Goal: Task Accomplishment & Management: Use online tool/utility

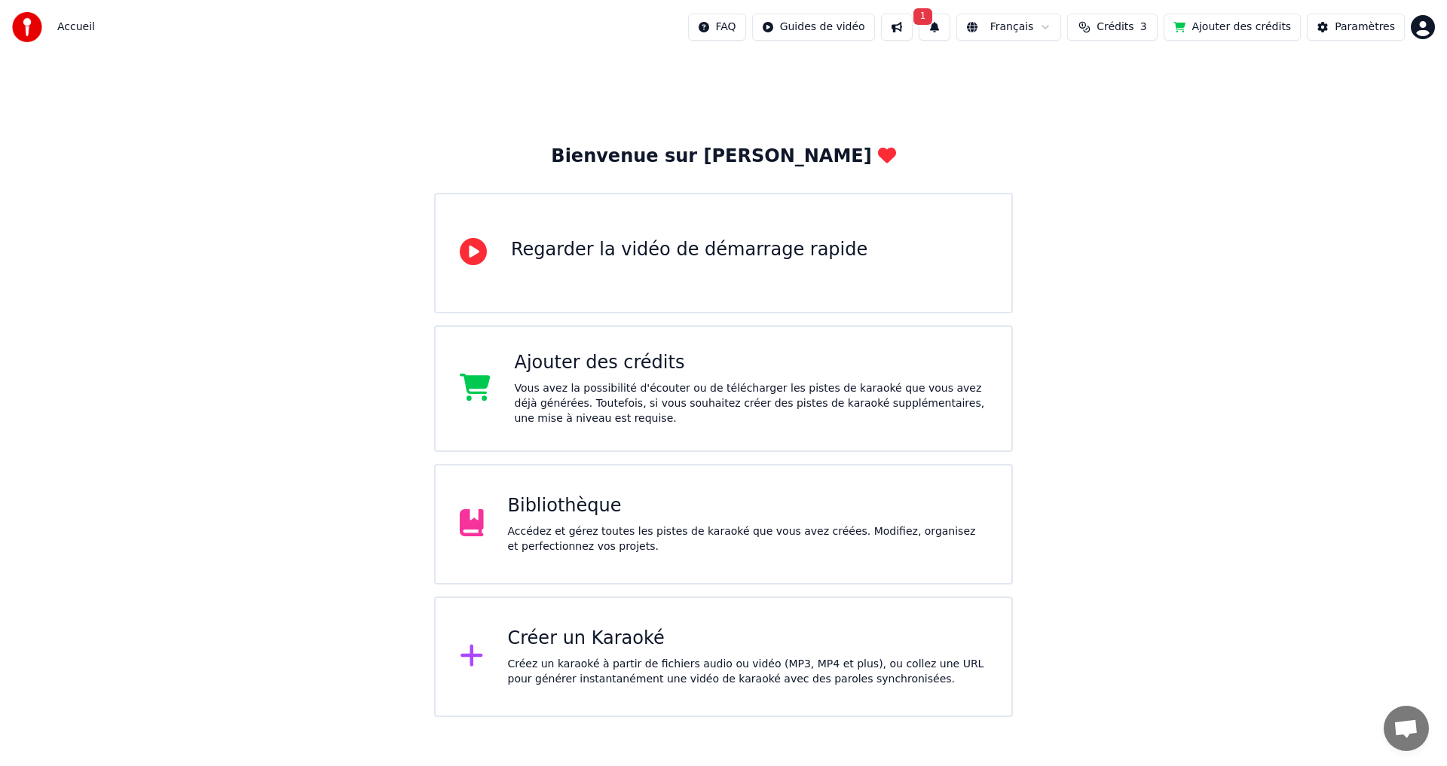
click at [594, 491] on div "Bibliothèque Accédez et gérez toutes les pistes de karaoké que vous avez créées…" at bounding box center [723, 524] width 579 height 121
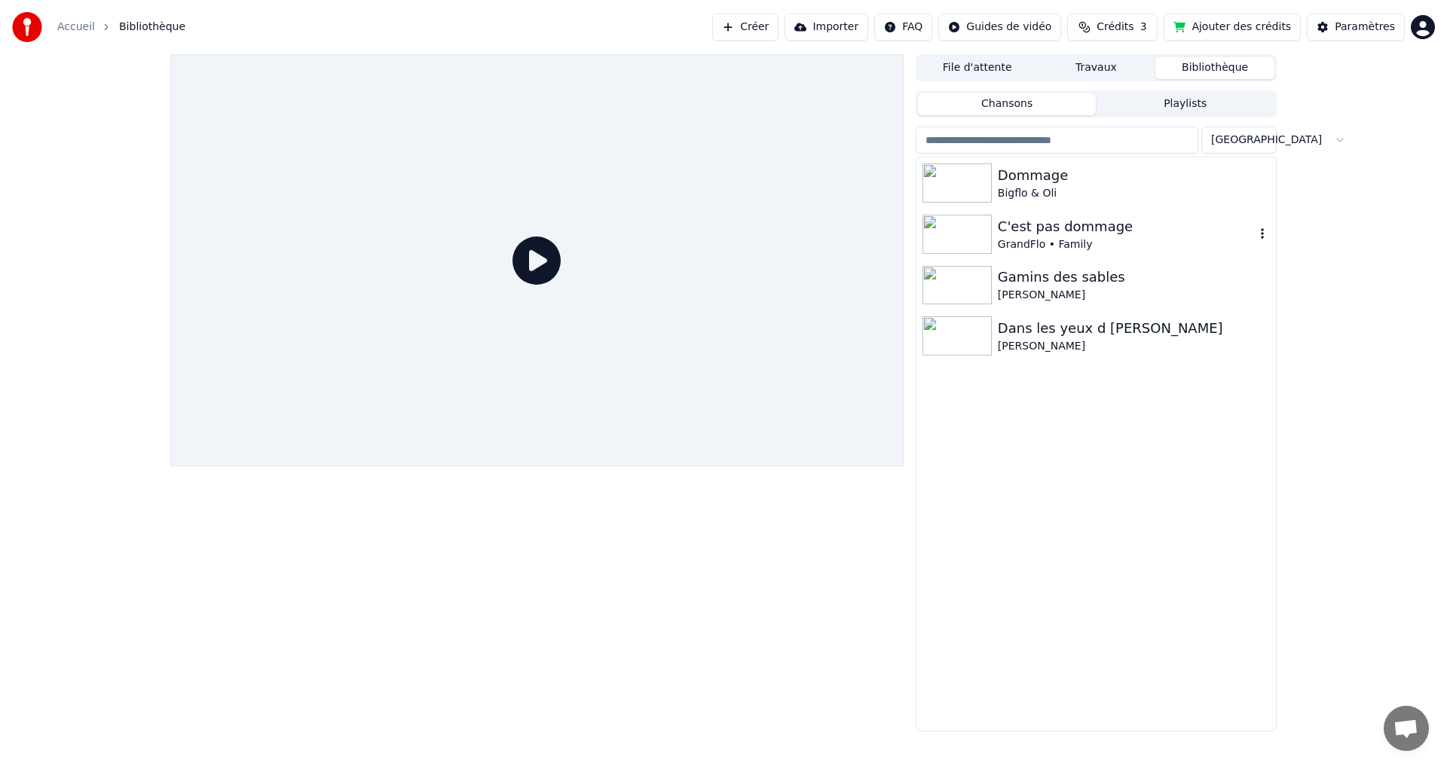
click at [1065, 237] on div "GrandFlo • Family" at bounding box center [1126, 244] width 257 height 15
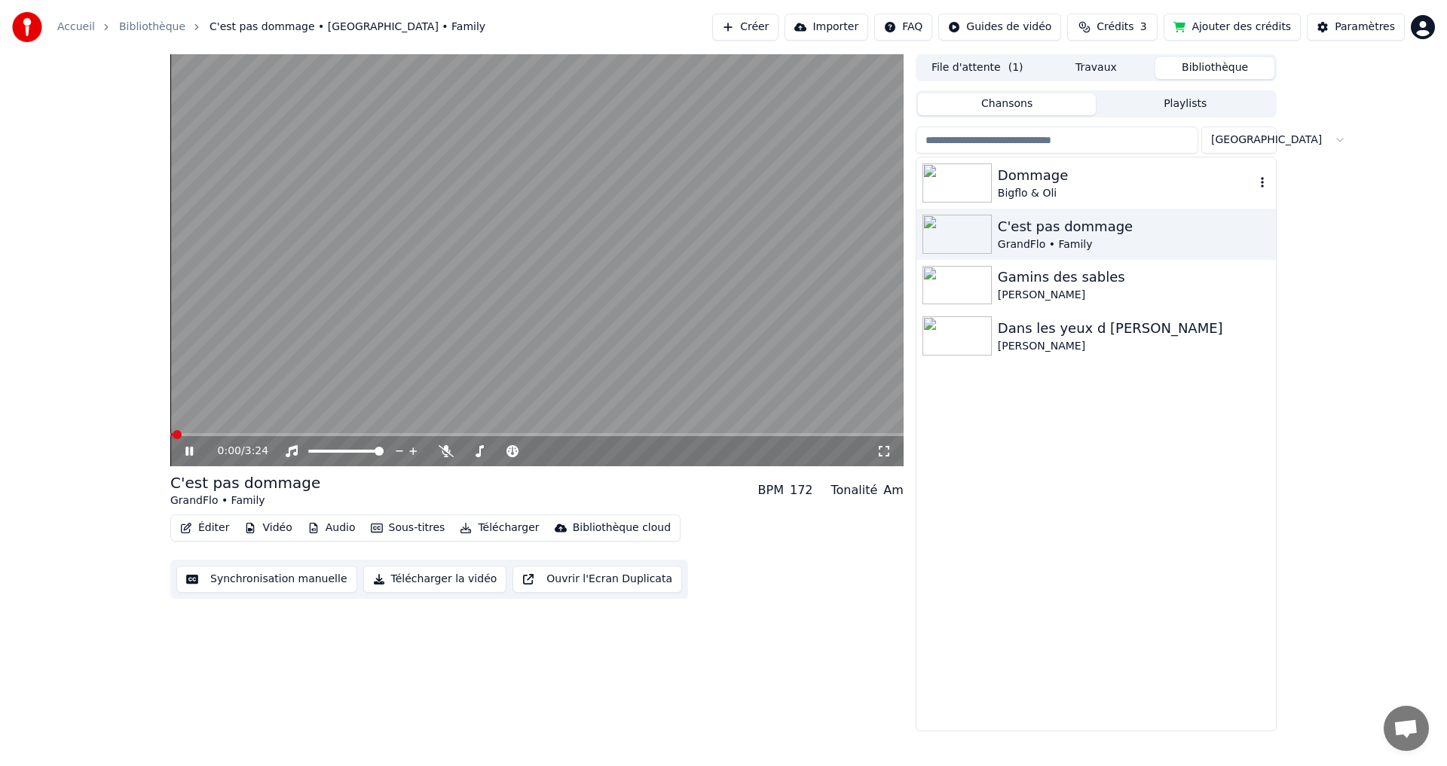
click at [1004, 186] on div "Bigflo & Oli" at bounding box center [1126, 193] width 257 height 15
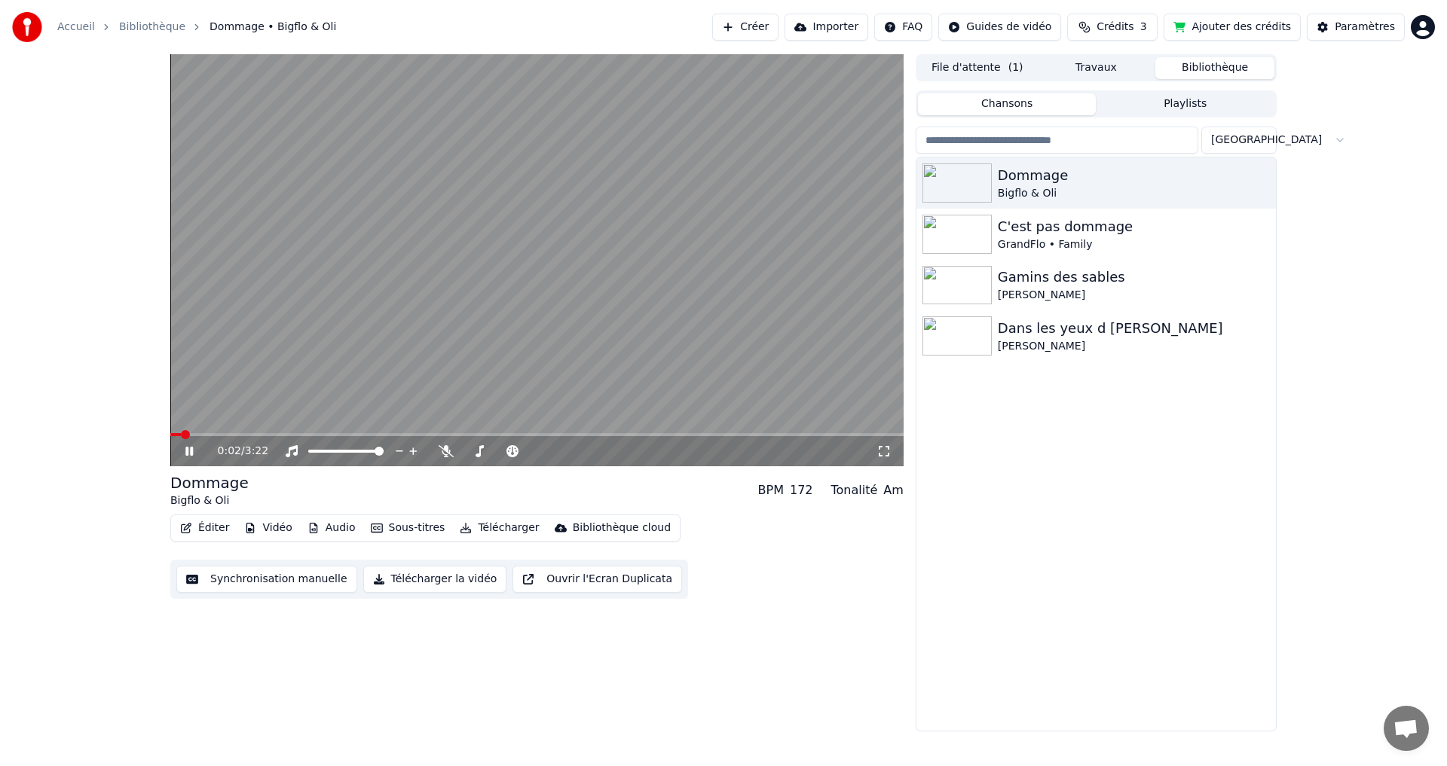
click at [188, 447] on icon at bounding box center [199, 451] width 35 height 12
click at [221, 530] on button "Éditer" at bounding box center [204, 528] width 61 height 21
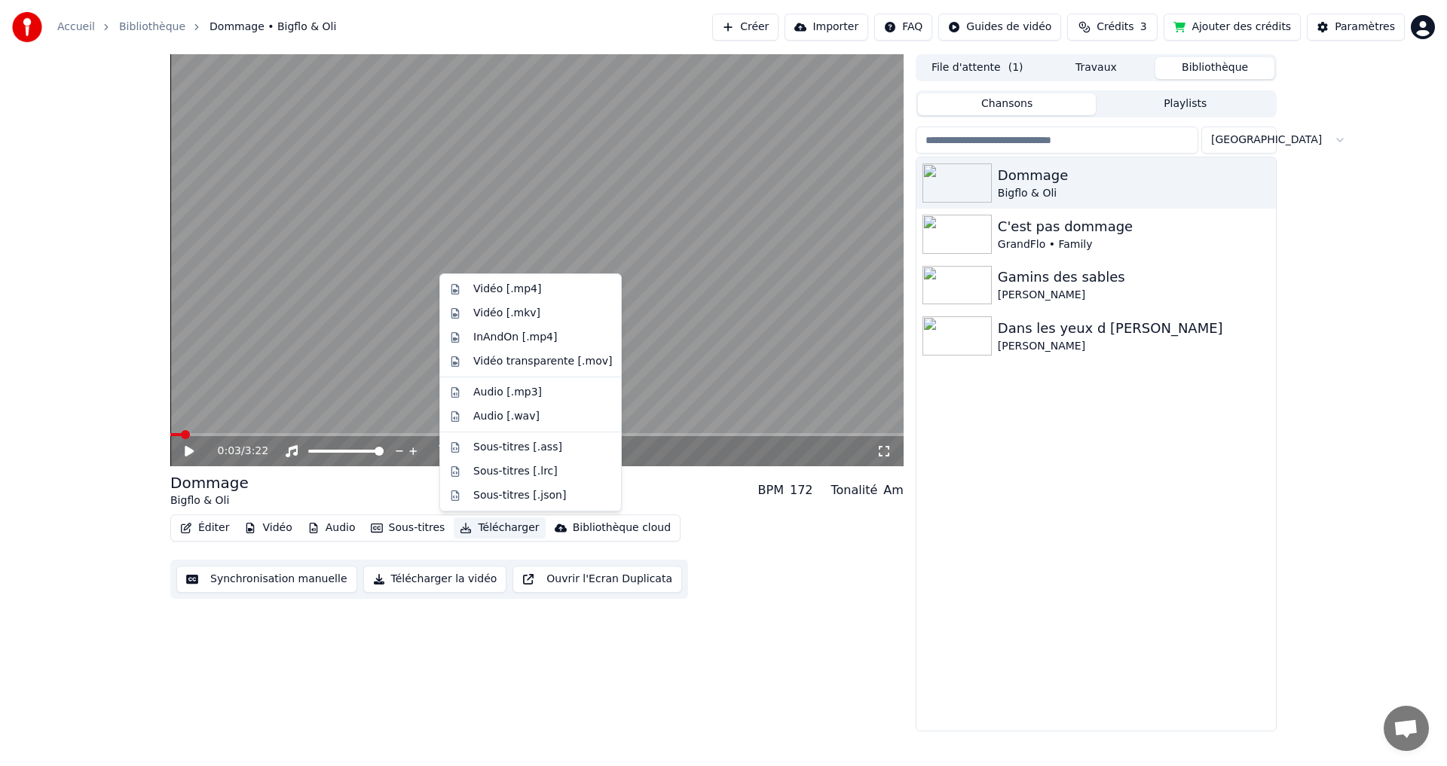
click at [771, 588] on div "Éditer Vidéo Audio Sous-titres Télécharger Bibliothèque cloud Synchronisation m…" at bounding box center [536, 557] width 733 height 84
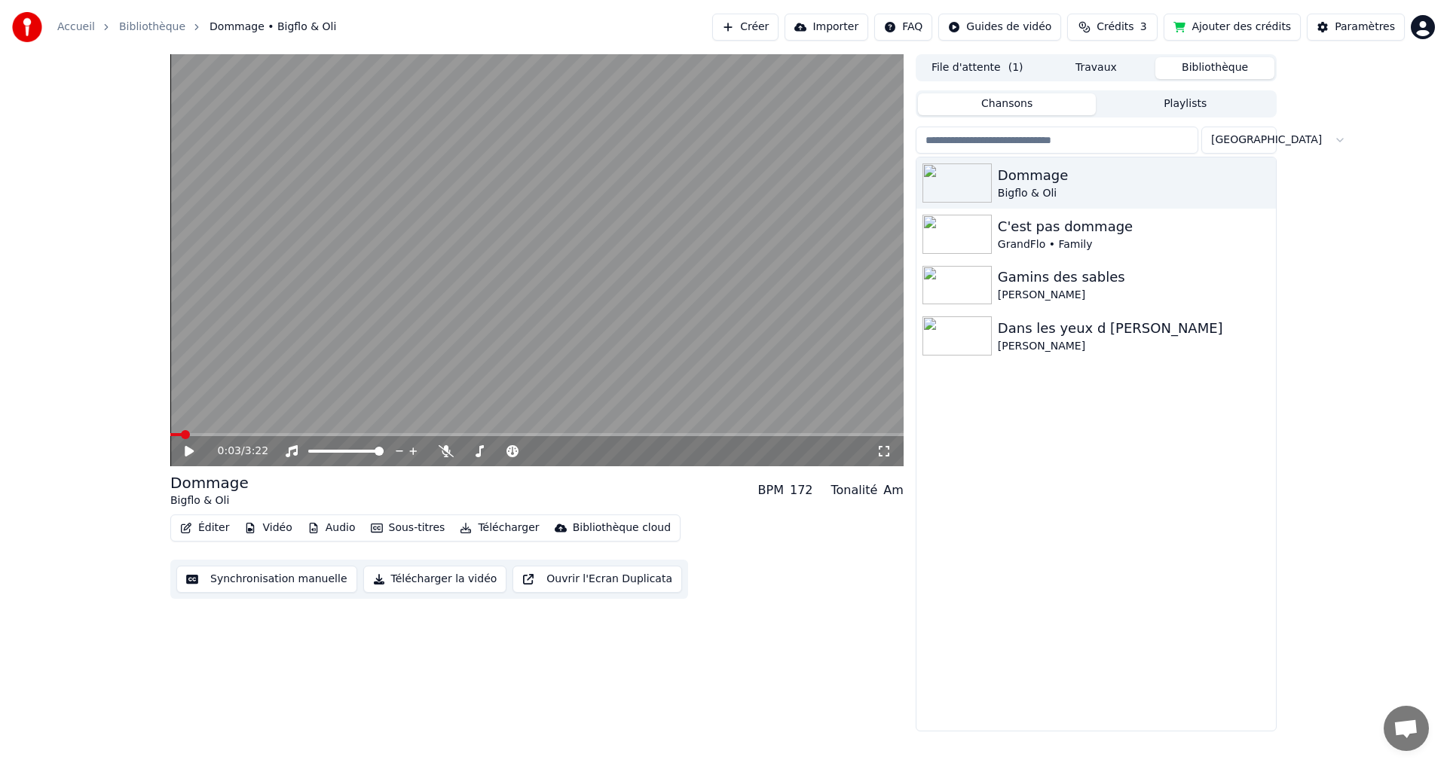
click at [279, 580] on button "Synchronisation manuelle" at bounding box center [266, 579] width 181 height 27
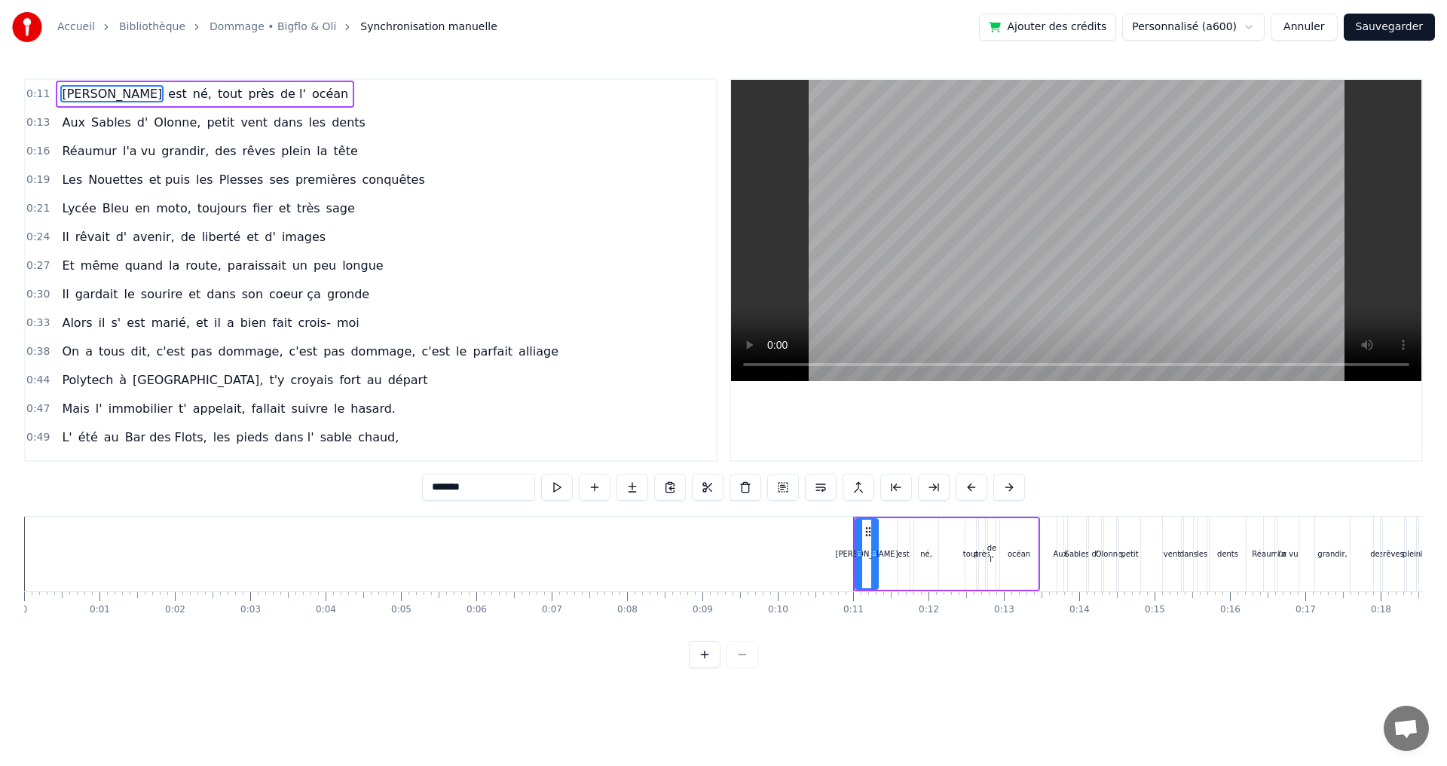
click at [73, 321] on span "Alors" at bounding box center [76, 322] width 33 height 17
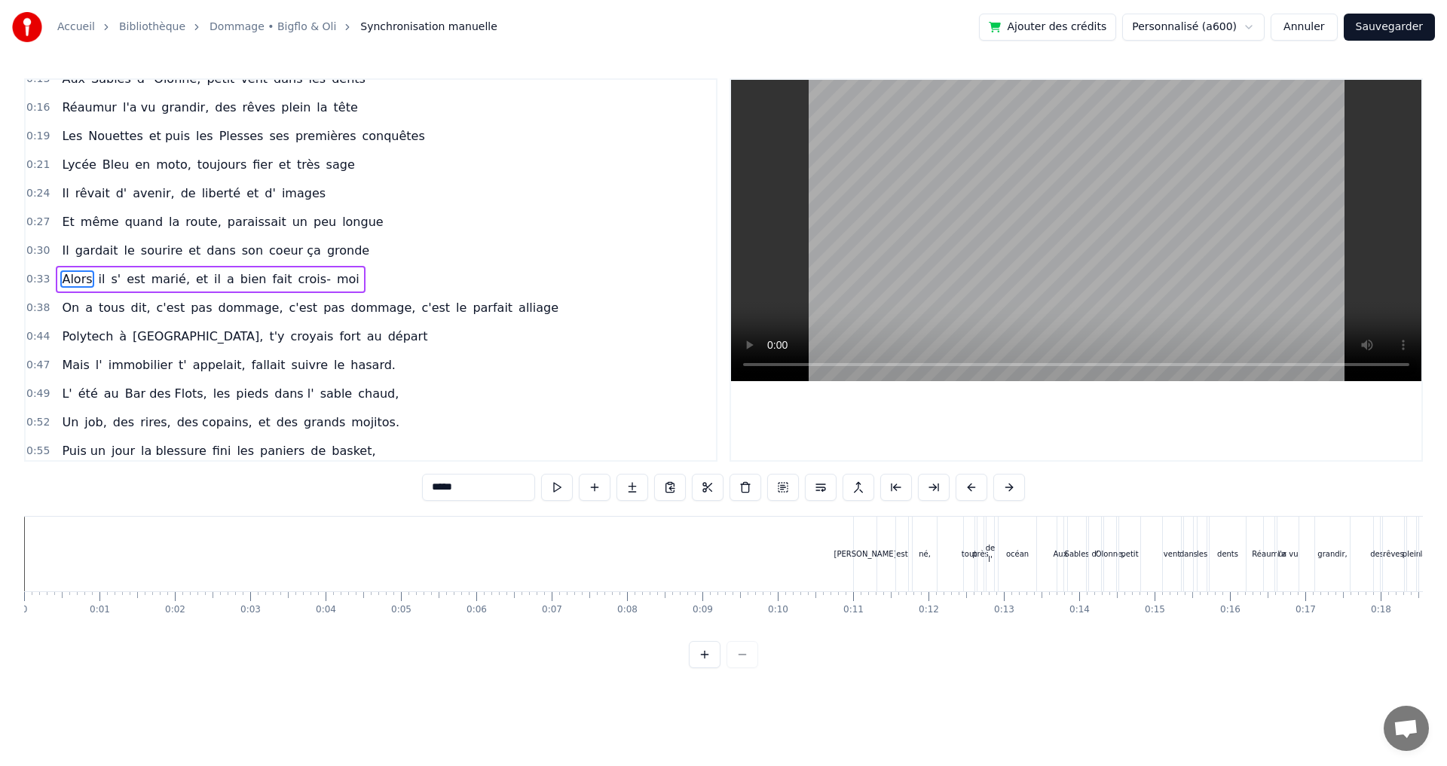
scroll to position [53, 0]
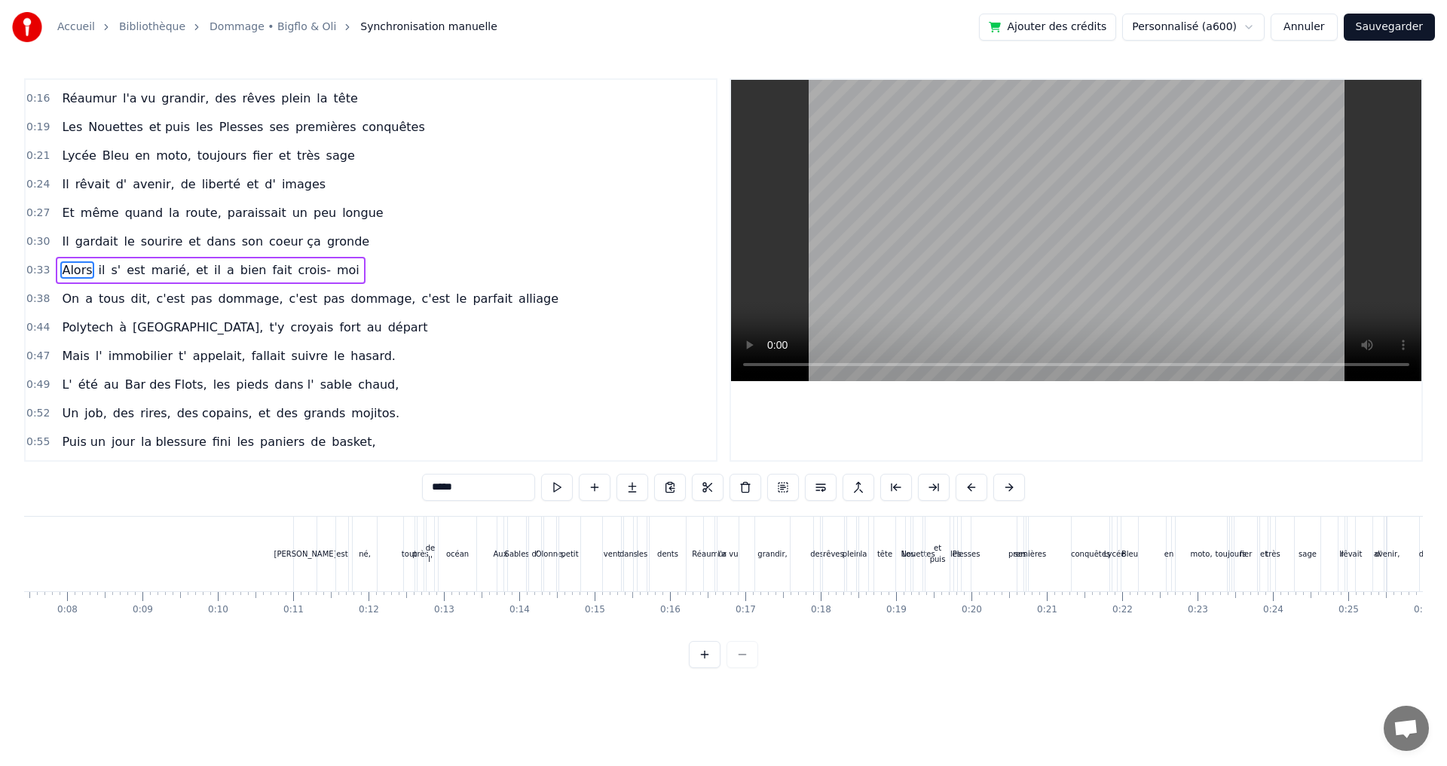
click at [109, 274] on span "s'" at bounding box center [115, 269] width 13 height 17
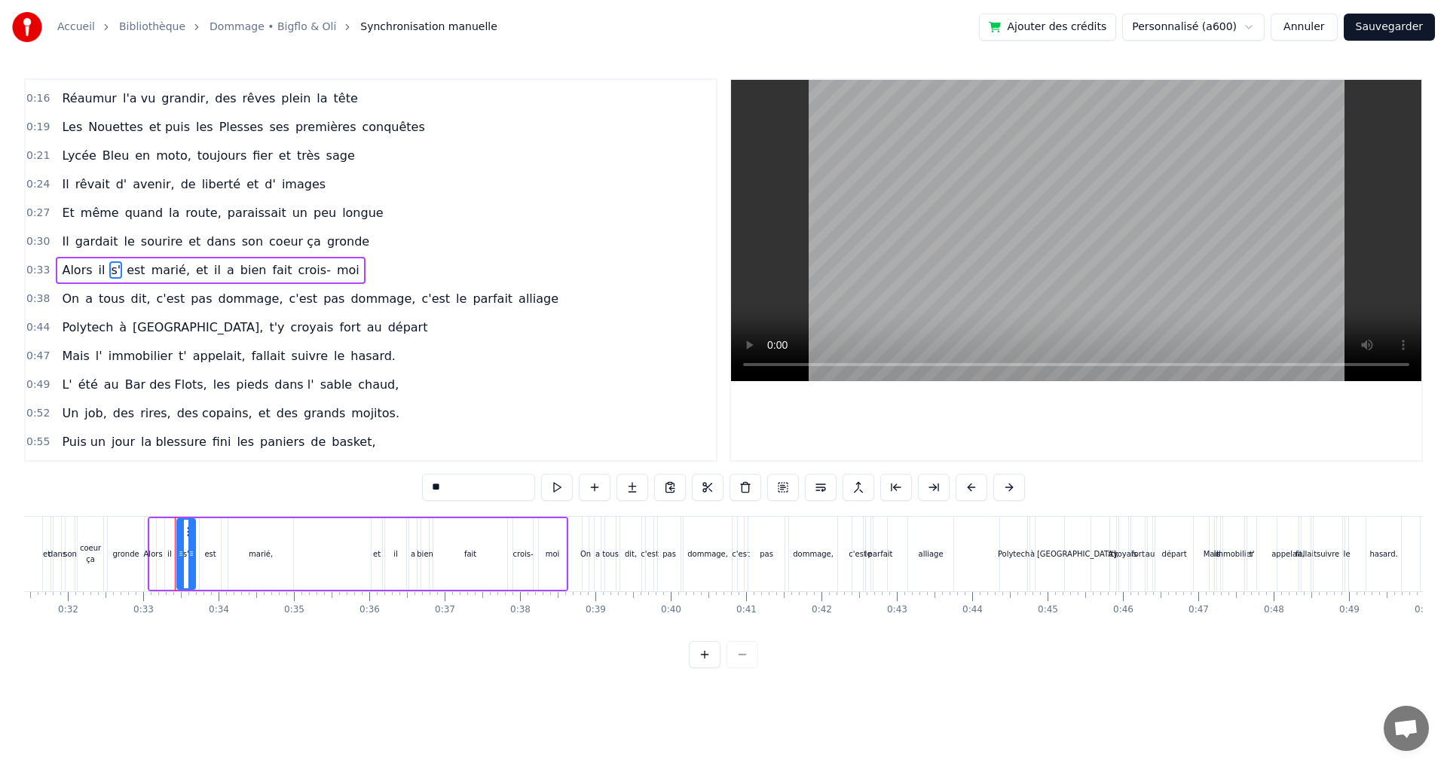
scroll to position [0, 2443]
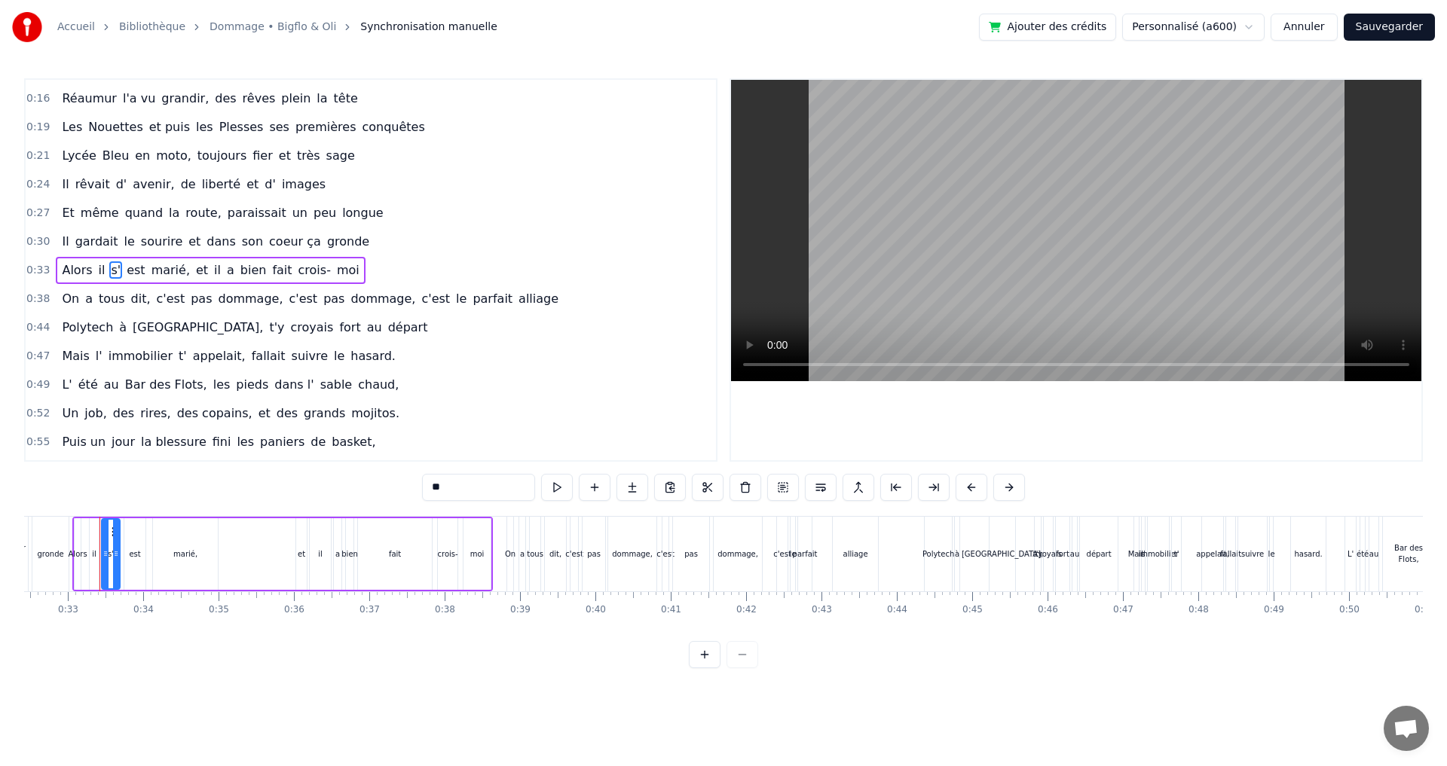
drag, startPoint x: 437, startPoint y: 487, endPoint x: 399, endPoint y: 487, distance: 37.7
click at [399, 487] on div "0:11 [PERSON_NAME] est né, tout près de l' océan 0:13 Aux Sables d' Olonne, pet…" at bounding box center [723, 373] width 1398 height 590
click at [124, 269] on span "est" at bounding box center [133, 269] width 21 height 17
type input "***"
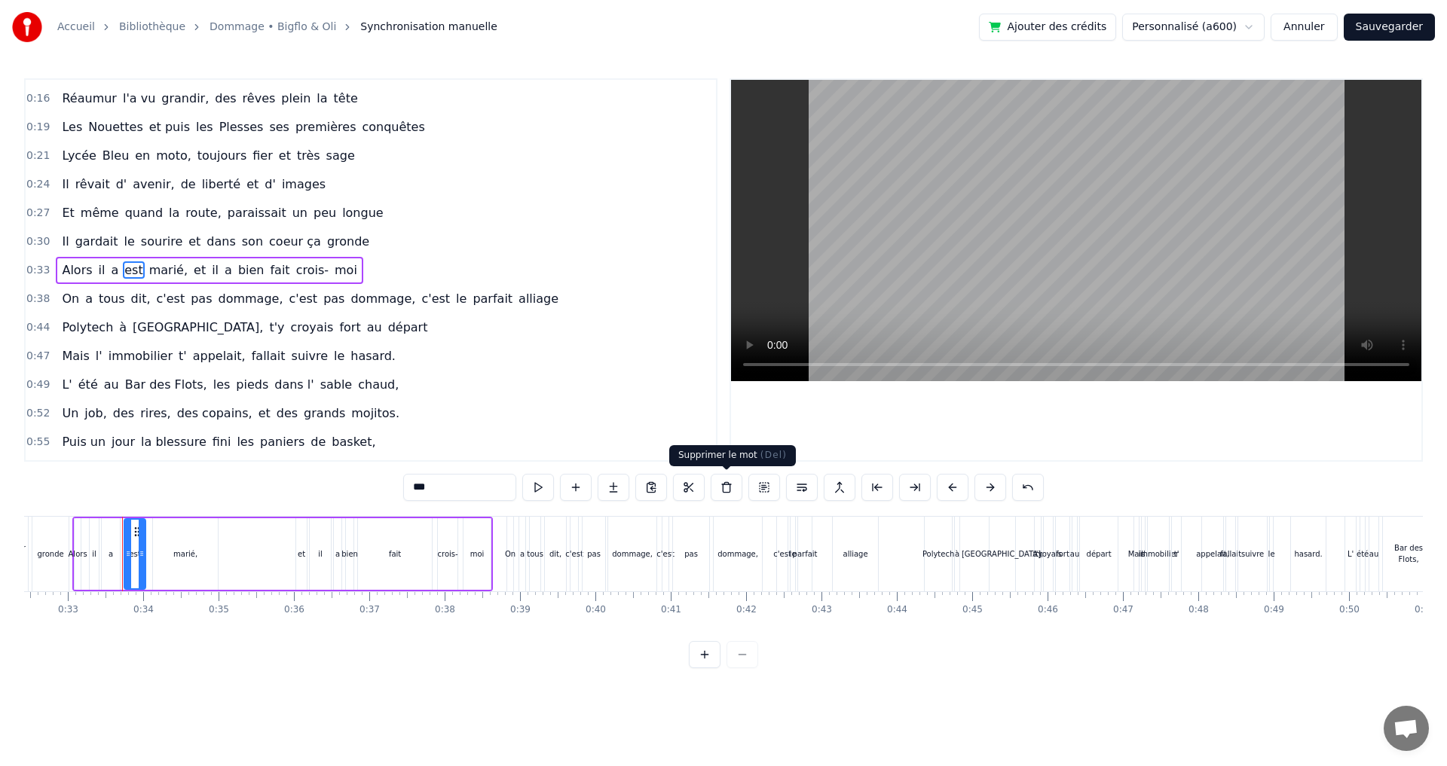
click at [728, 487] on button at bounding box center [726, 487] width 32 height 27
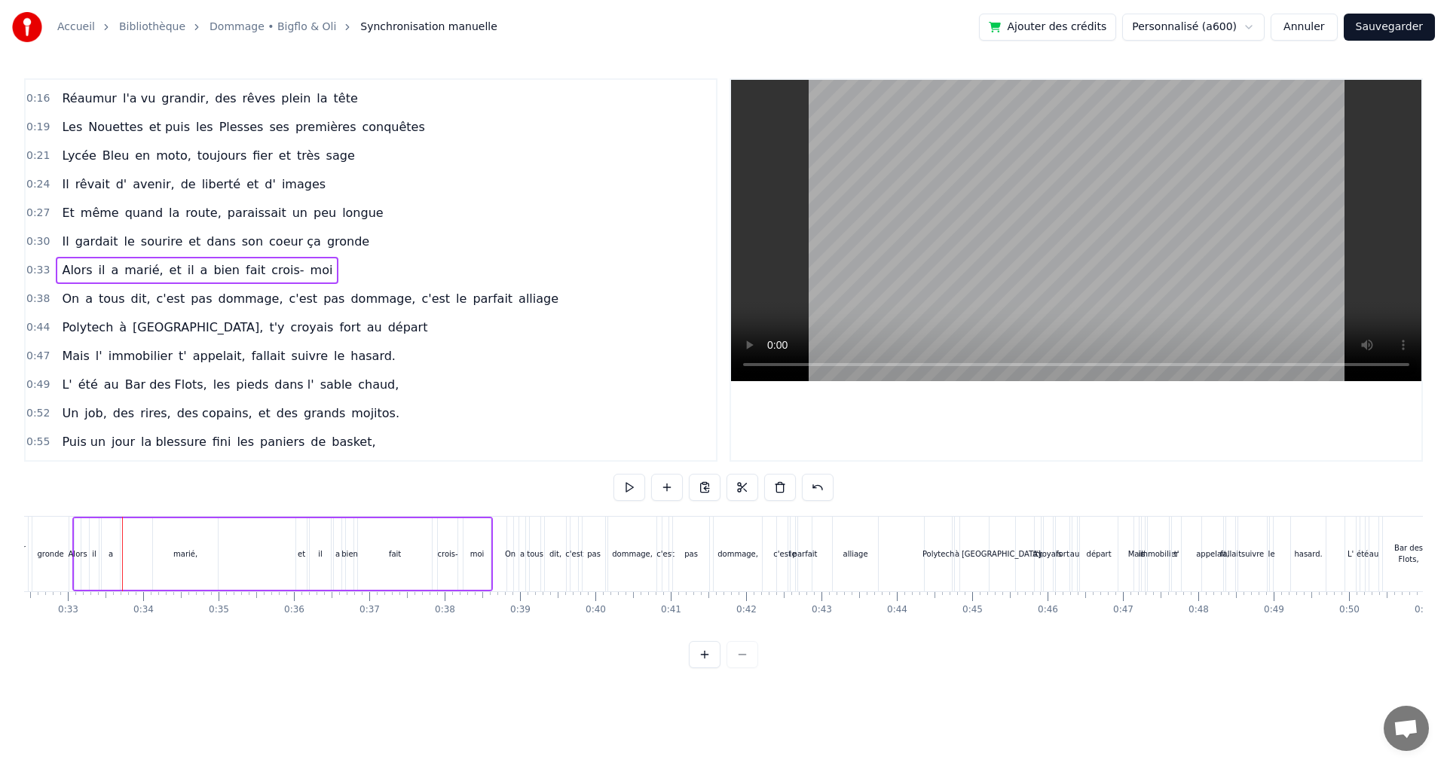
click at [127, 271] on span "marié," at bounding box center [143, 269] width 41 height 17
drag, startPoint x: 438, startPoint y: 491, endPoint x: 365, endPoint y: 482, distance: 74.4
click at [365, 484] on div "0:11 [PERSON_NAME] est né, tout près de l' océan 0:13 Aux Sables d' Olonne, pet…" at bounding box center [723, 373] width 1398 height 590
click at [420, 298] on span "c'est" at bounding box center [436, 298] width 32 height 17
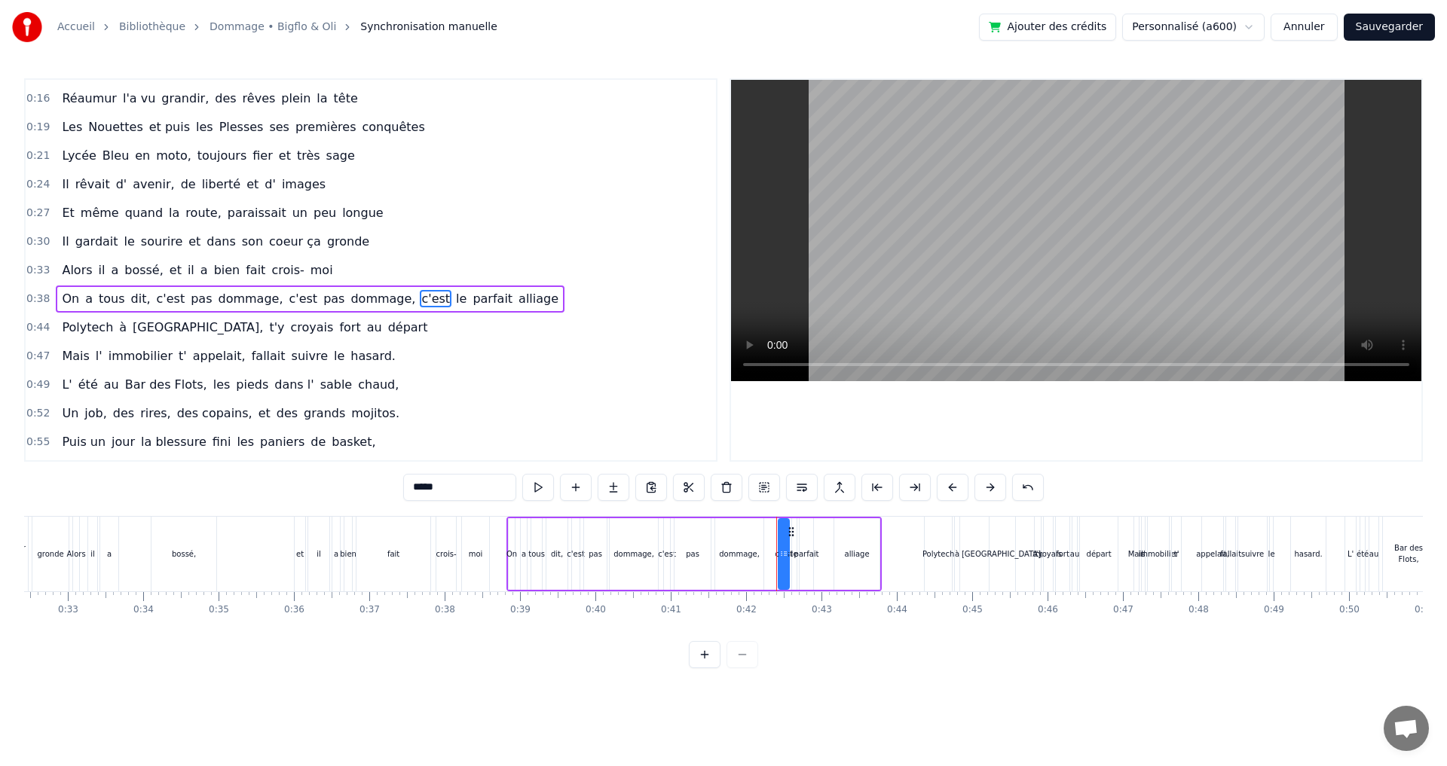
scroll to position [81, 0]
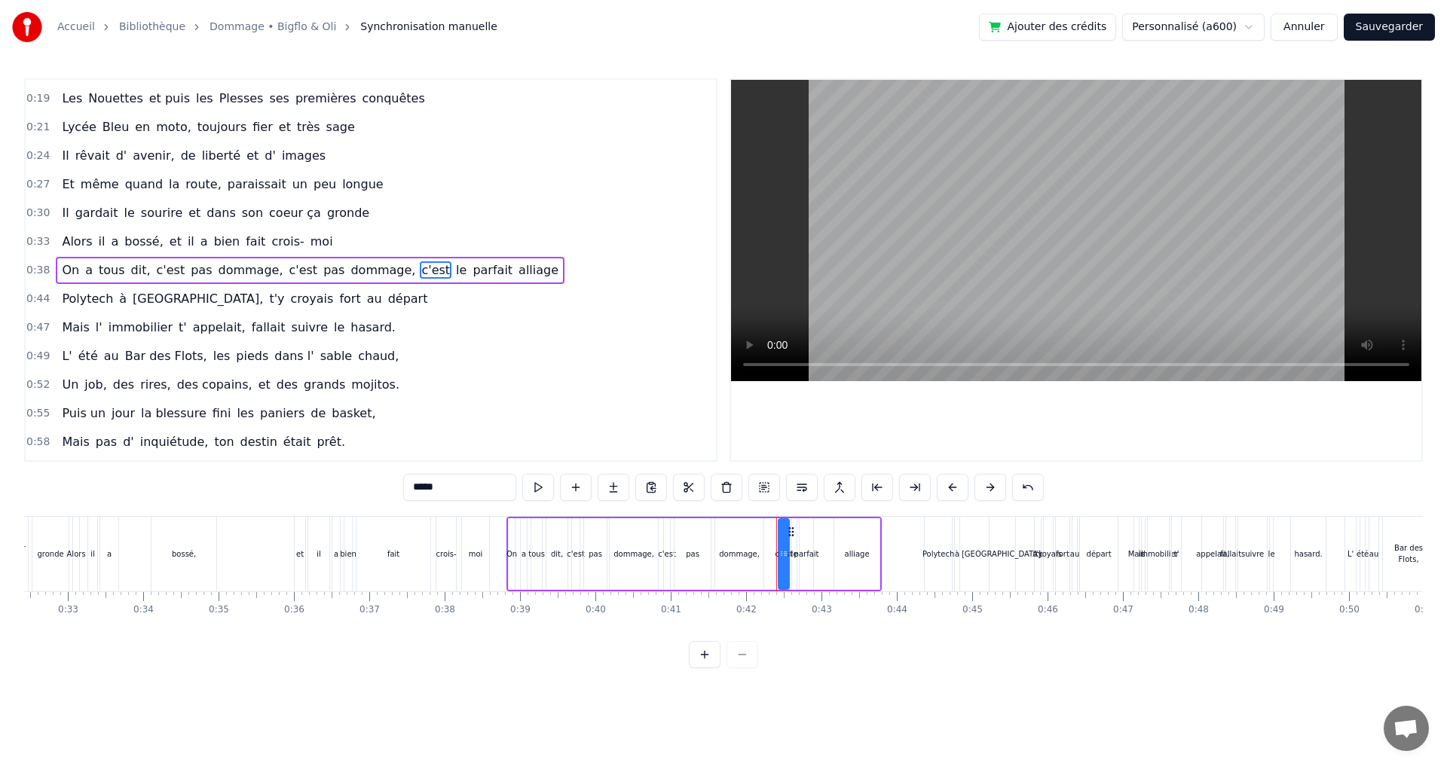
drag, startPoint x: 459, startPoint y: 491, endPoint x: 395, endPoint y: 493, distance: 64.1
click at [395, 493] on div "0:11 [PERSON_NAME] est né, tout près de l' océan 0:13 Aux Sables d' Olonne, pet…" at bounding box center [723, 373] width 1398 height 590
click at [437, 265] on span "le" at bounding box center [444, 269] width 14 height 17
drag, startPoint x: 445, startPoint y: 478, endPoint x: 385, endPoint y: 480, distance: 59.6
click at [392, 482] on div "0:11 [PERSON_NAME] est né, tout près de l' océan 0:13 Aux Sables d' Olonne, pet…" at bounding box center [723, 373] width 1398 height 590
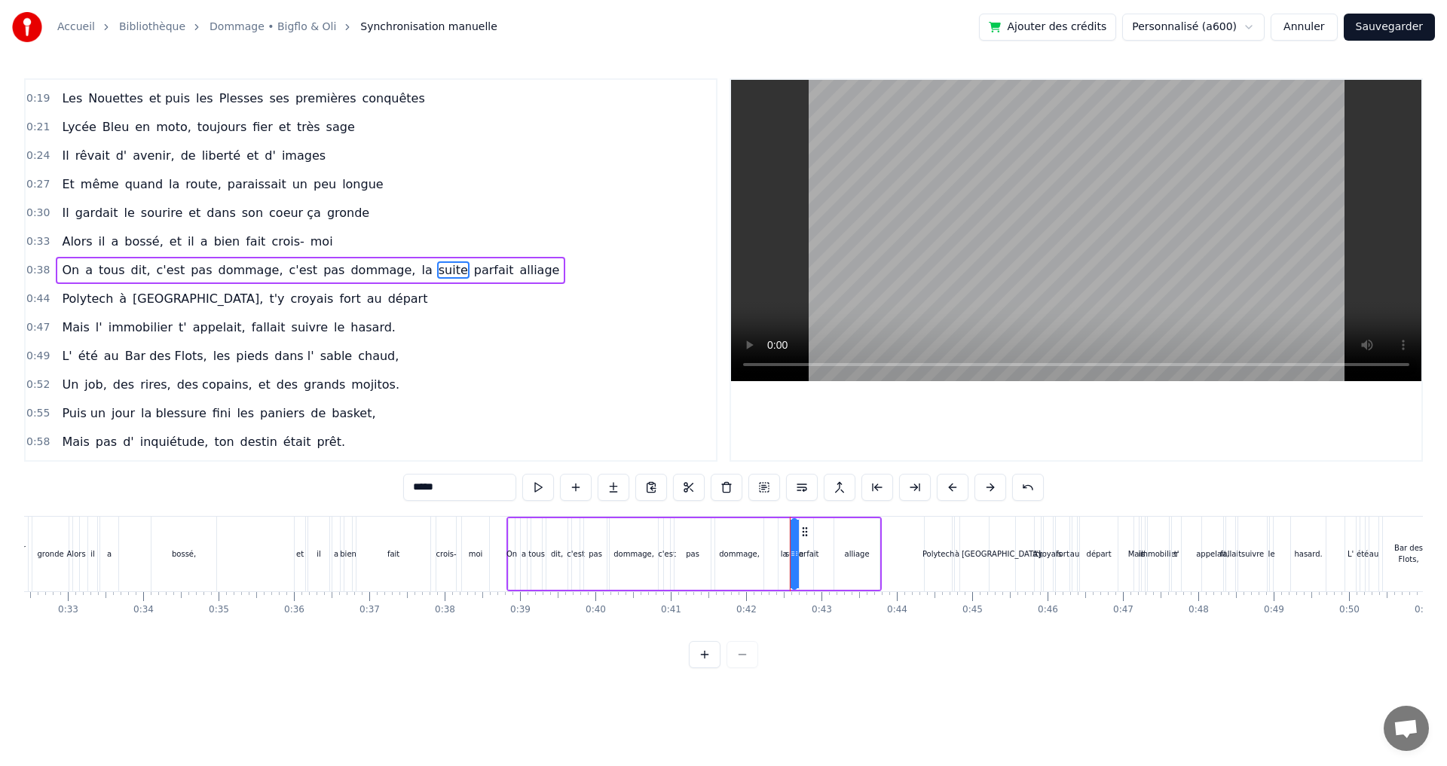
click at [472, 267] on span "parfait" at bounding box center [493, 269] width 43 height 17
drag, startPoint x: 456, startPoint y: 487, endPoint x: 370, endPoint y: 481, distance: 86.1
click at [370, 481] on div "0:11 [PERSON_NAME] est né, tout près de l' océan 0:13 Aux Sables d' Olonne, pet…" at bounding box center [723, 373] width 1398 height 590
click at [490, 271] on span "alliage" at bounding box center [511, 269] width 43 height 17
drag, startPoint x: 459, startPoint y: 492, endPoint x: 396, endPoint y: 487, distance: 62.8
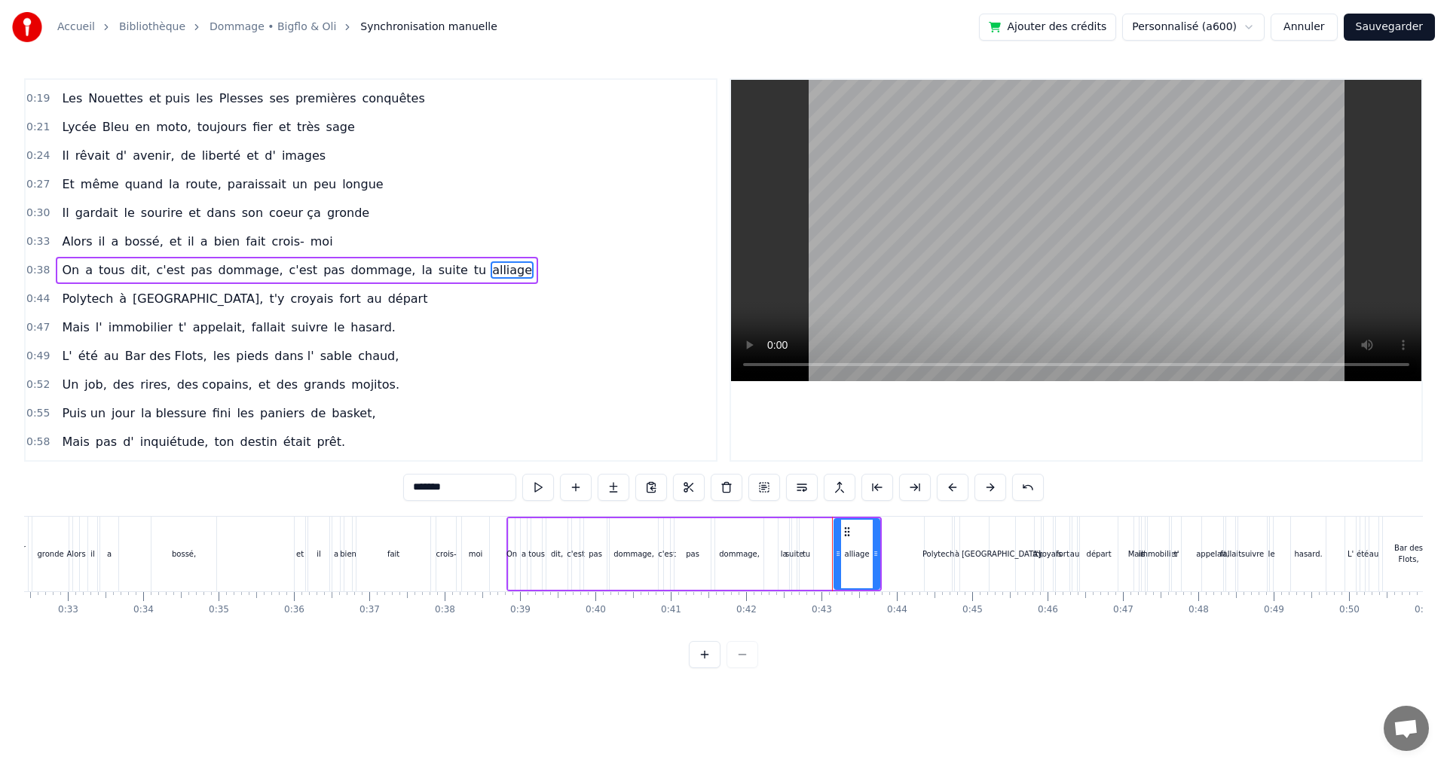
click at [396, 487] on div "0:11 [PERSON_NAME] est né, tout près de l' océan 0:13 Aux Sables d' Olonne, pet…" at bounding box center [723, 373] width 1398 height 590
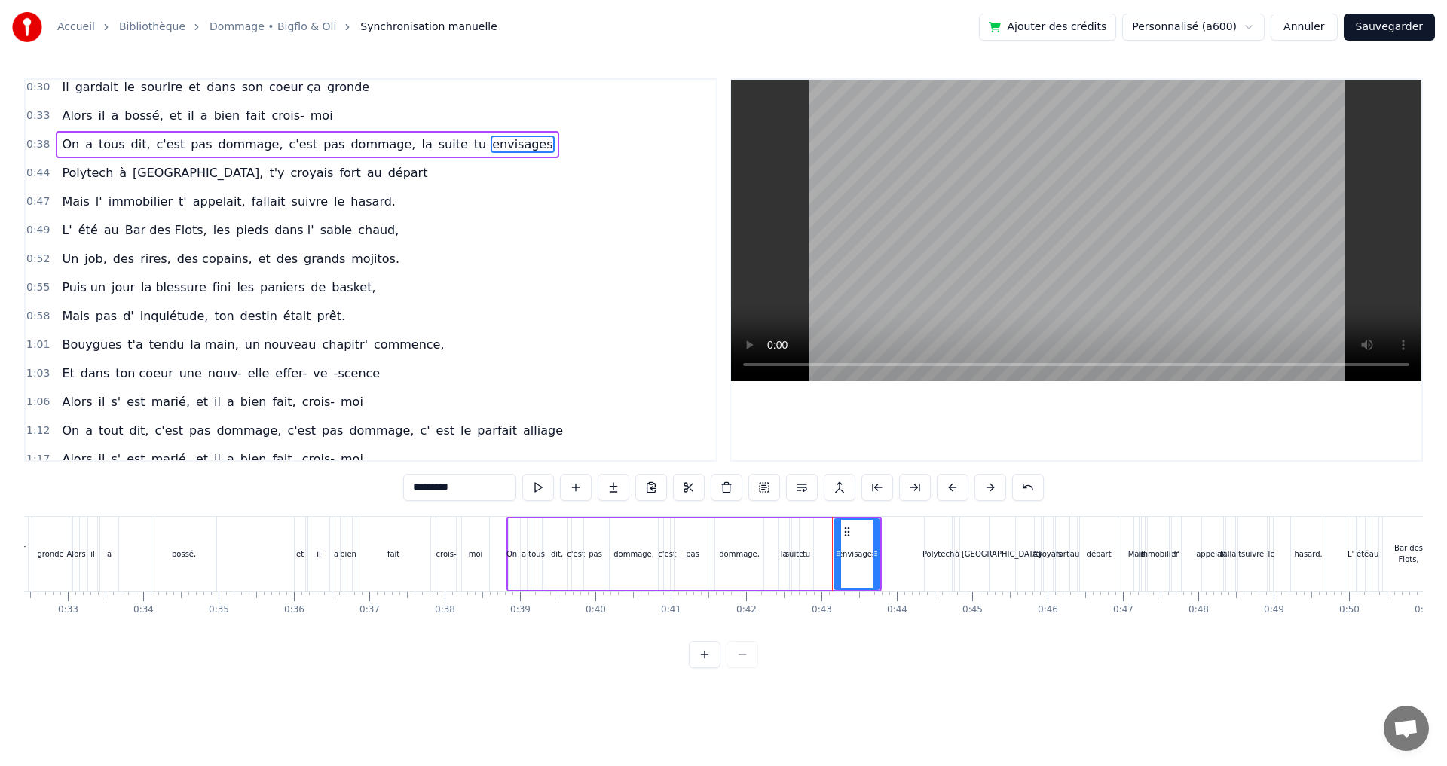
scroll to position [232, 0]
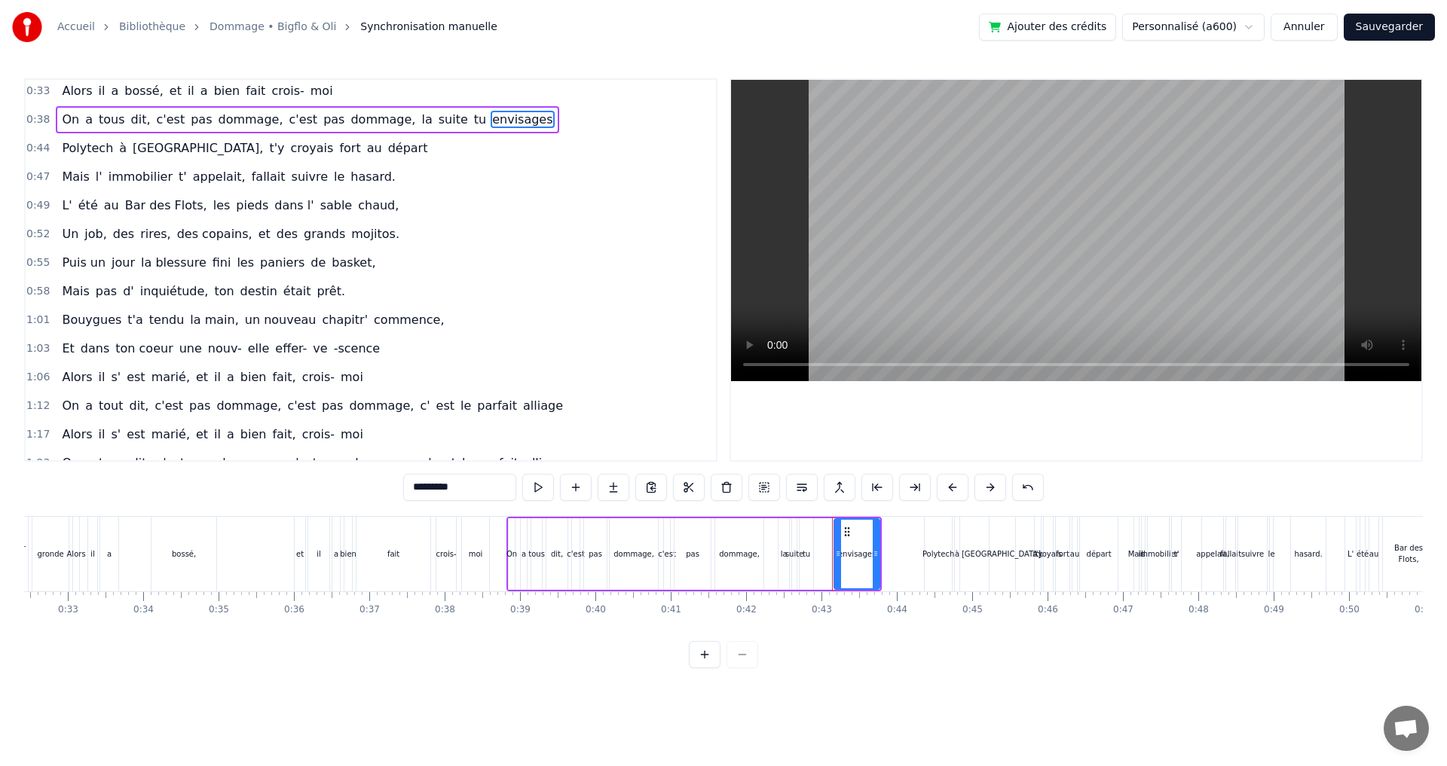
click at [151, 377] on span "marié," at bounding box center [170, 376] width 41 height 17
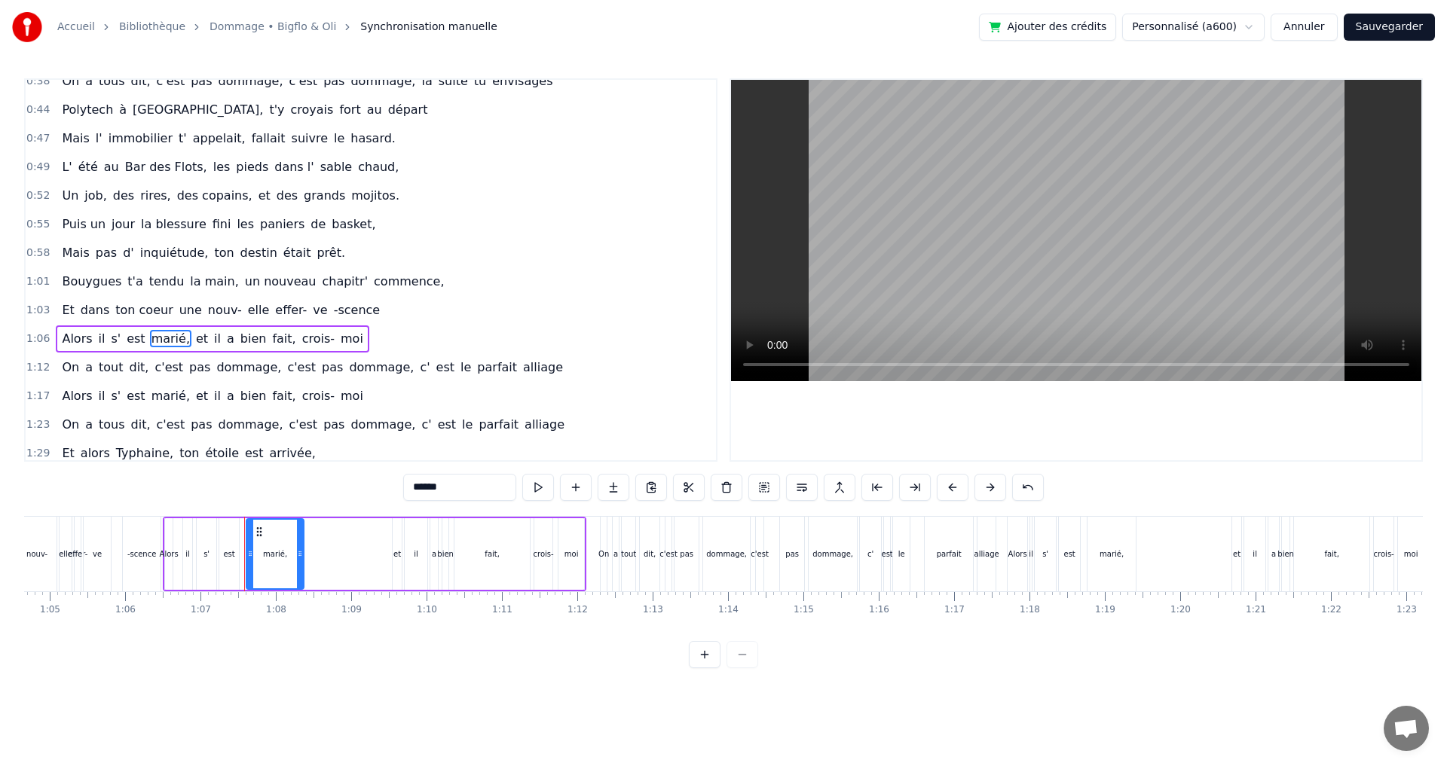
scroll to position [0, 5016]
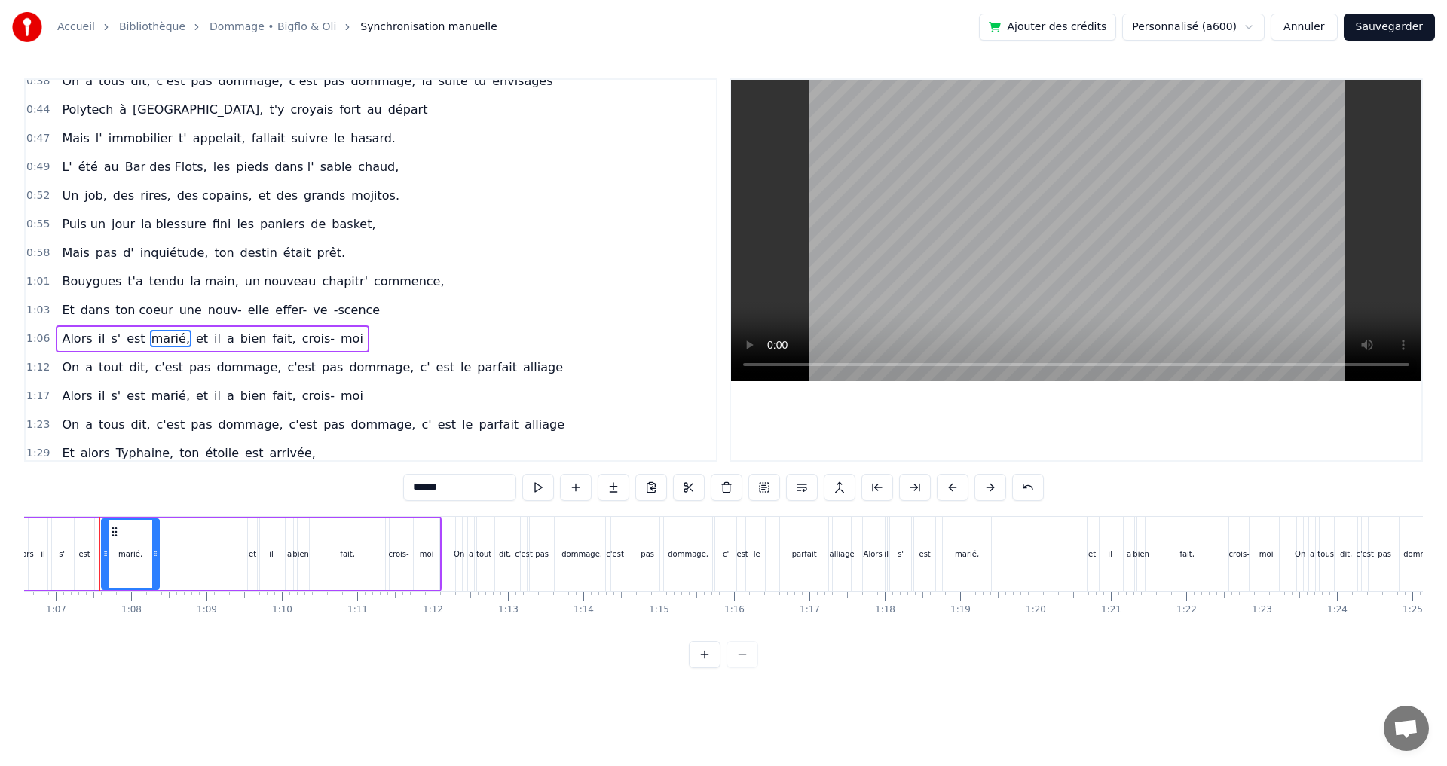
drag, startPoint x: 447, startPoint y: 487, endPoint x: 337, endPoint y: 459, distance: 113.7
click at [377, 487] on div "0:11 [PERSON_NAME] est né, tout près de l' océan 0:13 Aux Sables d' Olonne, pet…" at bounding box center [723, 373] width 1398 height 590
click at [418, 370] on span "c'" at bounding box center [424, 367] width 13 height 17
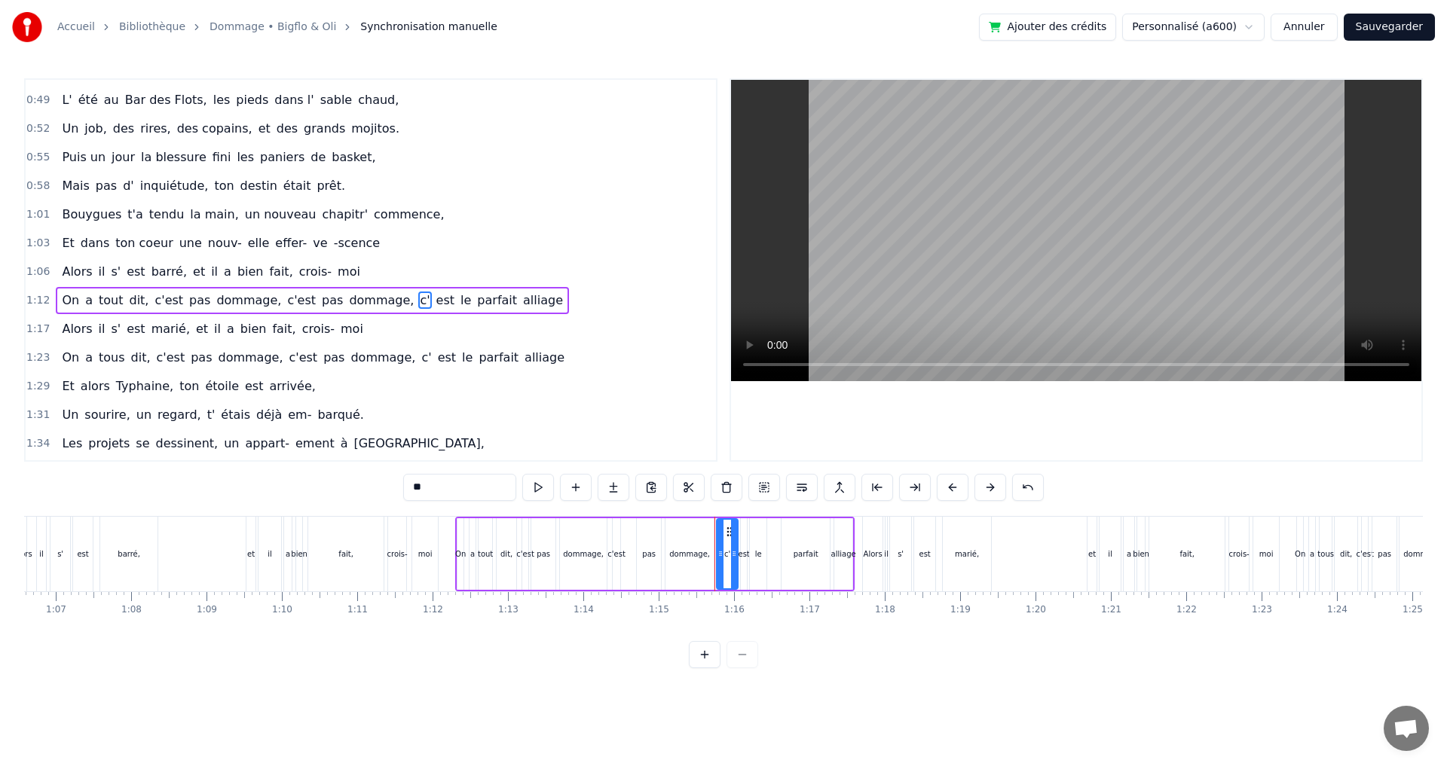
scroll to position [368, 0]
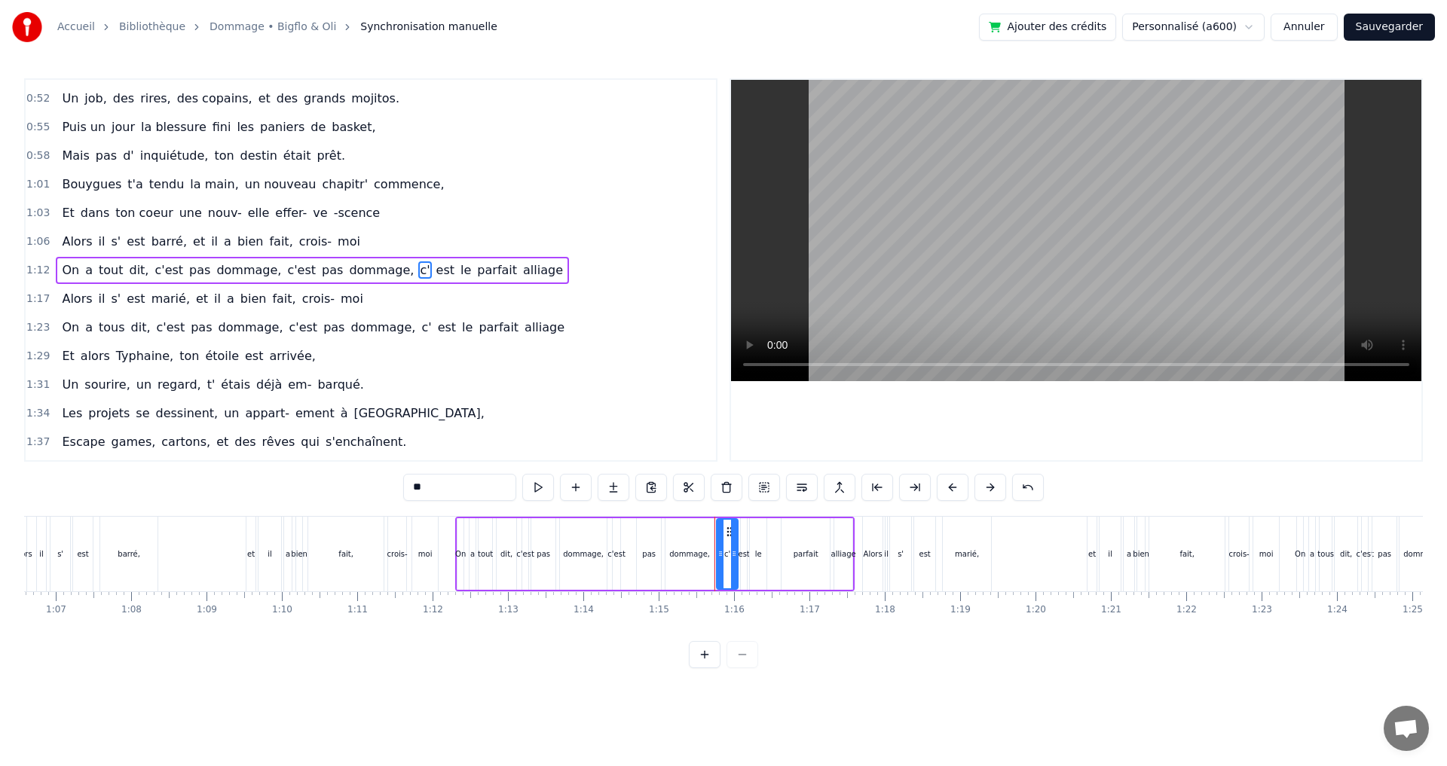
drag, startPoint x: 466, startPoint y: 493, endPoint x: 393, endPoint y: 484, distance: 72.8
click at [393, 484] on div "0:11 [PERSON_NAME] est né, tout près de l' océan 0:13 Aux Sables d' Olonne, pet…" at bounding box center [723, 373] width 1398 height 590
click at [440, 274] on span "est" at bounding box center [450, 269] width 21 height 17
drag, startPoint x: 450, startPoint y: 490, endPoint x: 375, endPoint y: 486, distance: 74.7
click at [388, 490] on div "0:11 [PERSON_NAME] est né, tout près de l' océan 0:13 Aux Sables d' Olonne, pet…" at bounding box center [723, 373] width 1398 height 590
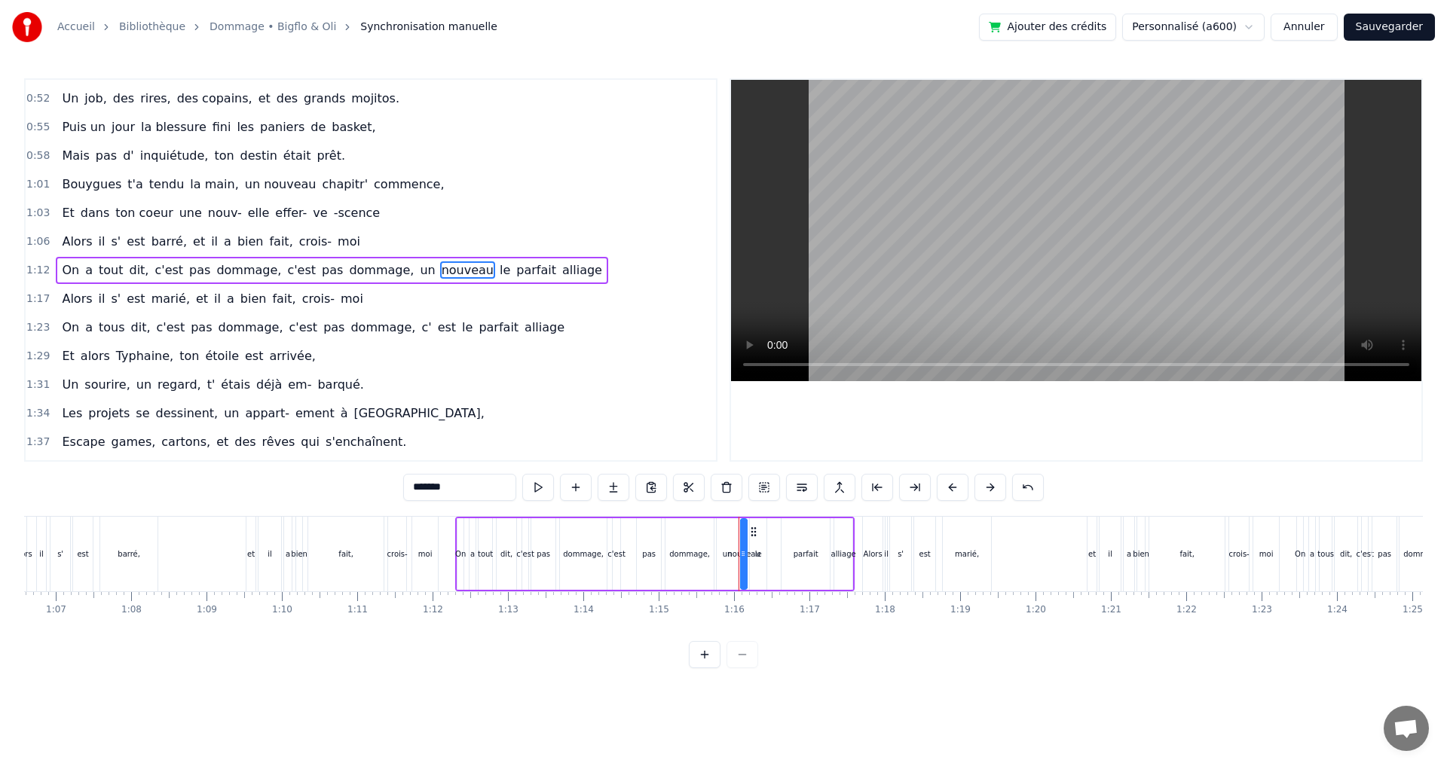
click at [498, 269] on span "le" at bounding box center [505, 269] width 14 height 17
type input "**"
click at [729, 480] on button at bounding box center [726, 487] width 32 height 27
click at [498, 273] on span "parfait" at bounding box center [519, 269] width 43 height 17
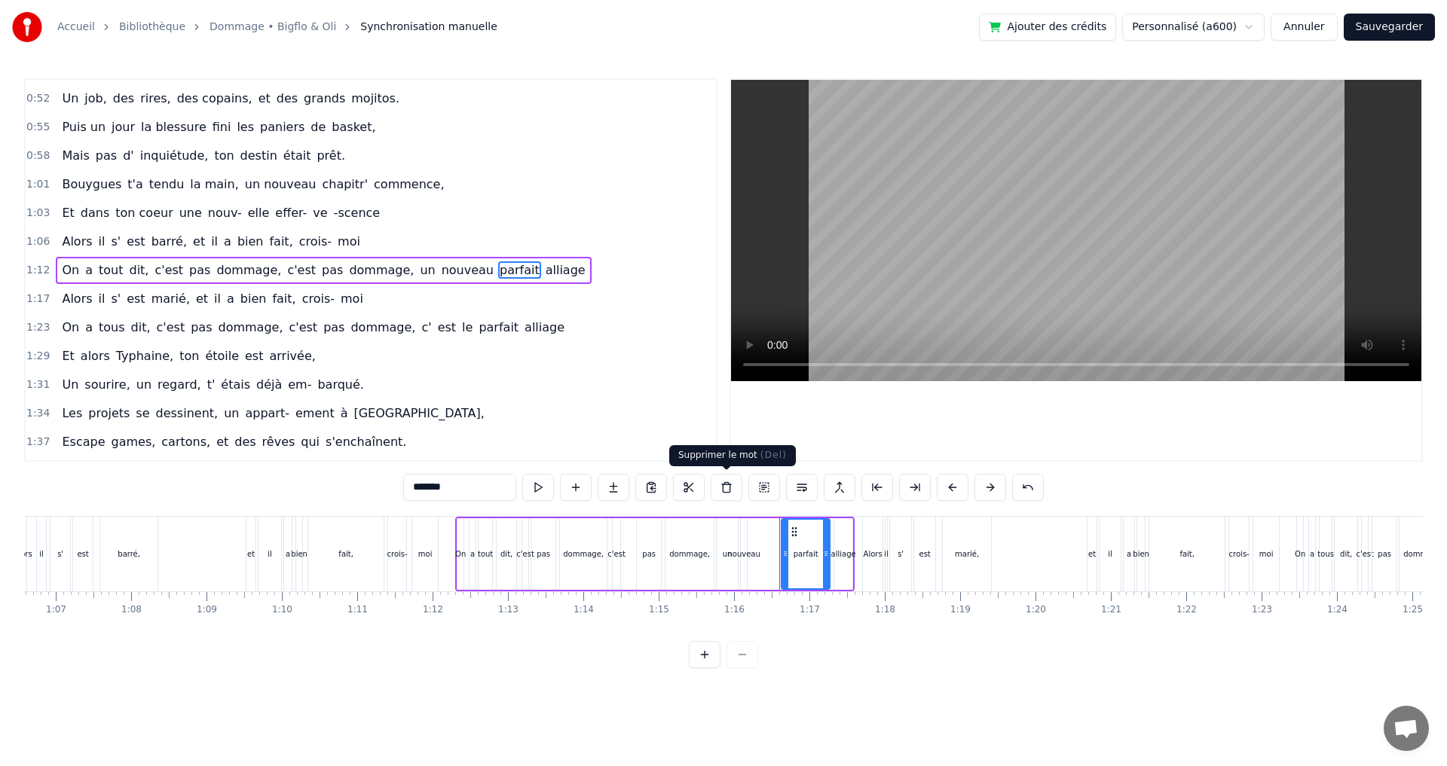
click at [726, 485] on button at bounding box center [726, 487] width 32 height 27
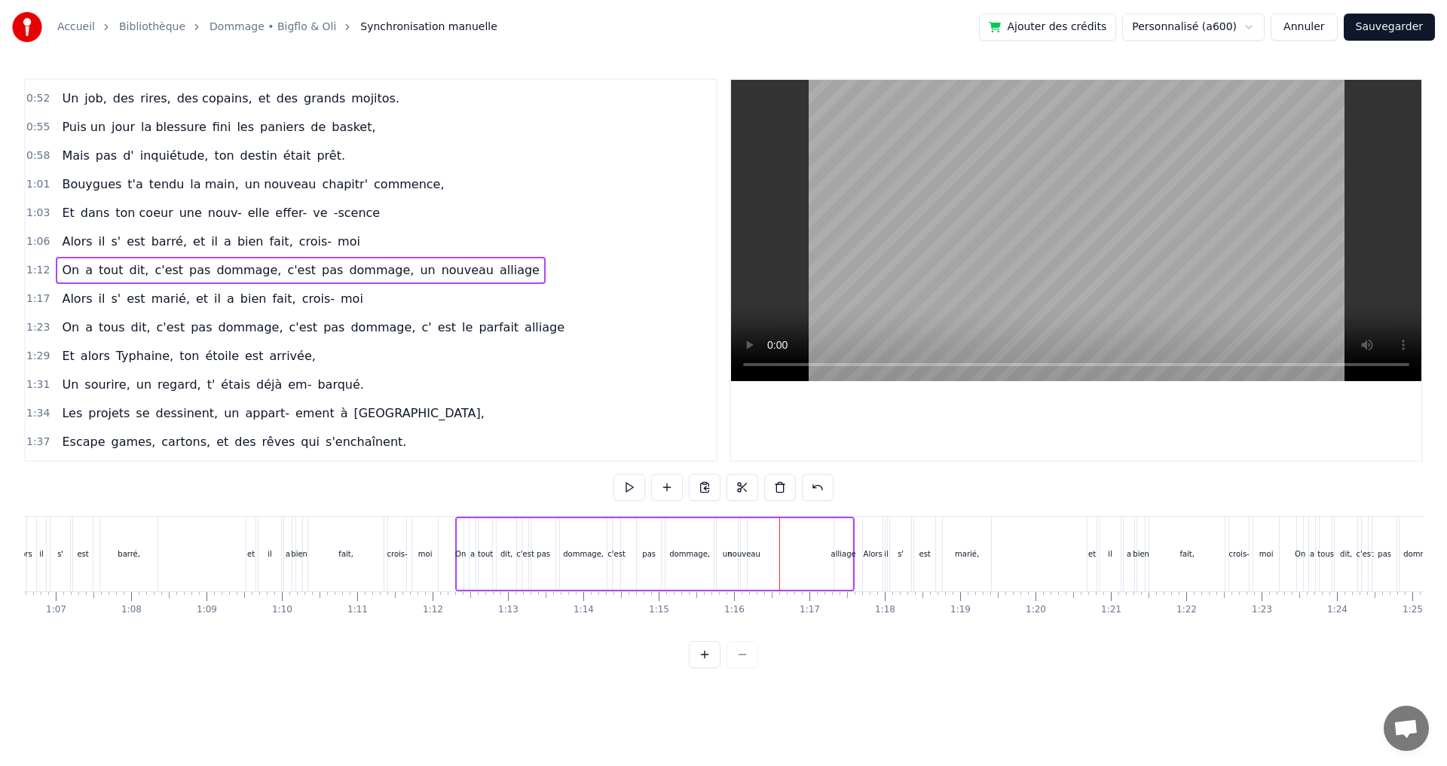
click at [498, 270] on span "alliage" at bounding box center [519, 269] width 43 height 17
drag, startPoint x: 472, startPoint y: 493, endPoint x: 352, endPoint y: 470, distance: 122.0
click at [353, 470] on div "0:11 [PERSON_NAME] est né, tout près de l' océan 0:13 Aux Sables d' Olonne, pet…" at bounding box center [723, 373] width 1398 height 590
click at [150, 301] on span "marié," at bounding box center [170, 298] width 41 height 17
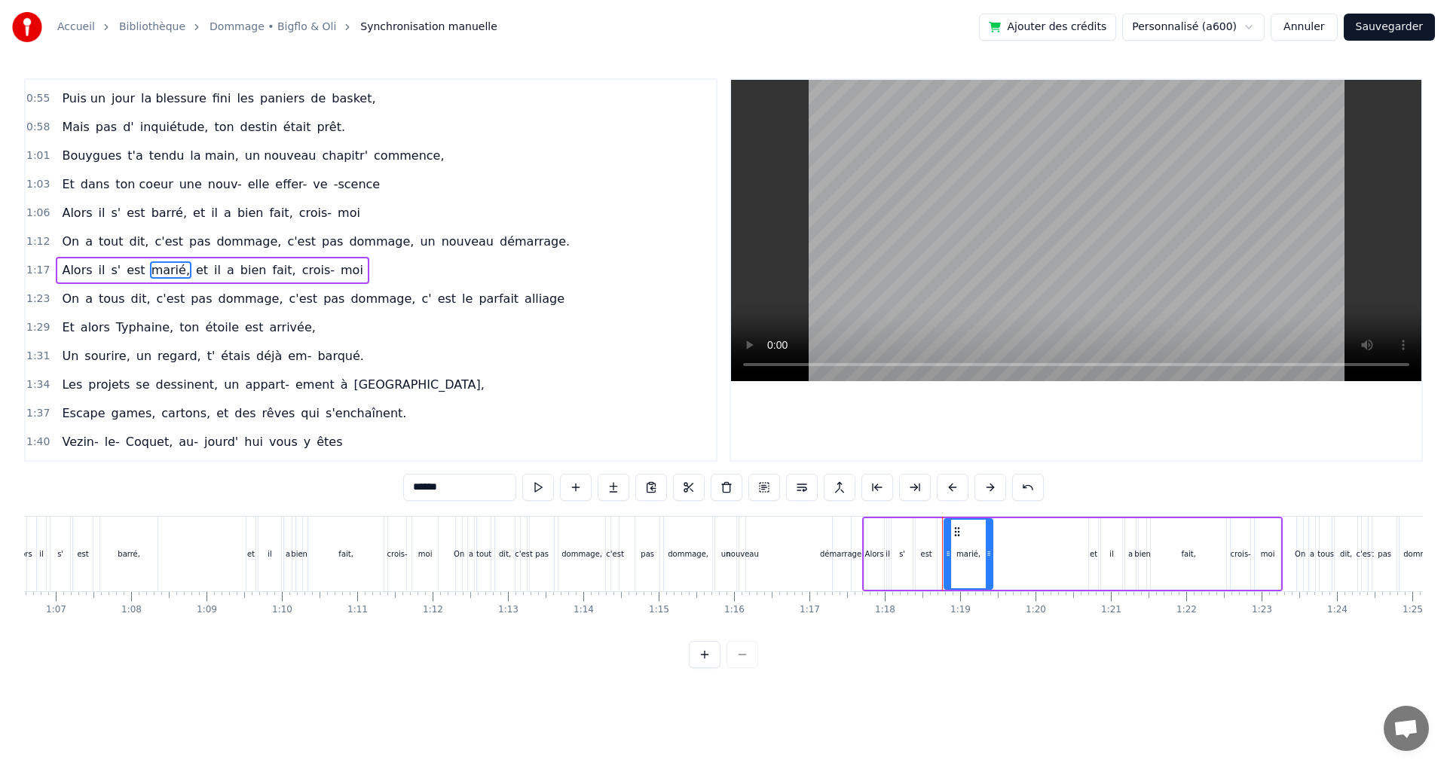
drag, startPoint x: 457, startPoint y: 490, endPoint x: 353, endPoint y: 477, distance: 104.0
click at [362, 481] on div "0:11 [PERSON_NAME] est né, tout près de l' océan 0:13 Aux Sables d' Olonne, pet…" at bounding box center [723, 373] width 1398 height 590
click at [420, 300] on span "c'" at bounding box center [426, 298] width 13 height 17
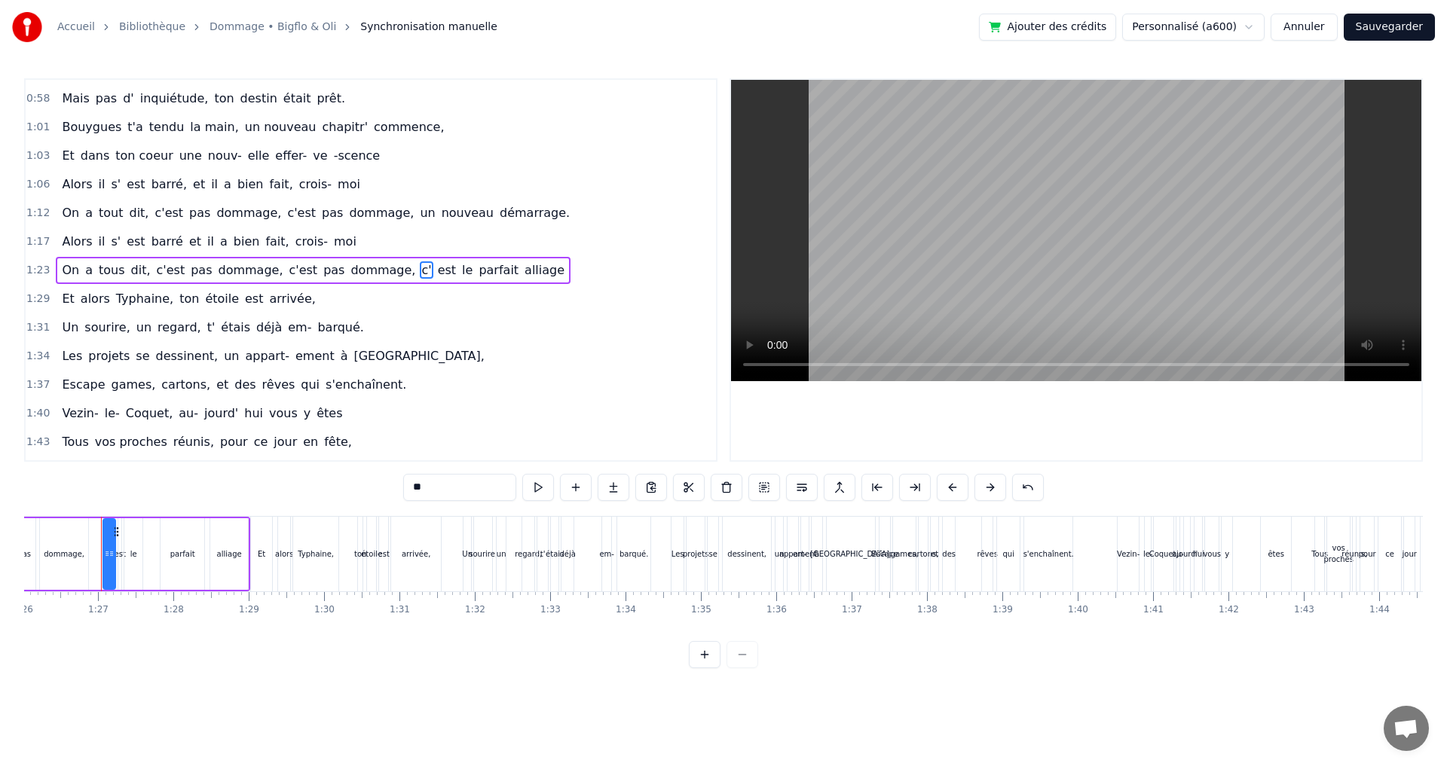
scroll to position [0, 6482]
drag, startPoint x: 435, startPoint y: 484, endPoint x: 393, endPoint y: 490, distance: 43.3
click at [393, 490] on div "0:11 [PERSON_NAME] est né, tout près de l' océan 0:13 Aux Sables d' Olonne, pet…" at bounding box center [723, 373] width 1398 height 590
click at [438, 270] on span "est" at bounding box center [448, 269] width 21 height 17
drag, startPoint x: 400, startPoint y: 483, endPoint x: 381, endPoint y: 484, distance: 18.9
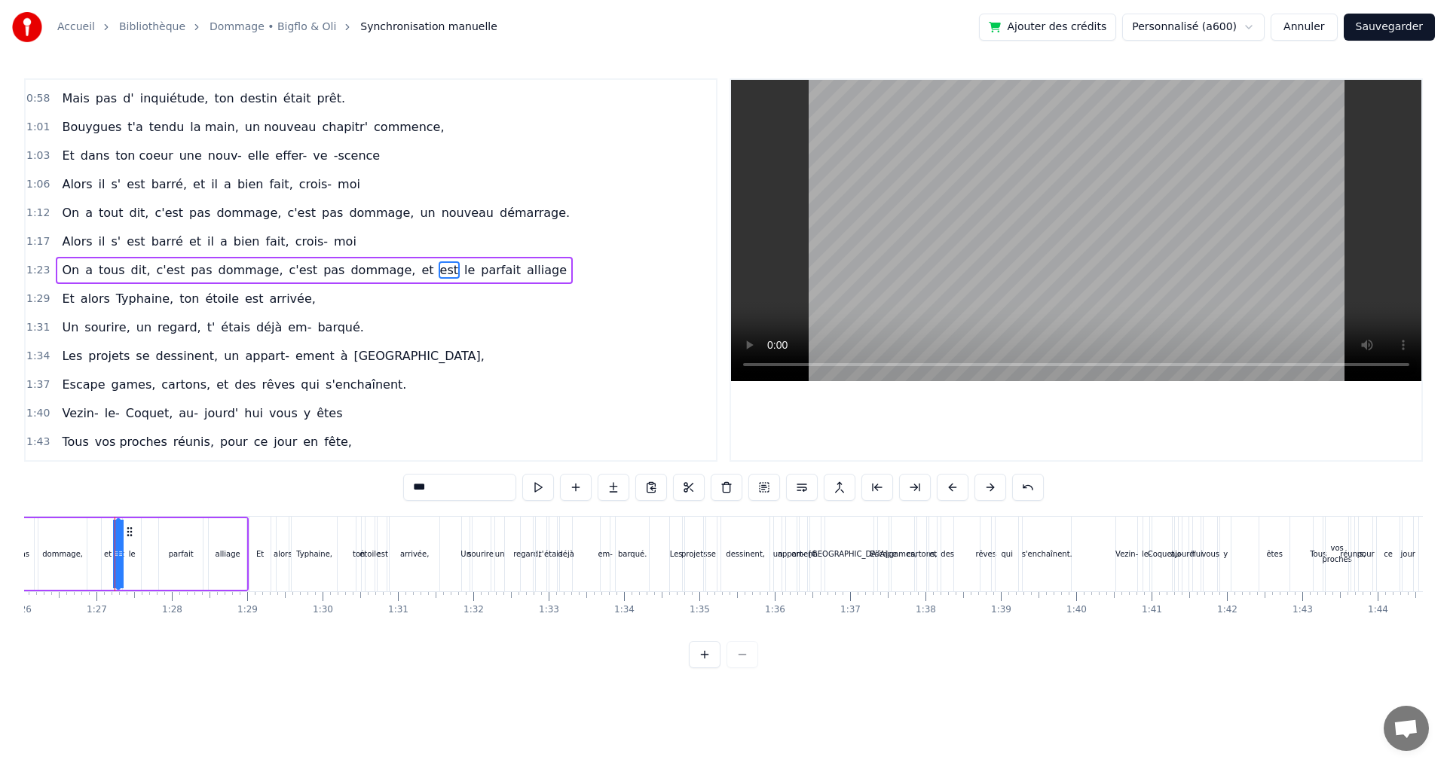
click at [386, 484] on div "0:11 [PERSON_NAME] est né, tout près de l' océan 0:13 Aux Sables d' Olonne, pet…" at bounding box center [723, 373] width 1398 height 590
click at [475, 269] on span "le" at bounding box center [482, 269] width 14 height 17
type input "**"
click at [729, 478] on button at bounding box center [726, 487] width 32 height 27
click at [475, 271] on span "parfait" at bounding box center [496, 269] width 43 height 17
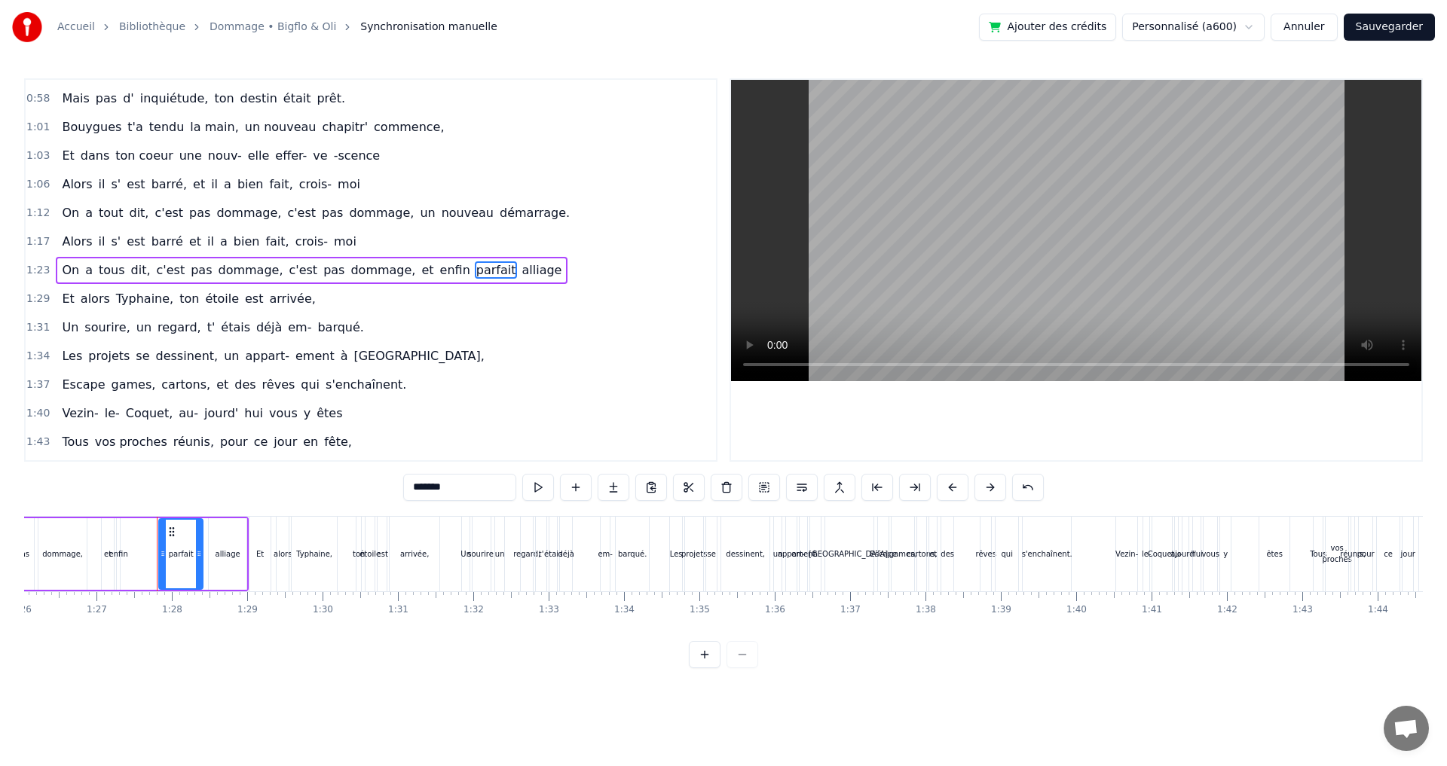
drag, startPoint x: 463, startPoint y: 486, endPoint x: 385, endPoint y: 484, distance: 78.4
click at [386, 484] on div "0:11 [PERSON_NAME] est né, tout près de l' océan 0:13 Aux Sables d' Olonne, pet…" at bounding box center [723, 373] width 1398 height 590
click at [493, 268] on span "alliage" at bounding box center [514, 269] width 43 height 17
drag, startPoint x: 443, startPoint y: 492, endPoint x: 406, endPoint y: 489, distance: 37.0
click at [407, 490] on input "*******" at bounding box center [459, 487] width 113 height 27
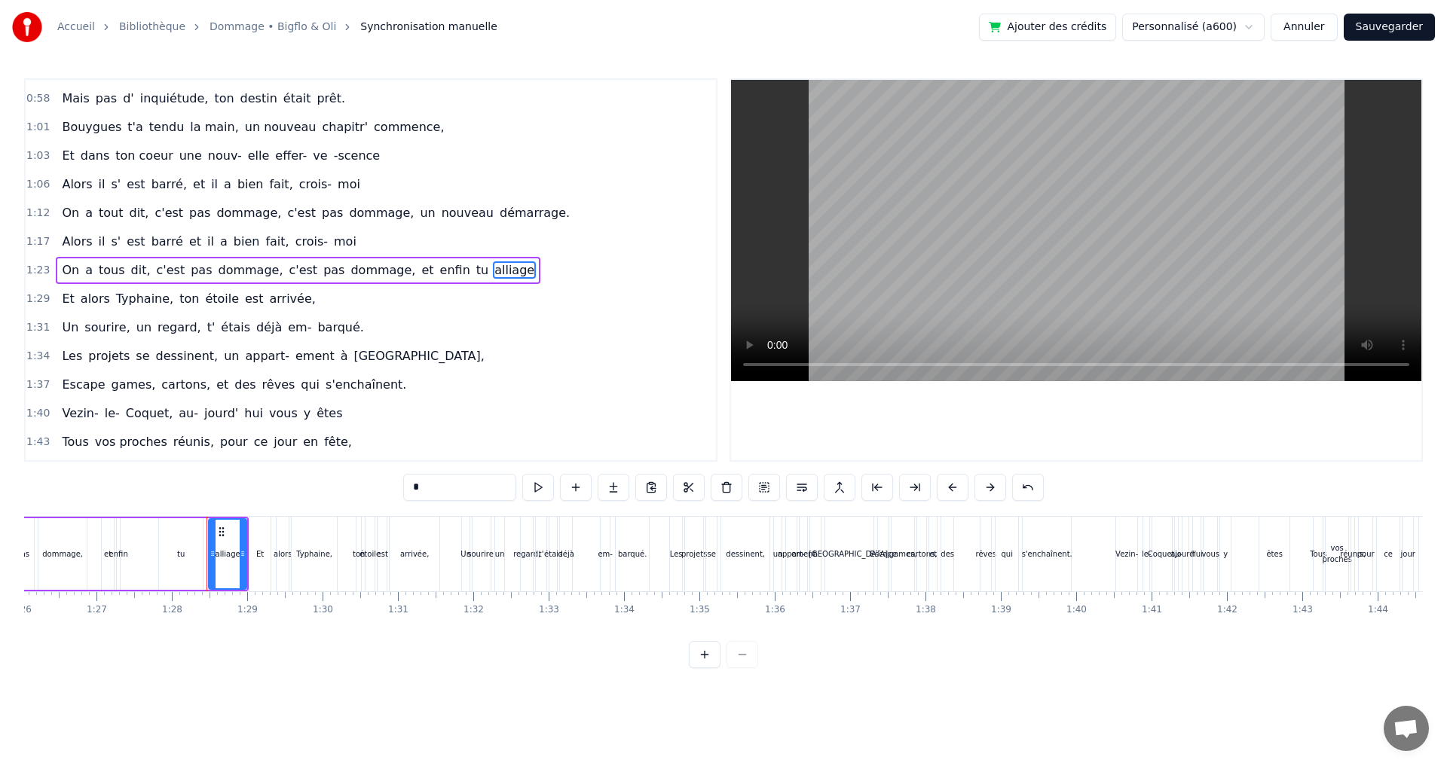
type input "*"
click at [62, 417] on span "Vezin-" at bounding box center [79, 413] width 39 height 17
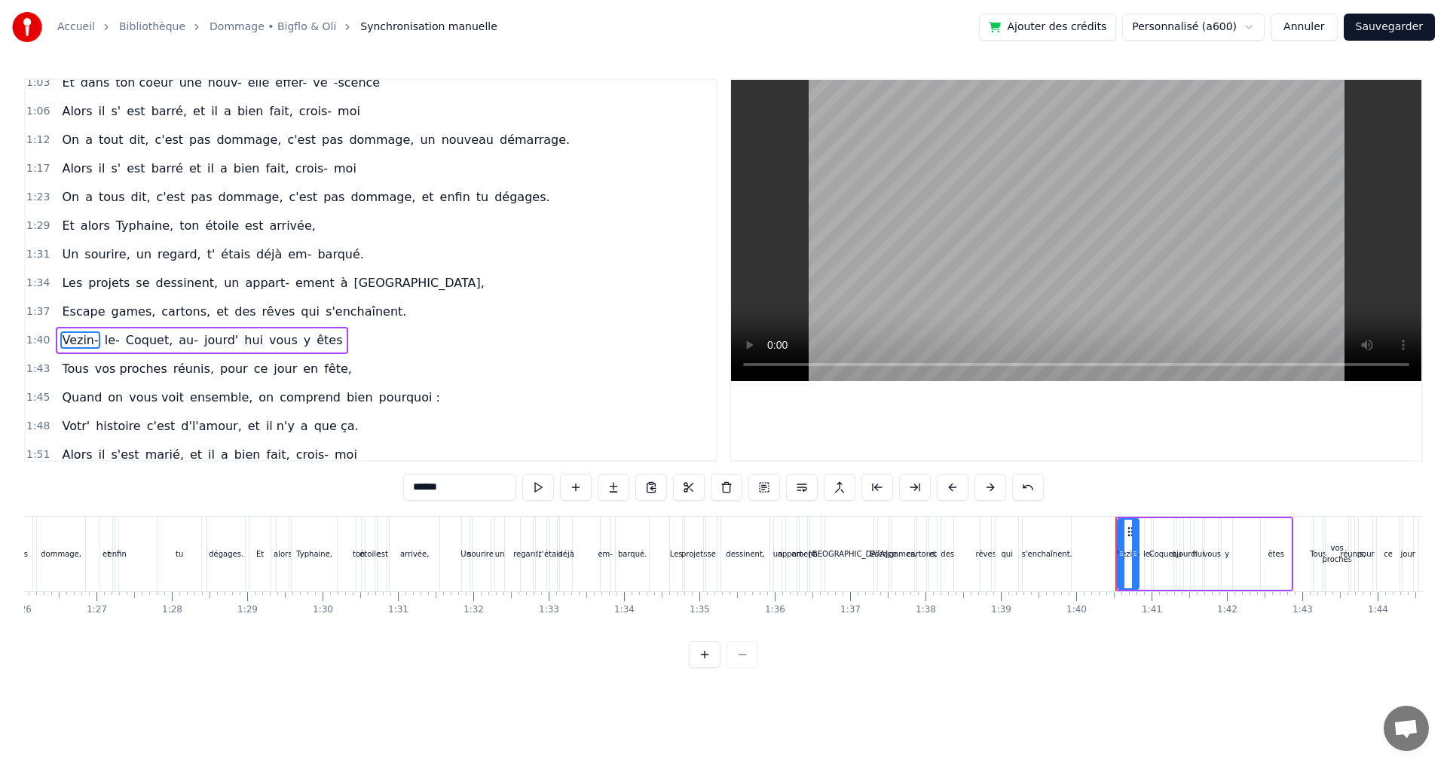
scroll to position [568, 0]
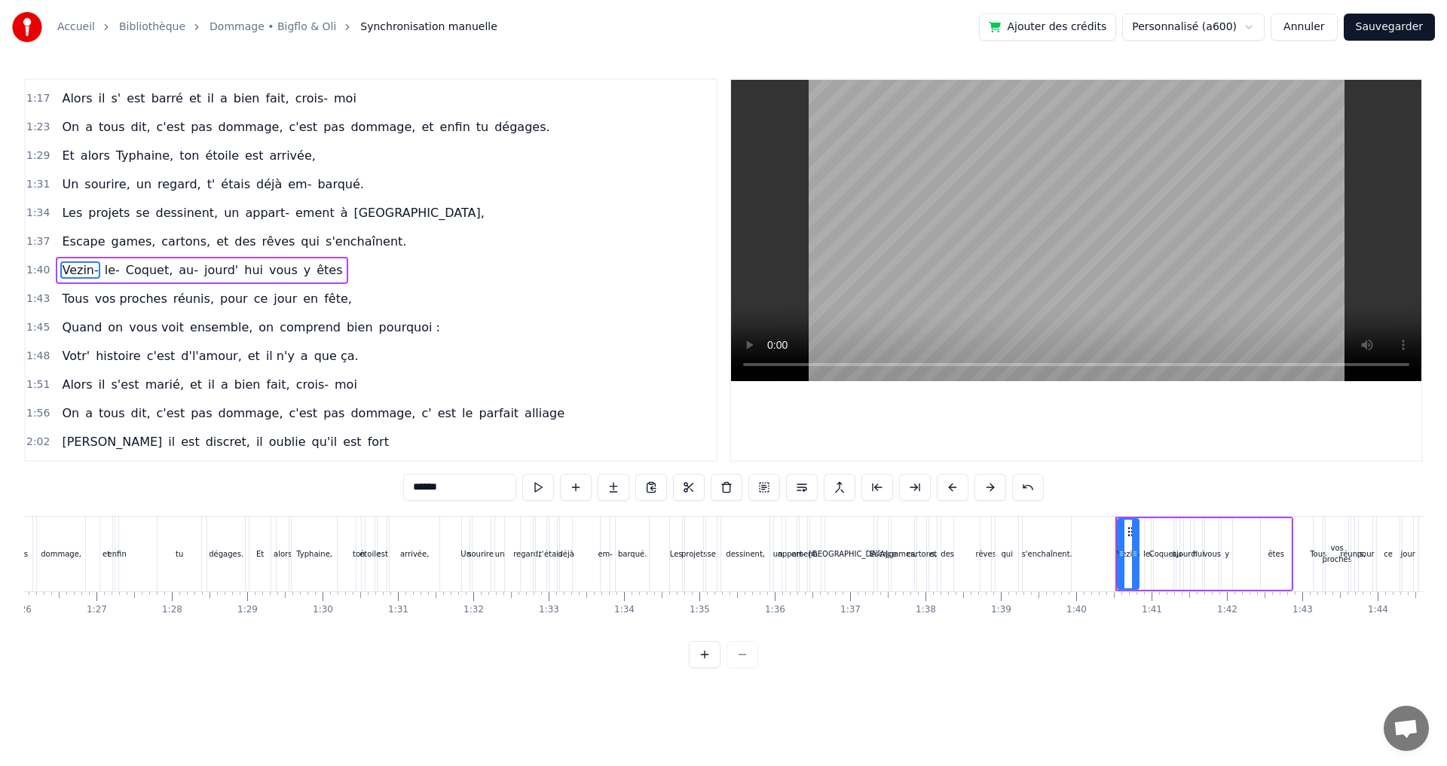
drag, startPoint x: 444, startPoint y: 490, endPoint x: 390, endPoint y: 490, distance: 53.5
click at [391, 490] on div "0:11 [PERSON_NAME] est né, tout près de l' océan 0:13 Aux Sables d' Olonne, pet…" at bounding box center [723, 373] width 1398 height 590
type input "*"
click at [90, 277] on span "le-" at bounding box center [99, 269] width 18 height 17
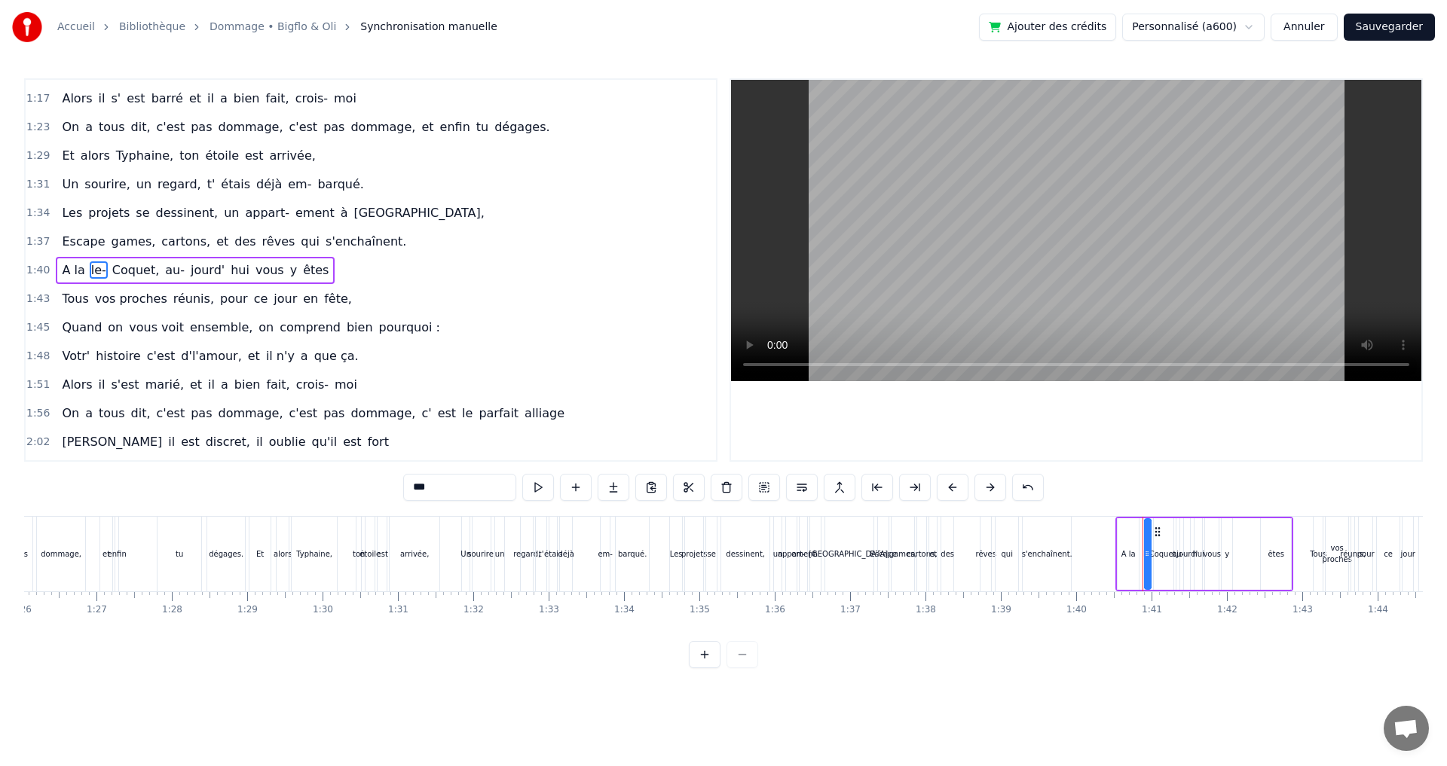
drag, startPoint x: 448, startPoint y: 486, endPoint x: 360, endPoint y: 484, distance: 87.4
click at [360, 484] on div "0:11 [PERSON_NAME] est né, tout près de l' océan 0:13 Aux Sables d' Olonne, pet…" at bounding box center [723, 373] width 1398 height 590
click at [161, 270] on span "Coquet," at bounding box center [178, 269] width 50 height 17
drag, startPoint x: 473, startPoint y: 493, endPoint x: 368, endPoint y: 472, distance: 106.7
click at [370, 473] on div "0:11 [PERSON_NAME] est né, tout près de l' océan 0:13 Aux Sables d' Olonne, pet…" at bounding box center [723, 373] width 1398 height 590
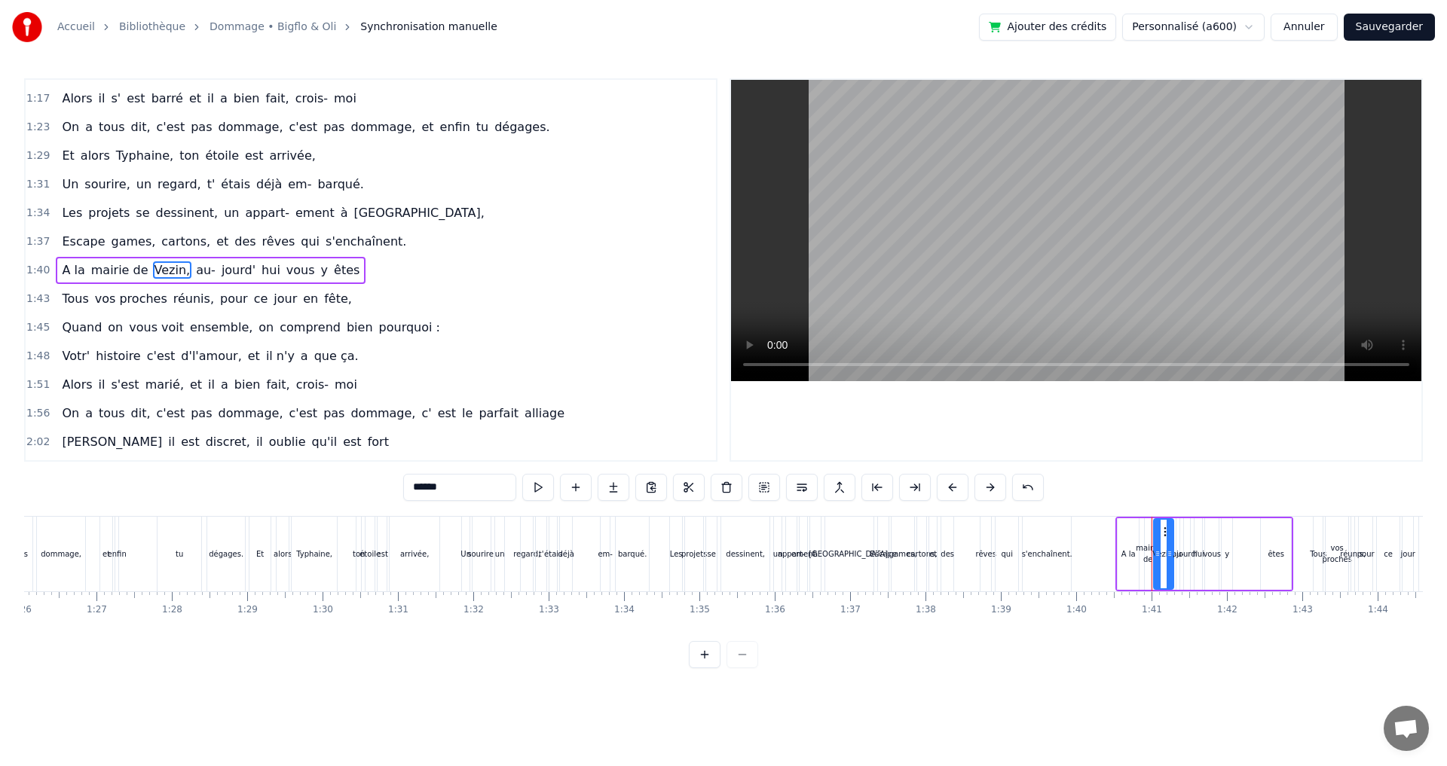
click at [194, 263] on span "au-" at bounding box center [205, 269] width 23 height 17
drag, startPoint x: 439, startPoint y: 488, endPoint x: 357, endPoint y: 483, distance: 82.3
click at [362, 487] on div "0:11 [PERSON_NAME] est né, tout près de l' océan 0:13 Aux Sables d' Olonne, pet…" at bounding box center [723, 373] width 1398 height 590
click at [229, 269] on span "jourd'" at bounding box center [247, 269] width 37 height 17
drag, startPoint x: 451, startPoint y: 492, endPoint x: 341, endPoint y: 485, distance: 110.2
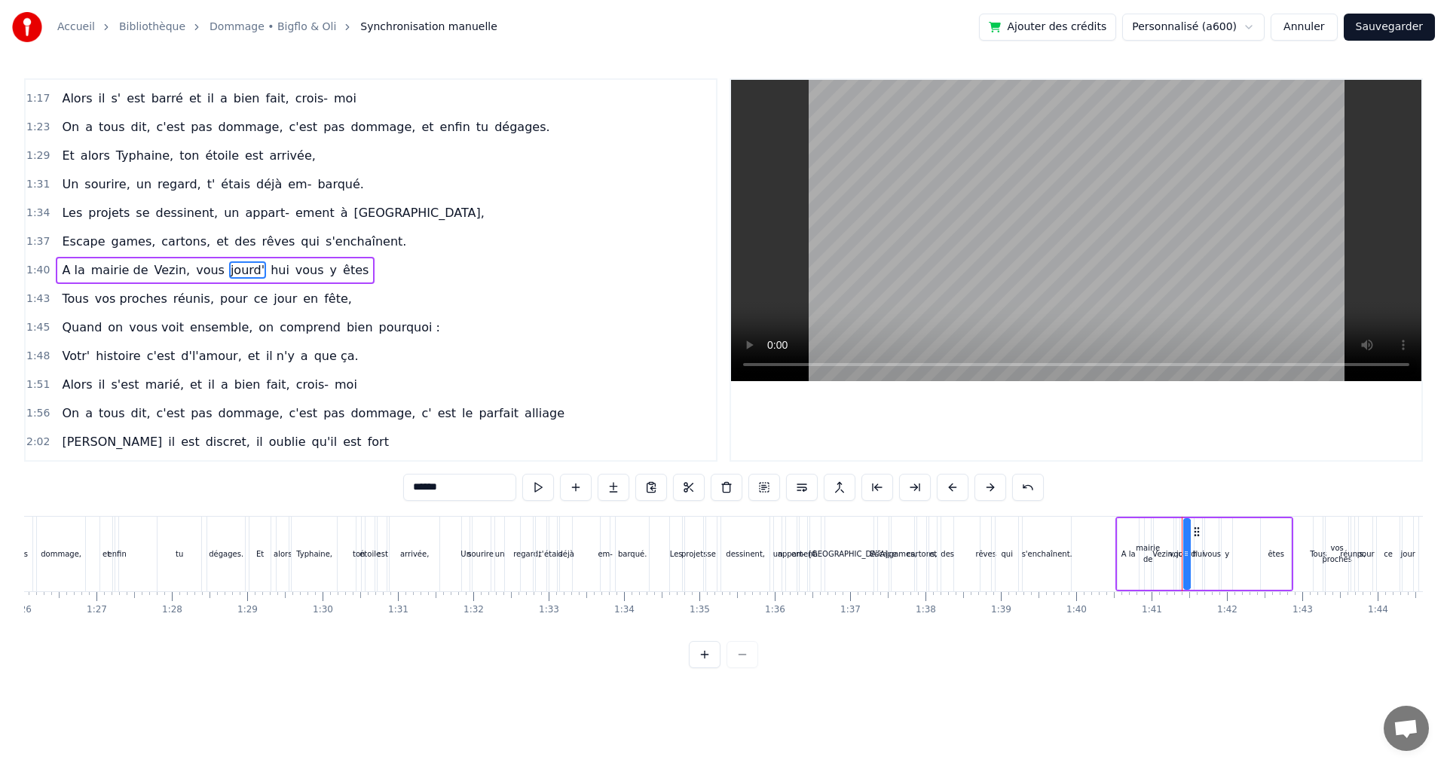
click at [341, 485] on div "0:11 [PERSON_NAME] est né, tout près de l' océan 0:13 Aux Sables d' Olonne, pet…" at bounding box center [723, 373] width 1398 height 590
click at [264, 268] on span "hui" at bounding box center [275, 269] width 22 height 17
type input "***"
click at [720, 487] on button at bounding box center [726, 487] width 32 height 27
click at [264, 271] on span "vous" at bounding box center [280, 269] width 32 height 17
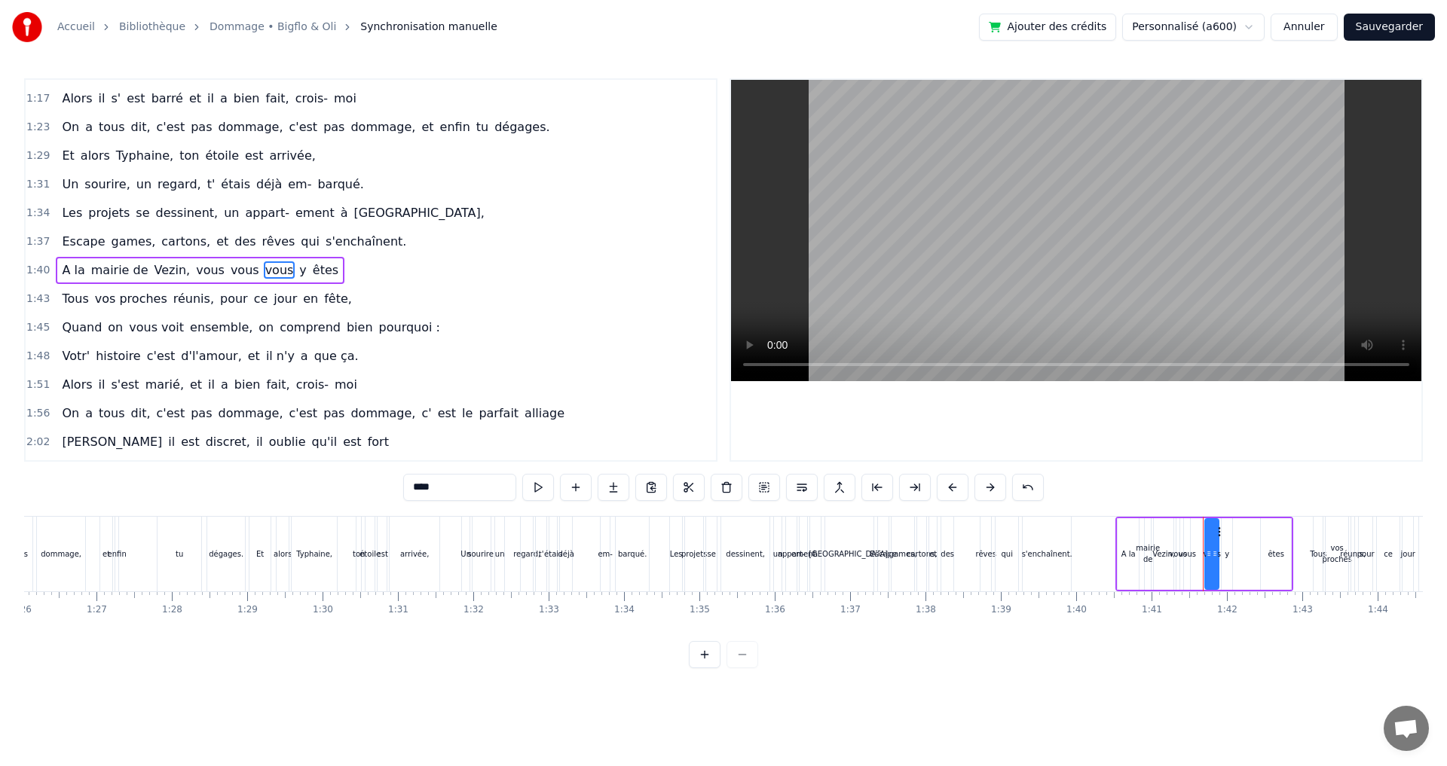
drag, startPoint x: 463, startPoint y: 479, endPoint x: 341, endPoint y: 484, distance: 122.9
click at [341, 484] on div "0:11 [PERSON_NAME] est né, tout près de l' océan 0:13 Aux Sables d' Olonne, pet…" at bounding box center [723, 373] width 1398 height 590
click at [295, 269] on span "y" at bounding box center [300, 269] width 10 height 17
type input "*"
click at [718, 484] on button at bounding box center [726, 487] width 32 height 27
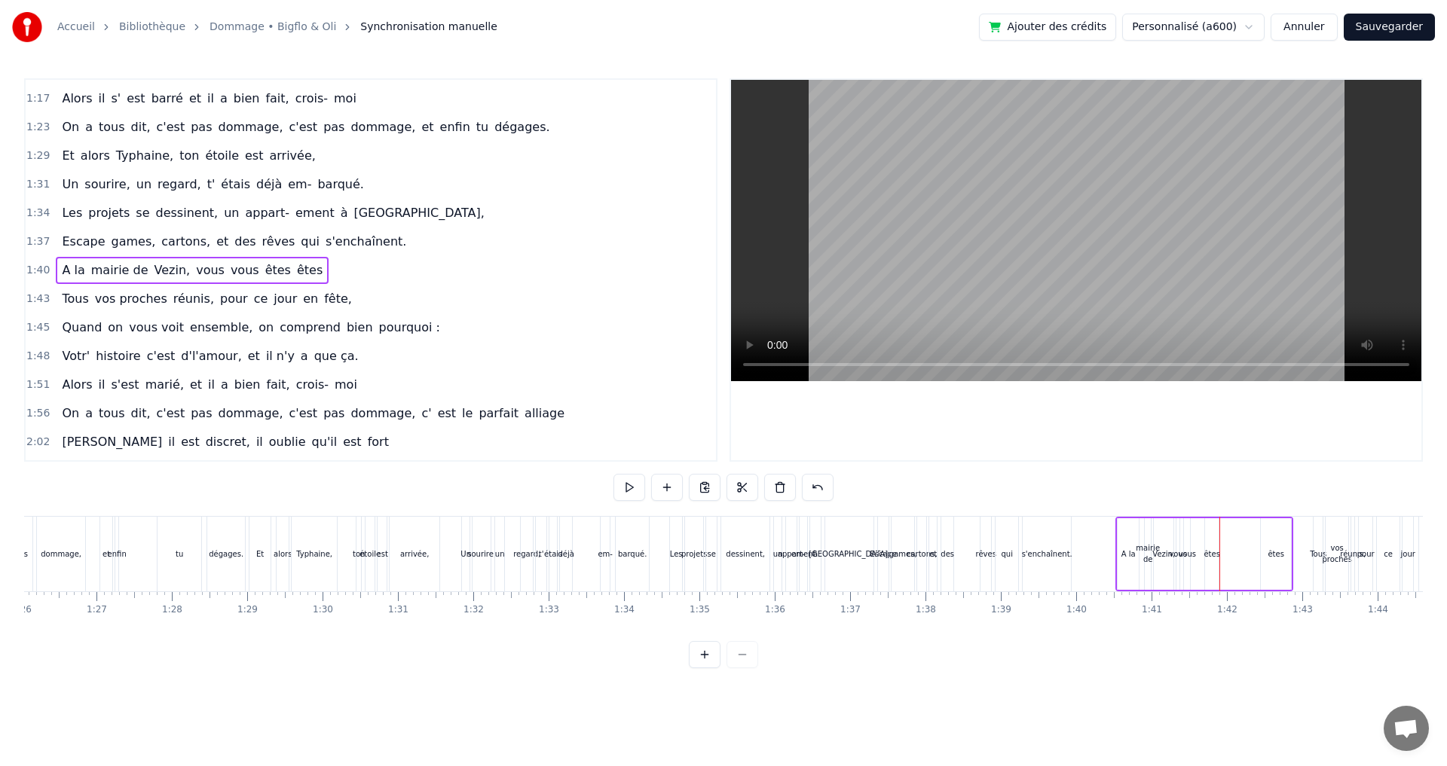
click at [295, 270] on span "êtes" at bounding box center [309, 269] width 29 height 17
drag, startPoint x: 450, startPoint y: 481, endPoint x: 316, endPoint y: 487, distance: 134.3
click at [316, 488] on div "0:11 [PERSON_NAME] est né, tout près de l' océan 0:13 Aux Sables d' Olonne, pet…" at bounding box center [723, 373] width 1398 height 590
click at [72, 301] on span "Tous" at bounding box center [74, 298] width 29 height 17
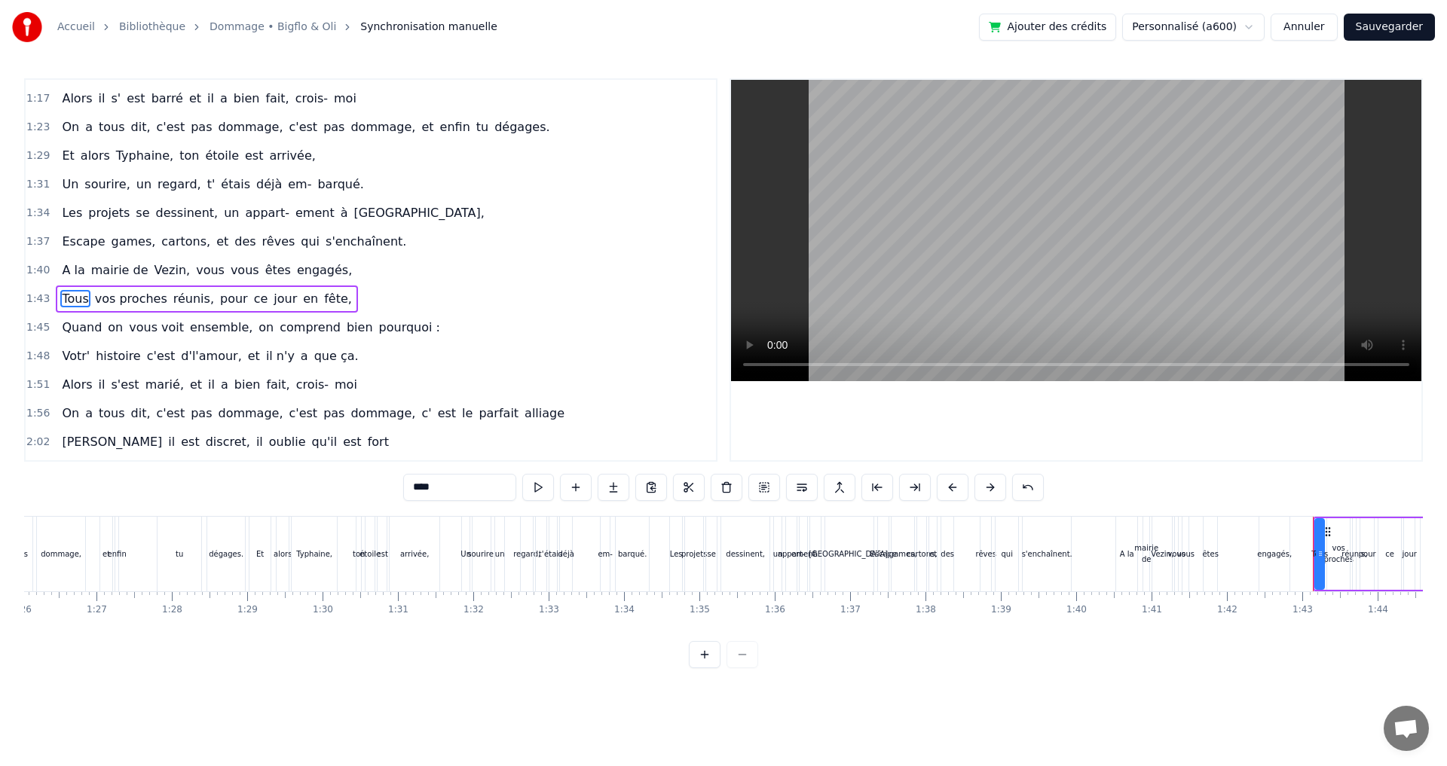
scroll to position [597, 0]
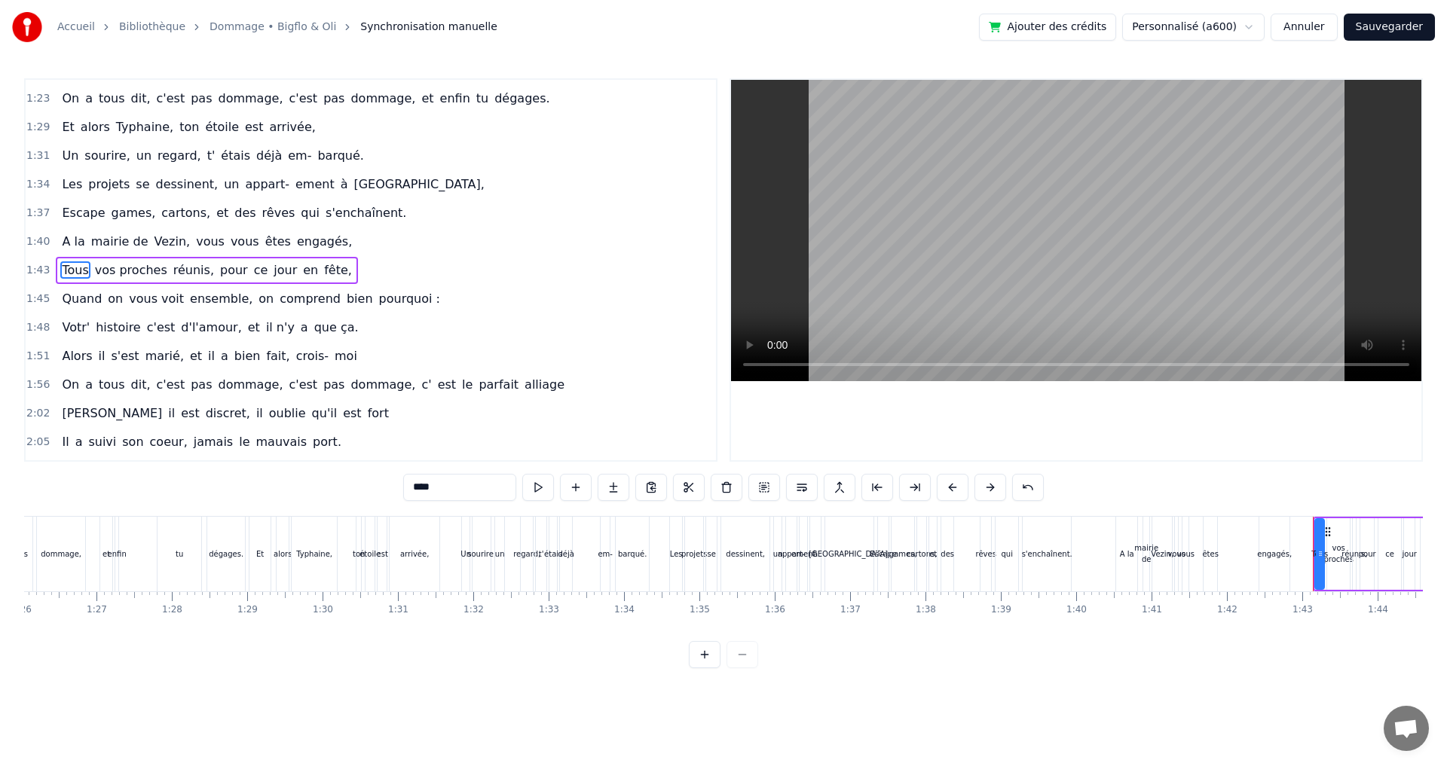
click at [137, 267] on span "vos proches" at bounding box center [130, 269] width 75 height 17
click at [176, 270] on span "réunis," at bounding box center [194, 269] width 44 height 17
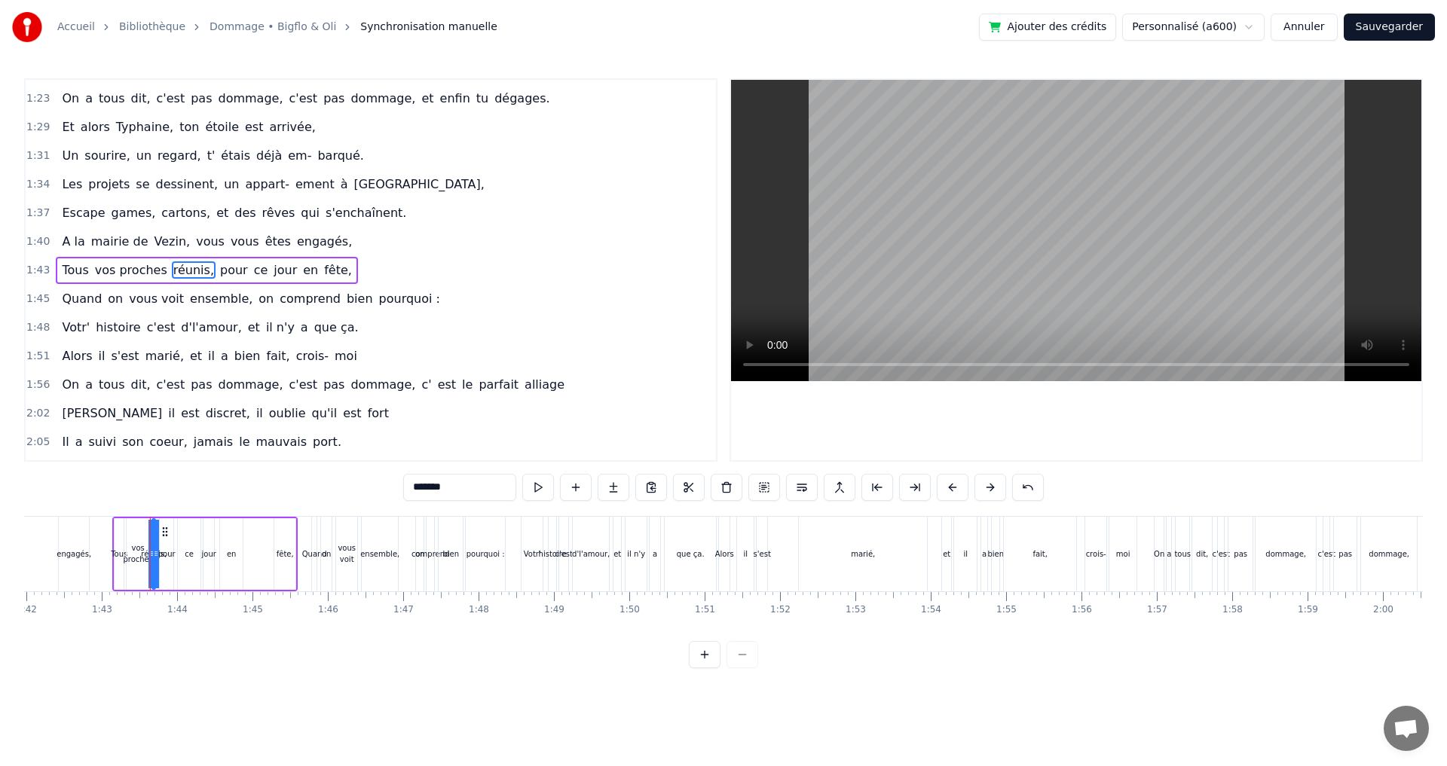
scroll to position [0, 7733]
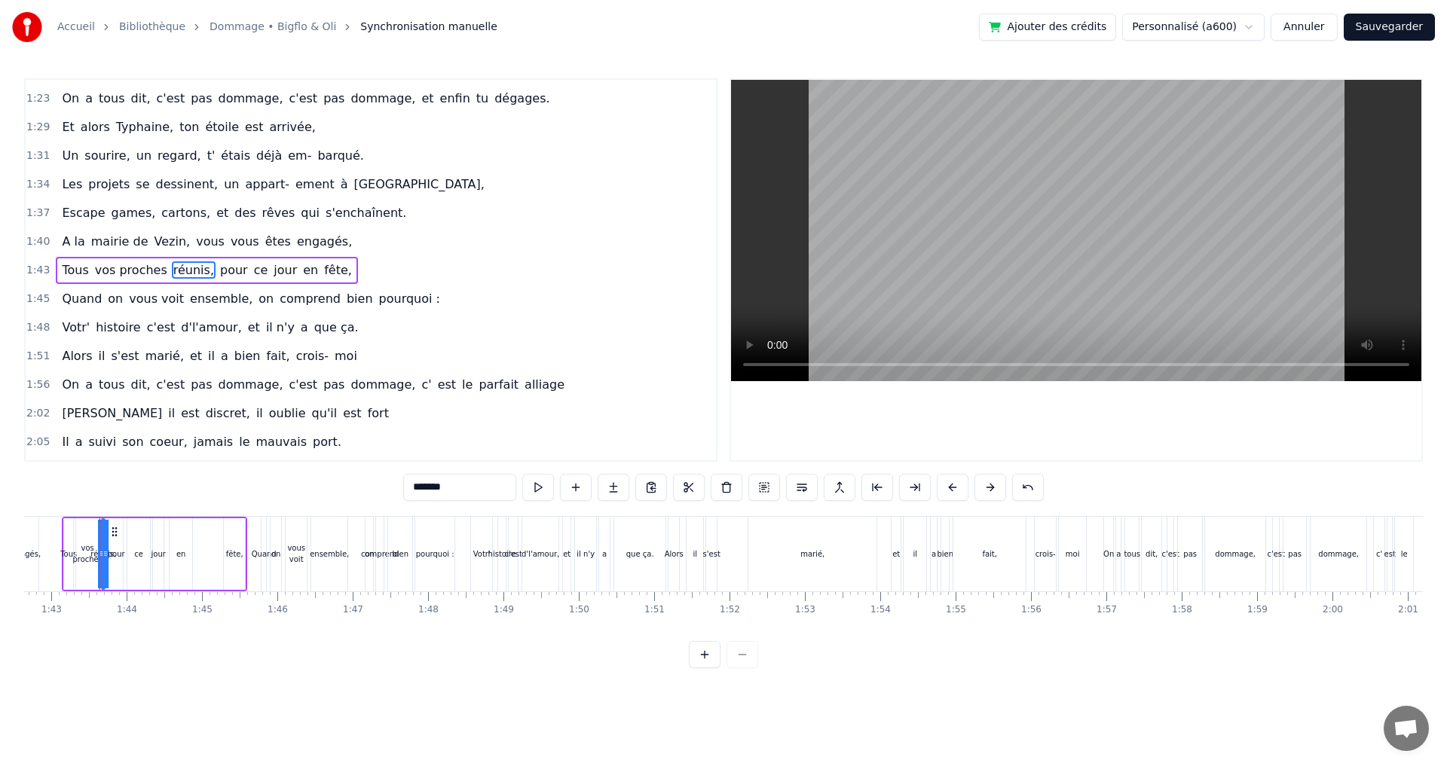
drag, startPoint x: 413, startPoint y: 483, endPoint x: 490, endPoint y: 490, distance: 77.9
click at [490, 490] on input "*******" at bounding box center [459, 487] width 113 height 27
click at [331, 271] on span "en" at bounding box center [340, 269] width 18 height 17
drag, startPoint x: 408, startPoint y: 487, endPoint x: 383, endPoint y: 478, distance: 26.7
click at [383, 479] on div "0:11 [PERSON_NAME] est né, tout près de l' océan 0:13 Aux Sables d' Olonne, pet…" at bounding box center [723, 373] width 1398 height 590
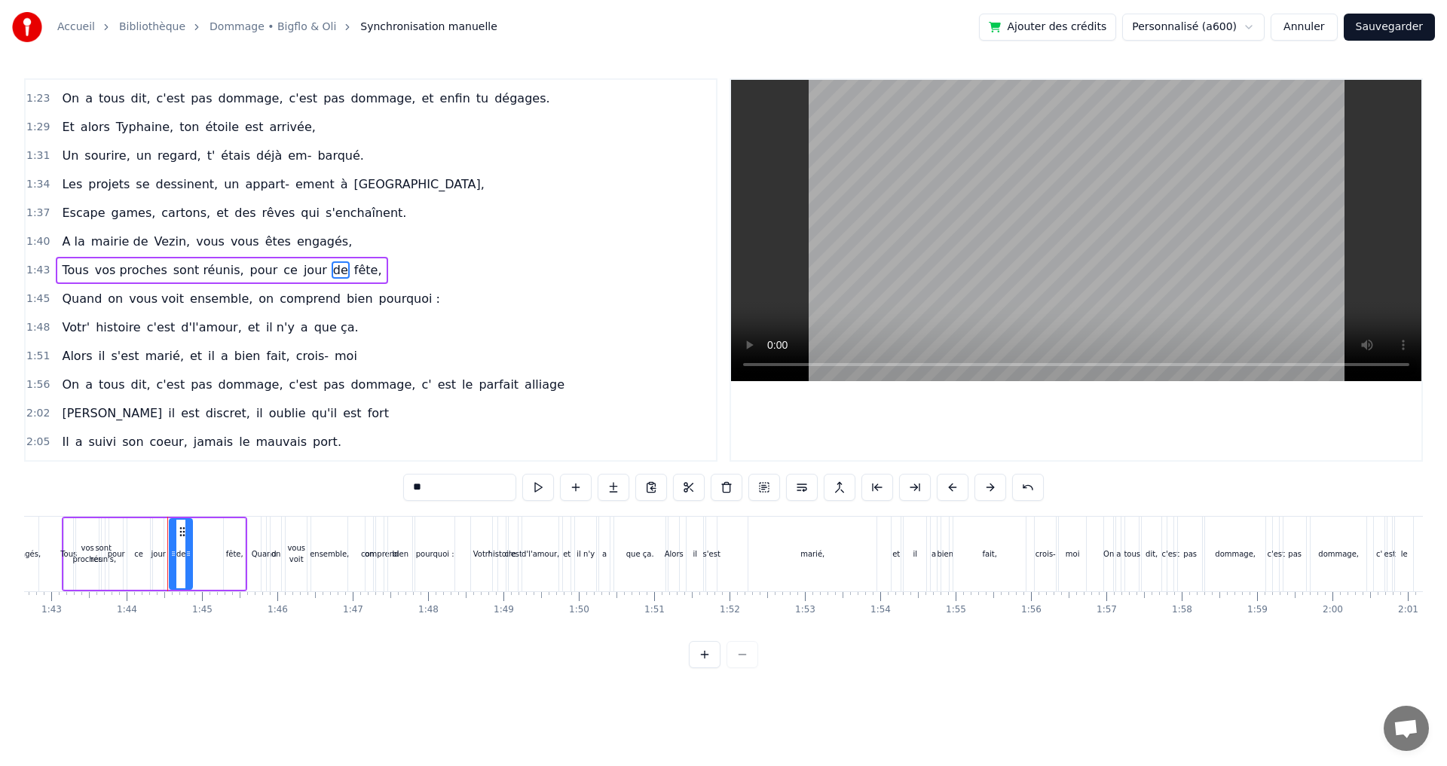
click at [353, 266] on span "fête," at bounding box center [368, 269] width 31 height 17
drag, startPoint x: 426, startPoint y: 489, endPoint x: 382, endPoint y: 484, distance: 44.7
click at [383, 485] on div "0:11 [PERSON_NAME] est né, tout près de l' océan 0:13 Aux Sables d' Olonne, pet…" at bounding box center [723, 373] width 1398 height 590
click at [69, 327] on span "Votr'" at bounding box center [75, 327] width 31 height 17
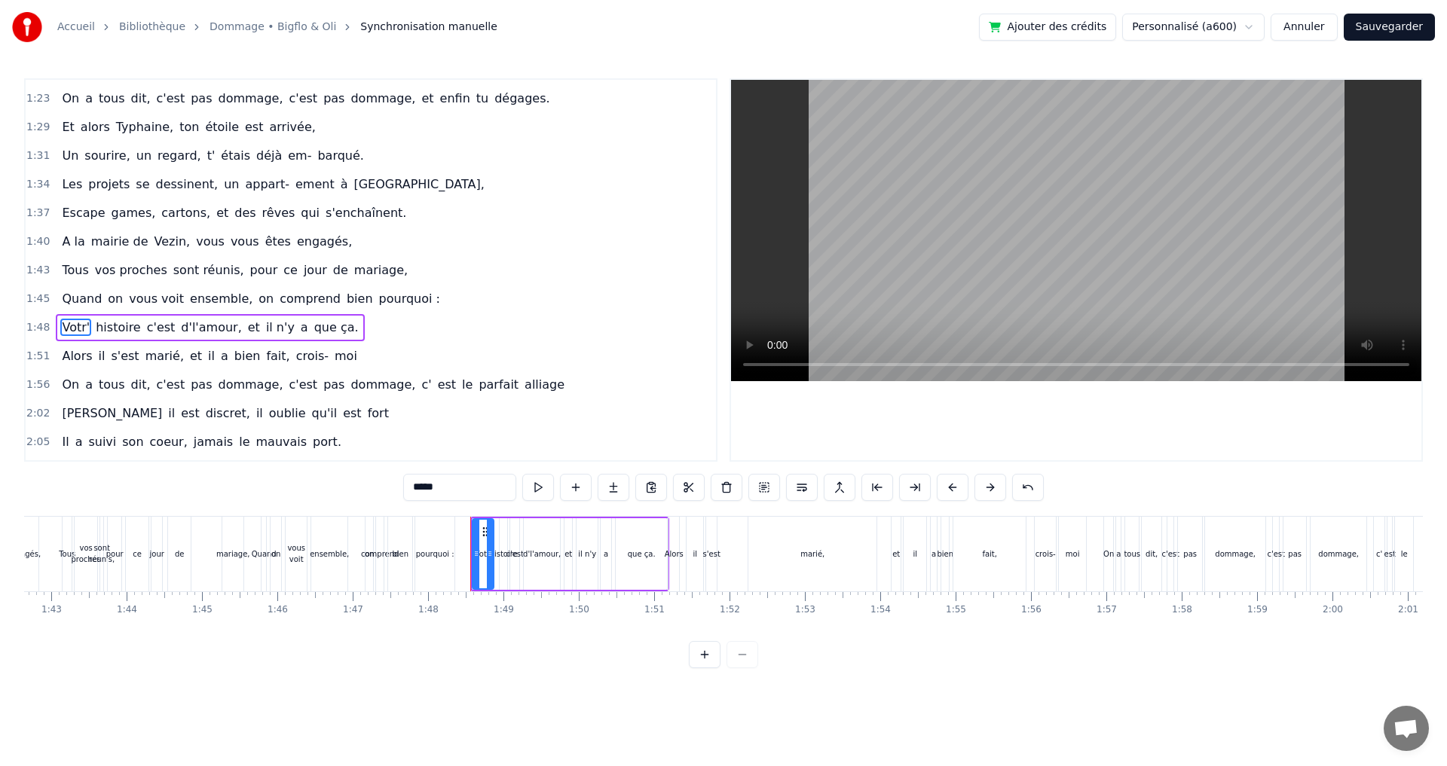
scroll to position [654, 0]
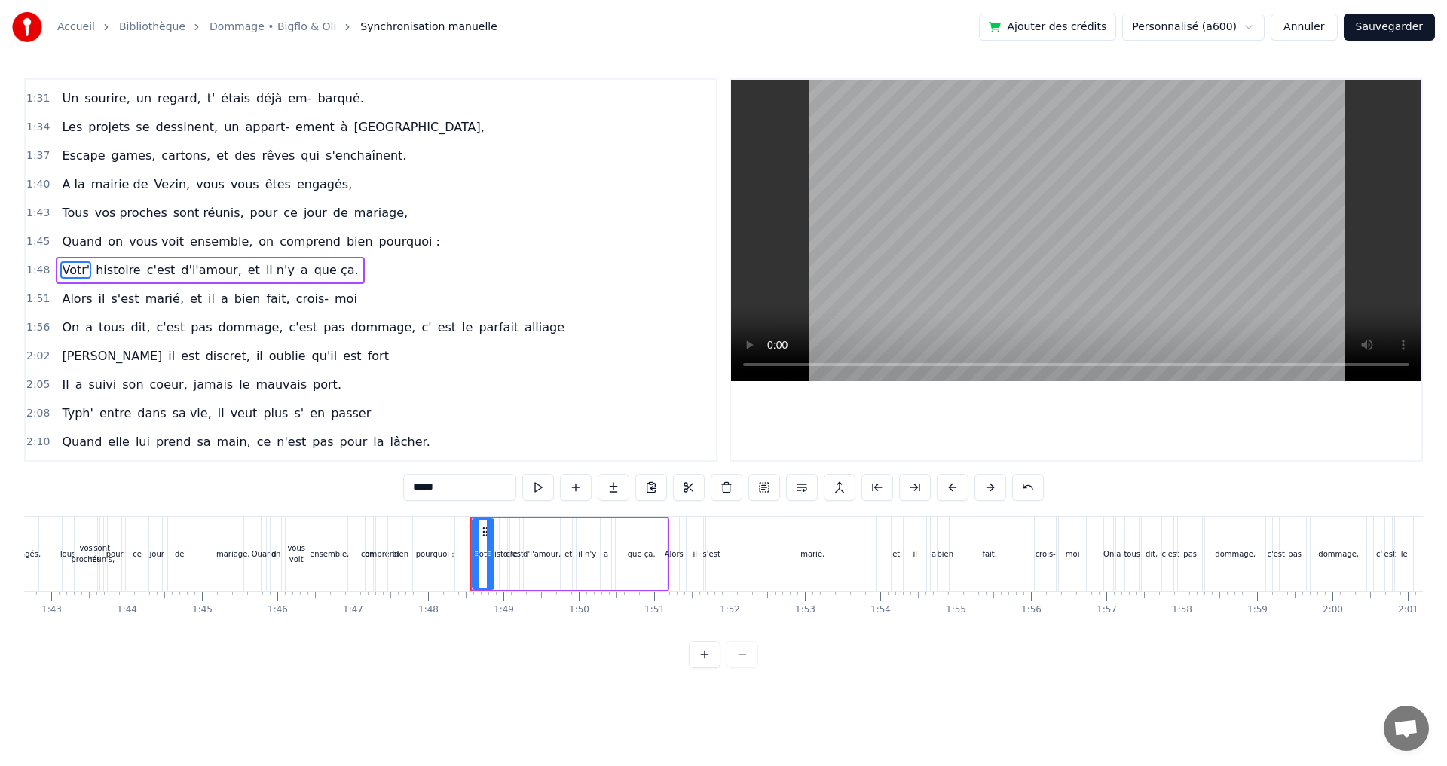
click at [74, 299] on span "Alors" at bounding box center [76, 298] width 33 height 17
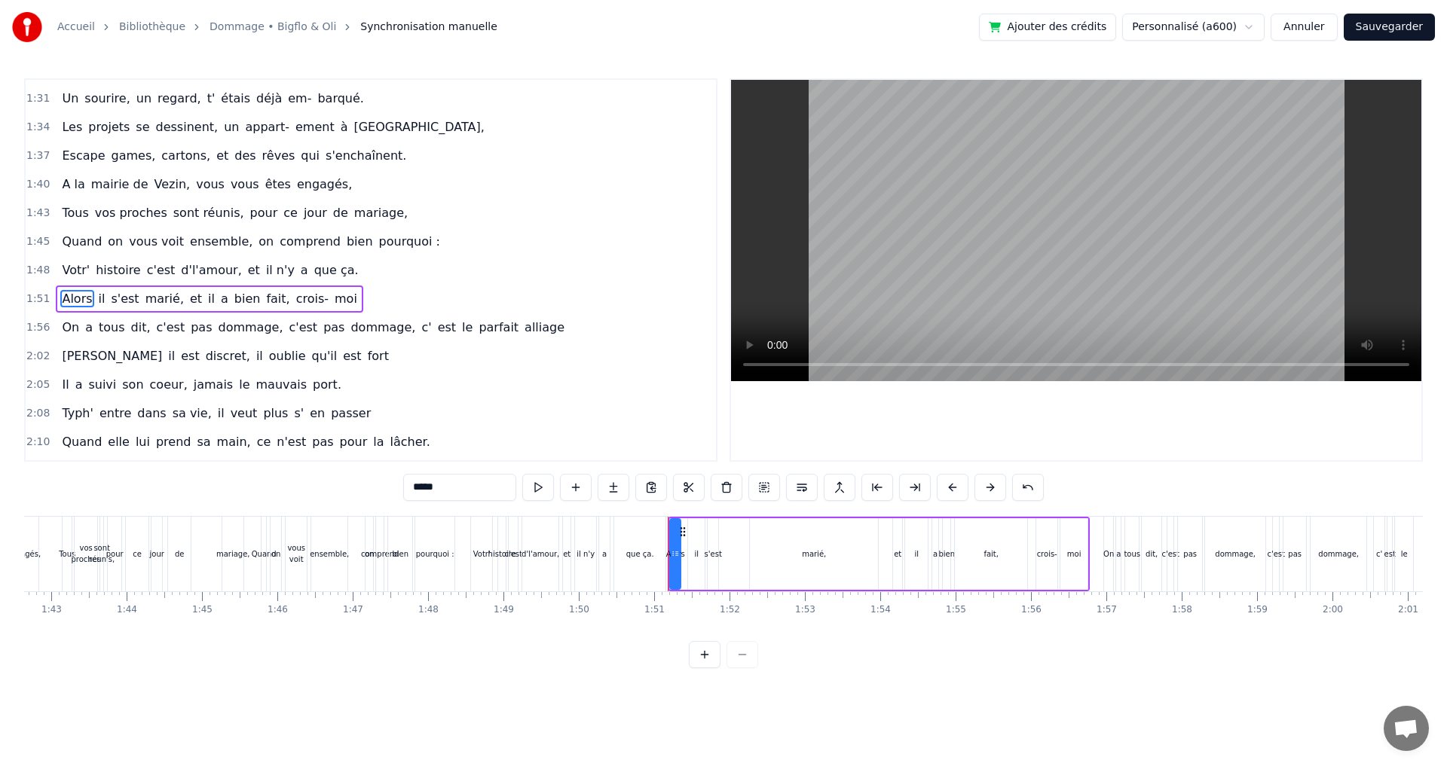
scroll to position [683, 0]
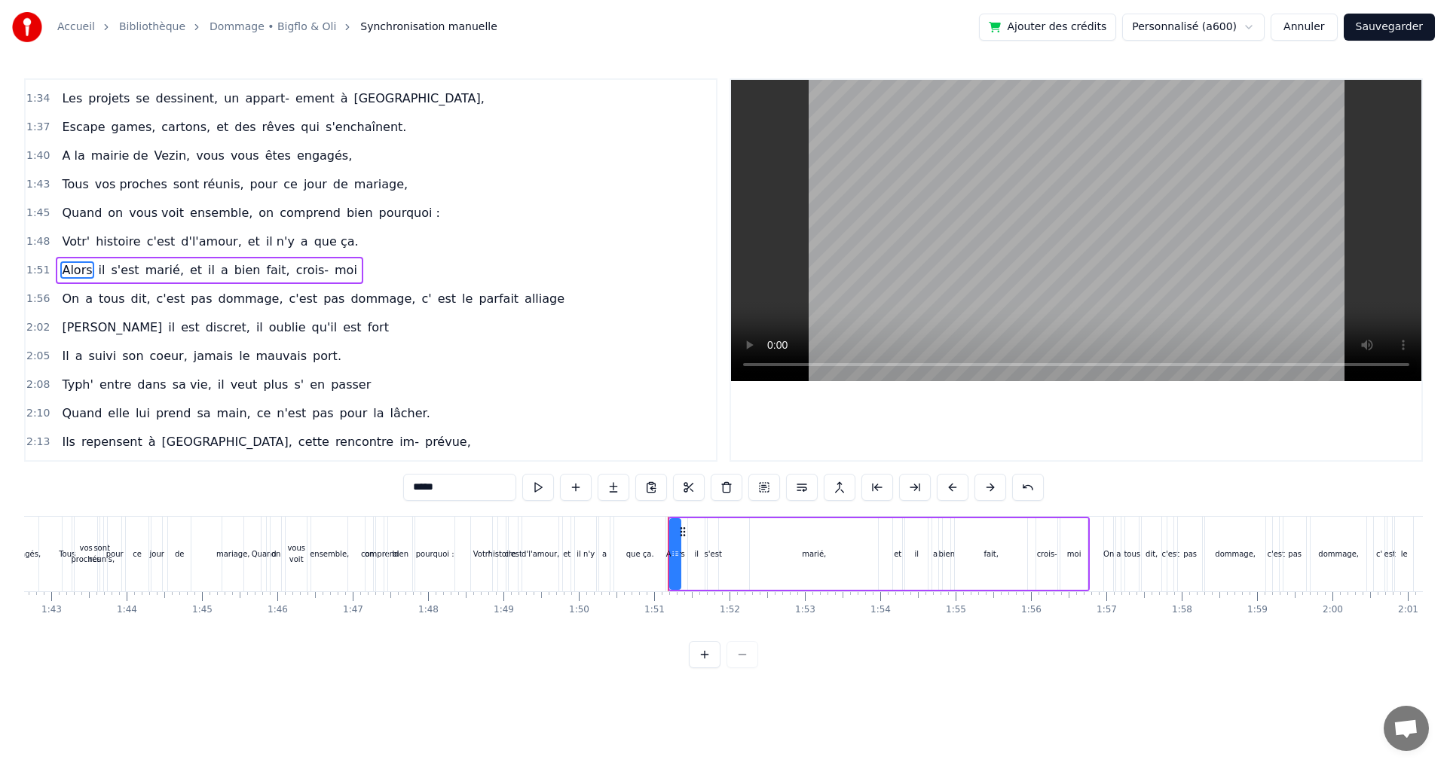
drag, startPoint x: 444, startPoint y: 489, endPoint x: 334, endPoint y: 482, distance: 110.2
click at [335, 483] on div "0:11 [PERSON_NAME] est né, tout près de l' océan 0:13 Aux Sables d' Olonne, pet…" at bounding box center [723, 373] width 1398 height 590
click at [131, 270] on span "il" at bounding box center [136, 269] width 10 height 17
drag, startPoint x: 440, startPoint y: 488, endPoint x: 347, endPoint y: 489, distance: 93.4
click at [347, 489] on div "0:11 [PERSON_NAME] est né, tout près de l' océan 0:13 Aux Sables d' Olonne, pet…" at bounding box center [723, 373] width 1398 height 590
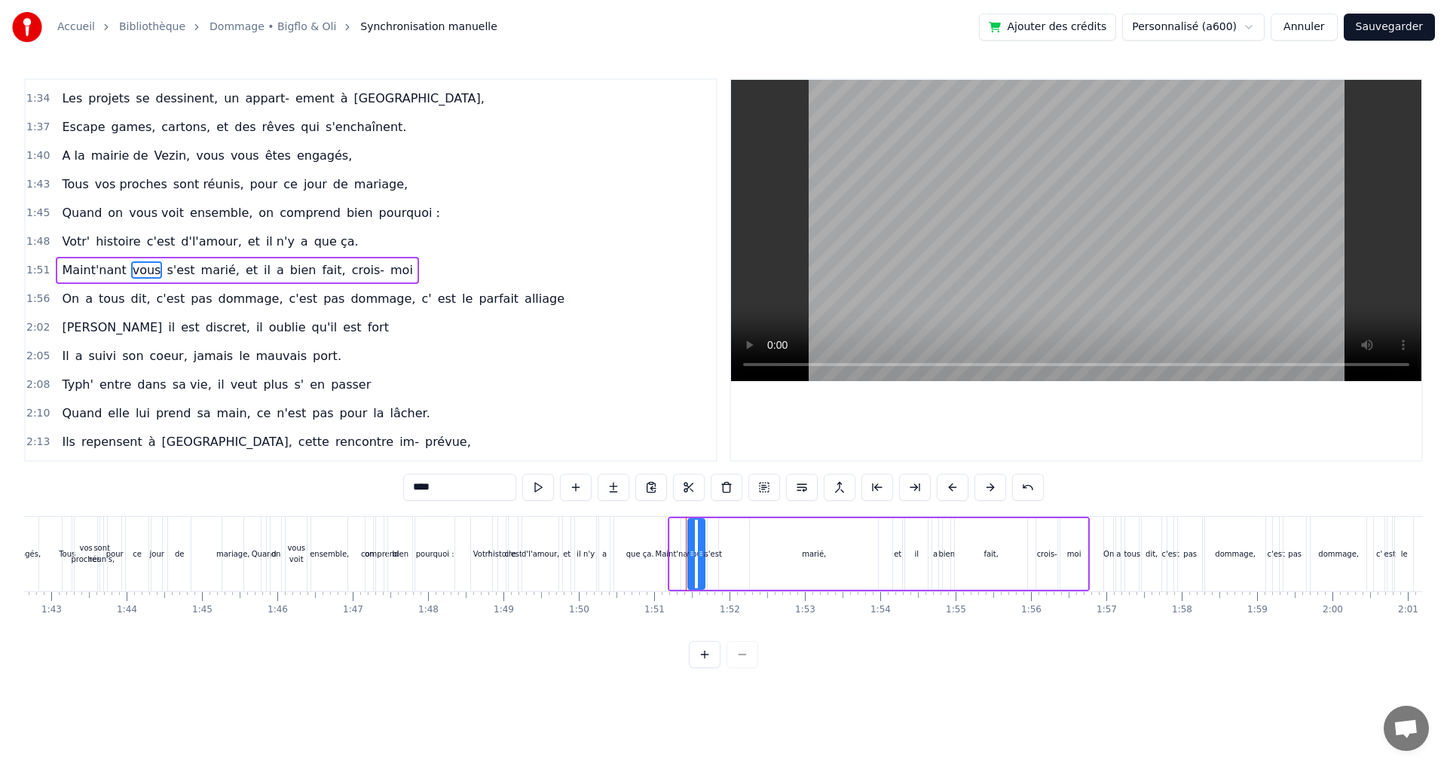
click at [169, 272] on span "s'est" at bounding box center [180, 269] width 31 height 17
drag, startPoint x: 446, startPoint y: 488, endPoint x: 323, endPoint y: 476, distance: 123.4
click at [323, 476] on div "0:11 [PERSON_NAME] est né, tout près de l' océan 0:13 Aux Sables d' Olonne, pet…" at bounding box center [723, 373] width 1398 height 590
click at [204, 268] on span "marié," at bounding box center [217, 269] width 41 height 17
drag, startPoint x: 402, startPoint y: 490, endPoint x: 368, endPoint y: 481, distance: 34.2
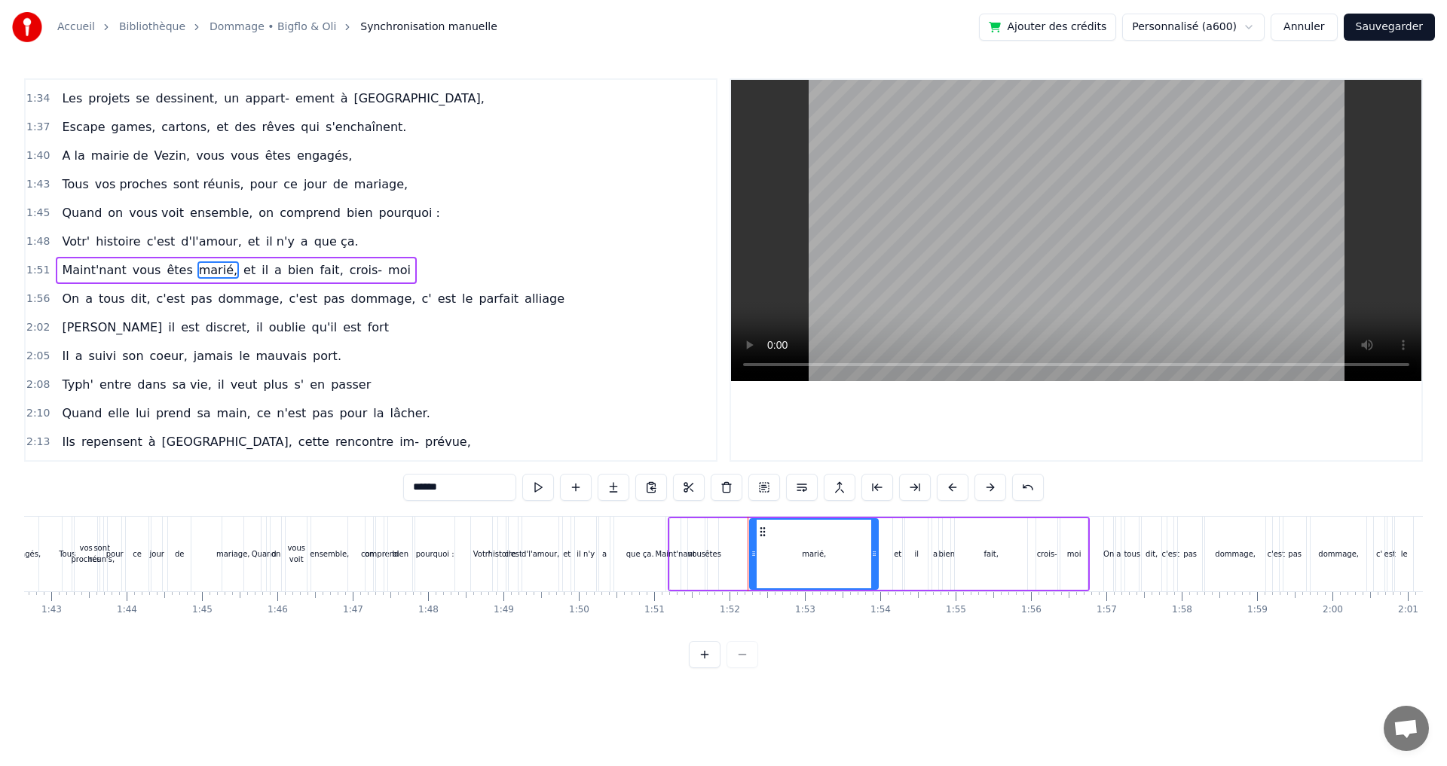
click at [380, 489] on div "0:11 [PERSON_NAME] est né, tout près de l' océan 0:13 Aux Sables d' Olonne, pet…" at bounding box center [723, 373] width 1398 height 590
click at [248, 270] on span "et" at bounding box center [255, 269] width 15 height 17
drag, startPoint x: 435, startPoint y: 487, endPoint x: 392, endPoint y: 482, distance: 44.0
click at [394, 483] on div "0:11 [PERSON_NAME] est né, tout près de l' océan 0:13 Aux Sables d' Olonne, pet…" at bounding box center [723, 373] width 1398 height 590
click at [283, 269] on span "il" at bounding box center [288, 269] width 10 height 17
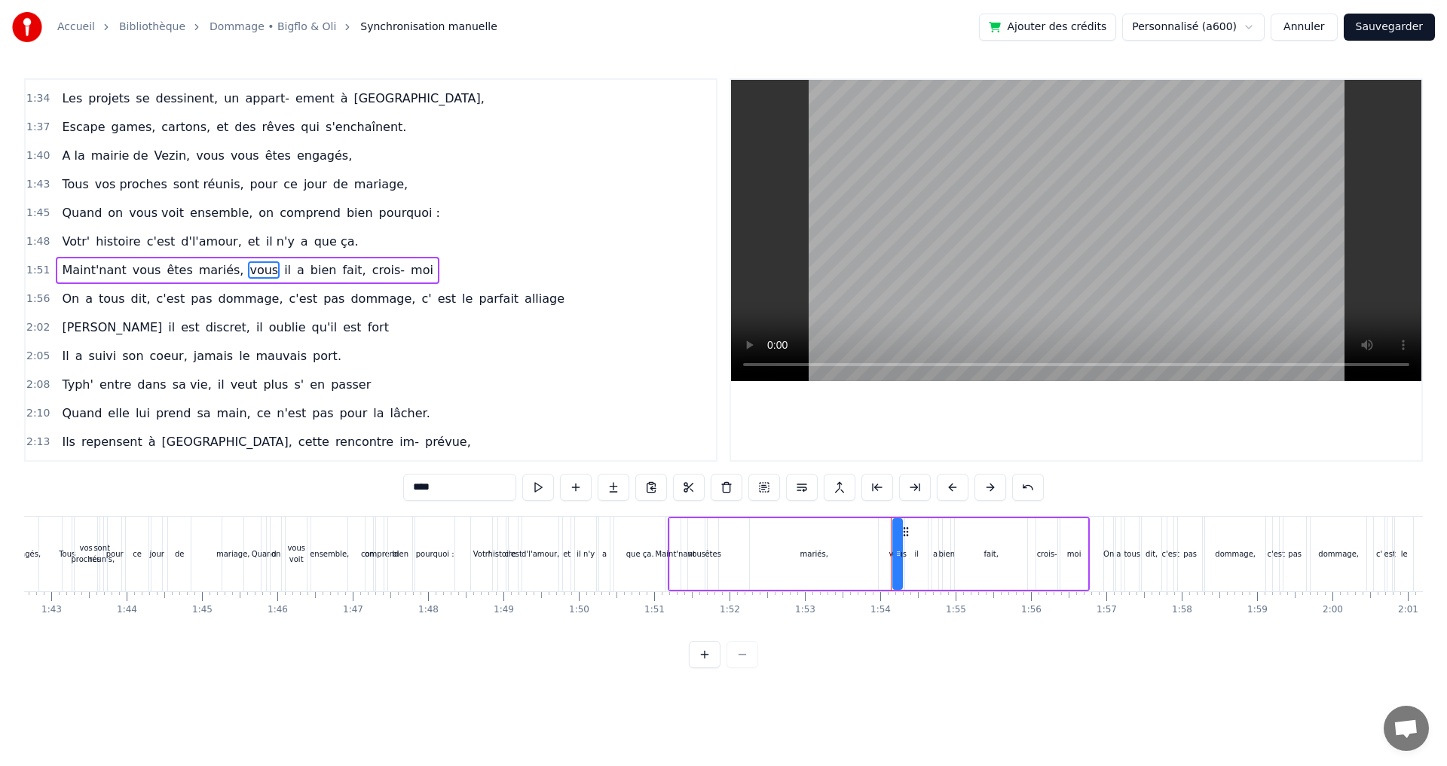
type input "**"
click at [722, 487] on button at bounding box center [726, 487] width 32 height 27
click at [283, 268] on span "a" at bounding box center [288, 269] width 11 height 17
click at [448, 488] on input "*" at bounding box center [459, 487] width 113 height 27
click at [460, 298] on span "le" at bounding box center [467, 298] width 14 height 17
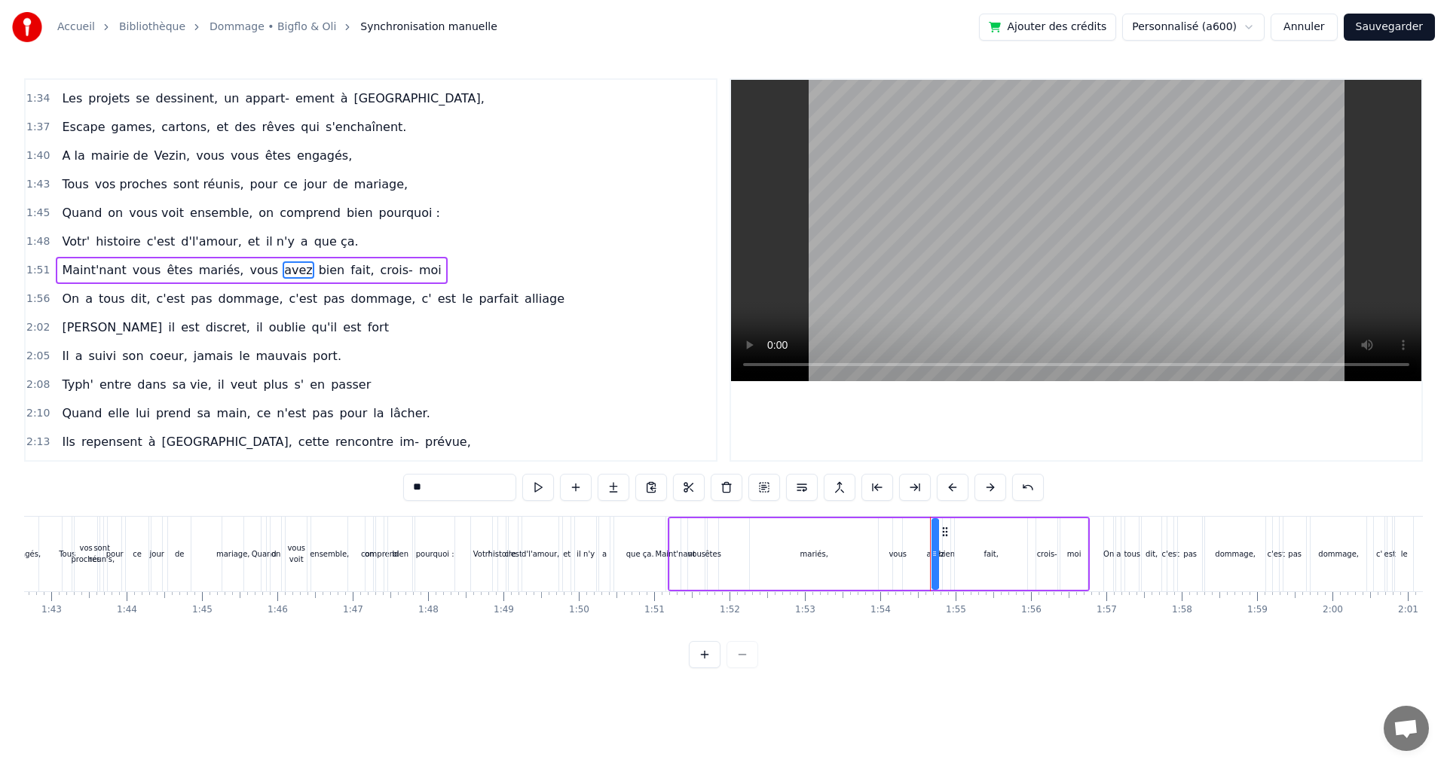
scroll to position [711, 0]
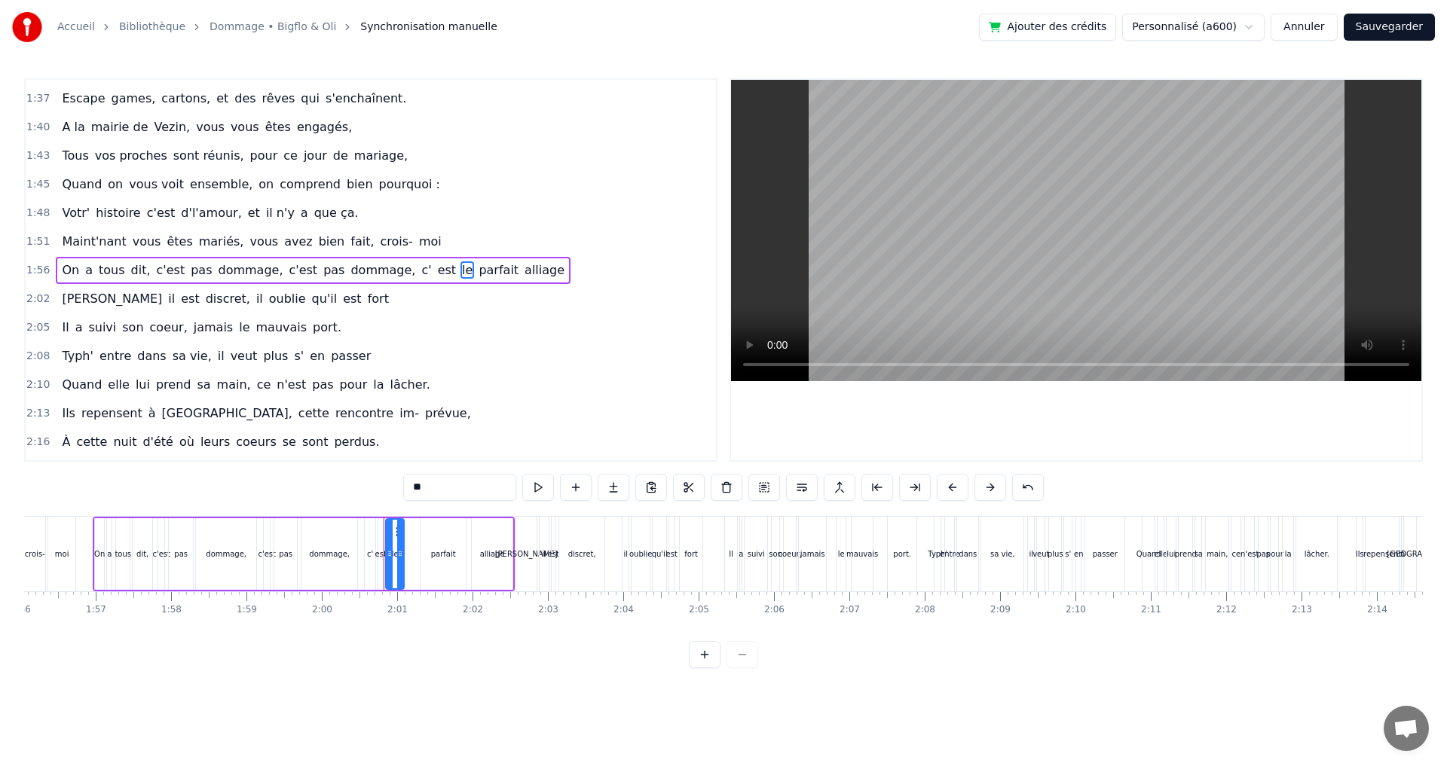
drag, startPoint x: 447, startPoint y: 475, endPoint x: 383, endPoint y: 488, distance: 65.5
click at [383, 488] on div "0:11 [PERSON_NAME] est né, tout près de l' océan 0:13 Aux Sables d' Olonne, pet…" at bounding box center [723, 373] width 1398 height 590
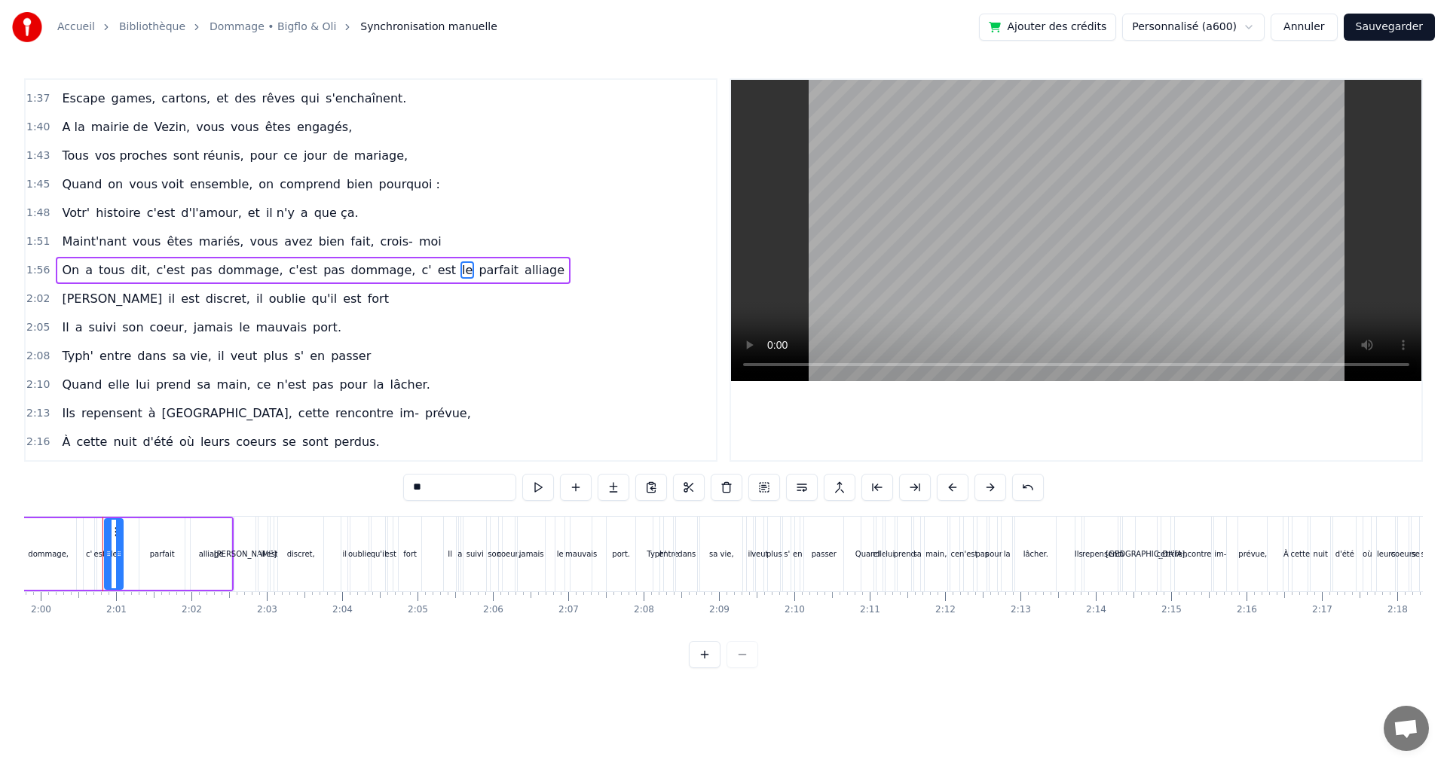
scroll to position [0, 9027]
click at [477, 270] on span "parfait" at bounding box center [498, 269] width 43 height 17
drag, startPoint x: 457, startPoint y: 493, endPoint x: 318, endPoint y: 487, distance: 138.8
click at [318, 487] on div "0:11 [PERSON_NAME] est né, tout près de l' océan 0:13 Aux Sables d' Olonne, pet…" at bounding box center [723, 373] width 1398 height 590
click at [507, 265] on span "alliage" at bounding box center [528, 269] width 43 height 17
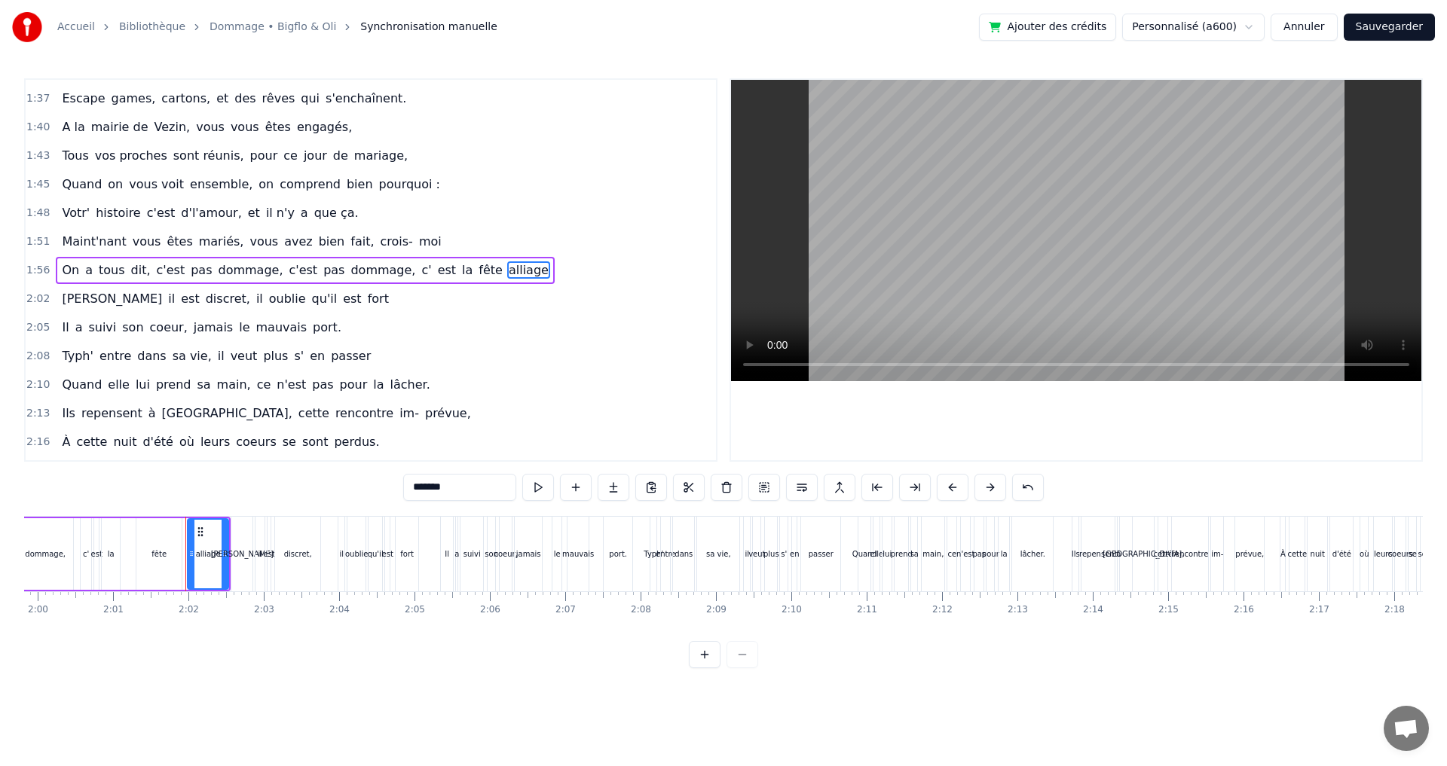
drag, startPoint x: 465, startPoint y: 482, endPoint x: 360, endPoint y: 469, distance: 105.6
click at [381, 477] on div "0:11 [PERSON_NAME] est né, tout près de l' océan 0:13 Aux Sables d' Olonne, pet…" at bounding box center [723, 373] width 1398 height 590
click at [229, 356] on span "veut" at bounding box center [244, 355] width 30 height 17
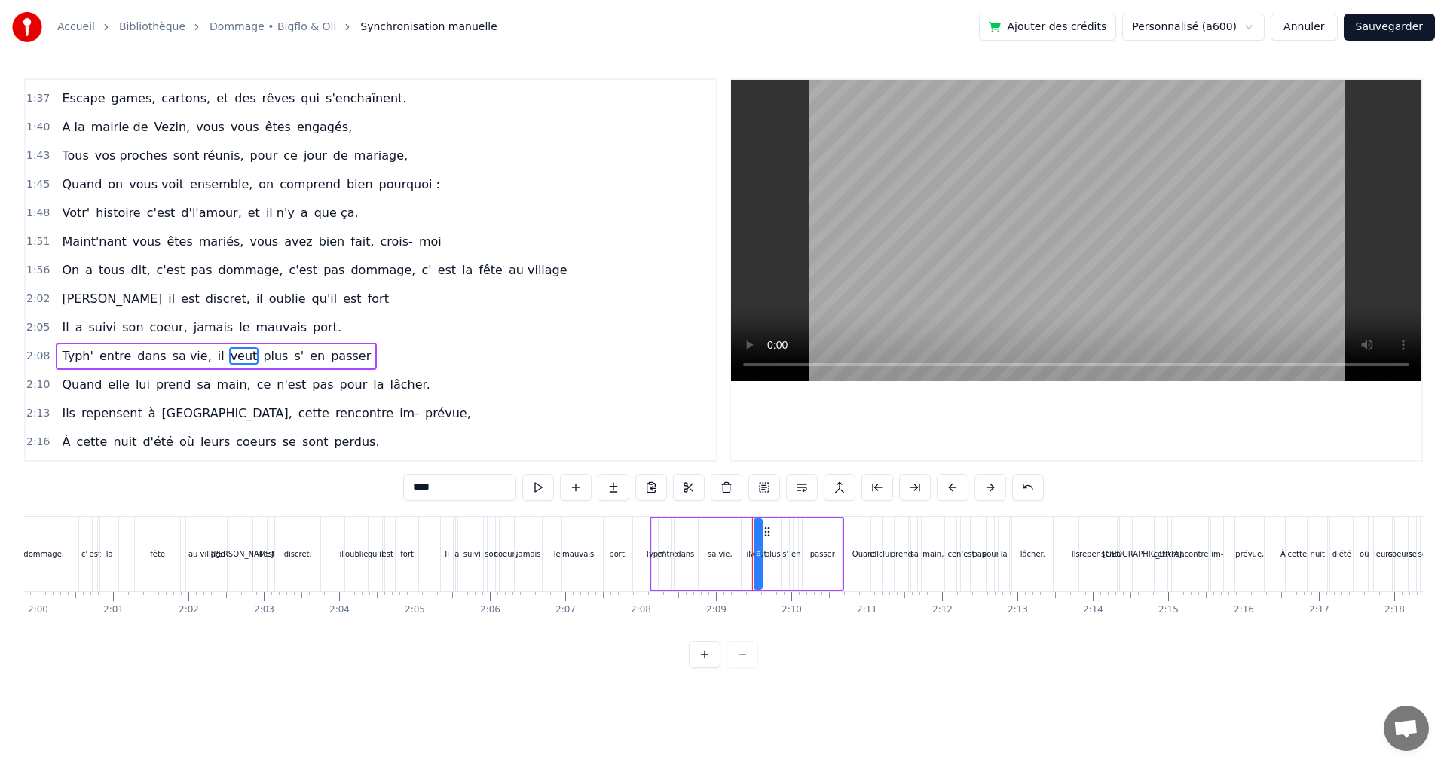
scroll to position [797, 0]
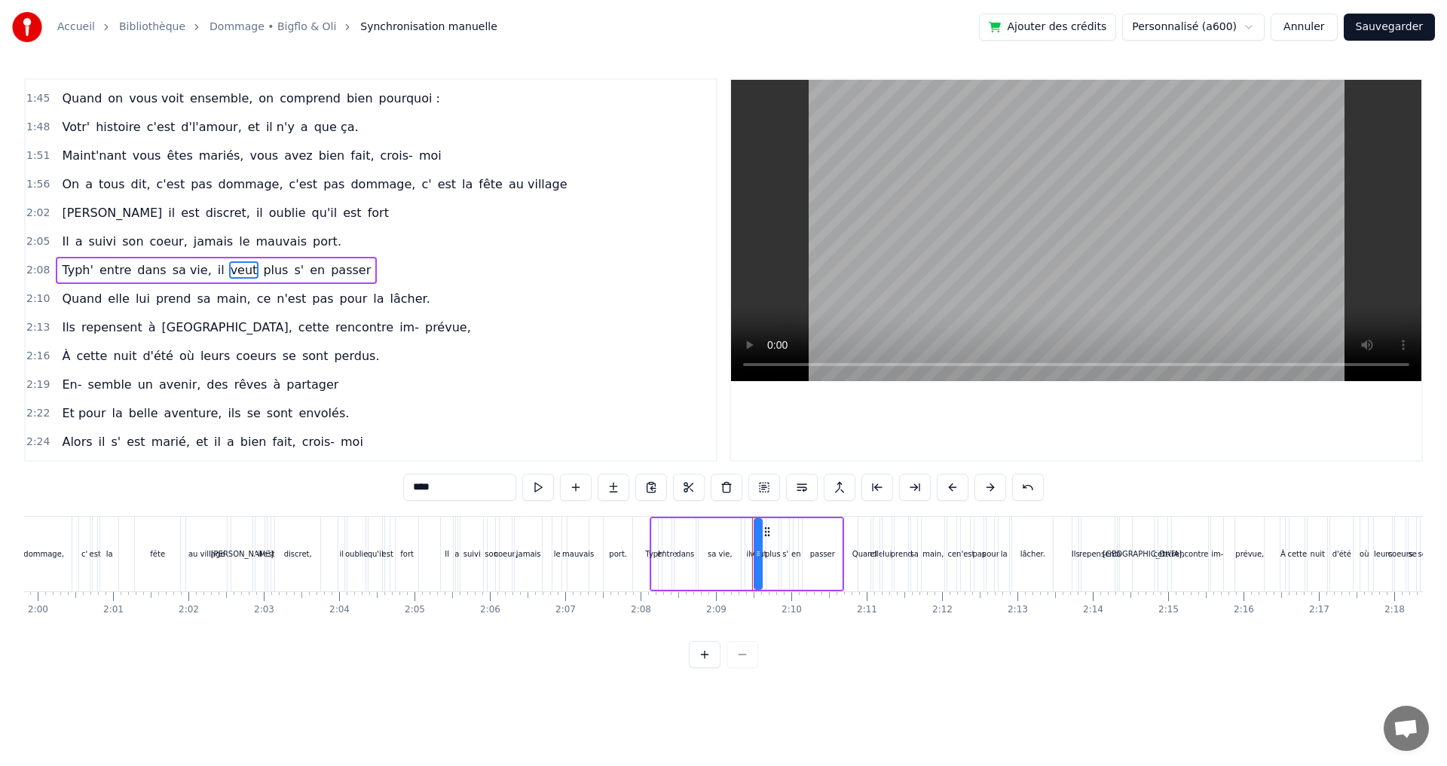
drag, startPoint x: 449, startPoint y: 489, endPoint x: 352, endPoint y: 478, distance: 97.8
click at [352, 478] on div "0:11 [PERSON_NAME] est né, tout près de l' océan 0:13 Aux Sables d' Olonne, pet…" at bounding box center [723, 373] width 1398 height 590
click at [195, 301] on span "sa" at bounding box center [203, 298] width 17 height 17
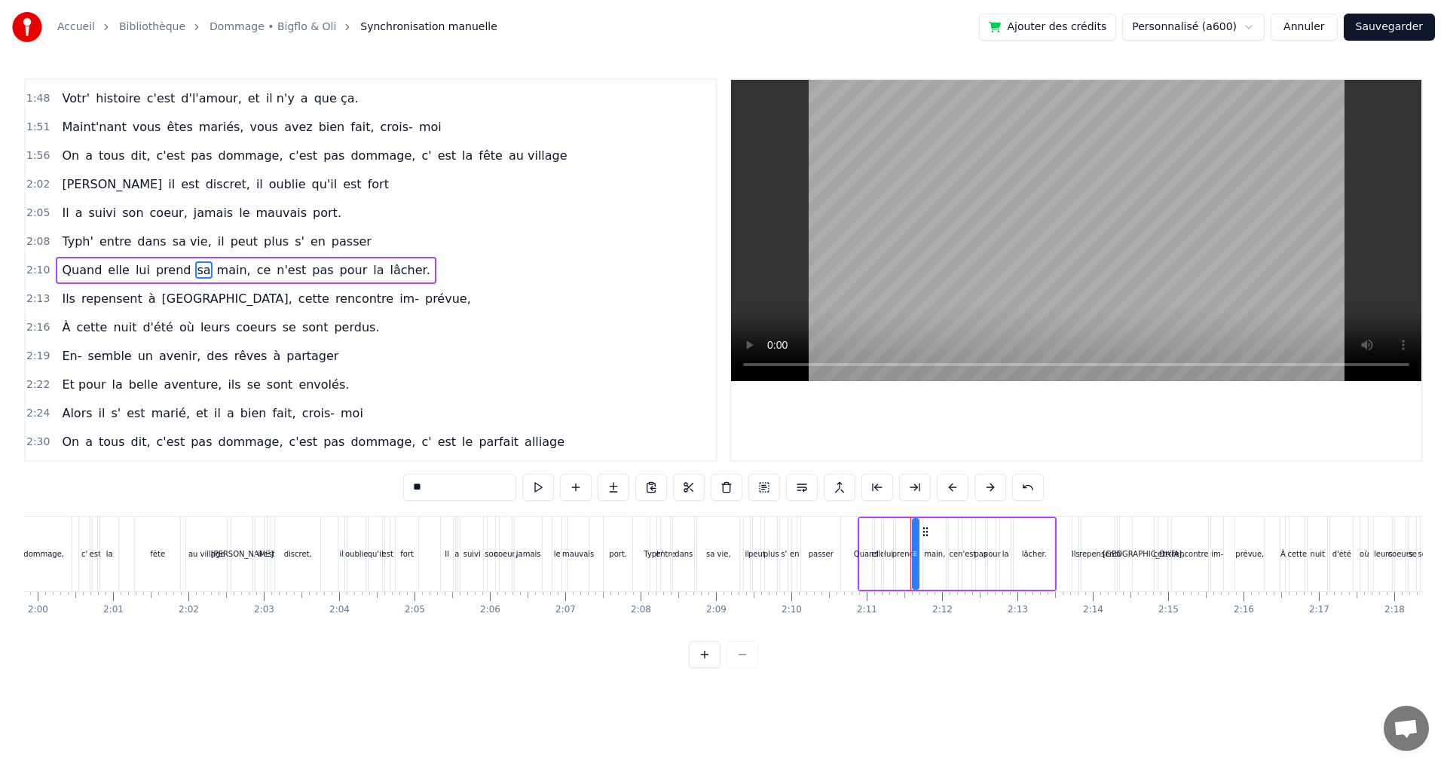
drag, startPoint x: 436, startPoint y: 488, endPoint x: 383, endPoint y: 484, distance: 53.6
click at [386, 487] on div "0:11 [PERSON_NAME] est né, tout près de l' océan 0:13 Aux Sables d' Olonne, pet…" at bounding box center [723, 373] width 1398 height 590
click at [97, 414] on span "il" at bounding box center [102, 413] width 10 height 17
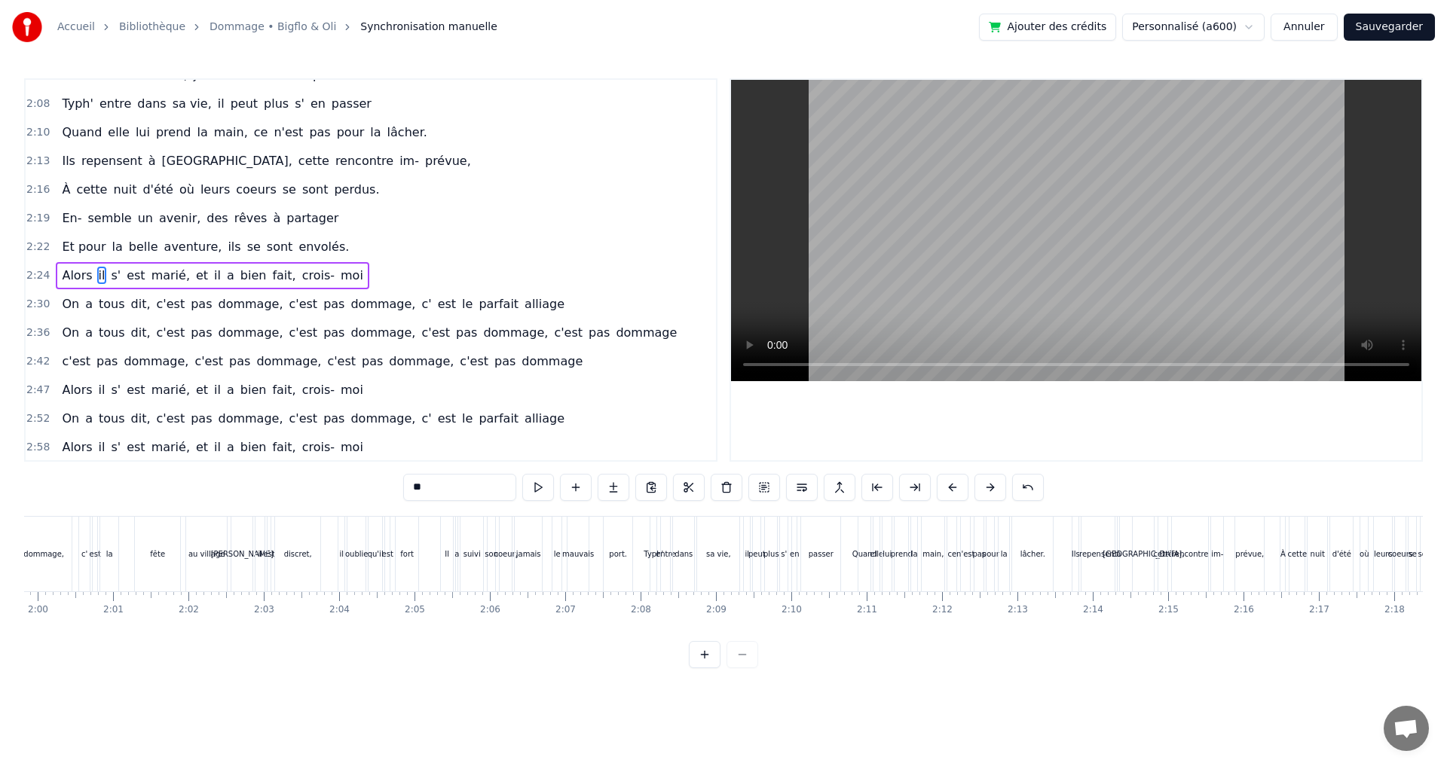
scroll to position [969, 0]
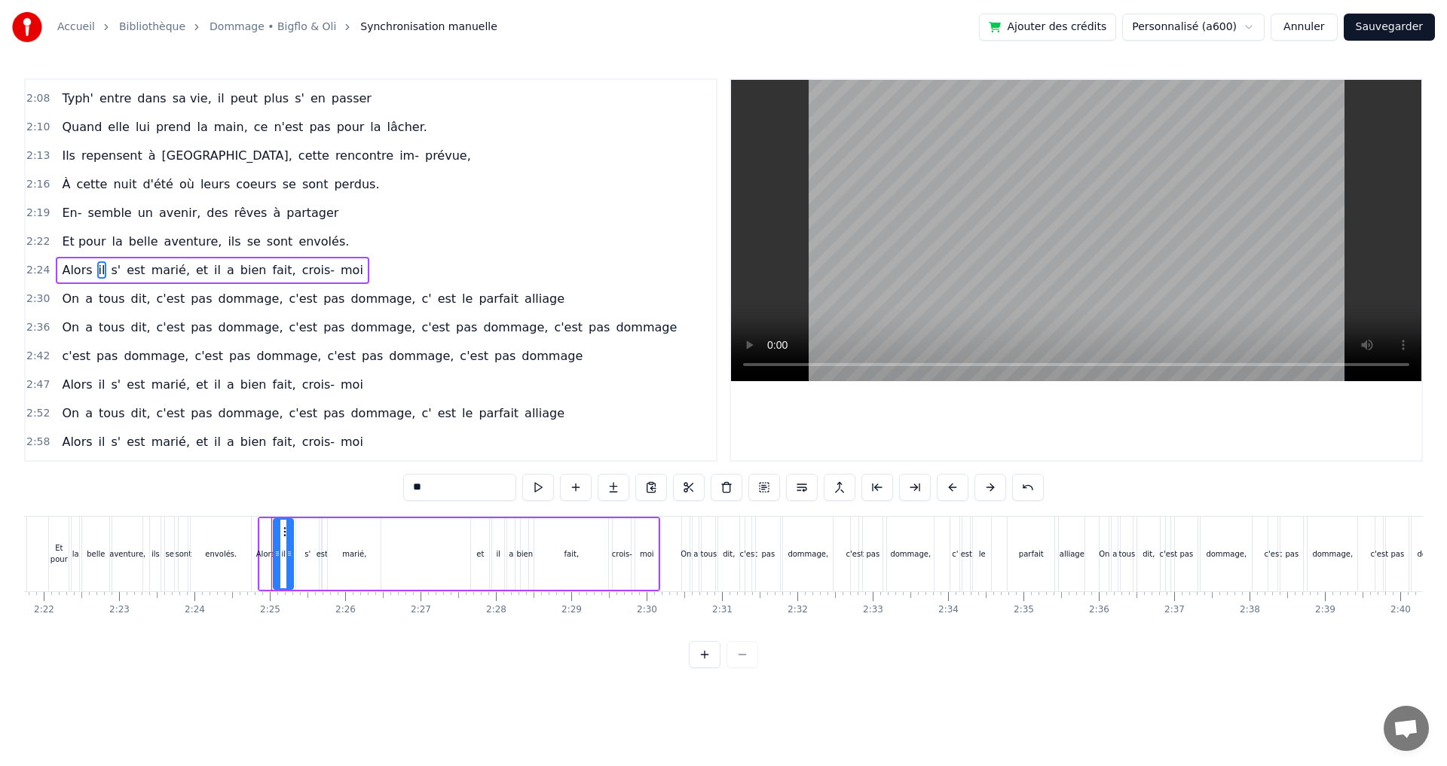
click at [435, 484] on input "**" at bounding box center [459, 487] width 113 height 27
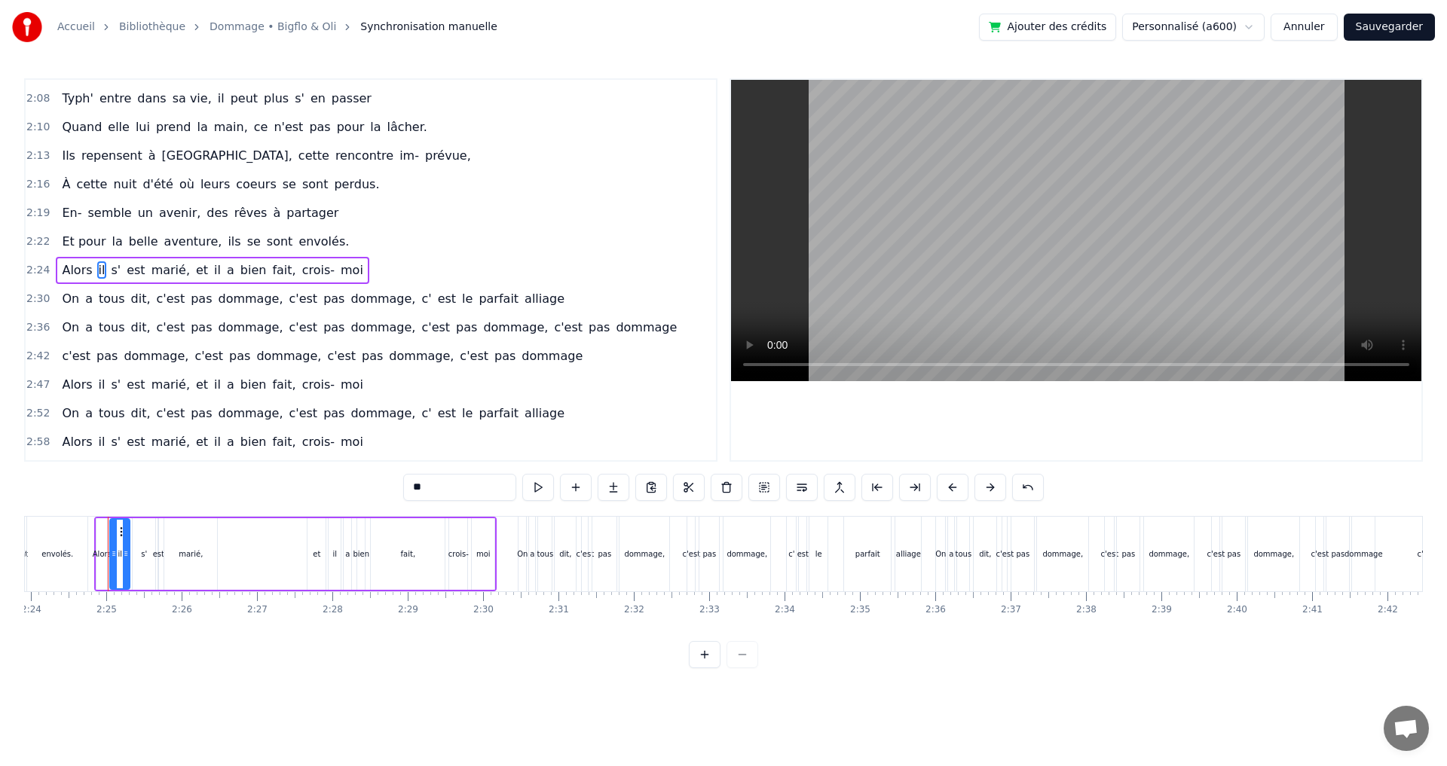
scroll to position [0, 10851]
click at [134, 270] on span "est" at bounding box center [142, 269] width 21 height 17
click at [116, 270] on span "s'" at bounding box center [122, 269] width 13 height 17
type input "**"
click at [717, 490] on button at bounding box center [726, 487] width 32 height 27
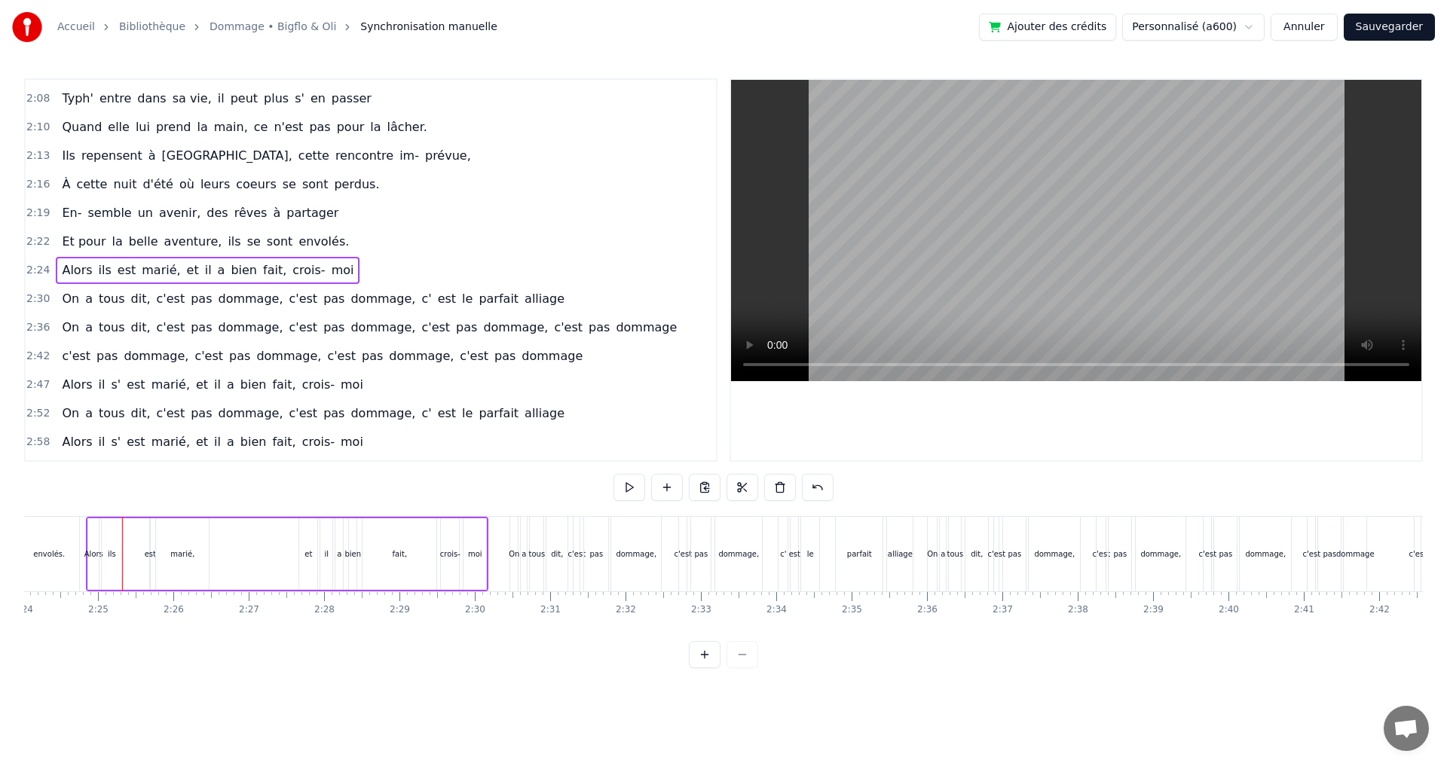
click at [121, 267] on span "est" at bounding box center [126, 269] width 21 height 17
drag, startPoint x: 422, startPoint y: 485, endPoint x: 362, endPoint y: 484, distance: 60.3
click at [362, 484] on div "0:11 [PERSON_NAME] est né, tout près de l' océan 0:13 Aux Sables d' Olonne, pet…" at bounding box center [723, 373] width 1398 height 590
click at [163, 270] on span "marié," at bounding box center [168, 269] width 41 height 17
click at [437, 488] on input "******" at bounding box center [459, 487] width 113 height 27
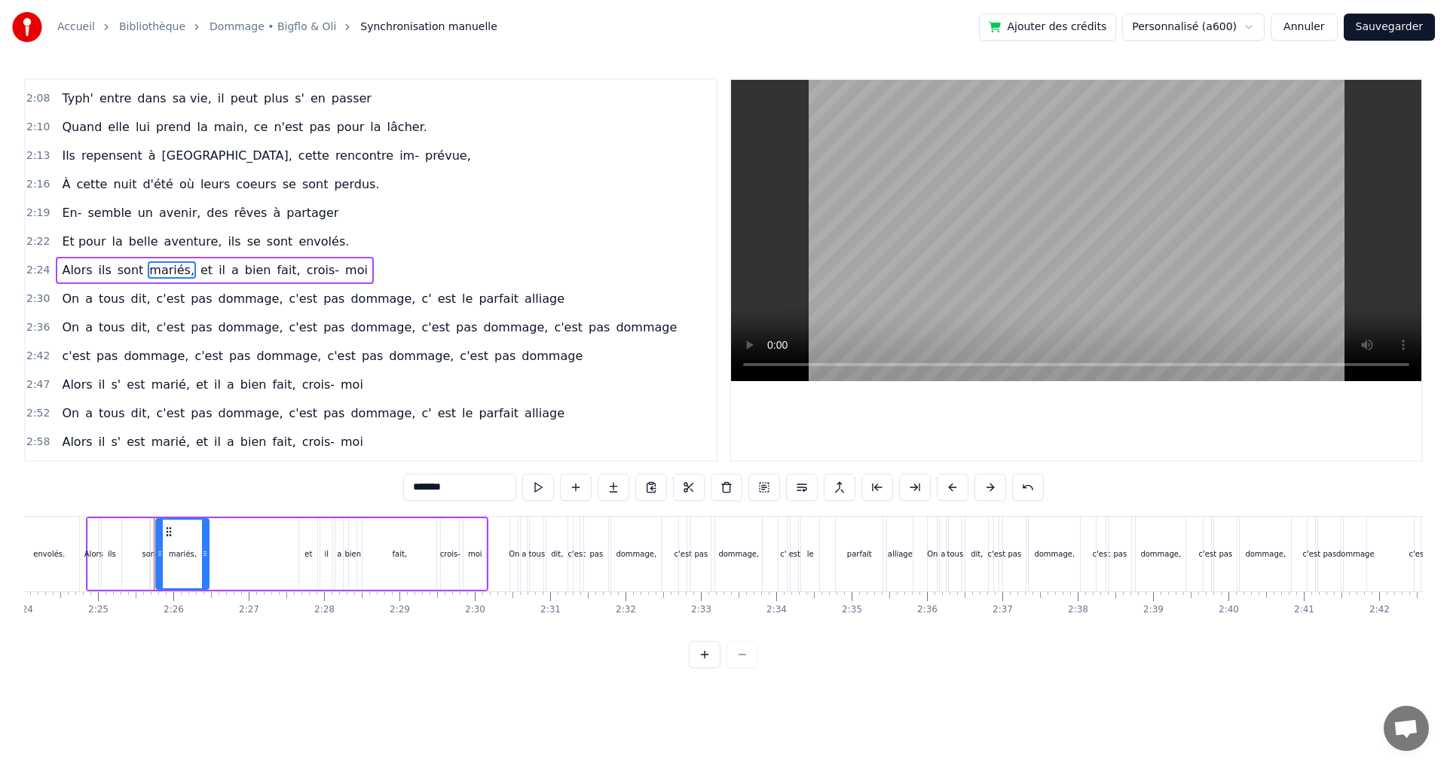
click at [217, 273] on span "il" at bounding box center [222, 269] width 10 height 17
click at [441, 485] on input "**" at bounding box center [459, 487] width 113 height 27
click at [236, 270] on span "a" at bounding box center [241, 269] width 11 height 17
type input "*"
click at [441, 484] on input "*" at bounding box center [459, 487] width 113 height 27
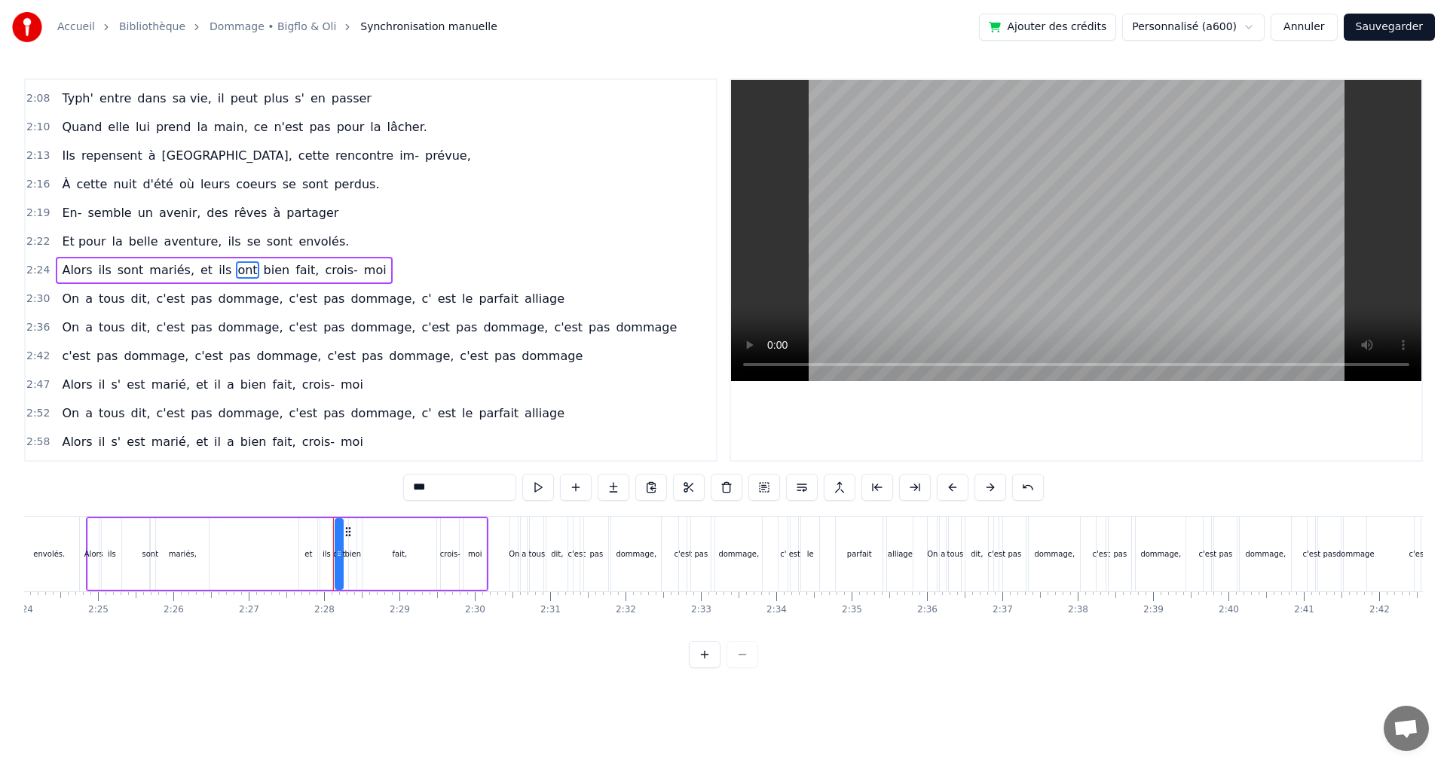
click at [523, 303] on span "alliage" at bounding box center [544, 298] width 43 height 17
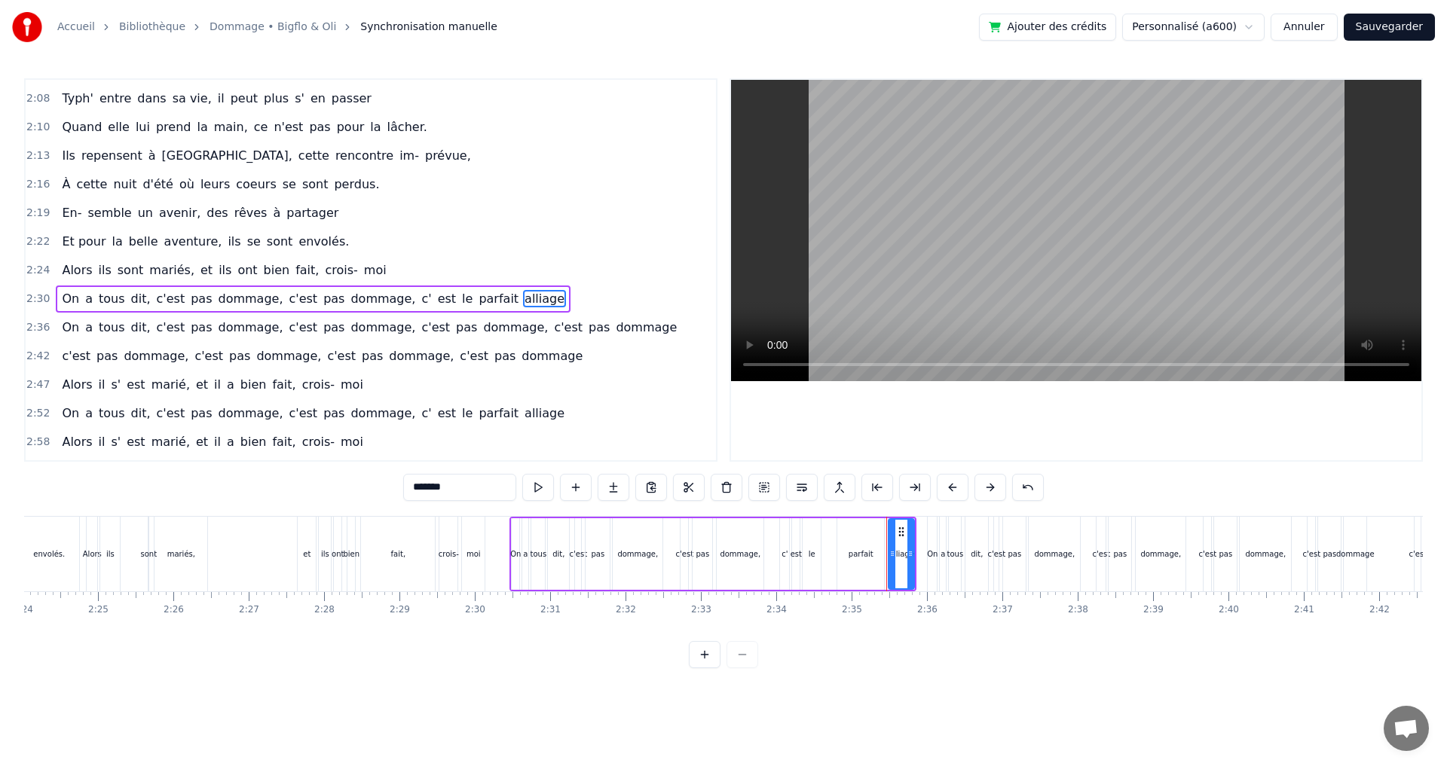
scroll to position [998, 0]
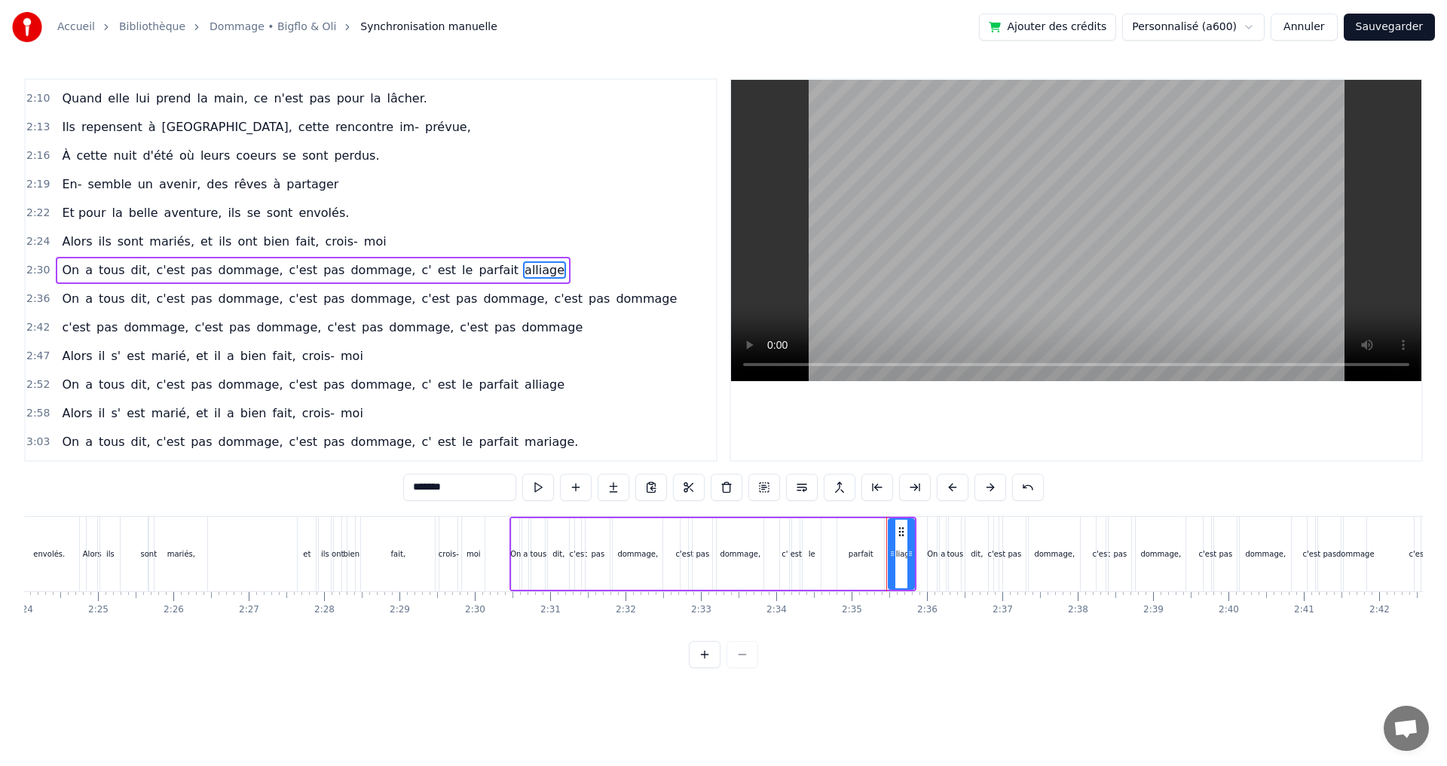
drag, startPoint x: 449, startPoint y: 490, endPoint x: 377, endPoint y: 487, distance: 72.4
click at [377, 487] on div "0:11 [PERSON_NAME] est né, tout près de l' océan 0:13 Aux Sables d' Olonne, pet…" at bounding box center [723, 373] width 1398 height 590
click at [97, 360] on span "il" at bounding box center [102, 355] width 10 height 17
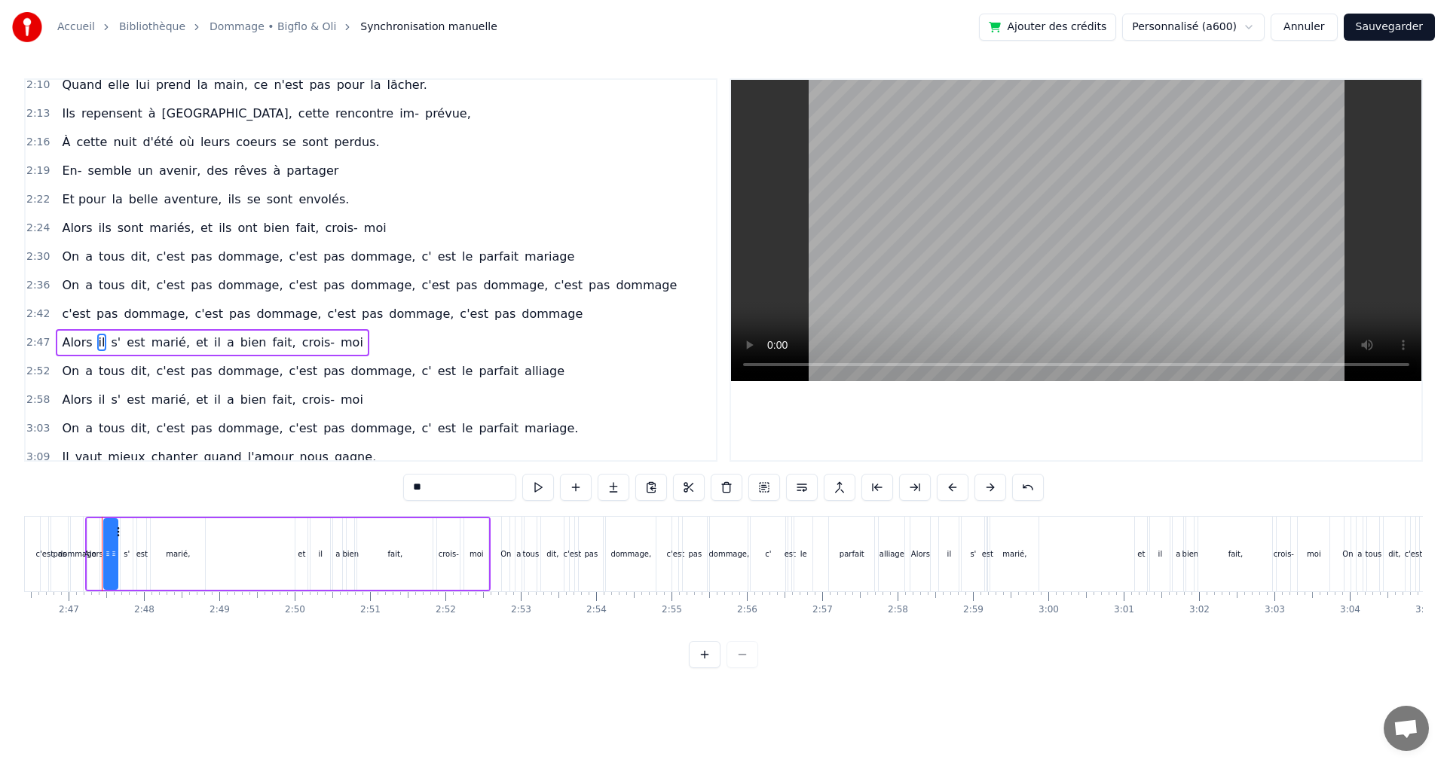
click at [420, 487] on input "**" at bounding box center [459, 487] width 113 height 27
click at [132, 342] on span "est" at bounding box center [142, 342] width 21 height 17
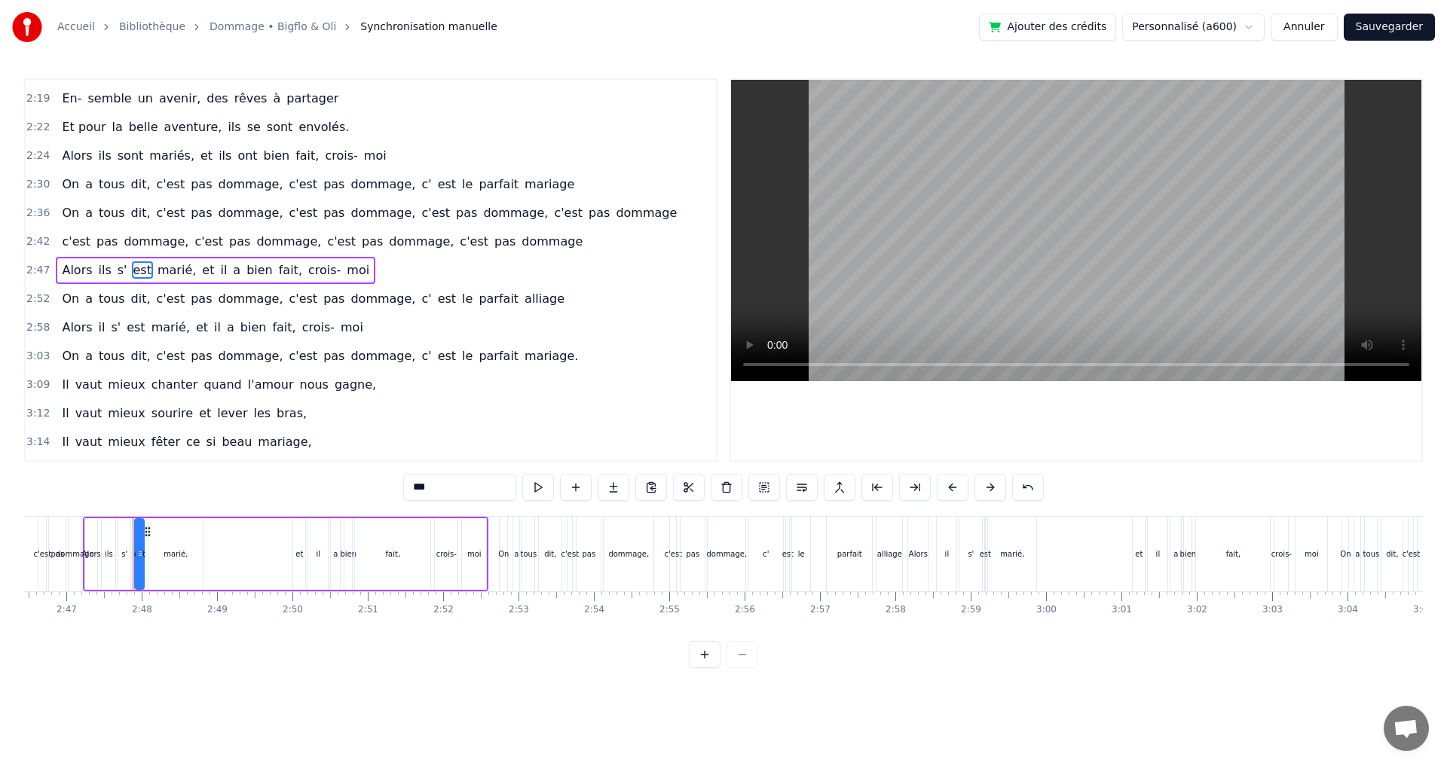
click at [116, 273] on span "s'" at bounding box center [122, 269] width 13 height 17
type input "**"
click at [720, 493] on button at bounding box center [726, 487] width 32 height 27
click at [117, 269] on span "est" at bounding box center [126, 269] width 21 height 17
drag, startPoint x: 441, startPoint y: 490, endPoint x: 385, endPoint y: 481, distance: 56.5
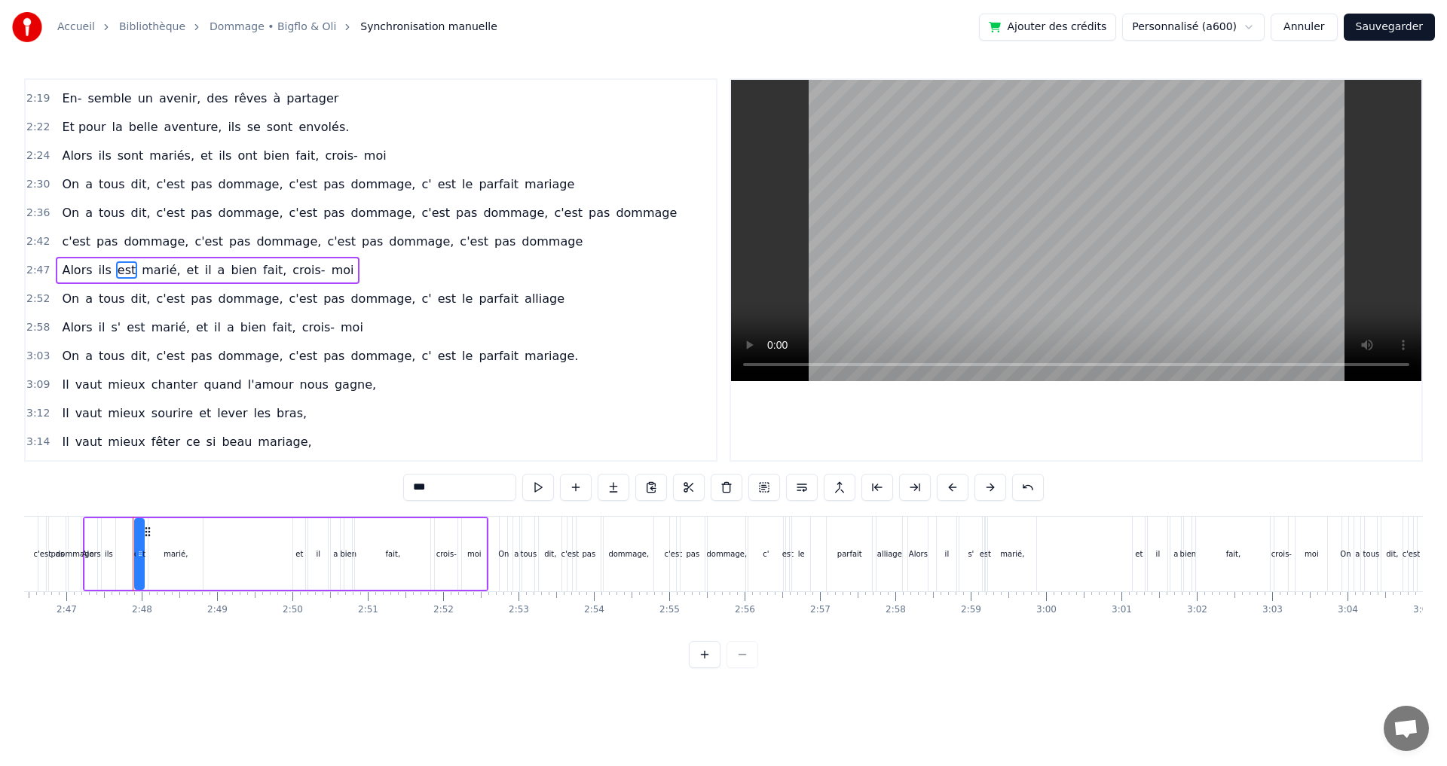
click at [390, 484] on div "0:11 [PERSON_NAME] est né, tout près de l' océan 0:13 Aux Sables d' Olonne, pet…" at bounding box center [723, 373] width 1398 height 590
click at [152, 273] on span "marié," at bounding box center [168, 269] width 41 height 17
click at [438, 488] on input "******" at bounding box center [459, 487] width 113 height 27
click at [217, 271] on span "il" at bounding box center [222, 269] width 10 height 17
click at [429, 490] on input "**" at bounding box center [459, 487] width 113 height 27
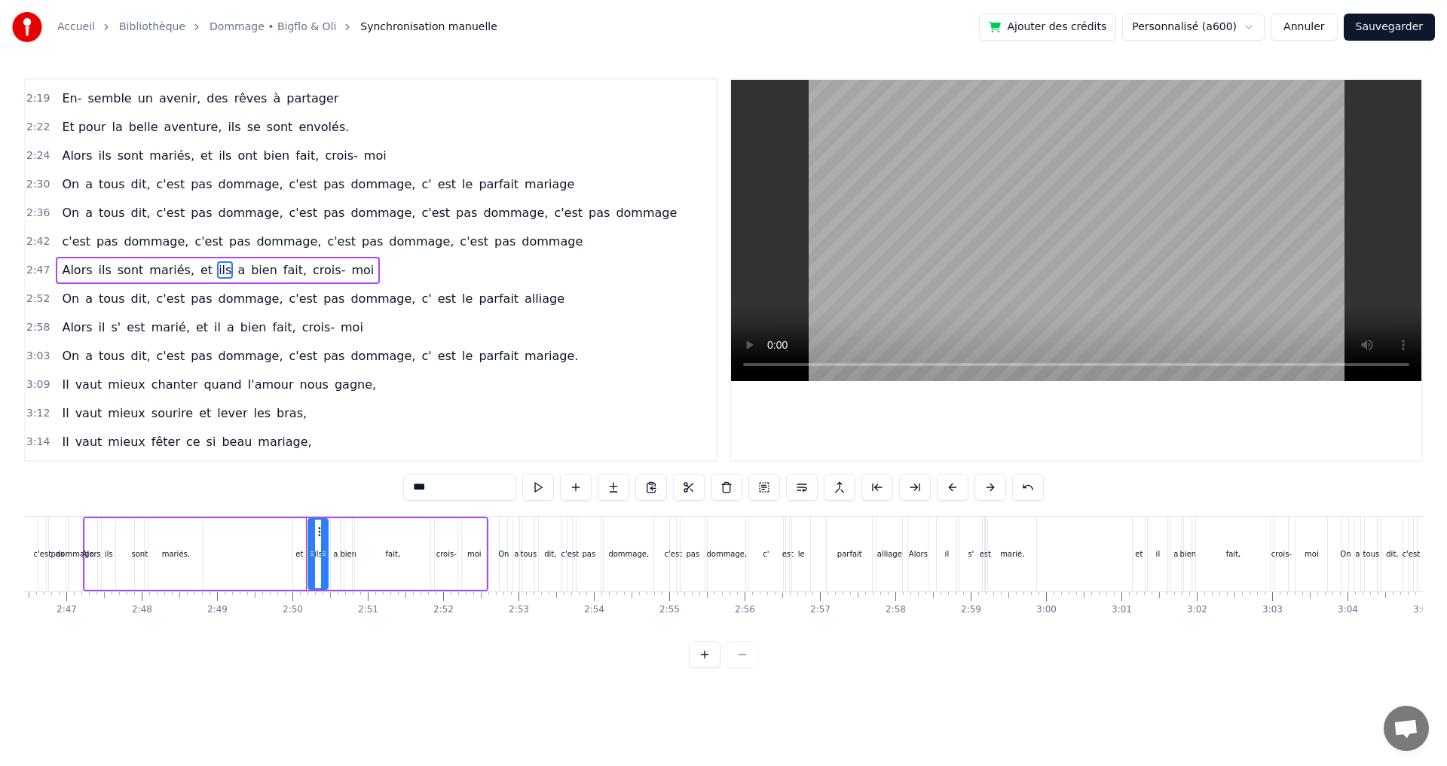
type input "***"
click at [212, 270] on div "Alors ils sont mariés, et ils a bien fait, crois- moi" at bounding box center [218, 270] width 324 height 27
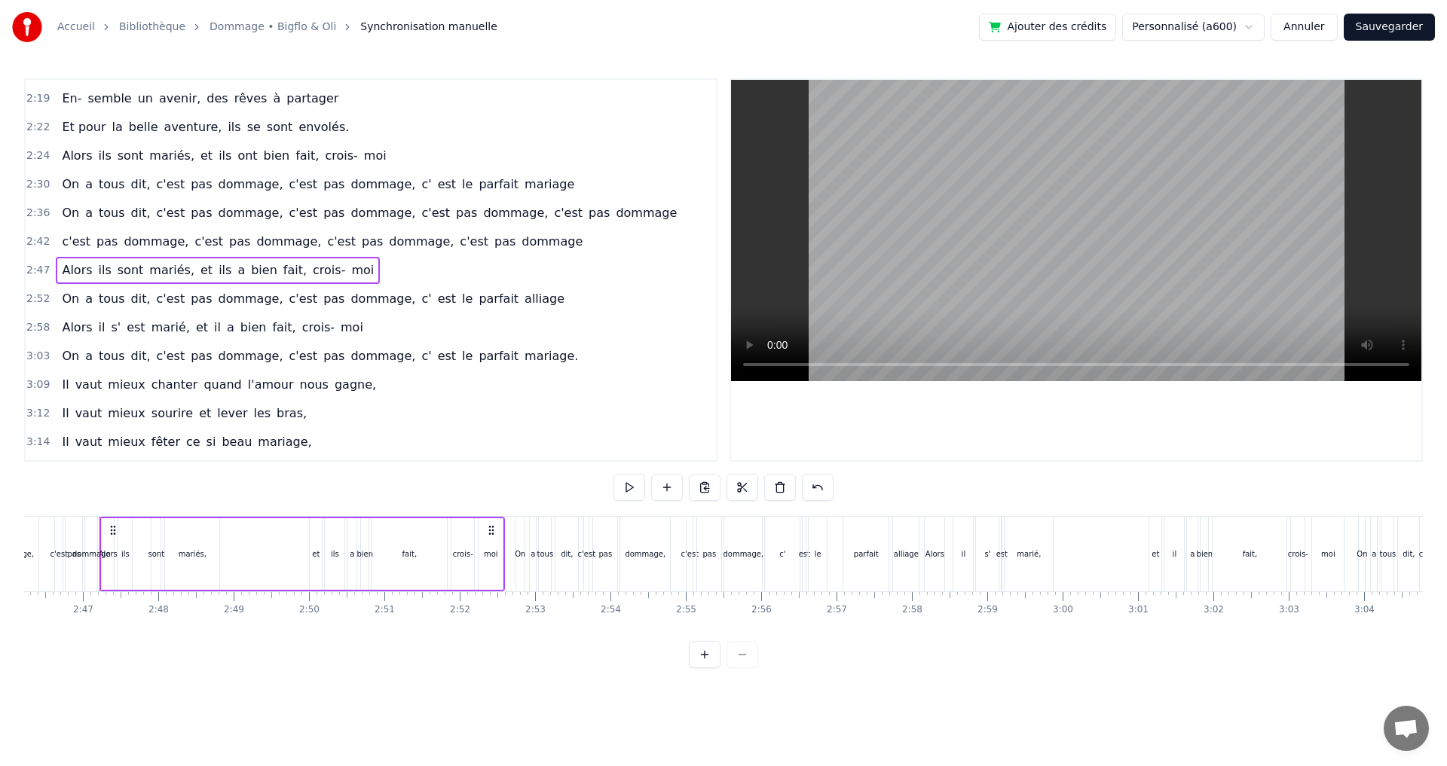
click at [222, 271] on div "Alors ils sont mariés, et ils a bien fait, crois- moi" at bounding box center [218, 270] width 324 height 27
click at [236, 272] on span "a" at bounding box center [241, 269] width 11 height 17
drag, startPoint x: 432, startPoint y: 499, endPoint x: 390, endPoint y: 487, distance: 43.0
click at [391, 490] on div "0:11 [PERSON_NAME] est né, tout près de l' océan 0:13 Aux Sables d' Olonne, pet…" at bounding box center [723, 373] width 1398 height 590
click at [460, 301] on span "le" at bounding box center [467, 298] width 14 height 17
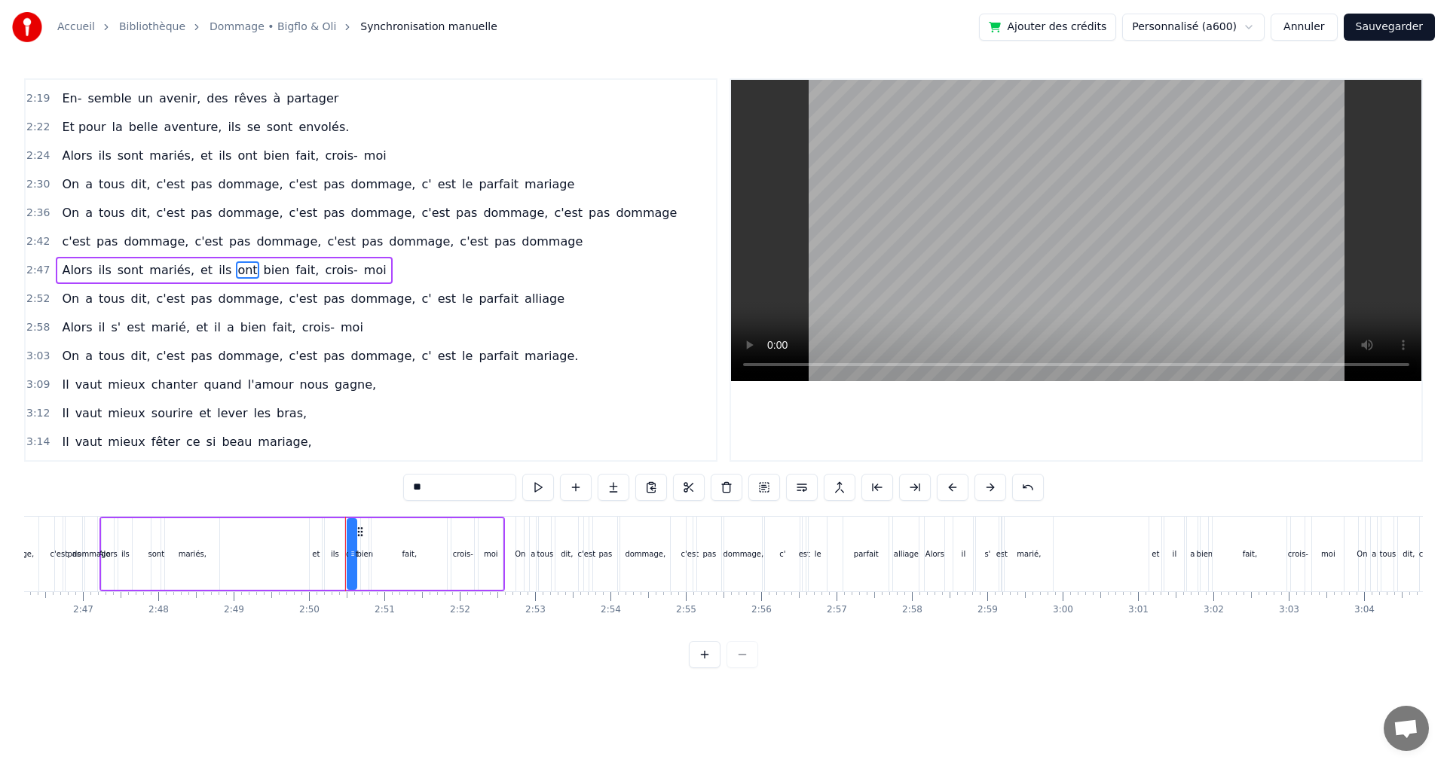
scroll to position [1108, 0]
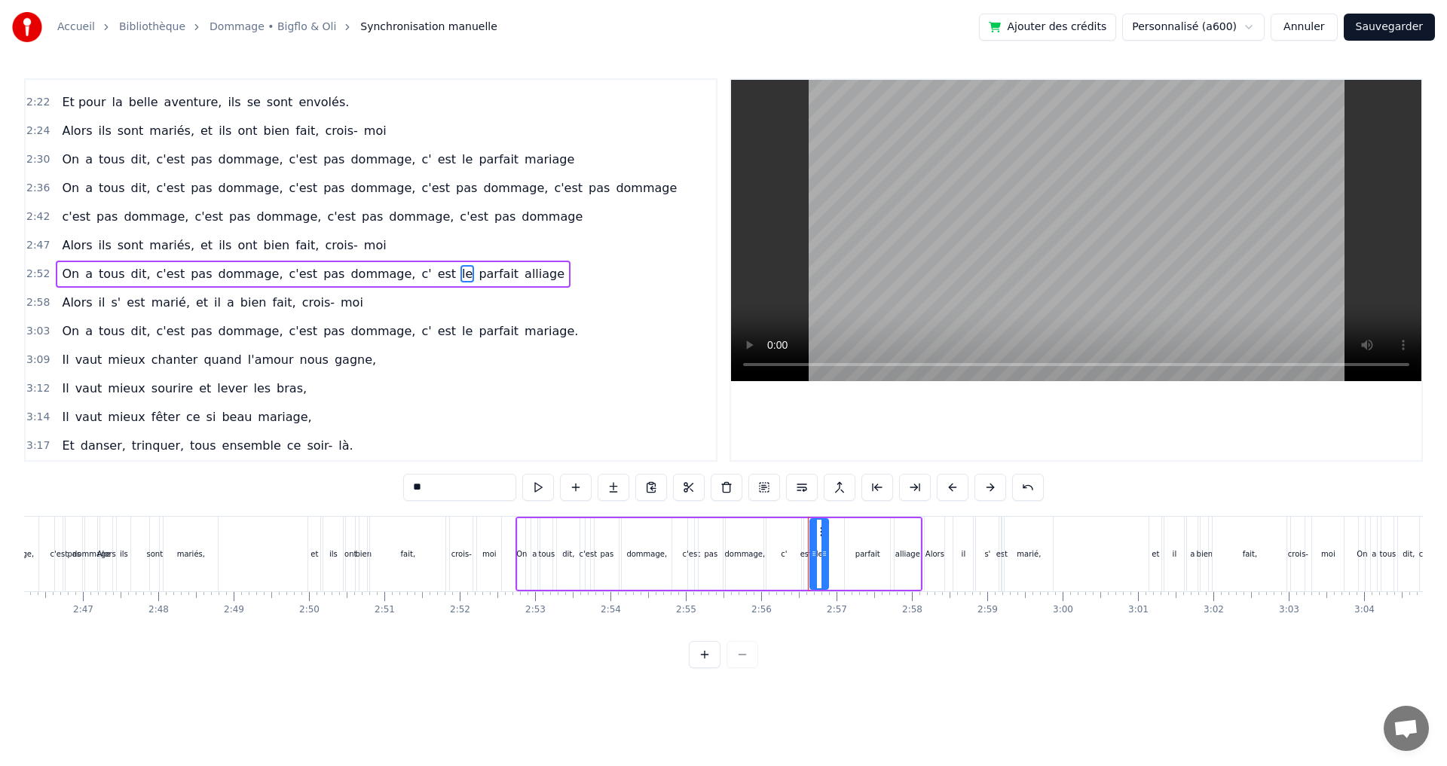
drag, startPoint x: 391, startPoint y: 491, endPoint x: 359, endPoint y: 495, distance: 32.6
click at [364, 496] on div "0:11 [PERSON_NAME] est né, tout près de l' océan 0:13 Aux Sables d' Olonne, pet…" at bounding box center [723, 373] width 1398 height 590
click at [481, 276] on span "parfait" at bounding box center [502, 273] width 43 height 17
drag, startPoint x: 460, startPoint y: 492, endPoint x: 383, endPoint y: 491, distance: 77.6
click at [383, 491] on div "0:11 [PERSON_NAME] est né, tout près de l' océan 0:13 Aux Sables d' Olonne, pet…" at bounding box center [723, 373] width 1398 height 590
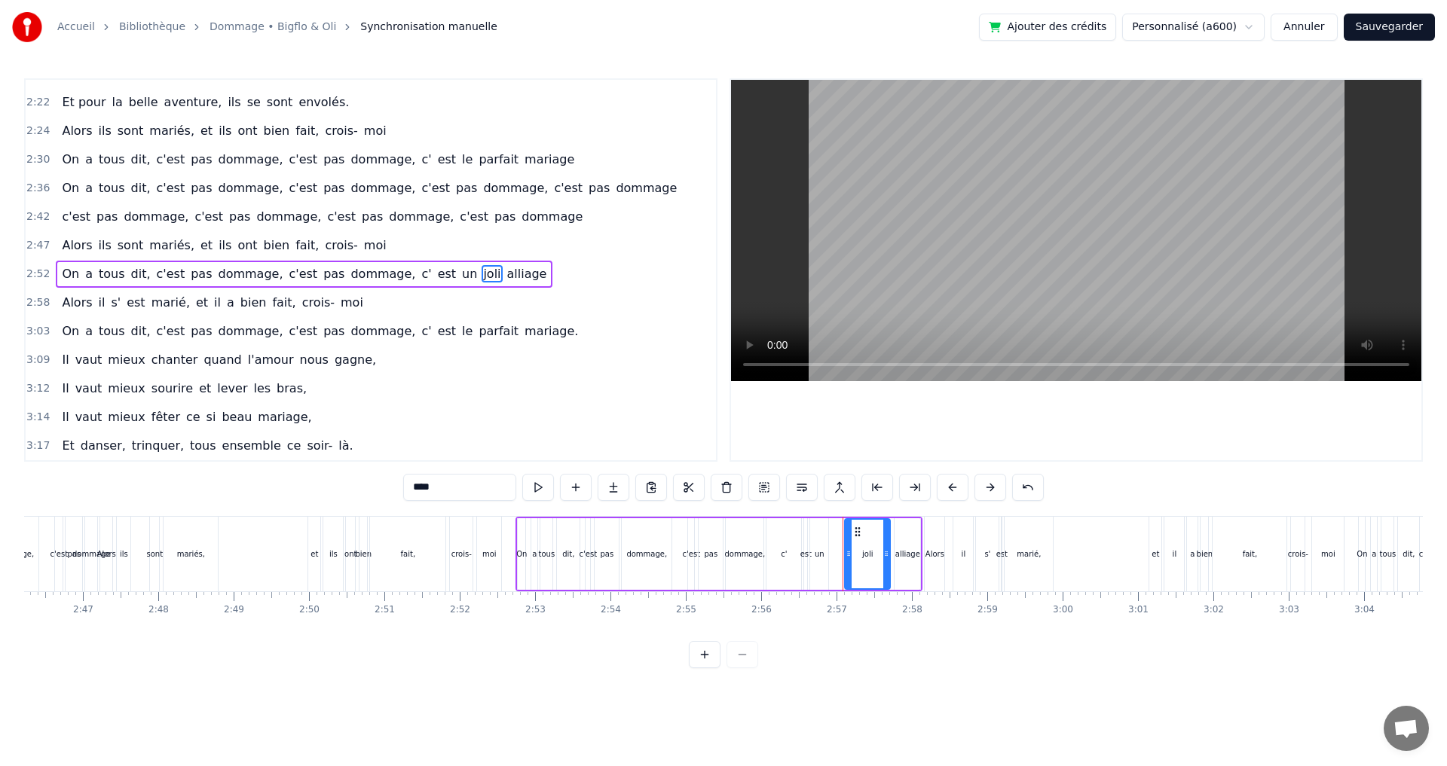
click at [506, 277] on span "alliage" at bounding box center [527, 273] width 43 height 17
drag, startPoint x: 470, startPoint y: 493, endPoint x: 309, endPoint y: 490, distance: 161.3
click at [309, 490] on div "0:11 [PERSON_NAME] est né, tout près de l' océan 0:13 Aux Sables d' Olonne, pet…" at bounding box center [723, 373] width 1398 height 590
click at [97, 299] on span "il" at bounding box center [102, 302] width 10 height 17
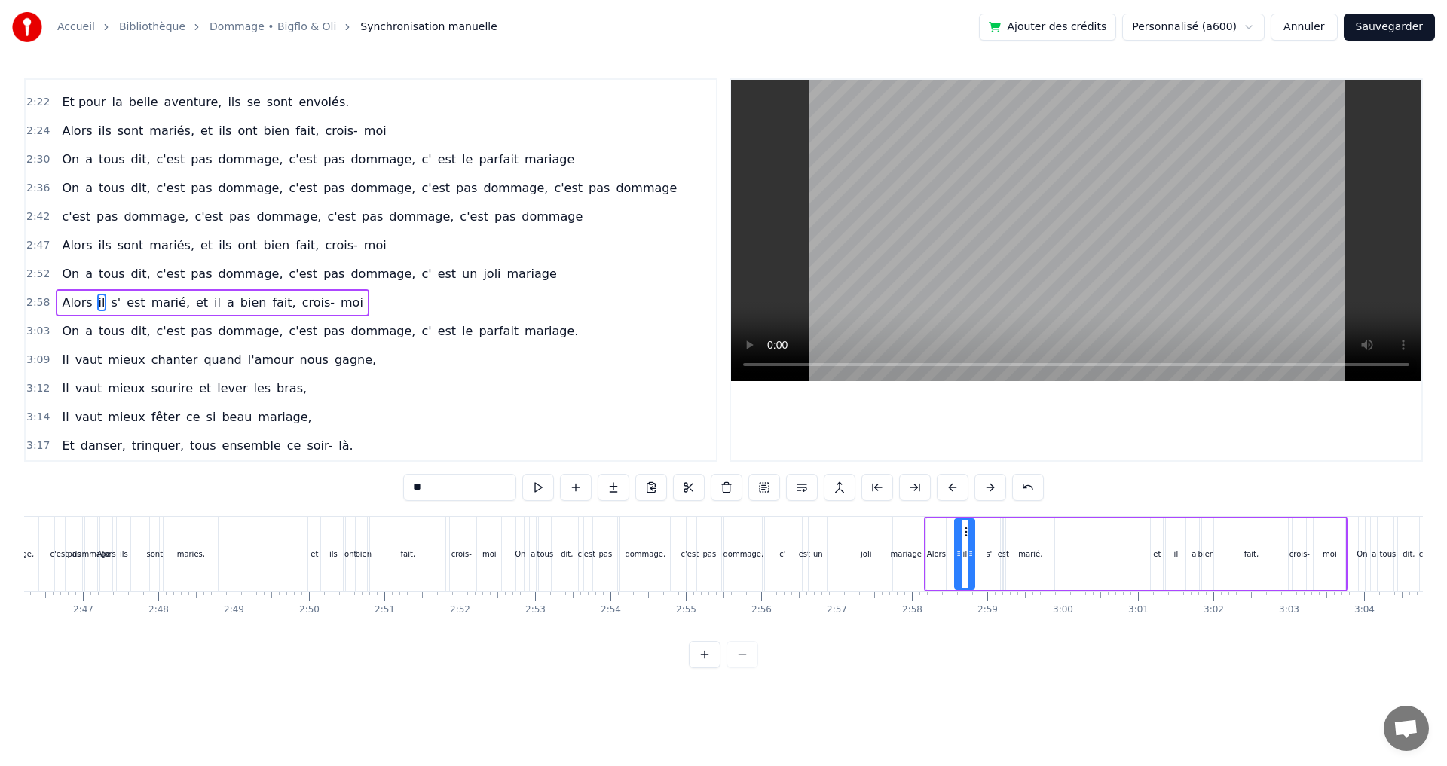
click at [444, 480] on input "**" at bounding box center [459, 487] width 113 height 27
click at [116, 303] on span "s'" at bounding box center [122, 302] width 13 height 17
type input "**"
click at [720, 484] on button at bounding box center [726, 487] width 32 height 27
click at [118, 301] on span "est" at bounding box center [126, 302] width 21 height 17
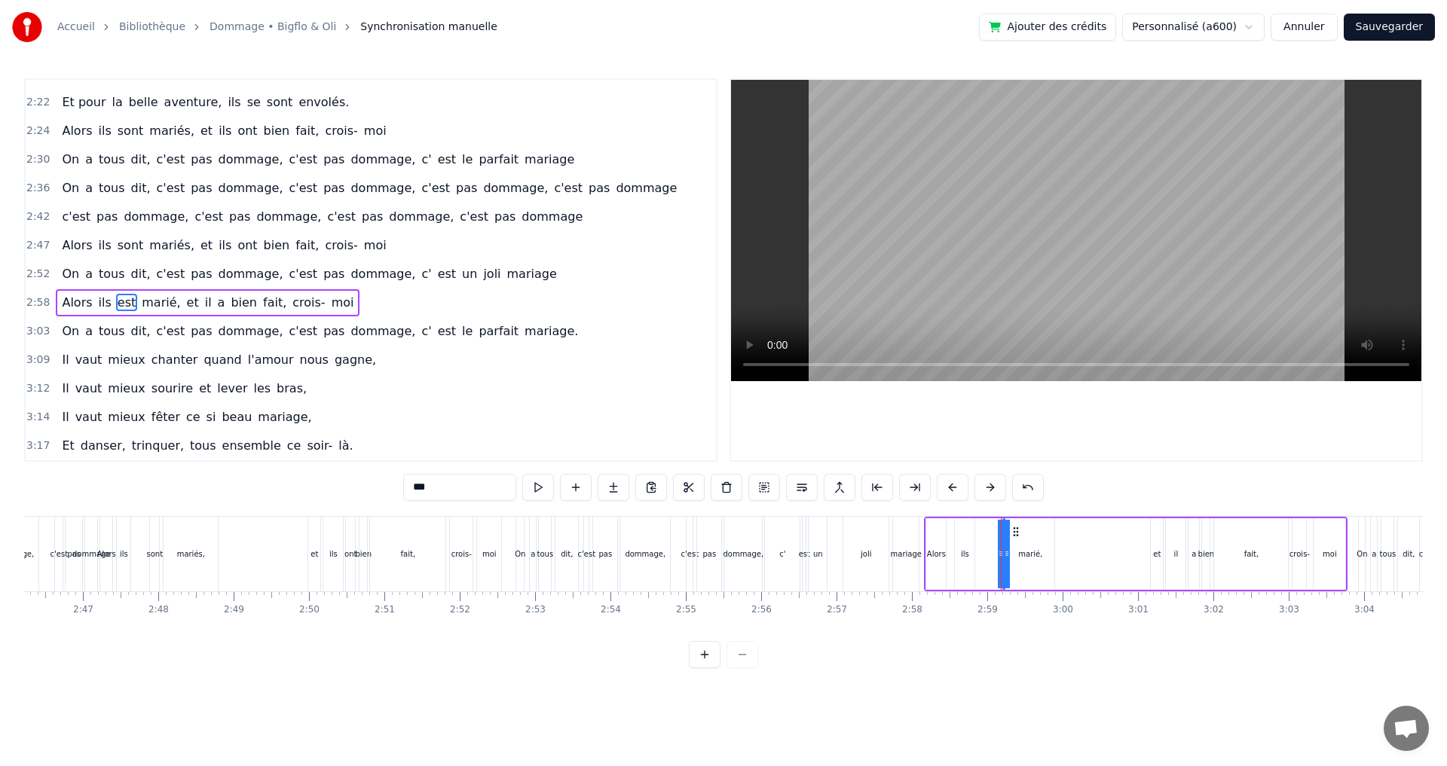
drag, startPoint x: 429, startPoint y: 484, endPoint x: 267, endPoint y: 477, distance: 161.4
click at [267, 477] on div "0:11 [PERSON_NAME] est né, tout près de l' océan 0:13 Aux Sables d' Olonne, pet…" at bounding box center [723, 373] width 1398 height 590
click at [165, 298] on span "marié," at bounding box center [168, 302] width 41 height 17
click at [438, 487] on input "******" at bounding box center [459, 487] width 113 height 27
click at [217, 302] on span "il" at bounding box center [222, 302] width 10 height 17
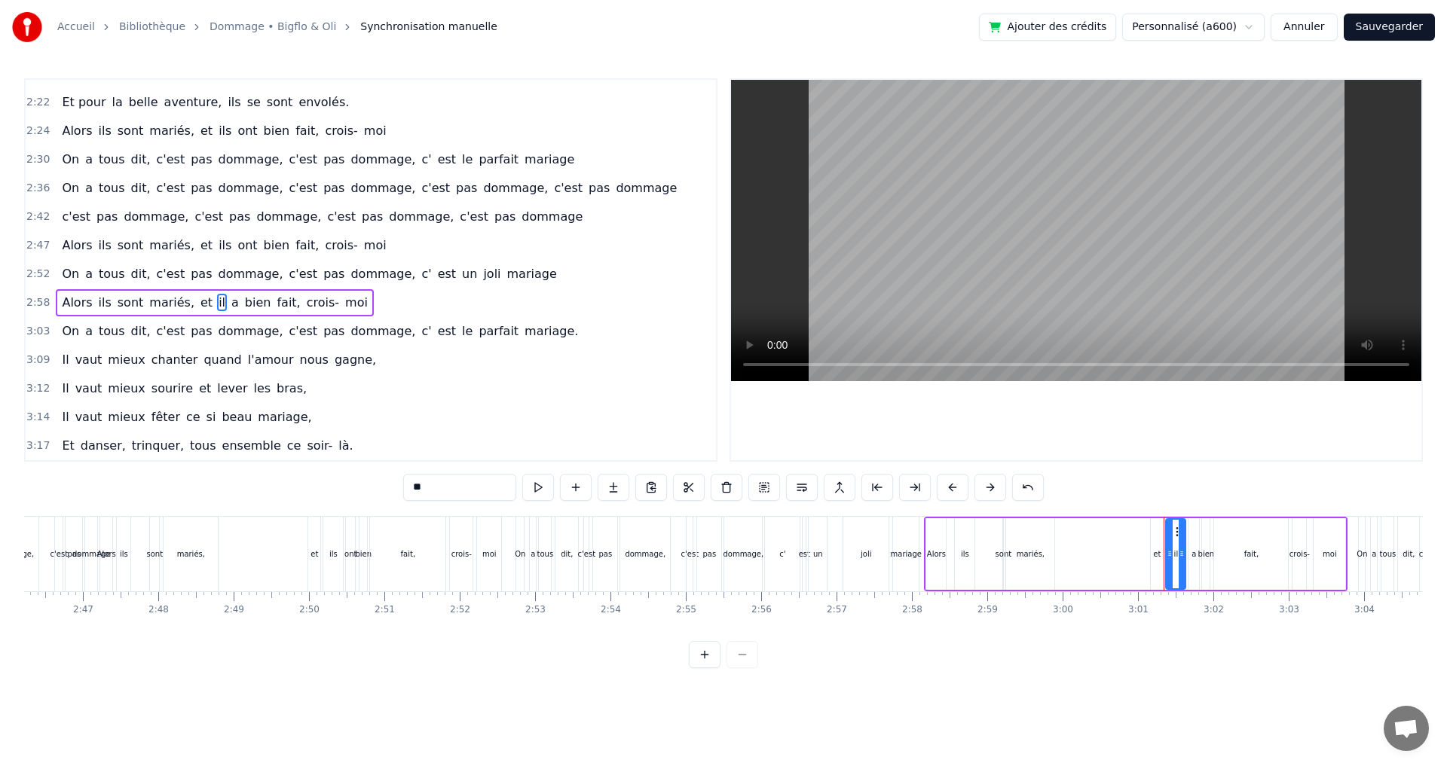
click at [459, 488] on input "**" at bounding box center [459, 487] width 113 height 27
click at [236, 301] on span "a" at bounding box center [241, 302] width 11 height 17
drag, startPoint x: 445, startPoint y: 481, endPoint x: 368, endPoint y: 484, distance: 77.7
click at [371, 484] on div "0:11 [PERSON_NAME] est né, tout près de l' océan 0:13 Aux Sables d' Olonne, pet…" at bounding box center [723, 373] width 1398 height 590
click at [460, 331] on span "le" at bounding box center [467, 330] width 14 height 17
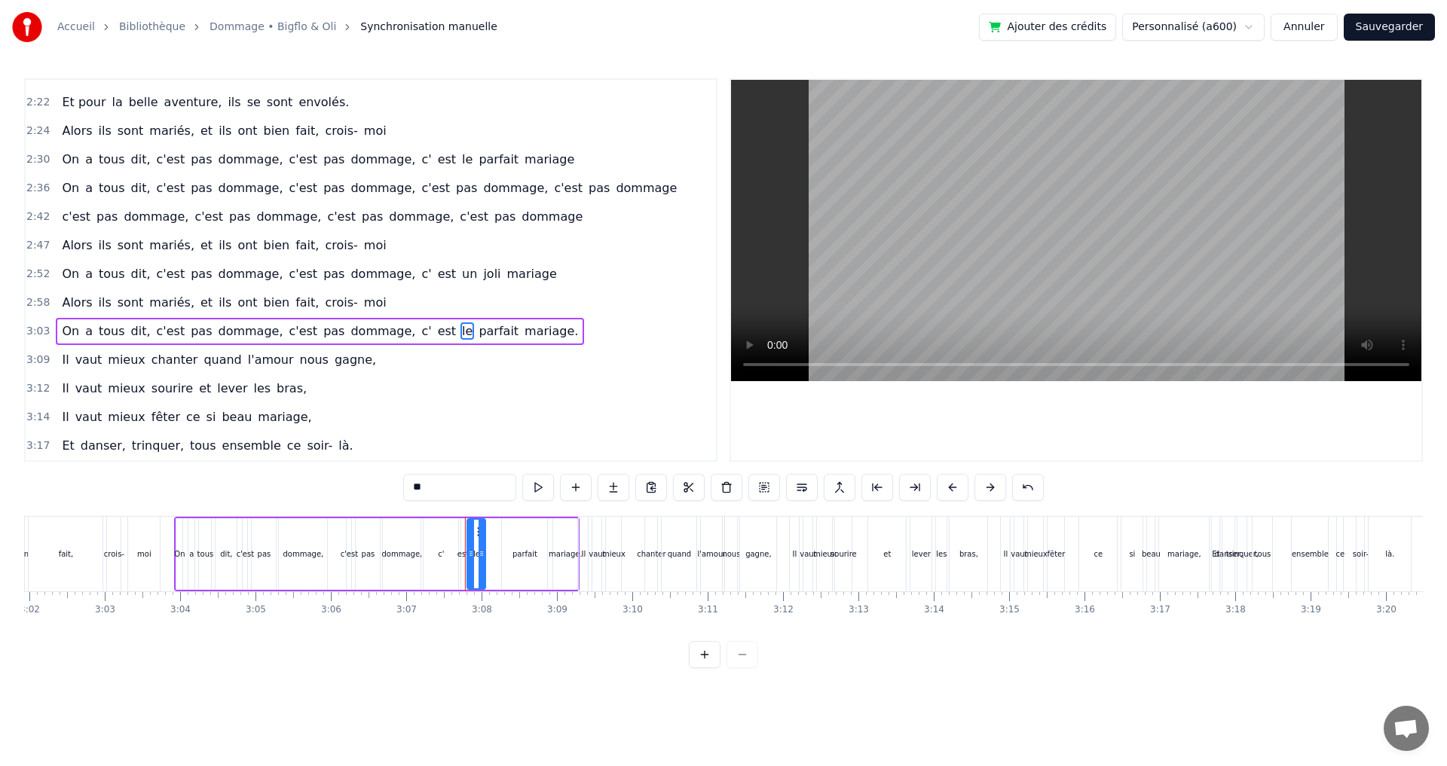
drag, startPoint x: 457, startPoint y: 482, endPoint x: 319, endPoint y: 481, distance: 137.9
click at [319, 481] on div "0:11 [PERSON_NAME] est né, tout près de l' océan 0:13 Aux Sables d' Olonne, pet…" at bounding box center [723, 373] width 1398 height 590
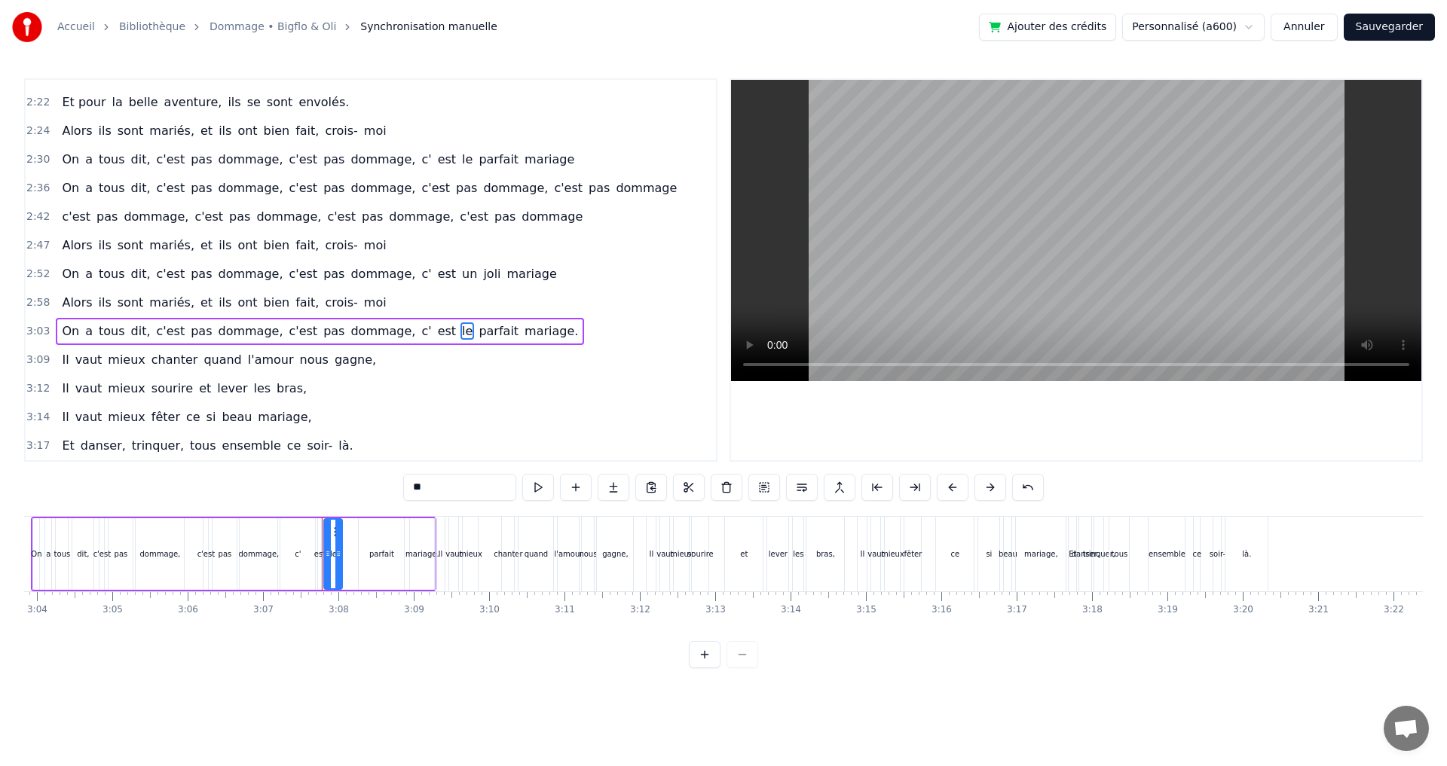
scroll to position [0, 13863]
click at [481, 331] on span "parfait" at bounding box center [502, 330] width 43 height 17
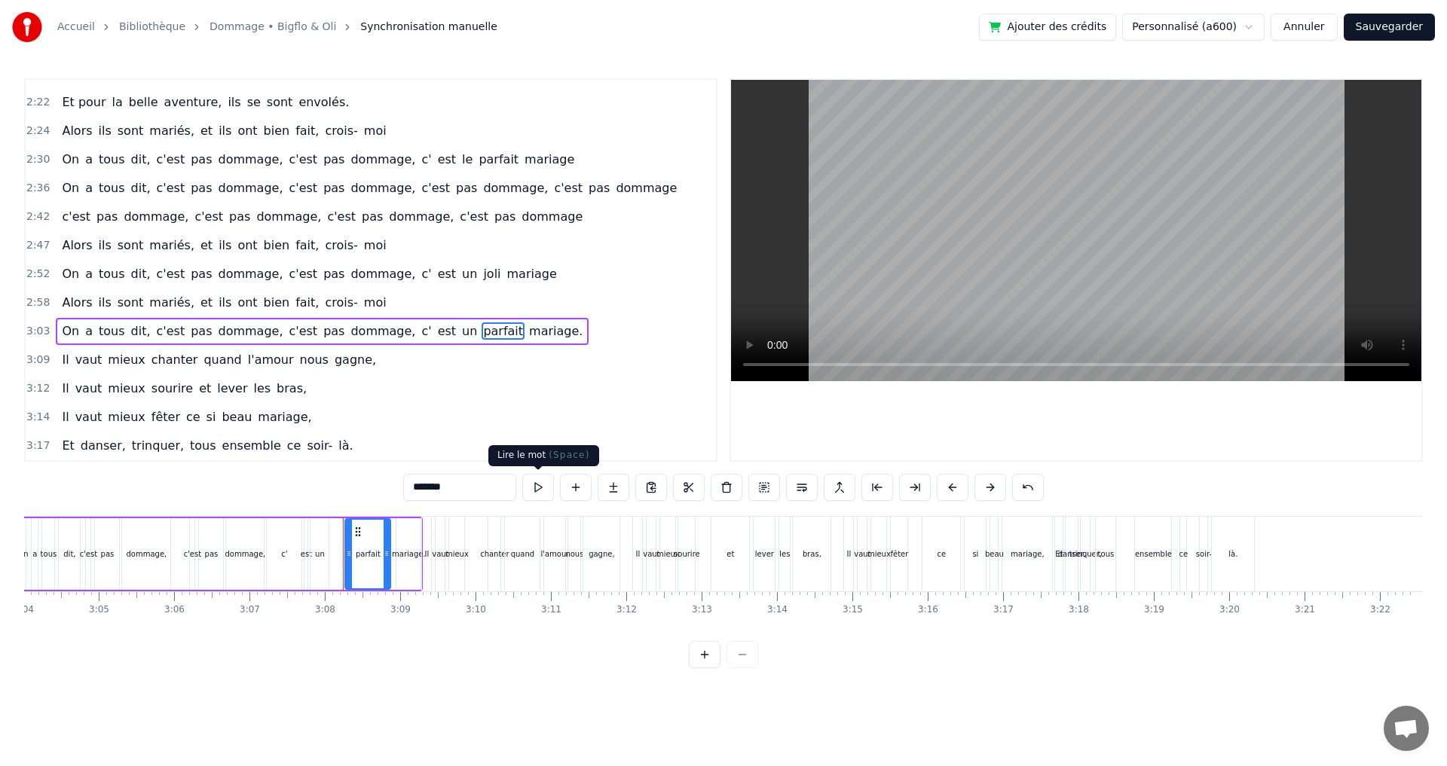
drag, startPoint x: 481, startPoint y: 482, endPoint x: 331, endPoint y: 490, distance: 150.9
click at [333, 491] on div "0:11 [PERSON_NAME] est né, tout près de l' océan 0:13 Aux Sables d' Olonne, pet…" at bounding box center [723, 373] width 1398 height 590
click at [61, 362] on span "Il" at bounding box center [65, 359] width 10 height 17
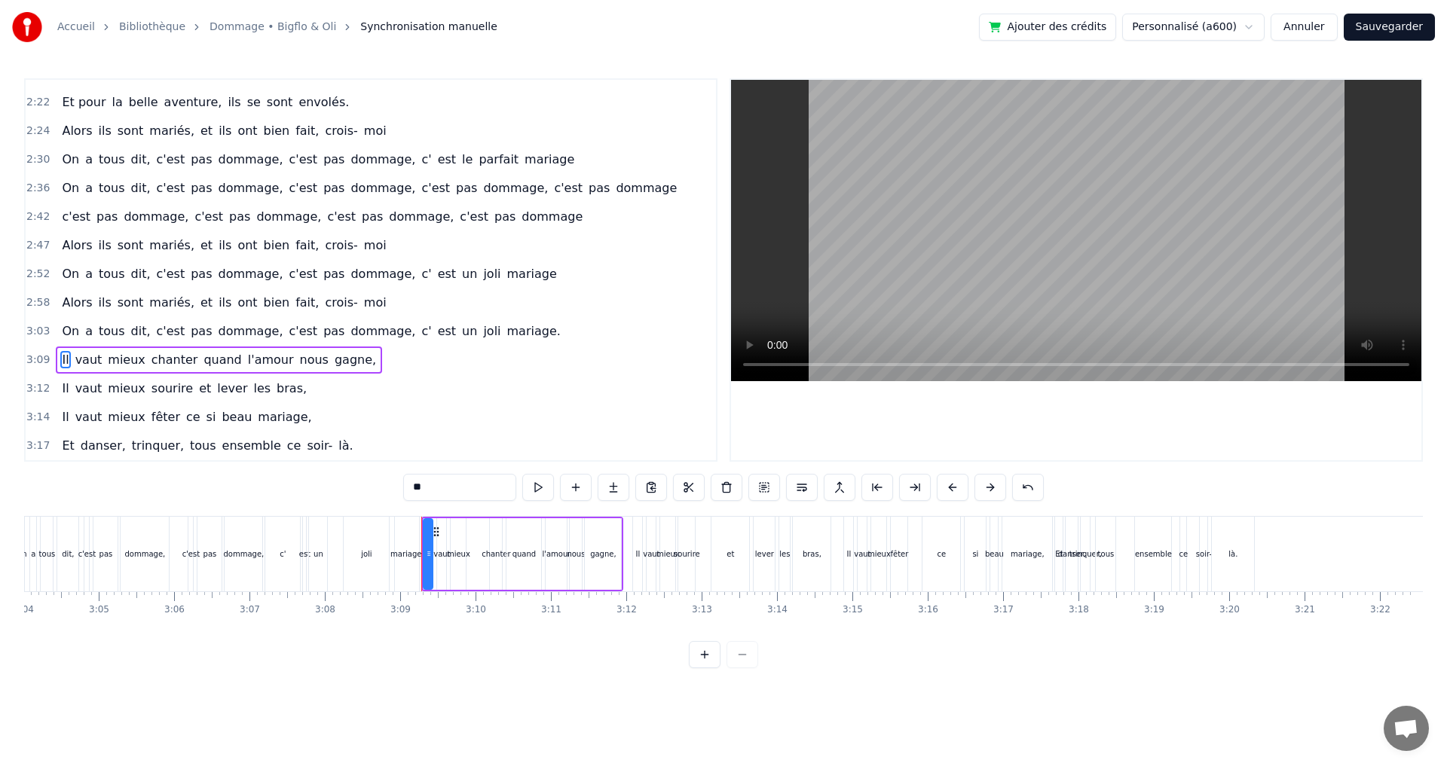
drag, startPoint x: 454, startPoint y: 483, endPoint x: 359, endPoint y: 481, distance: 94.2
click at [367, 482] on div "0:11 [PERSON_NAME] est né, tout près de l' océan 0:13 Aux Sables d' Olonne, pet…" at bounding box center [723, 373] width 1398 height 590
click at [105, 357] on span "vaut" at bounding box center [108, 359] width 30 height 17
drag, startPoint x: 441, startPoint y: 492, endPoint x: 394, endPoint y: 484, distance: 48.1
click at [397, 486] on div "0:11 [PERSON_NAME] est né, tout près de l' océan 0:13 Aux Sables d' Olonne, pet…" at bounding box center [723, 373] width 1398 height 590
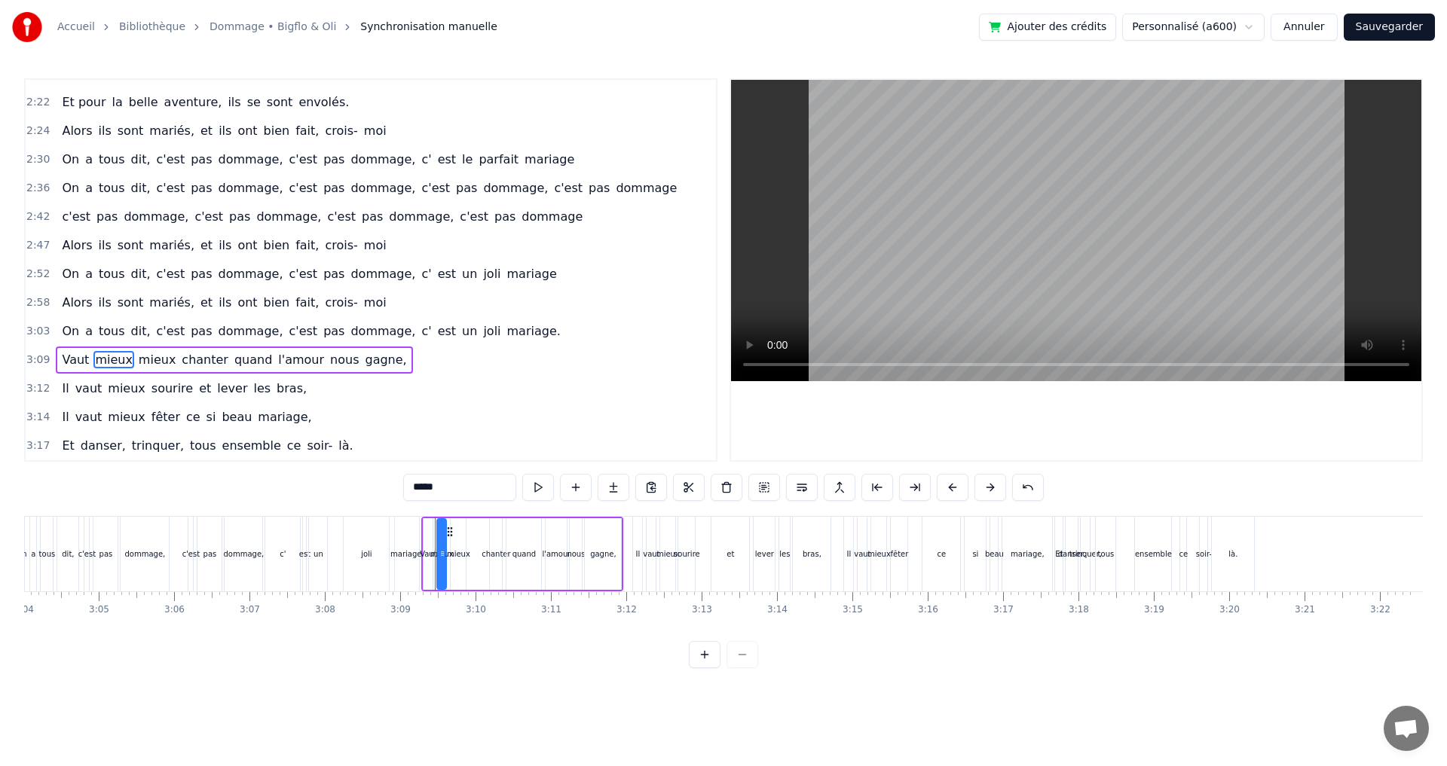
click at [141, 359] on span "mieux" at bounding box center [157, 359] width 40 height 17
drag, startPoint x: 483, startPoint y: 490, endPoint x: 371, endPoint y: 488, distance: 111.5
click at [371, 488] on div "0:11 [PERSON_NAME] est né, tout près de l' océan 0:13 Aux Sables d' Olonne, pet…" at bounding box center [723, 373] width 1398 height 590
click at [189, 359] on span "chanter" at bounding box center [214, 359] width 50 height 17
click at [356, 485] on div "0:11 [PERSON_NAME] est né, tout près de l' océan 0:13 Aux Sables d' Olonne, pet…" at bounding box center [723, 373] width 1398 height 590
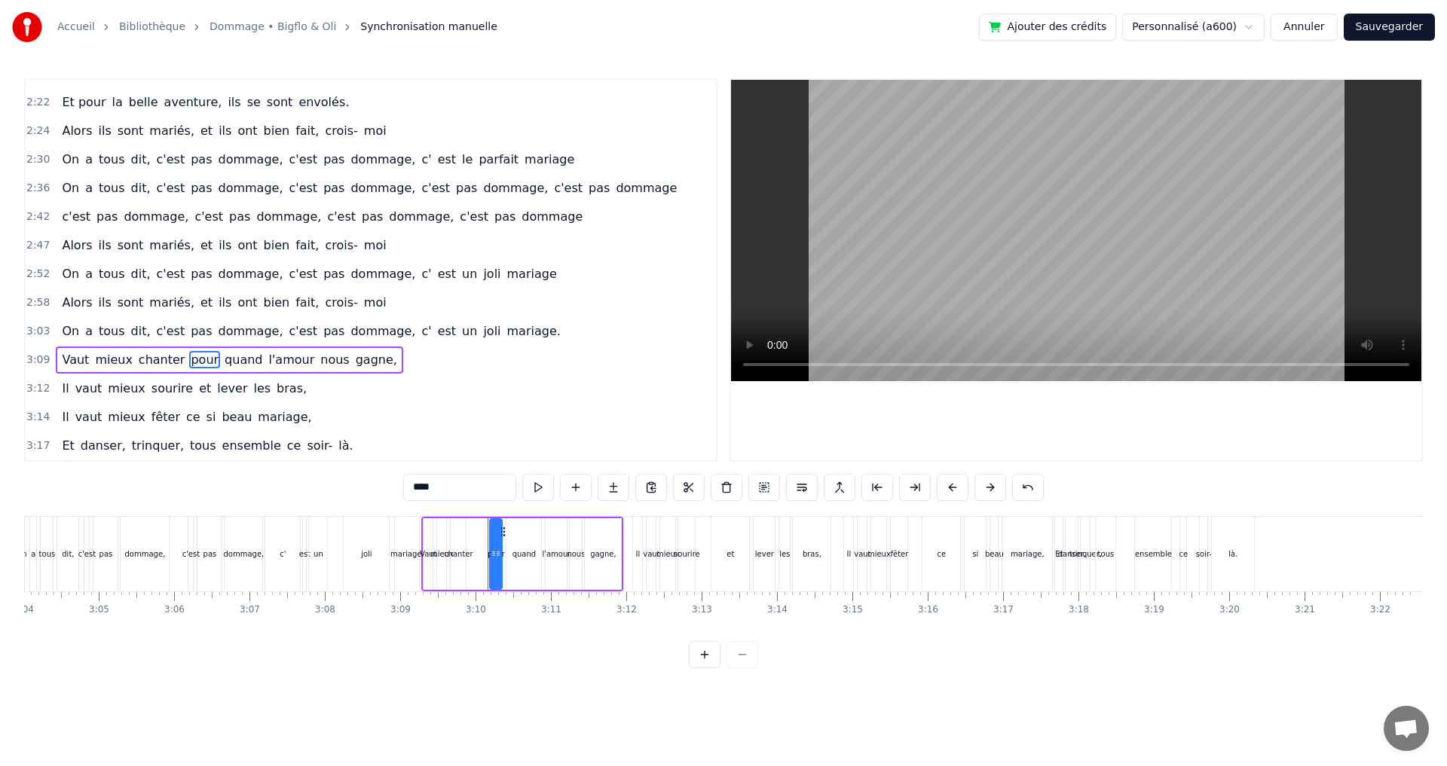
click at [223, 357] on span "quand" at bounding box center [243, 359] width 41 height 17
drag, startPoint x: 359, startPoint y: 479, endPoint x: 349, endPoint y: 481, distance: 10.7
click at [349, 481] on div "0:11 [PERSON_NAME] est né, tout près de l' océan 0:13 Aux Sables d' Olonne, pet…" at bounding box center [723, 373] width 1398 height 590
click at [302, 361] on span "l'amour" at bounding box center [326, 359] width 49 height 17
drag, startPoint x: 434, startPoint y: 488, endPoint x: 393, endPoint y: 481, distance: 42.0
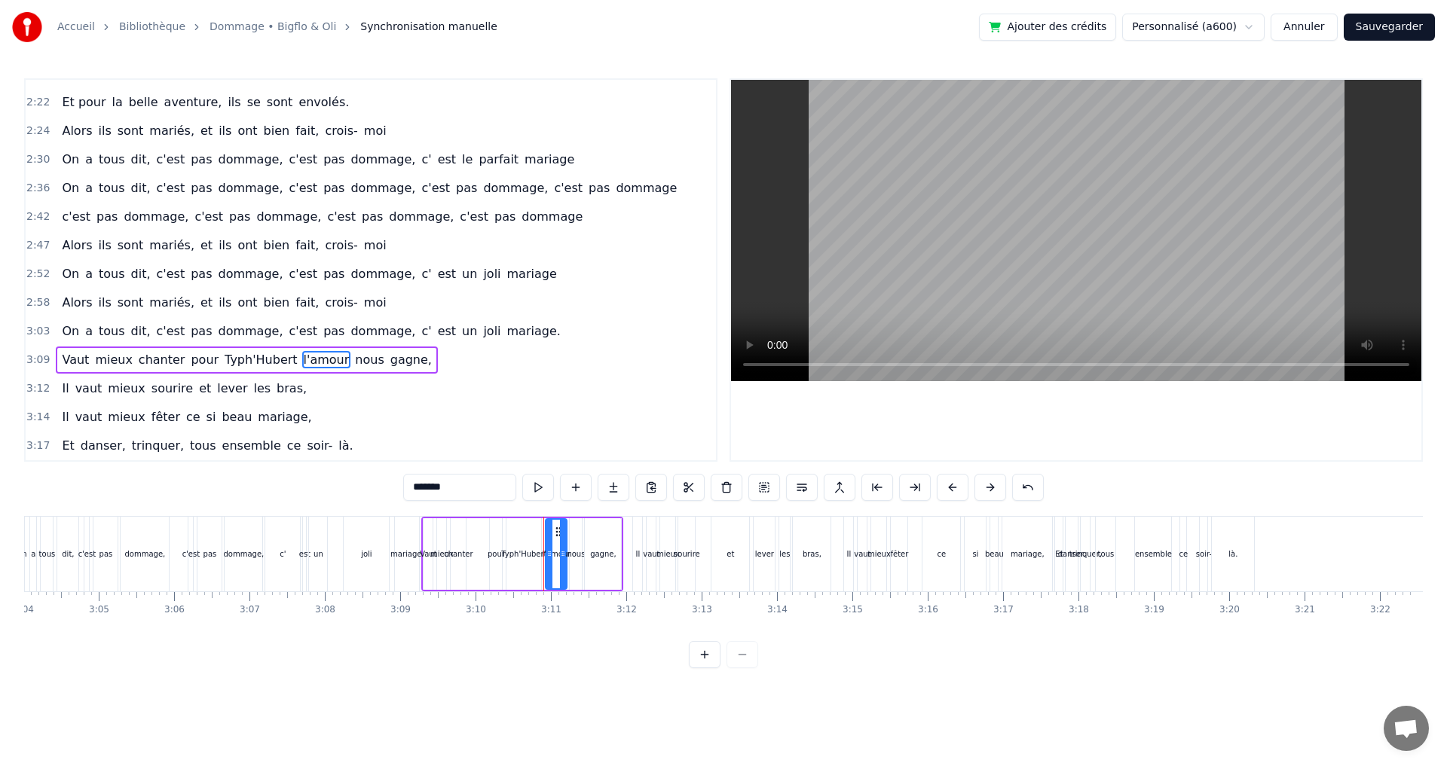
click at [394, 486] on div "0:11 [PERSON_NAME] est né, tout près de l' océan 0:13 Aux Sables d' Olonne, pet…" at bounding box center [723, 373] width 1398 height 590
click at [320, 362] on span "nous" at bounding box center [336, 359] width 32 height 17
drag, startPoint x: 447, startPoint y: 484, endPoint x: 356, endPoint y: 478, distance: 91.4
click at [356, 478] on div "0:11 [PERSON_NAME] est né, tout près de l' océan 0:13 Aux Sables d' Olonne, pet…" at bounding box center [723, 373] width 1398 height 590
click at [426, 364] on span "gagne," at bounding box center [448, 359] width 44 height 17
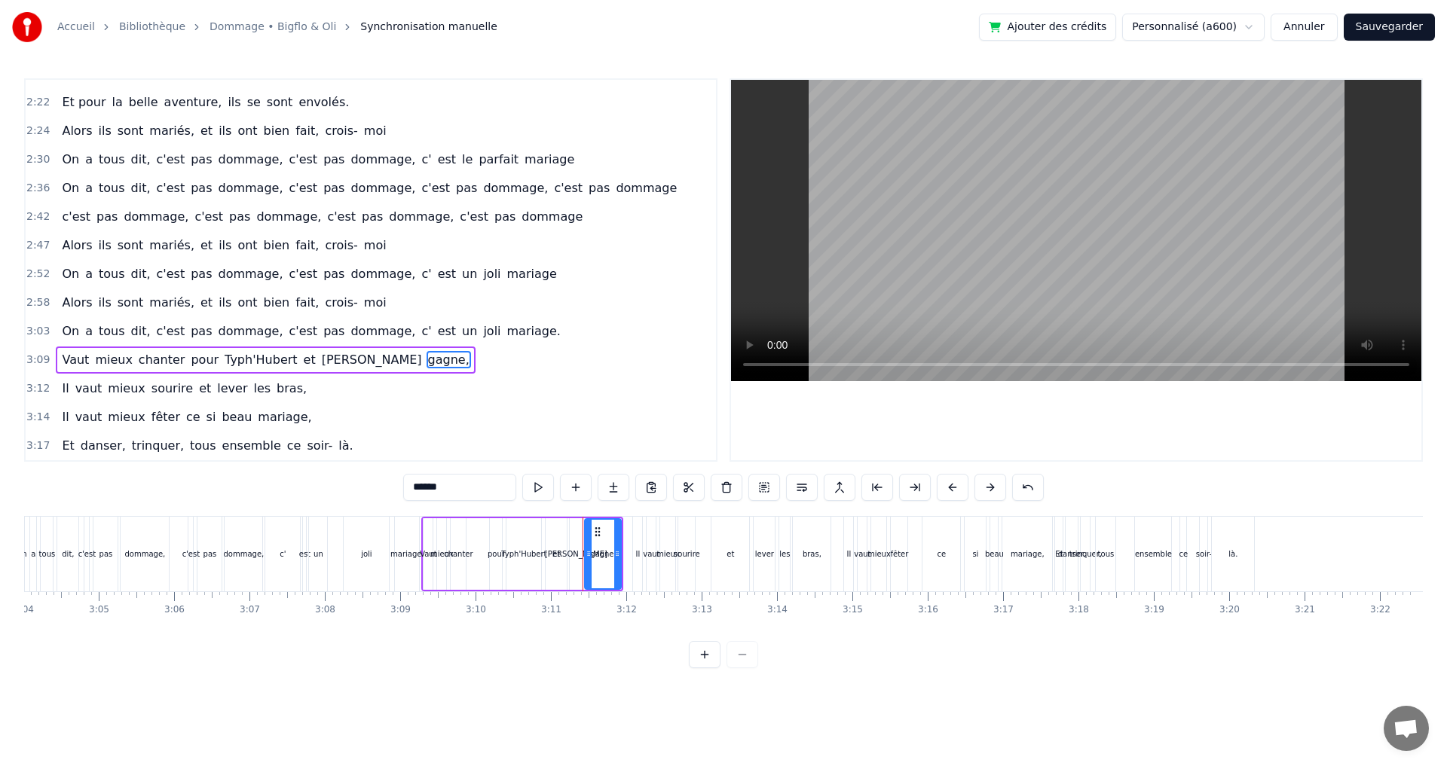
drag, startPoint x: 467, startPoint y: 493, endPoint x: 377, endPoint y: 480, distance: 91.4
click at [377, 480] on div "0:11 [PERSON_NAME] est né, tout près de l' océan 0:13 Aux Sables d' Olonne, pet…" at bounding box center [723, 373] width 1398 height 590
click at [77, 354] on span "Vaut" at bounding box center [75, 359] width 30 height 17
click at [418, 488] on input "****" at bounding box center [459, 487] width 113 height 27
drag, startPoint x: 441, startPoint y: 485, endPoint x: 365, endPoint y: 481, distance: 76.2
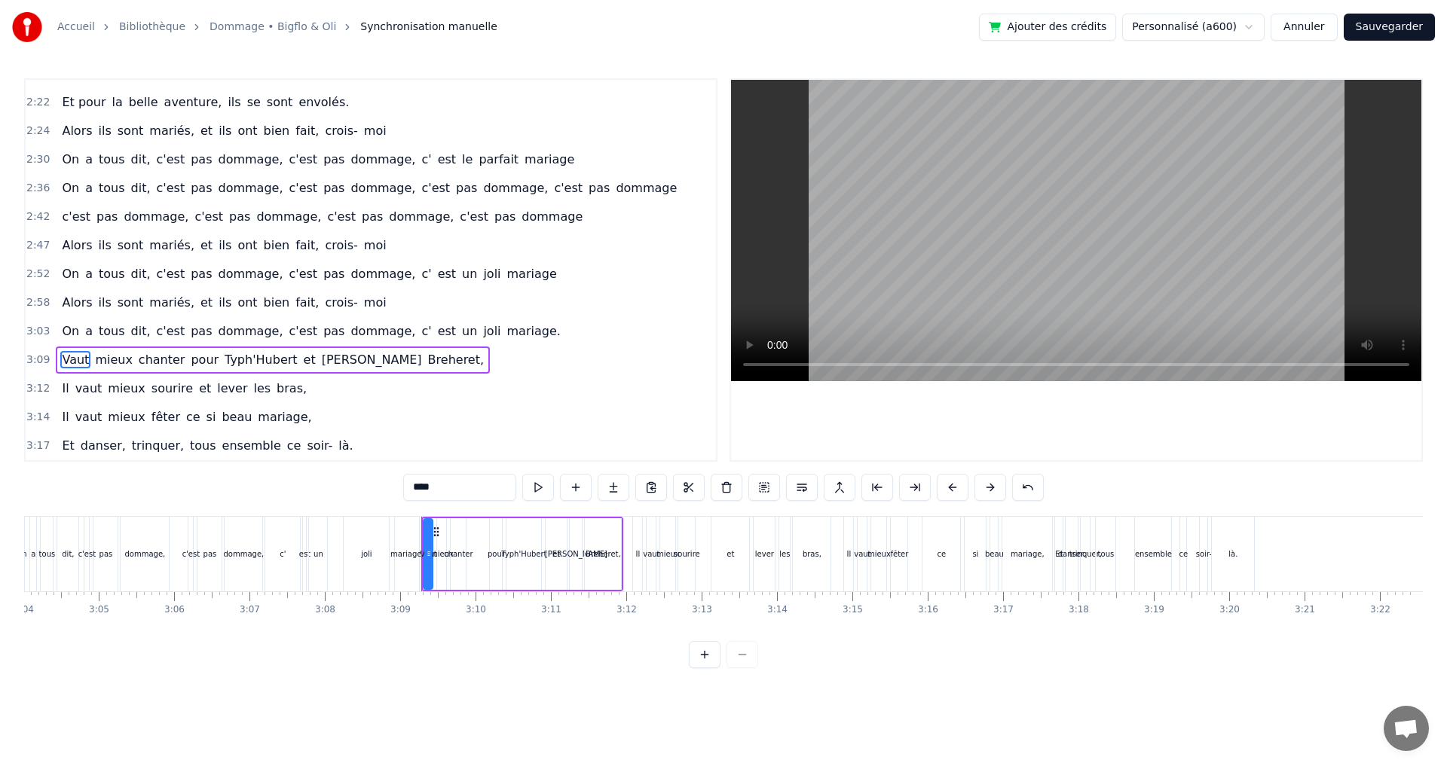
click at [366, 481] on div "0:11 [PERSON_NAME] est né, tout près de l' océan 0:13 Aux Sables d' Olonne, pet…" at bounding box center [723, 373] width 1398 height 590
click at [152, 390] on span "sourire" at bounding box center [172, 388] width 44 height 17
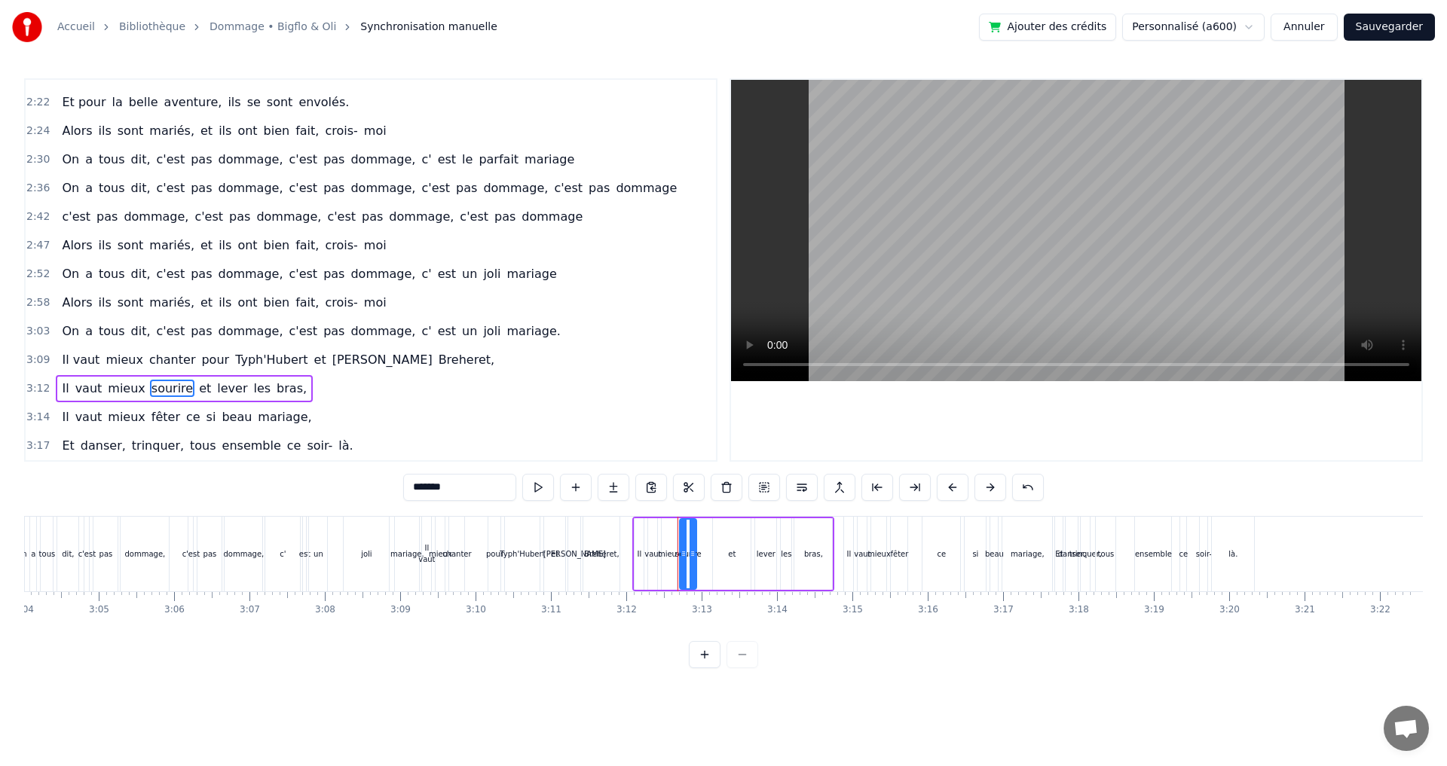
click at [252, 386] on span "les" at bounding box center [262, 388] width 20 height 17
drag, startPoint x: 409, startPoint y: 479, endPoint x: 330, endPoint y: 478, distance: 79.1
click at [344, 479] on div "0:11 [PERSON_NAME] est né, tout près de l' océan 0:13 Aux Sables d' Olonne, pet…" at bounding box center [723, 373] width 1398 height 590
click at [305, 384] on span "bras," at bounding box center [321, 388] width 33 height 17
drag, startPoint x: 403, startPoint y: 486, endPoint x: 380, endPoint y: 484, distance: 23.5
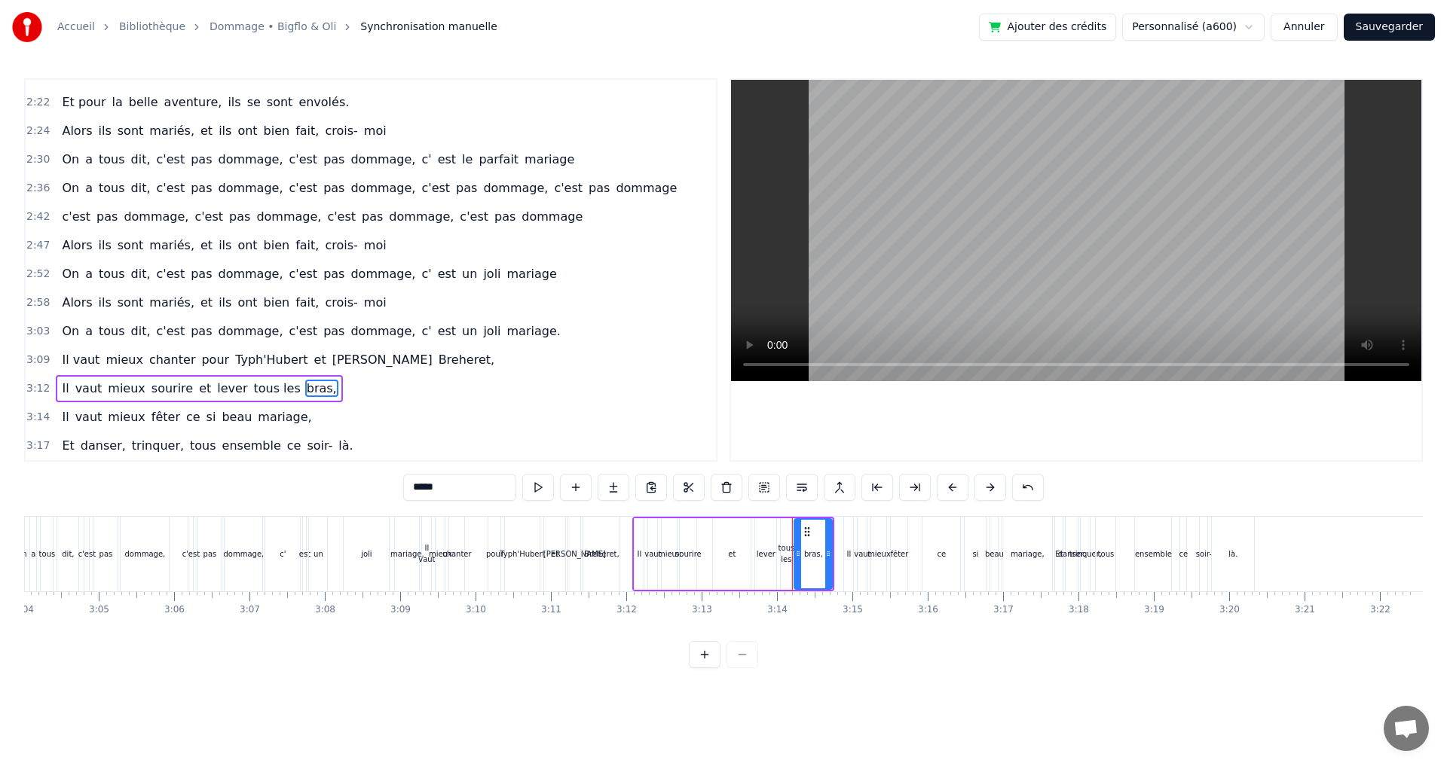
click at [382, 484] on div "0:11 [PERSON_NAME] est né, tout près de l' océan 0:13 Aux Sables d' Olonne, pet…" at bounding box center [723, 373] width 1398 height 590
click at [185, 420] on span "ce" at bounding box center [193, 416] width 17 height 17
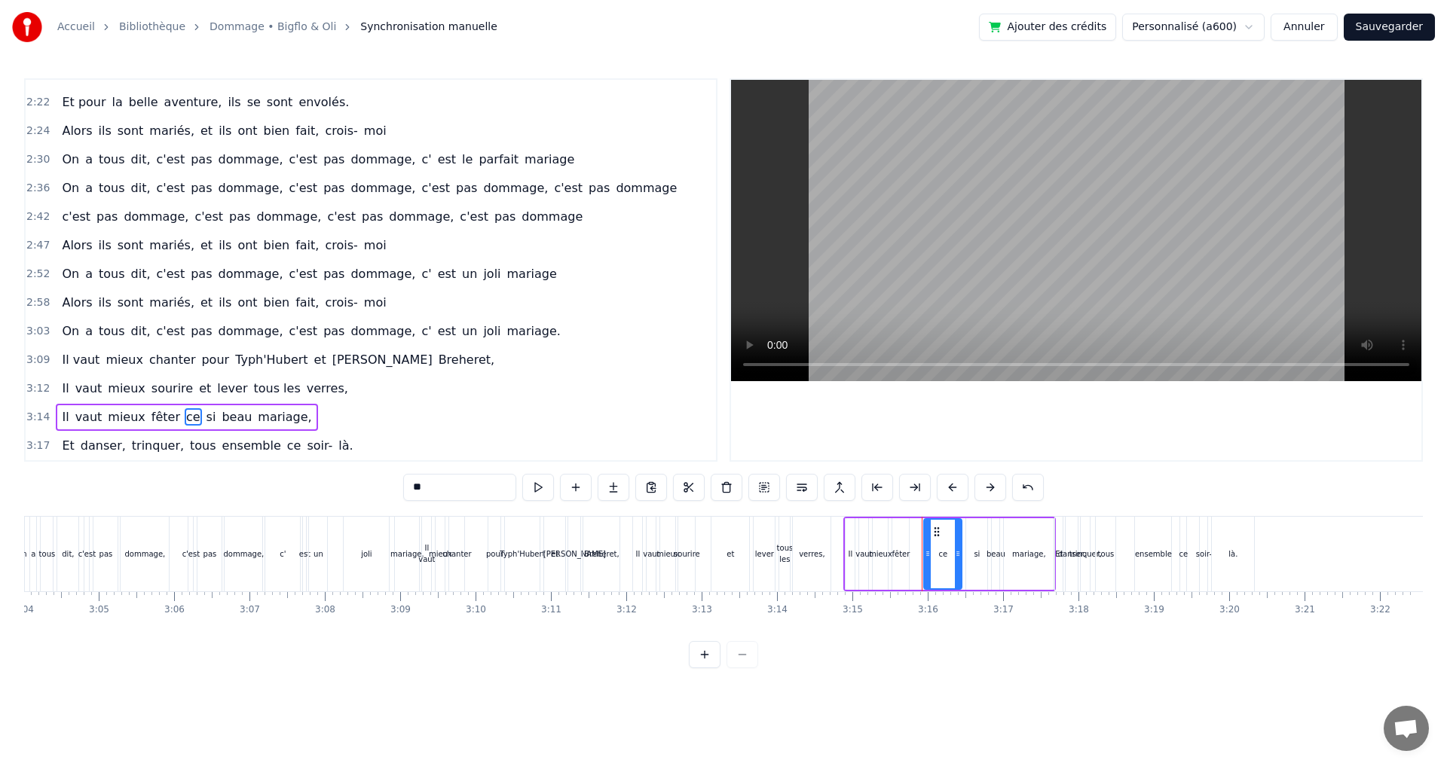
drag, startPoint x: 433, startPoint y: 486, endPoint x: 374, endPoint y: 483, distance: 59.6
click at [377, 484] on div "0:11 [PERSON_NAME] est né, tout près de l' océan 0:13 Aux Sables d' Olonne, pet…" at bounding box center [723, 373] width 1398 height 590
click at [239, 418] on span "si" at bounding box center [245, 416] width 13 height 17
drag, startPoint x: 445, startPoint y: 496, endPoint x: 356, endPoint y: 496, distance: 88.1
click at [356, 496] on div "0:11 [PERSON_NAME] est né, tout près de l' océan 0:13 Aux Sables d' Olonne, pet…" at bounding box center [723, 373] width 1398 height 590
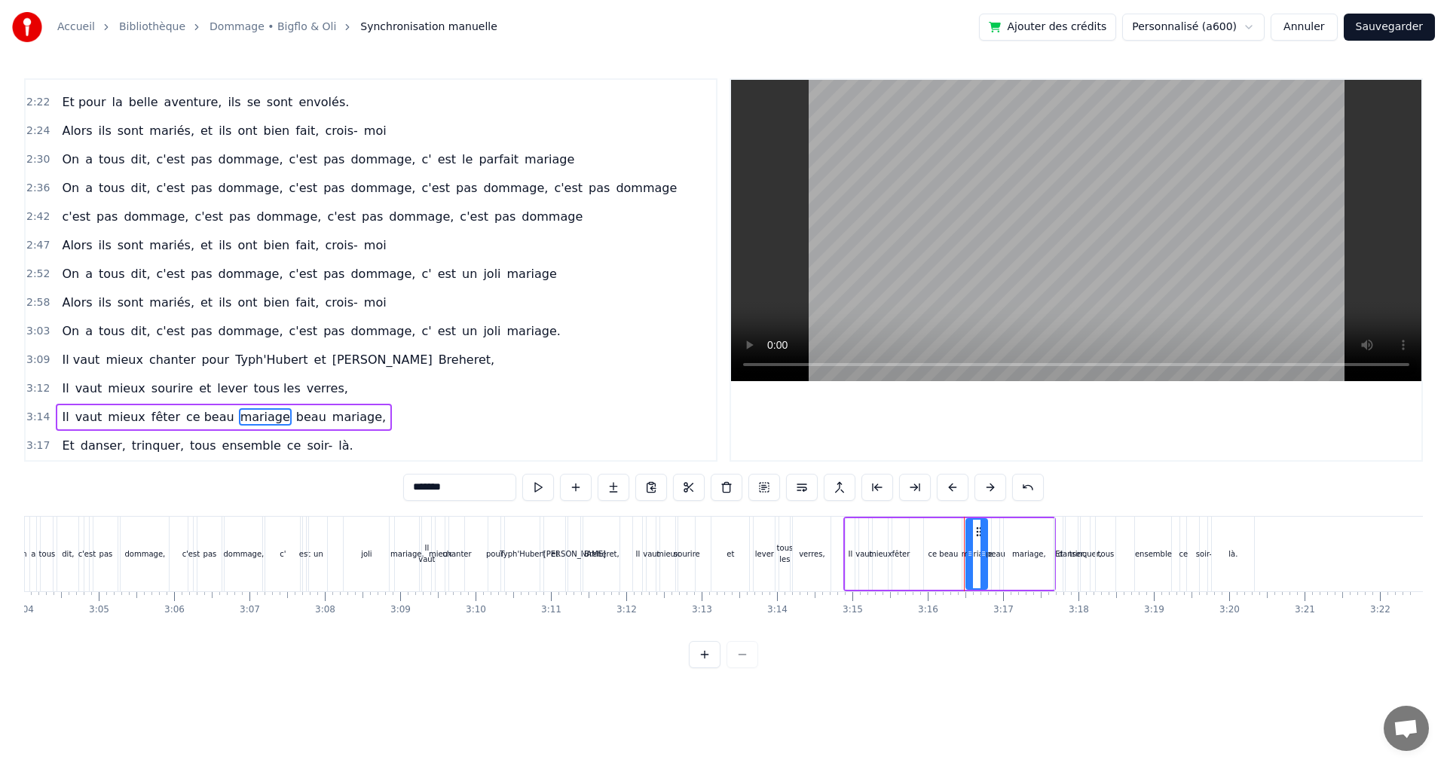
click at [295, 416] on span "beau" at bounding box center [311, 416] width 33 height 17
drag, startPoint x: 451, startPoint y: 487, endPoint x: 380, endPoint y: 496, distance: 71.4
click at [380, 496] on div "0:11 [PERSON_NAME] est né, tout près de l' océan 0:13 Aux Sables d' Olonne, pet…" at bounding box center [723, 373] width 1398 height 590
click at [325, 414] on span "mariage," at bounding box center [353, 416] width 57 height 17
drag, startPoint x: 425, startPoint y: 486, endPoint x: 381, endPoint y: 486, distance: 43.7
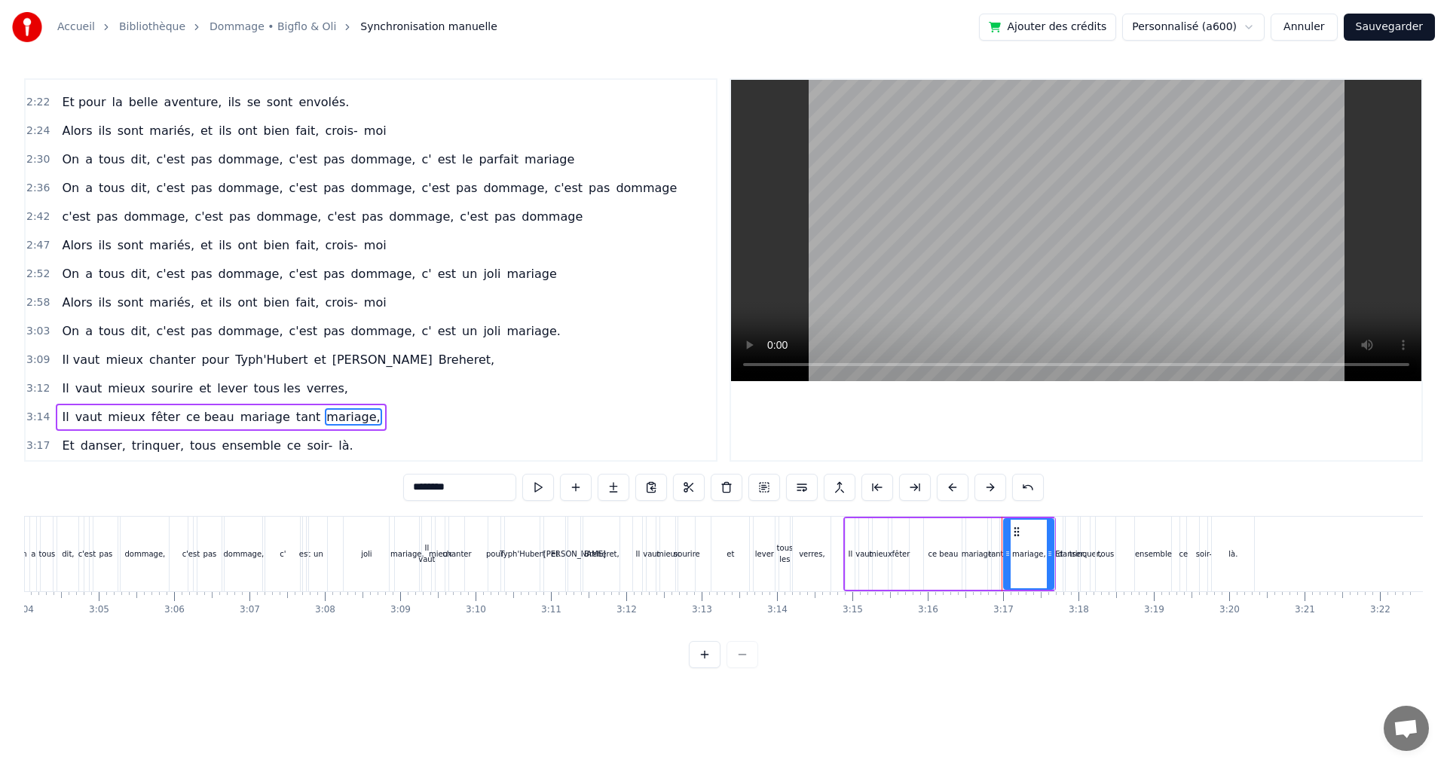
click at [381, 486] on div "0:11 [PERSON_NAME] est né, tout près de l' océan 0:13 Aux Sables d' Olonne, pet…" at bounding box center [723, 373] width 1398 height 590
type input "*"
click at [130, 448] on span "trinquer," at bounding box center [157, 445] width 55 height 17
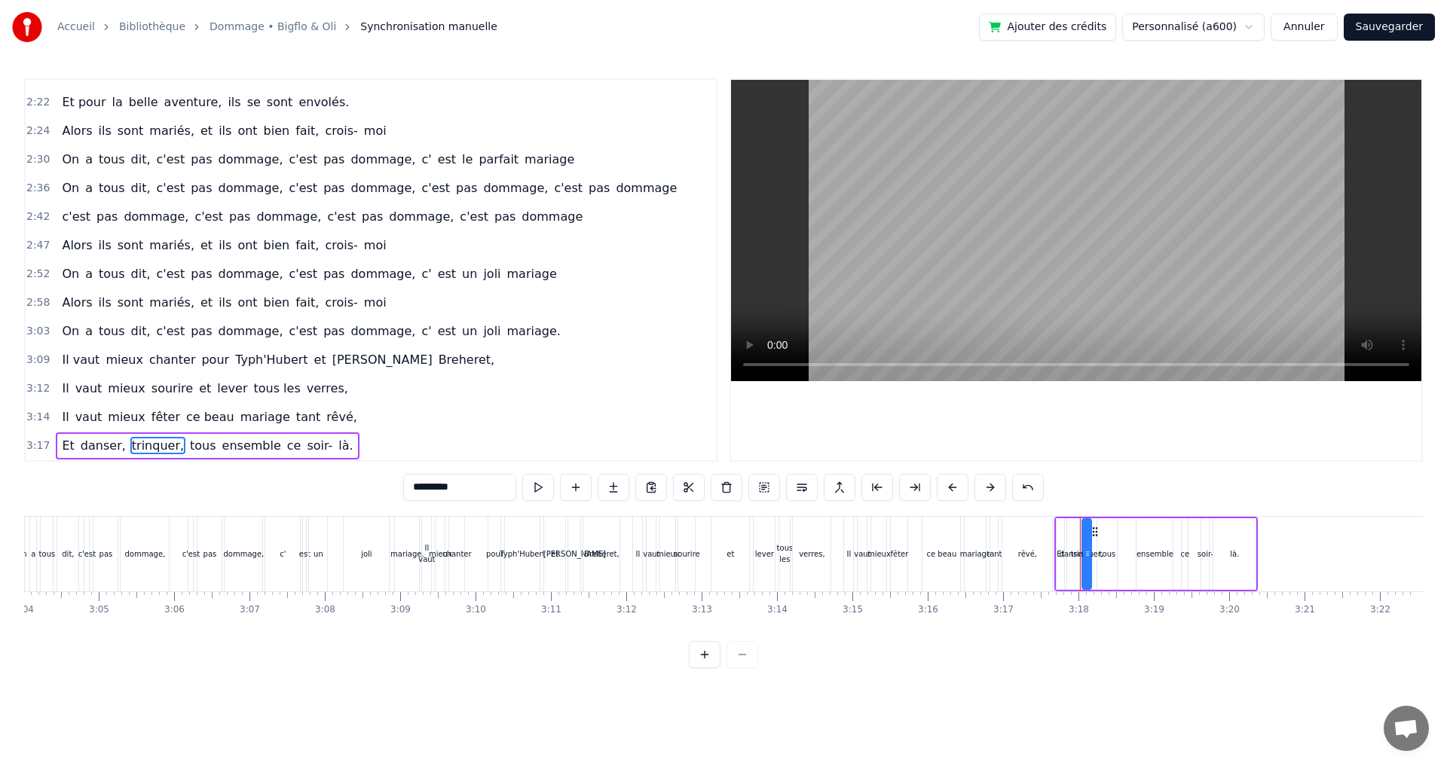
click at [408, 488] on input "*********" at bounding box center [459, 487] width 113 height 27
drag, startPoint x: 484, startPoint y: 487, endPoint x: 356, endPoint y: 487, distance: 128.1
click at [360, 487] on div "0:11 [PERSON_NAME] est né, tout près de l' océan 0:13 Aux Sables d' Olonne, pet…" at bounding box center [723, 373] width 1398 height 590
click at [204, 444] on span "tous" at bounding box center [218, 445] width 29 height 17
drag, startPoint x: 459, startPoint y: 484, endPoint x: 347, endPoint y: 494, distance: 112.7
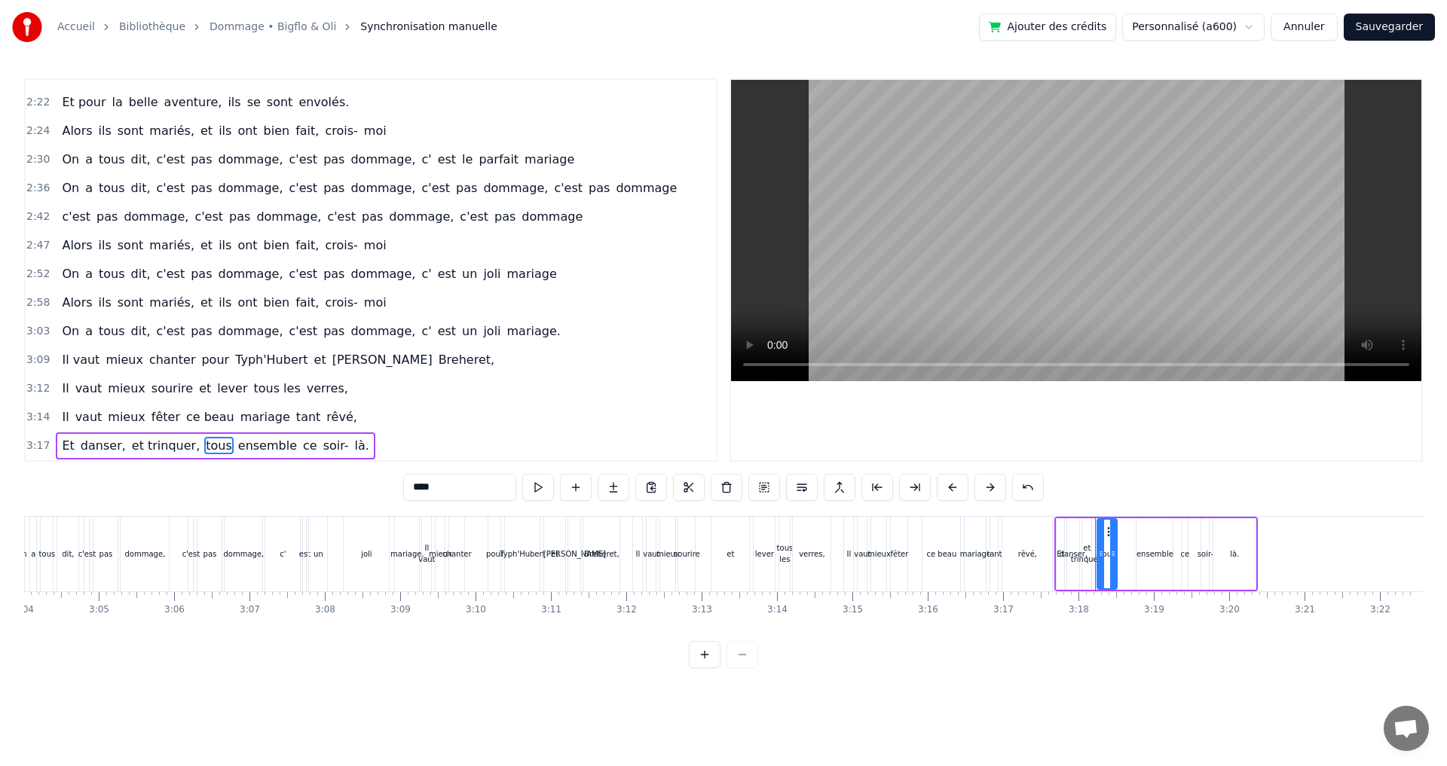
click at [347, 494] on div "0:11 [PERSON_NAME] est né, tout près de l' océan 0:13 Aux Sables d' Olonne, pet…" at bounding box center [723, 373] width 1398 height 590
click at [253, 445] on span "ensemble" at bounding box center [270, 445] width 62 height 17
drag, startPoint x: 372, startPoint y: 490, endPoint x: 347, endPoint y: 488, distance: 24.9
click at [350, 490] on div "0:11 [PERSON_NAME] est né, tout près de l' océan 0:13 Aux Sables d' Olonne, pet…" at bounding box center [723, 373] width 1398 height 590
click at [259, 444] on span "ce" at bounding box center [267, 445] width 17 height 17
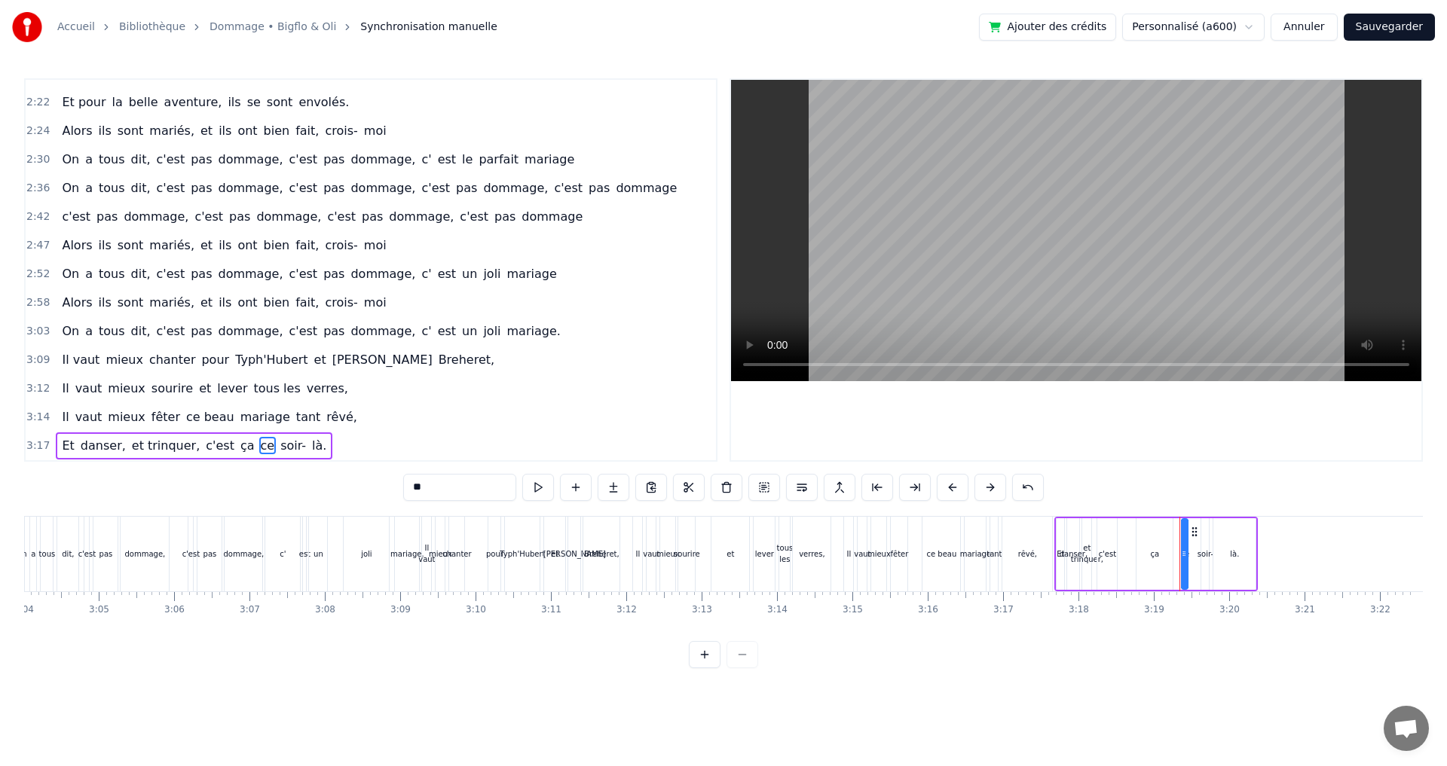
drag, startPoint x: 438, startPoint y: 481, endPoint x: 345, endPoint y: 484, distance: 93.5
click at [345, 484] on div "0:11 [PERSON_NAME] est né, tout près de l' océan 0:13 Aux Sables d' Olonne, pet…" at bounding box center [723, 373] width 1398 height 590
click at [204, 448] on span "c'est" at bounding box center [220, 445] width 32 height 17
drag, startPoint x: 420, startPoint y: 489, endPoint x: 327, endPoint y: 483, distance: 92.9
click at [331, 484] on div "0:11 [PERSON_NAME] est né, tout près de l' océan 0:13 Aux Sables d' Olonne, pet…" at bounding box center [723, 373] width 1398 height 590
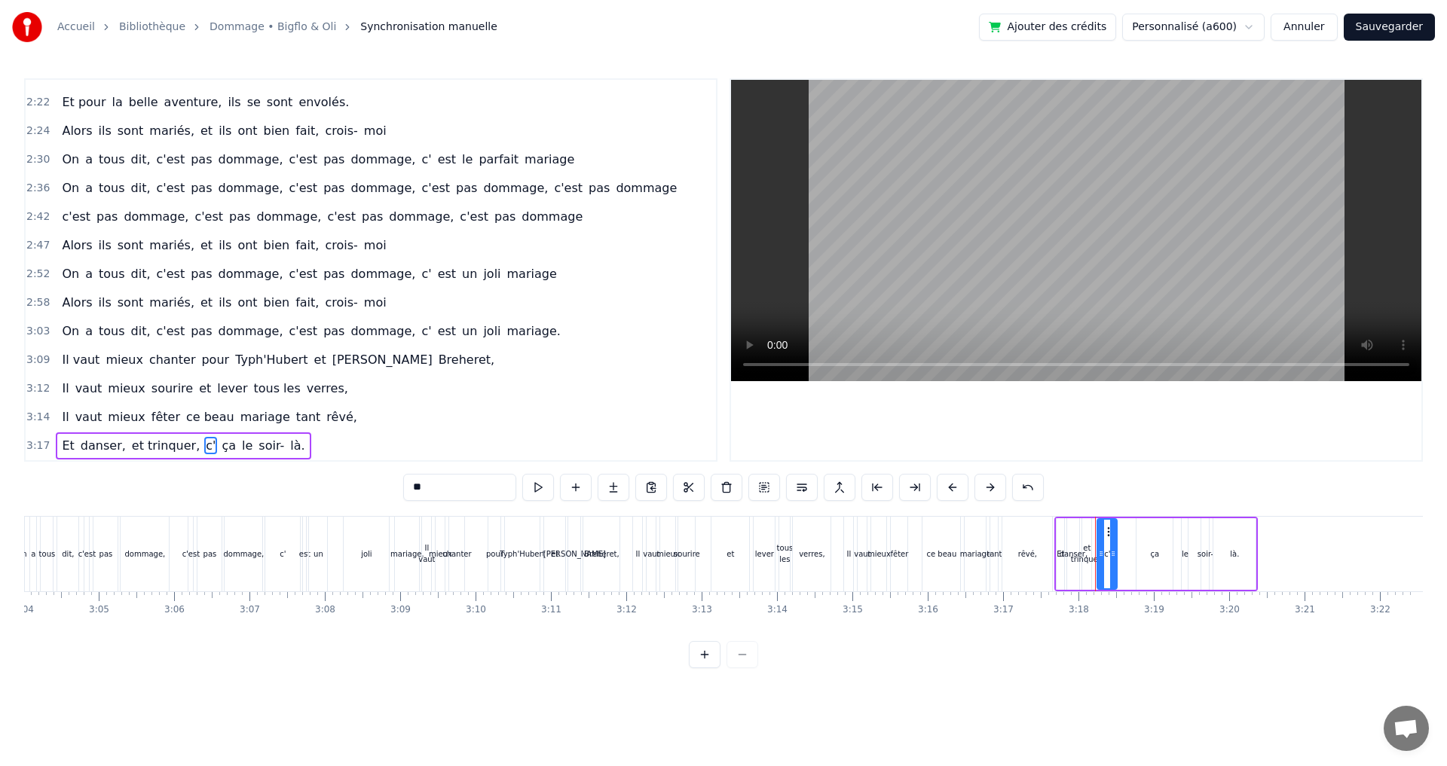
click at [220, 447] on span "ça" at bounding box center [228, 445] width 17 height 17
drag, startPoint x: 470, startPoint y: 478, endPoint x: 393, endPoint y: 487, distance: 77.5
click at [395, 487] on div "0:11 [PERSON_NAME] est né, tout près de l' océan 0:13 Aux Sables d' Olonne, pet…" at bounding box center [723, 373] width 1398 height 590
click at [245, 438] on span "le" at bounding box center [252, 445] width 14 height 17
drag, startPoint x: 440, startPoint y: 475, endPoint x: 341, endPoint y: 484, distance: 99.9
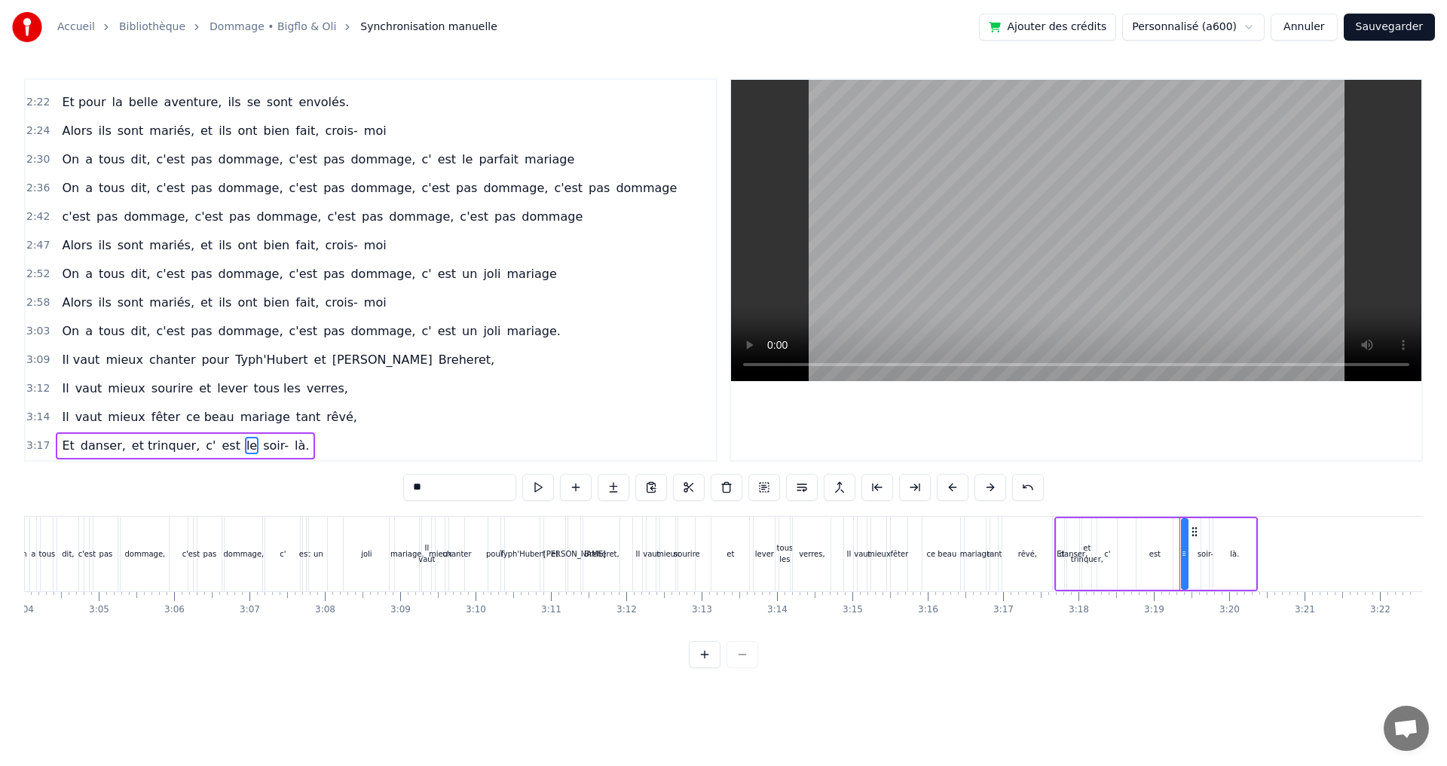
click at [345, 484] on div "0:11 [PERSON_NAME] est né, tout près de l' océan 0:13 Aux Sables d' Olonne, pet…" at bounding box center [723, 373] width 1398 height 590
click at [265, 449] on span "soir-" at bounding box center [279, 445] width 29 height 17
drag, startPoint x: 466, startPoint y: 492, endPoint x: 374, endPoint y: 488, distance: 92.7
click at [374, 488] on div "0:11 [PERSON_NAME] est né, tout près de l' océan 0:13 Aux Sables d' Olonne, pet…" at bounding box center [723, 373] width 1398 height 590
click at [282, 450] on span "là." at bounding box center [290, 445] width 17 height 17
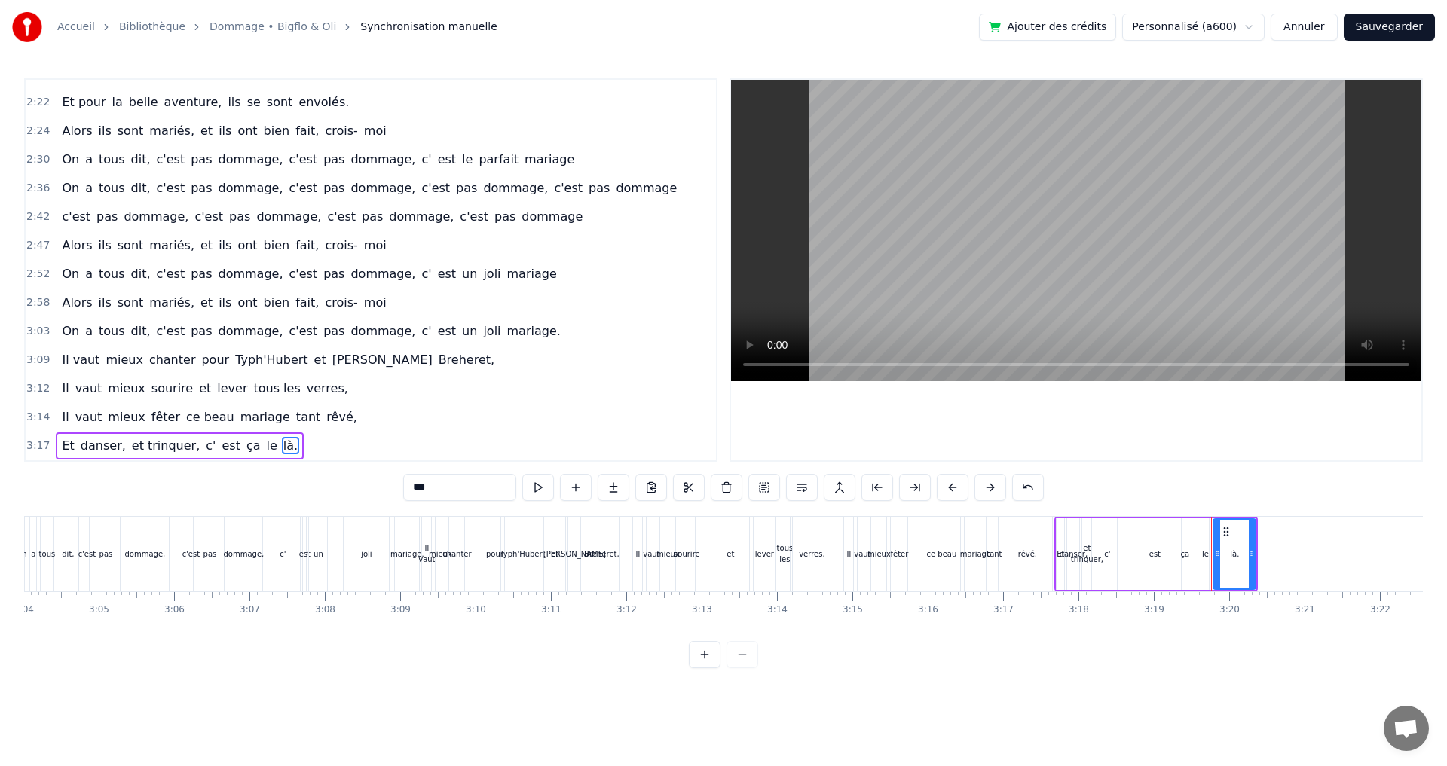
drag, startPoint x: 460, startPoint y: 494, endPoint x: 363, endPoint y: 490, distance: 96.5
click at [363, 490] on div "0:11 [PERSON_NAME] est né, tout près de l' océan 0:13 Aux Sables d' Olonne, pet…" at bounding box center [723, 373] width 1398 height 590
type input "*******"
click at [1415, 13] on div "Accueil Bibliothèque Dommage • Bigflo & Oli Synchronisation manuelle Ajouter de…" at bounding box center [723, 27] width 1447 height 54
click at [1392, 34] on button "Sauvegarder" at bounding box center [1388, 27] width 91 height 27
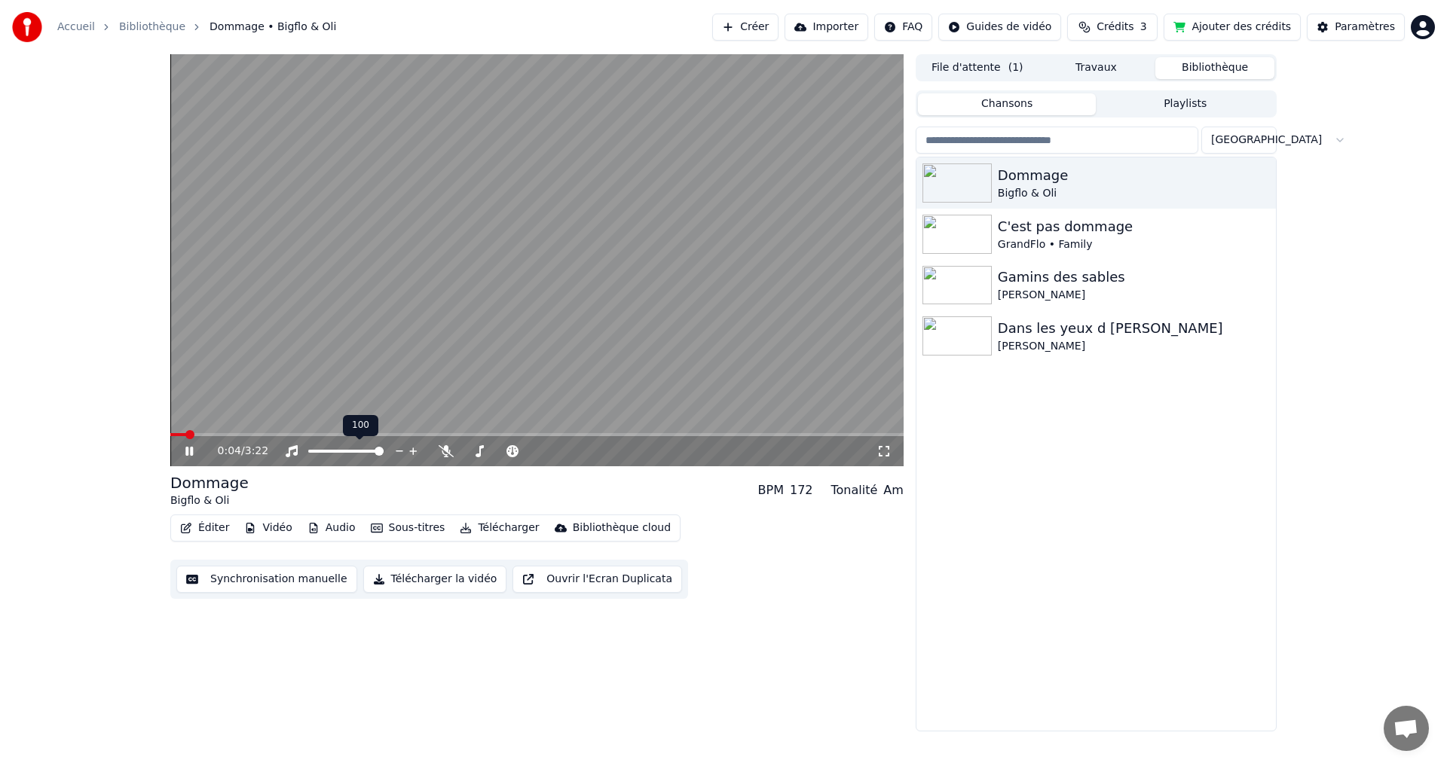
click at [353, 451] on span at bounding box center [345, 451] width 75 height 3
click at [371, 452] on span at bounding box center [367, 451] width 9 height 9
click at [194, 452] on icon at bounding box center [199, 451] width 35 height 12
click at [310, 581] on button "Synchronisation manuelle" at bounding box center [266, 579] width 181 height 27
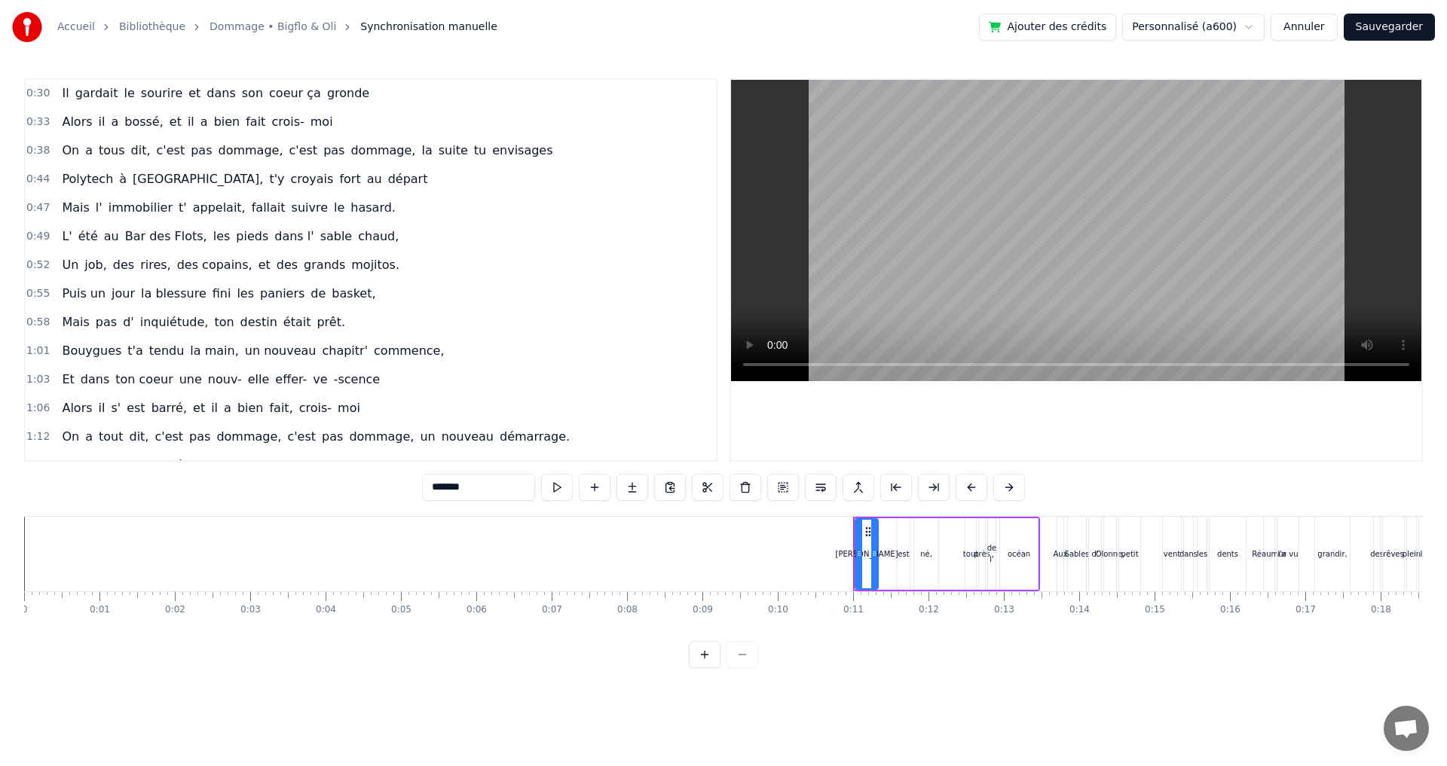
scroll to position [226, 0]
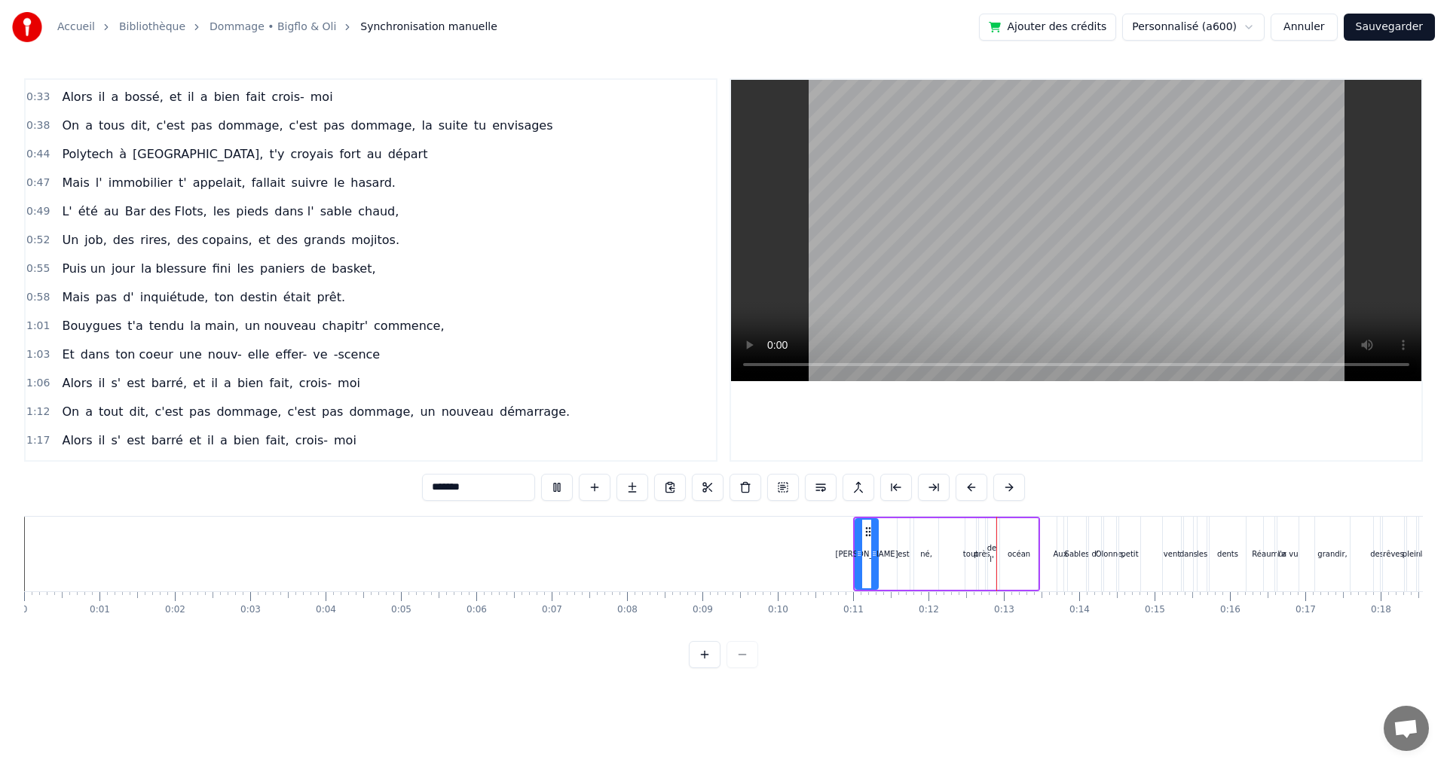
click at [301, 378] on div "Alors il s' est barré, et il a bien fait, crois- moi" at bounding box center [211, 383] width 310 height 27
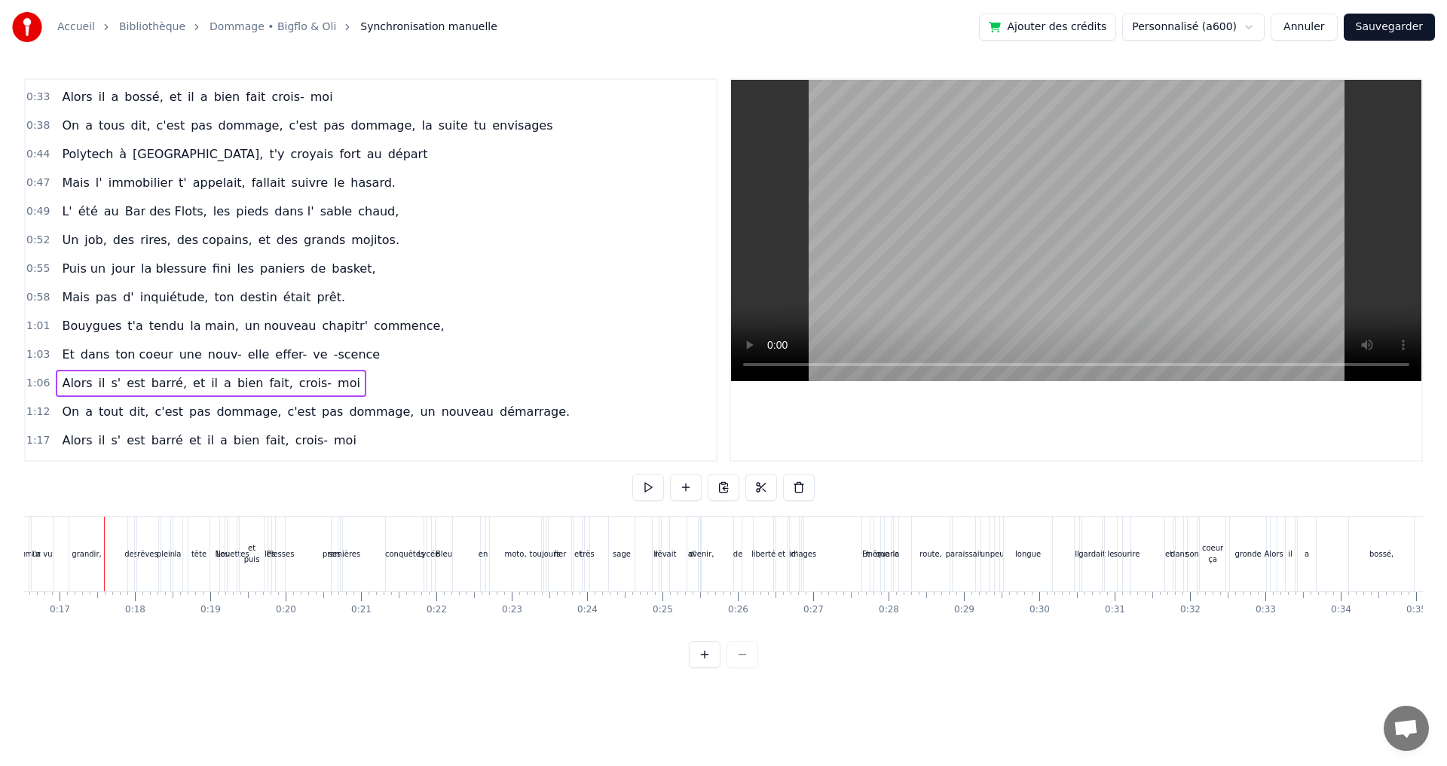
scroll to position [0, 1250]
click at [1386, 31] on button "Sauvegarder" at bounding box center [1388, 27] width 91 height 27
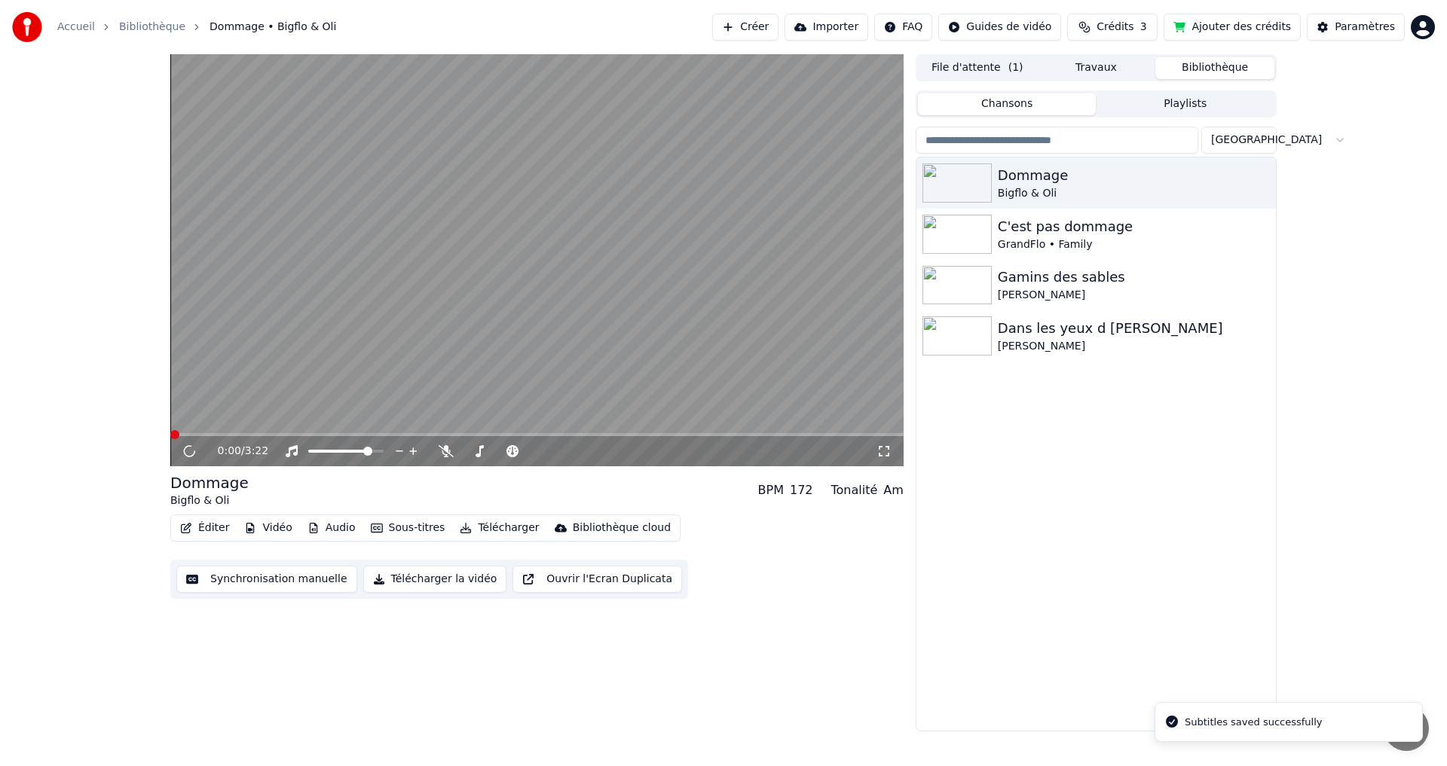
click at [468, 530] on button "Télécharger" at bounding box center [499, 528] width 91 height 21
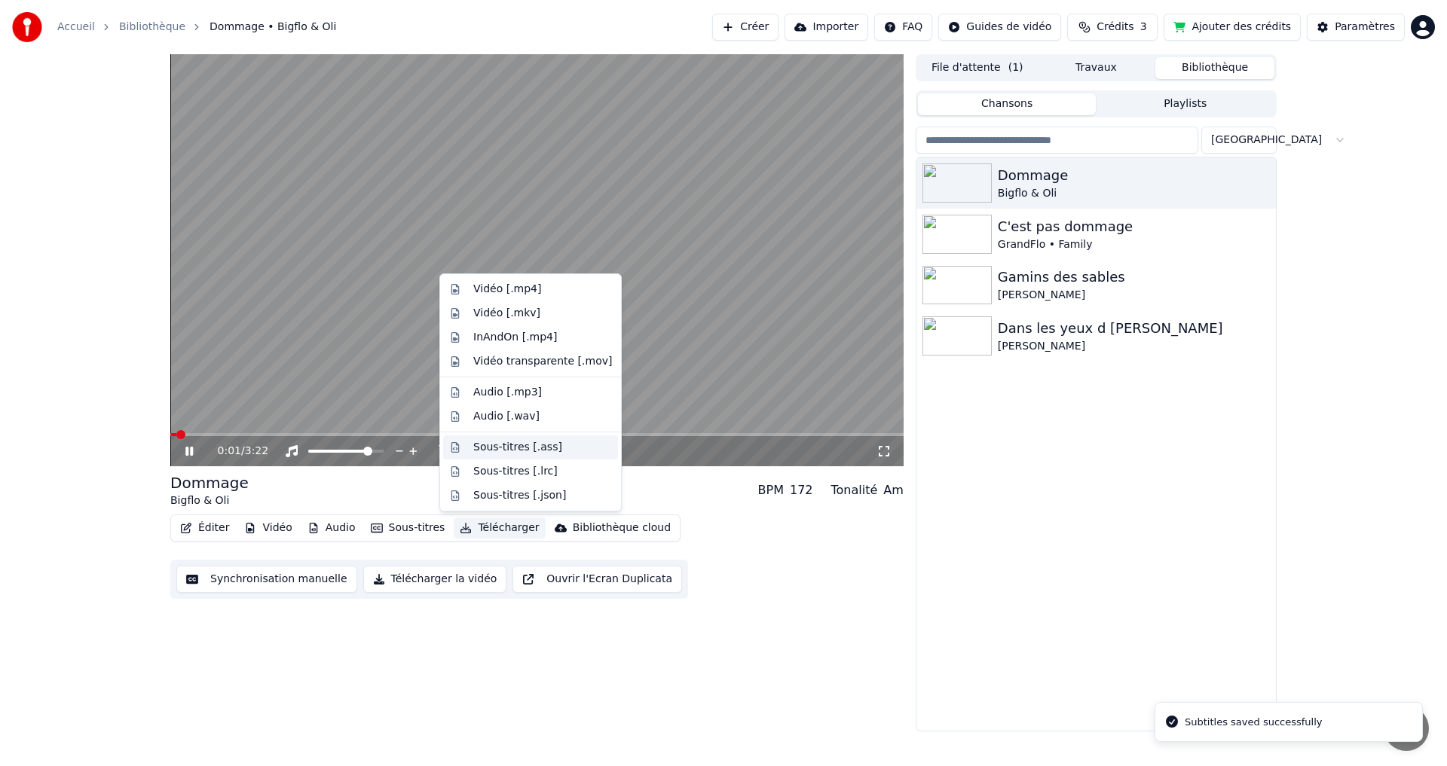
click at [493, 448] on div "Sous-titres [.ass]" at bounding box center [517, 447] width 89 height 15
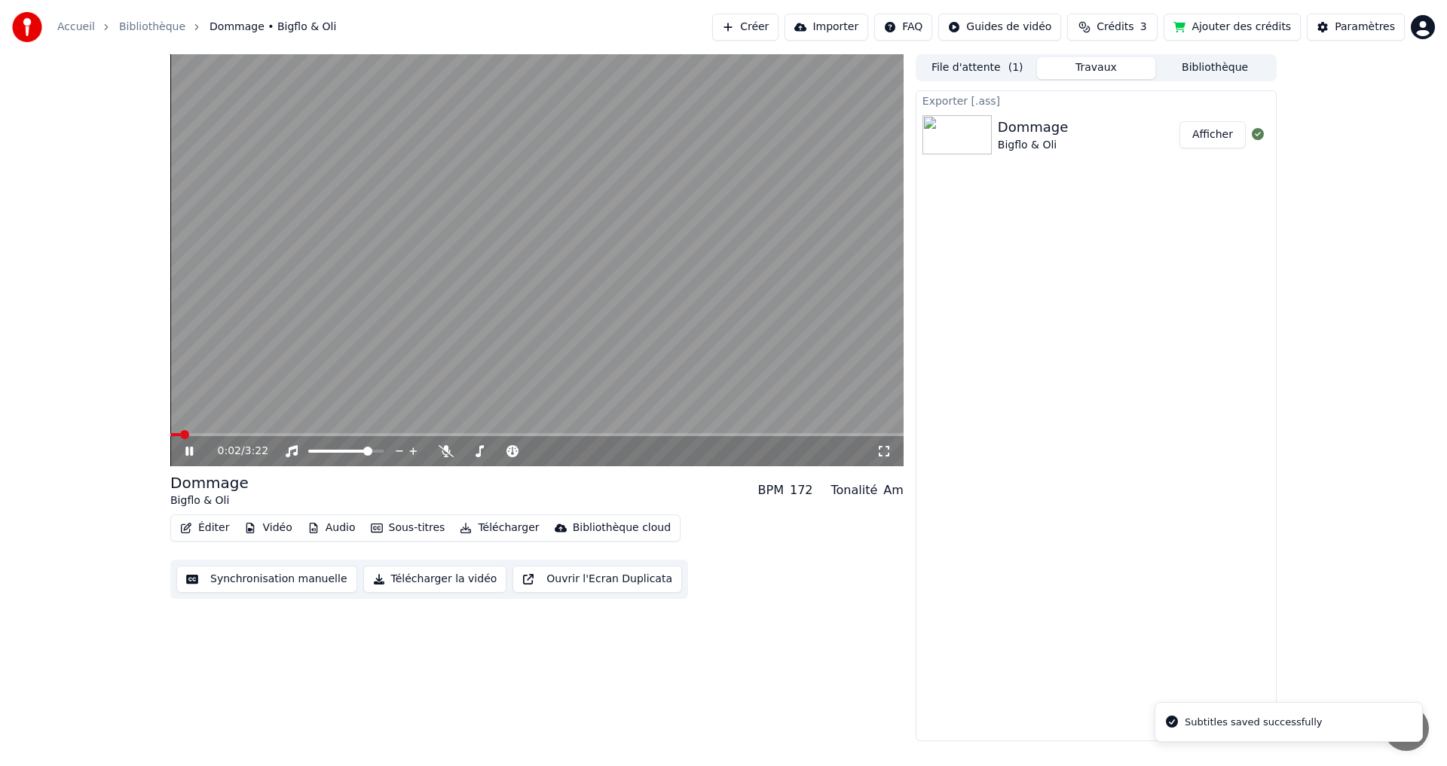
click at [192, 448] on icon at bounding box center [189, 451] width 8 height 9
click at [476, 531] on button "Télécharger" at bounding box center [499, 528] width 91 height 21
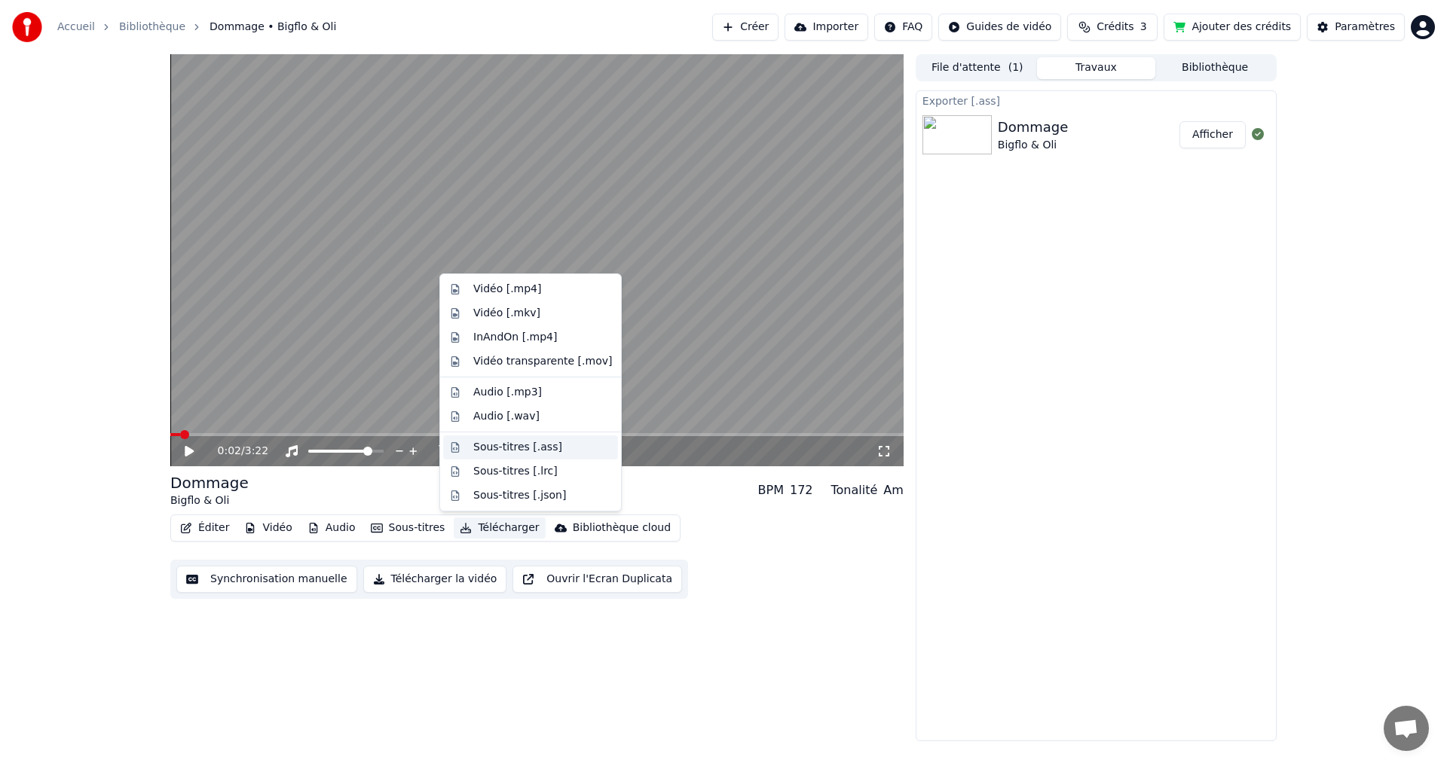
click at [490, 457] on div "Sous-titres [.ass]" at bounding box center [530, 447] width 175 height 24
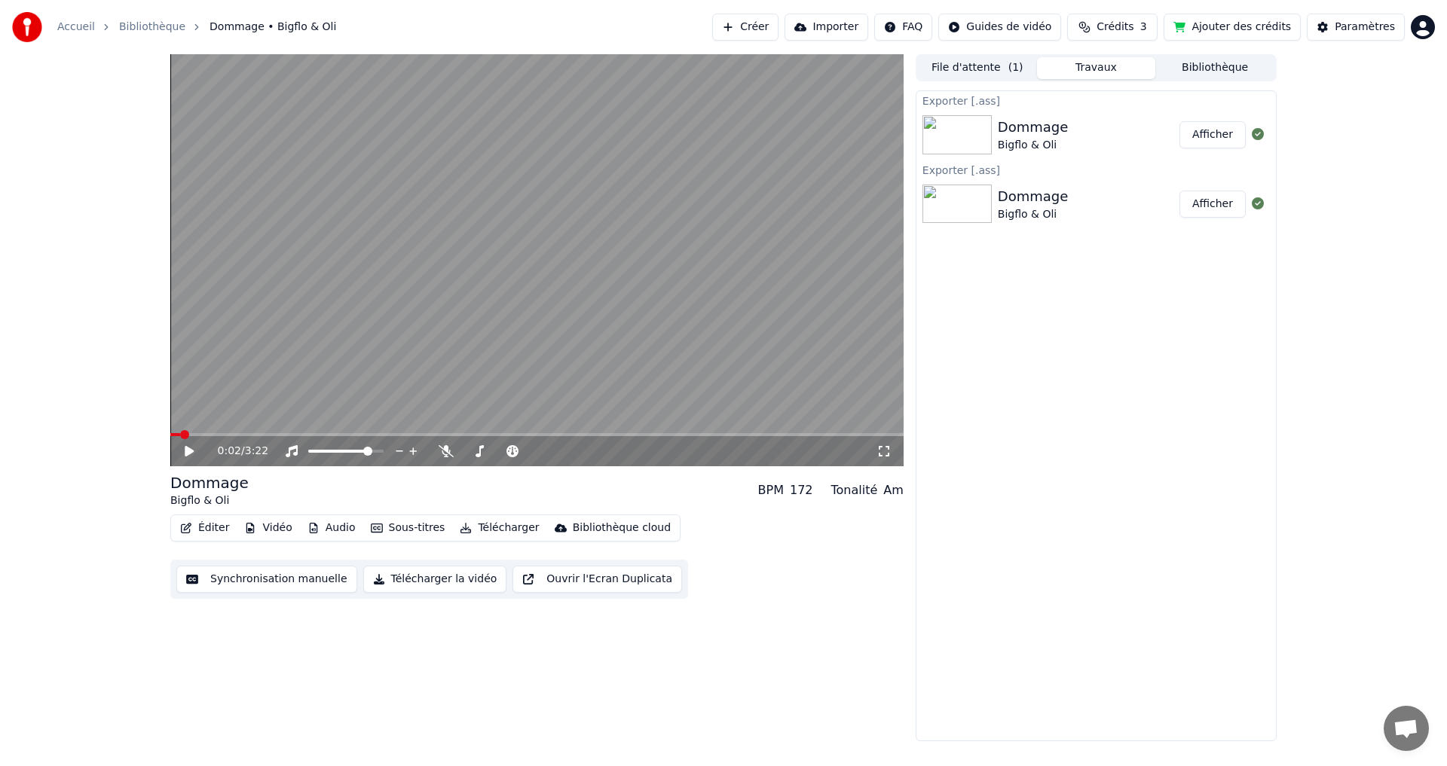
click at [1213, 143] on button "Afficher" at bounding box center [1212, 134] width 66 height 27
click at [148, 34] on link "Bibliothèque" at bounding box center [152, 27] width 66 height 15
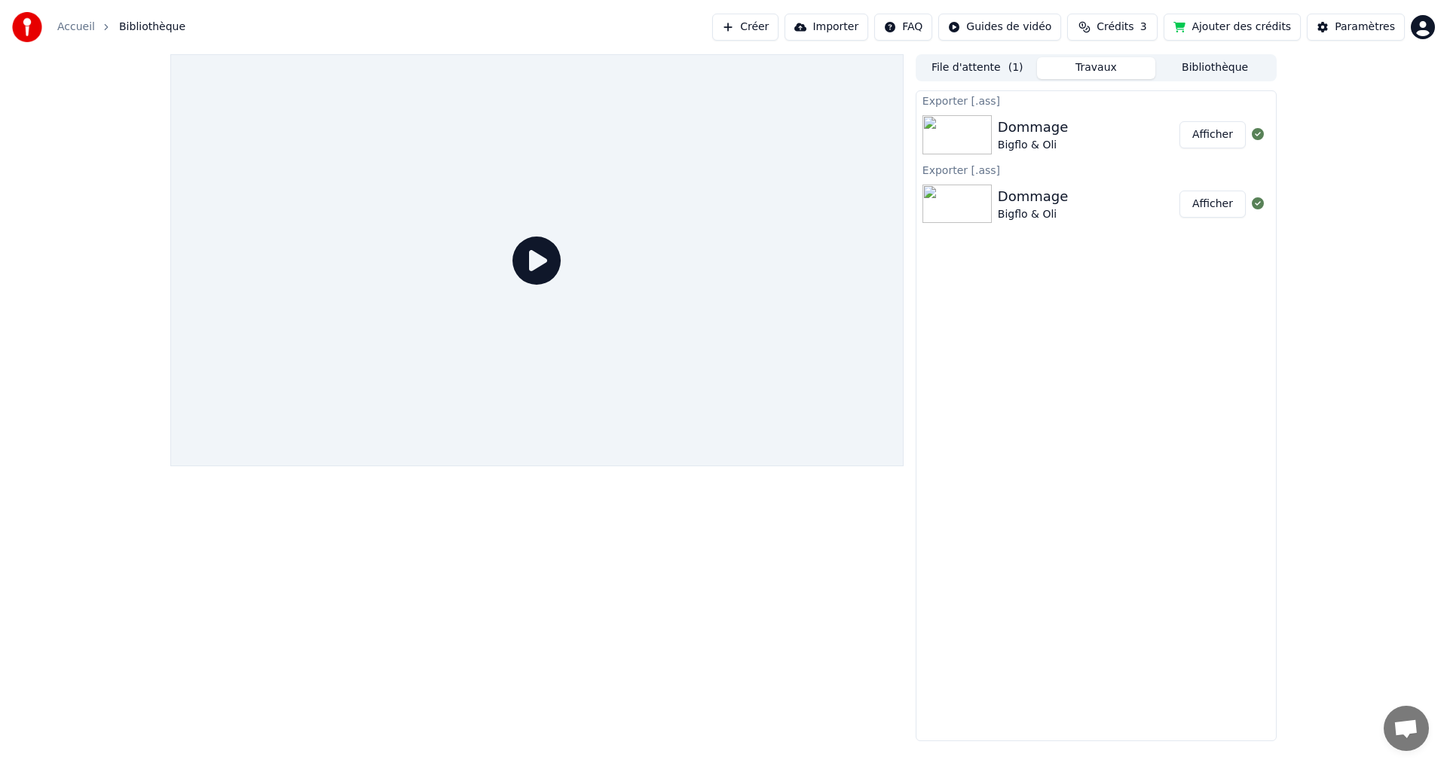
click at [979, 70] on button "File d'attente ( 1 )" at bounding box center [977, 68] width 119 height 22
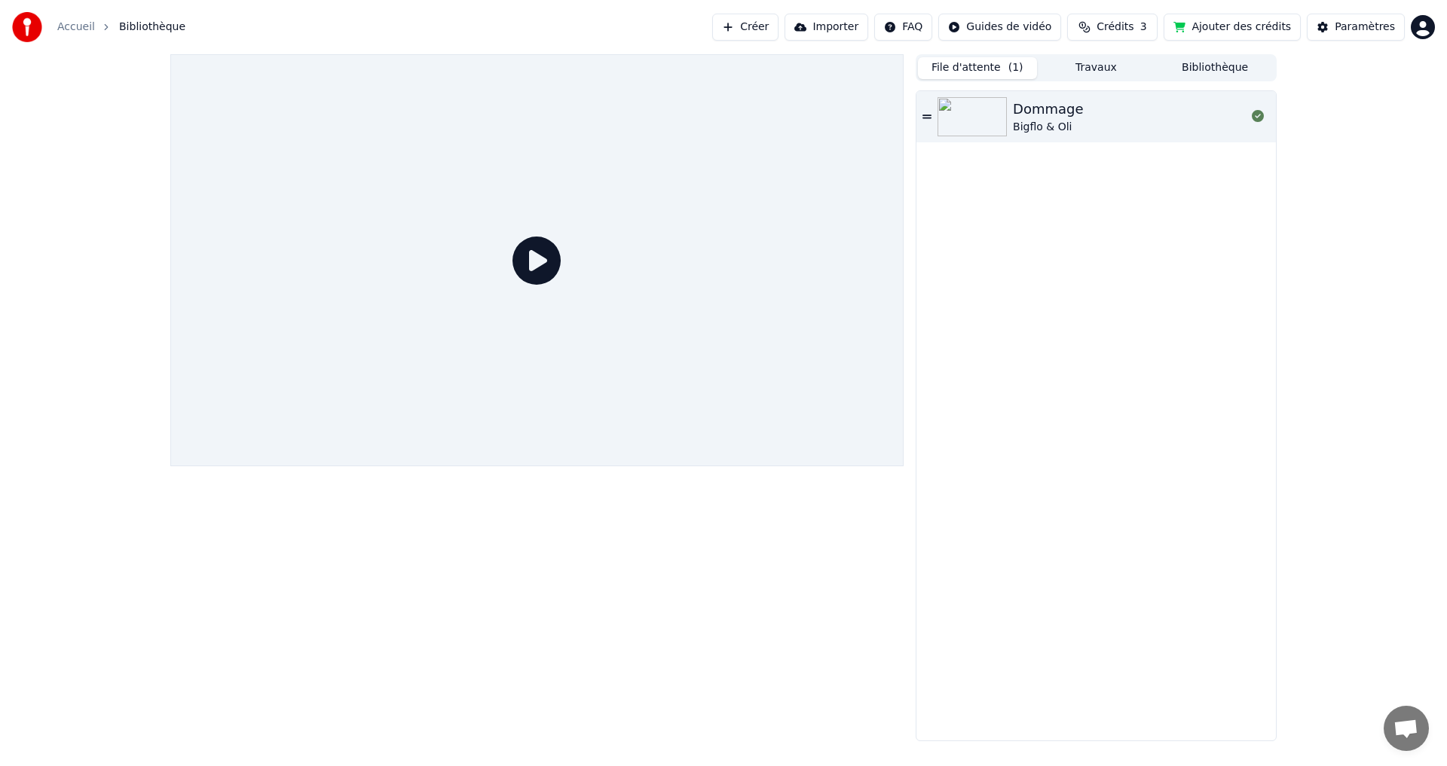
click at [1214, 62] on button "Bibliothèque" at bounding box center [1214, 68] width 119 height 22
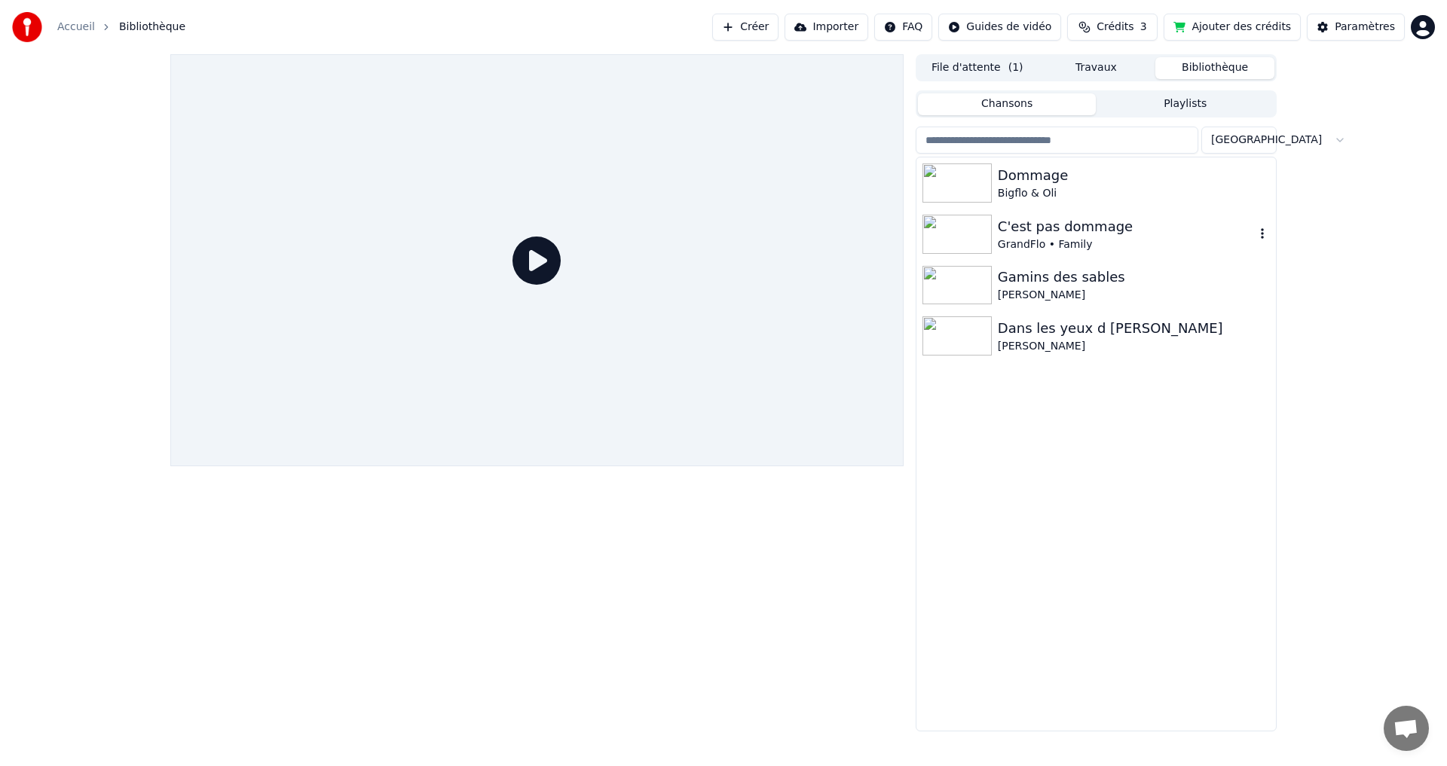
click at [1041, 228] on div "C'est pas dommage" at bounding box center [1126, 226] width 257 height 21
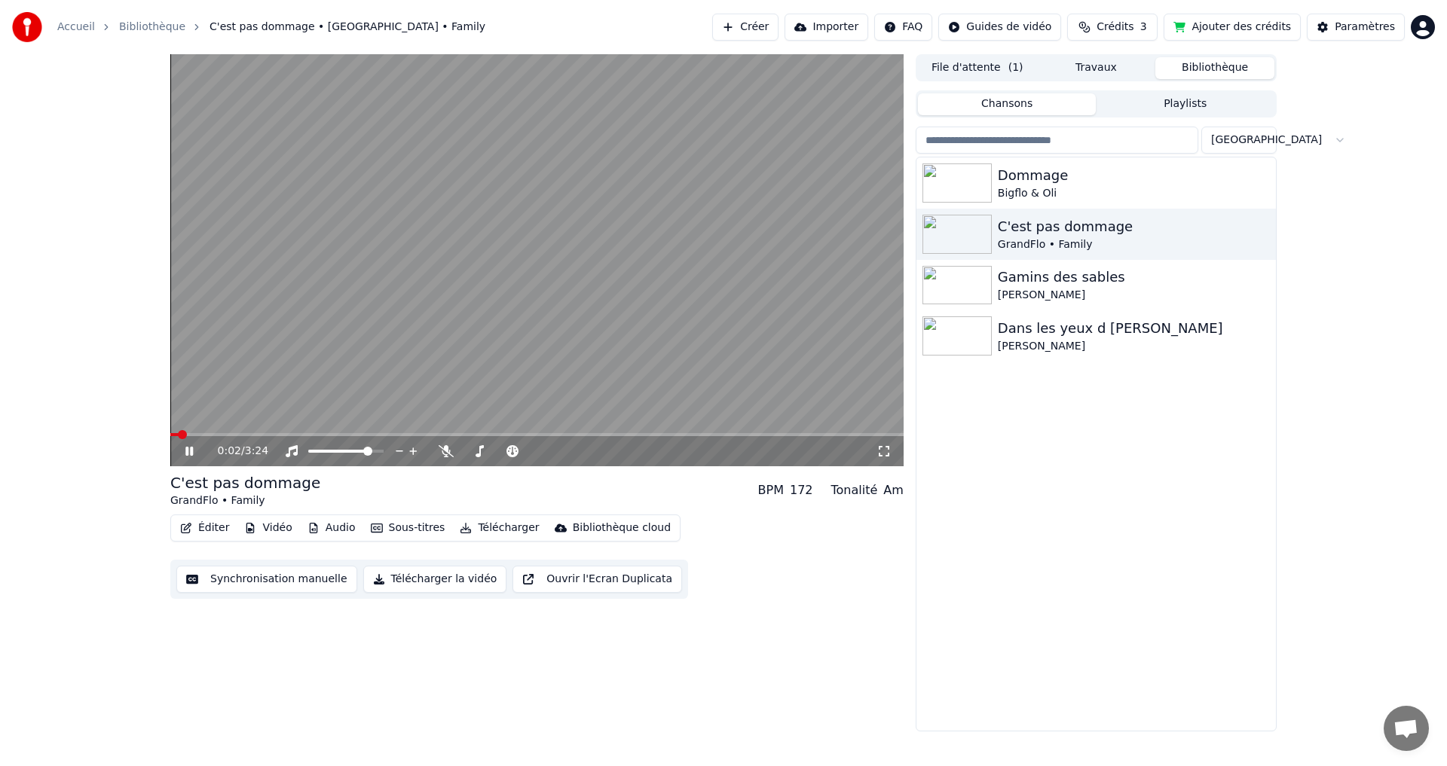
click at [404, 533] on button "Sous-titres" at bounding box center [408, 528] width 87 height 21
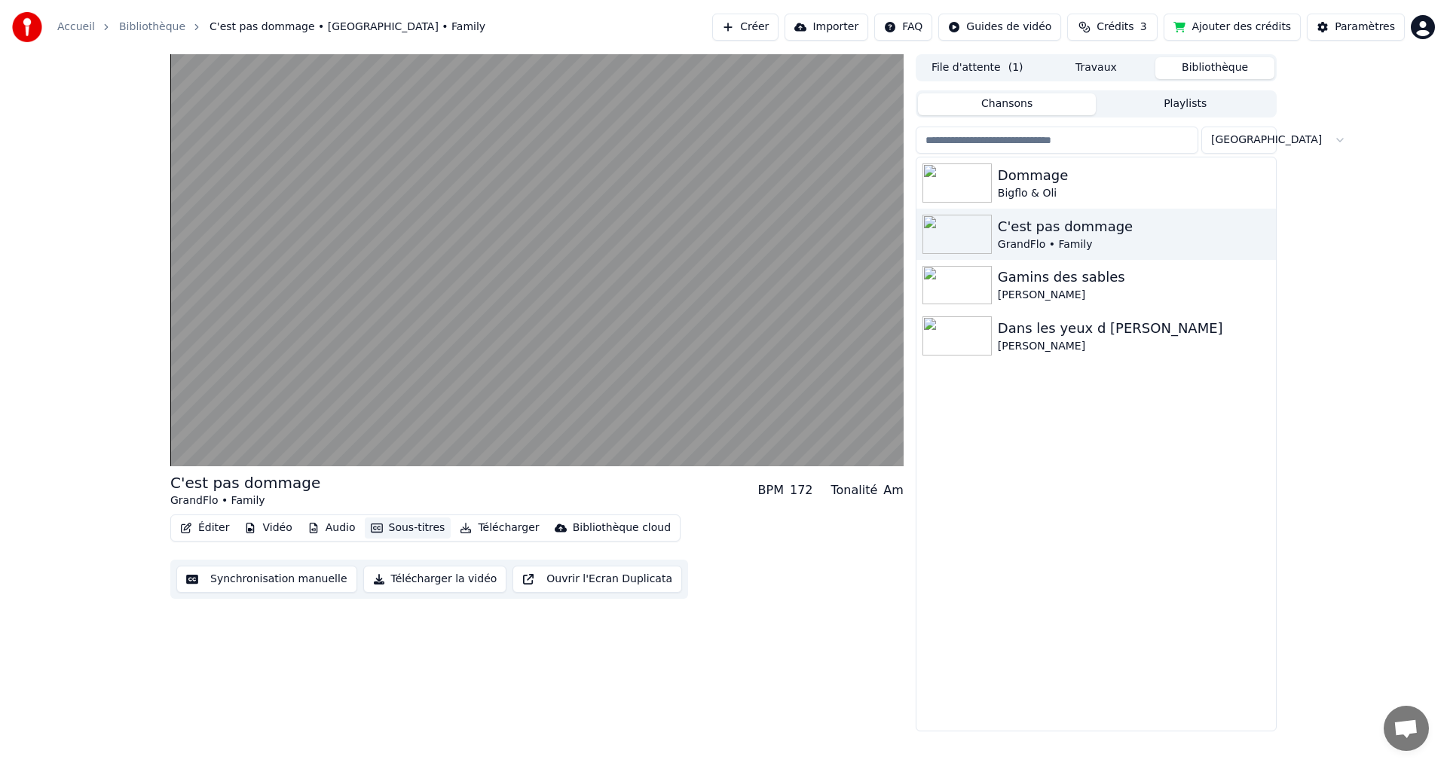
click at [404, 533] on button "Sous-titres" at bounding box center [408, 528] width 87 height 21
click at [426, 528] on button "Sous-titres" at bounding box center [408, 528] width 87 height 21
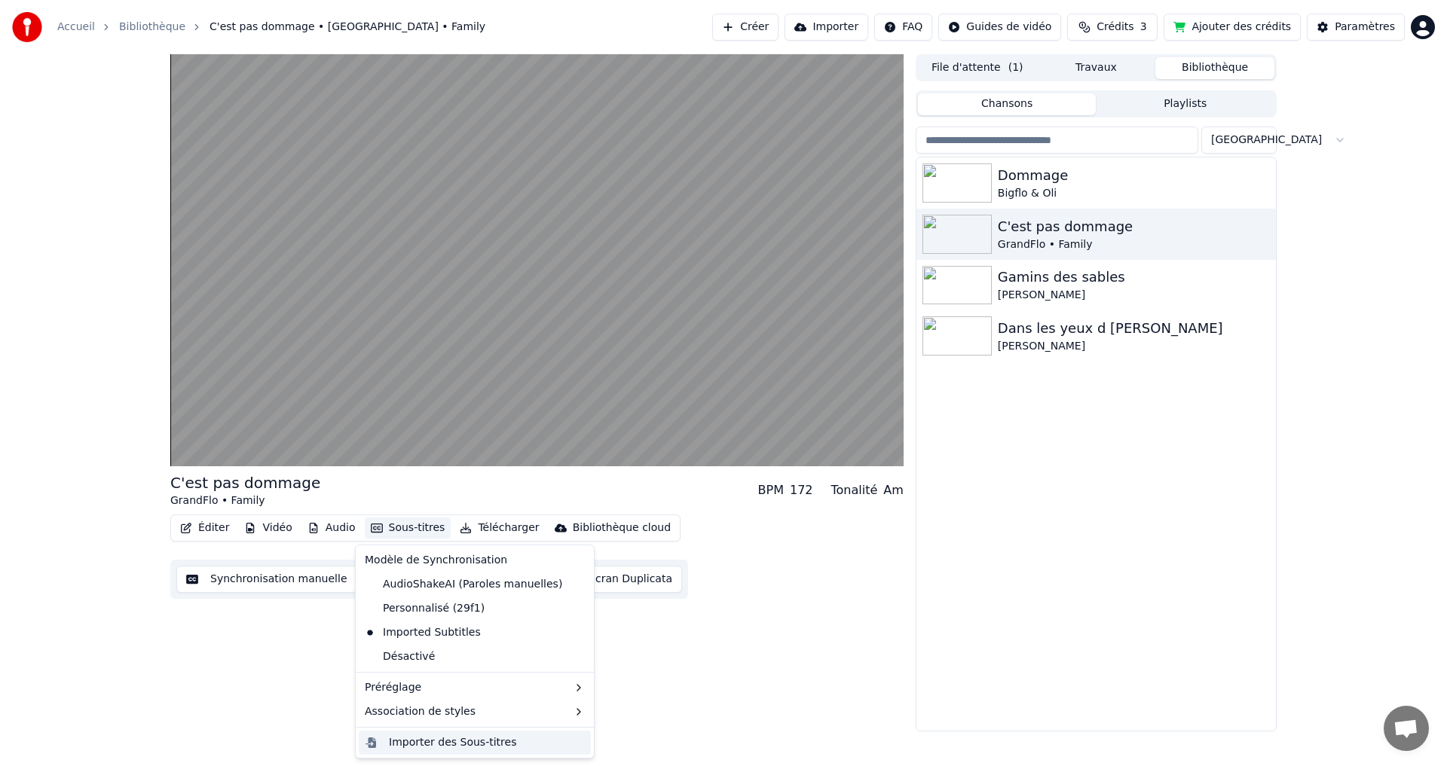
click at [502, 745] on div "Importer des Sous-titres" at bounding box center [487, 742] width 196 height 15
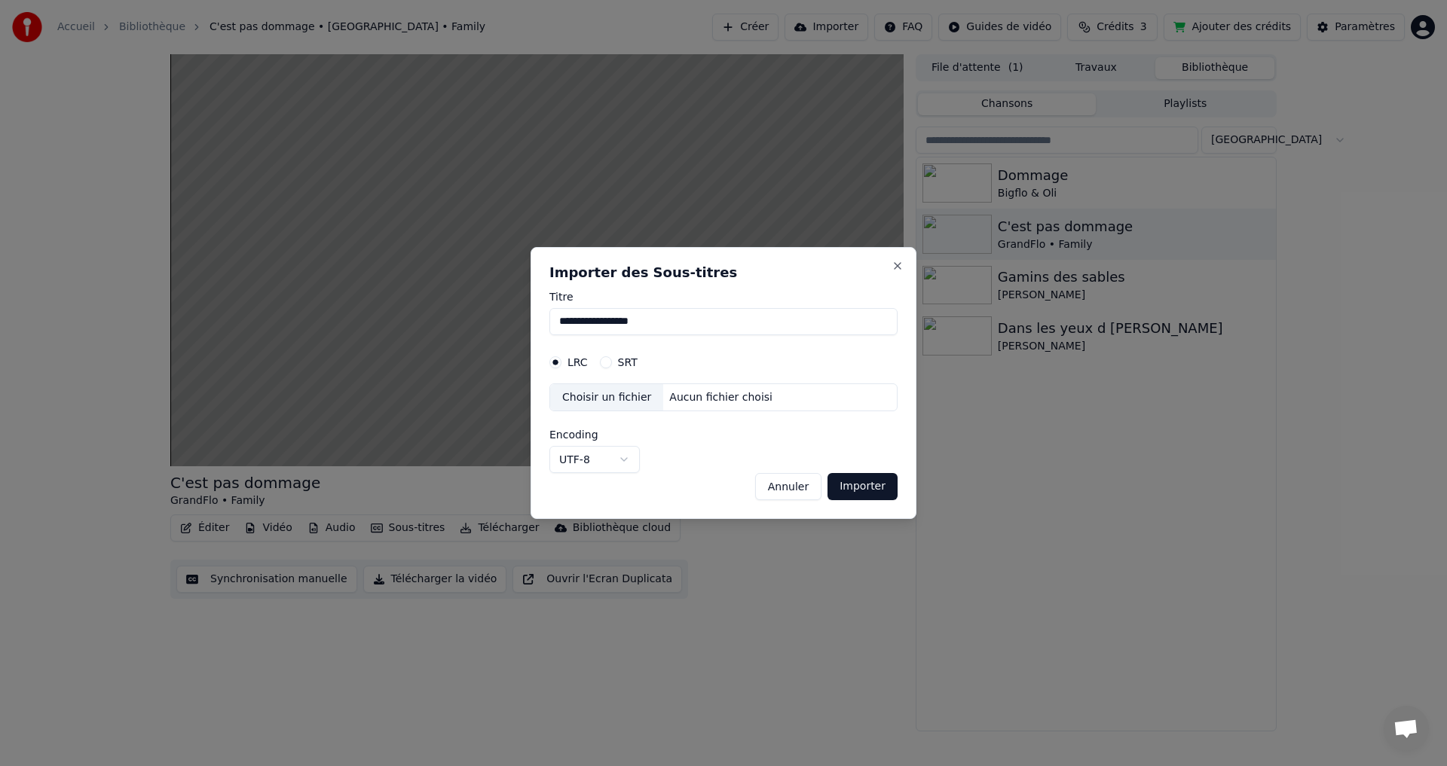
click at [625, 401] on div "Choisir un fichier" at bounding box center [606, 397] width 113 height 27
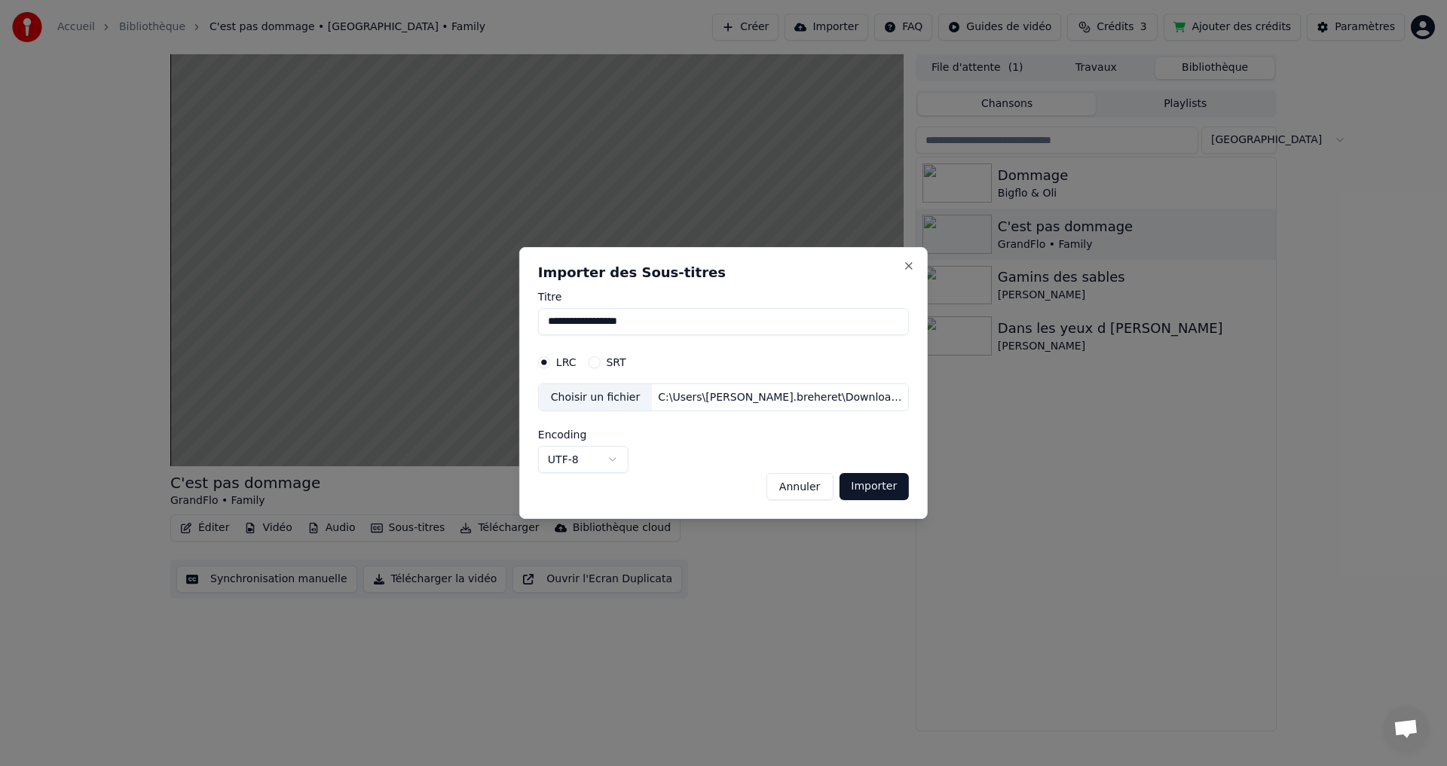
click at [876, 489] on button "Importer" at bounding box center [874, 486] width 70 height 27
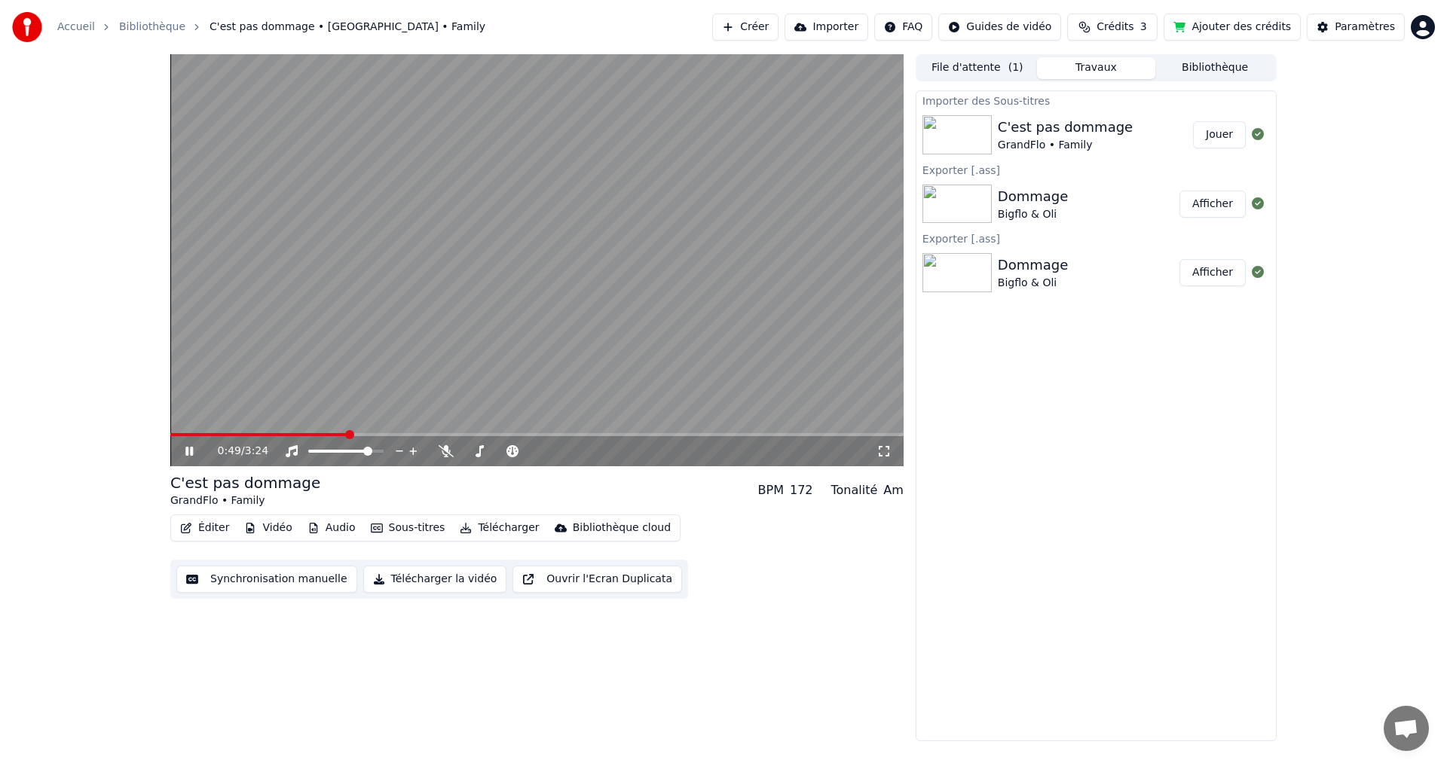
click at [191, 451] on icon at bounding box center [189, 451] width 8 height 9
click at [383, 530] on button "Sous-titres" at bounding box center [408, 528] width 87 height 21
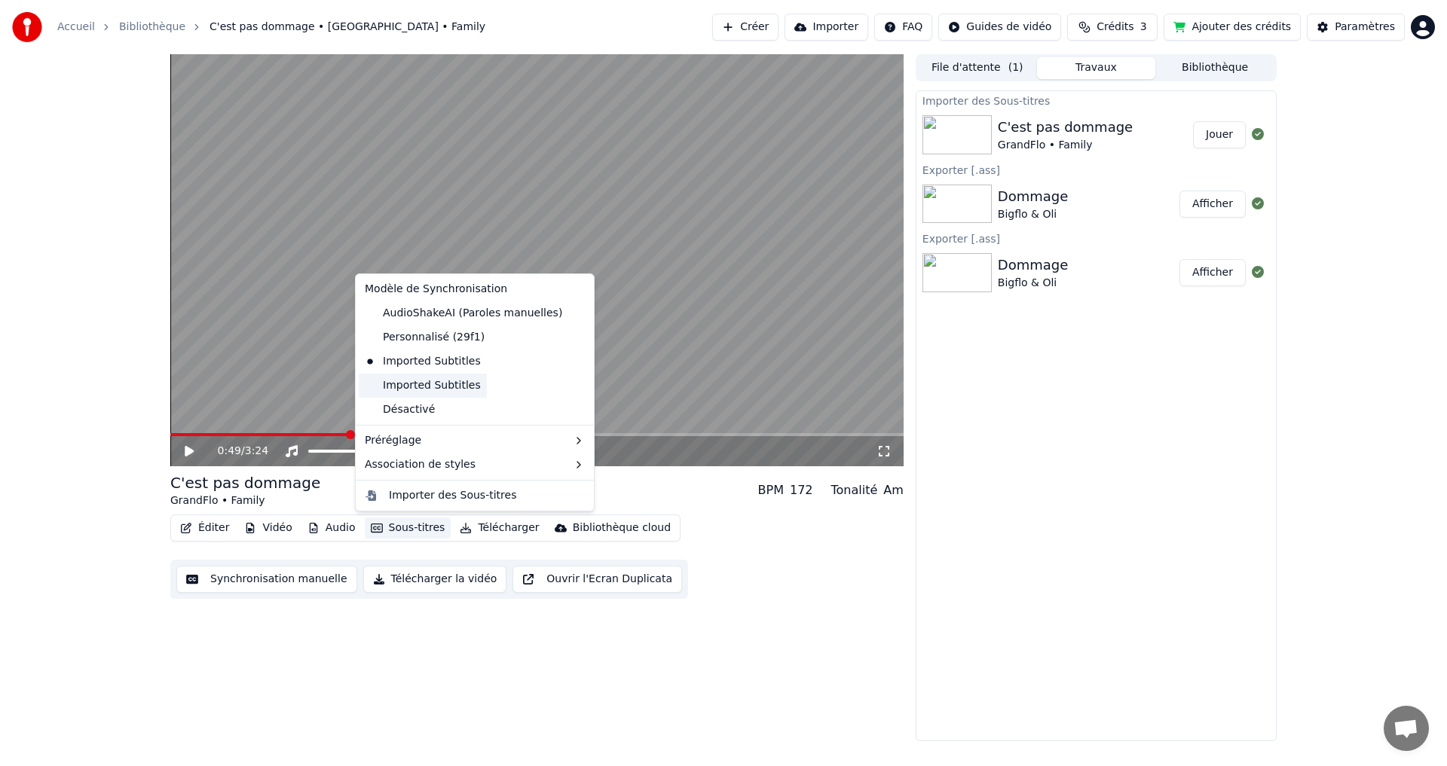
click at [428, 387] on div "Imported Subtitles" at bounding box center [423, 386] width 128 height 24
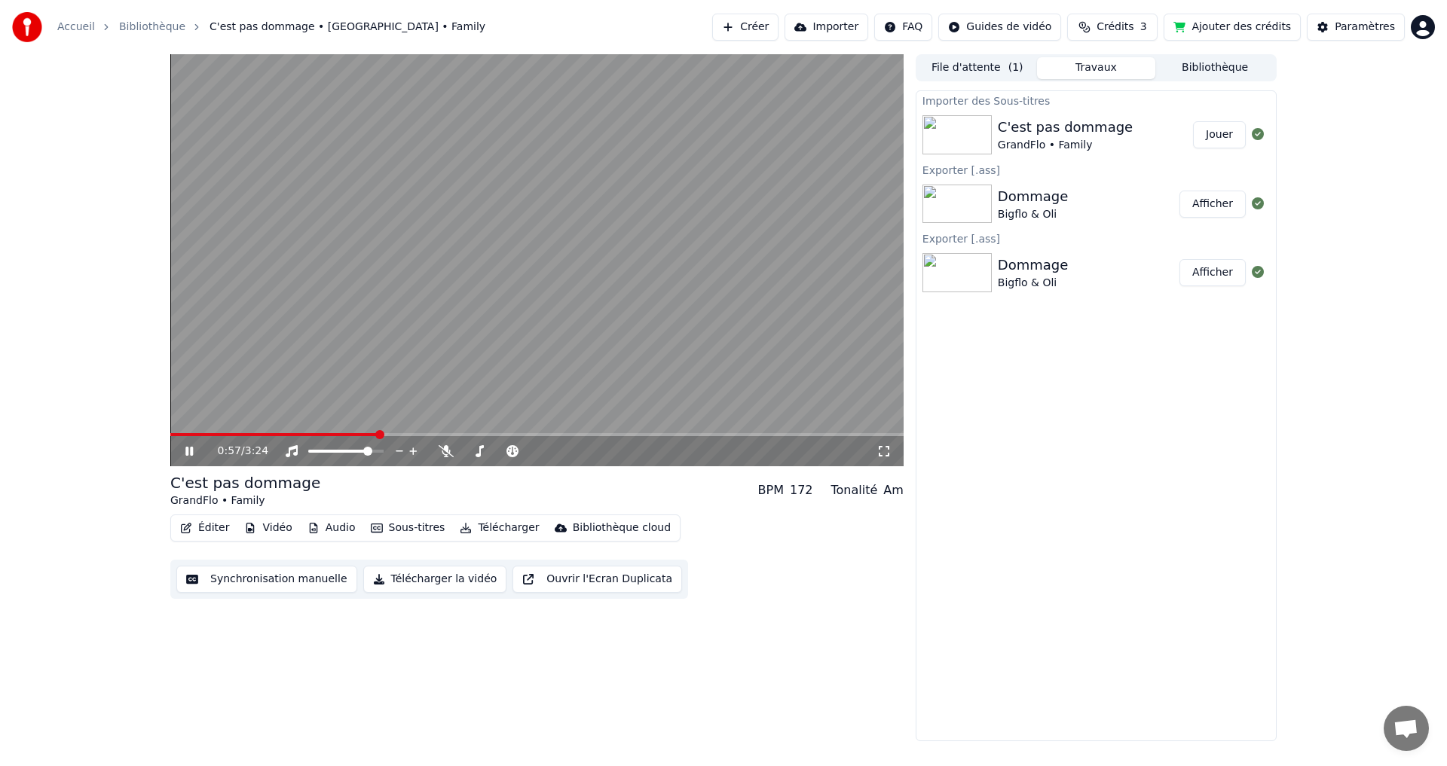
click at [185, 448] on icon at bounding box center [199, 451] width 35 height 12
click at [287, 598] on div "Synchronisation manuelle Télécharger la vidéo Ouvrir l'Ecran Duplicata" at bounding box center [429, 579] width 518 height 39
click at [286, 585] on button "Synchronisation manuelle" at bounding box center [266, 579] width 181 height 27
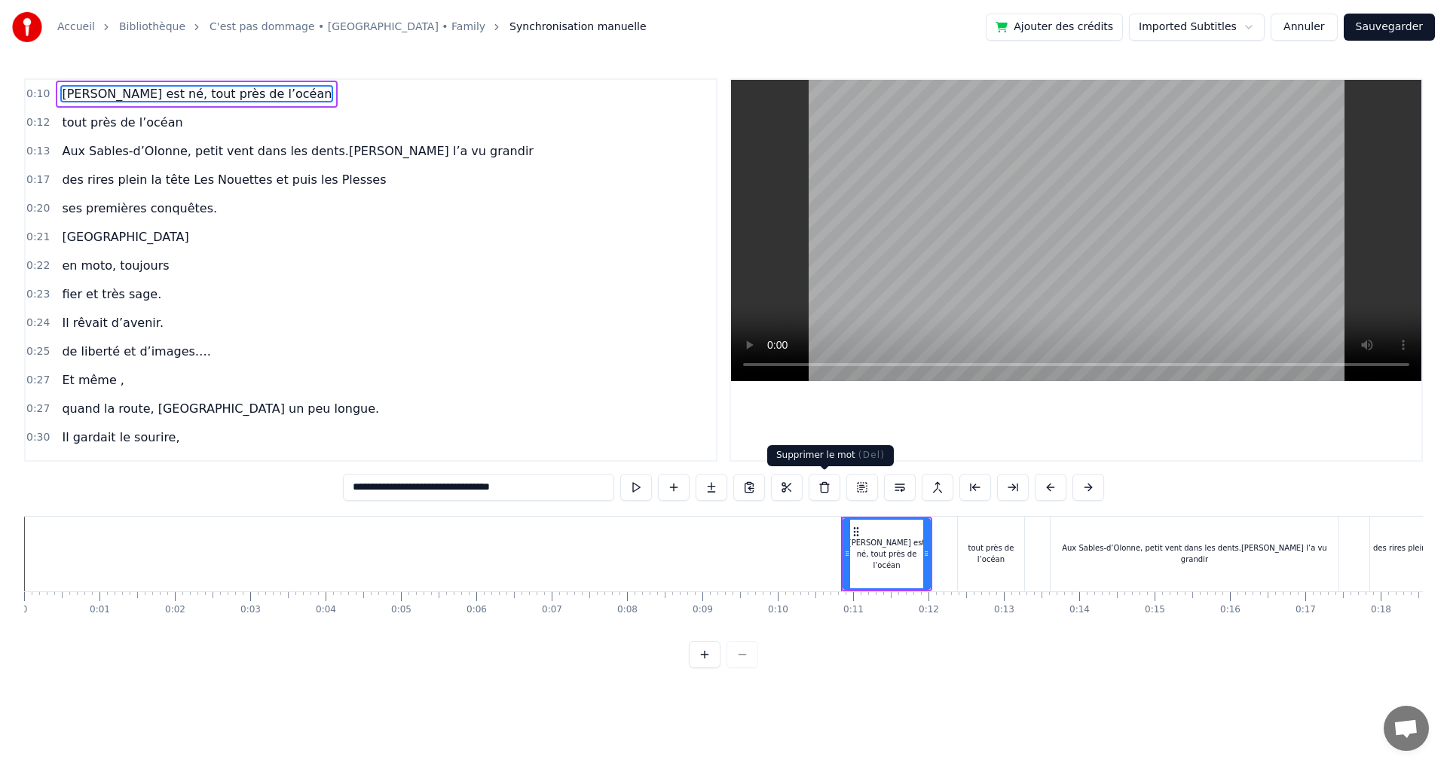
click at [821, 492] on button at bounding box center [824, 487] width 32 height 27
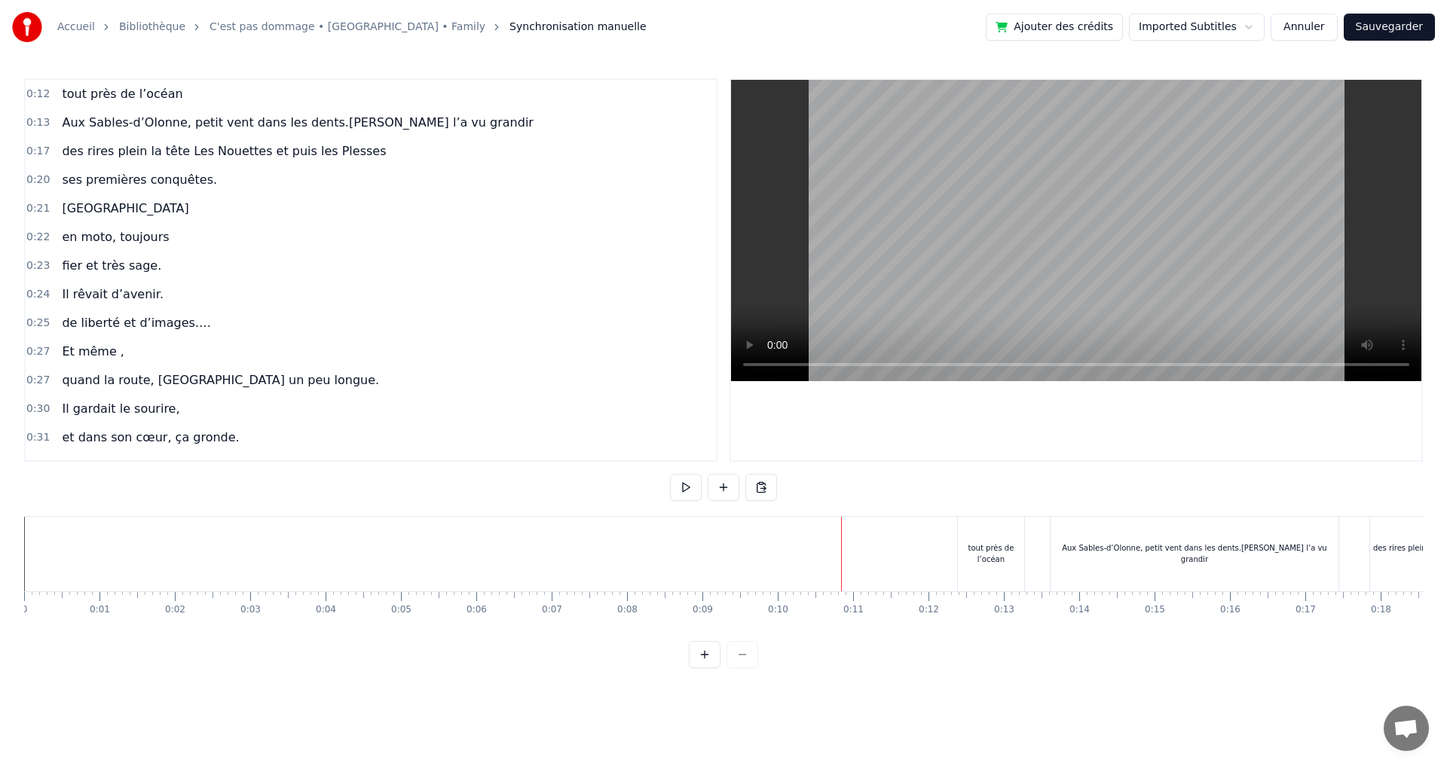
click at [821, 492] on div "0:12 tout près de l’océan 0:13 Aux Sables-d’Olonne, petit vent dans les dents.[…" at bounding box center [723, 373] width 1398 height 590
click at [1010, 562] on div "tout près de l’océan" at bounding box center [991, 553] width 66 height 23
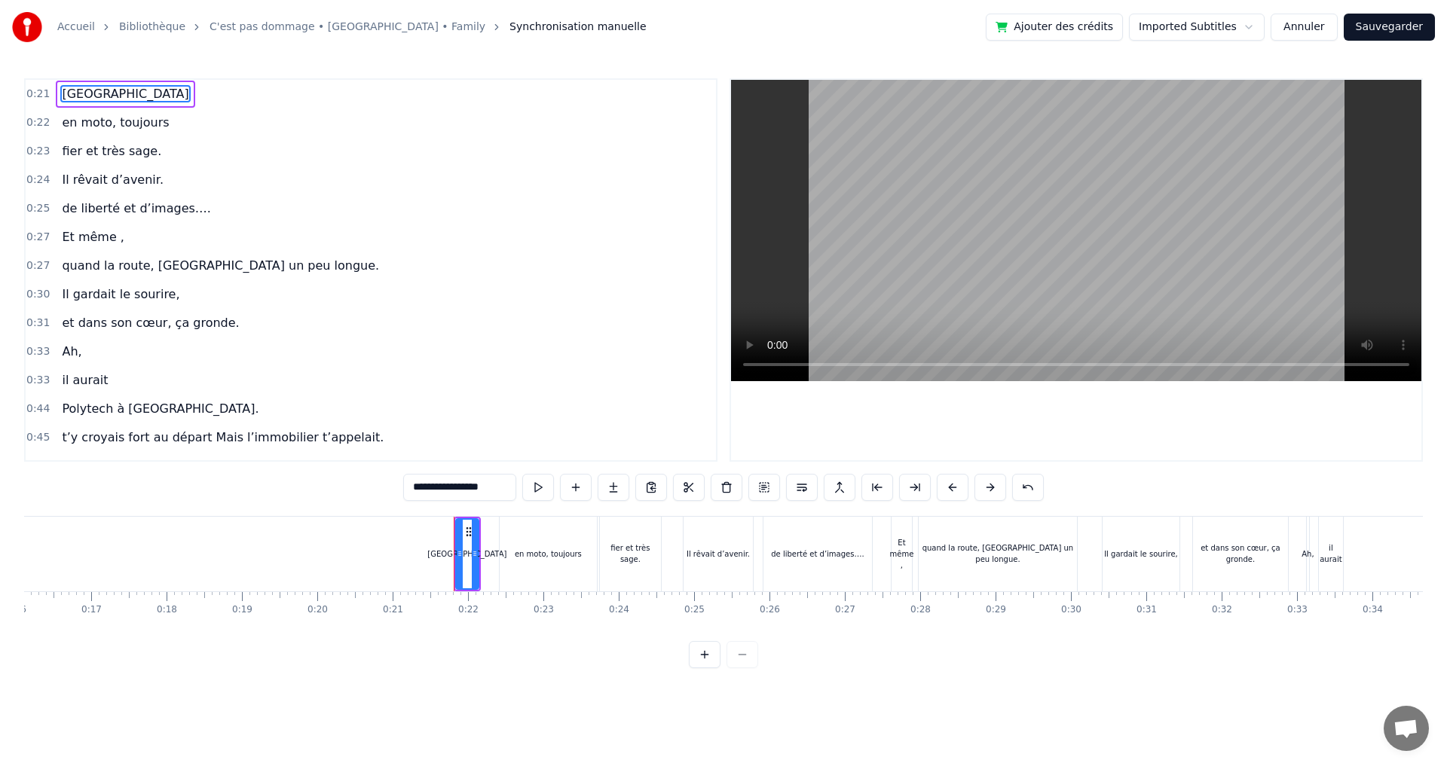
scroll to position [0, 1269]
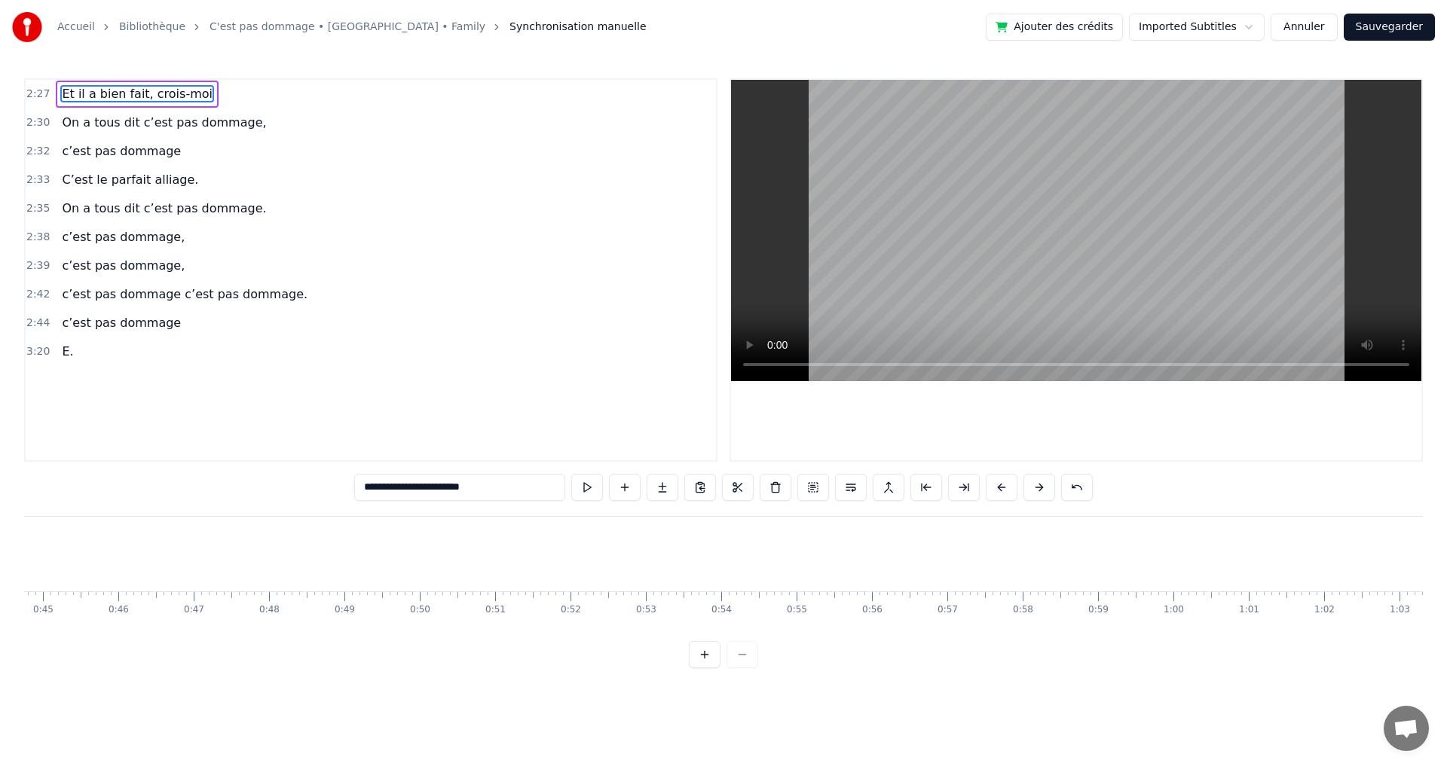
type input "**********"
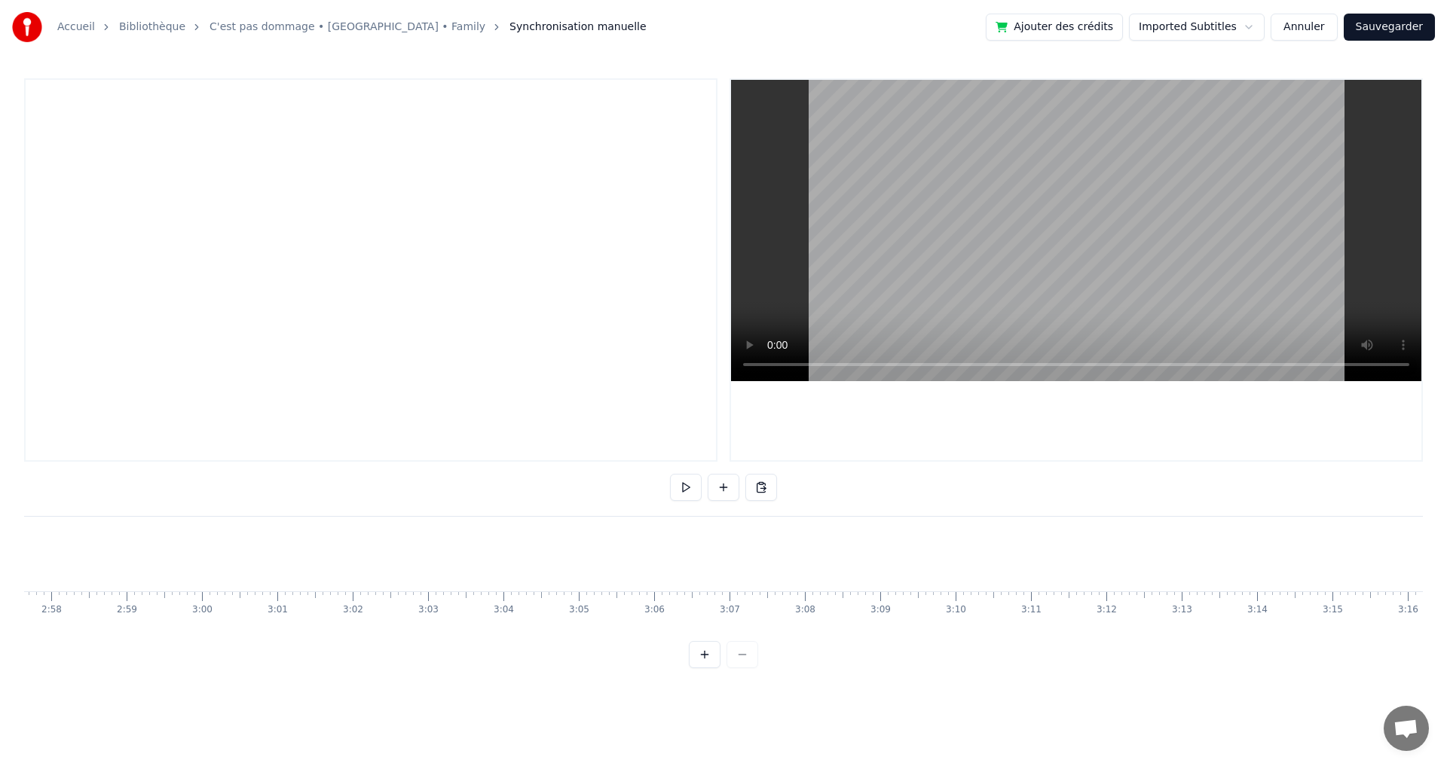
scroll to position [0, 13980]
click at [276, 31] on link "C'est pas dommage • [GEOGRAPHIC_DATA] • Family" at bounding box center [347, 27] width 276 height 15
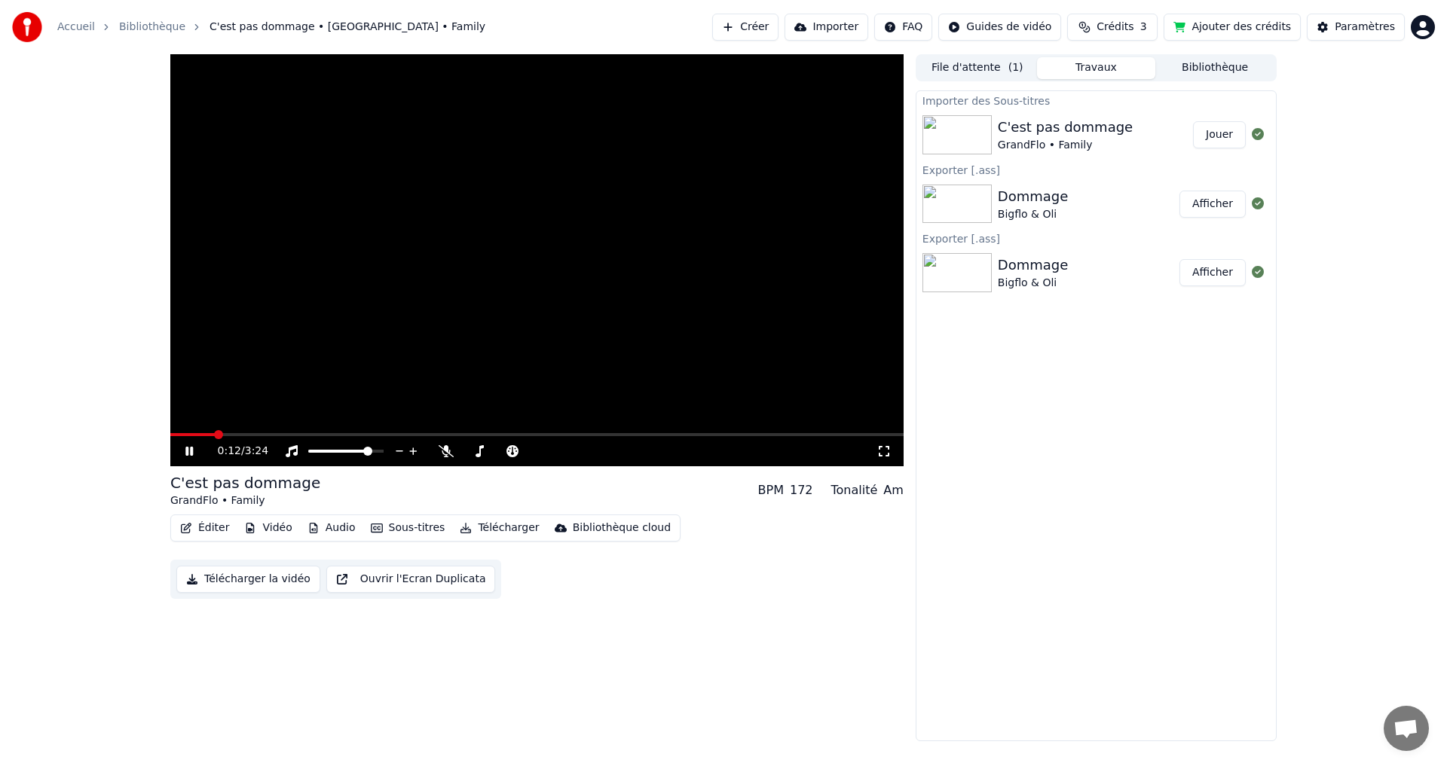
click at [184, 453] on icon at bounding box center [199, 451] width 35 height 12
click at [460, 529] on icon "button" at bounding box center [466, 528] width 12 height 11
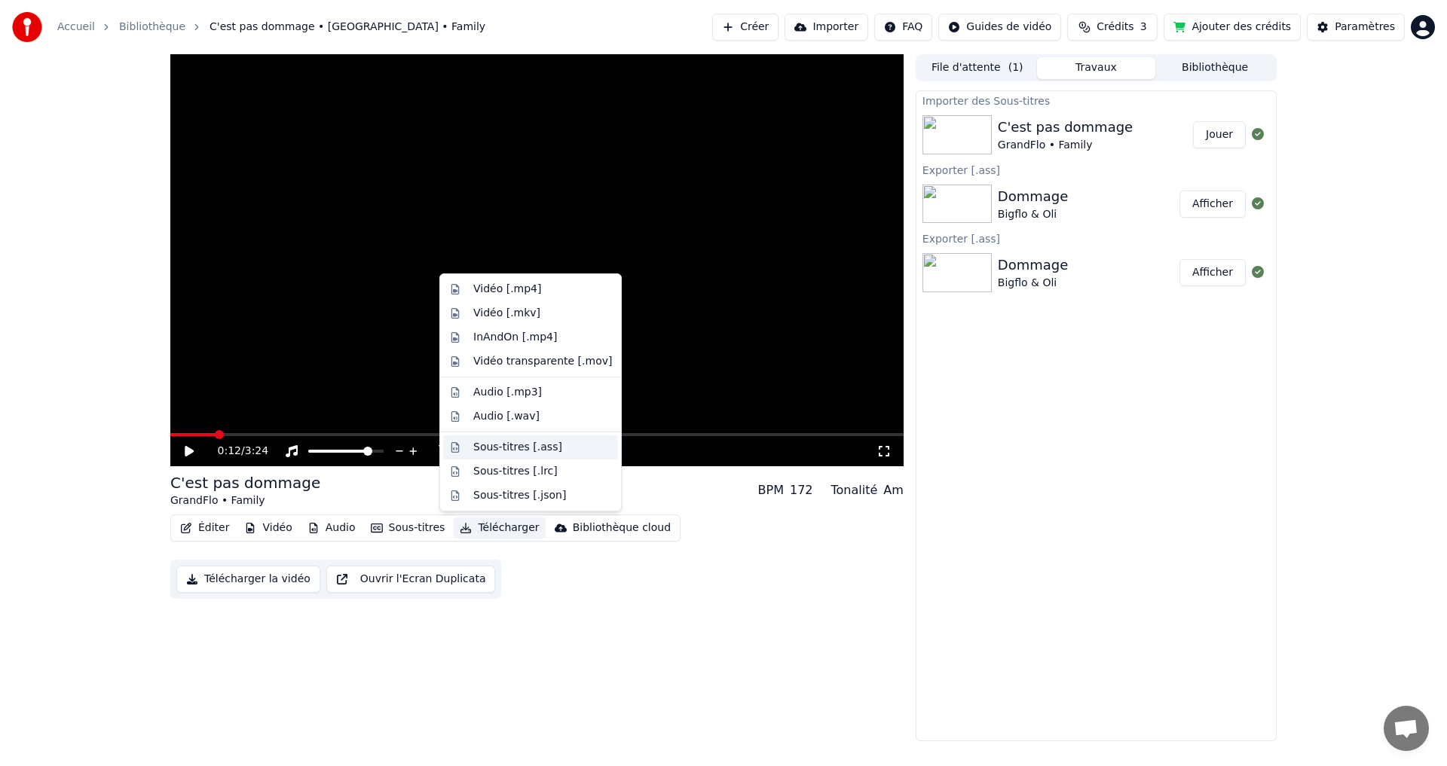
click at [519, 451] on div "Sous-titres [.ass]" at bounding box center [517, 447] width 89 height 15
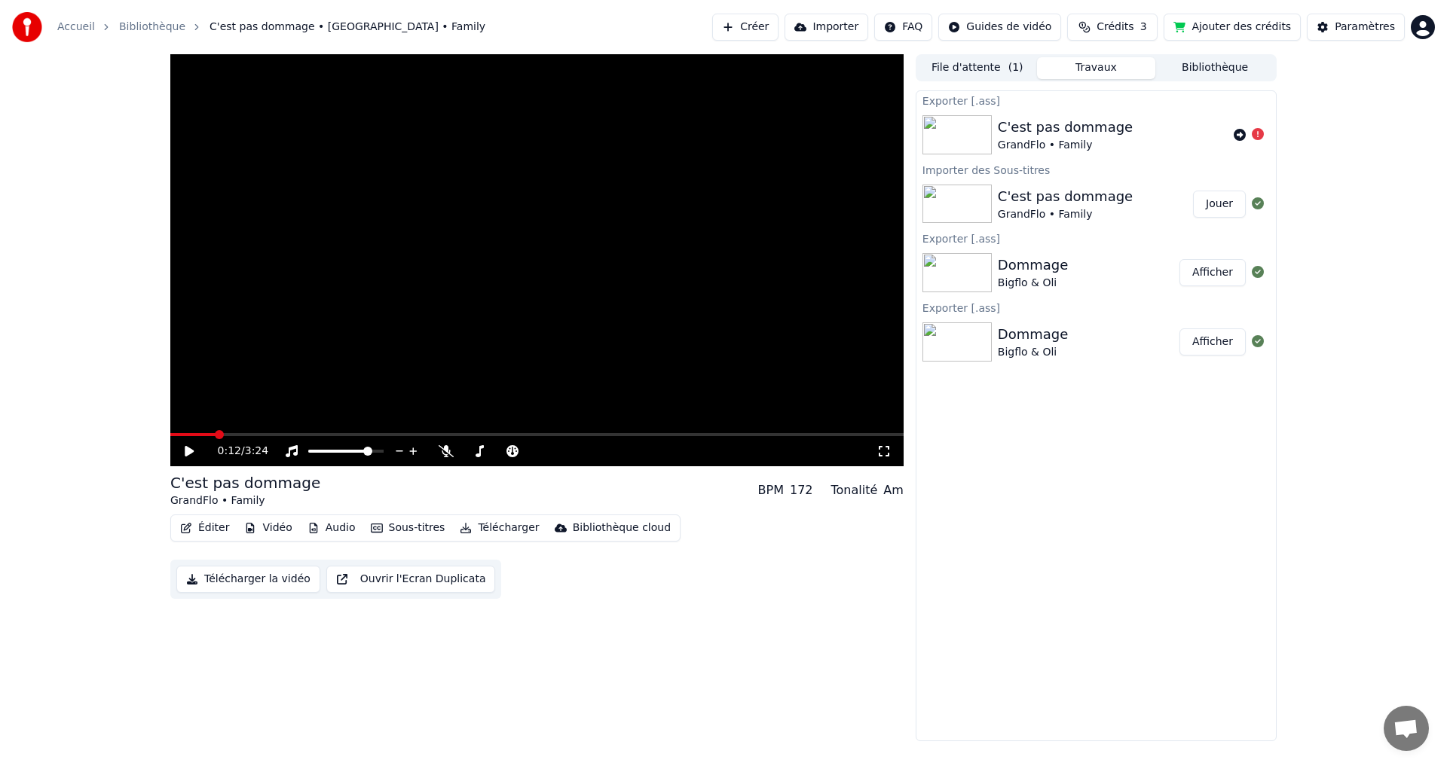
click at [490, 527] on button "Télécharger" at bounding box center [499, 528] width 91 height 21
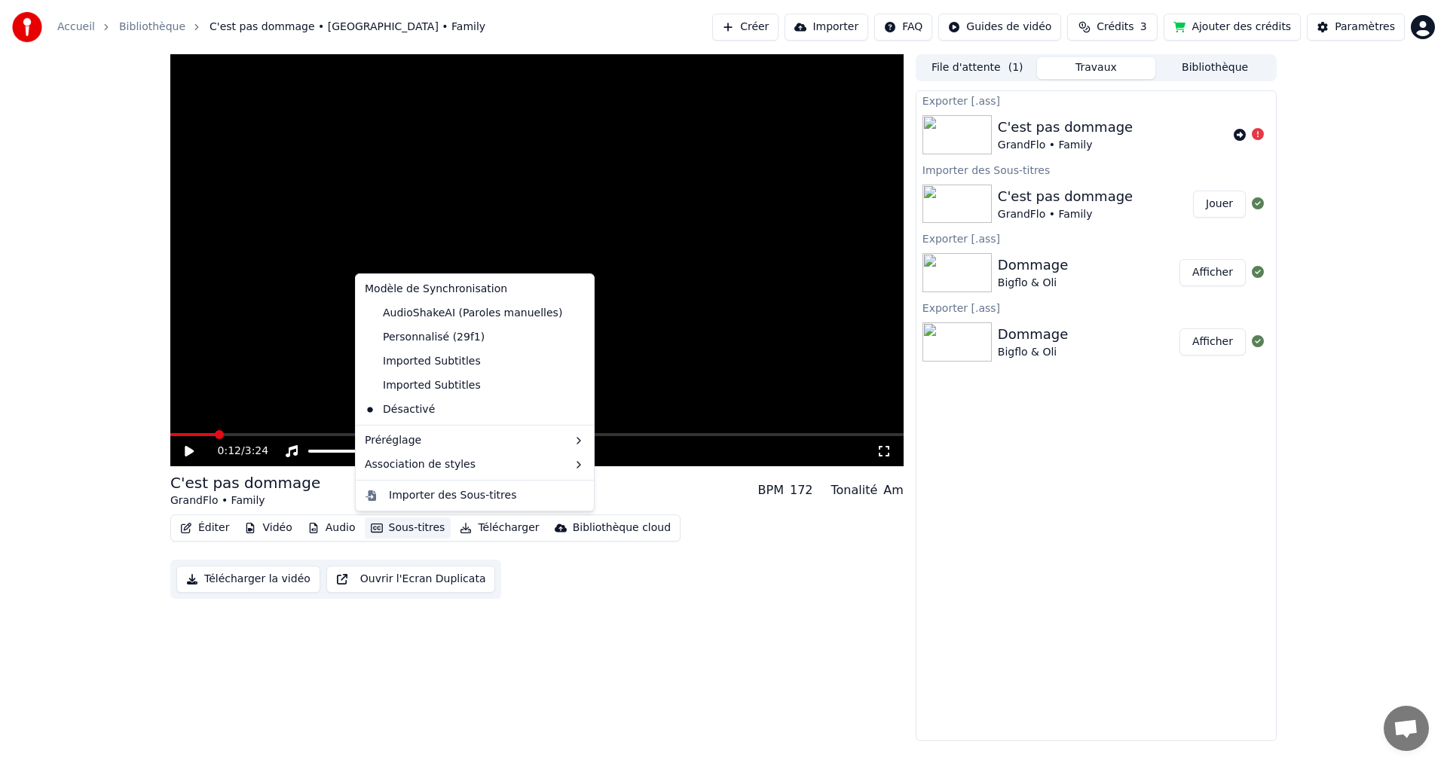
click at [432, 530] on button "Sous-titres" at bounding box center [408, 528] width 87 height 21
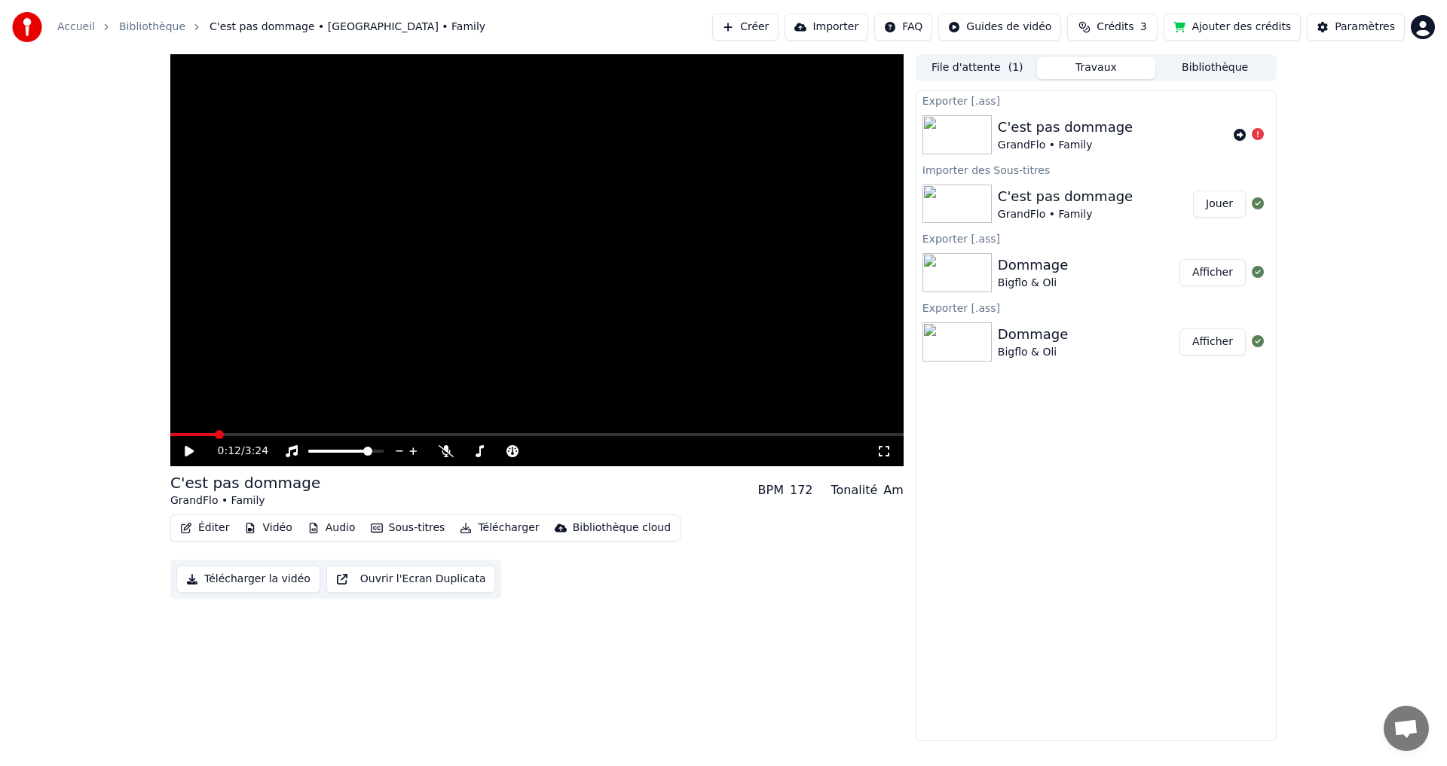
click at [413, 530] on button "Sous-titres" at bounding box center [408, 528] width 87 height 21
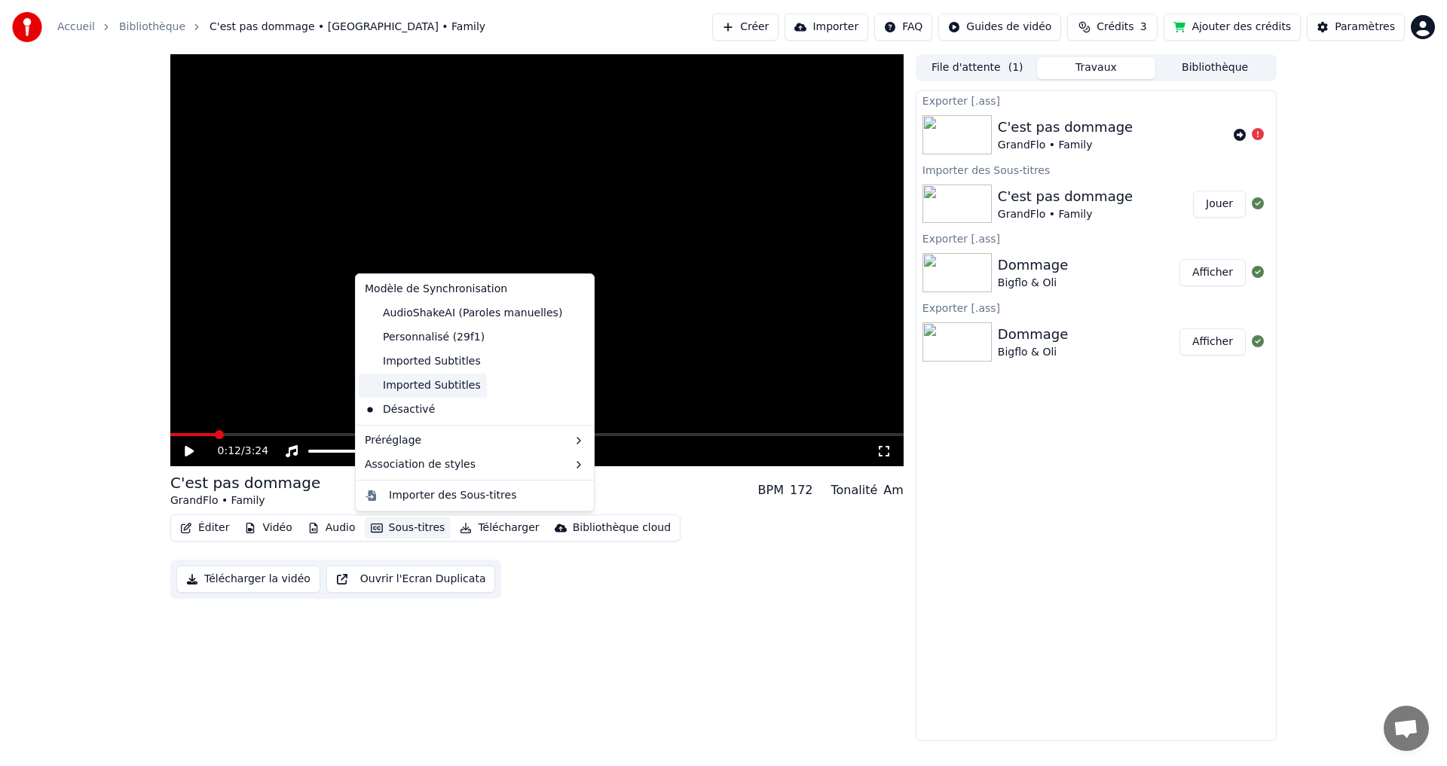
click at [426, 389] on div "Imported Subtitles" at bounding box center [423, 386] width 128 height 24
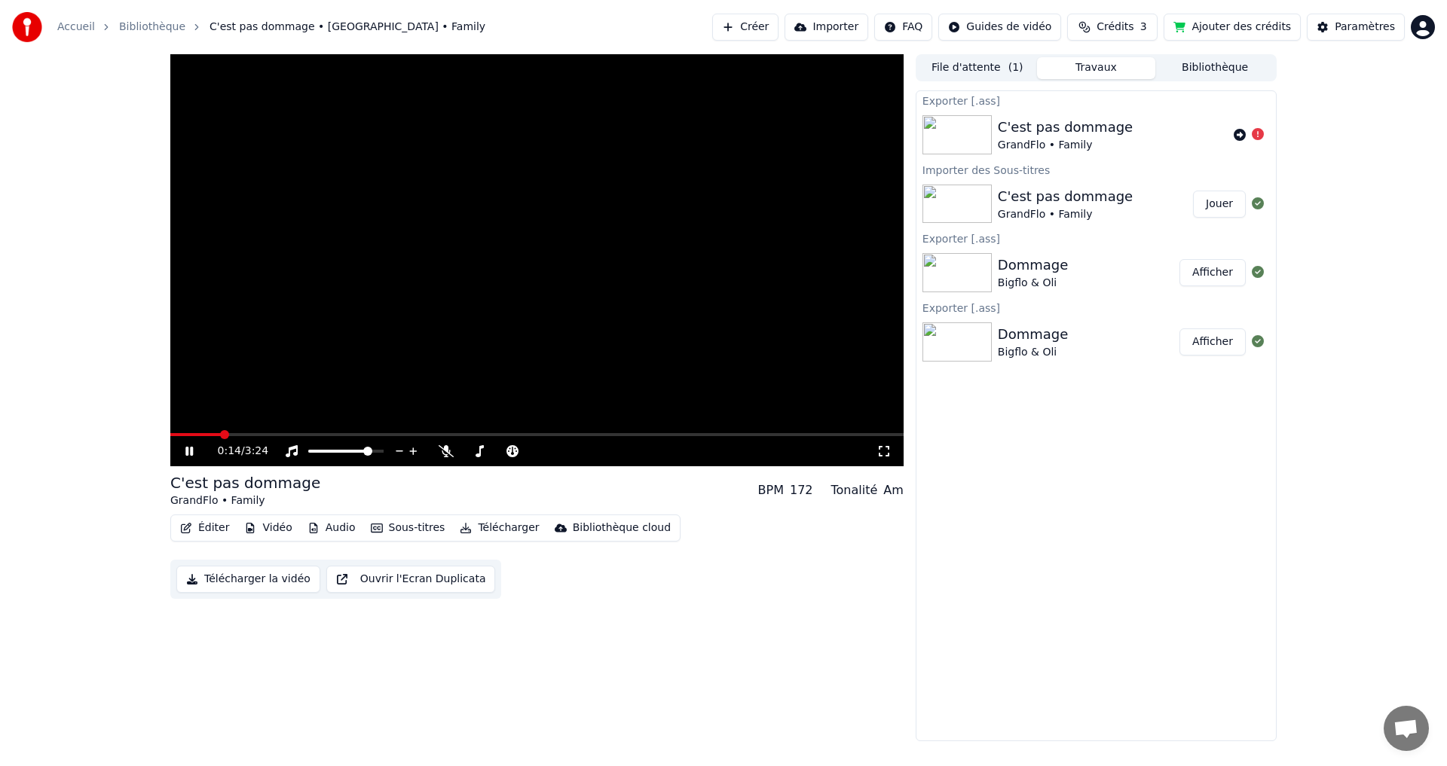
click at [220, 434] on span at bounding box center [224, 434] width 9 height 9
click at [170, 433] on span at bounding box center [174, 434] width 9 height 9
click at [334, 437] on div "0:01 / 3:24" at bounding box center [536, 451] width 733 height 30
click at [340, 433] on span at bounding box center [536, 434] width 733 height 3
click at [407, 434] on span at bounding box center [536, 434] width 733 height 3
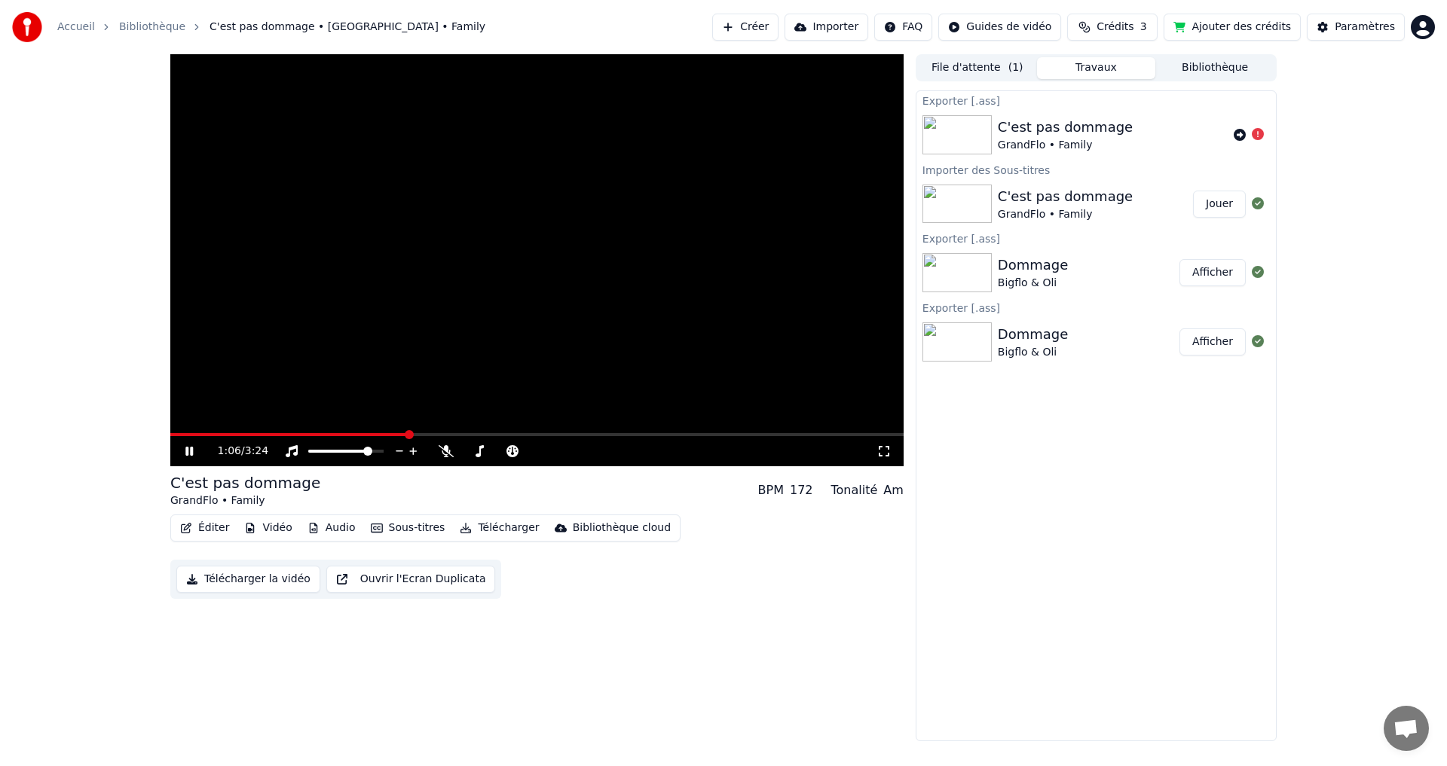
click at [515, 432] on video at bounding box center [536, 260] width 733 height 412
click at [594, 435] on span at bounding box center [536, 434] width 733 height 3
click at [638, 436] on span at bounding box center [536, 434] width 733 height 3
click at [713, 438] on div "2:10 / 3:24" at bounding box center [536, 451] width 733 height 30
click at [736, 434] on span at bounding box center [536, 434] width 733 height 3
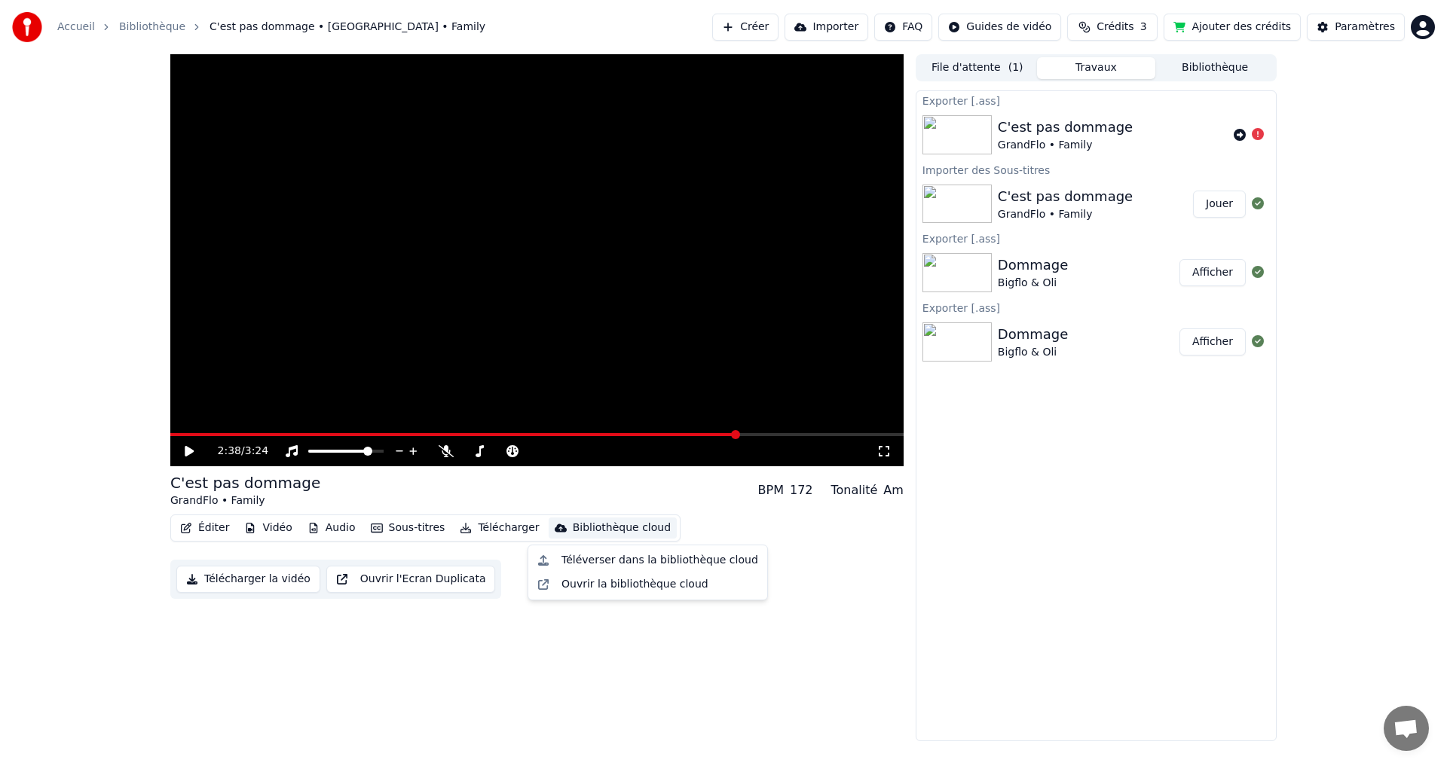
click at [573, 529] on div "Bibliothèque cloud" at bounding box center [622, 528] width 98 height 15
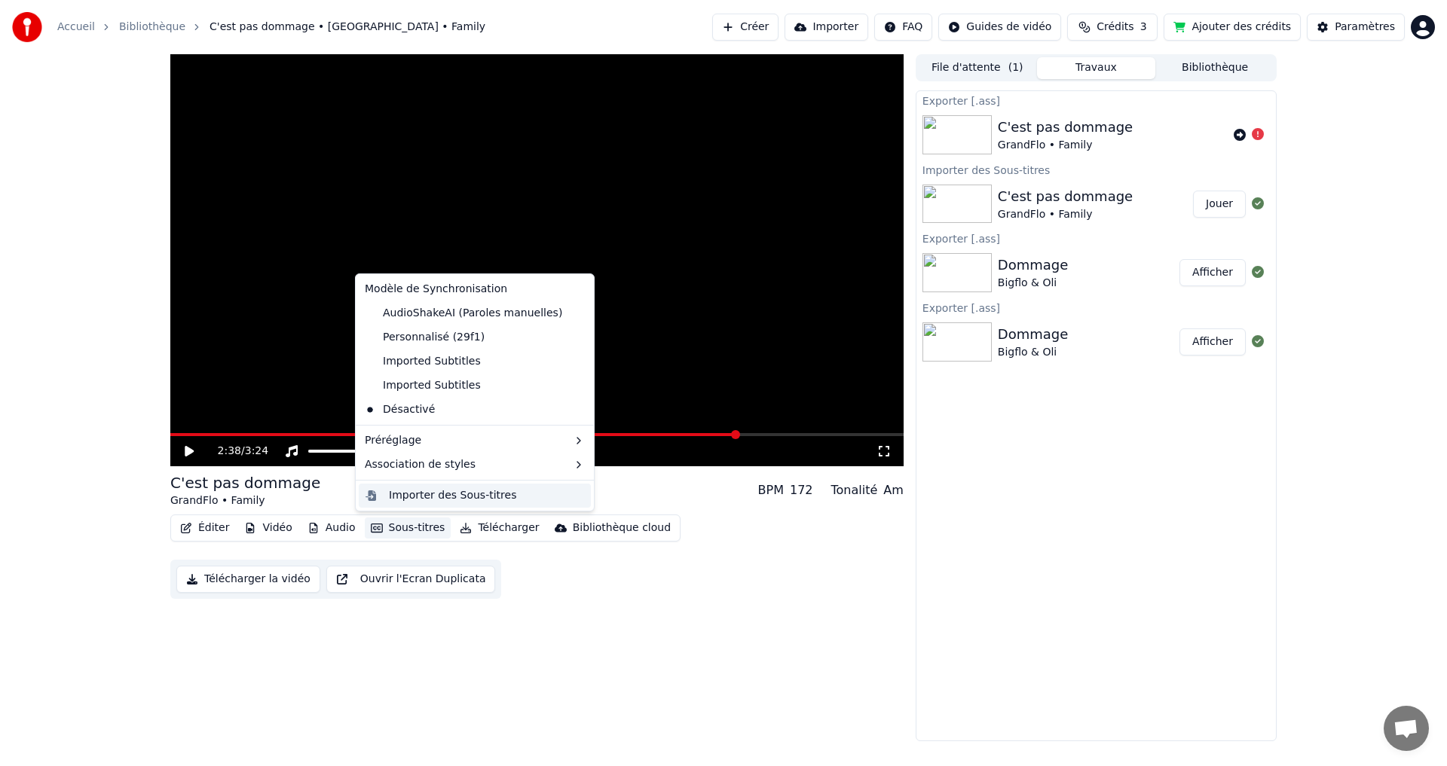
click at [407, 499] on div "Importer des Sous-titres" at bounding box center [452, 495] width 127 height 15
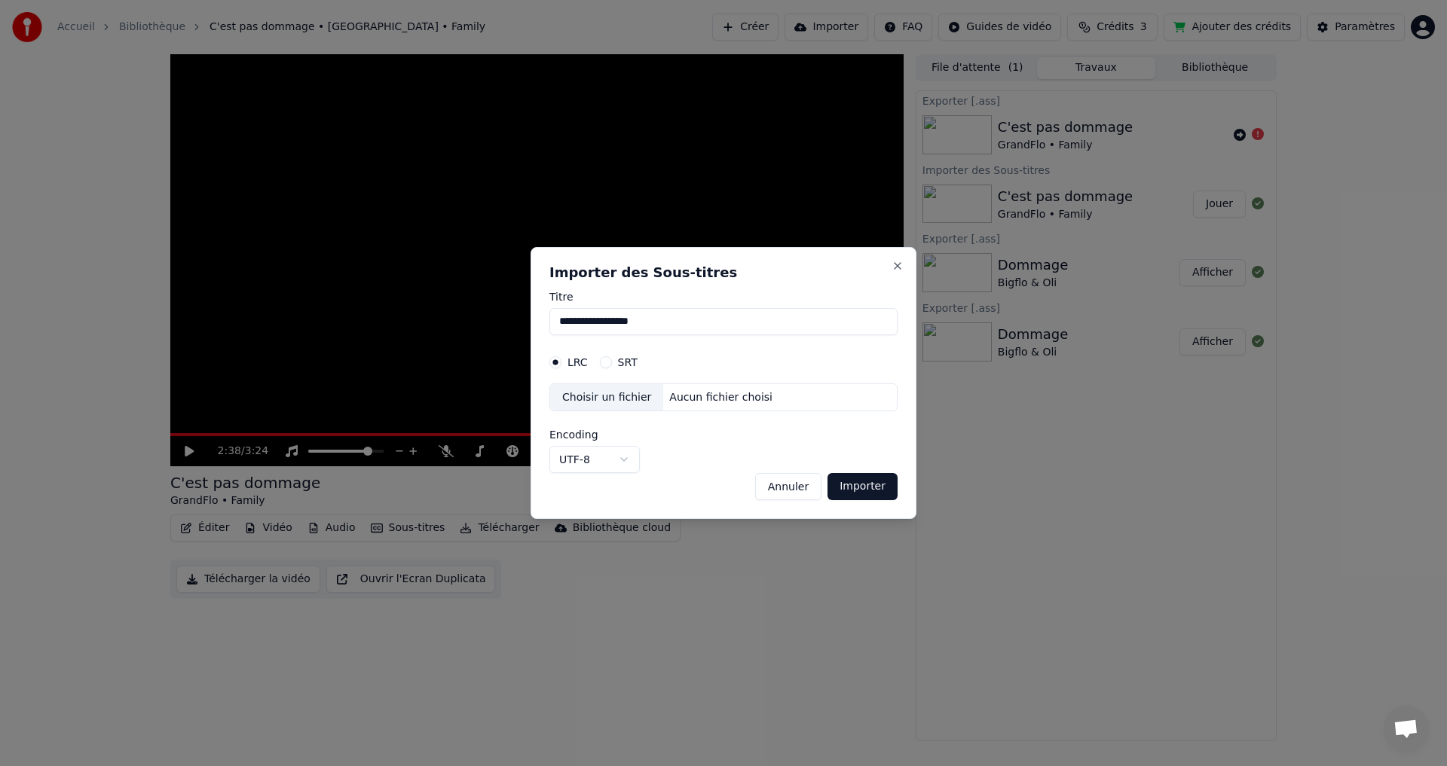
click at [772, 484] on button "Annuler" at bounding box center [788, 486] width 66 height 27
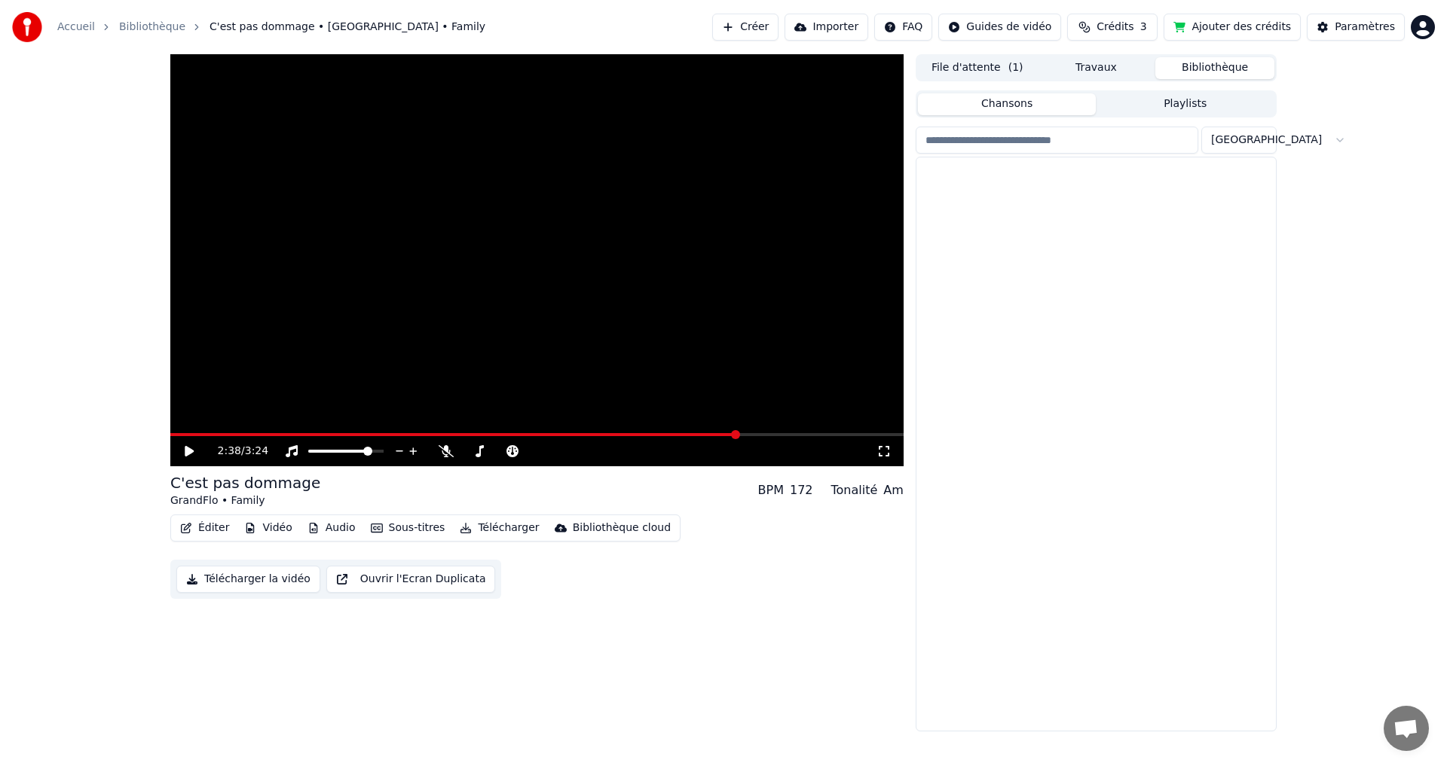
click at [1200, 66] on button "Bibliothèque" at bounding box center [1214, 68] width 119 height 22
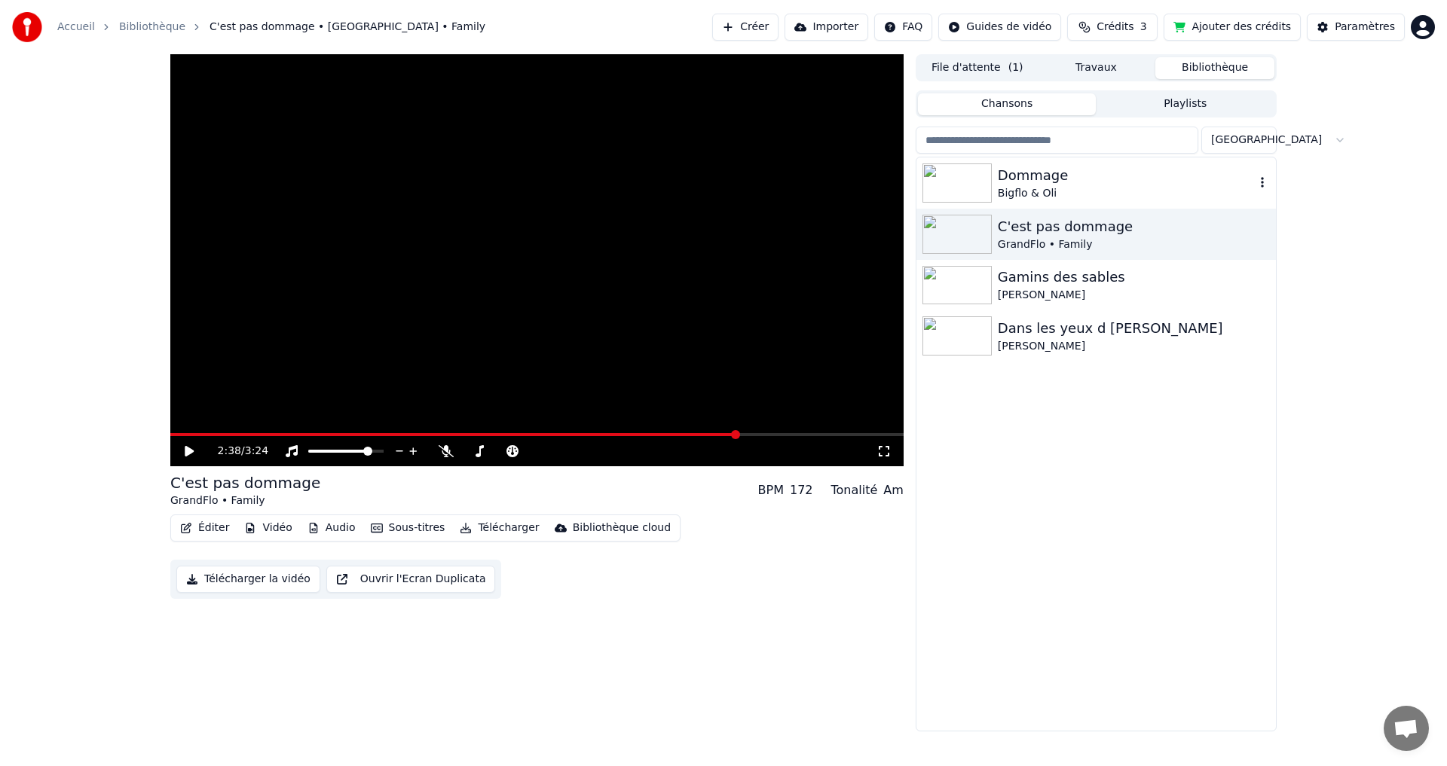
click at [1077, 194] on div "Bigflo & Oli" at bounding box center [1126, 193] width 257 height 15
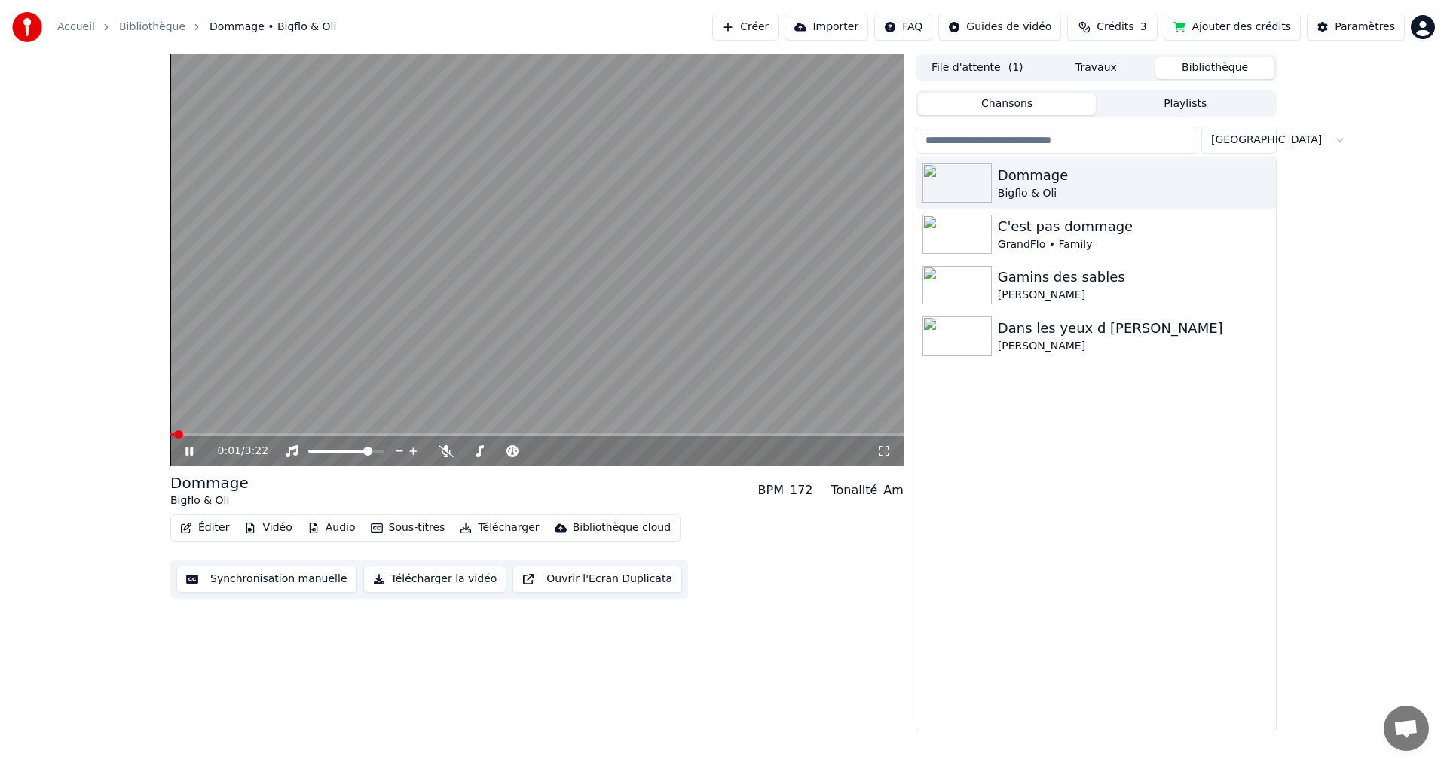
click at [186, 450] on icon at bounding box center [189, 451] width 8 height 9
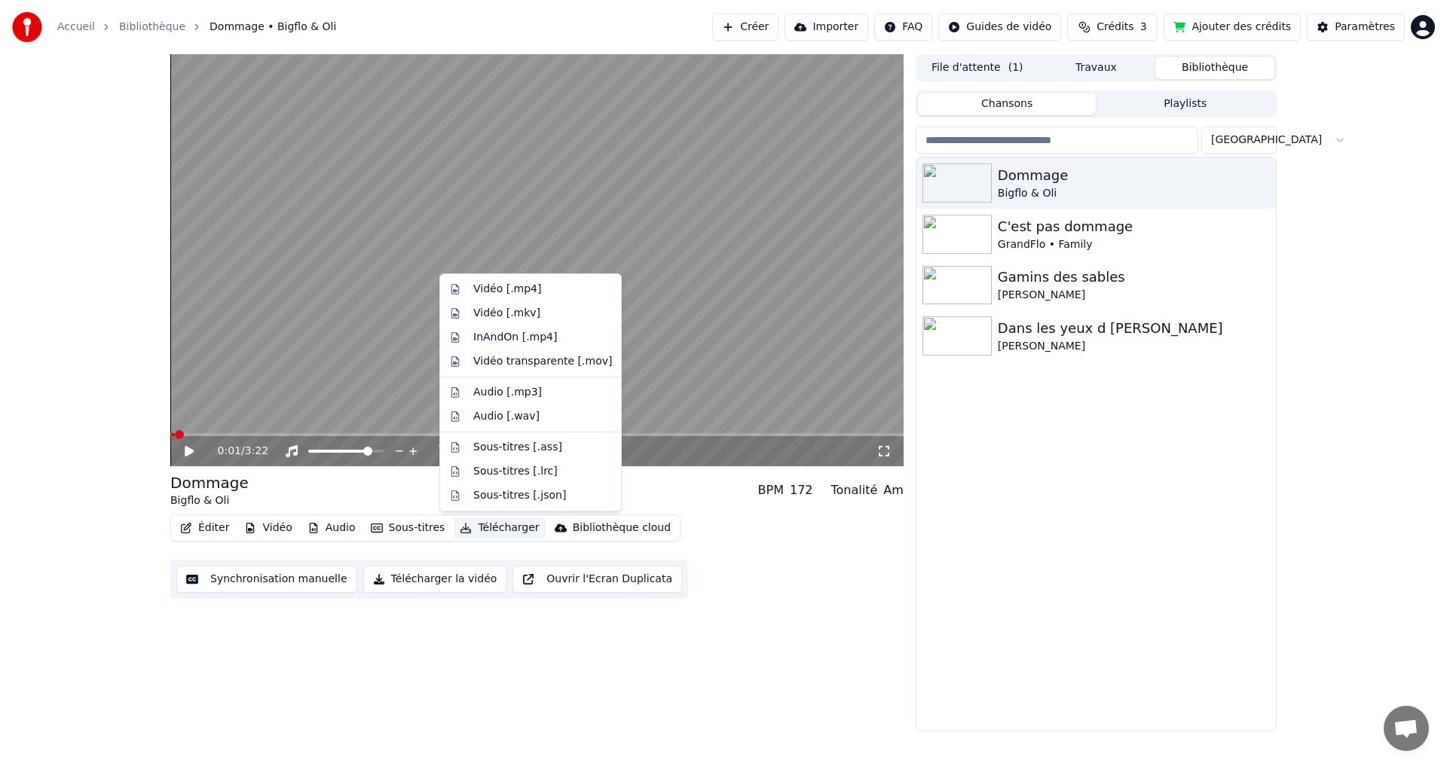
click at [479, 529] on button "Télécharger" at bounding box center [499, 528] width 91 height 21
click at [505, 473] on div "Sous-titres [.lrc]" at bounding box center [515, 471] width 84 height 15
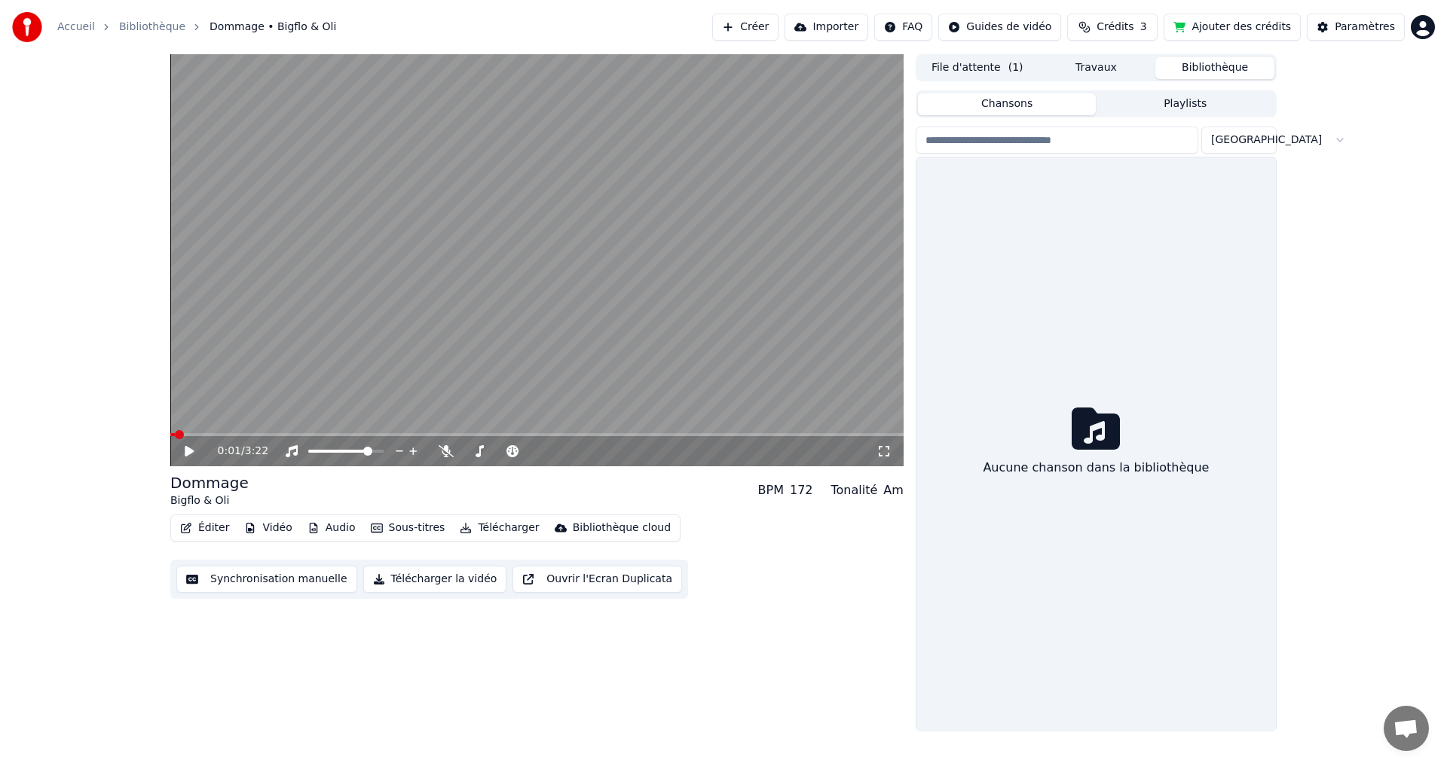
click at [1219, 75] on button "Bibliothèque" at bounding box center [1214, 68] width 119 height 22
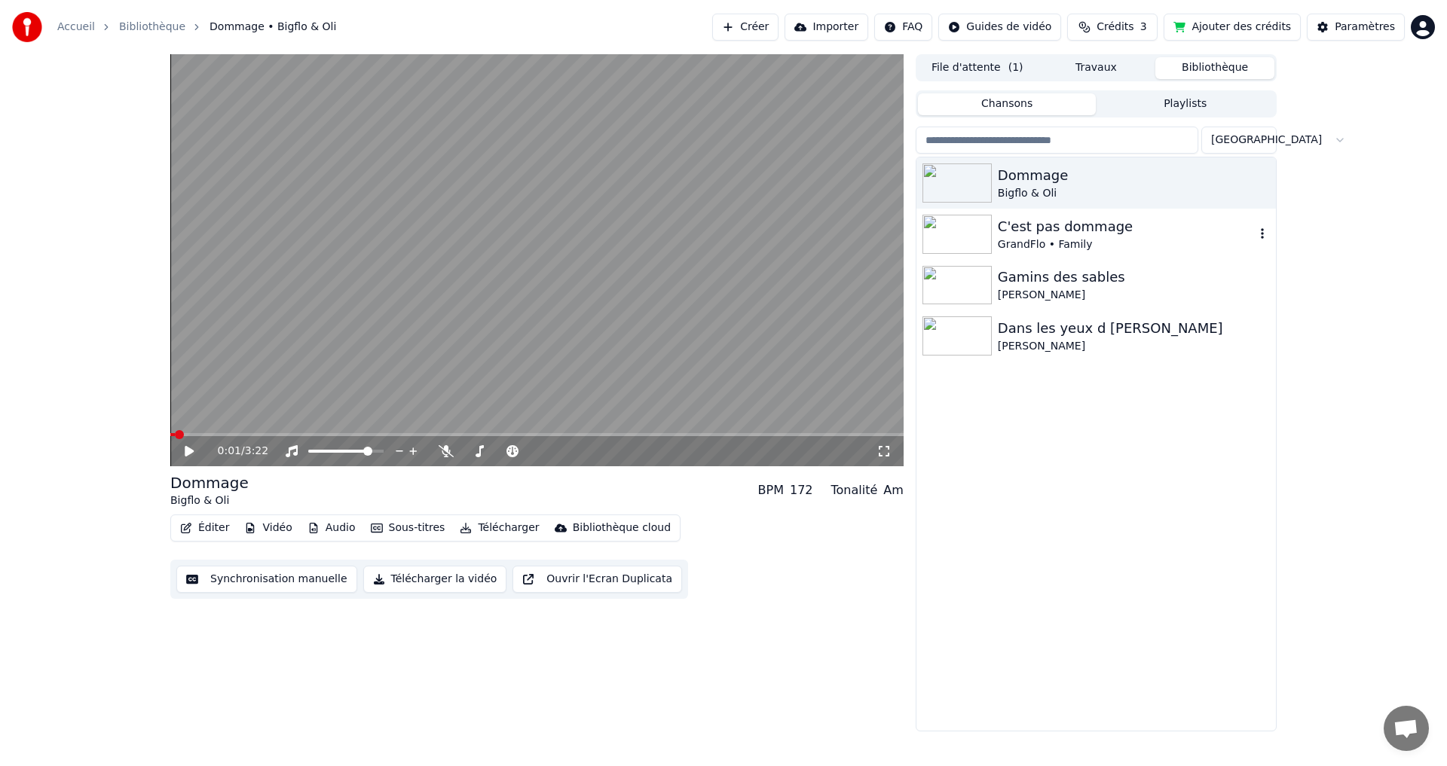
click at [1079, 237] on div "GrandFlo • Family" at bounding box center [1126, 244] width 257 height 15
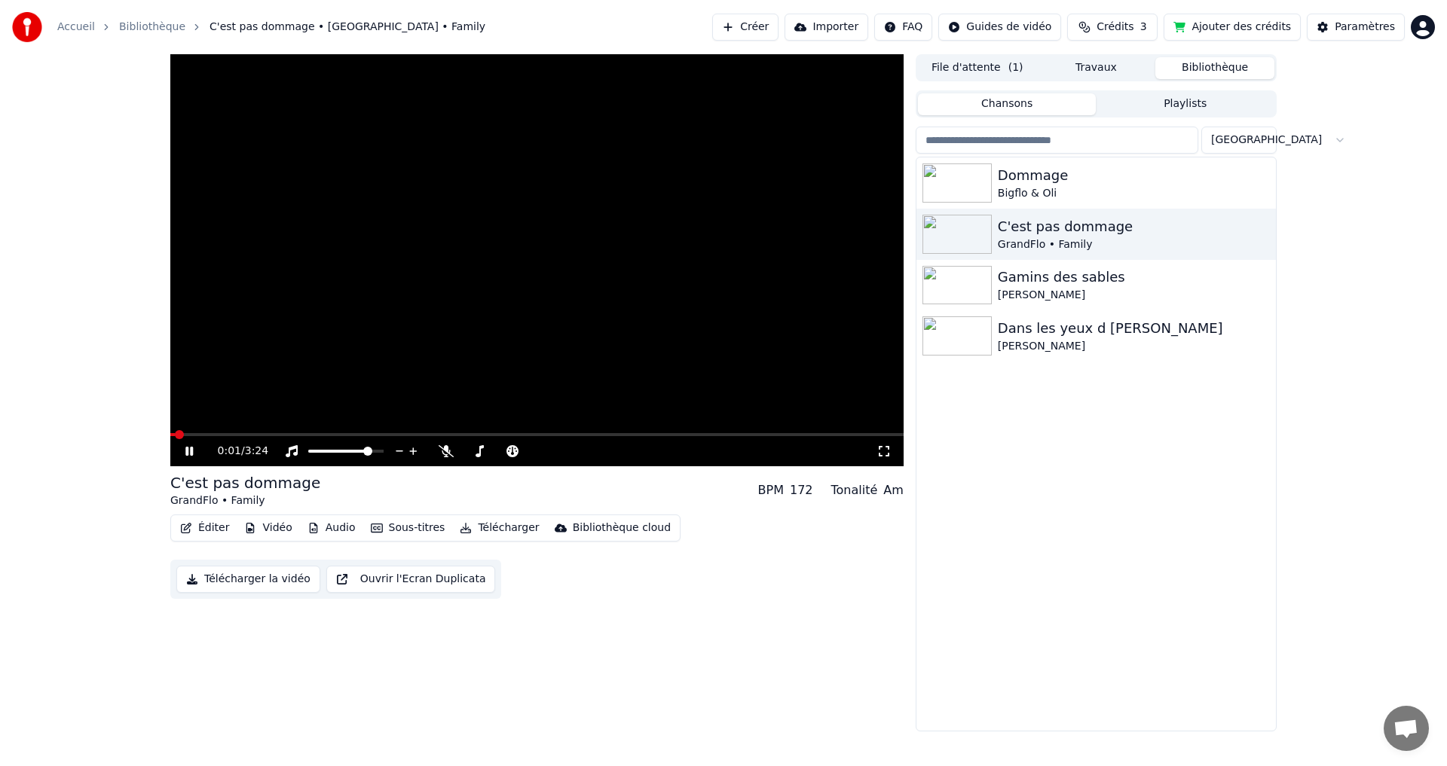
click at [186, 454] on icon at bounding box center [189, 451] width 8 height 9
click at [413, 524] on button "Sous-titres" at bounding box center [408, 528] width 87 height 21
click at [170, 435] on span at bounding box center [174, 434] width 9 height 9
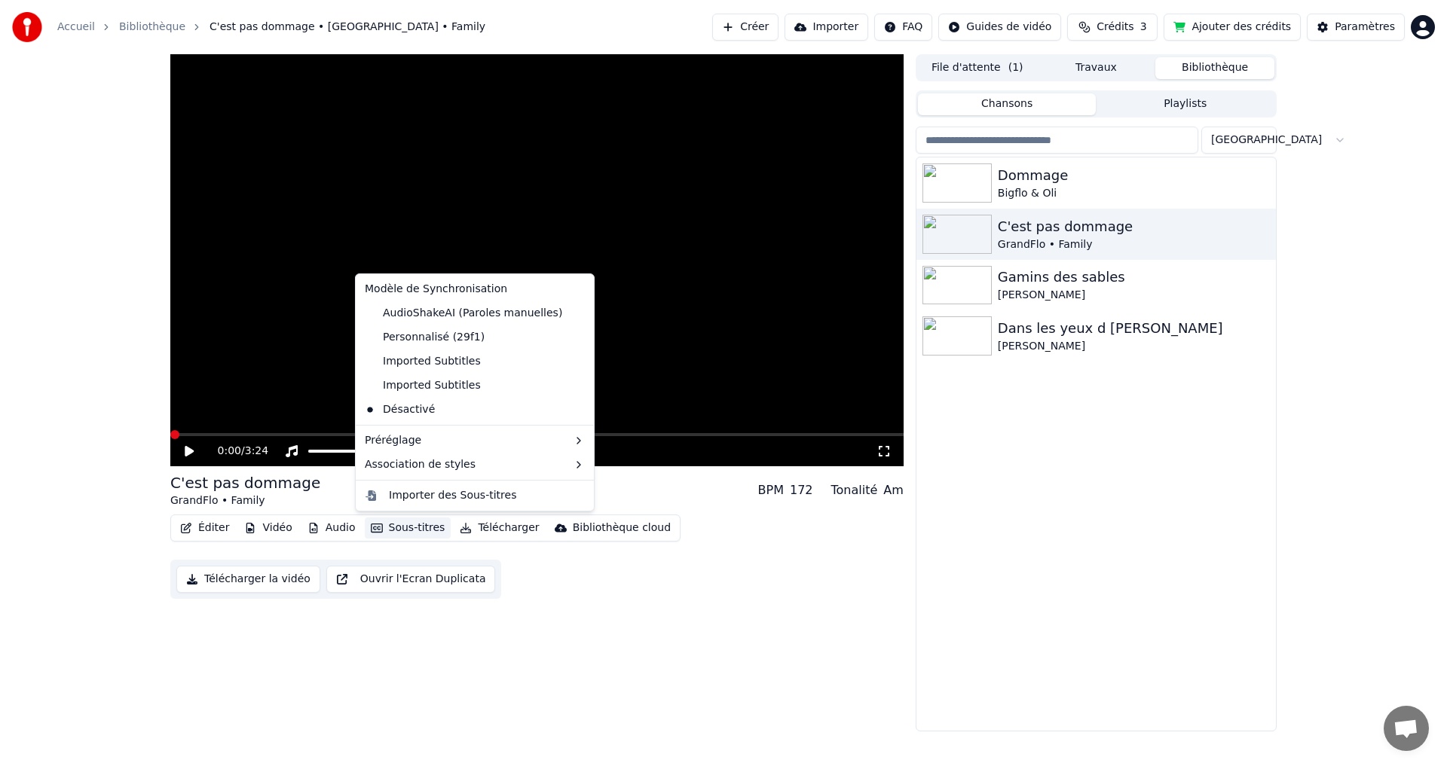
click at [405, 531] on button "Sous-titres" at bounding box center [408, 528] width 87 height 21
click at [431, 490] on div "Importer des Sous-titres" at bounding box center [452, 495] width 127 height 15
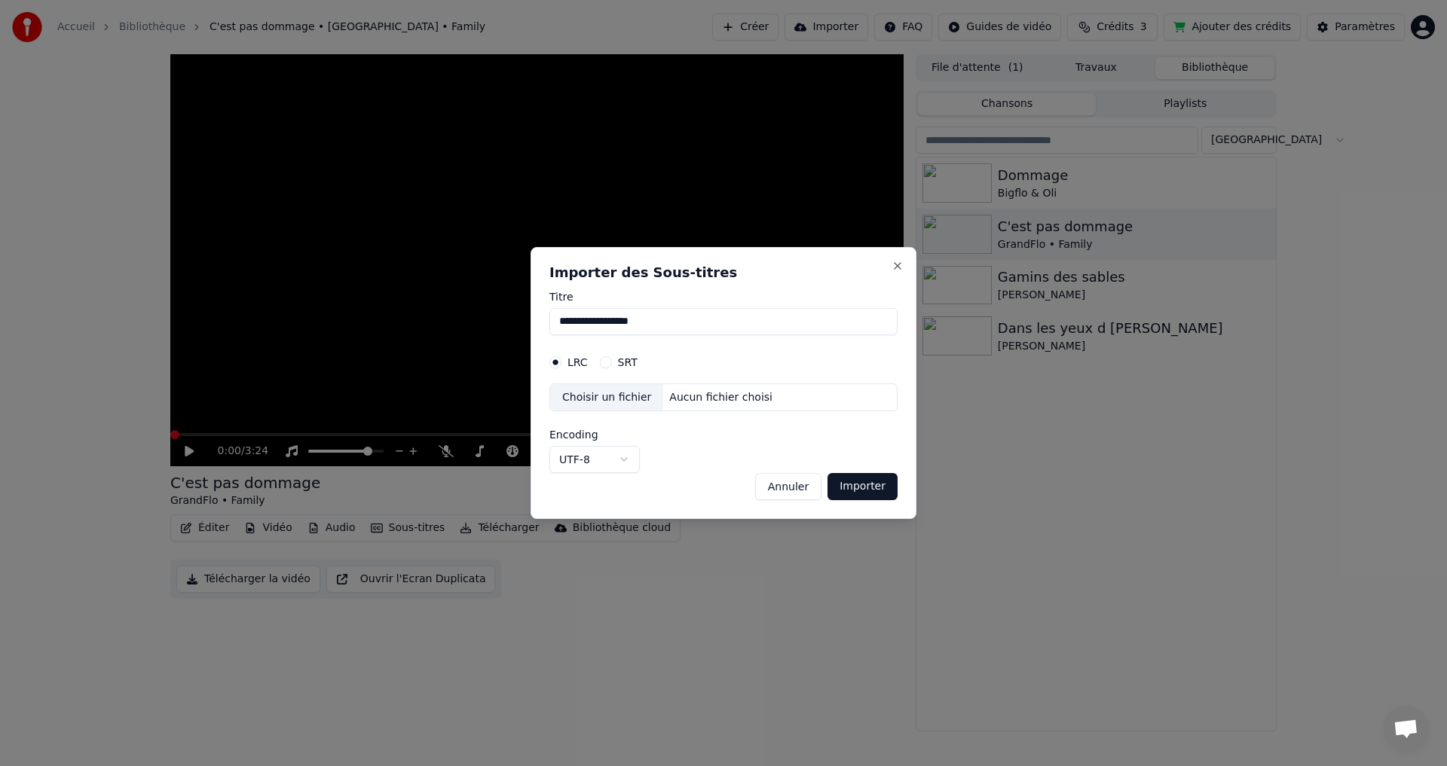
click at [677, 389] on div "Choisir un fichier Aucun fichier choisi" at bounding box center [723, 397] width 348 height 29
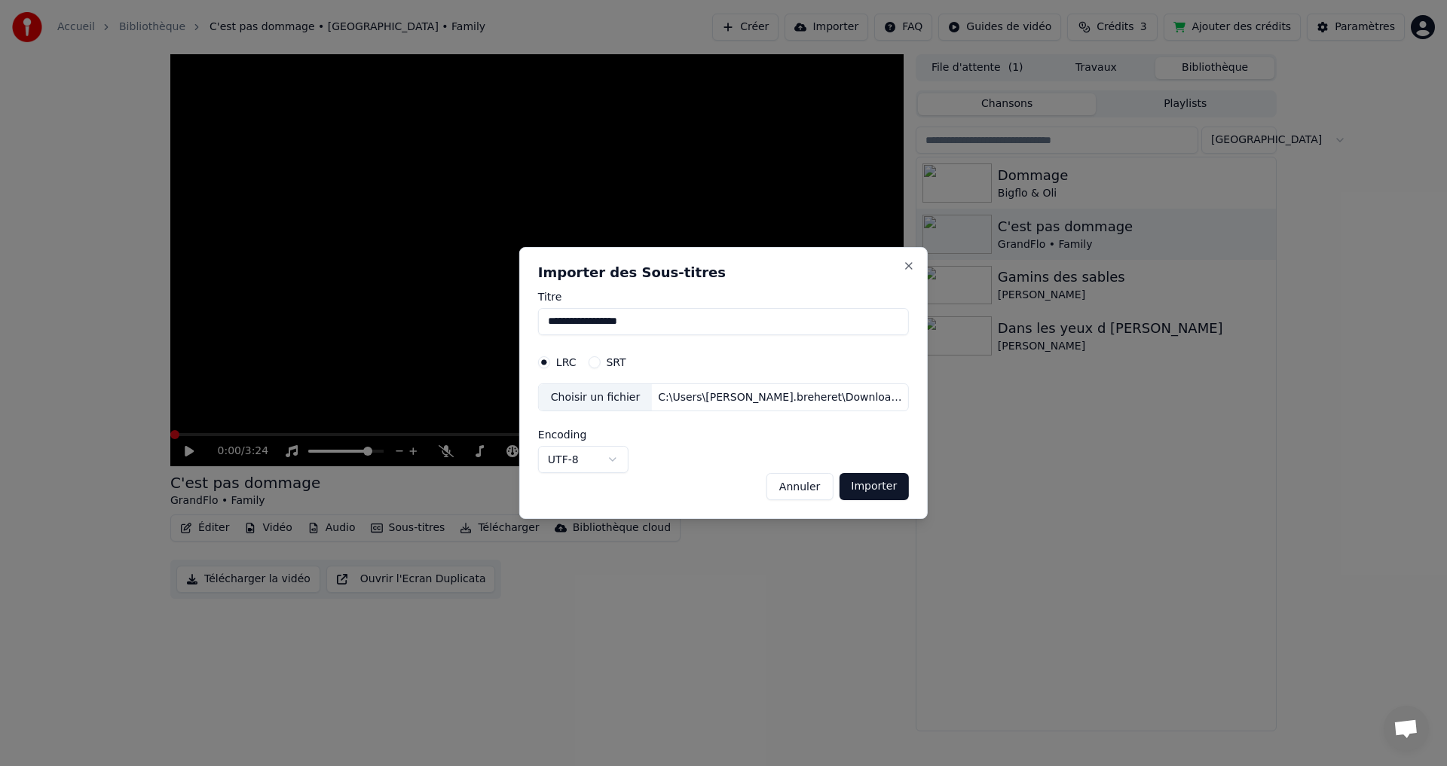
click at [860, 490] on button "Importer" at bounding box center [874, 486] width 70 height 27
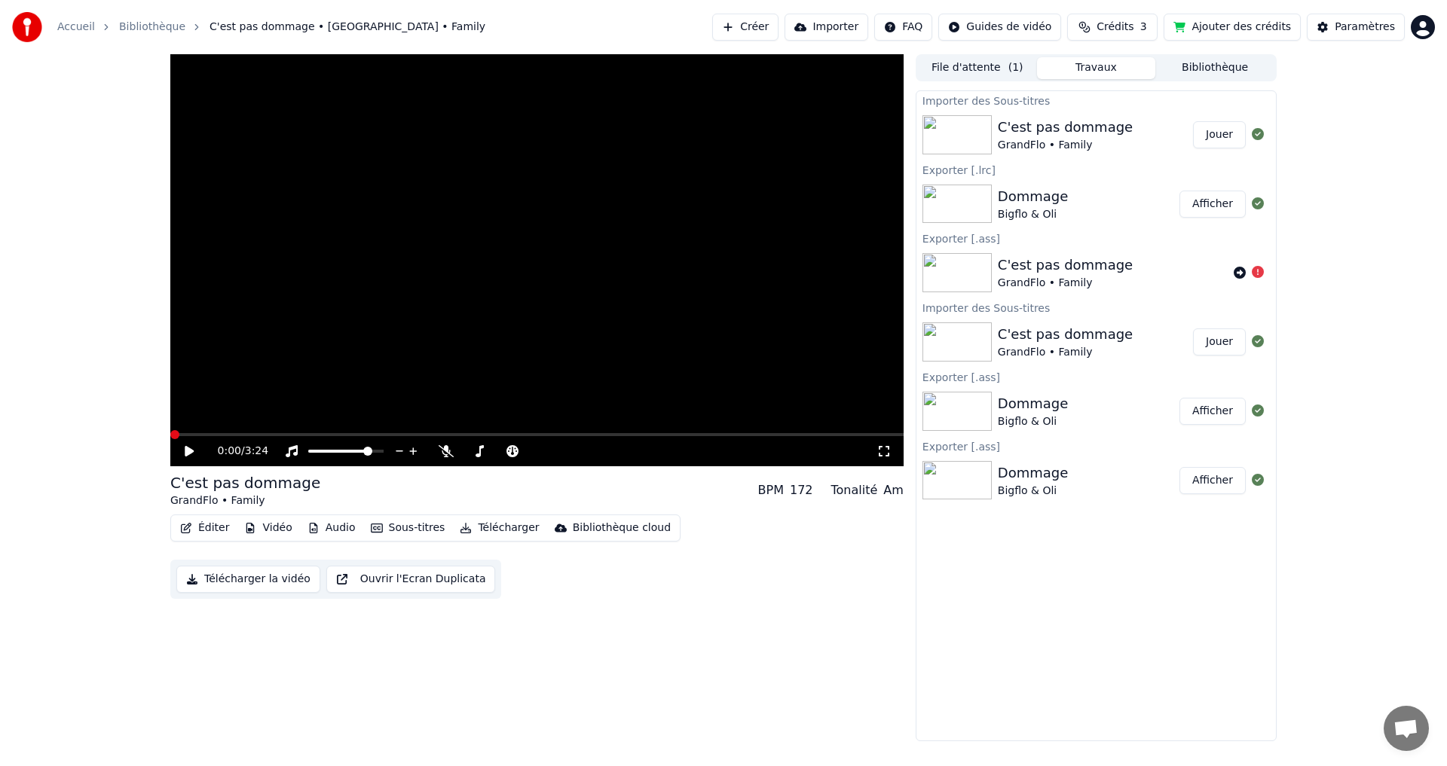
click at [187, 452] on icon at bounding box center [189, 451] width 9 height 11
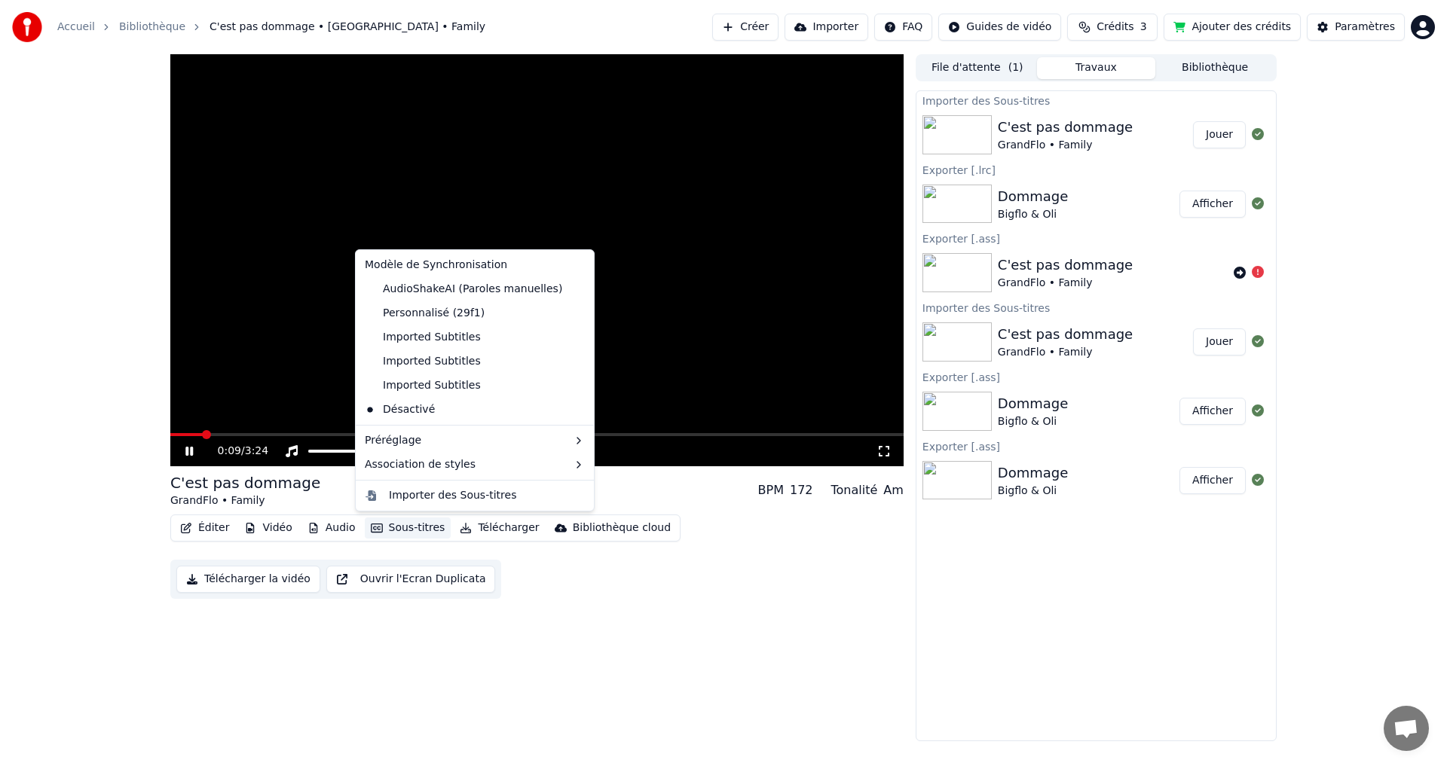
click at [425, 532] on button "Sous-titres" at bounding box center [408, 528] width 87 height 21
click at [455, 381] on div "Imported Subtitles" at bounding box center [423, 386] width 128 height 24
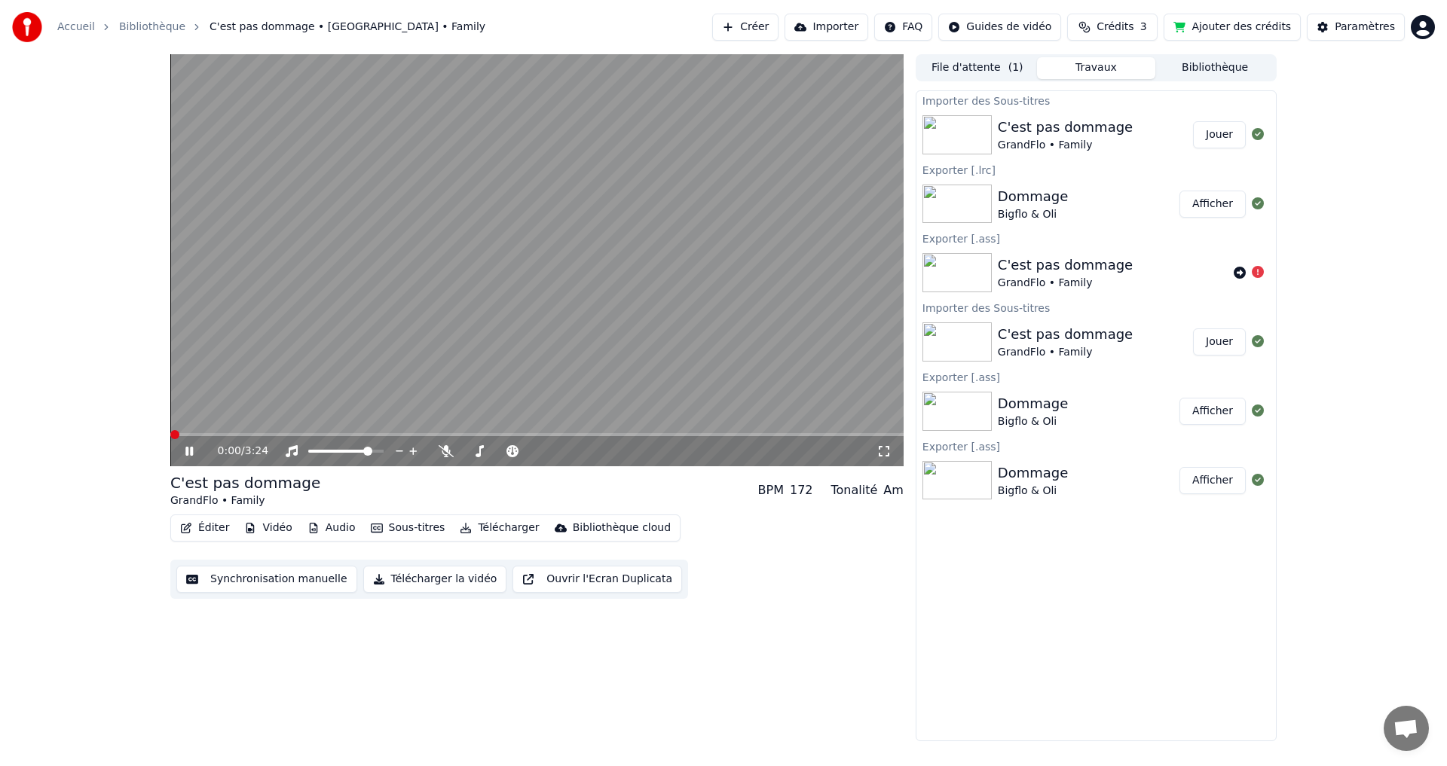
click at [170, 434] on span at bounding box center [174, 434] width 9 height 9
click at [191, 449] on icon at bounding box center [189, 451] width 8 height 9
click at [268, 574] on button "Synchronisation manuelle" at bounding box center [266, 579] width 181 height 27
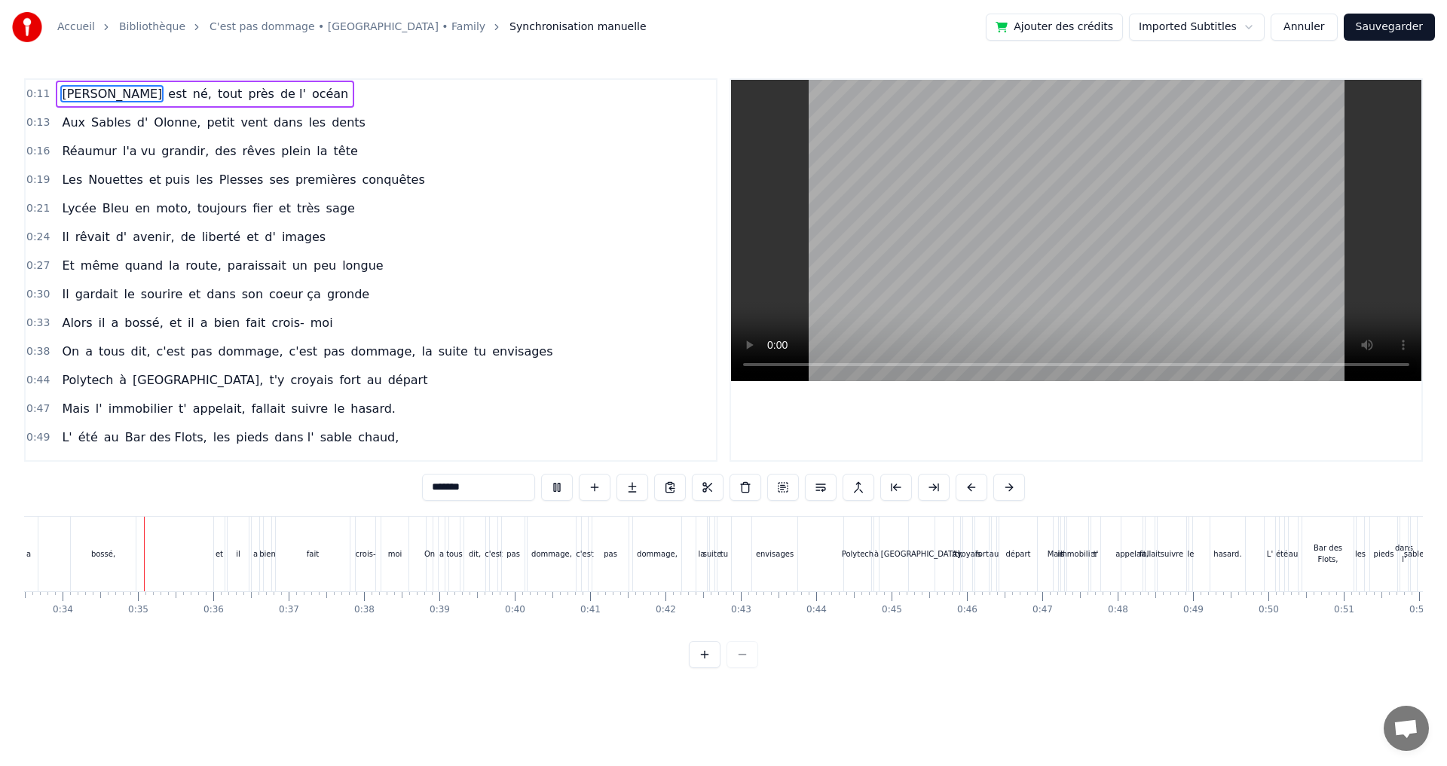
scroll to position [0, 2524]
click at [555, 493] on button at bounding box center [557, 487] width 32 height 27
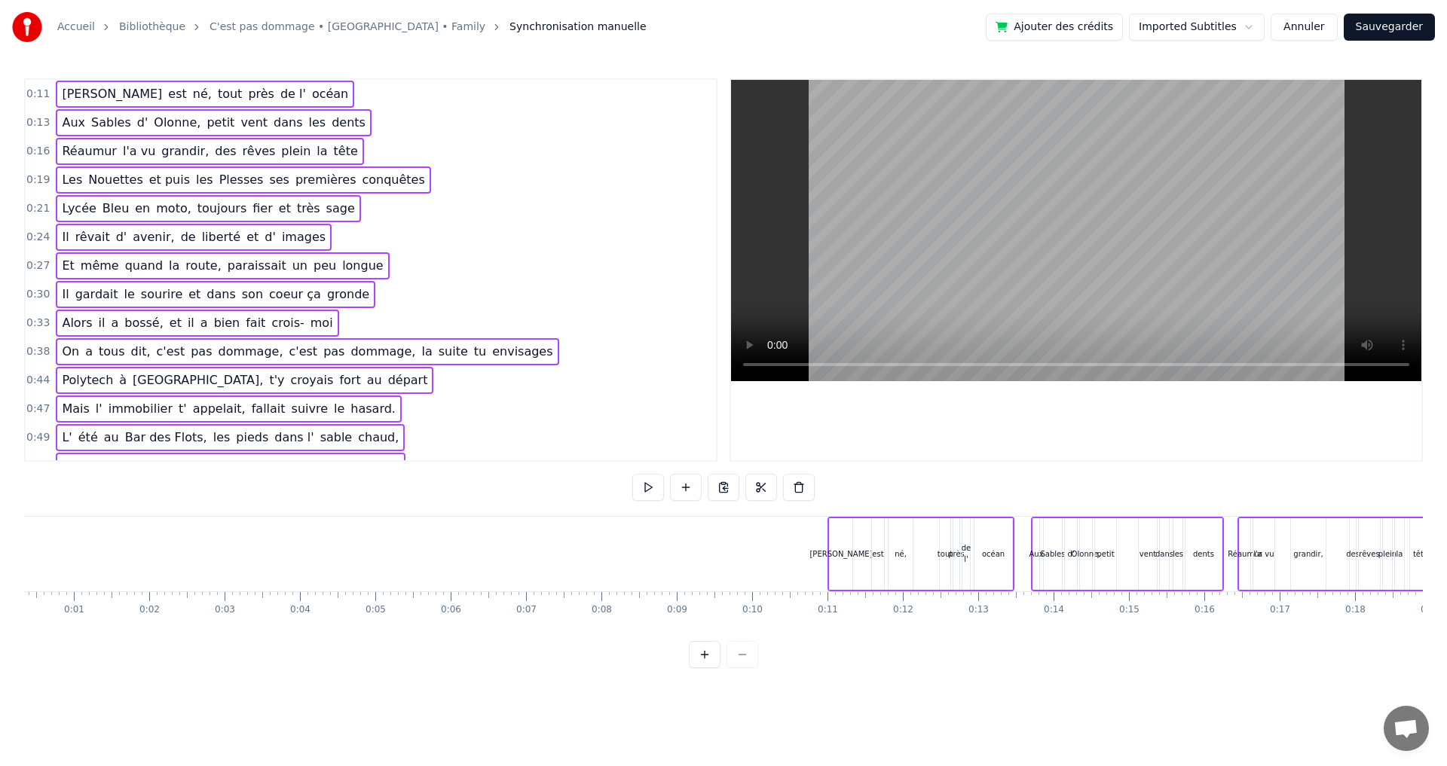
scroll to position [0, 0]
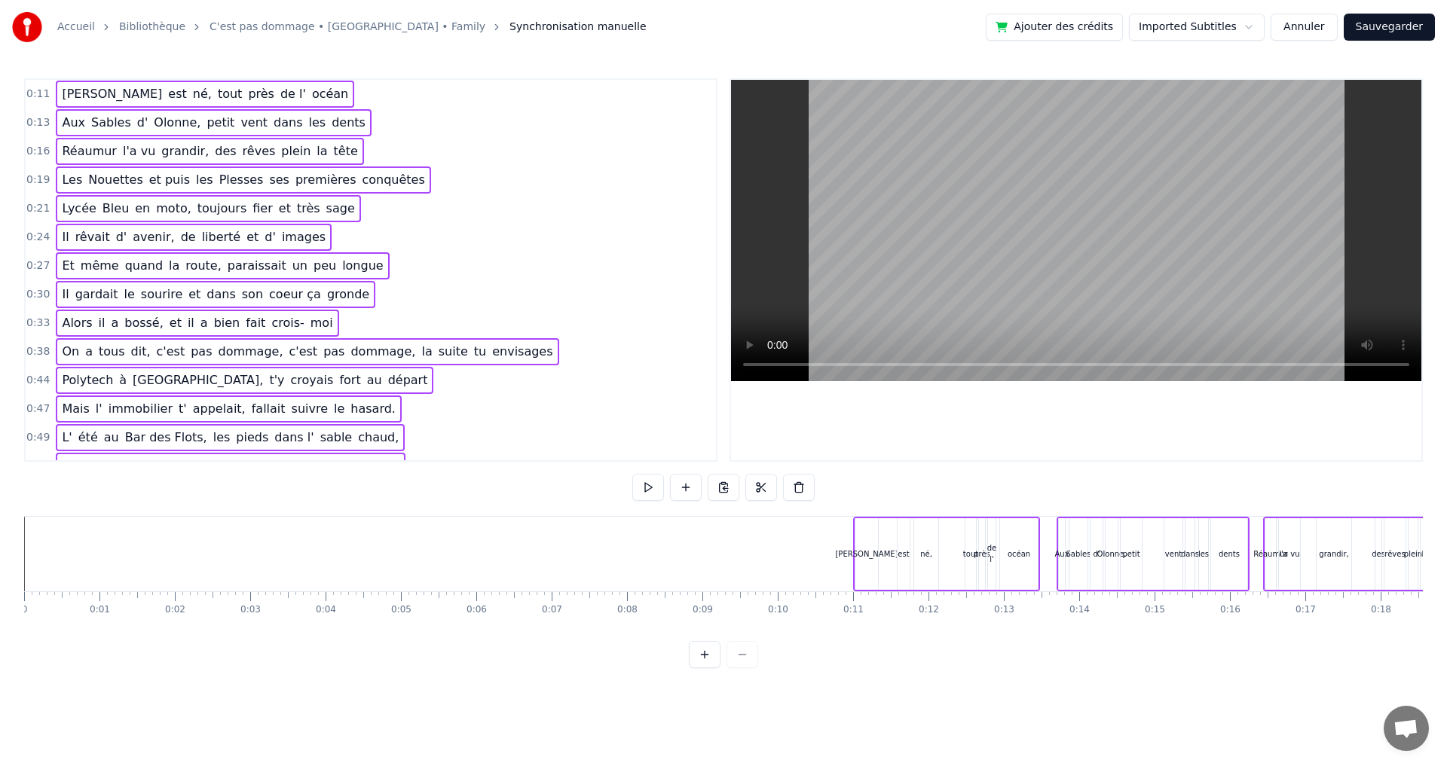
click at [1385, 32] on button "Sauvegarder" at bounding box center [1388, 27] width 91 height 27
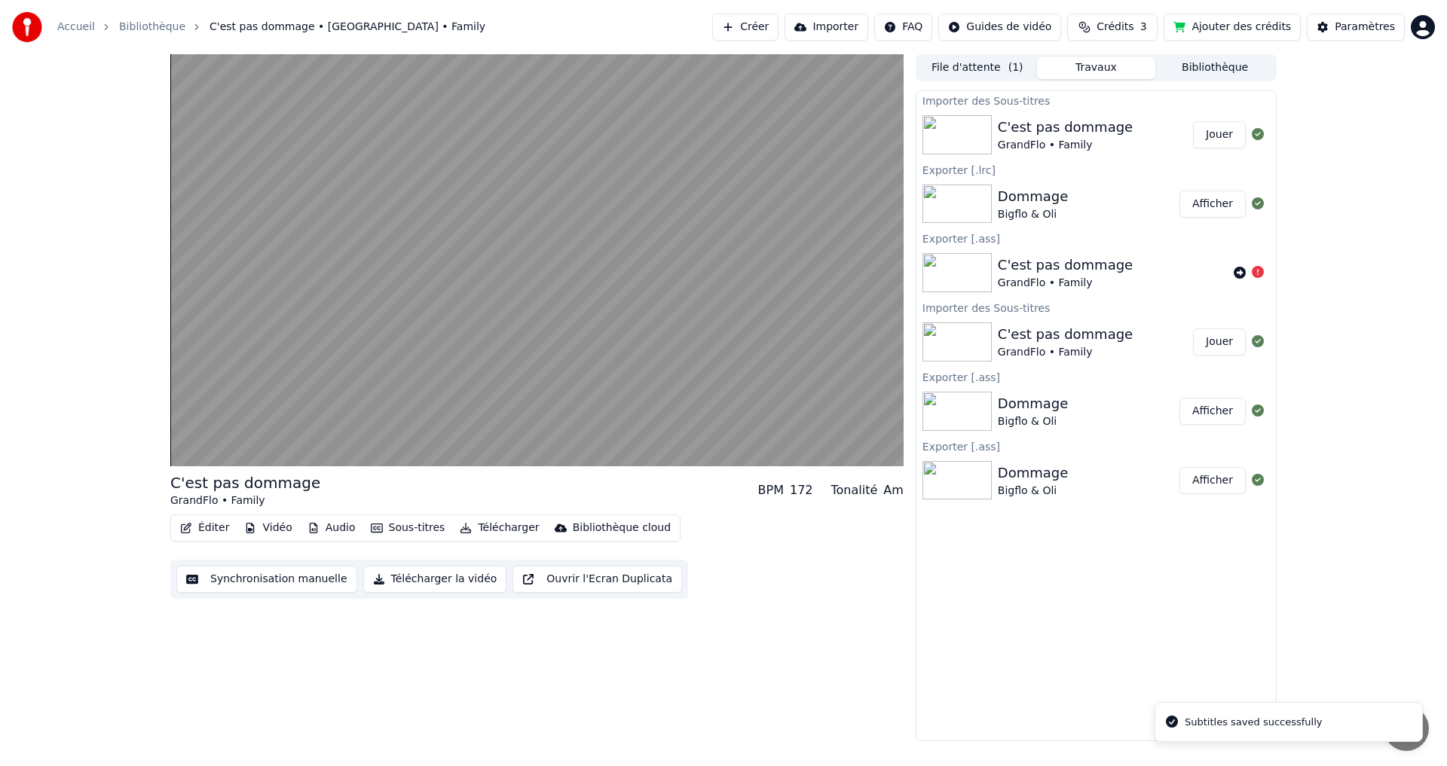
click at [1327, 228] on div "C'est pas dommage GrandFlo • Family BPM 172 Tonalité Am Éditer Vidéo Audio Sous…" at bounding box center [723, 397] width 1447 height 687
click at [1218, 67] on button "Bibliothèque" at bounding box center [1214, 68] width 119 height 22
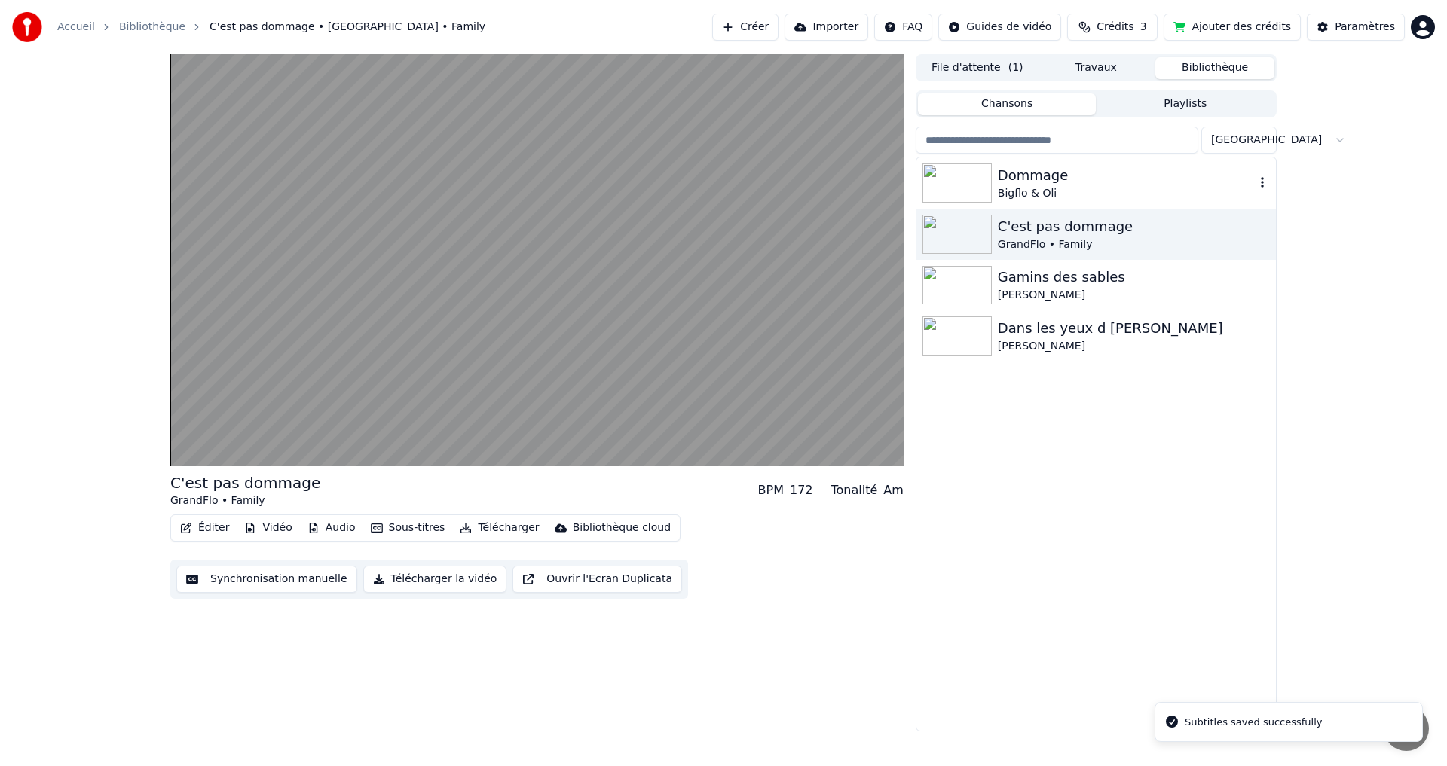
click at [1061, 186] on div "Bigflo & Oli" at bounding box center [1126, 193] width 257 height 15
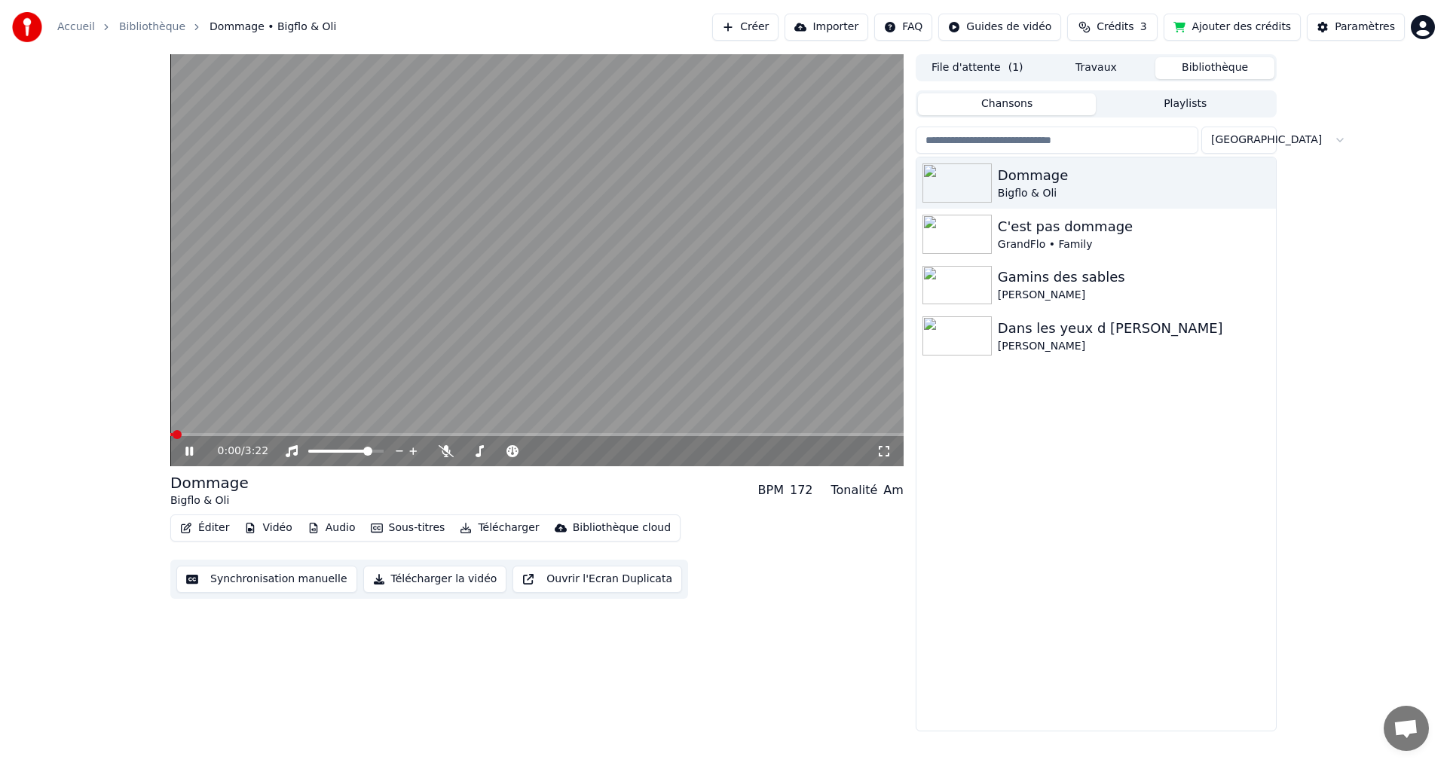
click at [294, 575] on button "Synchronisation manuelle" at bounding box center [266, 579] width 181 height 27
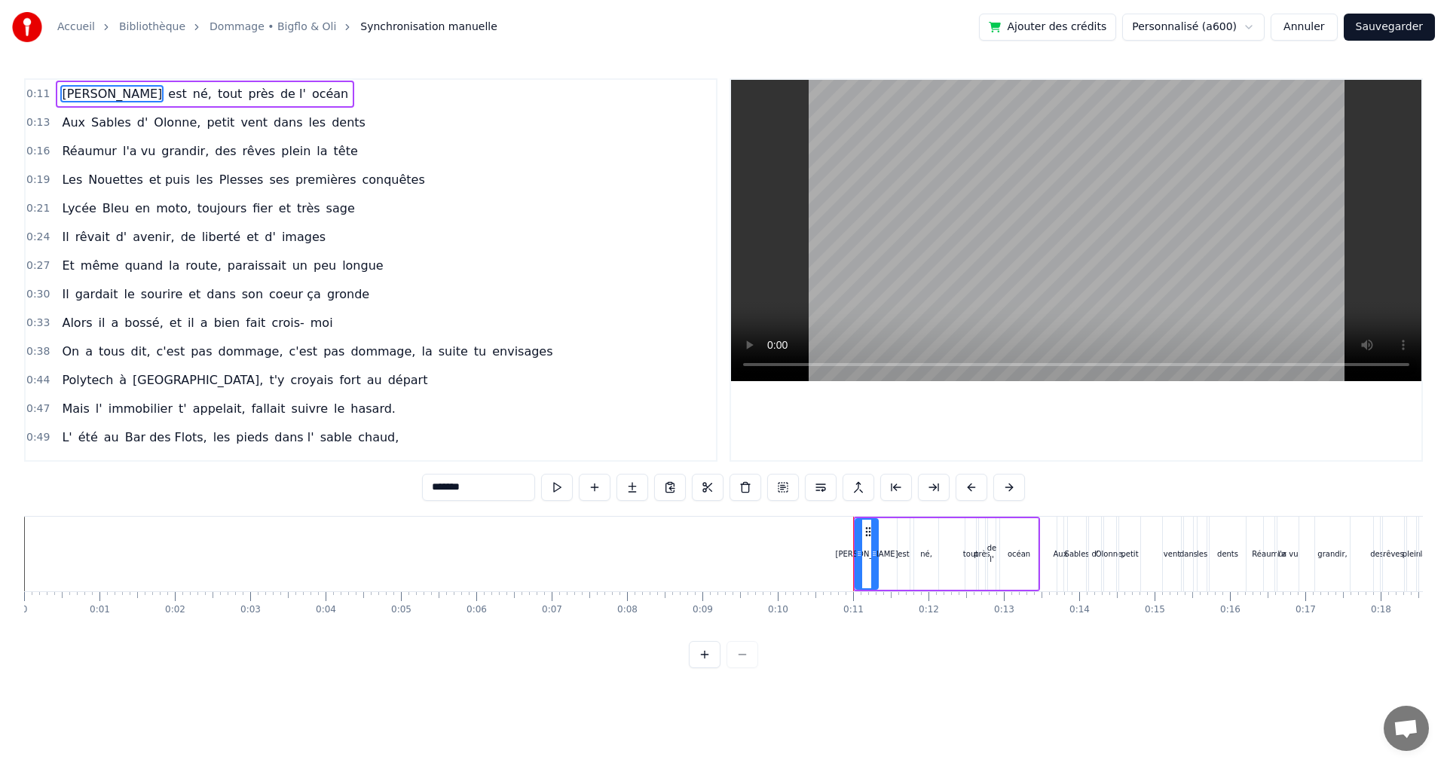
click at [1306, 24] on button "Annuler" at bounding box center [1303, 27] width 66 height 27
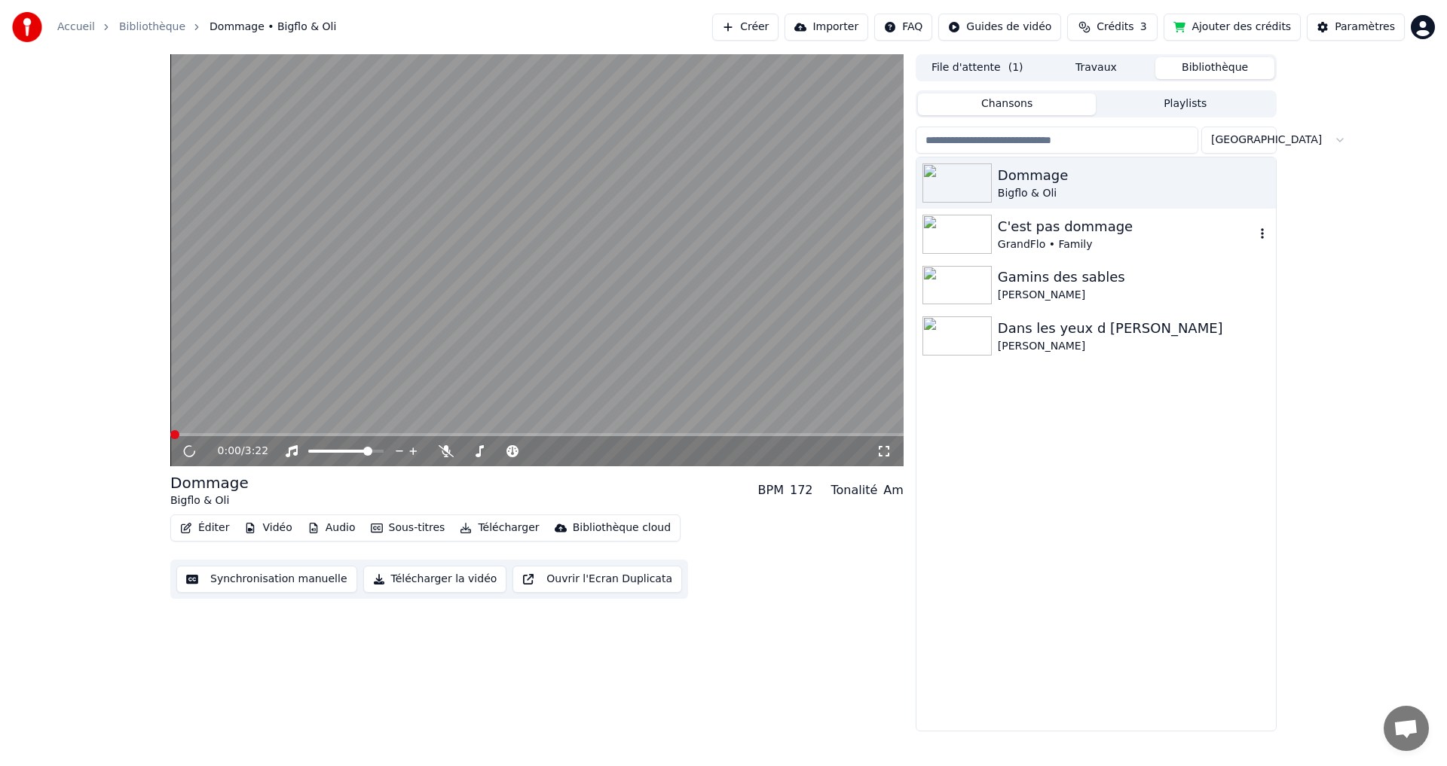
click at [1077, 228] on div "C'est pas dommage" at bounding box center [1126, 226] width 257 height 21
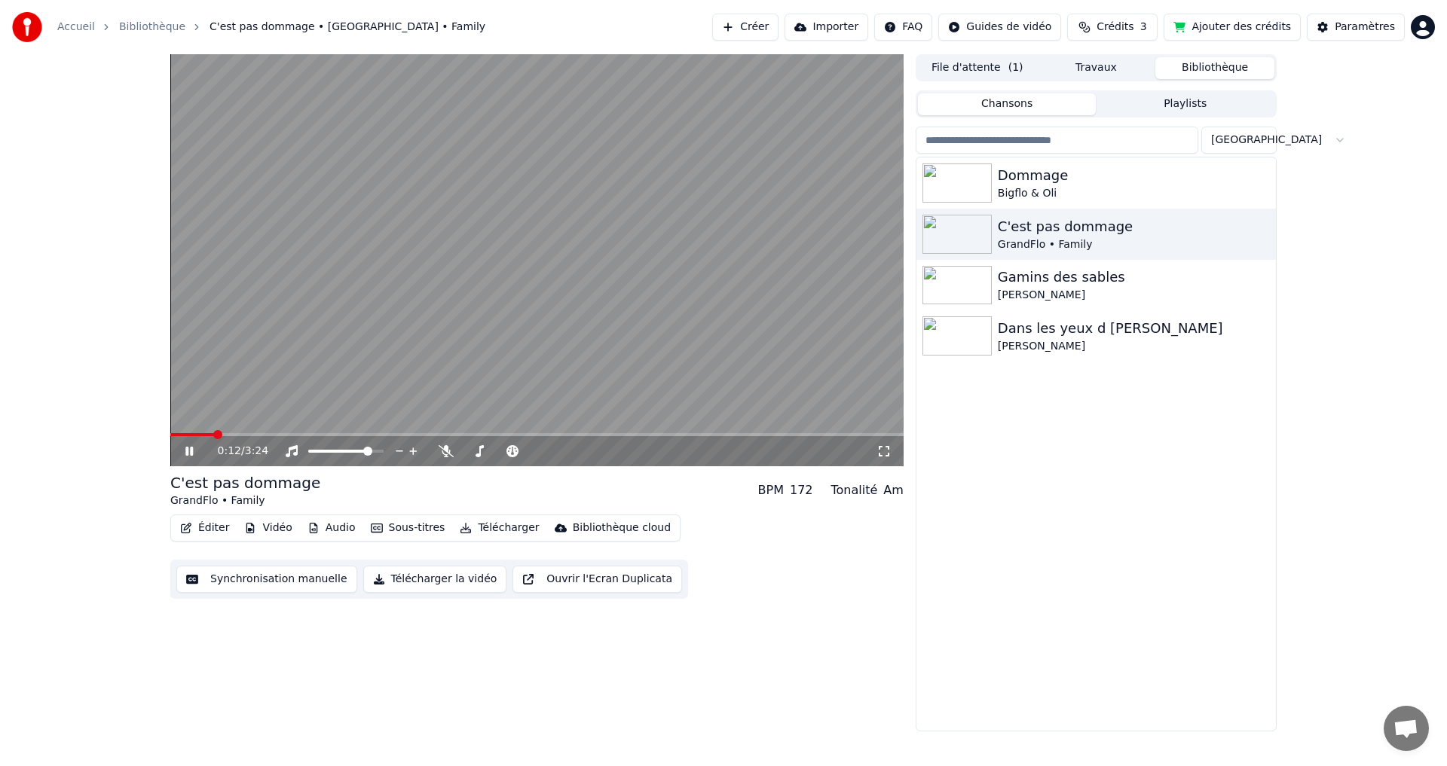
click at [188, 454] on icon at bounding box center [189, 451] width 8 height 9
click at [314, 527] on button "Audio" at bounding box center [331, 528] width 60 height 21
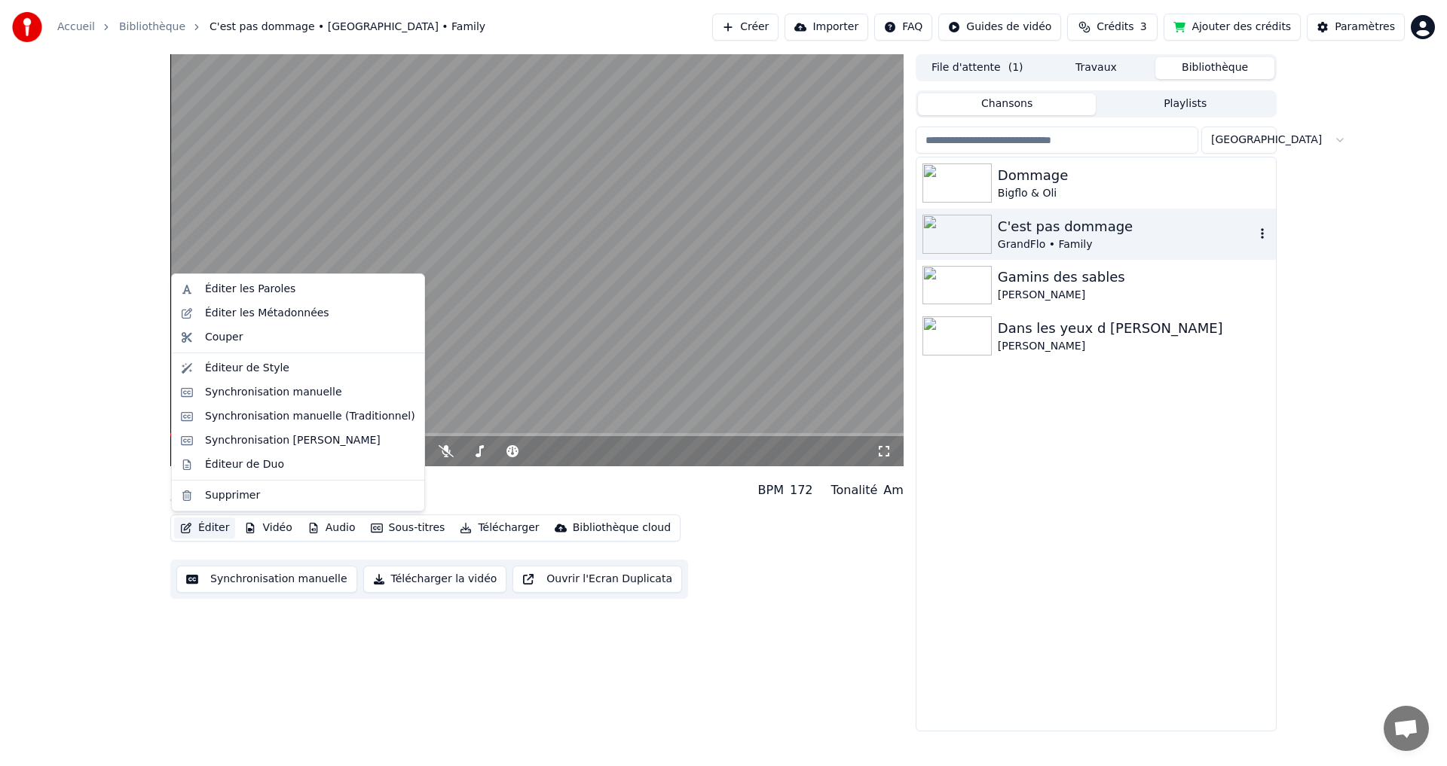
click at [1072, 230] on div "C'est pas dommage" at bounding box center [1126, 226] width 257 height 21
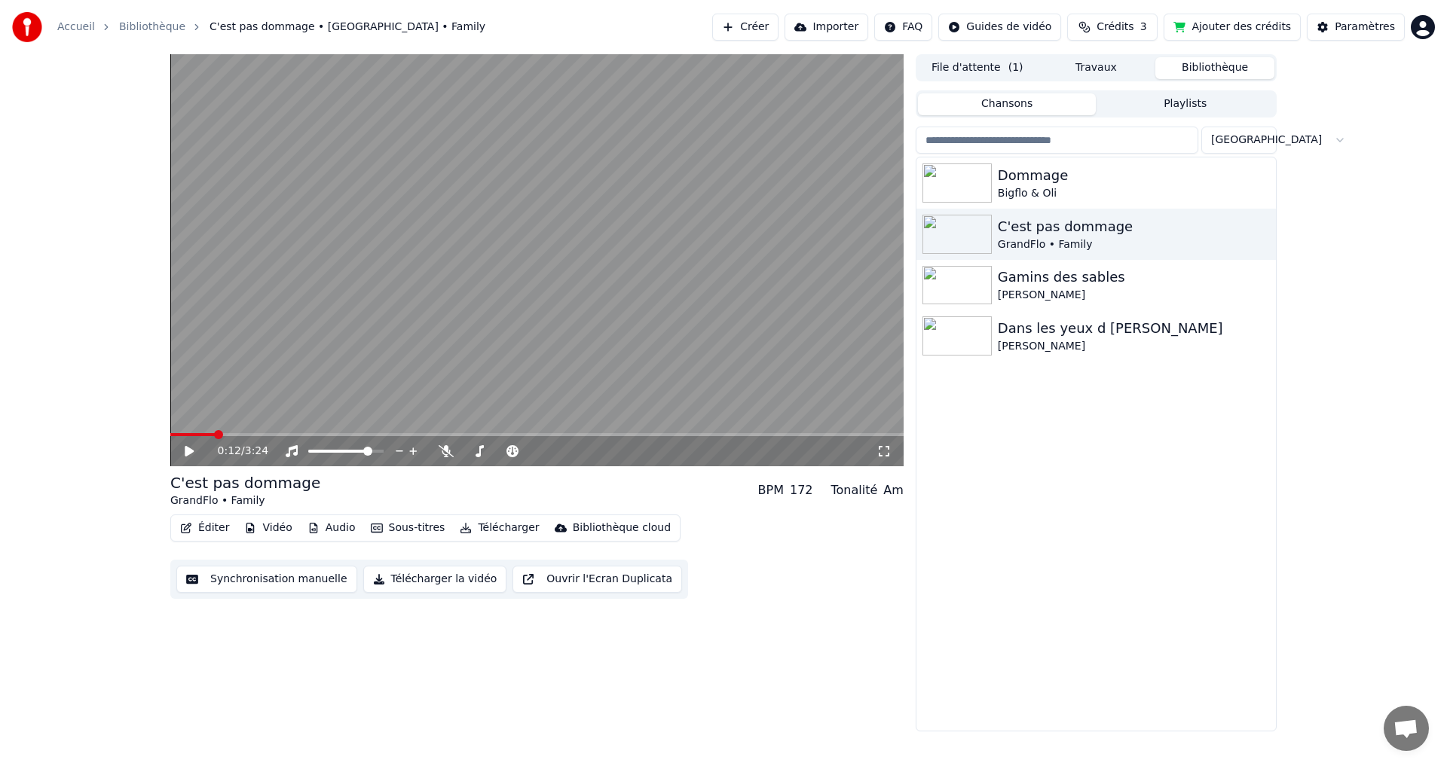
click at [283, 577] on button "Synchronisation manuelle" at bounding box center [266, 579] width 181 height 27
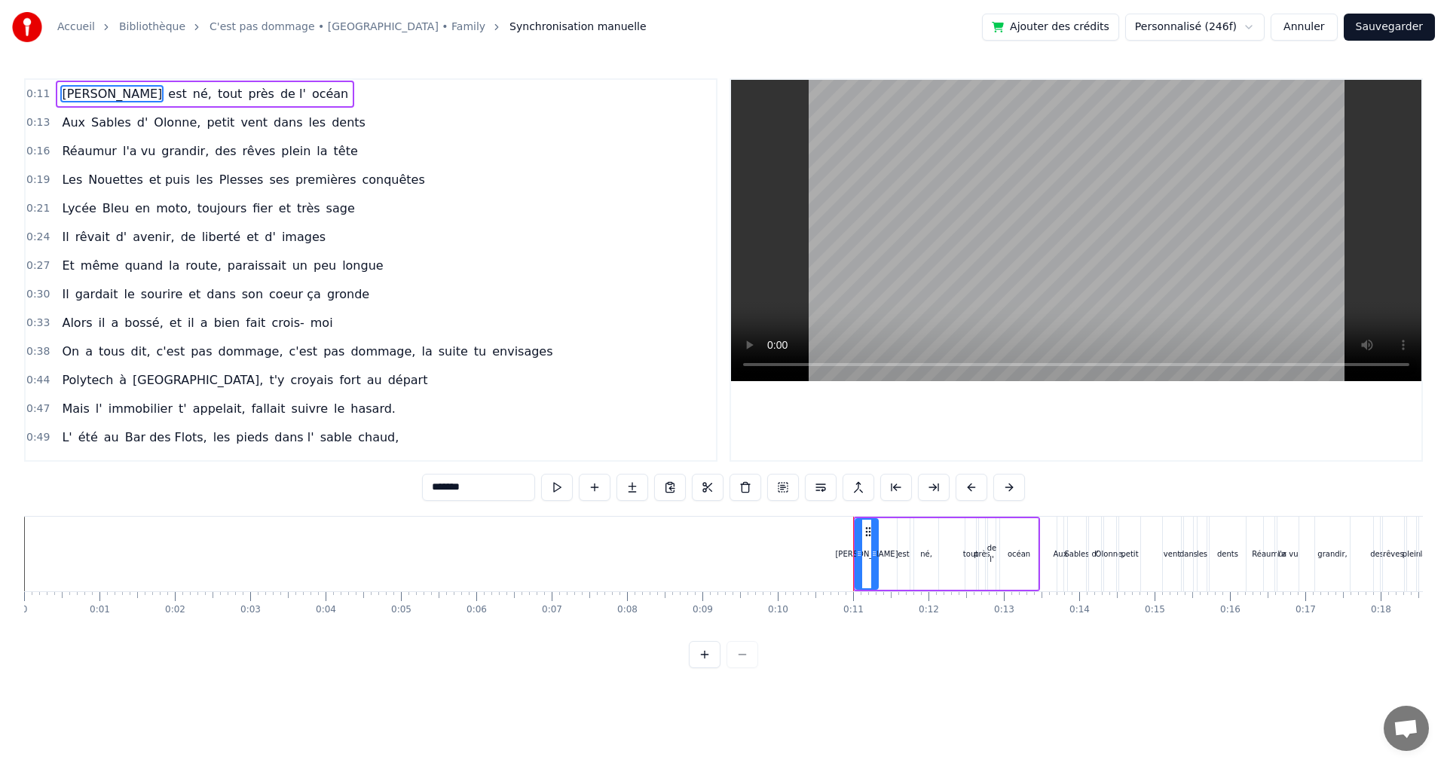
click at [319, 19] on div "Accueil Bibliothèque C'est pas dommage • [GEOGRAPHIC_DATA] • Family Synchronisa…" at bounding box center [329, 27] width 634 height 30
click at [315, 27] on link "C'est pas dommage • [GEOGRAPHIC_DATA] • Family" at bounding box center [347, 27] width 276 height 15
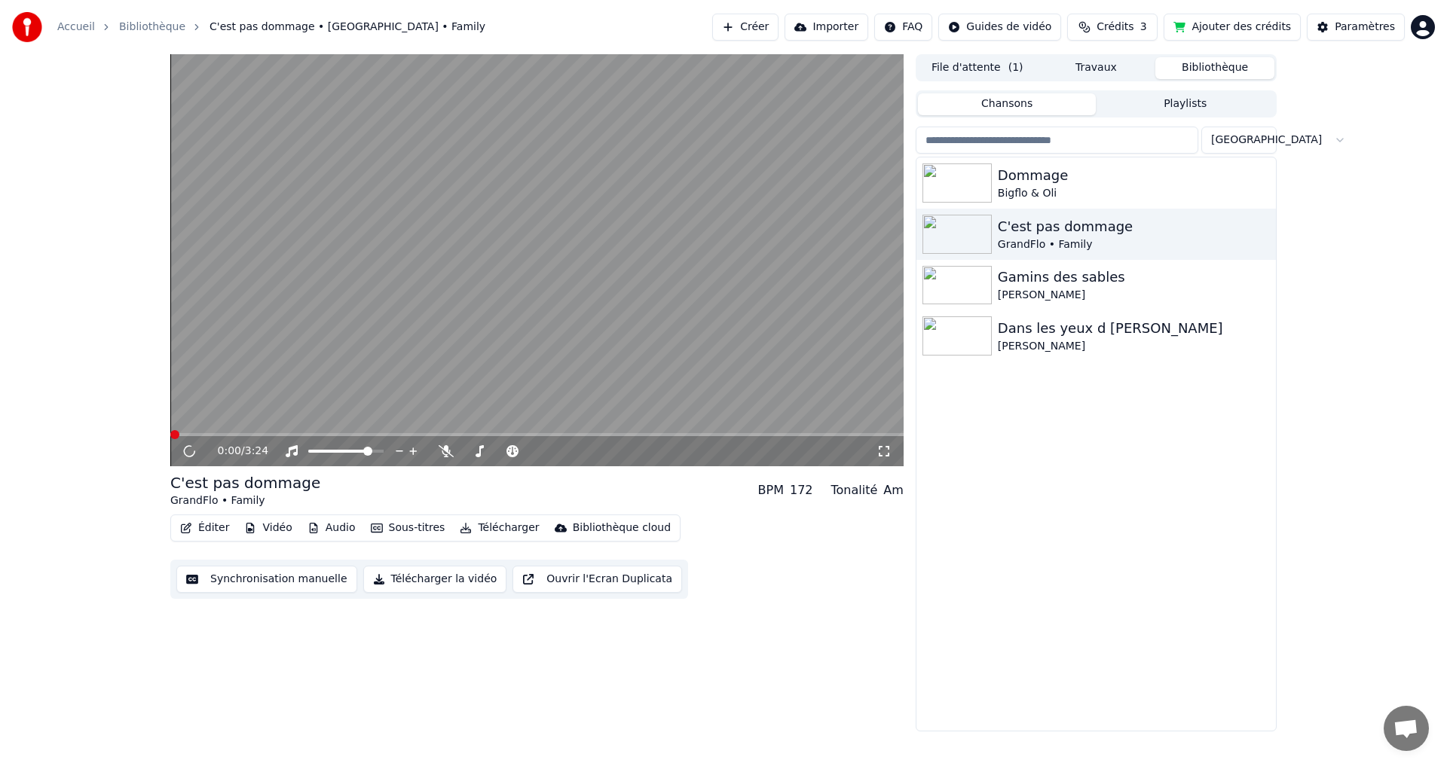
click at [328, 523] on button "Audio" at bounding box center [331, 528] width 60 height 21
click at [125, 567] on div "0:04 / 3:24 C'est pas dommage GrandFlo • Family BPM 172 Tonalité Am Éditer Vidé…" at bounding box center [723, 392] width 1447 height 677
click at [185, 449] on icon at bounding box center [199, 451] width 35 height 12
click at [313, 580] on button "Synchronisation manuelle" at bounding box center [266, 579] width 181 height 27
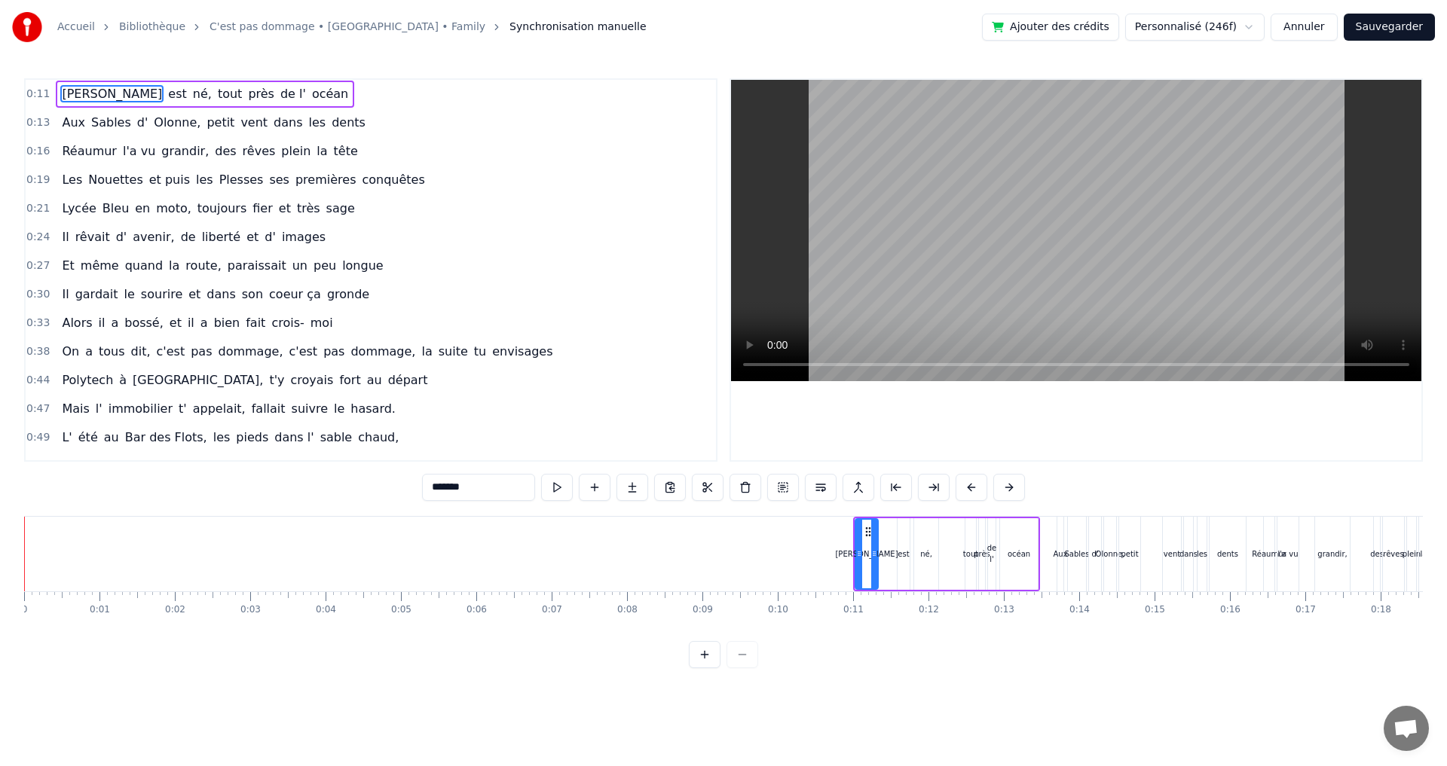
click at [866, 531] on circle at bounding box center [866, 531] width 1 height 1
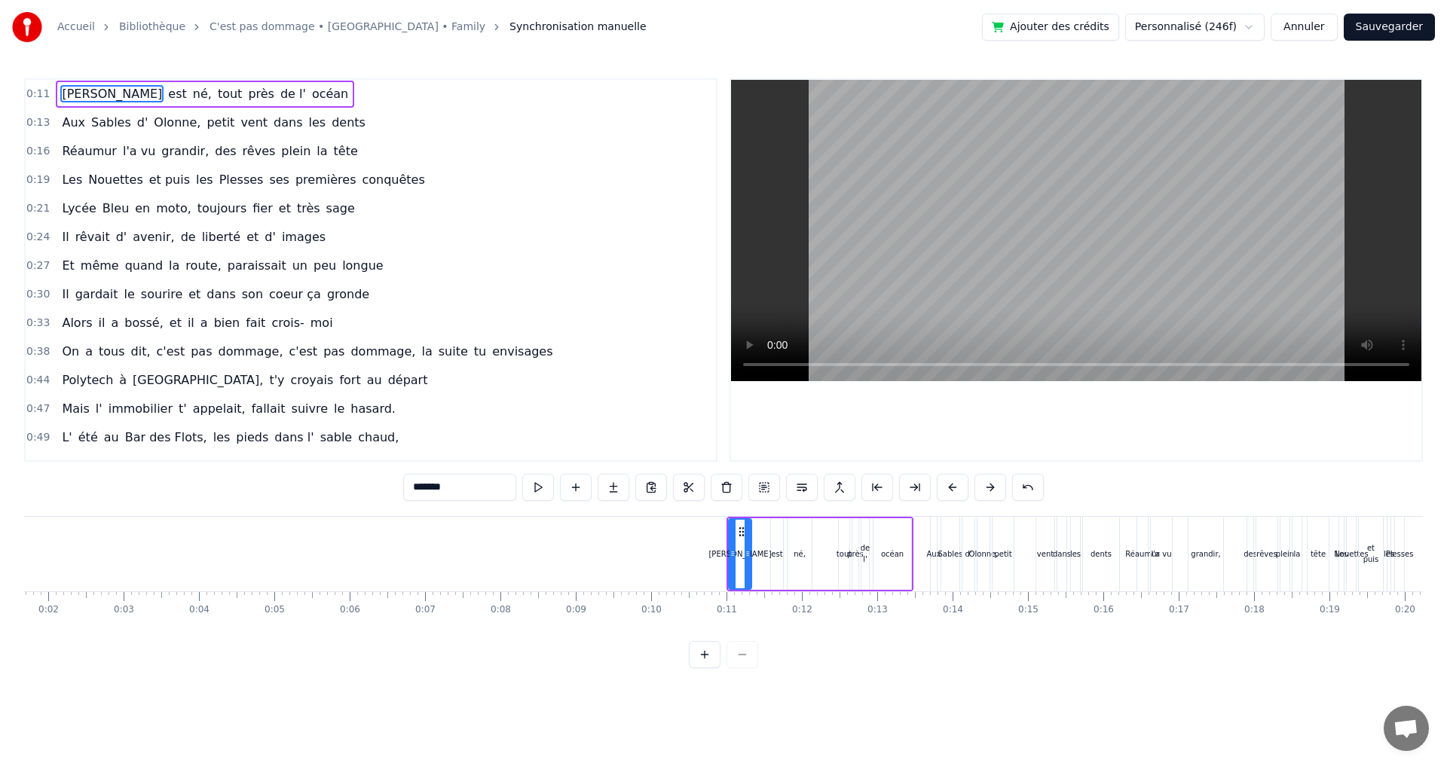
scroll to position [0, 93]
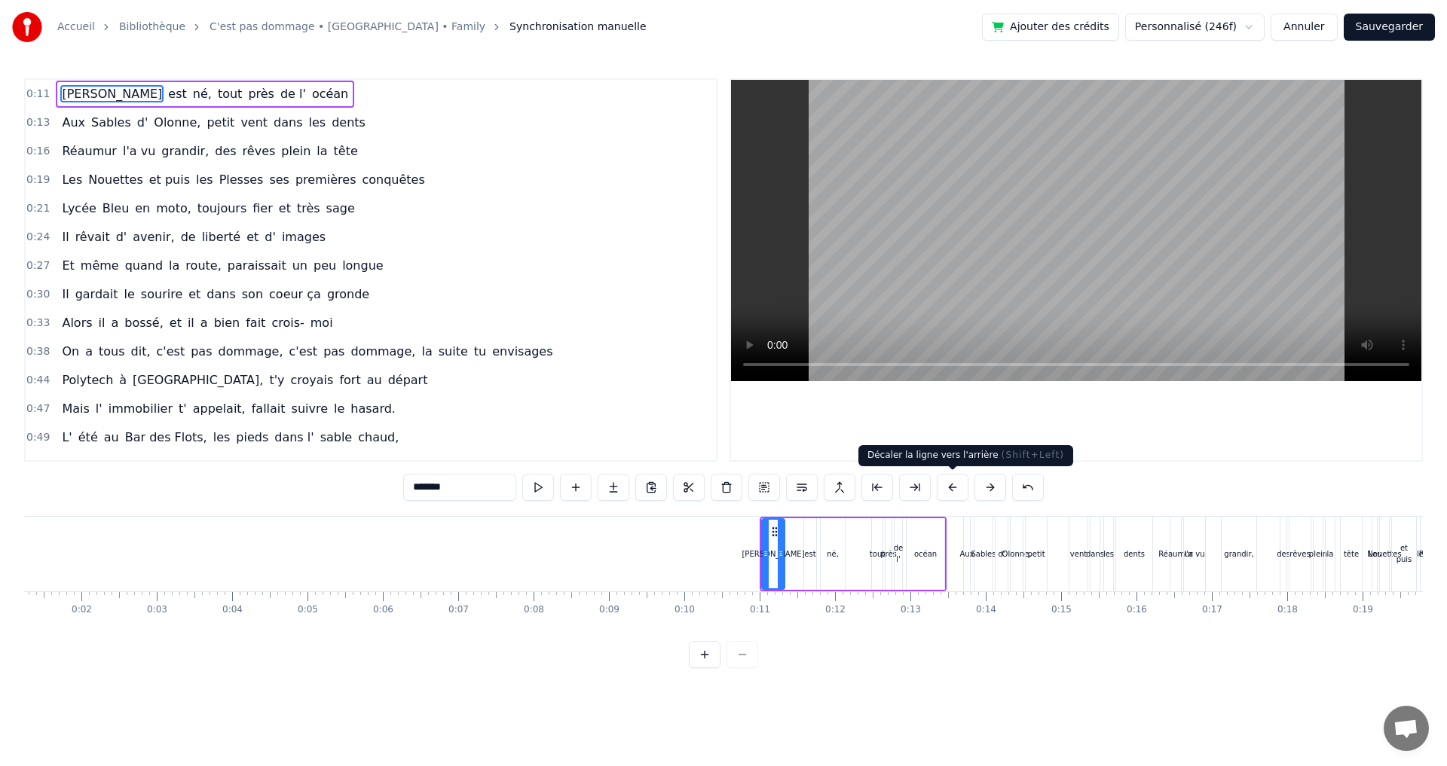
click at [949, 489] on button at bounding box center [952, 487] width 32 height 27
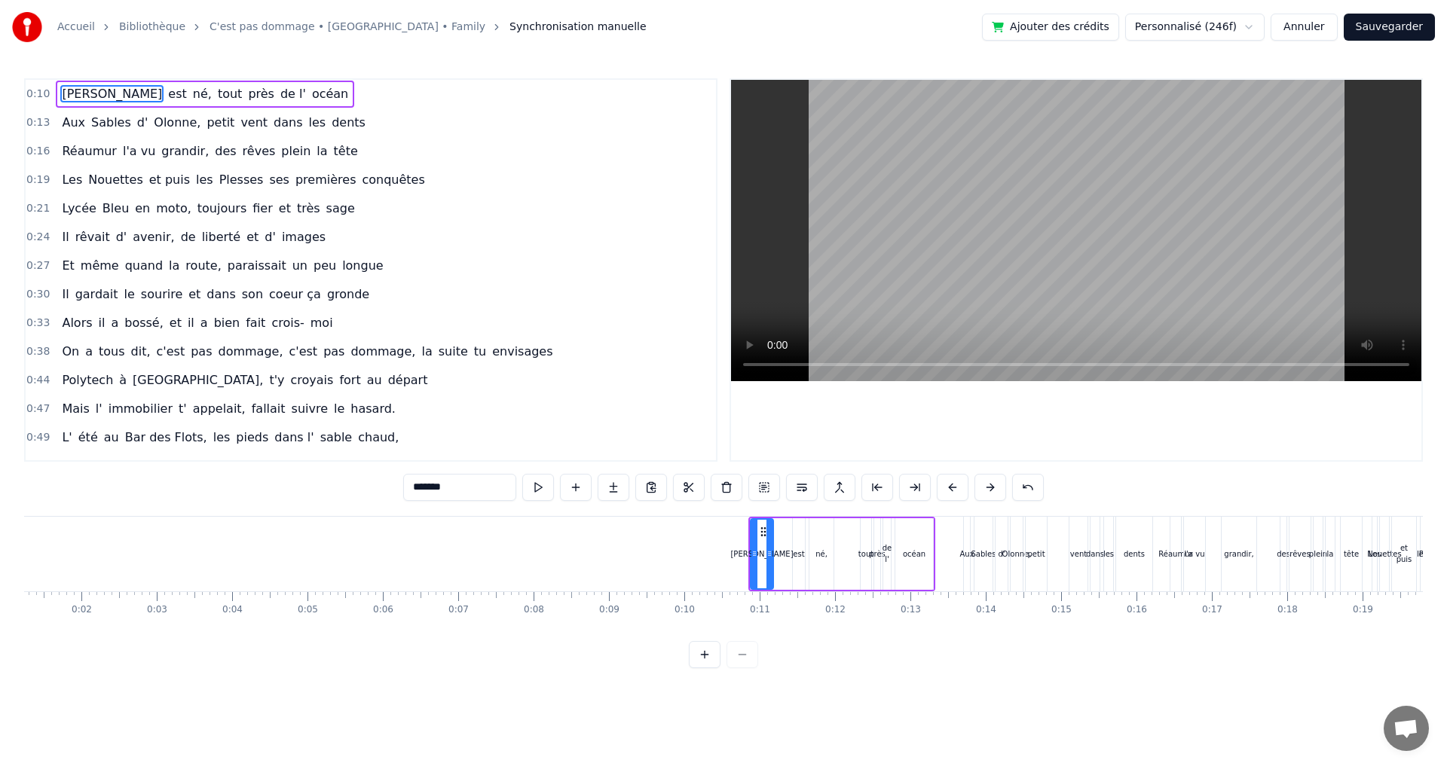
click at [949, 489] on button at bounding box center [952, 487] width 32 height 27
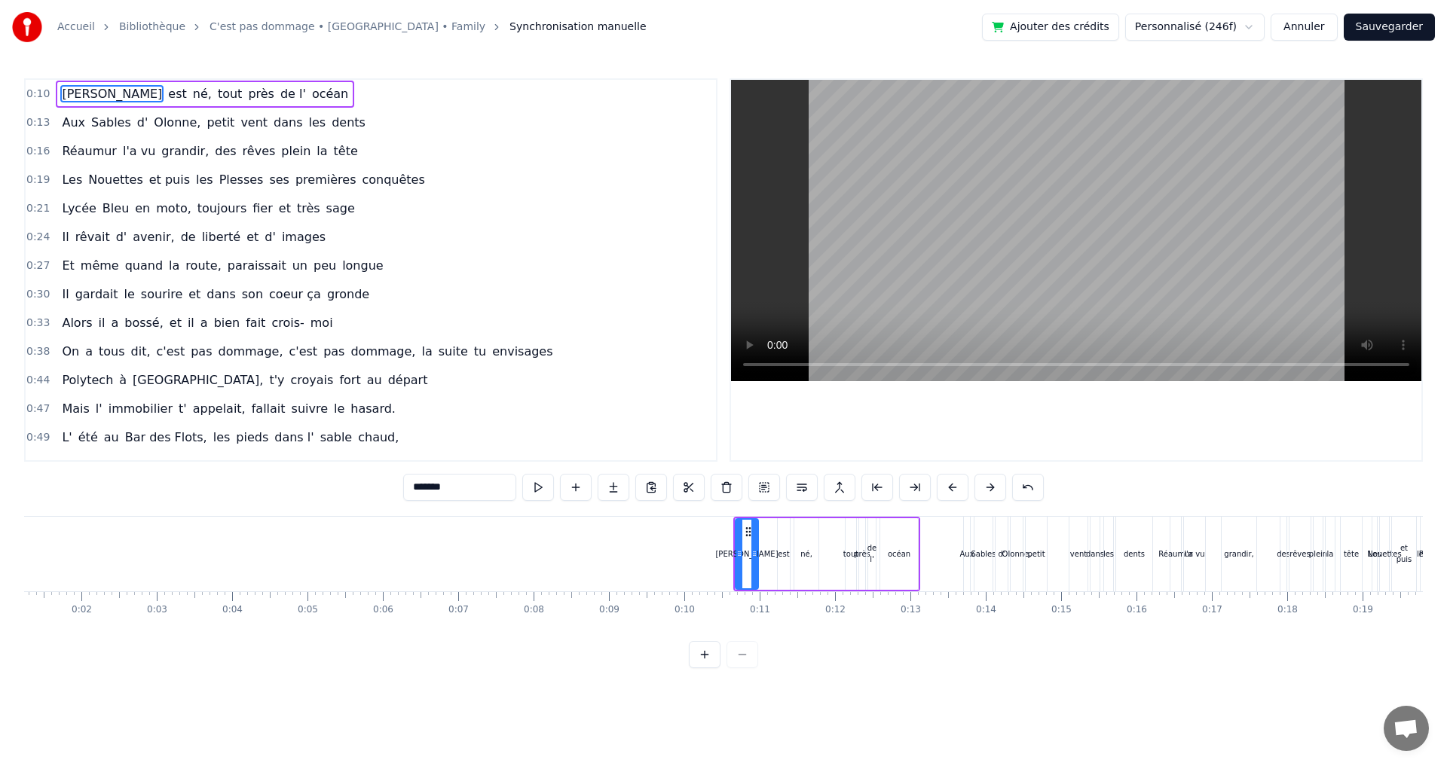
click at [949, 489] on button at bounding box center [952, 487] width 32 height 27
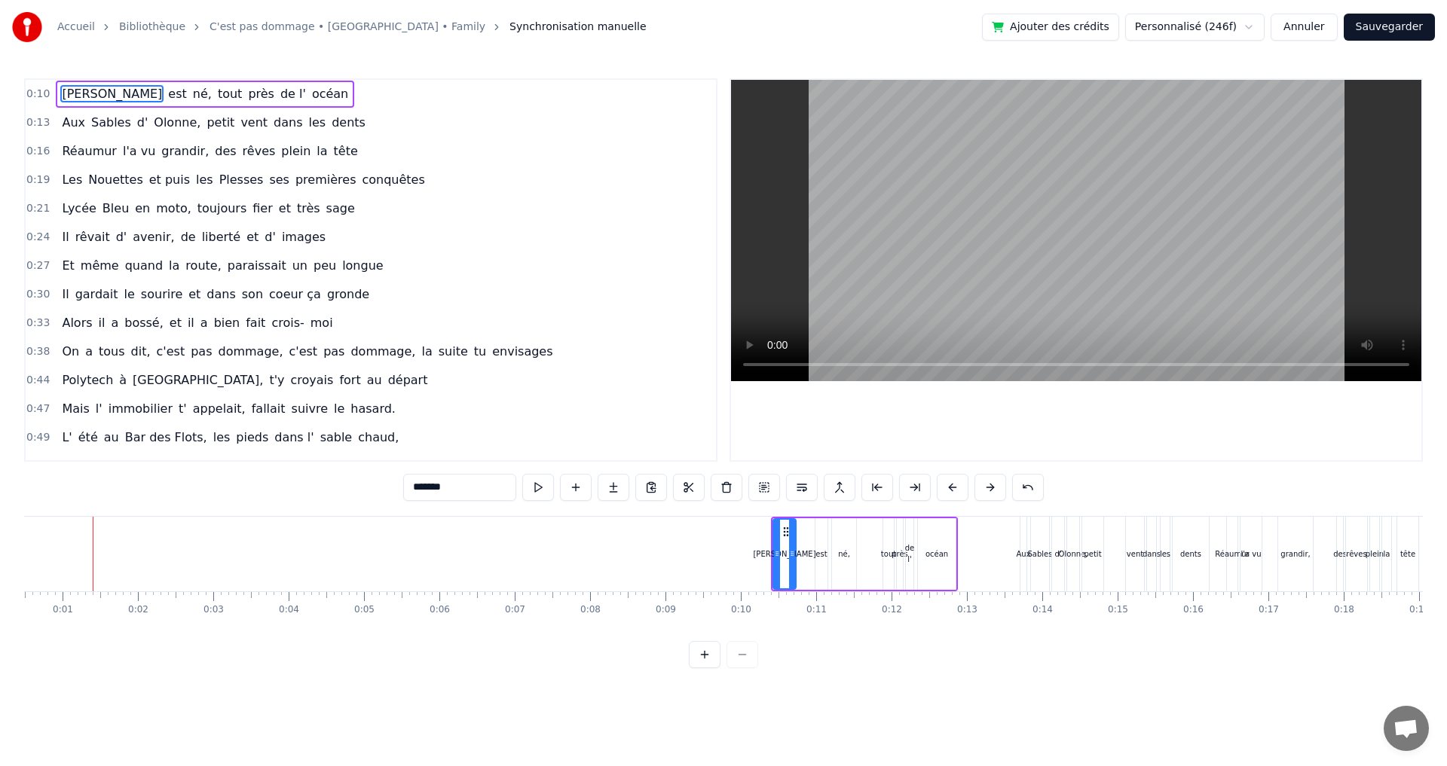
scroll to position [0, 30]
click at [1044, 534] on div "Sables" at bounding box center [1046, 554] width 18 height 75
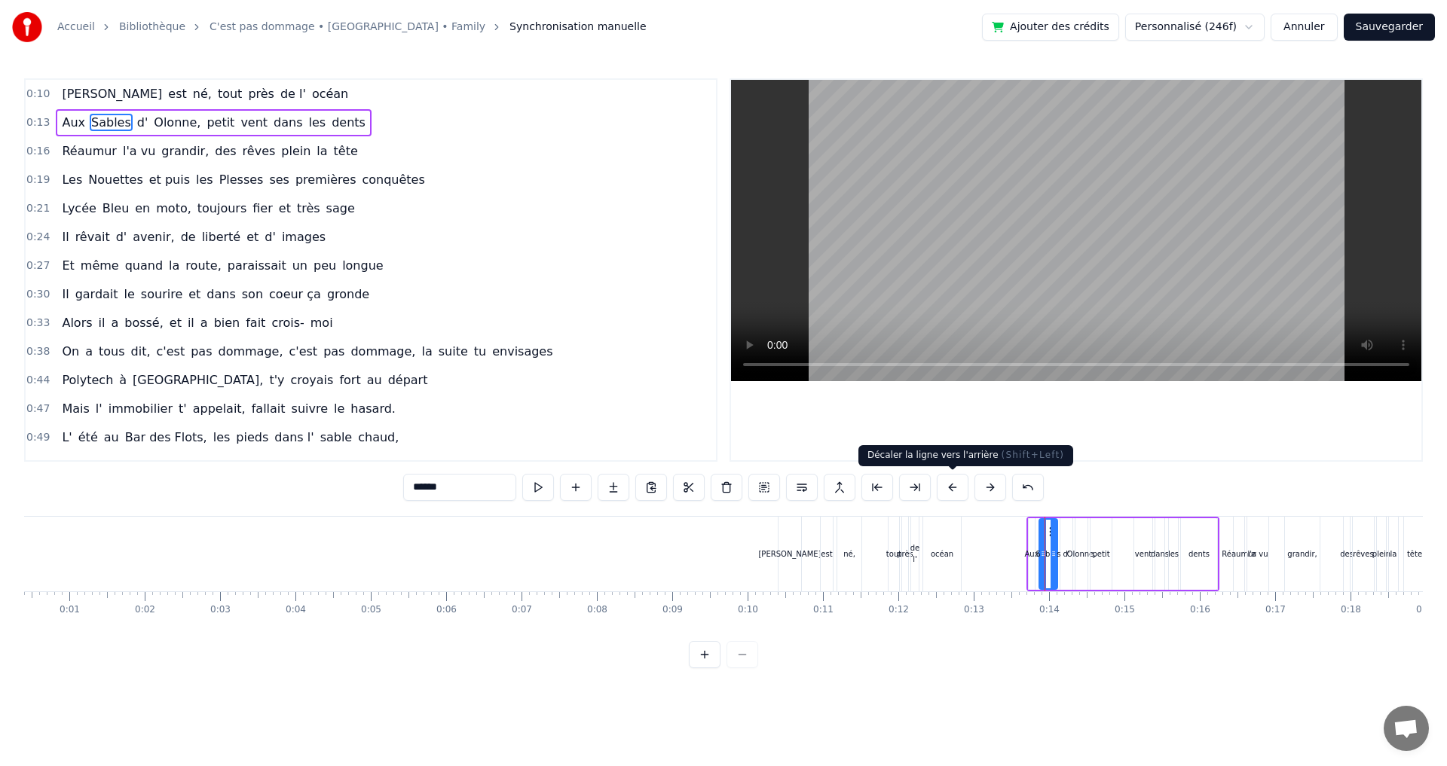
click at [952, 486] on button at bounding box center [952, 487] width 32 height 27
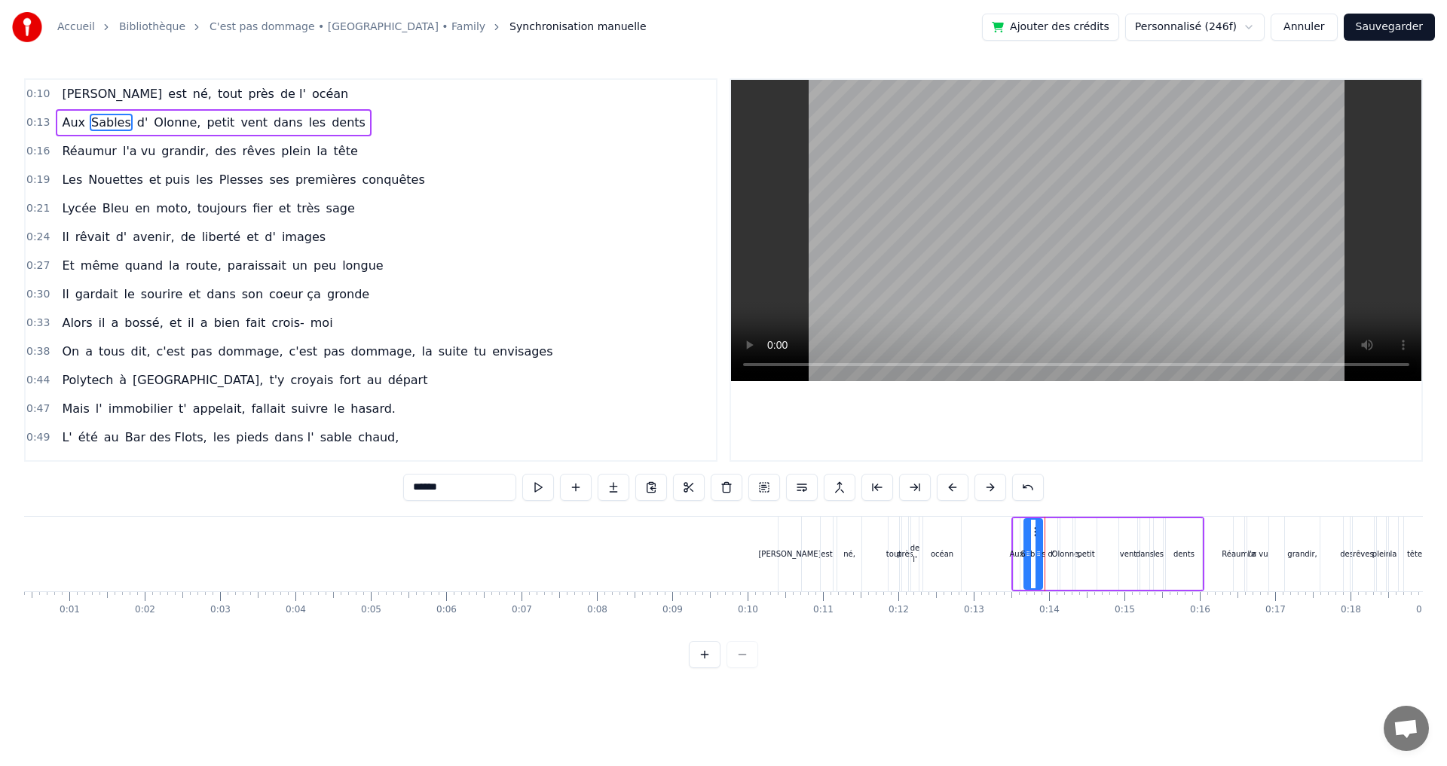
click at [952, 486] on button at bounding box center [952, 487] width 32 height 27
click at [1239, 534] on div "Réaumur" at bounding box center [1238, 554] width 11 height 75
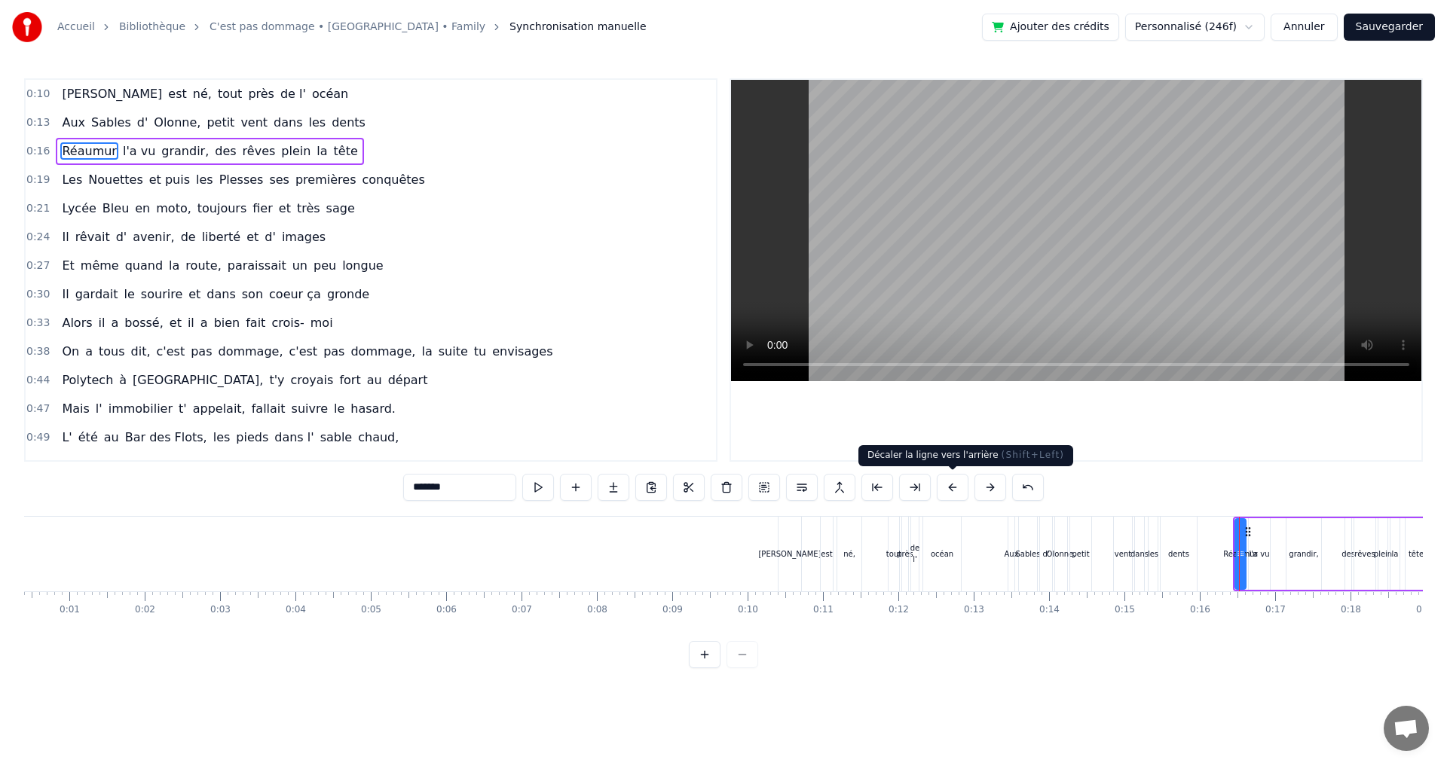
click at [946, 488] on button at bounding box center [952, 487] width 32 height 27
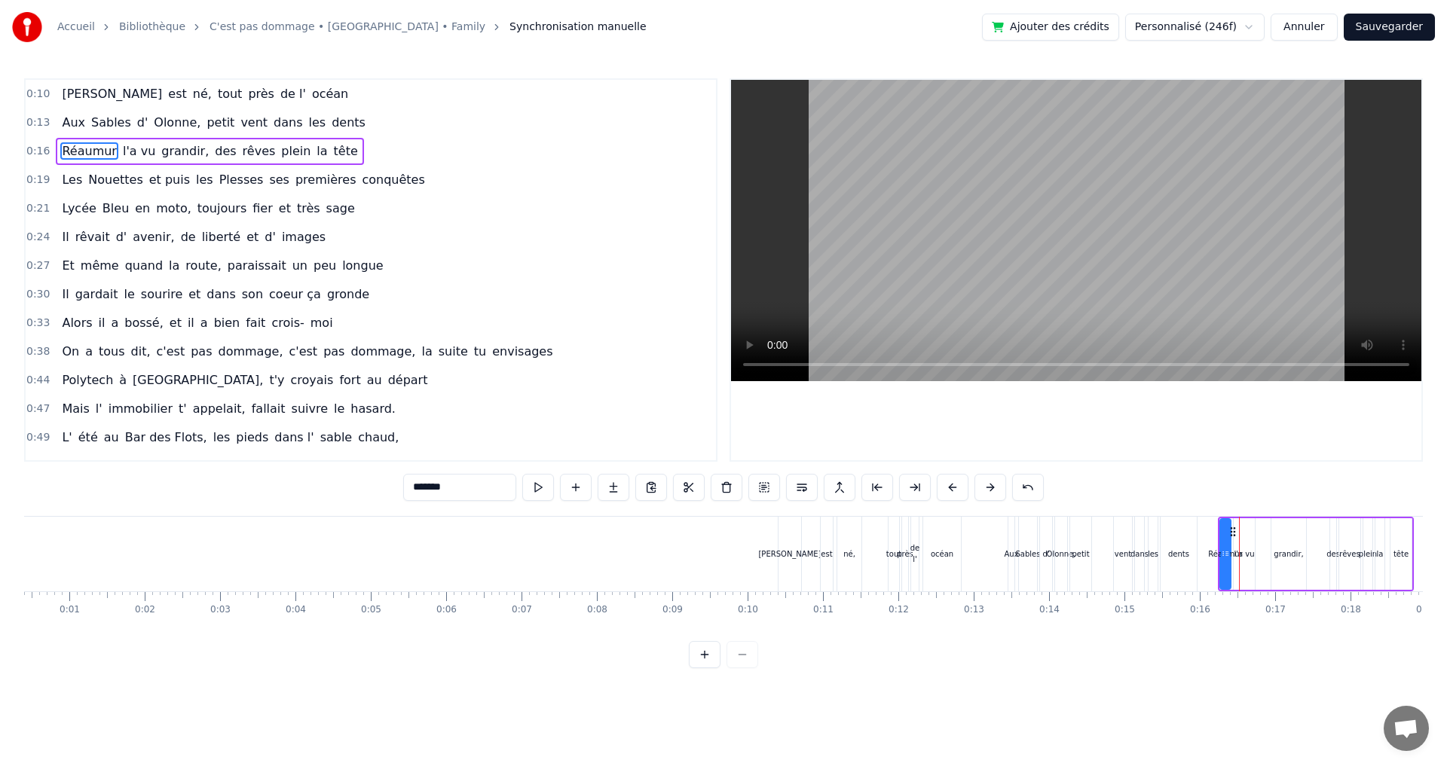
click at [946, 488] on button at bounding box center [952, 487] width 32 height 27
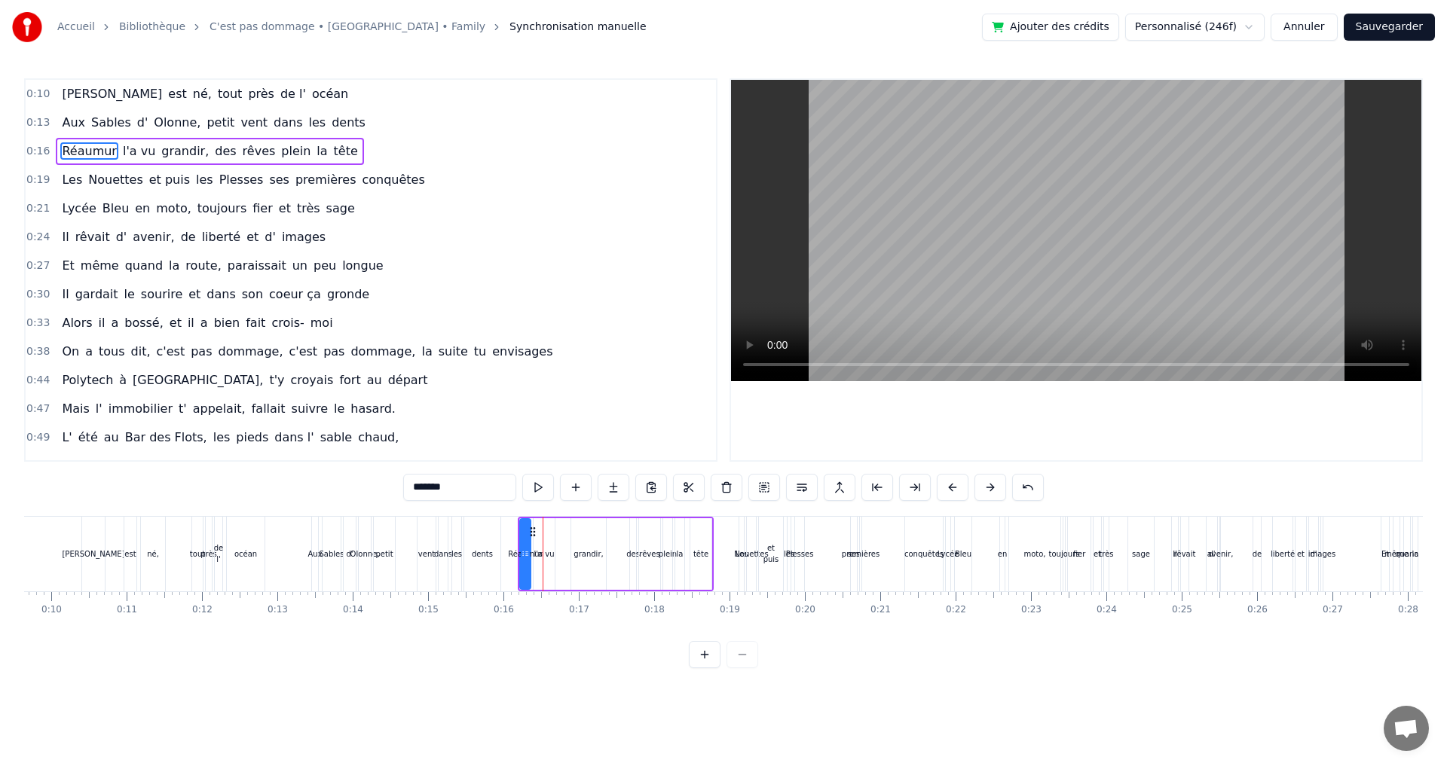
scroll to position [0, 979]
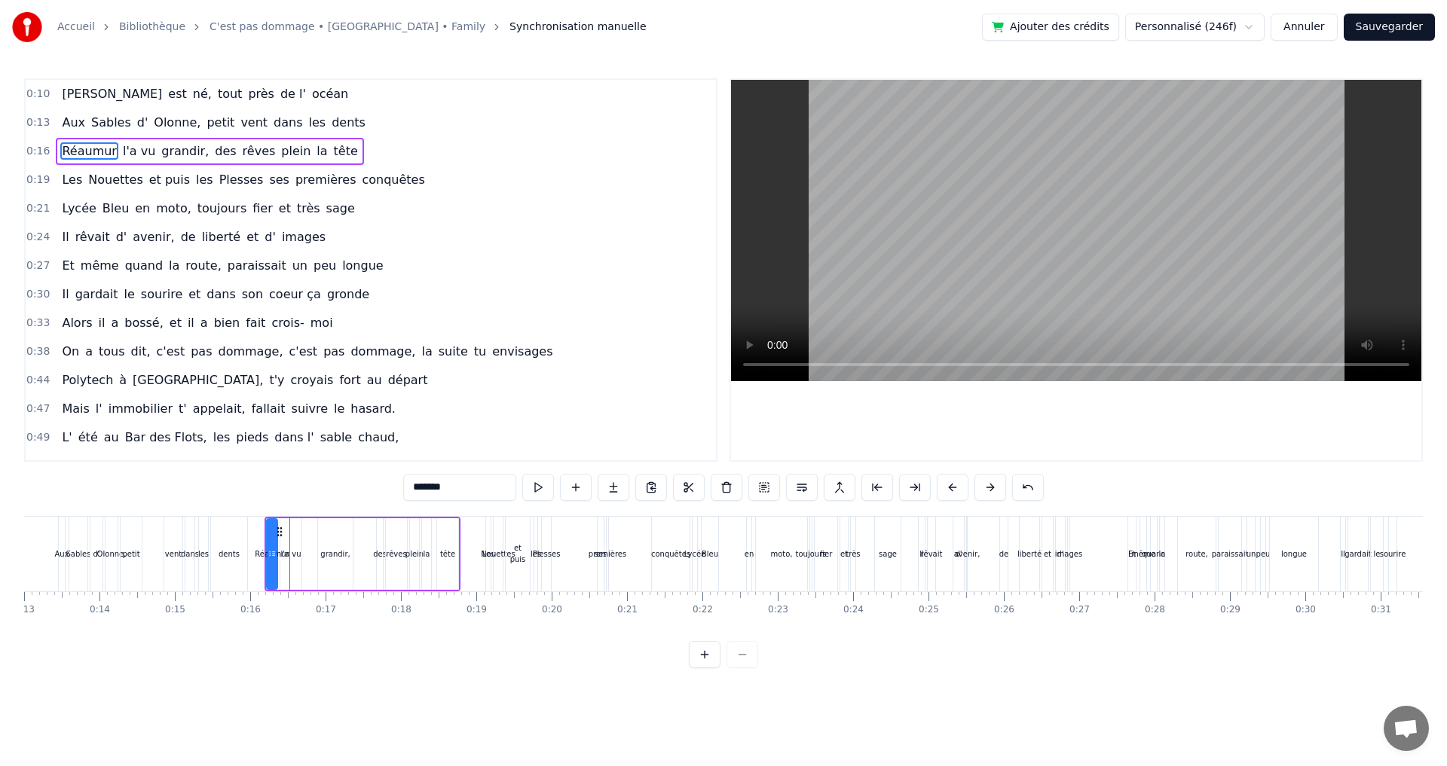
click at [487, 545] on div "Les" at bounding box center [488, 554] width 5 height 75
type input "***"
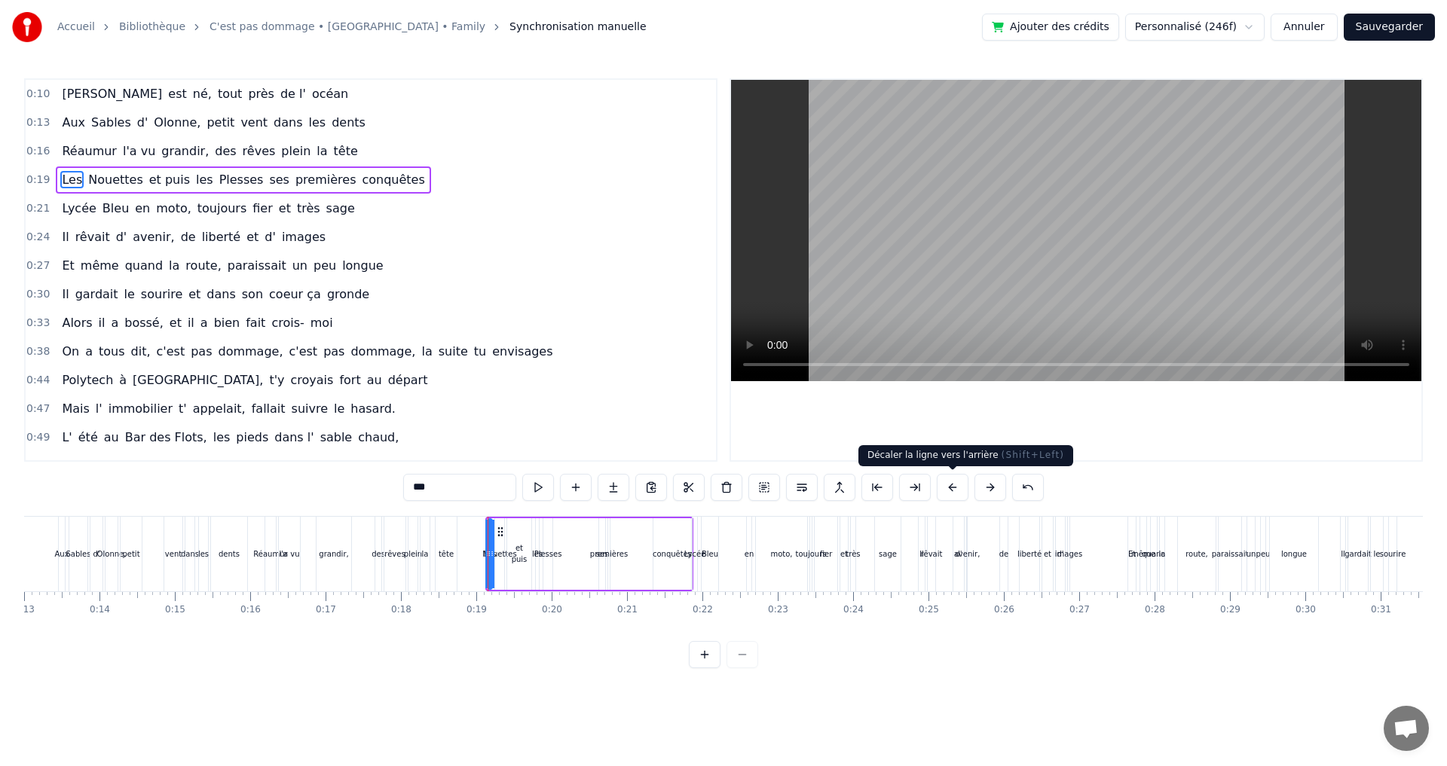
click at [958, 490] on button at bounding box center [952, 487] width 32 height 27
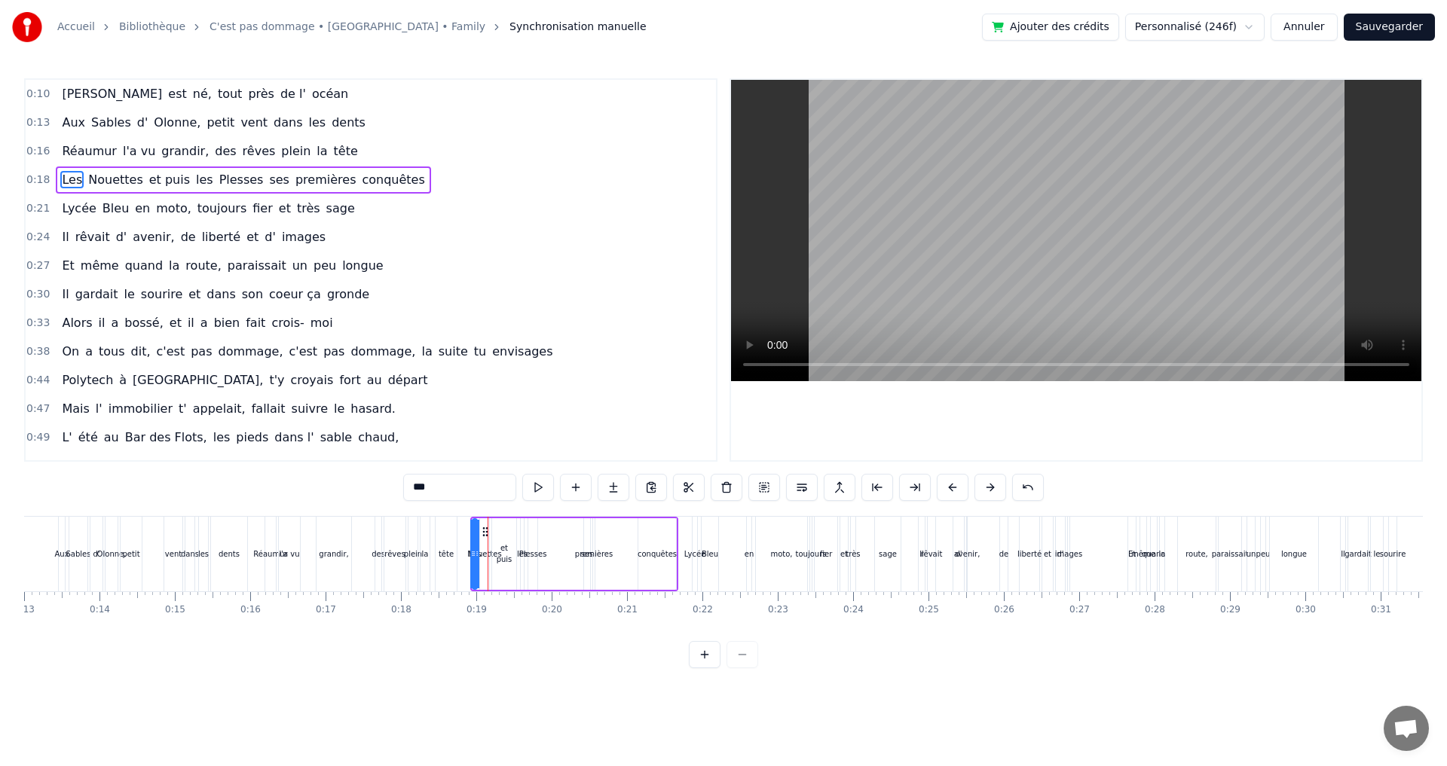
click at [958, 490] on button at bounding box center [952, 487] width 32 height 27
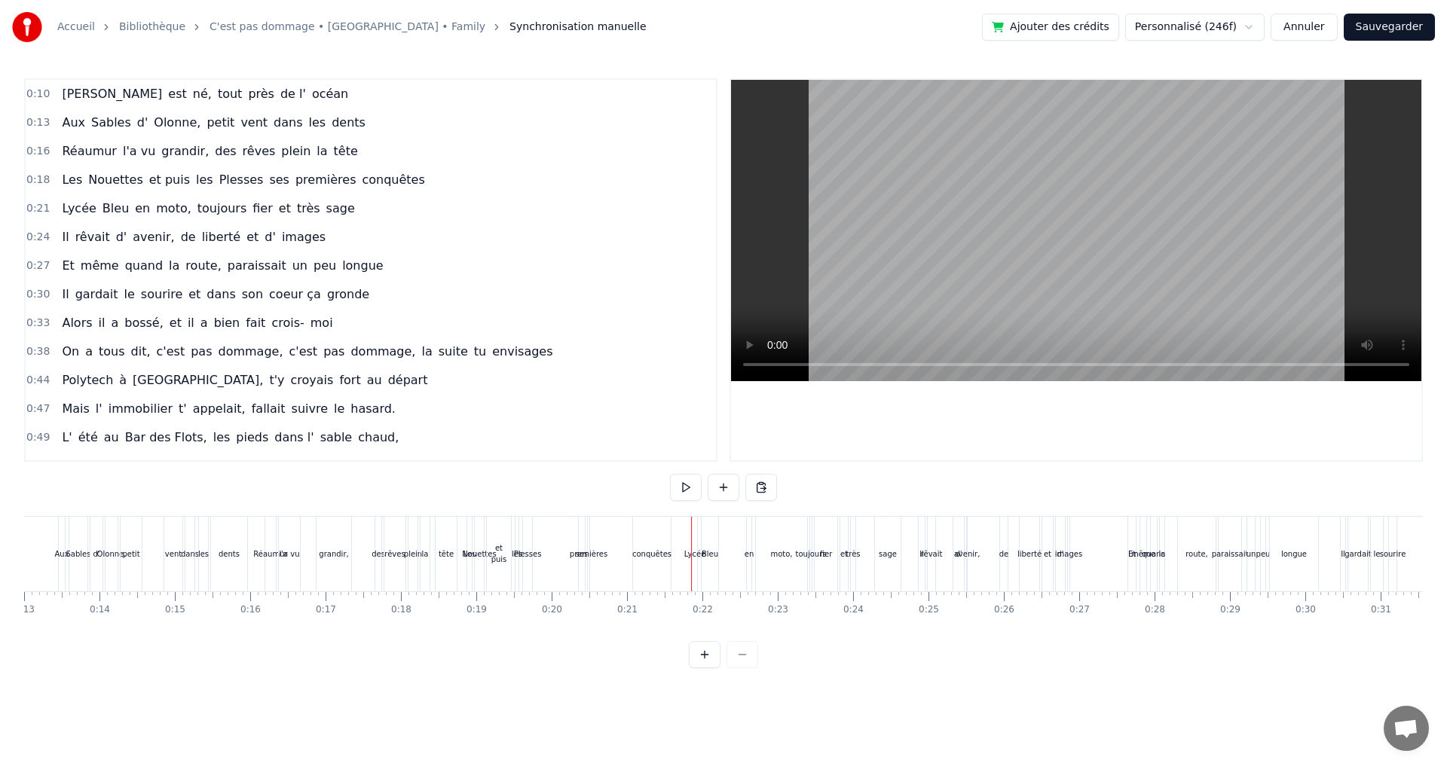
click at [695, 530] on div "Lycée" at bounding box center [694, 554] width 5 height 75
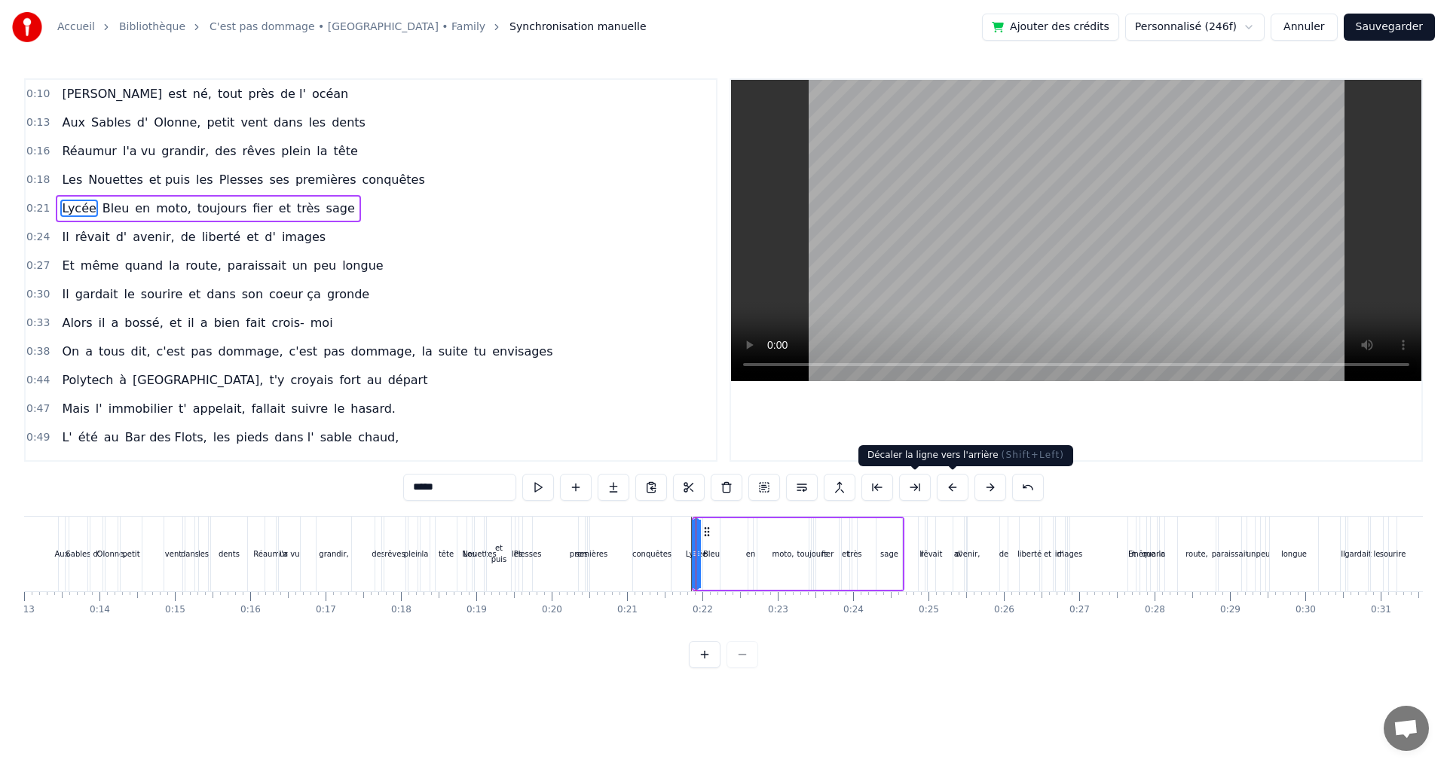
click at [952, 488] on button at bounding box center [952, 487] width 32 height 27
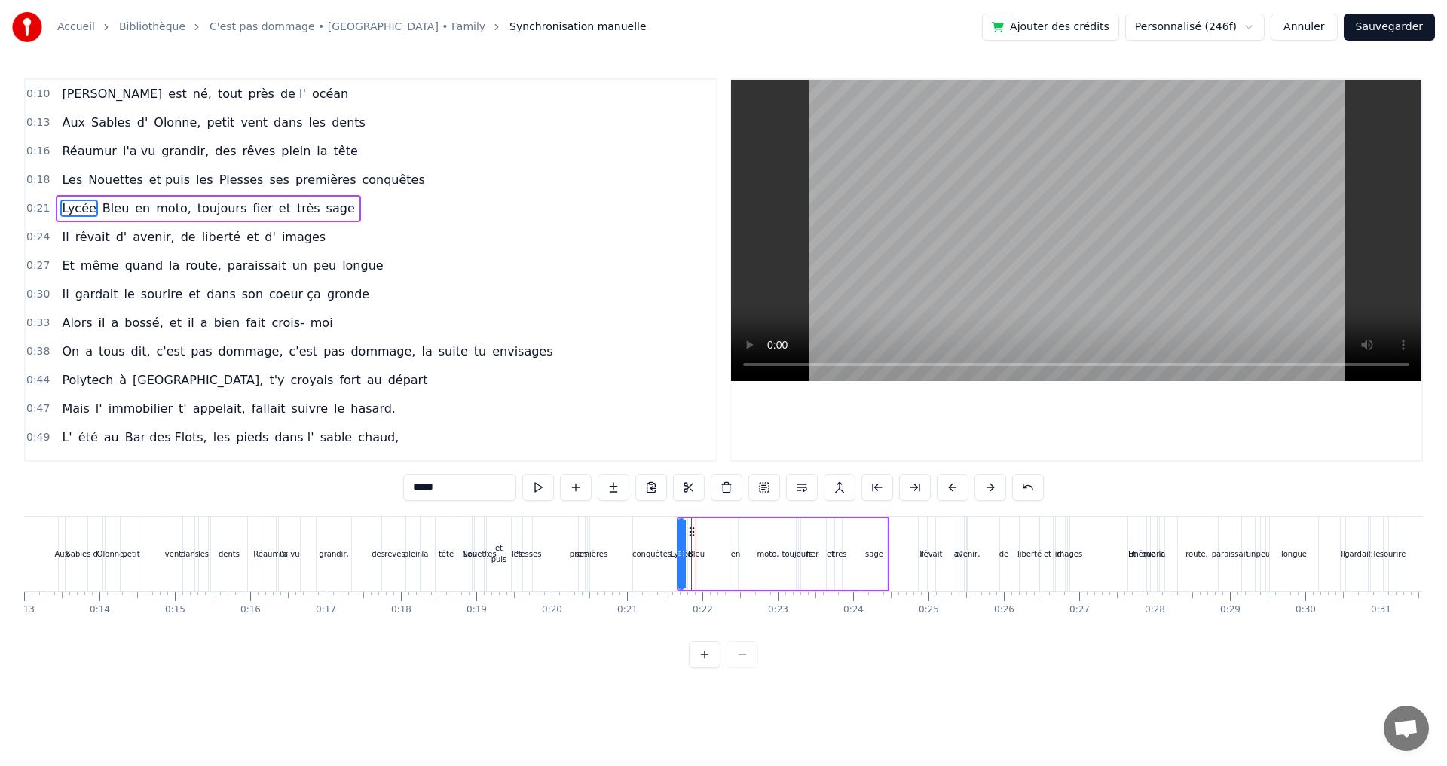
click at [952, 488] on button at bounding box center [952, 487] width 32 height 27
click at [921, 526] on div "Il" at bounding box center [921, 554] width 6 height 75
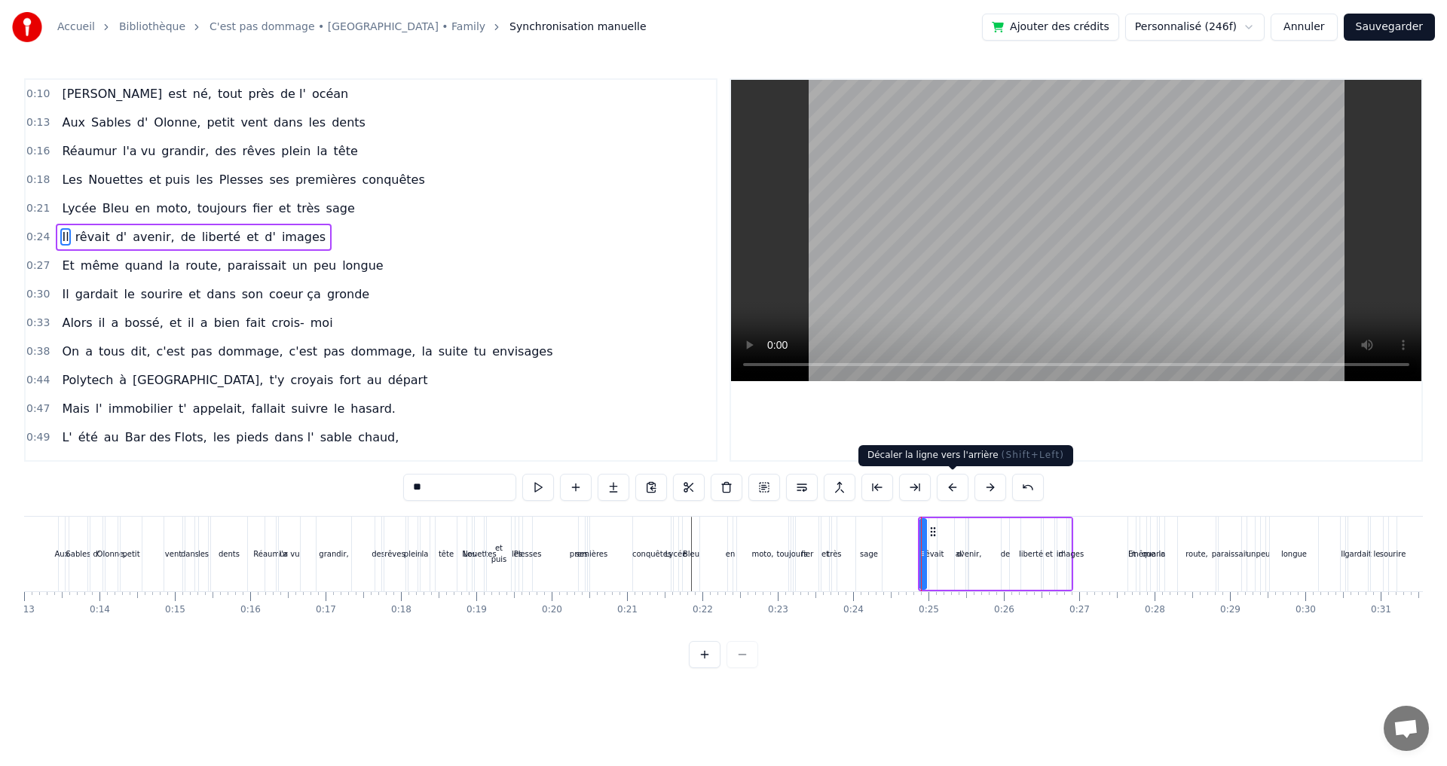
click at [961, 487] on button at bounding box center [952, 487] width 32 height 27
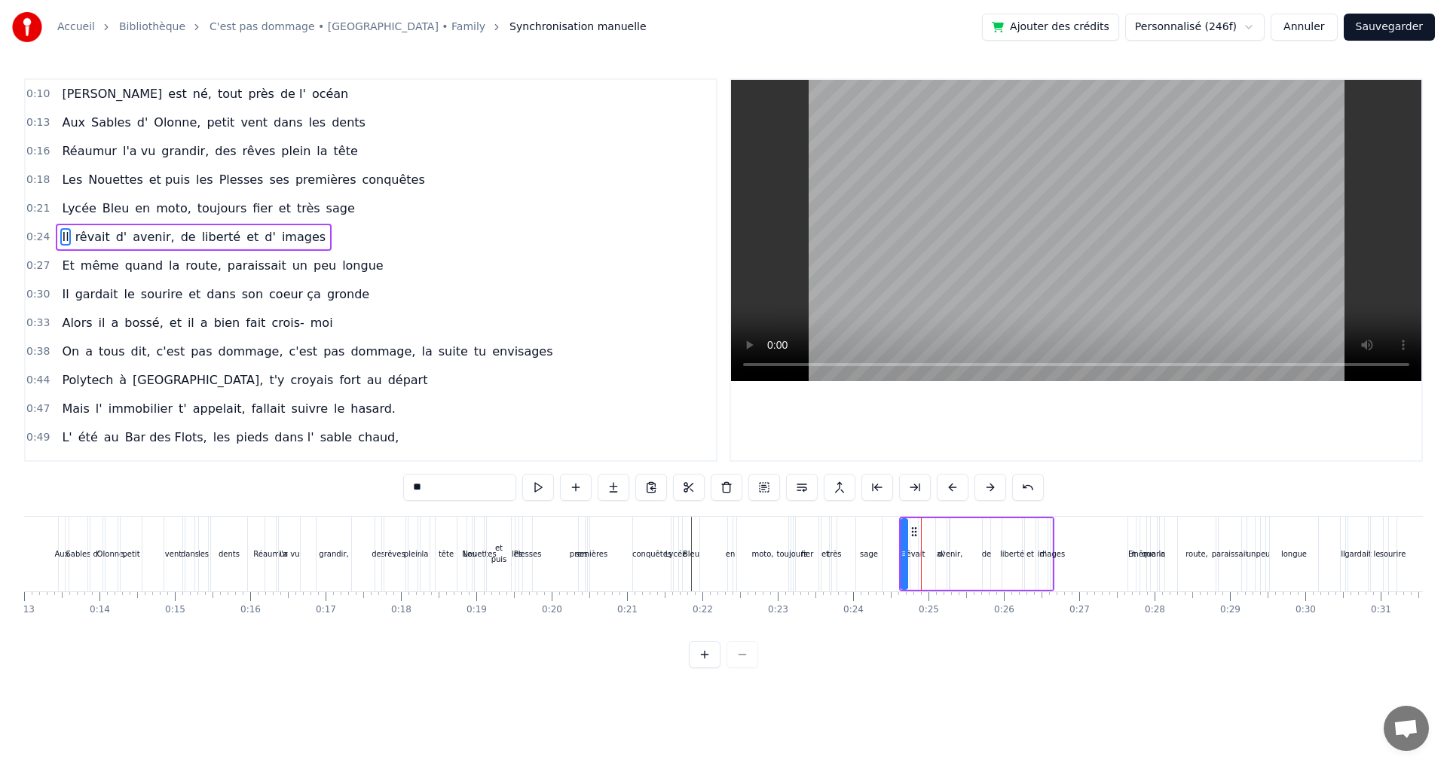
click at [1133, 533] on div "Et" at bounding box center [1132, 554] width 8 height 75
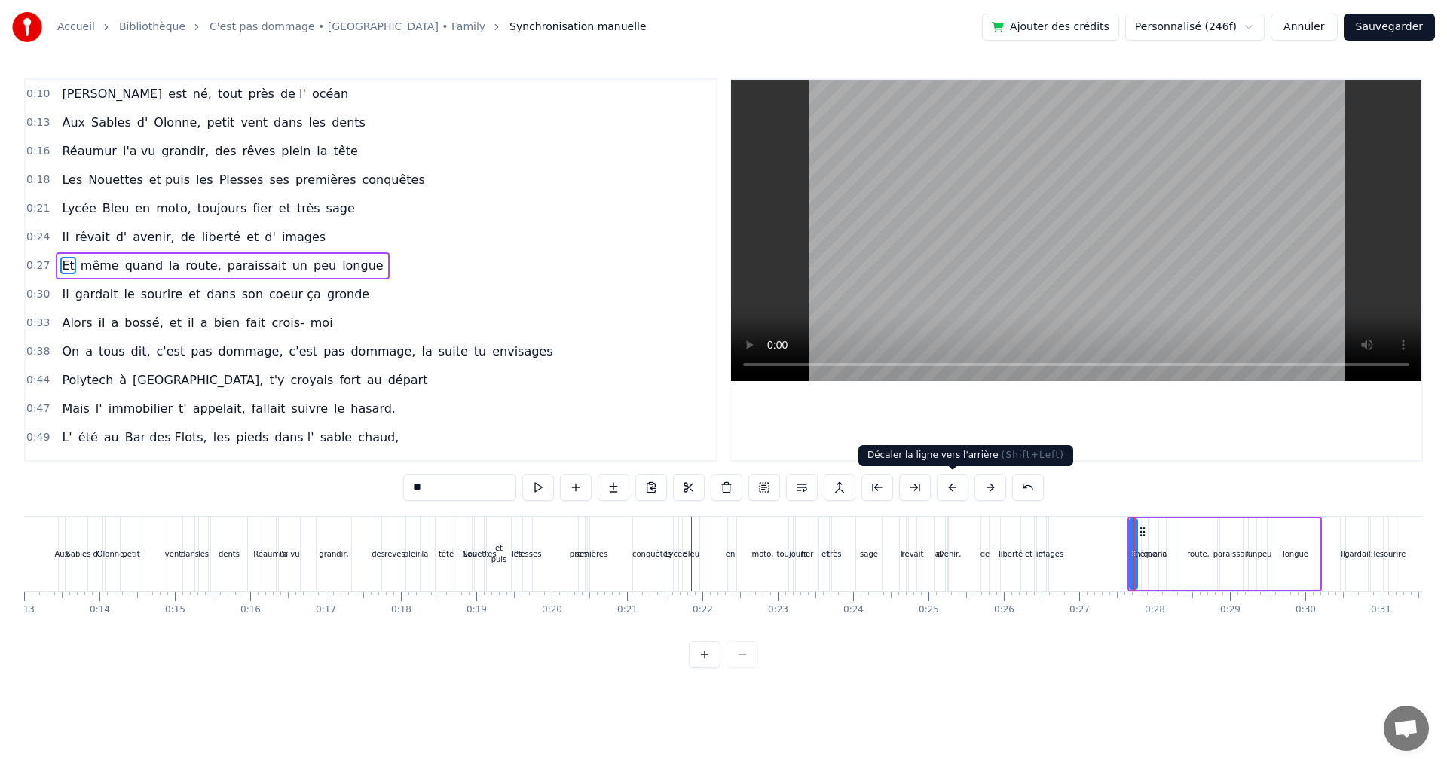
click at [962, 487] on button at bounding box center [952, 487] width 32 height 27
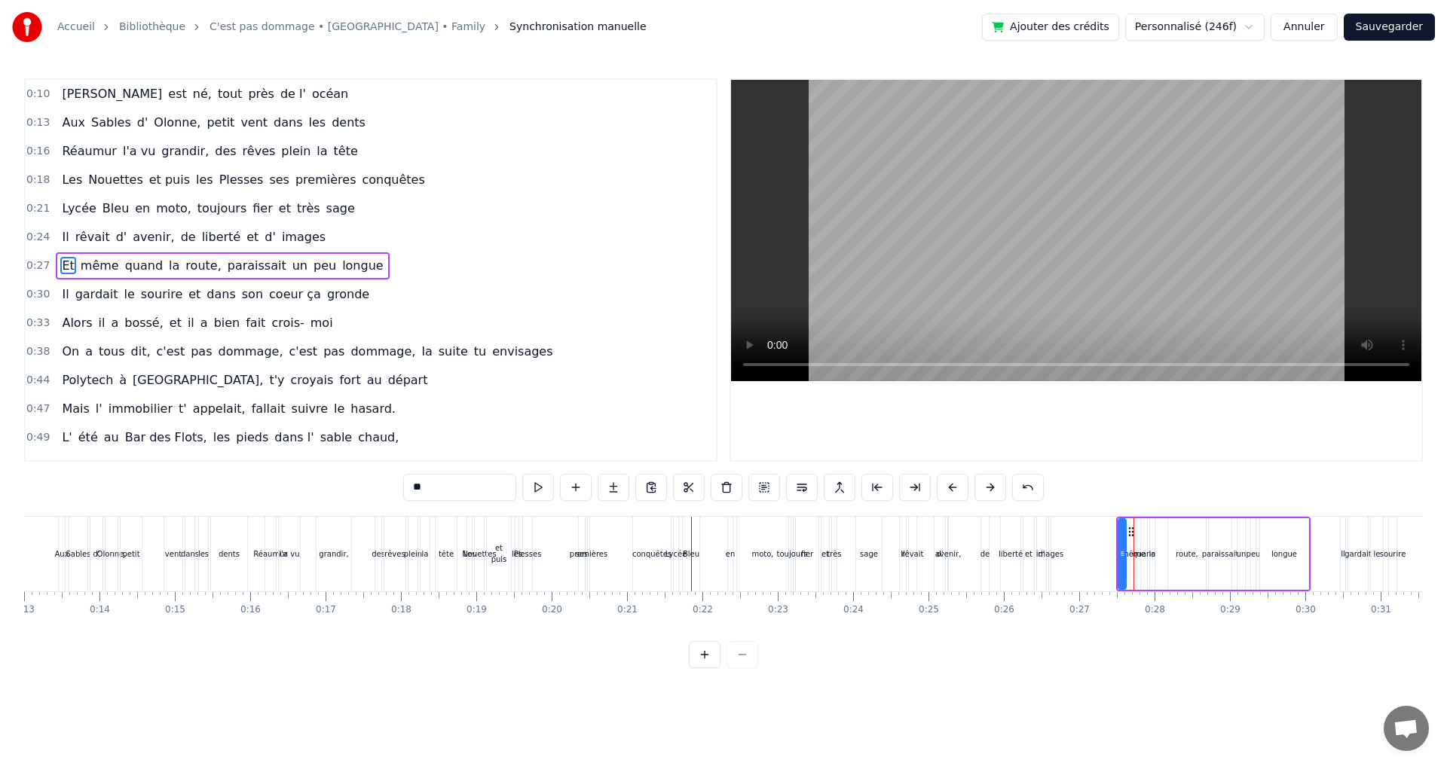
click at [962, 487] on button at bounding box center [952, 487] width 32 height 27
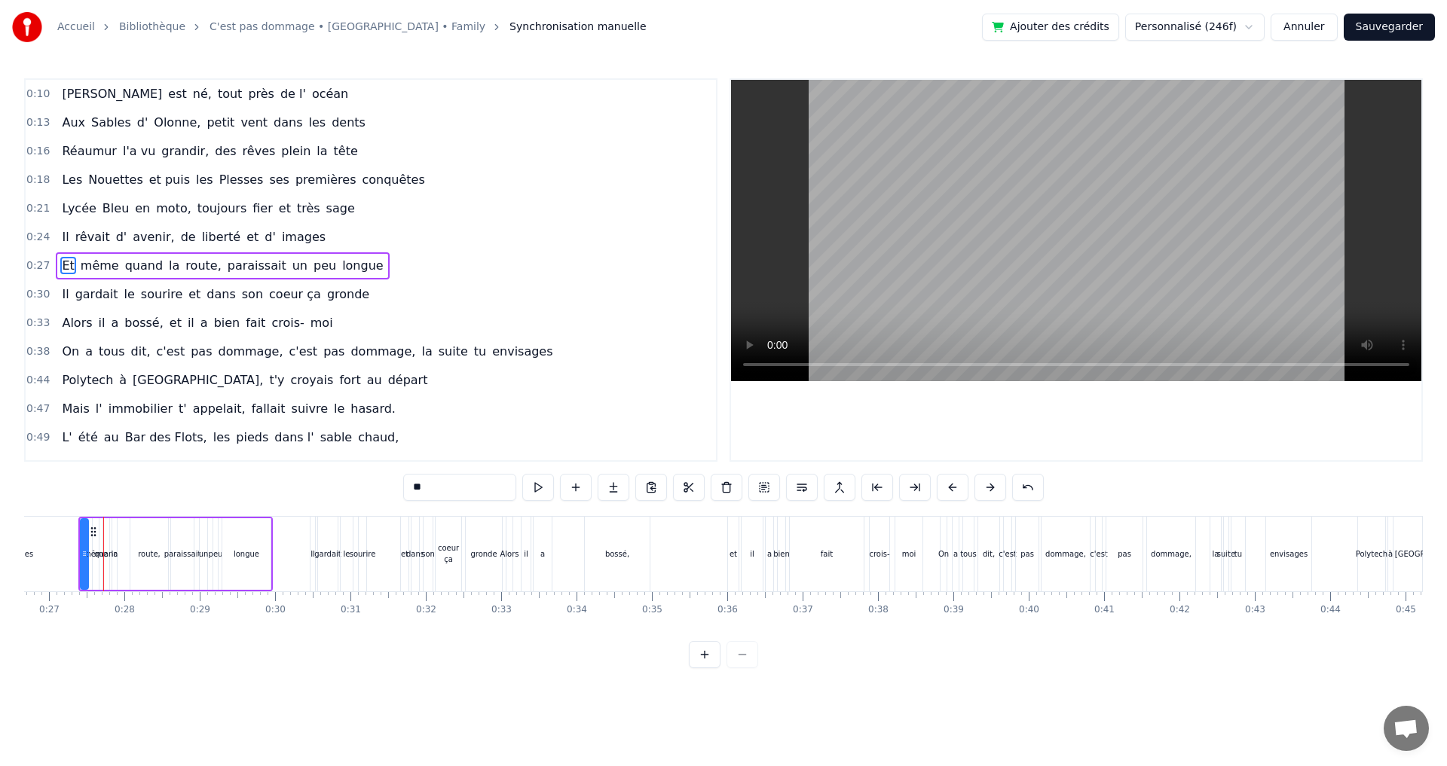
scroll to position [0, 2026]
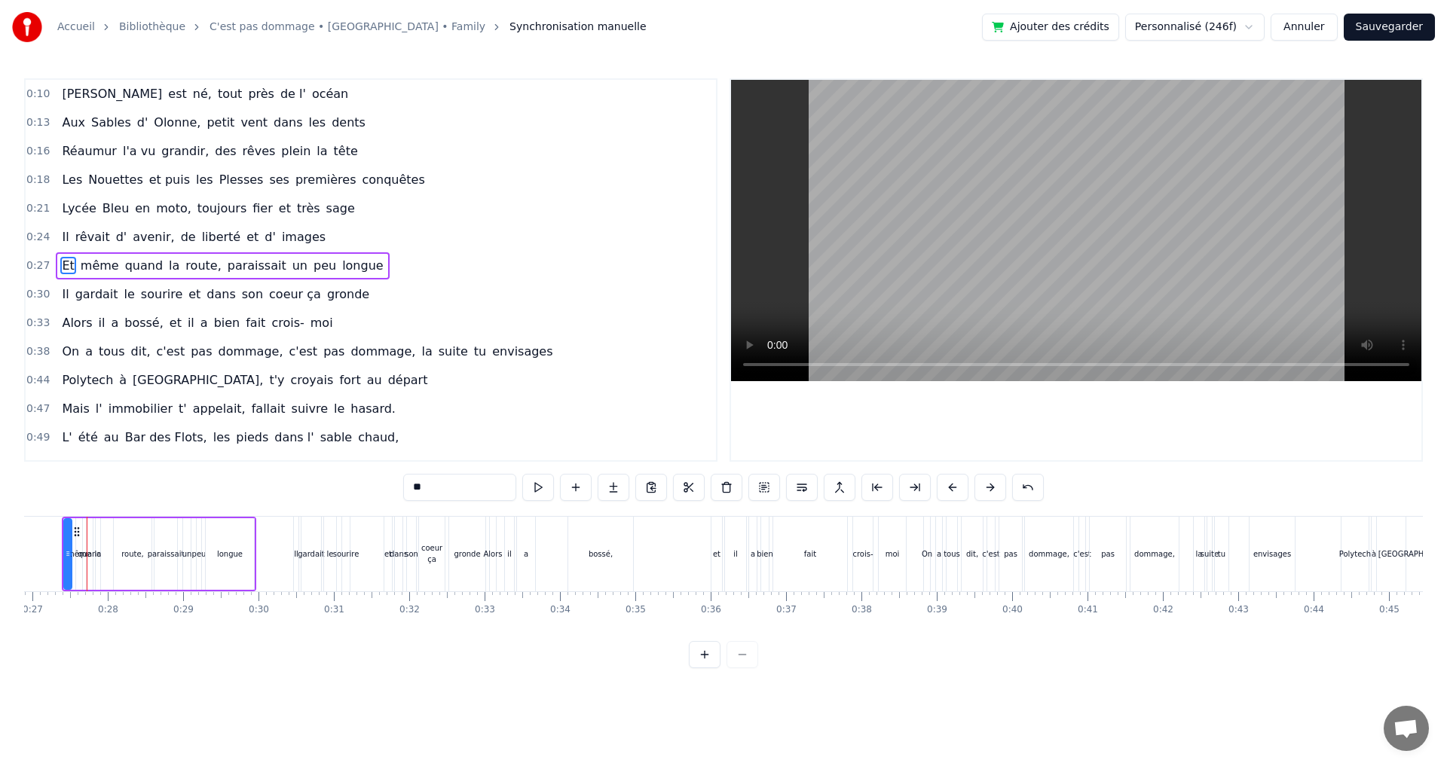
click at [295, 532] on div "Il" at bounding box center [296, 554] width 5 height 75
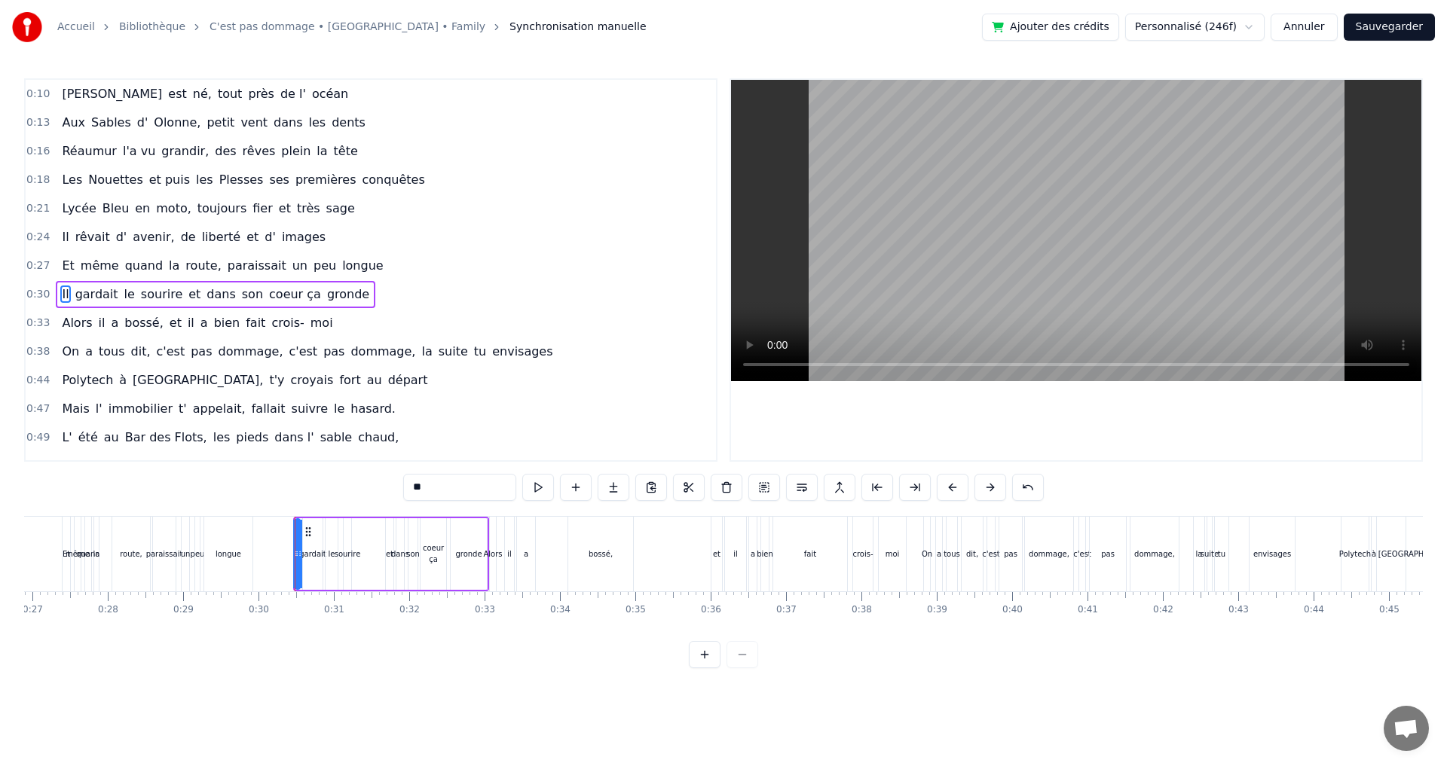
scroll to position [24, 0]
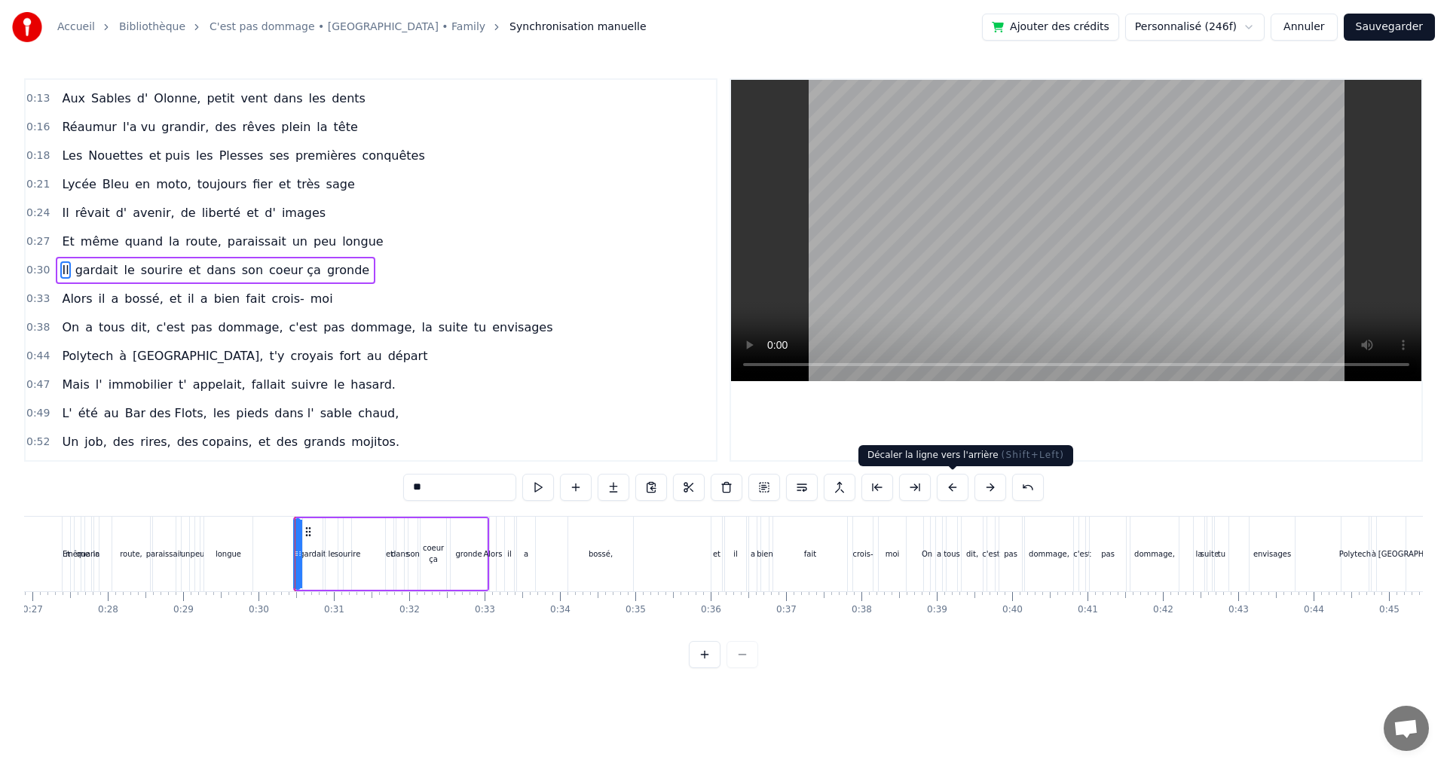
click at [958, 487] on button at bounding box center [952, 487] width 32 height 27
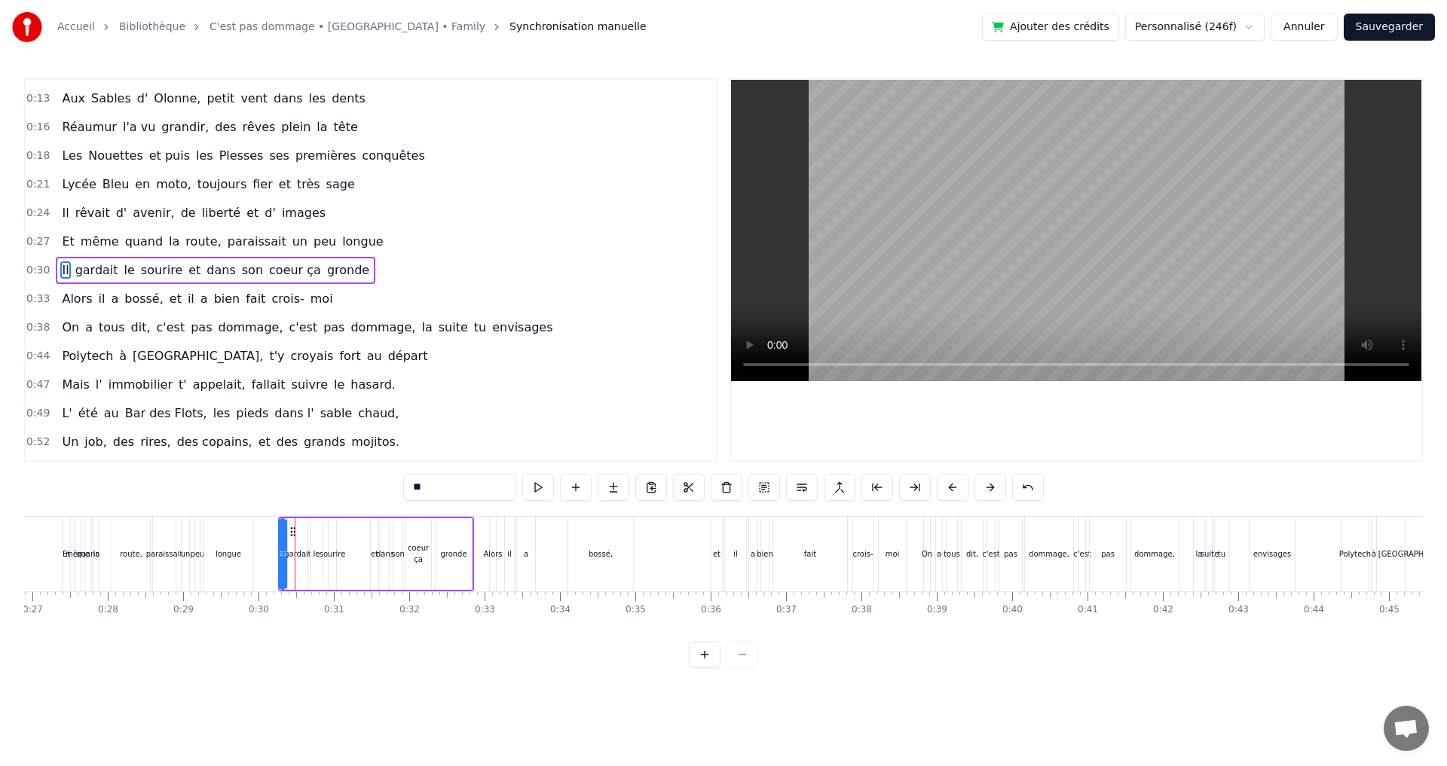
click at [958, 487] on button at bounding box center [952, 487] width 32 height 27
click at [493, 539] on div "Alors" at bounding box center [493, 554] width 6 height 75
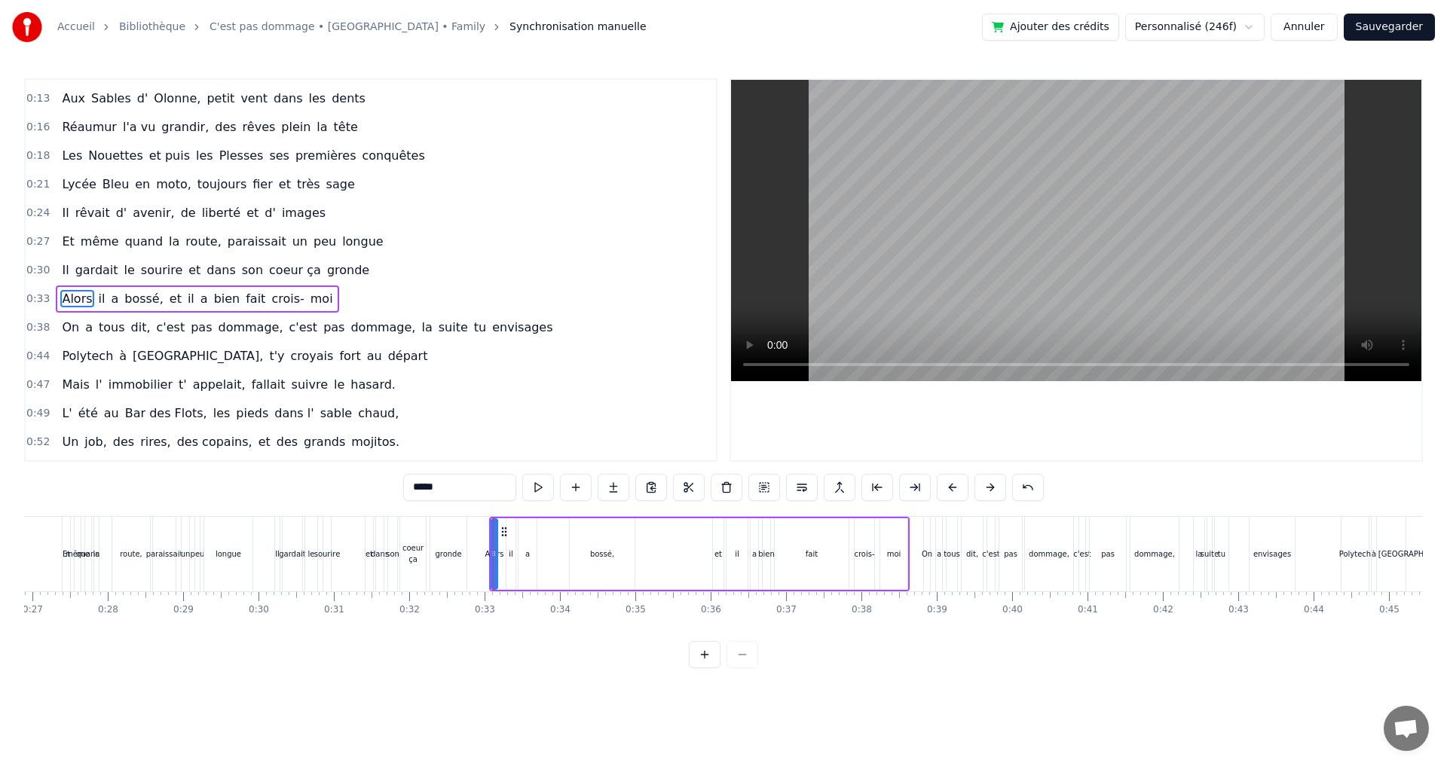
scroll to position [53, 0]
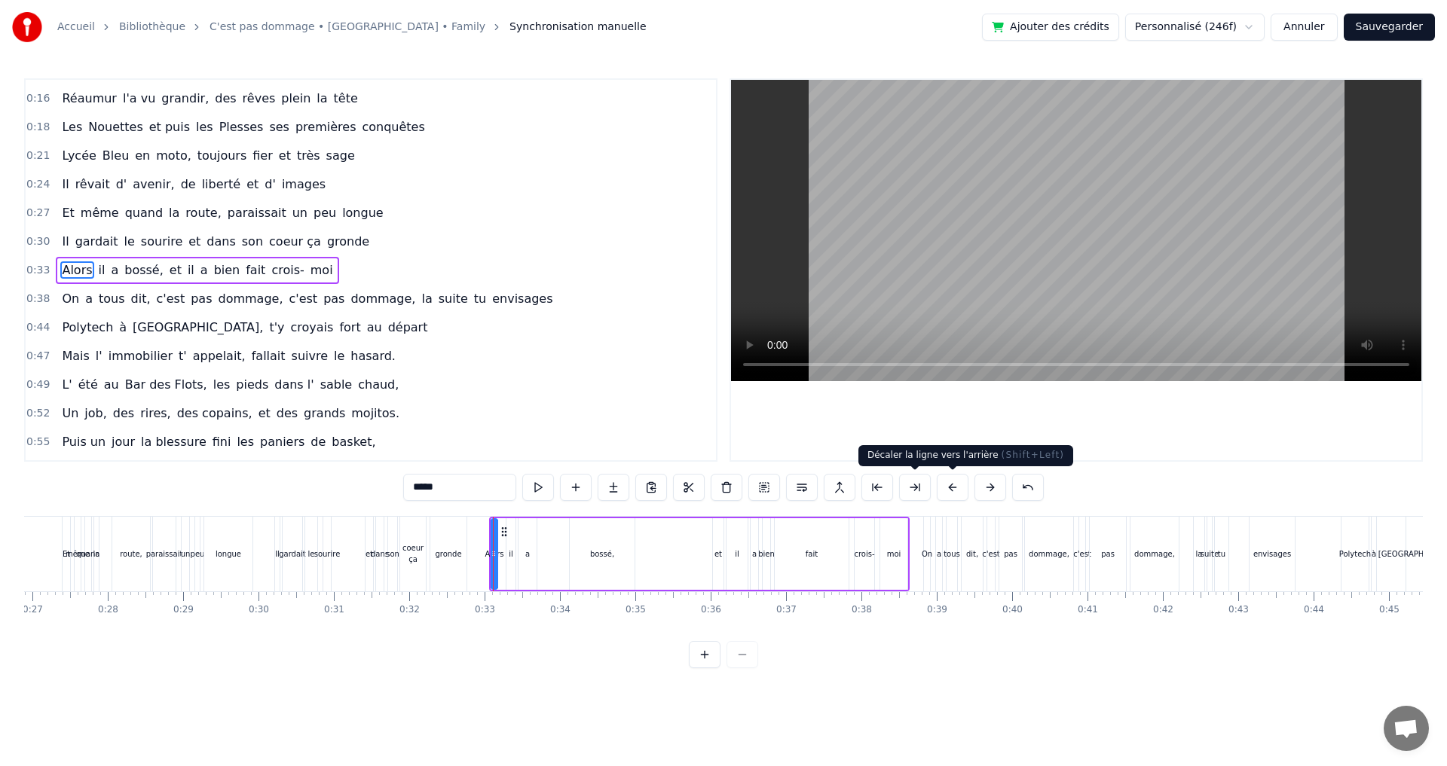
click at [944, 481] on button at bounding box center [952, 487] width 32 height 27
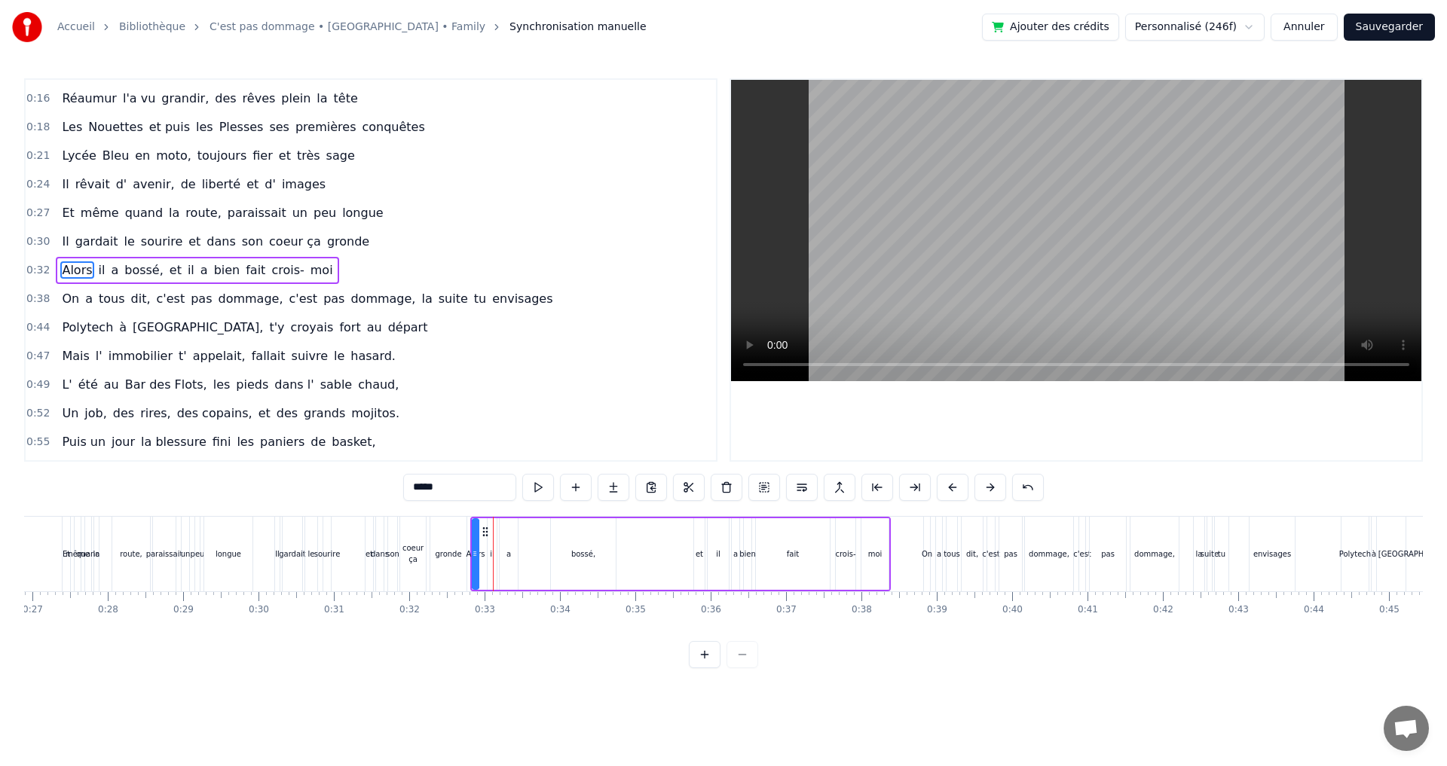
click at [925, 529] on div "On" at bounding box center [927, 554] width 6 height 75
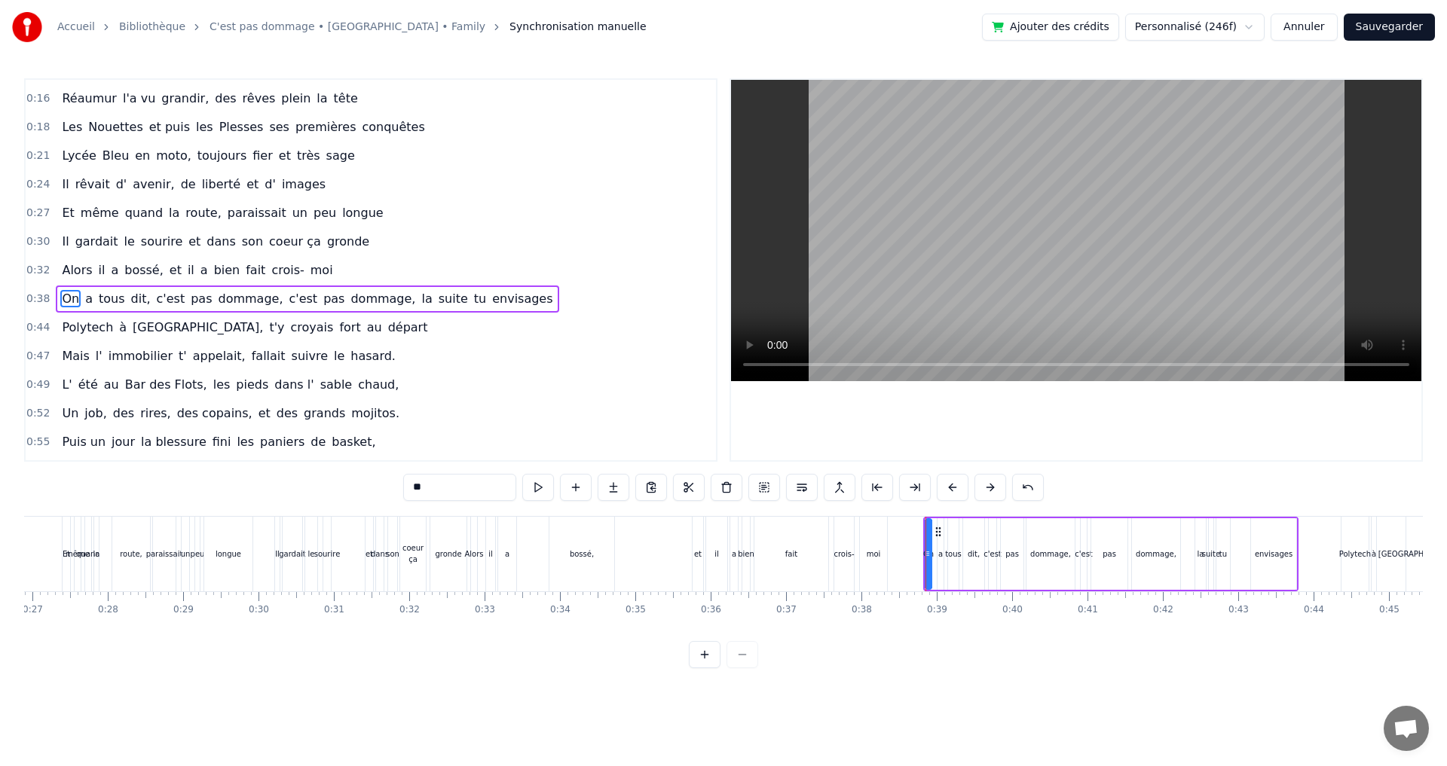
scroll to position [81, 0]
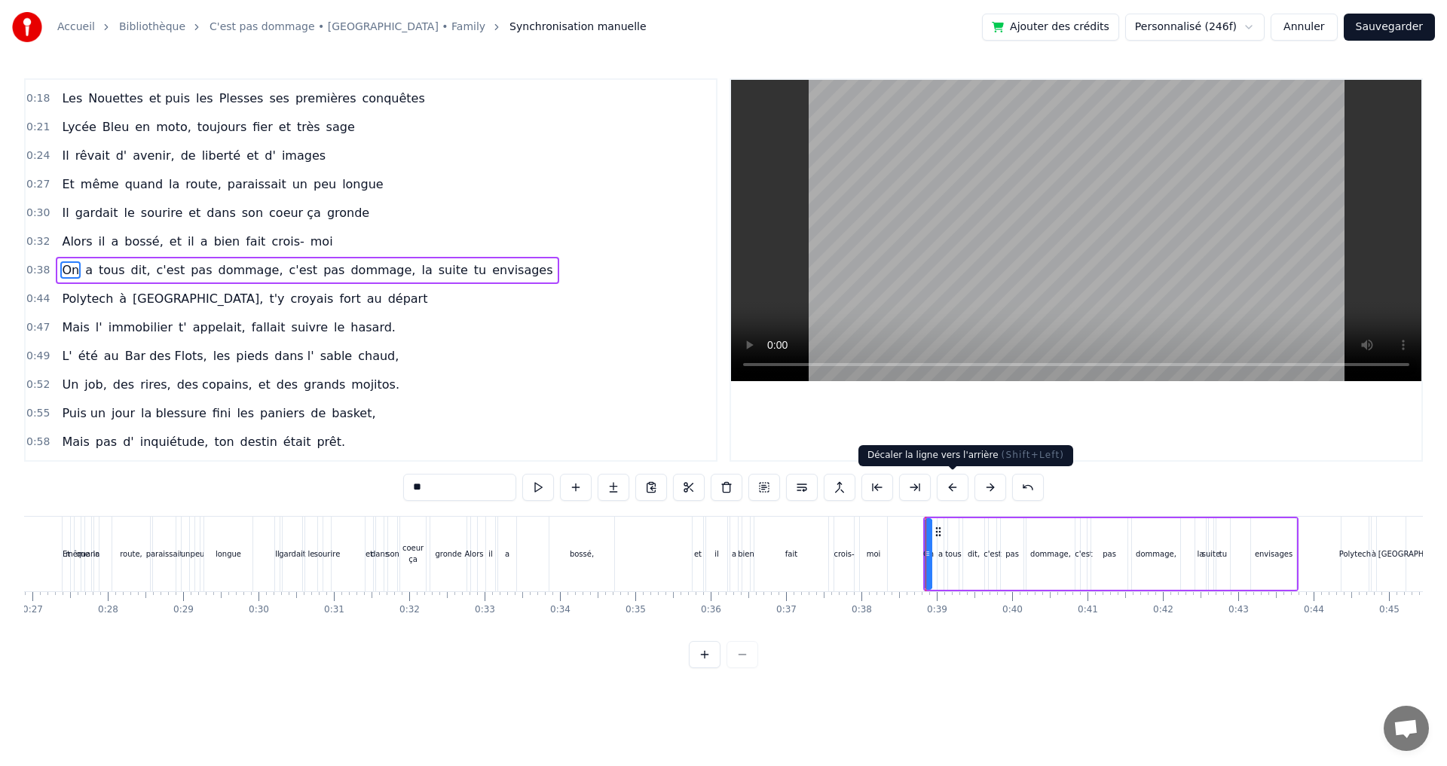
click at [955, 487] on button at bounding box center [952, 487] width 32 height 27
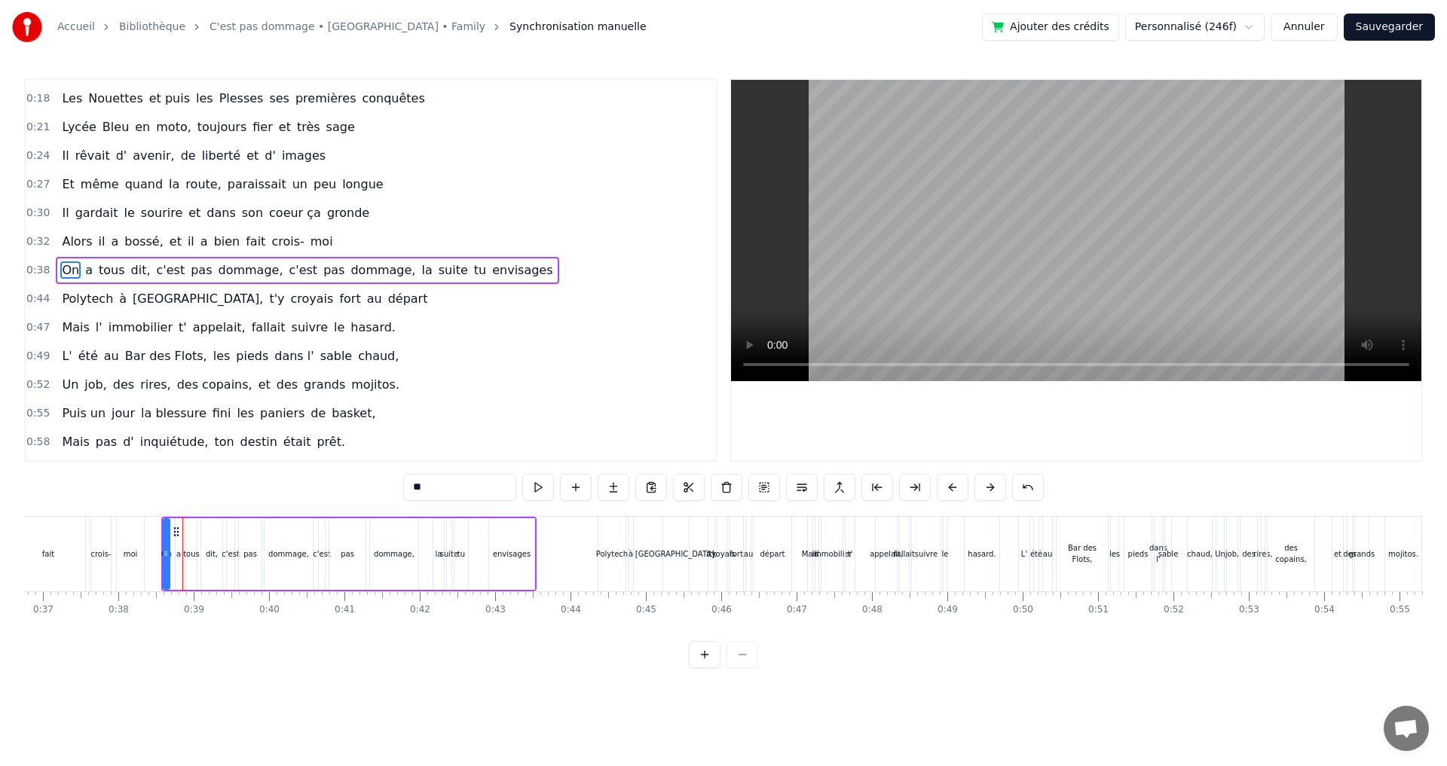
scroll to position [0, 2895]
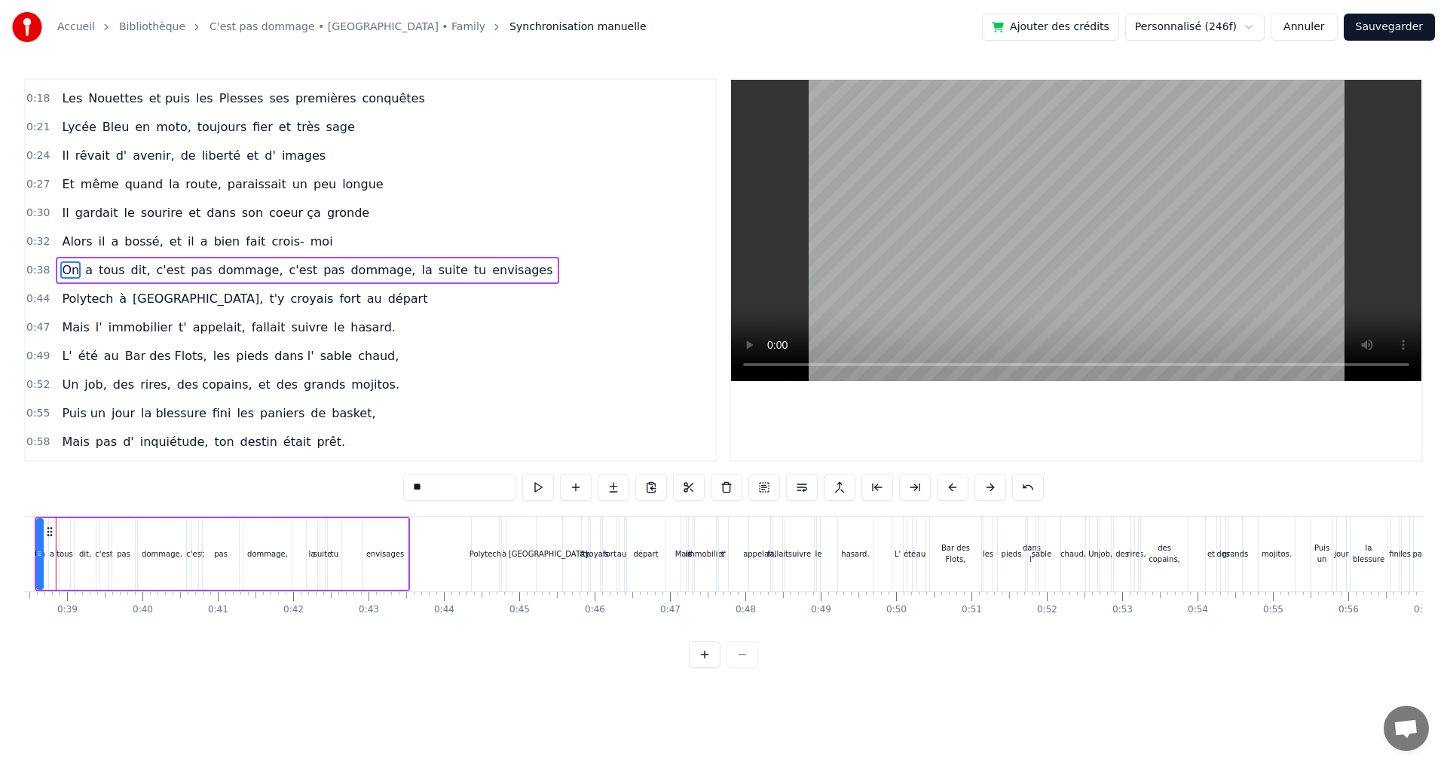
click at [485, 525] on div "Polytech" at bounding box center [485, 554] width 27 height 75
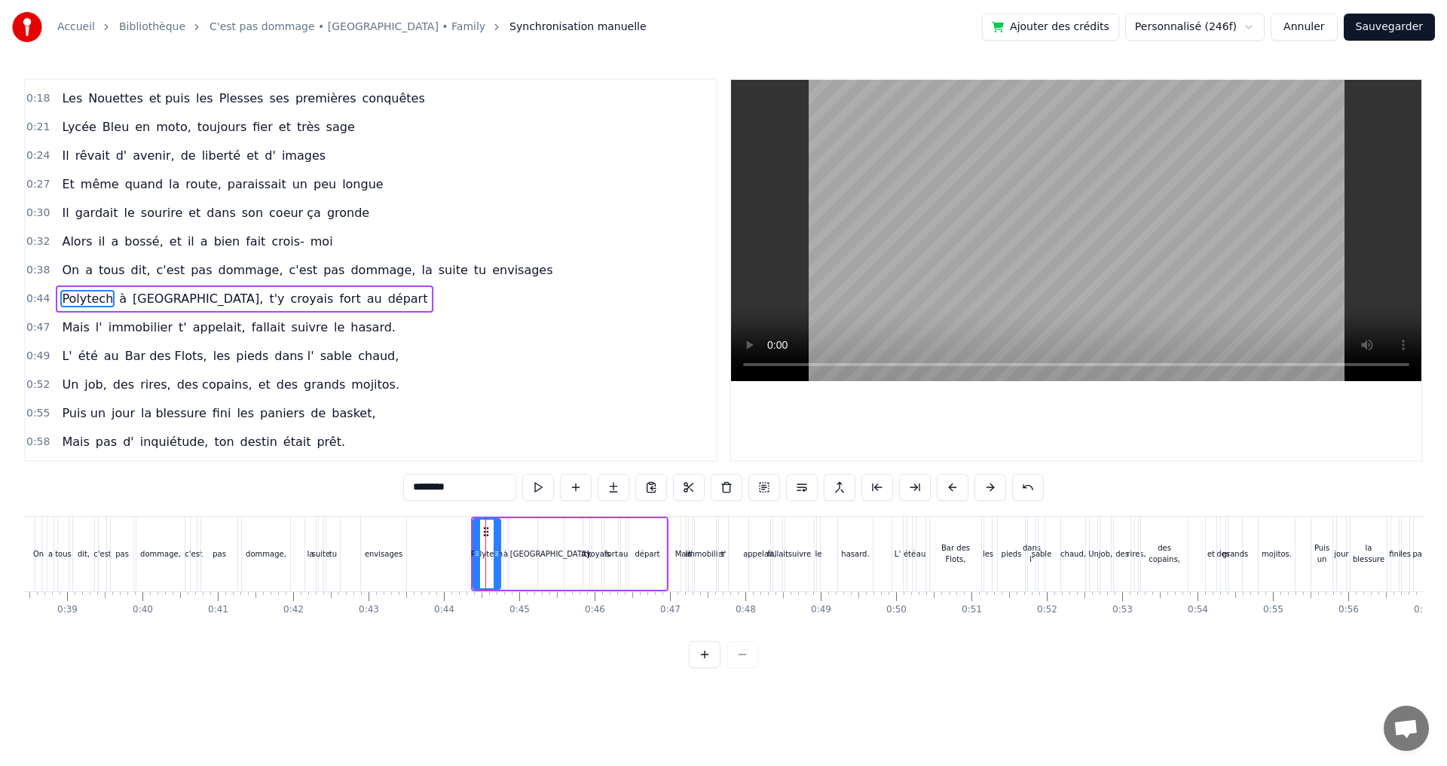
scroll to position [110, 0]
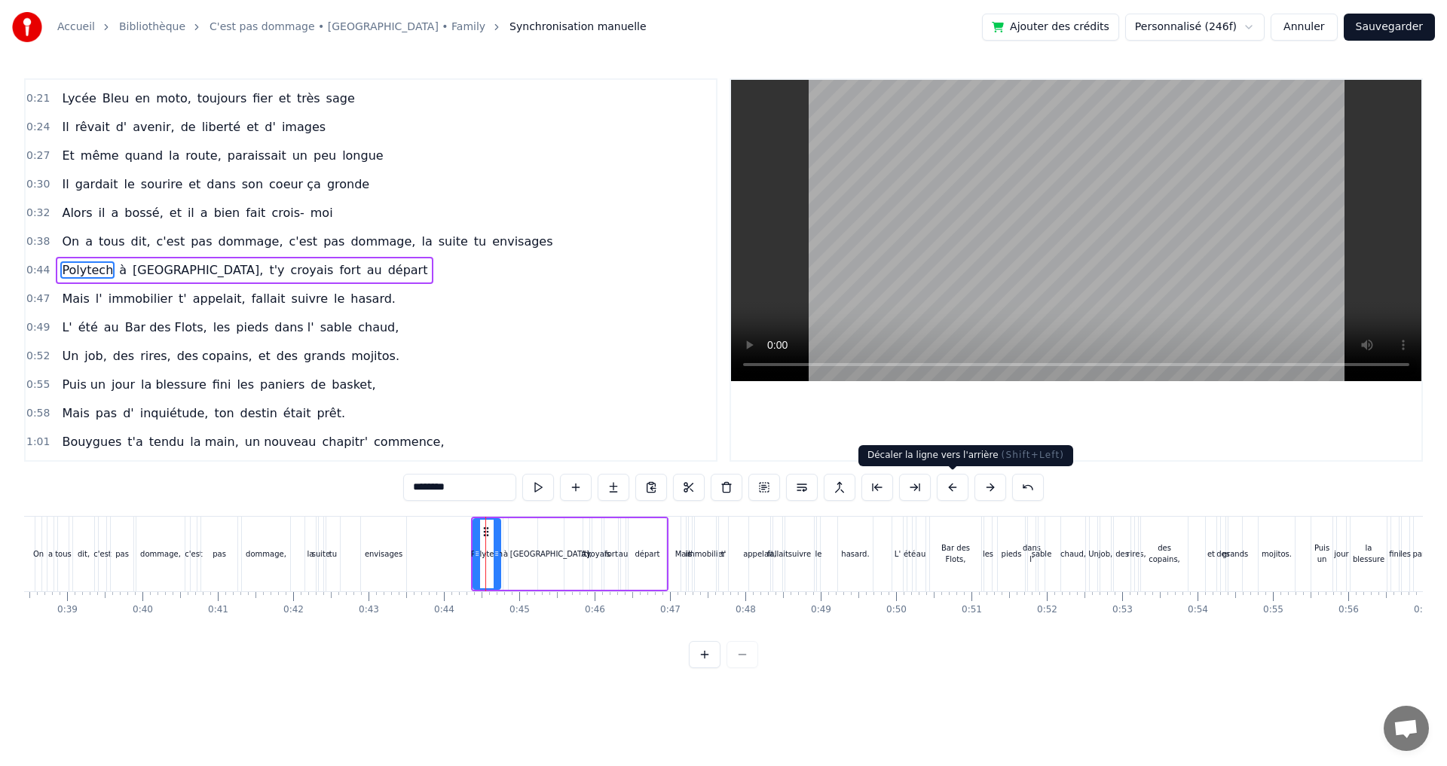
click at [949, 484] on button at bounding box center [952, 487] width 32 height 27
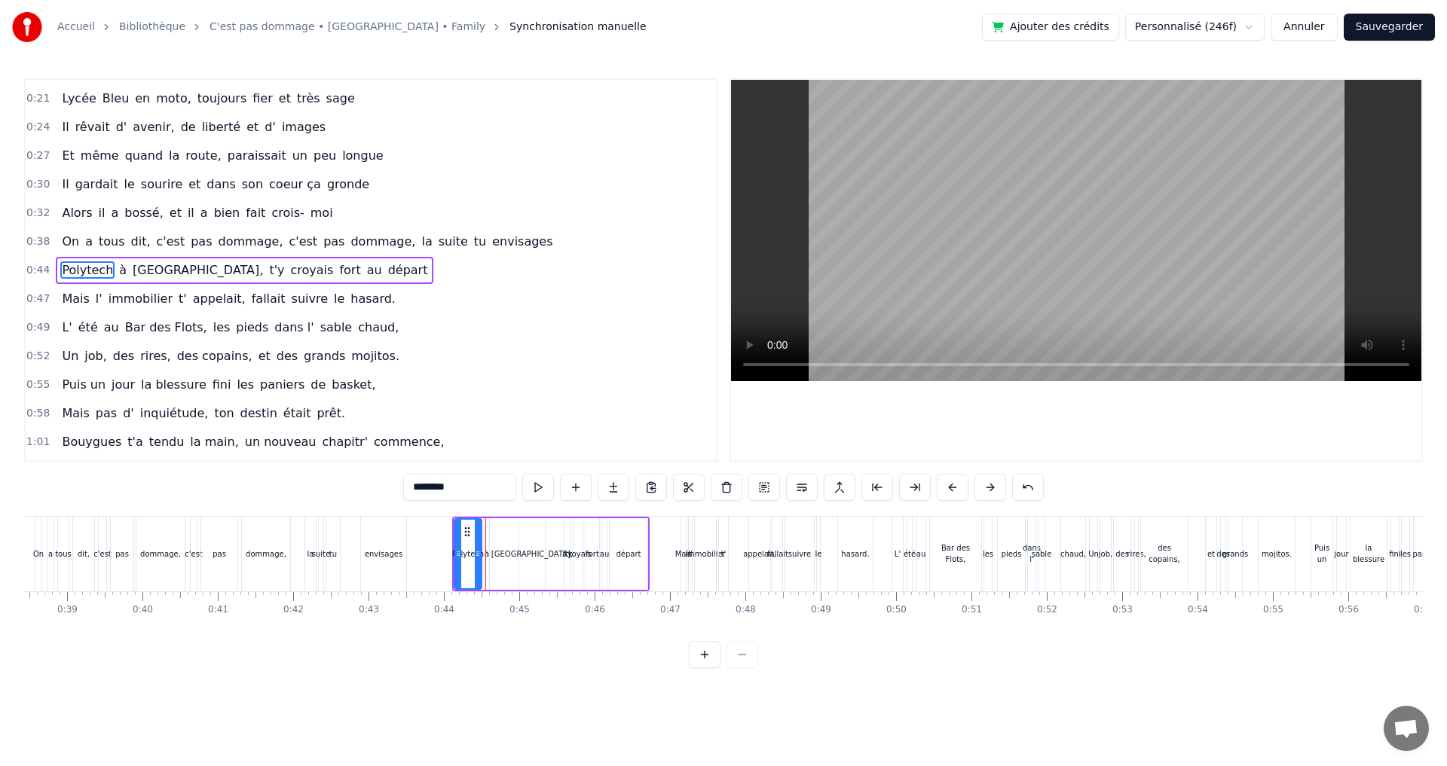
click at [683, 536] on div "Mais" at bounding box center [683, 554] width 5 height 75
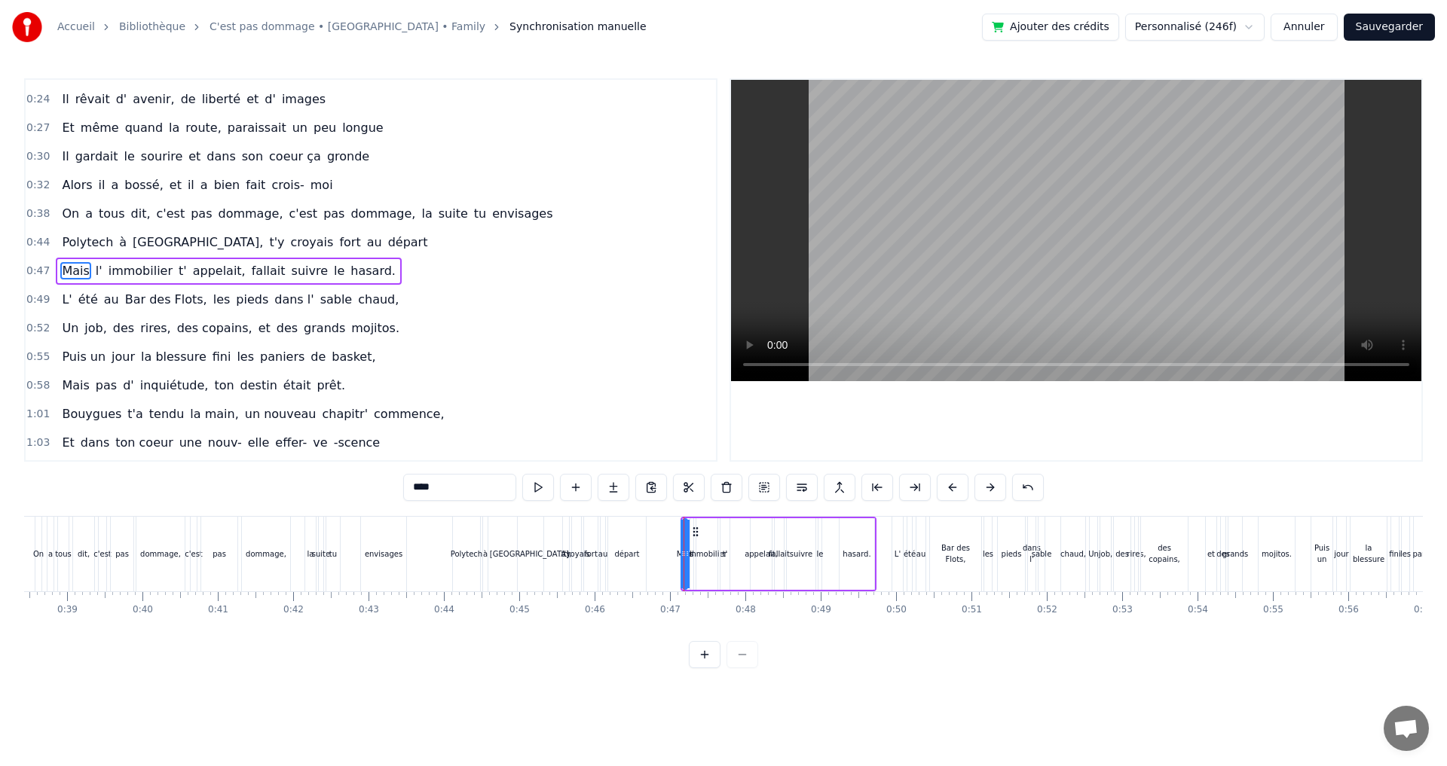
scroll to position [139, 0]
click at [955, 488] on button at bounding box center [952, 487] width 32 height 27
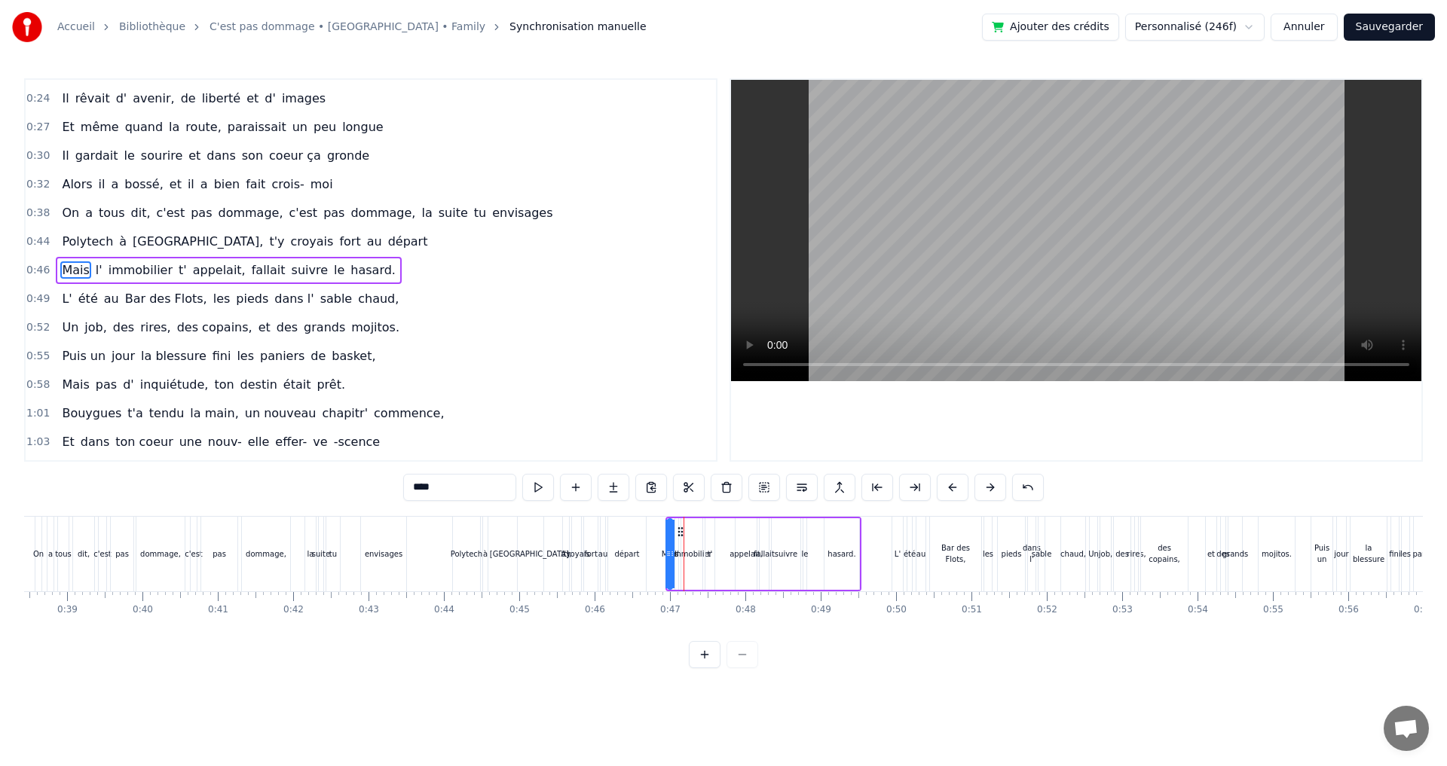
click at [955, 488] on button at bounding box center [952, 487] width 32 height 27
click at [895, 522] on div "L'" at bounding box center [897, 554] width 11 height 75
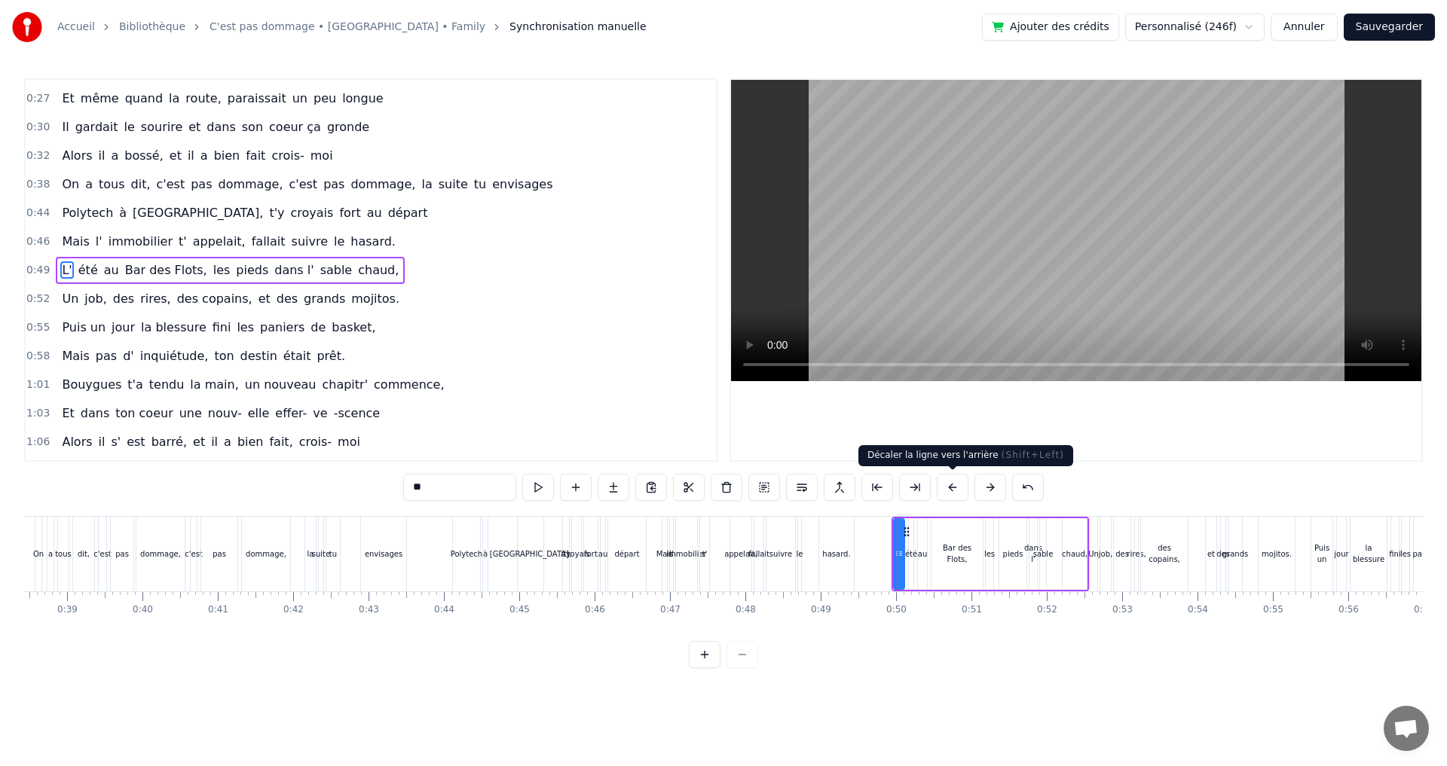
click at [948, 490] on button at bounding box center [952, 487] width 32 height 27
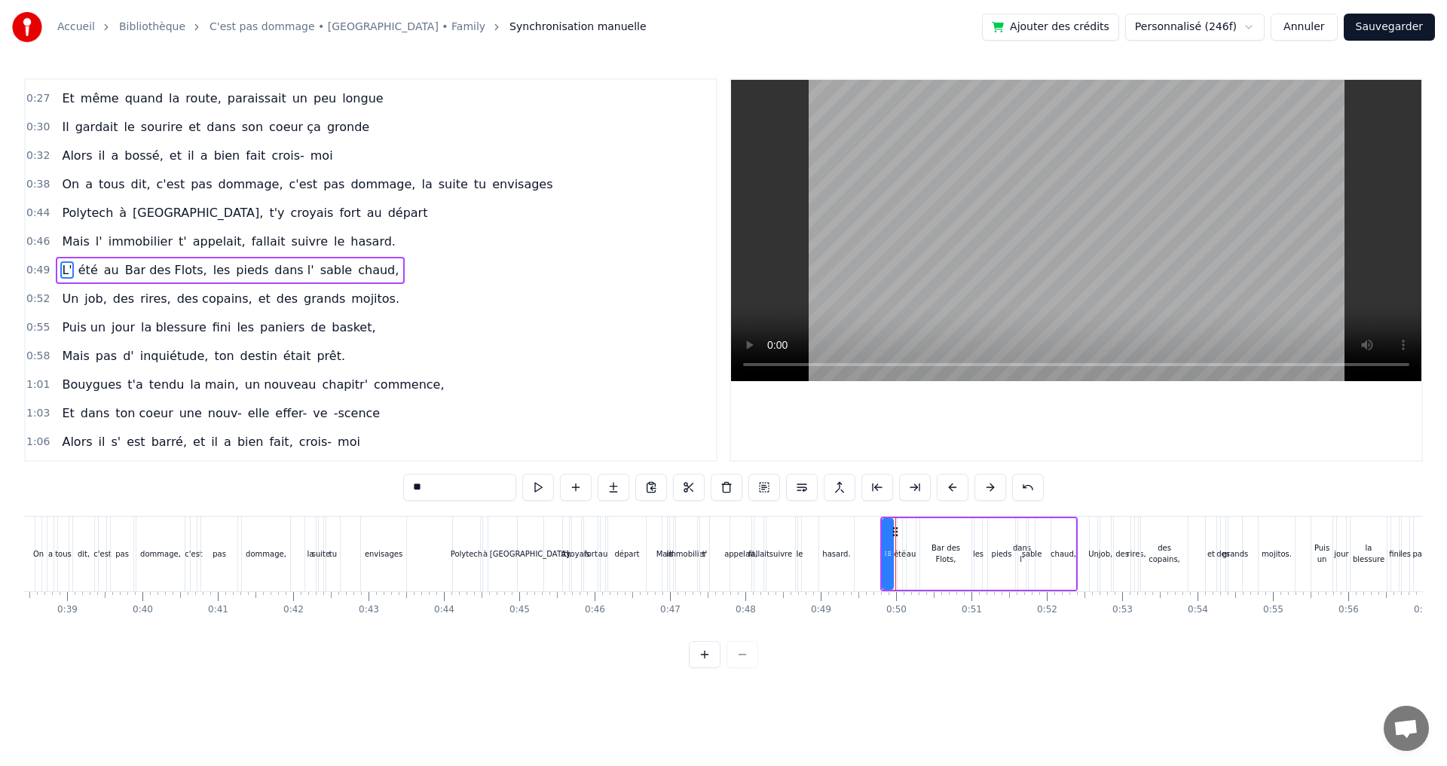
click at [948, 490] on button at bounding box center [952, 487] width 32 height 27
click at [1092, 521] on div "Un" at bounding box center [1093, 554] width 8 height 75
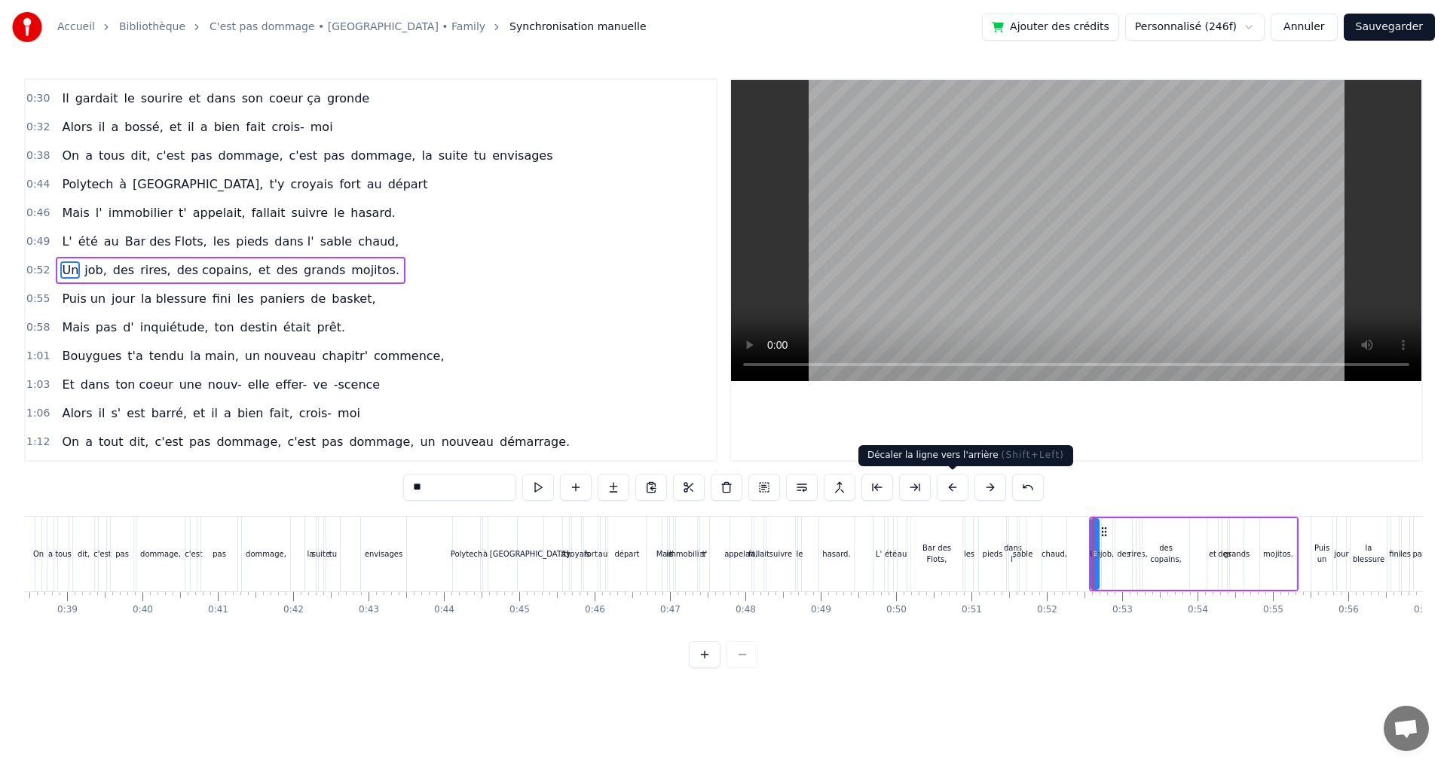
click at [950, 489] on button at bounding box center [952, 487] width 32 height 27
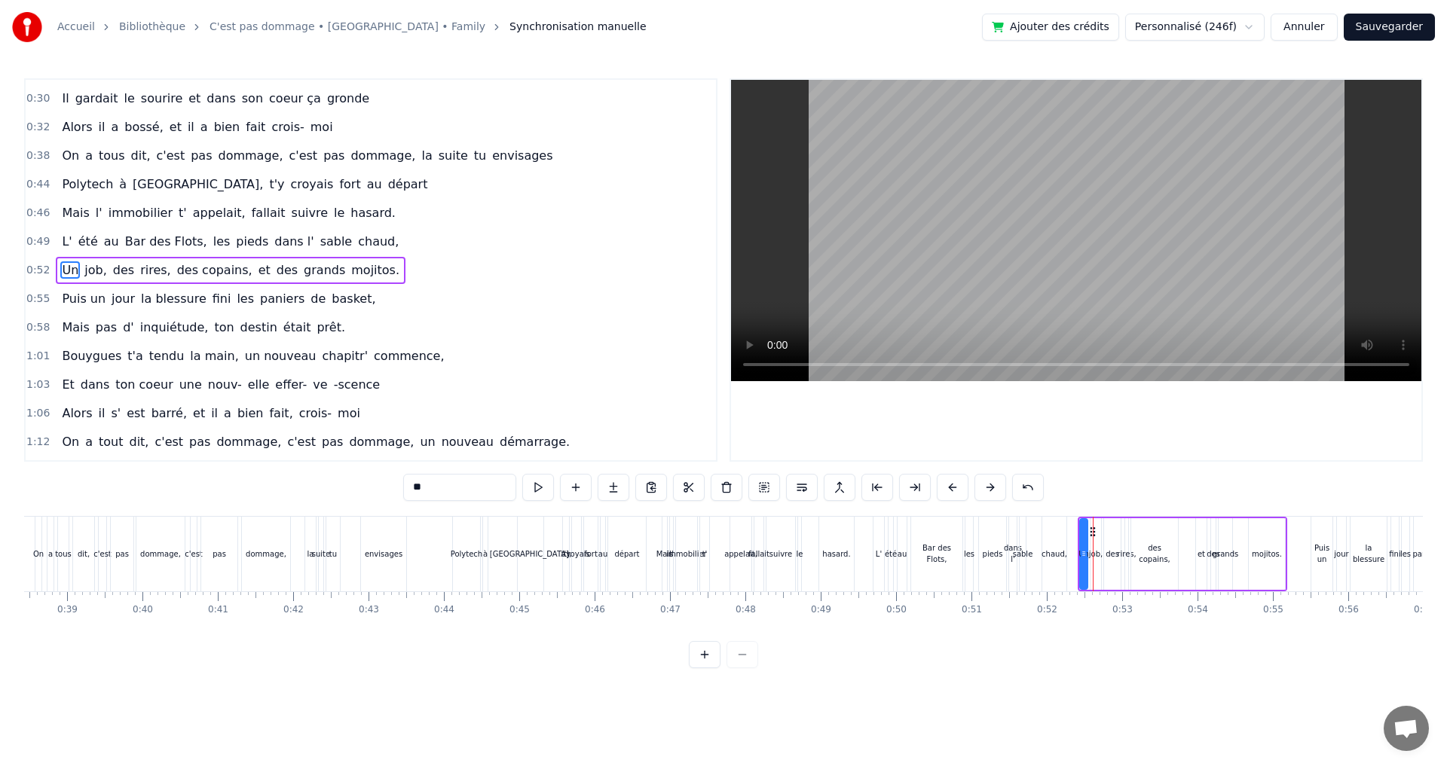
click at [950, 489] on button at bounding box center [952, 487] width 32 height 27
click at [1328, 535] on div "Puis un" at bounding box center [1321, 554] width 21 height 75
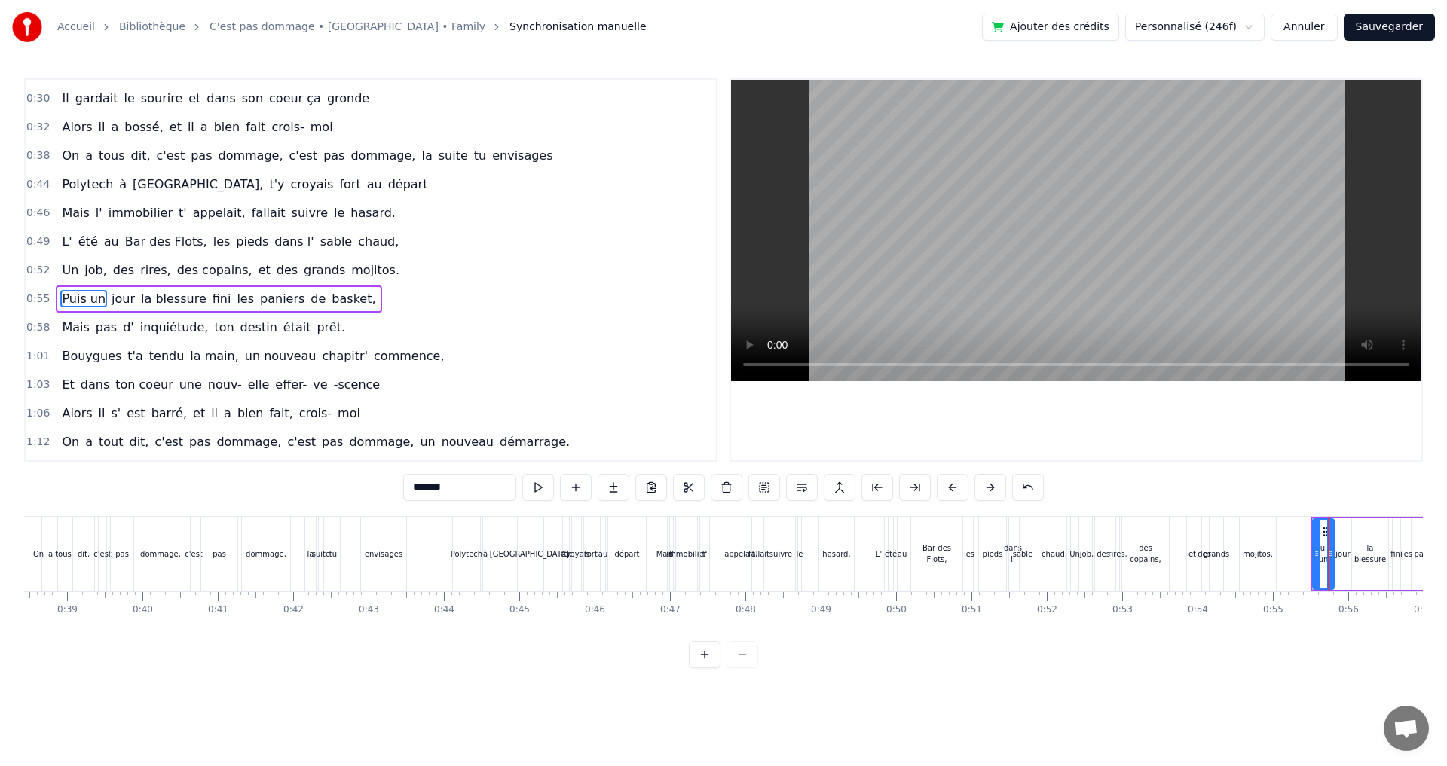
scroll to position [225, 0]
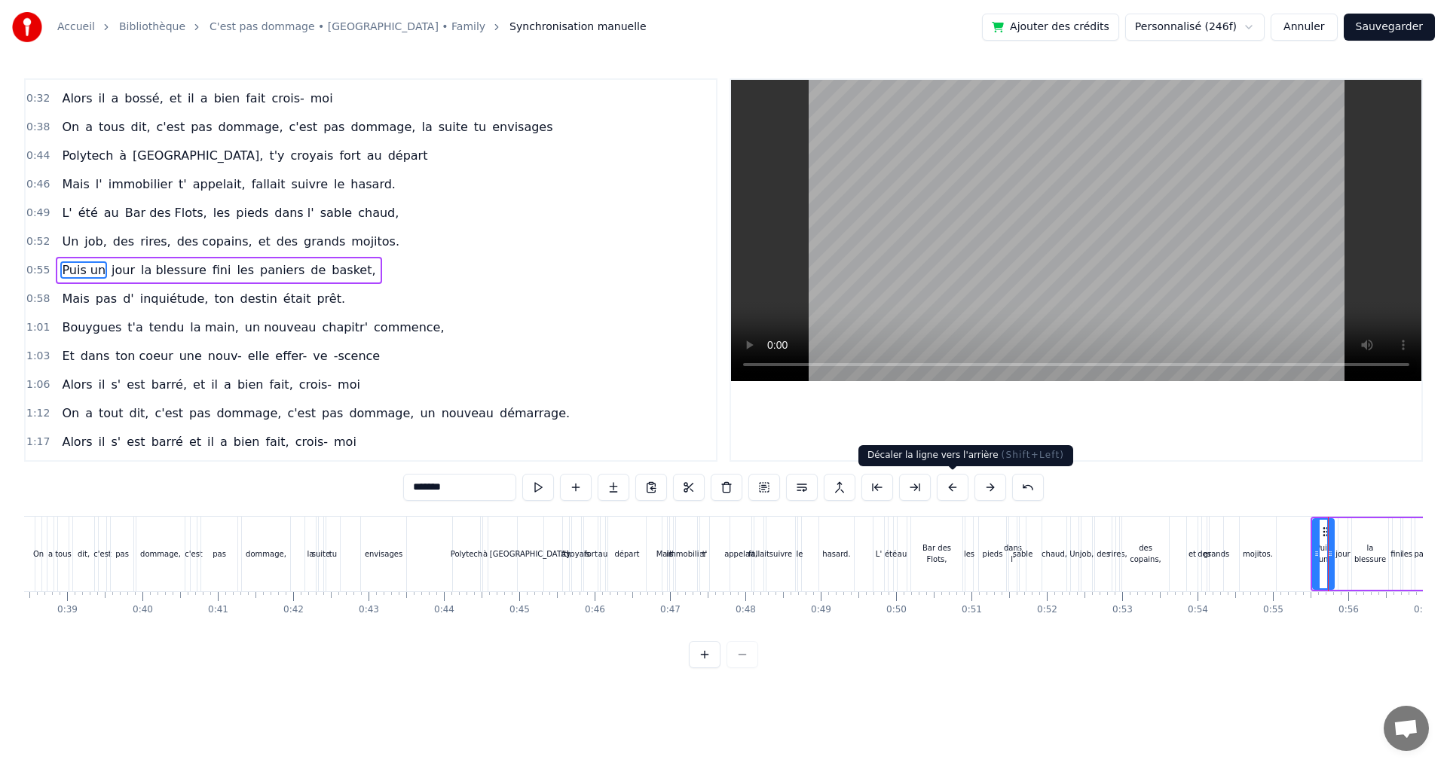
click at [949, 487] on button at bounding box center [952, 487] width 32 height 27
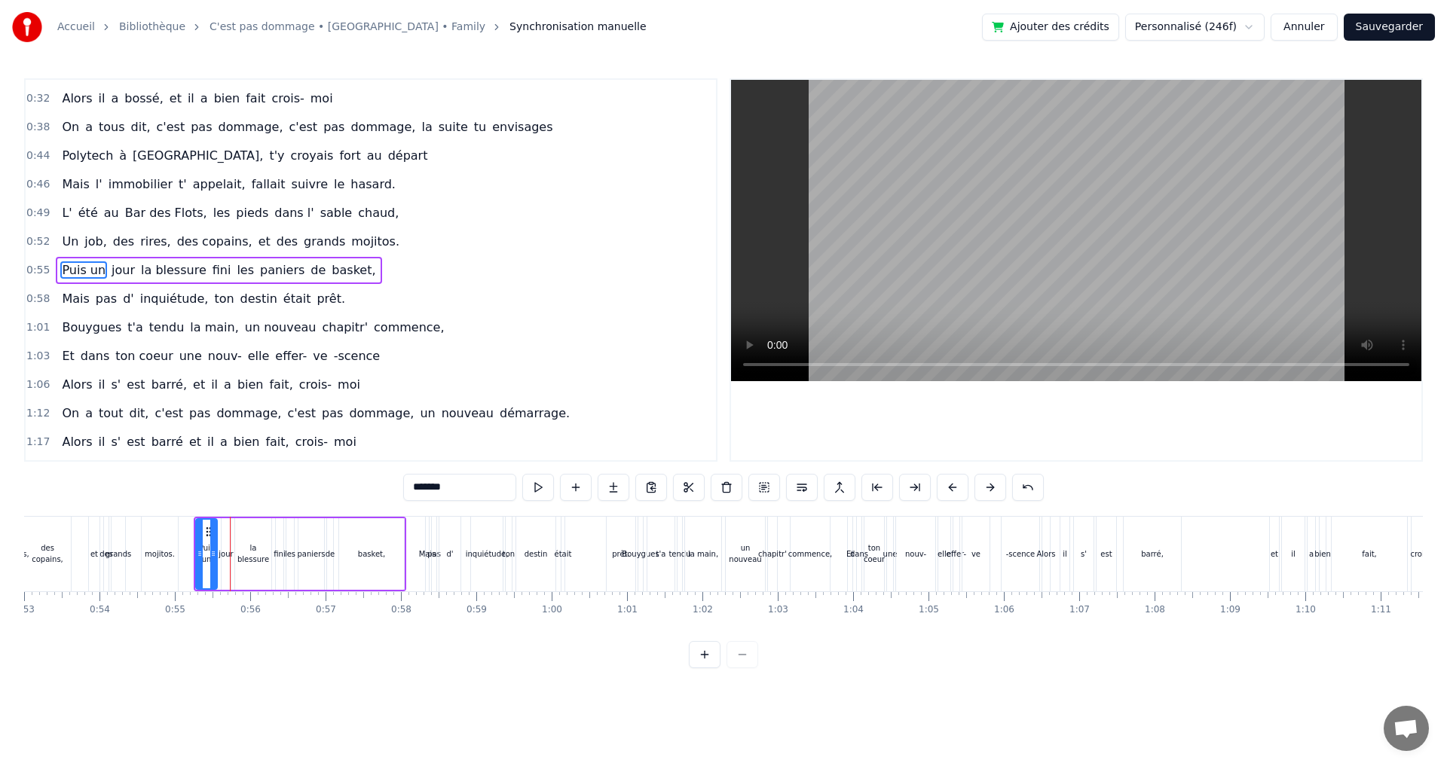
scroll to position [0, 4069]
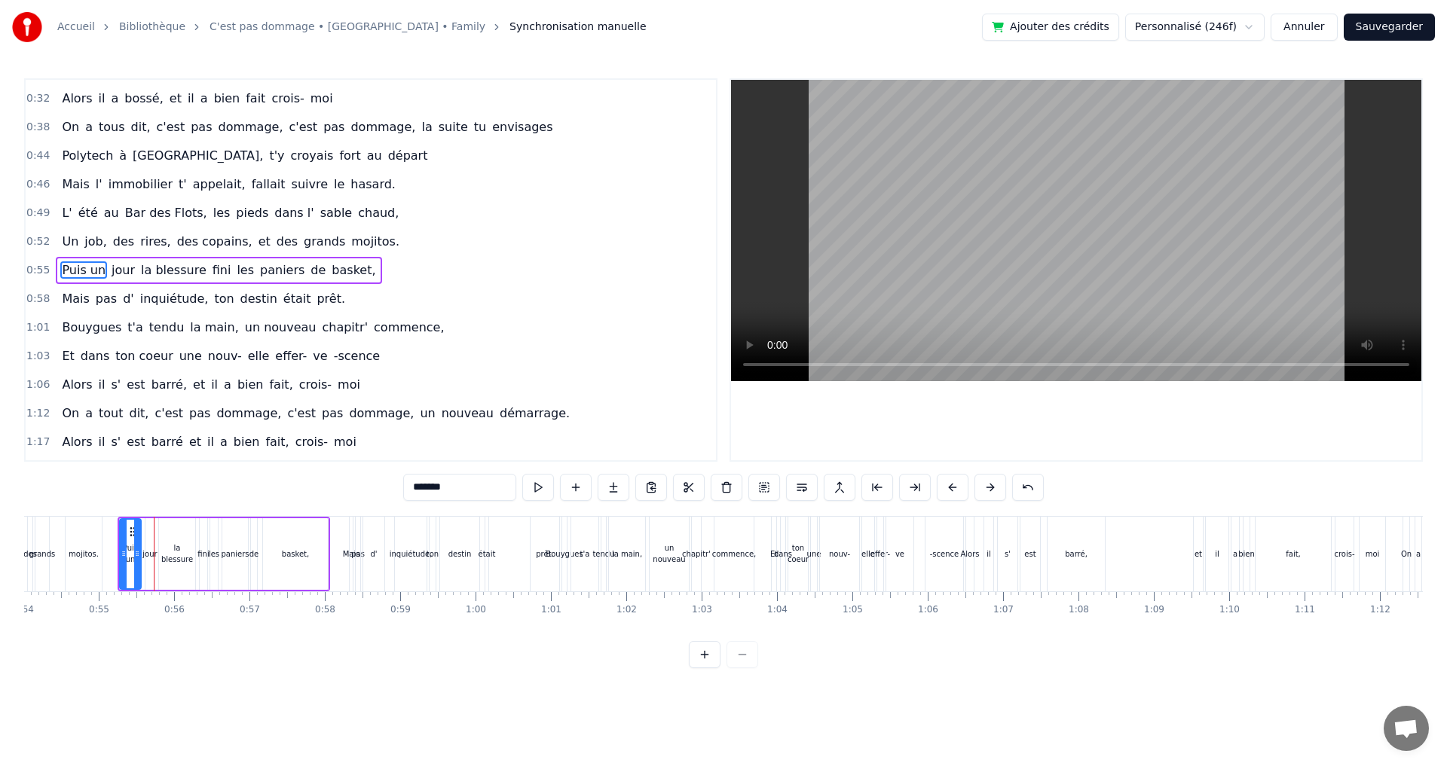
click at [349, 526] on div "Mais" at bounding box center [351, 554] width 5 height 75
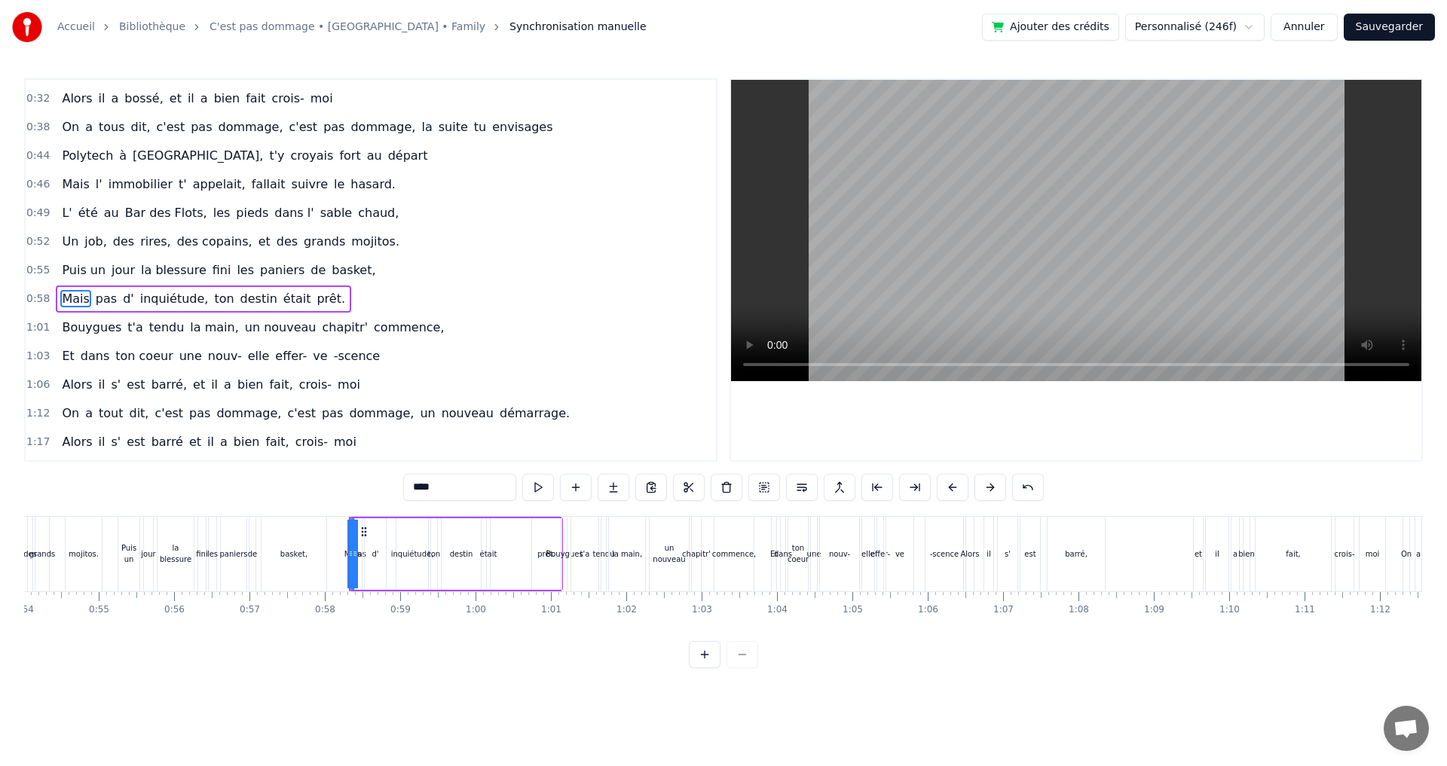
scroll to position [253, 0]
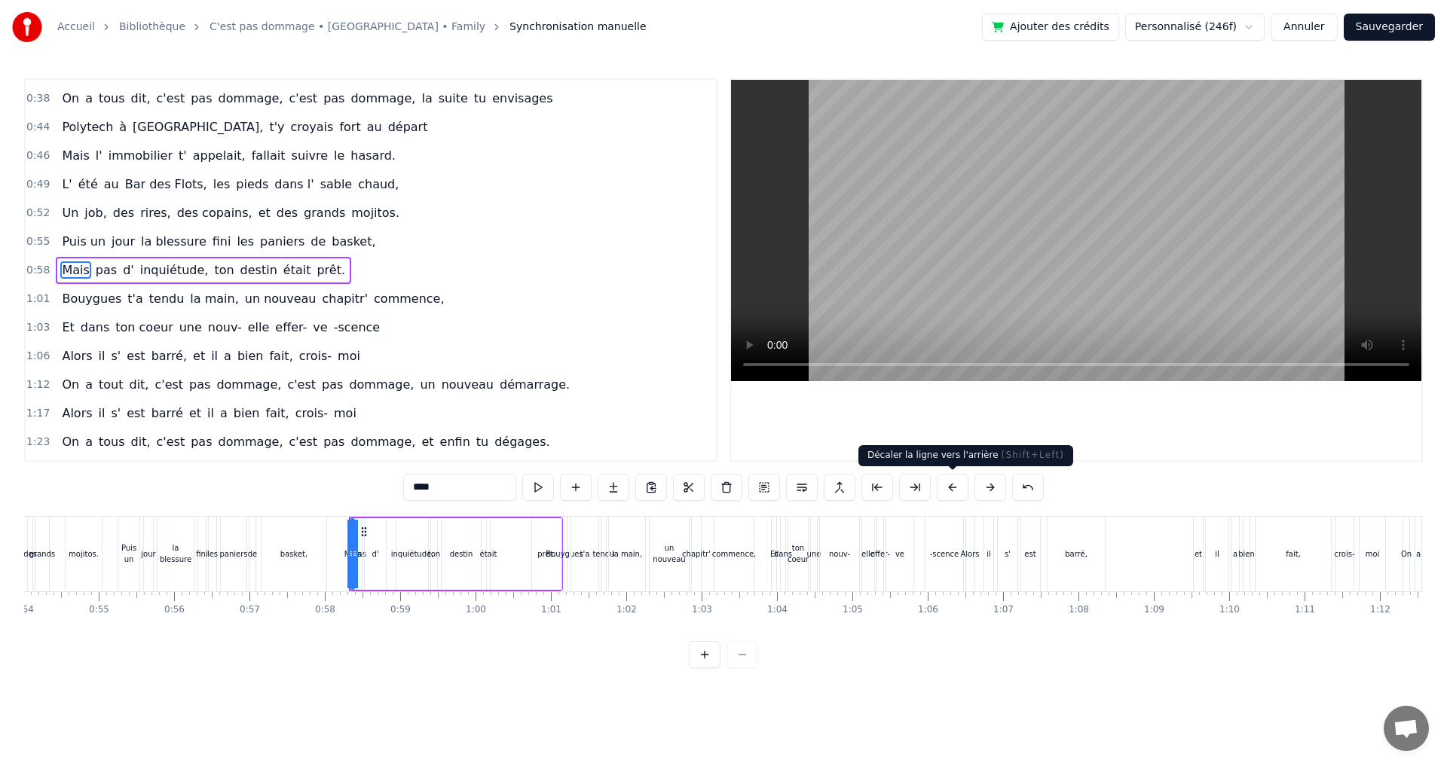
click at [956, 484] on button at bounding box center [952, 487] width 32 height 27
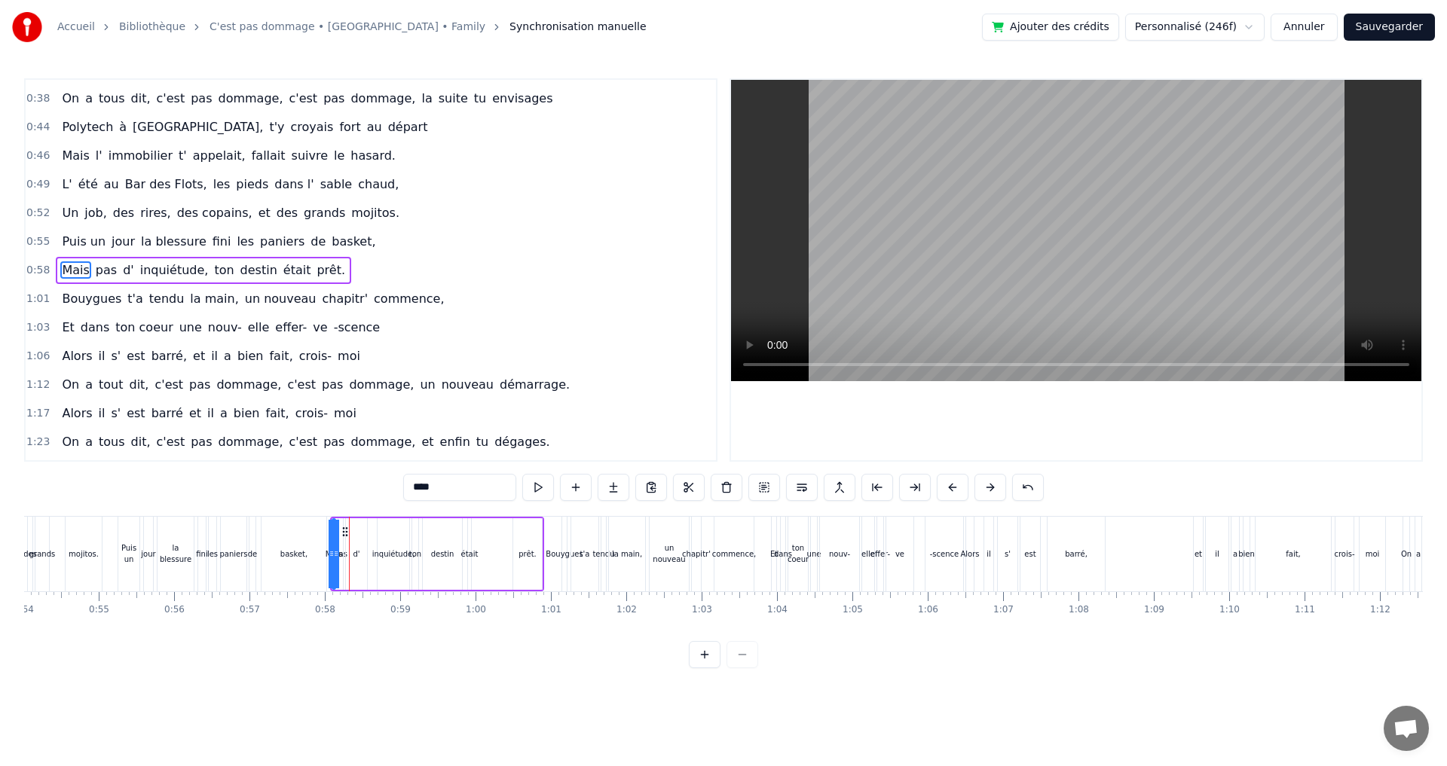
click at [562, 527] on div "Bouygues" at bounding box center [564, 554] width 6 height 75
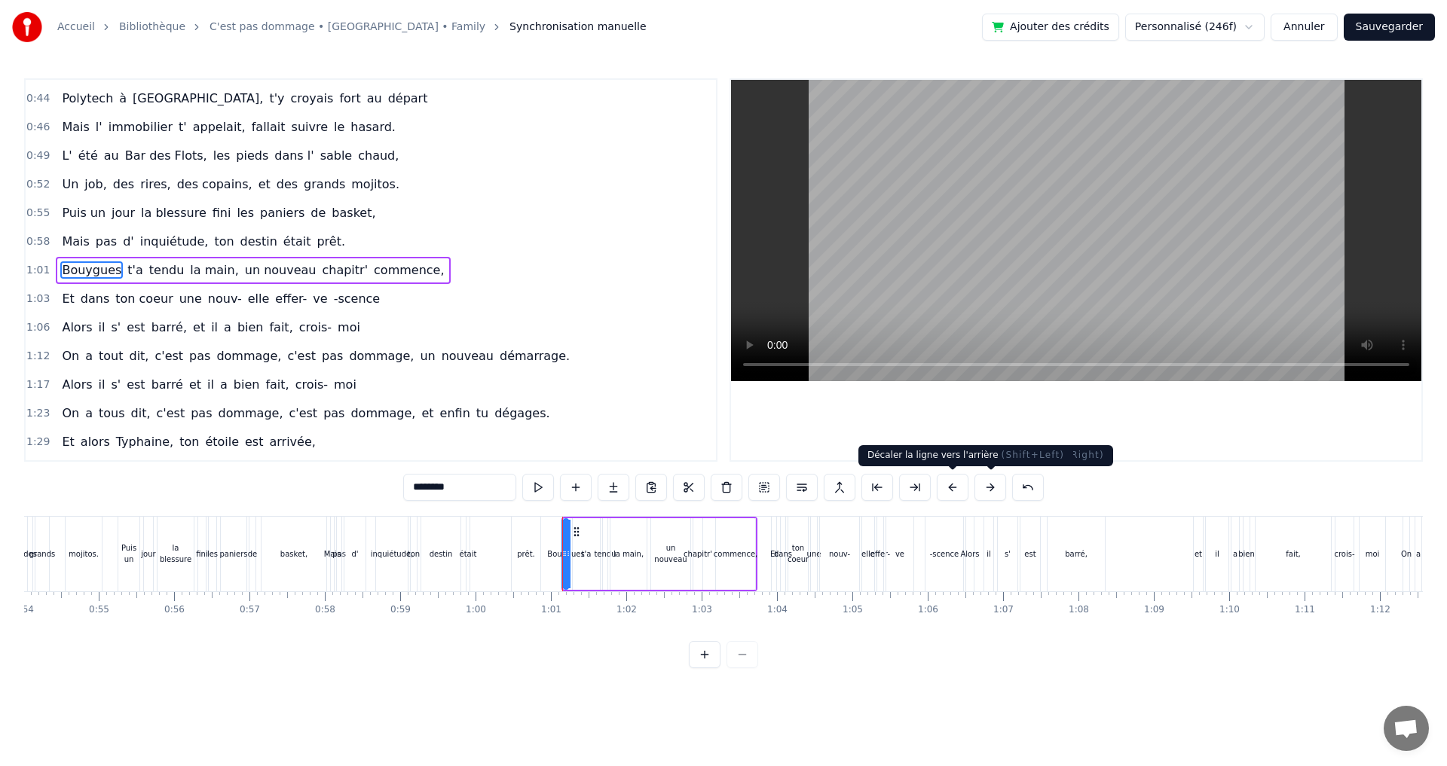
click at [951, 486] on button at bounding box center [952, 487] width 32 height 27
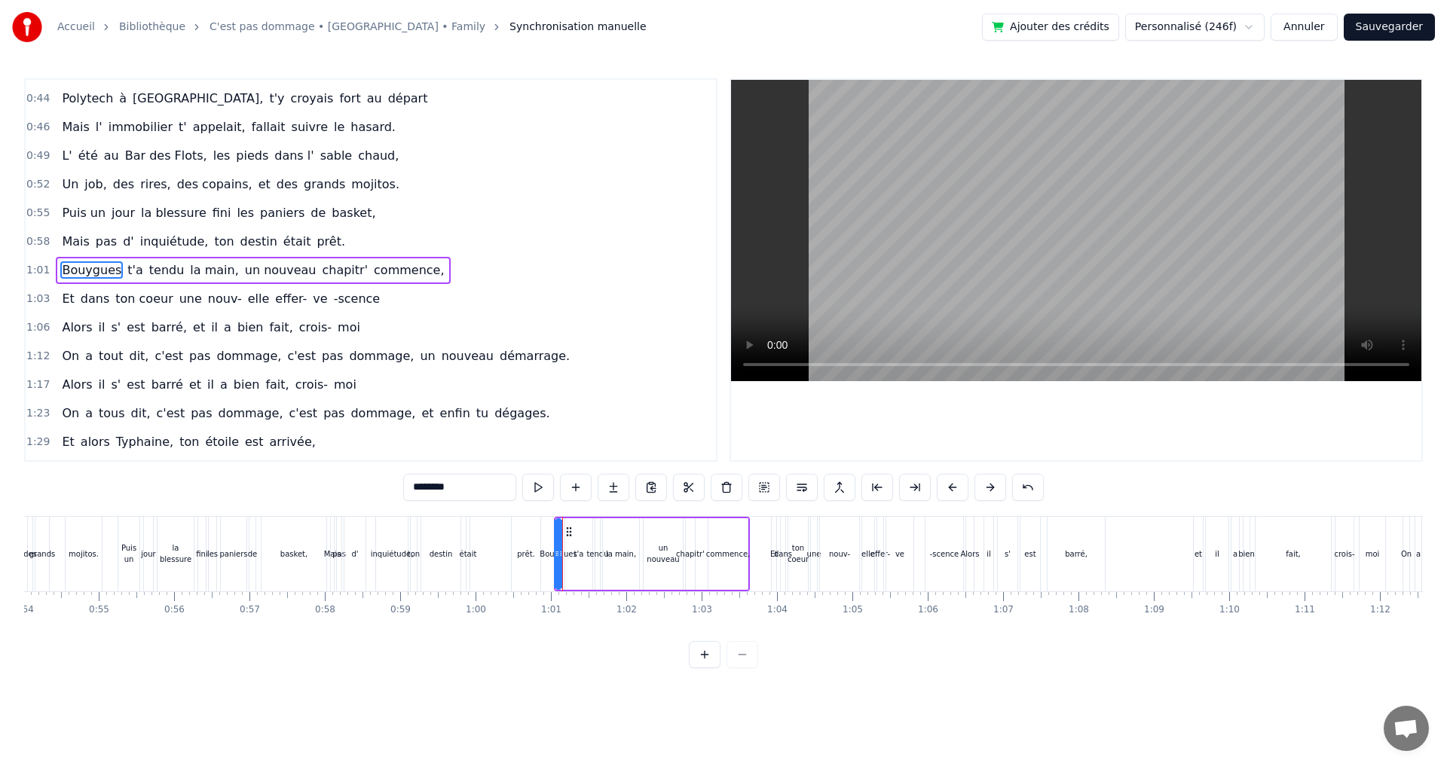
click at [951, 486] on button at bounding box center [952, 487] width 32 height 27
click at [775, 530] on div "Et" at bounding box center [773, 554] width 5 height 75
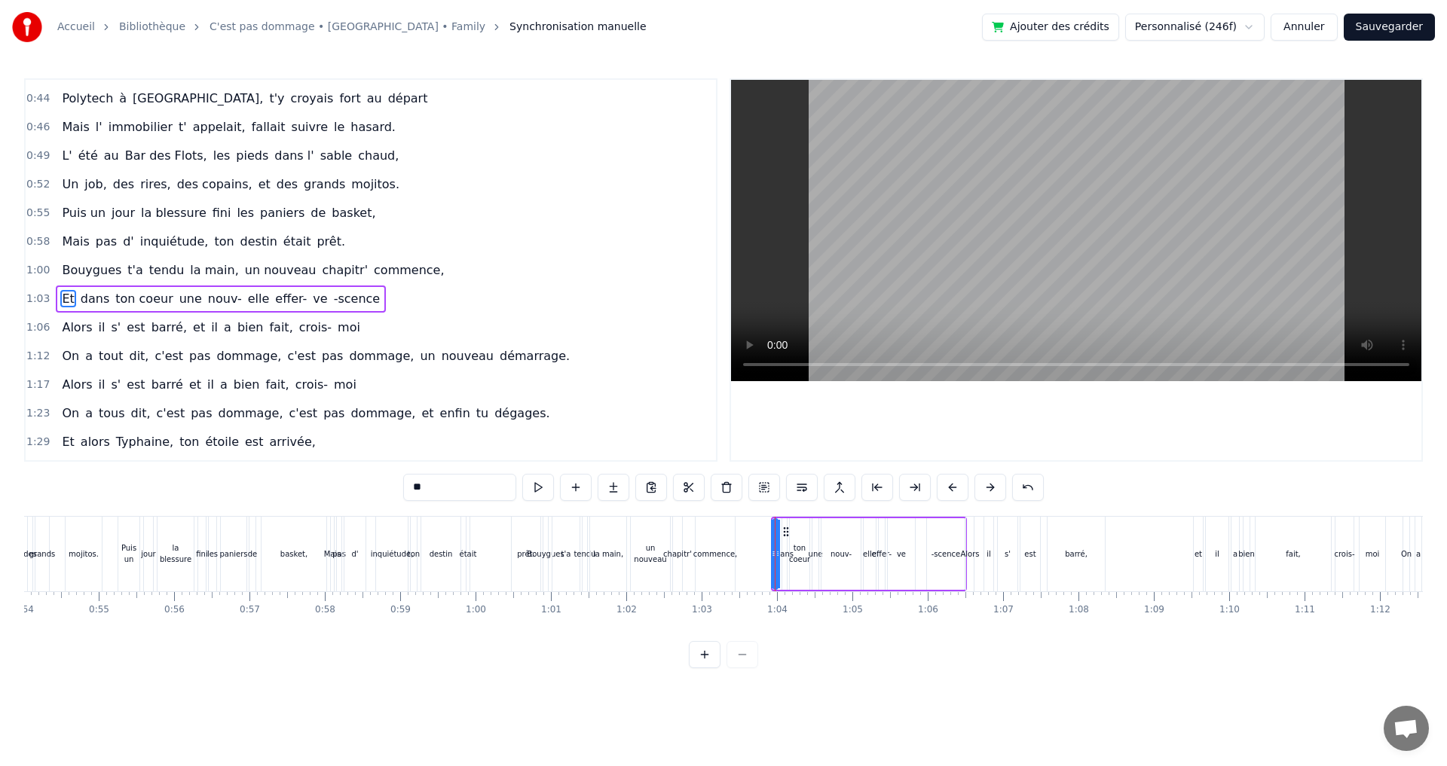
scroll to position [310, 0]
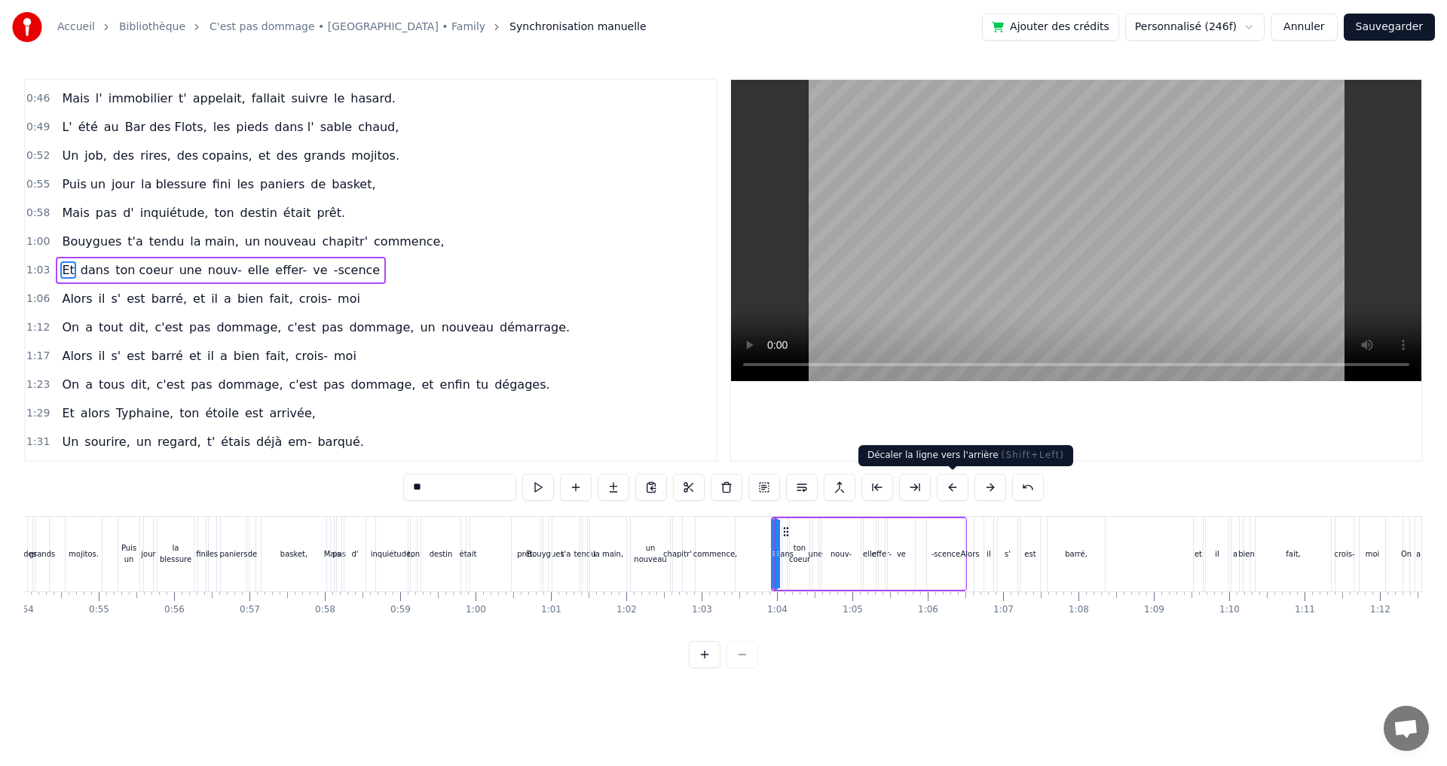
click at [949, 484] on button at bounding box center [952, 487] width 32 height 27
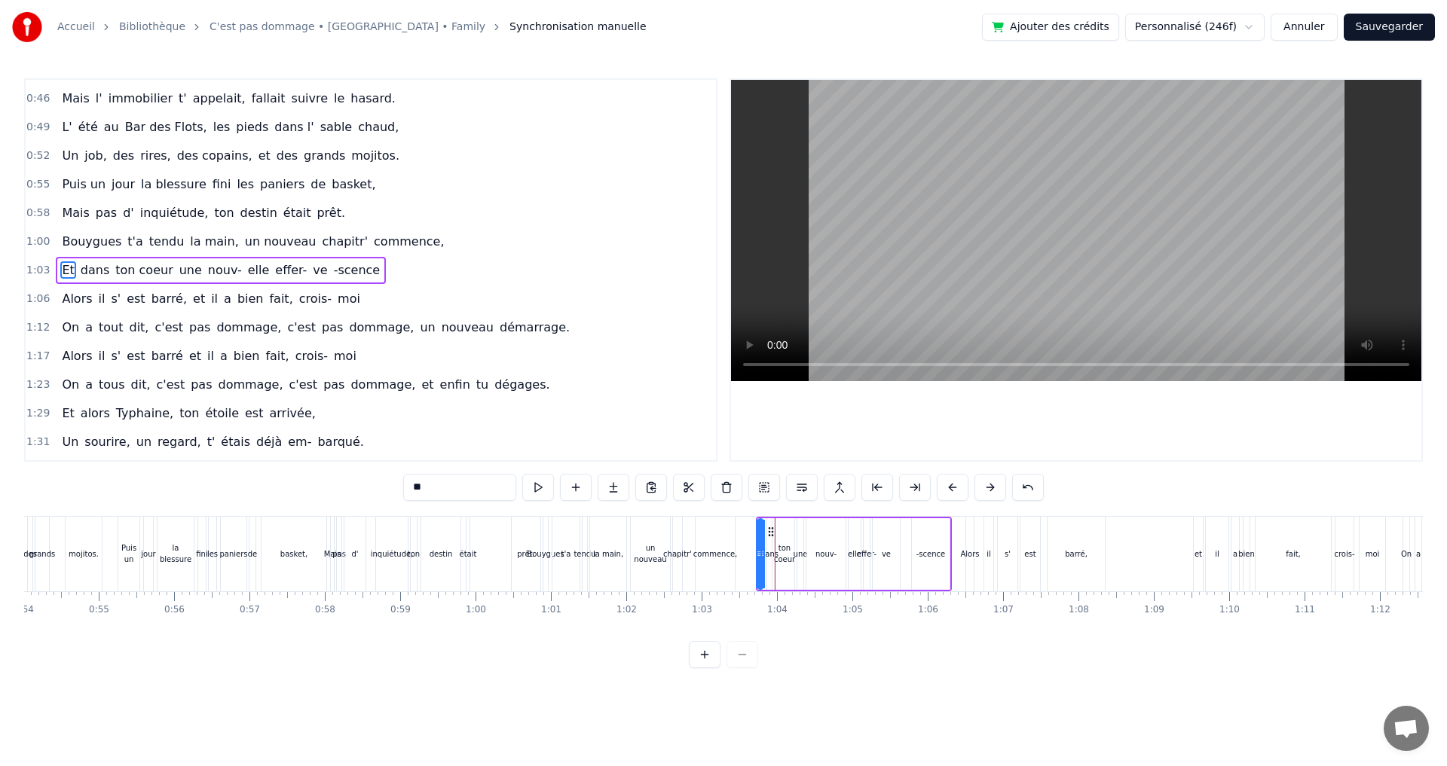
click at [949, 484] on button at bounding box center [952, 487] width 32 height 27
click at [966, 530] on div "Alors" at bounding box center [969, 554] width 9 height 75
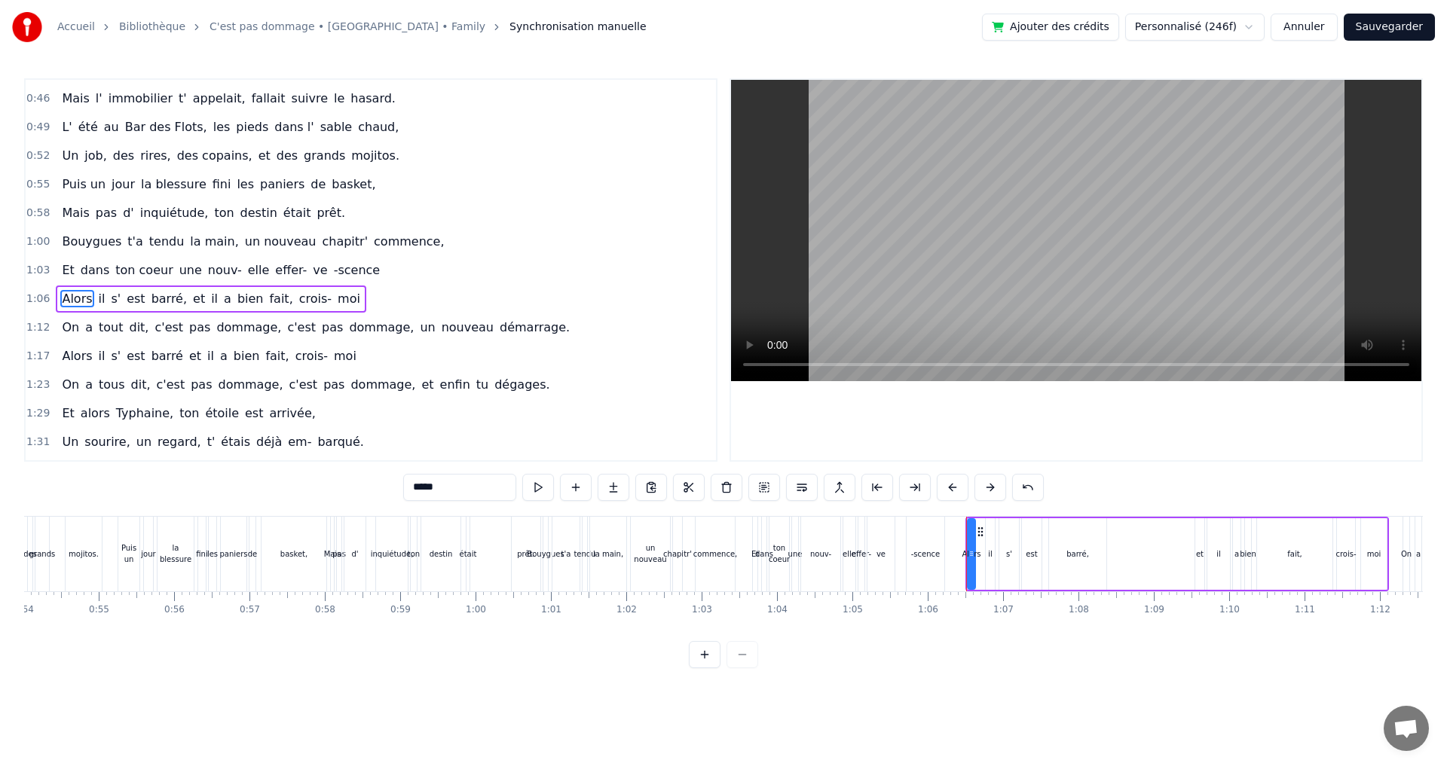
scroll to position [339, 0]
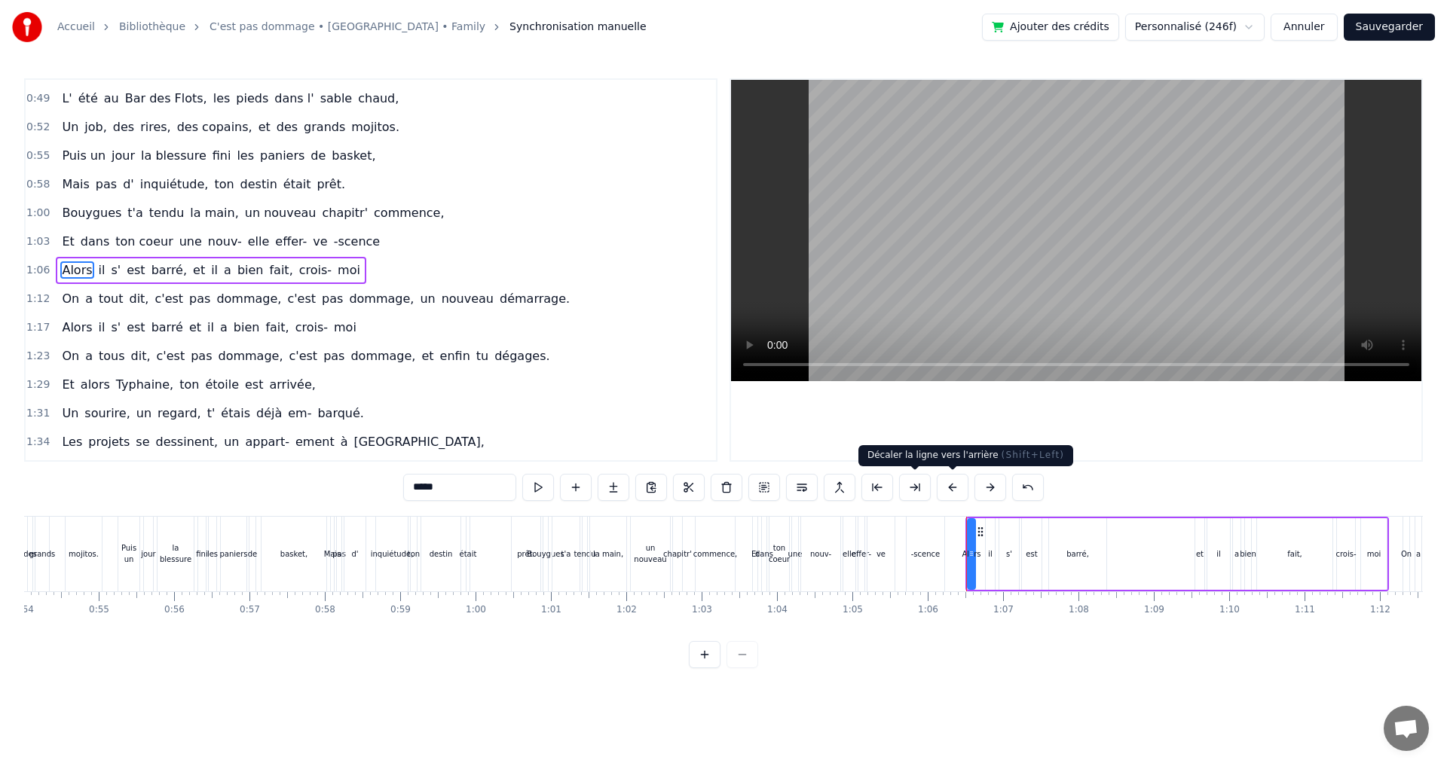
click at [950, 489] on button at bounding box center [952, 487] width 32 height 27
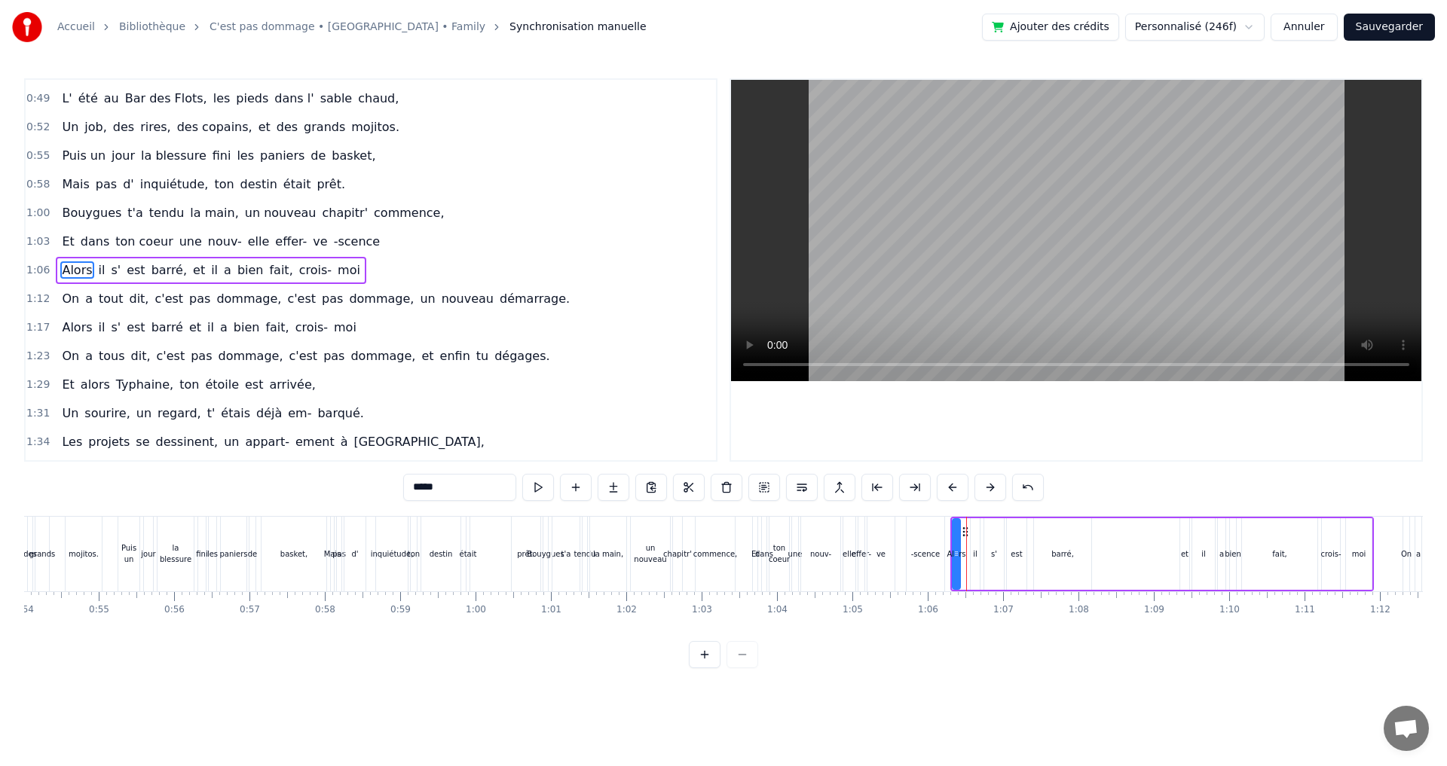
click at [950, 489] on button at bounding box center [952, 487] width 32 height 27
click at [1407, 525] on div "On" at bounding box center [1406, 554] width 6 height 75
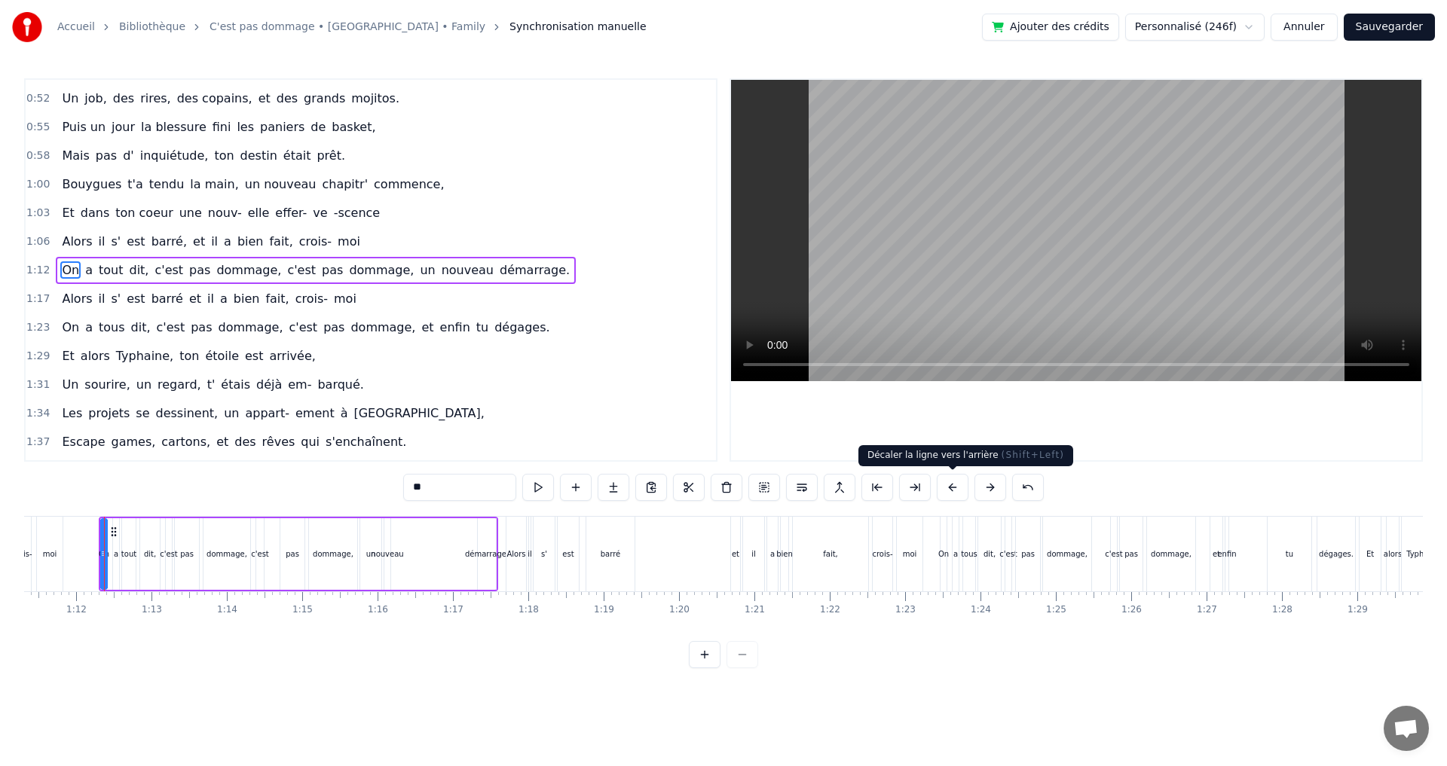
scroll to position [0, 5377]
click at [955, 488] on button at bounding box center [952, 487] width 32 height 27
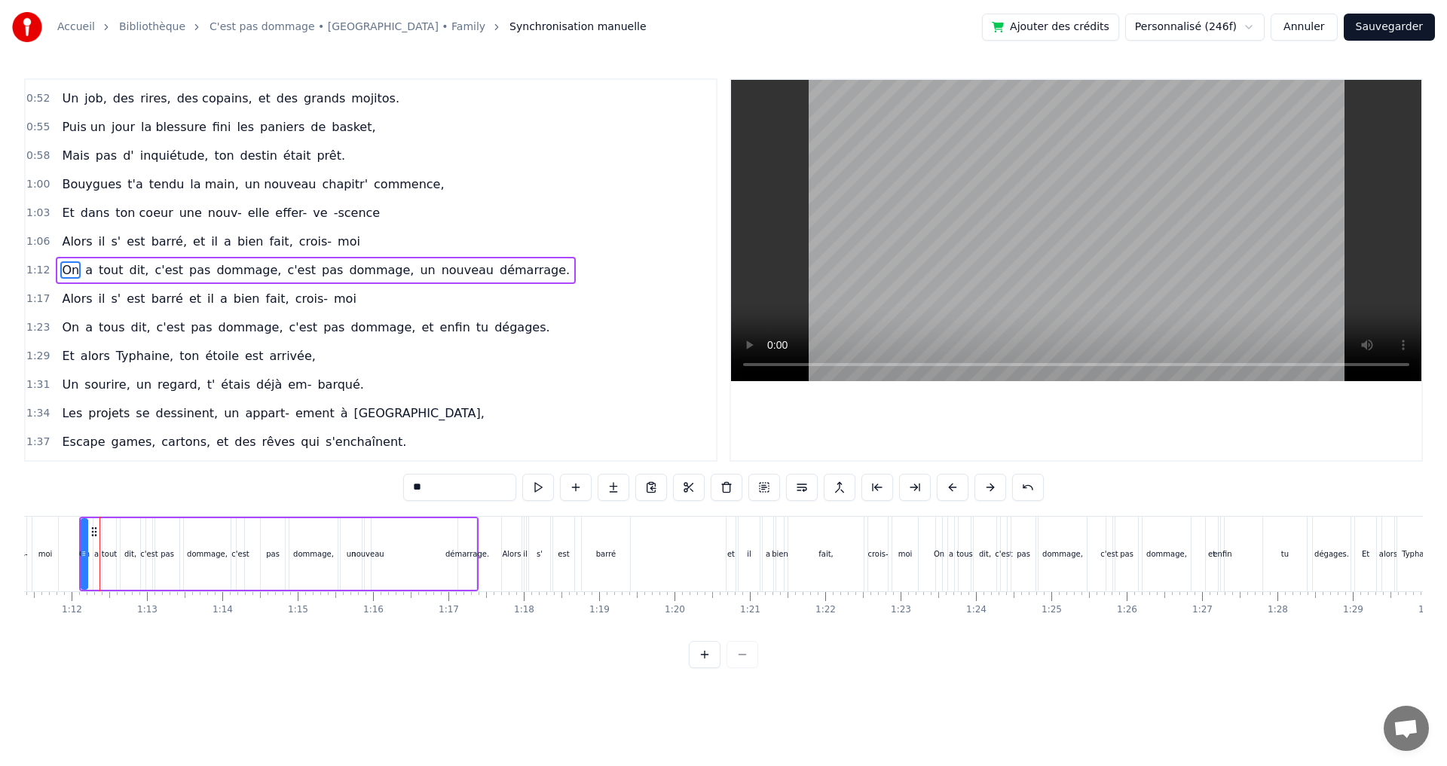
click at [955, 488] on button at bounding box center [952, 487] width 32 height 27
click at [503, 551] on div "Alors" at bounding box center [511, 553] width 19 height 11
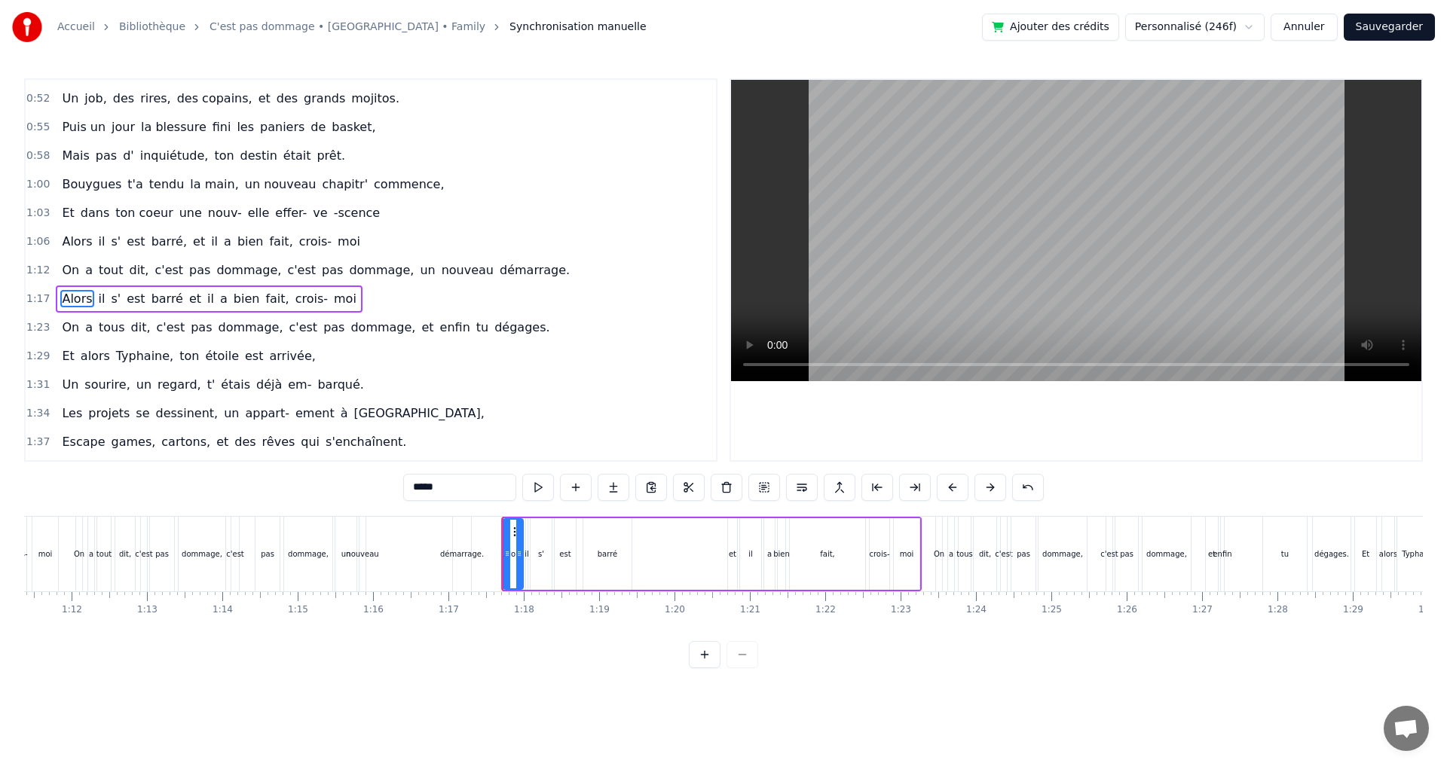
scroll to position [396, 0]
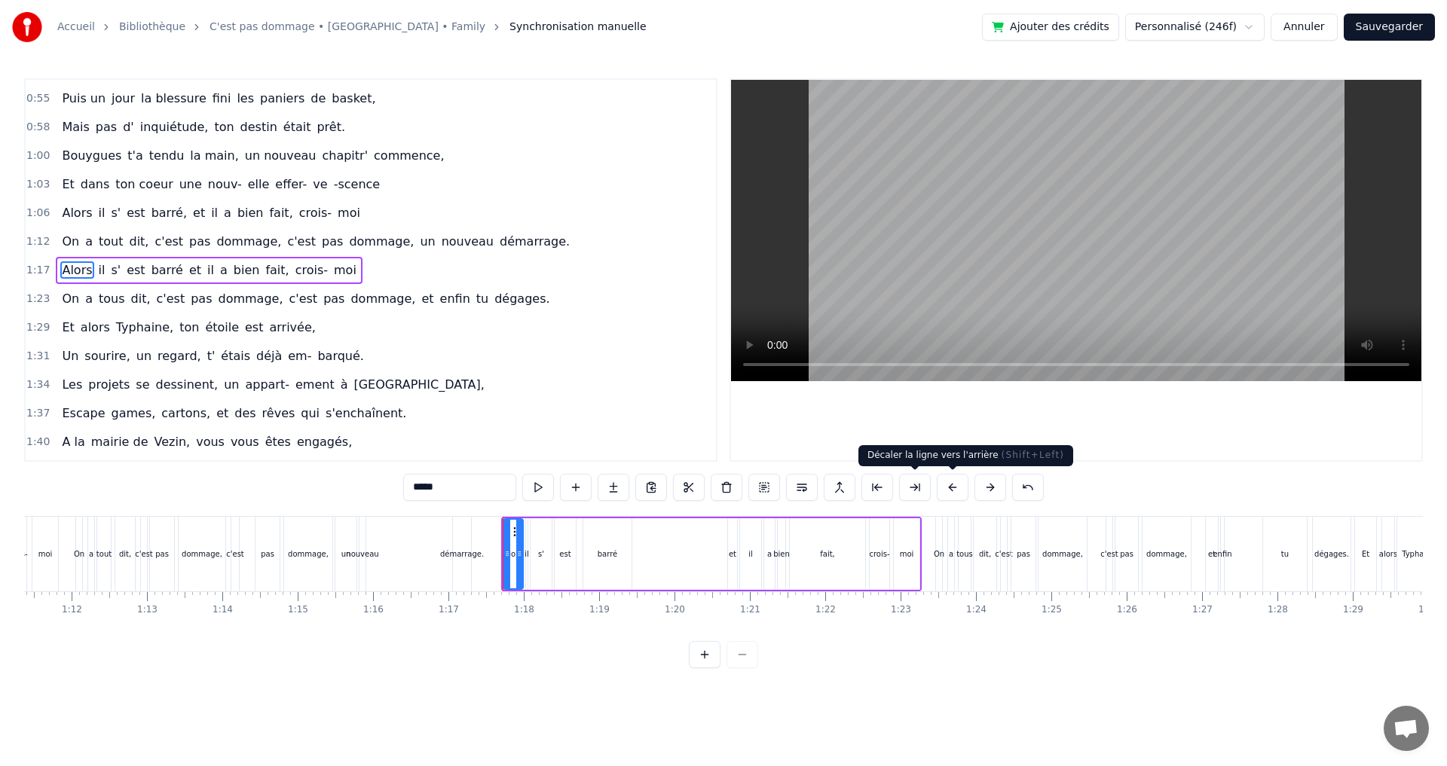
click at [947, 485] on button at bounding box center [952, 487] width 32 height 27
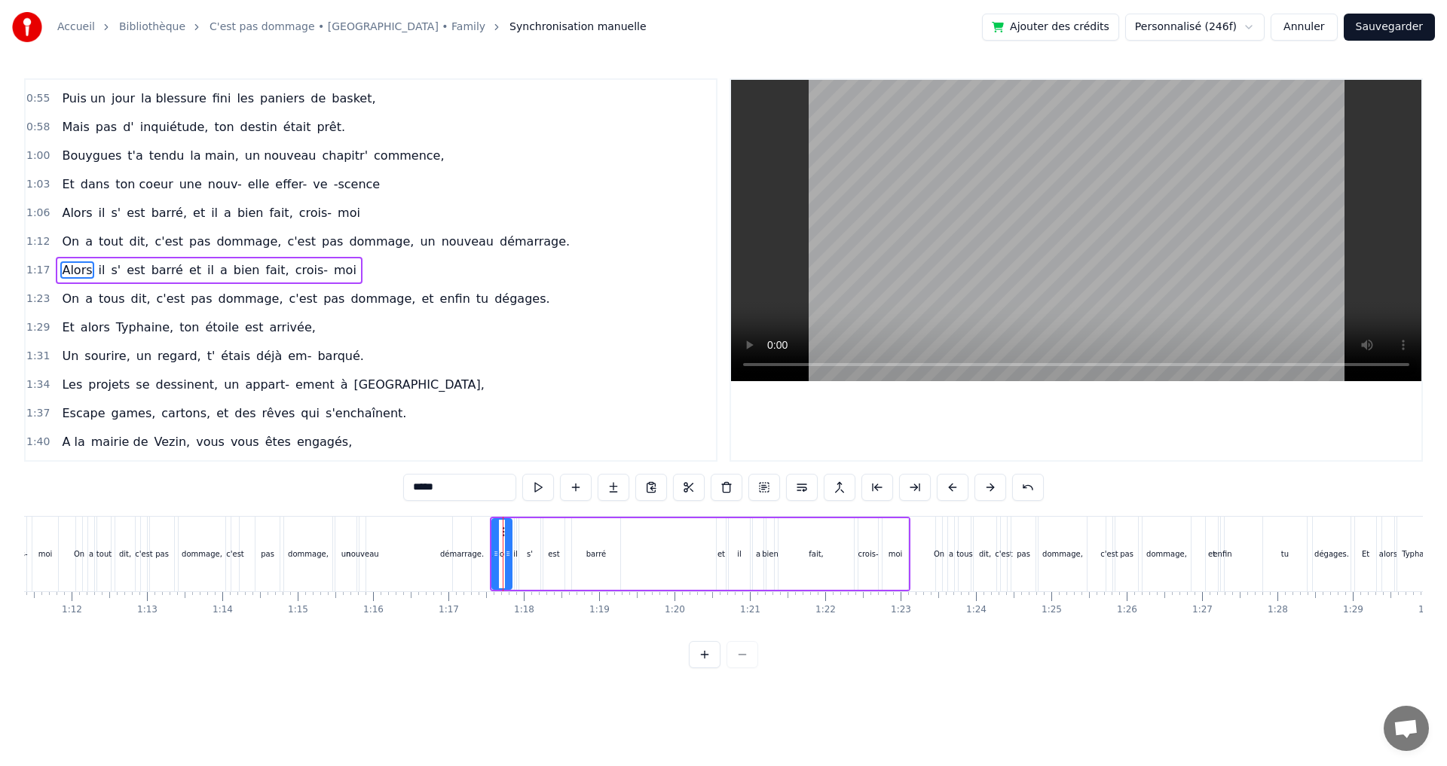
click at [947, 485] on button at bounding box center [952, 487] width 32 height 27
click at [939, 527] on div "On" at bounding box center [939, 554] width 6 height 75
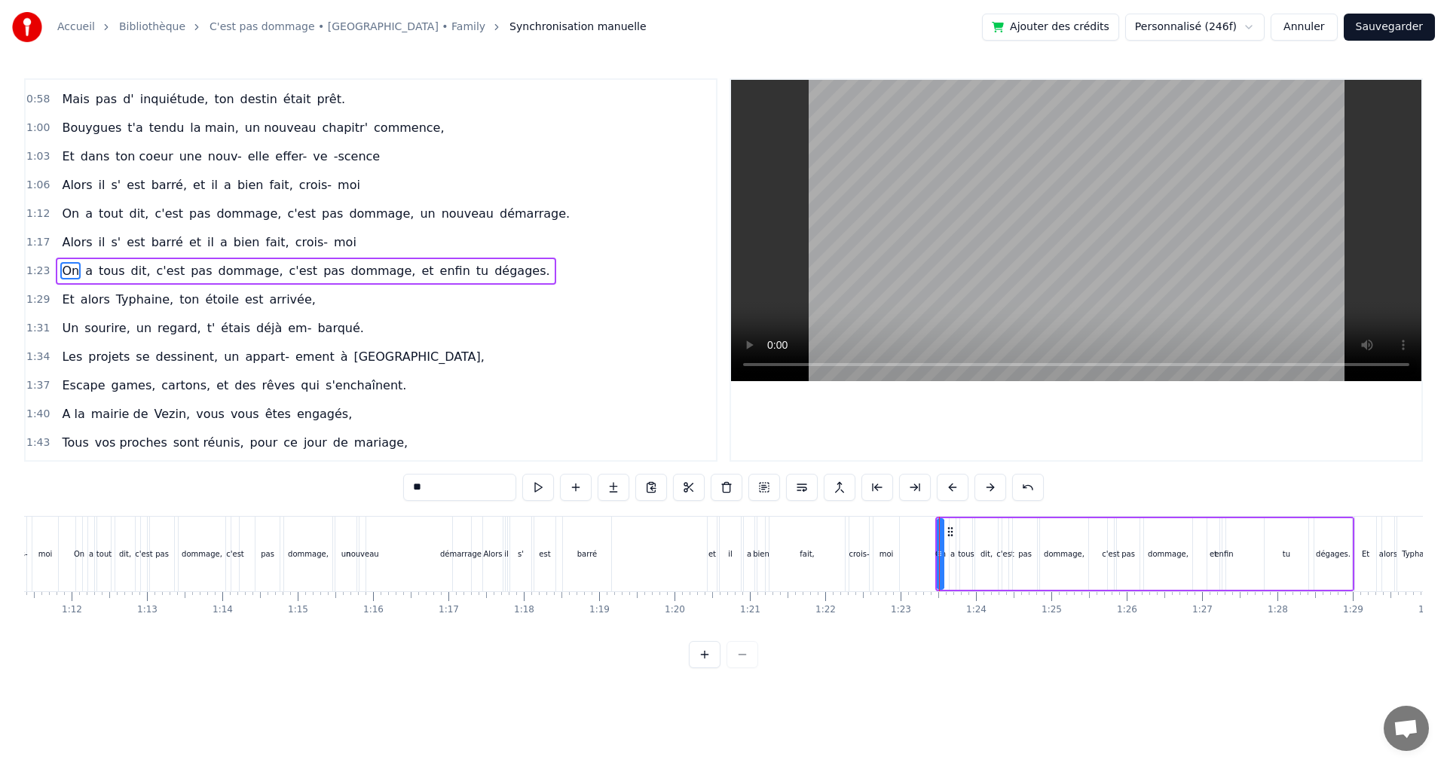
scroll to position [425, 0]
click at [949, 487] on button at bounding box center [952, 487] width 32 height 27
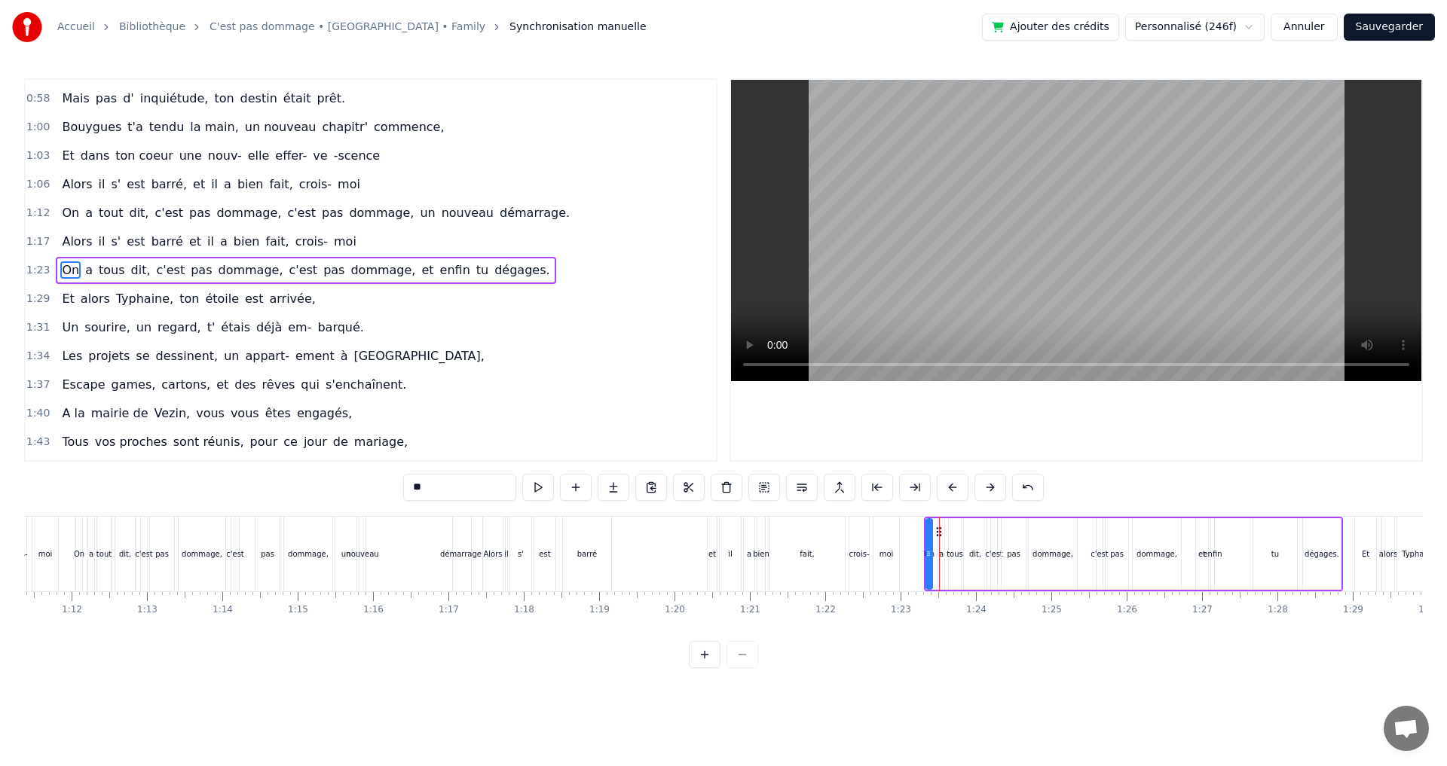
click at [949, 487] on button at bounding box center [952, 487] width 32 height 27
click at [1376, 540] on div "Et" at bounding box center [1365, 554] width 23 height 75
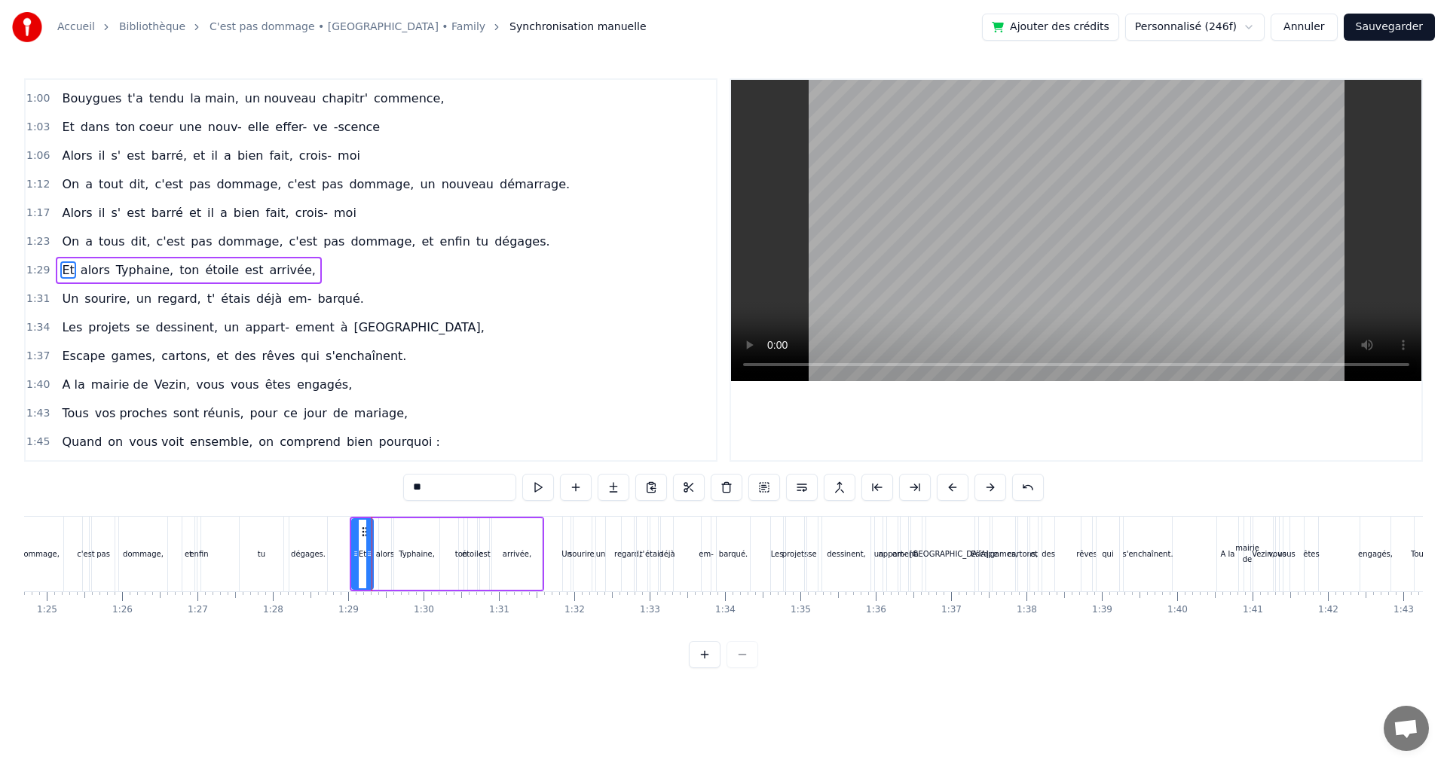
scroll to position [0, 6653]
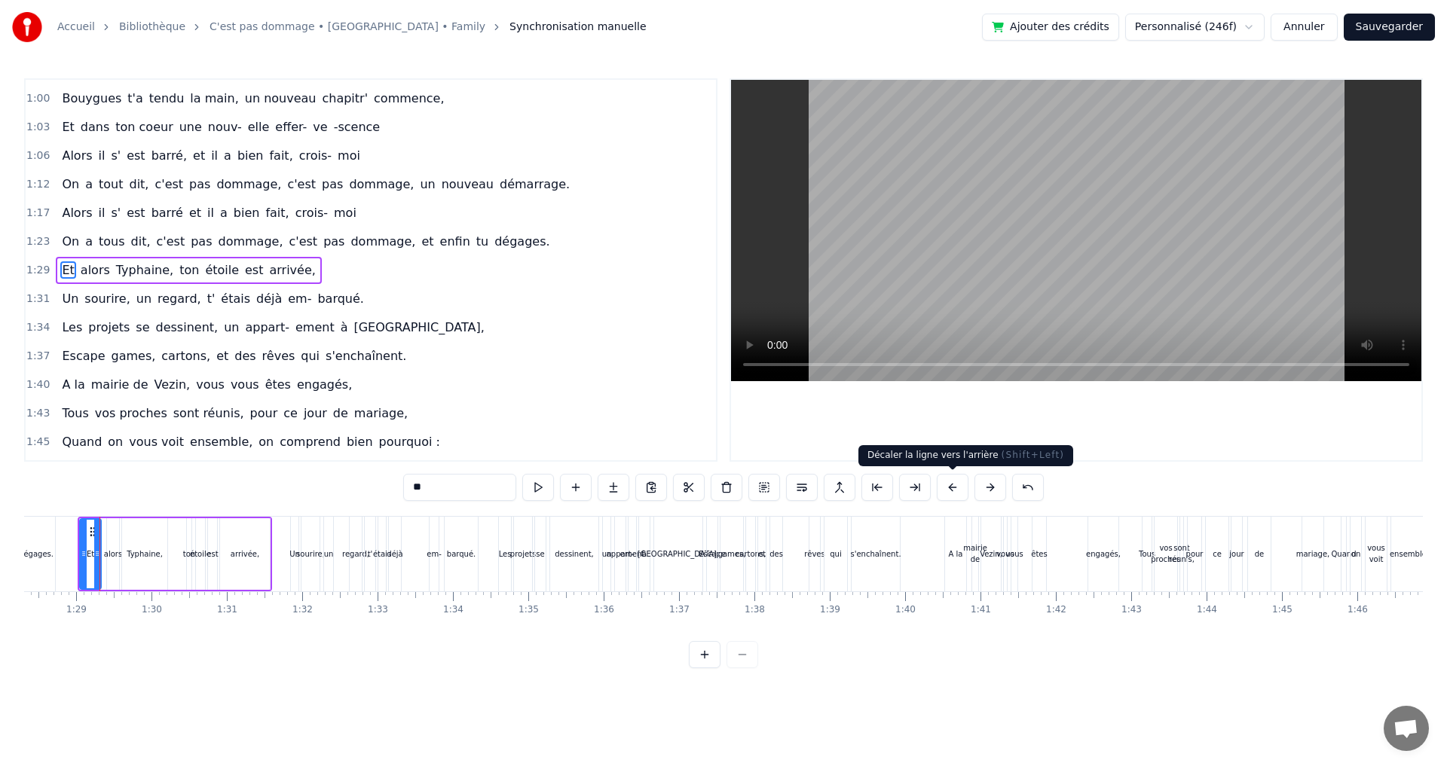
click at [952, 489] on button at bounding box center [952, 487] width 32 height 27
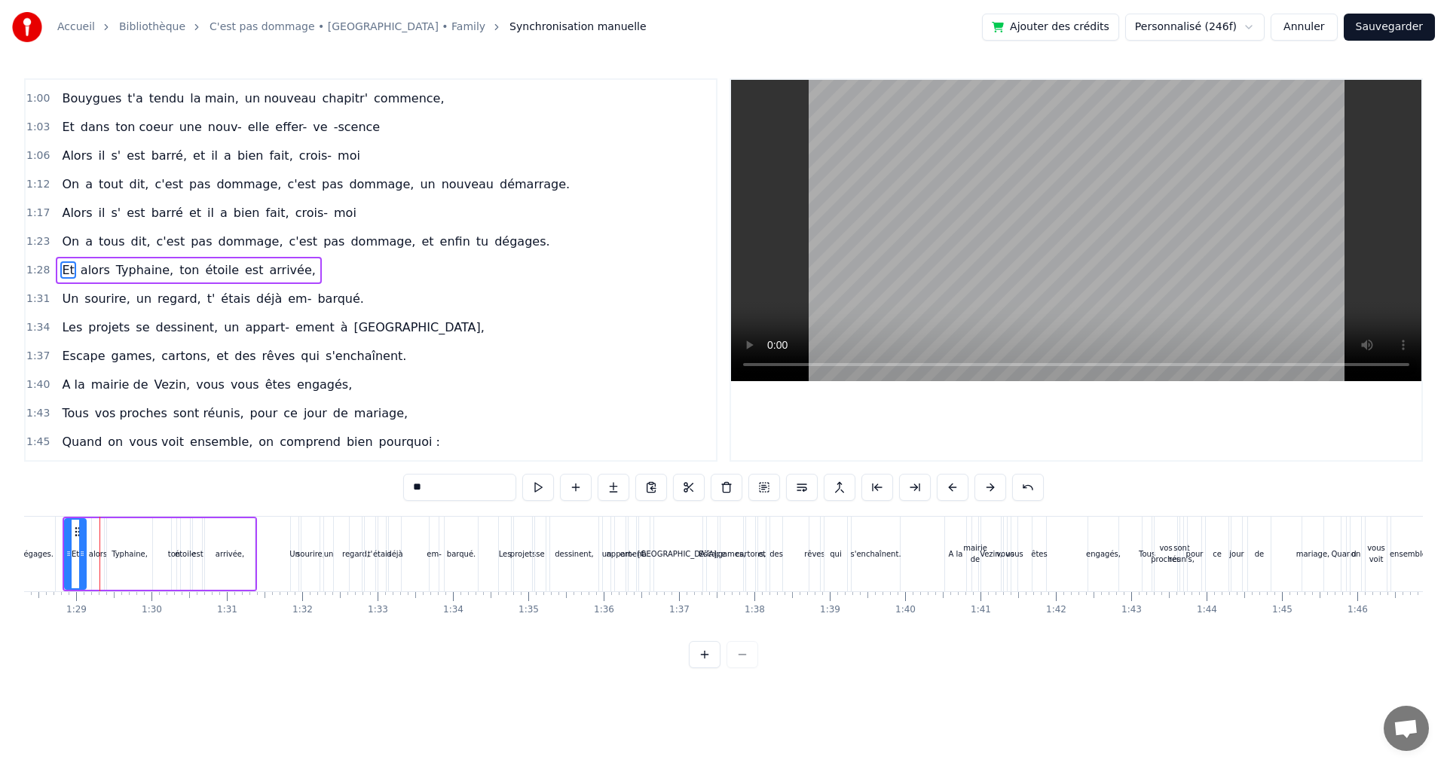
click at [952, 489] on button at bounding box center [952, 487] width 32 height 27
click at [291, 533] on div "Un" at bounding box center [294, 554] width 9 height 75
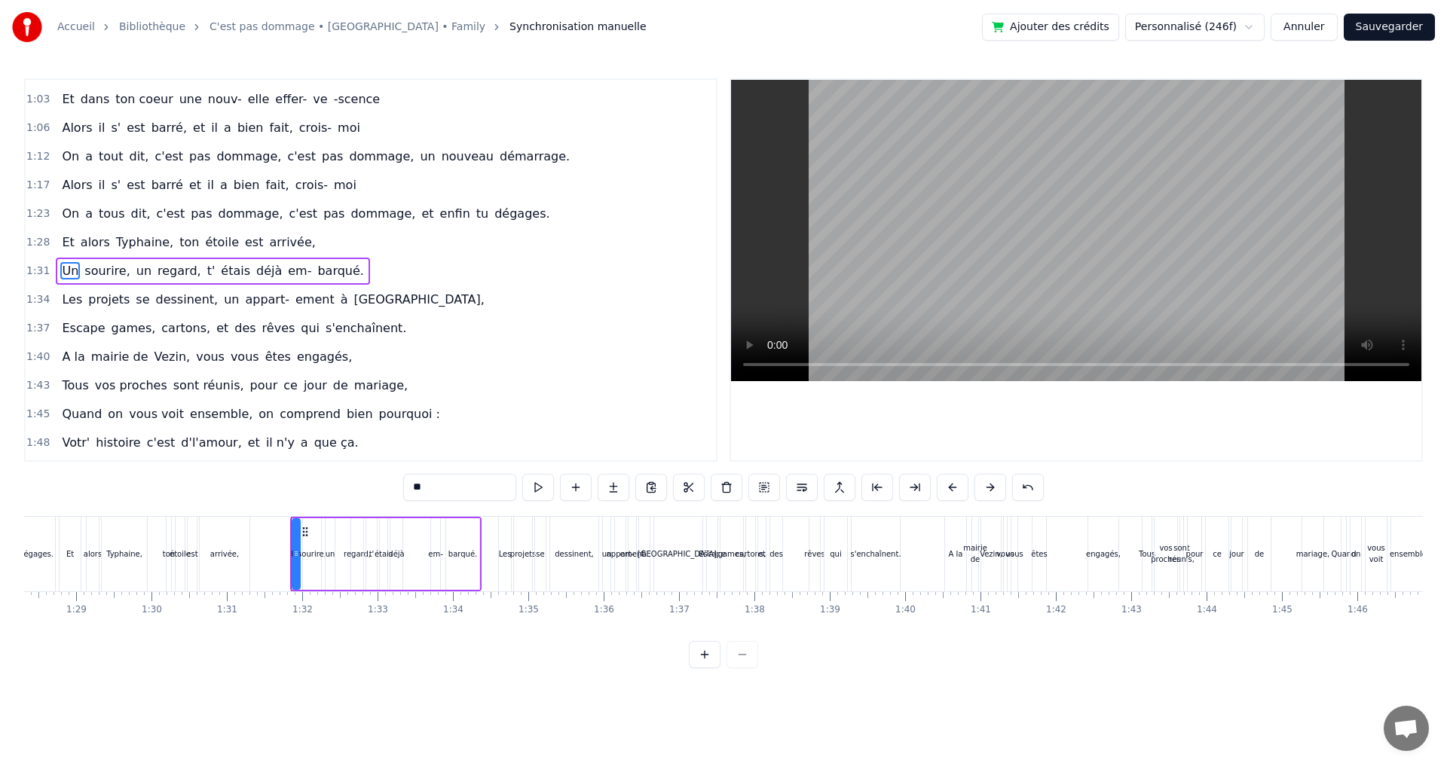
scroll to position [482, 0]
click at [952, 487] on button at bounding box center [952, 487] width 32 height 27
click at [951, 487] on button at bounding box center [952, 487] width 32 height 27
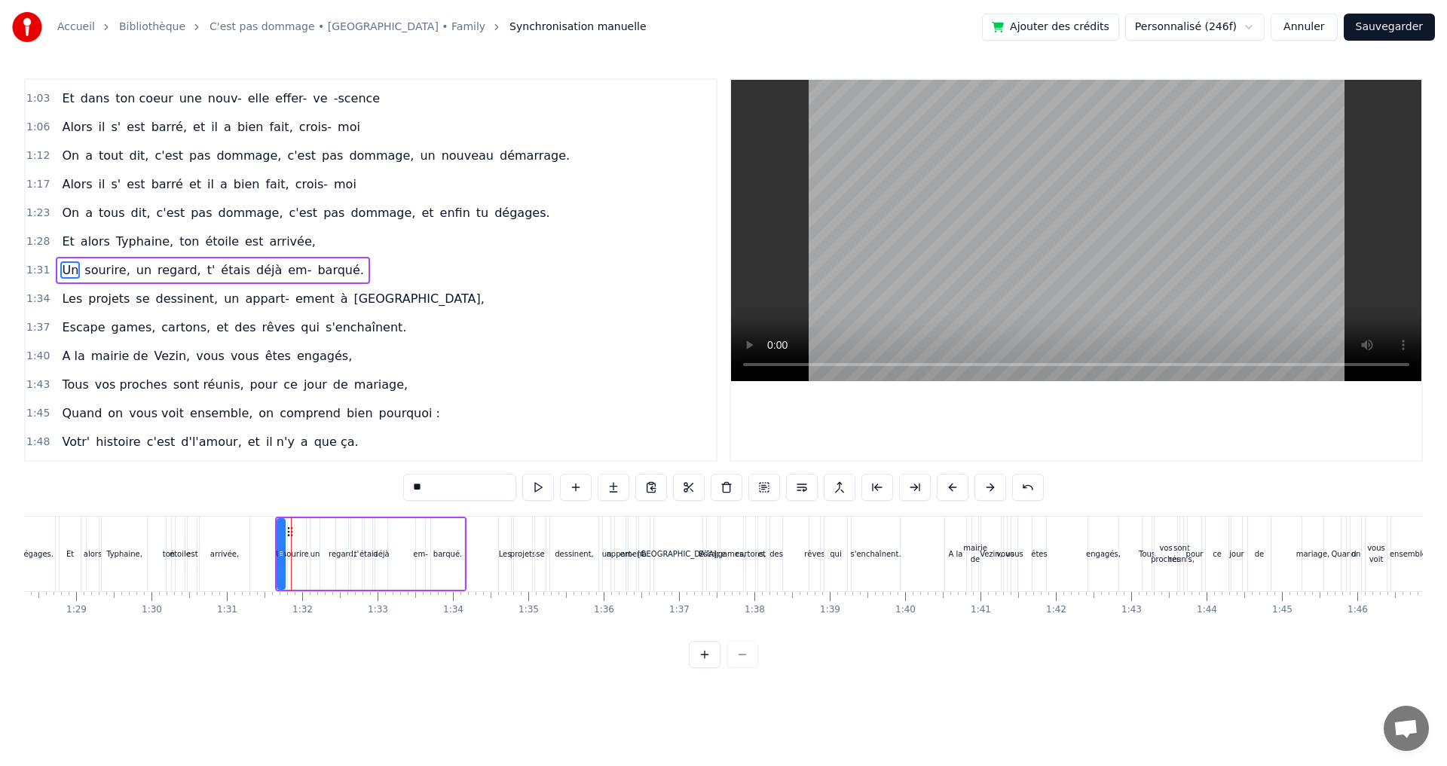
click at [951, 487] on button at bounding box center [952, 487] width 32 height 27
click at [503, 527] on div "Les" at bounding box center [505, 554] width 12 height 75
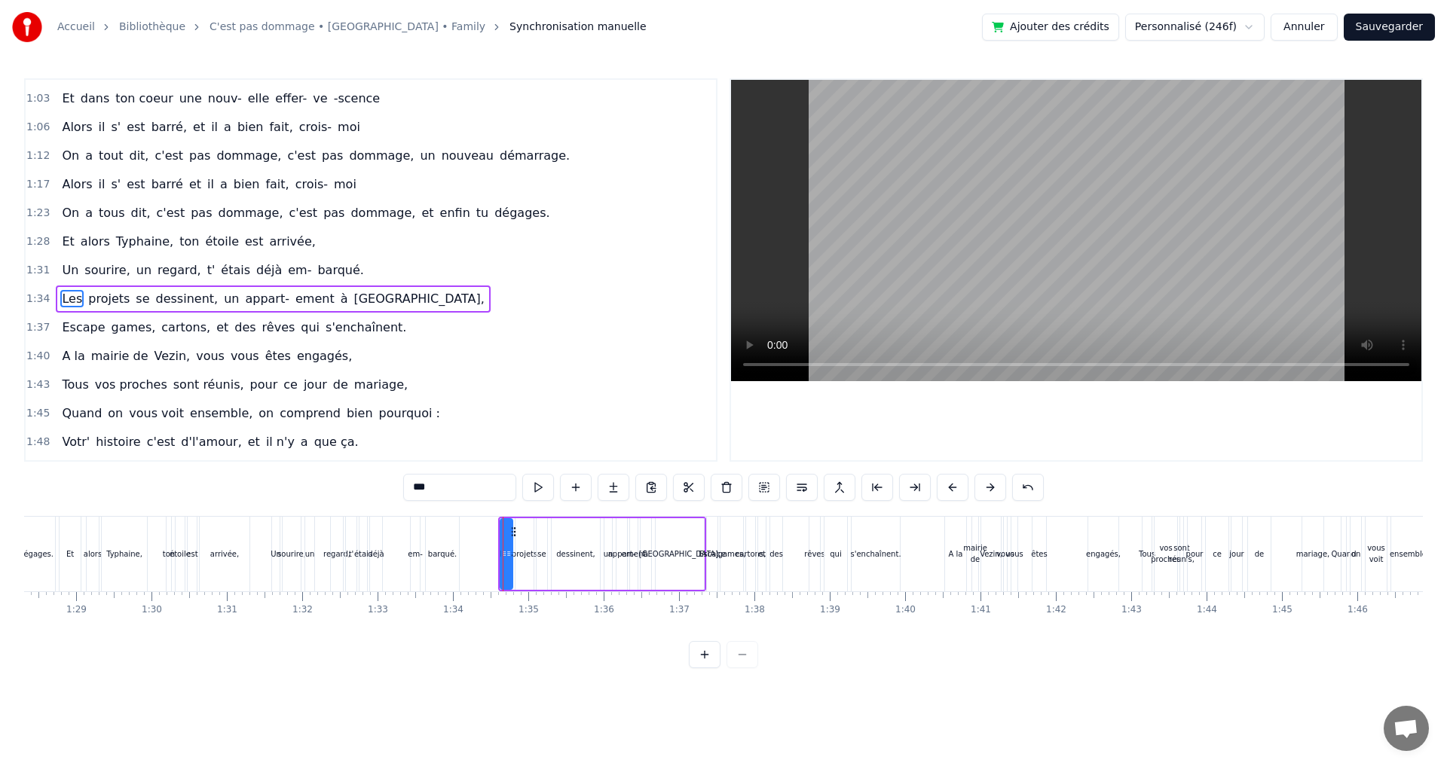
scroll to position [511, 0]
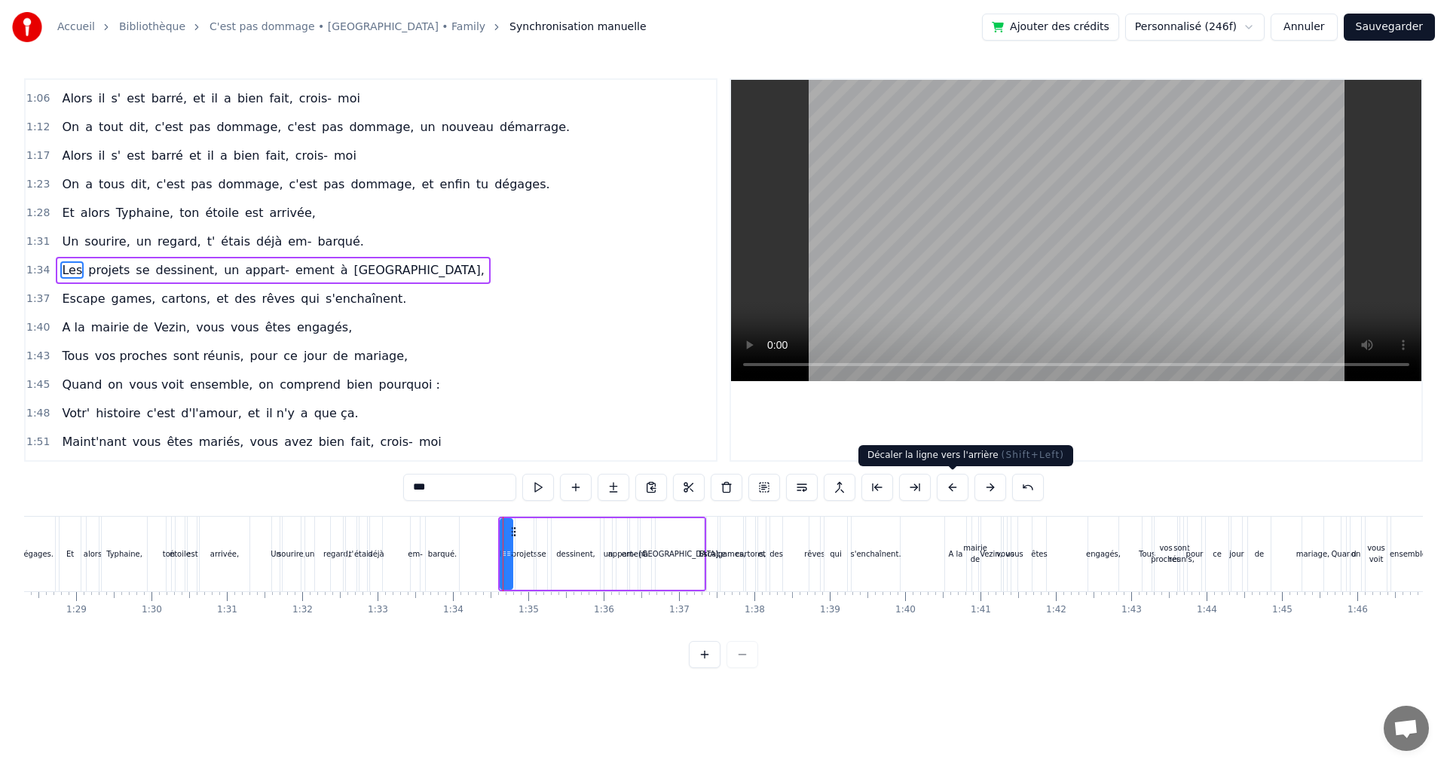
click at [950, 484] on button at bounding box center [952, 487] width 32 height 27
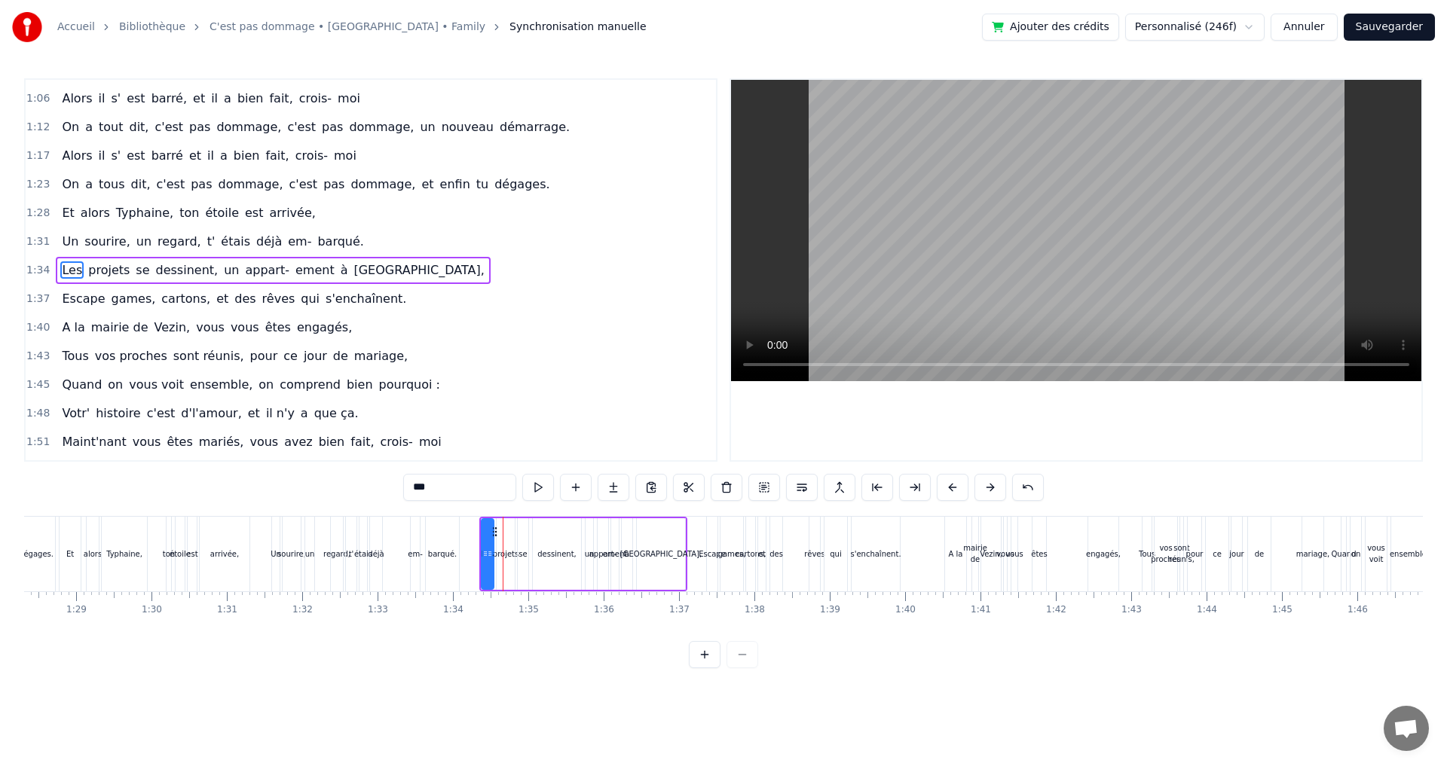
click at [712, 528] on div "Escape" at bounding box center [712, 554] width 11 height 75
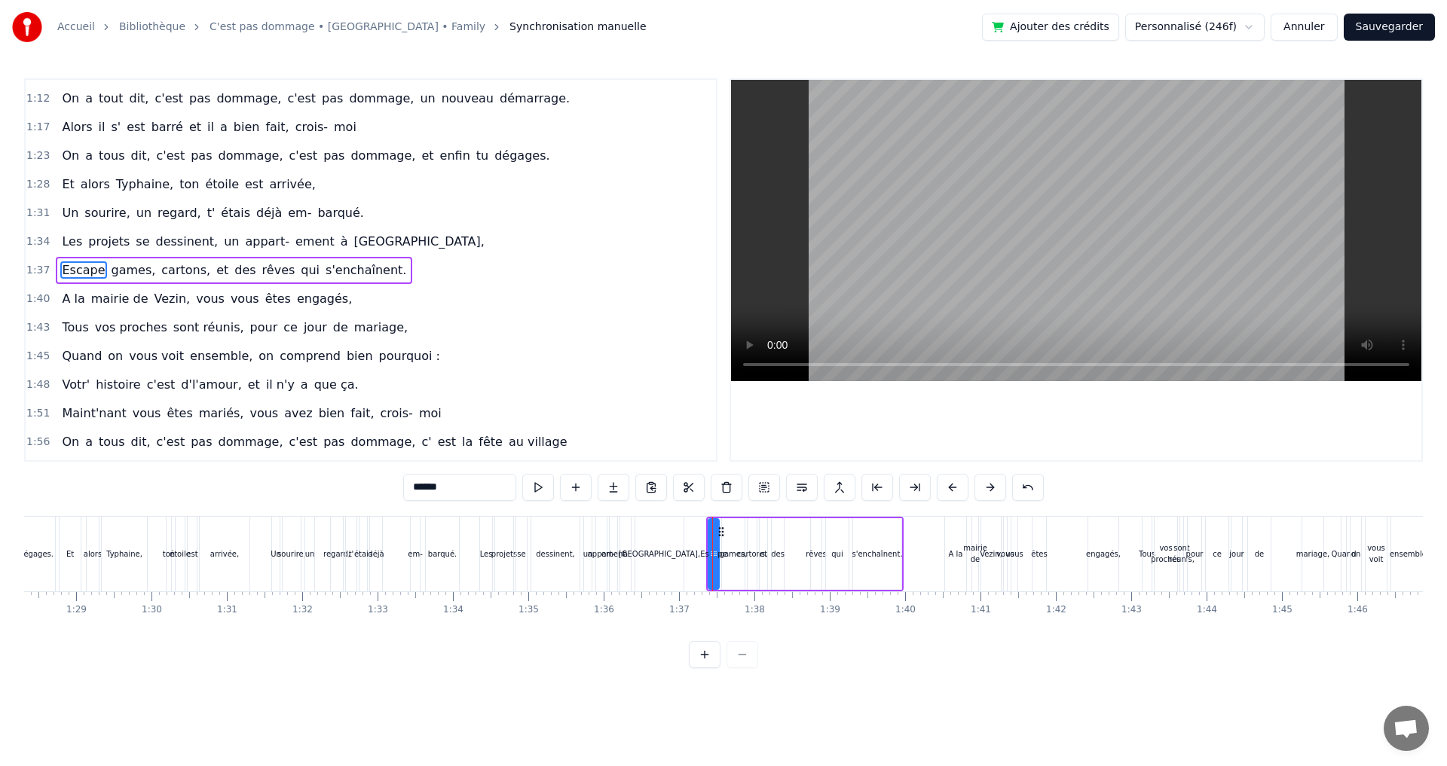
click at [956, 489] on button at bounding box center [952, 487] width 32 height 27
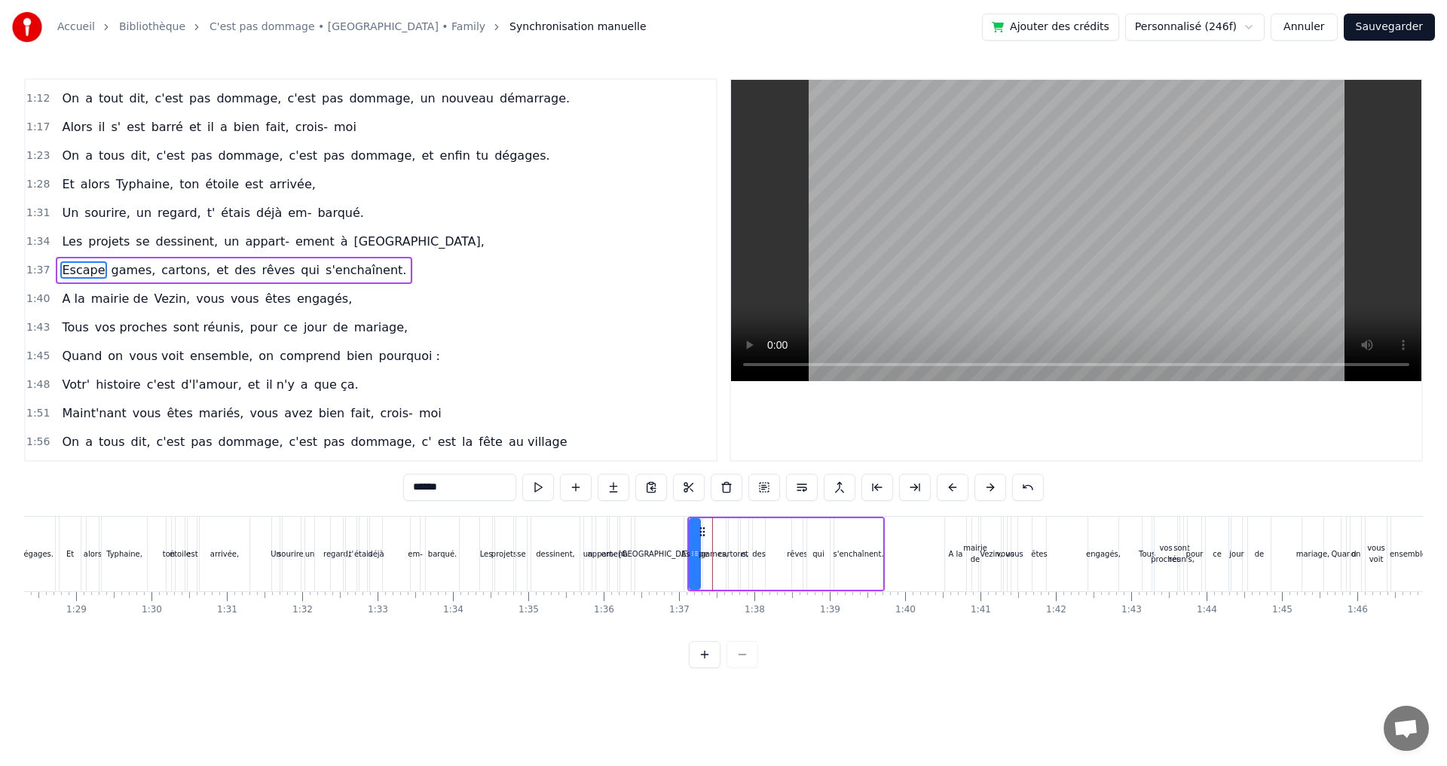
click at [952, 530] on div "A la" at bounding box center [955, 554] width 21 height 75
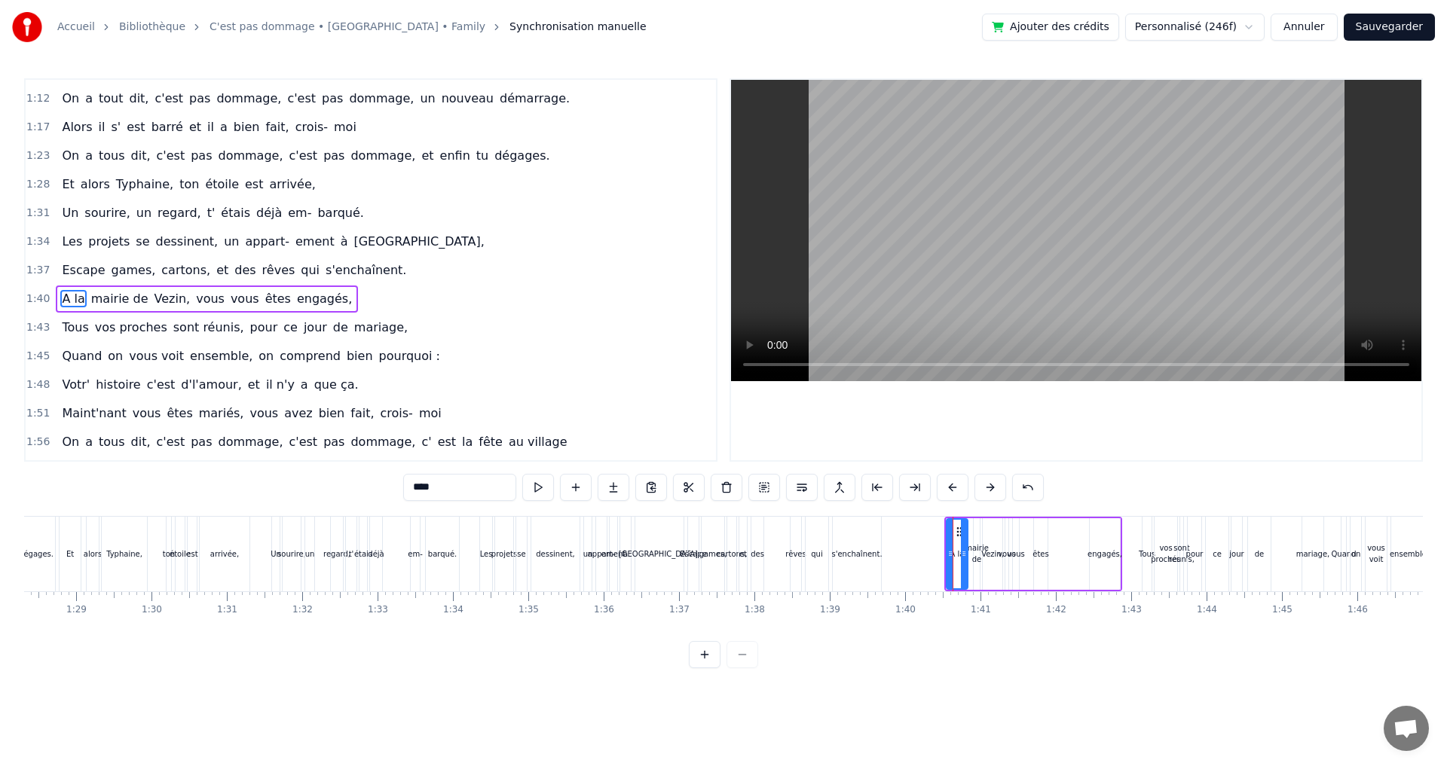
scroll to position [568, 0]
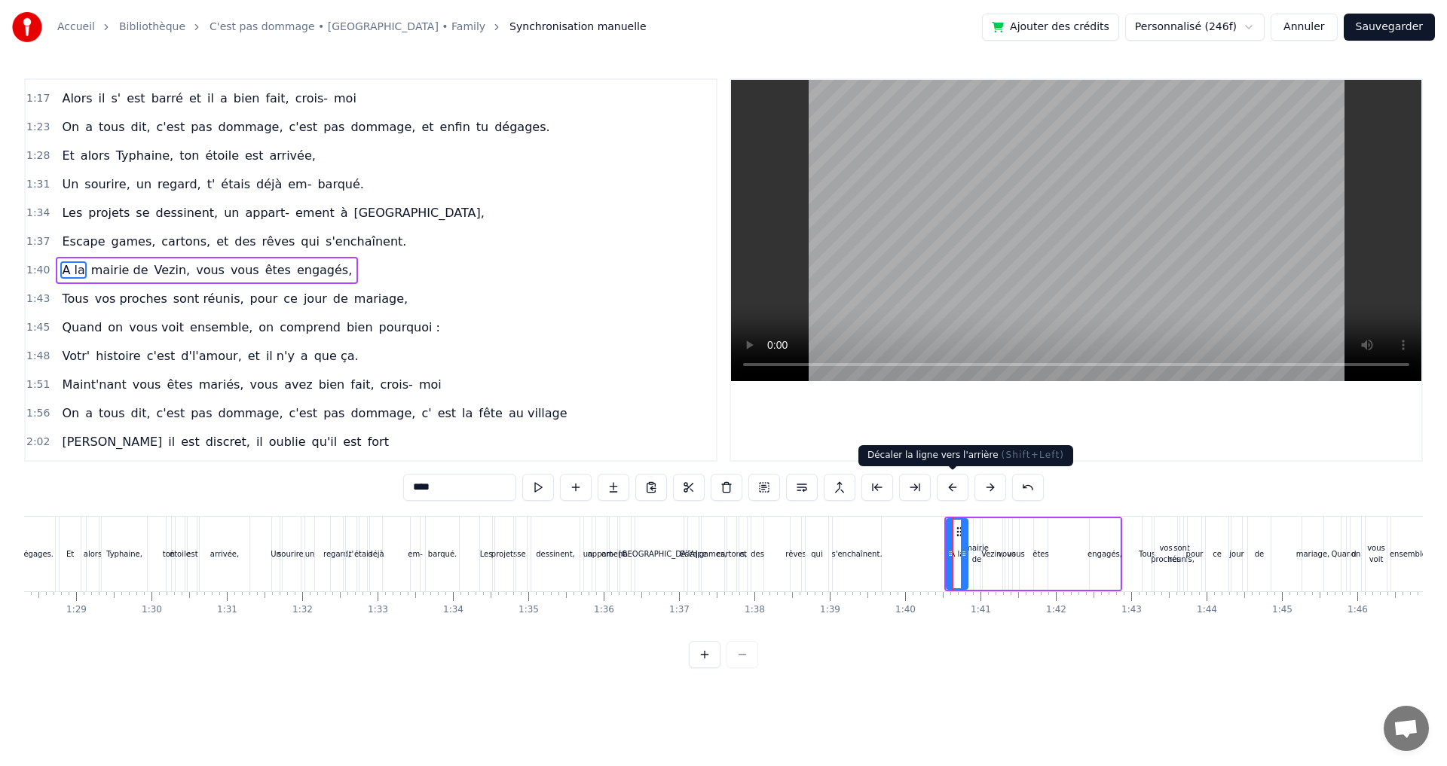
click at [949, 485] on button at bounding box center [952, 487] width 32 height 27
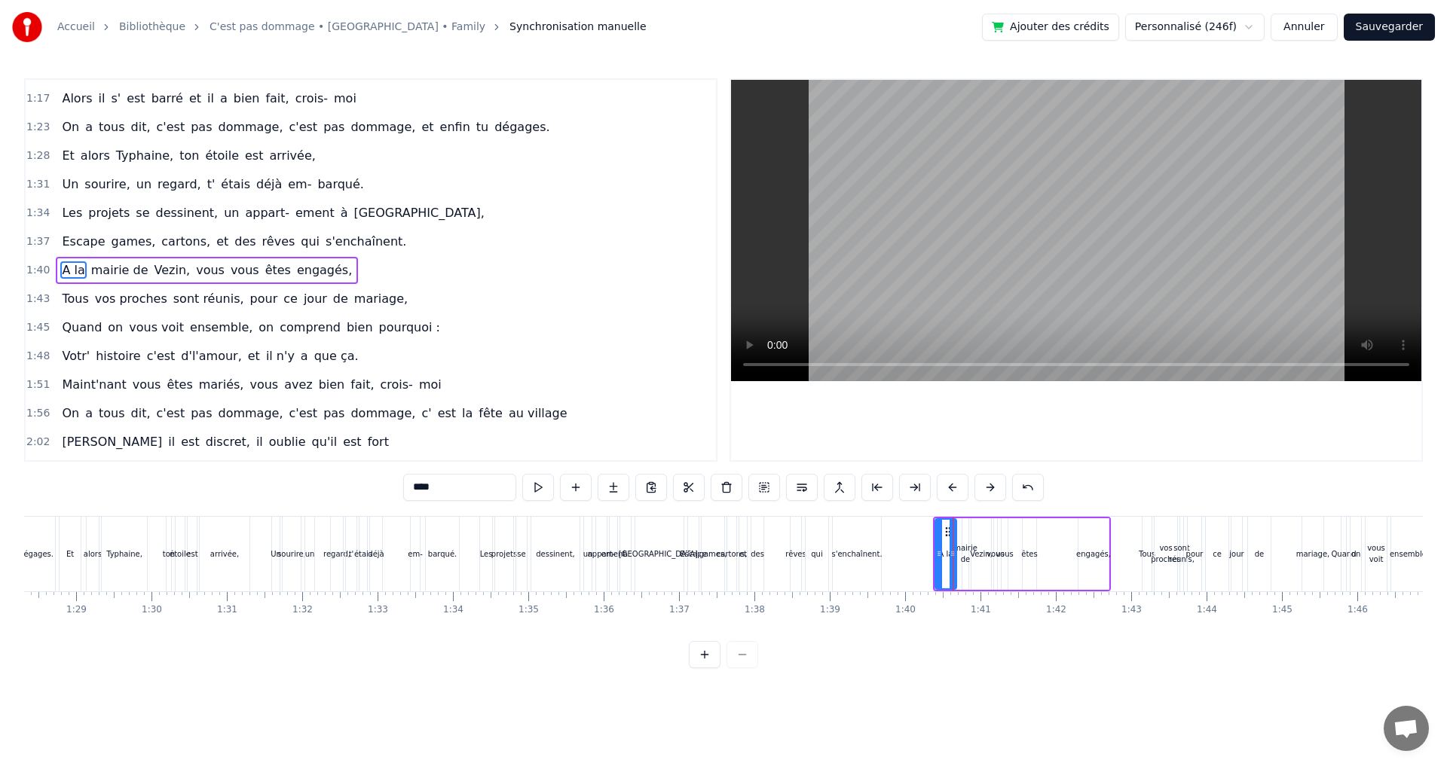
click at [949, 485] on button at bounding box center [952, 487] width 32 height 27
click at [1150, 533] on div "Tous" at bounding box center [1146, 554] width 11 height 75
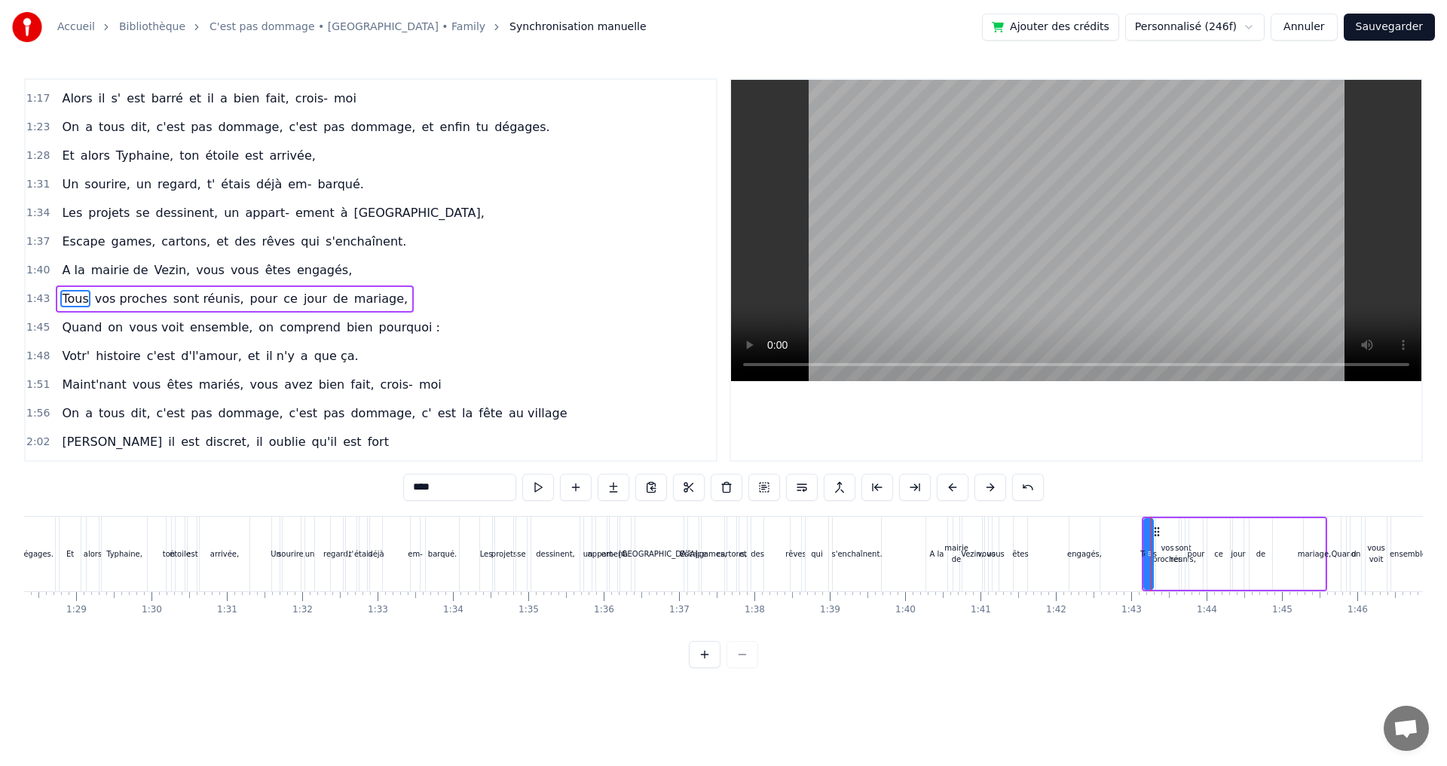
scroll to position [597, 0]
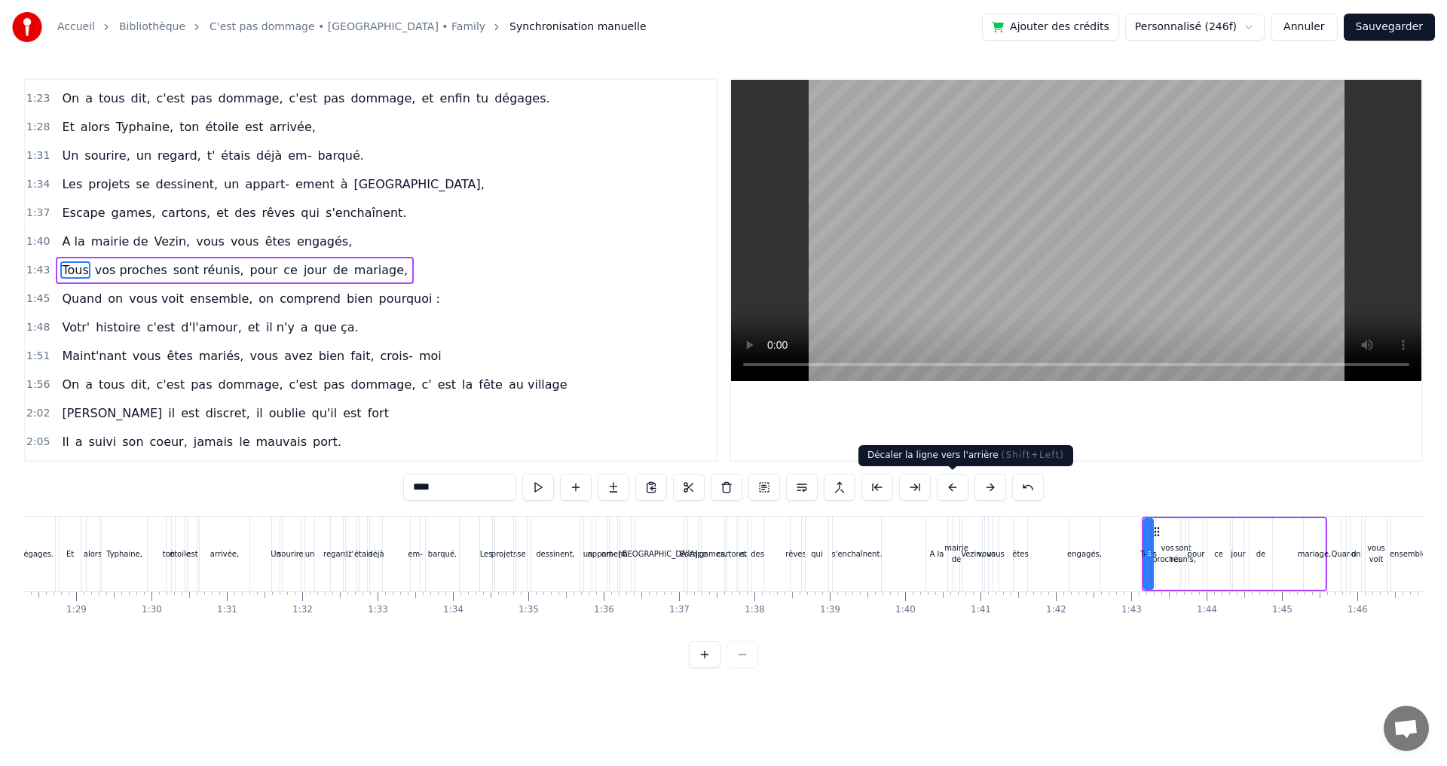
click at [958, 489] on button at bounding box center [952, 487] width 32 height 27
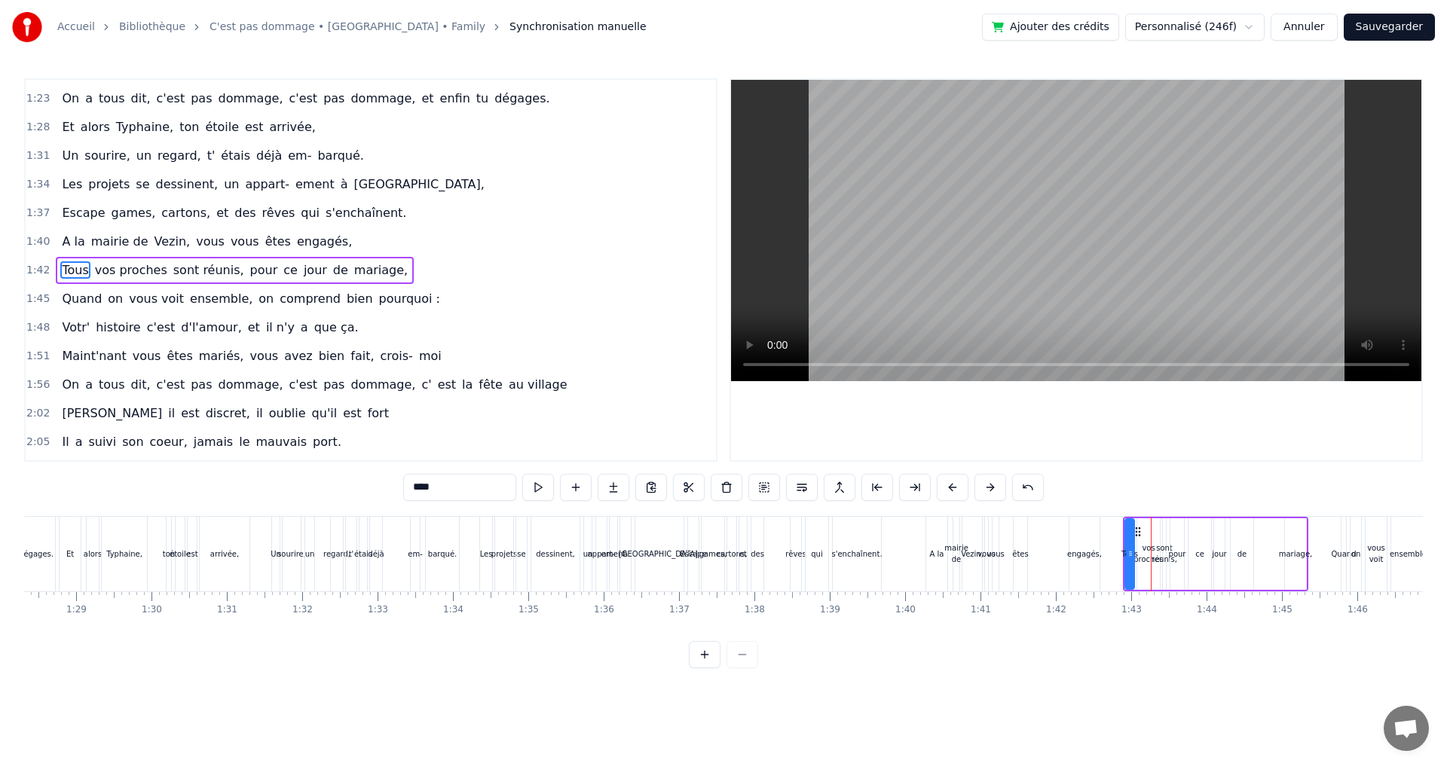
click at [1343, 533] on div "Quand" at bounding box center [1343, 554] width 5 height 75
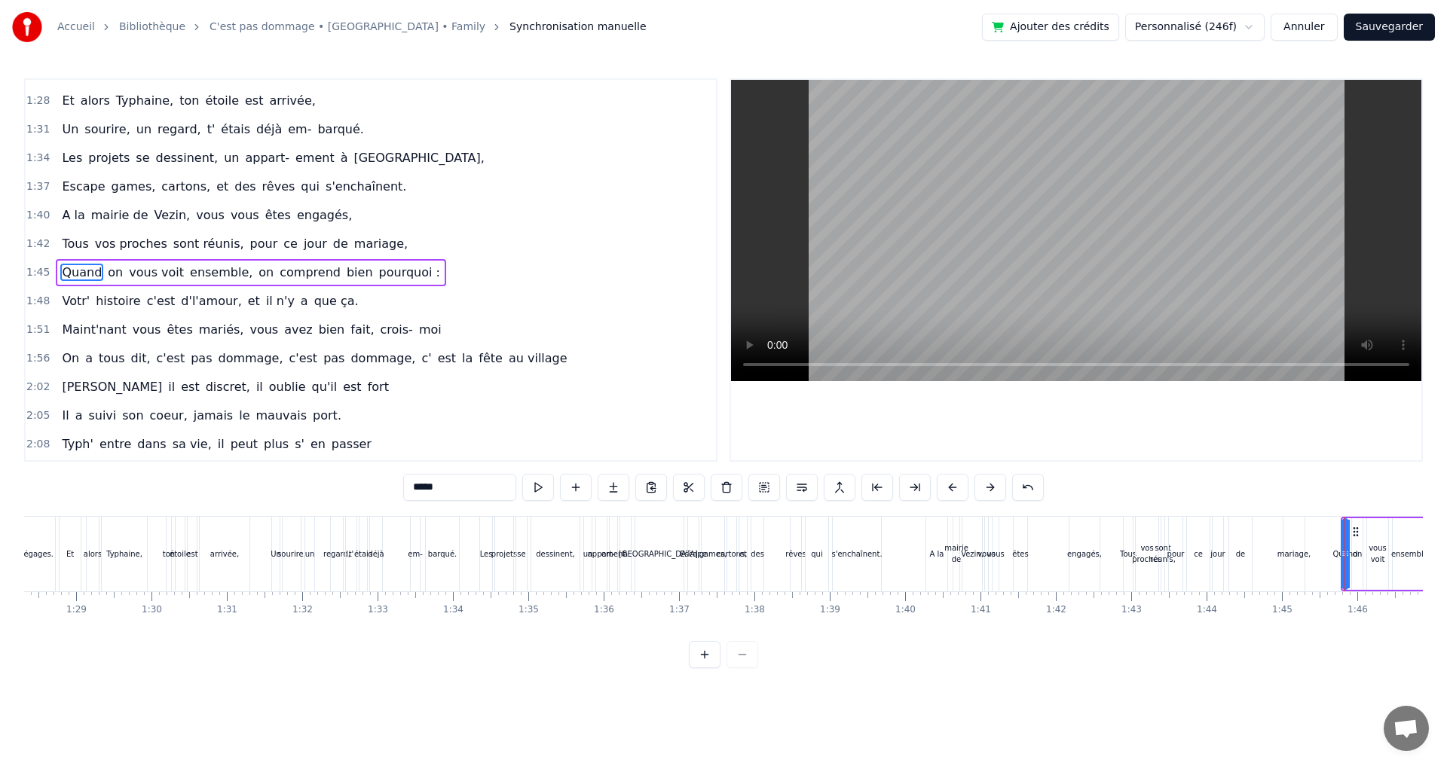
scroll to position [625, 0]
click at [956, 488] on button at bounding box center [952, 487] width 32 height 27
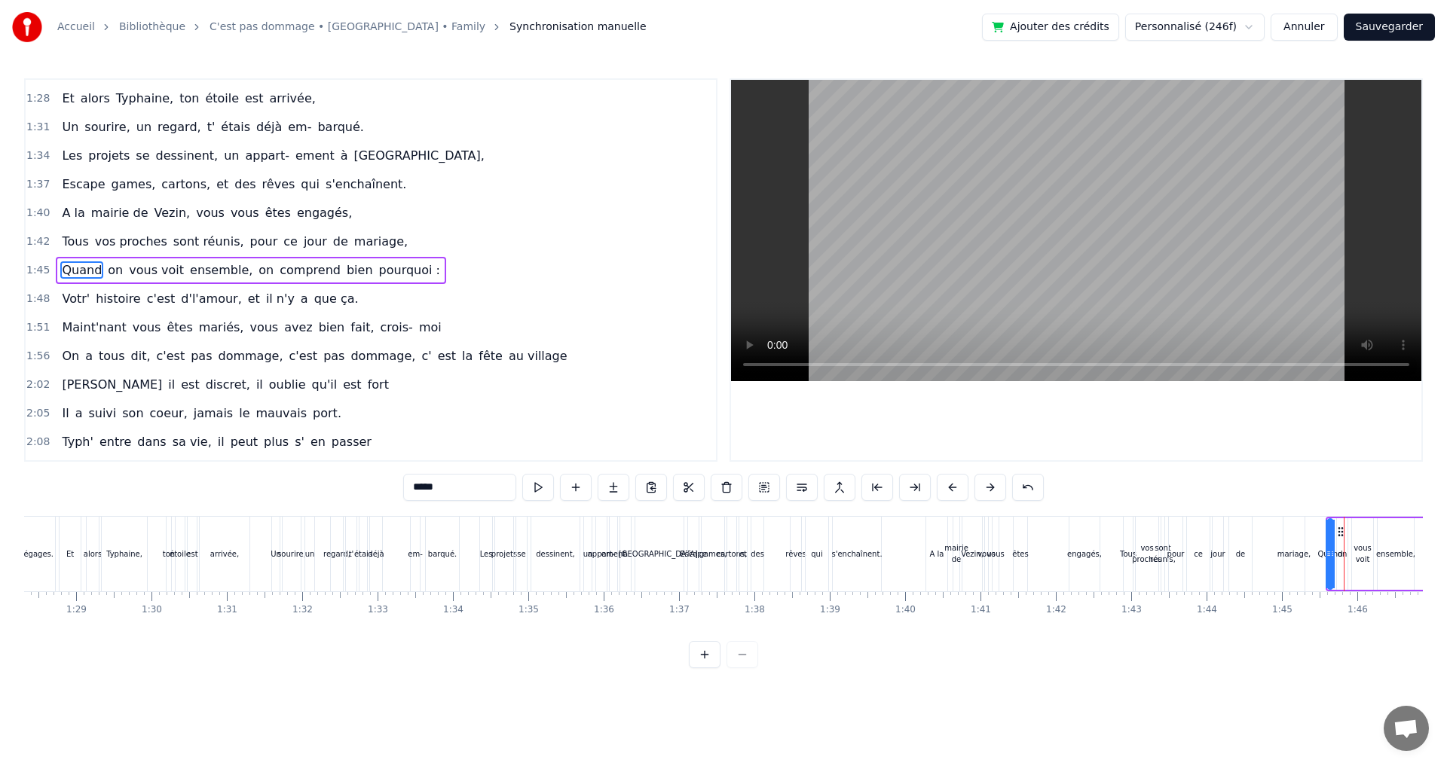
click at [956, 488] on button at bounding box center [952, 487] width 32 height 27
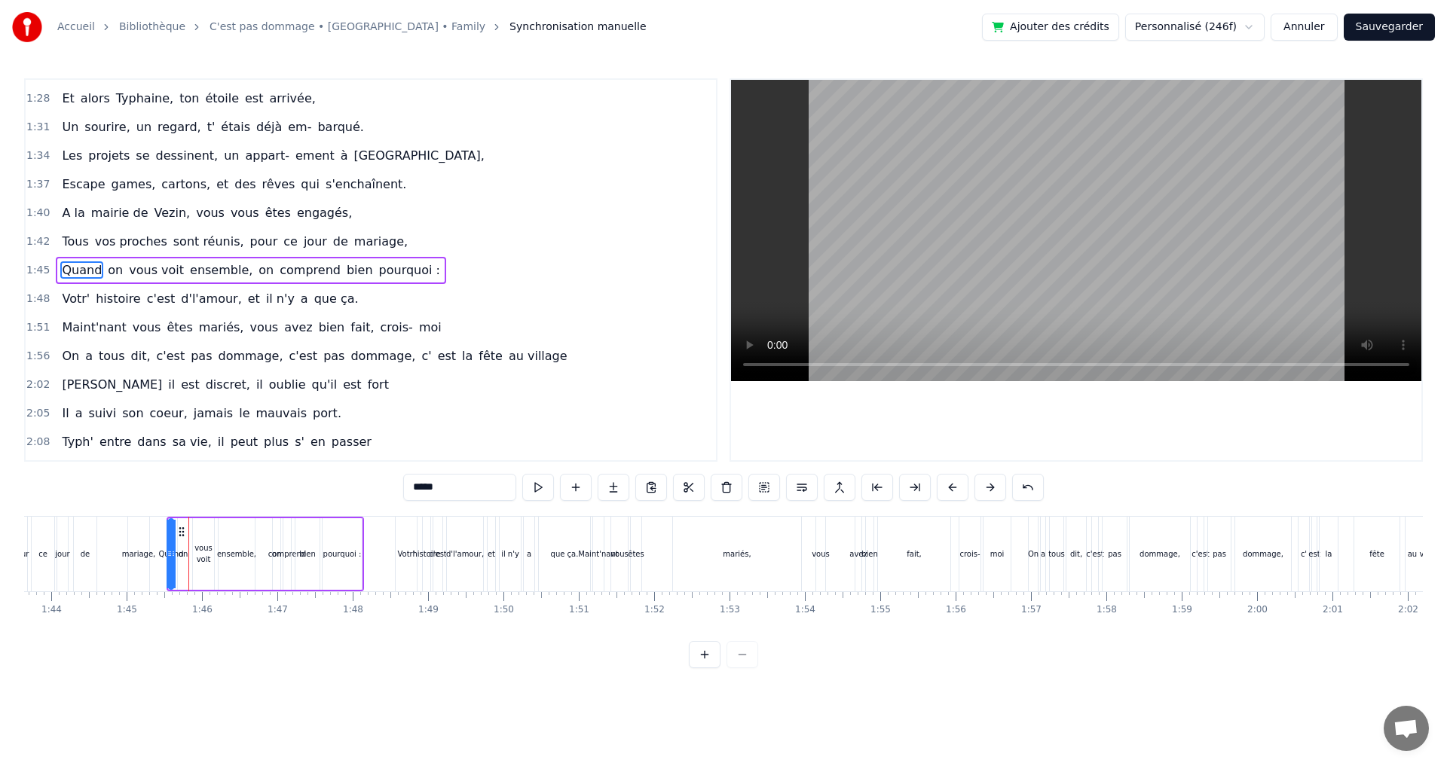
scroll to position [0, 7818]
click at [391, 519] on div "Votr'" at bounding box center [396, 554] width 21 height 75
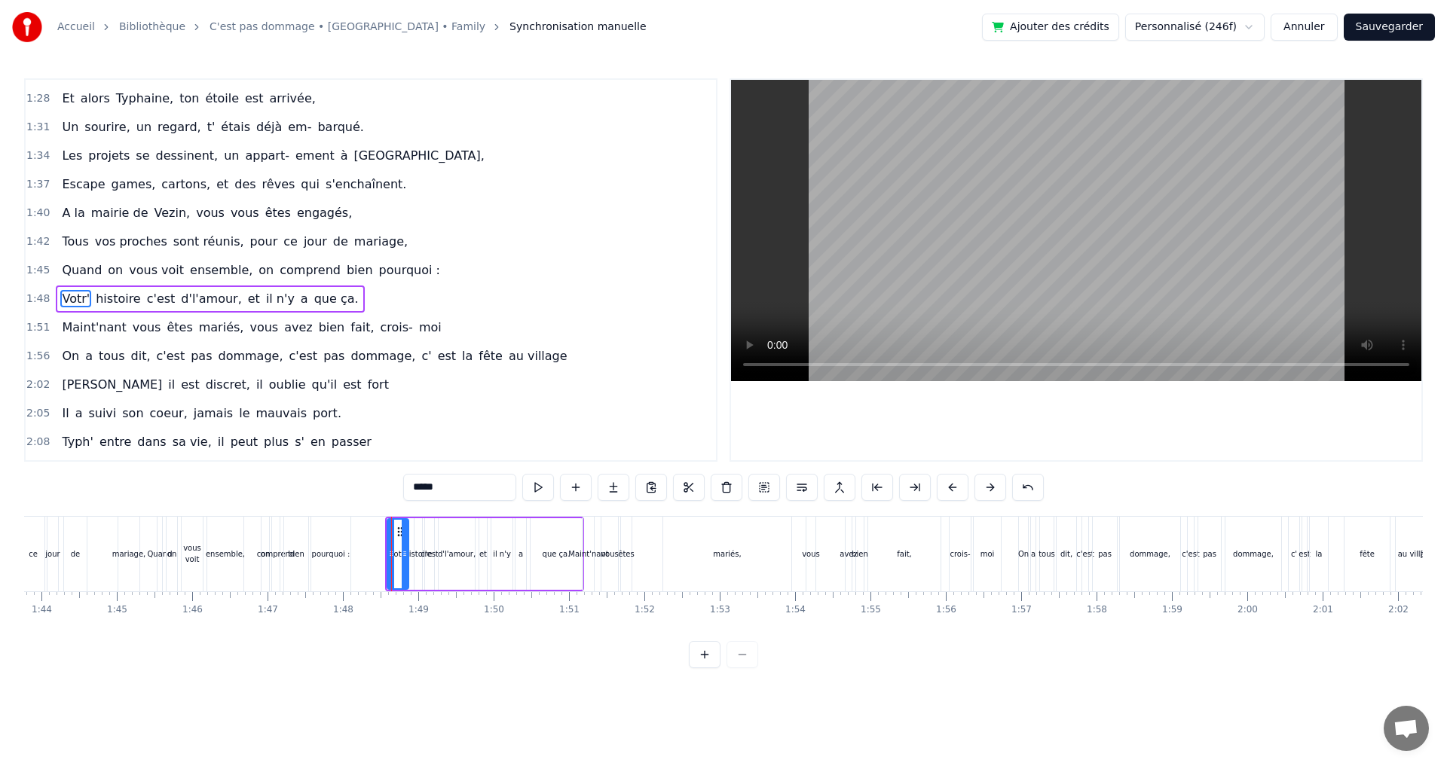
scroll to position [654, 0]
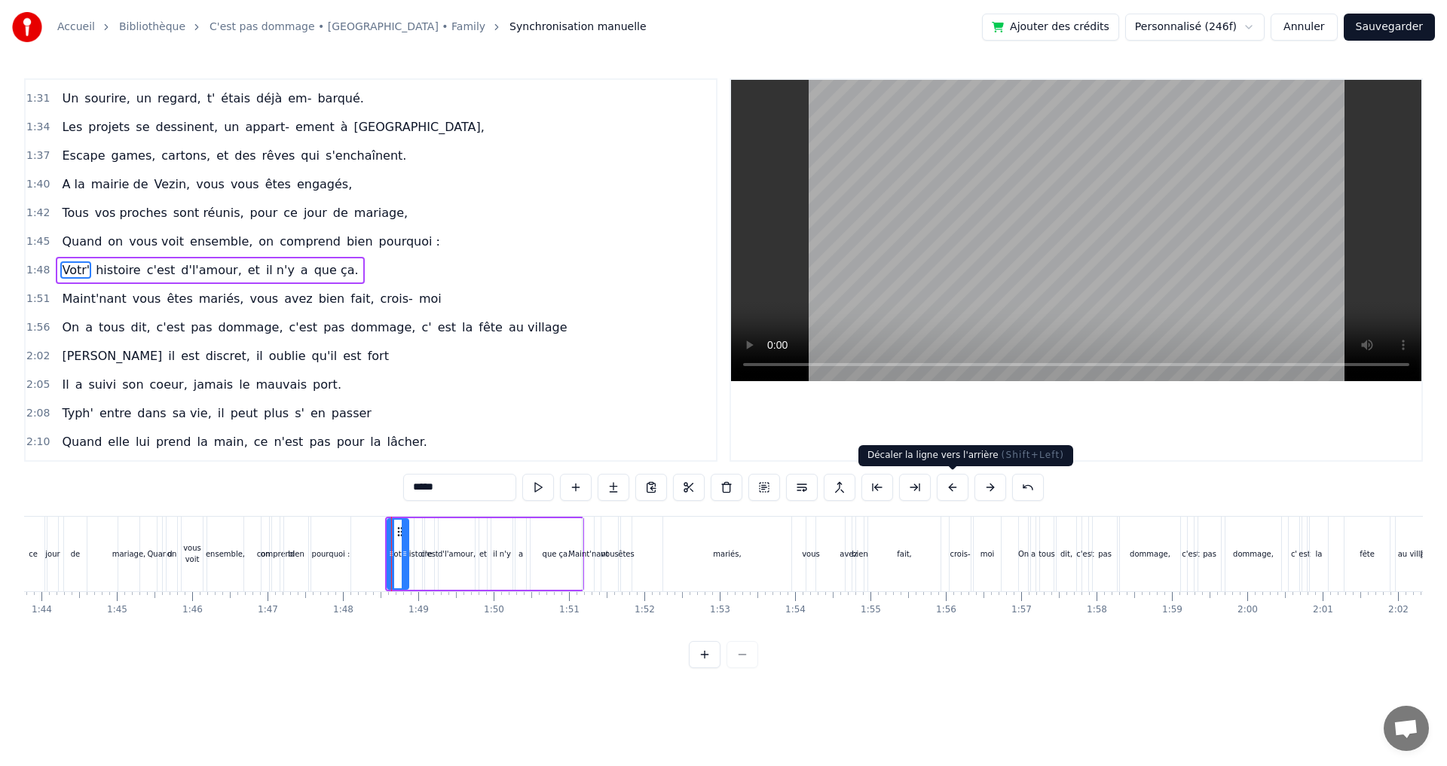
click at [944, 487] on button at bounding box center [952, 487] width 32 height 27
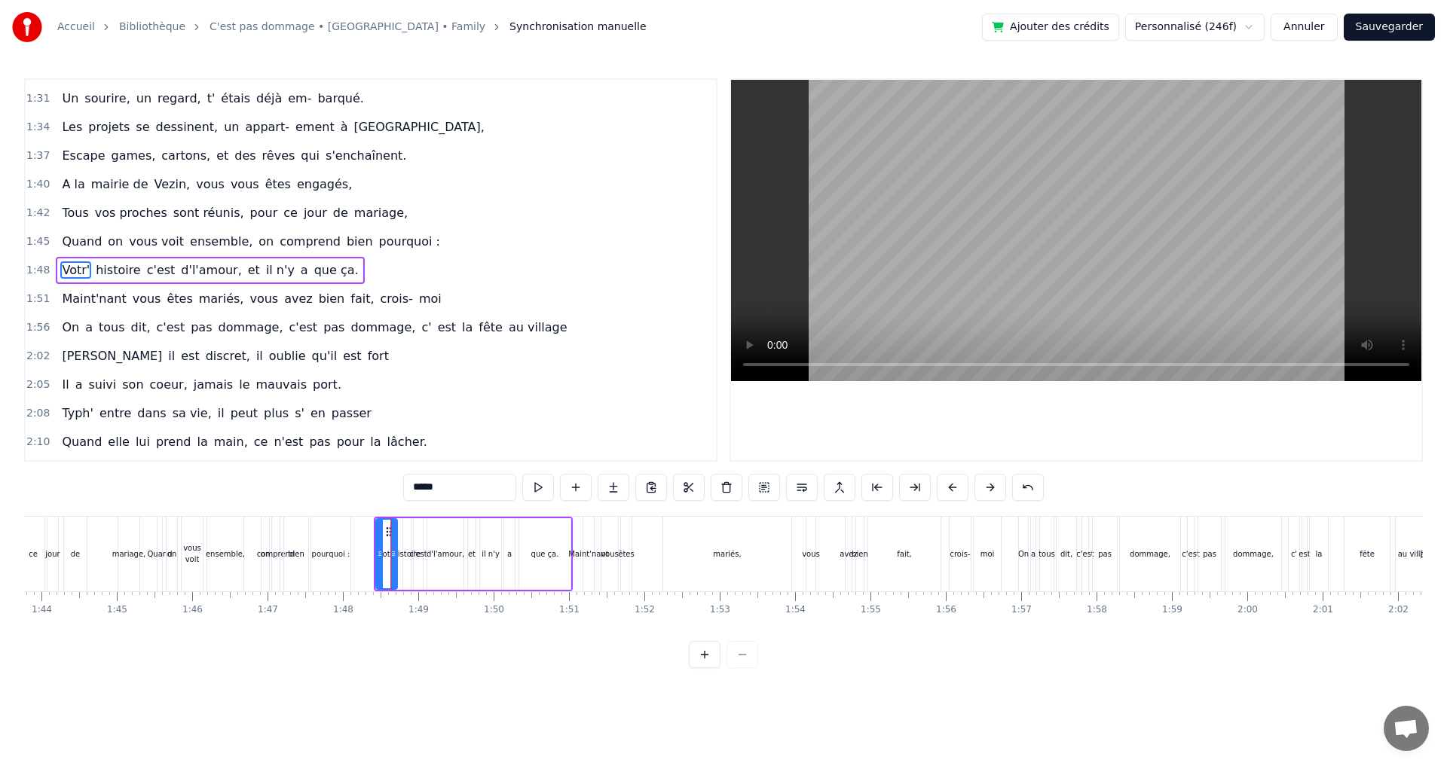
click at [944, 487] on button at bounding box center [952, 487] width 32 height 27
click at [591, 527] on div "Maint'nant" at bounding box center [588, 554] width 11 height 75
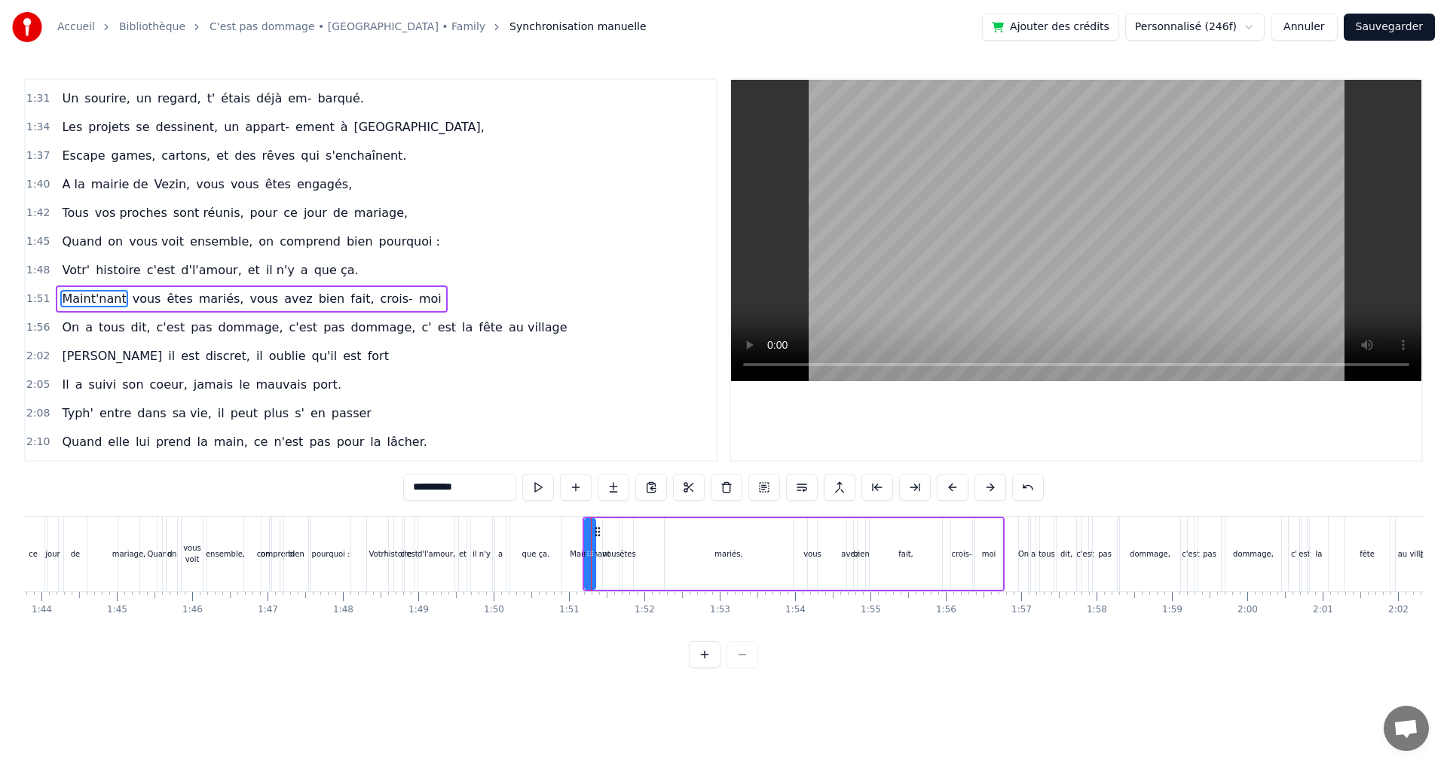
scroll to position [683, 0]
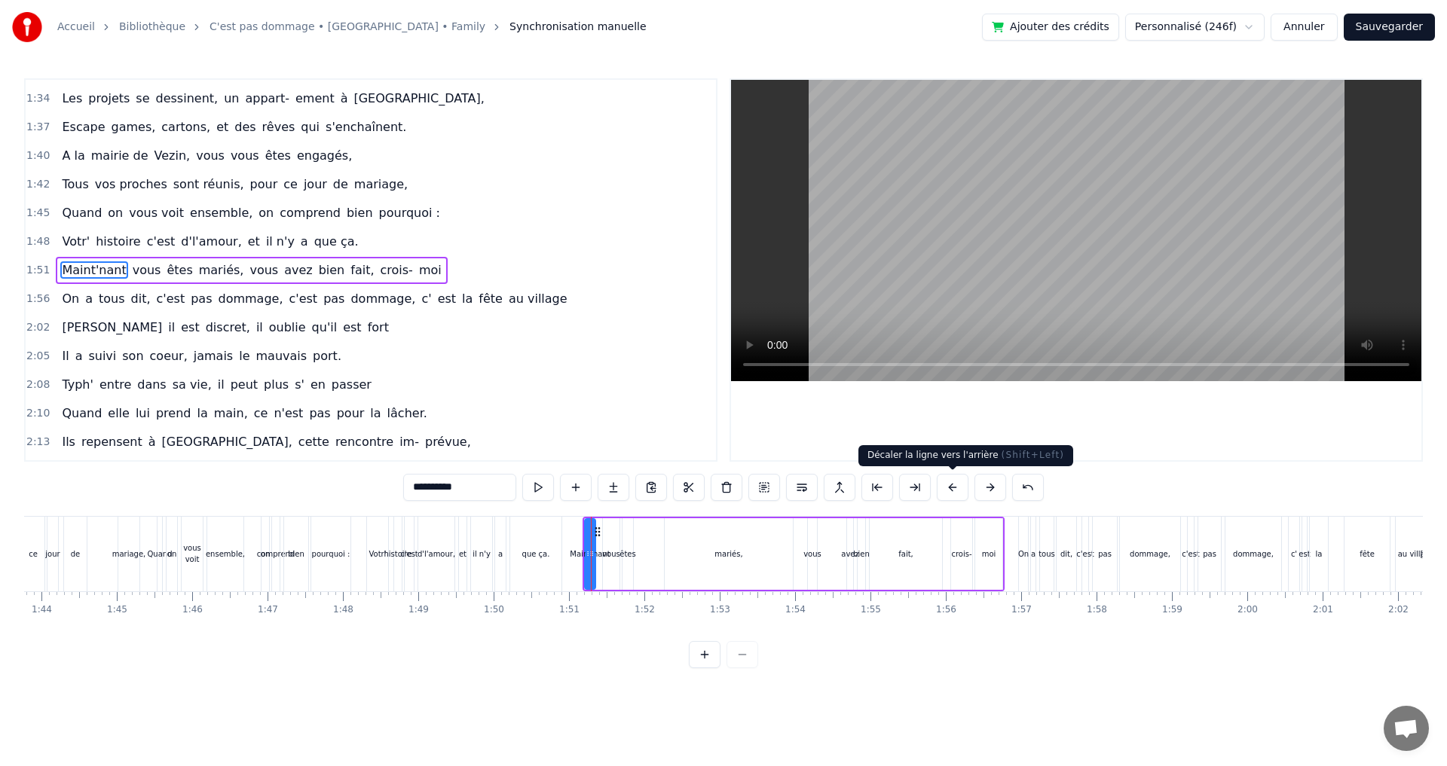
click at [959, 482] on button at bounding box center [952, 487] width 32 height 27
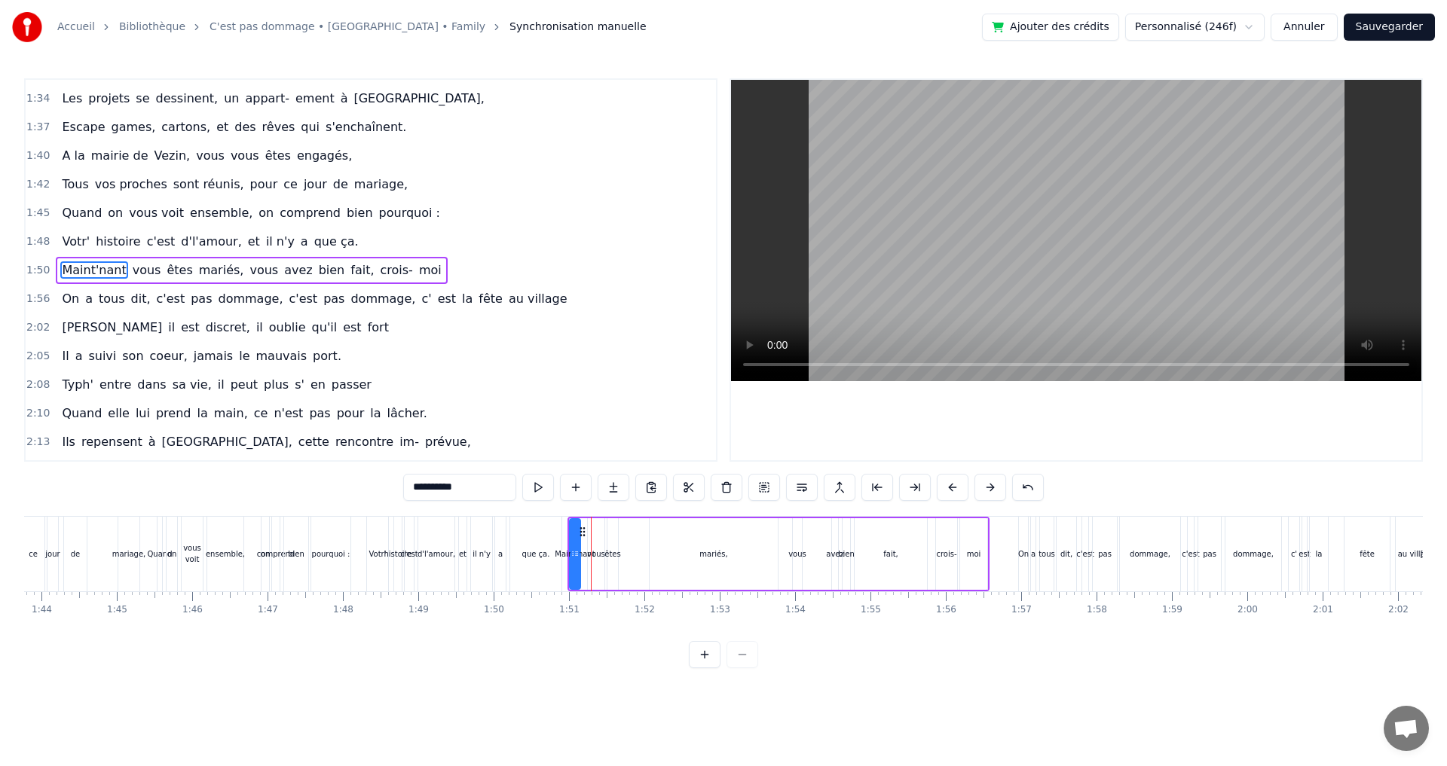
click at [959, 482] on button at bounding box center [952, 487] width 32 height 27
click at [1022, 527] on div "On" at bounding box center [1023, 554] width 9 height 75
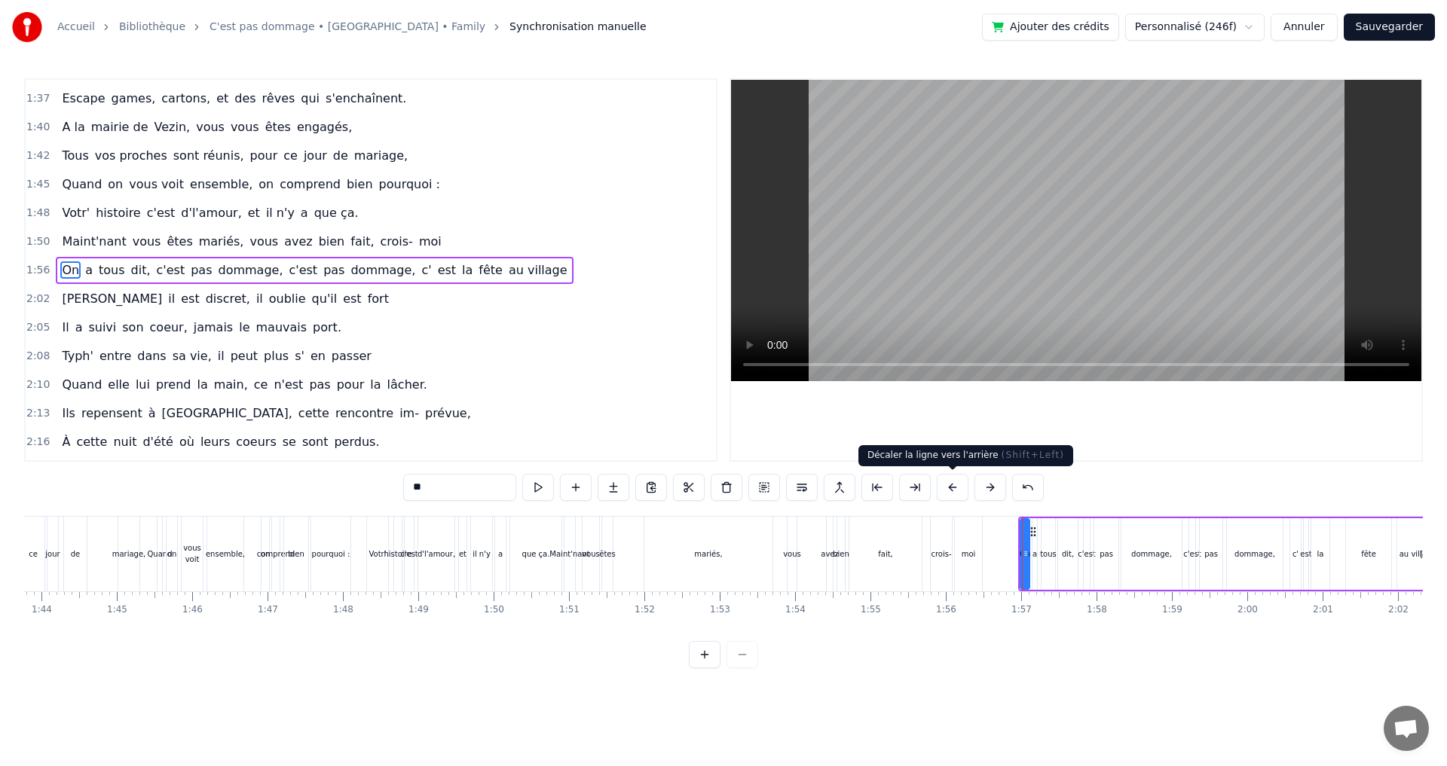
click at [946, 484] on button at bounding box center [952, 487] width 32 height 27
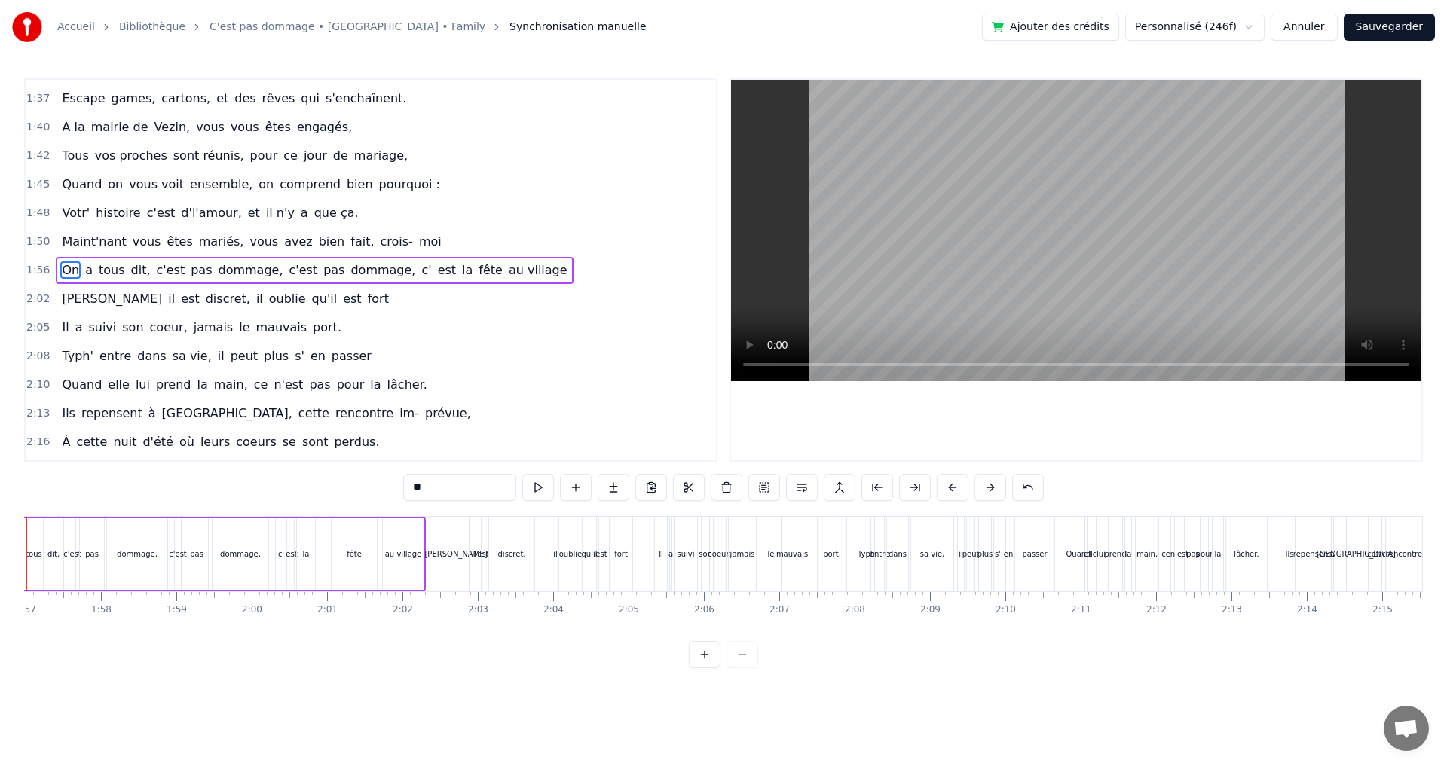
scroll to position [0, 8899]
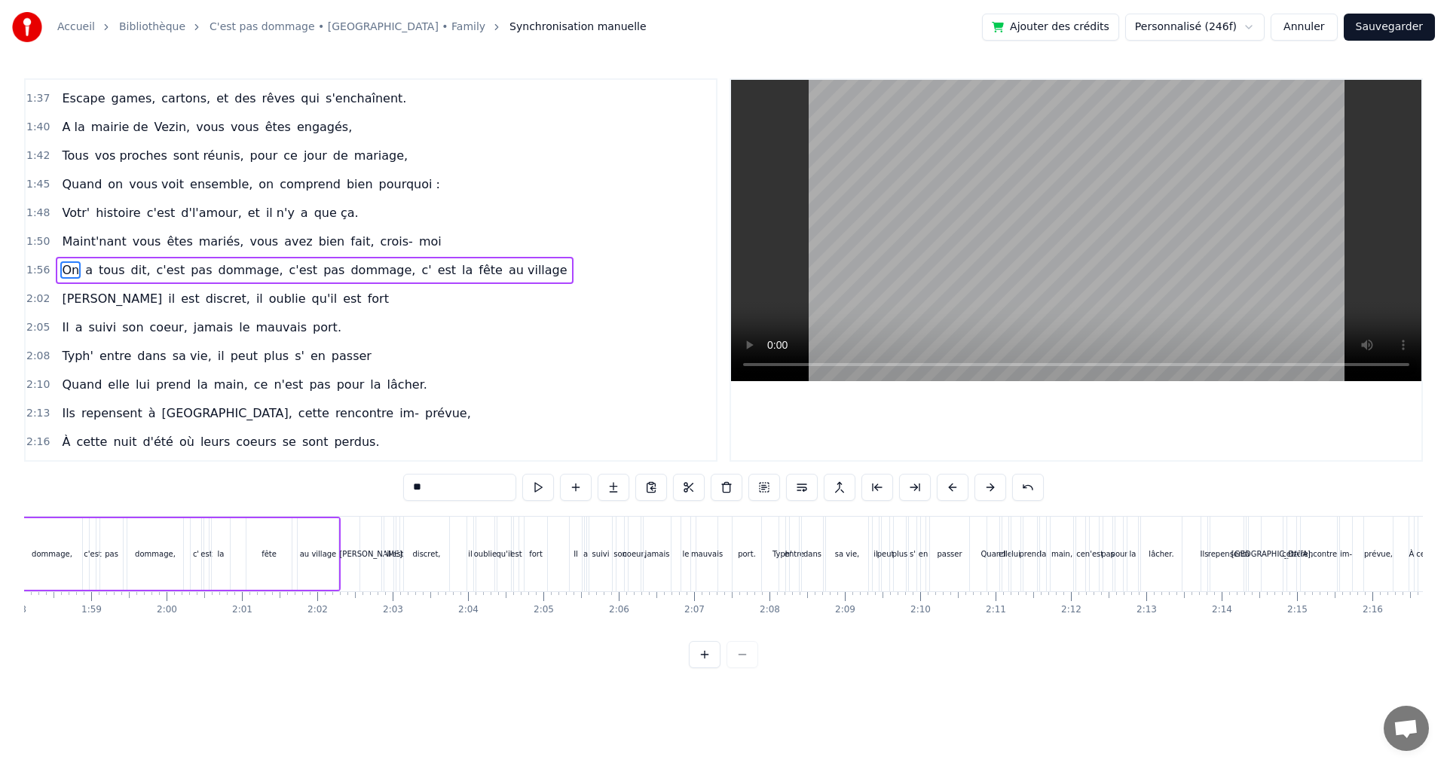
click at [371, 530] on div "[PERSON_NAME]" at bounding box center [370, 554] width 21 height 75
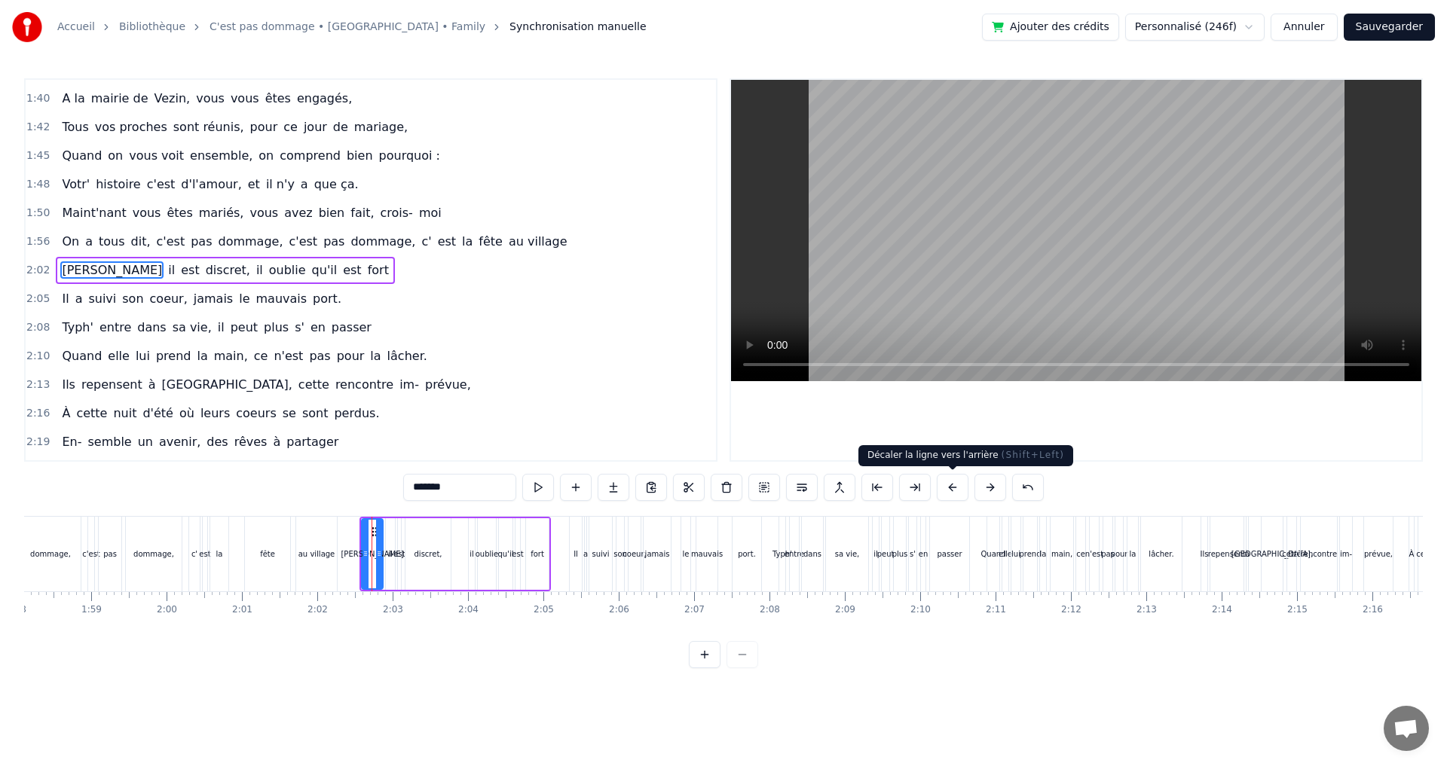
click at [949, 485] on button at bounding box center [952, 487] width 32 height 27
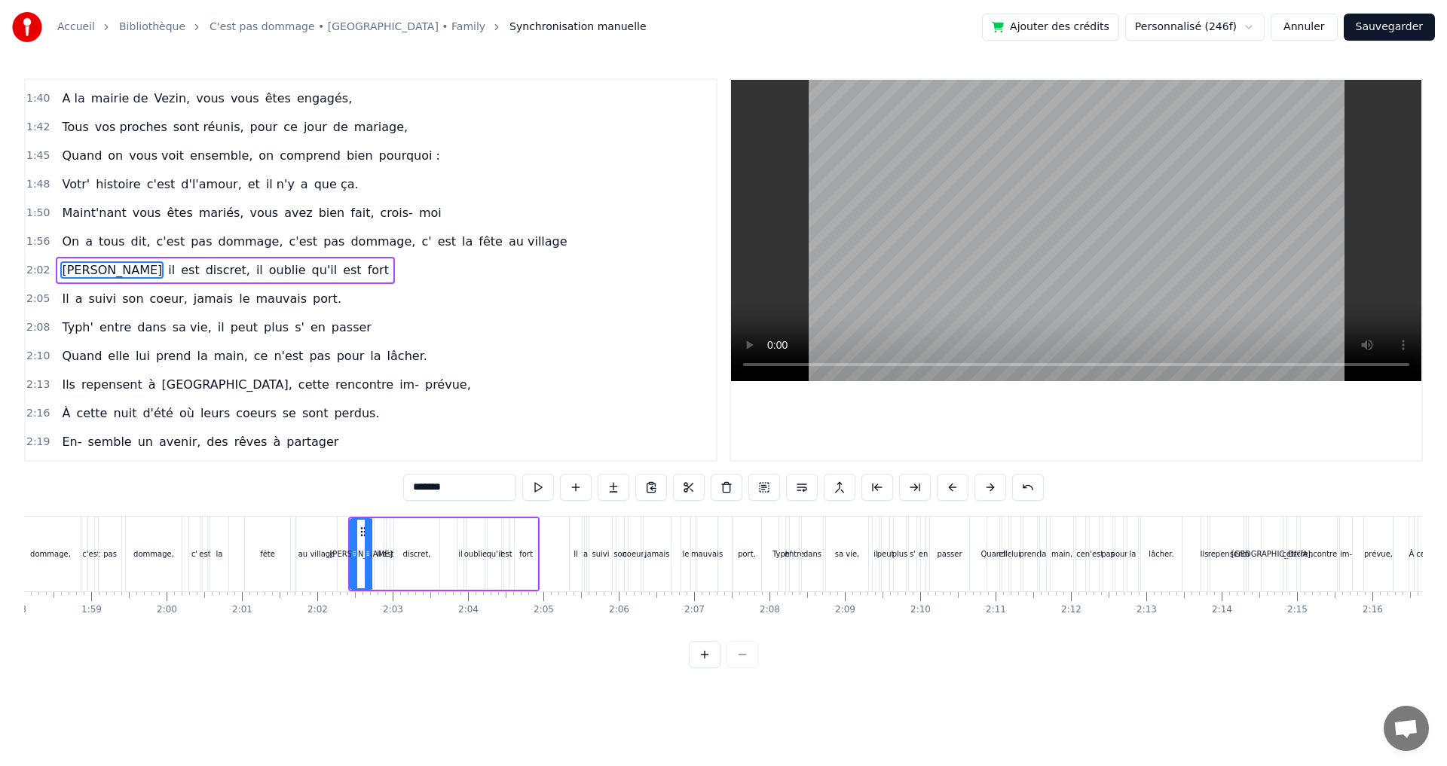
click at [949, 485] on button at bounding box center [952, 487] width 32 height 27
click at [574, 523] on div "Il" at bounding box center [576, 554] width 12 height 75
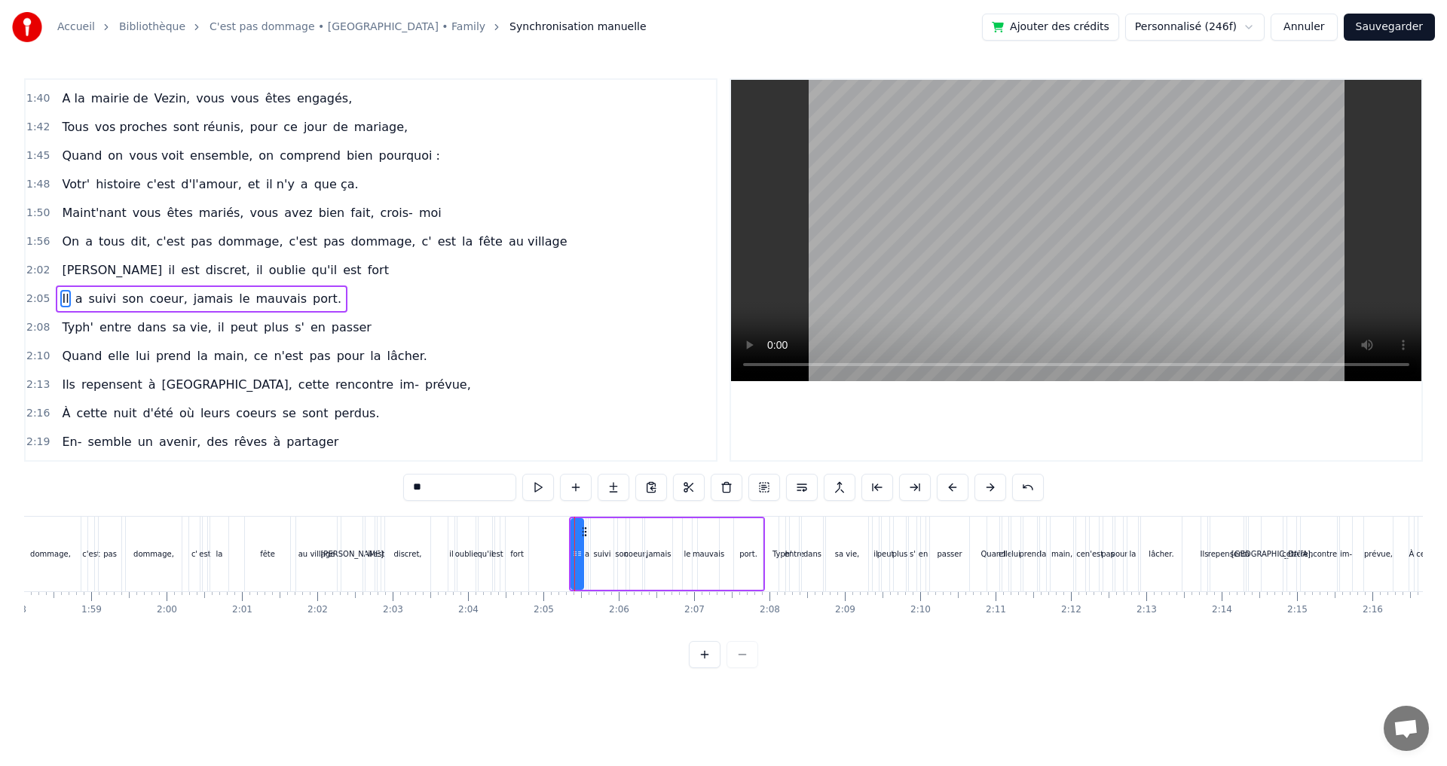
scroll to position [768, 0]
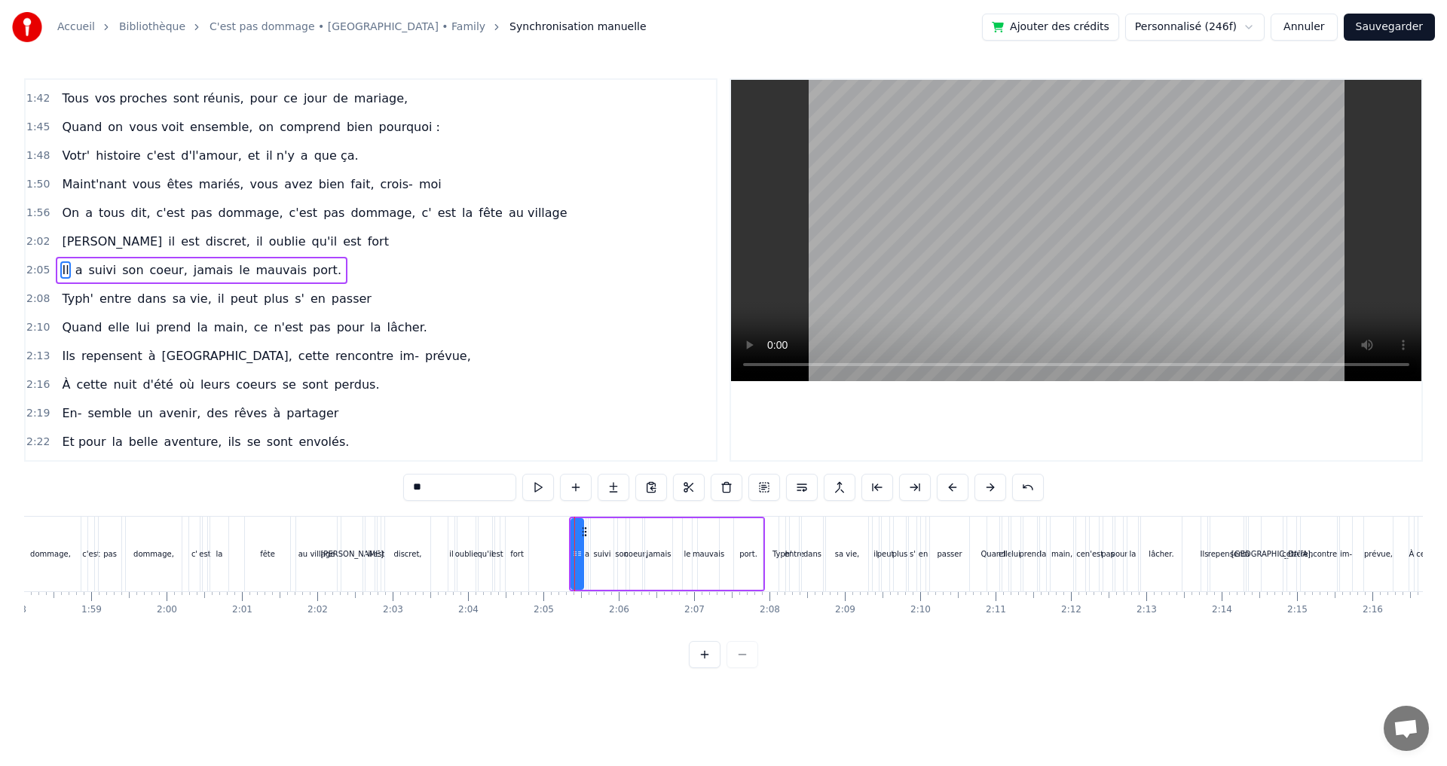
click at [954, 483] on button at bounding box center [952, 487] width 32 height 27
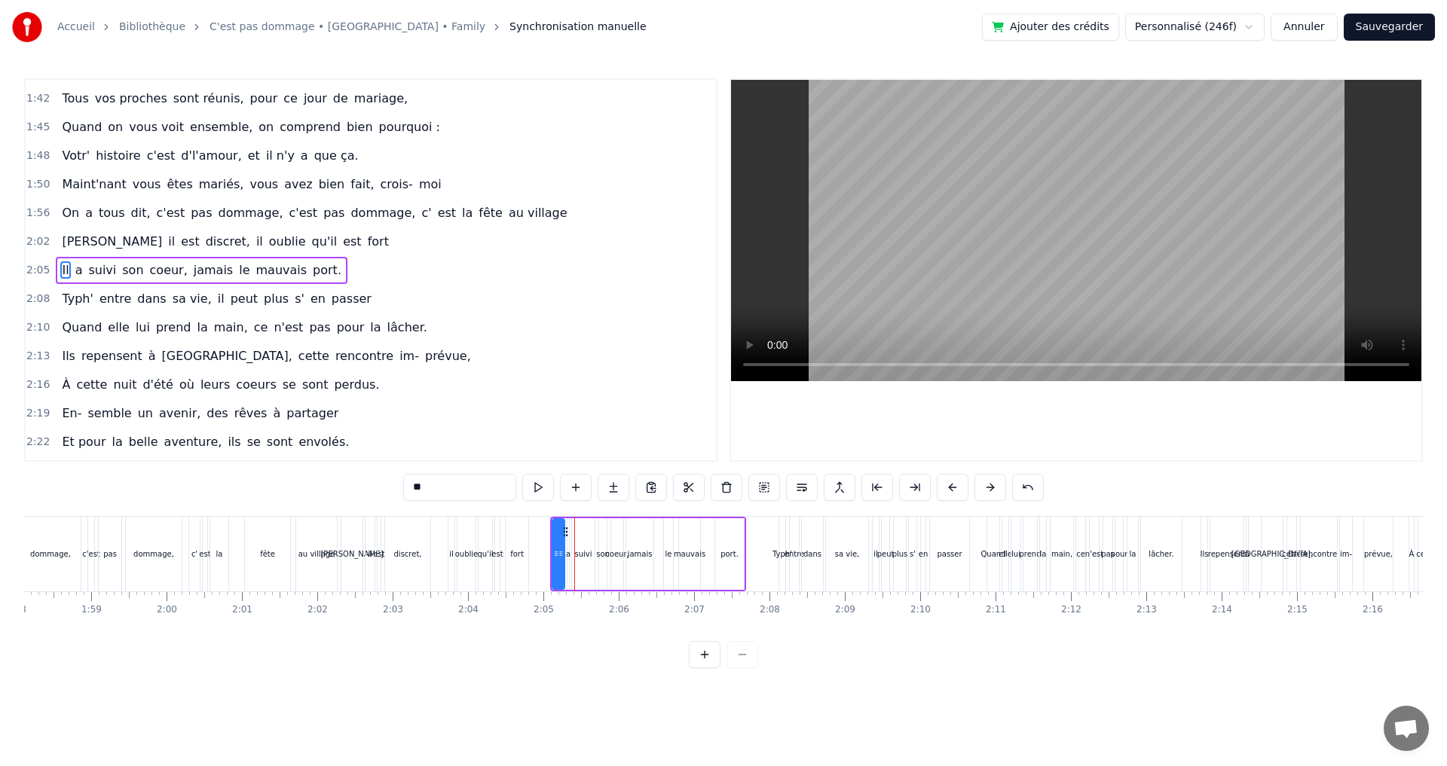
click at [781, 526] on div "Typh'" at bounding box center [782, 554] width 6 height 75
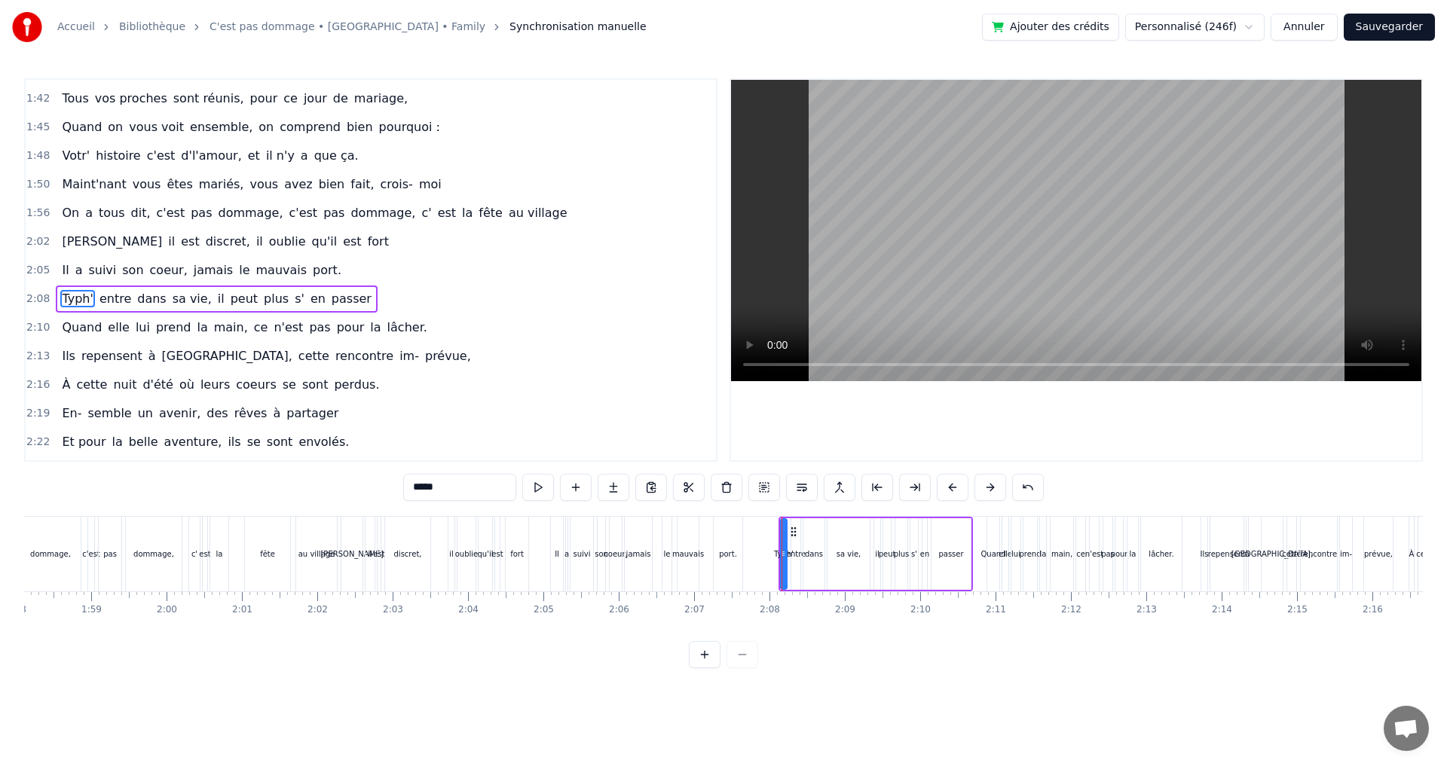
scroll to position [797, 0]
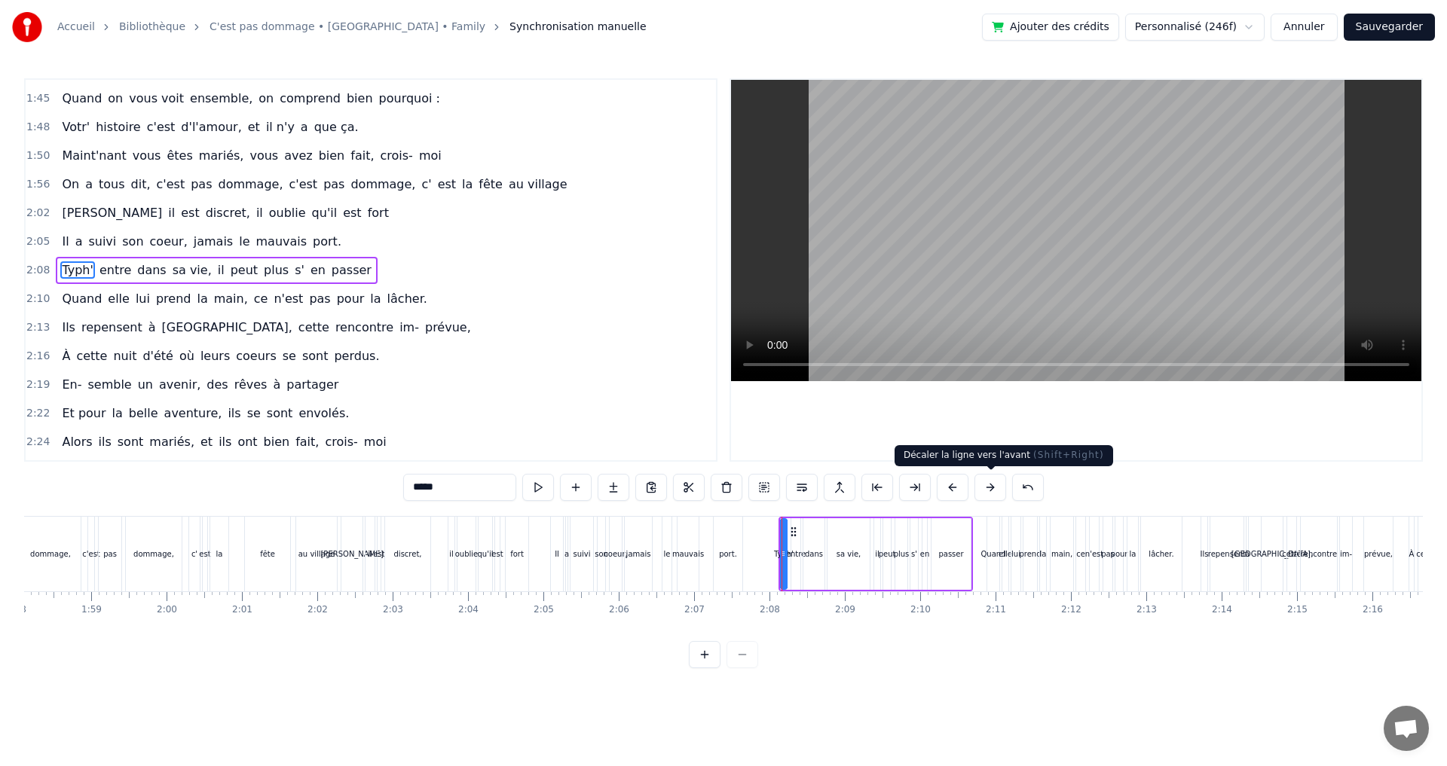
click at [951, 481] on button at bounding box center [952, 487] width 32 height 27
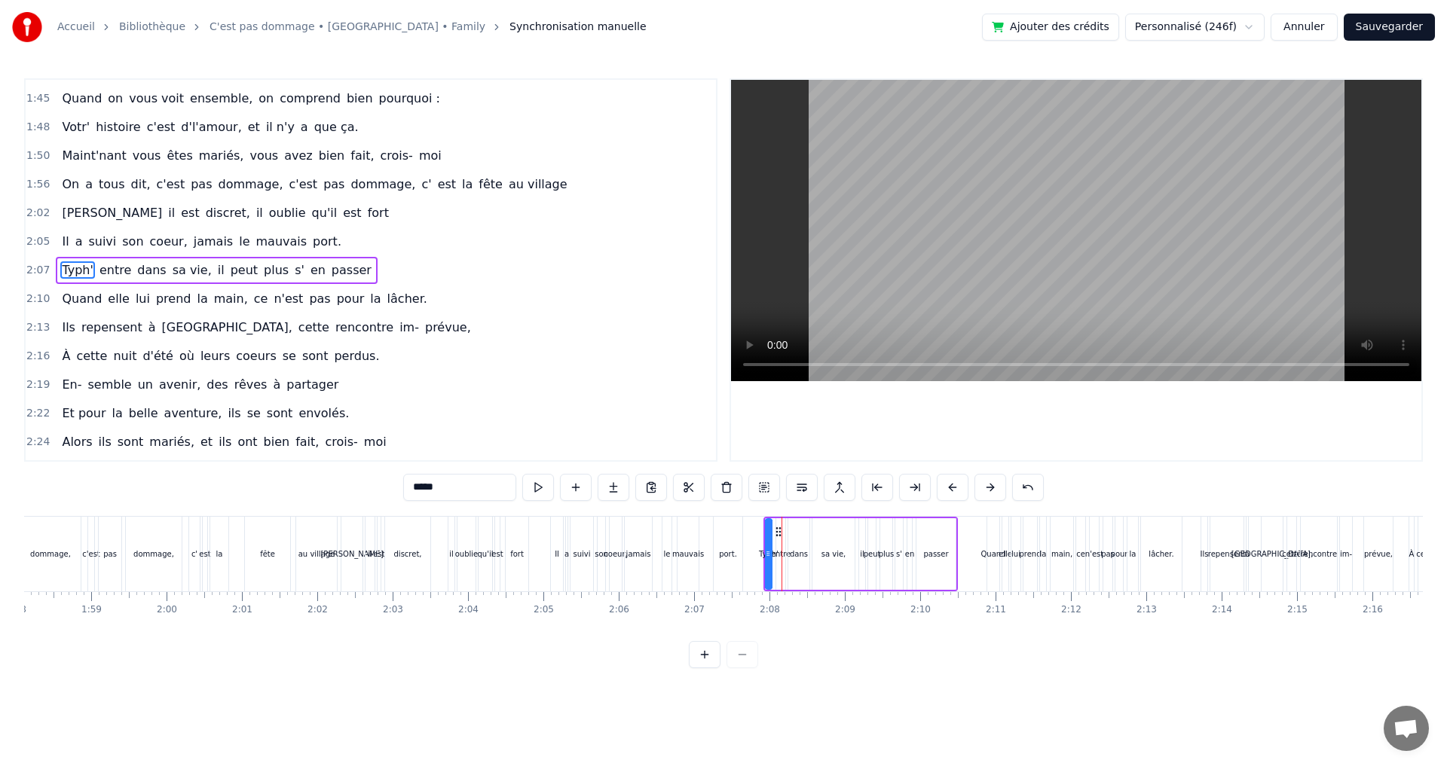
click at [951, 481] on button at bounding box center [952, 487] width 32 height 27
click at [991, 521] on div "Quand" at bounding box center [993, 554] width 12 height 75
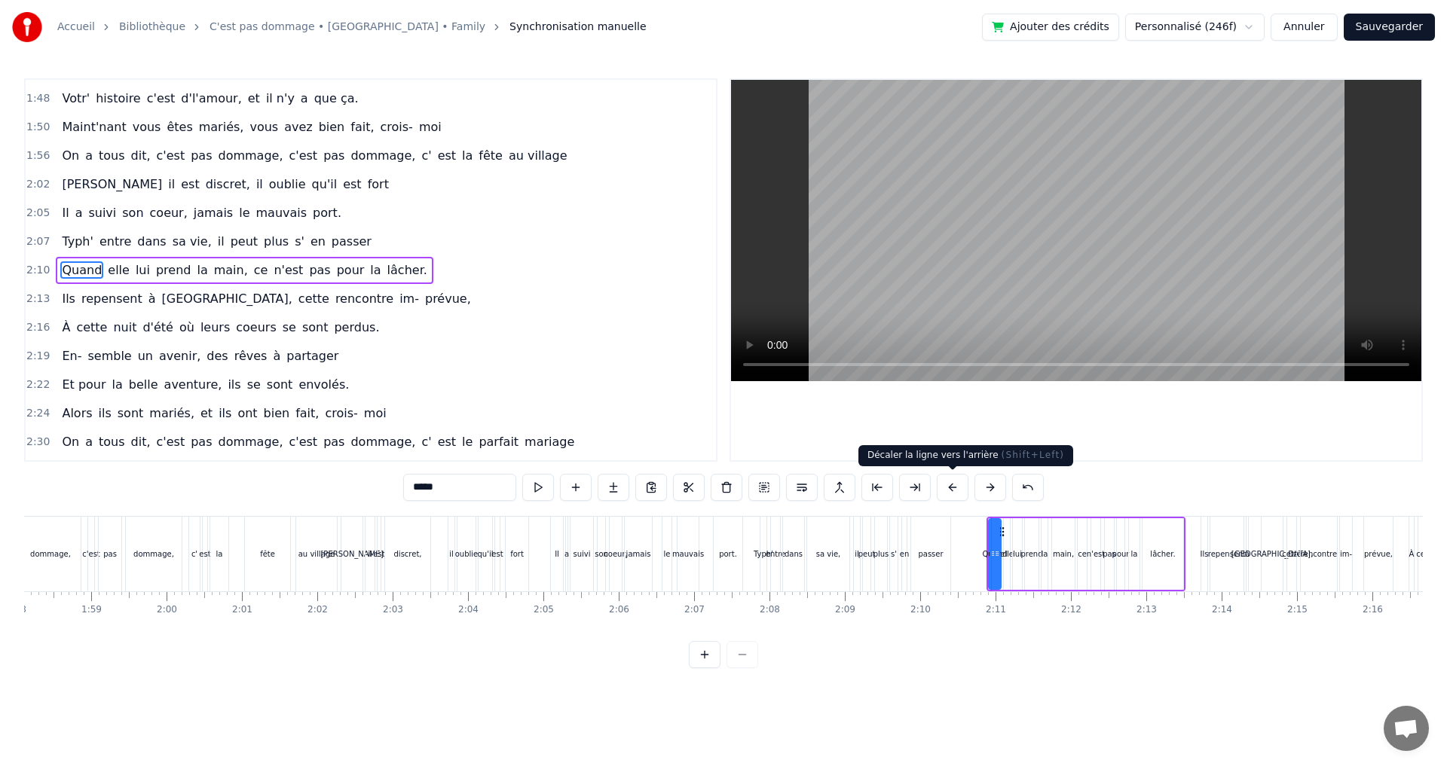
click at [954, 488] on button at bounding box center [952, 487] width 32 height 27
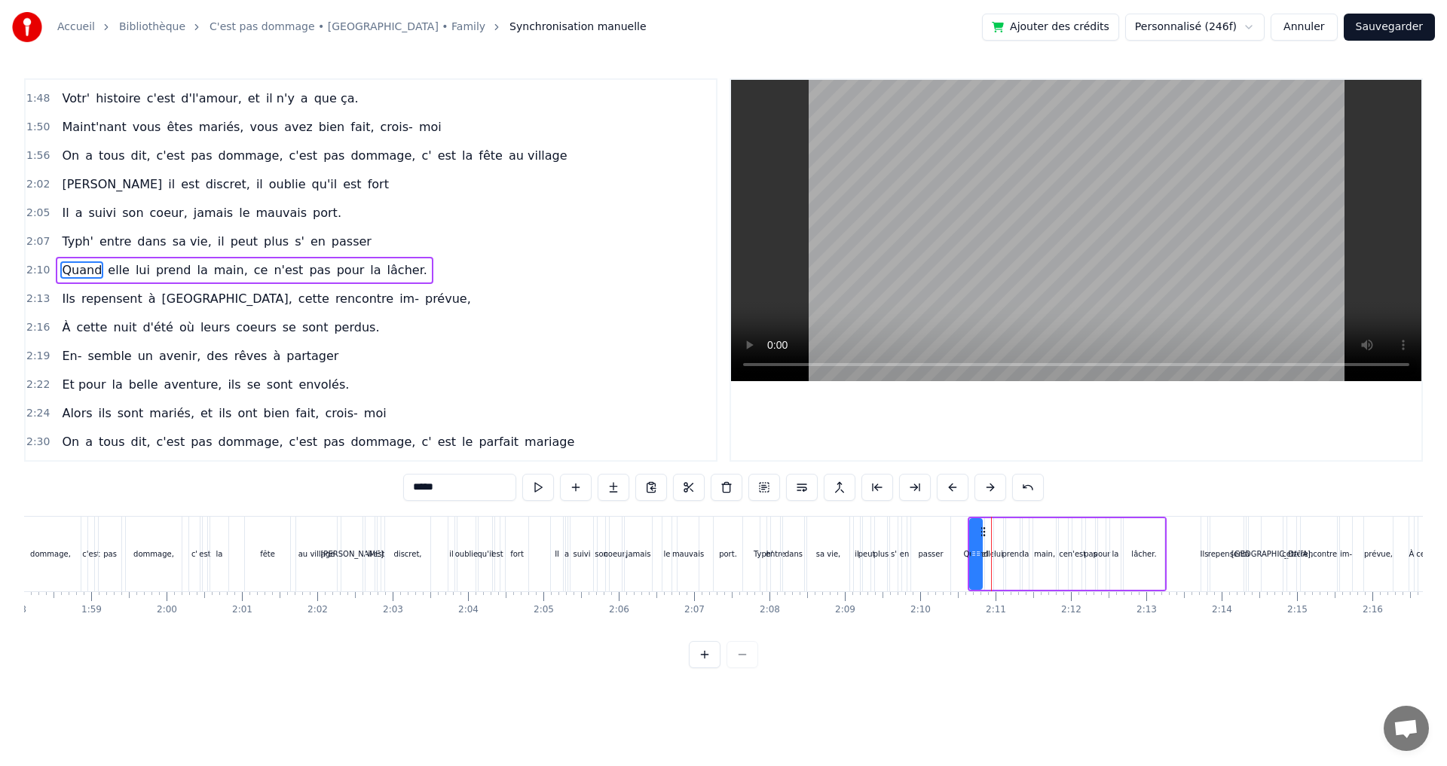
click at [1202, 527] on div "Ils" at bounding box center [1204, 554] width 6 height 75
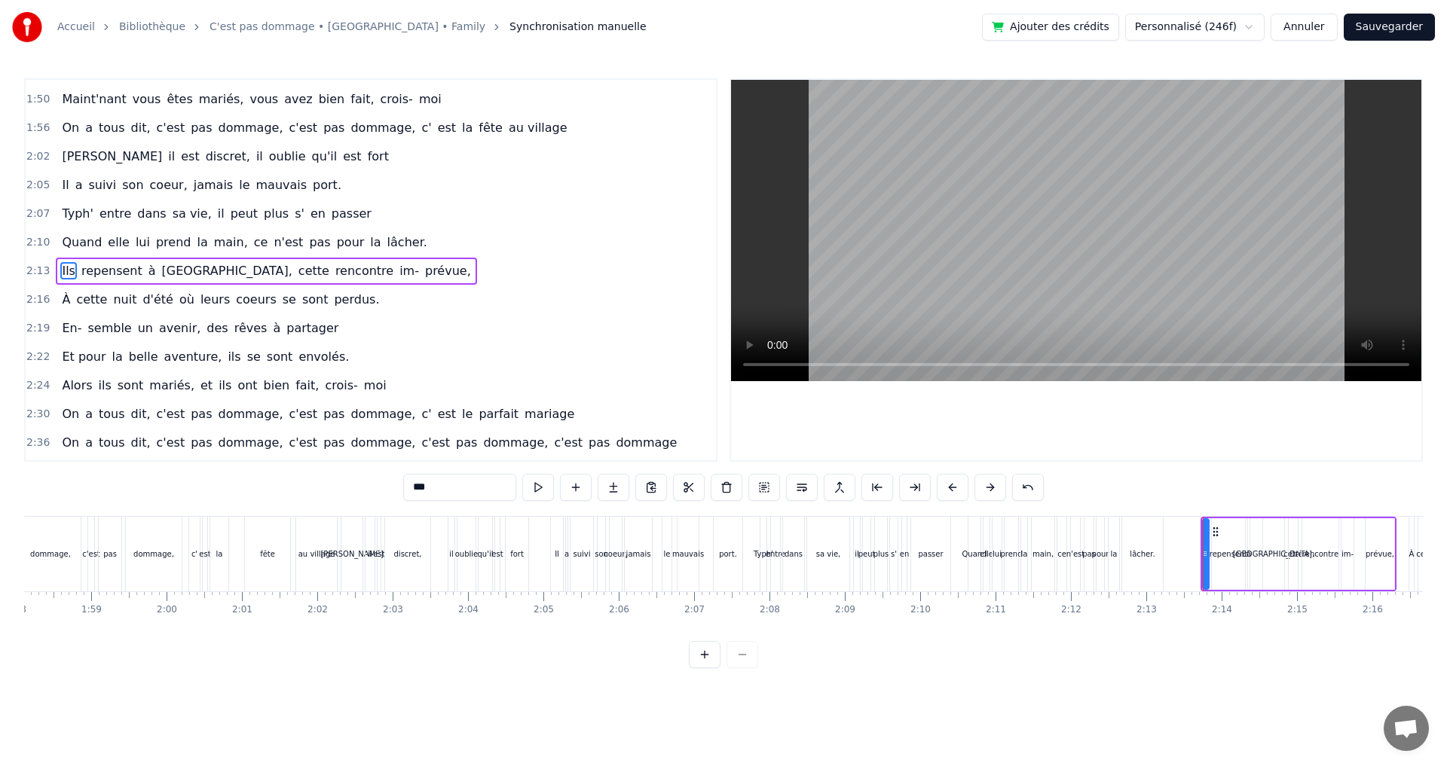
scroll to position [854, 0]
click at [950, 486] on button at bounding box center [952, 487] width 32 height 27
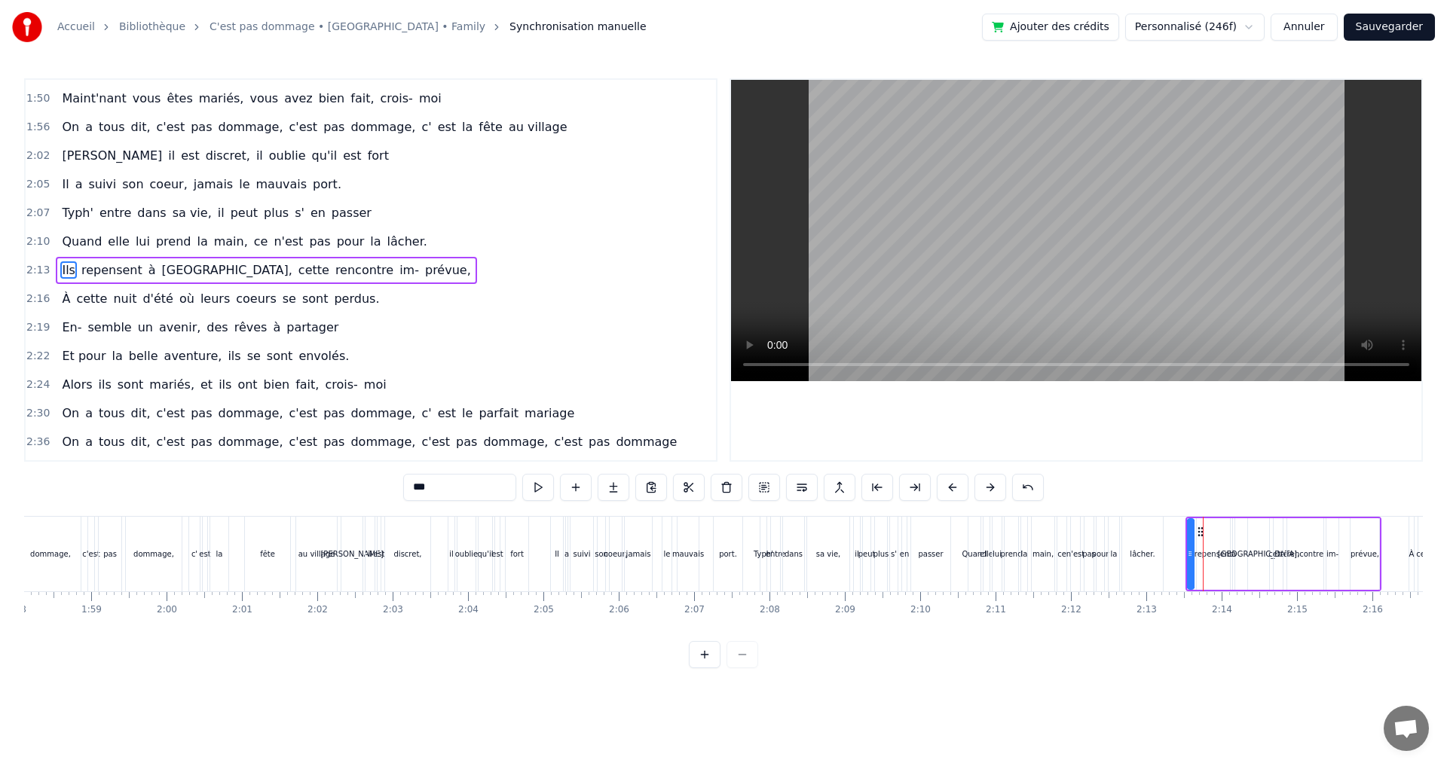
click at [950, 486] on button at bounding box center [952, 487] width 32 height 27
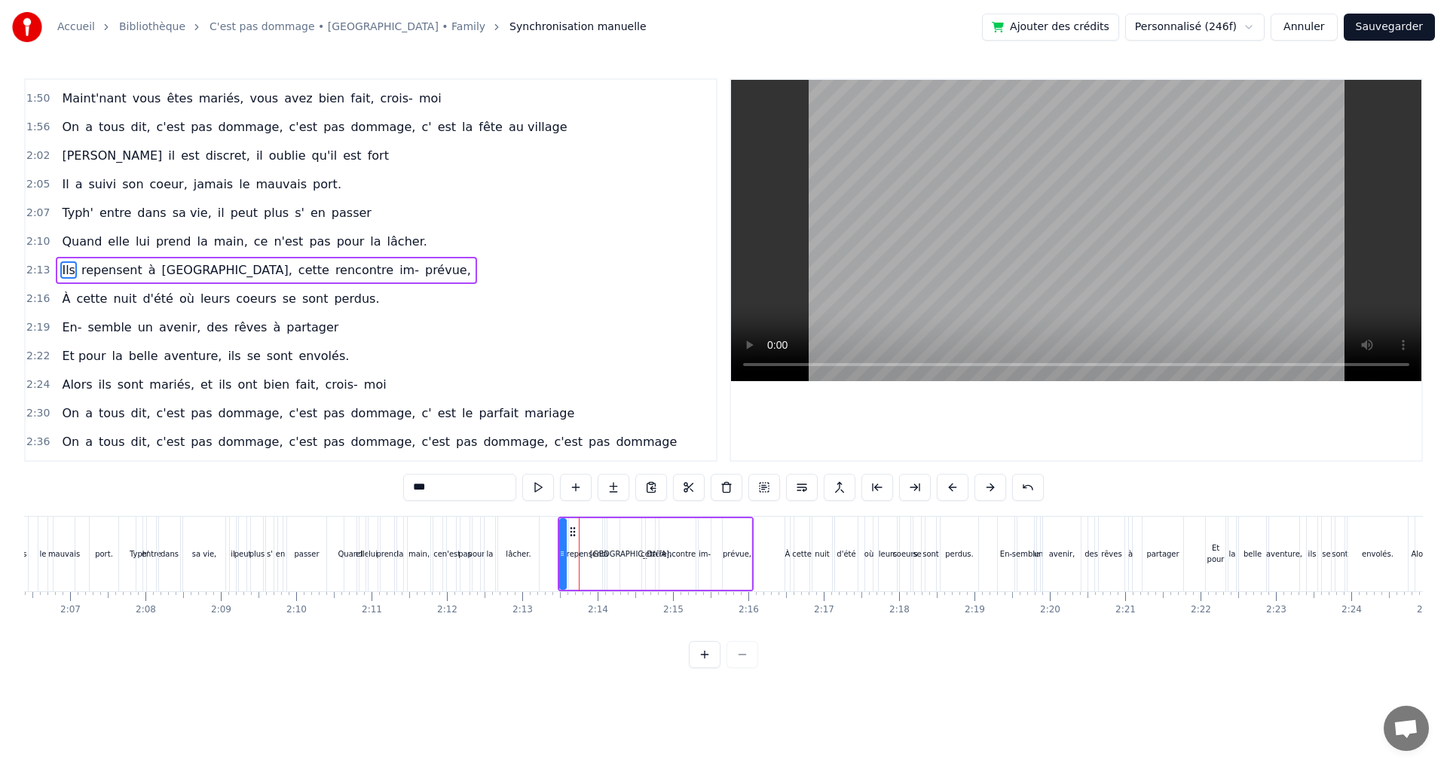
scroll to position [0, 9540]
click at [770, 527] on div "À" at bounding box center [770, 554] width 5 height 75
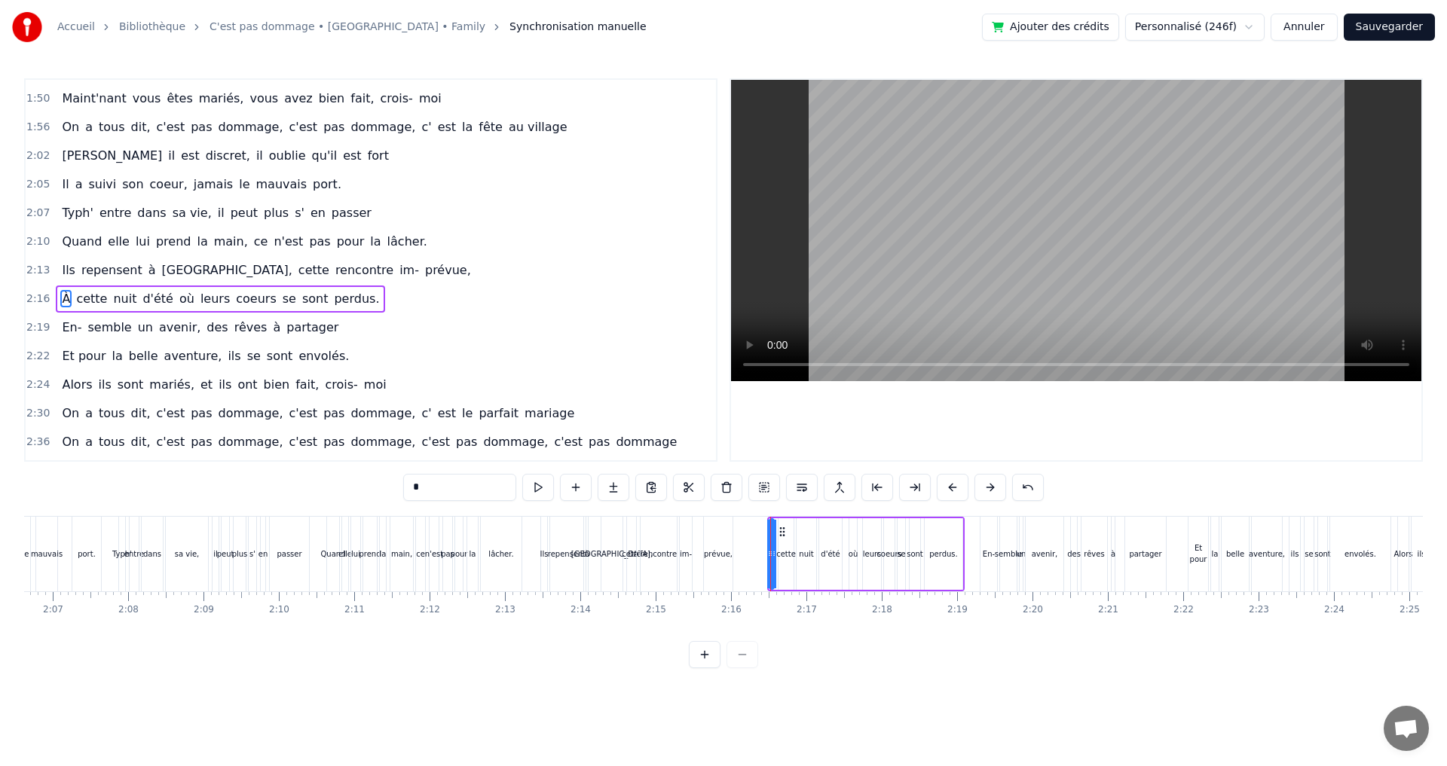
scroll to position [883, 0]
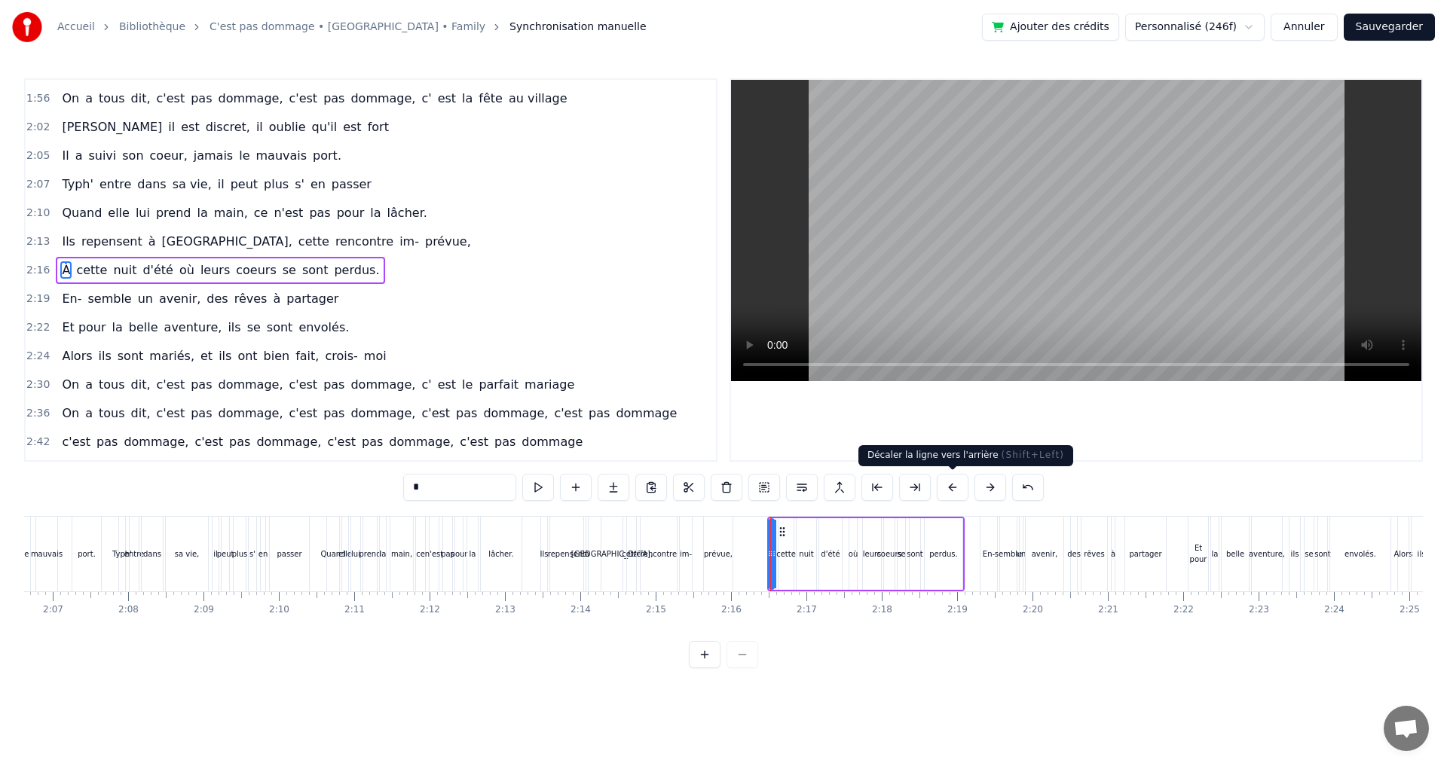
click at [949, 483] on button at bounding box center [952, 487] width 32 height 27
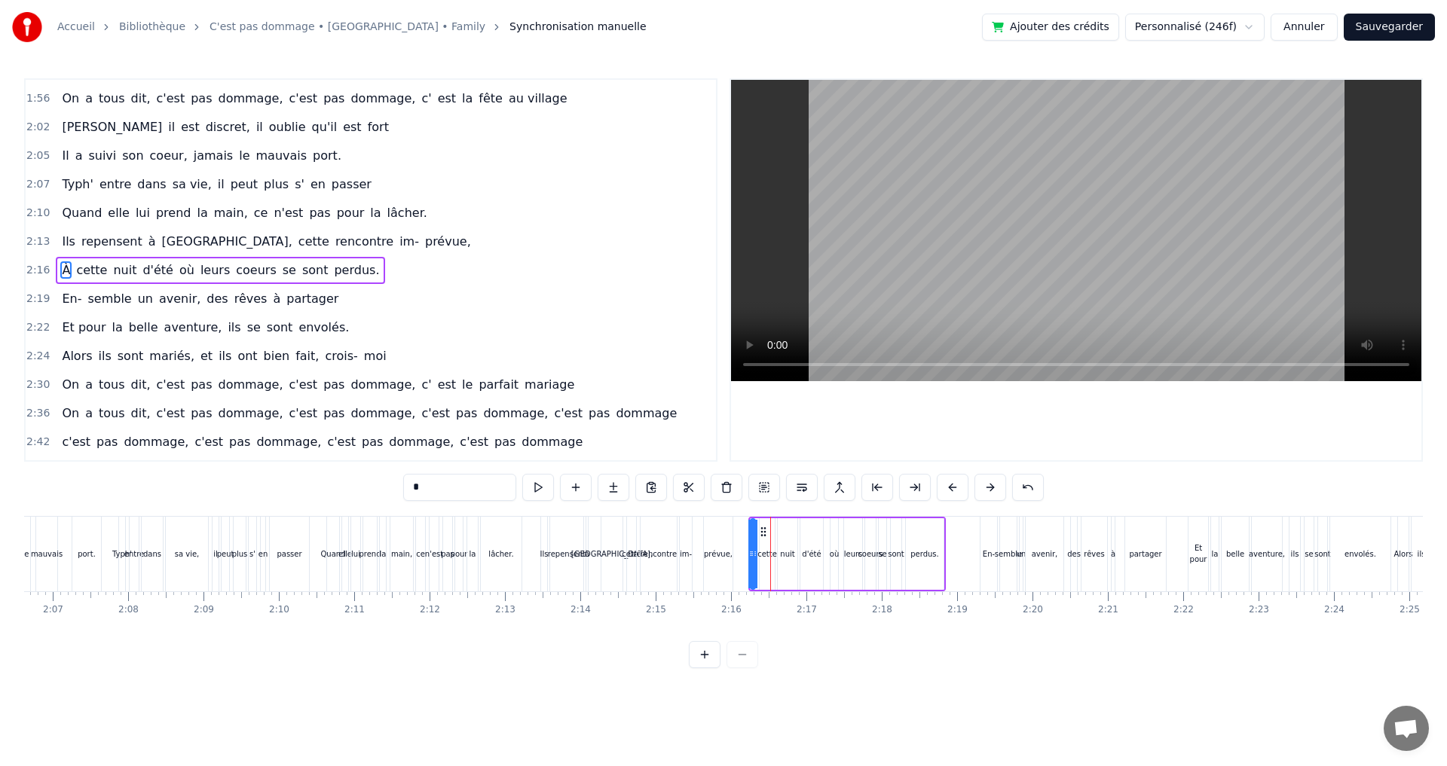
click at [986, 531] on div "En-" at bounding box center [988, 554] width 17 height 75
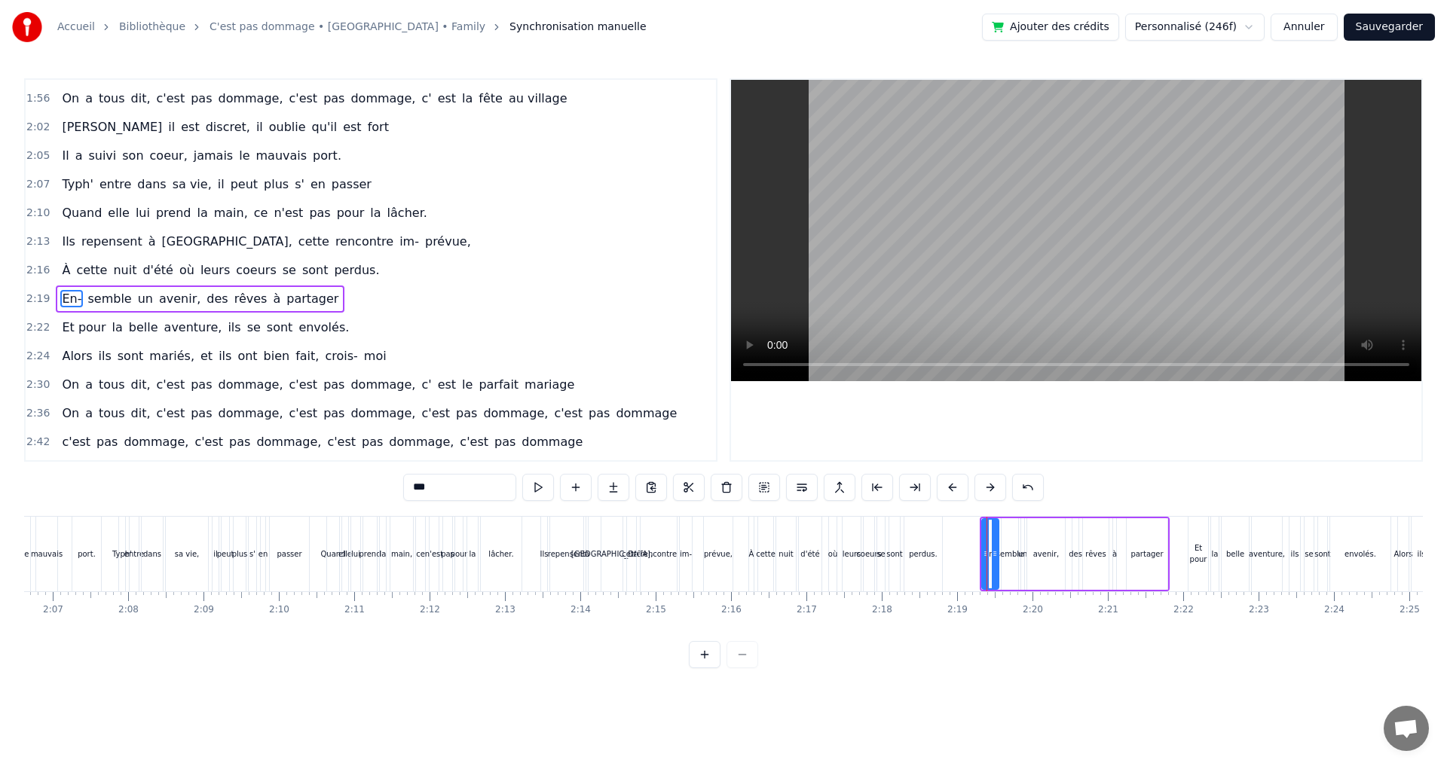
scroll to position [912, 0]
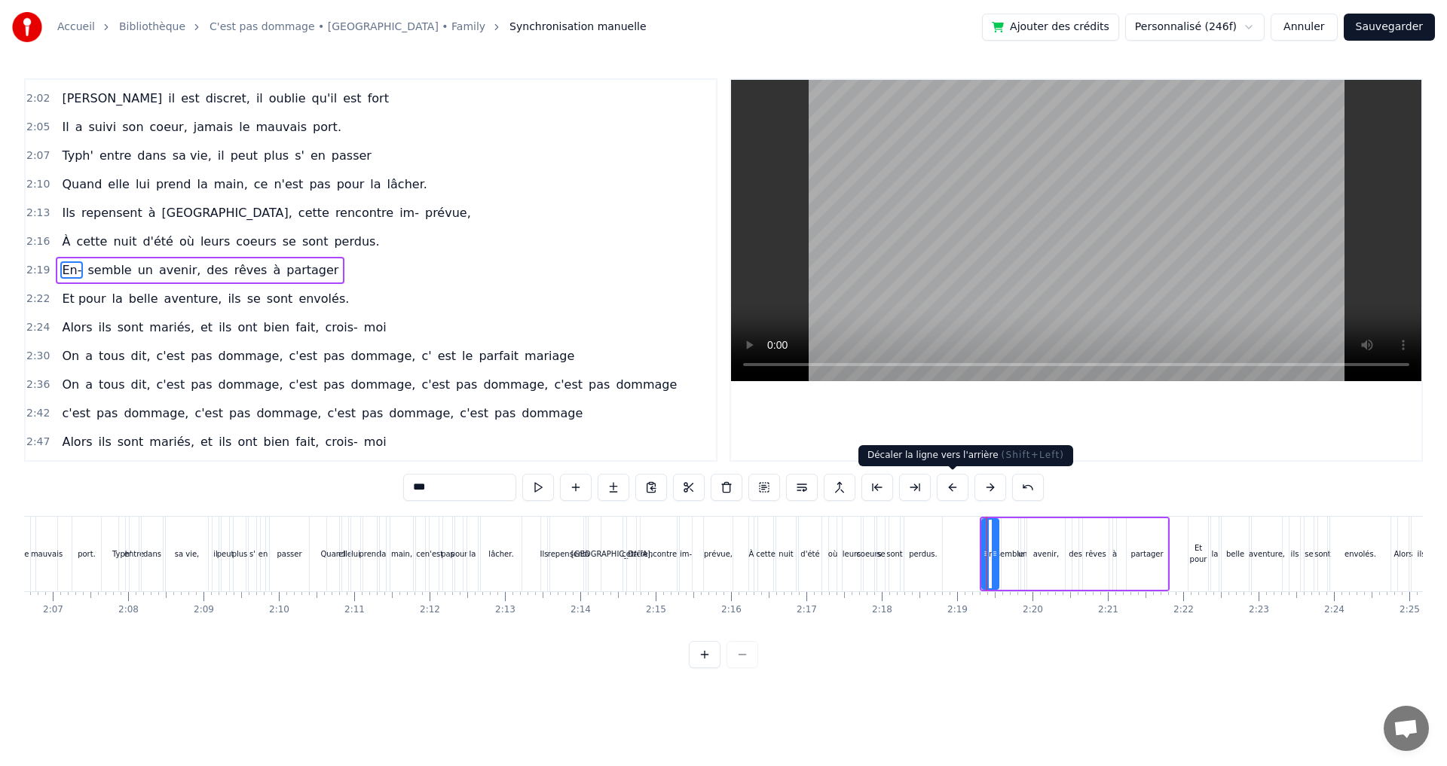
click at [953, 486] on button at bounding box center [952, 487] width 32 height 27
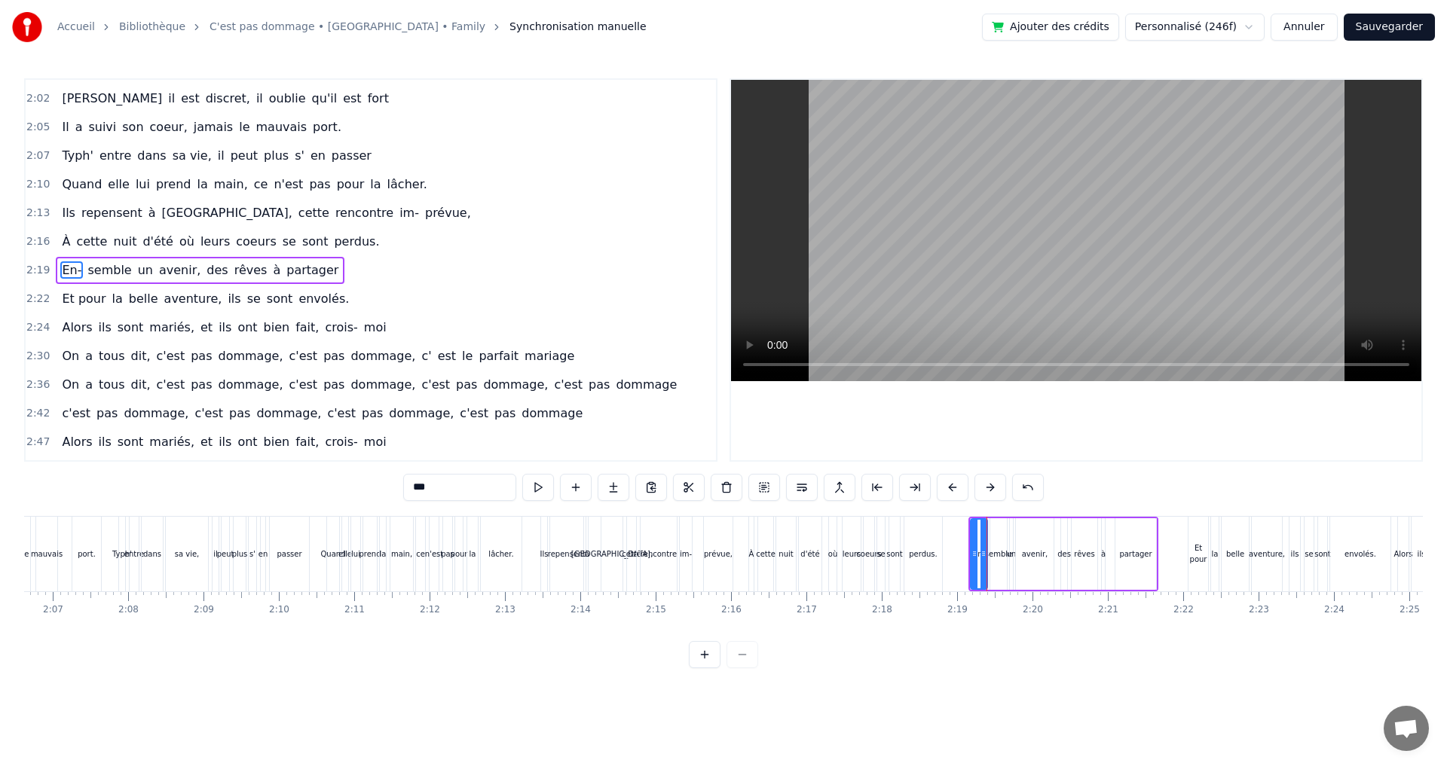
click at [953, 486] on button at bounding box center [952, 487] width 32 height 27
click at [1191, 526] on div "Et pour" at bounding box center [1198, 554] width 20 height 75
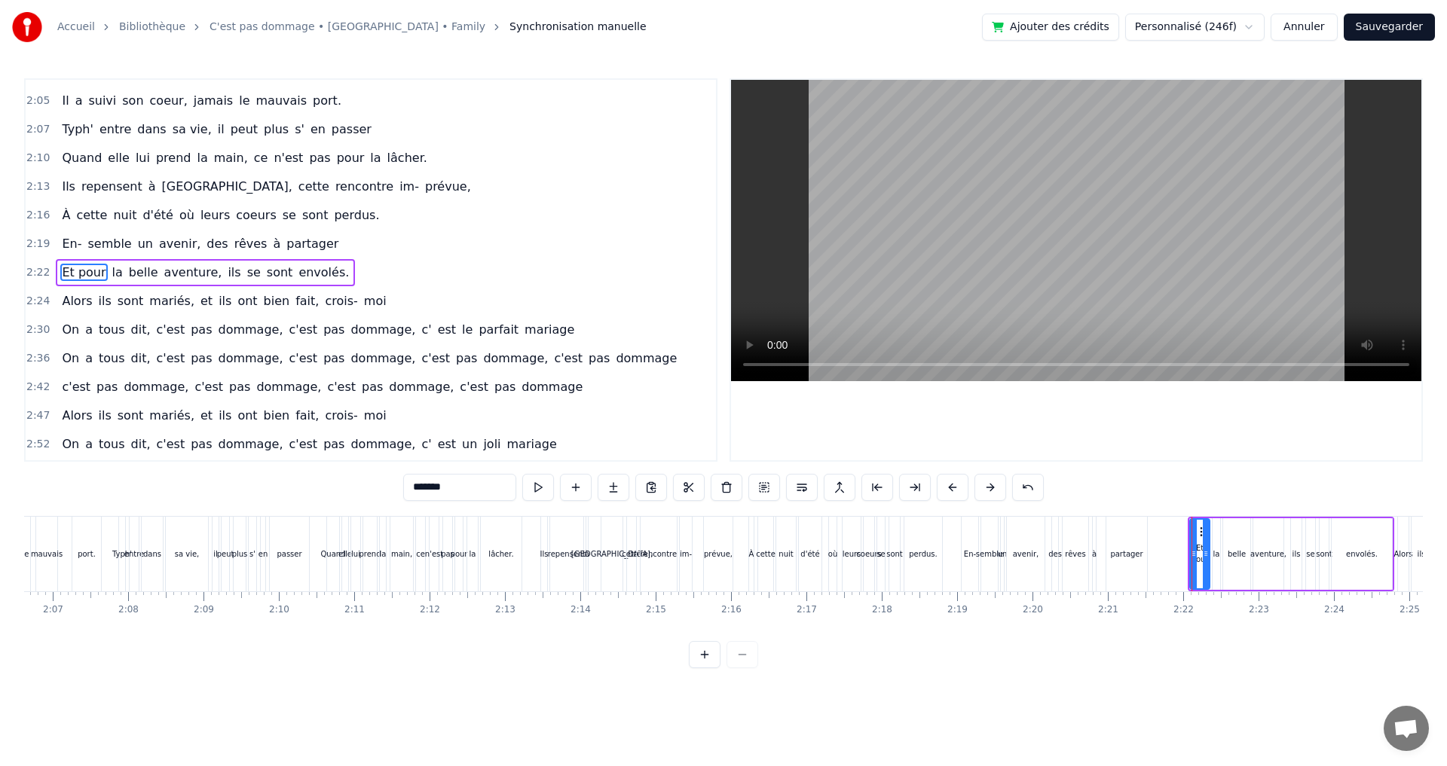
scroll to position [940, 0]
click at [958, 489] on button at bounding box center [952, 487] width 32 height 27
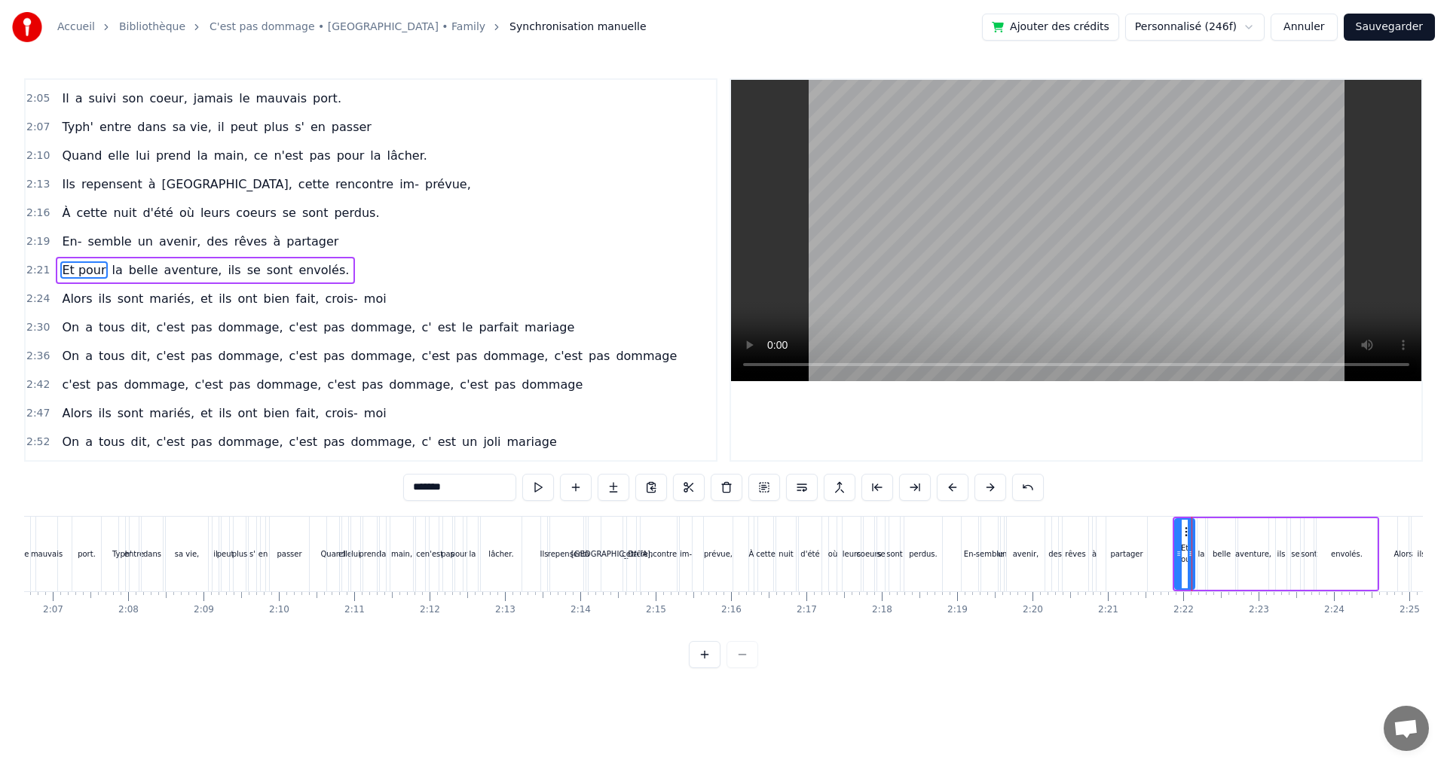
click at [958, 489] on button at bounding box center [952, 487] width 32 height 27
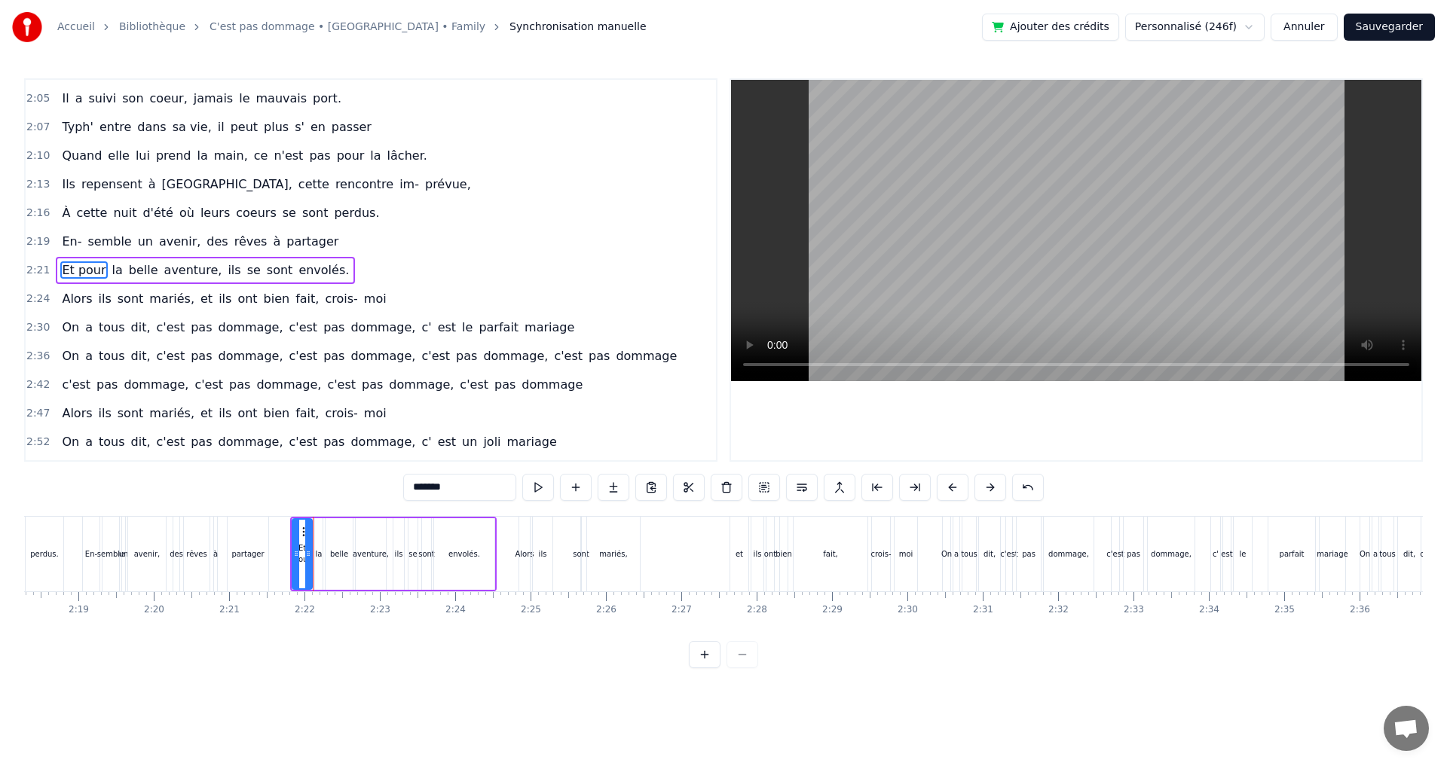
scroll to position [0, 10519]
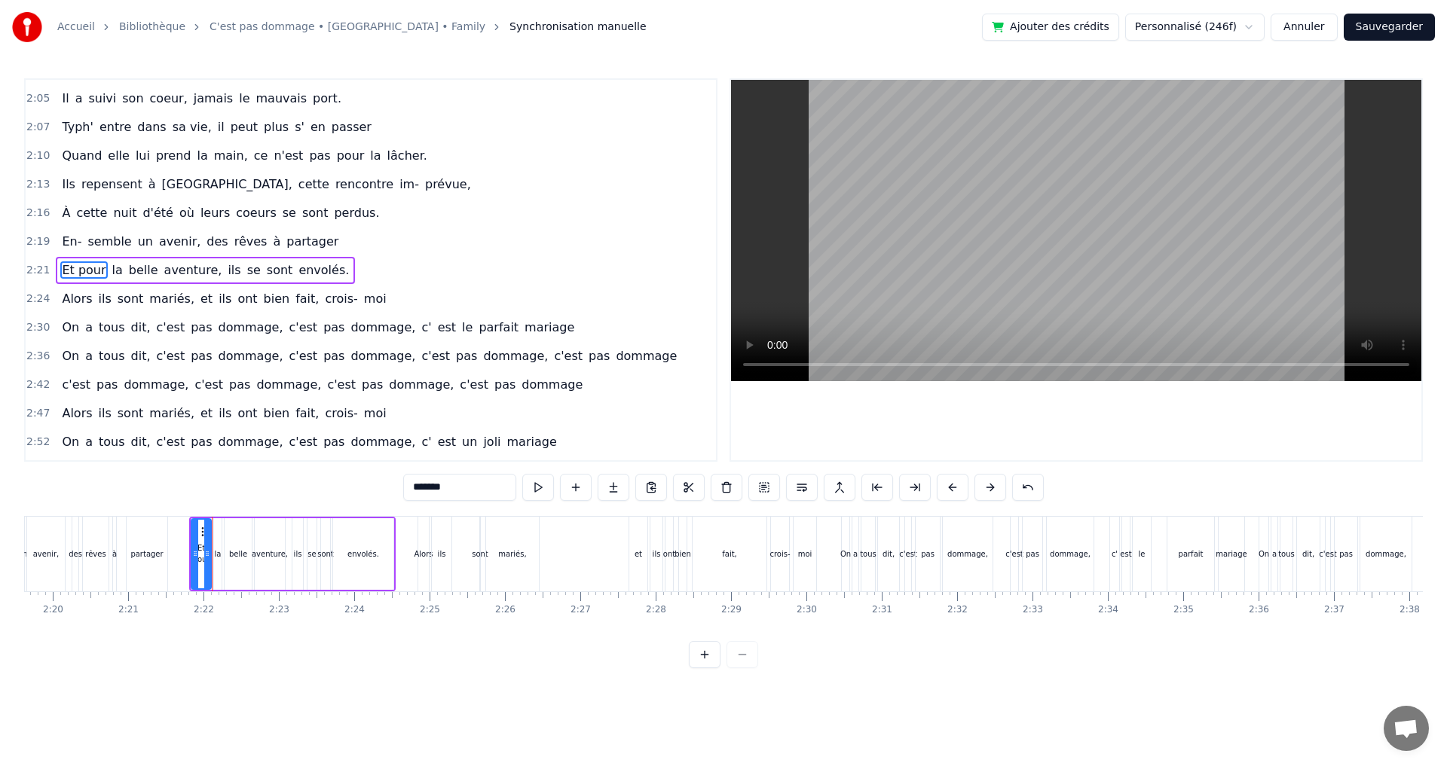
click at [424, 530] on div "Alors" at bounding box center [423, 554] width 11 height 75
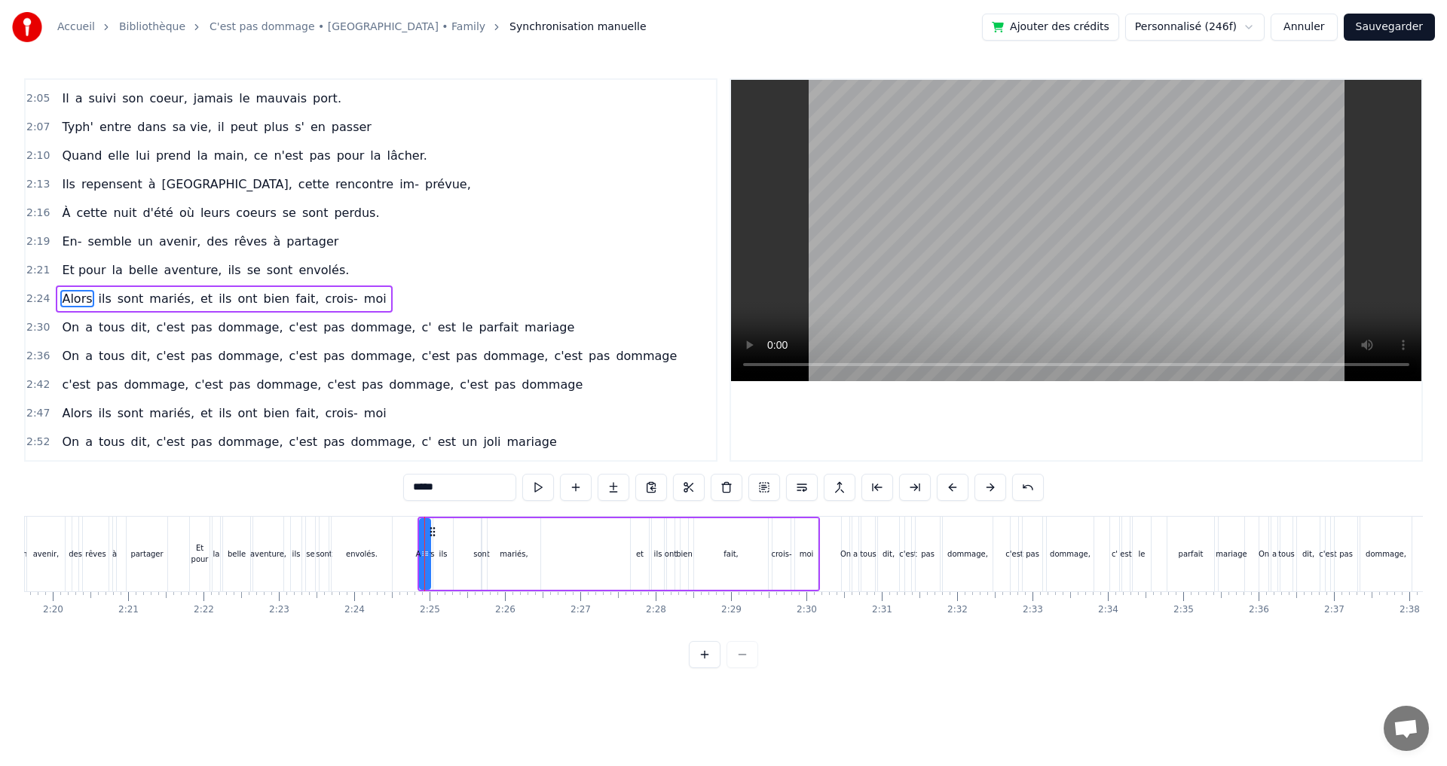
scroll to position [969, 0]
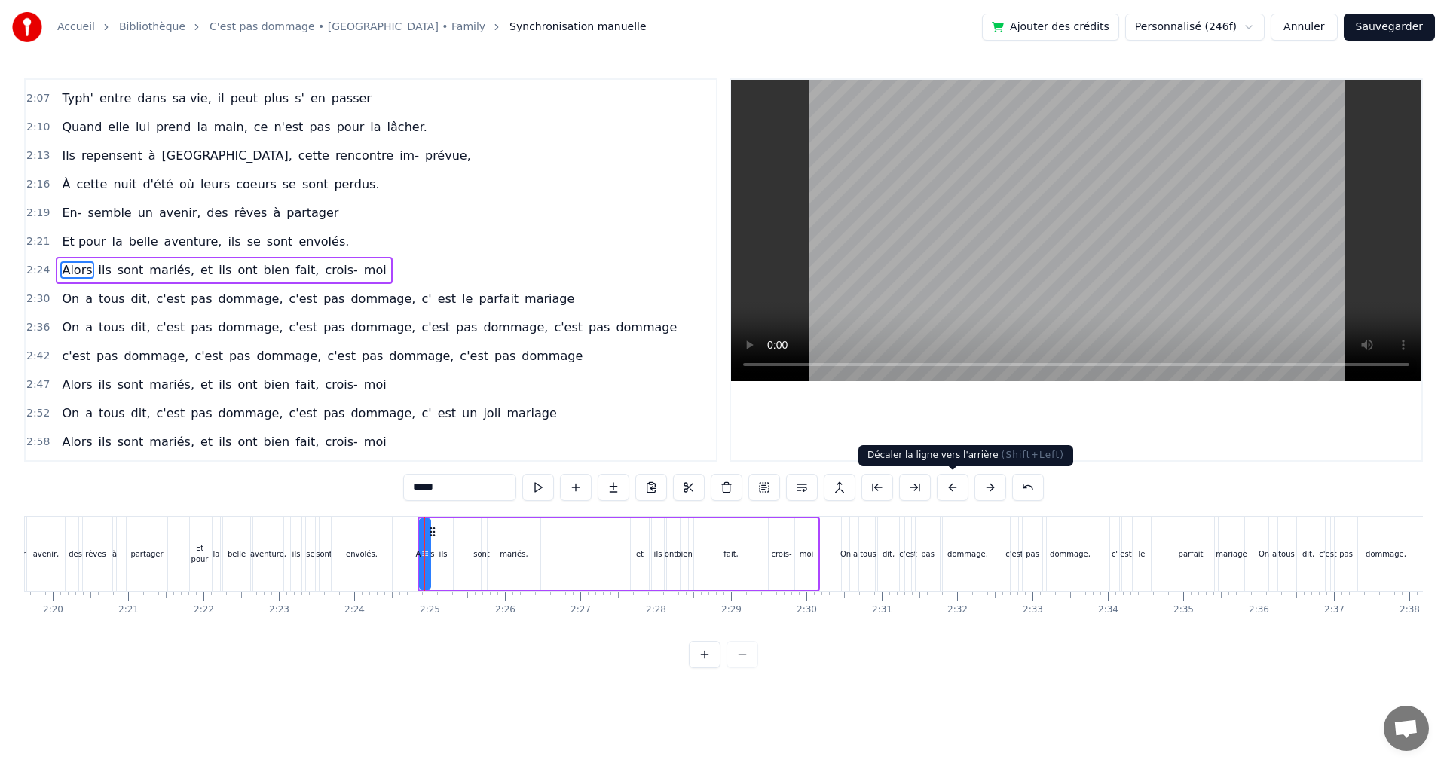
click at [952, 490] on button at bounding box center [952, 487] width 32 height 27
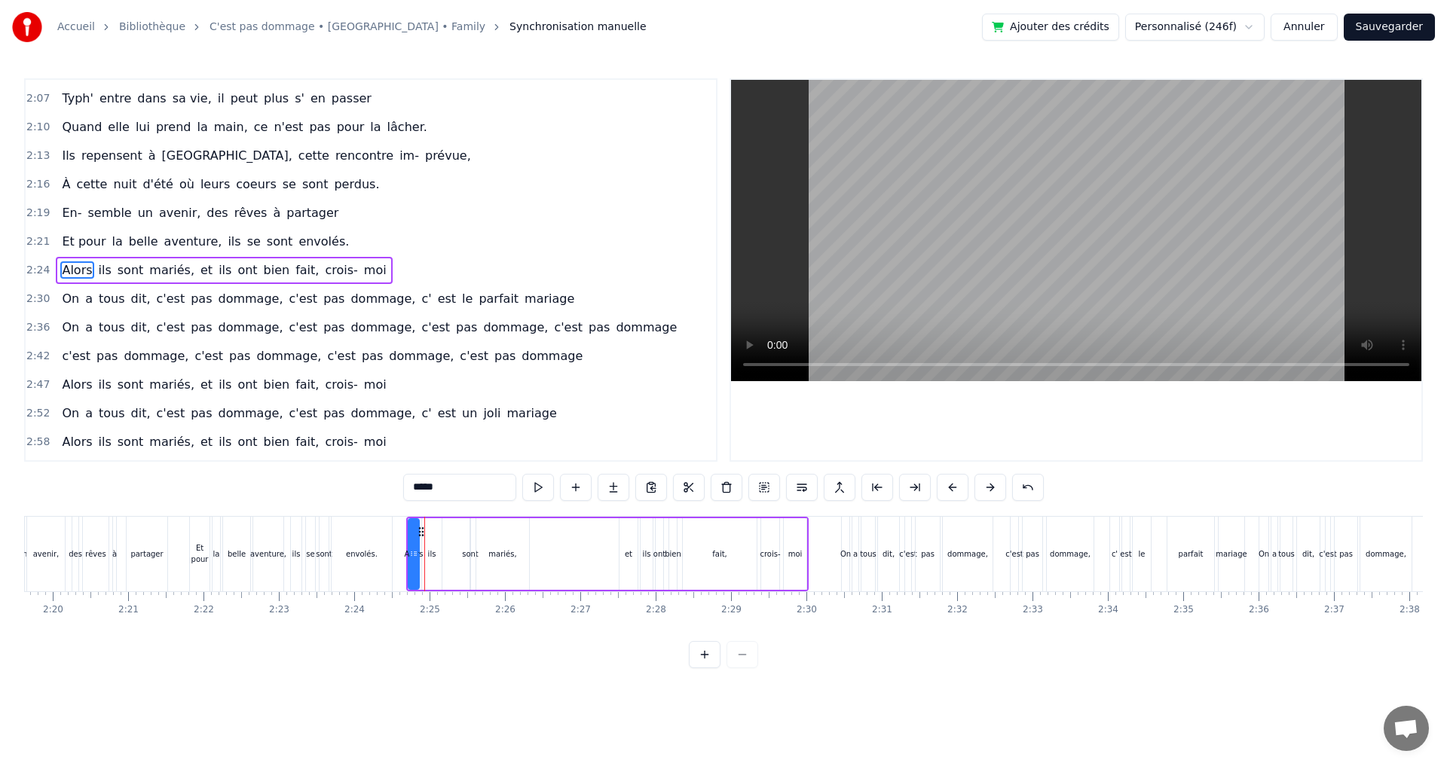
click at [952, 490] on button at bounding box center [952, 487] width 32 height 27
click at [842, 527] on div "On" at bounding box center [846, 554] width 8 height 75
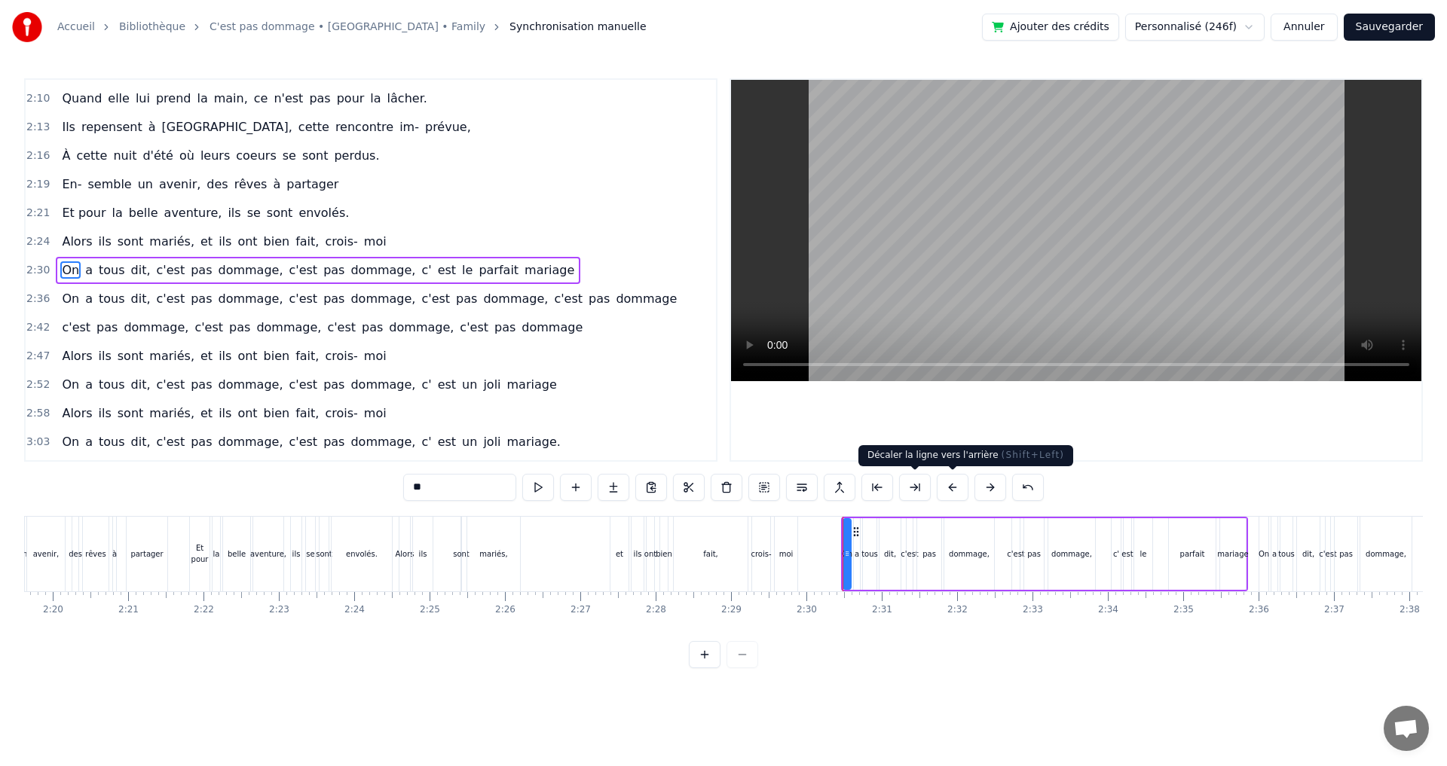
click at [955, 480] on button at bounding box center [952, 487] width 32 height 27
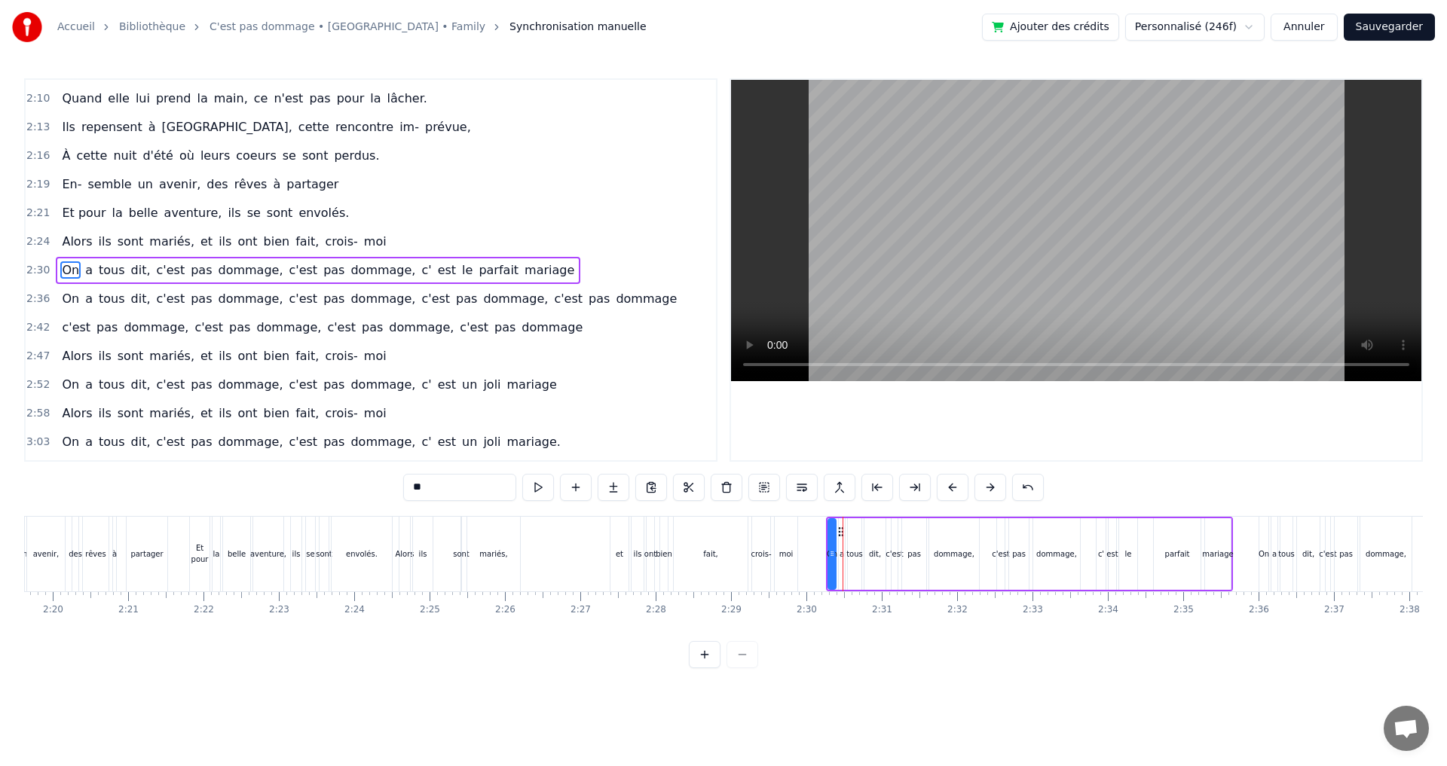
click at [955, 480] on button at bounding box center [952, 487] width 32 height 27
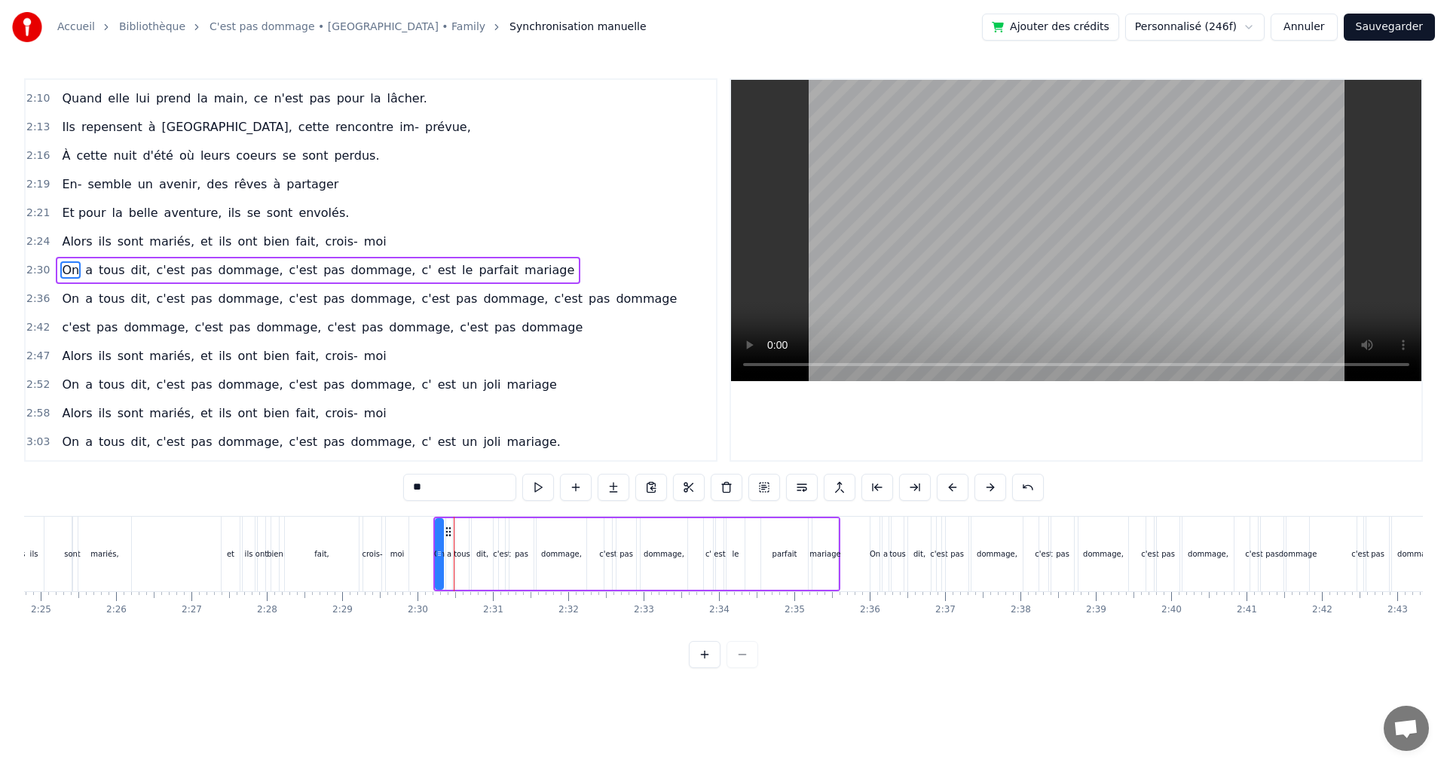
scroll to position [0, 11043]
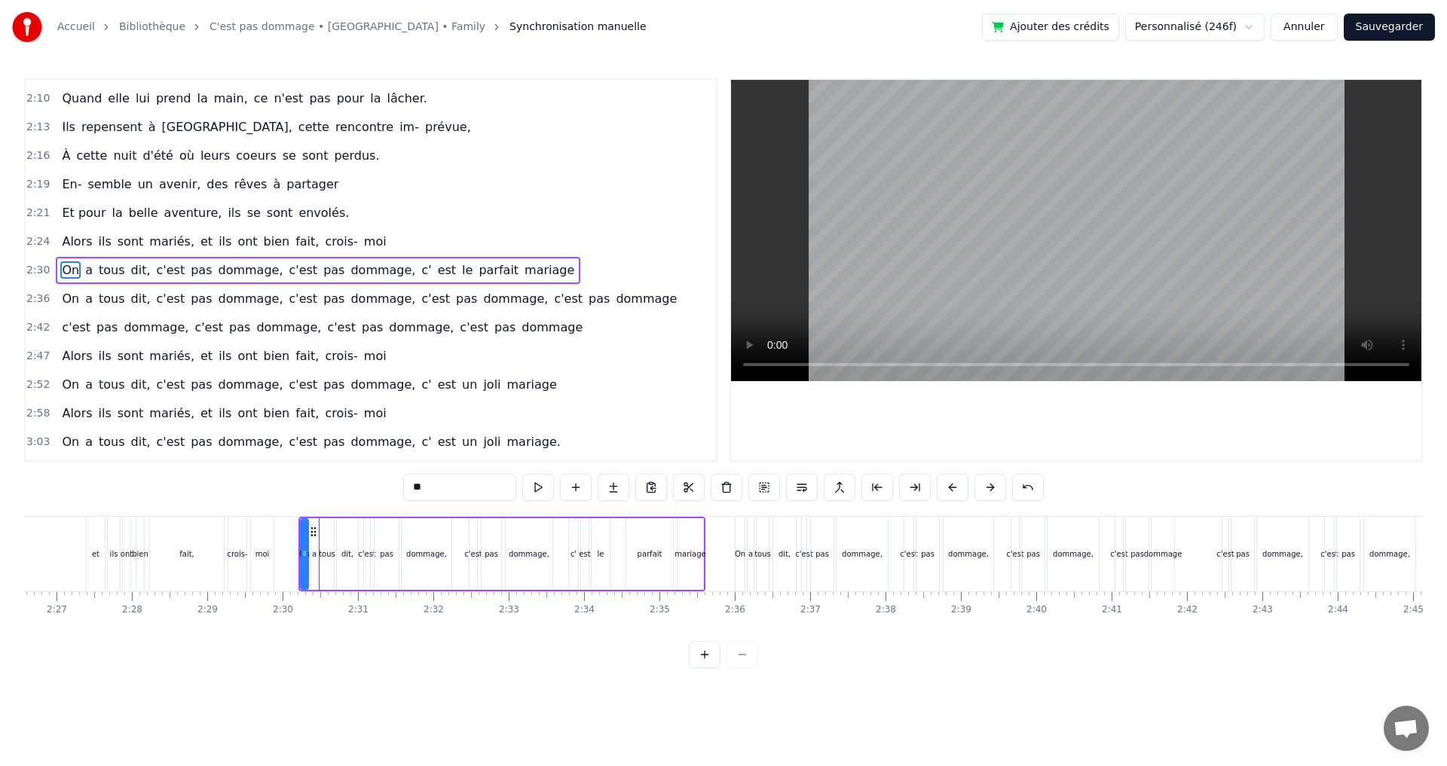
click at [738, 527] on div "On" at bounding box center [739, 554] width 9 height 75
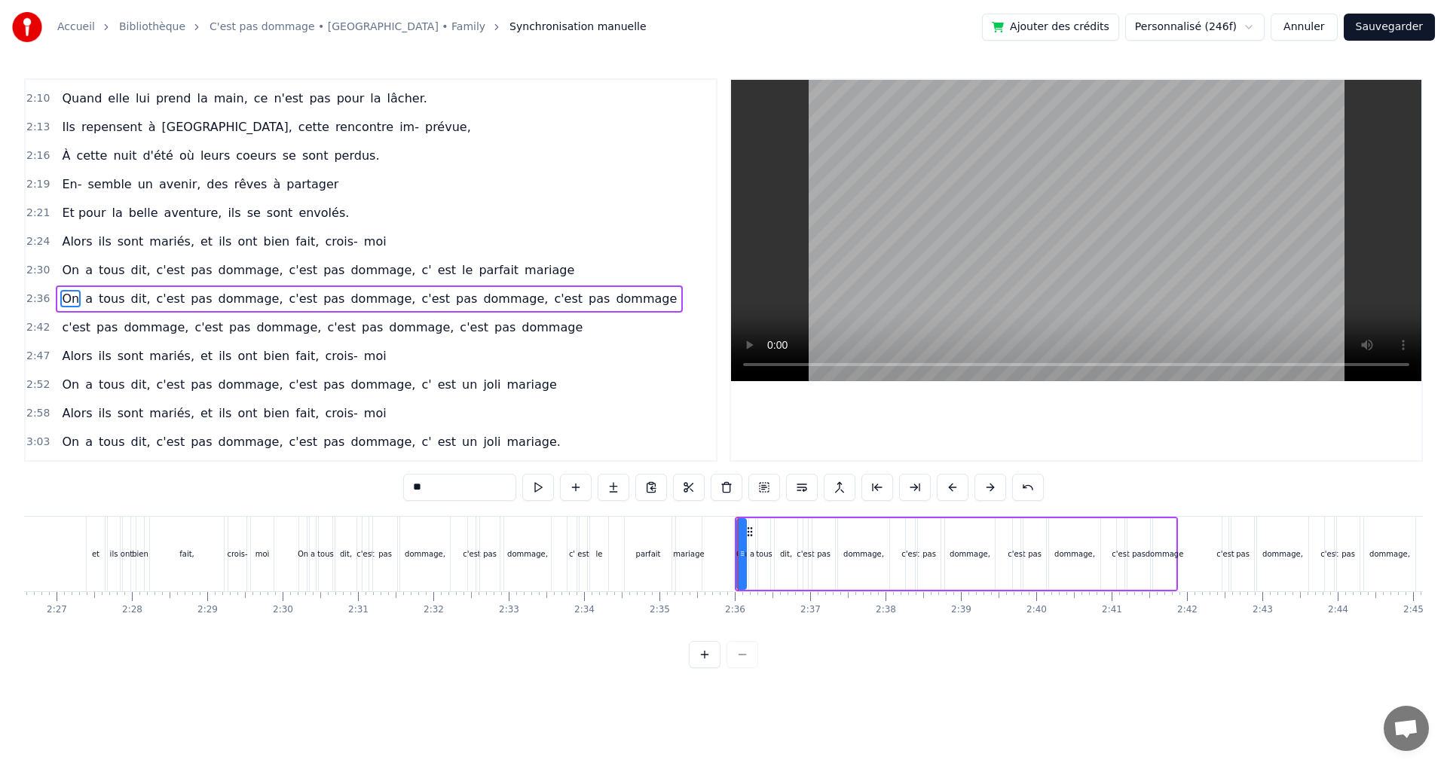
scroll to position [1026, 0]
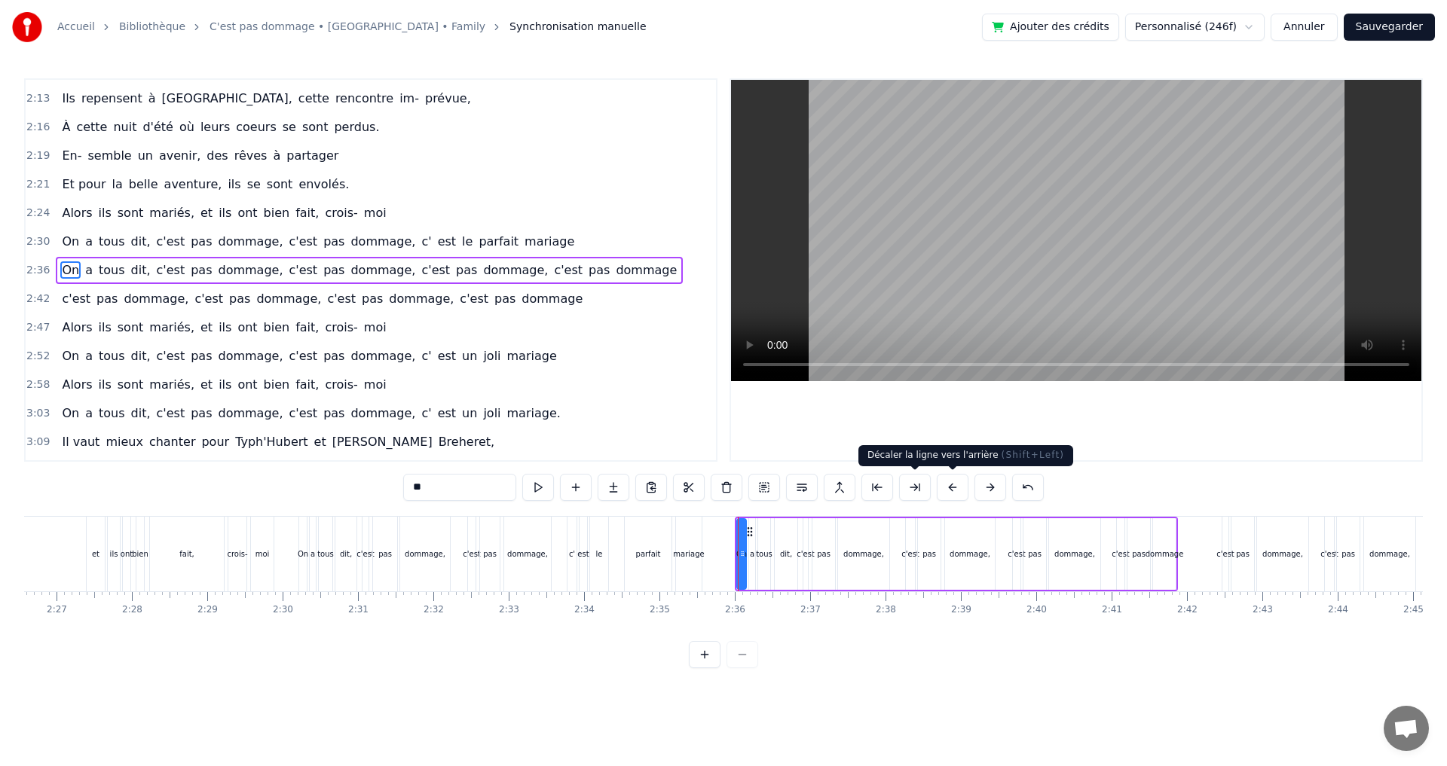
click at [953, 490] on button at bounding box center [952, 487] width 32 height 27
click at [953, 489] on button at bounding box center [952, 487] width 32 height 27
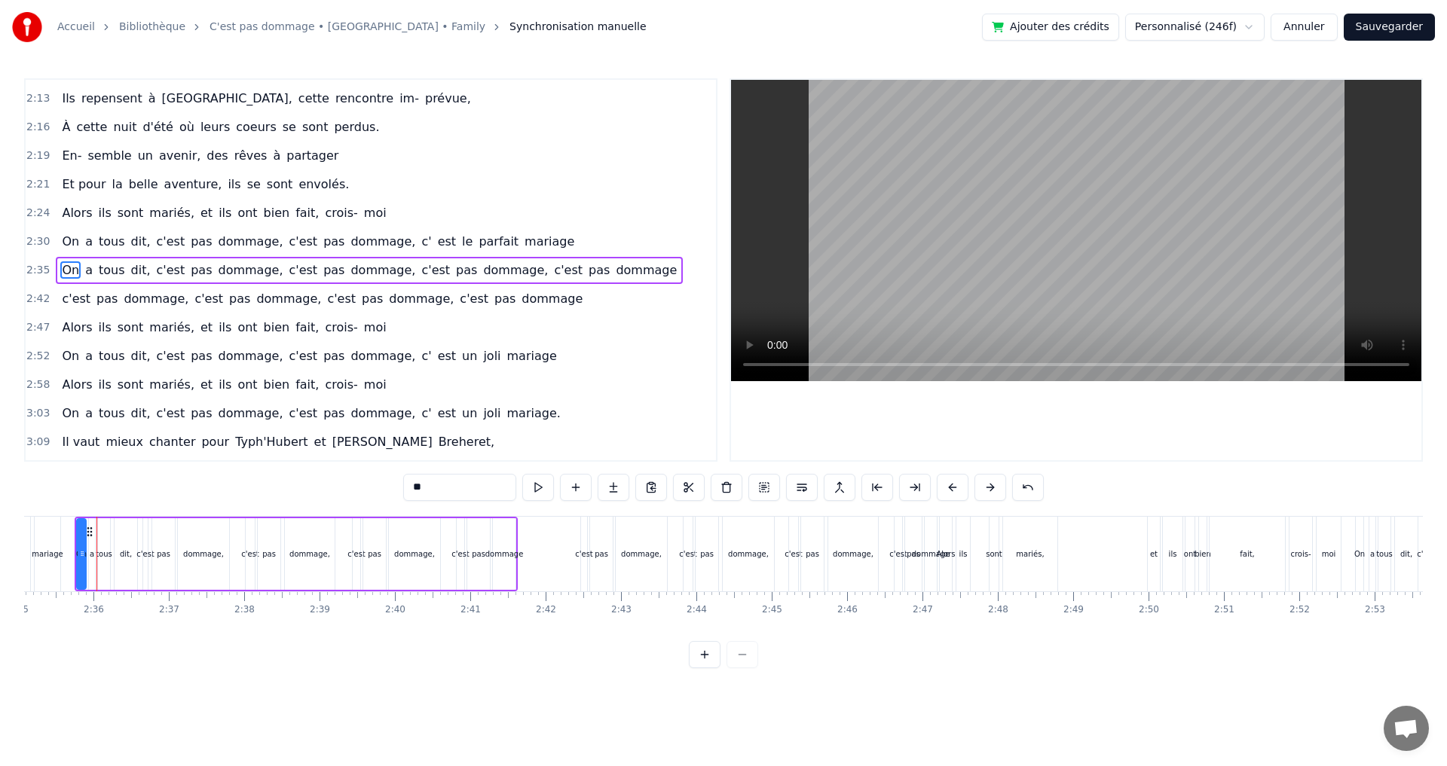
scroll to position [0, 11693]
click at [576, 522] on div "c'est" at bounding box center [575, 554] width 6 height 75
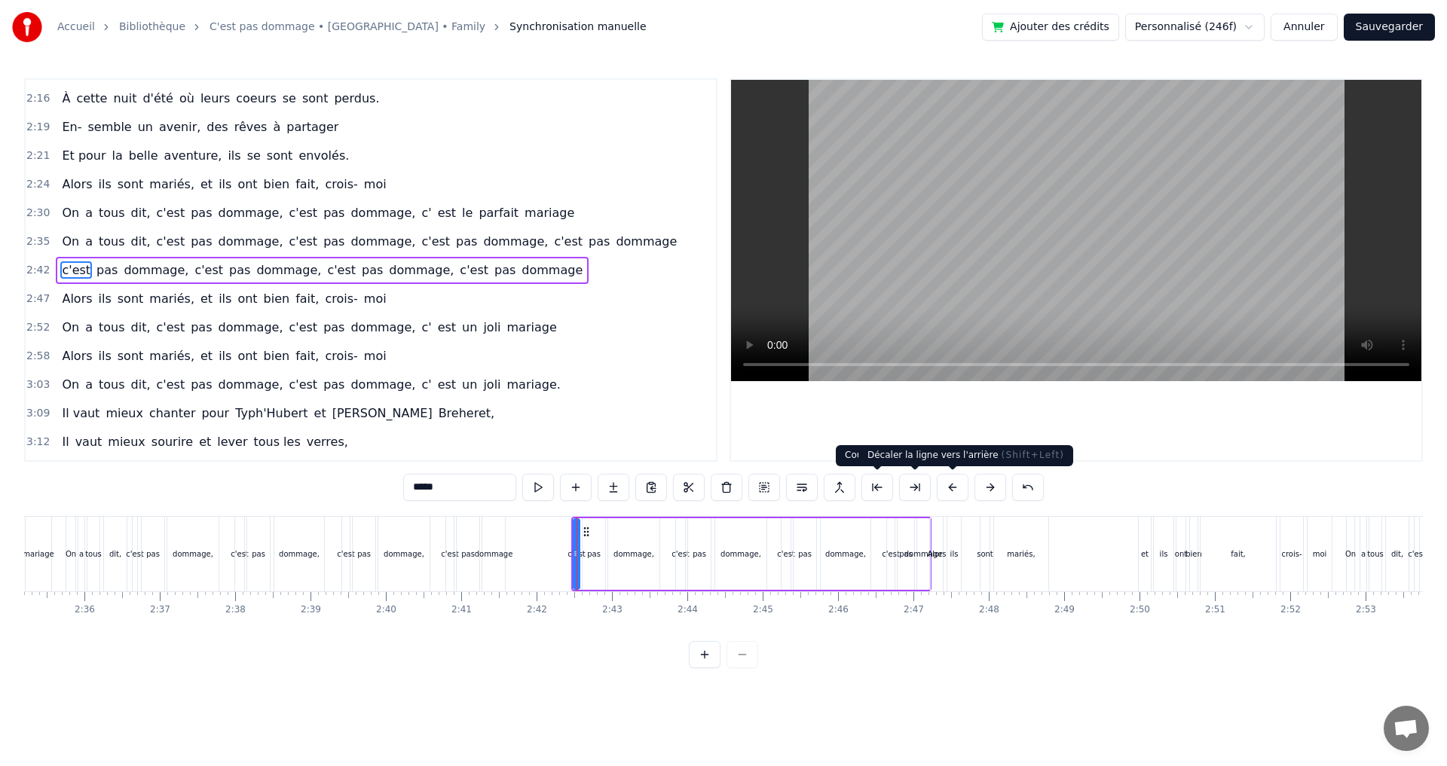
click at [955, 486] on button at bounding box center [952, 487] width 32 height 27
click at [955, 485] on button at bounding box center [952, 487] width 32 height 27
click at [953, 485] on button at bounding box center [952, 487] width 32 height 27
click at [950, 484] on button at bounding box center [952, 487] width 32 height 27
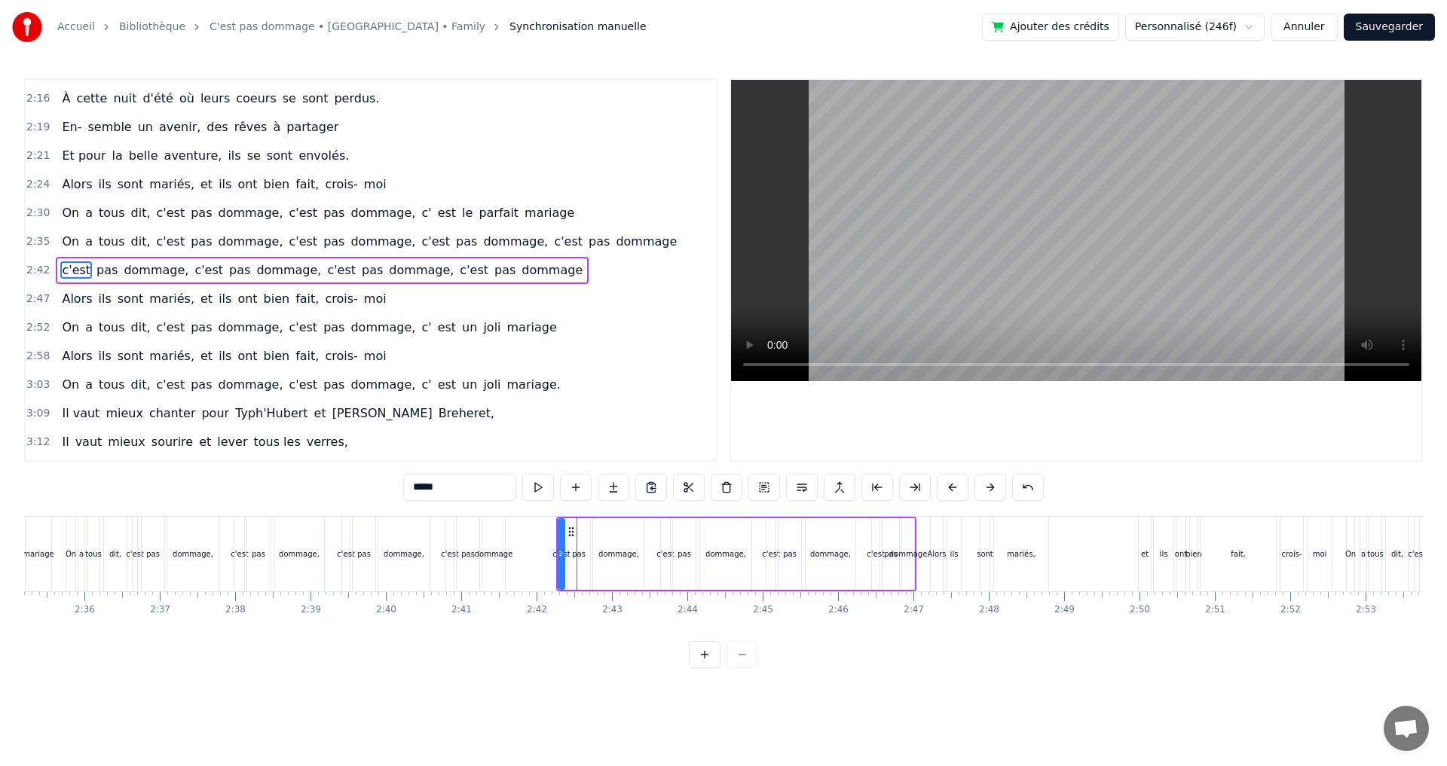
click at [950, 484] on button at bounding box center [952, 487] width 32 height 27
click at [936, 532] on div "Alors" at bounding box center [936, 554] width 12 height 75
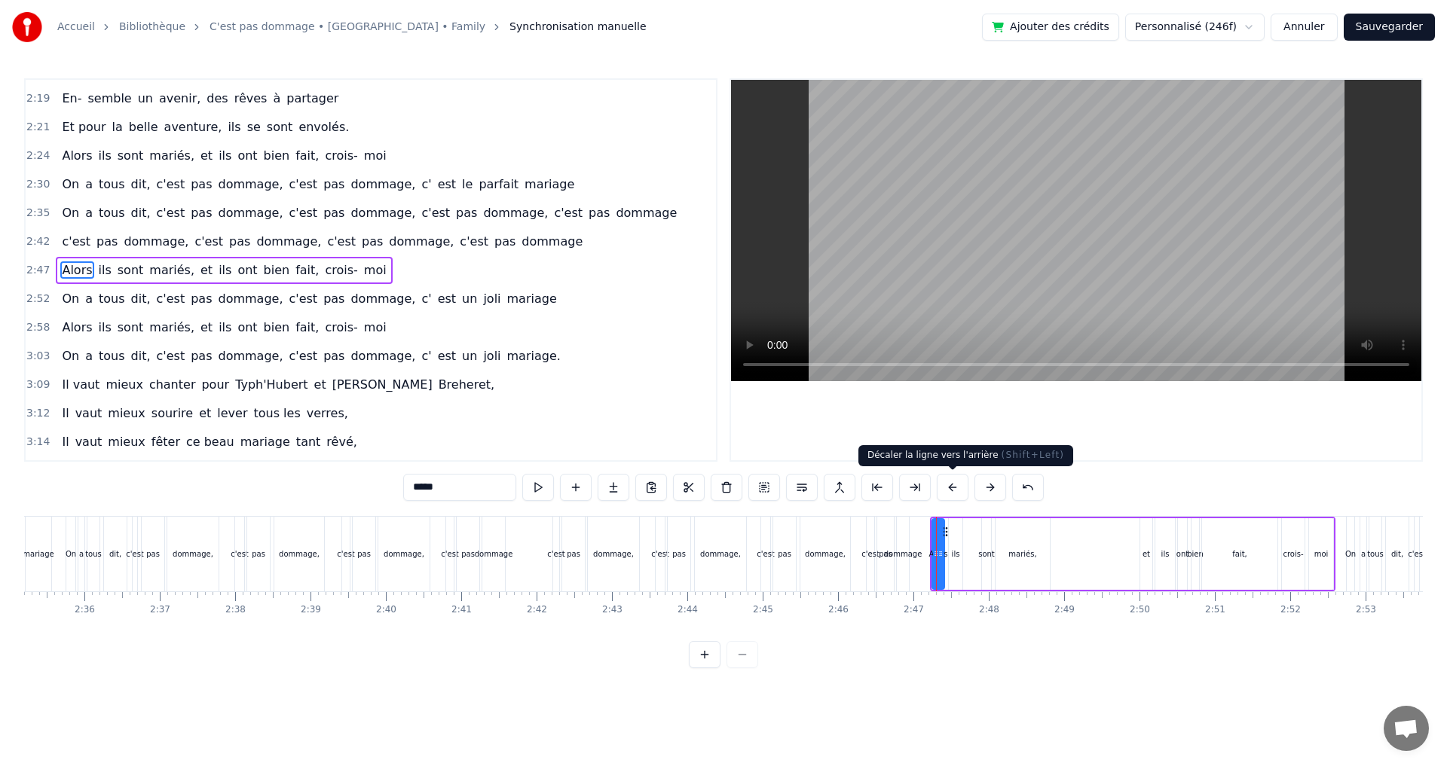
click at [949, 490] on button at bounding box center [952, 487] width 32 height 27
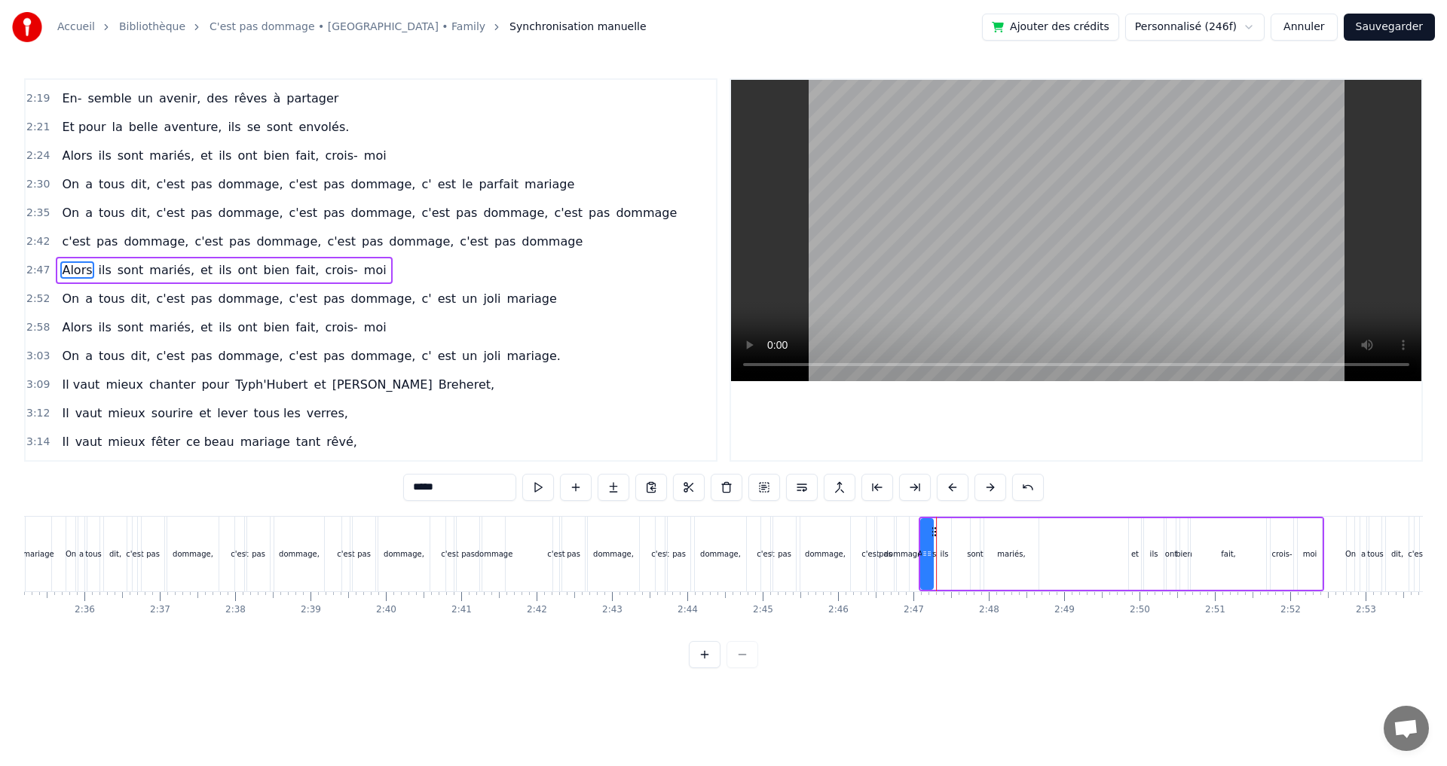
click at [949, 490] on button at bounding box center [952, 487] width 32 height 27
click at [1126, 535] on div "et" at bounding box center [1127, 554] width 12 height 72
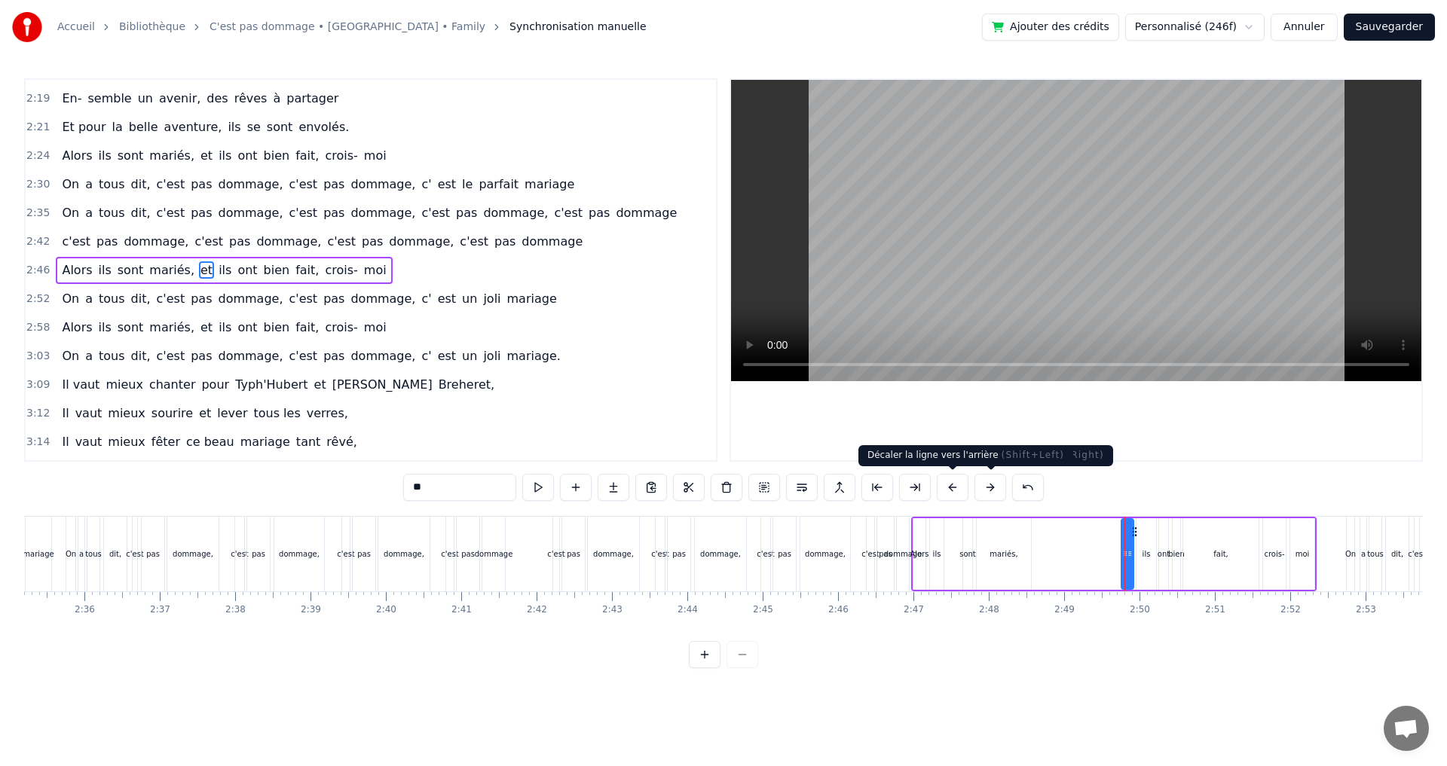
click at [958, 488] on button at bounding box center [952, 487] width 32 height 27
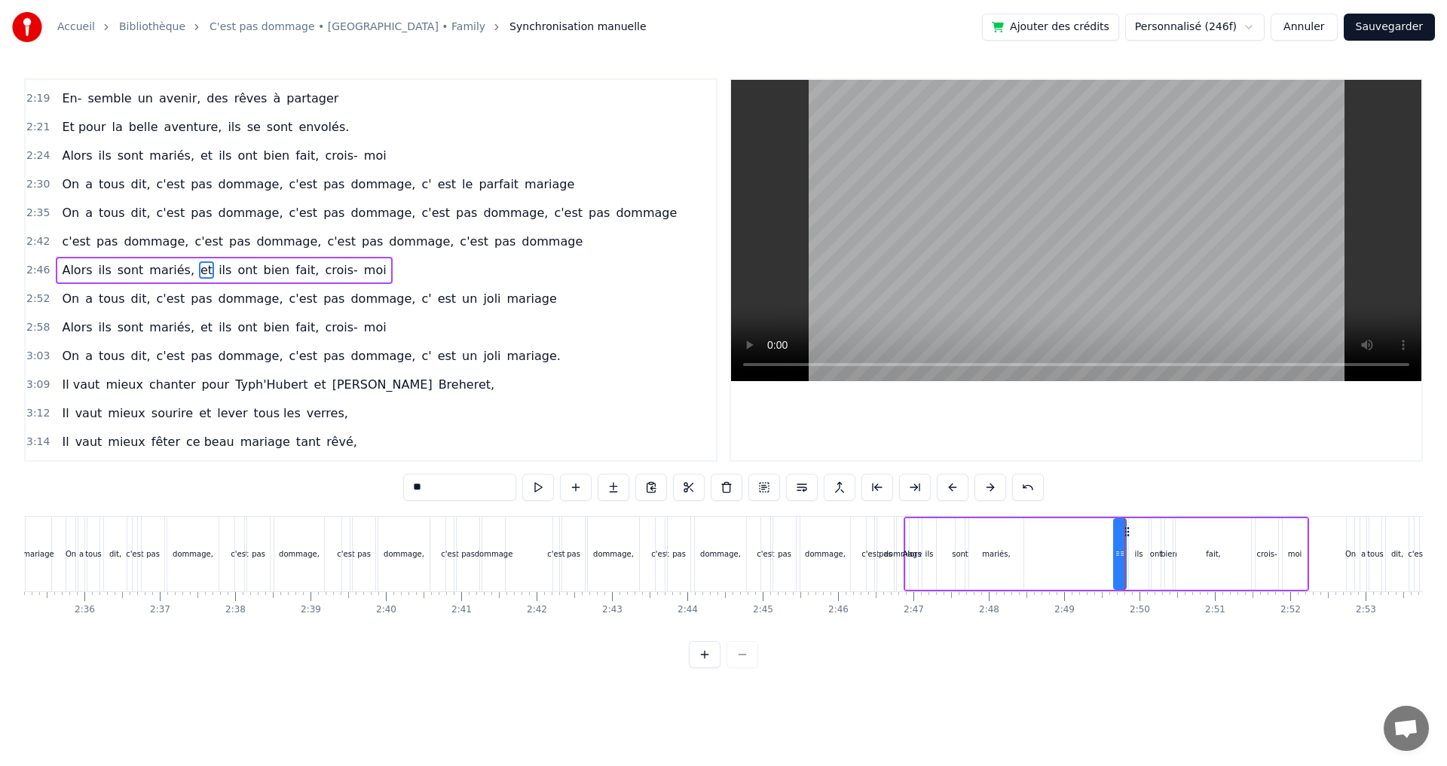
click at [958, 488] on button at bounding box center [952, 487] width 32 height 27
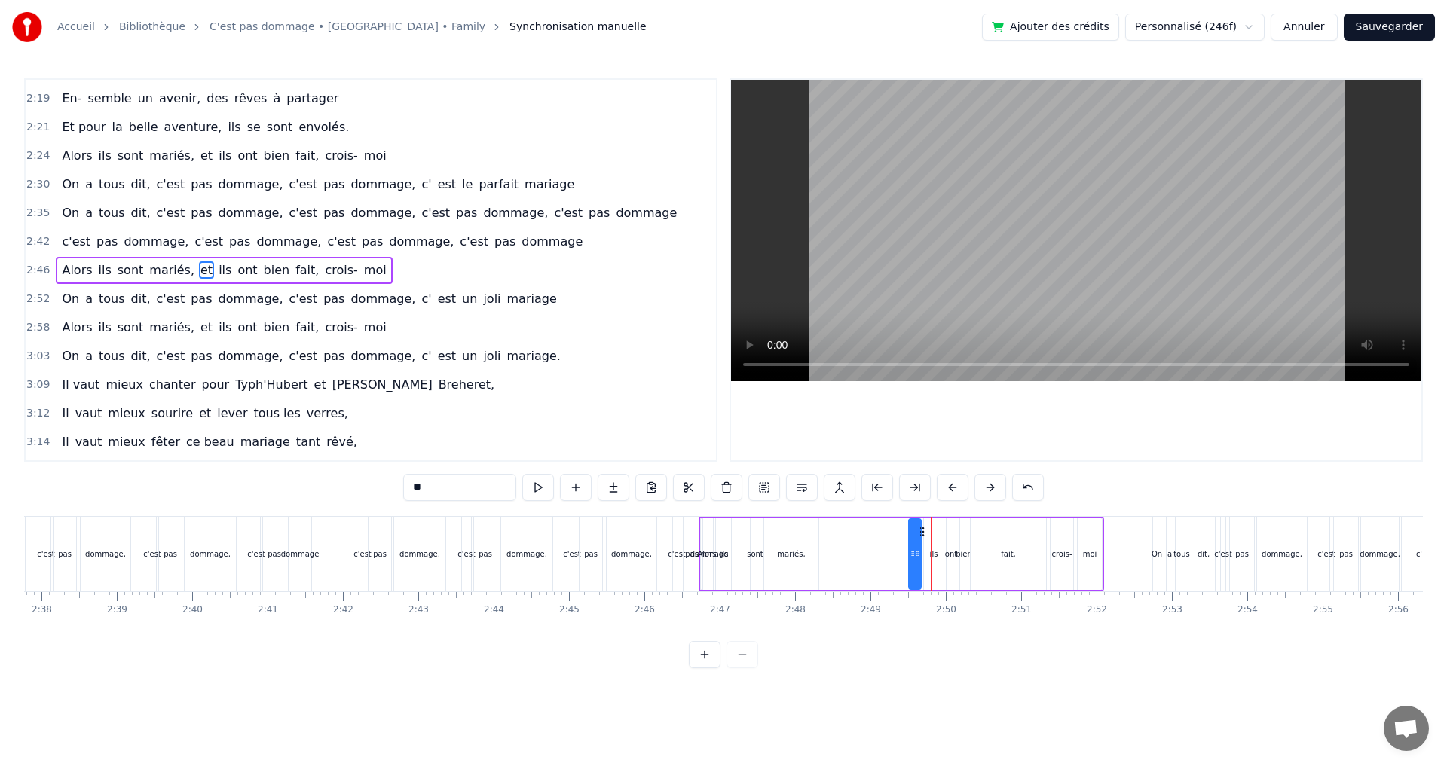
scroll to position [0, 12123]
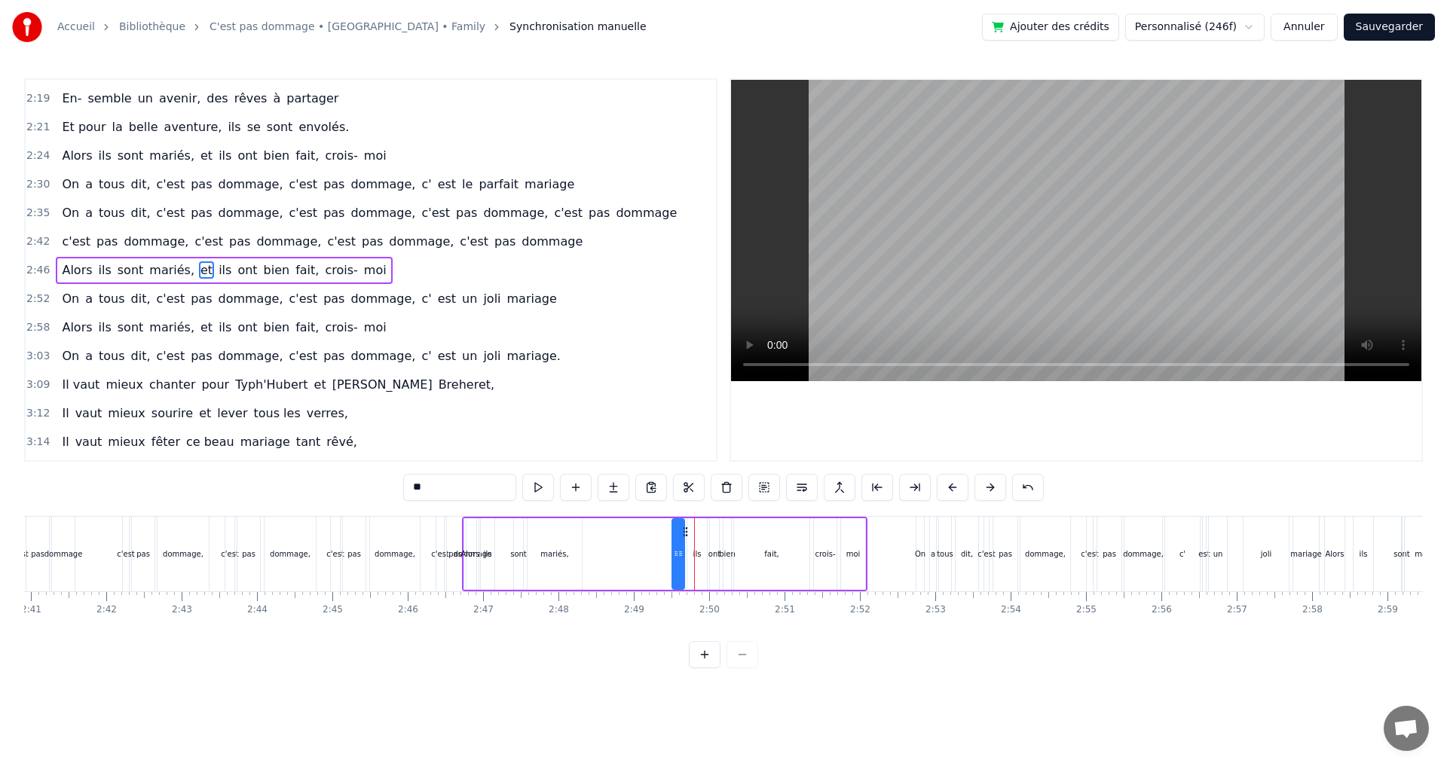
click at [919, 533] on div "On" at bounding box center [920, 554] width 8 height 75
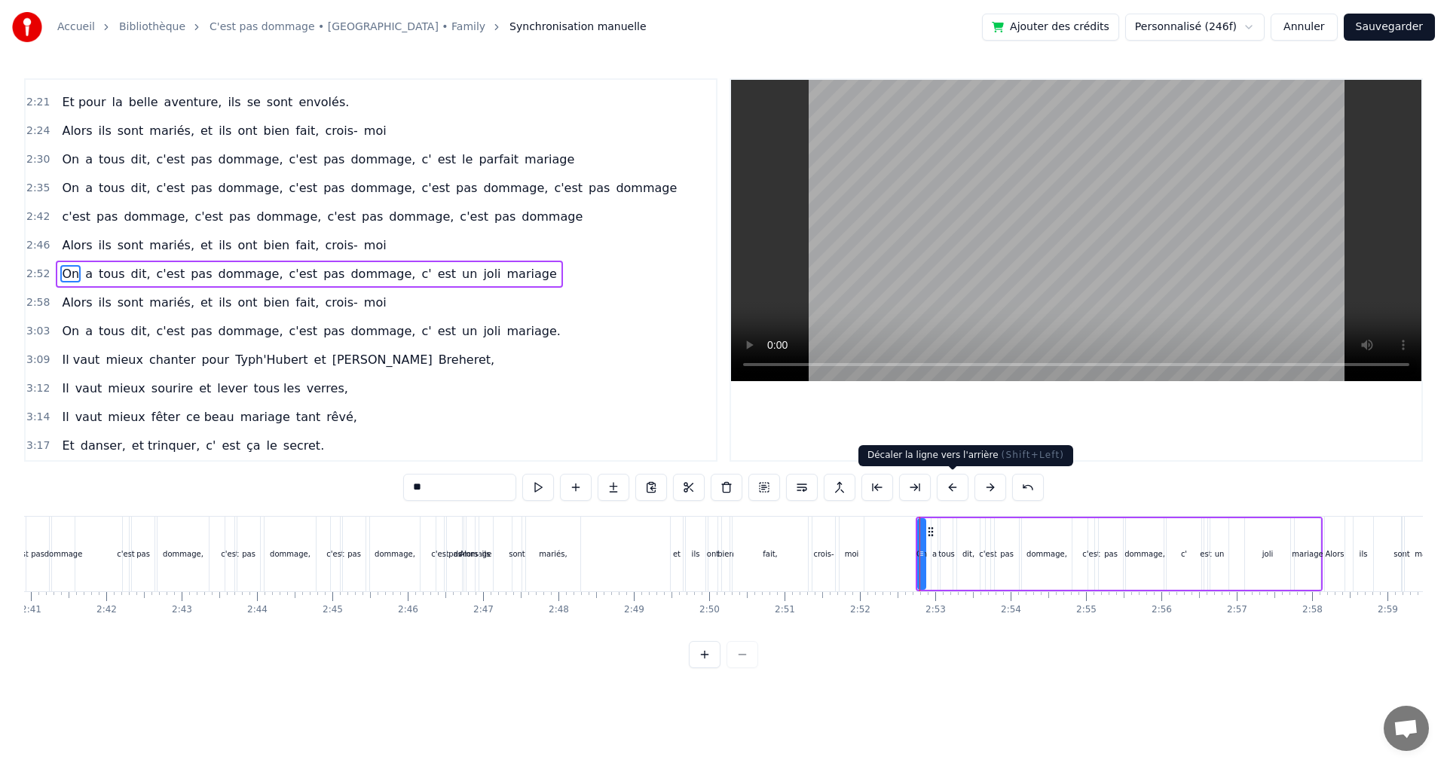
click at [959, 487] on button at bounding box center [952, 487] width 32 height 27
click at [958, 487] on button at bounding box center [952, 487] width 32 height 27
click at [955, 488] on button at bounding box center [952, 487] width 32 height 27
click at [951, 490] on button at bounding box center [952, 487] width 32 height 27
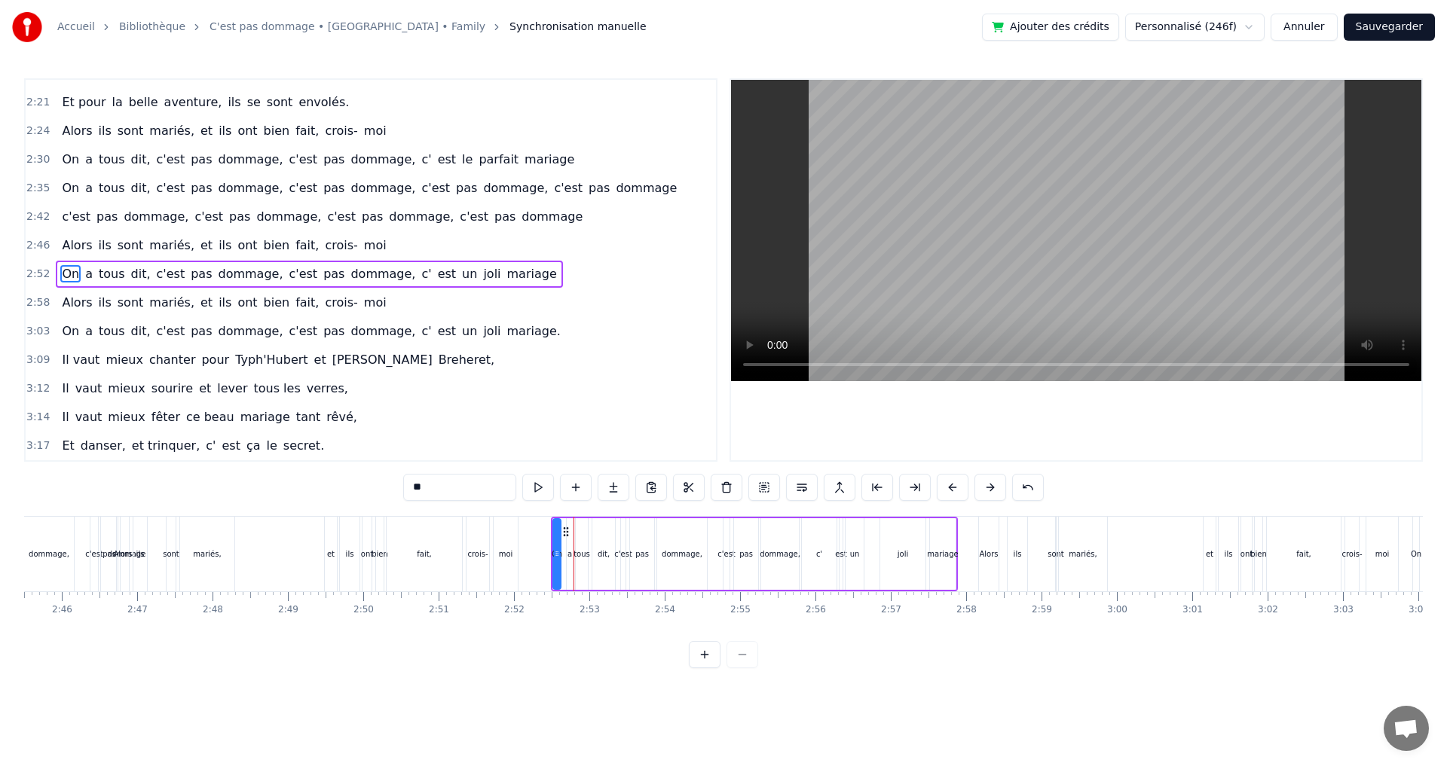
scroll to position [0, 12562]
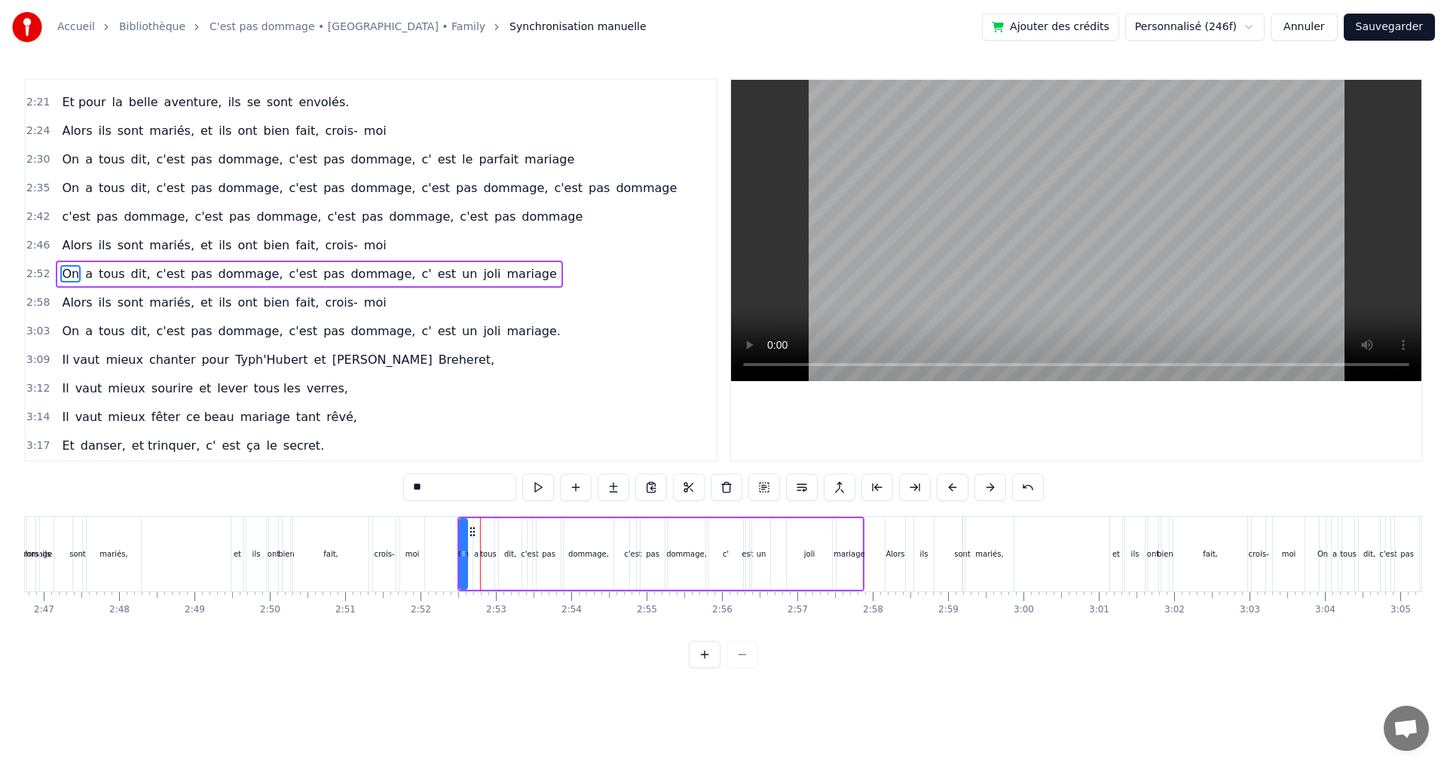
click at [896, 534] on div "Alors" at bounding box center [895, 554] width 20 height 75
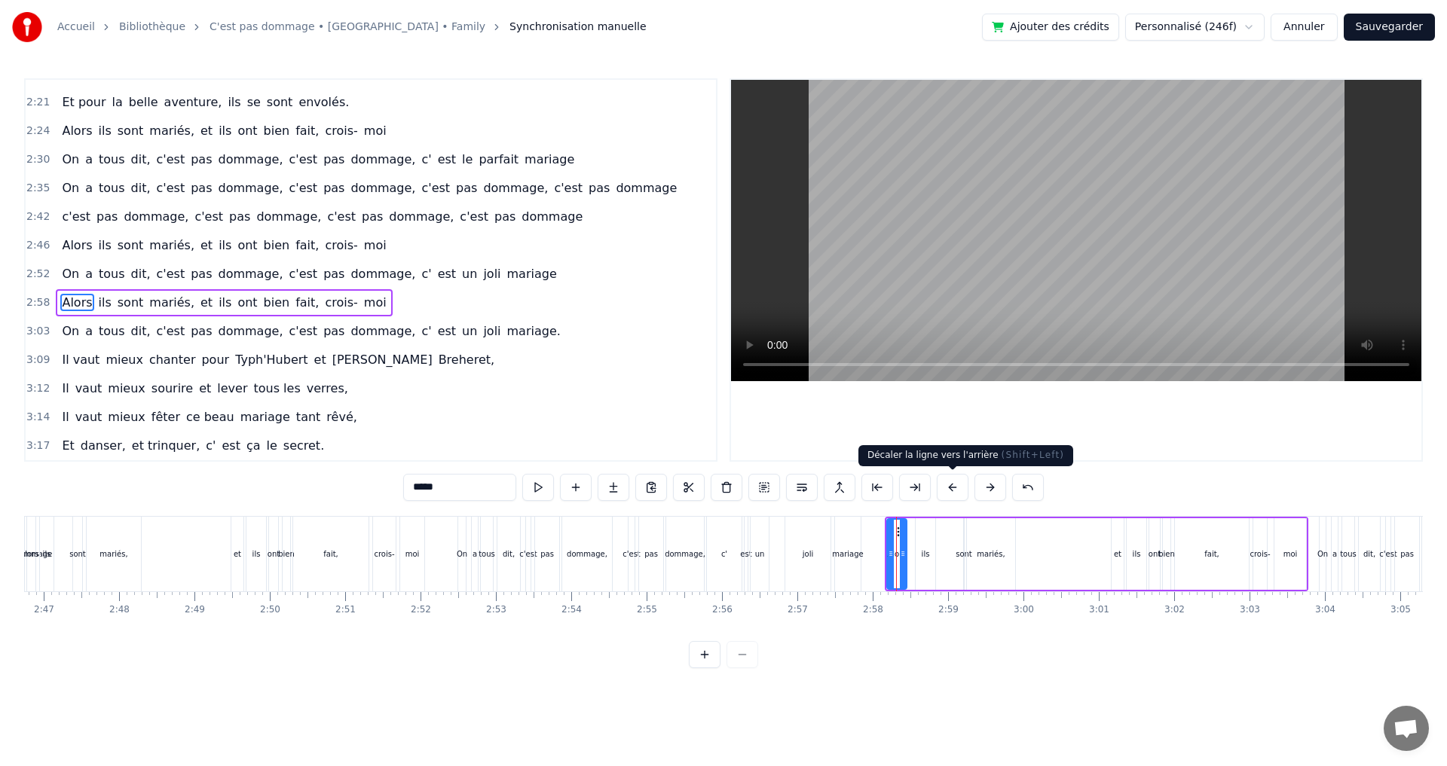
click at [956, 493] on button at bounding box center [952, 487] width 32 height 27
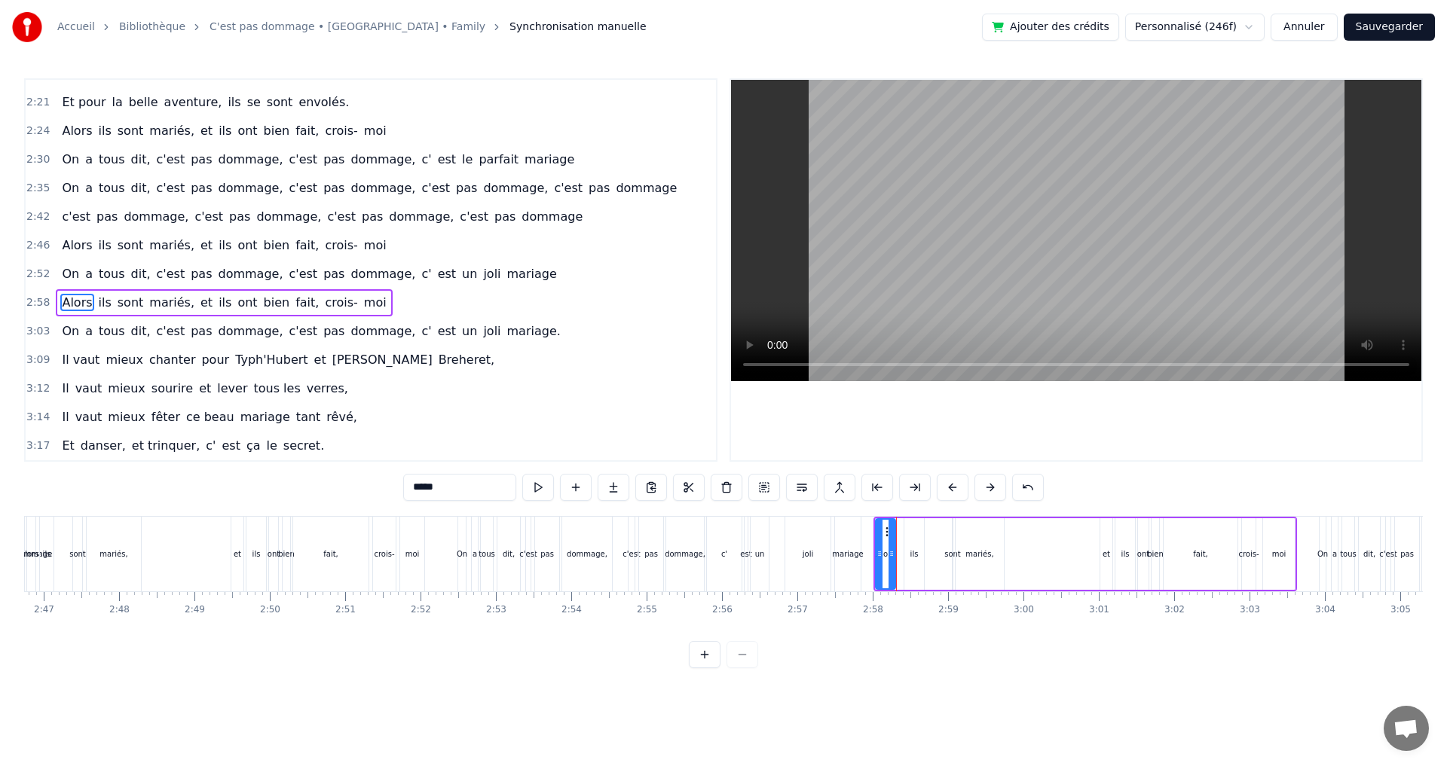
click at [956, 493] on button at bounding box center [952, 487] width 32 height 27
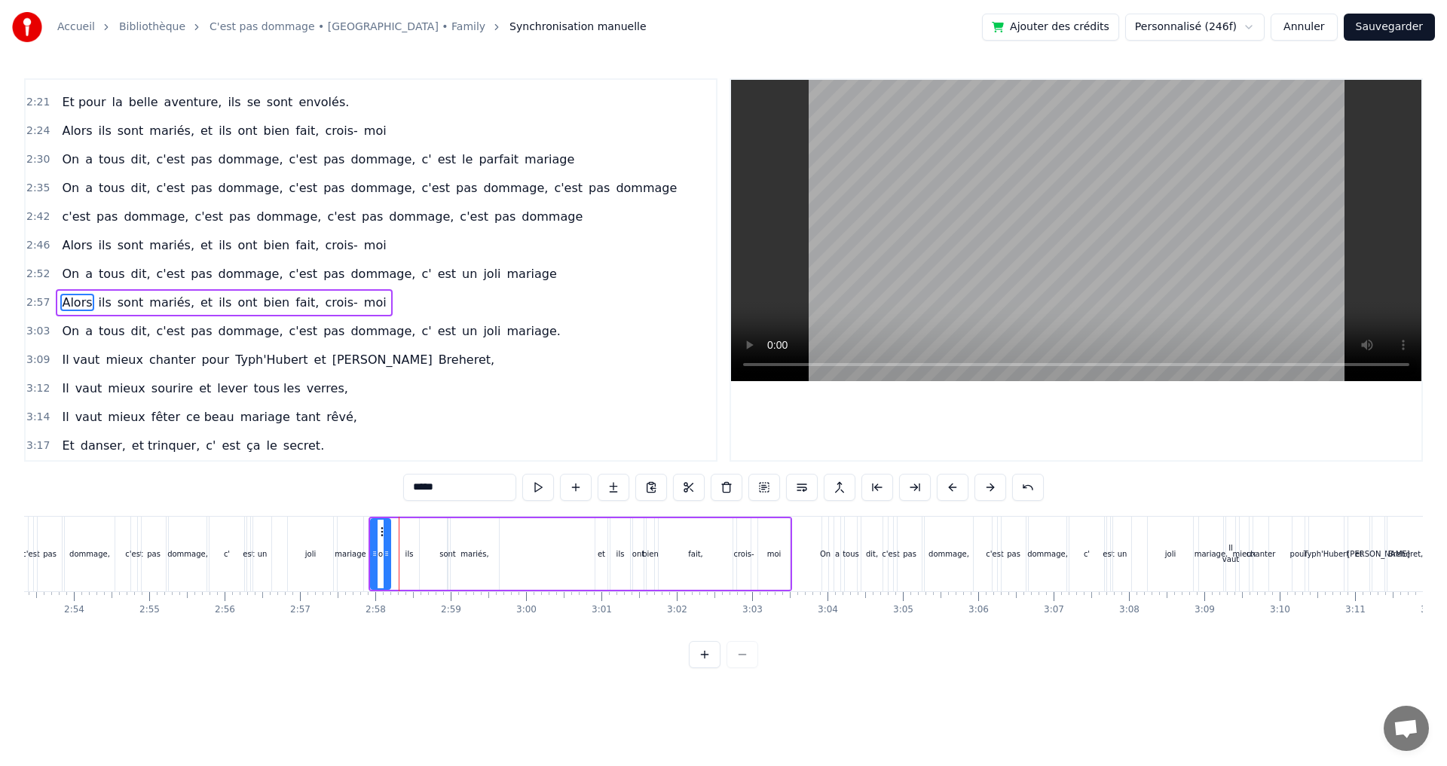
scroll to position [0, 13127]
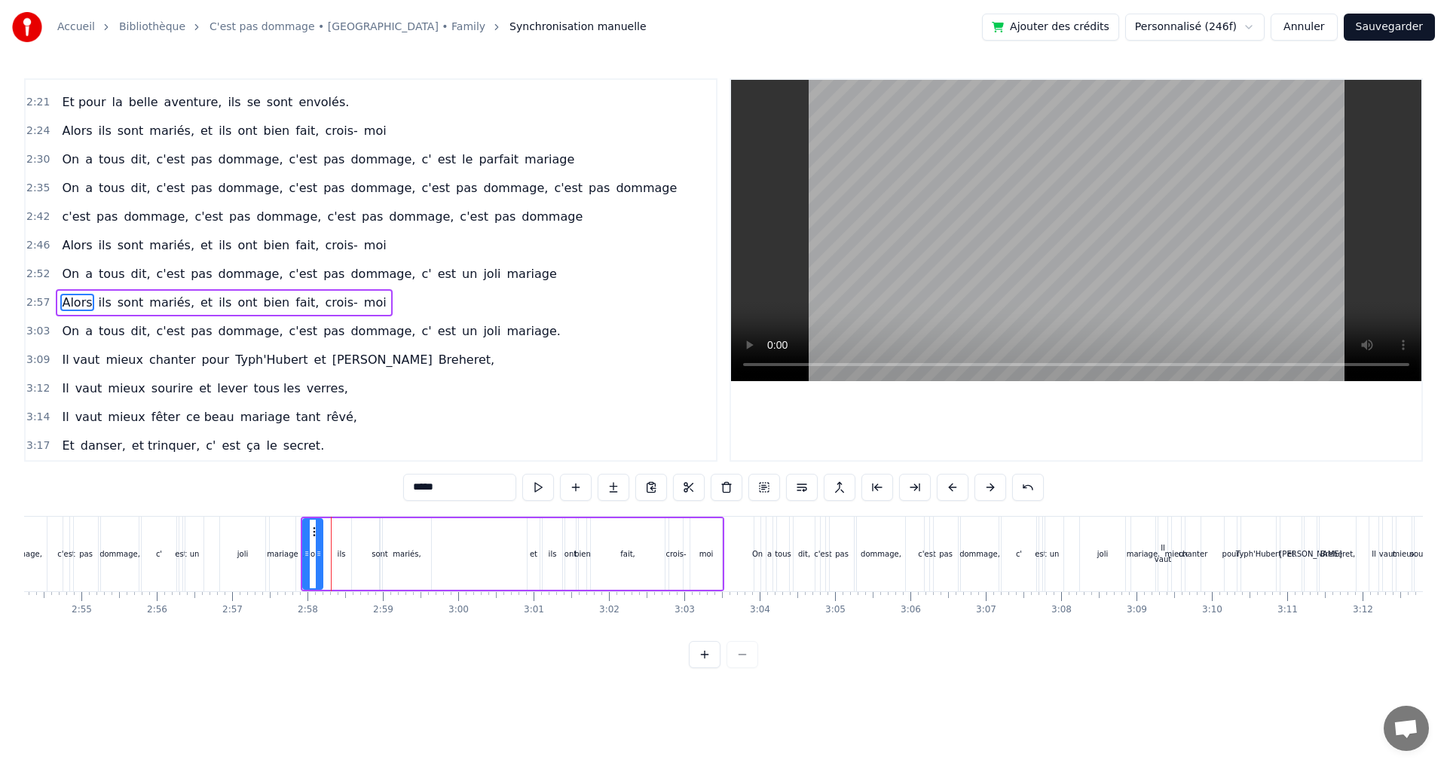
click at [758, 530] on div "On" at bounding box center [757, 554] width 6 height 75
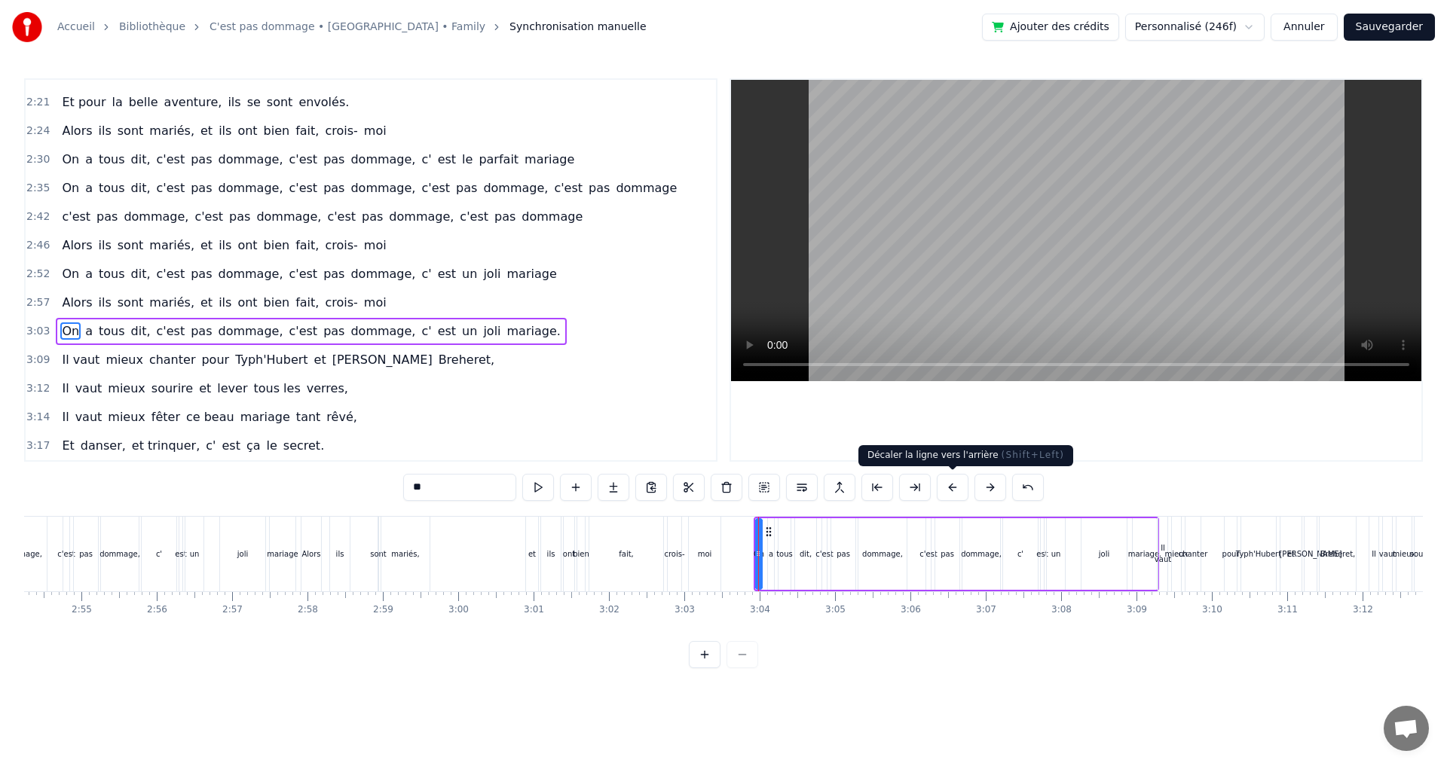
click at [947, 489] on button at bounding box center [952, 487] width 32 height 27
click at [946, 489] on button at bounding box center [952, 487] width 32 height 27
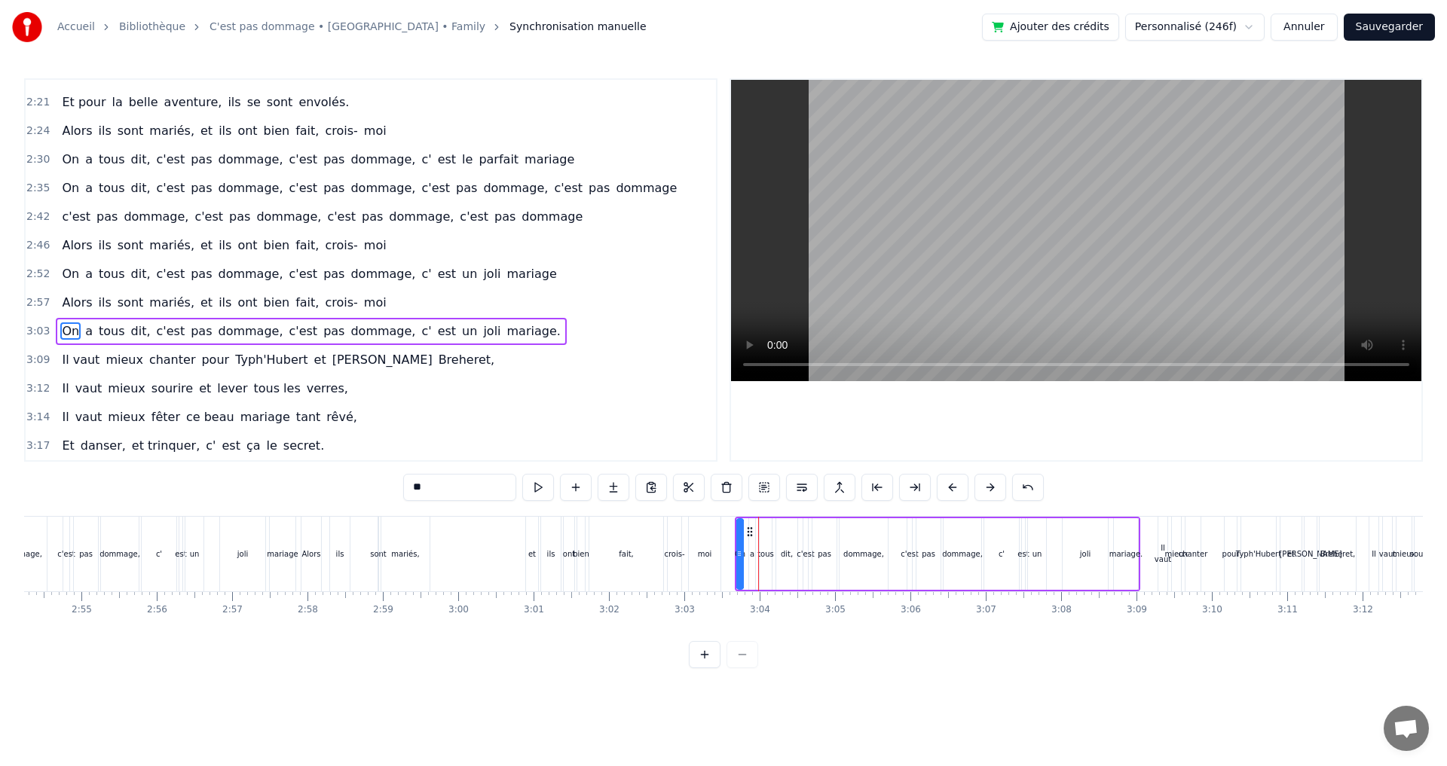
click at [1160, 551] on div "Il vaut" at bounding box center [1162, 553] width 17 height 23
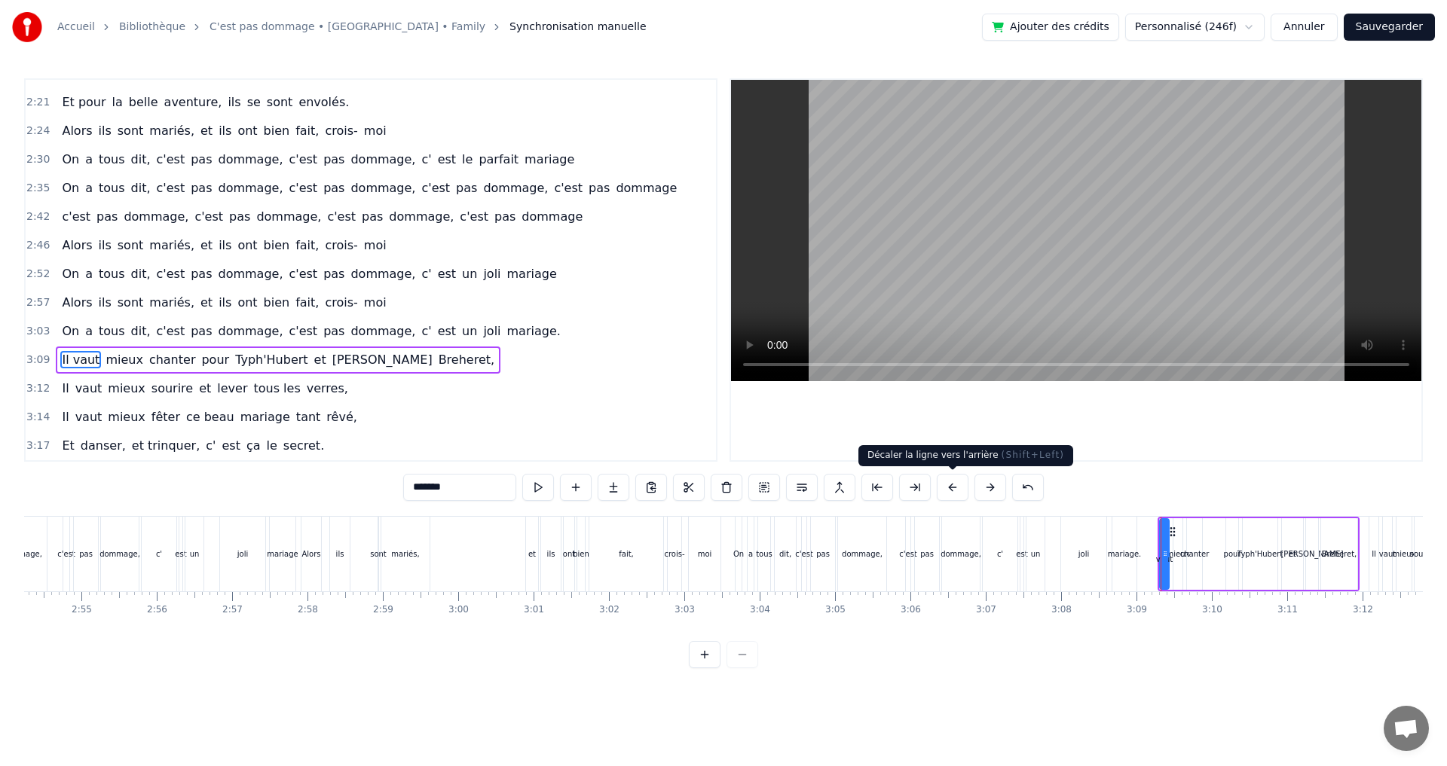
click at [955, 490] on button at bounding box center [952, 487] width 32 height 27
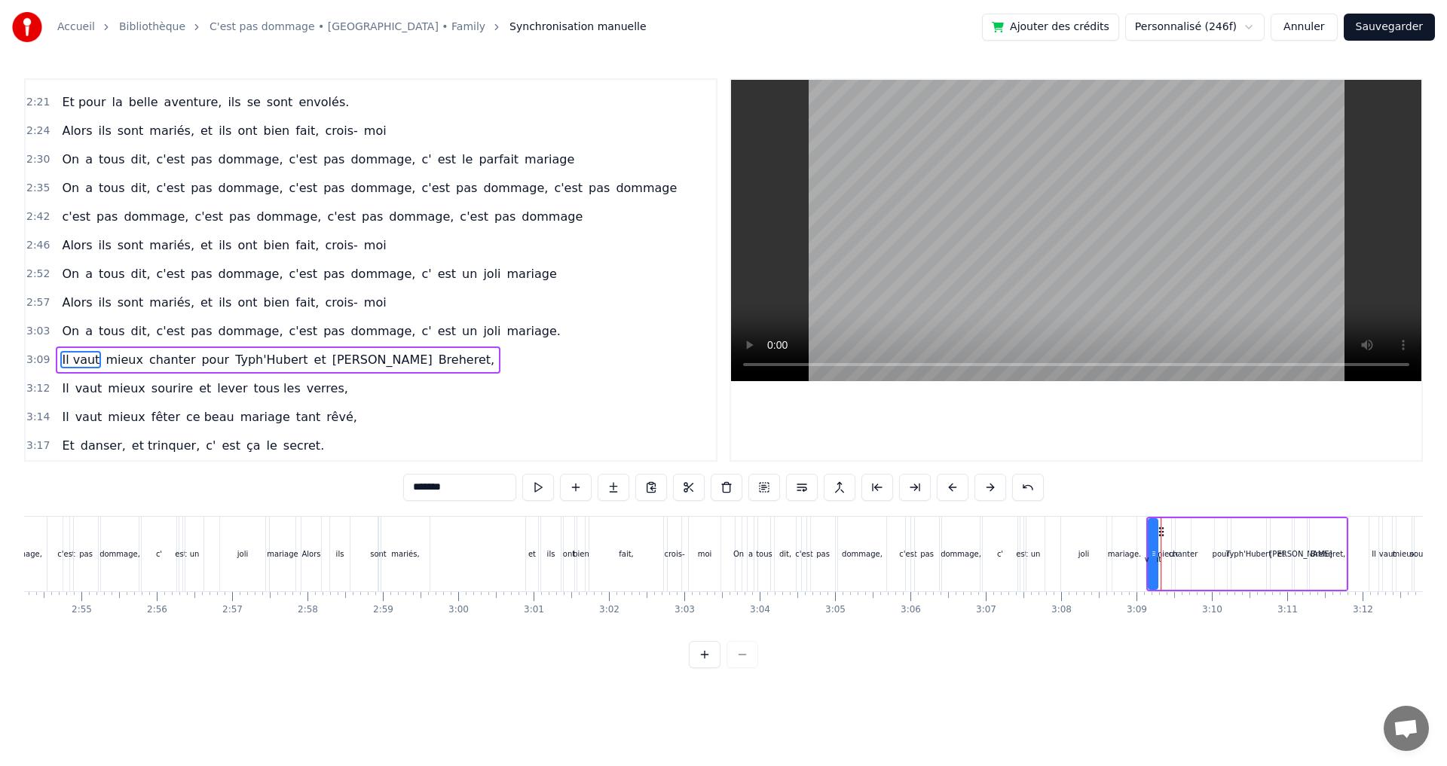
click at [955, 490] on button at bounding box center [952, 487] width 32 height 27
click at [1375, 536] on div "Il" at bounding box center [1373, 554] width 9 height 75
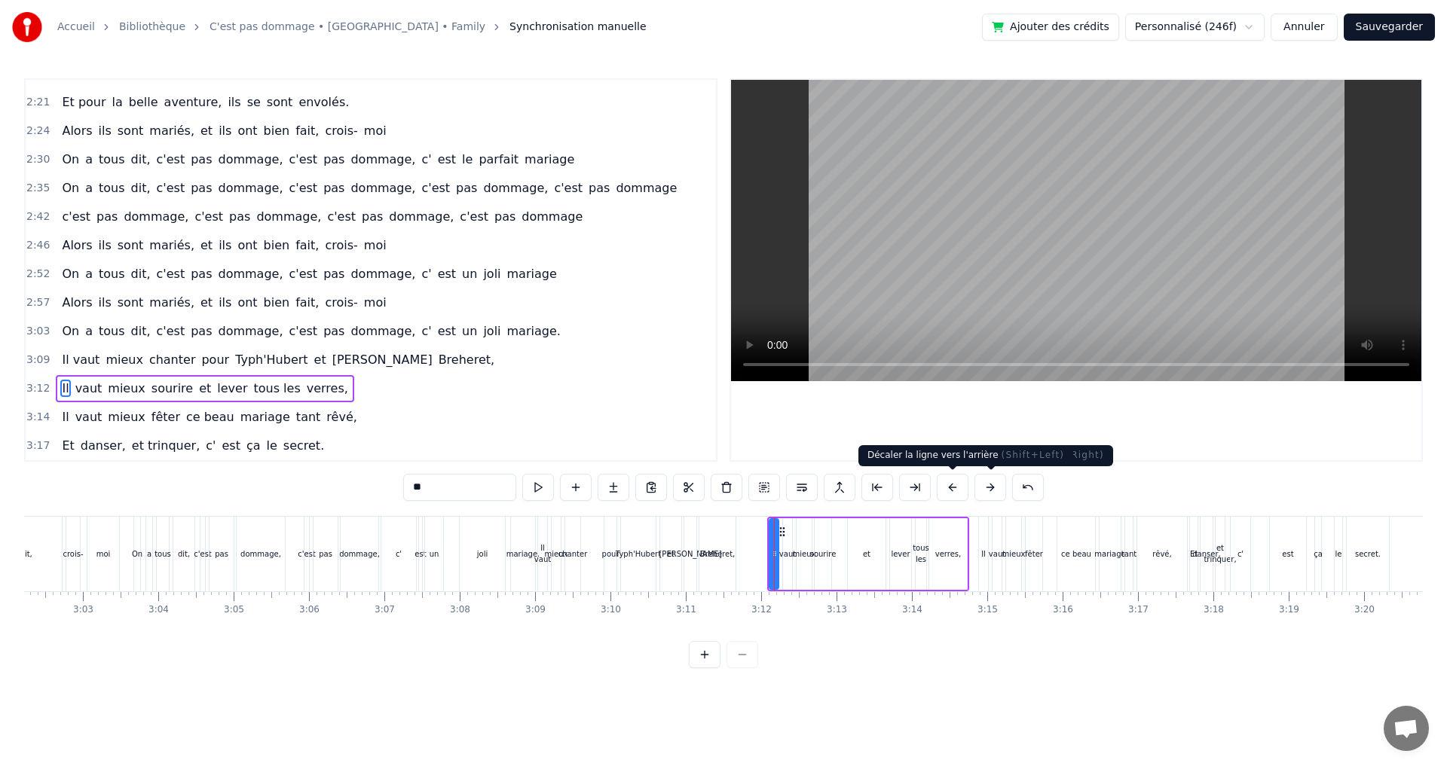
scroll to position [0, 13980]
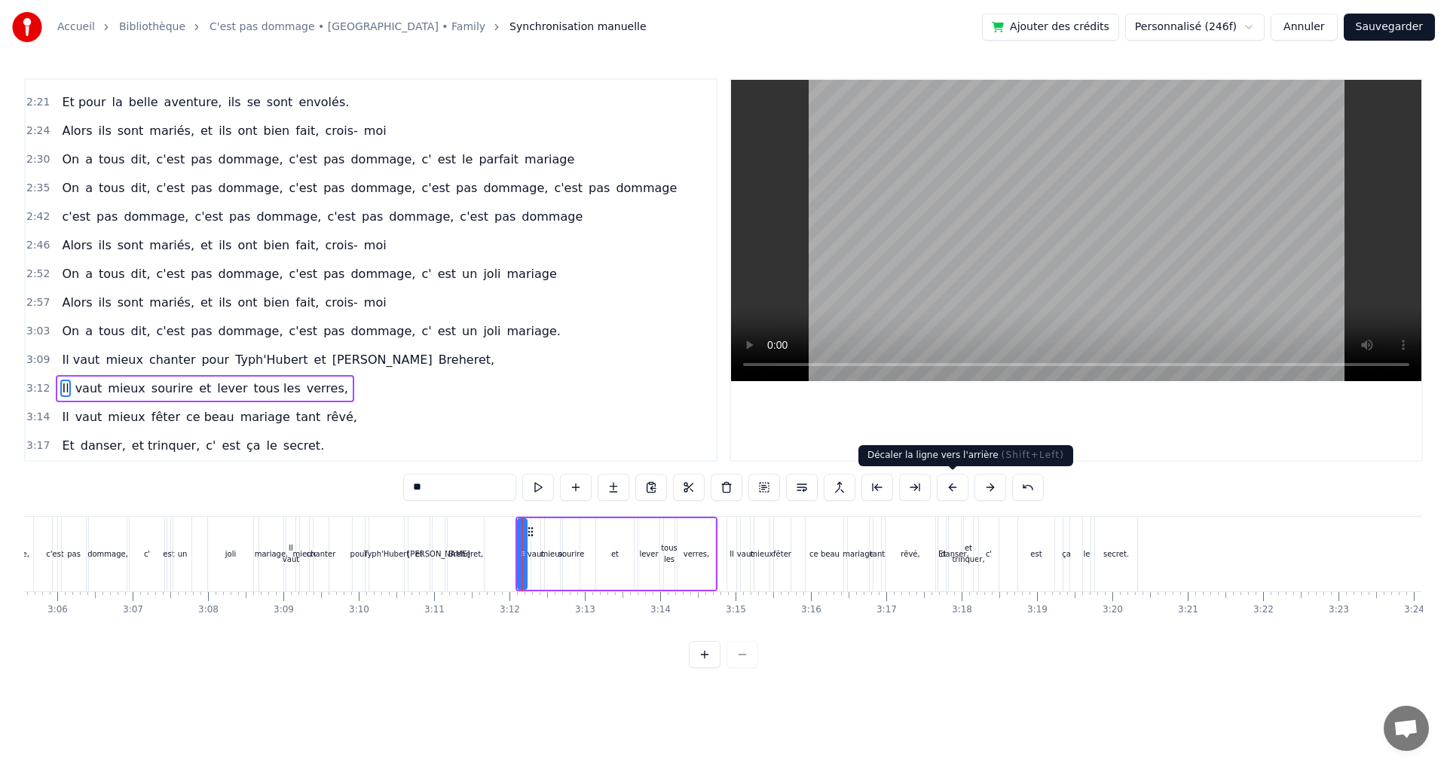
click at [958, 487] on button at bounding box center [952, 487] width 32 height 27
click at [960, 487] on button at bounding box center [952, 487] width 32 height 27
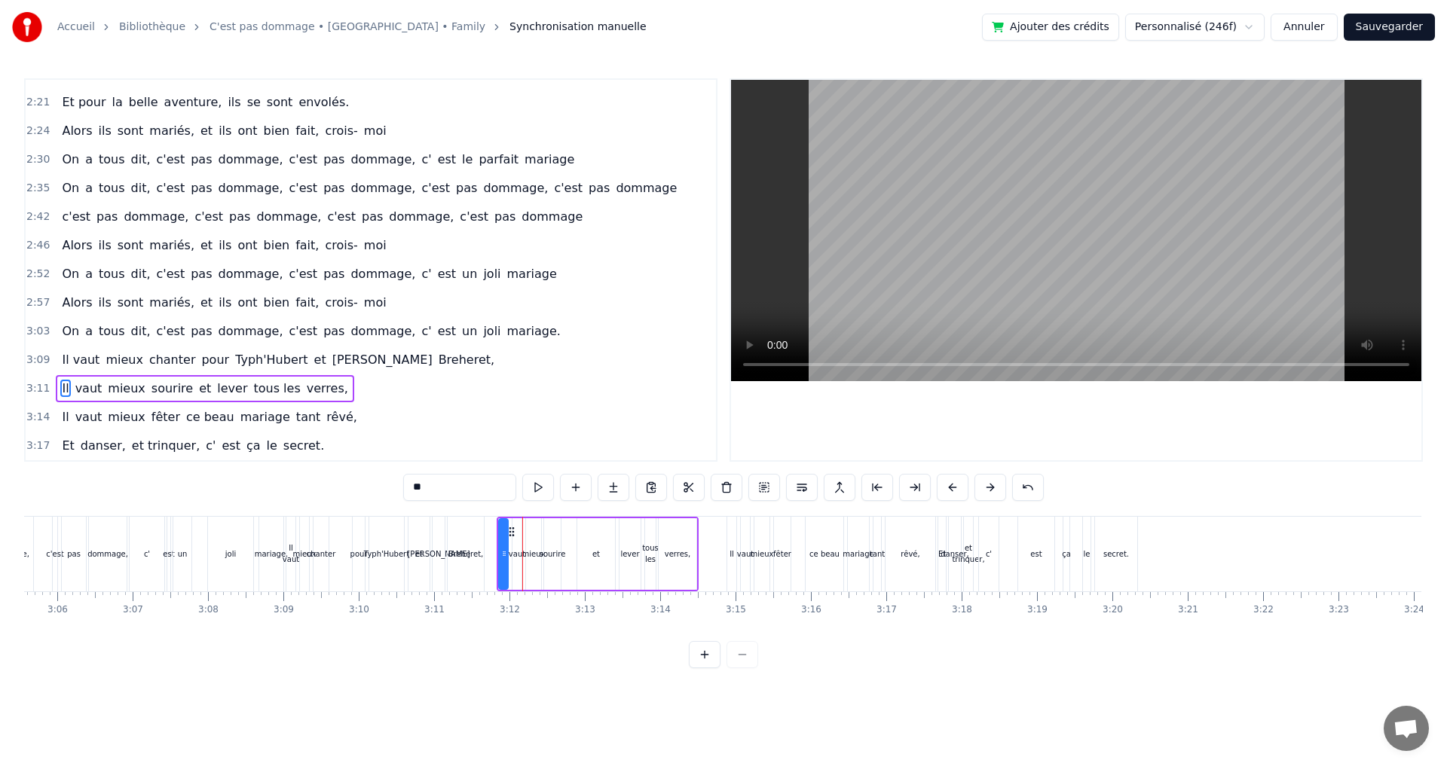
click at [732, 530] on div "Il" at bounding box center [731, 554] width 9 height 75
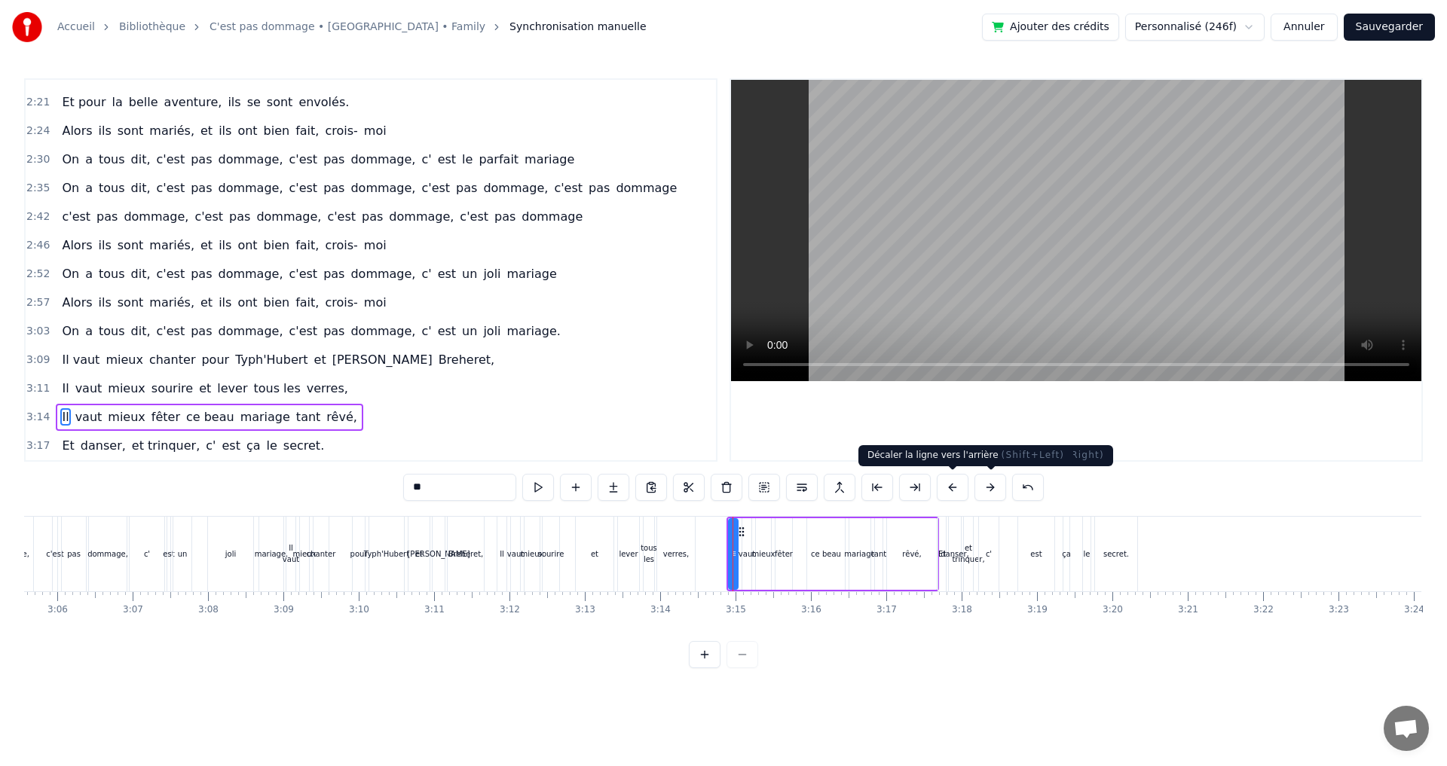
click at [943, 486] on button at bounding box center [952, 487] width 32 height 27
click at [945, 486] on button at bounding box center [952, 487] width 32 height 27
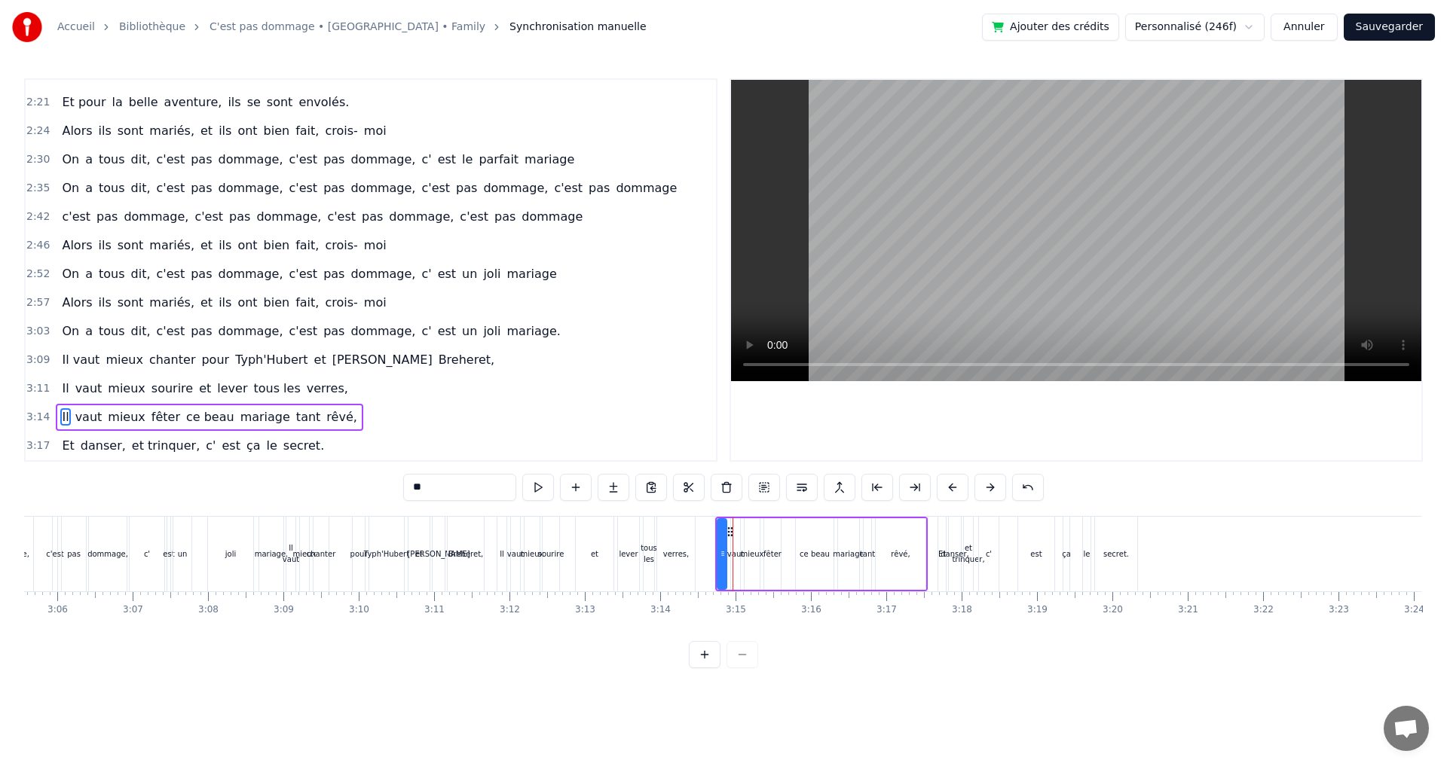
click at [945, 486] on button at bounding box center [952, 487] width 32 height 27
click at [940, 536] on div "Et" at bounding box center [942, 554] width 8 height 75
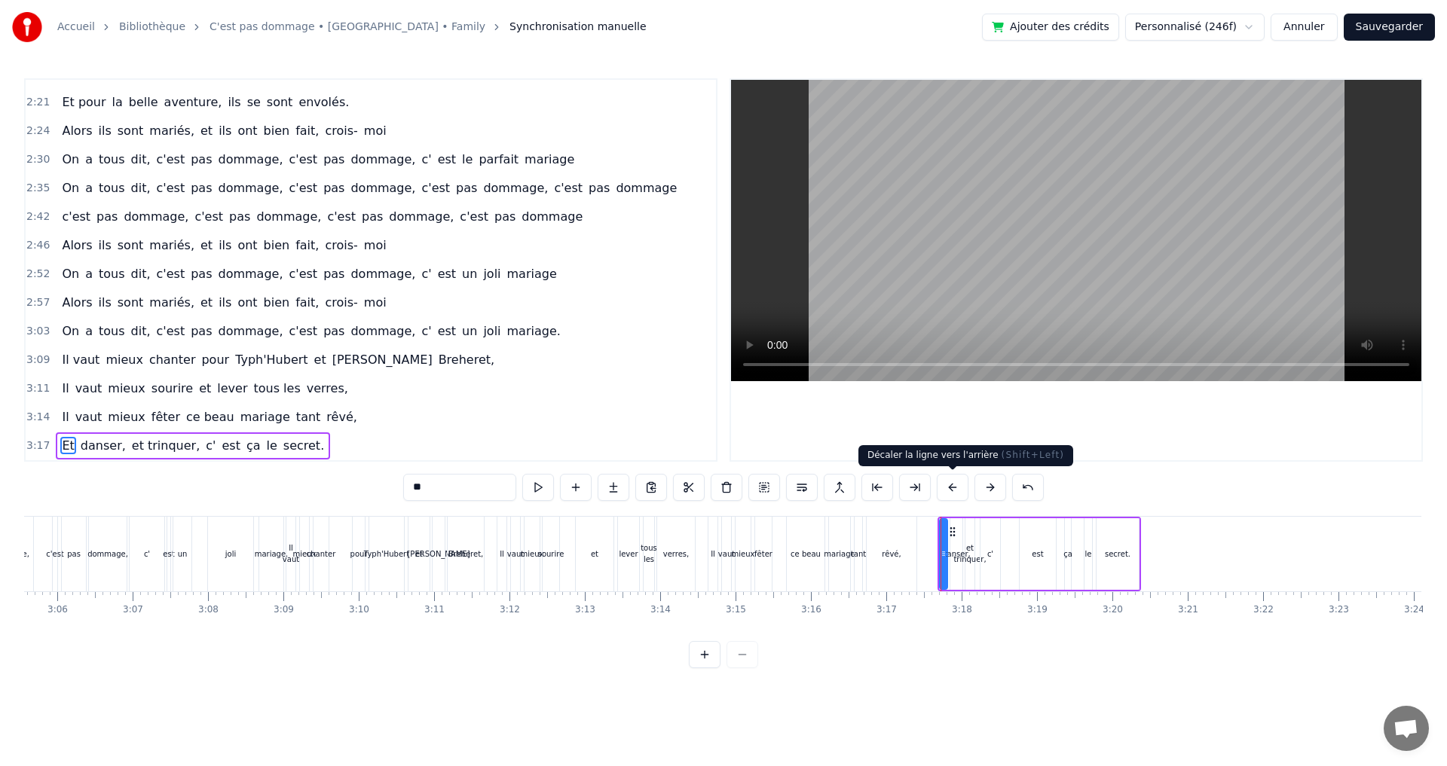
click at [952, 494] on button at bounding box center [952, 487] width 32 height 27
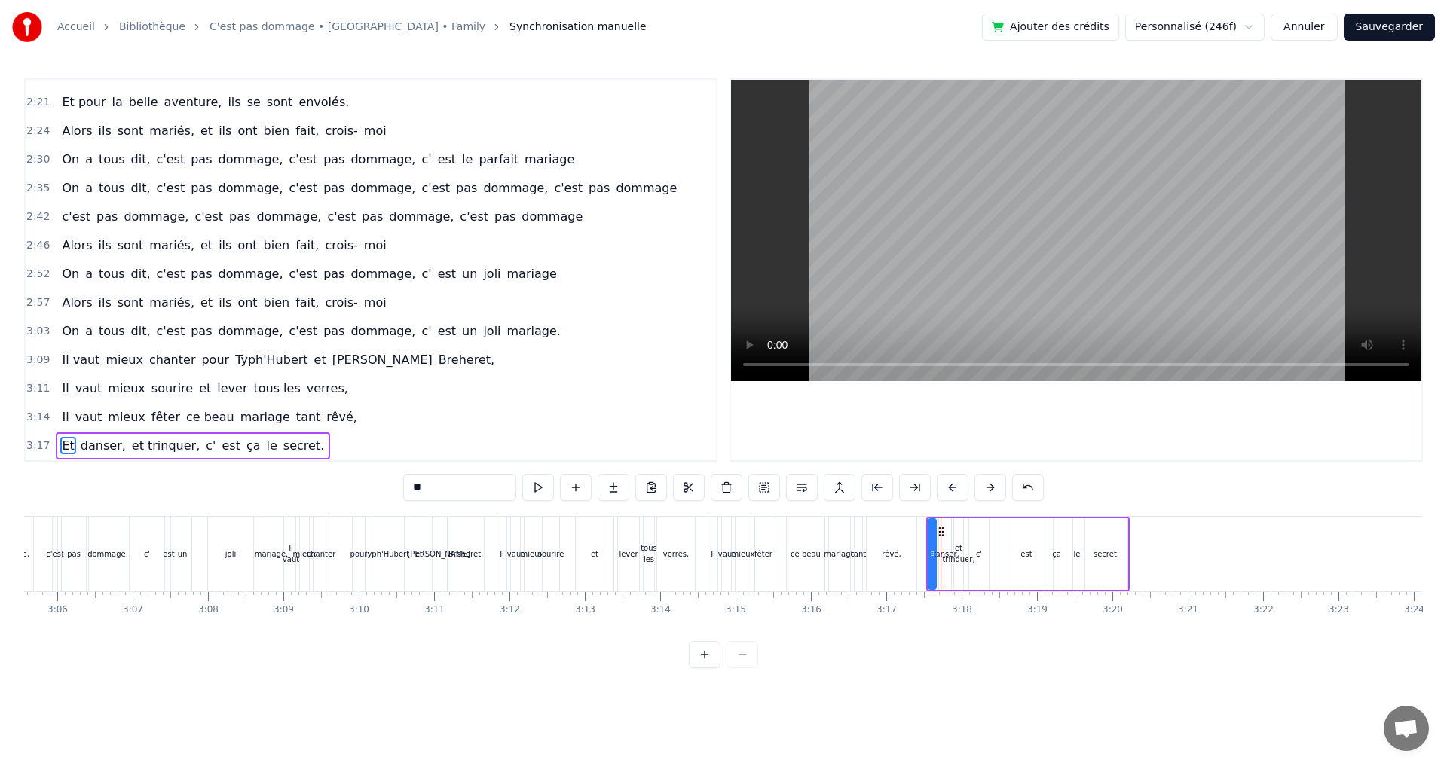
click at [952, 494] on button at bounding box center [952, 487] width 32 height 27
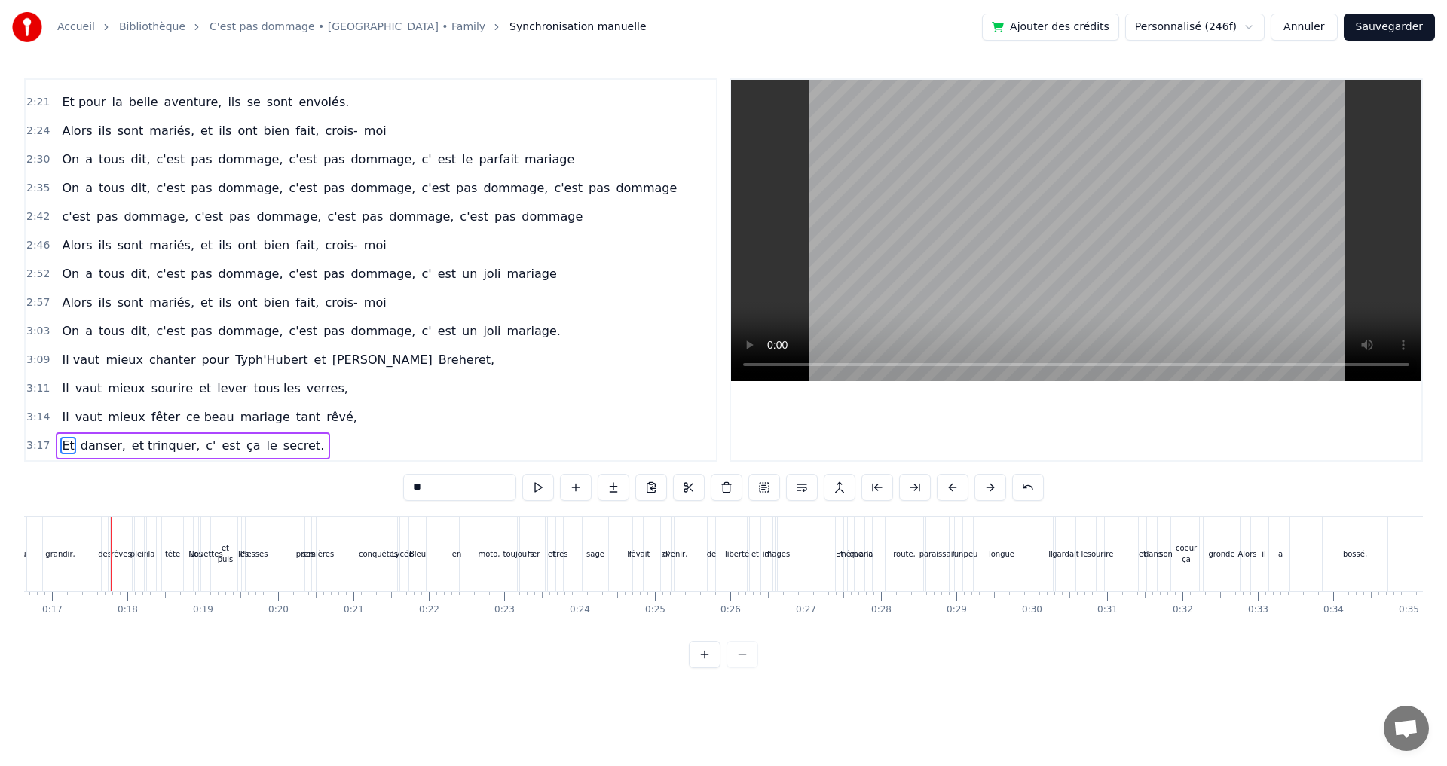
scroll to position [0, 962]
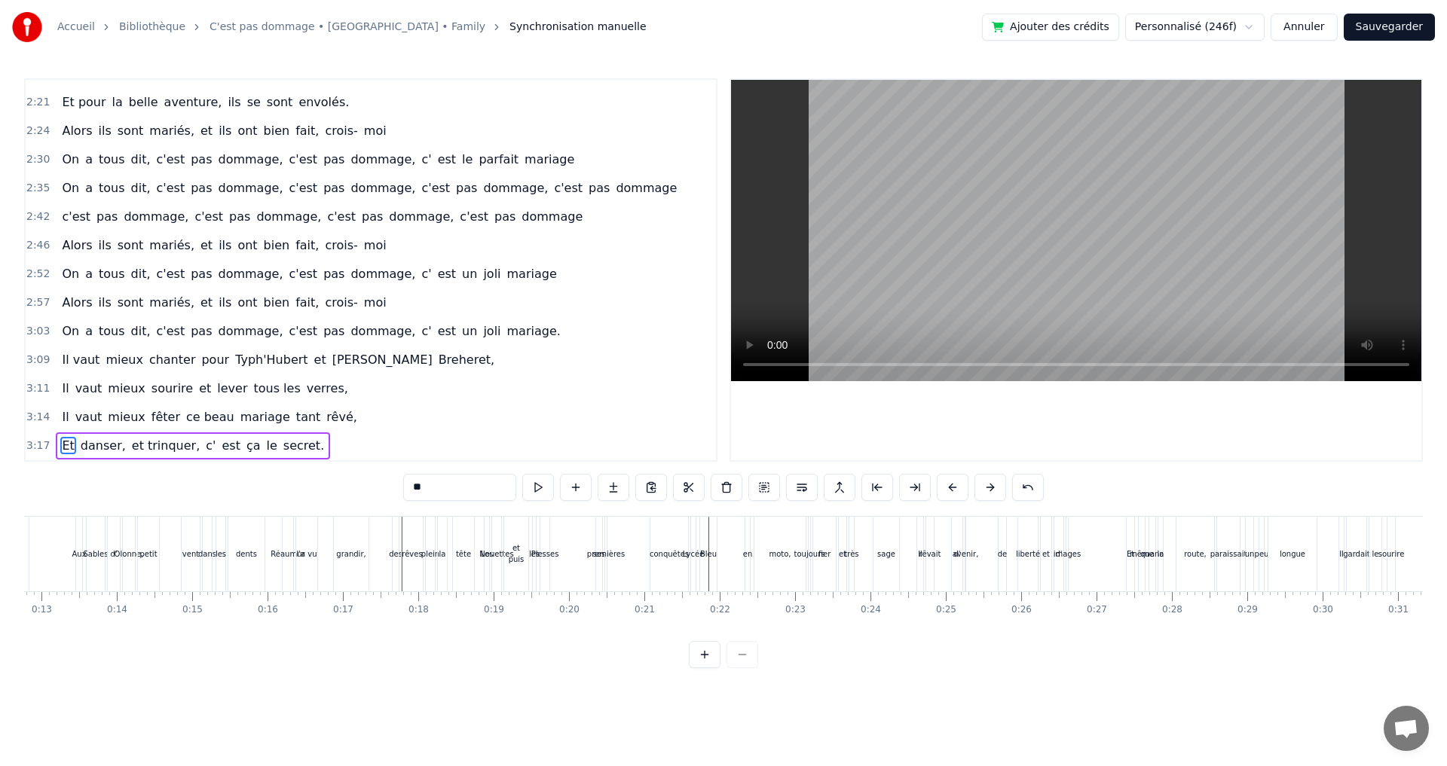
click at [708, 665] on button at bounding box center [705, 654] width 32 height 27
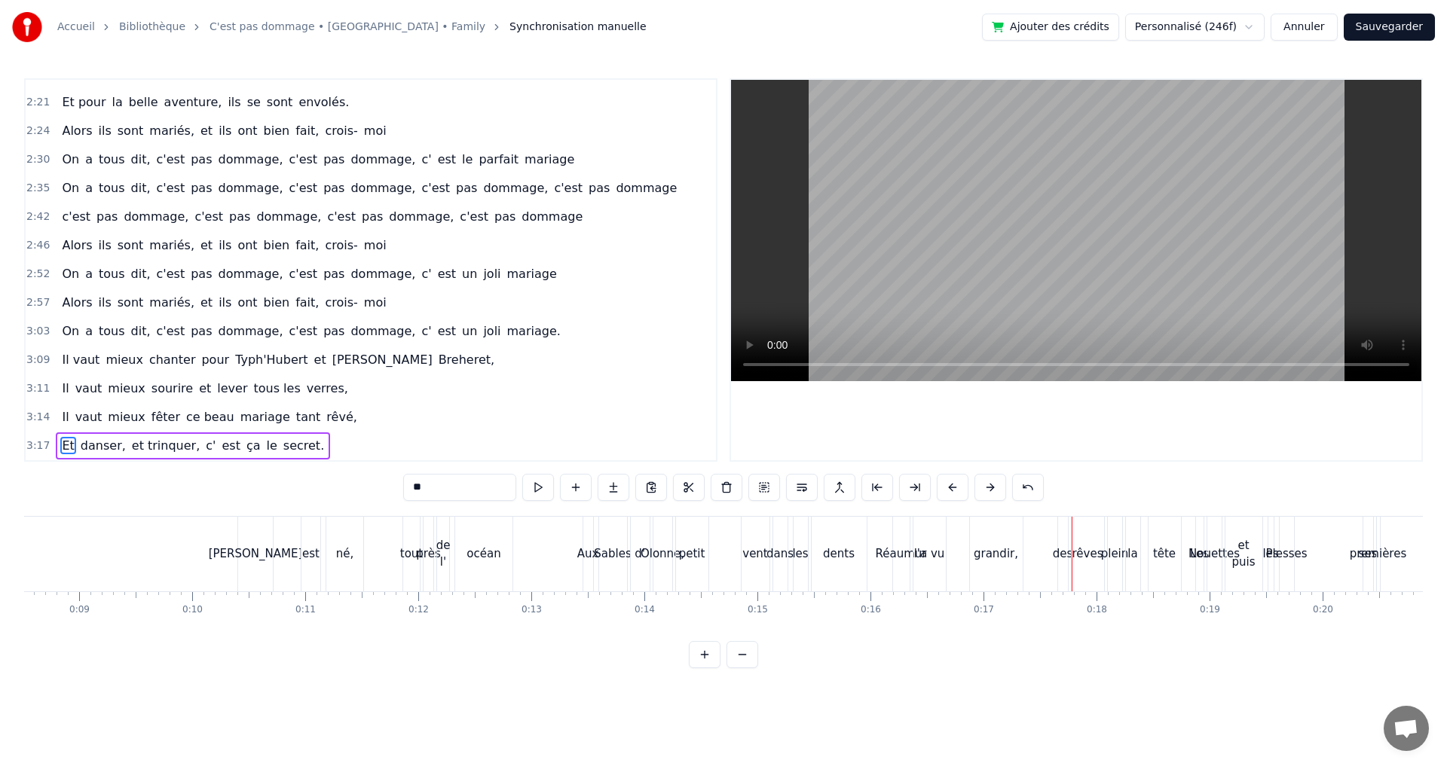
click at [707, 665] on button at bounding box center [705, 654] width 32 height 27
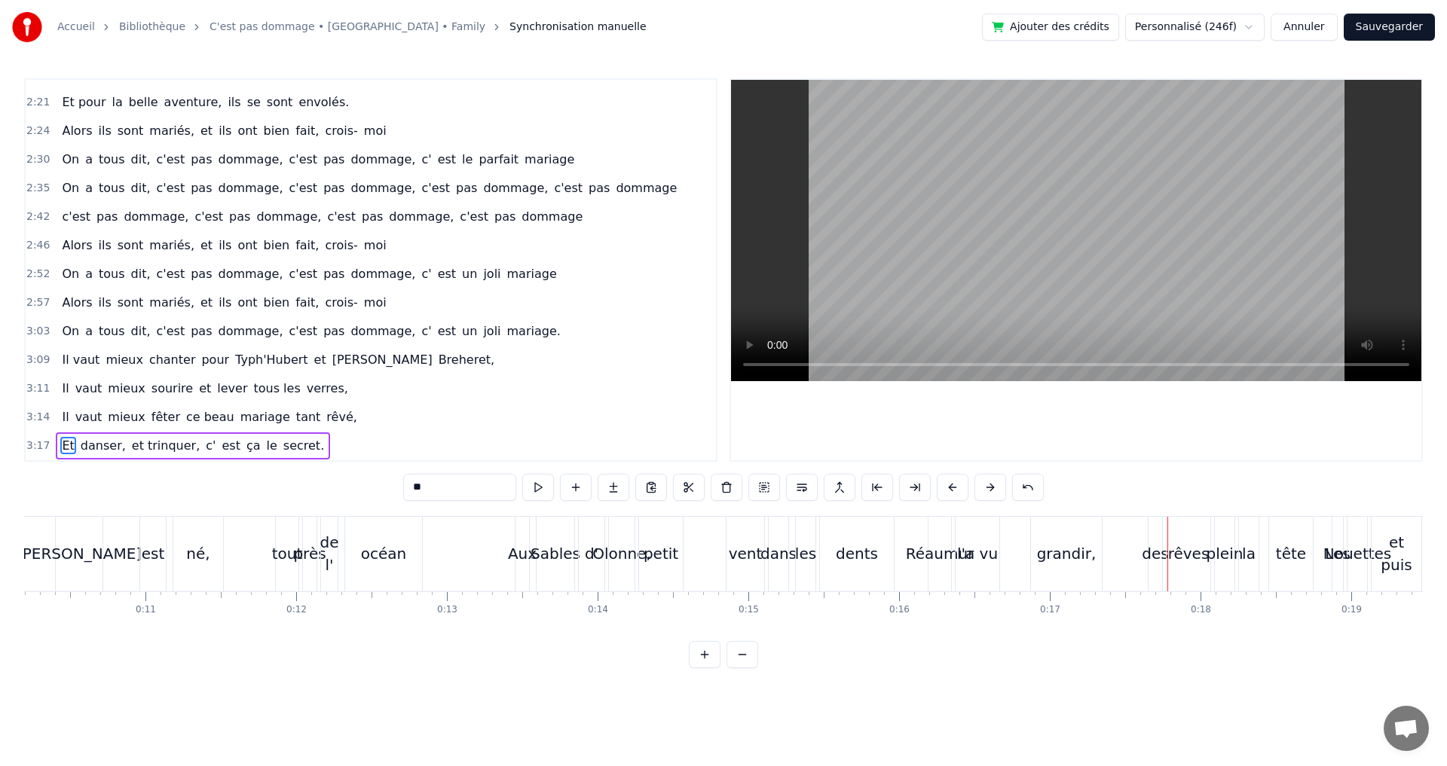
scroll to position [0, 1621]
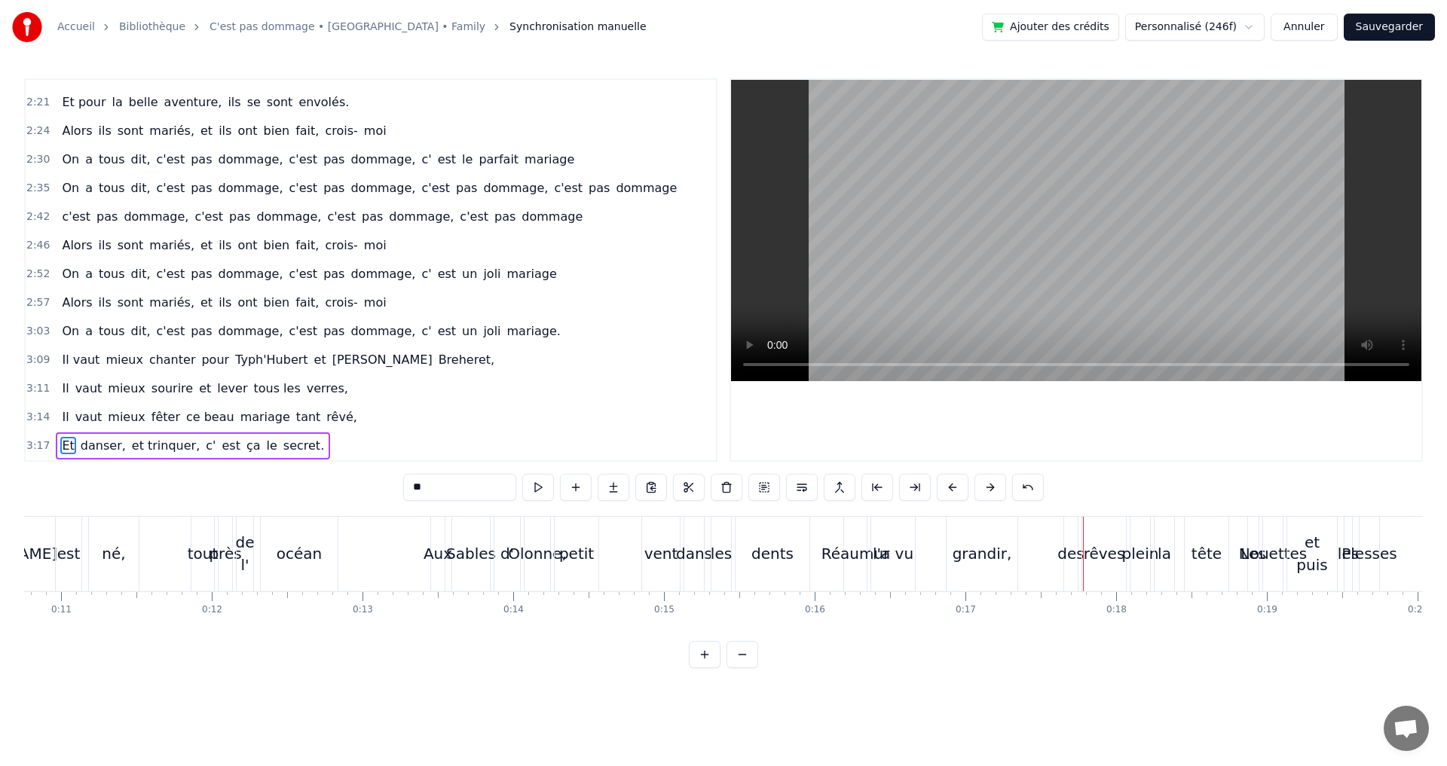
click at [585, 545] on div "petit" at bounding box center [576, 553] width 35 height 23
type input "*****"
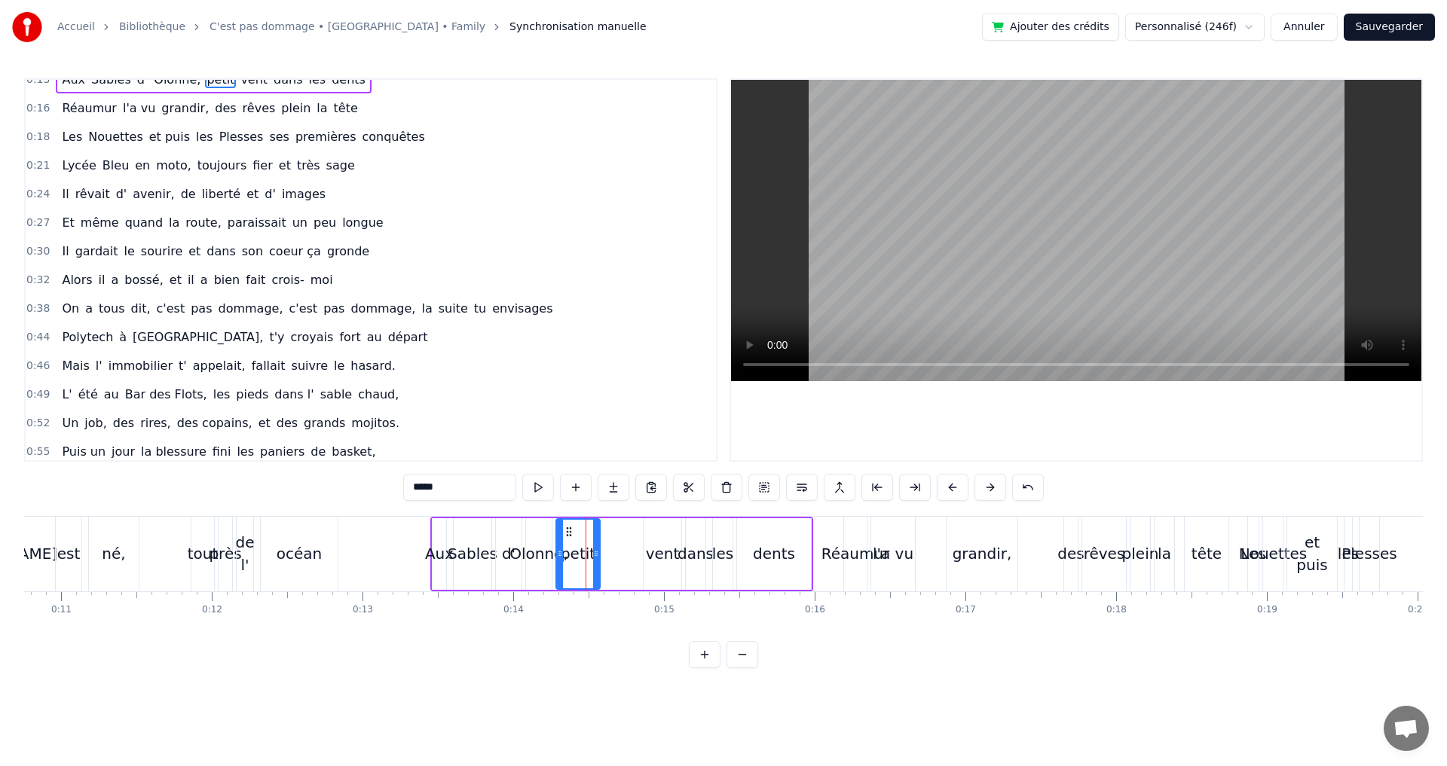
scroll to position [0, 0]
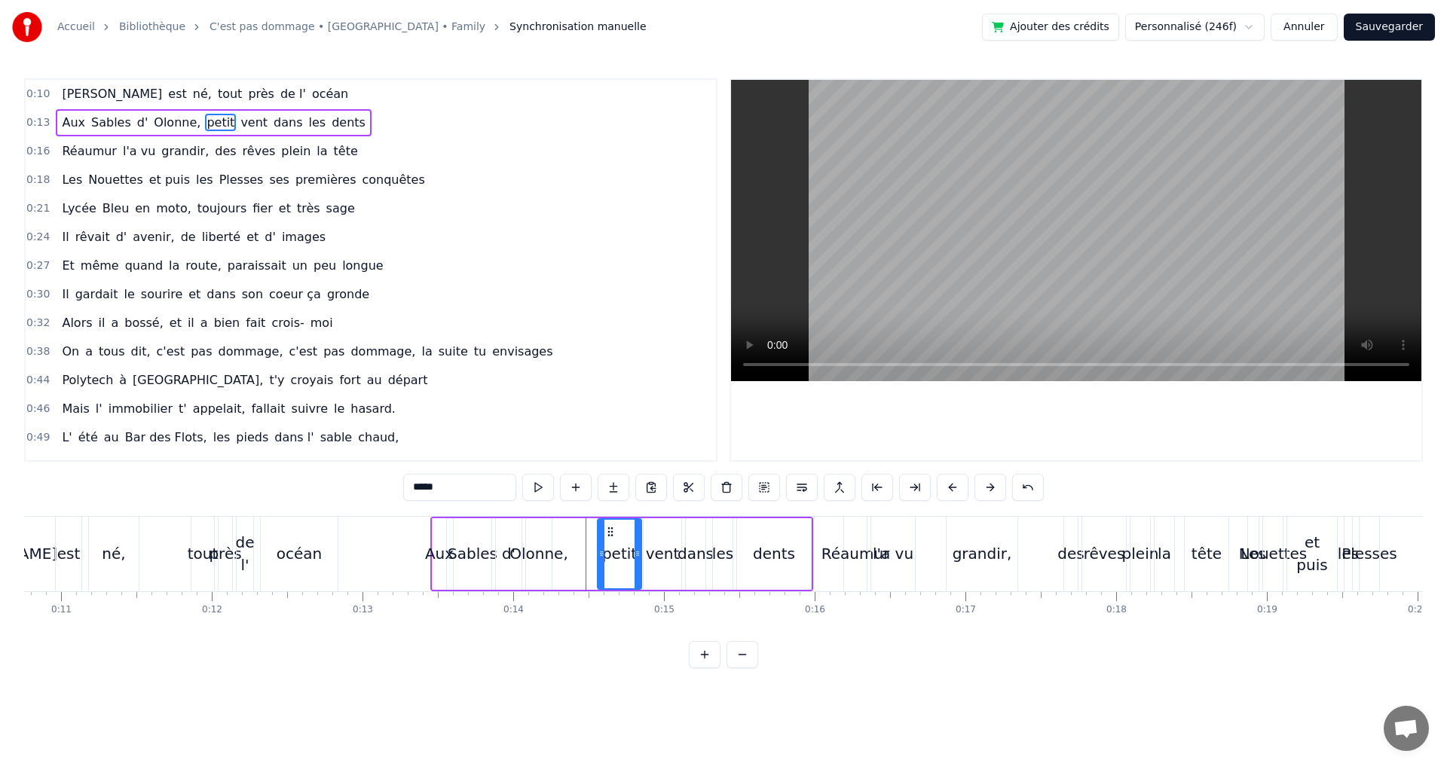
drag, startPoint x: 567, startPoint y: 533, endPoint x: 608, endPoint y: 536, distance: 41.5
click at [608, 536] on icon at bounding box center [610, 532] width 12 height 12
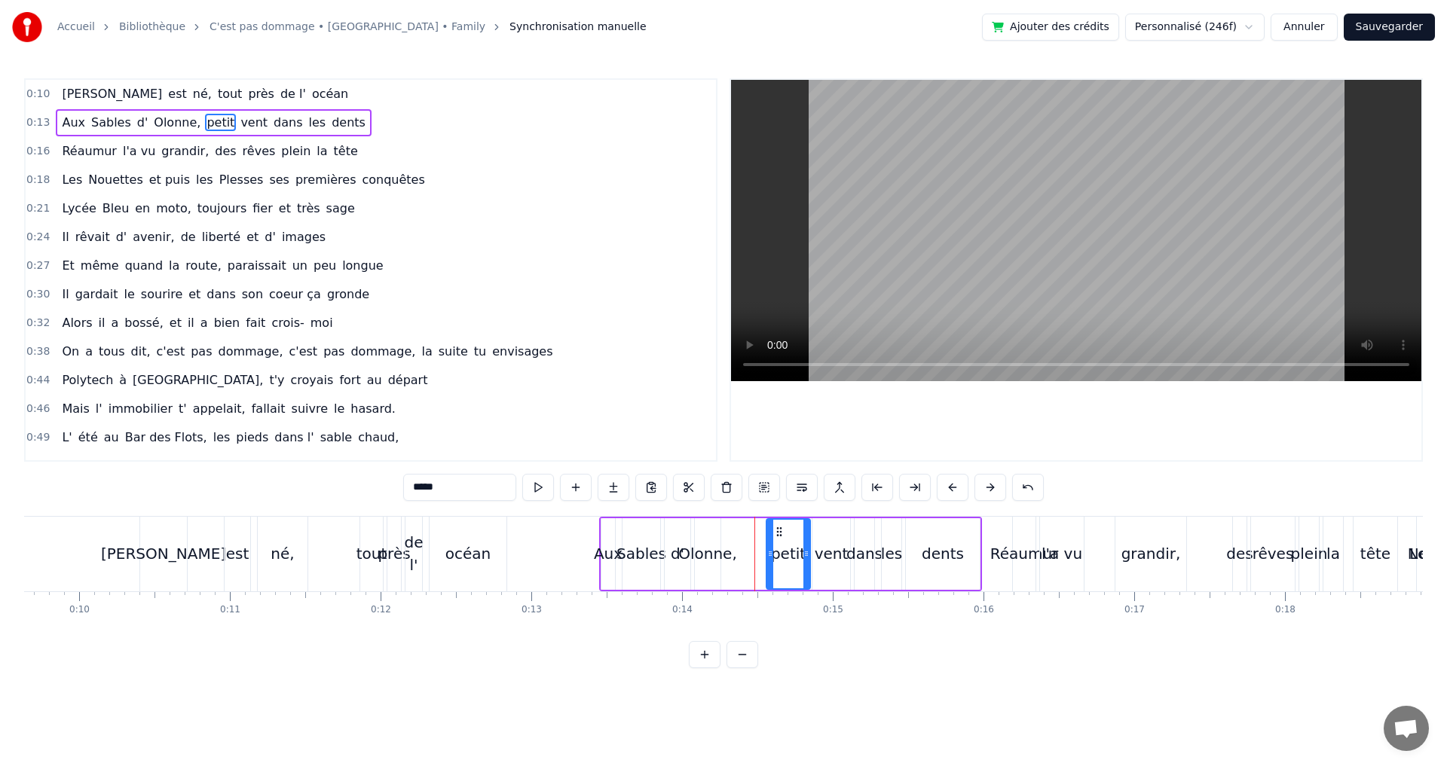
scroll to position [0, 1316]
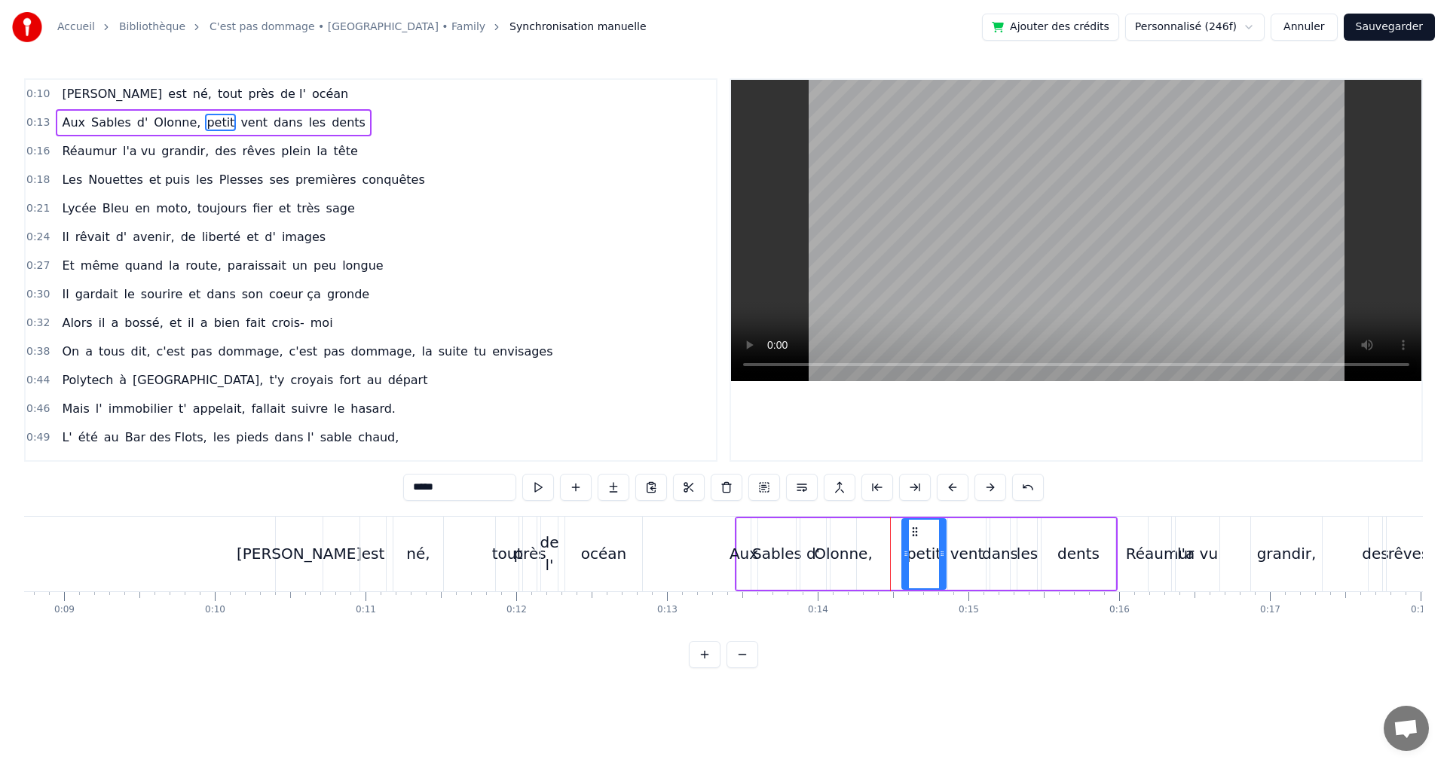
click at [740, 655] on button at bounding box center [742, 654] width 32 height 27
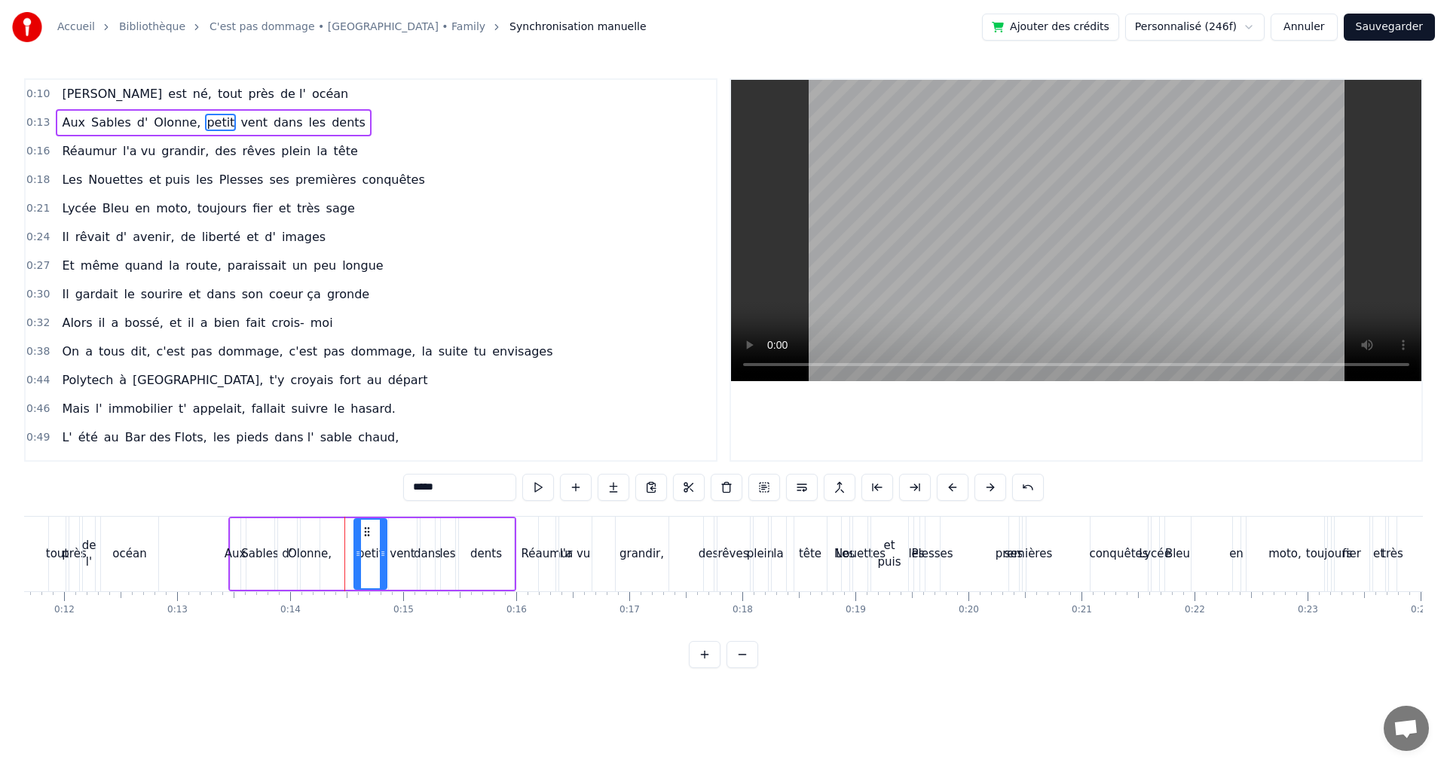
click at [740, 655] on button at bounding box center [742, 654] width 32 height 27
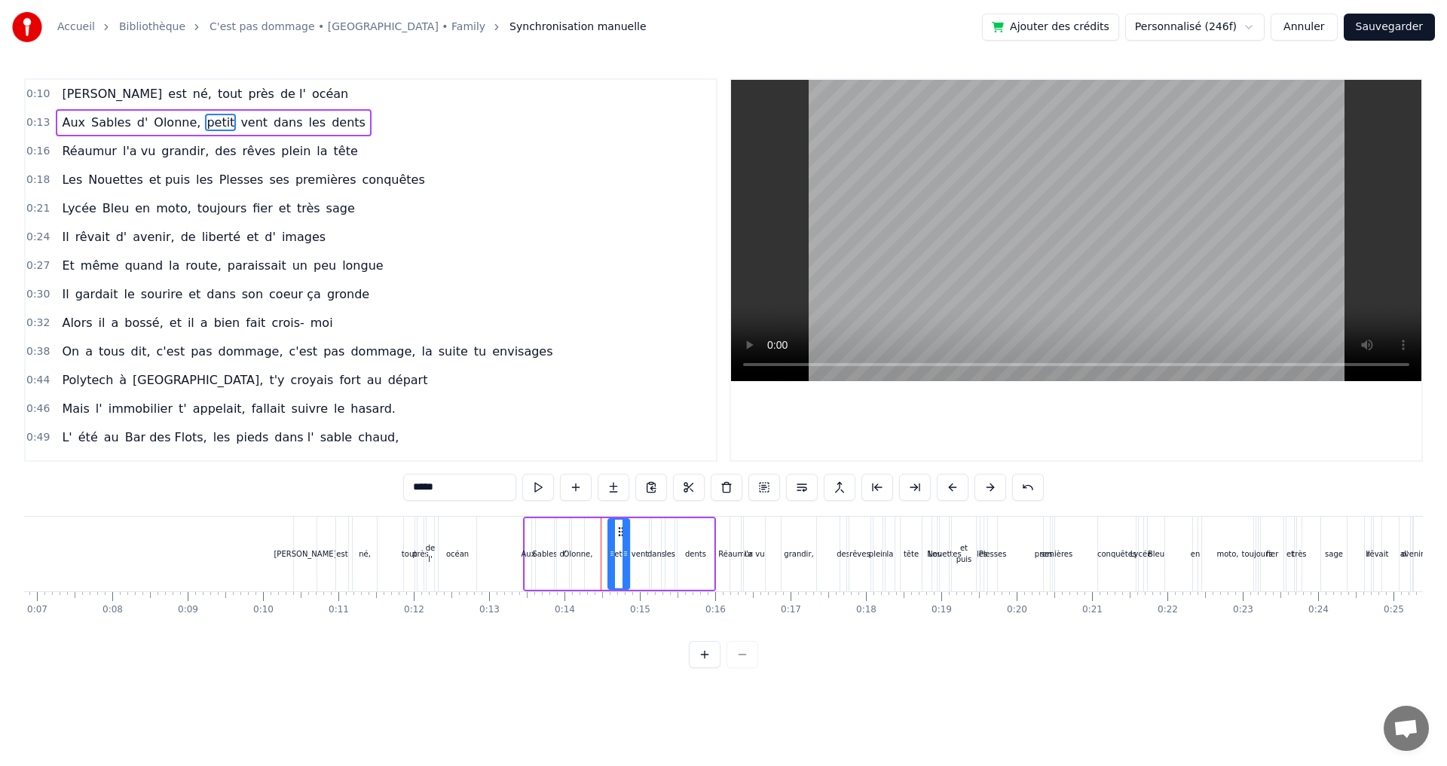
scroll to position [0, 498]
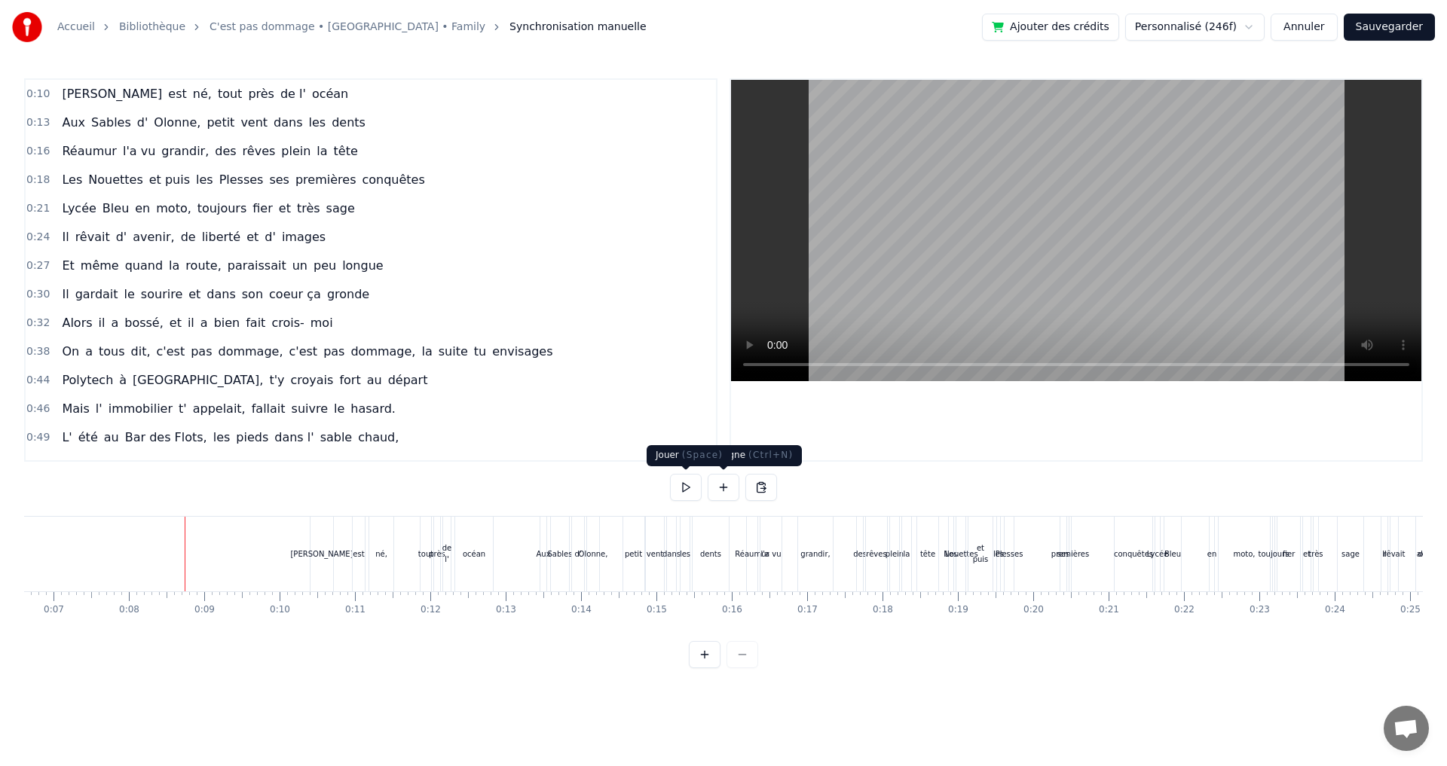
click at [682, 488] on button at bounding box center [686, 487] width 32 height 27
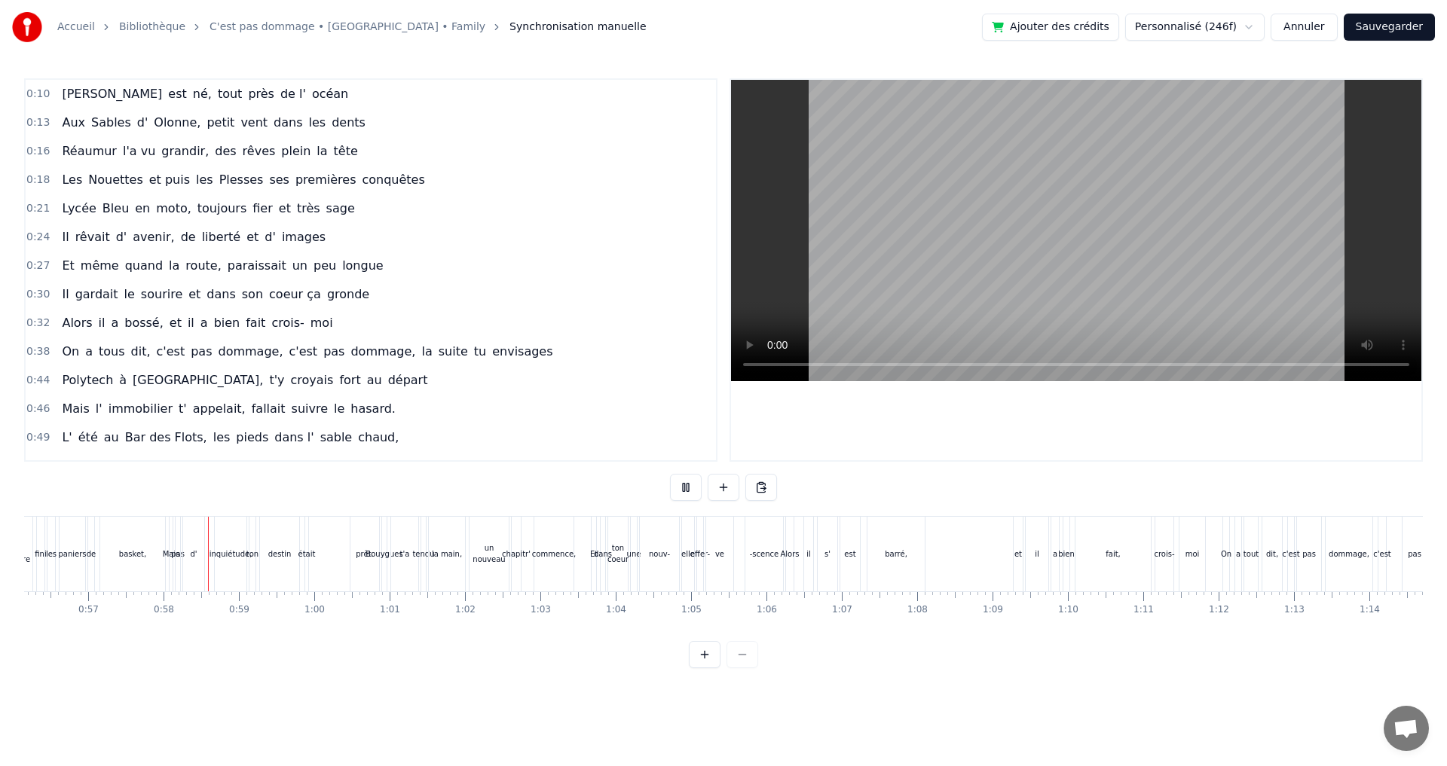
scroll to position [0, 4283]
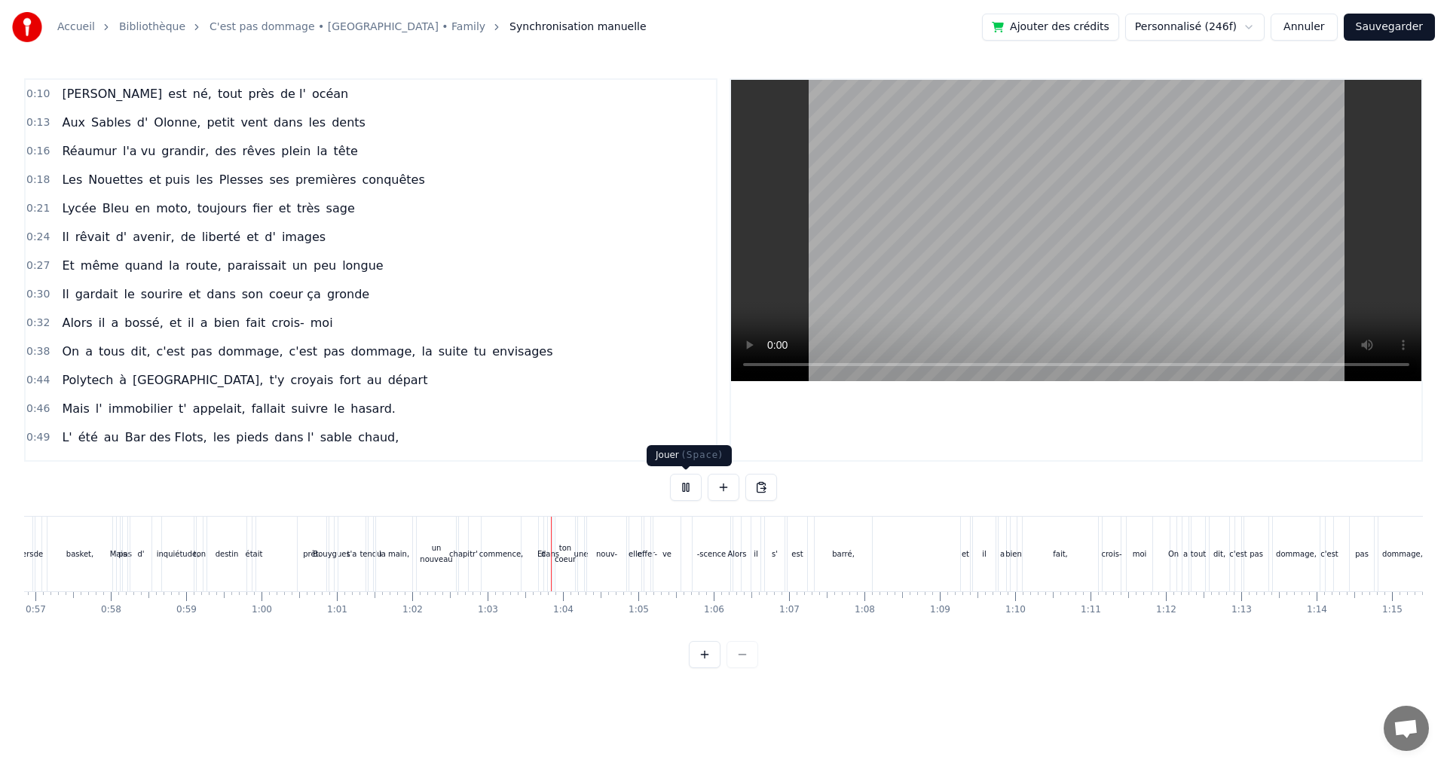
click at [692, 495] on button at bounding box center [686, 487] width 32 height 27
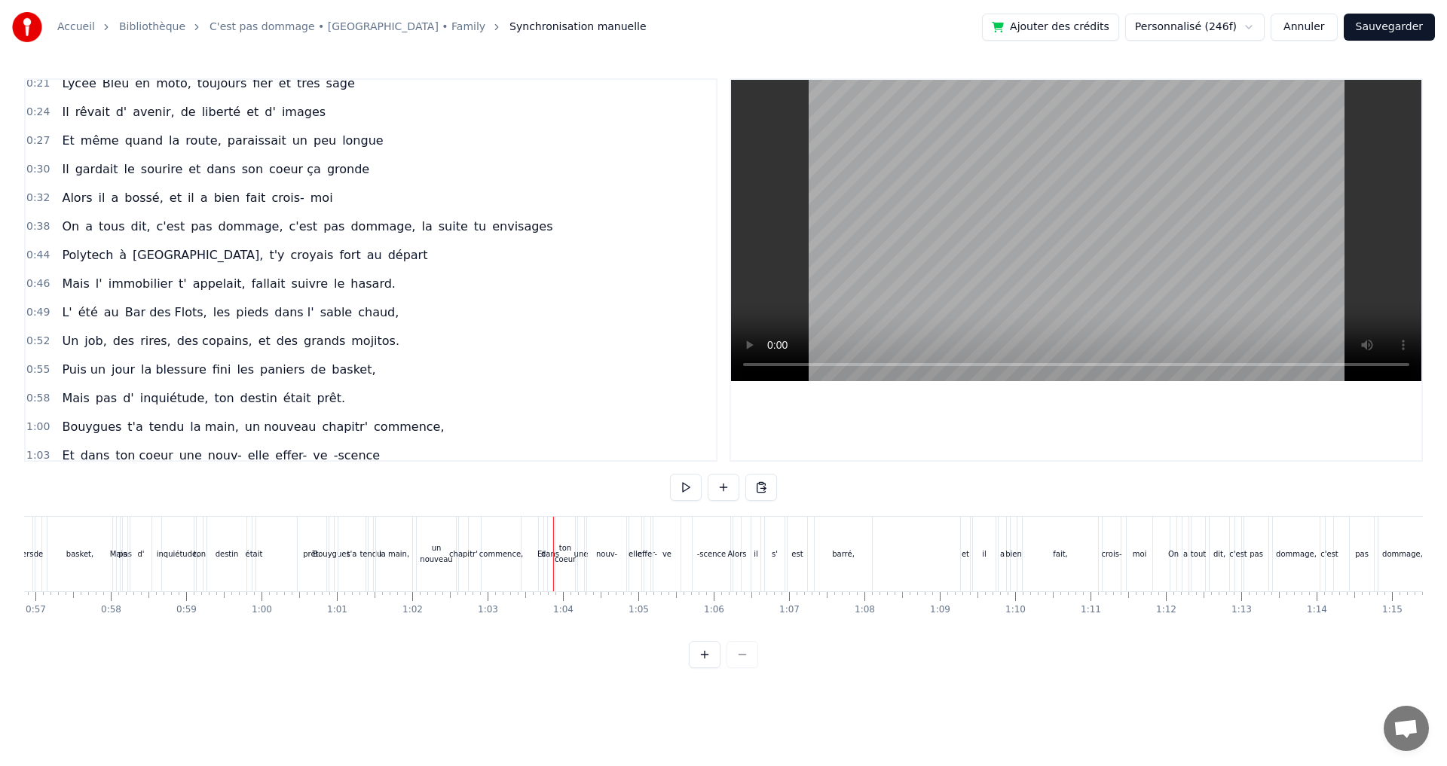
scroll to position [151, 0]
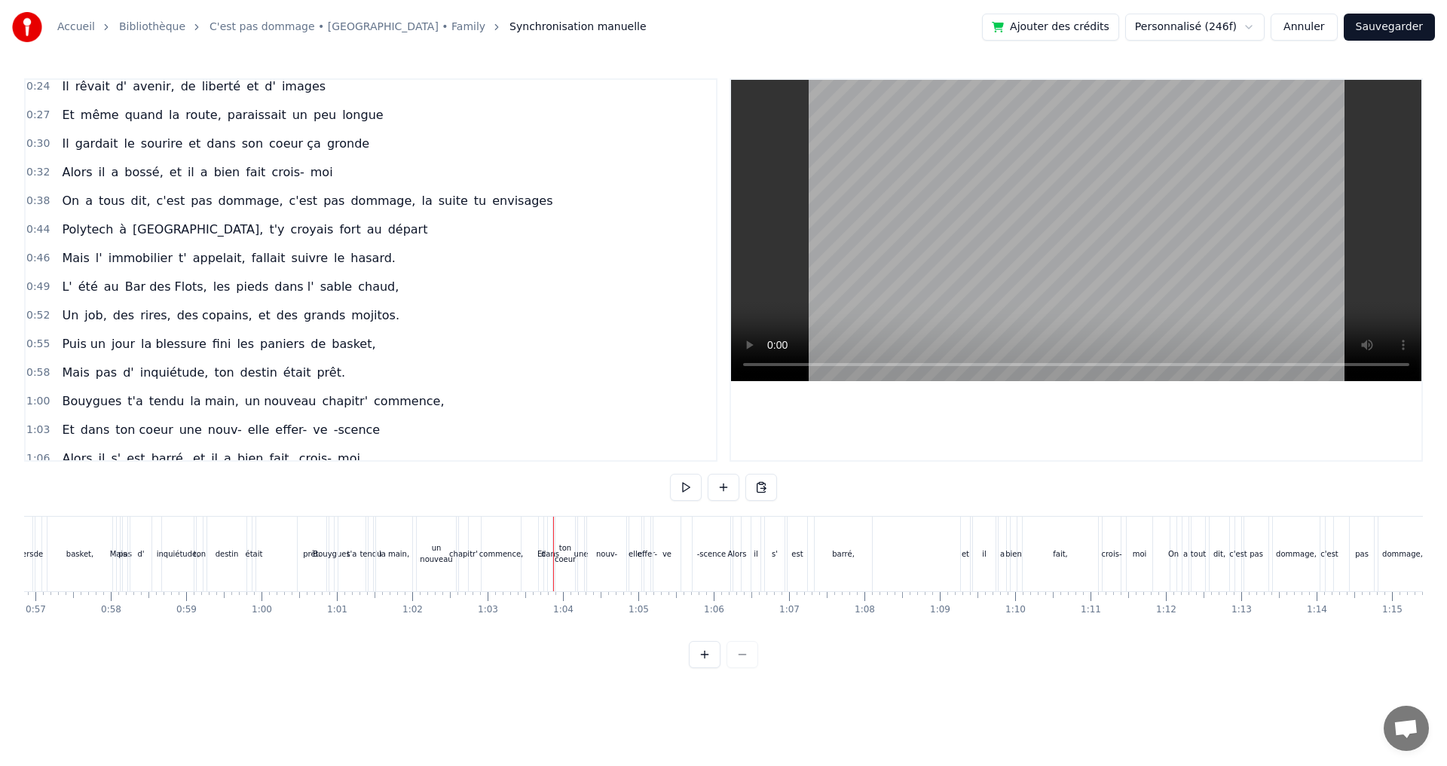
click at [212, 373] on span "ton" at bounding box center [223, 372] width 23 height 17
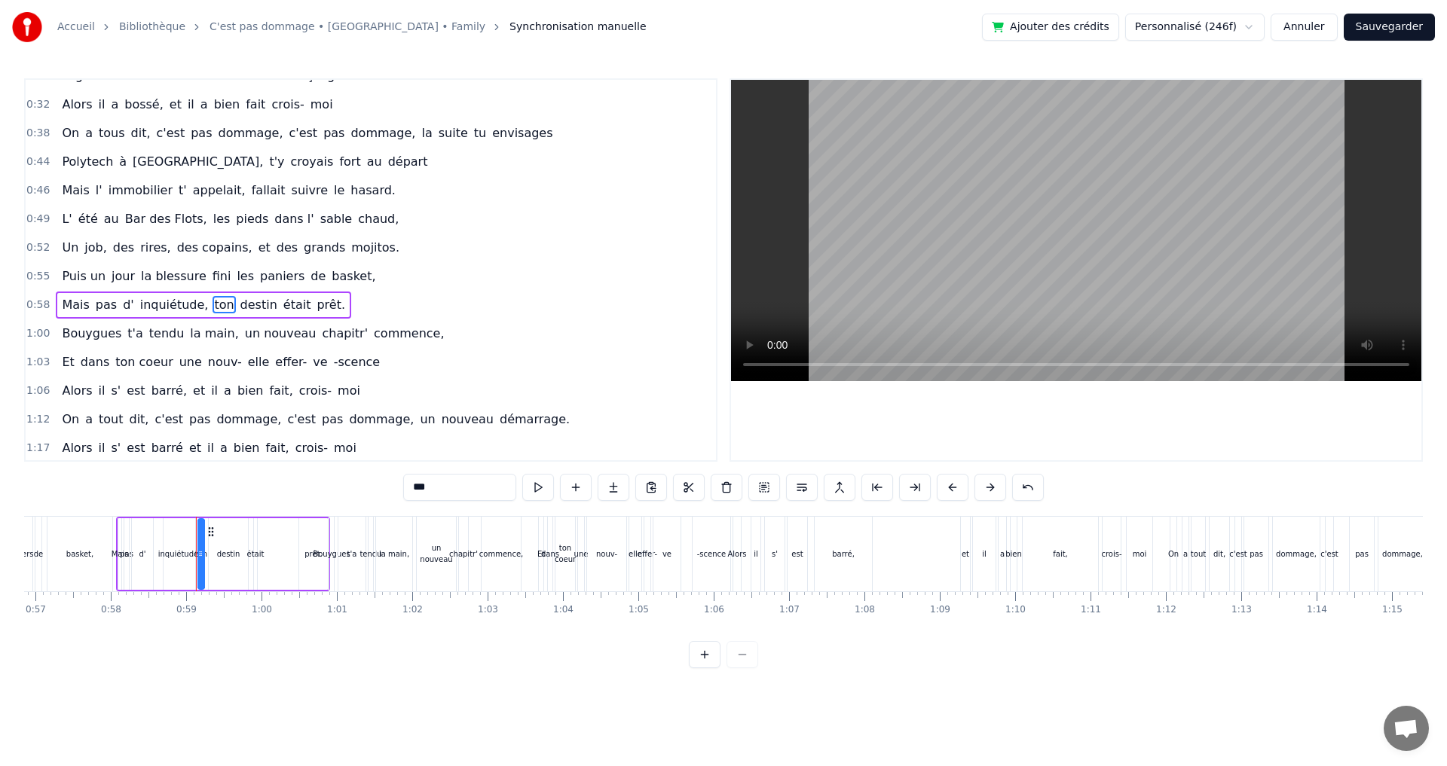
scroll to position [253, 0]
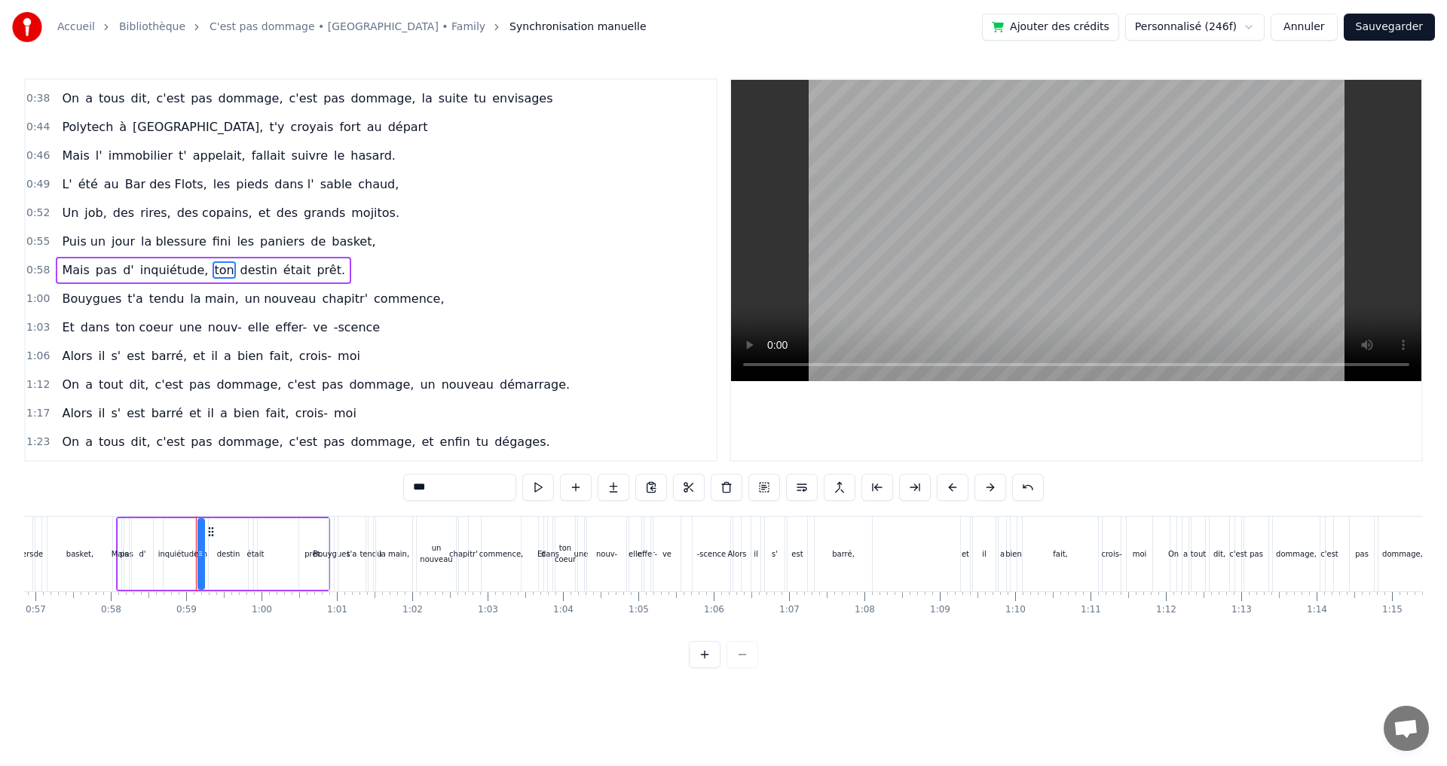
click at [443, 478] on input "***" at bounding box center [459, 487] width 113 height 27
type input "**********"
click at [1406, 35] on button "Sauvegarder" at bounding box center [1388, 27] width 91 height 27
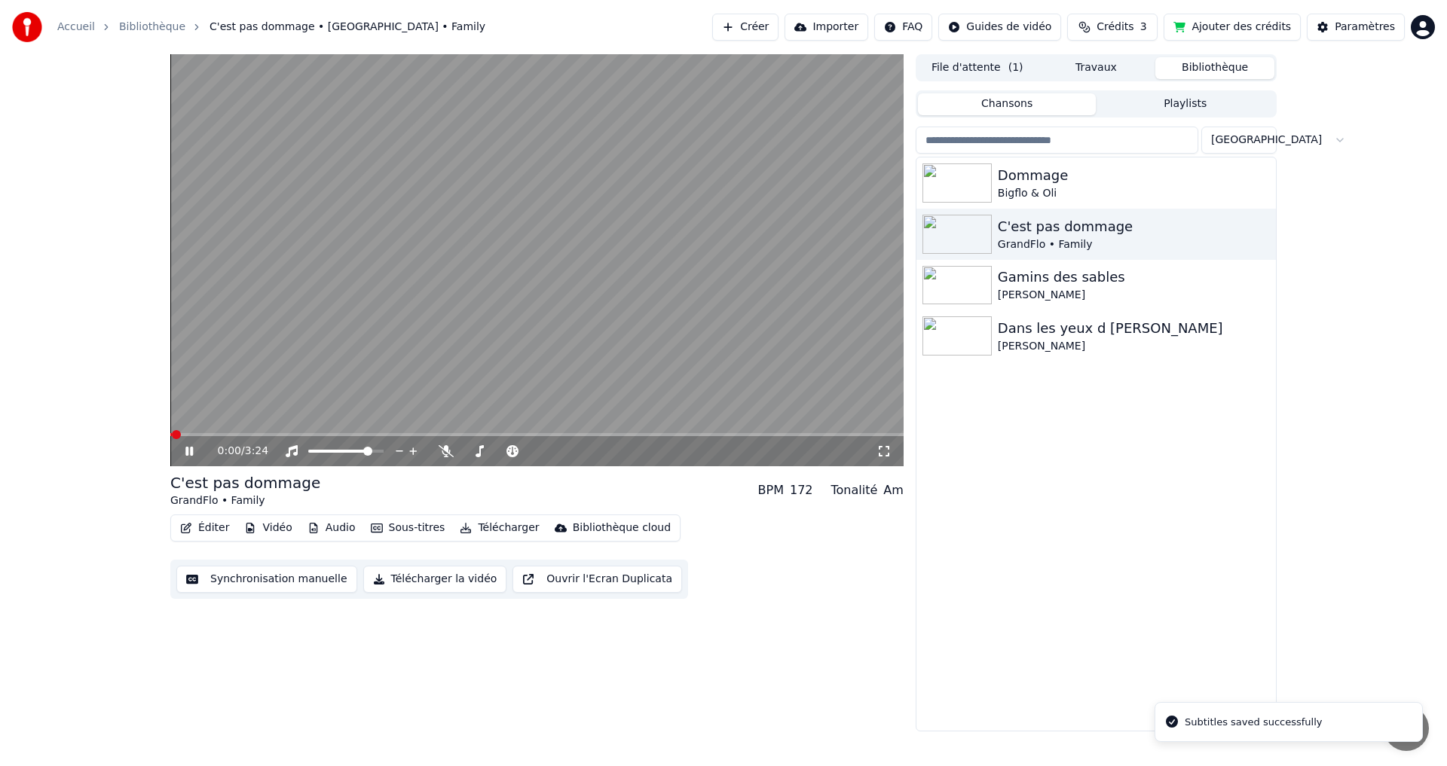
click at [490, 527] on button "Télécharger" at bounding box center [499, 528] width 91 height 21
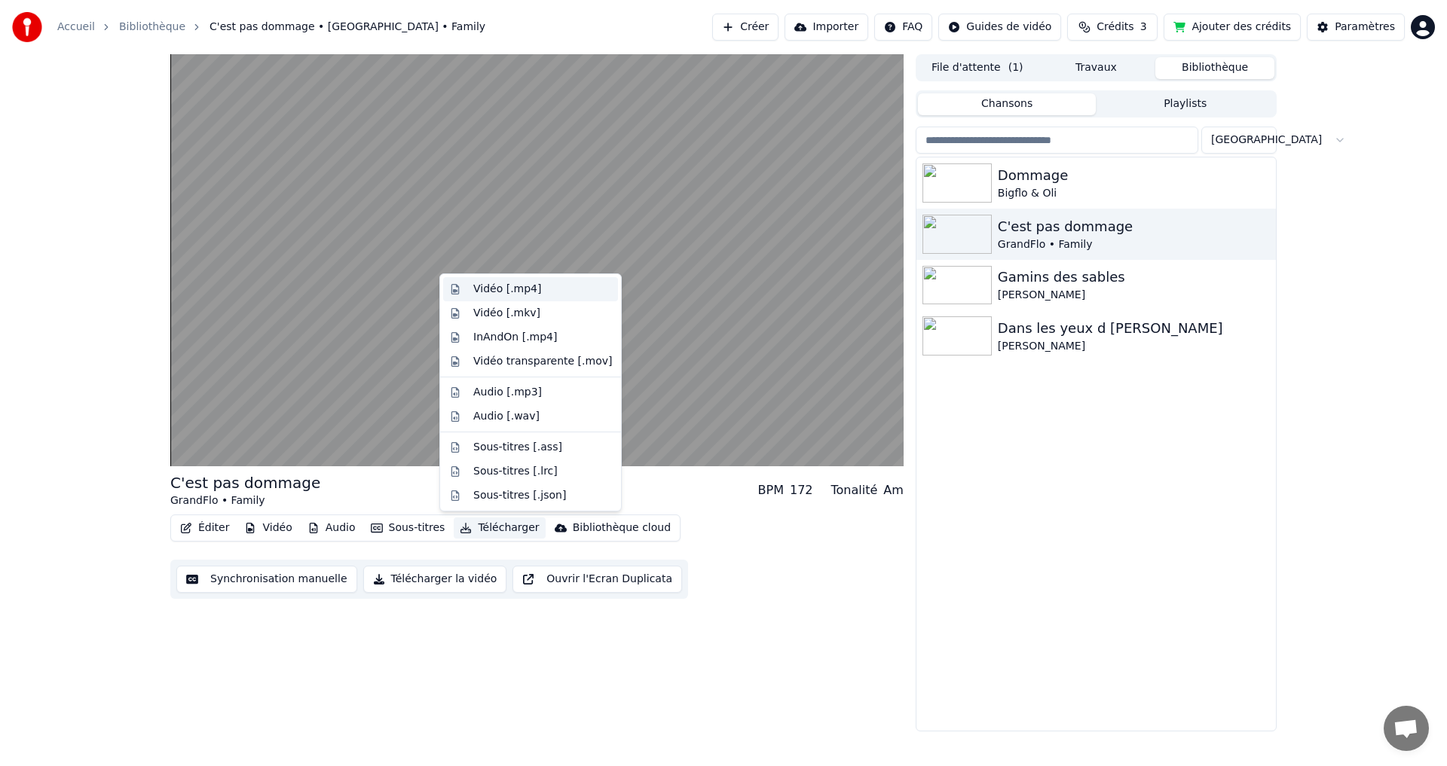
click at [529, 290] on div "Vidéo [.mp4]" at bounding box center [507, 289] width 68 height 15
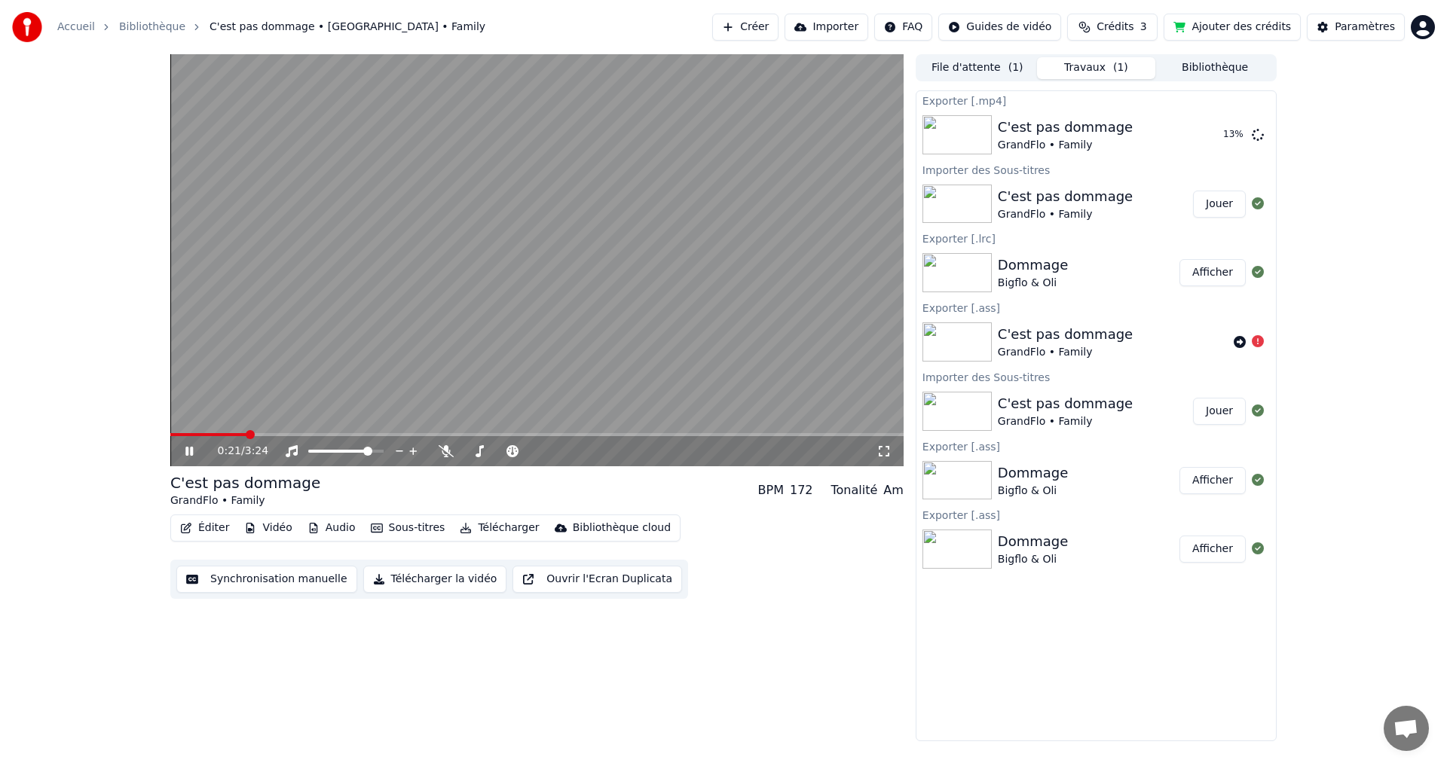
click at [190, 451] on icon at bounding box center [199, 451] width 35 height 12
click at [1202, 133] on button "Afficher" at bounding box center [1212, 134] width 66 height 27
click at [270, 575] on button "Synchronisation manuelle" at bounding box center [266, 579] width 181 height 27
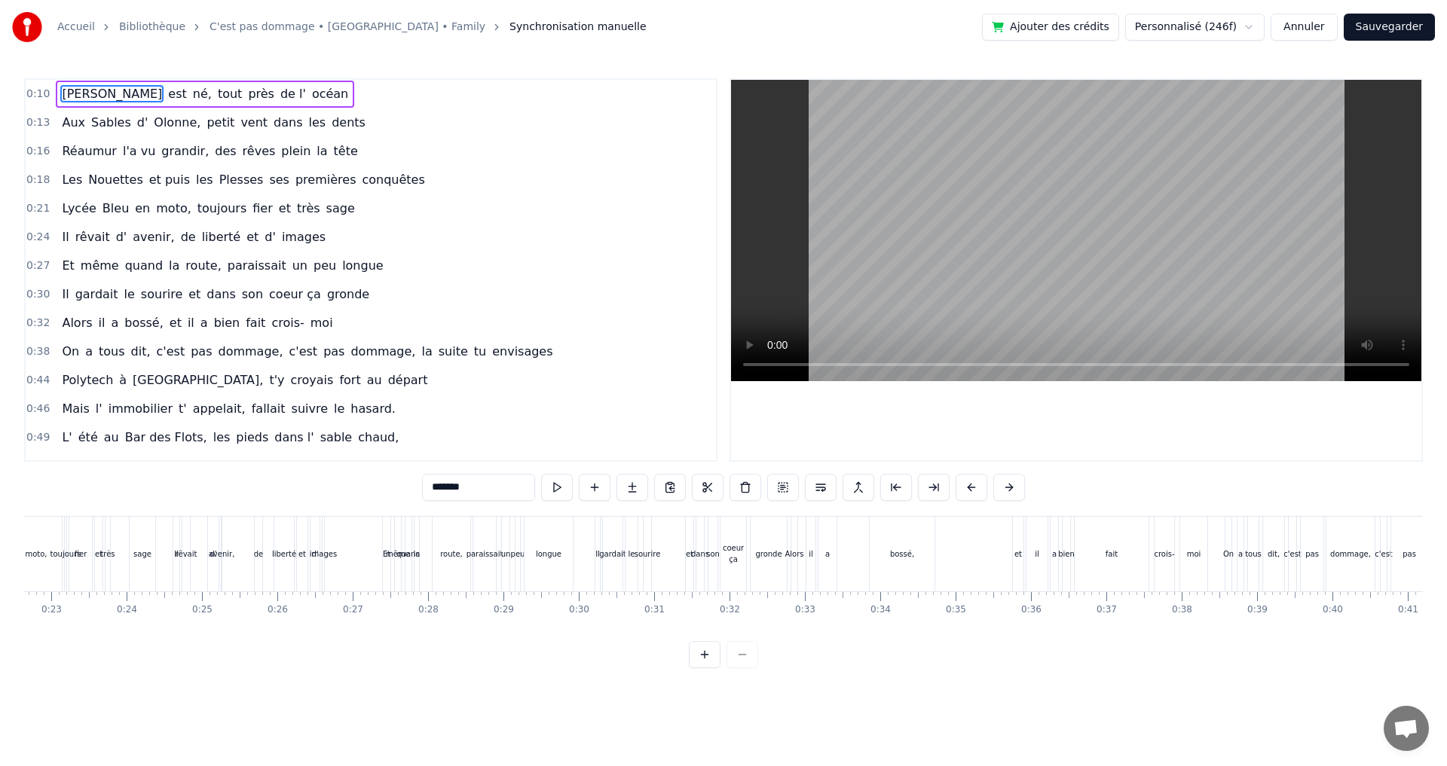
scroll to position [0, 1764]
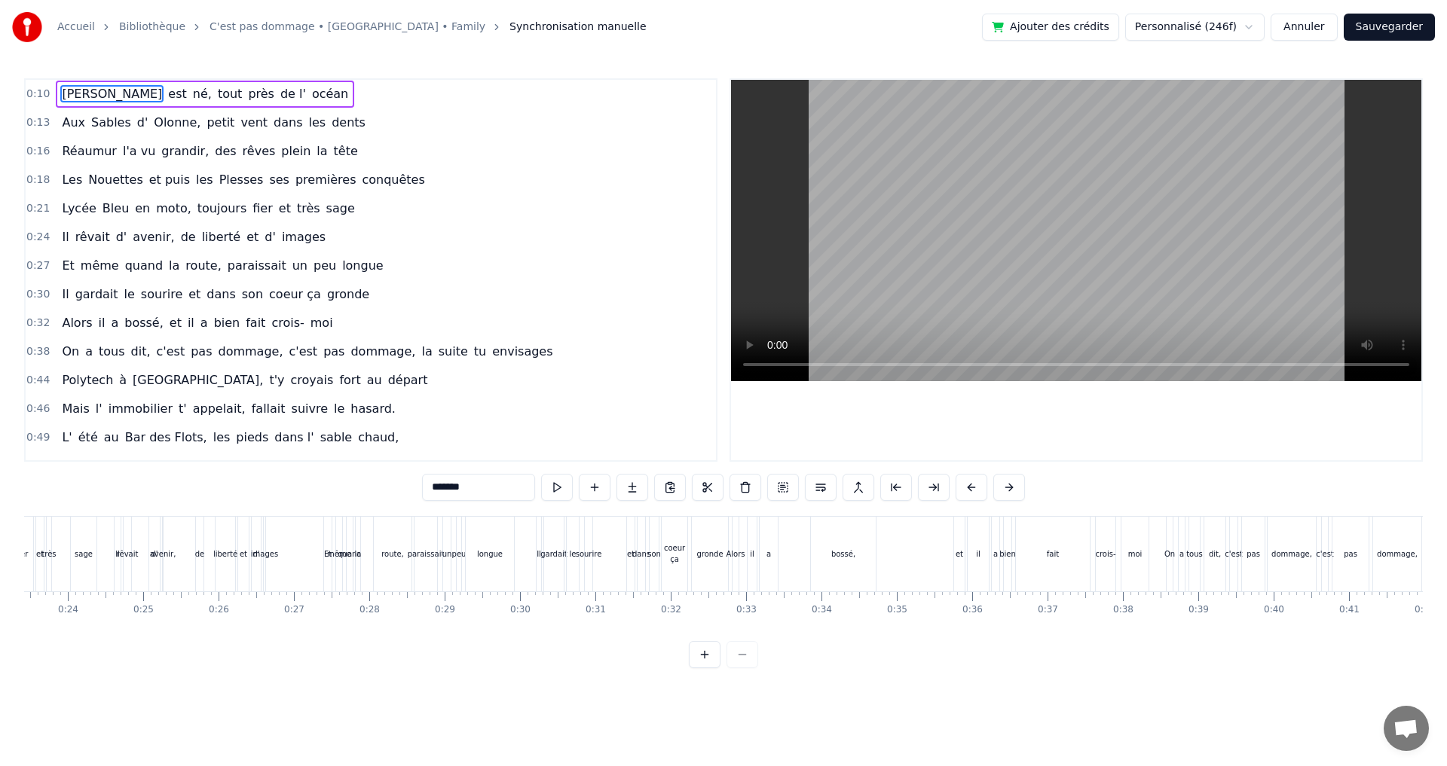
click at [327, 562] on div "Et" at bounding box center [328, 554] width 8 height 75
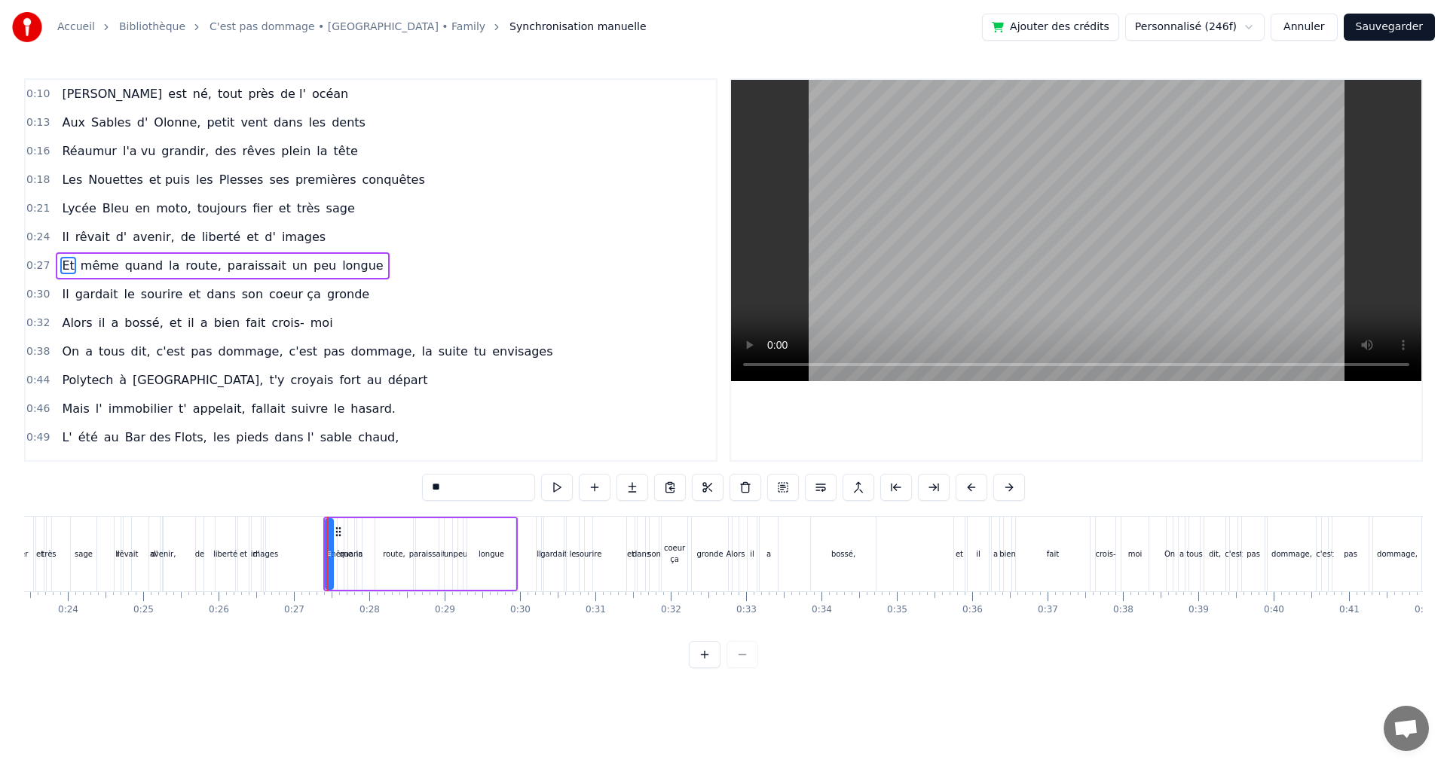
click at [713, 668] on button at bounding box center [705, 654] width 32 height 27
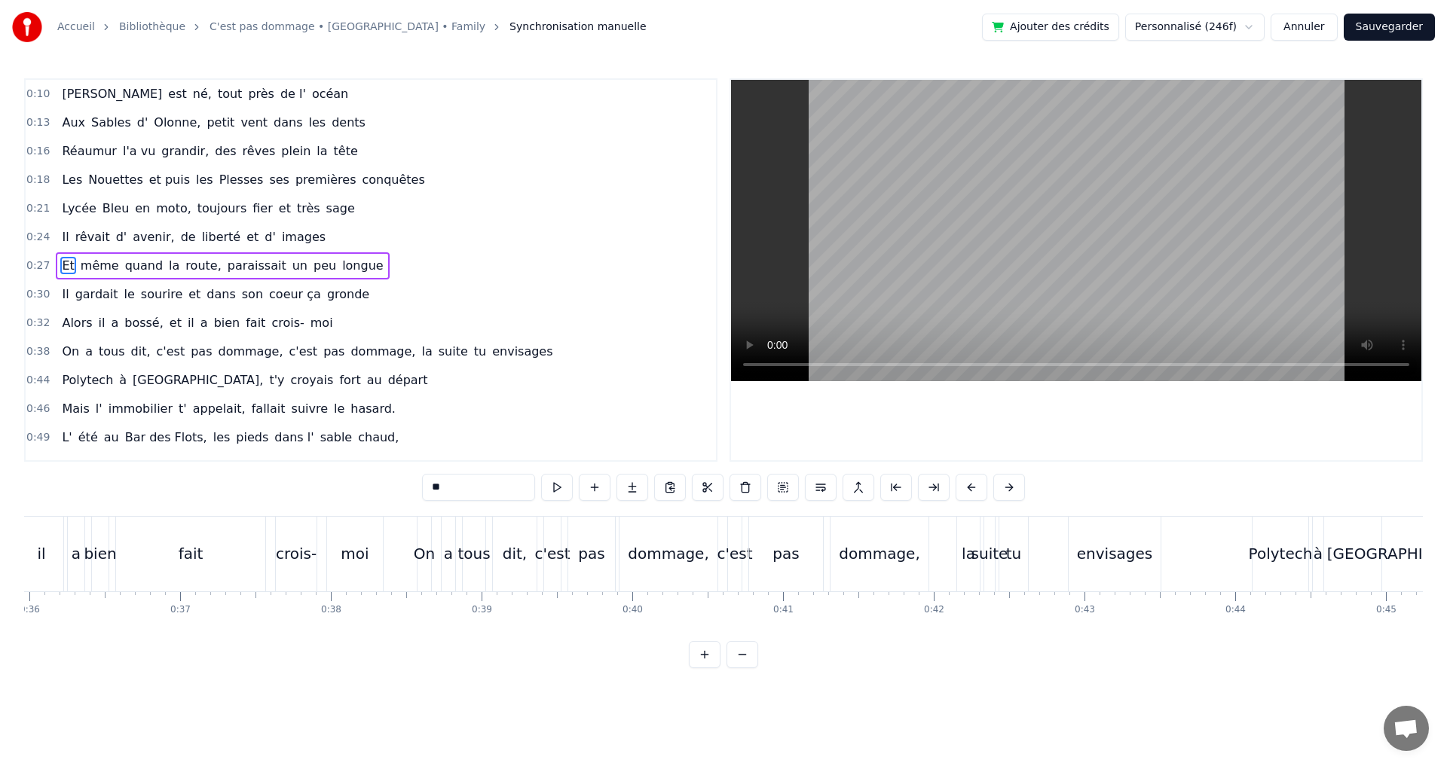
scroll to position [0, 5470]
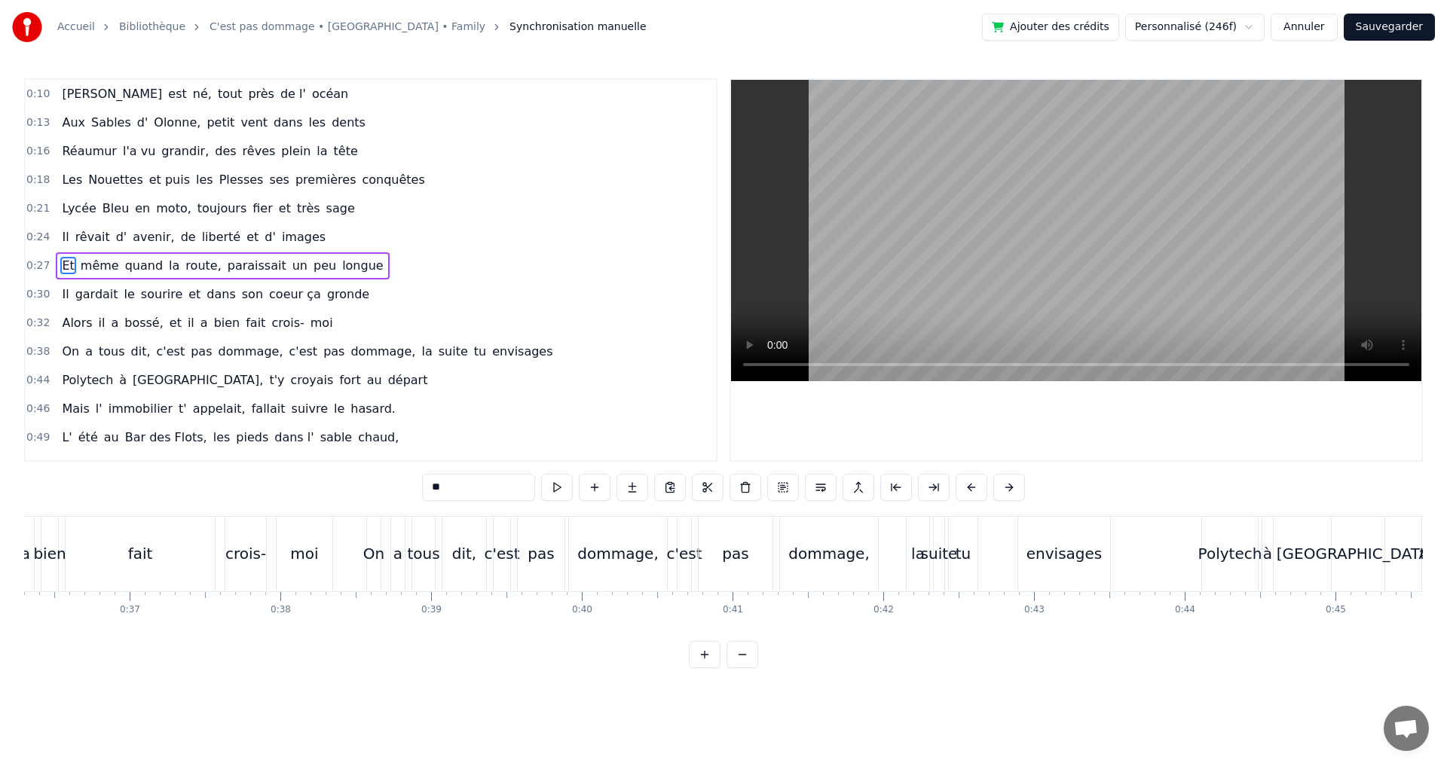
click at [371, 541] on div "On" at bounding box center [374, 554] width 14 height 75
type input "**"
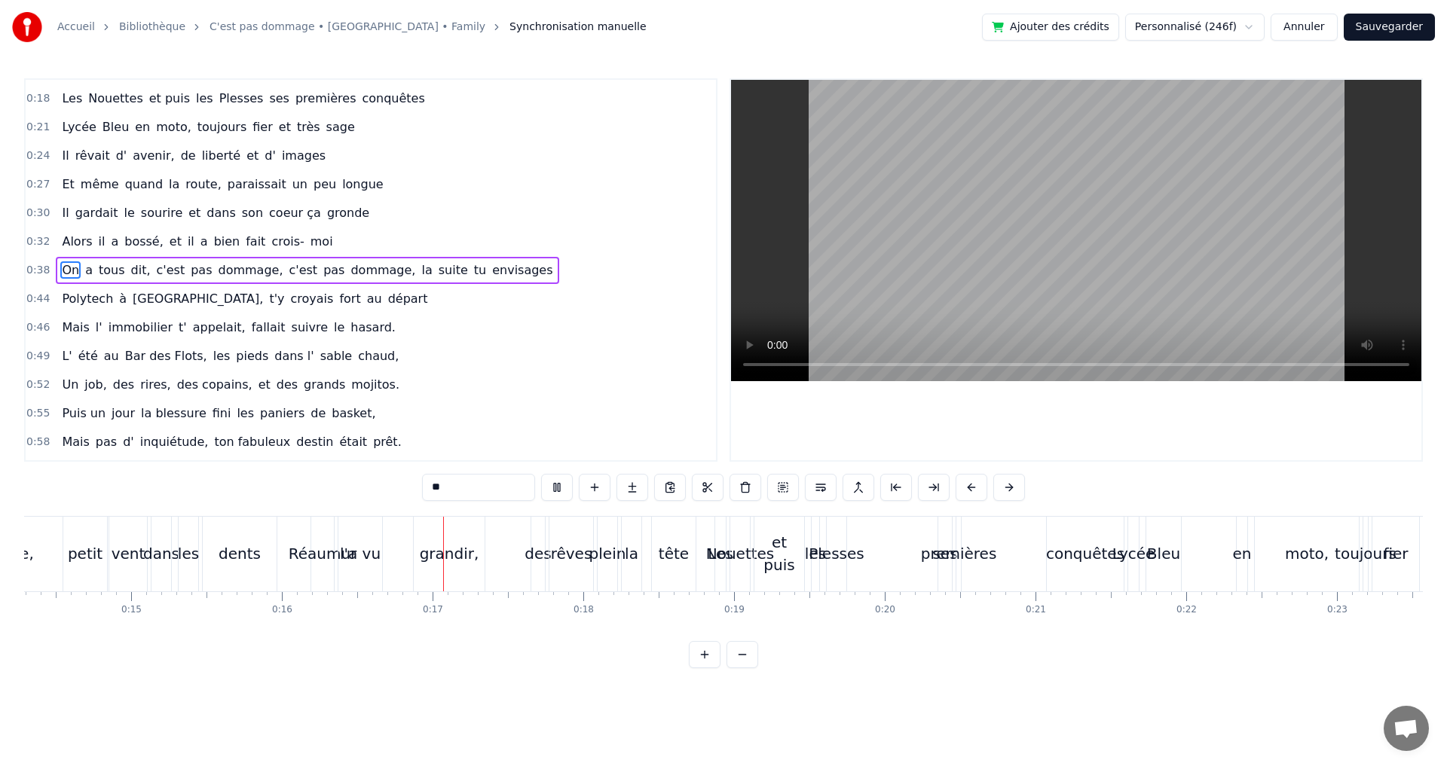
scroll to position [0, 2407]
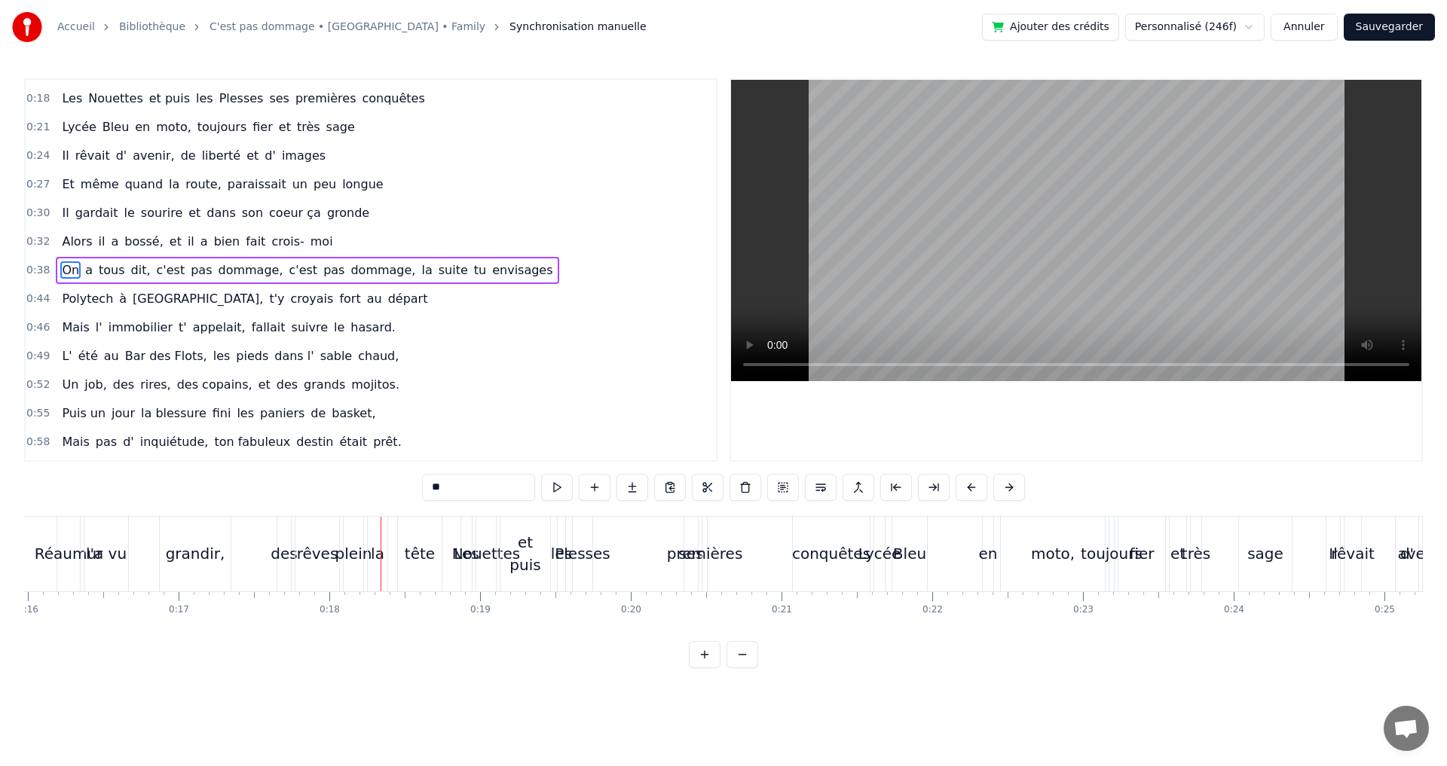
click at [60, 547] on div "Réaumur" at bounding box center [69, 553] width 69 height 23
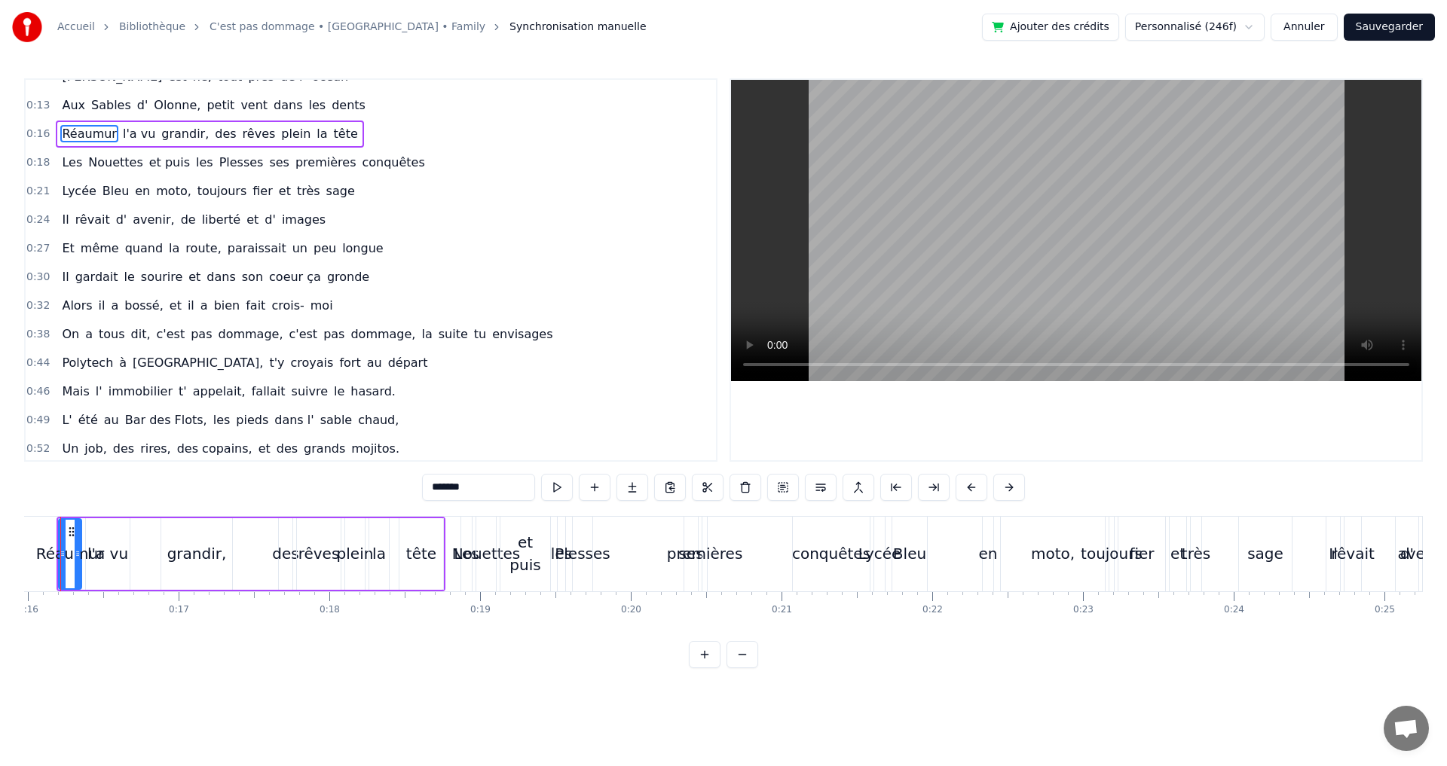
scroll to position [0, 0]
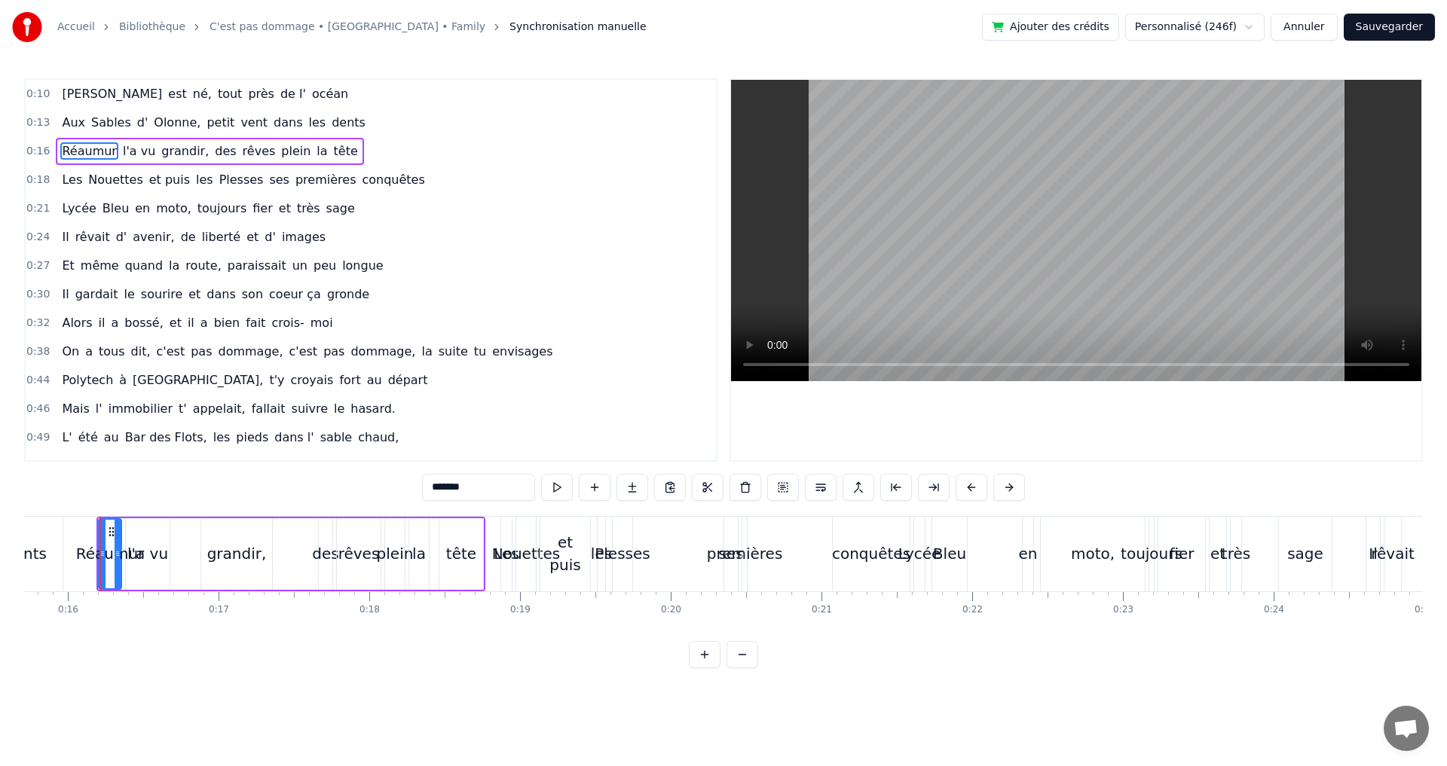
click at [99, 546] on div "Réaumur" at bounding box center [110, 553] width 69 height 23
click at [129, 543] on div "Réaumur" at bounding box center [113, 553] width 69 height 23
click at [140, 537] on div "l'a vu" at bounding box center [151, 554] width 44 height 72
drag, startPoint x: 140, startPoint y: 531, endPoint x: 157, endPoint y: 536, distance: 17.2
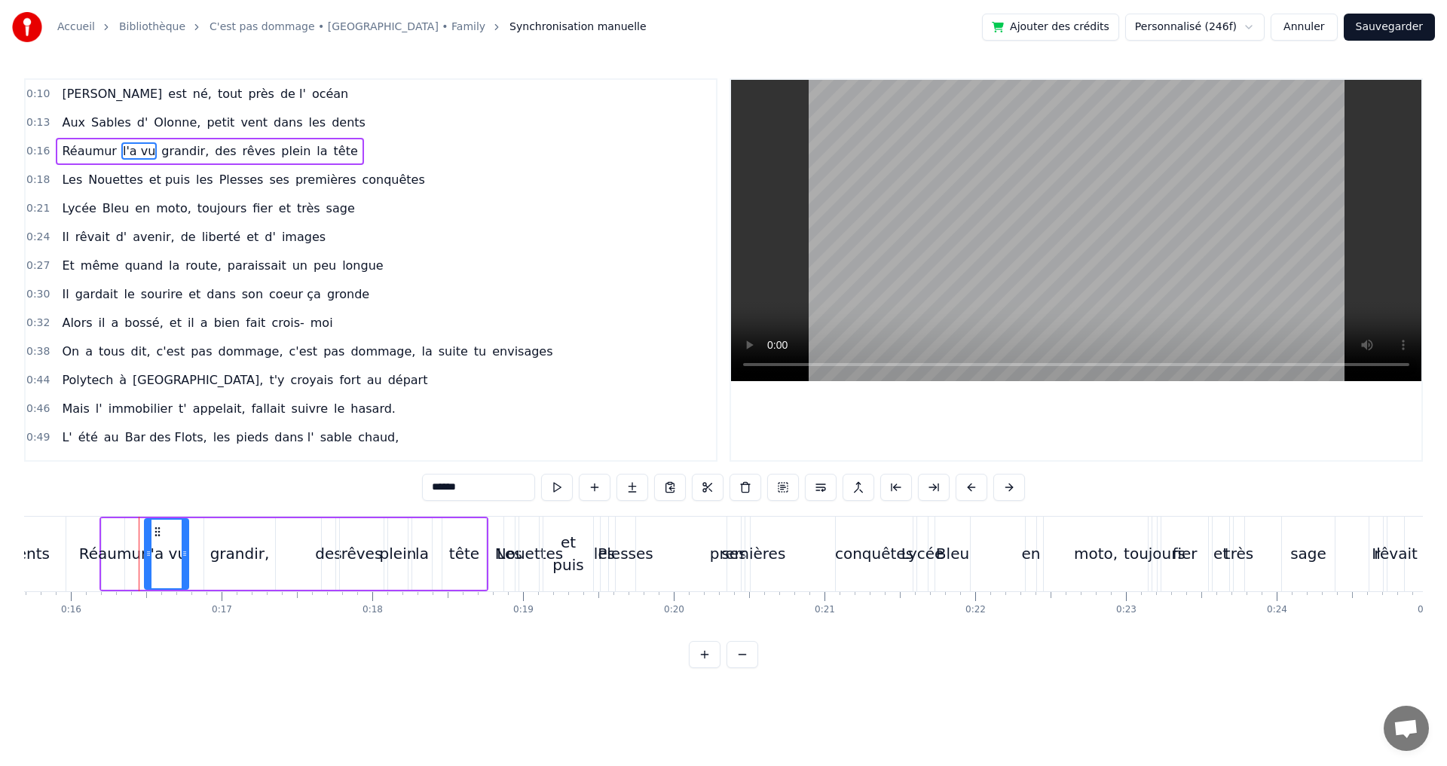
click at [157, 536] on icon at bounding box center [157, 532] width 12 height 12
click at [106, 548] on div "Réaumur" at bounding box center [113, 553] width 69 height 23
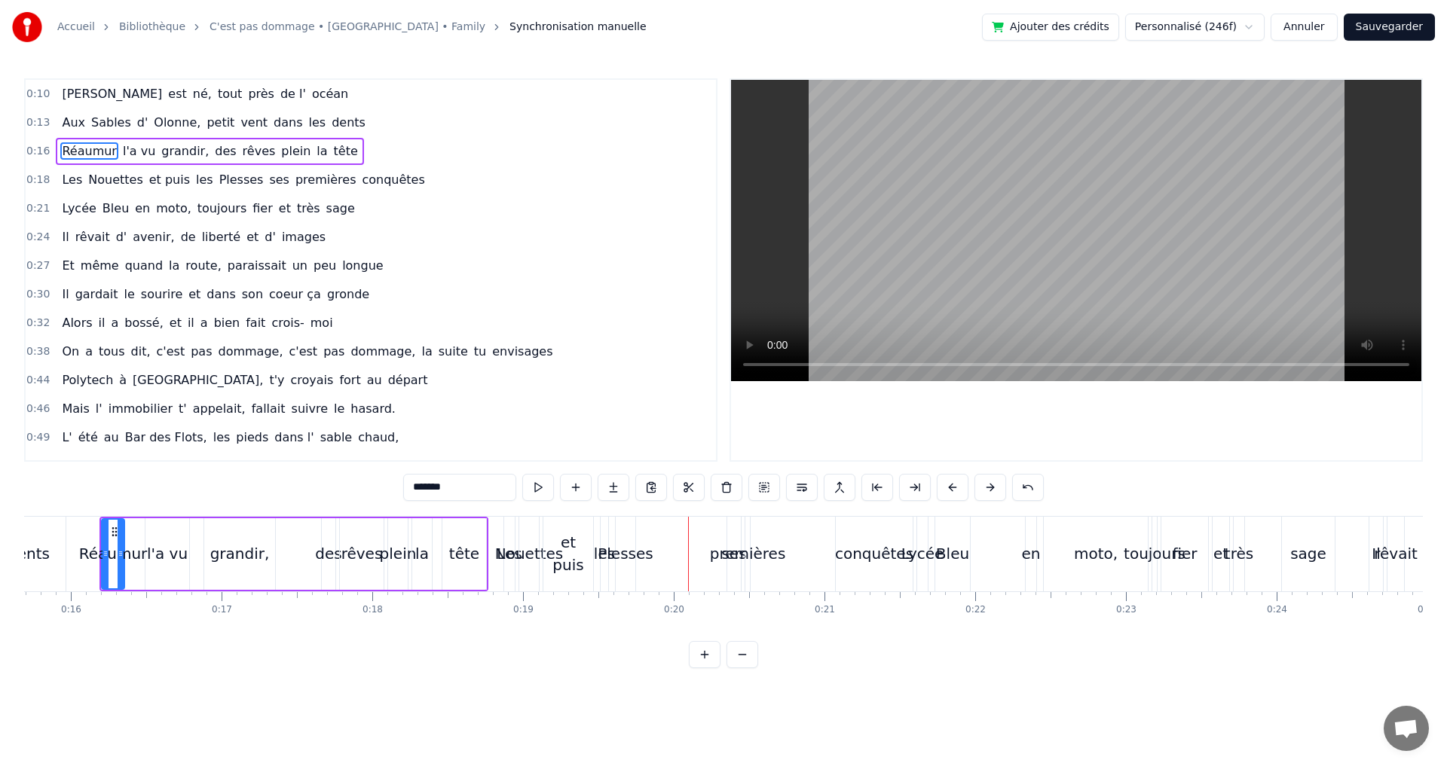
click at [506, 530] on div "Les" at bounding box center [509, 554] width 11 height 75
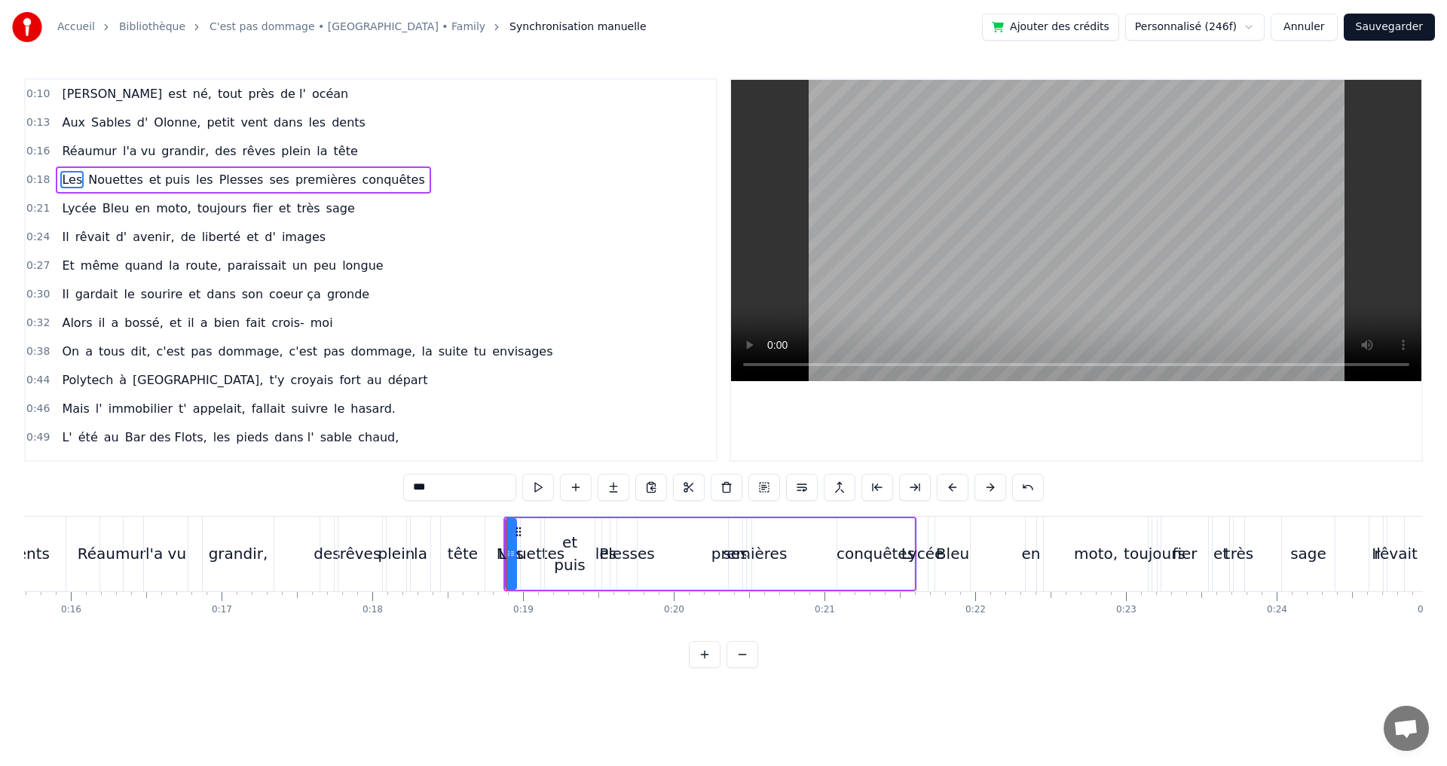
click at [519, 533] on icon at bounding box center [518, 532] width 12 height 12
click at [713, 668] on button at bounding box center [705, 654] width 32 height 27
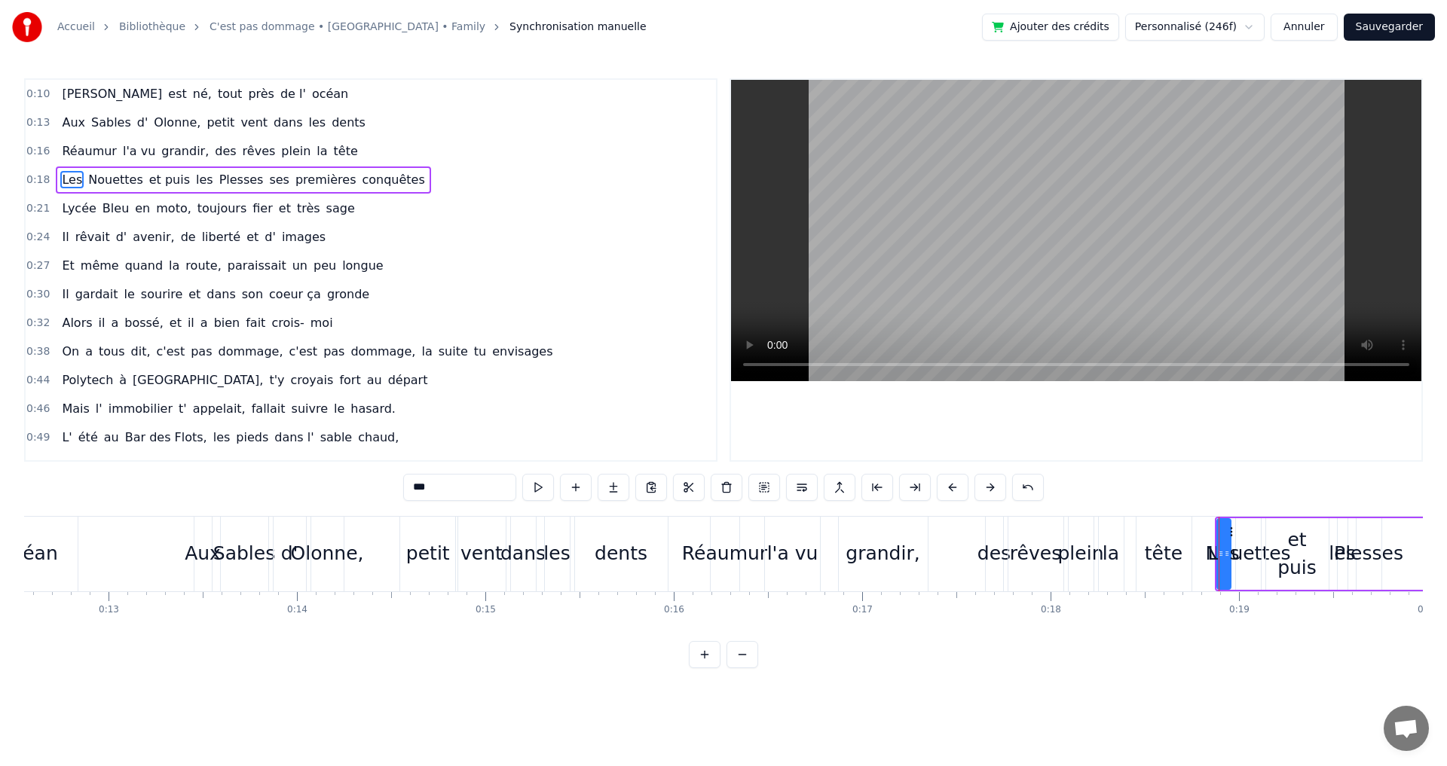
click at [711, 668] on button at bounding box center [705, 654] width 32 height 27
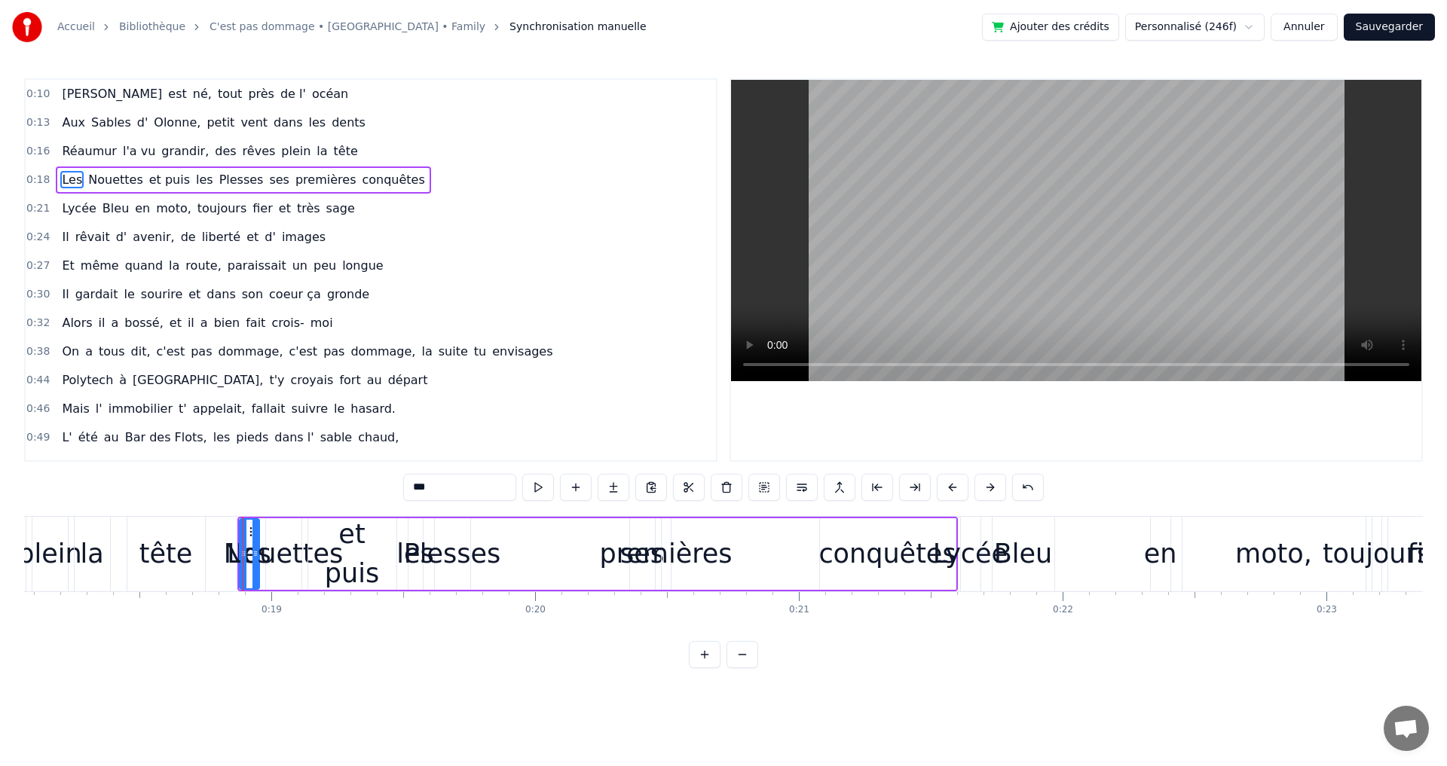
scroll to position [0, 4905]
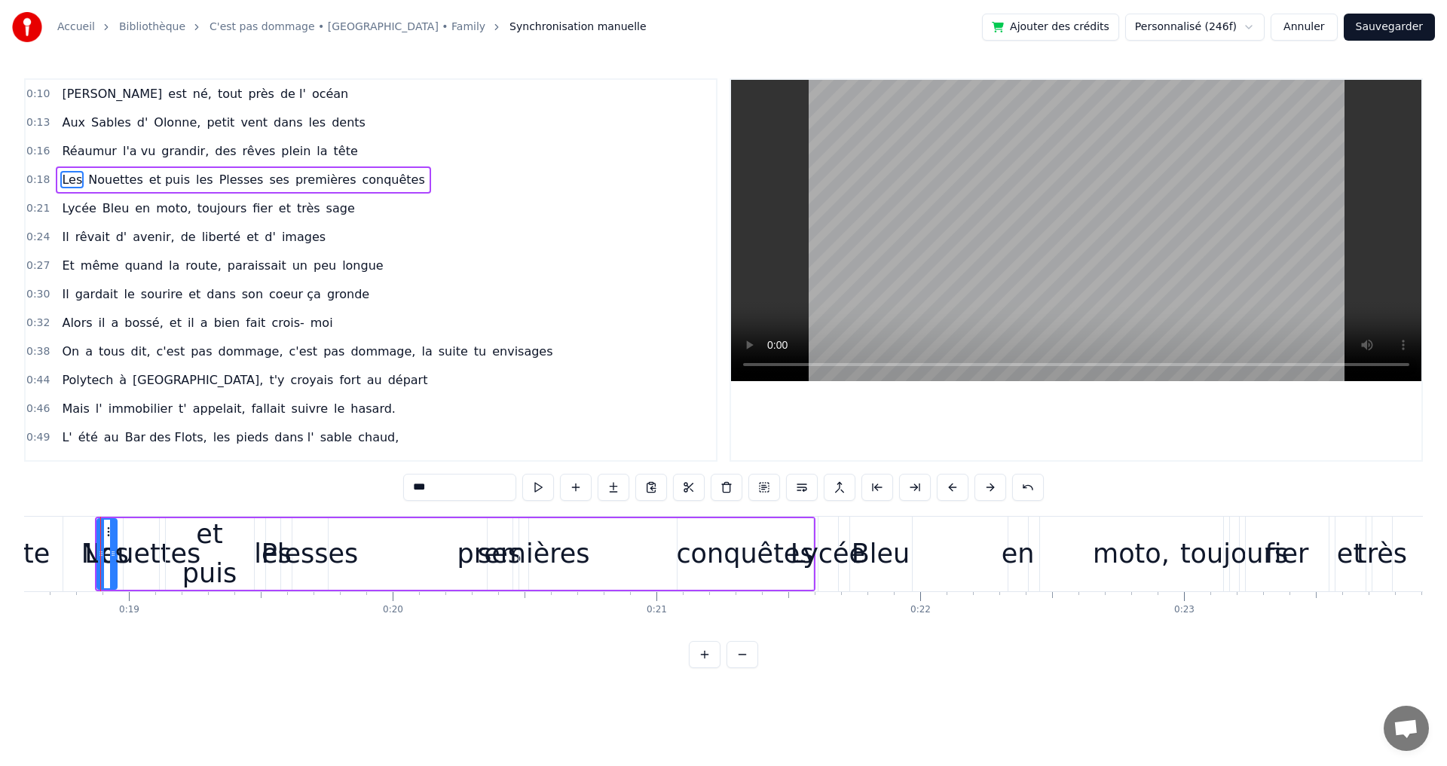
click at [132, 547] on div "Nouettes" at bounding box center [141, 554] width 120 height 40
click at [104, 552] on div "Nouettes" at bounding box center [141, 554] width 120 height 40
click at [133, 543] on div "Nouettes" at bounding box center [141, 554] width 120 height 40
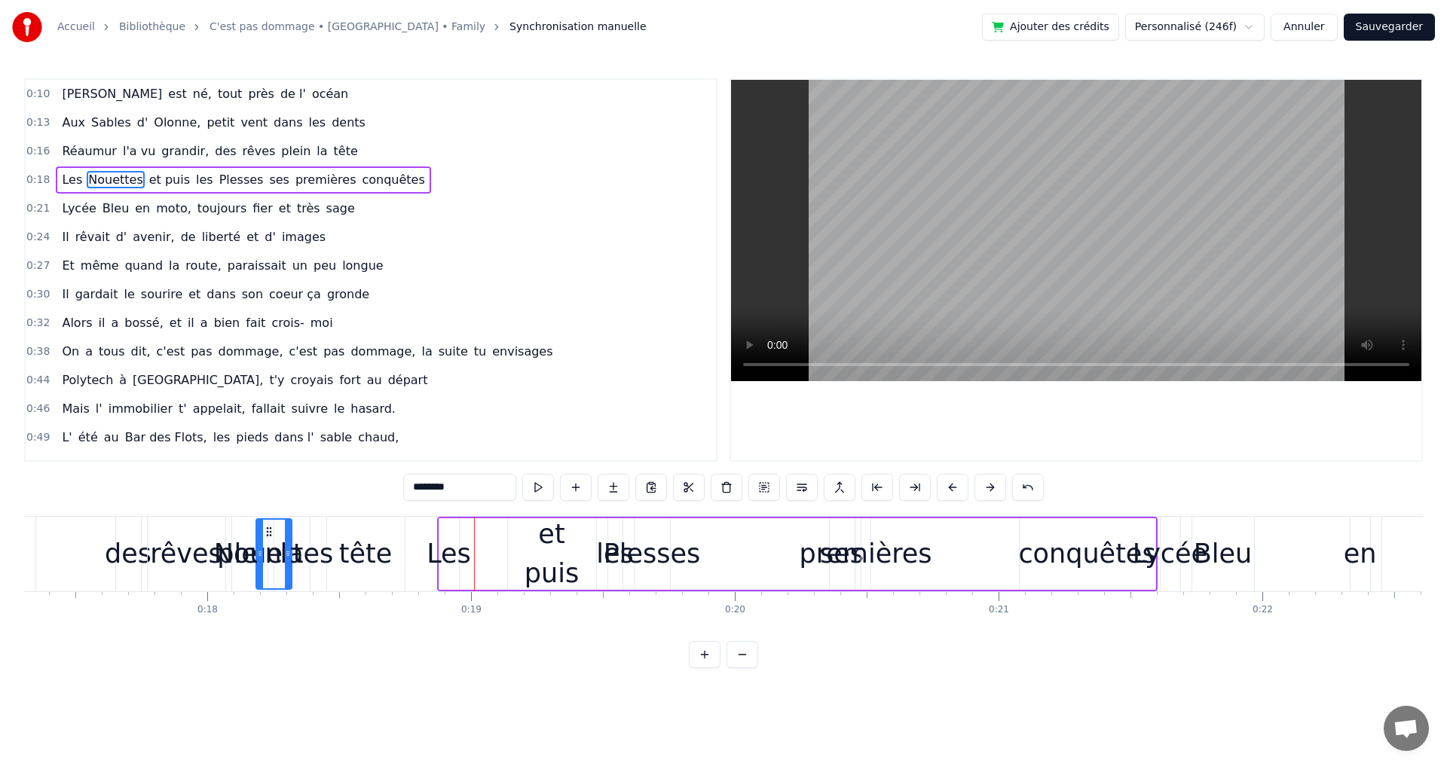
scroll to position [0, 4557]
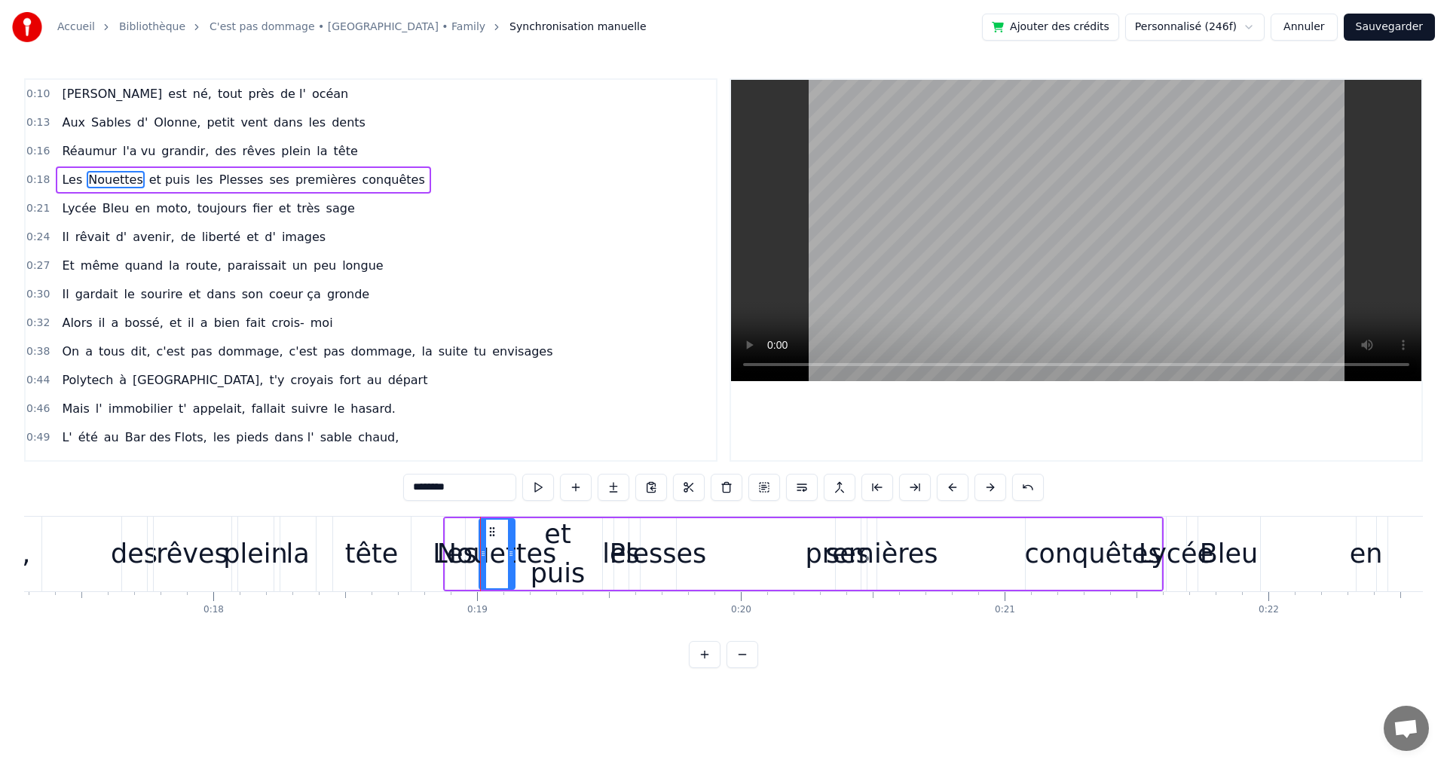
drag, startPoint x: 134, startPoint y: 529, endPoint x: 490, endPoint y: 537, distance: 355.7
click at [490, 537] on icon at bounding box center [492, 532] width 12 height 12
click at [530, 552] on div "Nouettes" at bounding box center [497, 554] width 120 height 40
click at [148, 183] on span "et puis" at bounding box center [170, 179] width 44 height 17
click at [747, 668] on button at bounding box center [742, 654] width 32 height 27
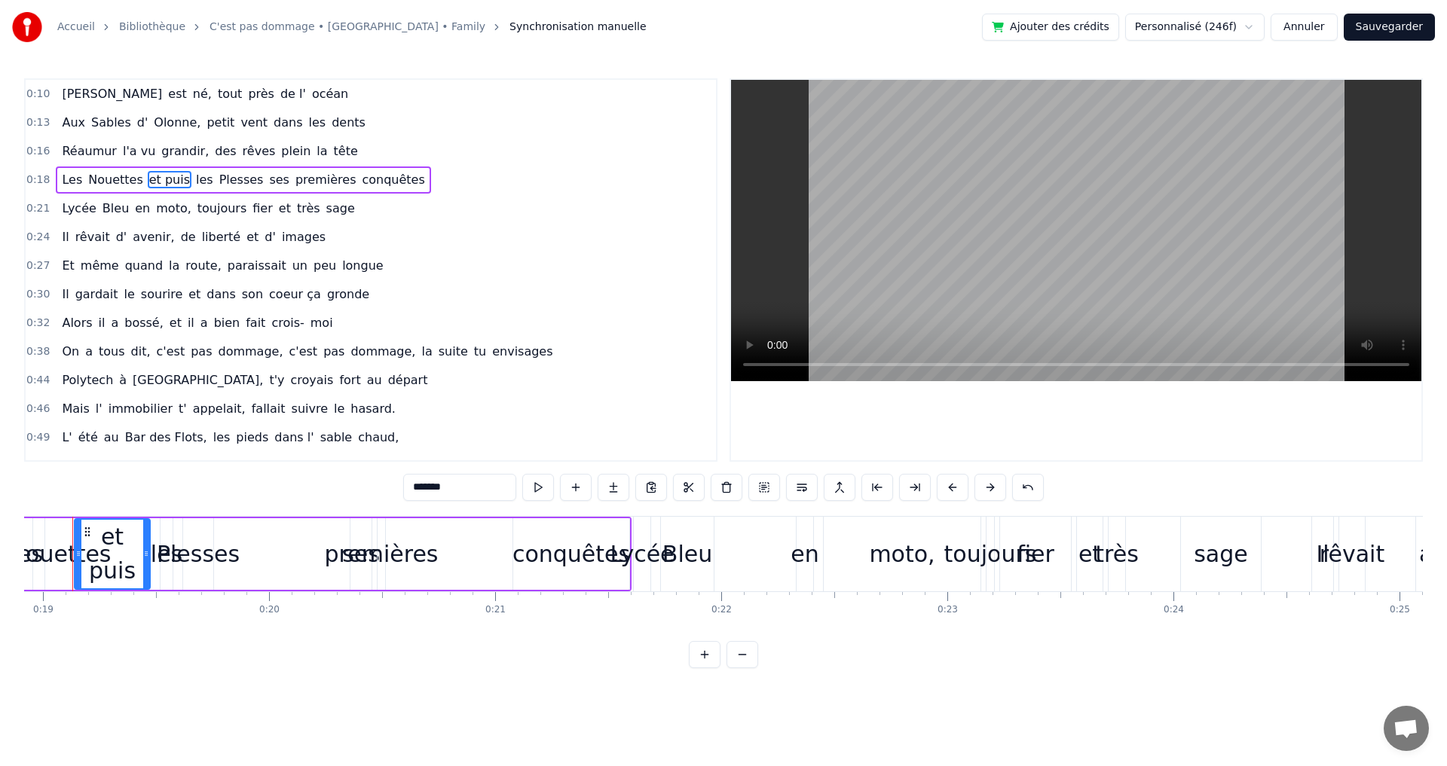
click at [747, 668] on button at bounding box center [742, 654] width 32 height 27
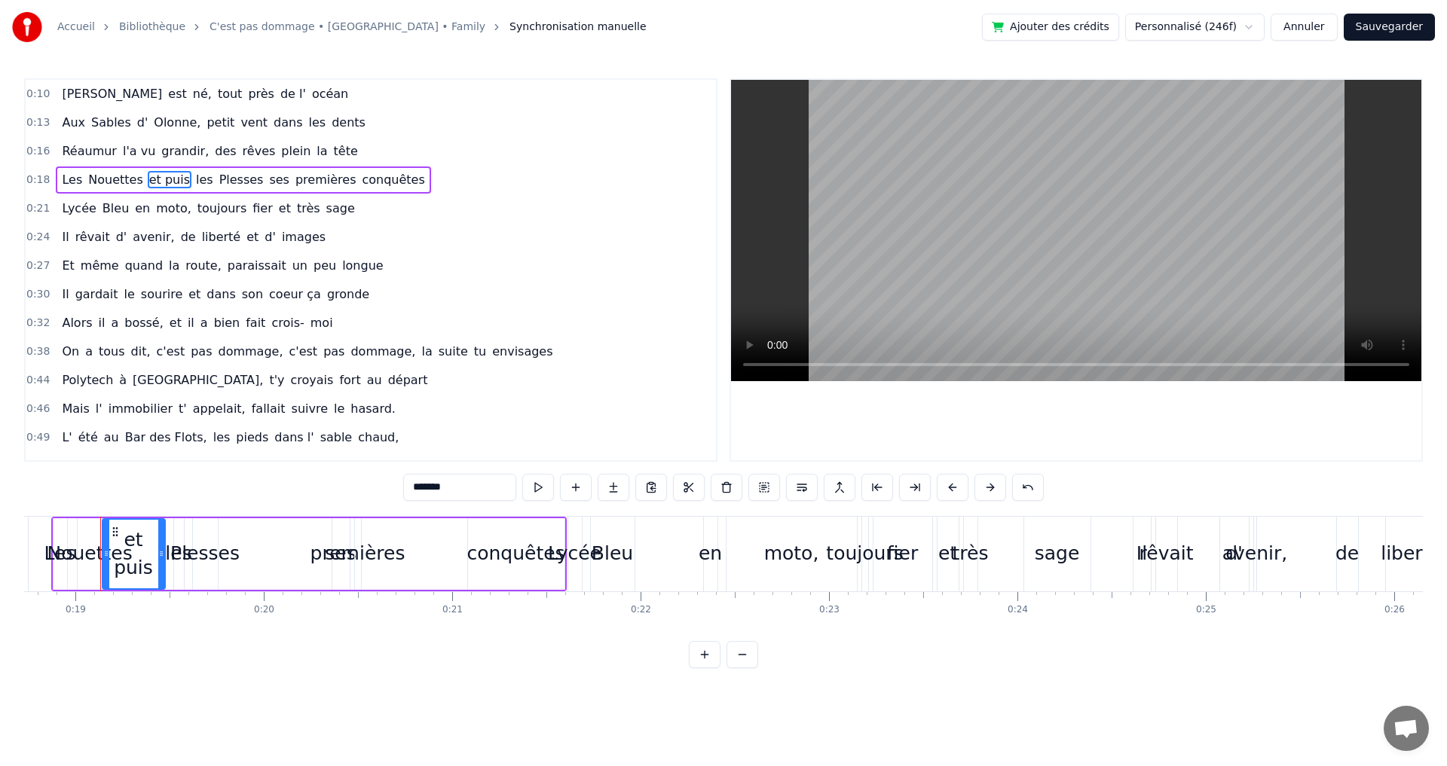
click at [747, 668] on button at bounding box center [742, 654] width 32 height 27
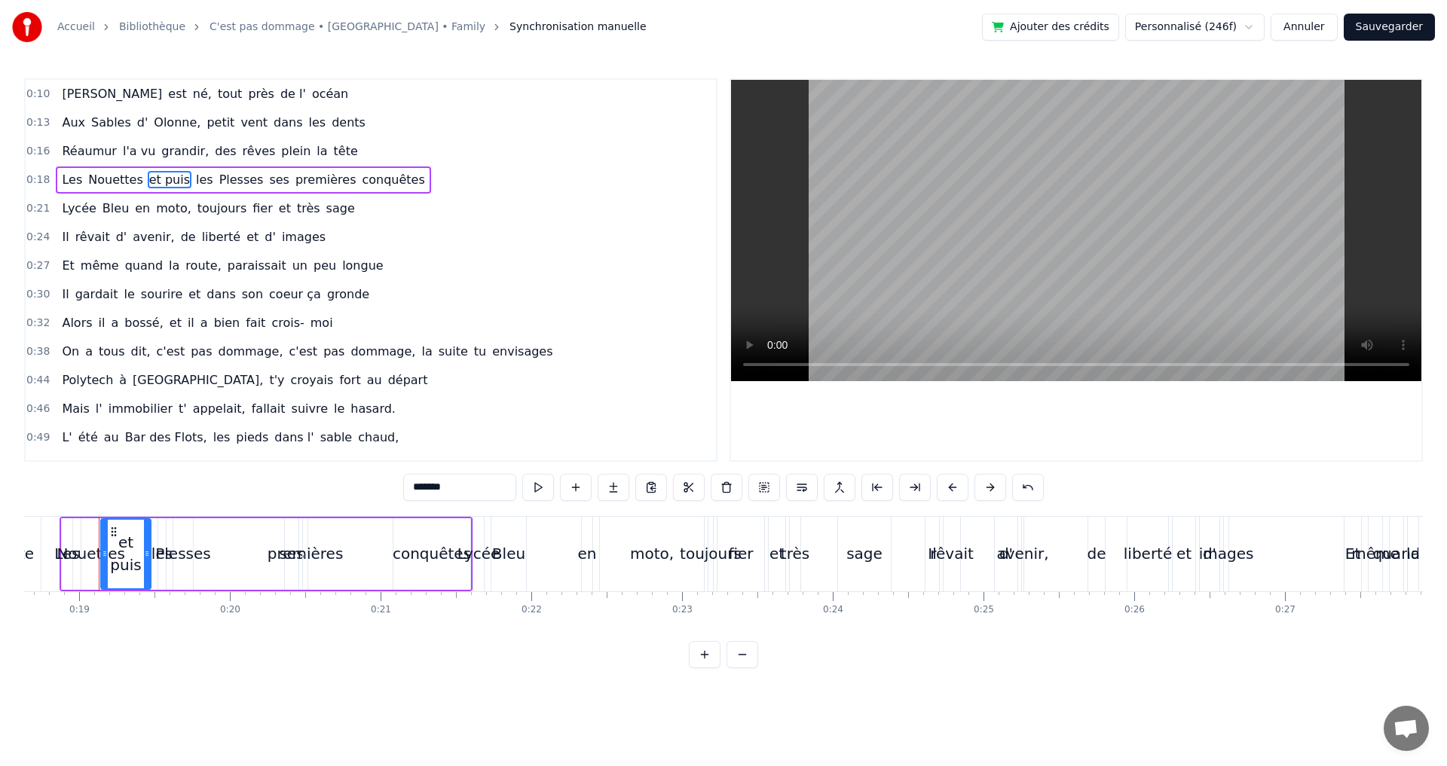
scroll to position [0, 2806]
click at [421, 553] on div "conquêtes" at bounding box center [433, 553] width 78 height 23
type input "*********"
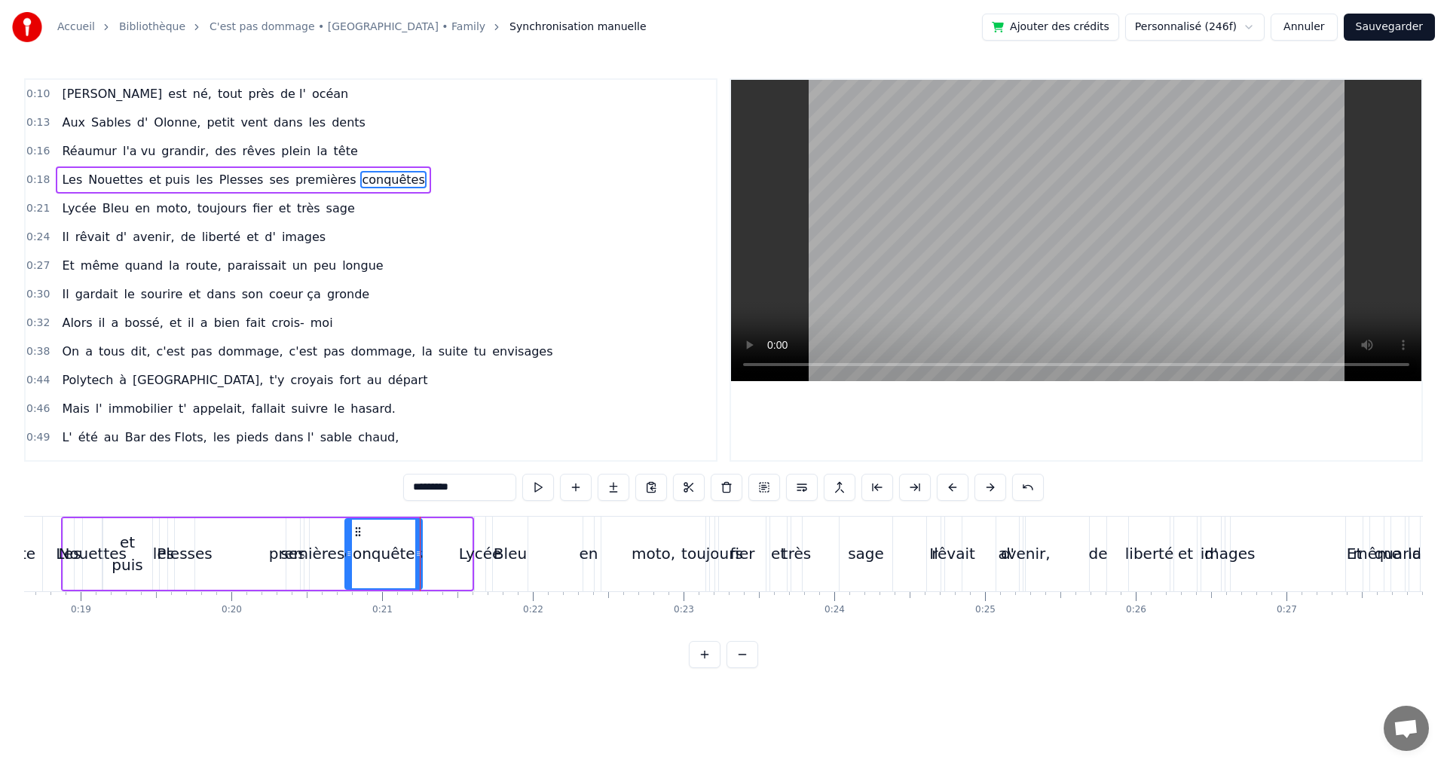
drag, startPoint x: 406, startPoint y: 535, endPoint x: 353, endPoint y: 535, distance: 52.7
click at [356, 535] on circle at bounding box center [356, 535] width 1 height 1
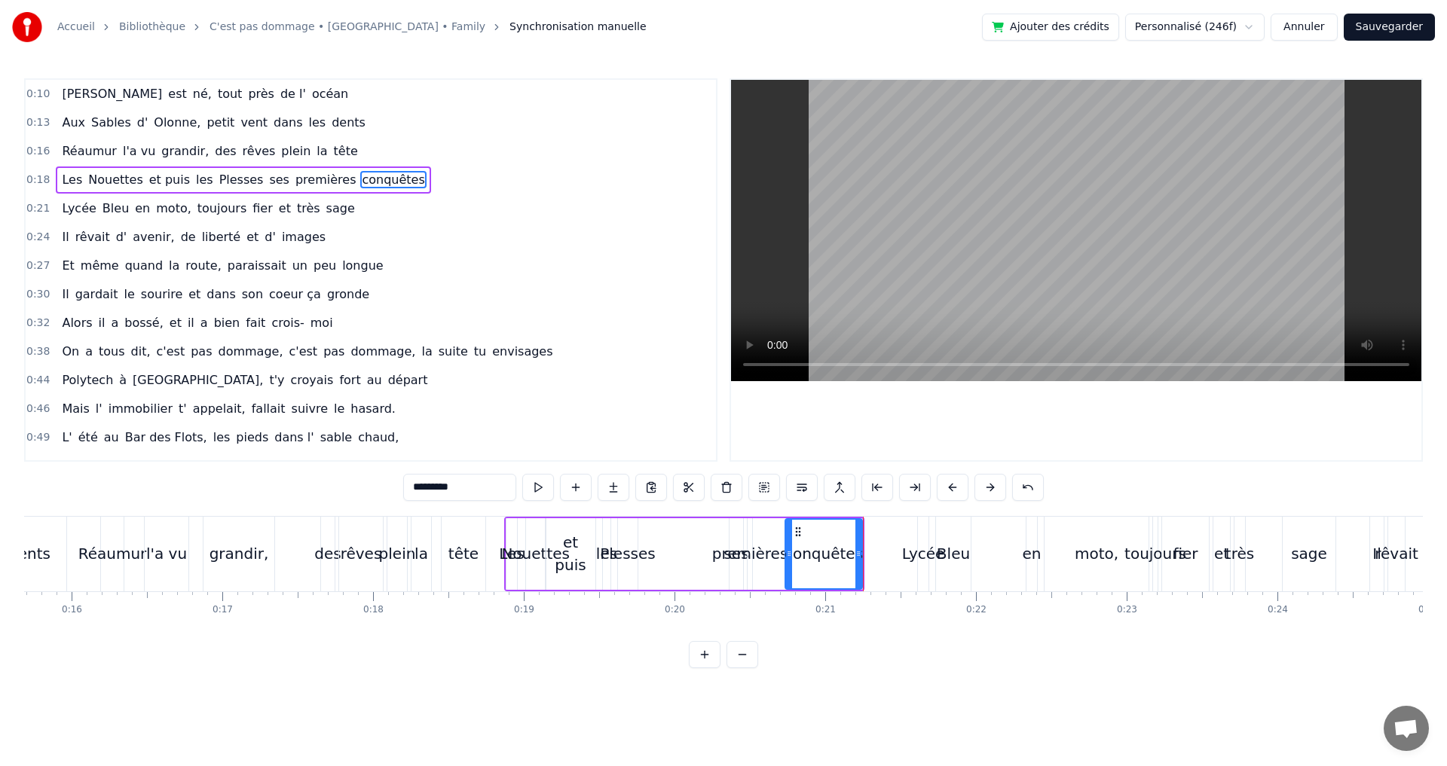
scroll to position [0, 2346]
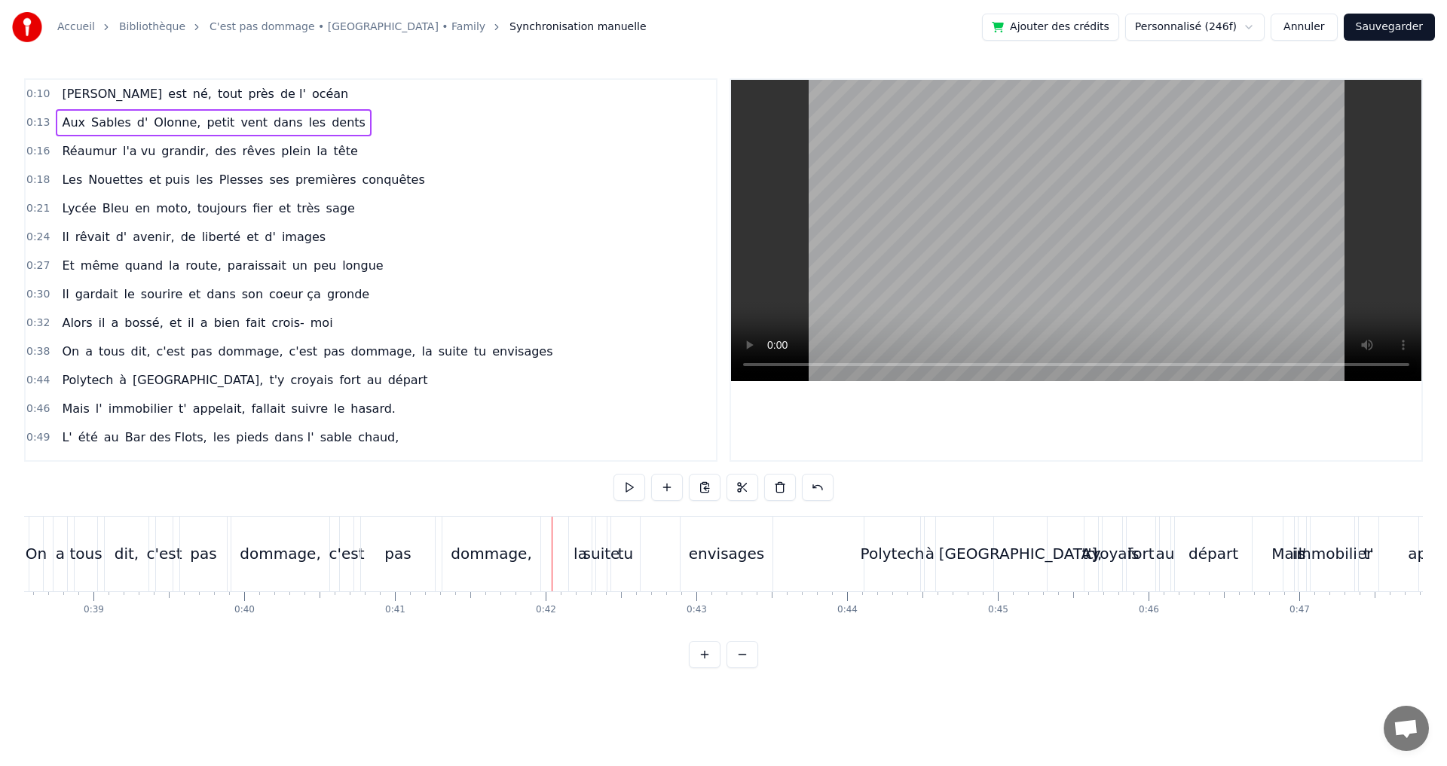
scroll to position [0, 5790]
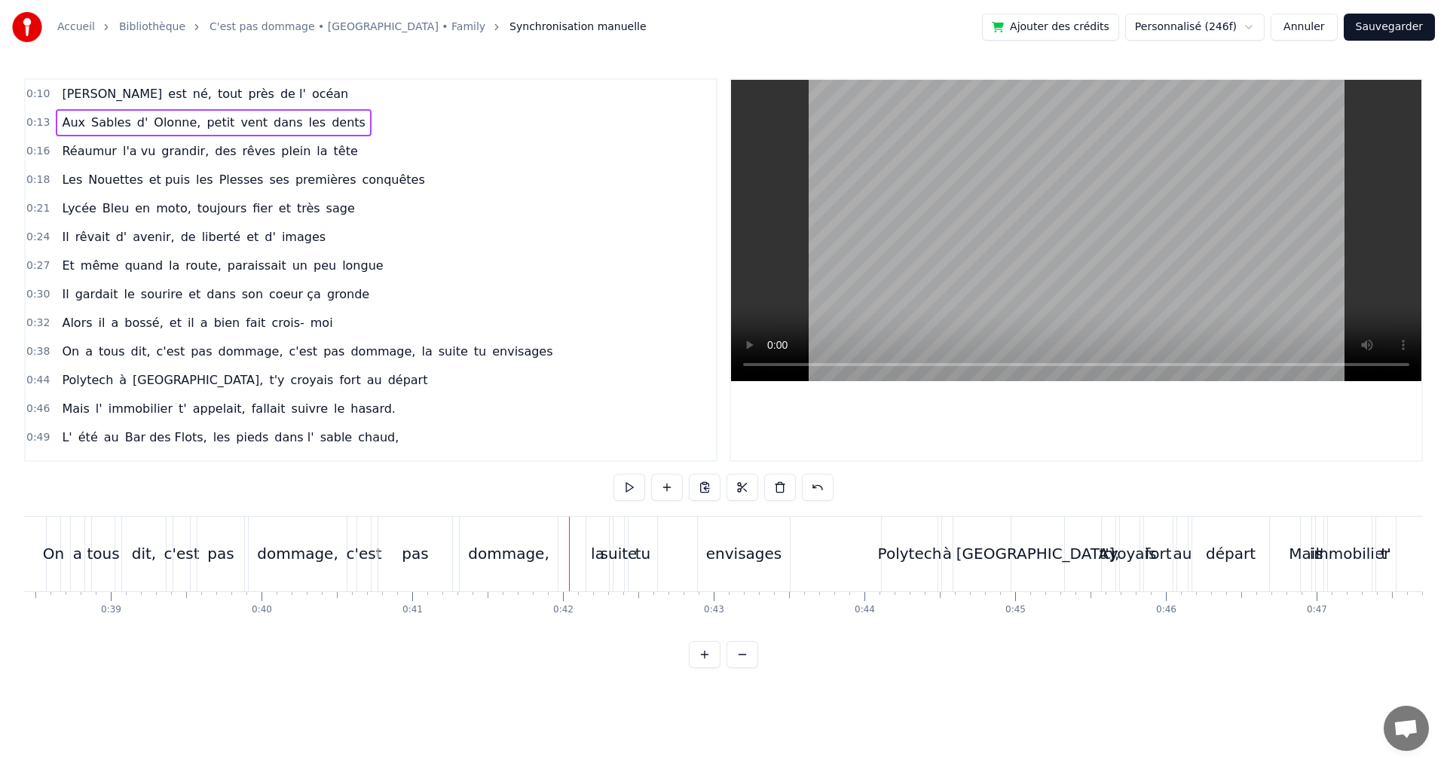
click at [486, 549] on div "dommage," at bounding box center [508, 553] width 81 height 23
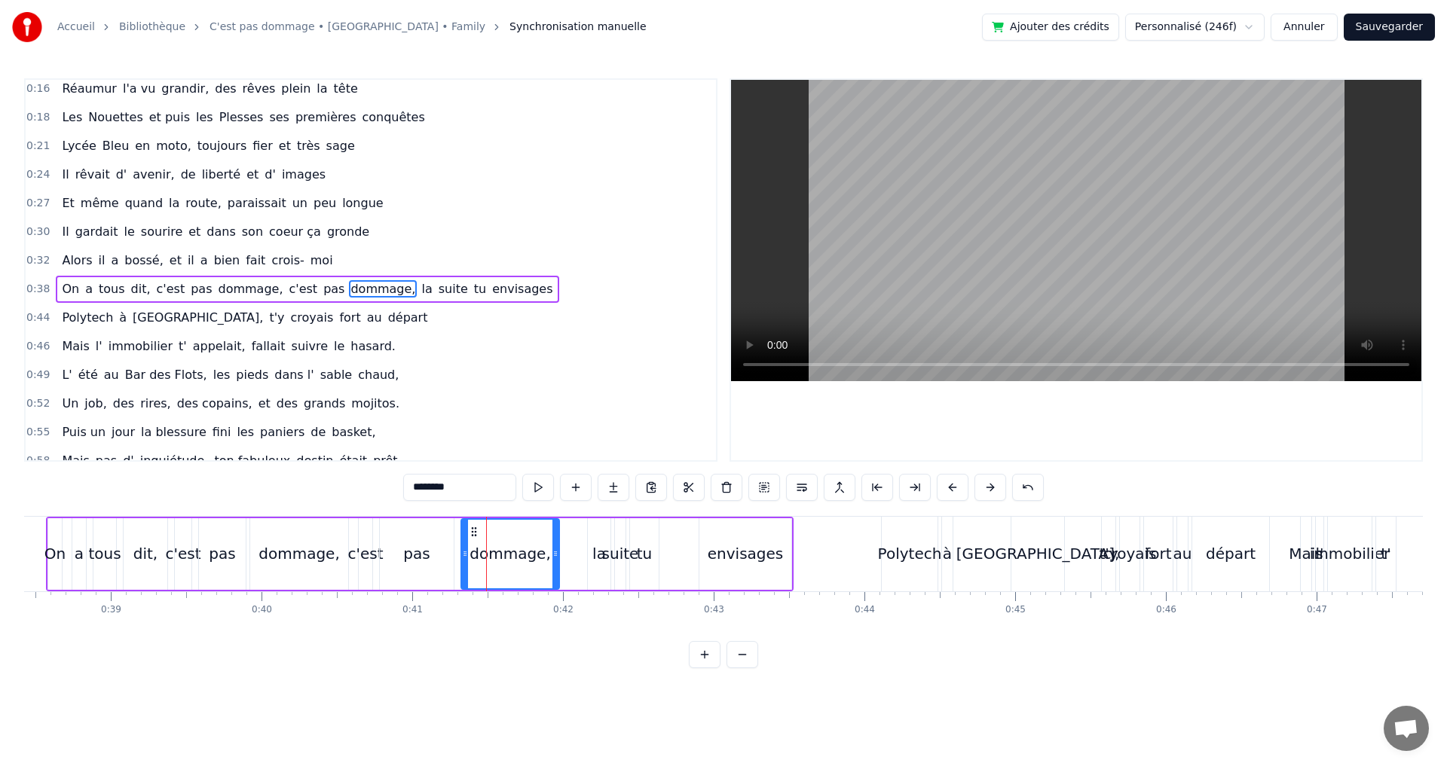
scroll to position [81, 0]
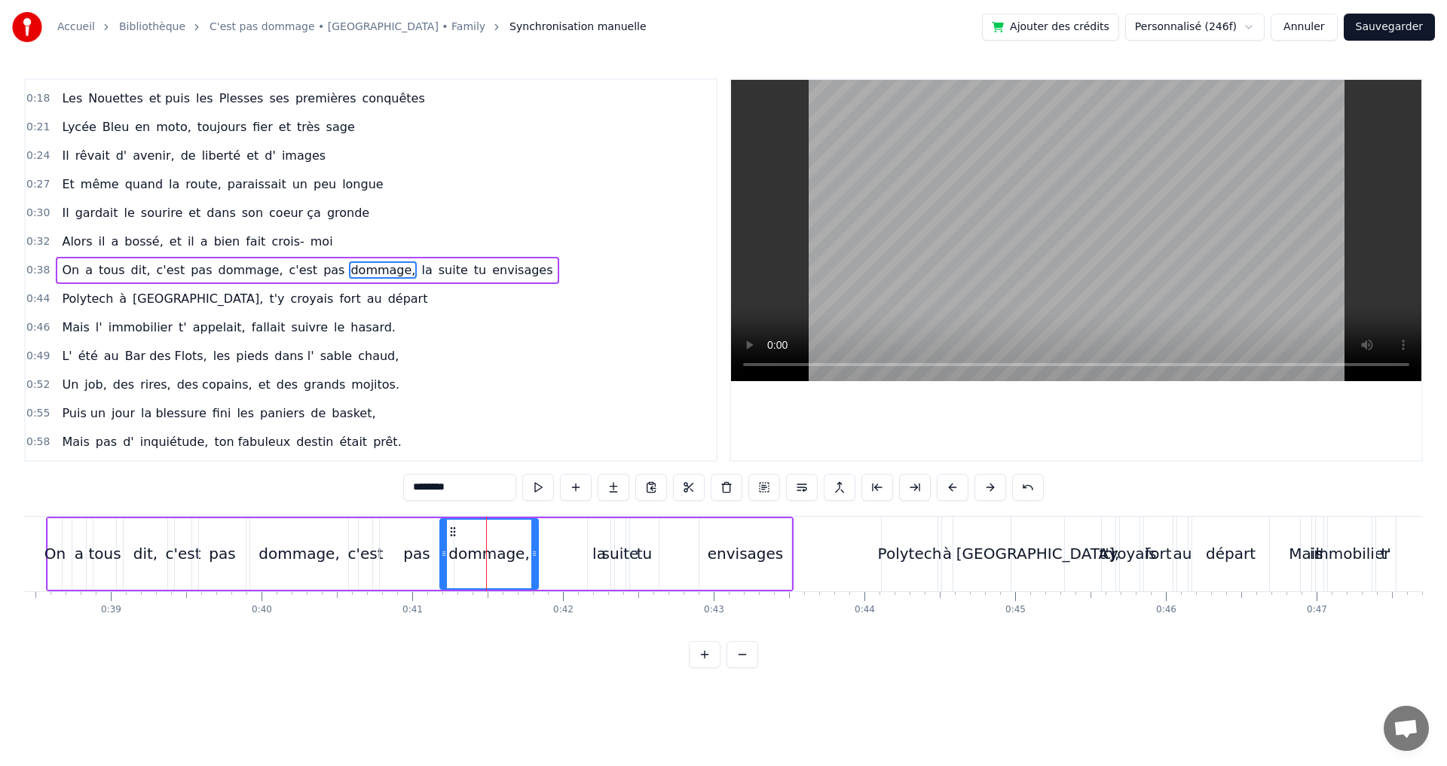
drag, startPoint x: 475, startPoint y: 533, endPoint x: 454, endPoint y: 533, distance: 21.1
click at [454, 533] on icon at bounding box center [453, 532] width 12 height 12
click at [286, 540] on div "dommage," at bounding box center [299, 554] width 98 height 72
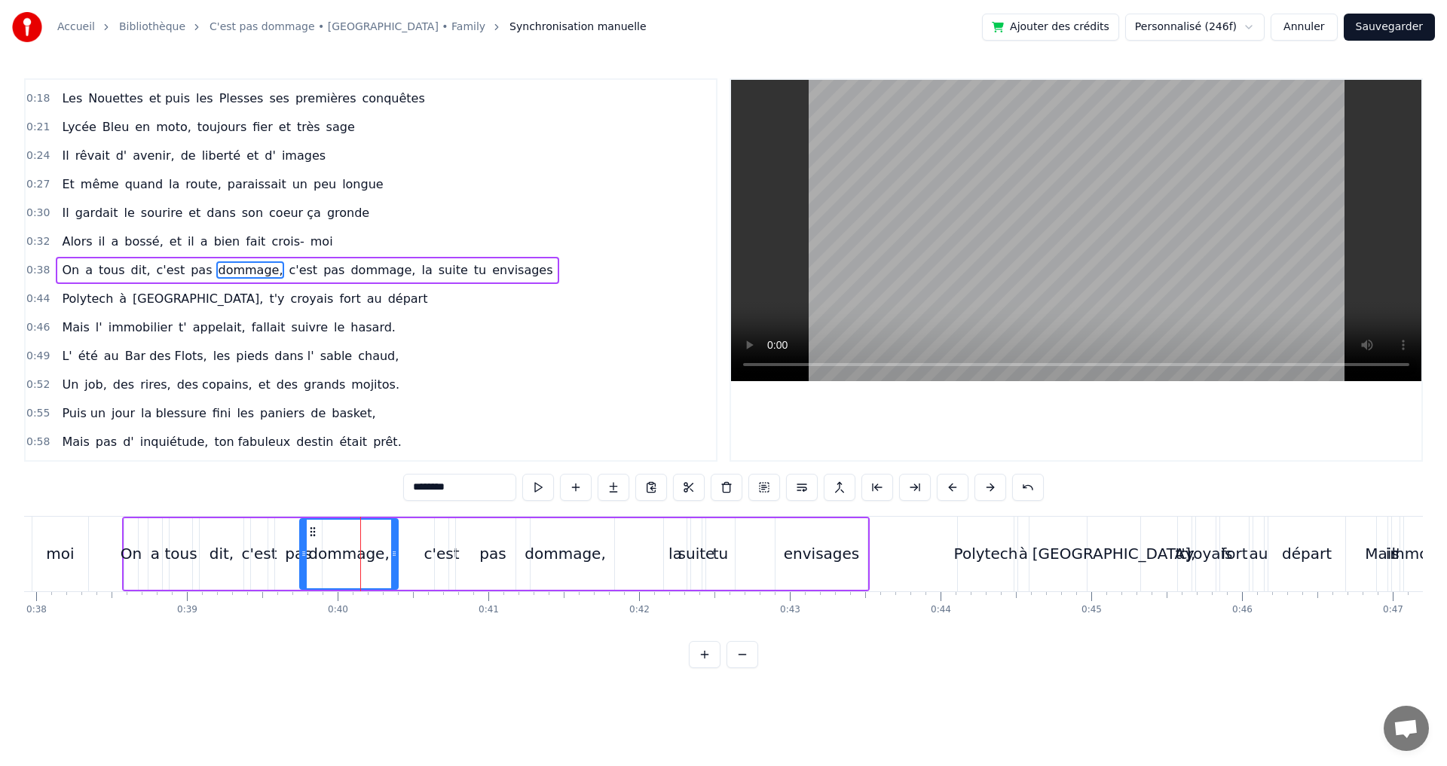
scroll to position [0, 5712]
drag, startPoint x: 263, startPoint y: 532, endPoint x: 328, endPoint y: 544, distance: 66.6
click at [328, 544] on div "dommage," at bounding box center [364, 554] width 96 height 69
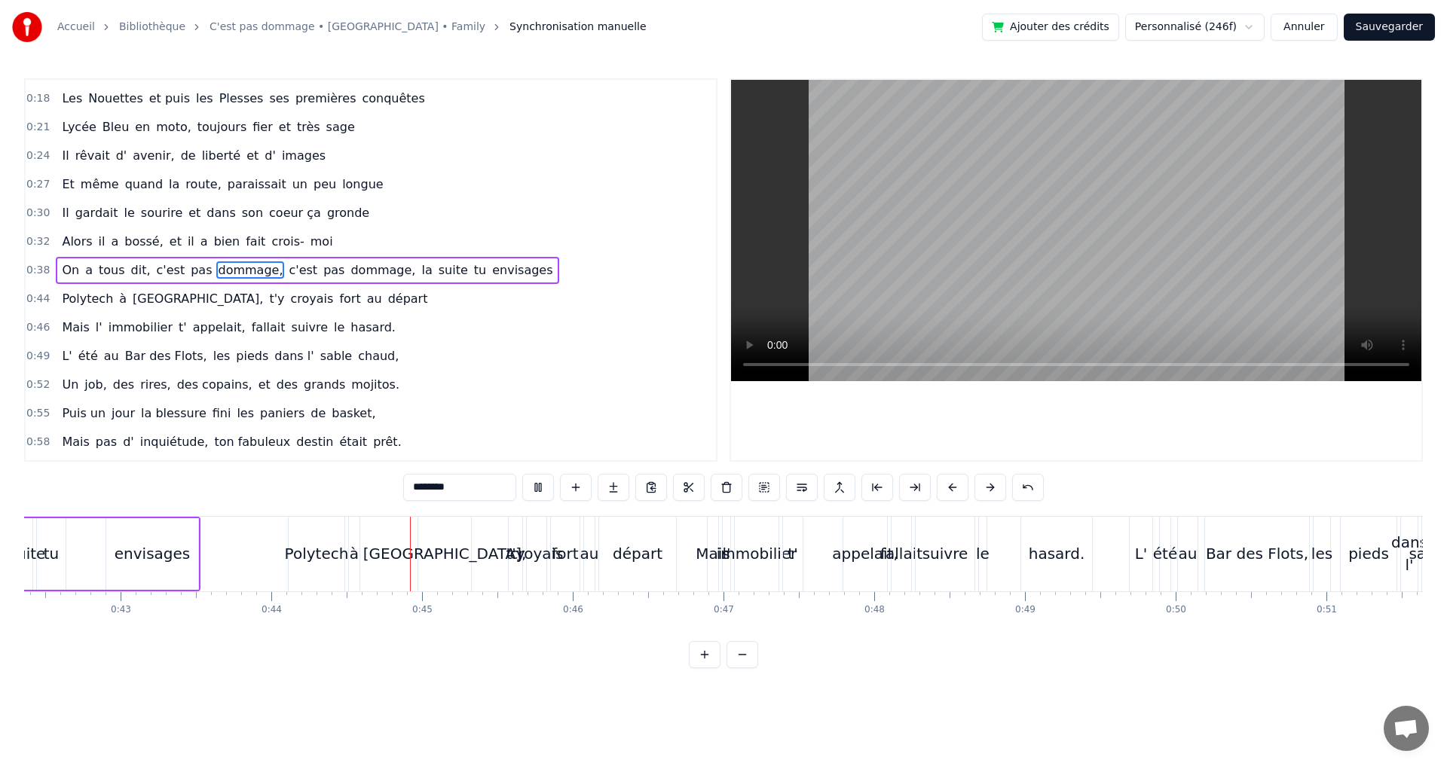
scroll to position [0, 6598]
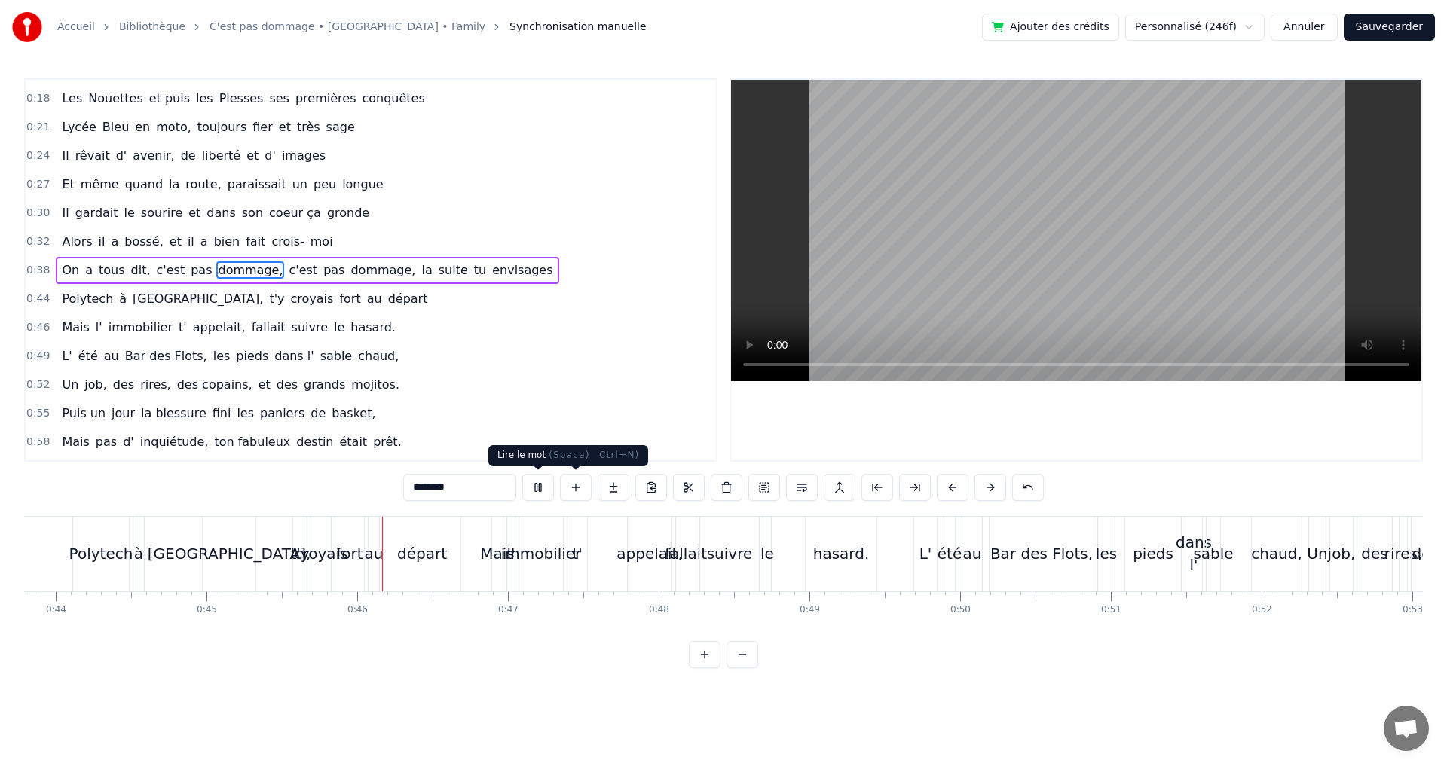
click at [531, 490] on button at bounding box center [538, 487] width 32 height 27
click at [738, 664] on button at bounding box center [742, 654] width 32 height 27
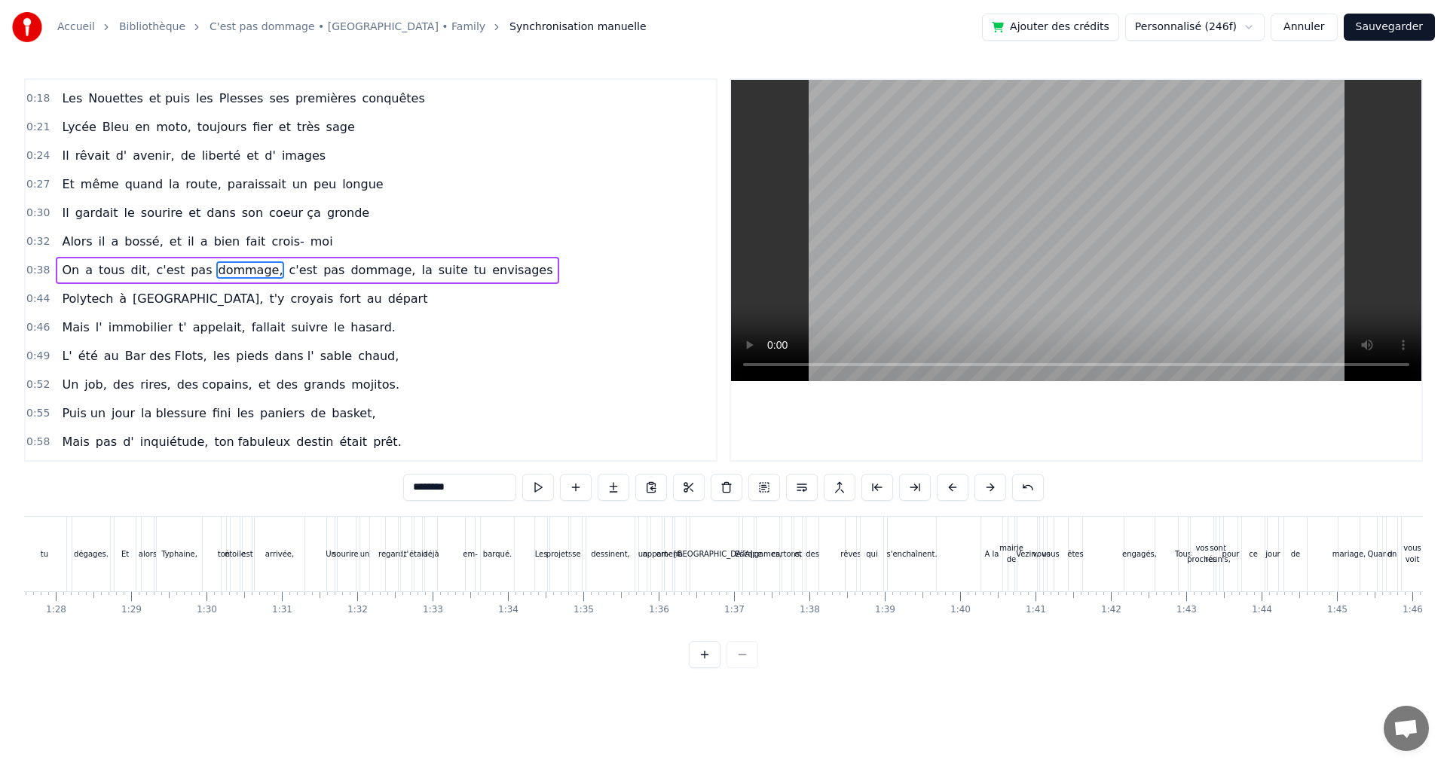
click at [738, 664] on div at bounding box center [723, 654] width 69 height 27
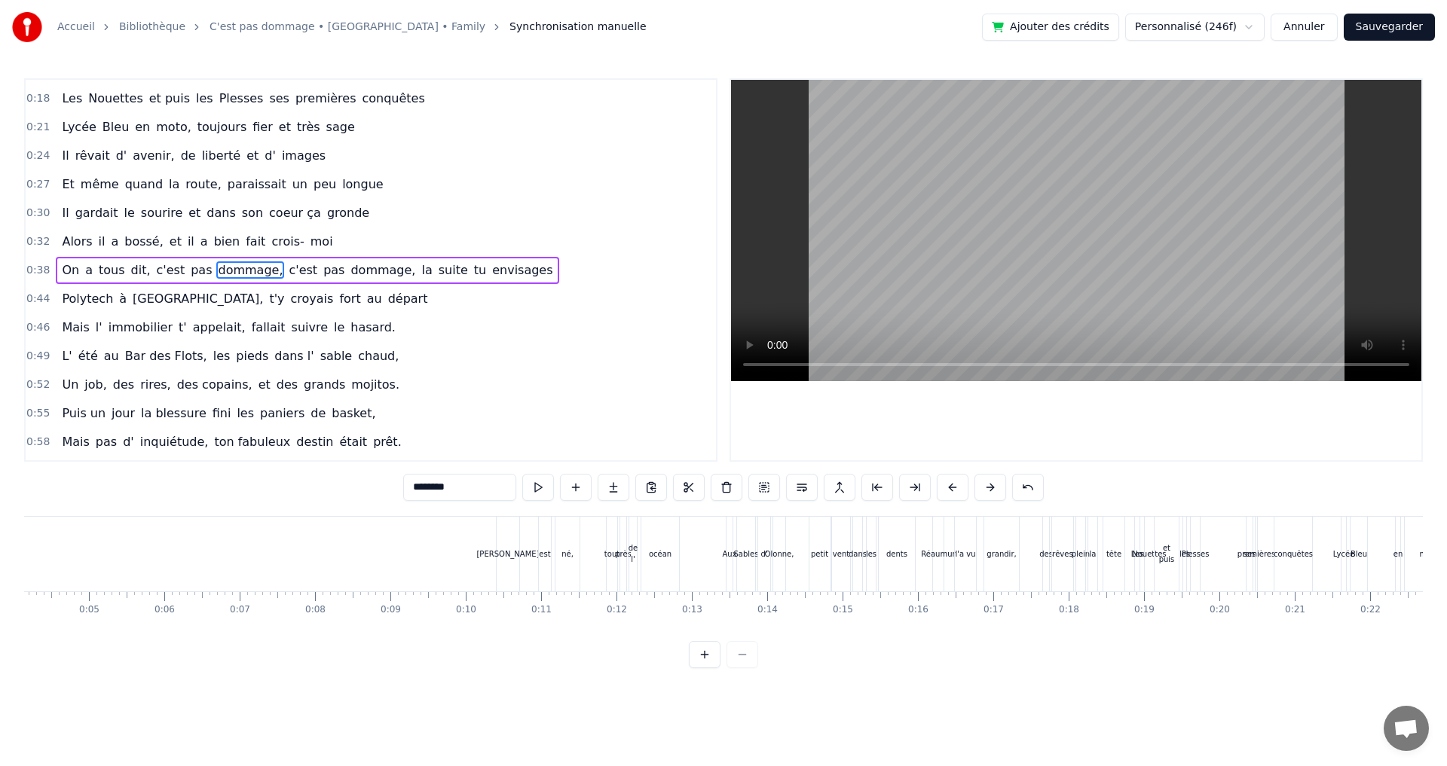
scroll to position [0, 438]
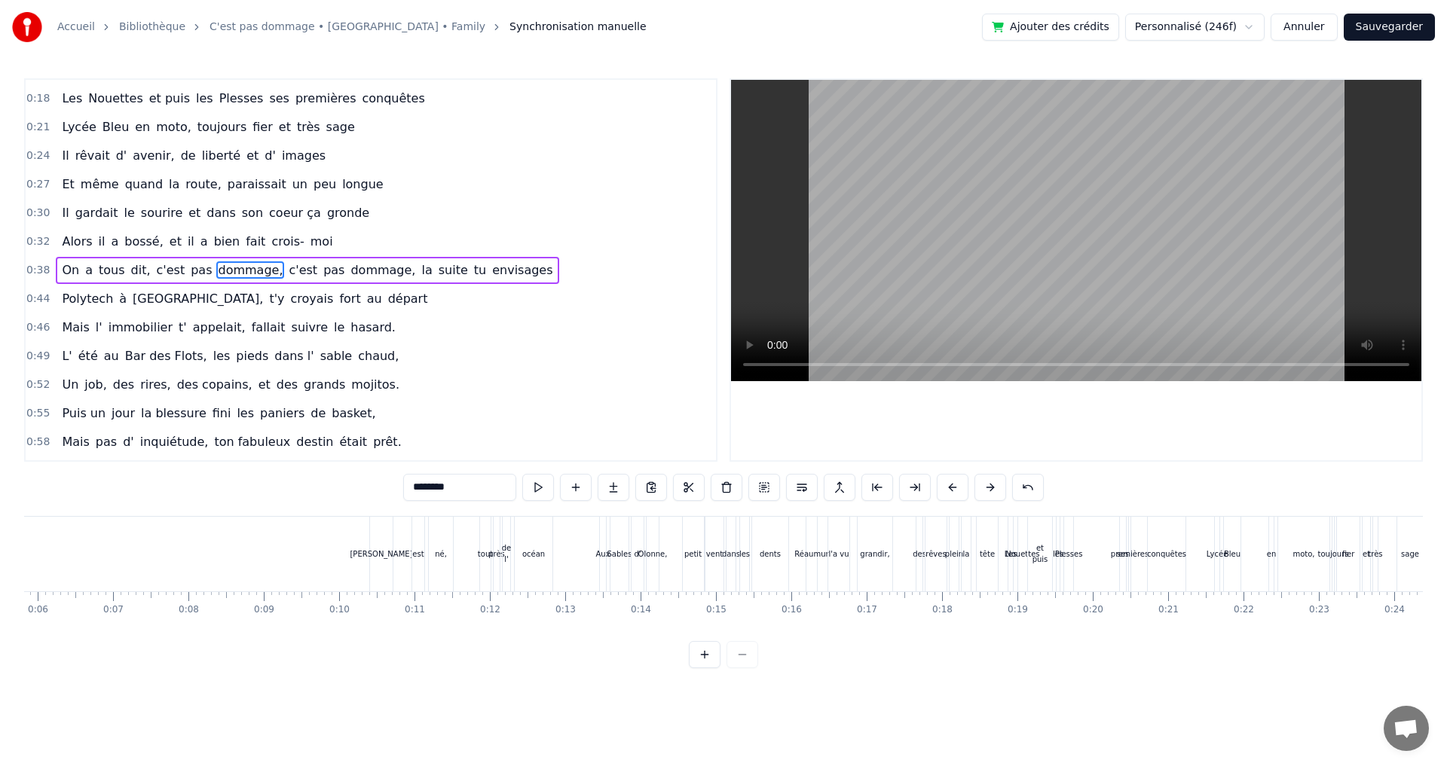
click at [383, 531] on div "[PERSON_NAME]" at bounding box center [381, 554] width 23 height 75
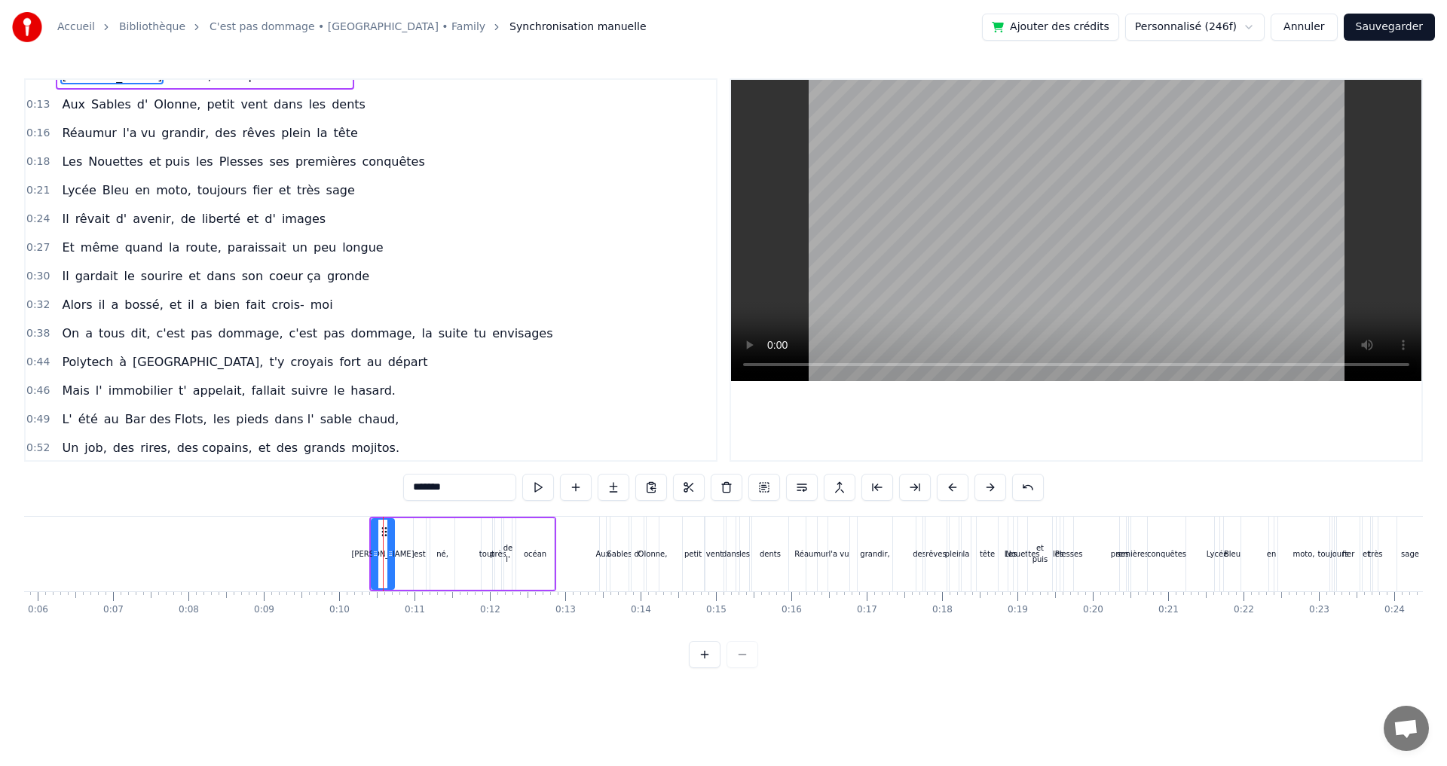
scroll to position [0, 0]
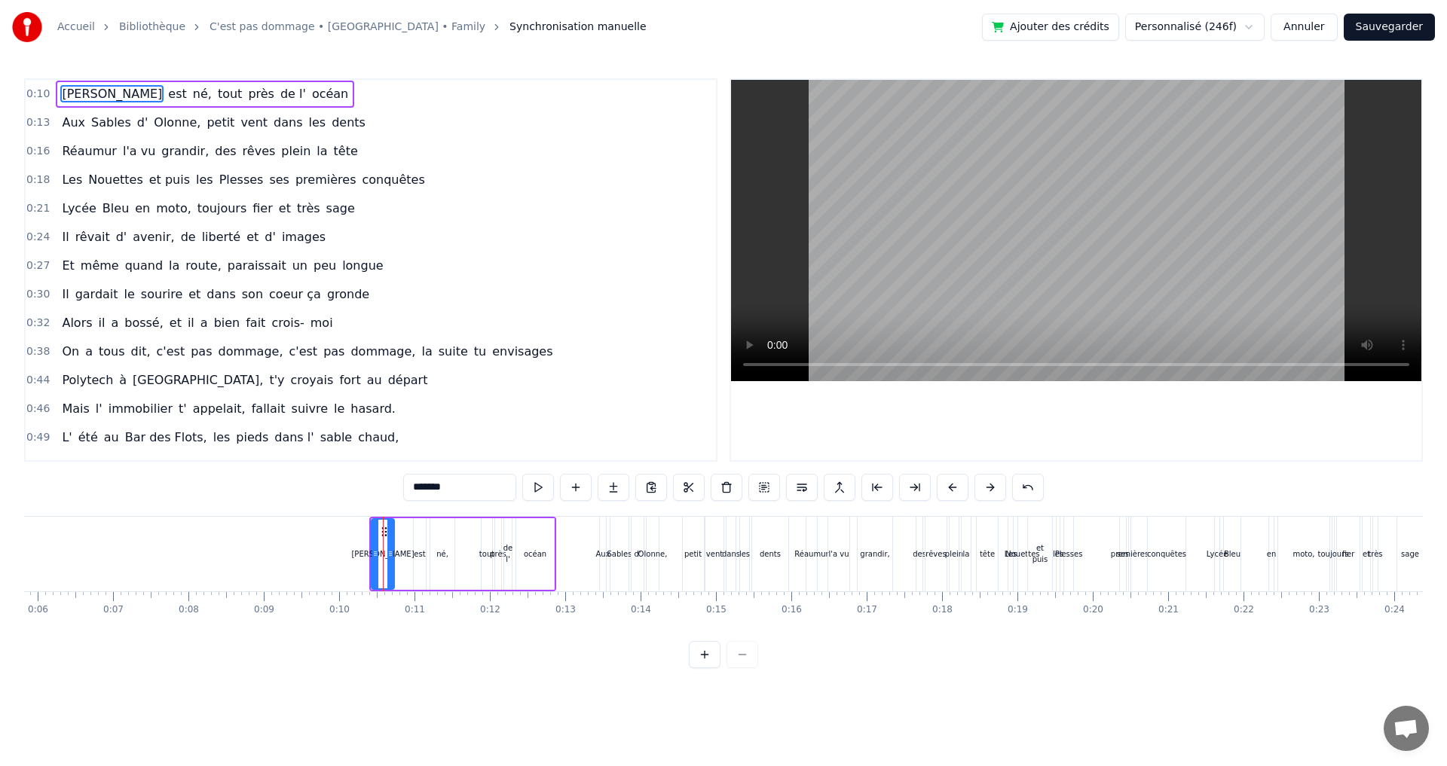
click at [603, 524] on div "Aux" at bounding box center [603, 554] width 6 height 75
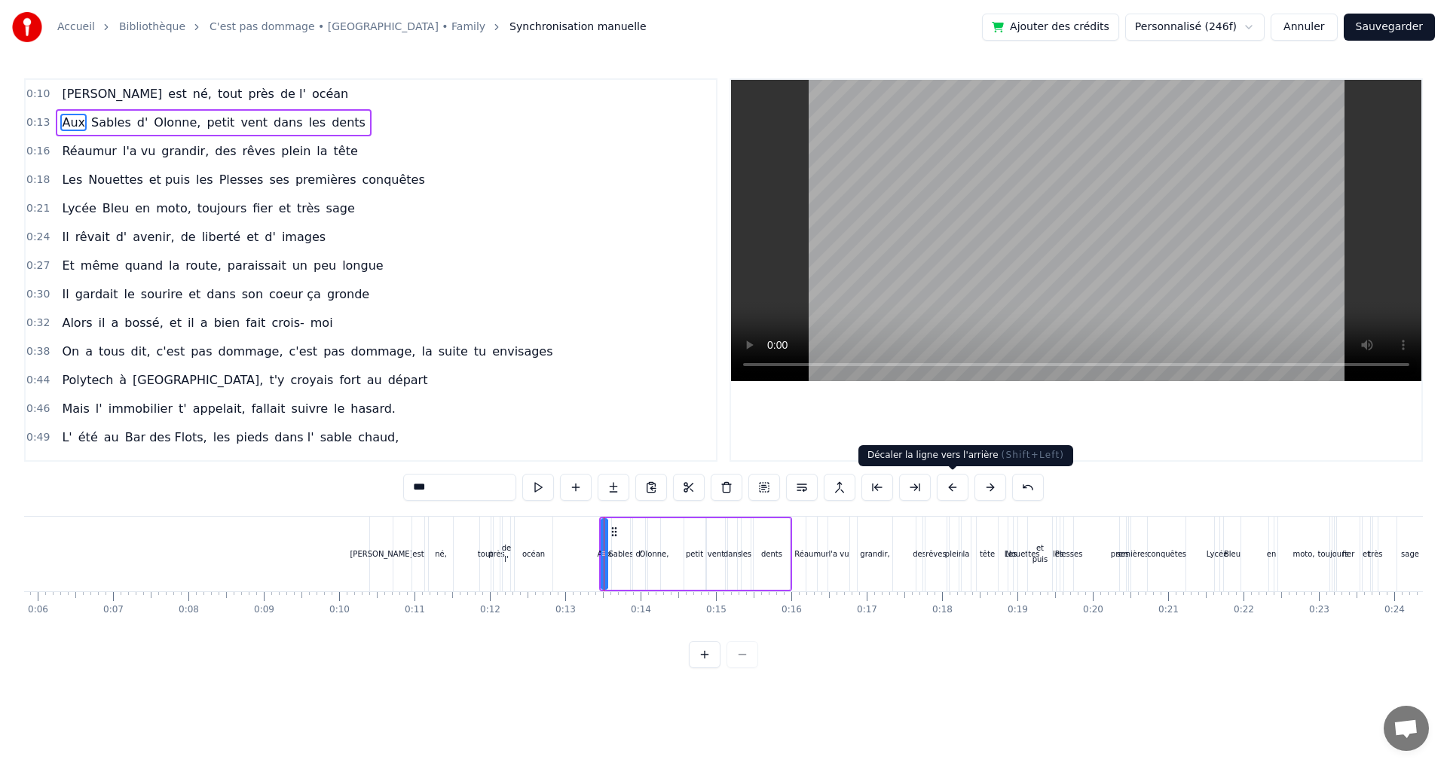
click at [958, 488] on button at bounding box center [952, 487] width 32 height 27
click at [811, 532] on div "Réaumur" at bounding box center [811, 554] width 11 height 75
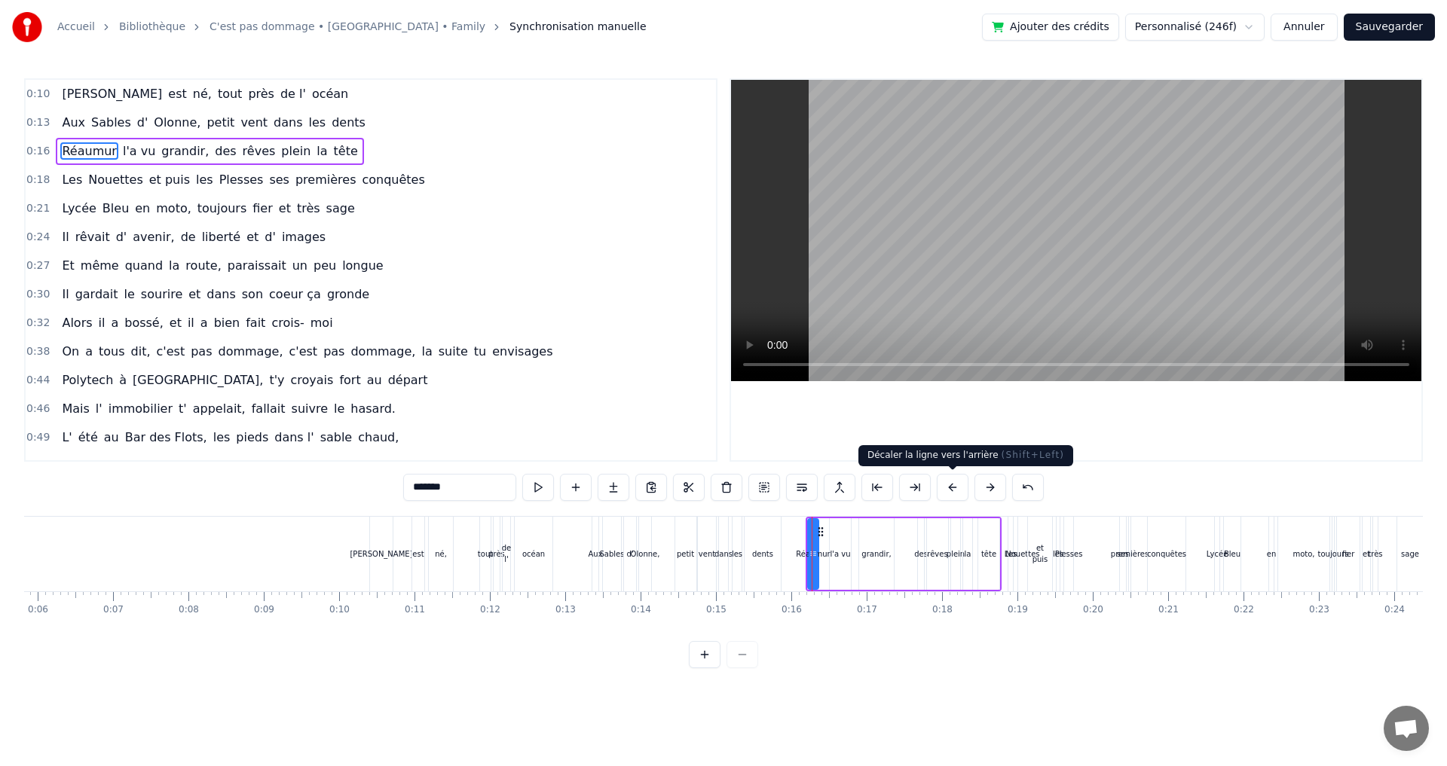
click at [955, 484] on button at bounding box center [952, 487] width 32 height 27
click at [1010, 525] on div "Les" at bounding box center [1010, 554] width 5 height 75
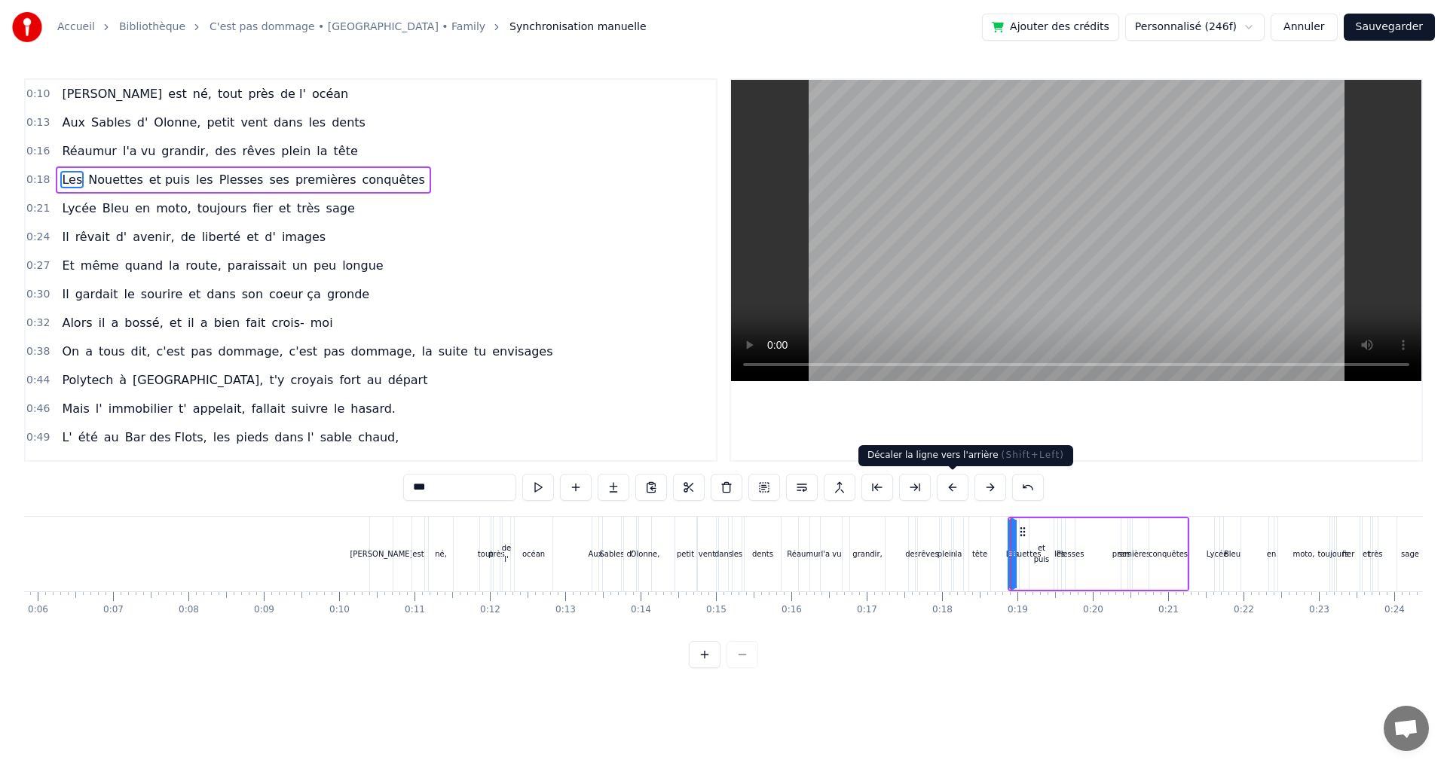
click at [956, 490] on button at bounding box center [952, 487] width 32 height 27
click at [1218, 528] on div "Lycée" at bounding box center [1217, 554] width 6 height 75
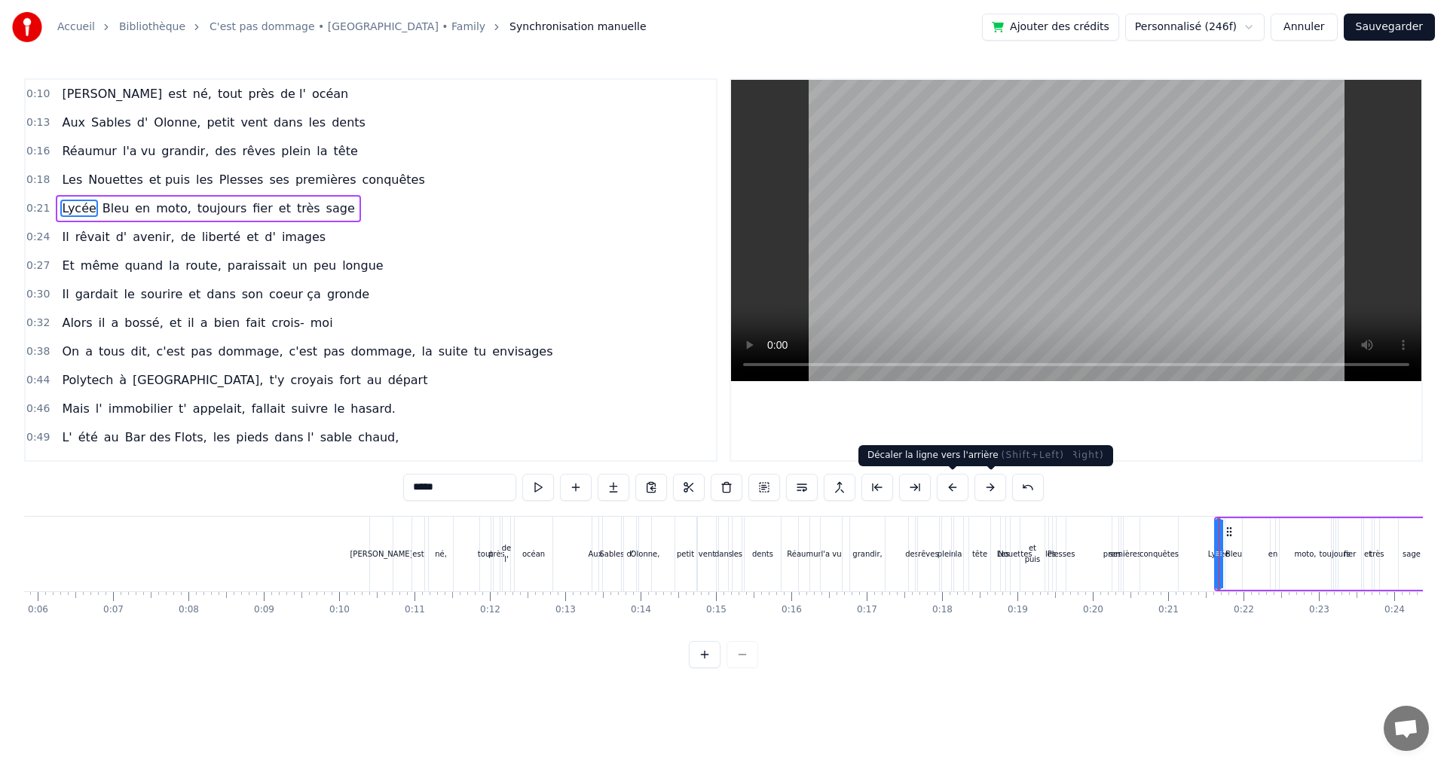
click at [961, 487] on button at bounding box center [952, 487] width 32 height 27
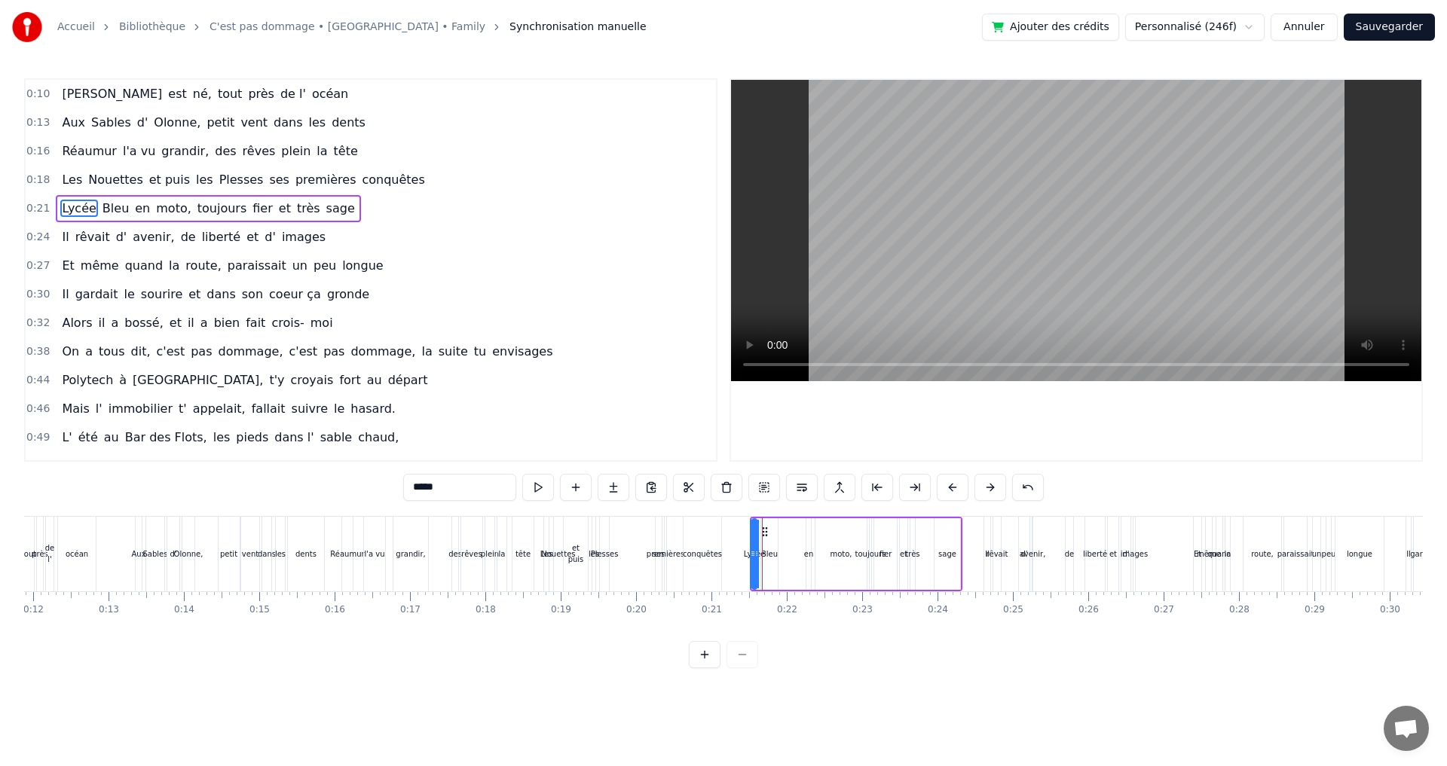
scroll to position [0, 903]
click at [978, 540] on div "Il" at bounding box center [979, 554] width 6 height 75
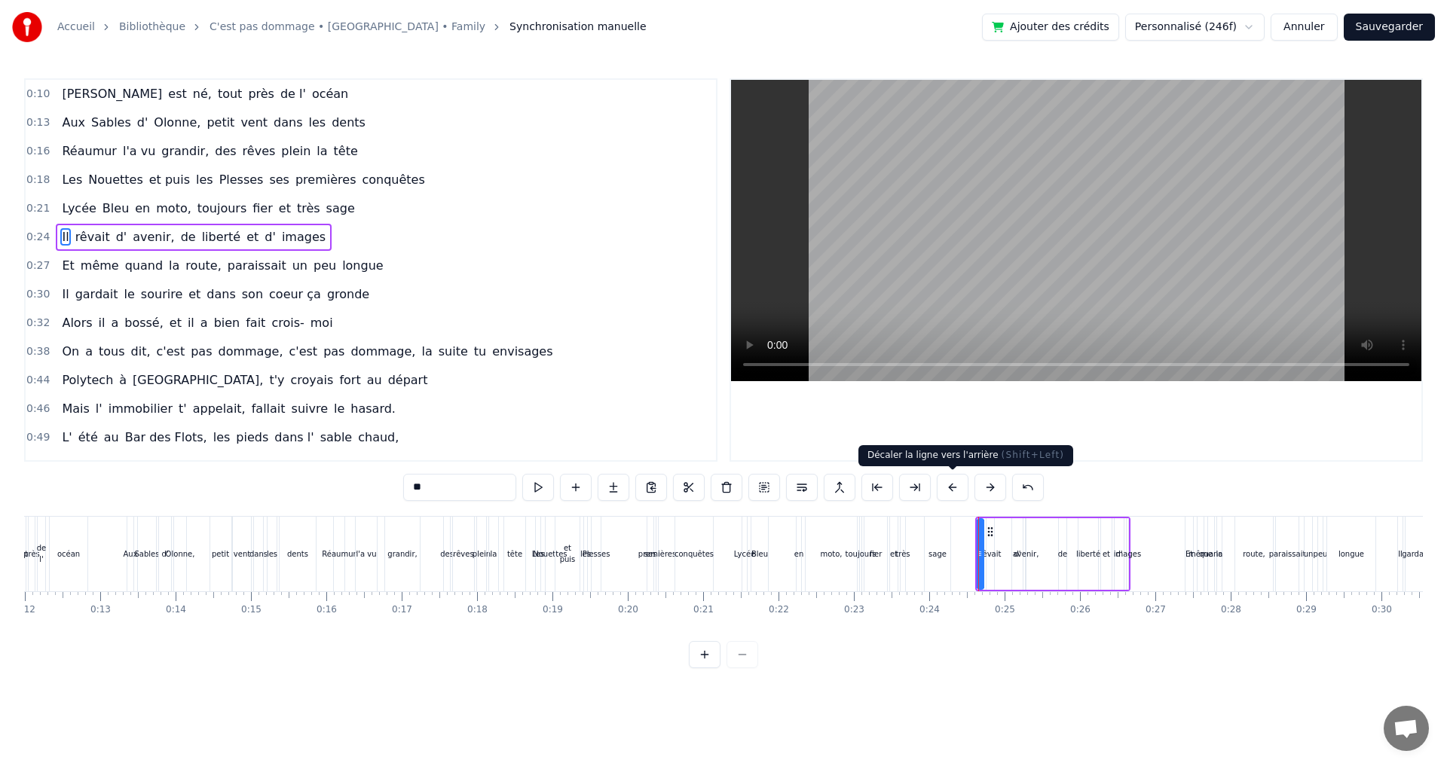
click at [949, 490] on button at bounding box center [952, 487] width 32 height 27
click at [1190, 536] on div "Et" at bounding box center [1189, 554] width 8 height 75
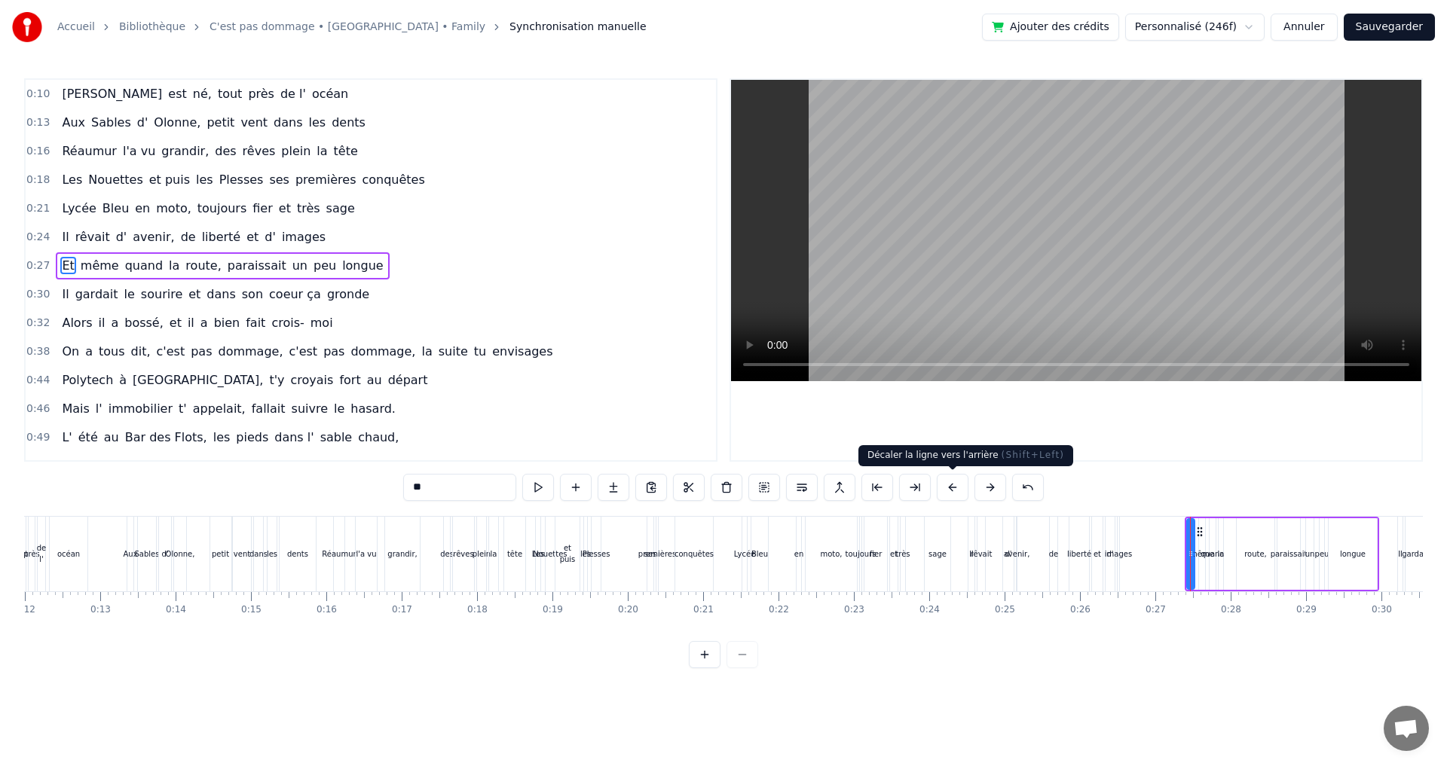
click at [952, 491] on button at bounding box center [952, 487] width 32 height 27
click at [1397, 533] on div "Il" at bounding box center [1400, 554] width 6 height 75
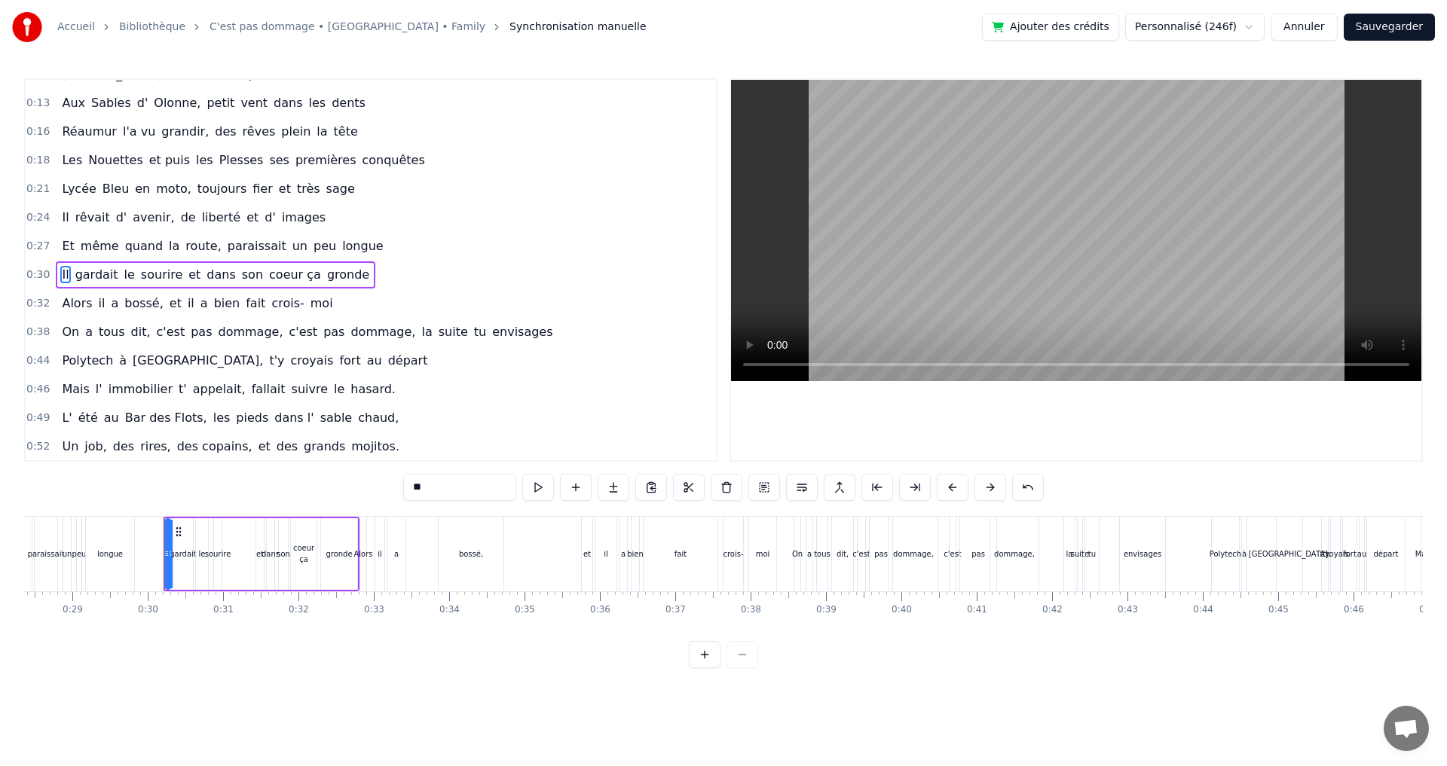
scroll to position [0, 2201]
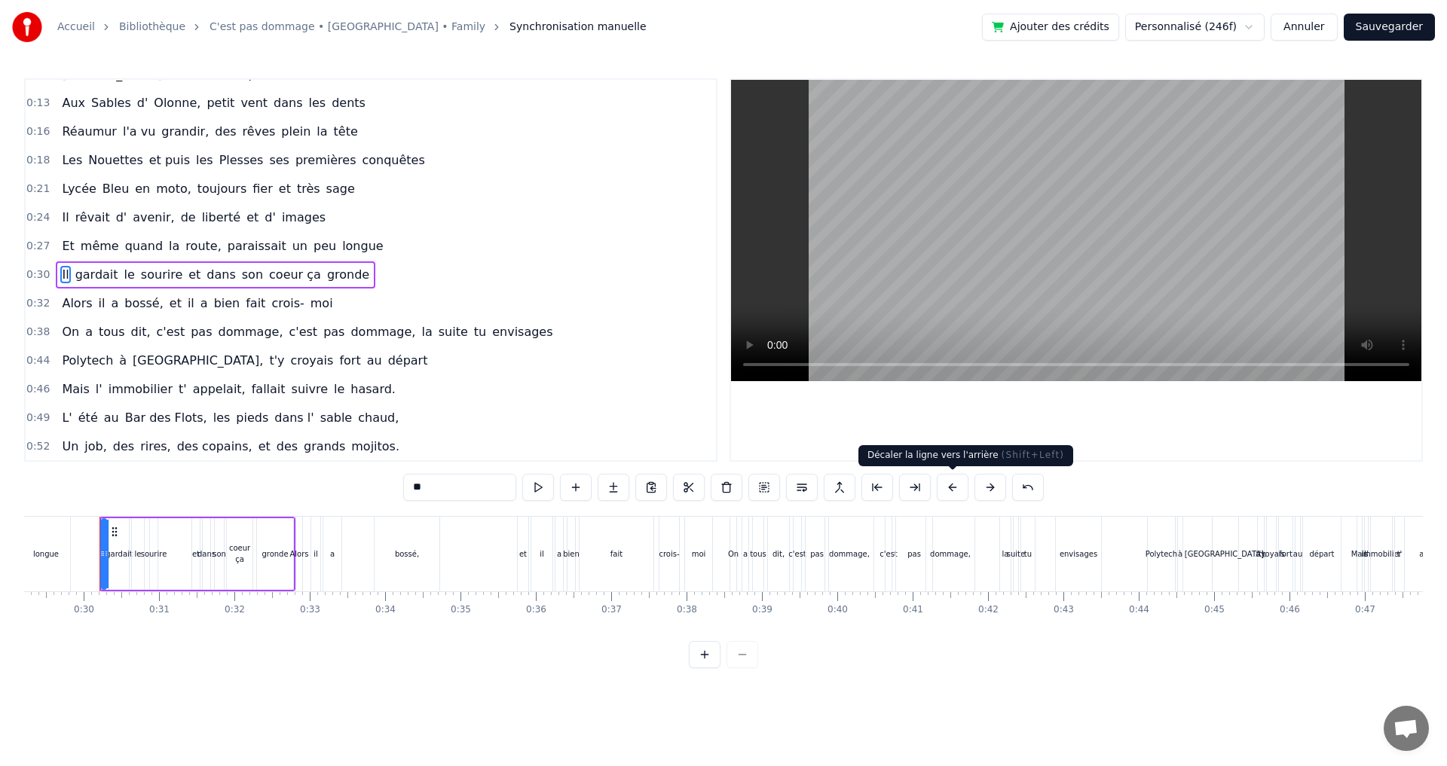
click at [952, 490] on button at bounding box center [952, 487] width 32 height 27
click at [298, 540] on div "Alors" at bounding box center [299, 554] width 6 height 75
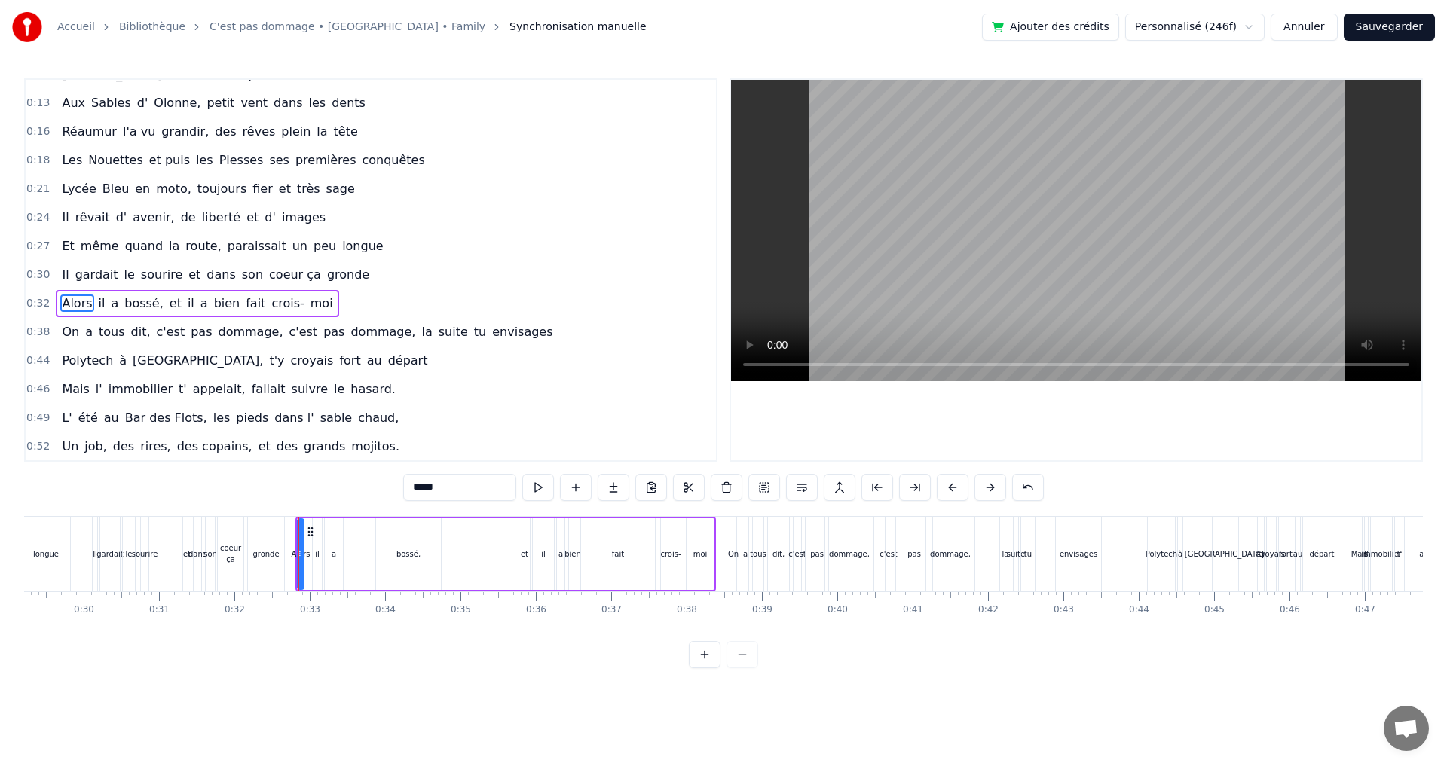
scroll to position [53, 0]
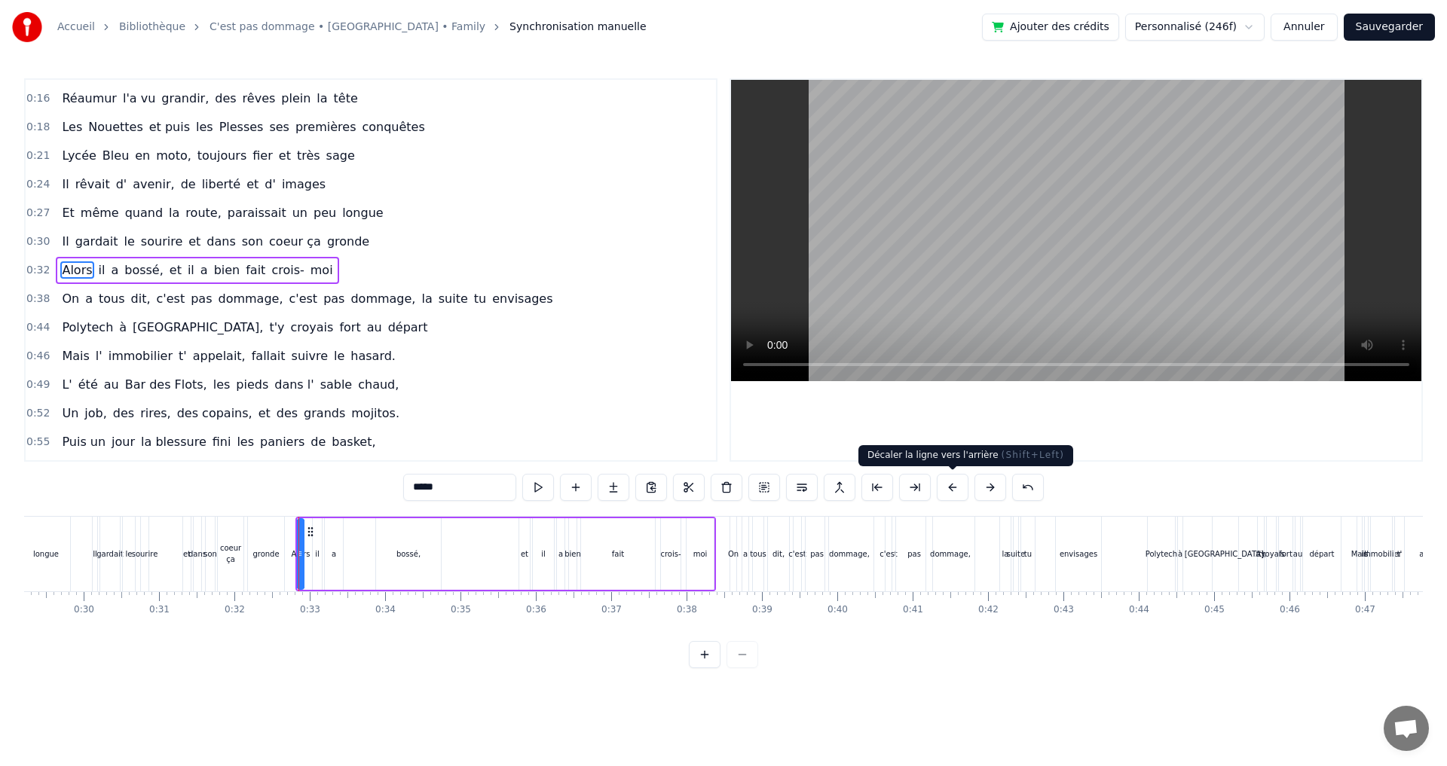
click at [946, 490] on button at bounding box center [952, 487] width 32 height 27
click at [732, 531] on div "On" at bounding box center [733, 554] width 6 height 75
type input "**"
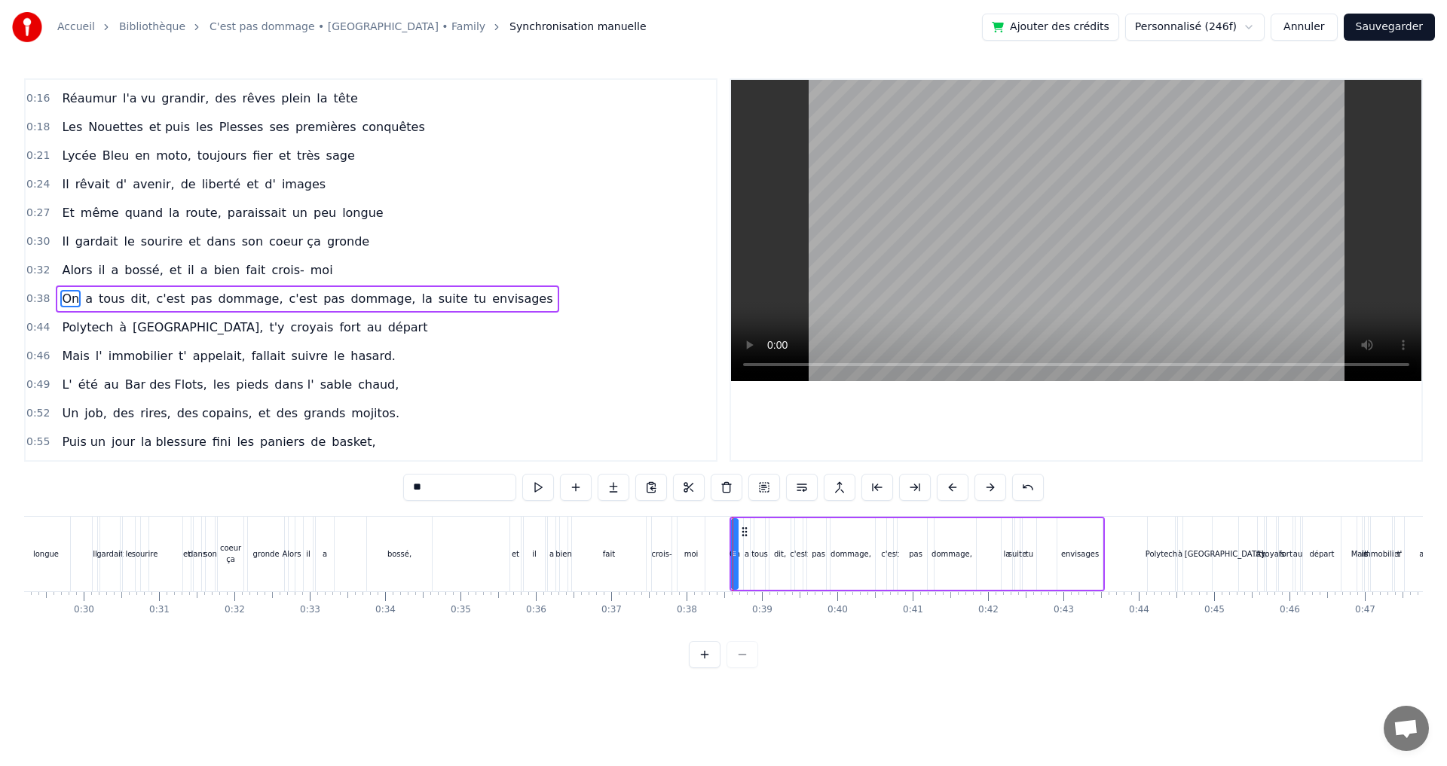
scroll to position [81, 0]
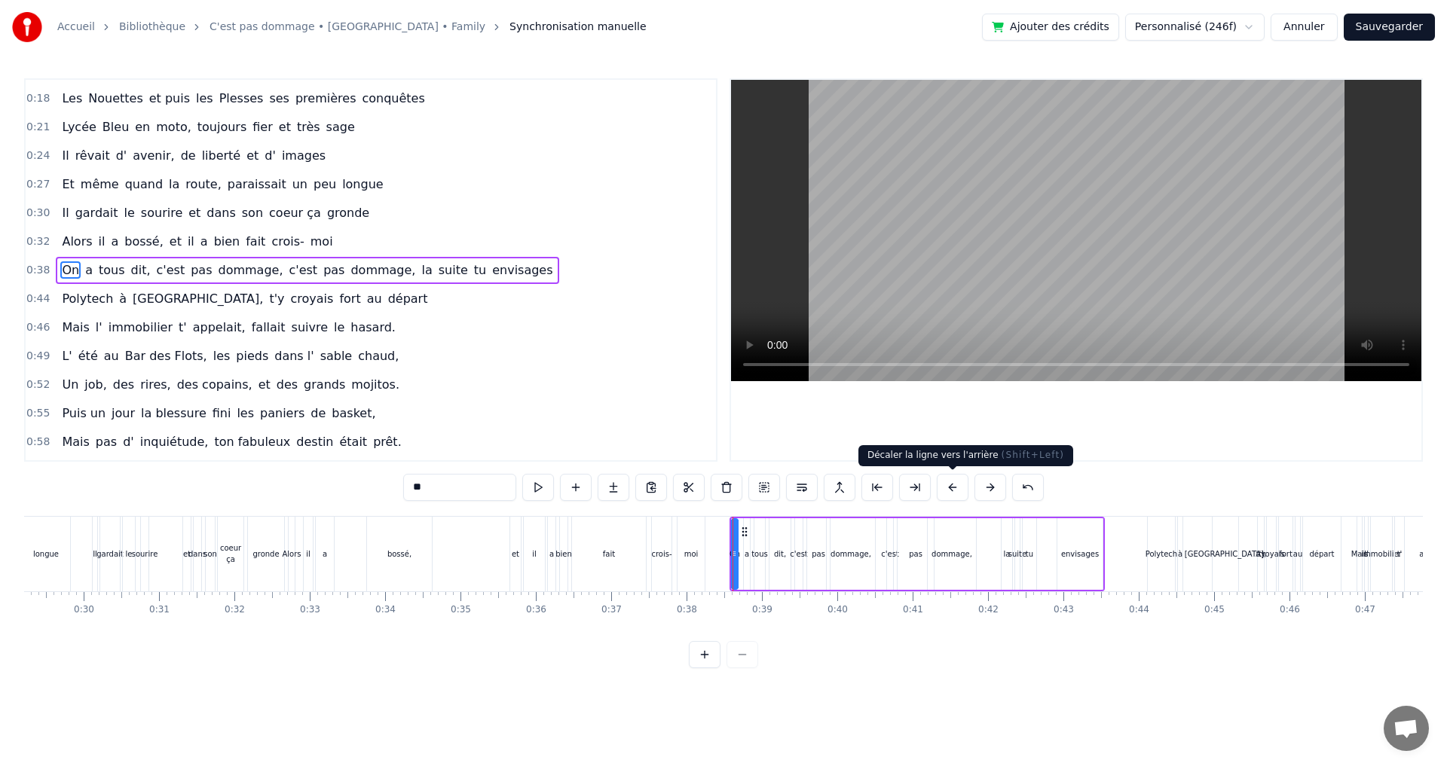
click at [958, 487] on button at bounding box center [952, 487] width 32 height 27
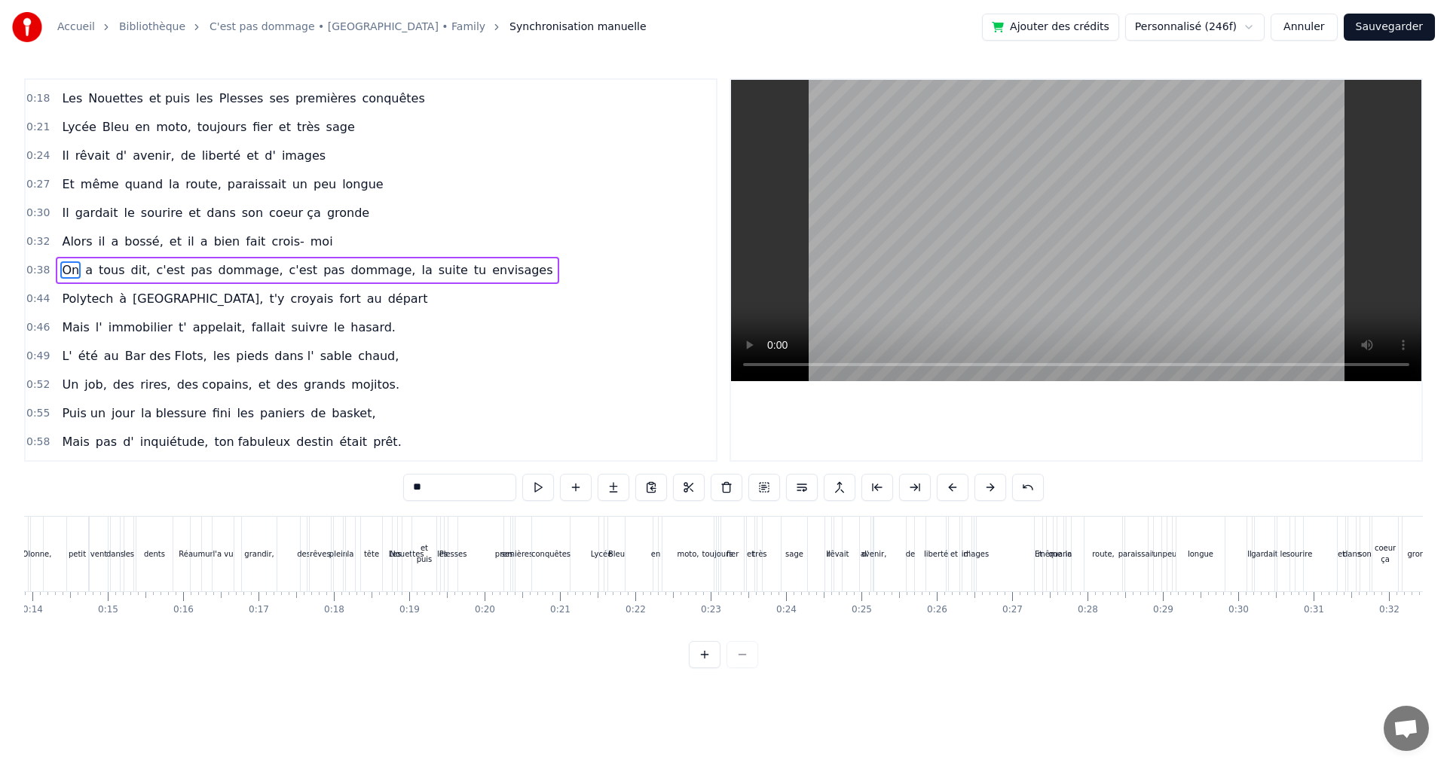
scroll to position [0, 1030]
click at [616, 538] on div "Lycée" at bounding box center [618, 554] width 5 height 75
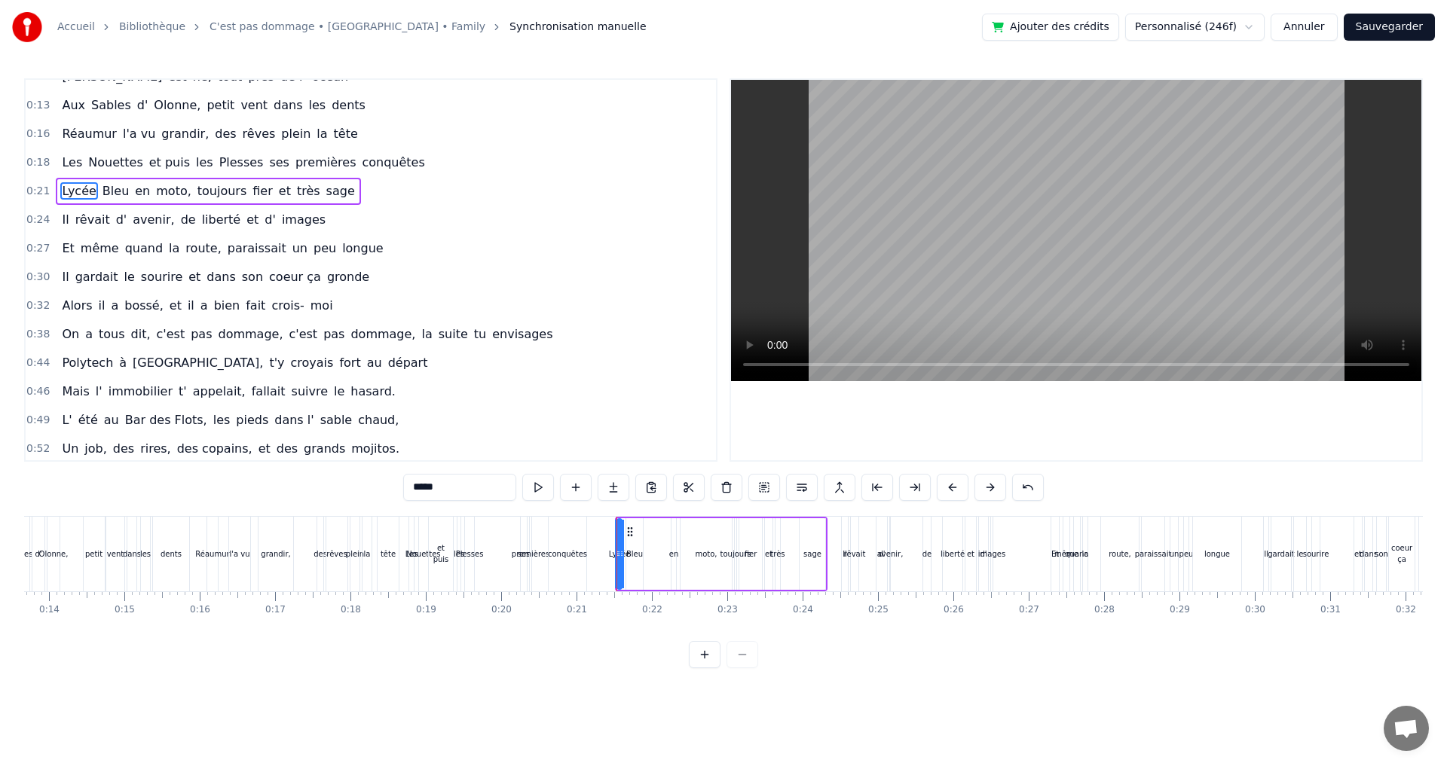
scroll to position [0, 0]
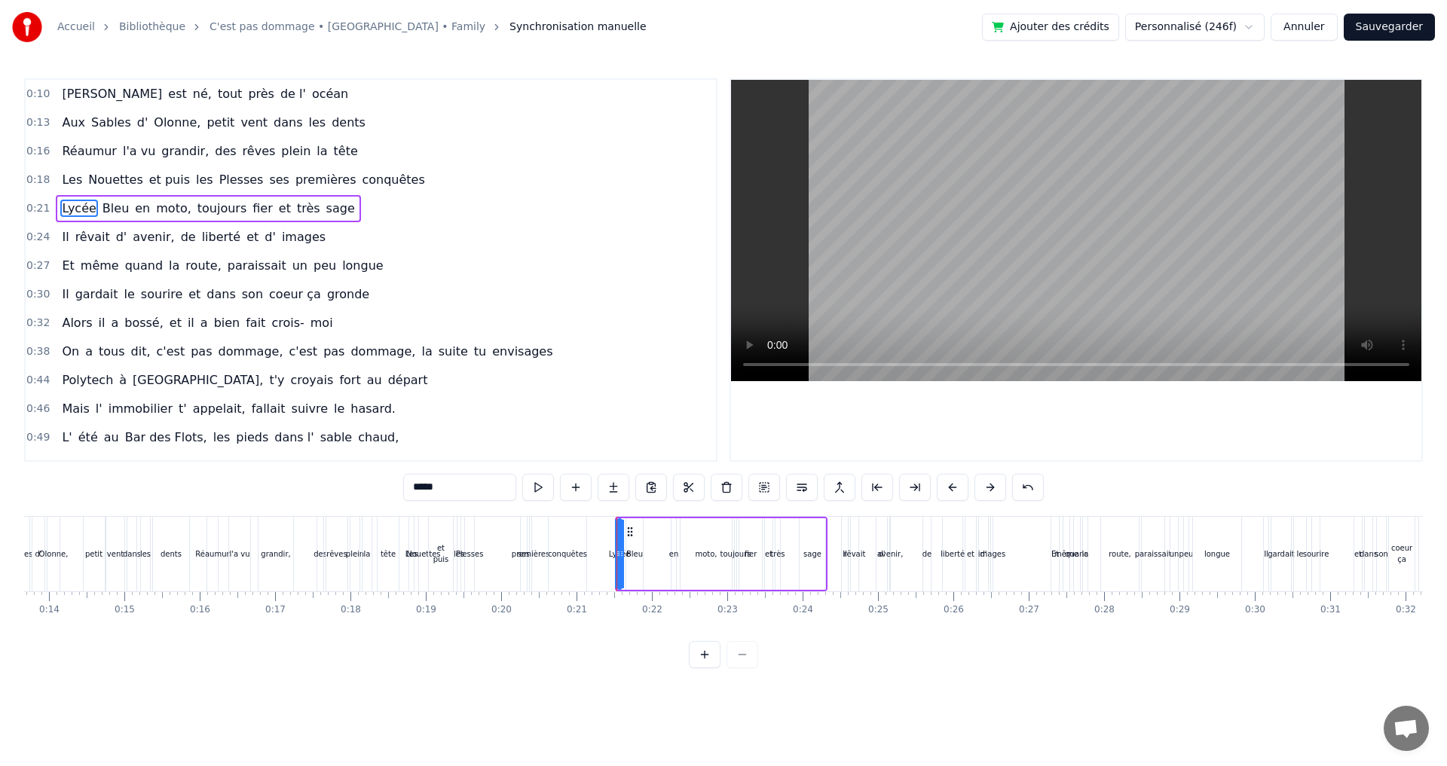
click at [628, 538] on div "Bleu" at bounding box center [634, 554] width 17 height 72
click at [673, 537] on div "en" at bounding box center [673, 554] width 5 height 72
click at [619, 544] on div "Lycée" at bounding box center [619, 554] width 5 height 72
click at [630, 531] on icon at bounding box center [630, 532] width 12 height 12
click at [633, 534] on icon at bounding box center [630, 532] width 12 height 12
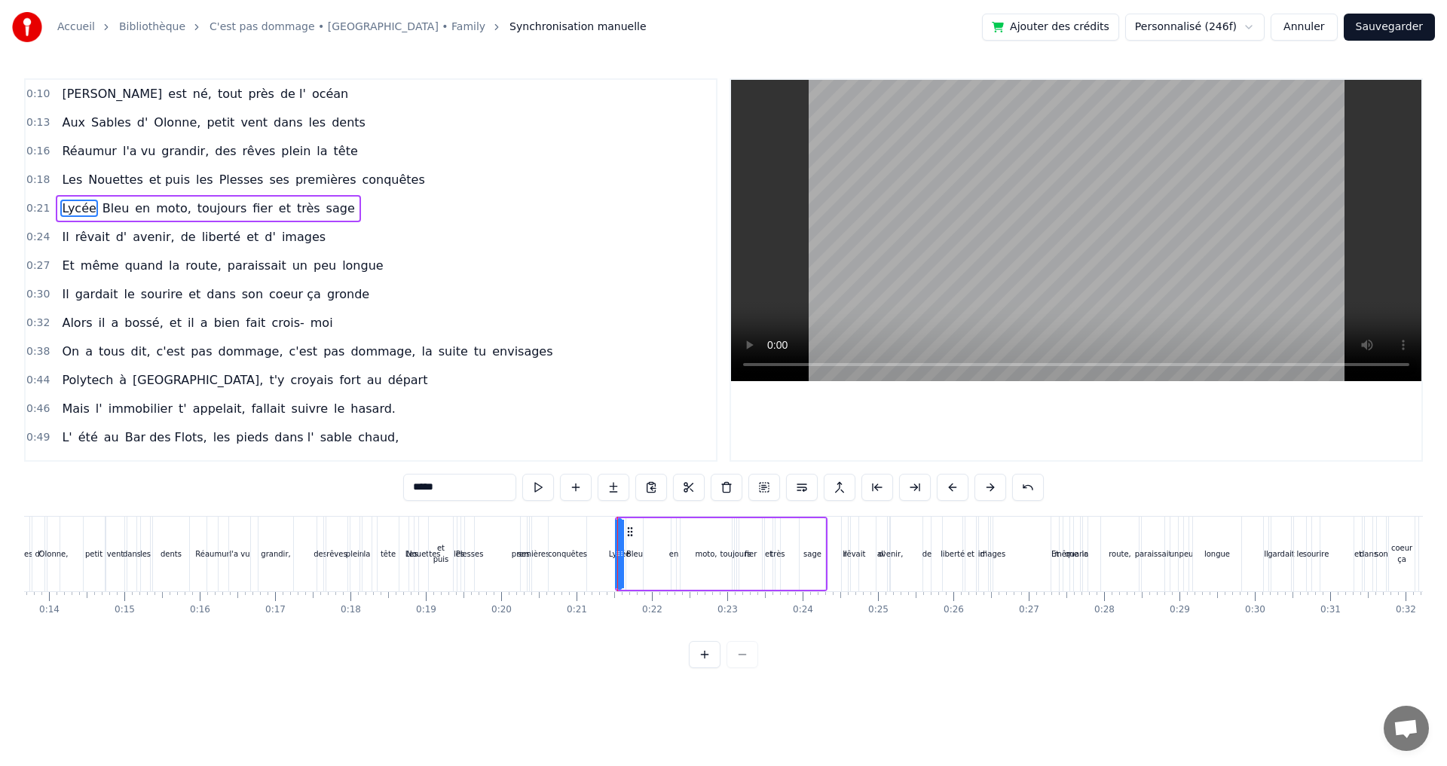
click at [634, 548] on div "Bleu" at bounding box center [634, 553] width 17 height 11
type input "****"
click at [708, 661] on button at bounding box center [705, 654] width 32 height 27
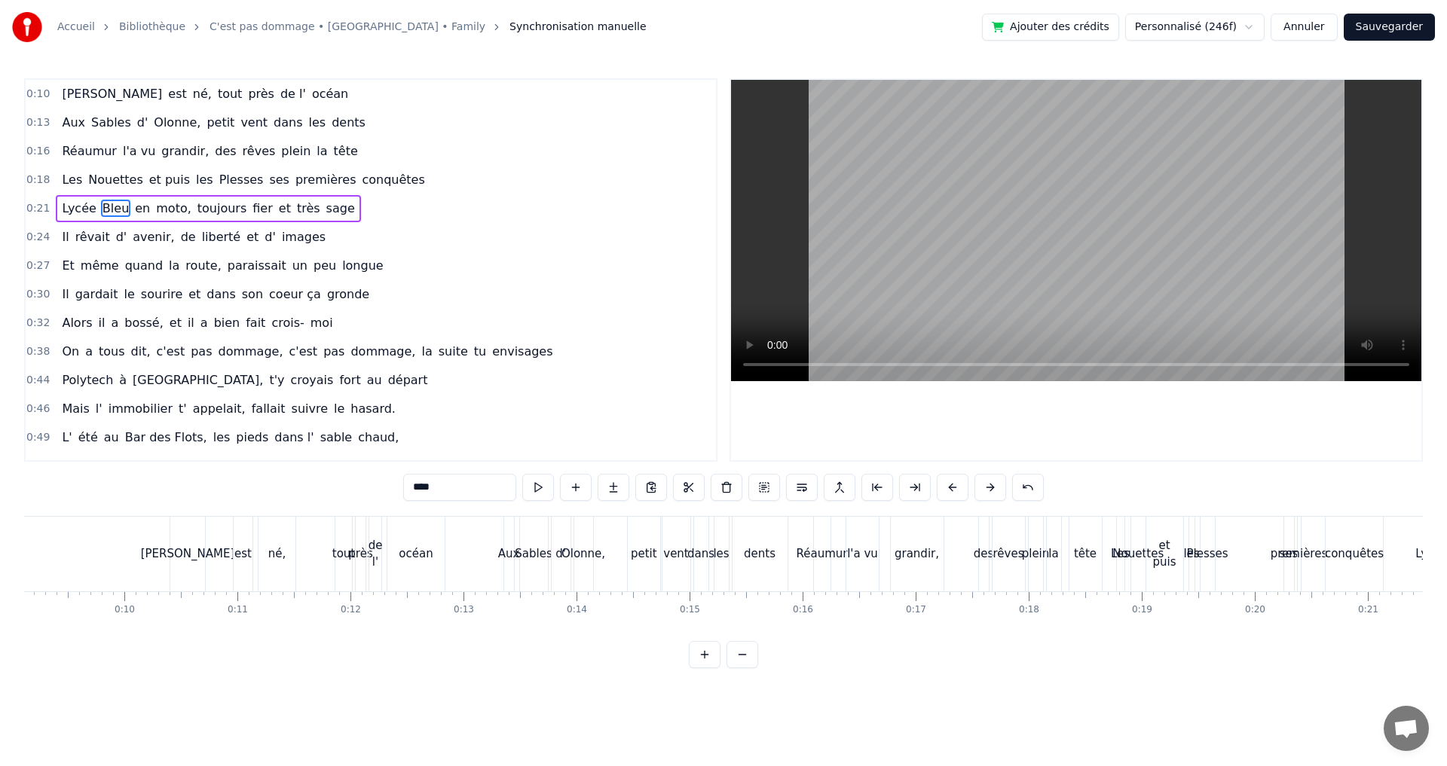
click at [708, 661] on button at bounding box center [705, 654] width 32 height 27
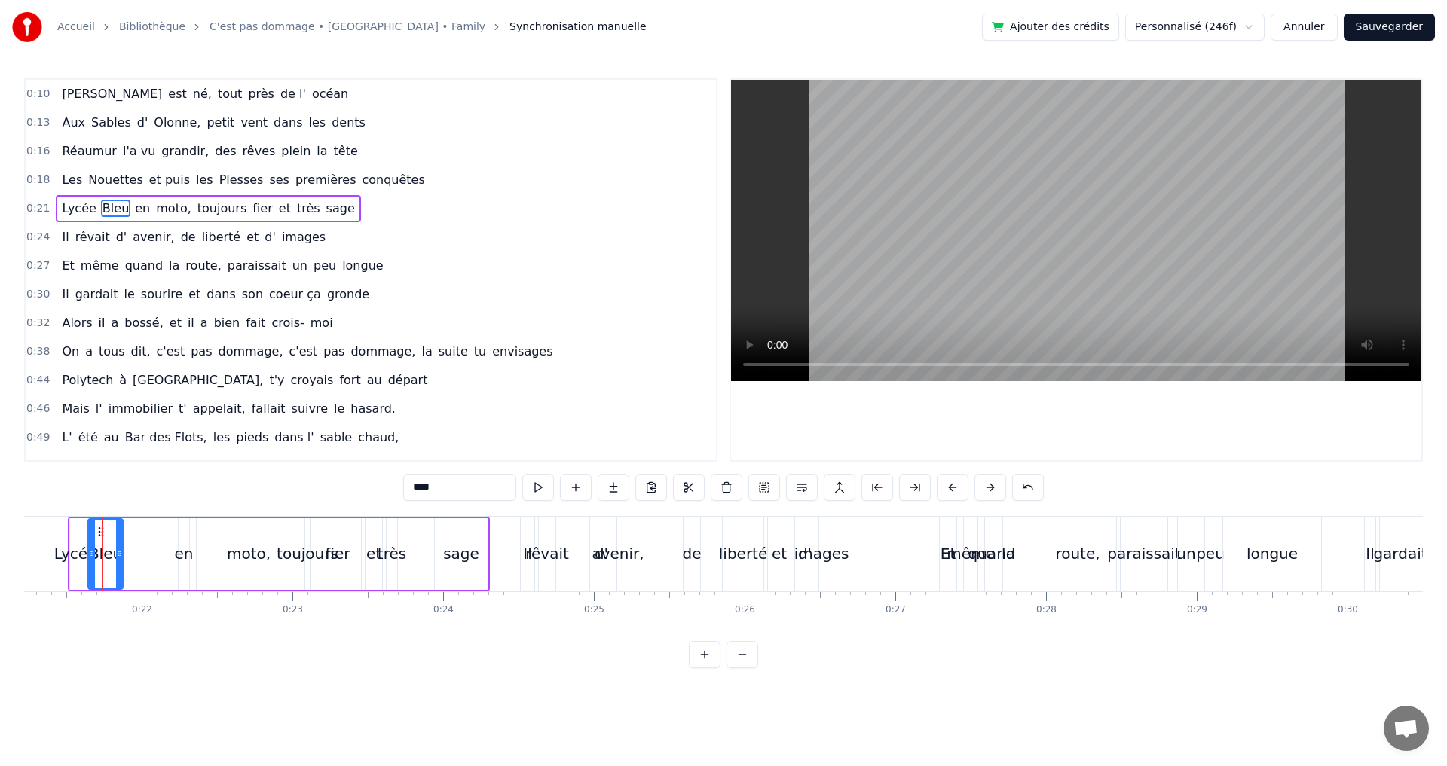
scroll to position [0, 3200]
drag, startPoint x: 96, startPoint y: 531, endPoint x: 112, endPoint y: 532, distance: 15.8
click at [112, 532] on circle at bounding box center [112, 531] width 1 height 1
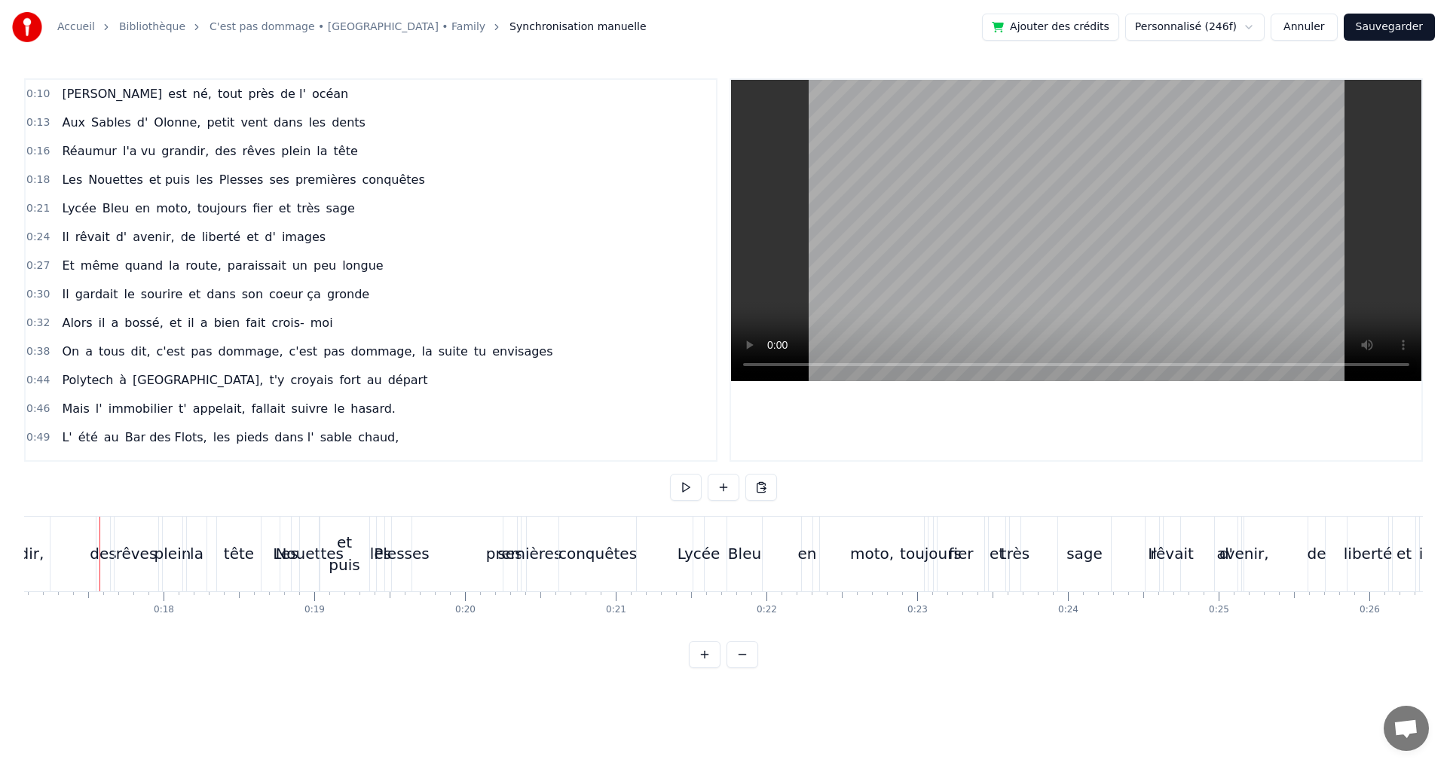
scroll to position [0, 2380]
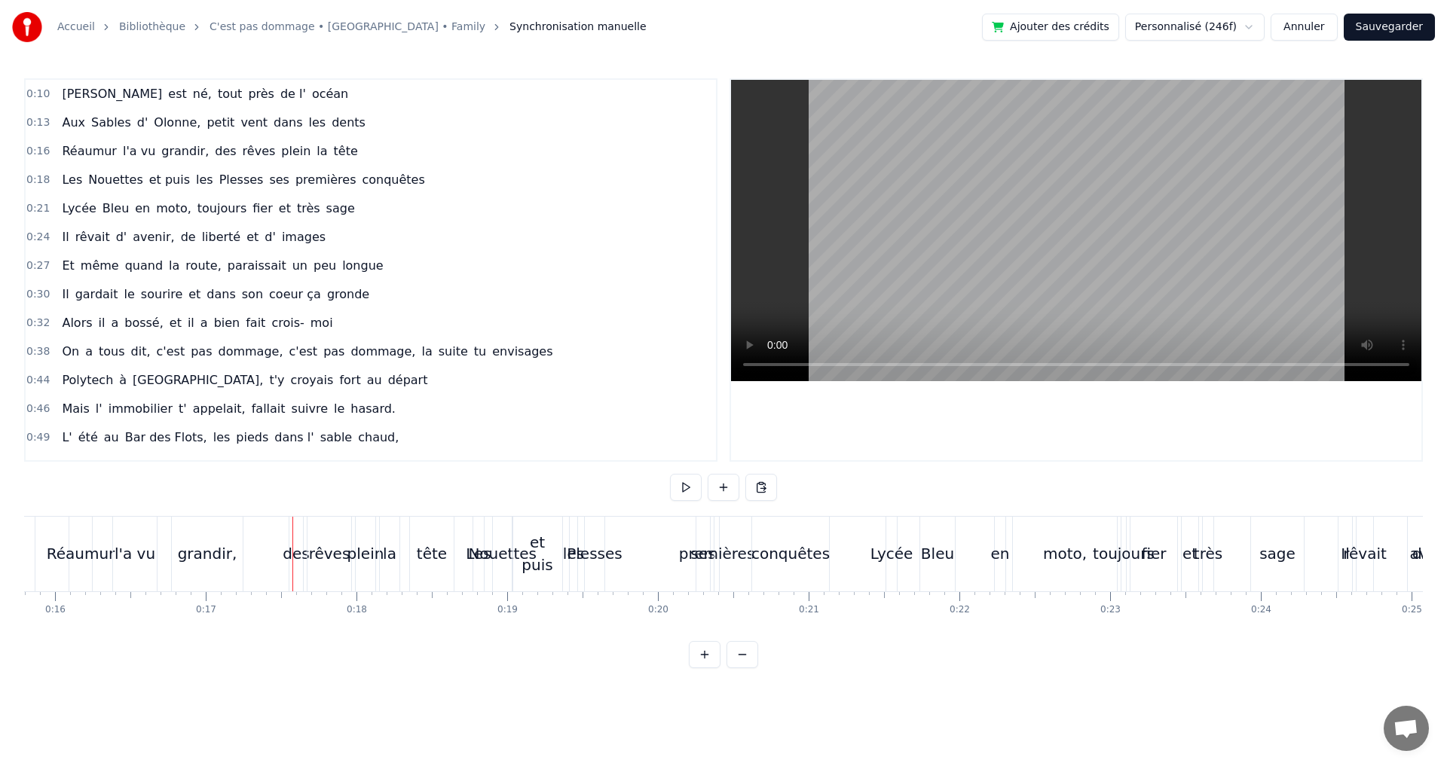
click at [184, 554] on div "grandir," at bounding box center [208, 553] width 60 height 23
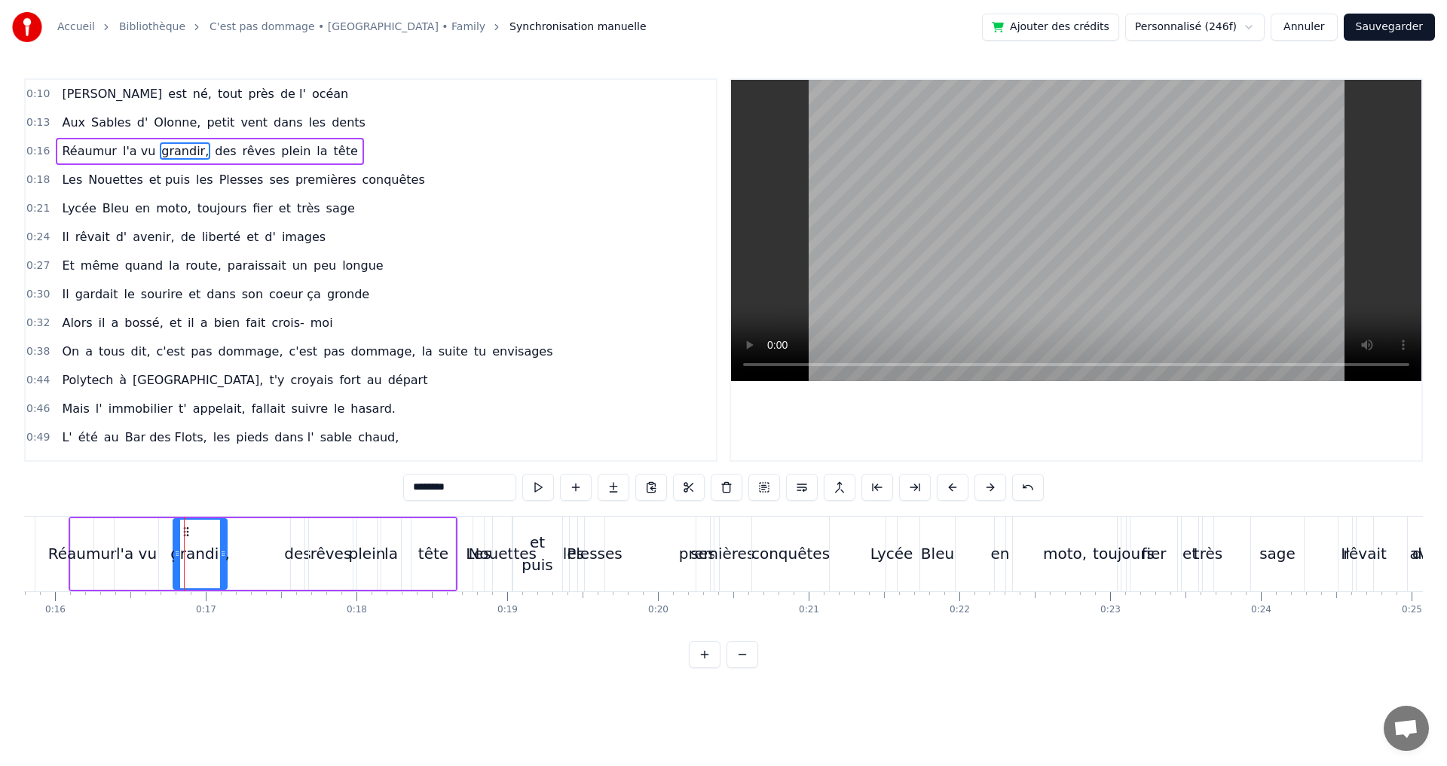
drag, startPoint x: 242, startPoint y: 548, endPoint x: 225, endPoint y: 548, distance: 17.3
click at [225, 548] on icon at bounding box center [223, 554] width 6 height 12
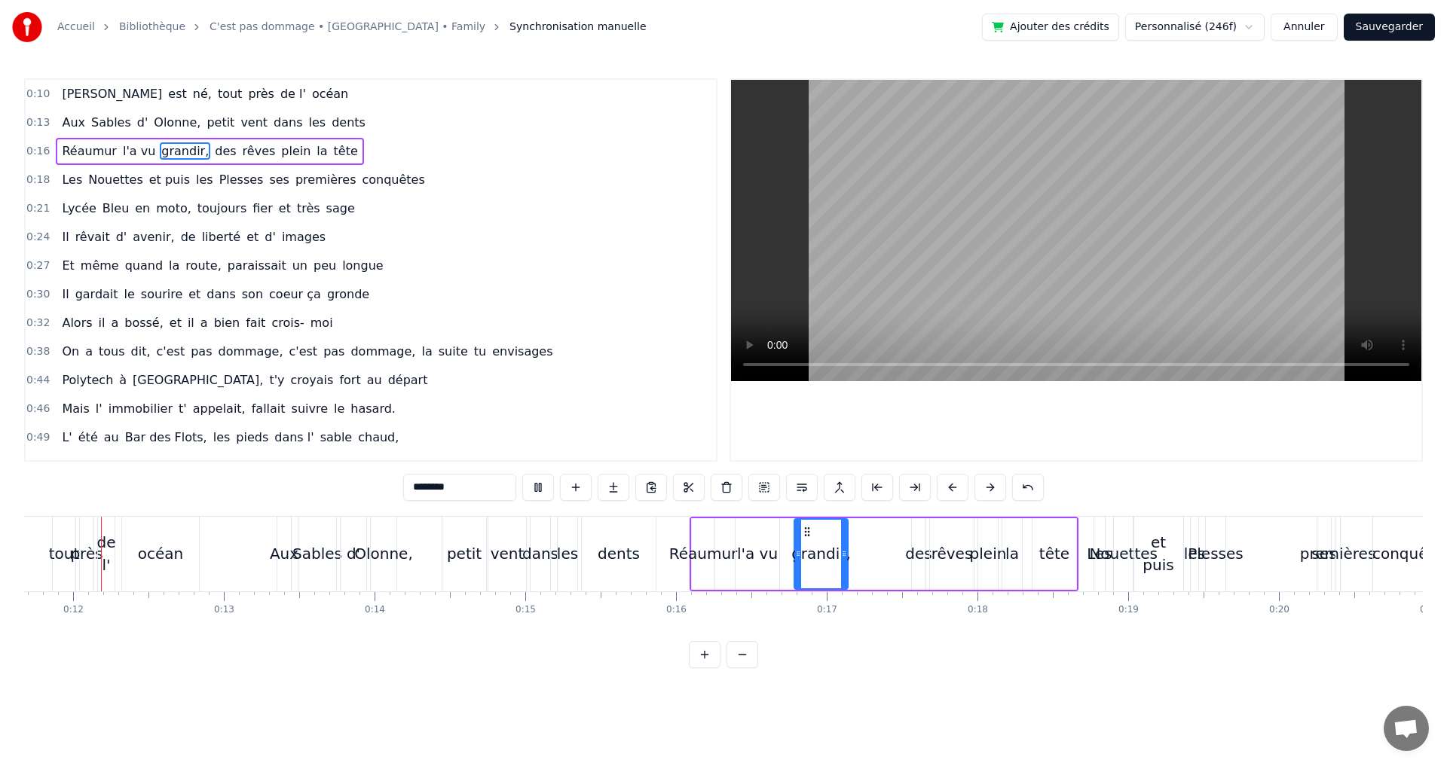
scroll to position [0, 1758]
click at [1041, 542] on div "tête" at bounding box center [1055, 553] width 30 height 23
drag, startPoint x: 1046, startPoint y: 530, endPoint x: 1036, endPoint y: 530, distance: 9.8
click at [1036, 530] on icon at bounding box center [1036, 532] width 12 height 12
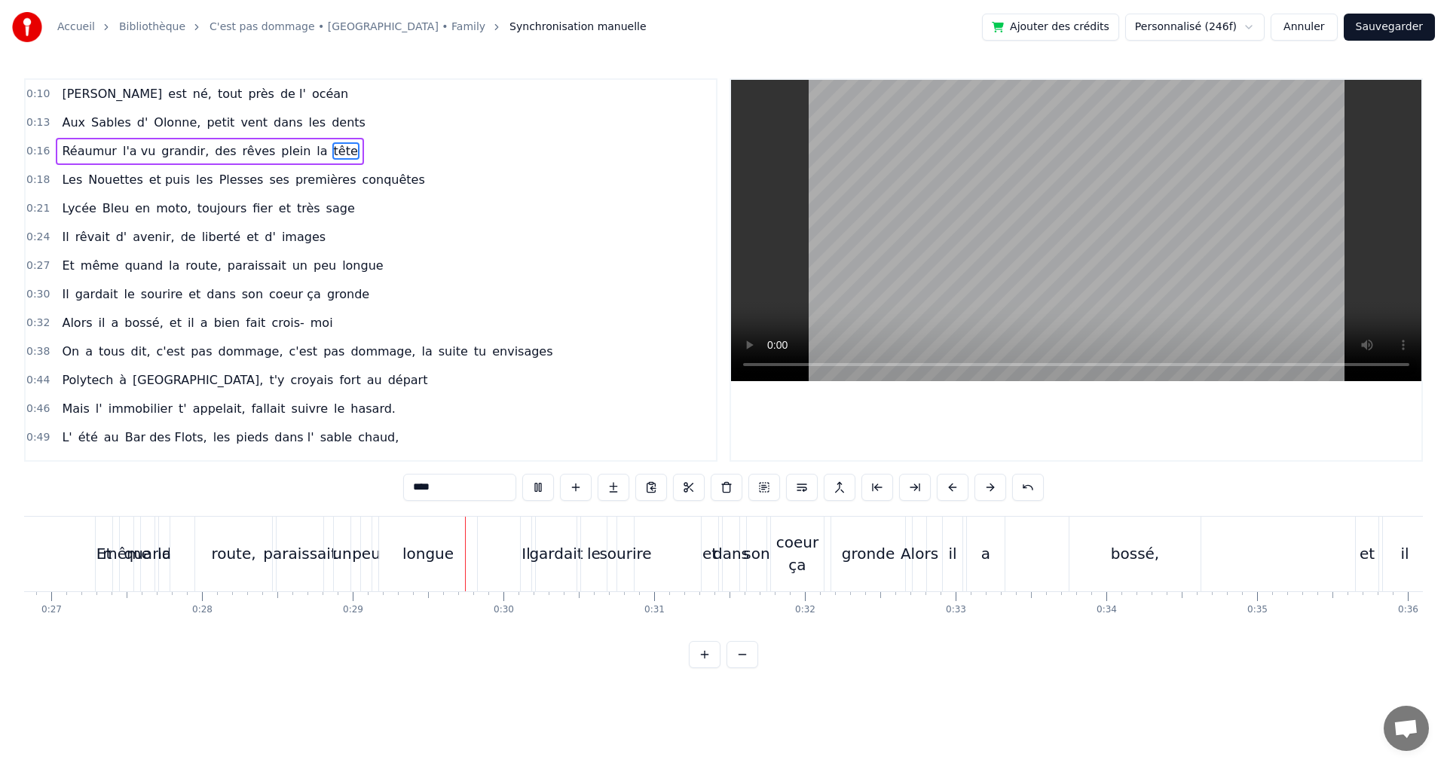
scroll to position [0, 4316]
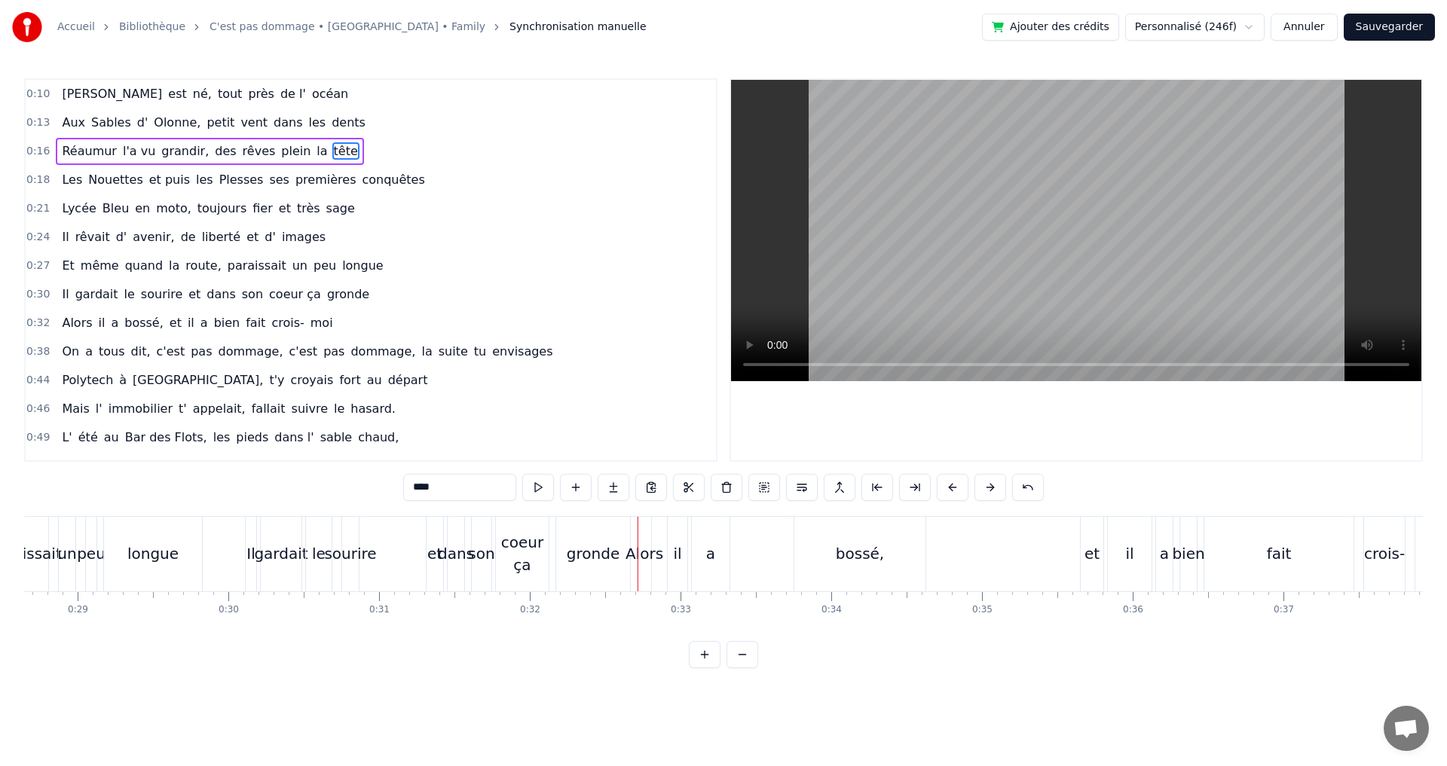
click at [582, 544] on div "gronde" at bounding box center [593, 553] width 53 height 23
type input "******"
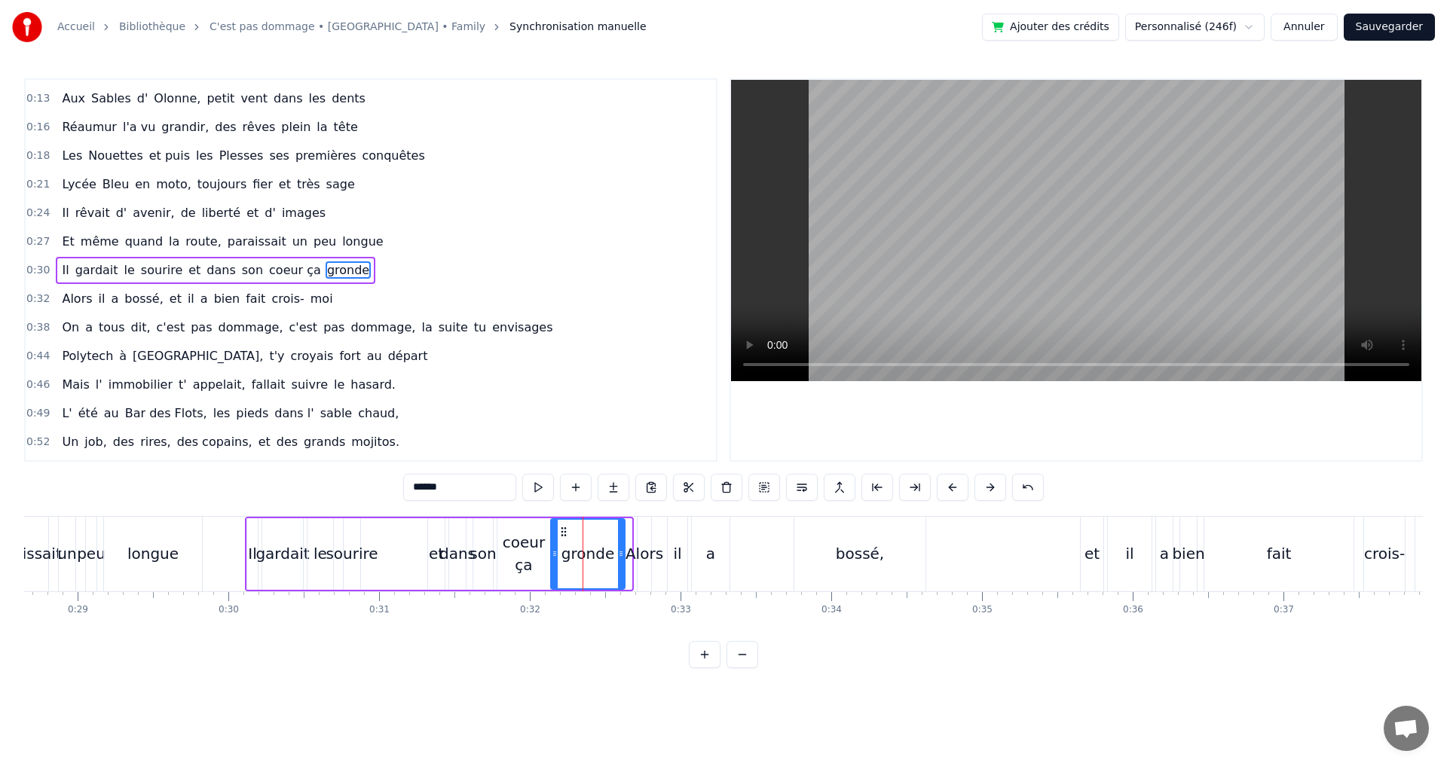
click at [562, 533] on icon at bounding box center [564, 532] width 12 height 12
drag, startPoint x: 619, startPoint y: 555, endPoint x: 610, endPoint y: 553, distance: 9.9
click at [610, 553] on icon at bounding box center [612, 554] width 6 height 12
click at [386, 552] on div "Il gardait le sourire et dans son coeur ça gronde" at bounding box center [431, 554] width 372 height 75
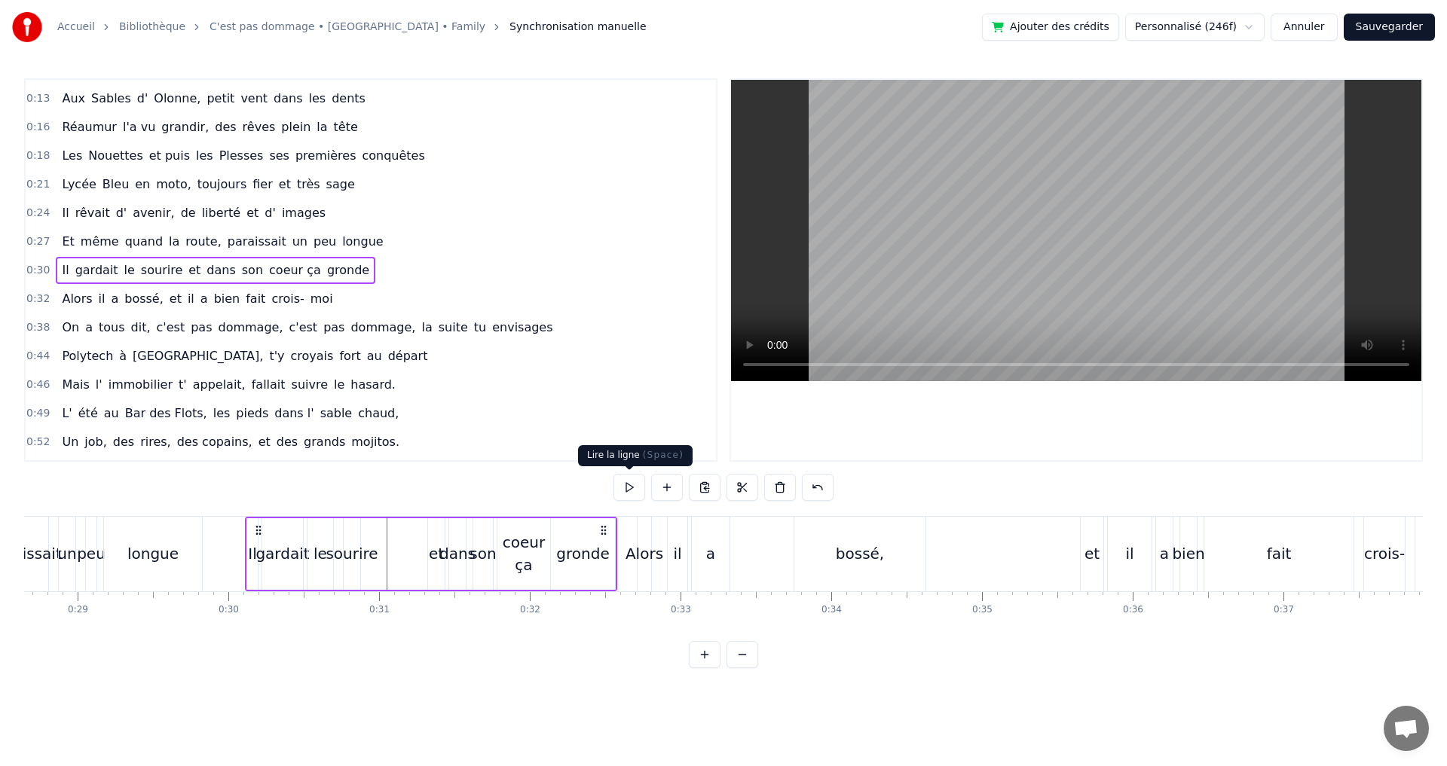
click at [634, 484] on button at bounding box center [629, 487] width 32 height 27
click at [813, 545] on div "bossé," at bounding box center [859, 554] width 131 height 75
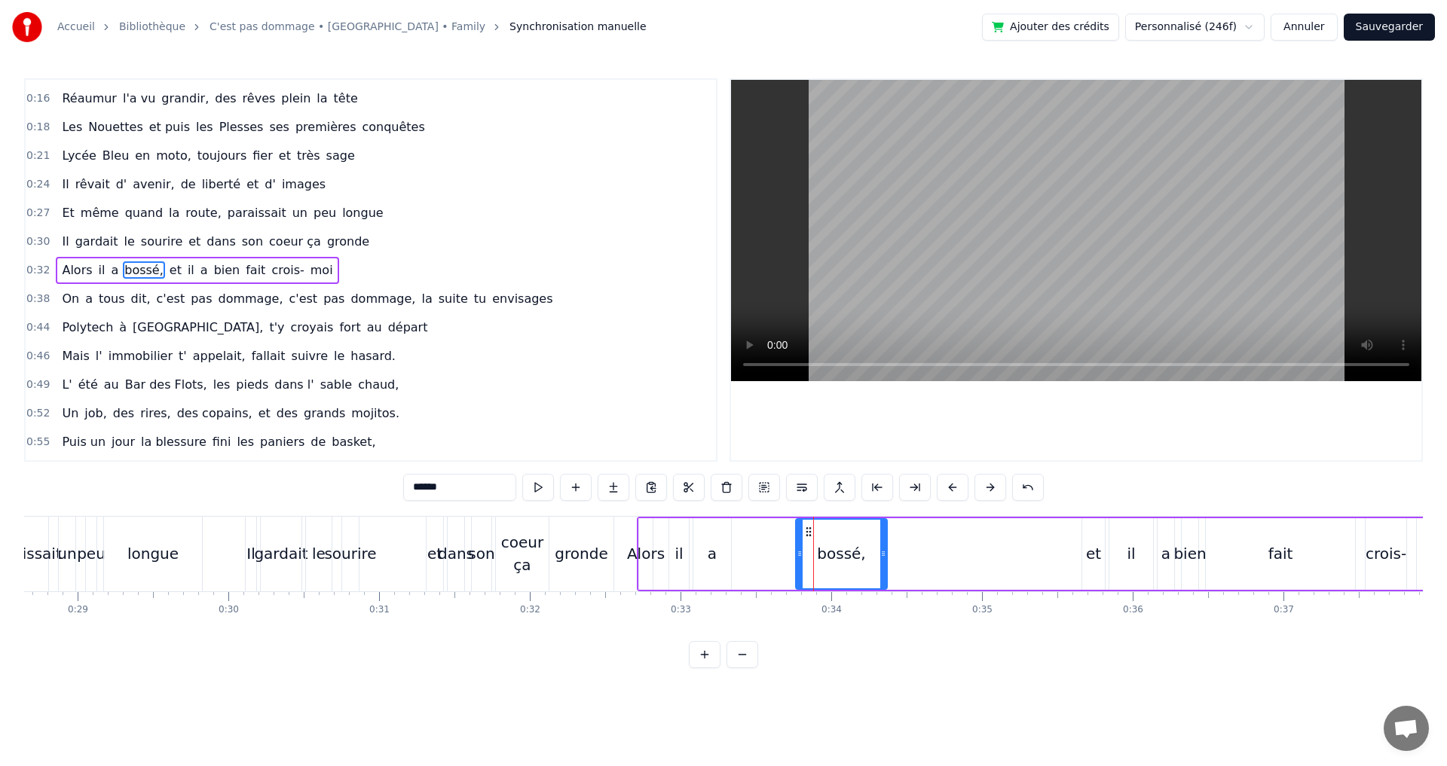
drag, startPoint x: 924, startPoint y: 550, endPoint x: 882, endPoint y: 548, distance: 42.2
click at [884, 548] on icon at bounding box center [883, 554] width 6 height 12
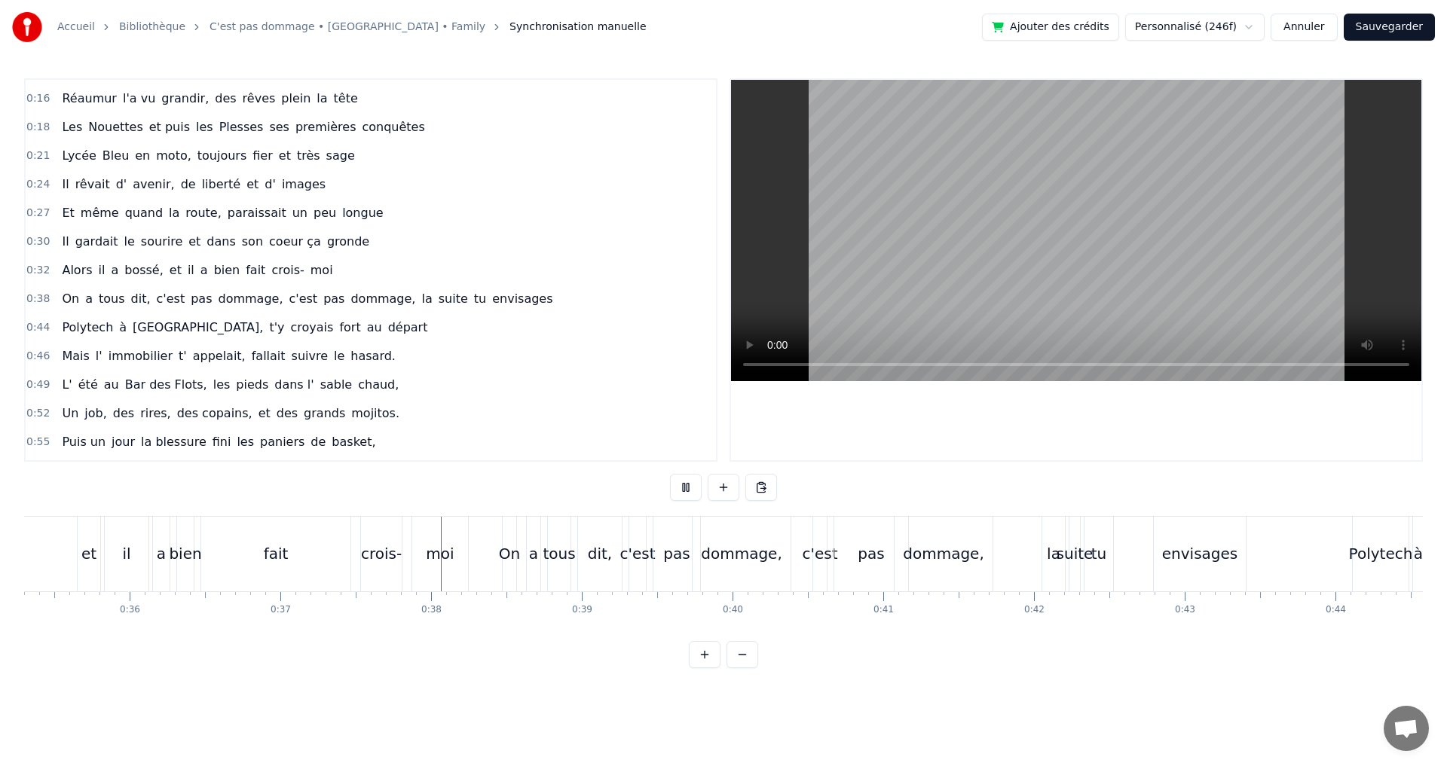
scroll to position [0, 5590]
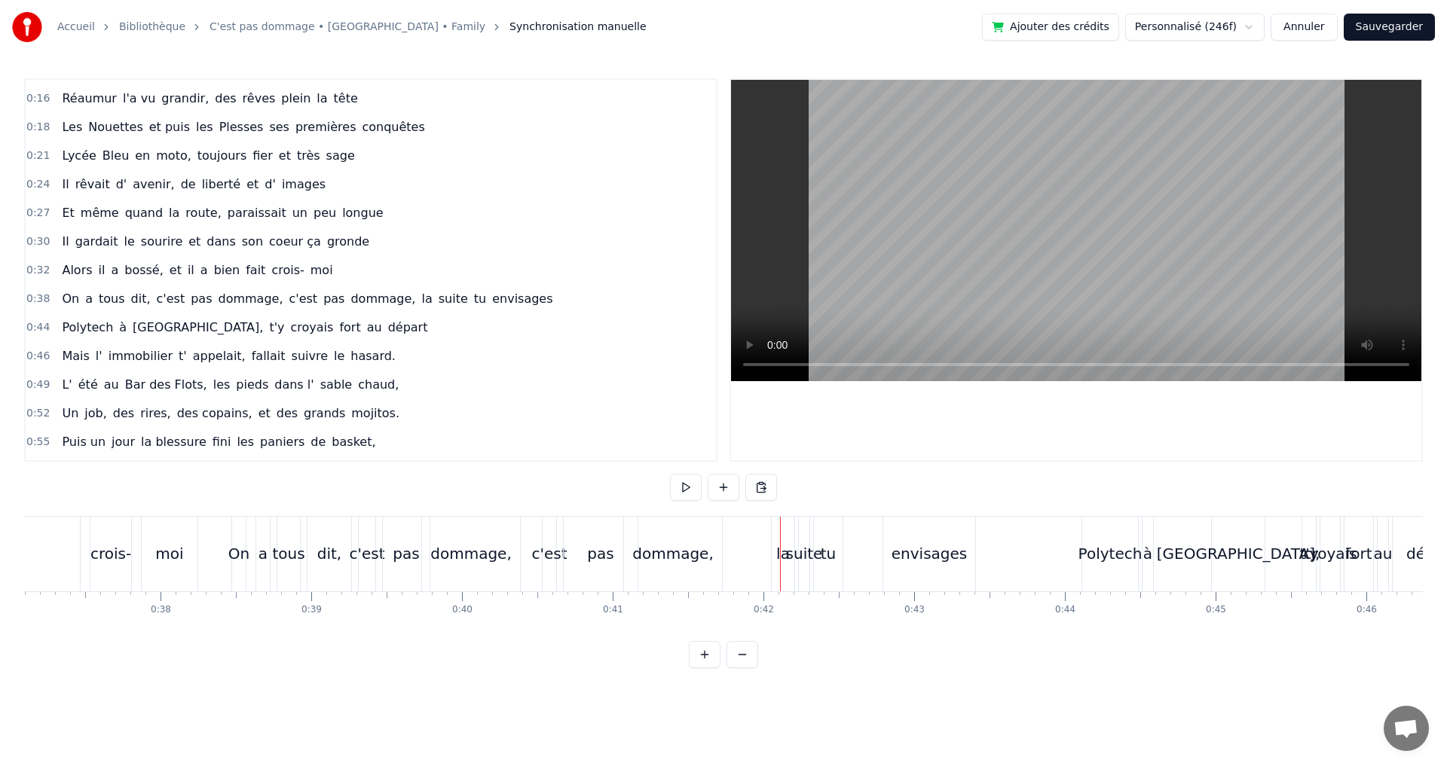
click at [665, 543] on div "dommage," at bounding box center [672, 553] width 81 height 23
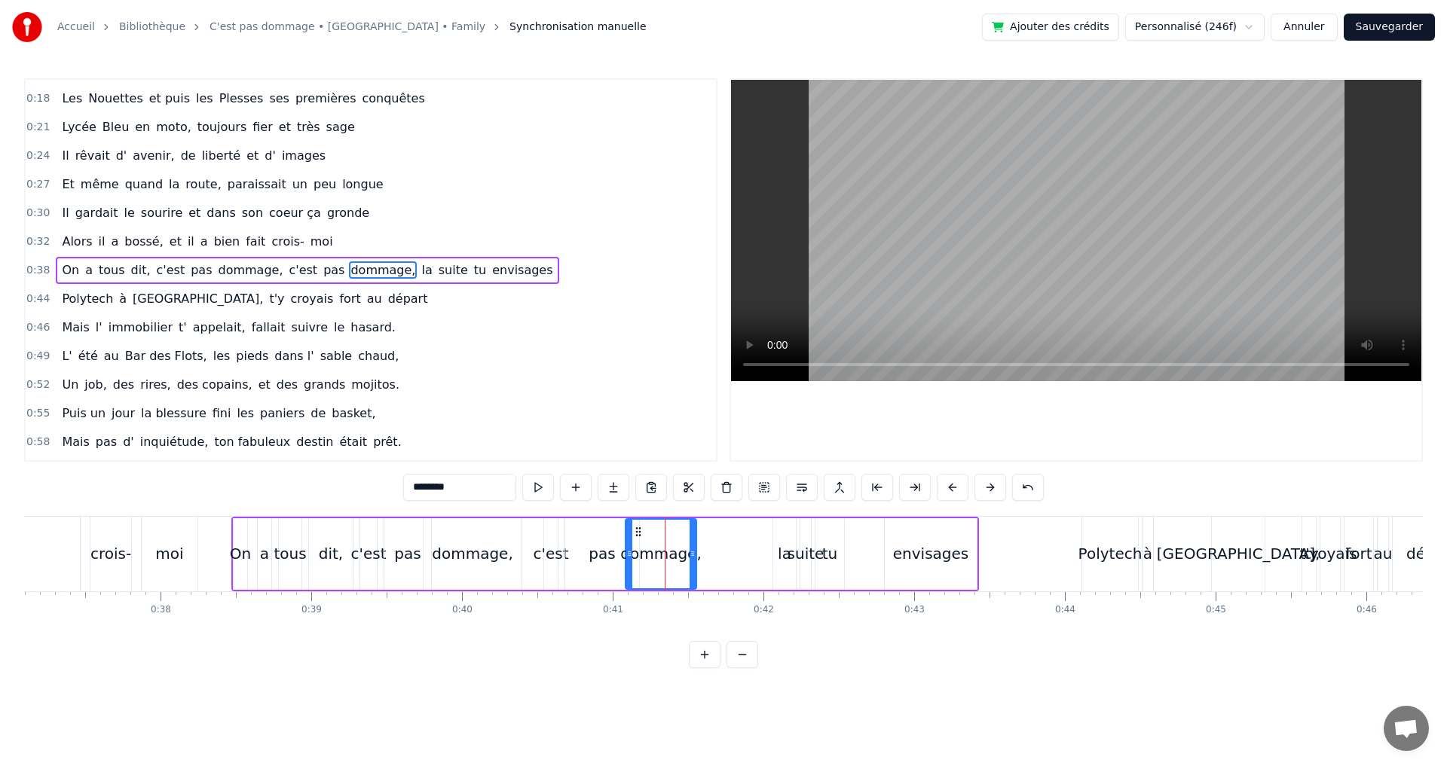
drag, startPoint x: 719, startPoint y: 545, endPoint x: 692, endPoint y: 545, distance: 27.1
click at [692, 545] on div at bounding box center [692, 554] width 6 height 69
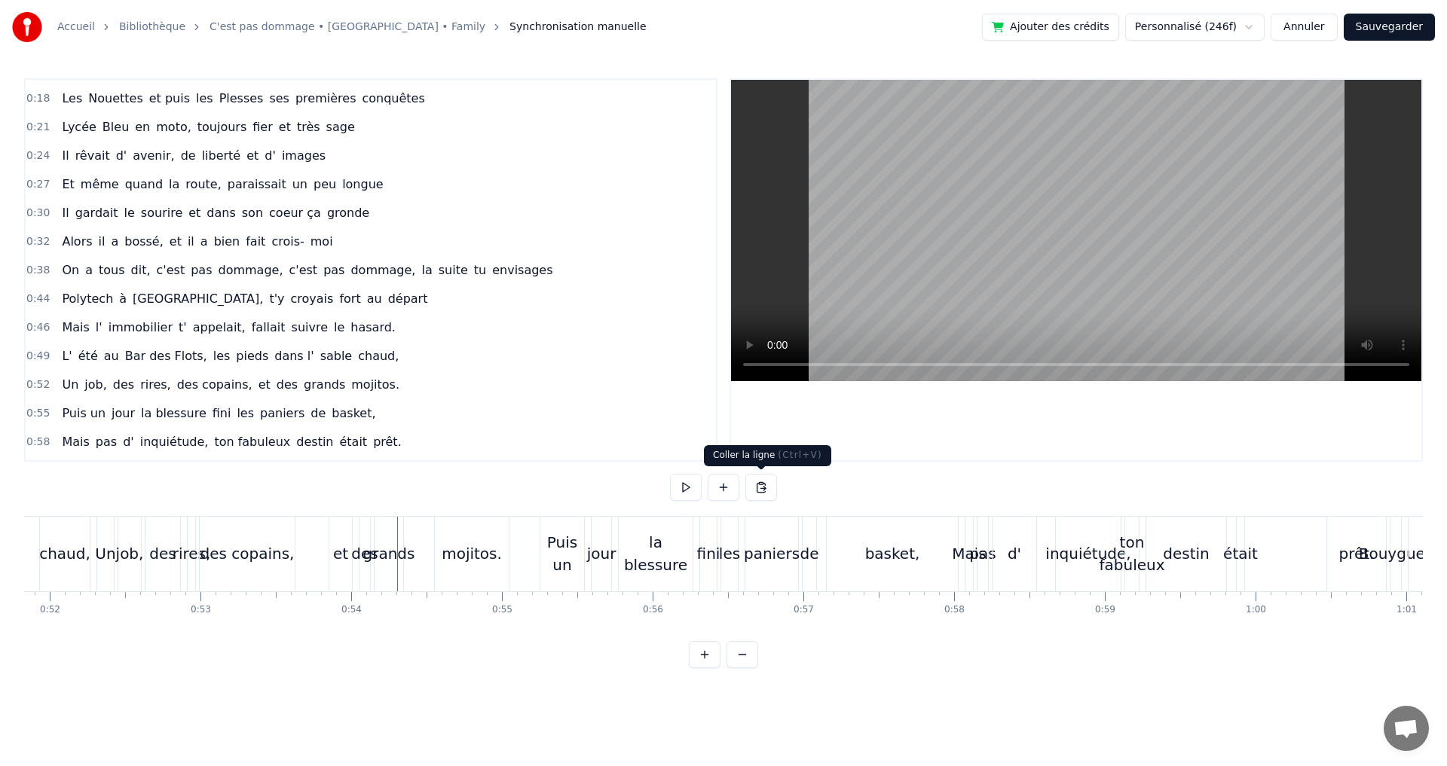
scroll to position [0, 8107]
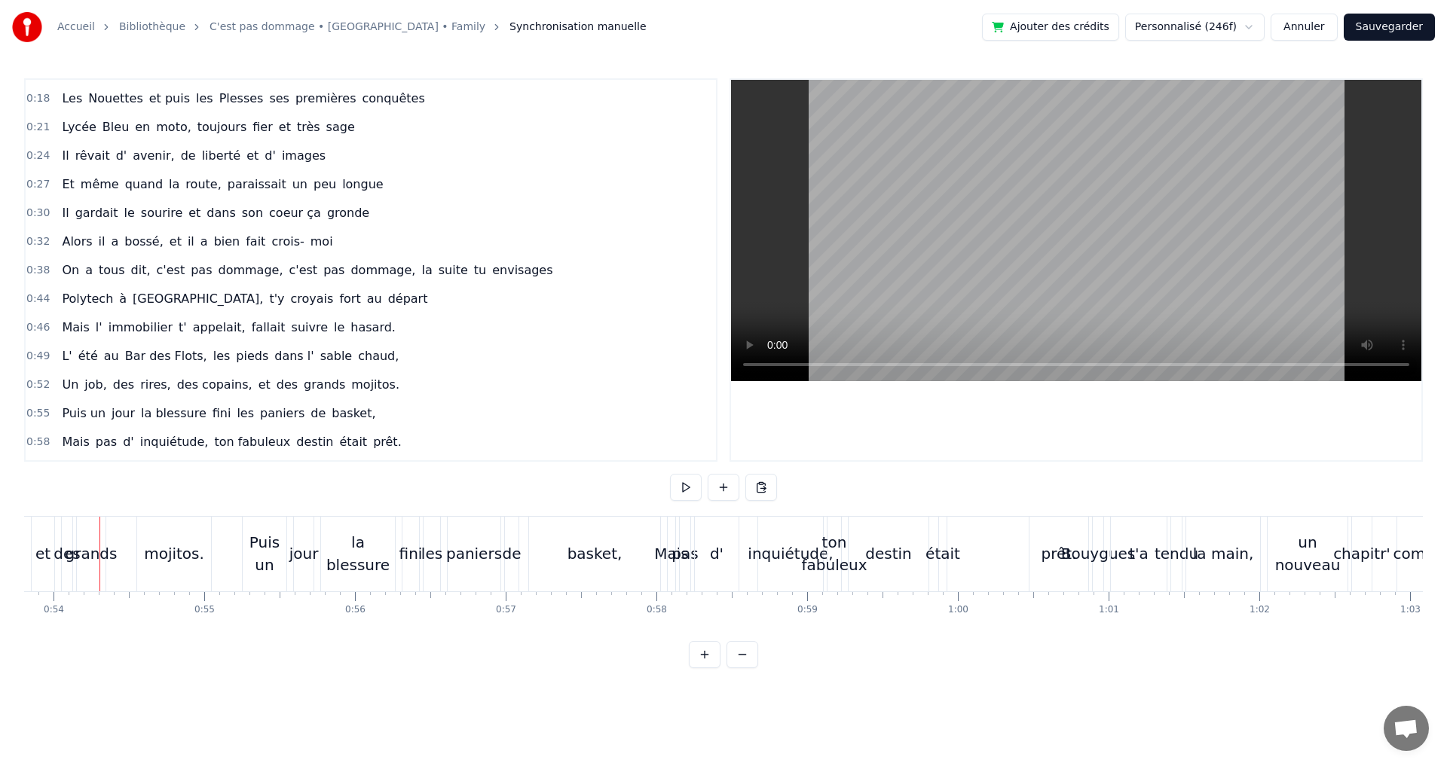
click at [745, 668] on button at bounding box center [742, 654] width 32 height 27
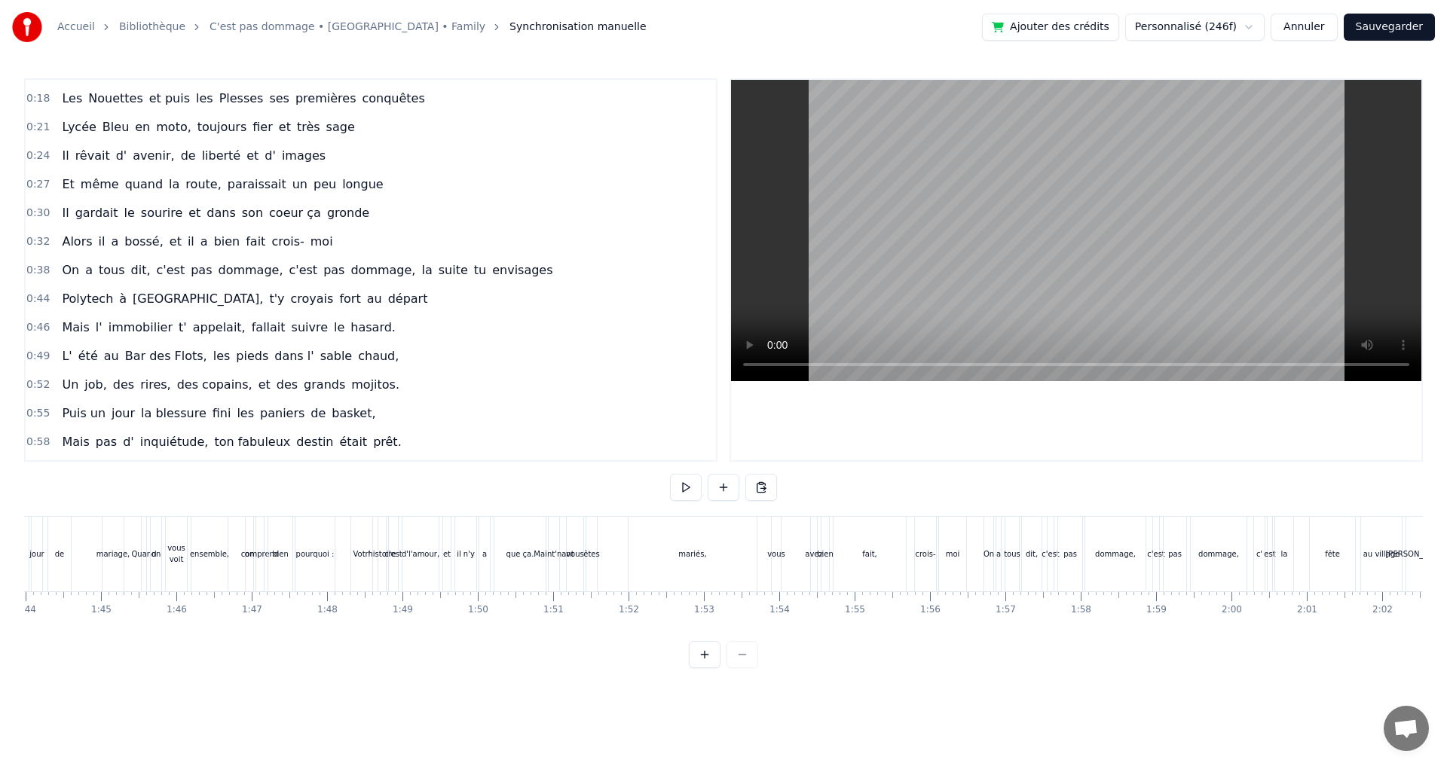
click at [745, 668] on div at bounding box center [723, 654] width 69 height 27
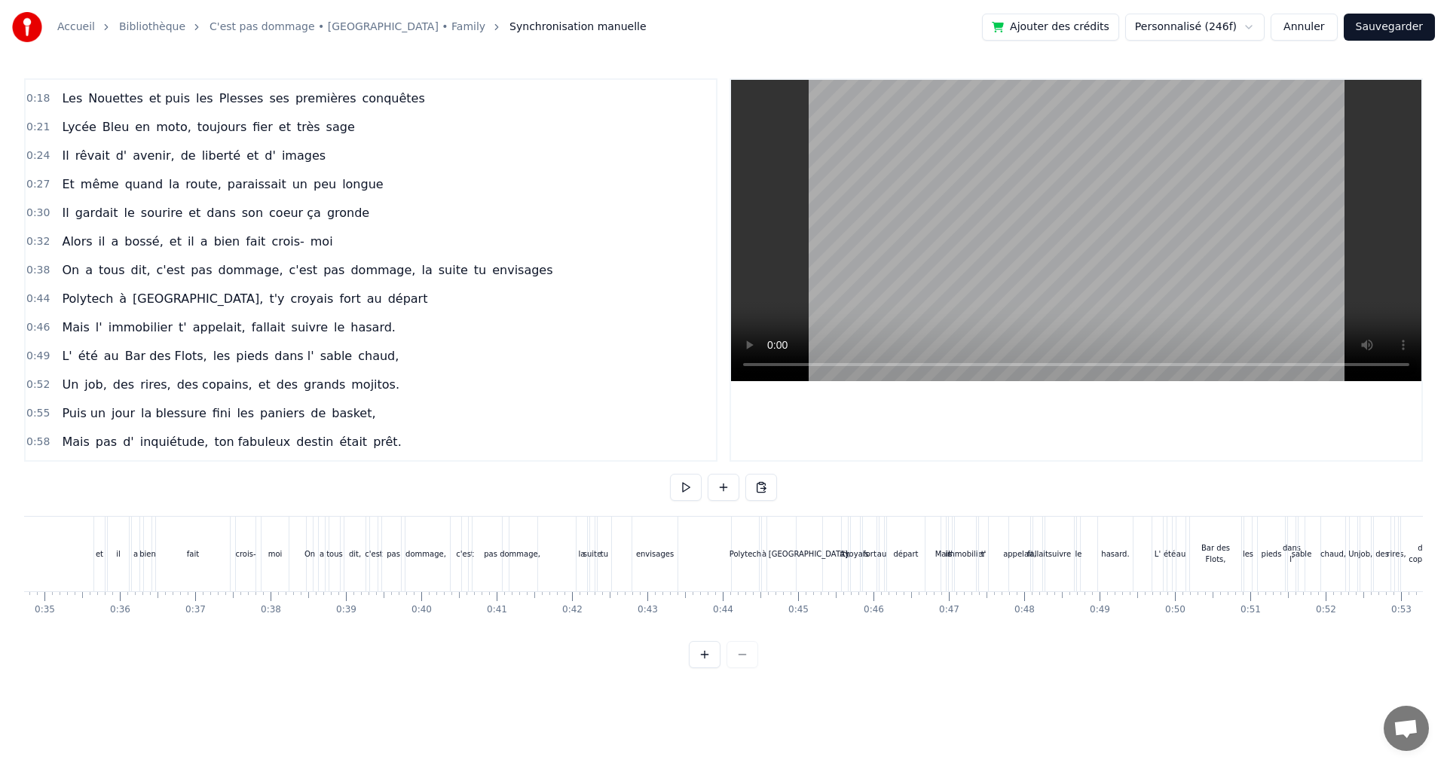
click at [576, 533] on div "la" at bounding box center [582, 554] width 12 height 75
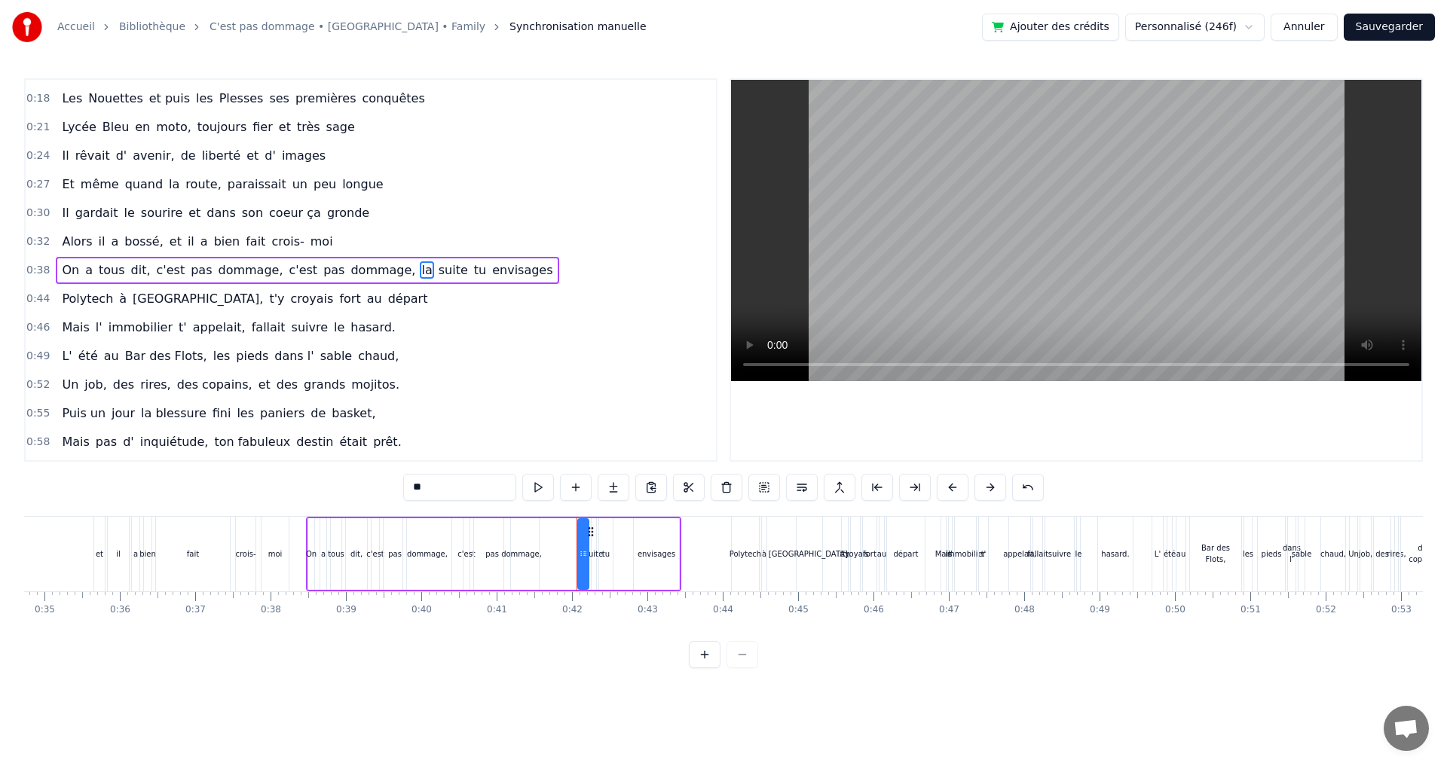
click at [735, 531] on div "Polytech" at bounding box center [745, 554] width 27 height 75
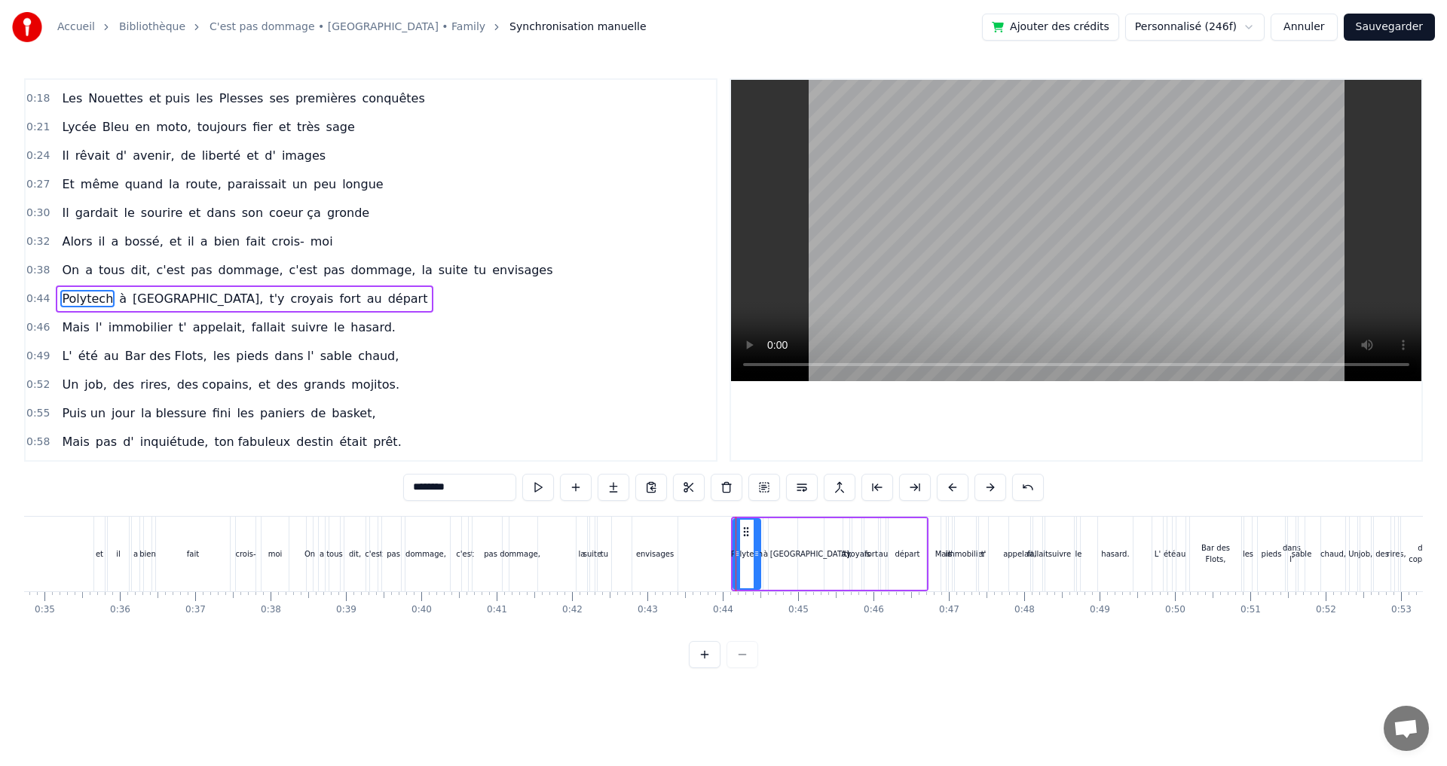
scroll to position [110, 0]
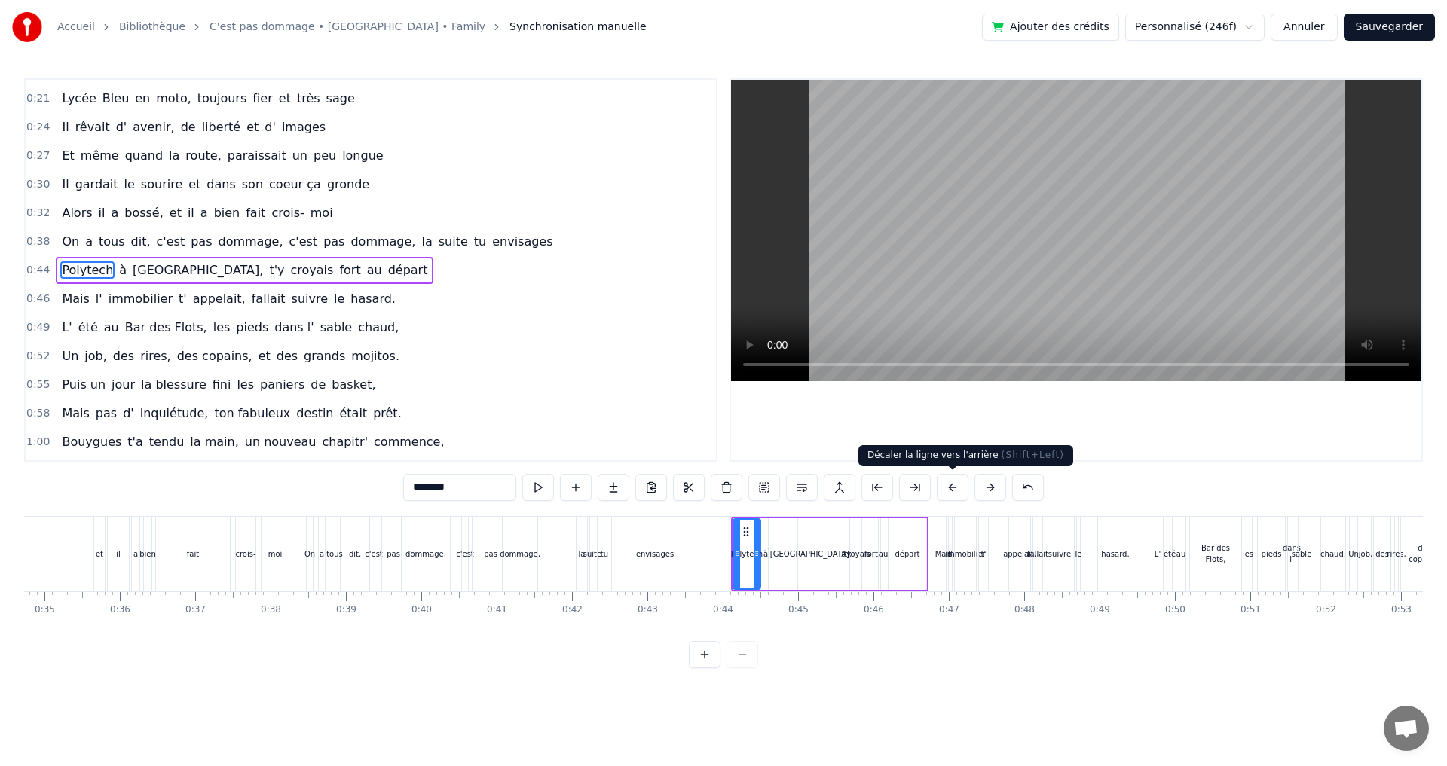
click at [959, 487] on button at bounding box center [952, 487] width 32 height 27
click at [943, 526] on div "Mais" at bounding box center [943, 554] width 5 height 75
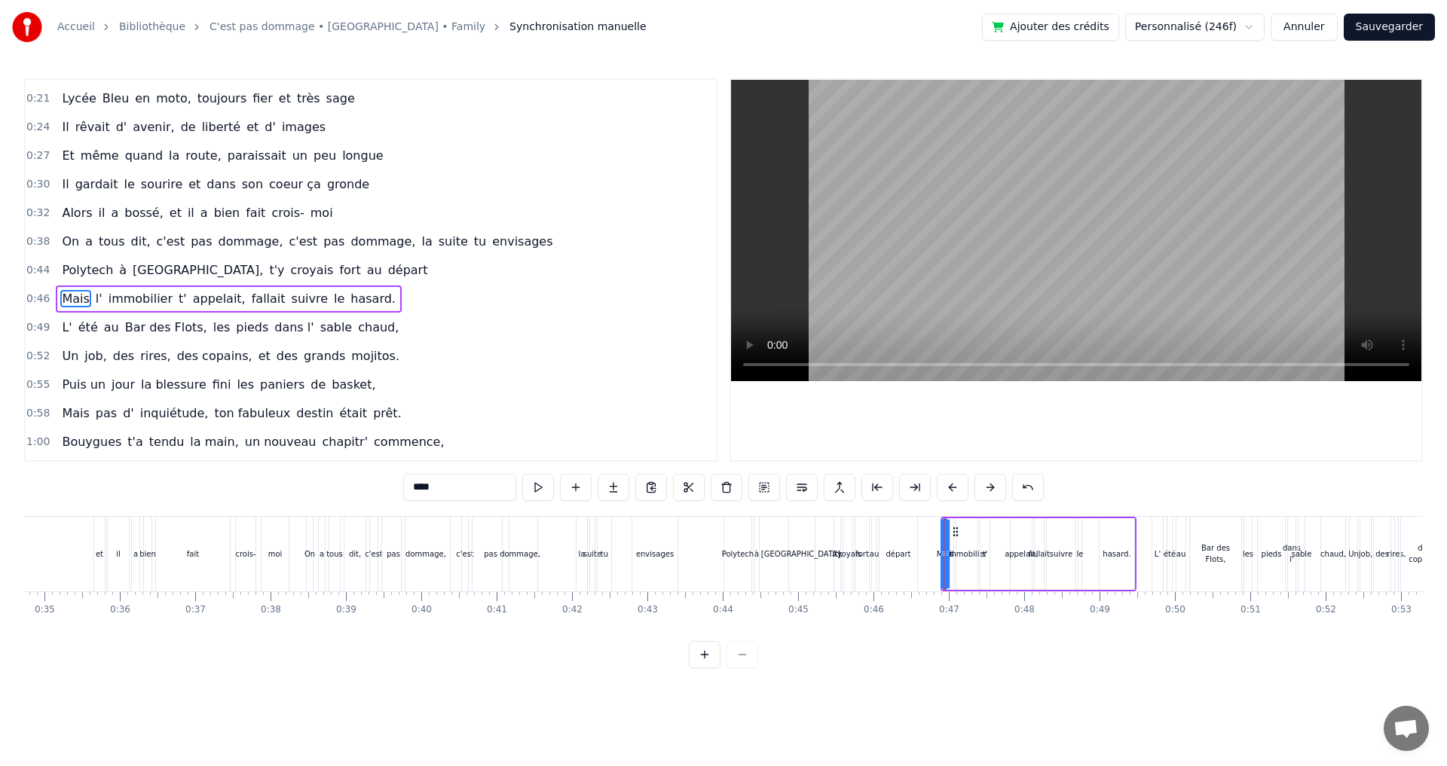
scroll to position [139, 0]
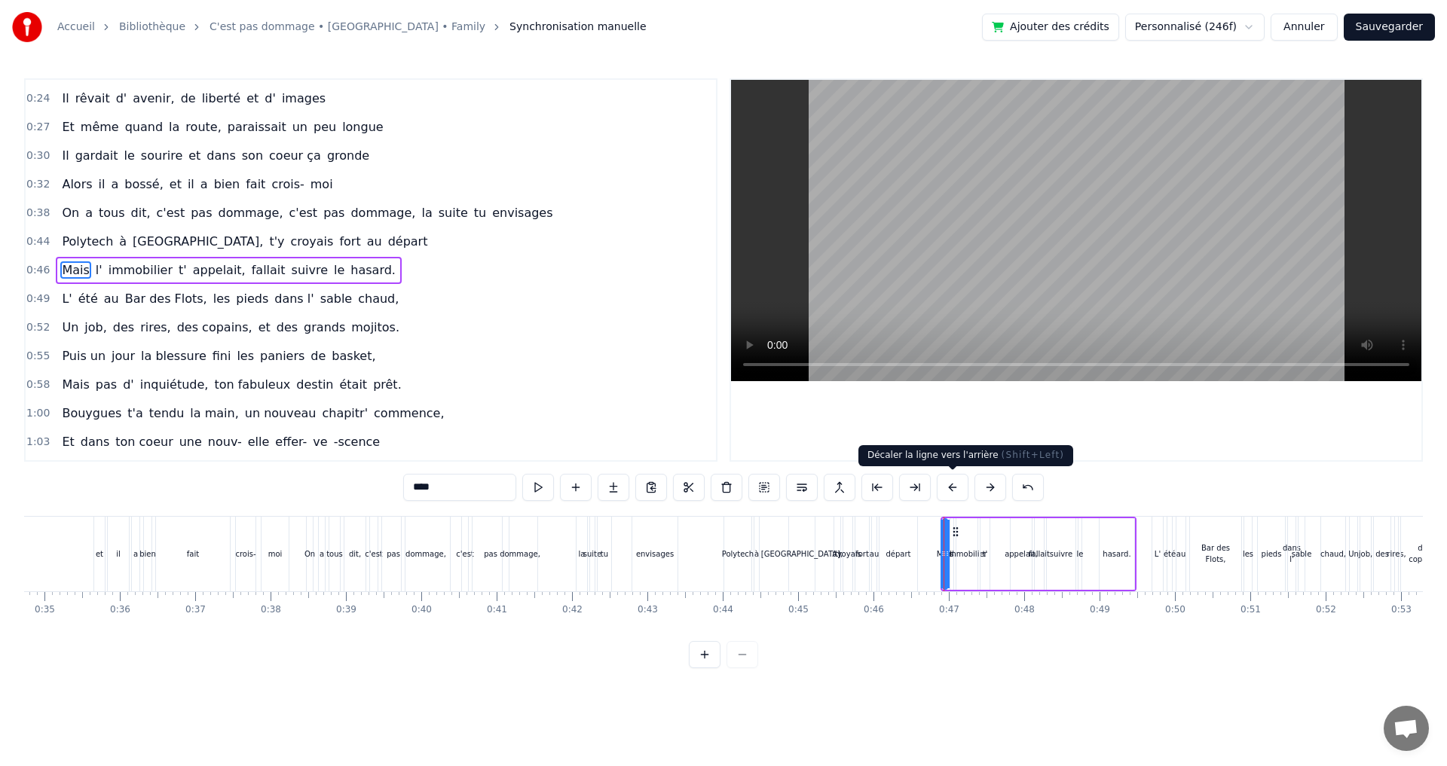
click at [952, 489] on button at bounding box center [952, 487] width 32 height 27
click at [1158, 533] on div "L'" at bounding box center [1157, 554] width 11 height 75
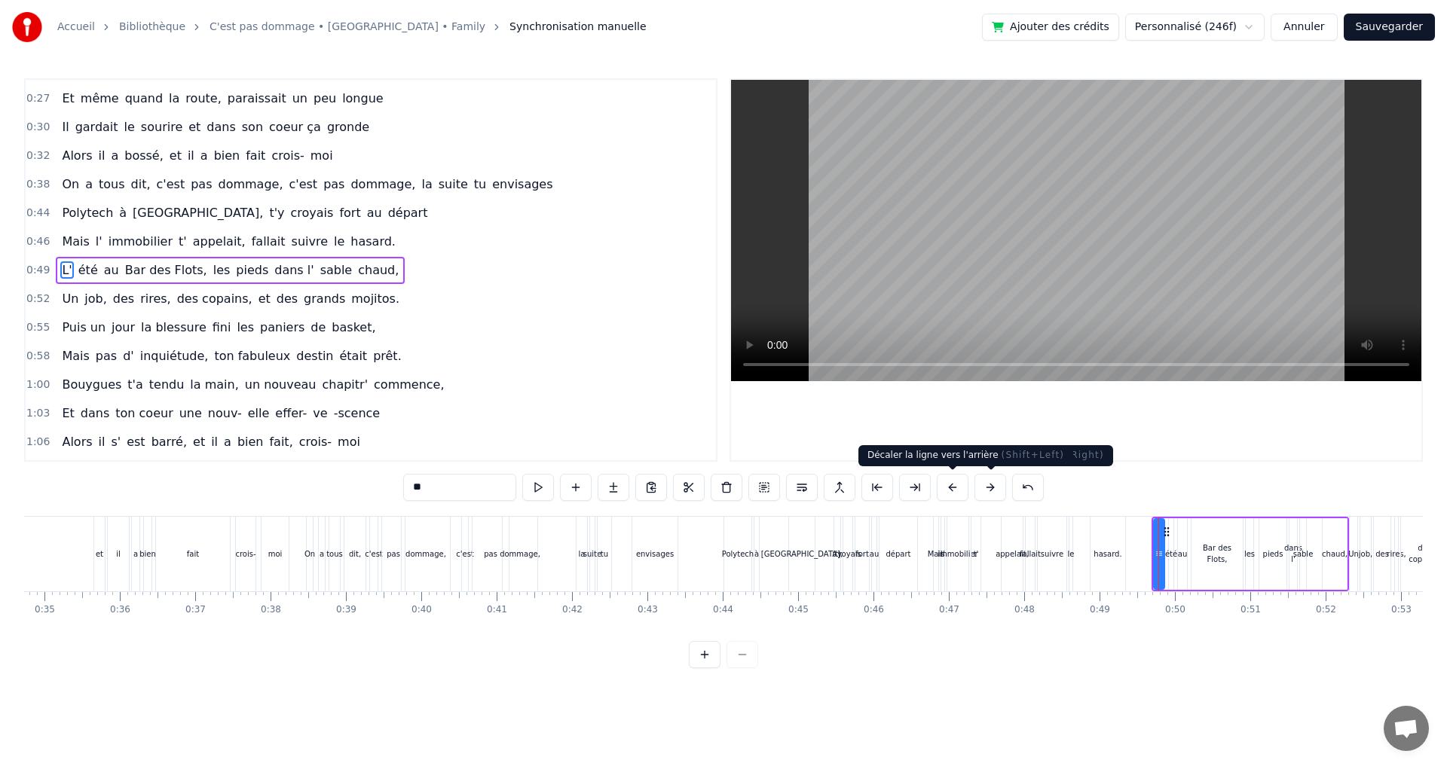
click at [952, 490] on button at bounding box center [952, 487] width 32 height 27
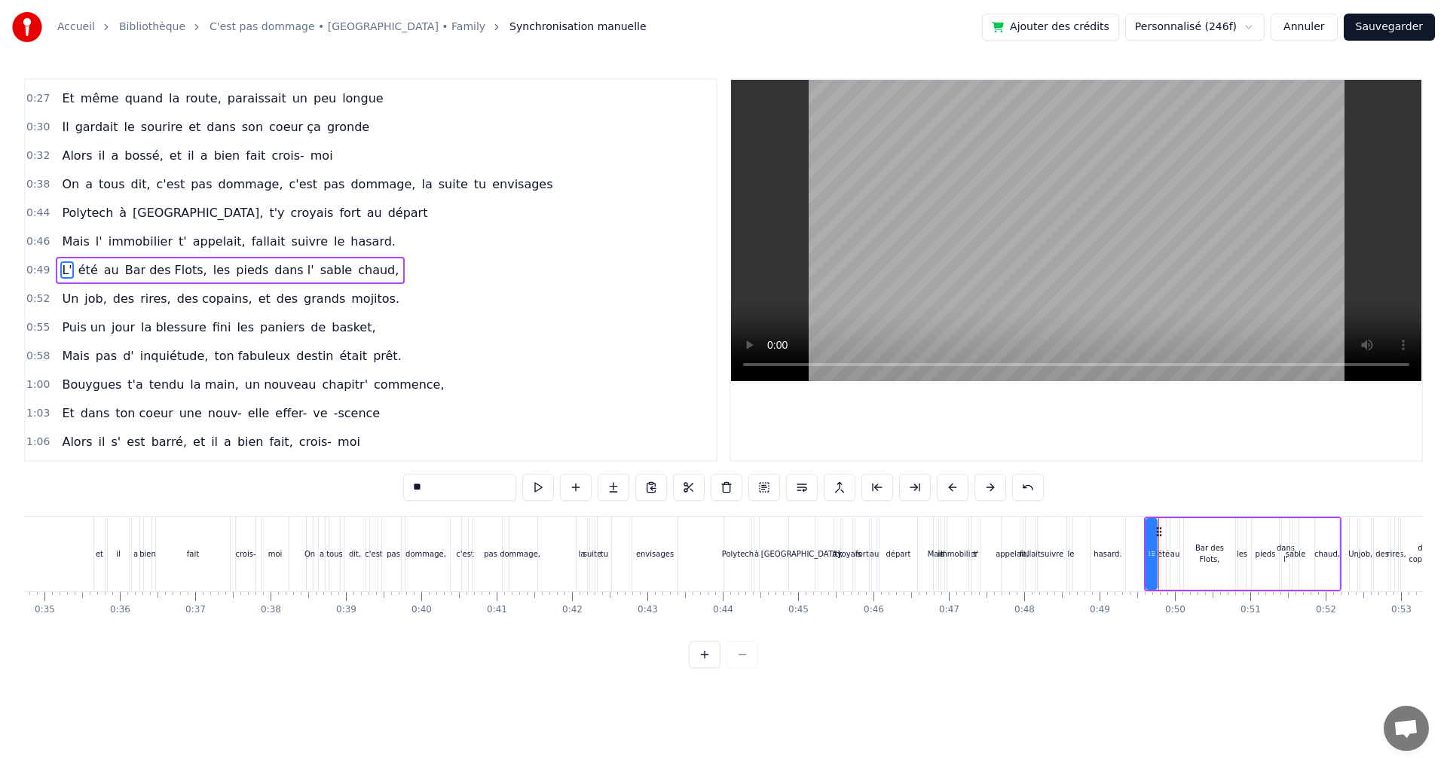
click at [1355, 529] on div "Un" at bounding box center [1353, 554] width 8 height 75
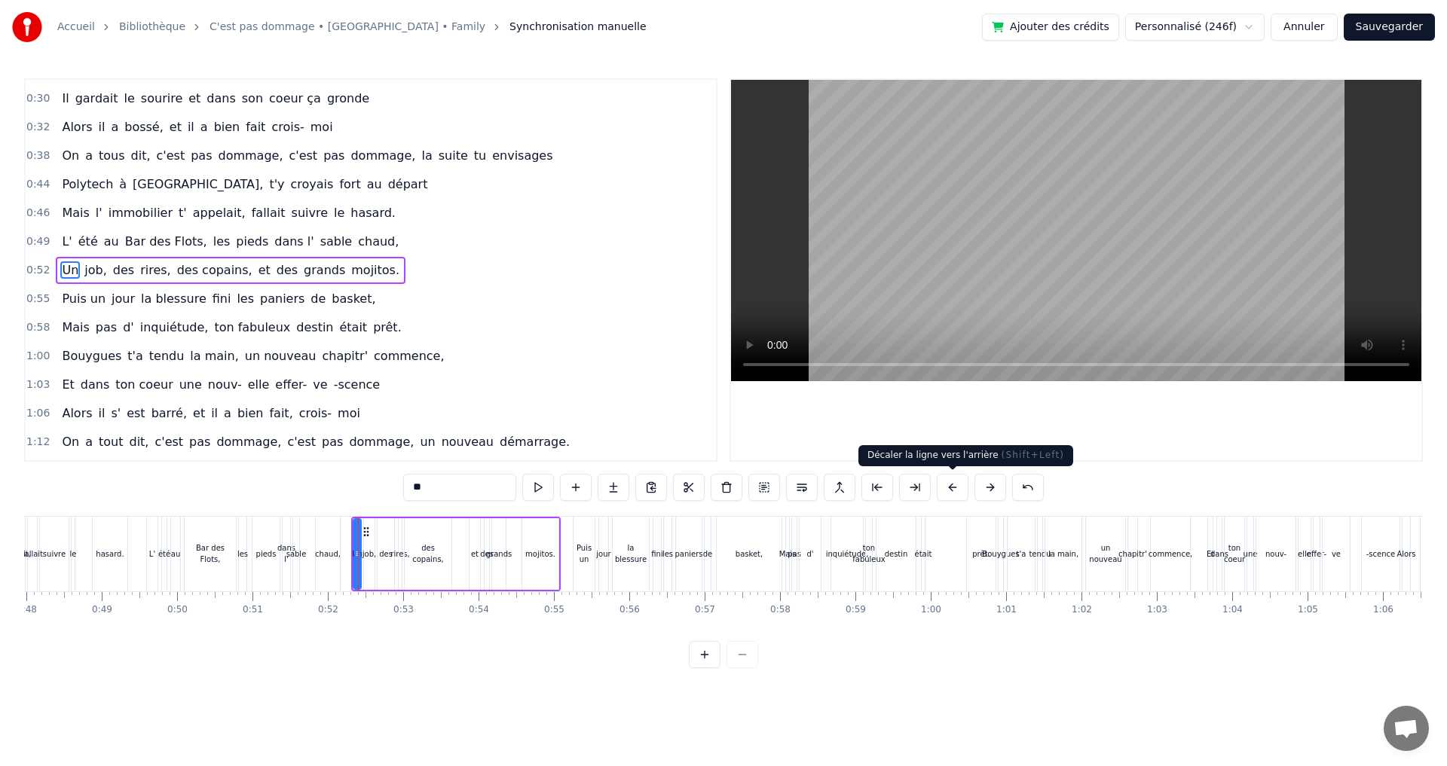
scroll to position [0, 3873]
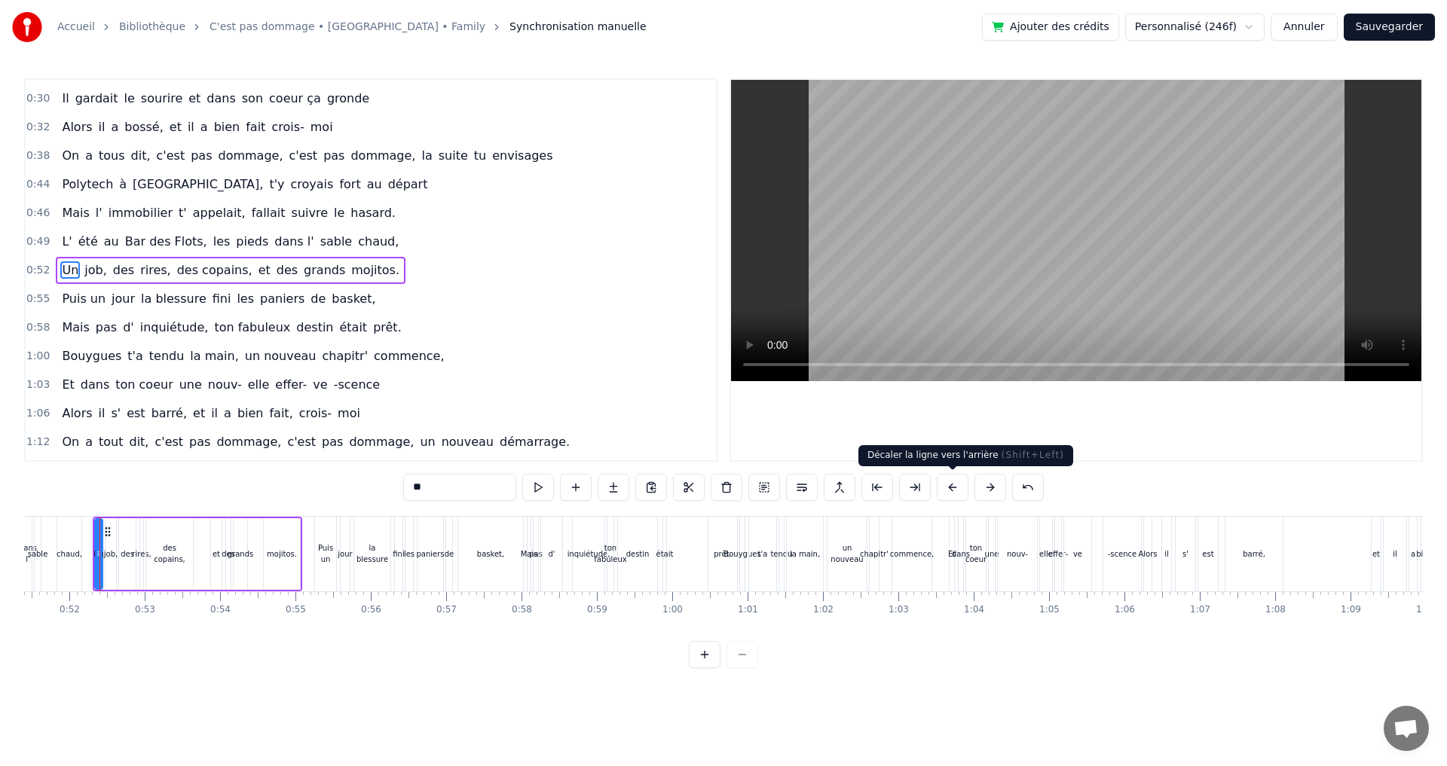
click at [958, 490] on button at bounding box center [952, 487] width 32 height 27
click at [331, 547] on div "Puis un" at bounding box center [325, 553] width 21 height 23
type input "*******"
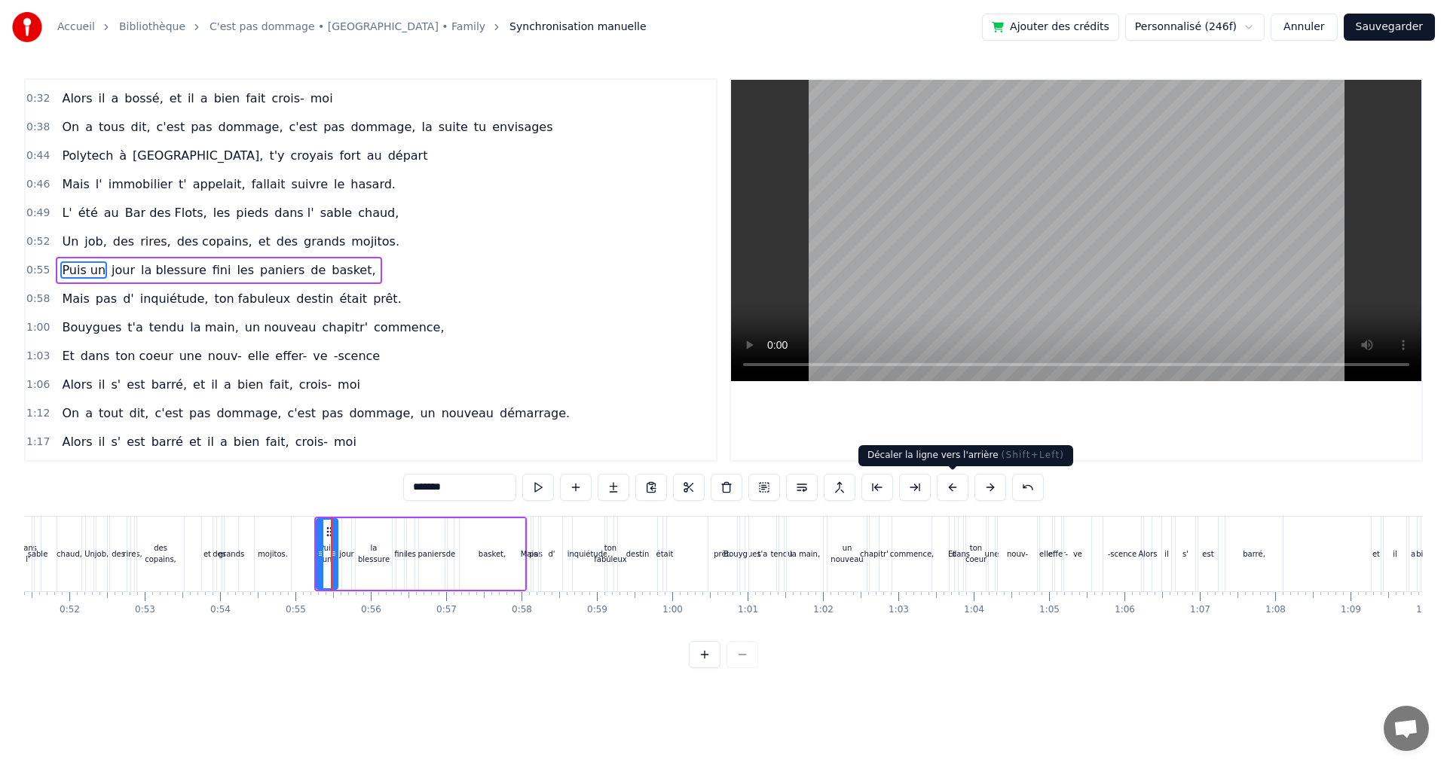
click at [958, 487] on button at bounding box center [952, 487] width 32 height 27
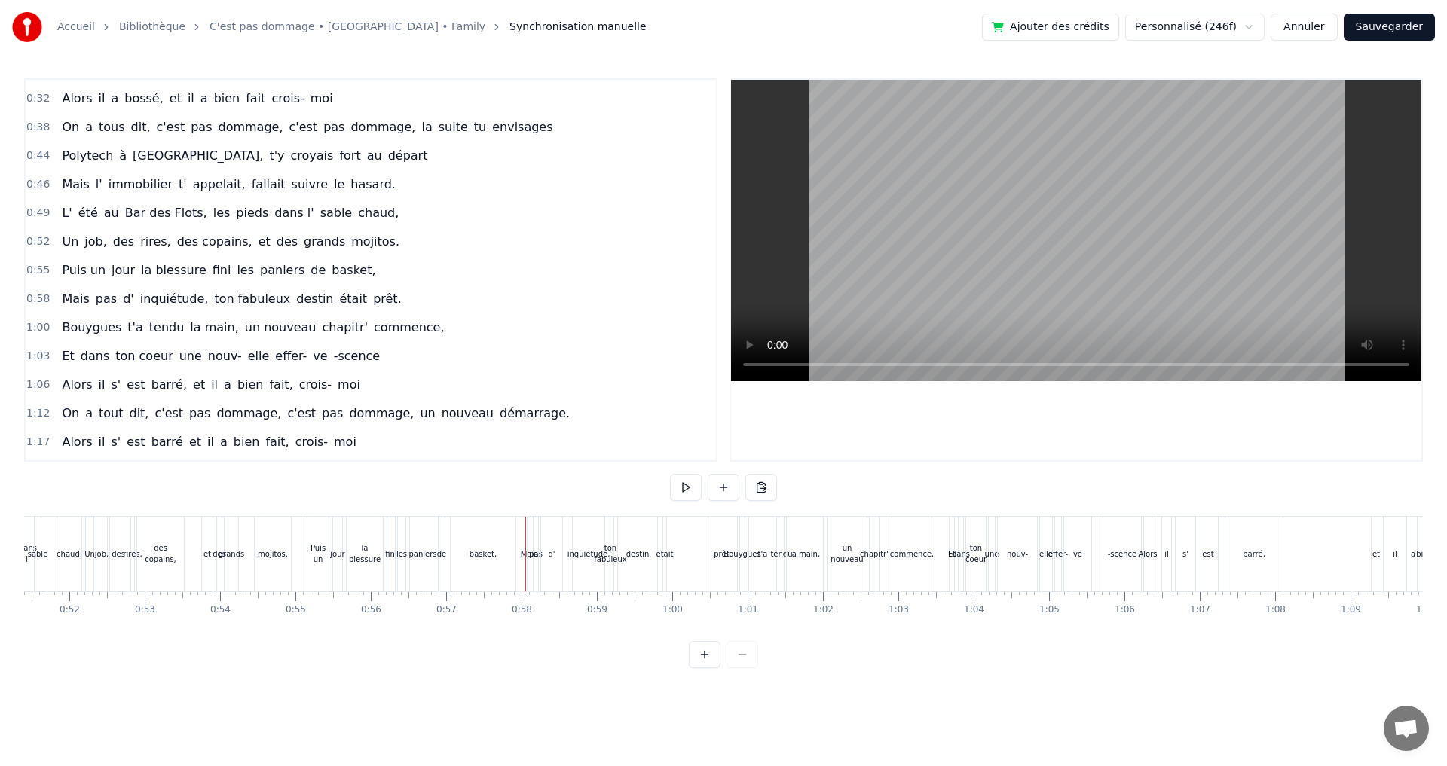
click at [529, 540] on div "Mais" at bounding box center [528, 554] width 3 height 75
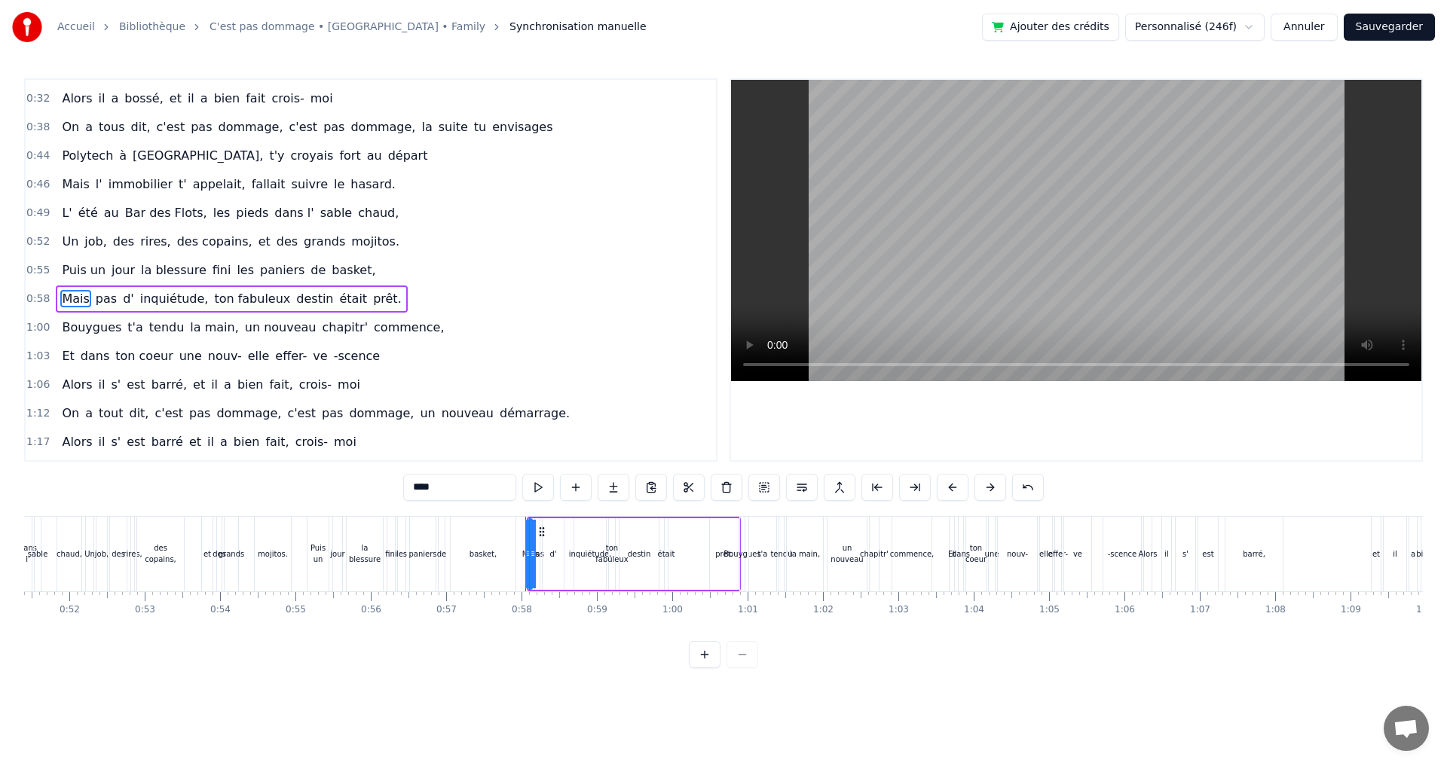
scroll to position [253, 0]
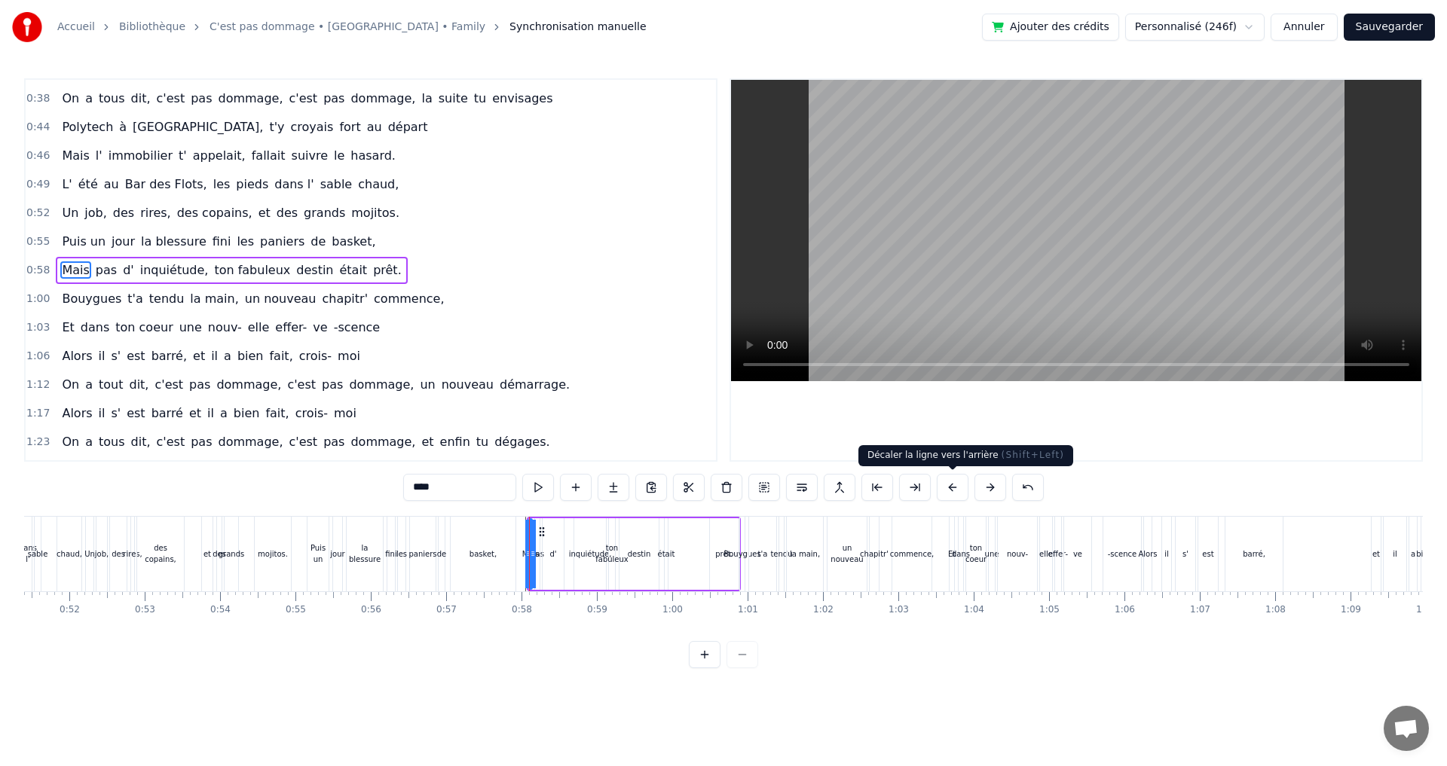
click at [955, 487] on button at bounding box center [952, 487] width 32 height 27
click at [743, 531] on div "Bouygues" at bounding box center [742, 554] width 5 height 75
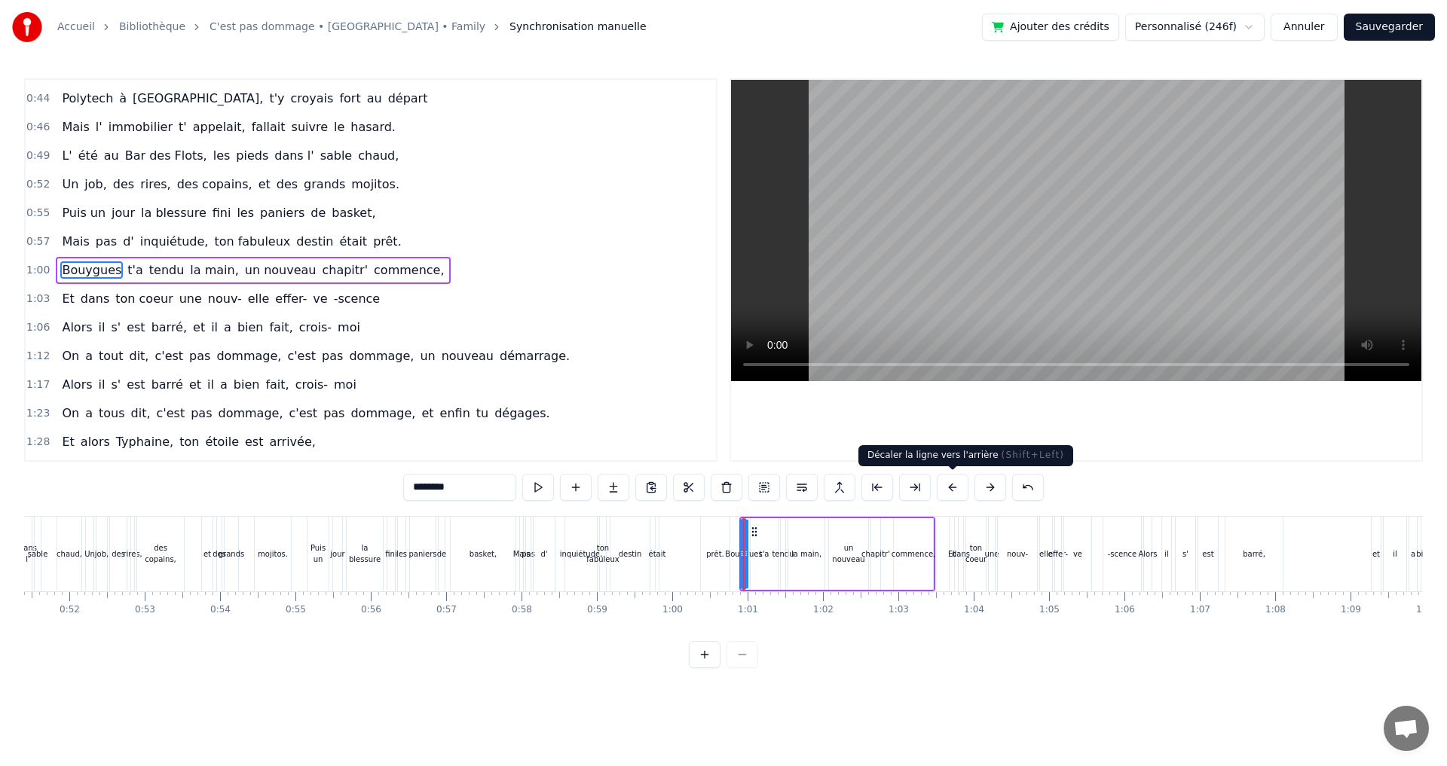
click at [950, 486] on button at bounding box center [952, 487] width 32 height 27
click at [949, 532] on div "Et" at bounding box center [952, 554] width 6 height 75
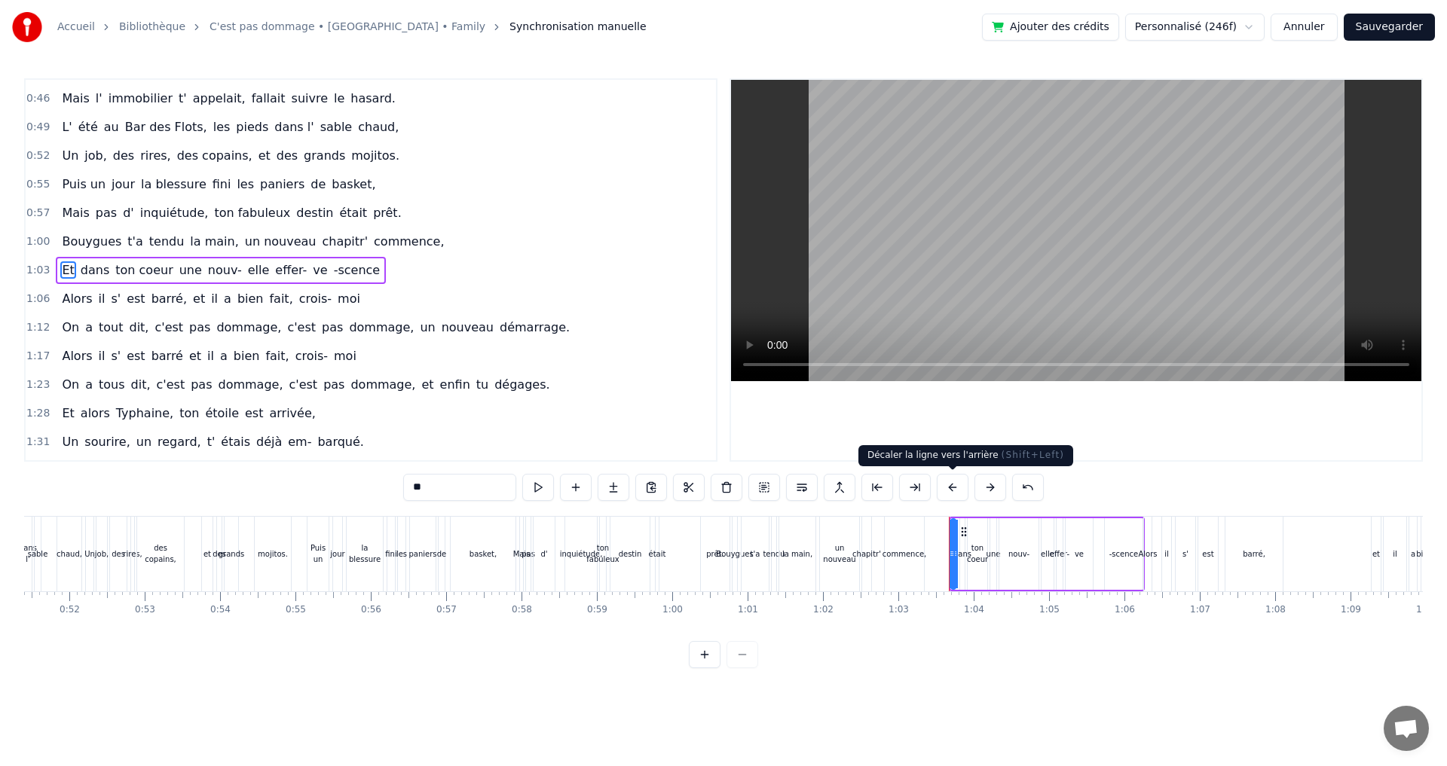
click at [951, 493] on button at bounding box center [952, 487] width 32 height 27
click at [1149, 533] on div "Alors" at bounding box center [1148, 554] width 8 height 75
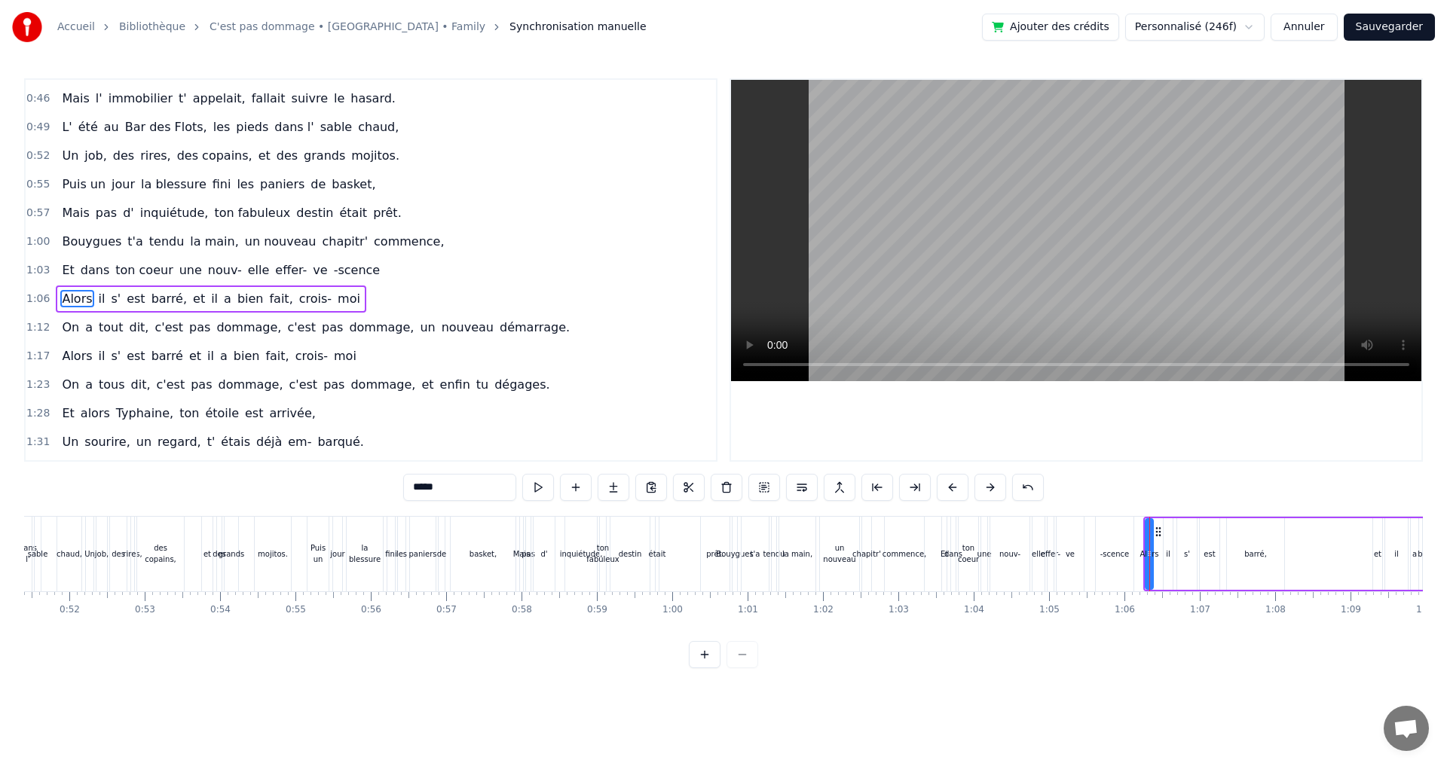
scroll to position [339, 0]
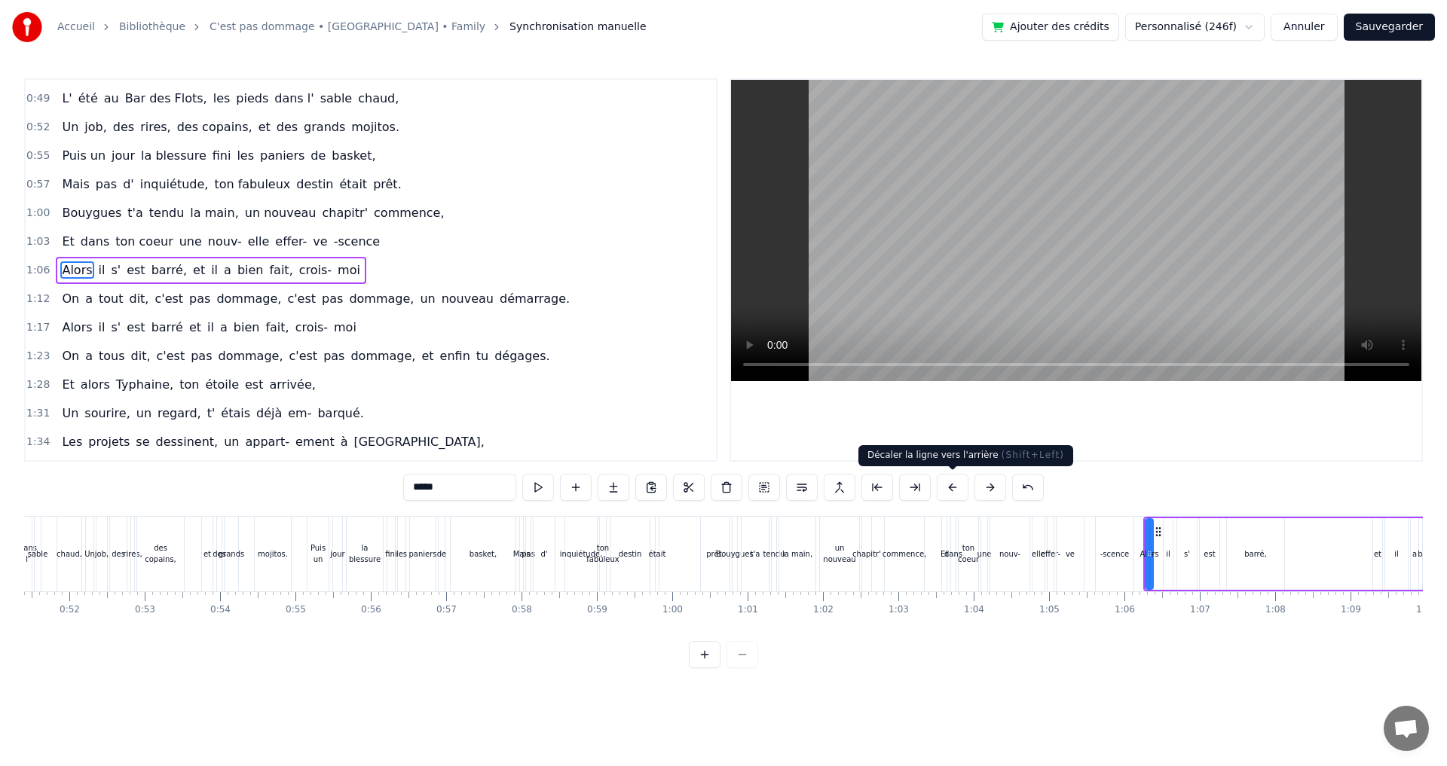
click at [956, 490] on button at bounding box center [952, 487] width 32 height 27
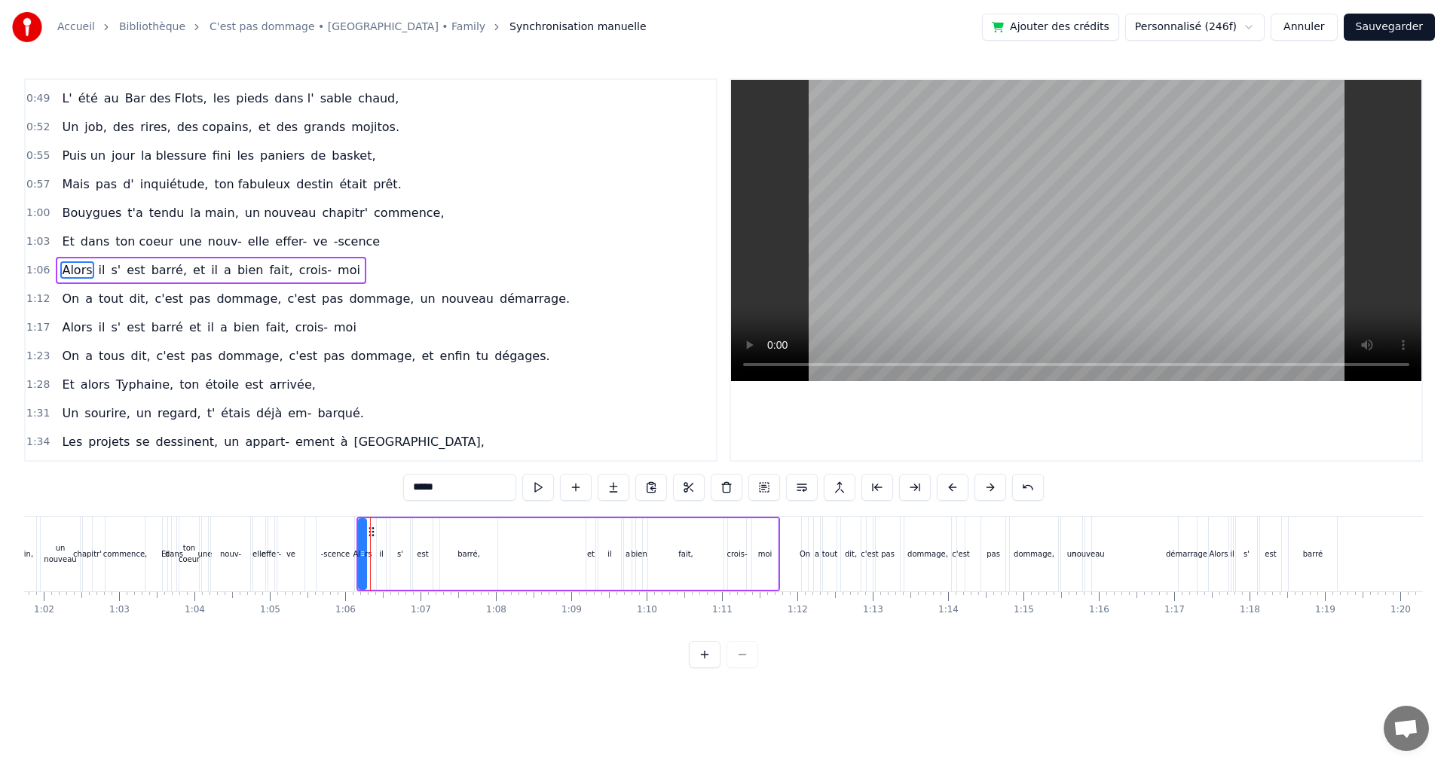
scroll to position [0, 5099]
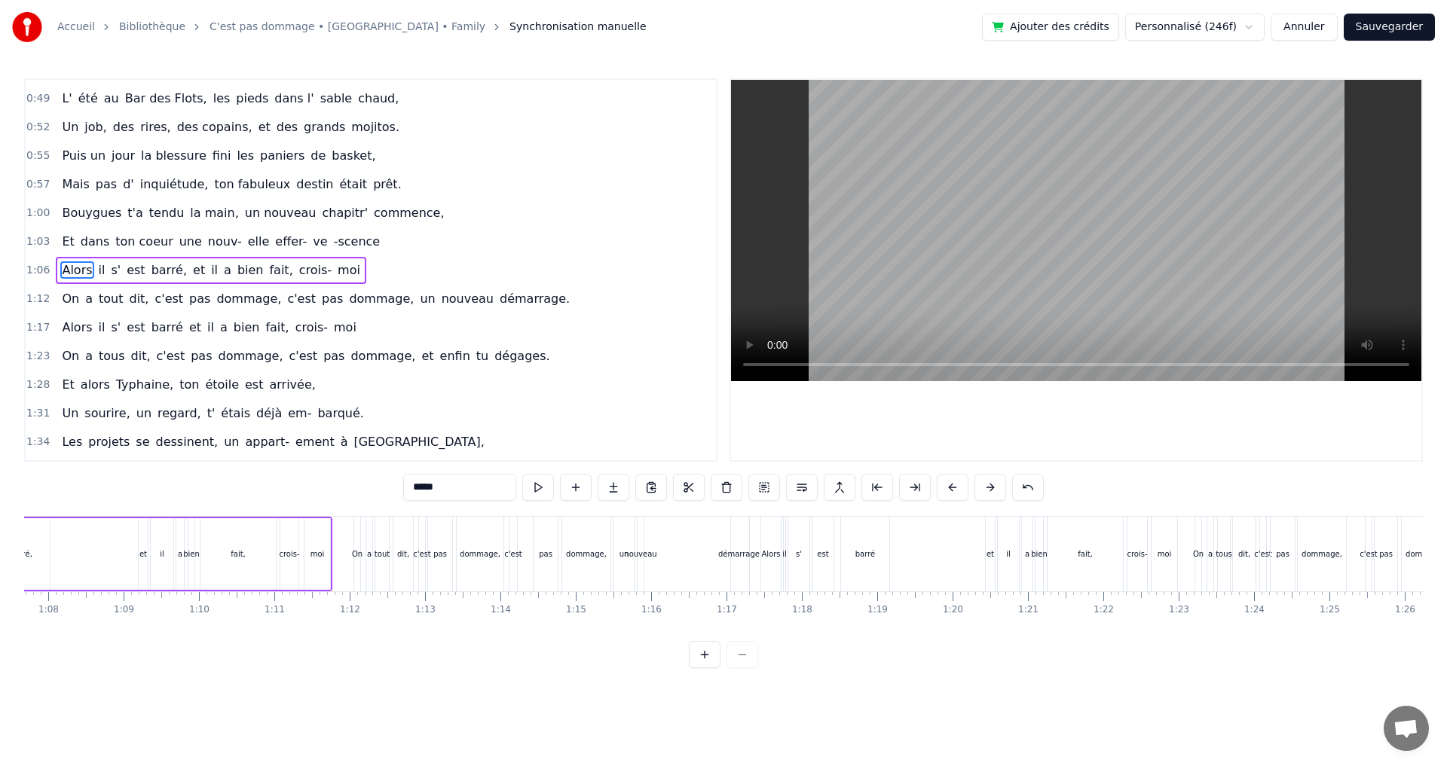
click at [357, 521] on div "On" at bounding box center [357, 554] width 6 height 75
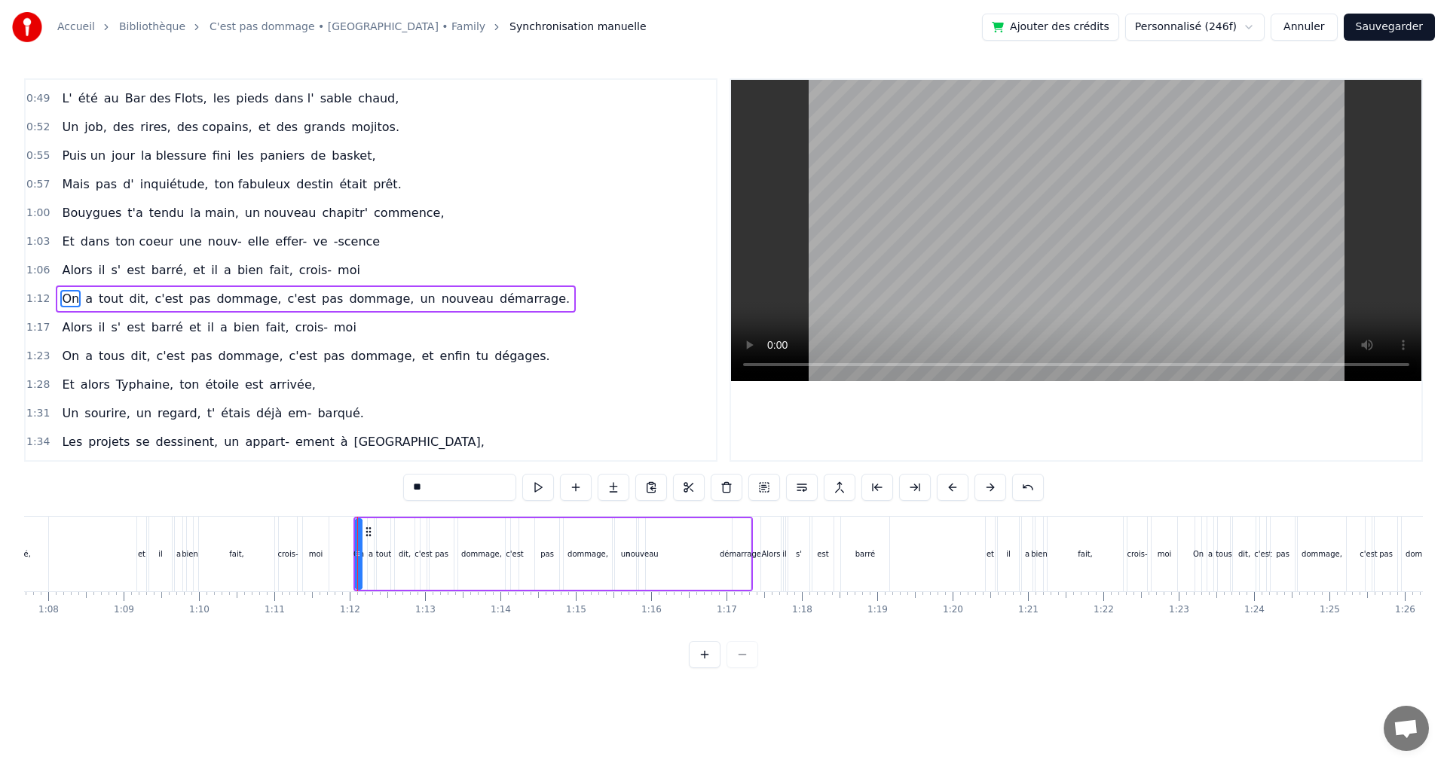
scroll to position [368, 0]
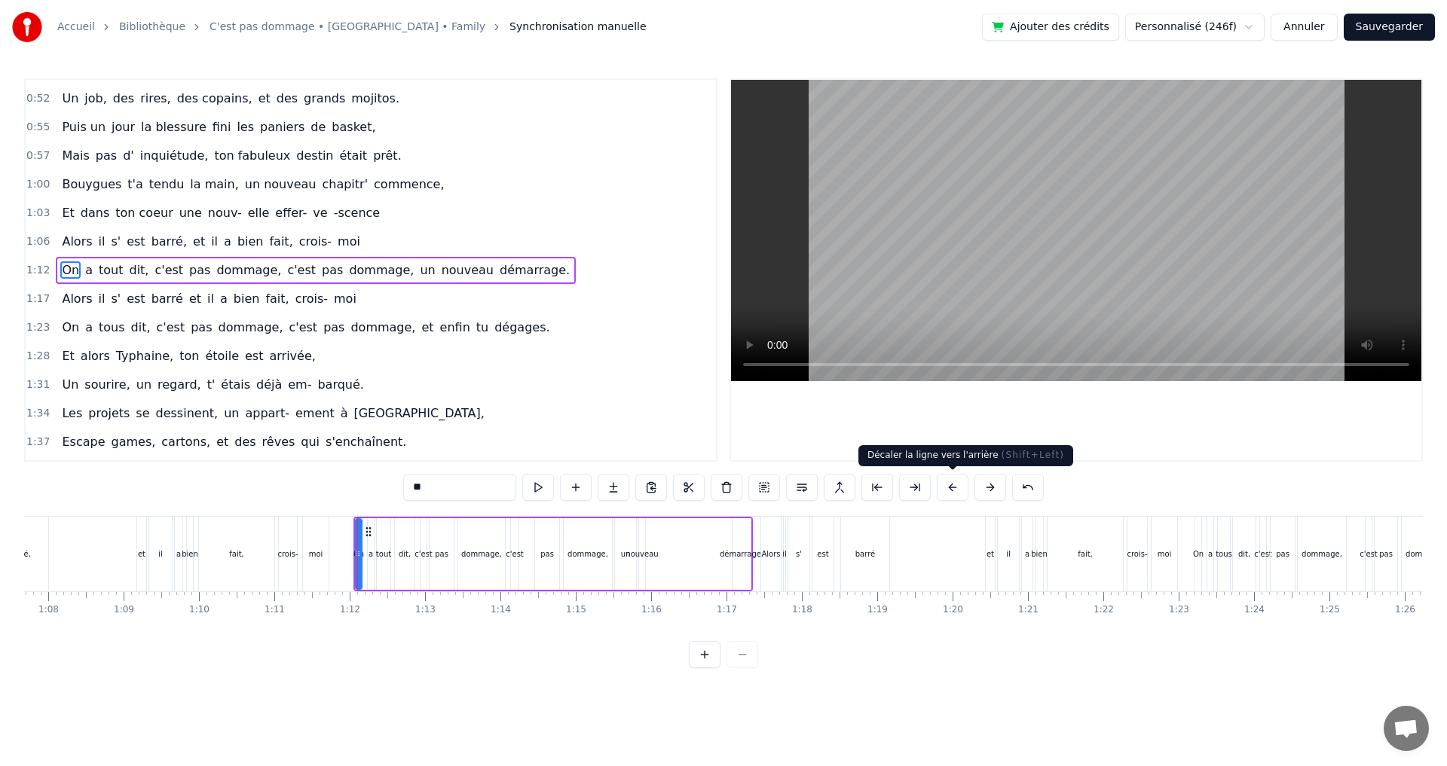
click at [955, 489] on button at bounding box center [952, 487] width 32 height 27
click at [772, 534] on div "Alors" at bounding box center [771, 554] width 20 height 75
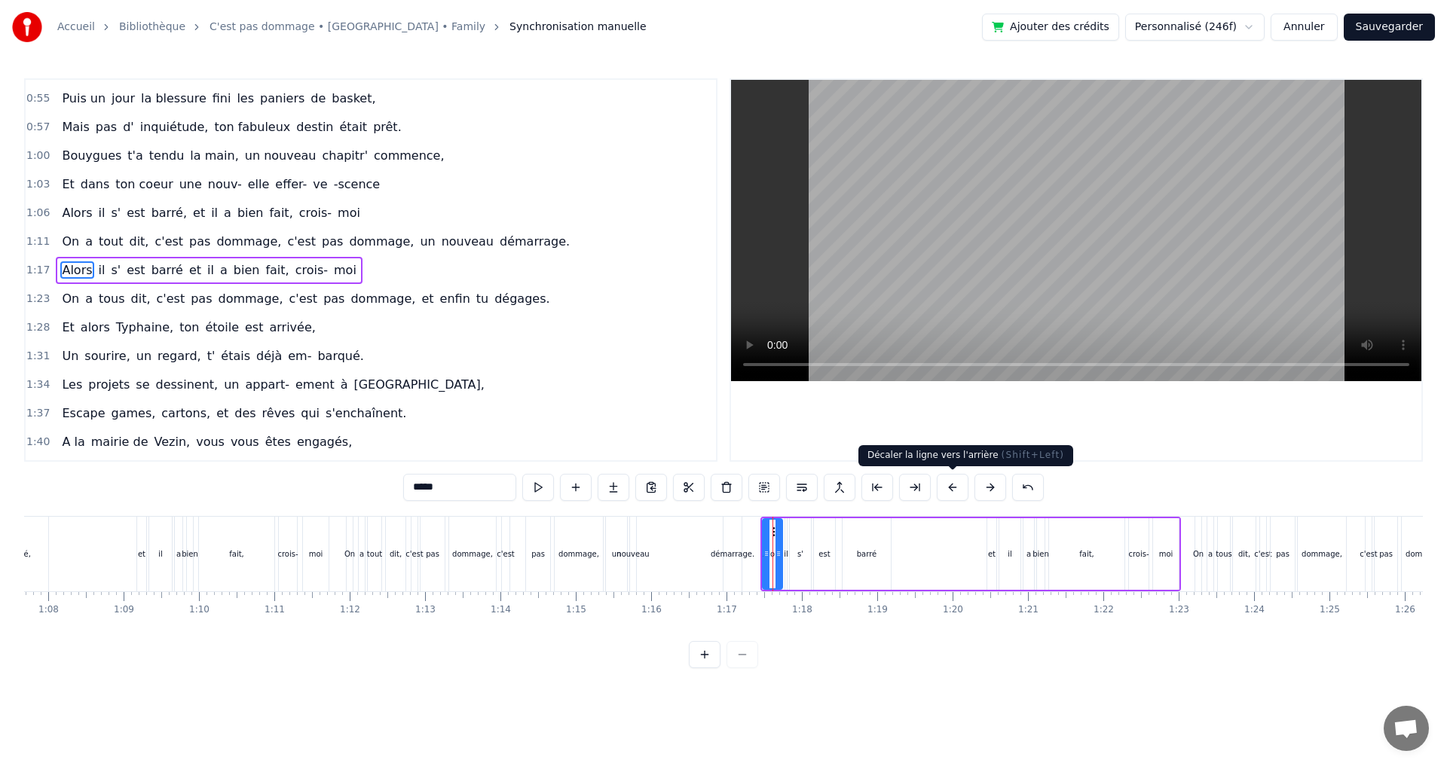
click at [943, 486] on button at bounding box center [952, 487] width 32 height 27
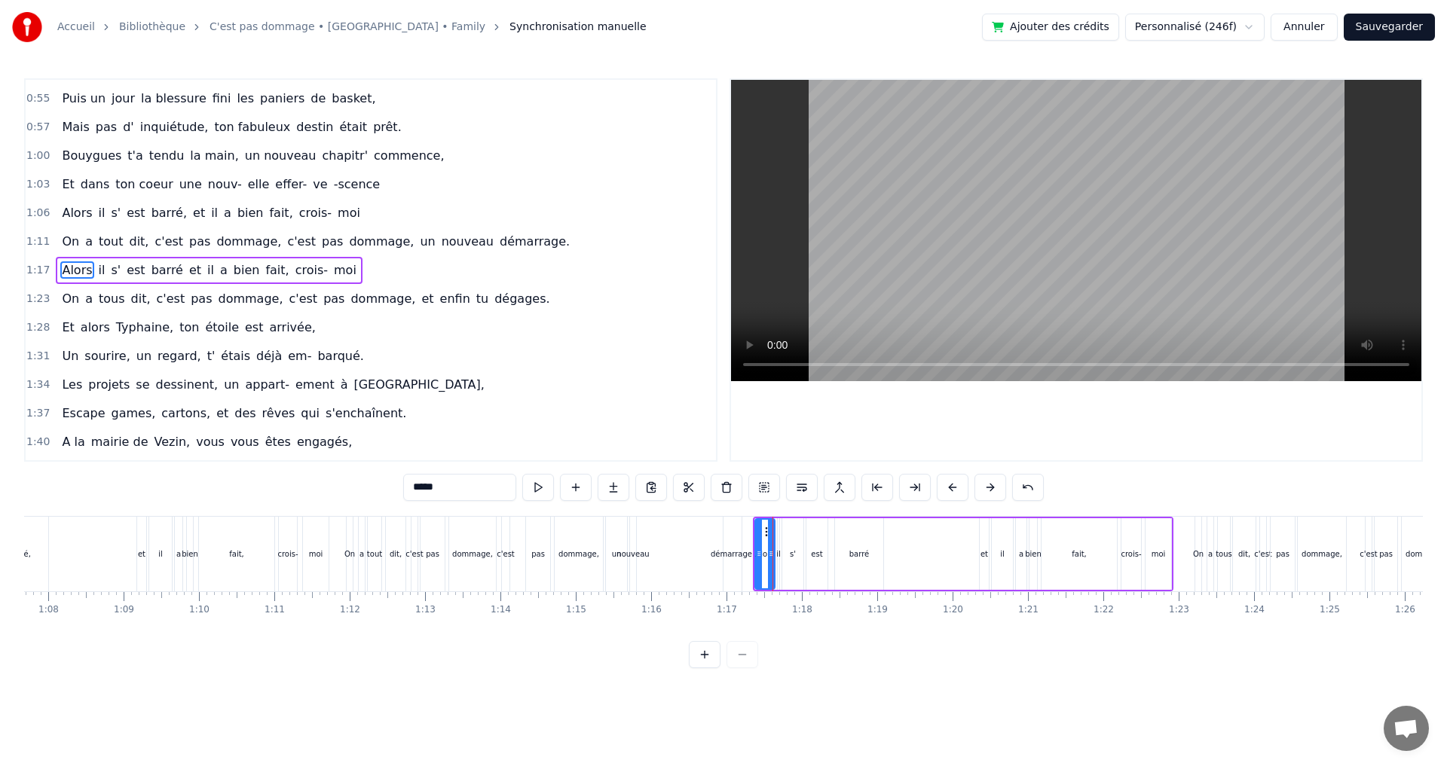
click at [1196, 533] on div "On" at bounding box center [1198, 554] width 6 height 75
type input "**"
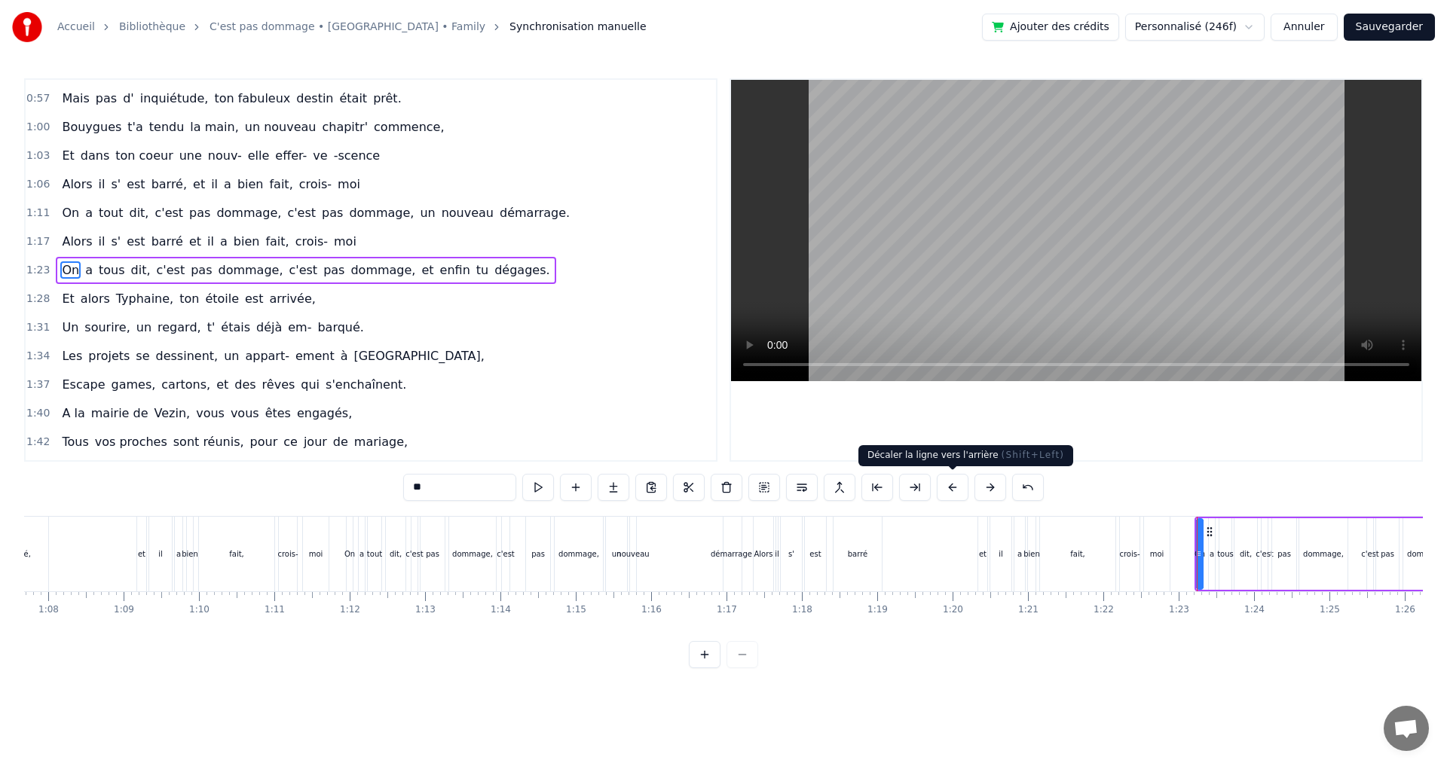
click at [955, 490] on button at bounding box center [952, 487] width 32 height 27
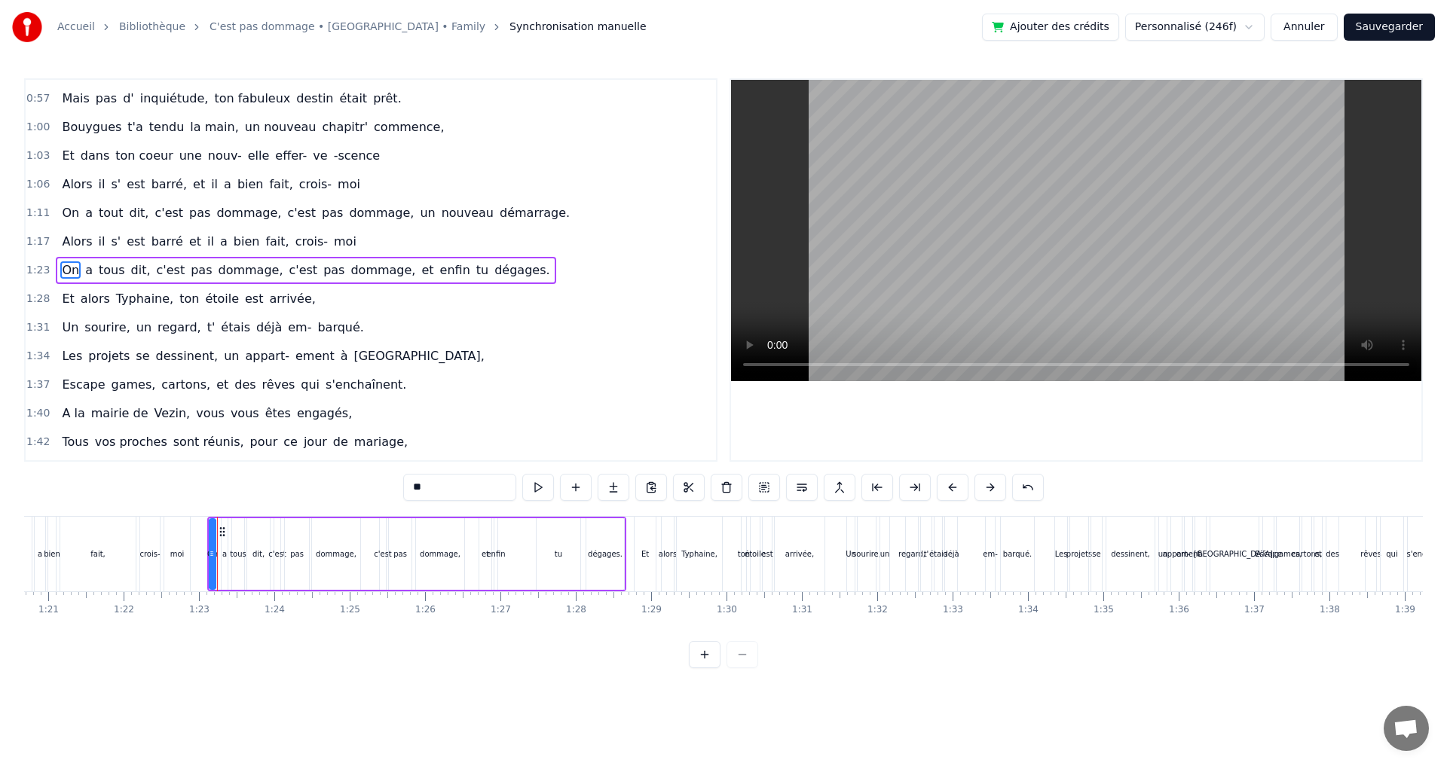
scroll to position [0, 6289]
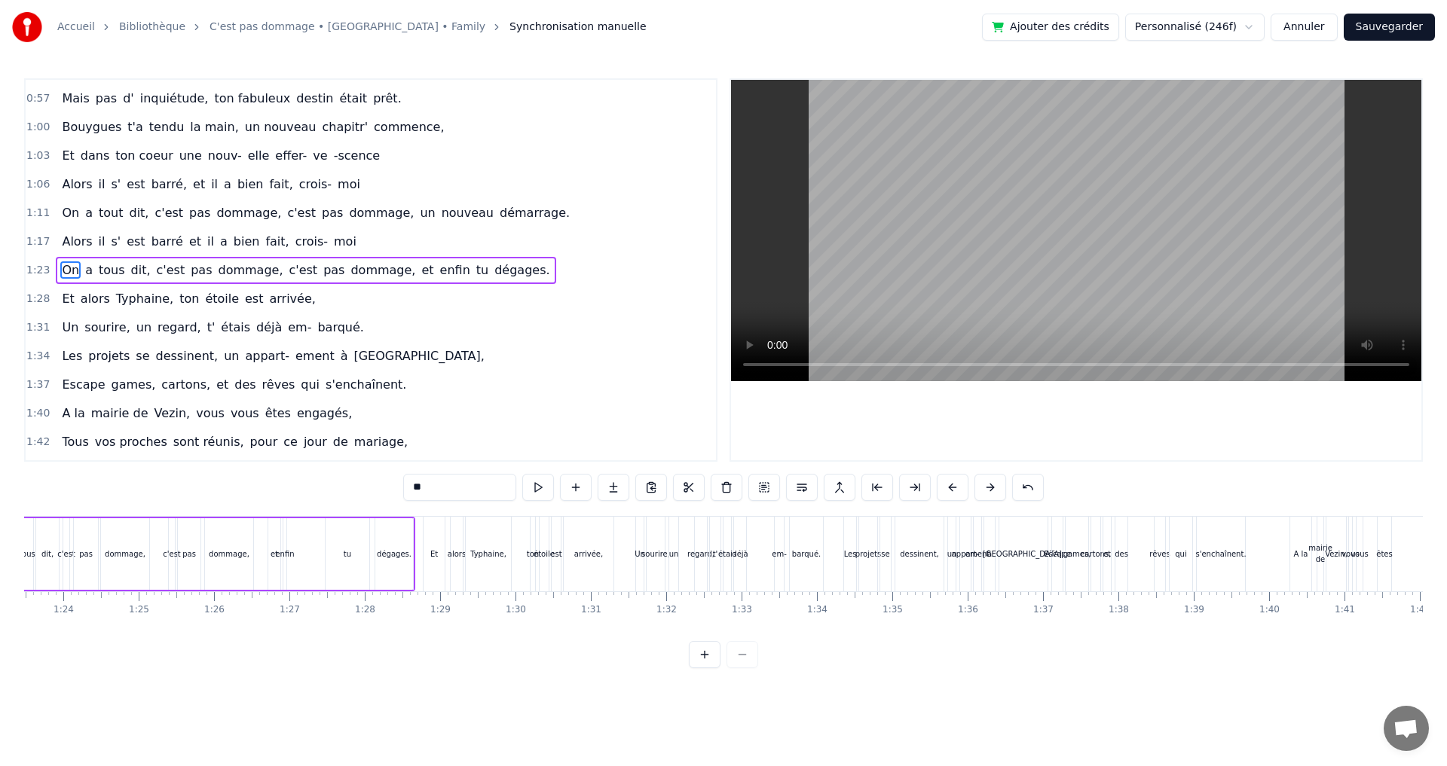
click at [446, 530] on div "Et alors Typhaine, ton étoile est arrivée," at bounding box center [520, 554] width 194 height 75
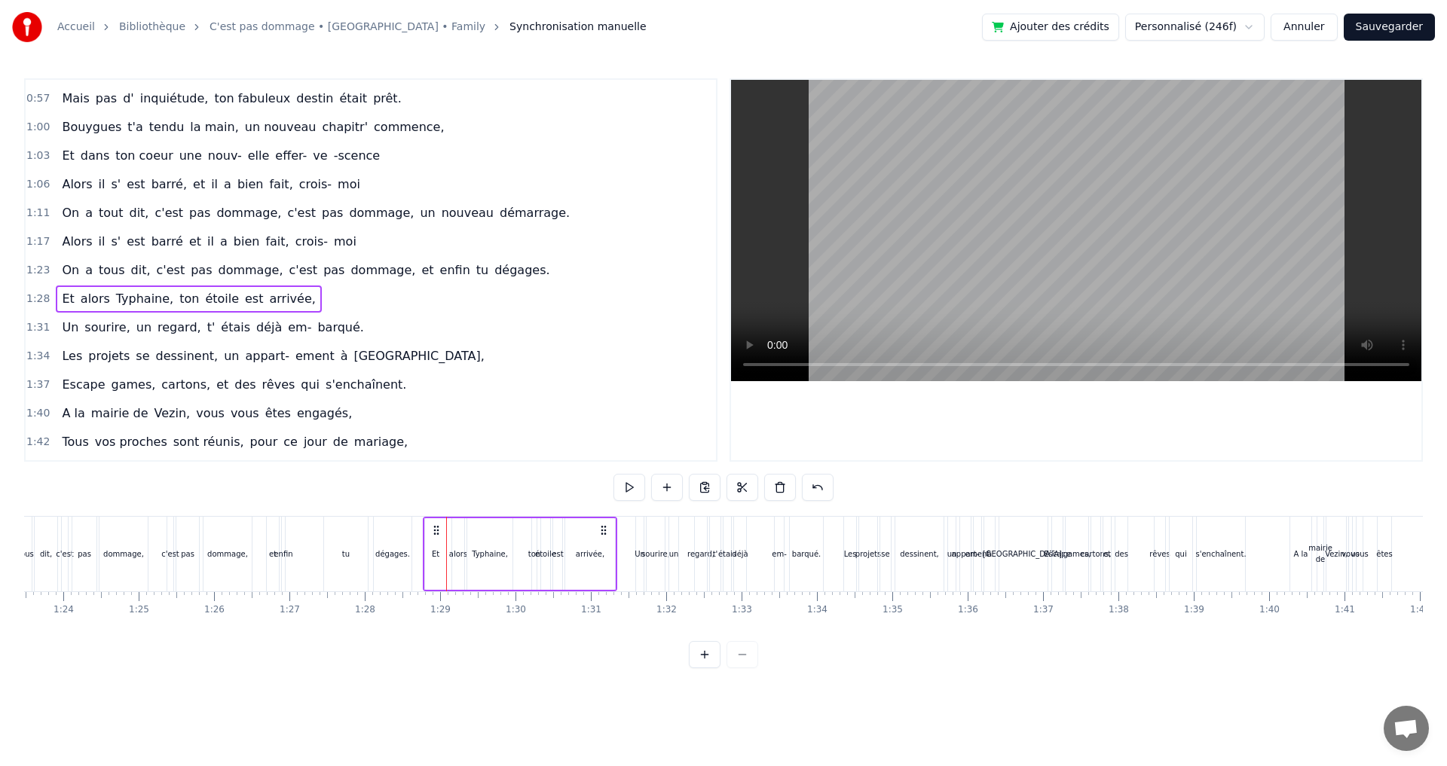
click at [438, 533] on circle at bounding box center [437, 533] width 1 height 1
click at [941, 481] on div "0:10 Clément est né, tout près de l' océan 0:13 Aux Sables d' Olonne, petit ven…" at bounding box center [723, 373] width 1398 height 590
click at [509, 535] on div "Typhaine," at bounding box center [489, 554] width 45 height 72
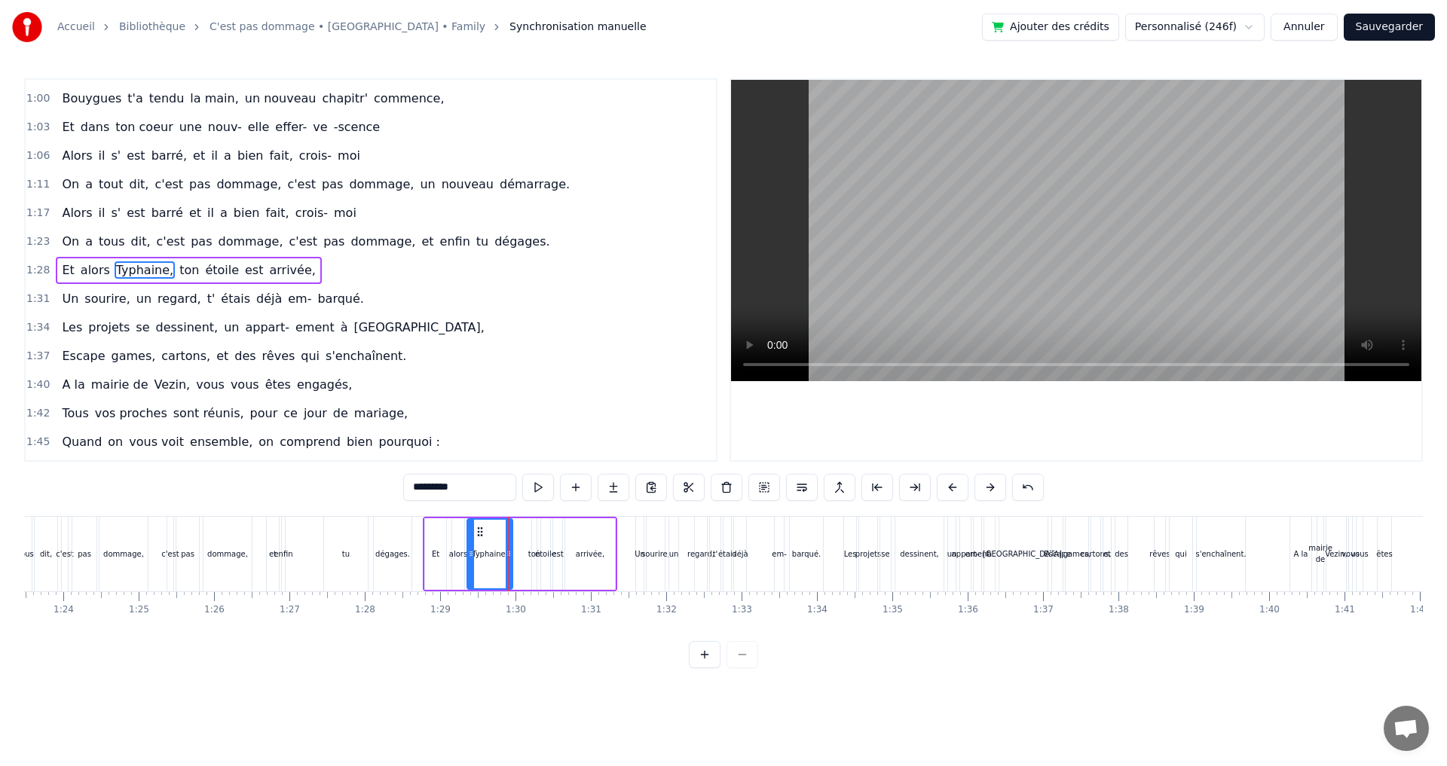
click at [433, 528] on div "Et" at bounding box center [435, 554] width 21 height 72
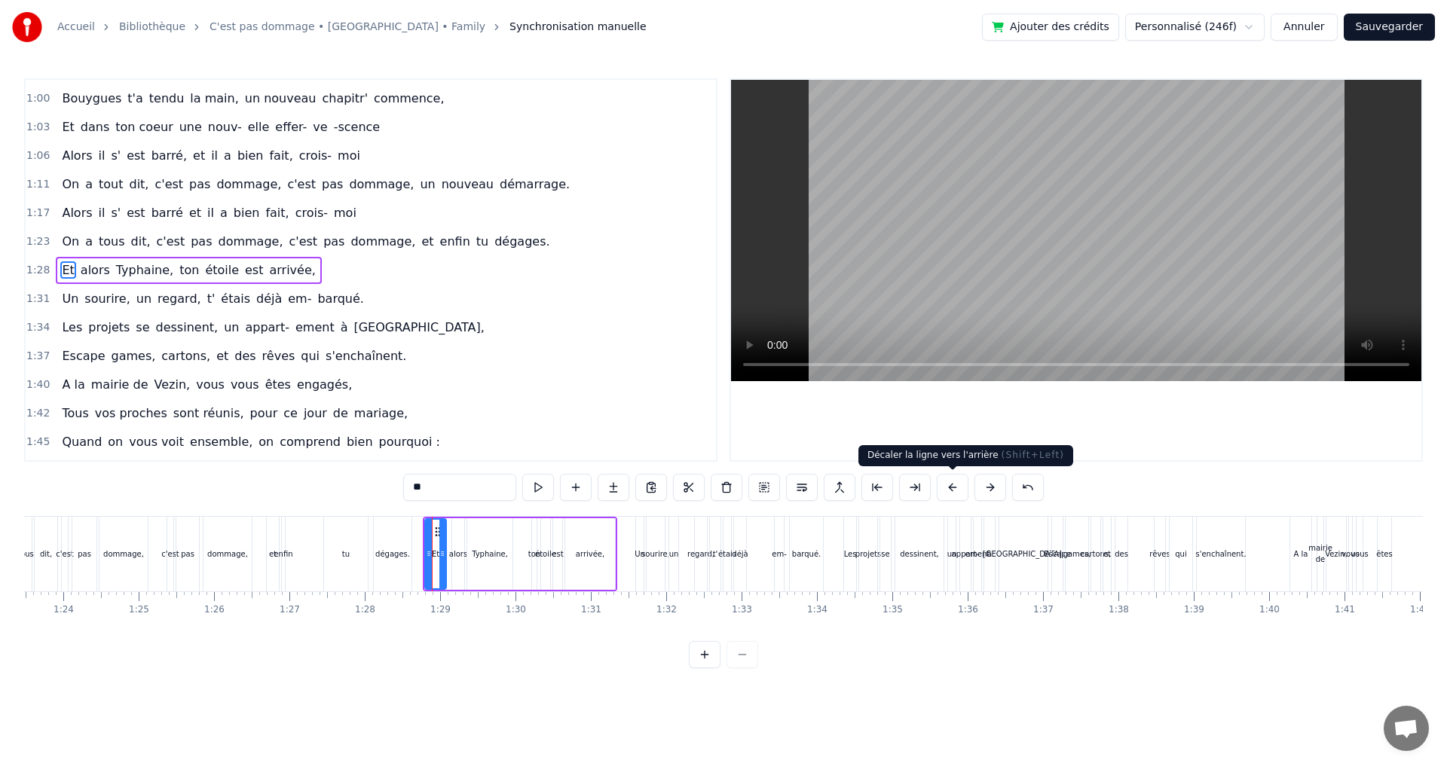
click at [950, 485] on button at bounding box center [952, 487] width 32 height 27
click at [637, 544] on div "Un" at bounding box center [640, 554] width 8 height 75
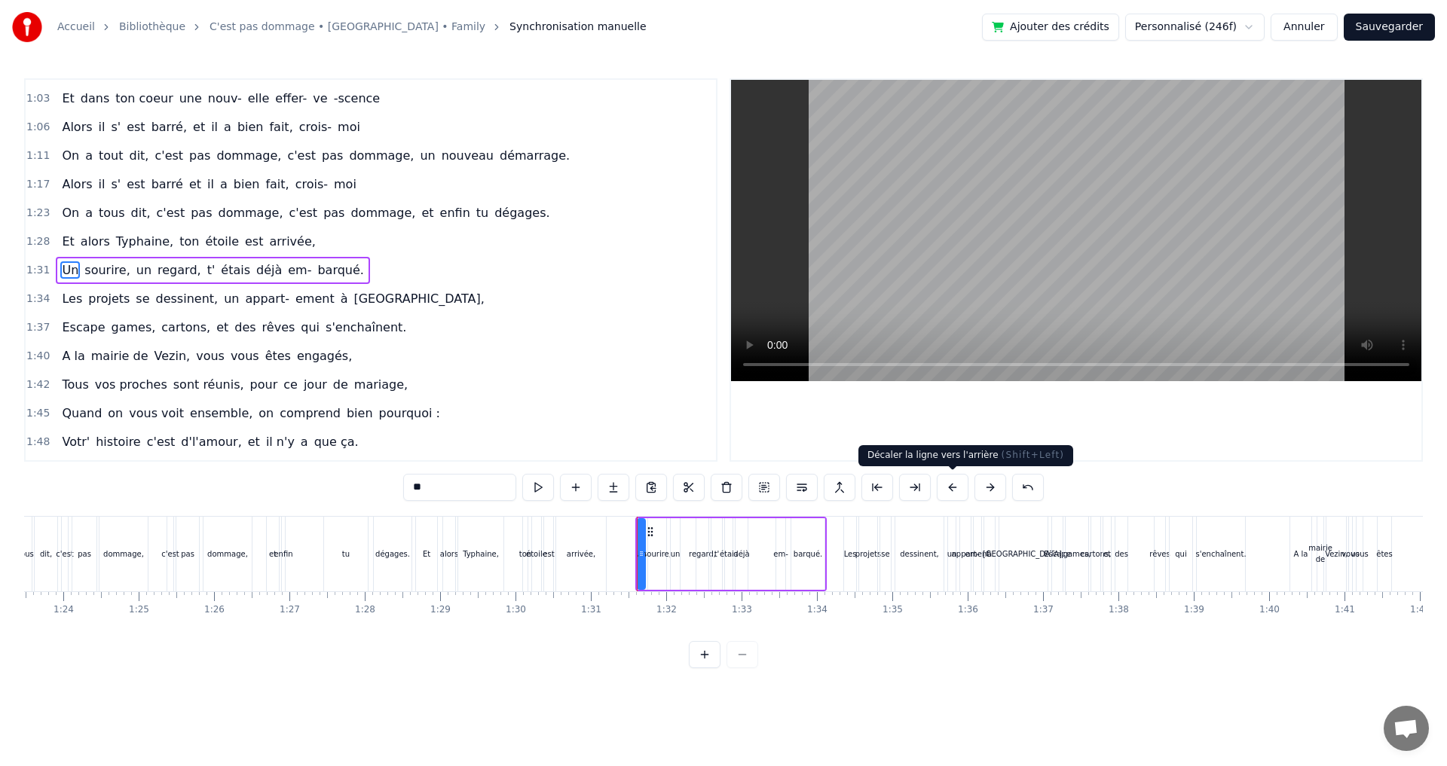
click at [949, 487] on button at bounding box center [952, 487] width 32 height 27
click at [845, 524] on div "Les" at bounding box center [850, 554] width 12 height 75
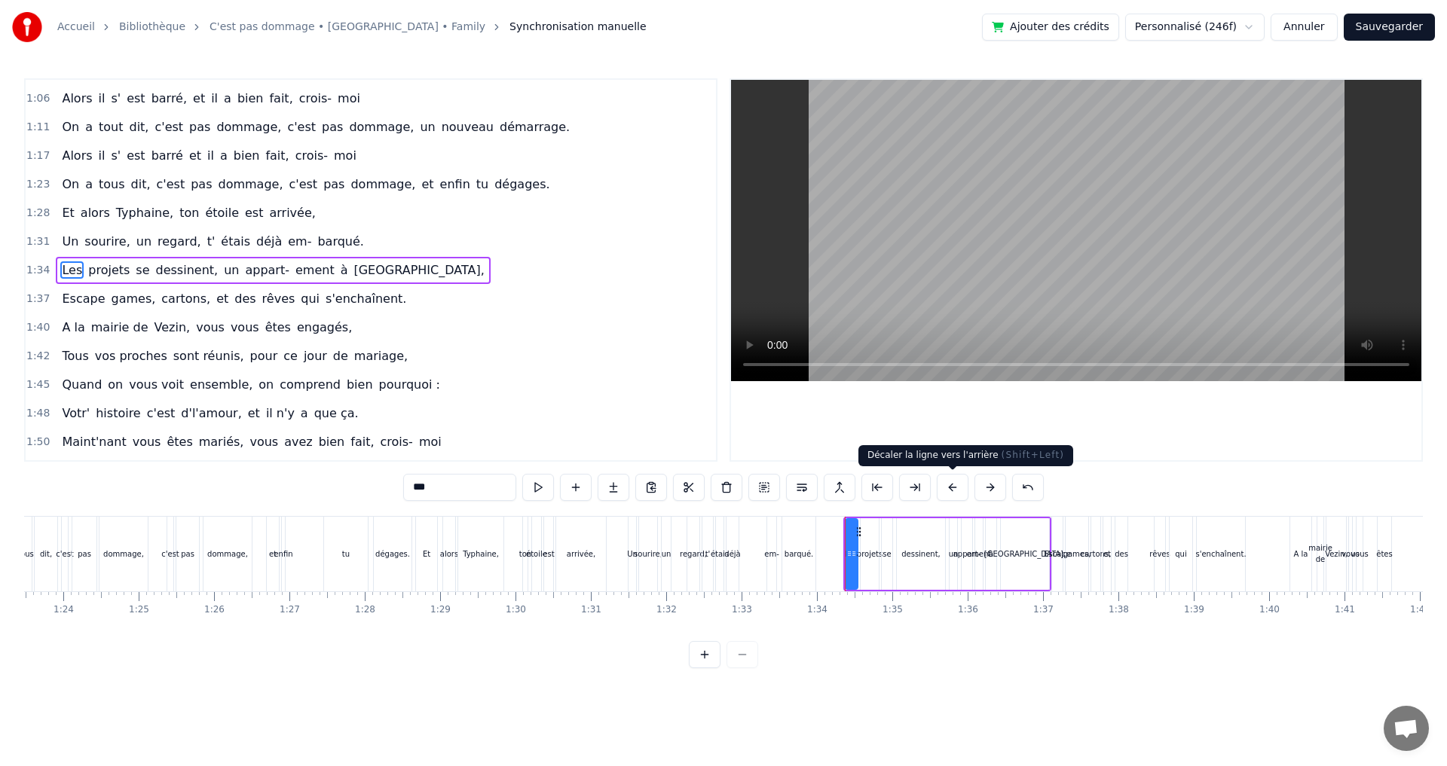
click at [950, 487] on button at bounding box center [952, 487] width 32 height 27
click at [1053, 528] on div "Escape" at bounding box center [1057, 554] width 11 height 75
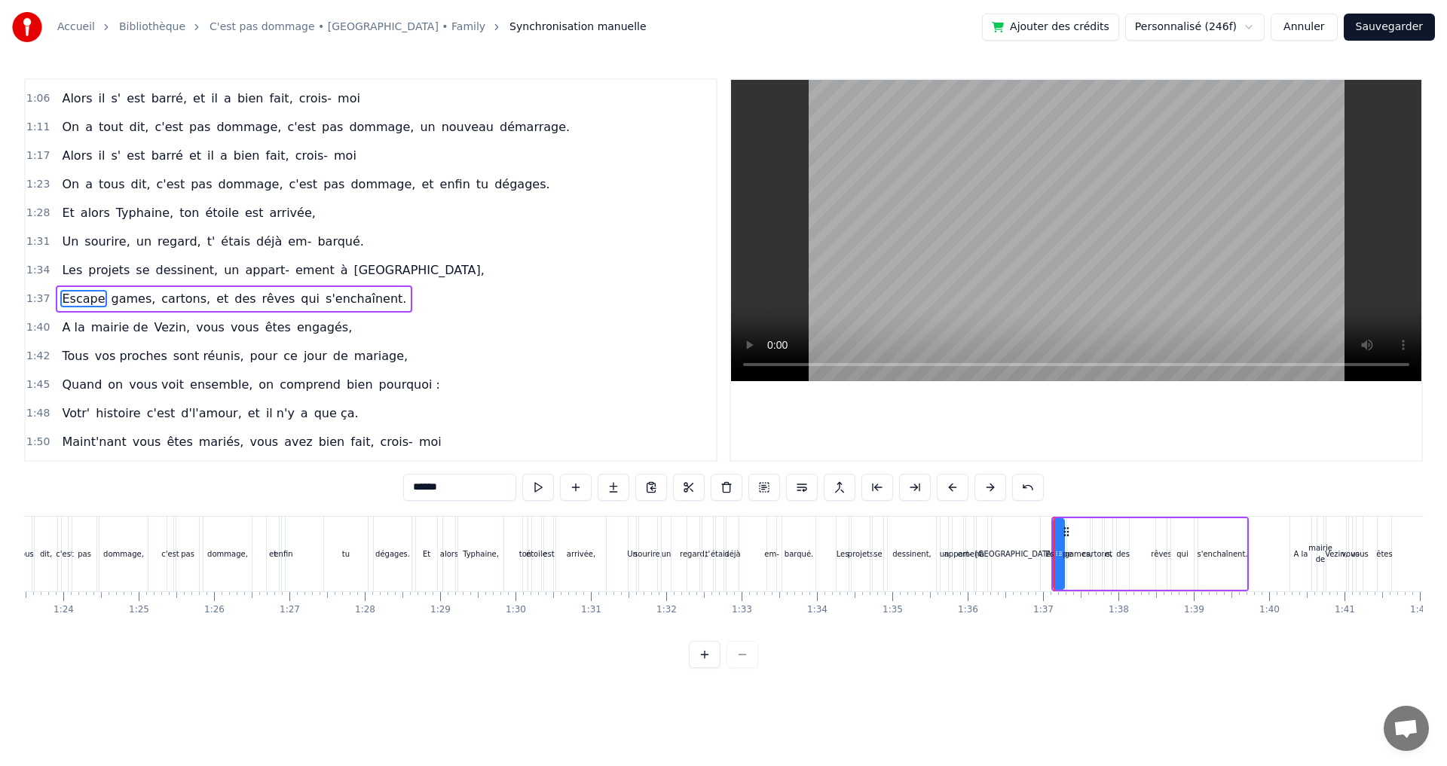
scroll to position [539, 0]
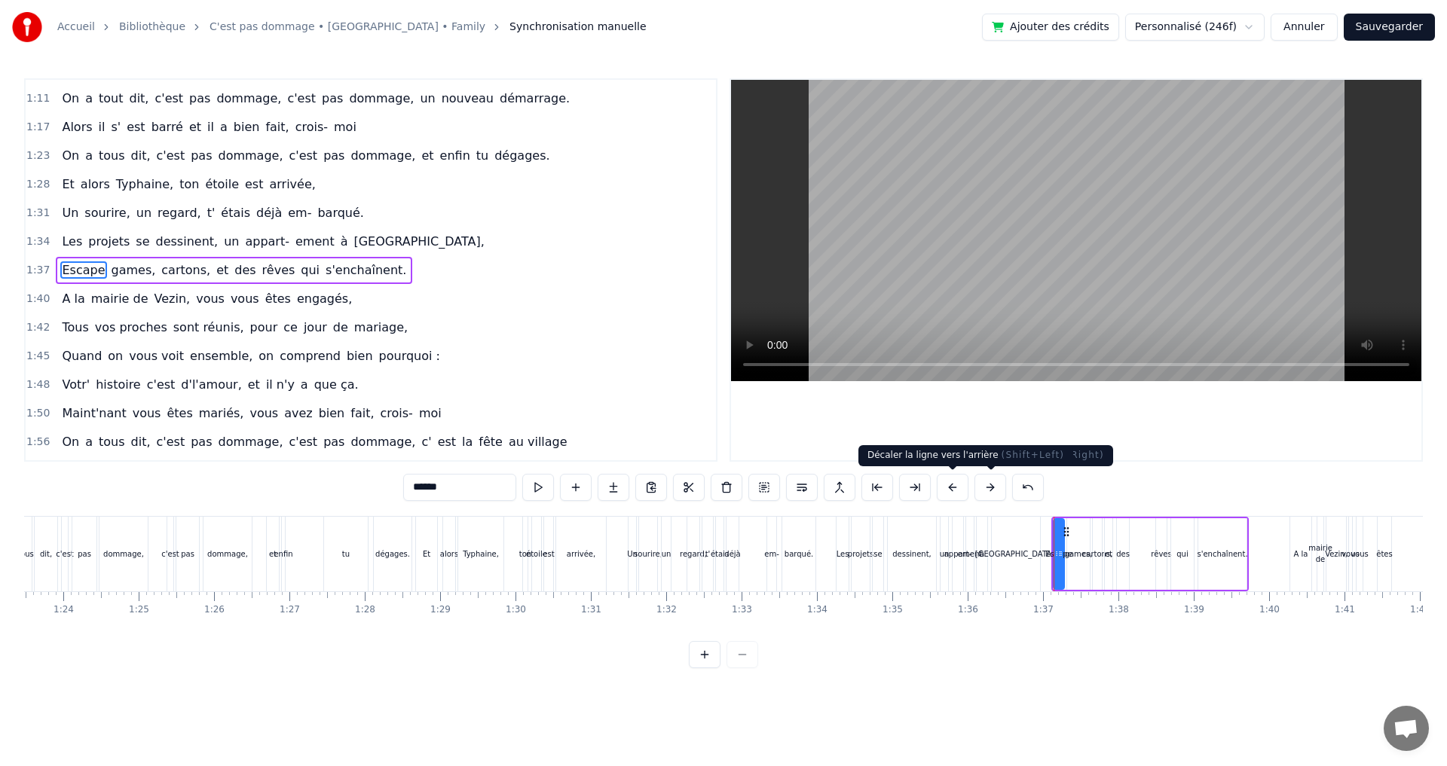
click at [965, 488] on button at bounding box center [952, 487] width 32 height 27
click at [1306, 530] on div "A la" at bounding box center [1300, 554] width 21 height 75
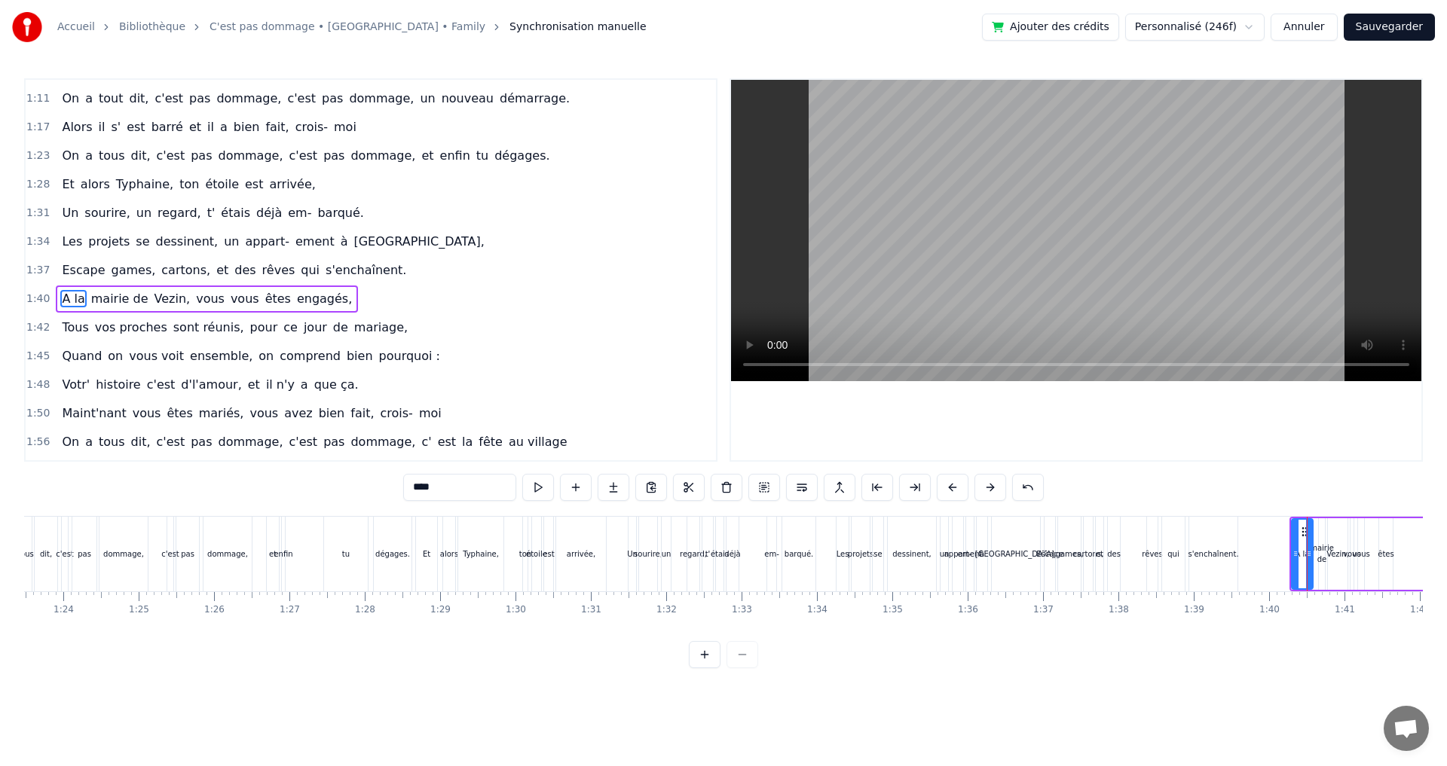
scroll to position [568, 0]
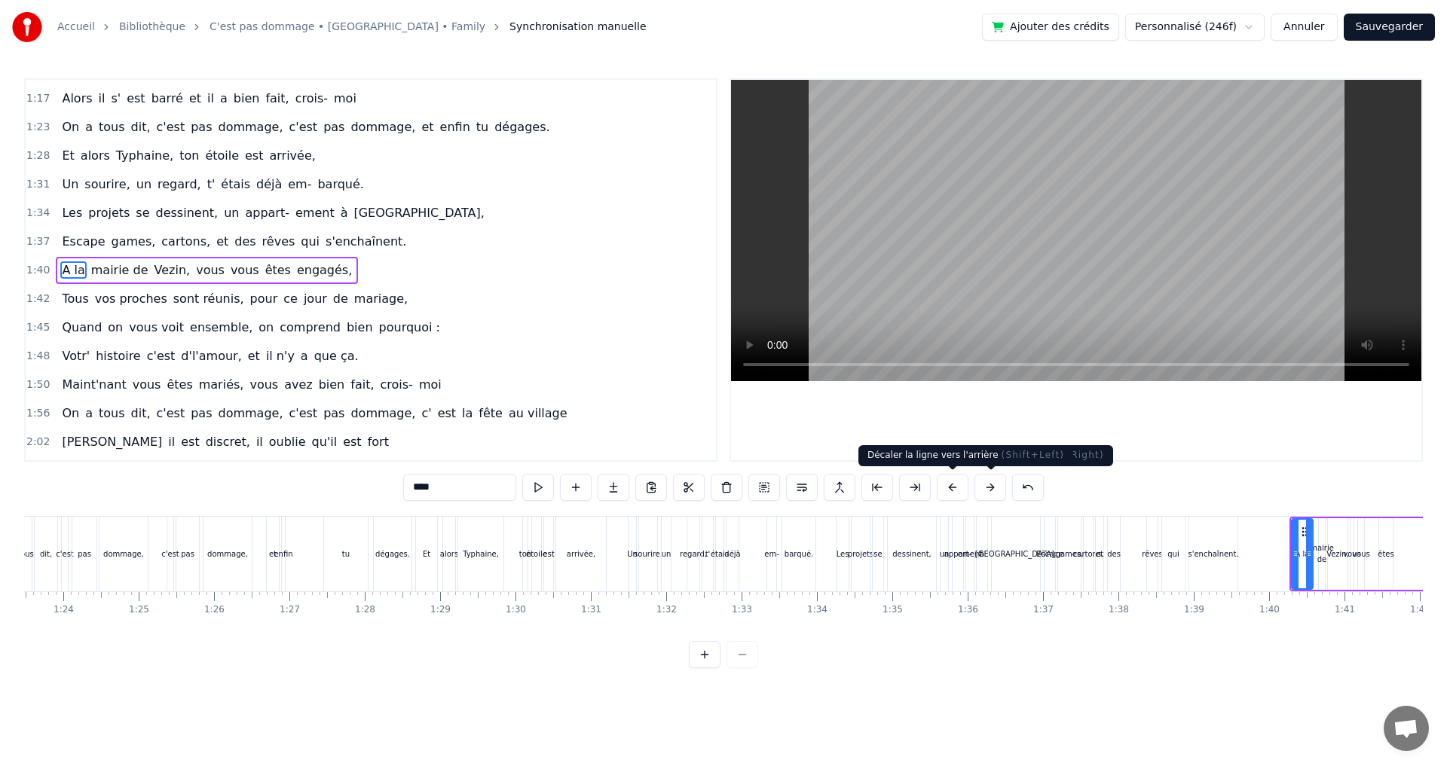
click at [952, 496] on button at bounding box center [952, 487] width 32 height 27
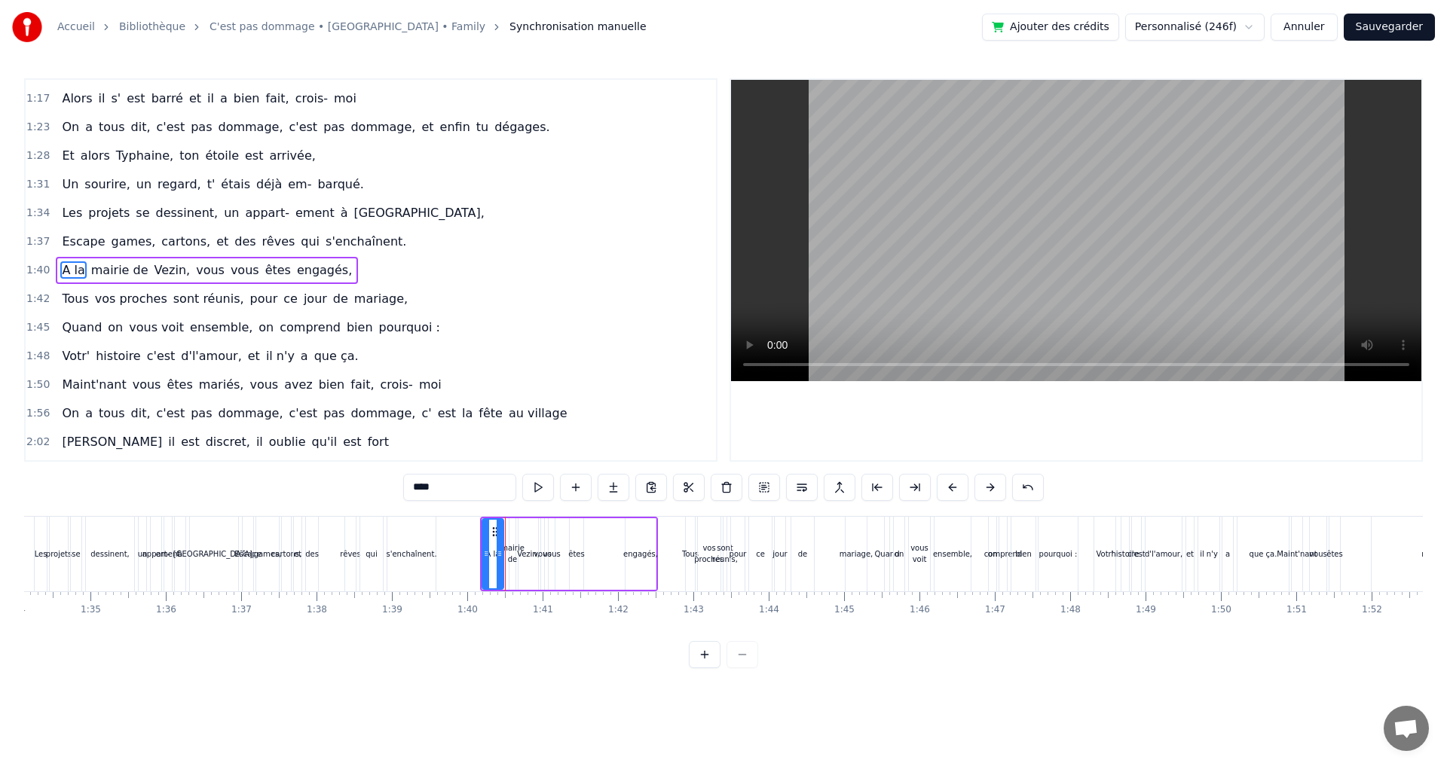
scroll to position [0, 7210]
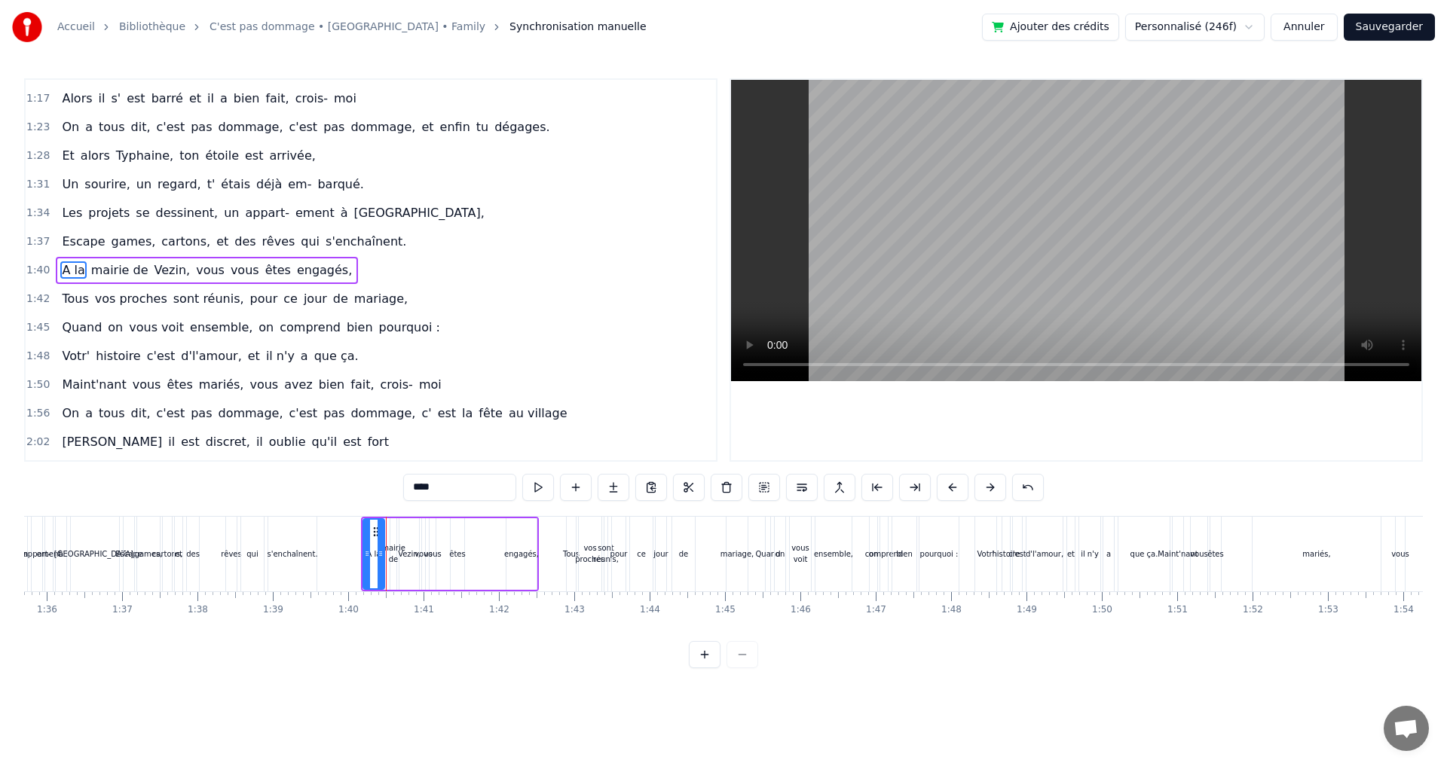
click at [571, 536] on div "Tous" at bounding box center [571, 554] width 9 height 75
type input "****"
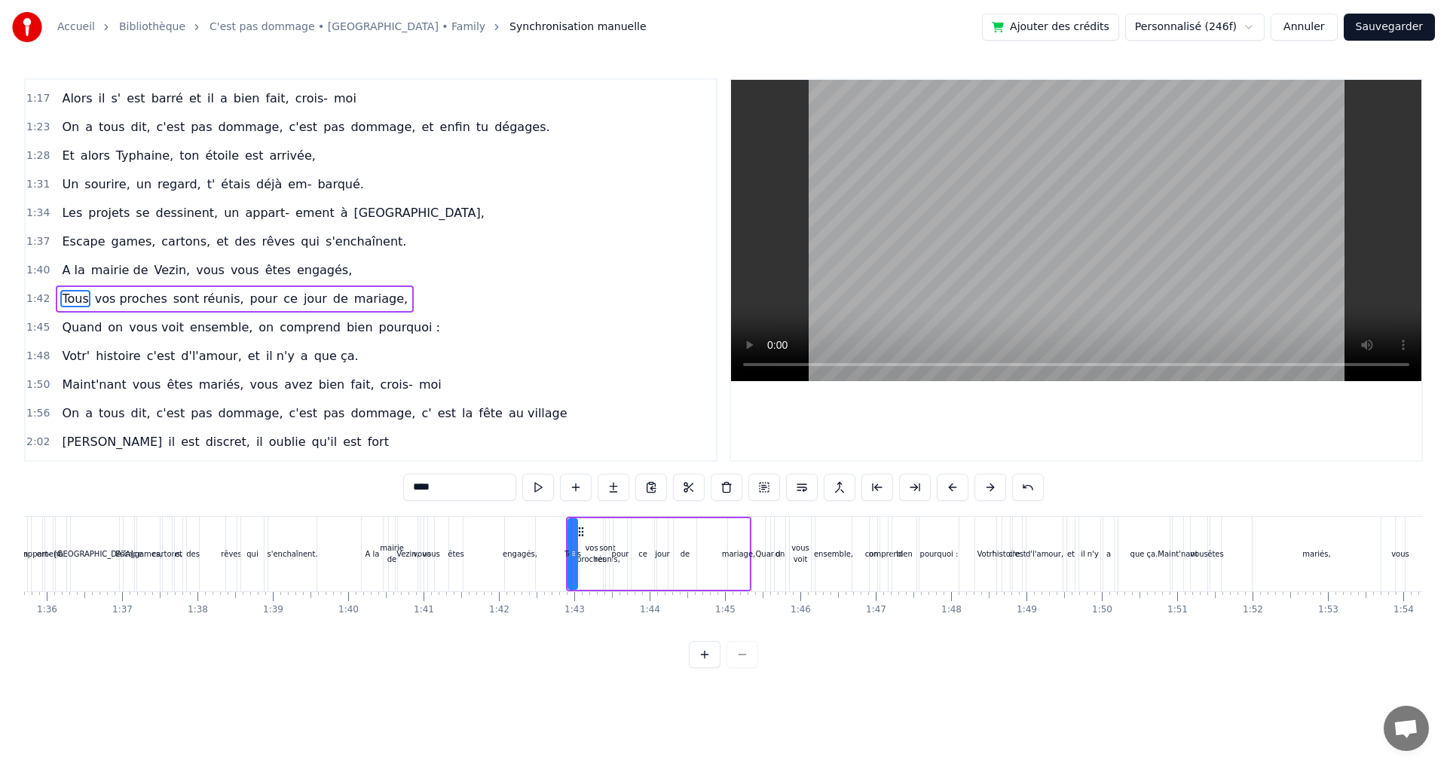
scroll to position [597, 0]
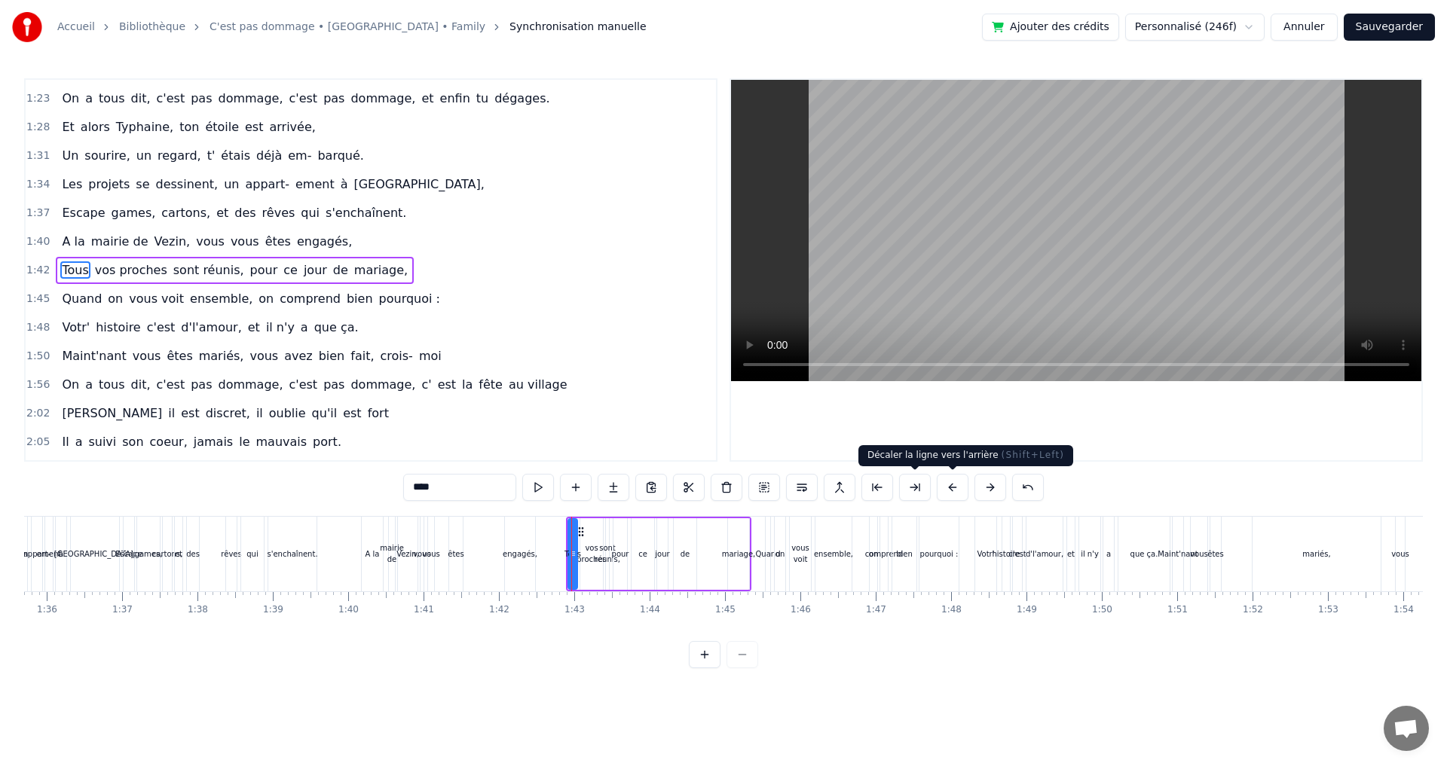
click at [951, 484] on button at bounding box center [952, 487] width 32 height 27
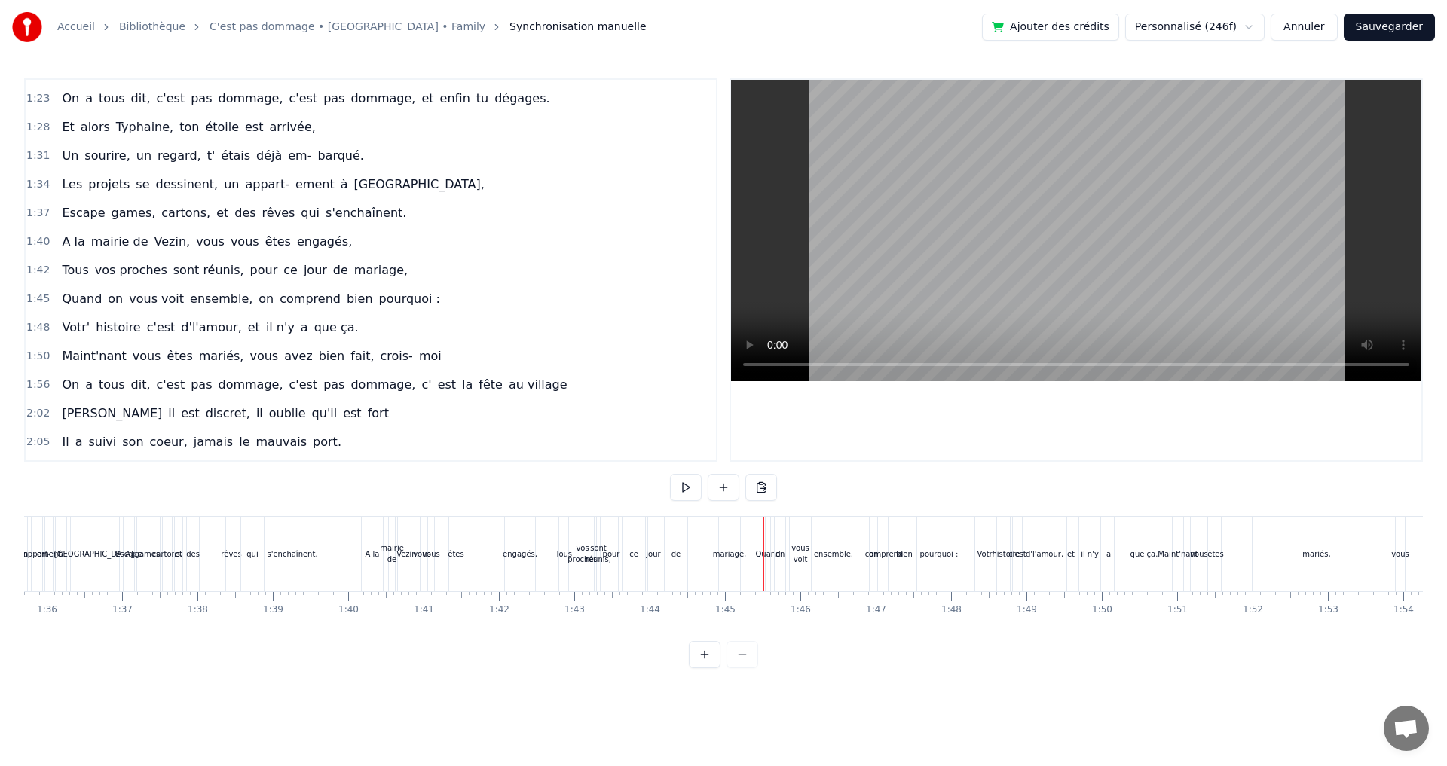
click at [770, 521] on div "Quand" at bounding box center [768, 554] width 6 height 75
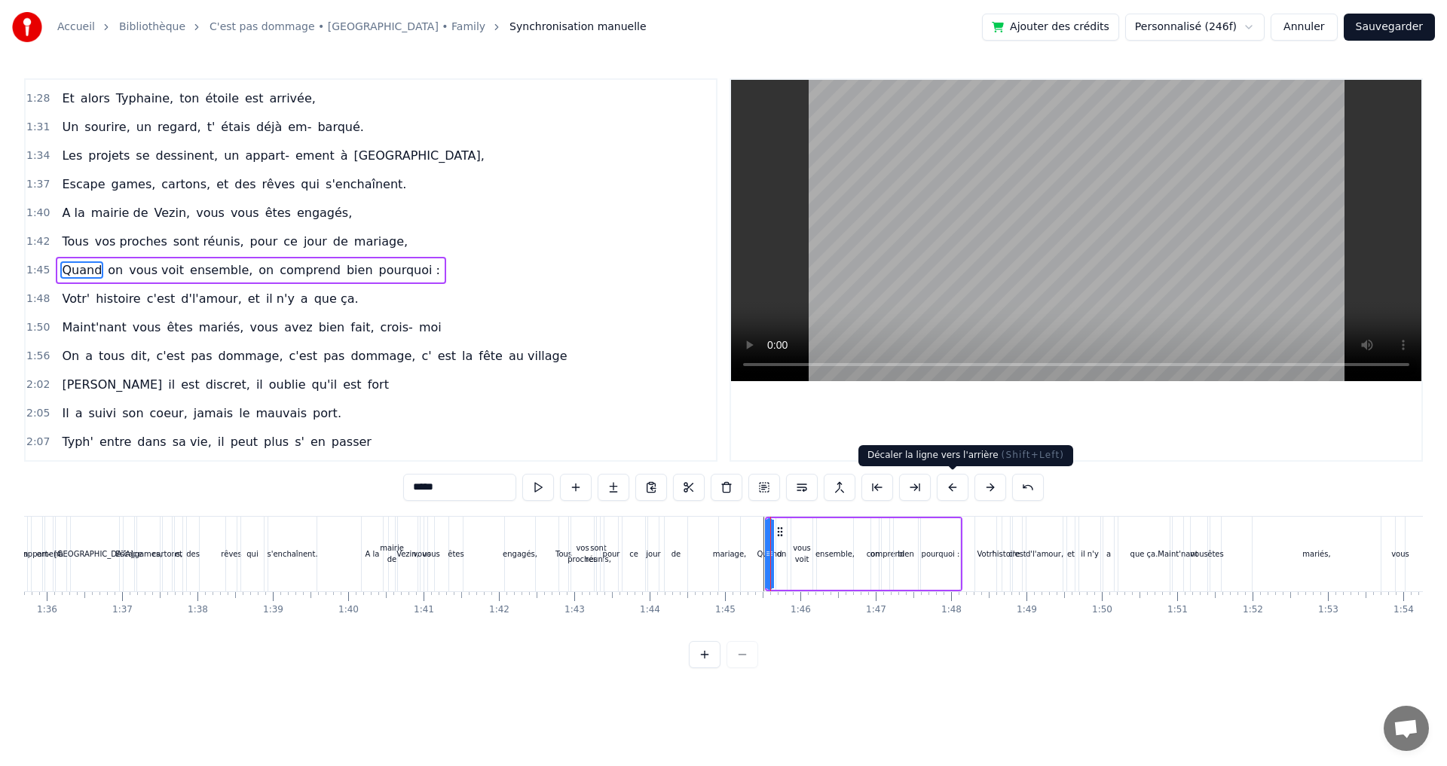
click at [958, 484] on button at bounding box center [952, 487] width 32 height 27
click at [977, 529] on div "Votr'" at bounding box center [985, 554] width 21 height 75
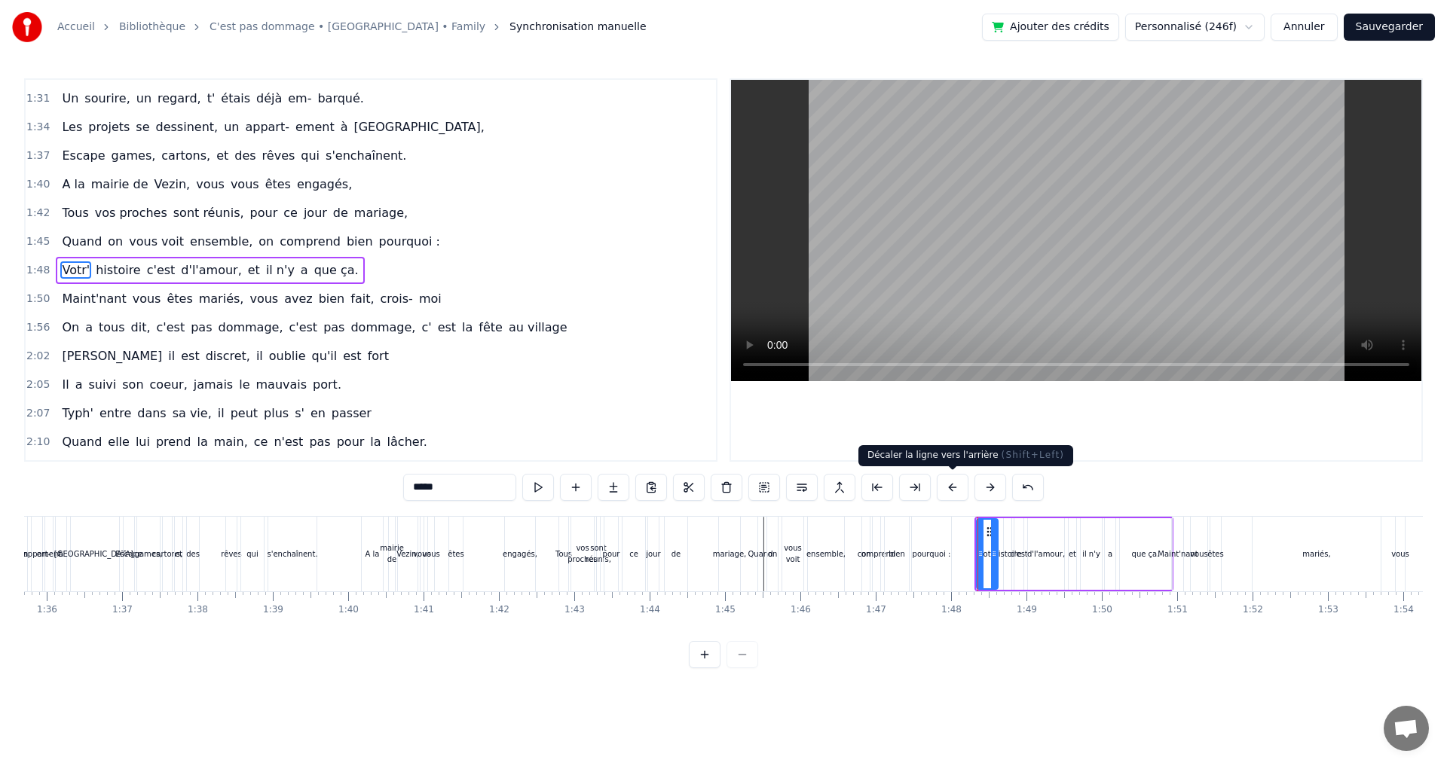
click at [956, 493] on button at bounding box center [952, 487] width 32 height 27
click at [1176, 535] on div "Maint'nant" at bounding box center [1177, 554] width 11 height 75
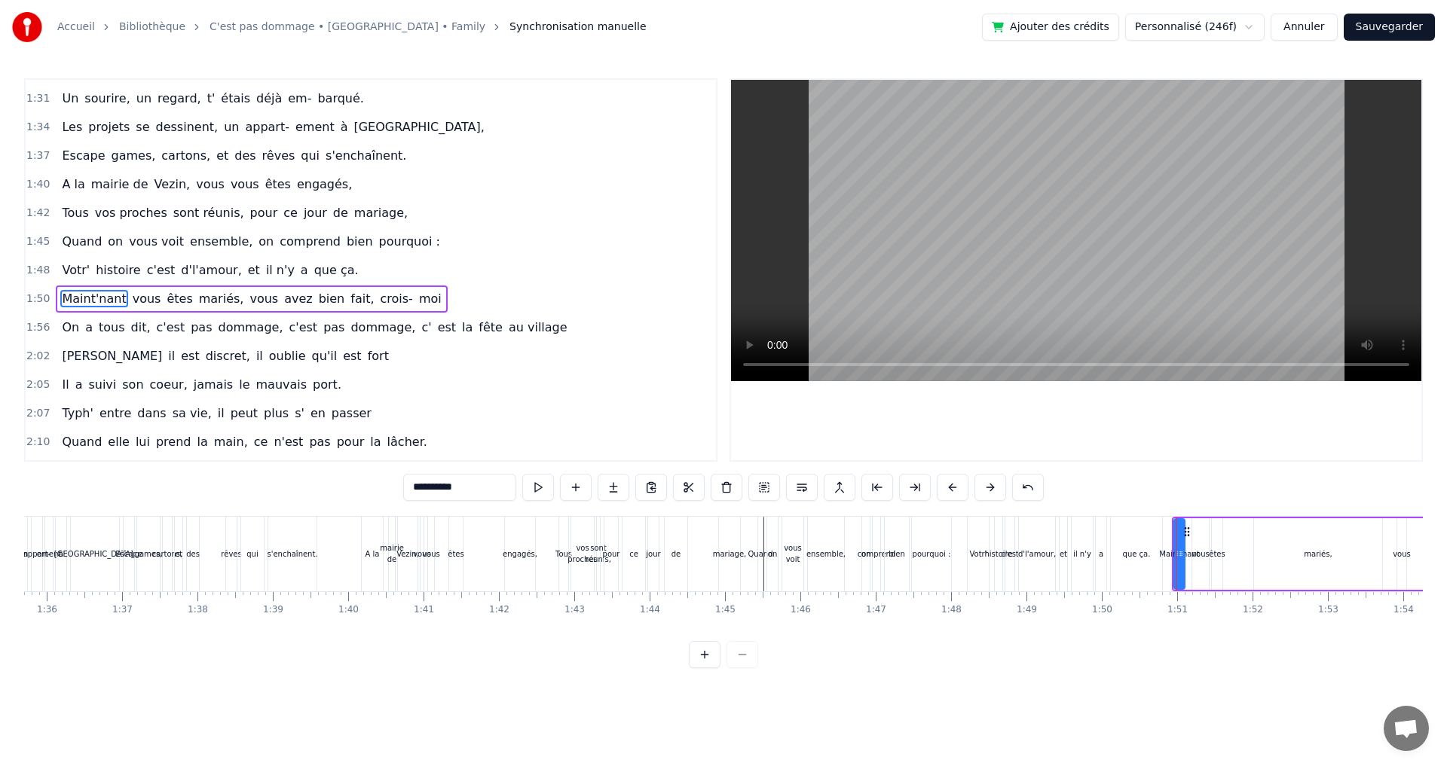
scroll to position [683, 0]
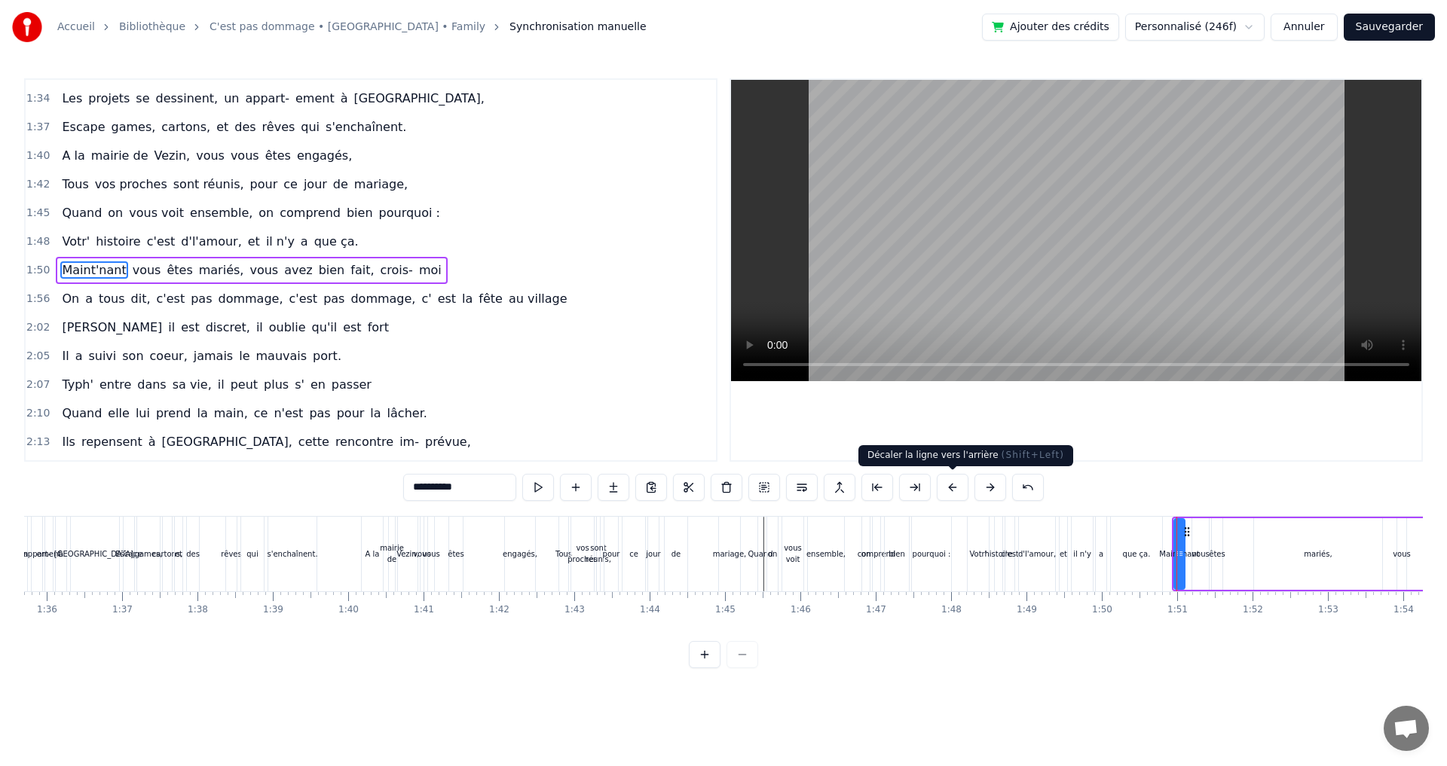
click at [949, 489] on button at bounding box center [952, 487] width 32 height 27
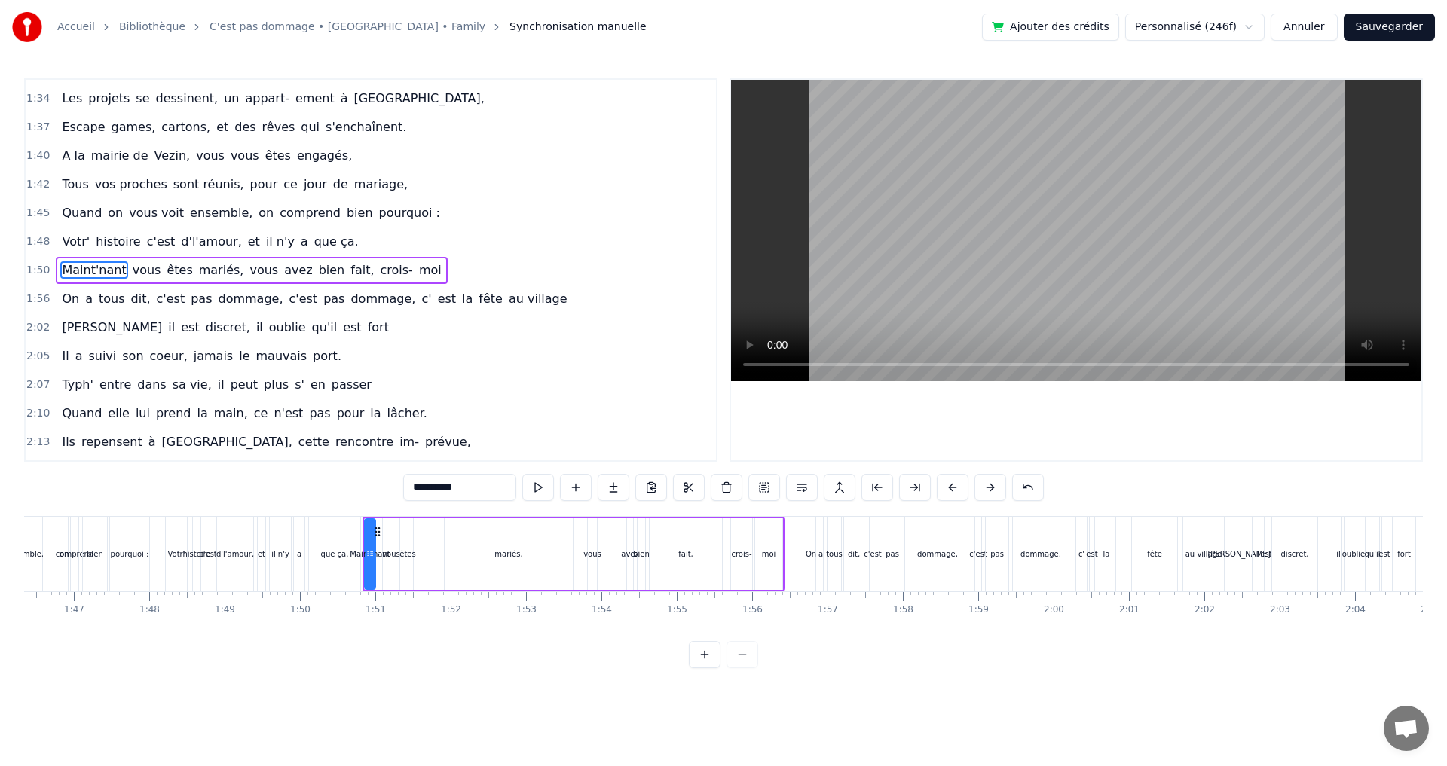
scroll to position [0, 8020]
click at [802, 539] on div "On" at bounding box center [802, 554] width 9 height 75
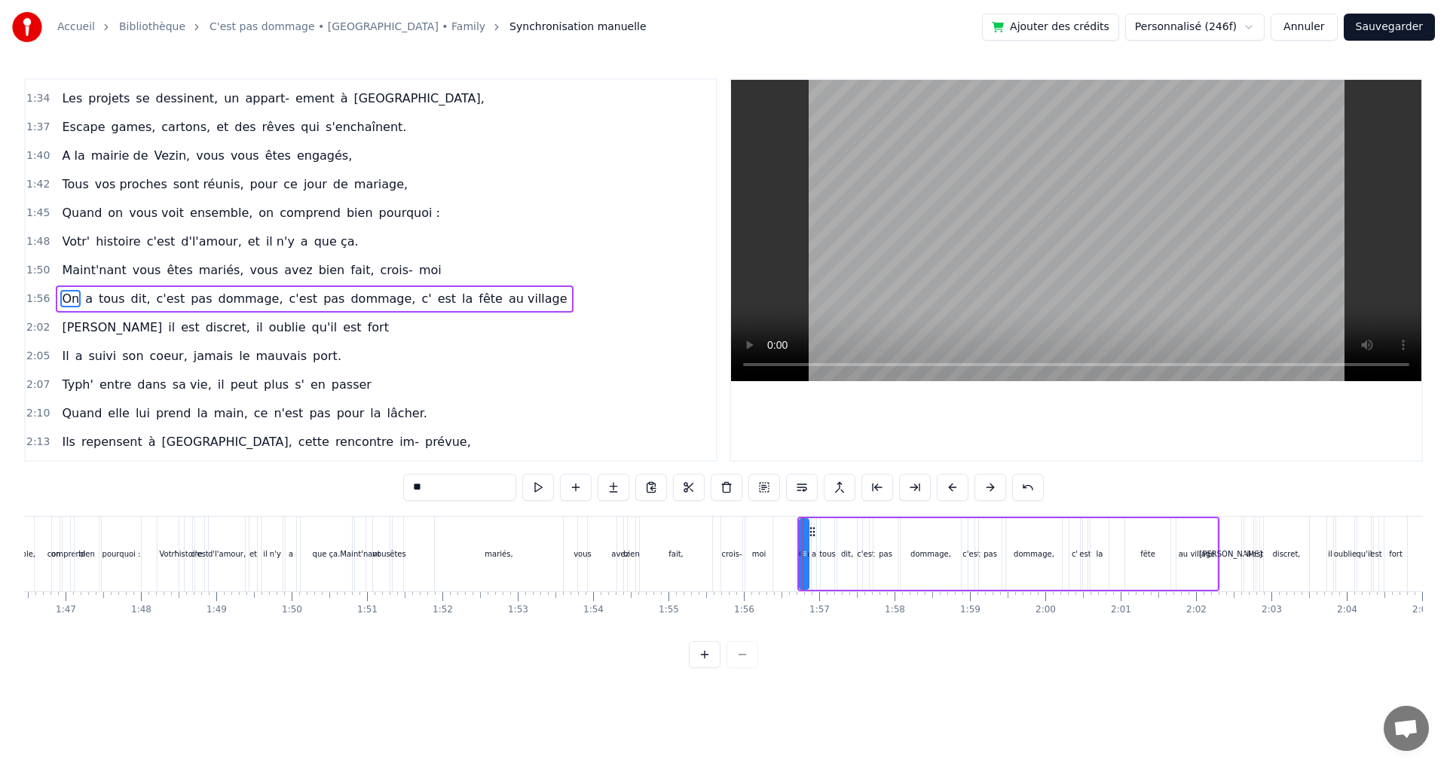
scroll to position [711, 0]
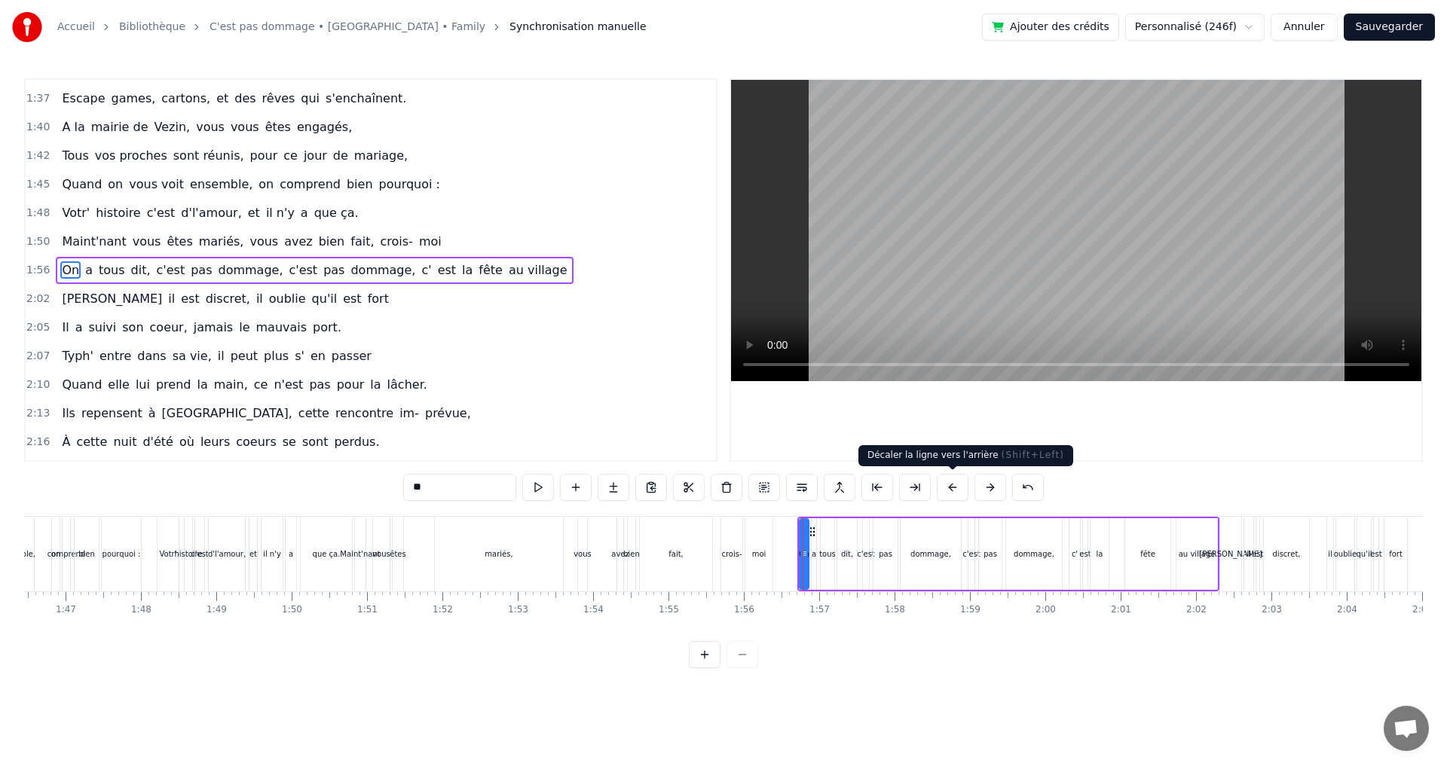
click at [952, 484] on button at bounding box center [952, 487] width 32 height 27
click at [1227, 535] on div "[PERSON_NAME]" at bounding box center [1230, 554] width 21 height 75
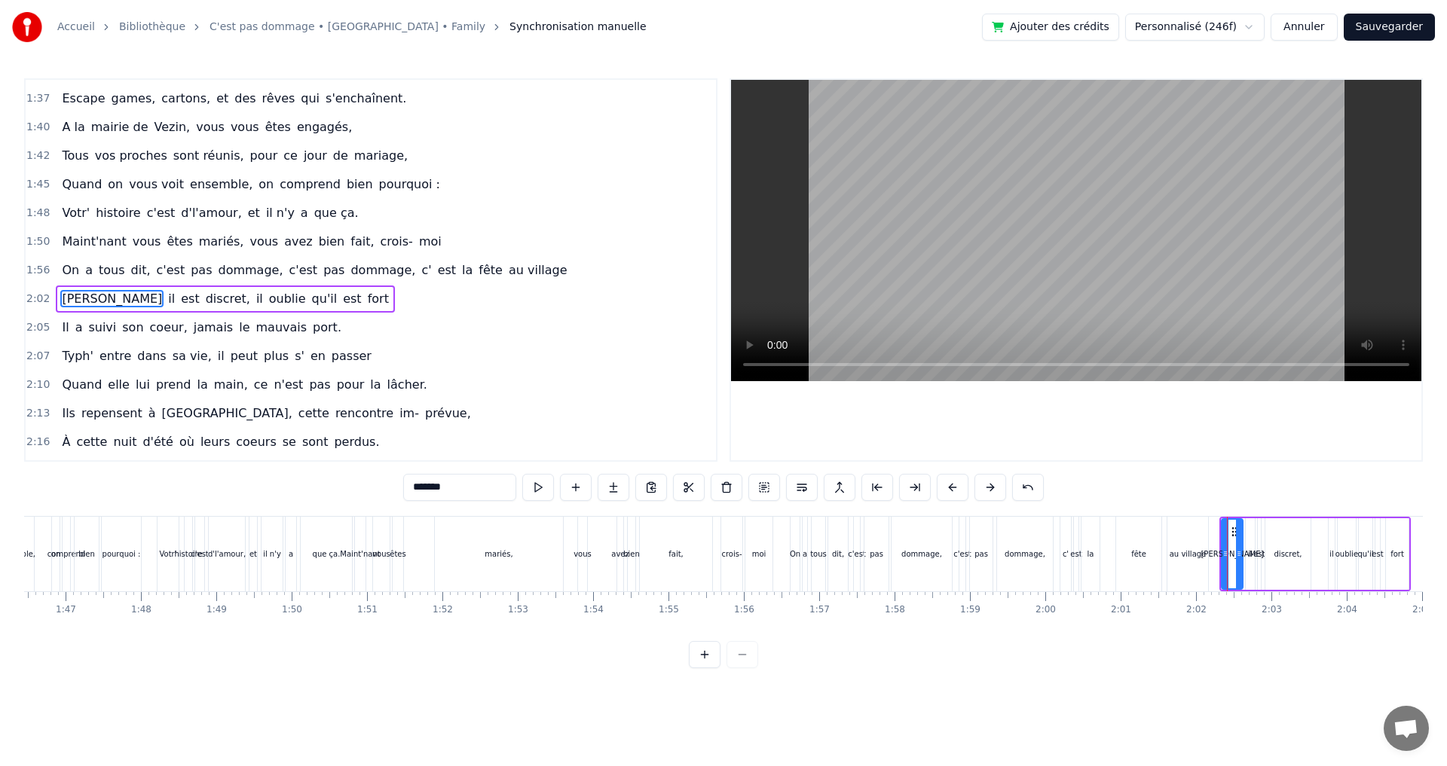
scroll to position [740, 0]
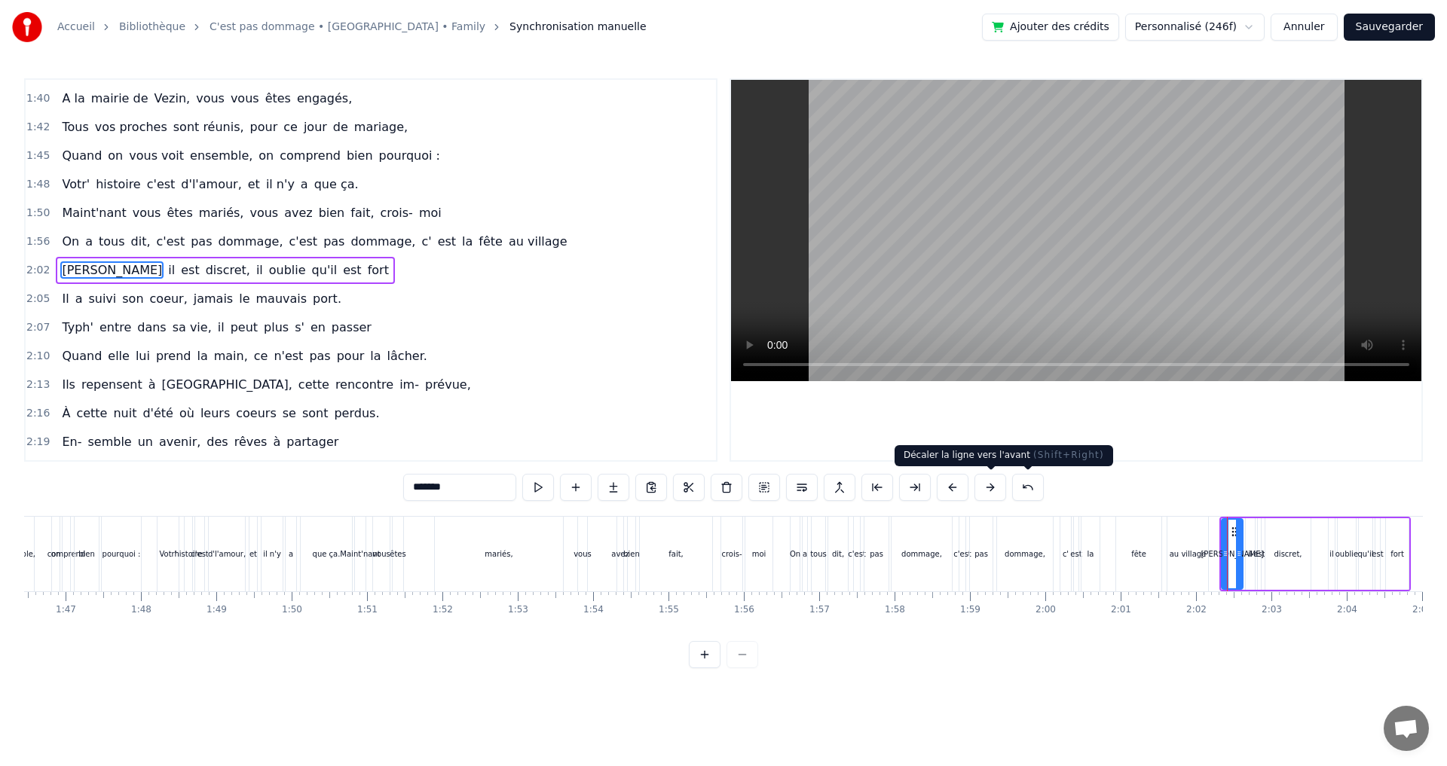
click at [961, 486] on button at bounding box center [952, 487] width 32 height 27
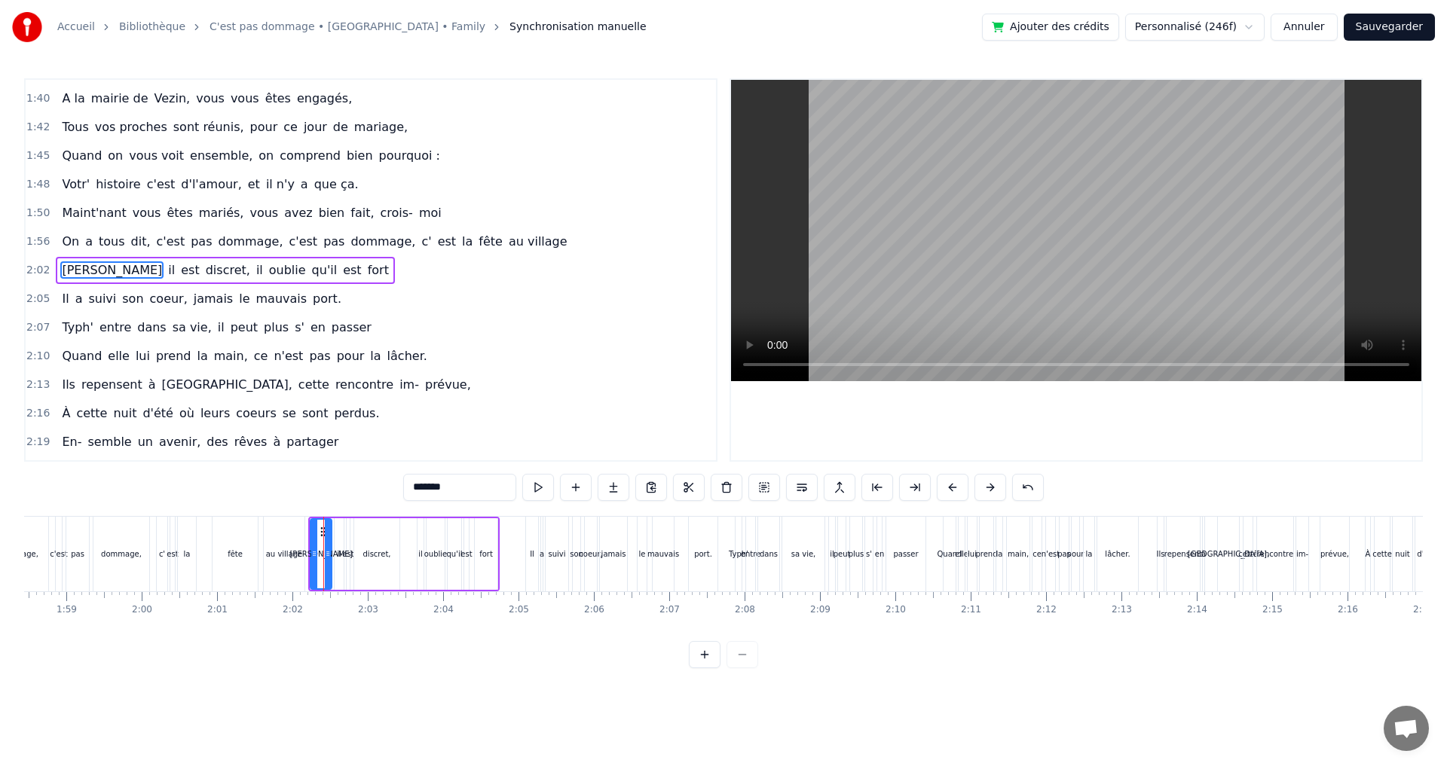
scroll to position [0, 8991]
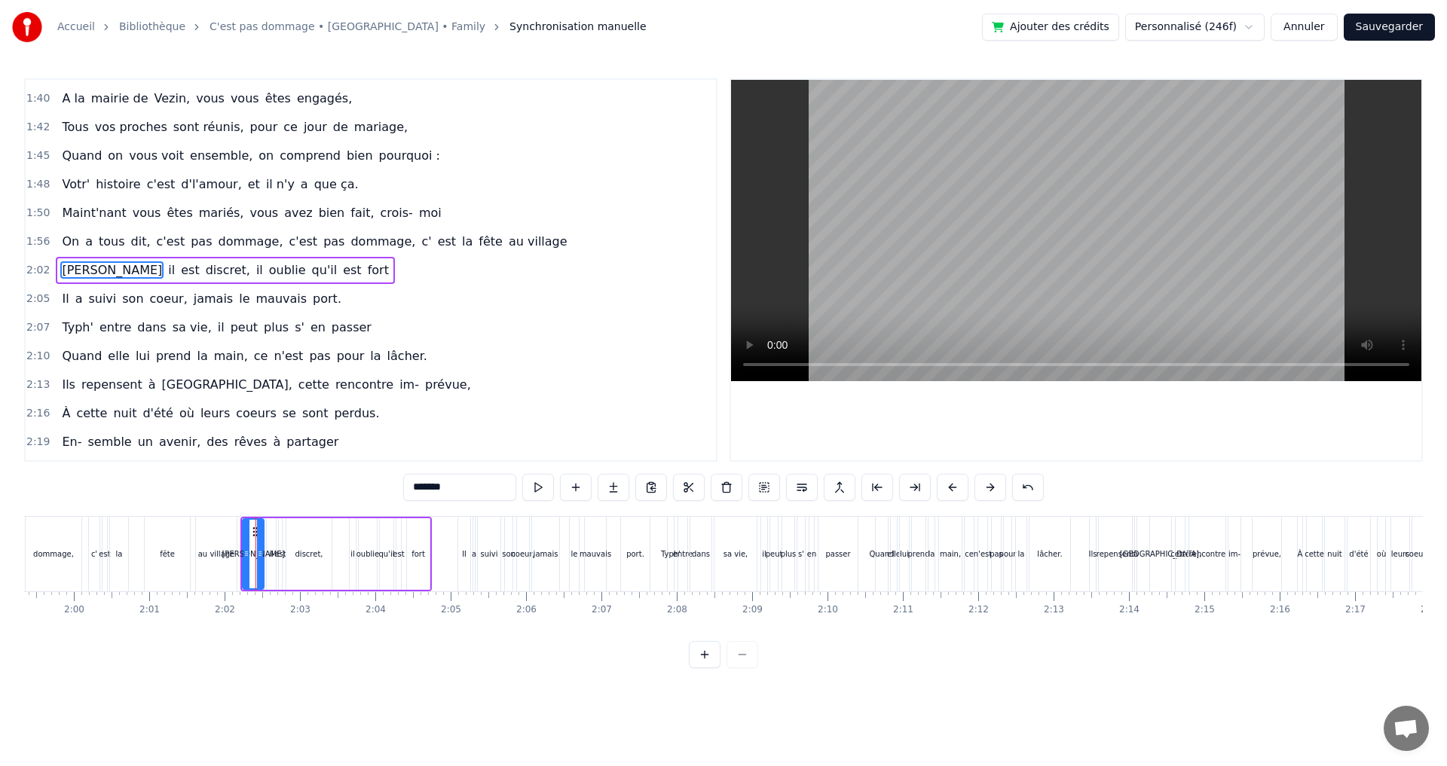
click at [465, 525] on div "Il" at bounding box center [464, 554] width 12 height 75
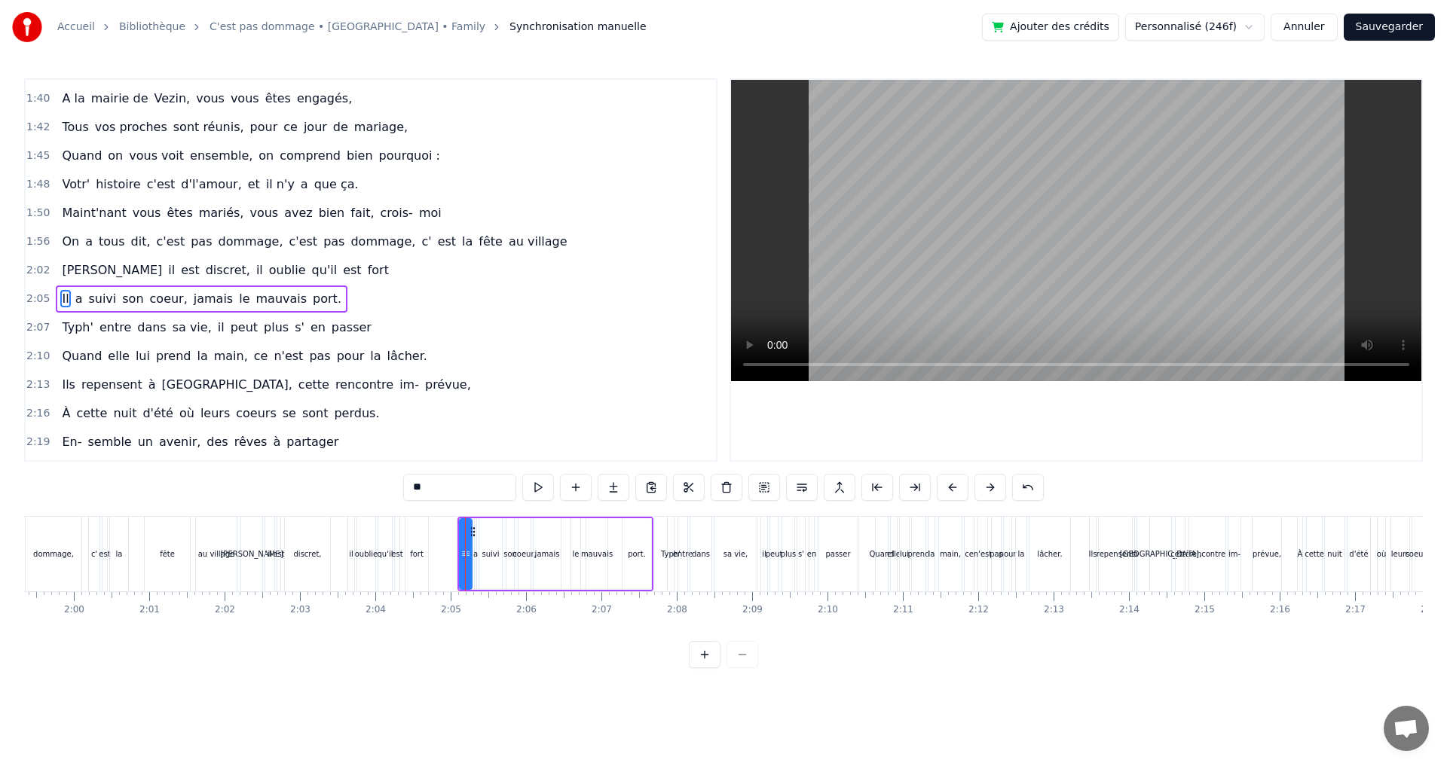
scroll to position [768, 0]
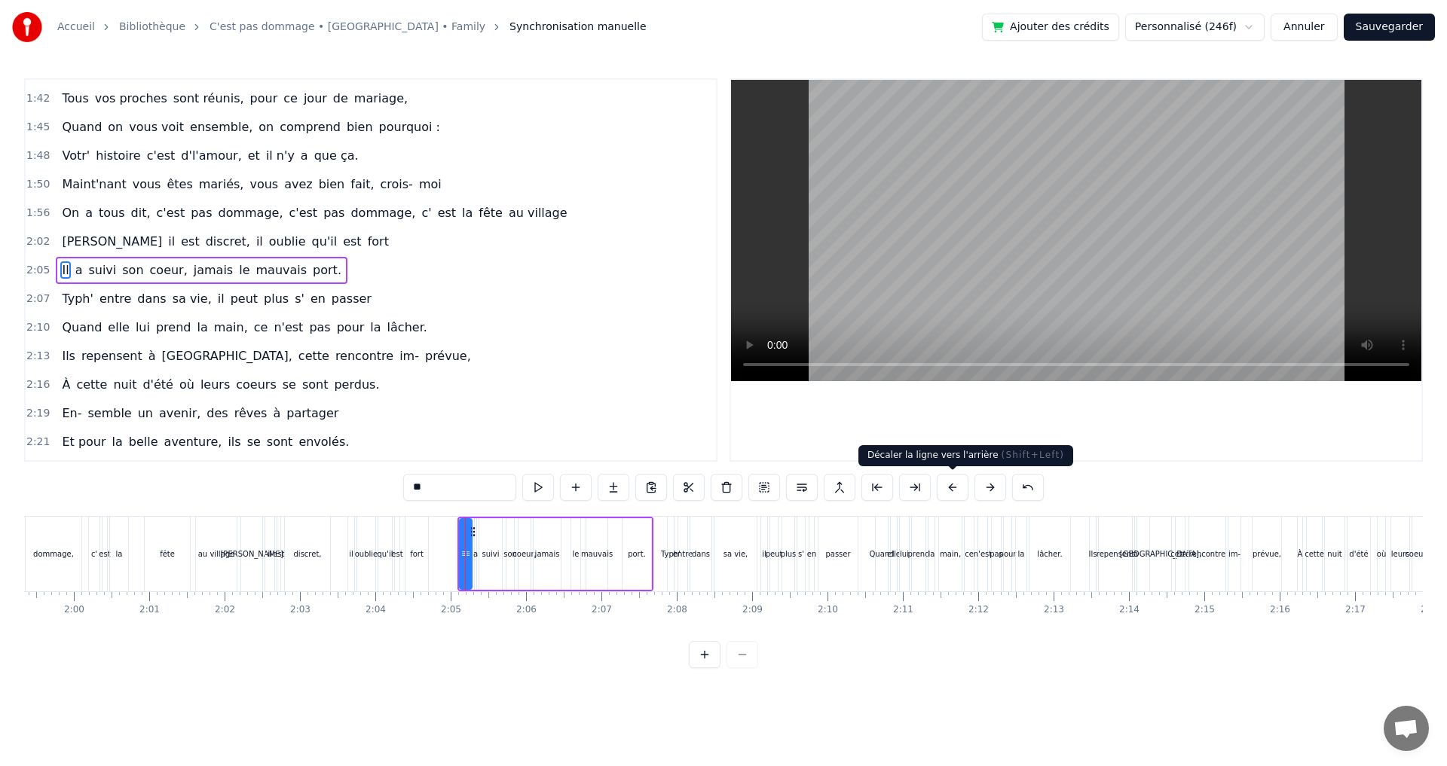
click at [959, 477] on button at bounding box center [952, 487] width 32 height 27
click at [672, 523] on div "Typh'" at bounding box center [671, 554] width 6 height 75
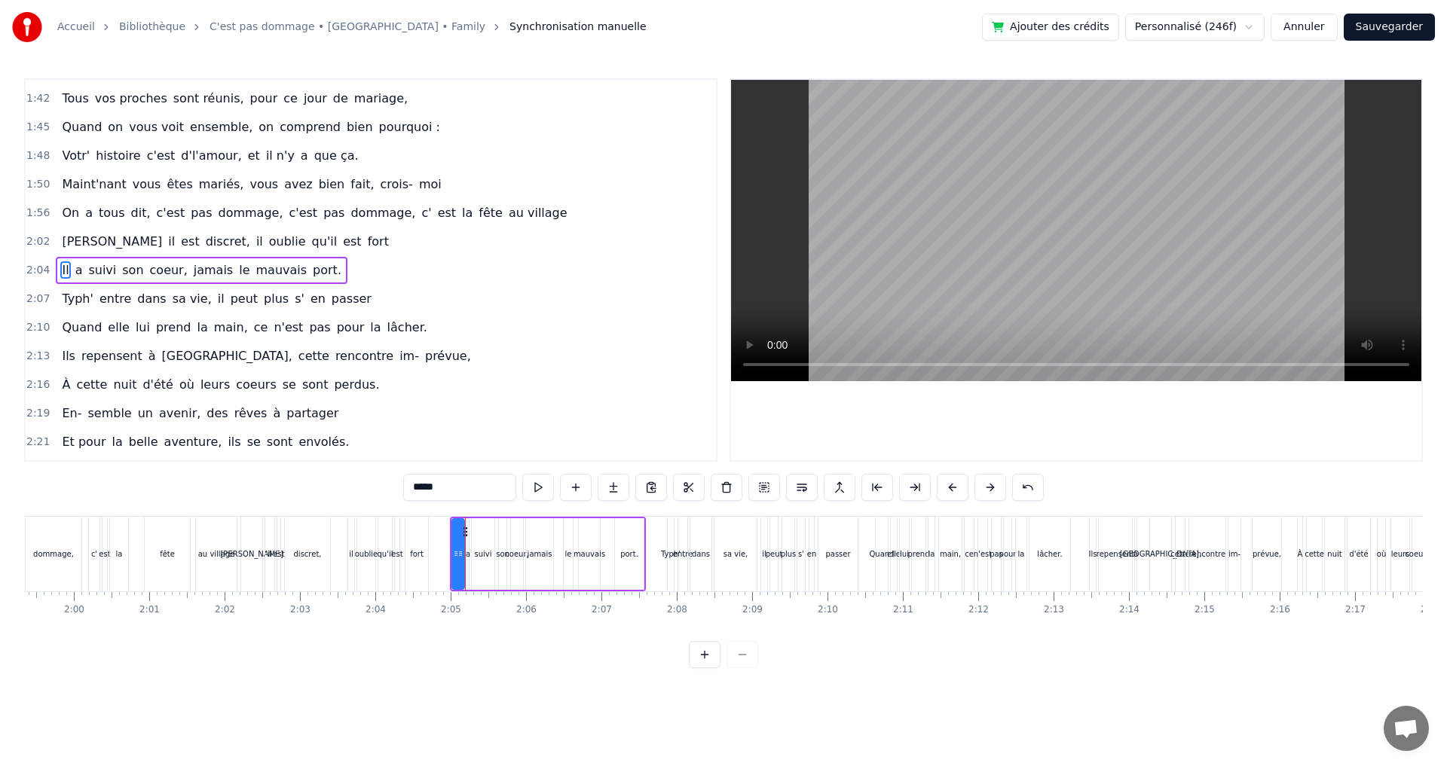
scroll to position [797, 0]
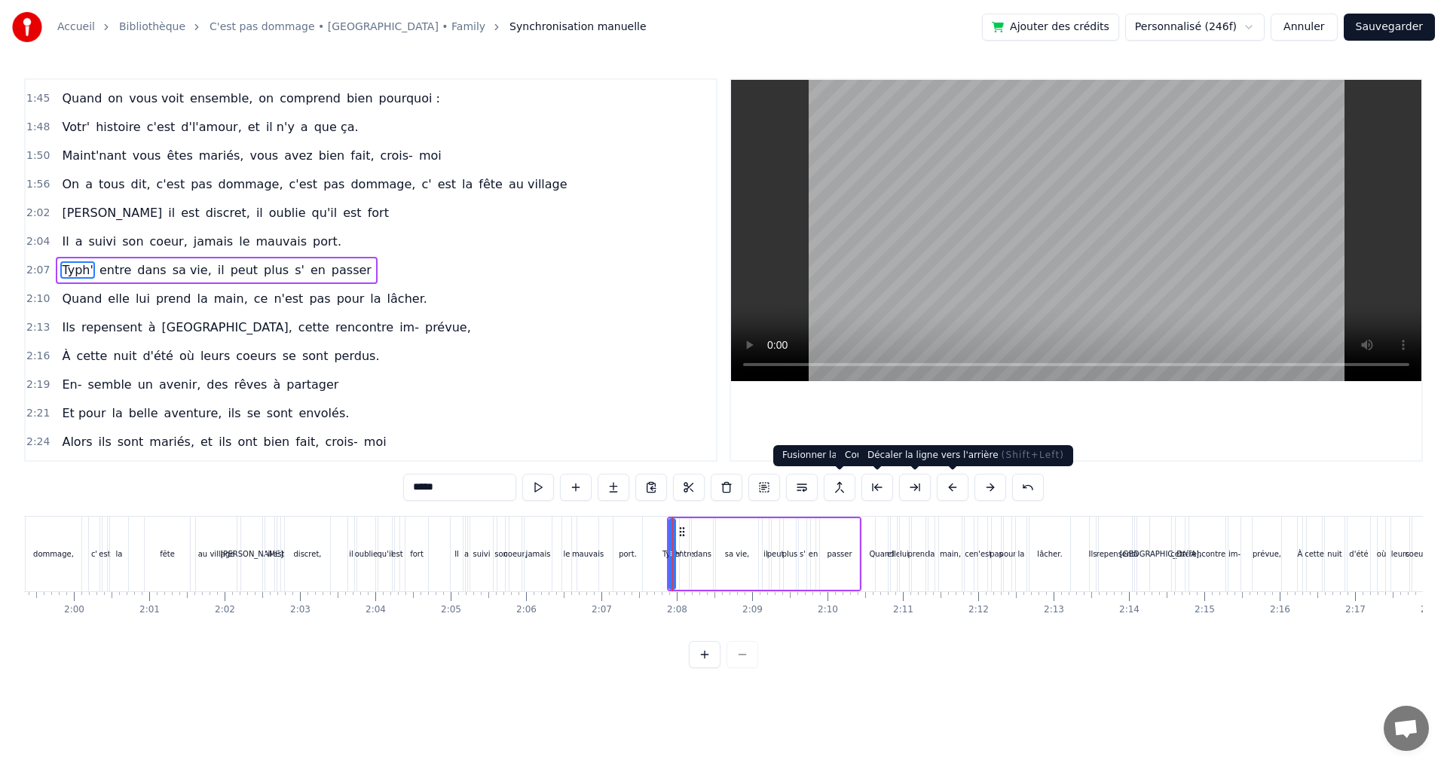
click at [943, 487] on button at bounding box center [952, 487] width 32 height 27
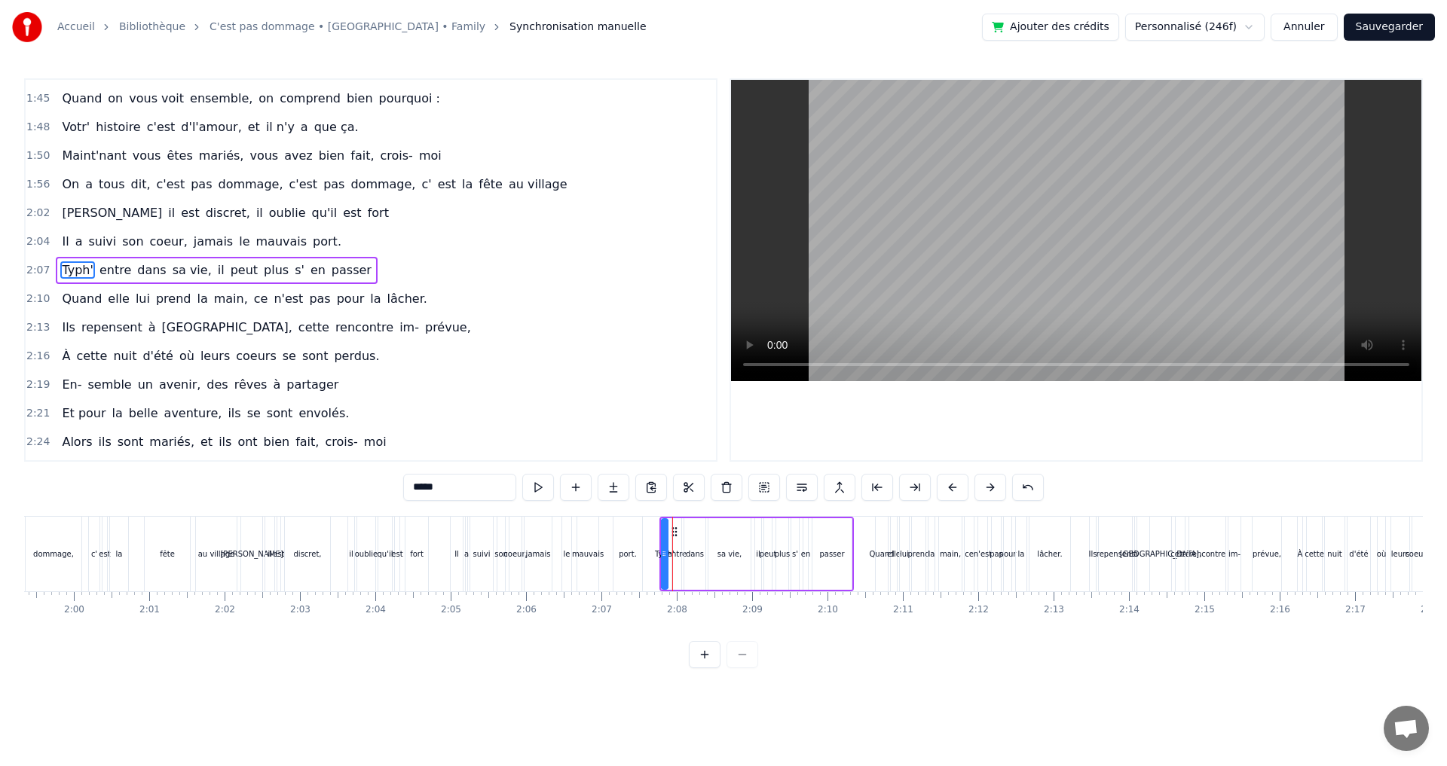
click at [876, 527] on div "Quand" at bounding box center [881, 554] width 12 height 75
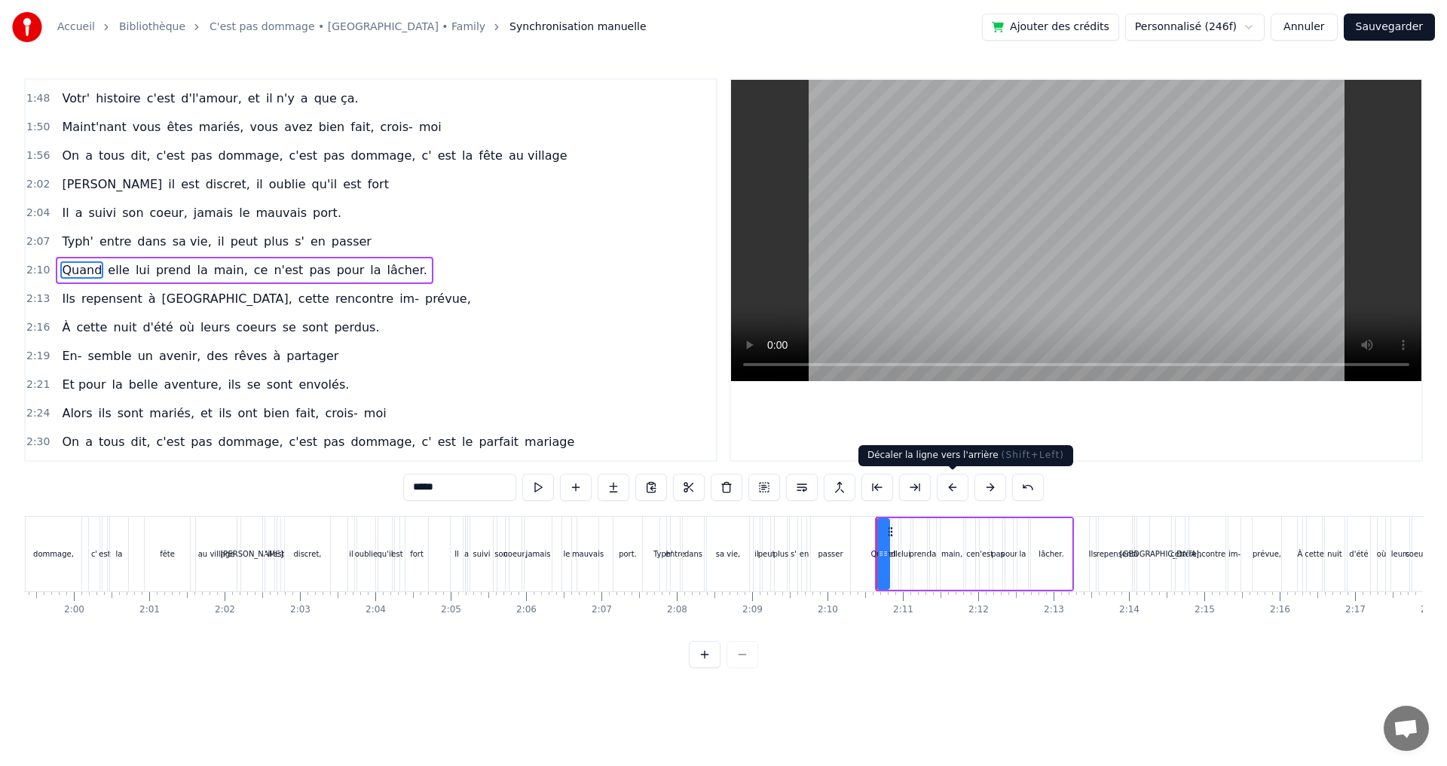
click at [955, 488] on button at bounding box center [952, 487] width 32 height 27
click at [1091, 530] on div "Ils" at bounding box center [1092, 554] width 6 height 75
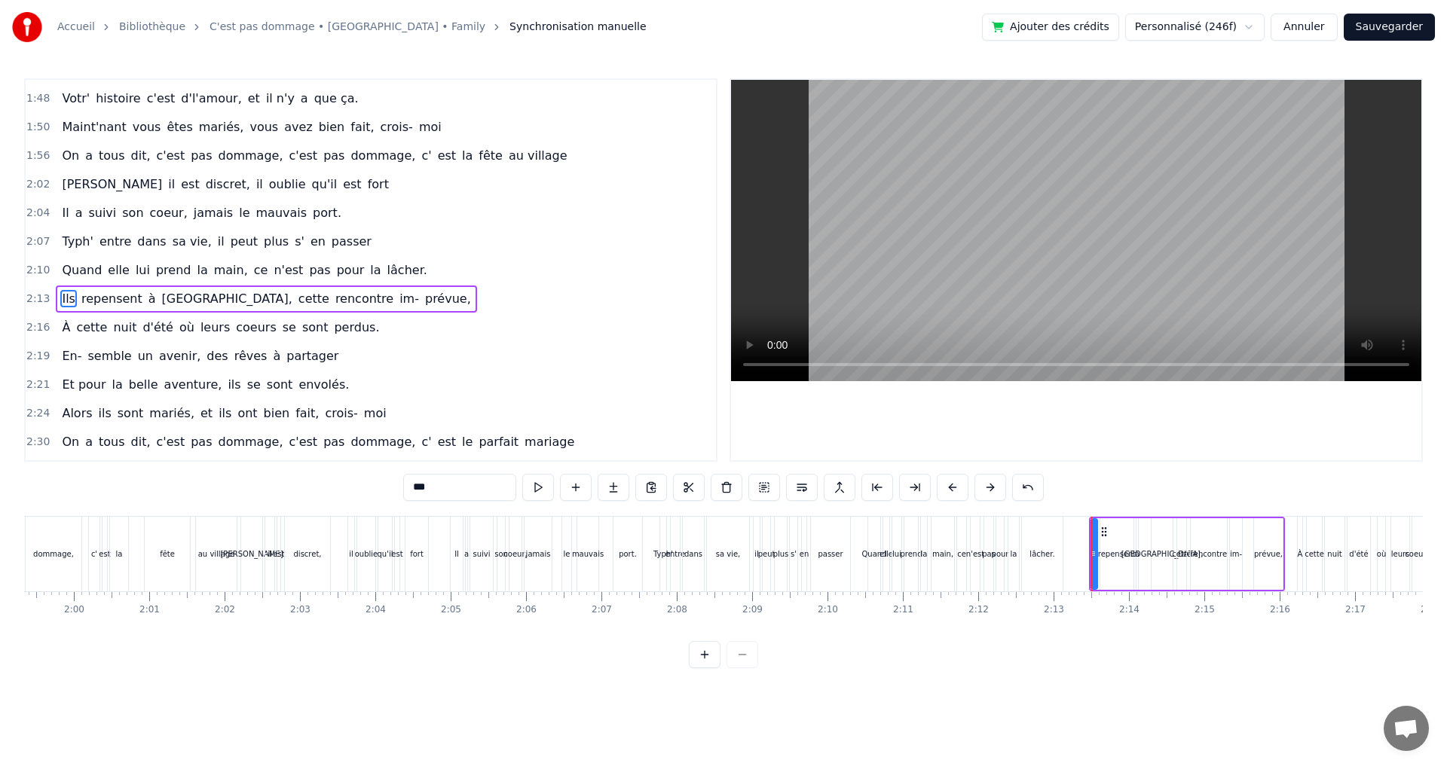
scroll to position [854, 0]
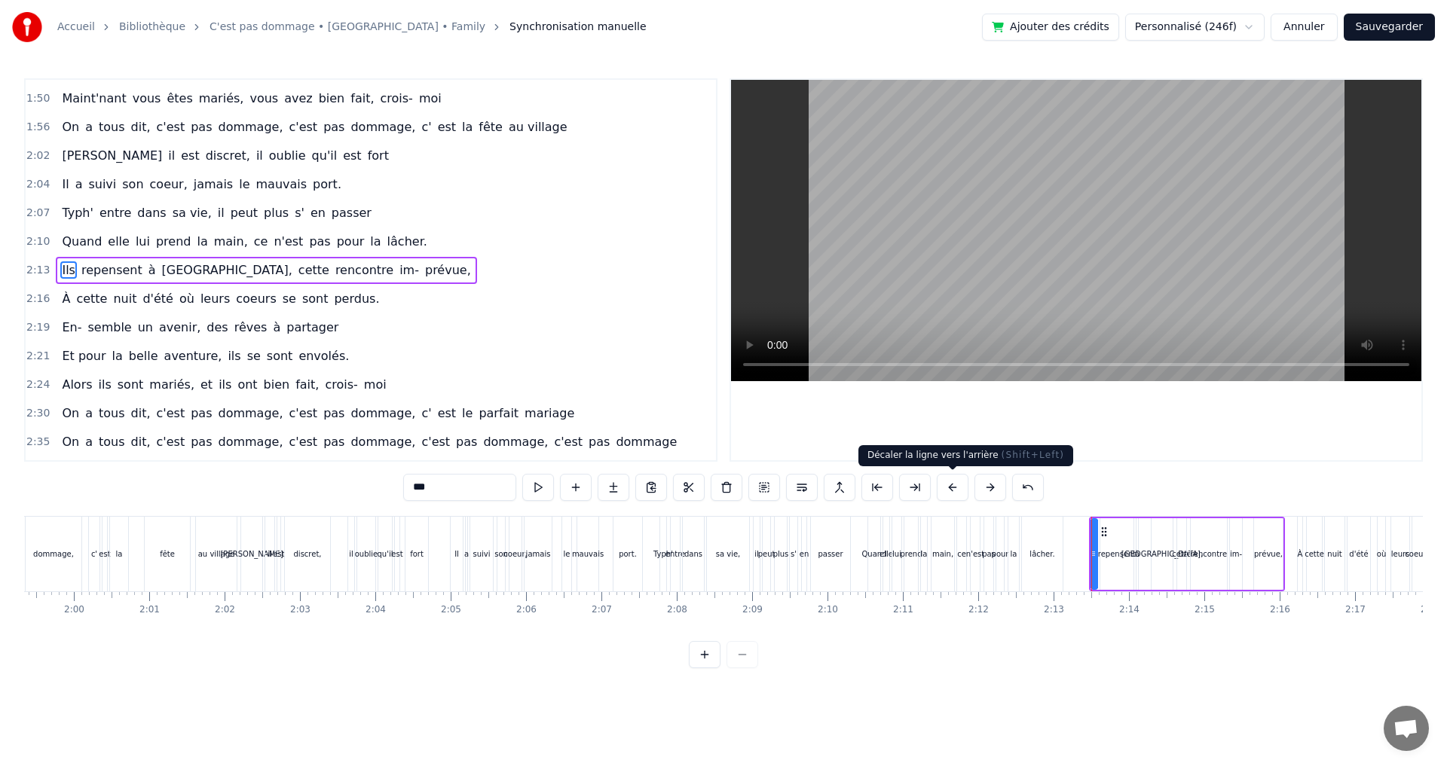
click at [946, 490] on button at bounding box center [952, 487] width 32 height 27
click at [1300, 526] on div "À" at bounding box center [1299, 554] width 5 height 75
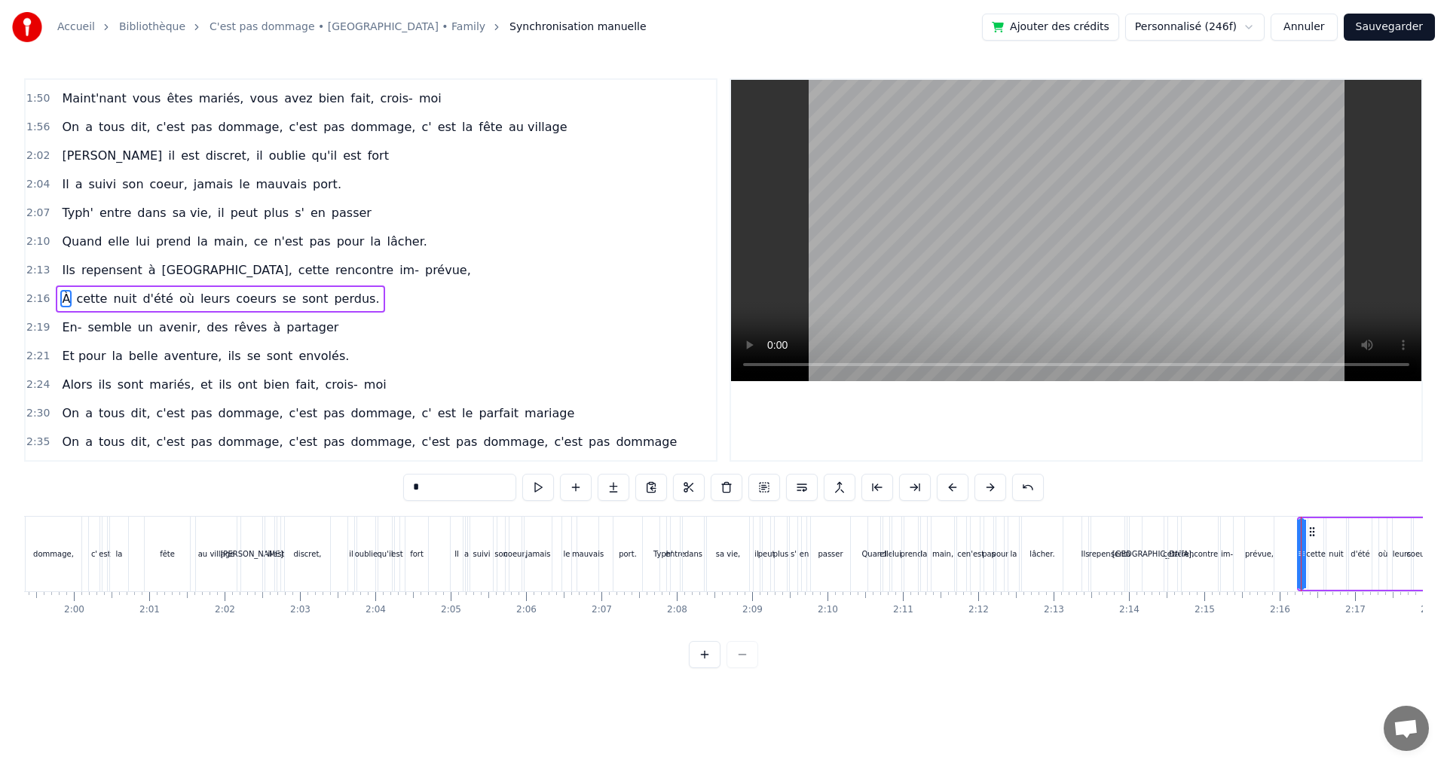
scroll to position [883, 0]
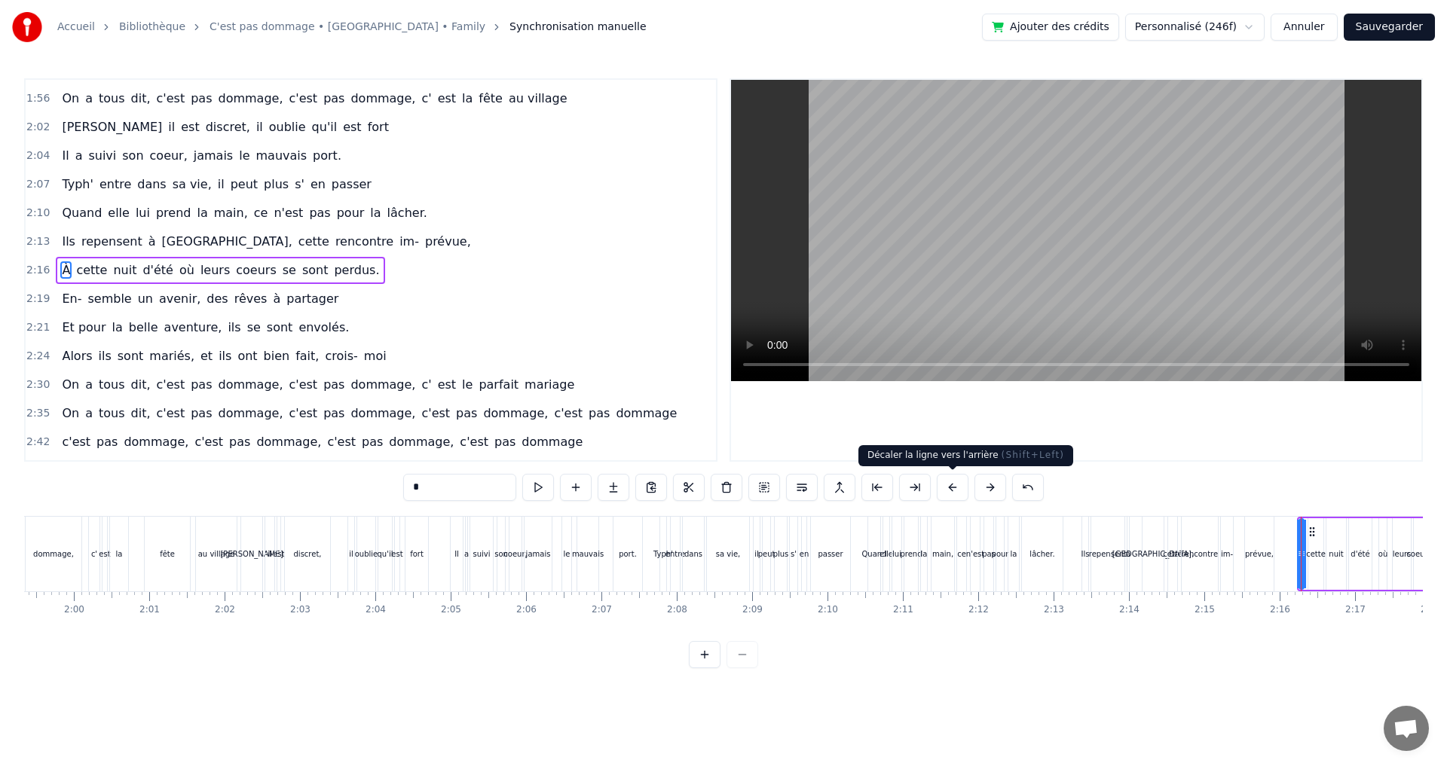
click at [956, 490] on button at bounding box center [952, 487] width 32 height 27
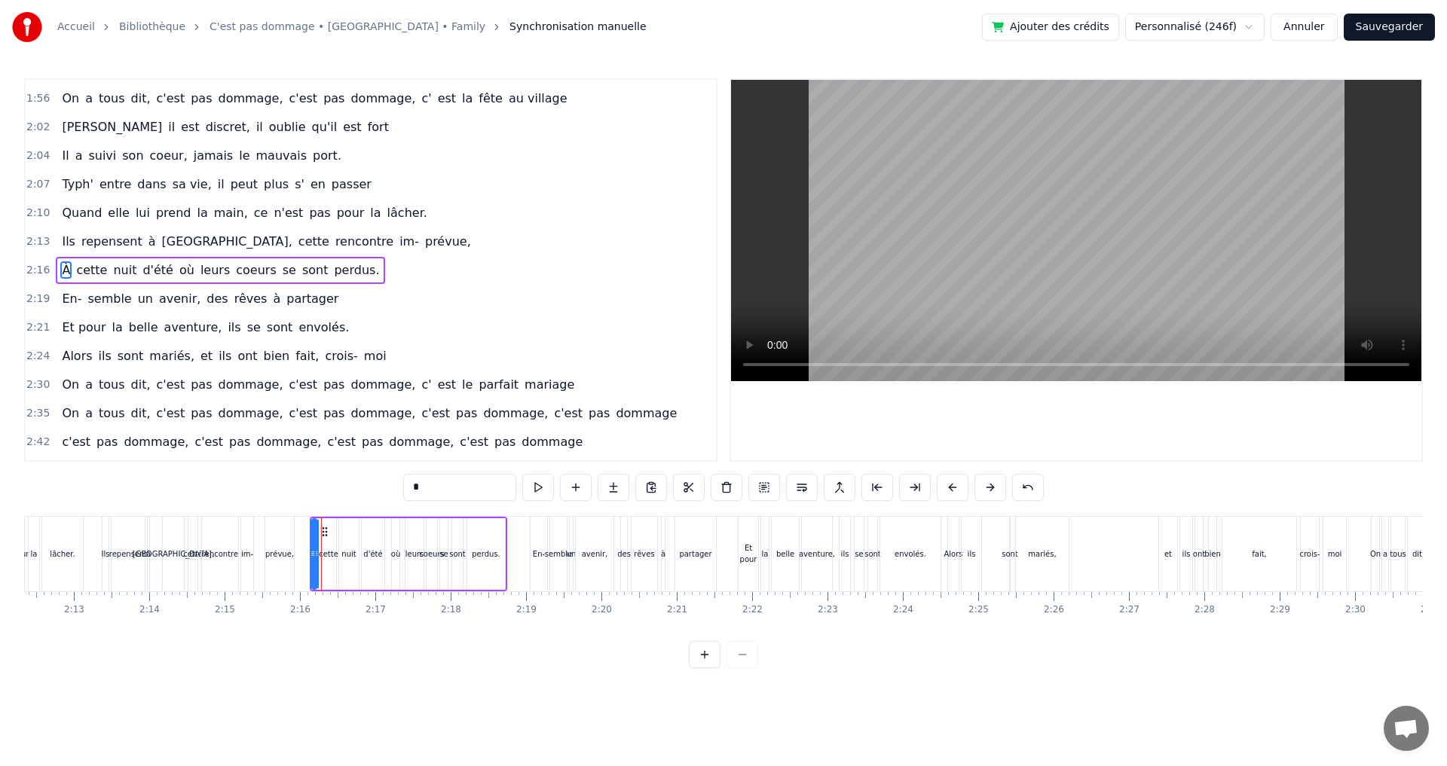
scroll to position [0, 10130]
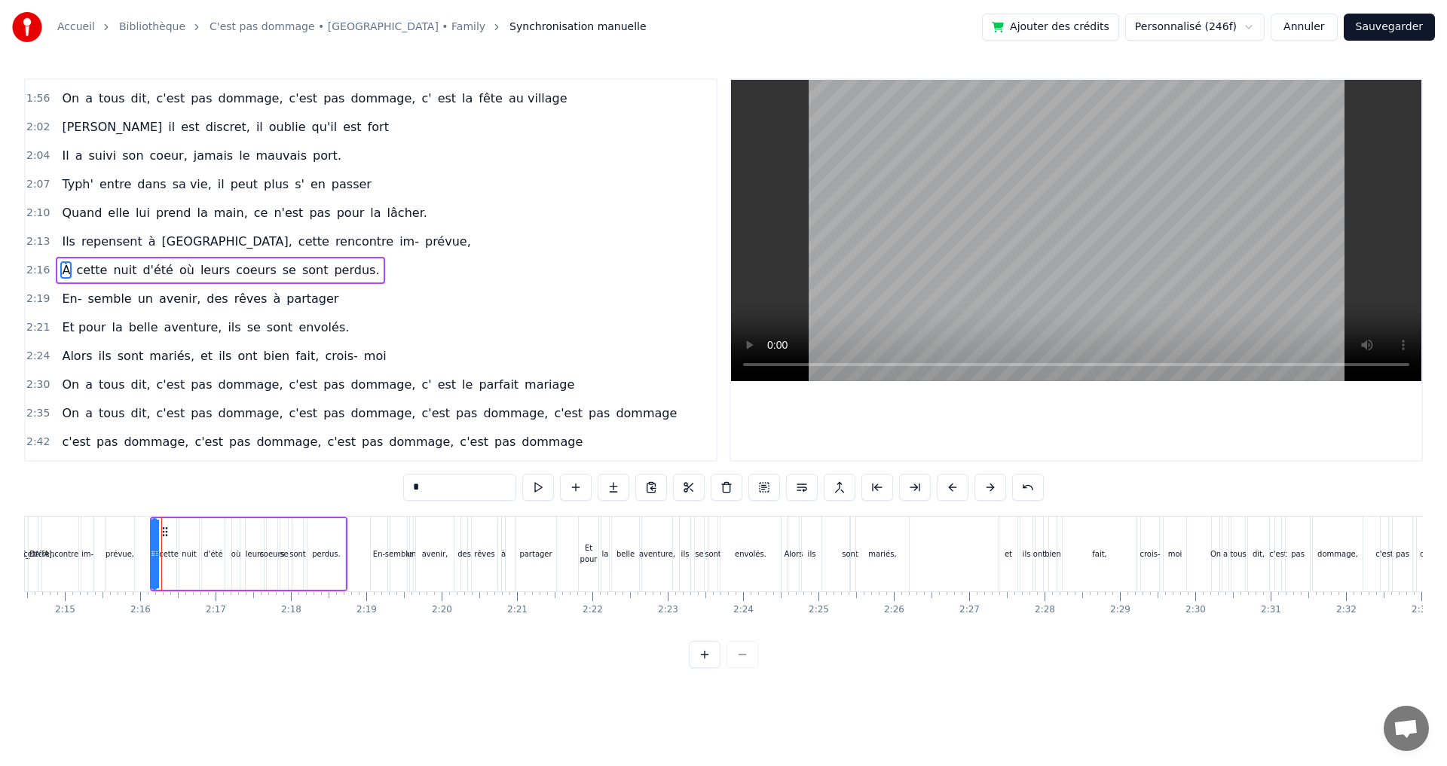
click at [381, 532] on div "En-" at bounding box center [379, 554] width 17 height 75
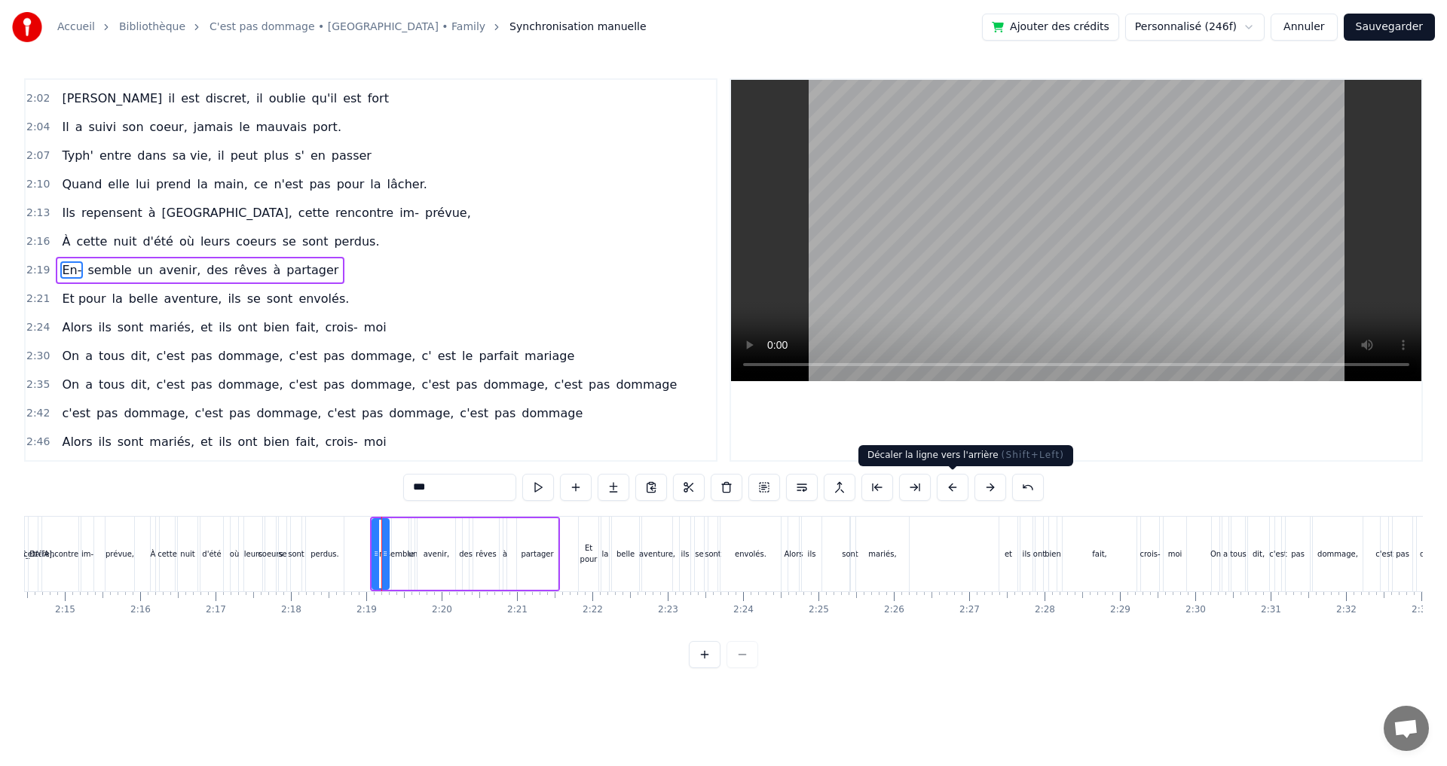
click at [945, 487] on button at bounding box center [952, 487] width 32 height 27
click at [595, 526] on div "Et pour" at bounding box center [589, 554] width 20 height 75
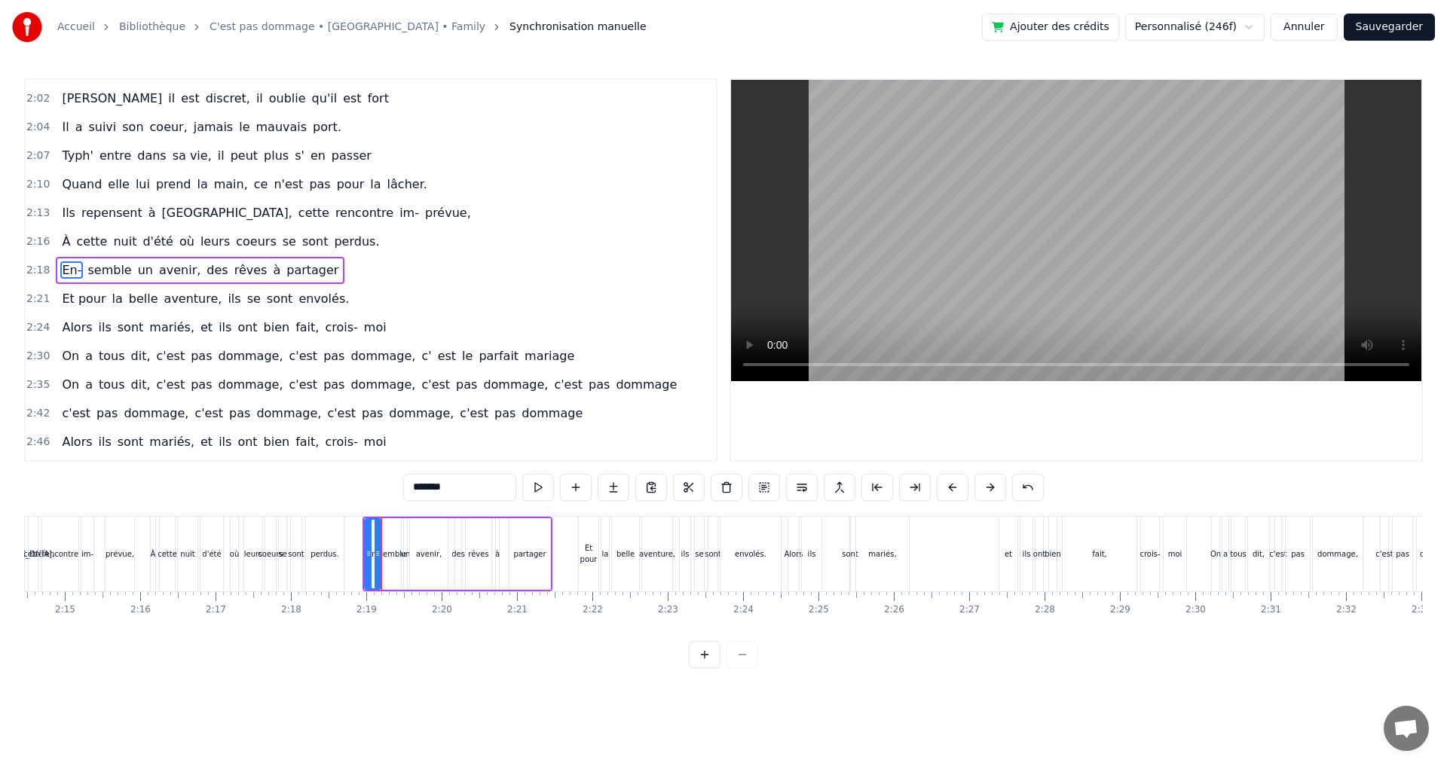
scroll to position [940, 0]
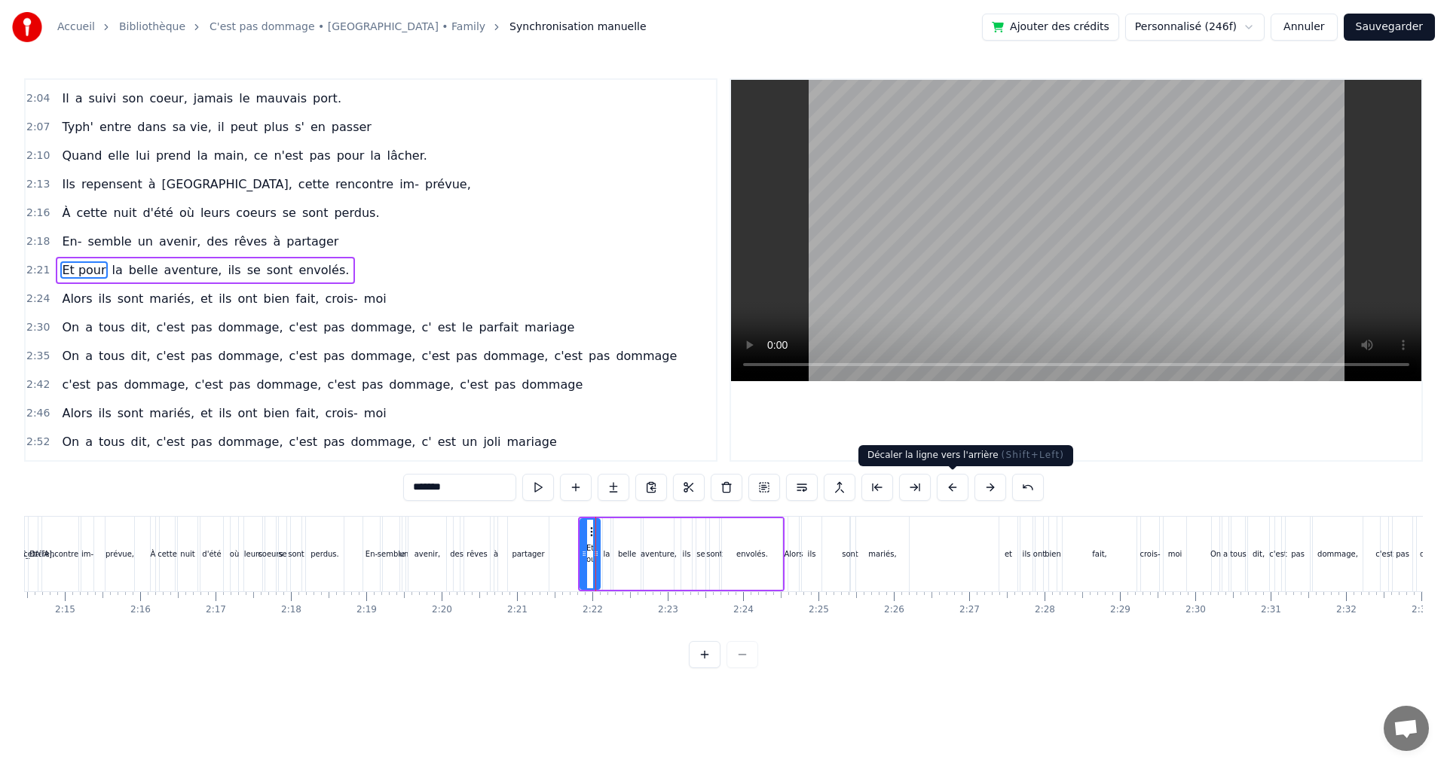
click at [951, 484] on button at bounding box center [952, 487] width 32 height 27
click at [790, 530] on div "Alors" at bounding box center [793, 554] width 11 height 75
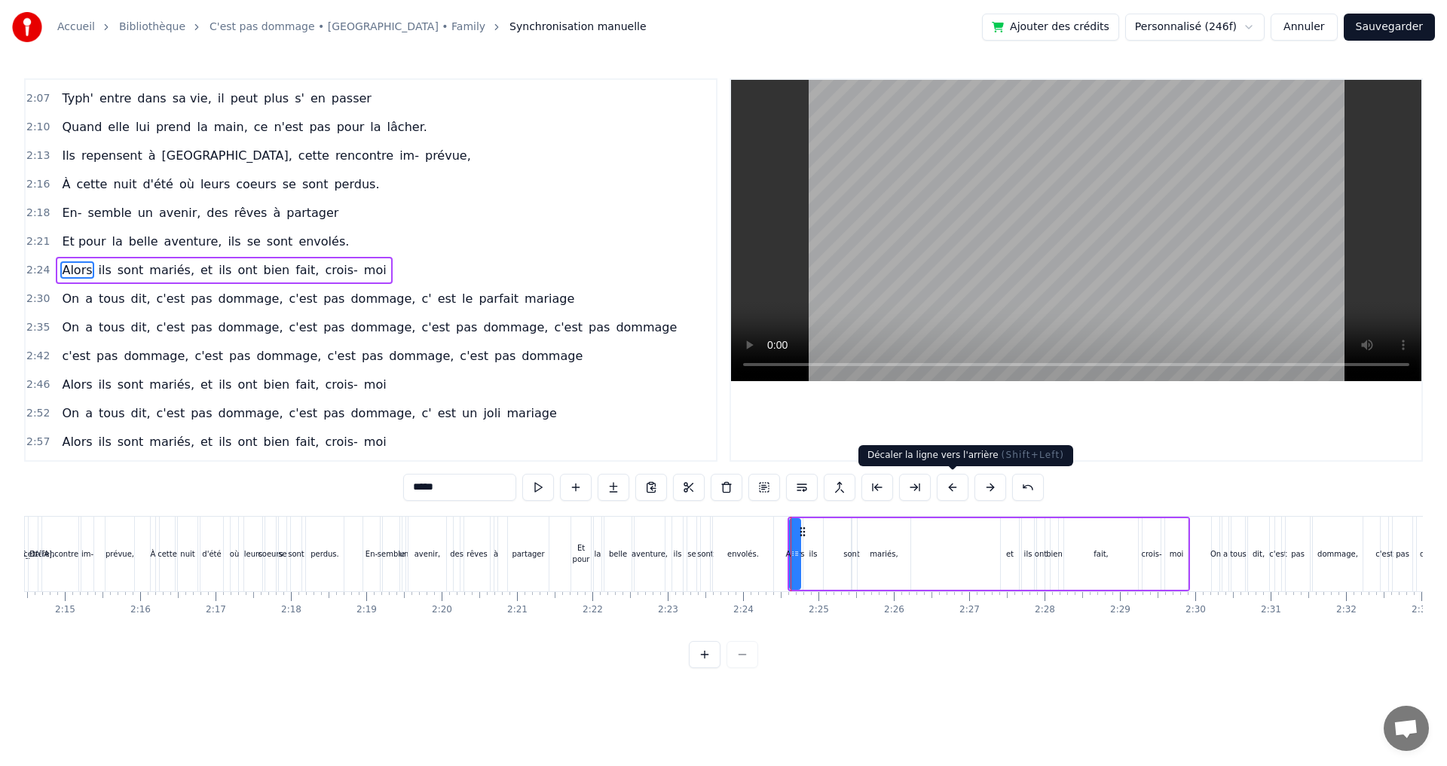
click at [955, 487] on button at bounding box center [952, 487] width 32 height 27
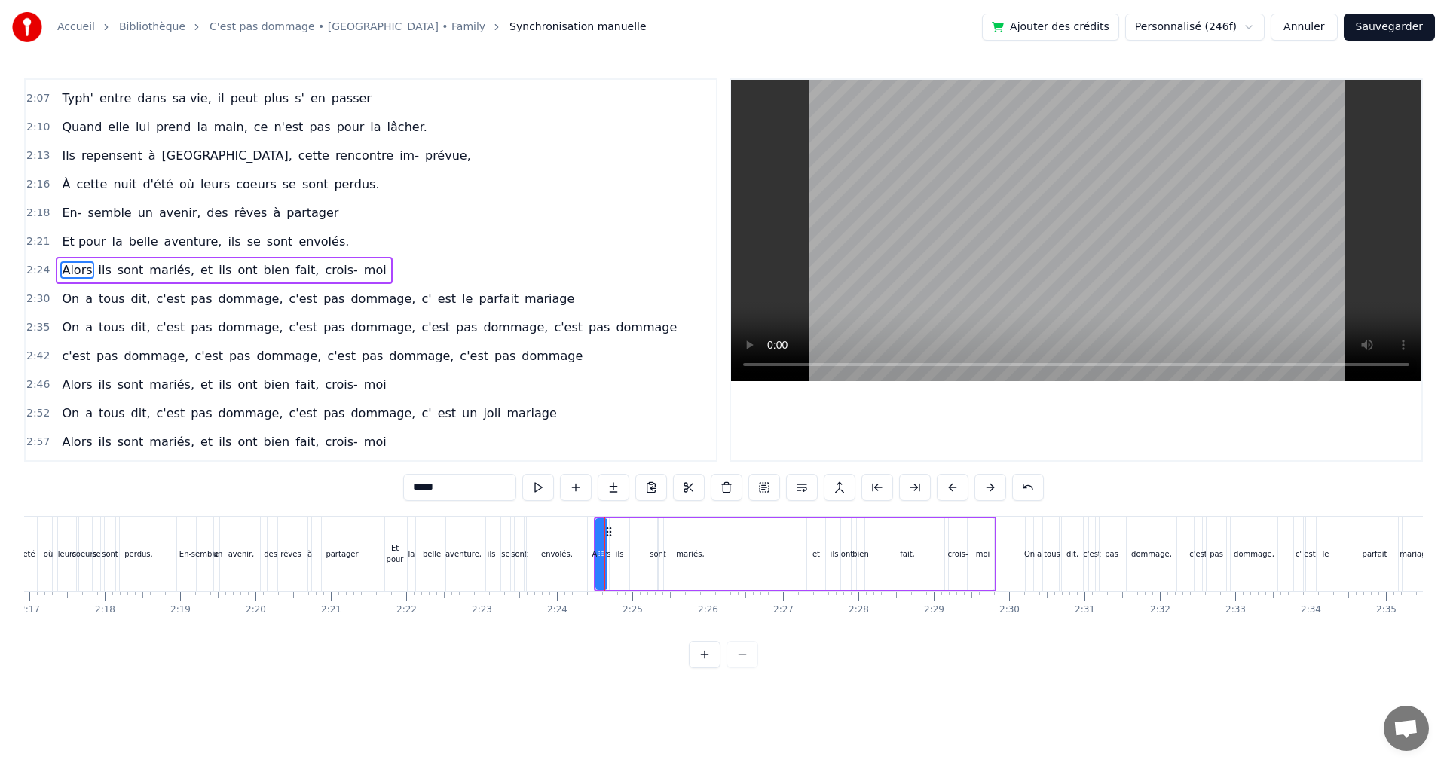
scroll to position [0, 10443]
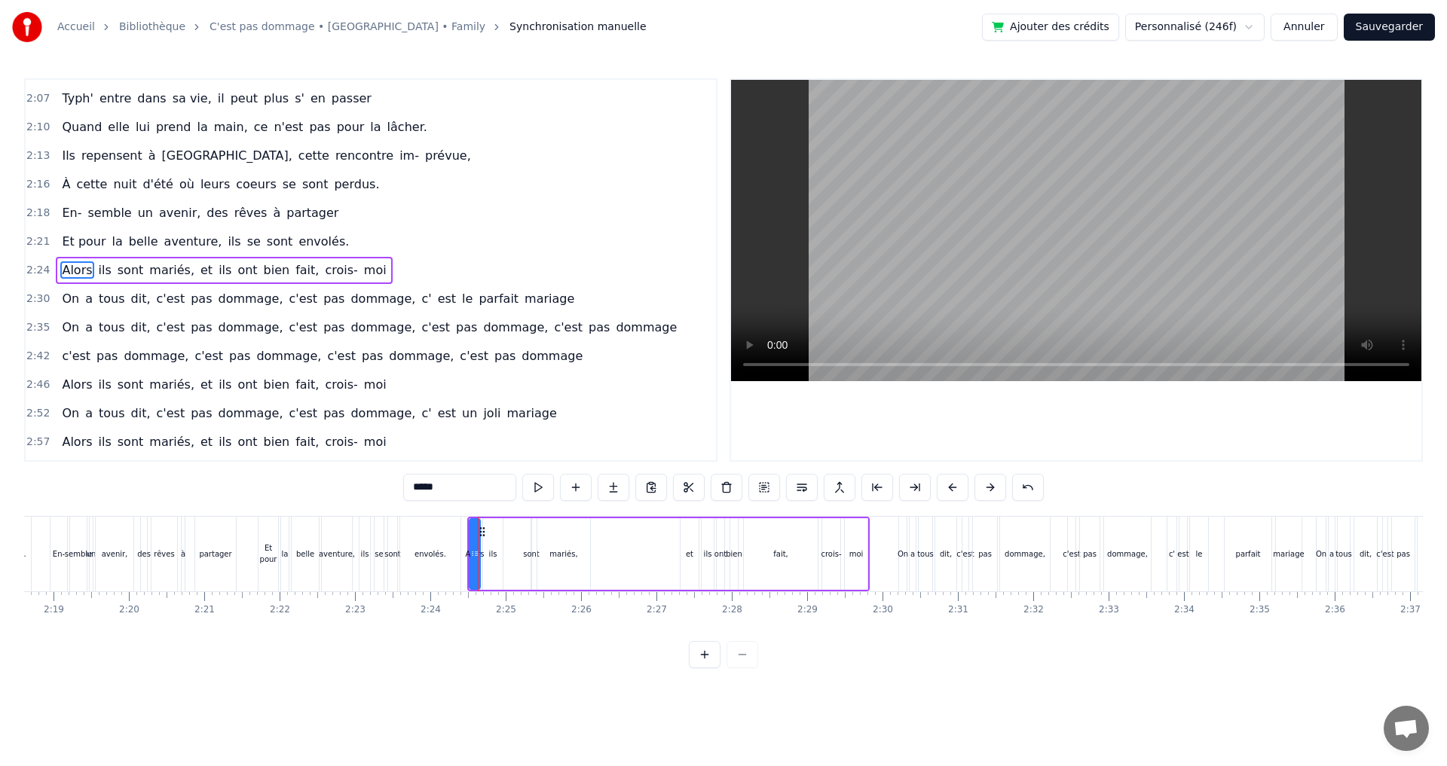
click at [905, 530] on div "On" at bounding box center [903, 554] width 8 height 75
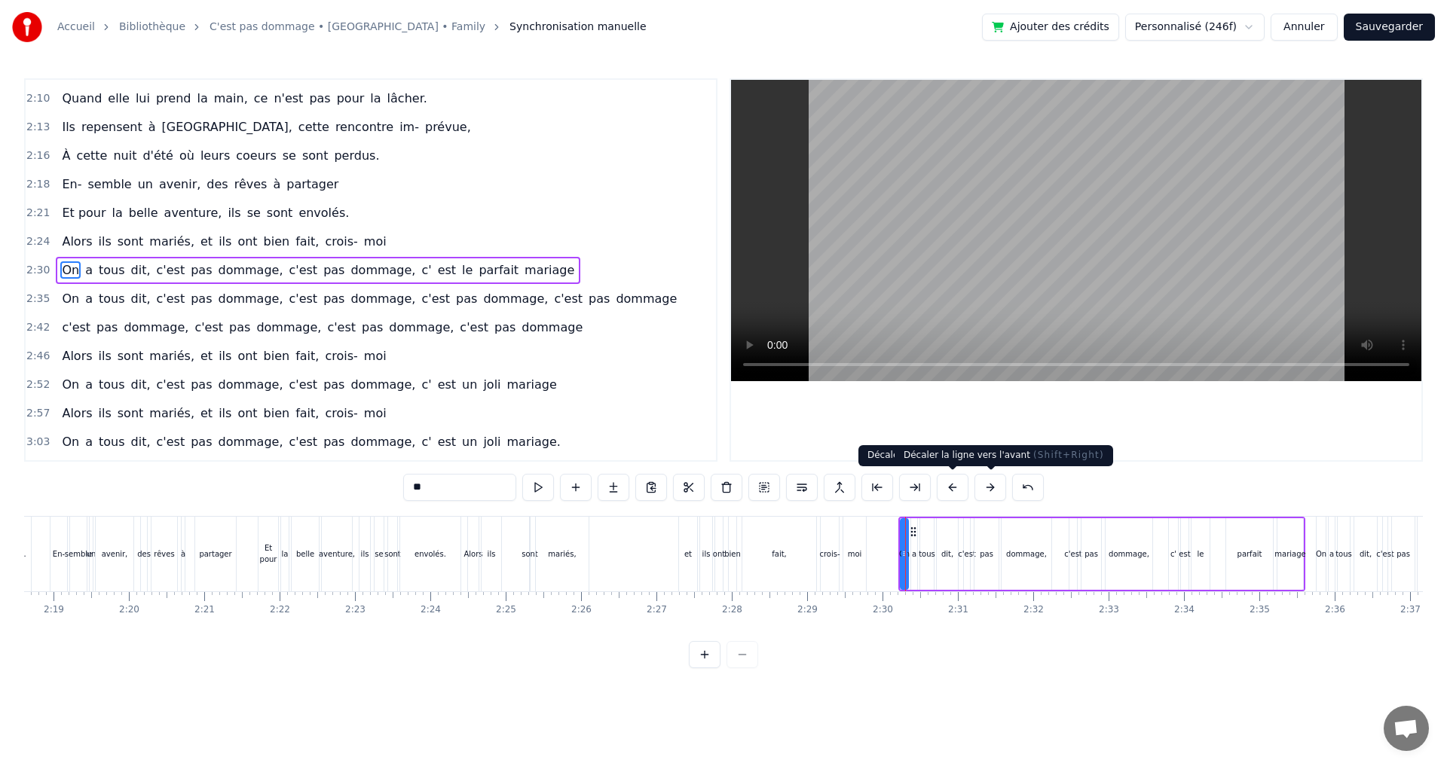
click at [958, 485] on button at bounding box center [952, 487] width 32 height 27
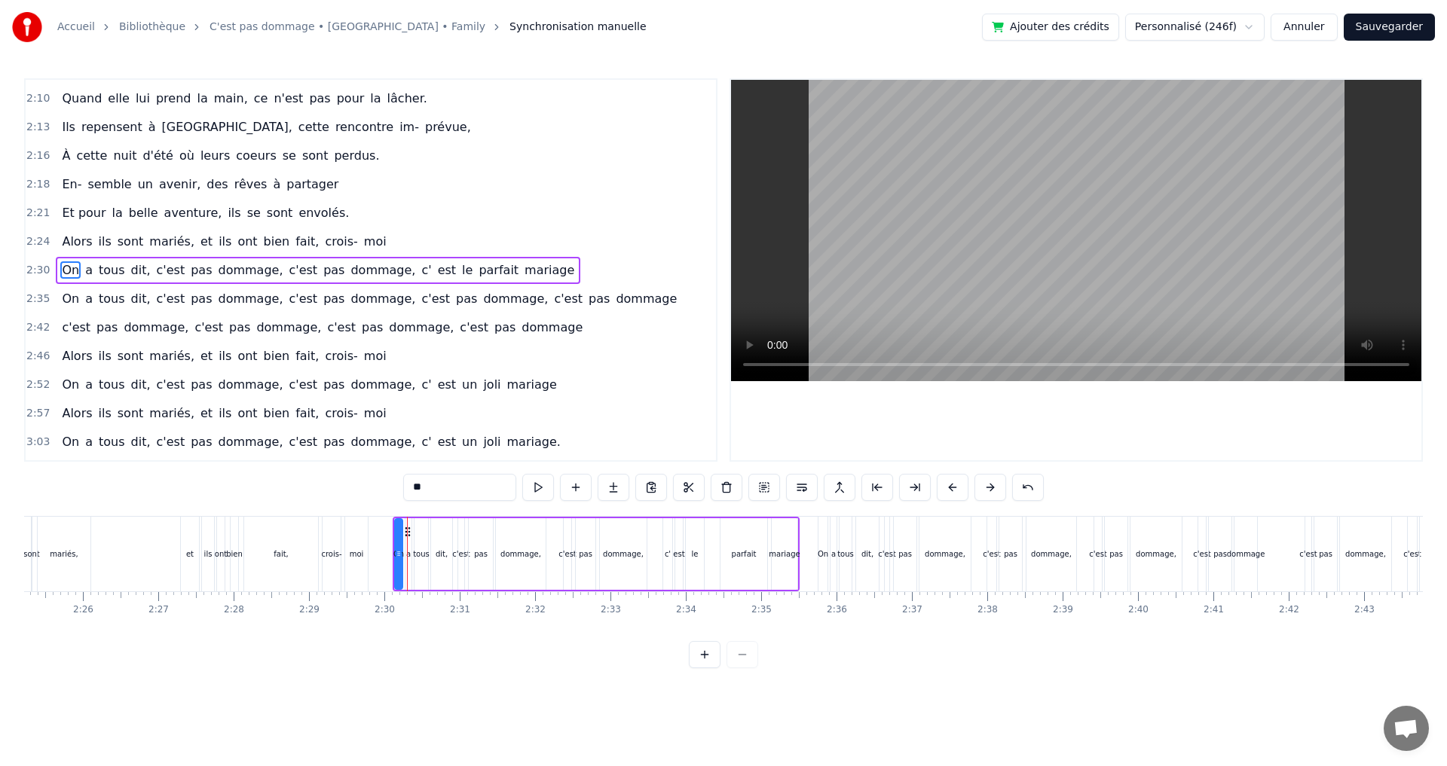
scroll to position [0, 11051]
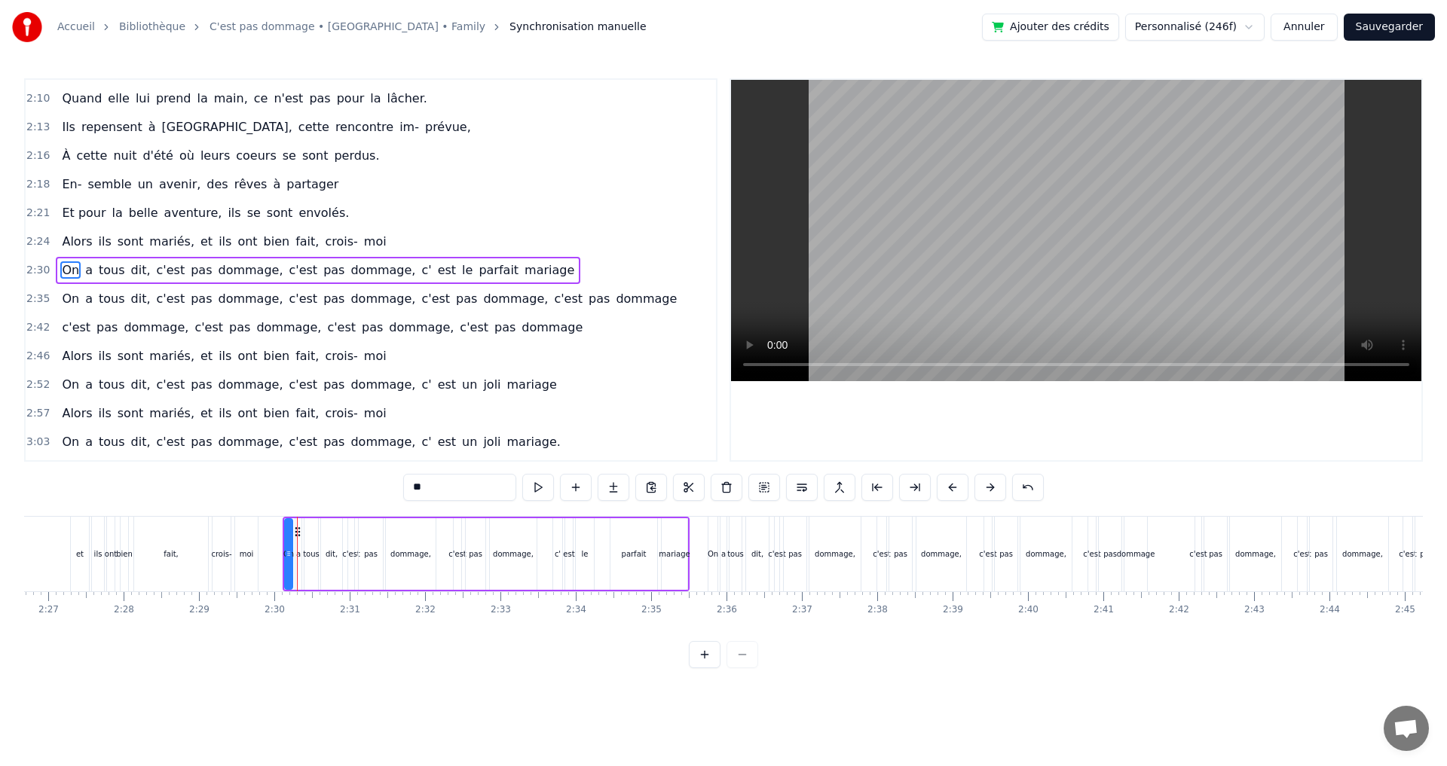
click at [712, 533] on div "On" at bounding box center [712, 554] width 9 height 75
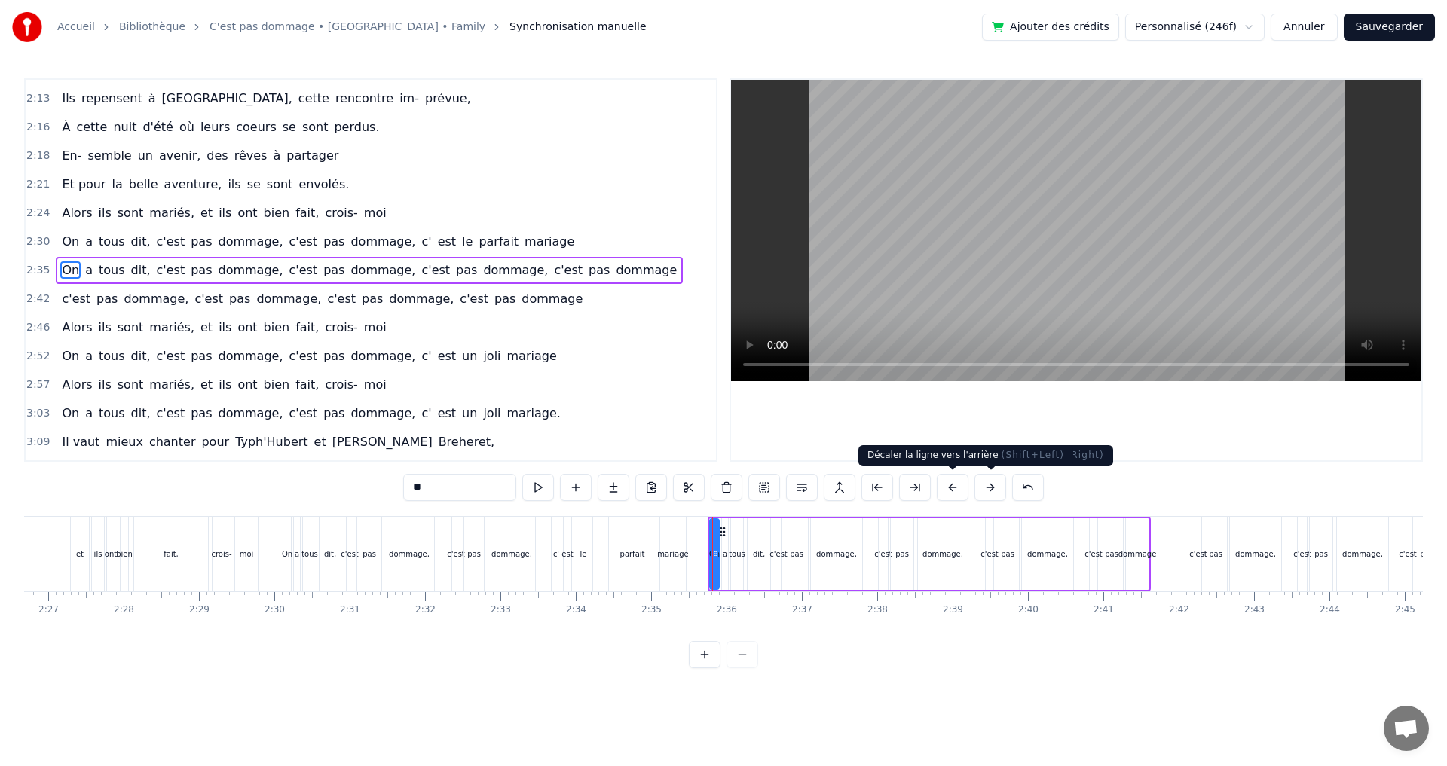
click at [956, 486] on button at bounding box center [952, 487] width 32 height 27
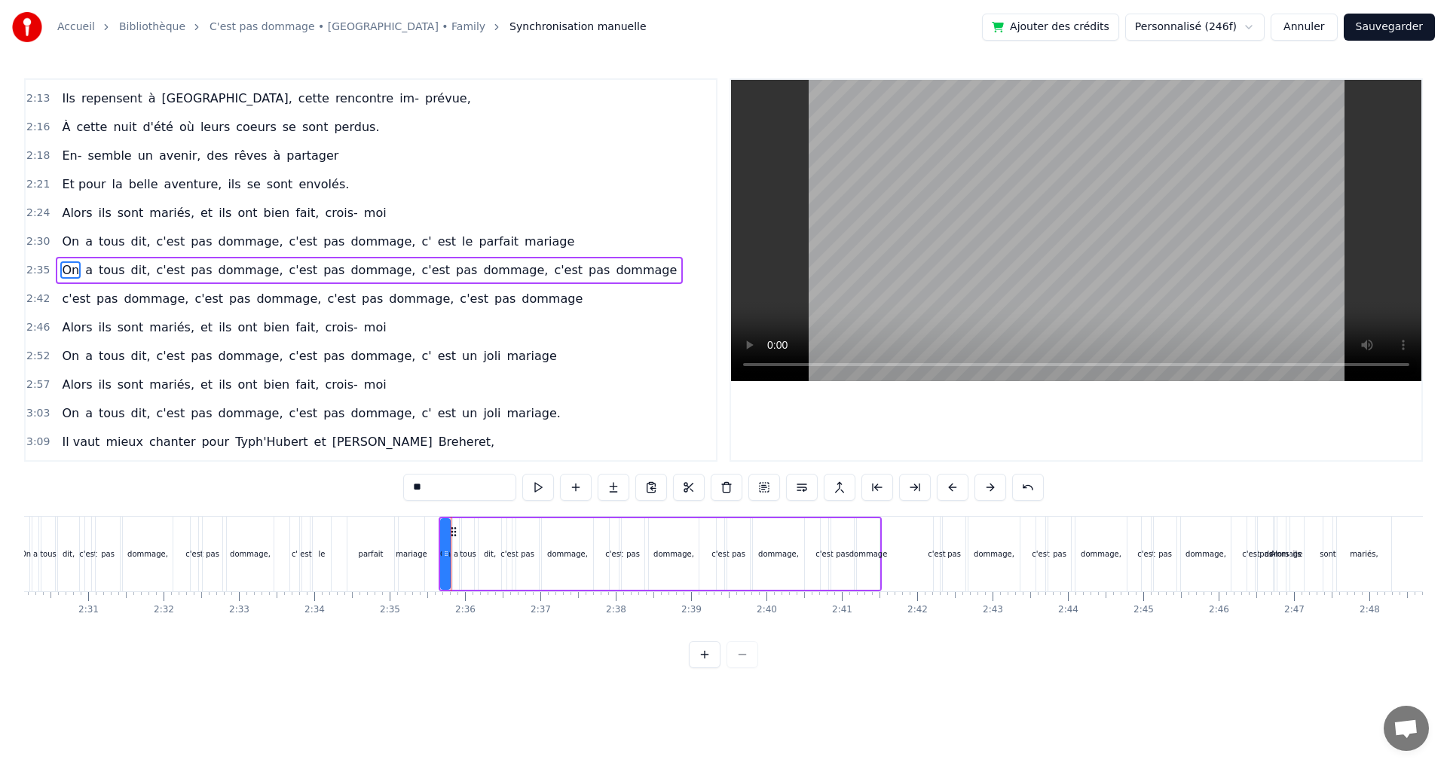
scroll to position [0, 11557]
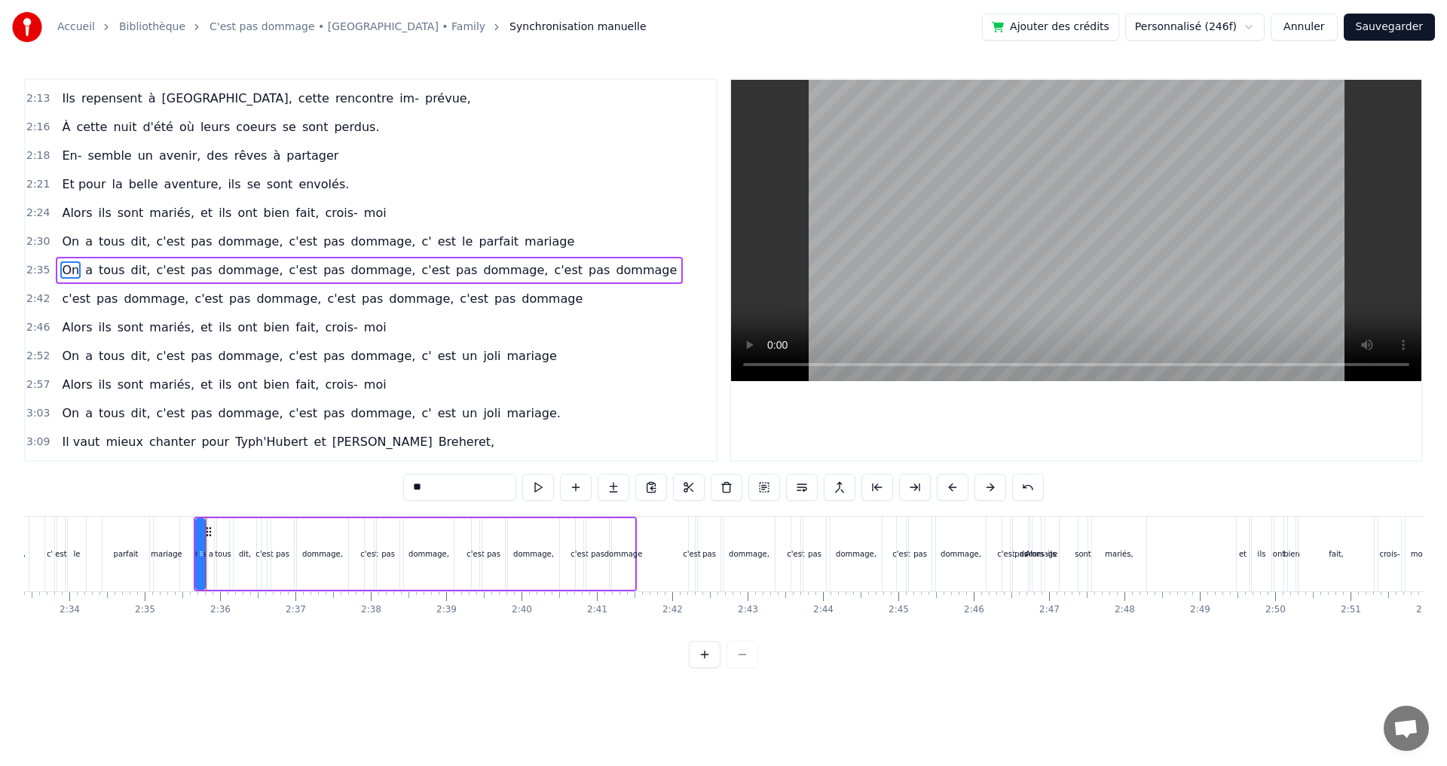
click at [692, 527] on div "c'est" at bounding box center [692, 554] width 6 height 75
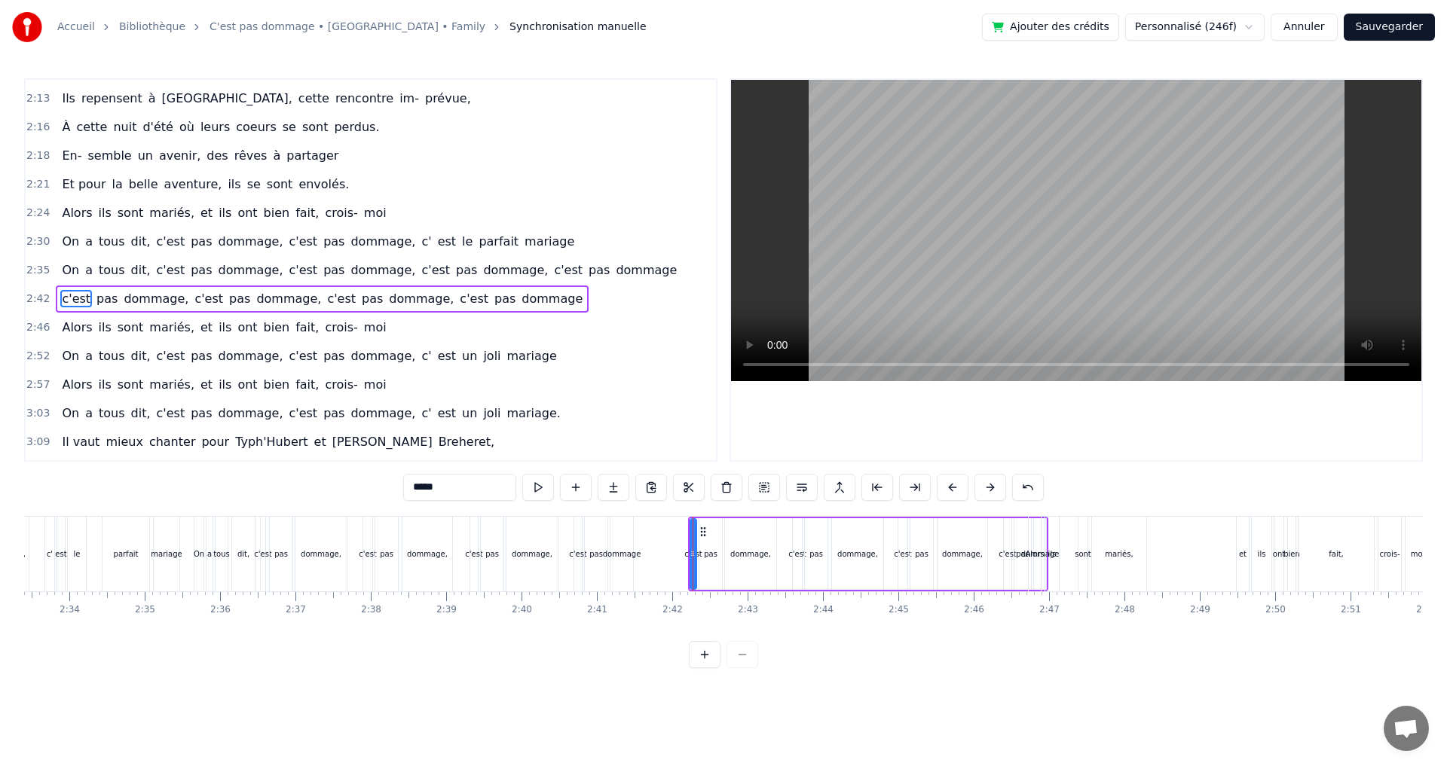
scroll to position [1055, 0]
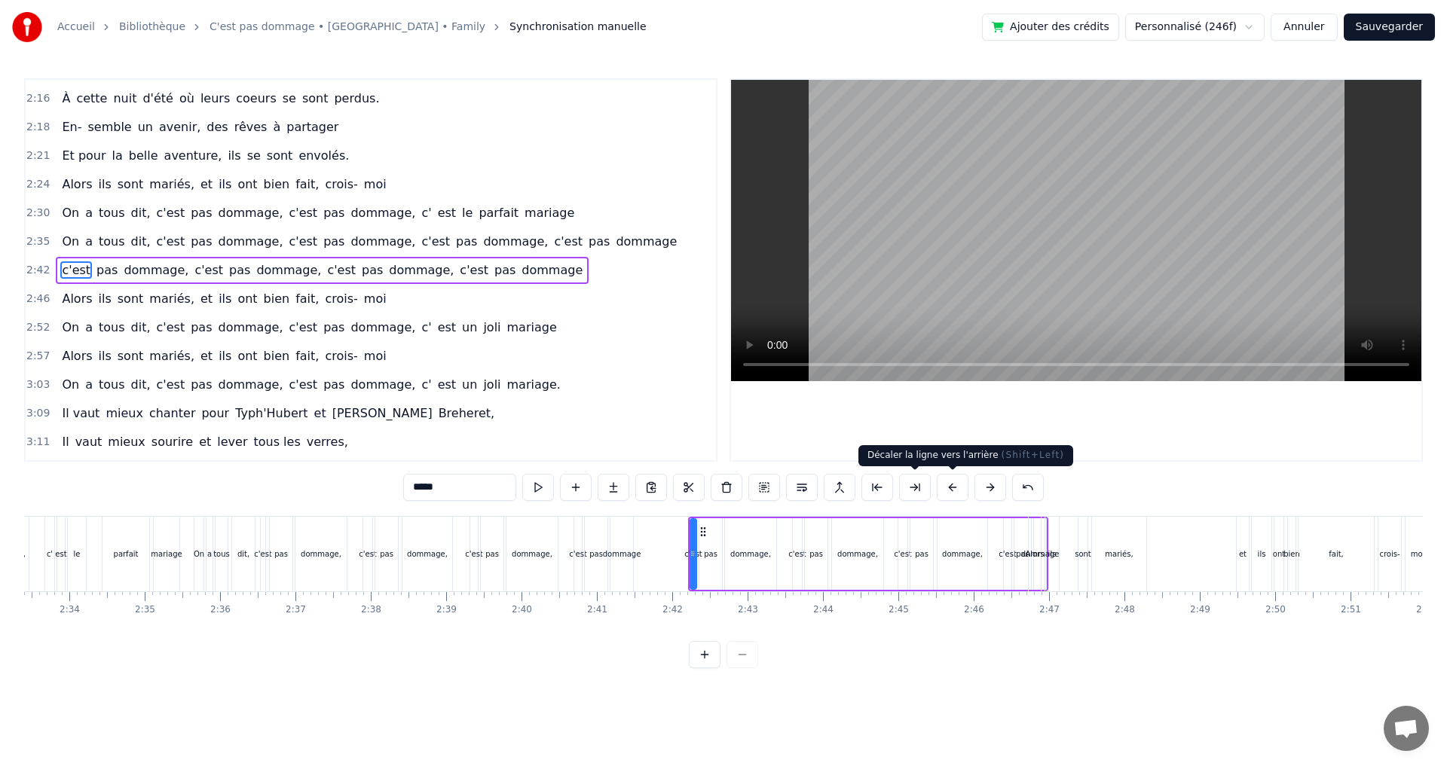
click at [938, 478] on button at bounding box center [952, 487] width 32 height 27
click at [1055, 529] on div "ils" at bounding box center [1052, 554] width 14 height 75
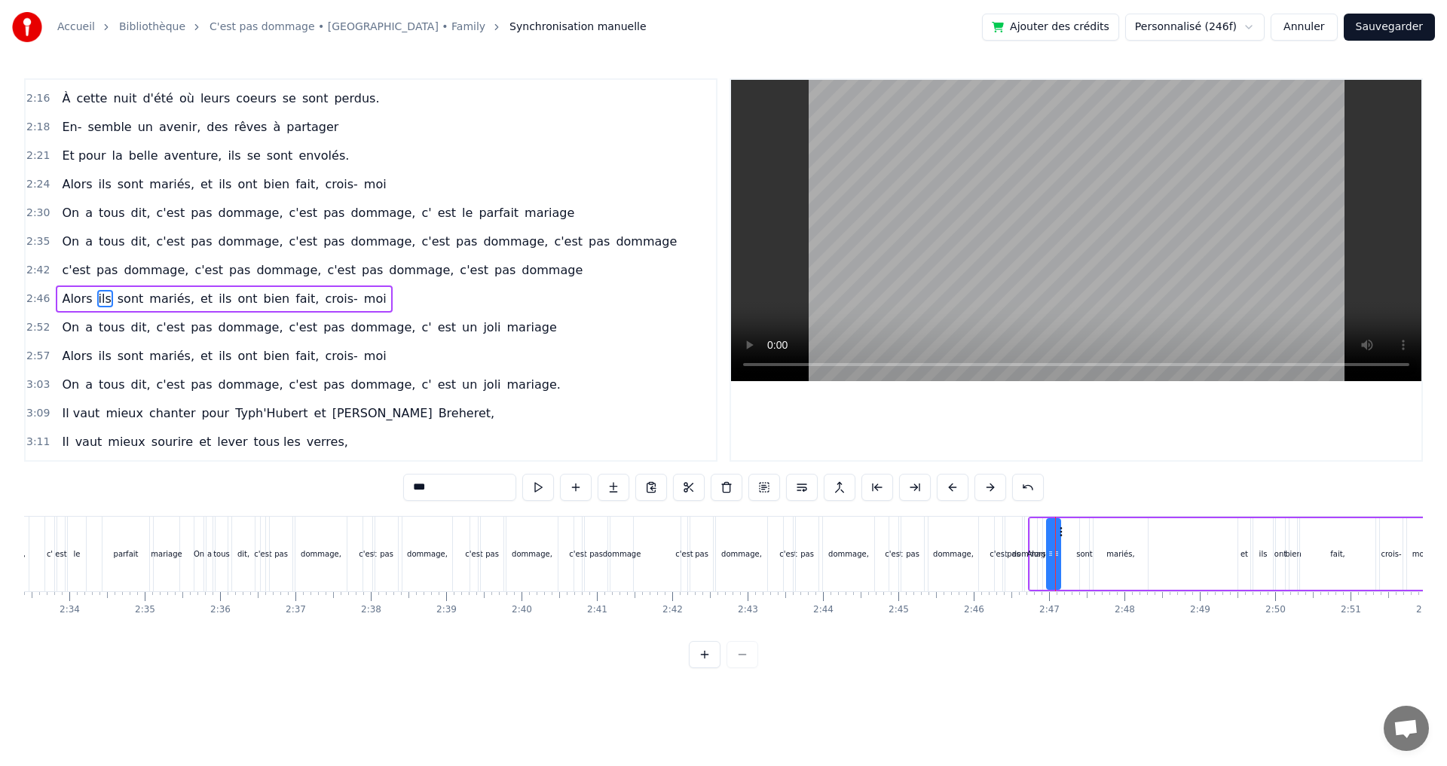
scroll to position [1083, 0]
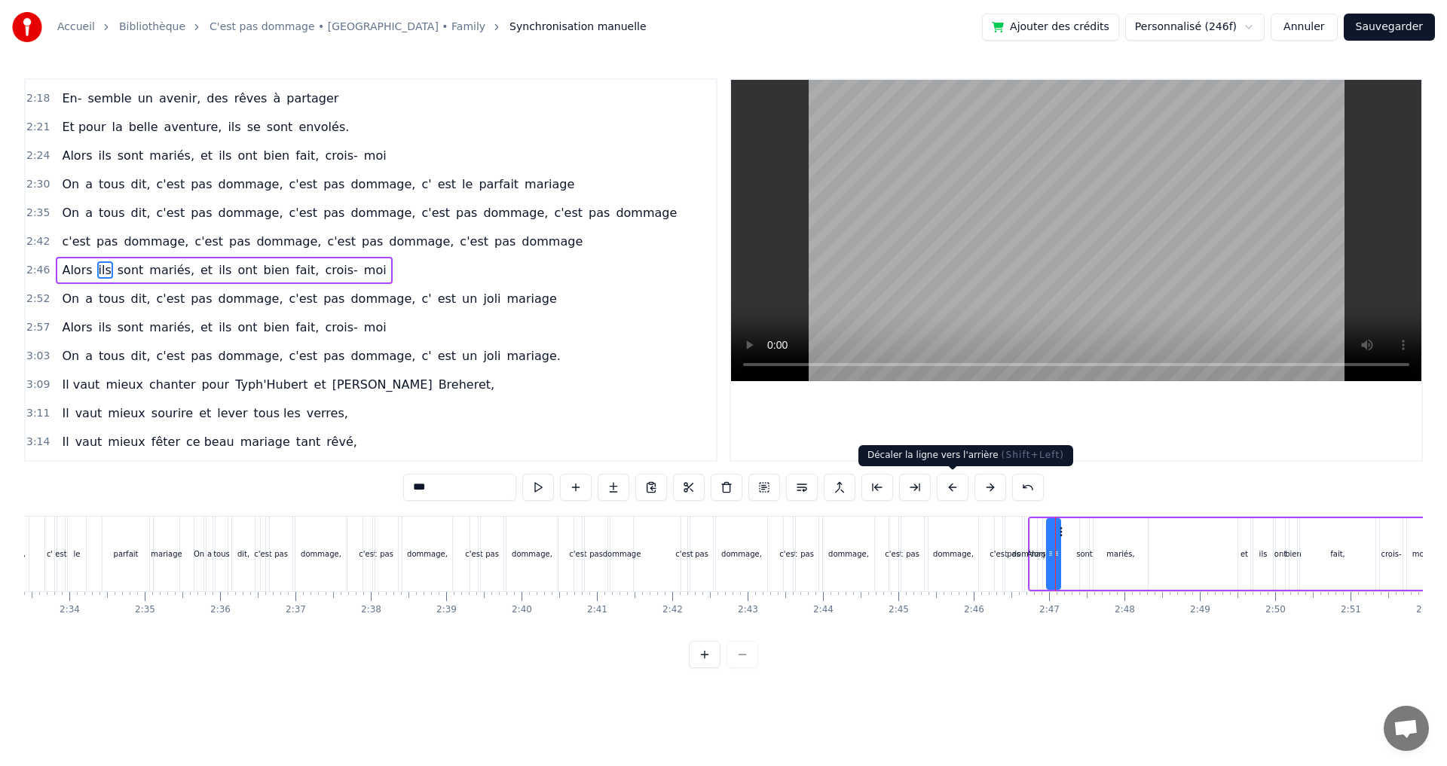
click at [950, 485] on button at bounding box center [952, 487] width 32 height 27
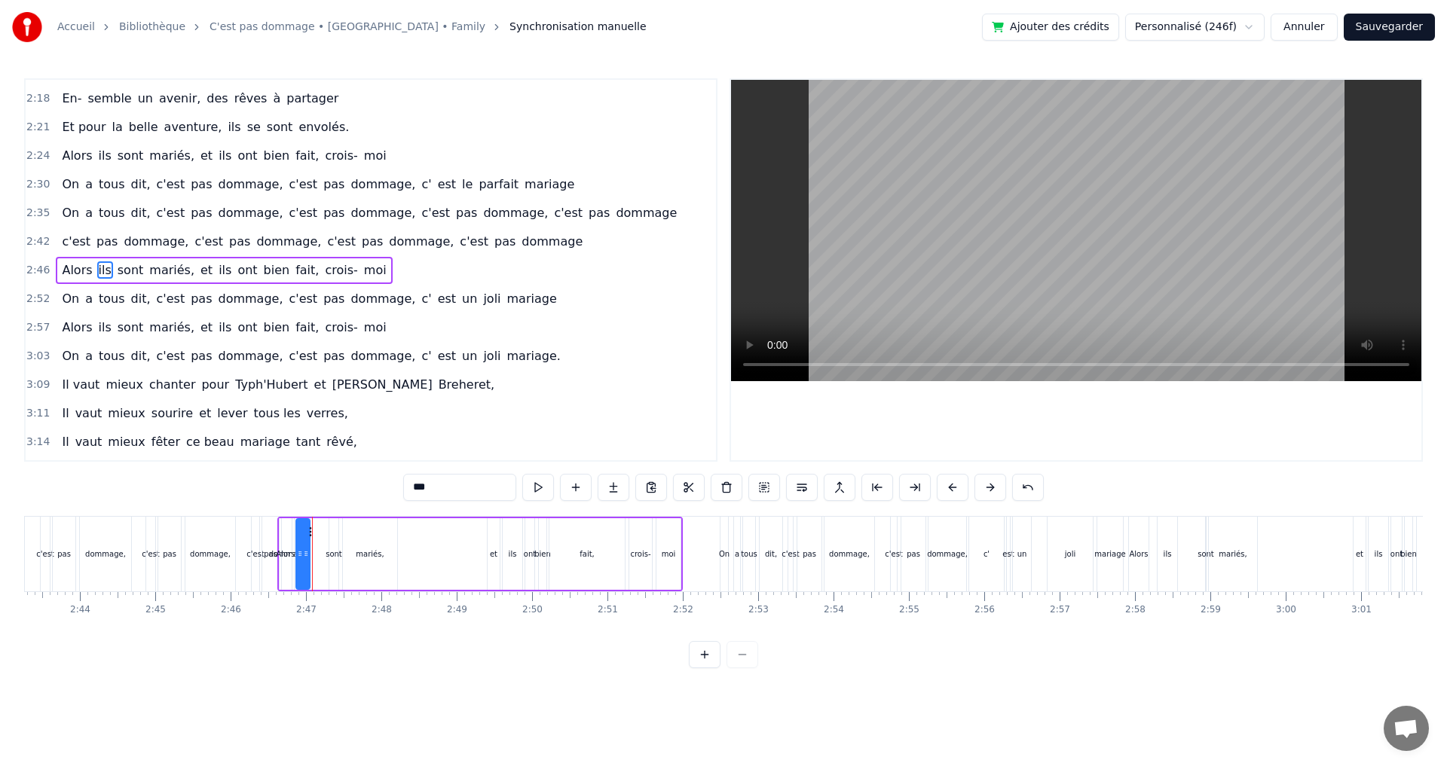
scroll to position [0, 0]
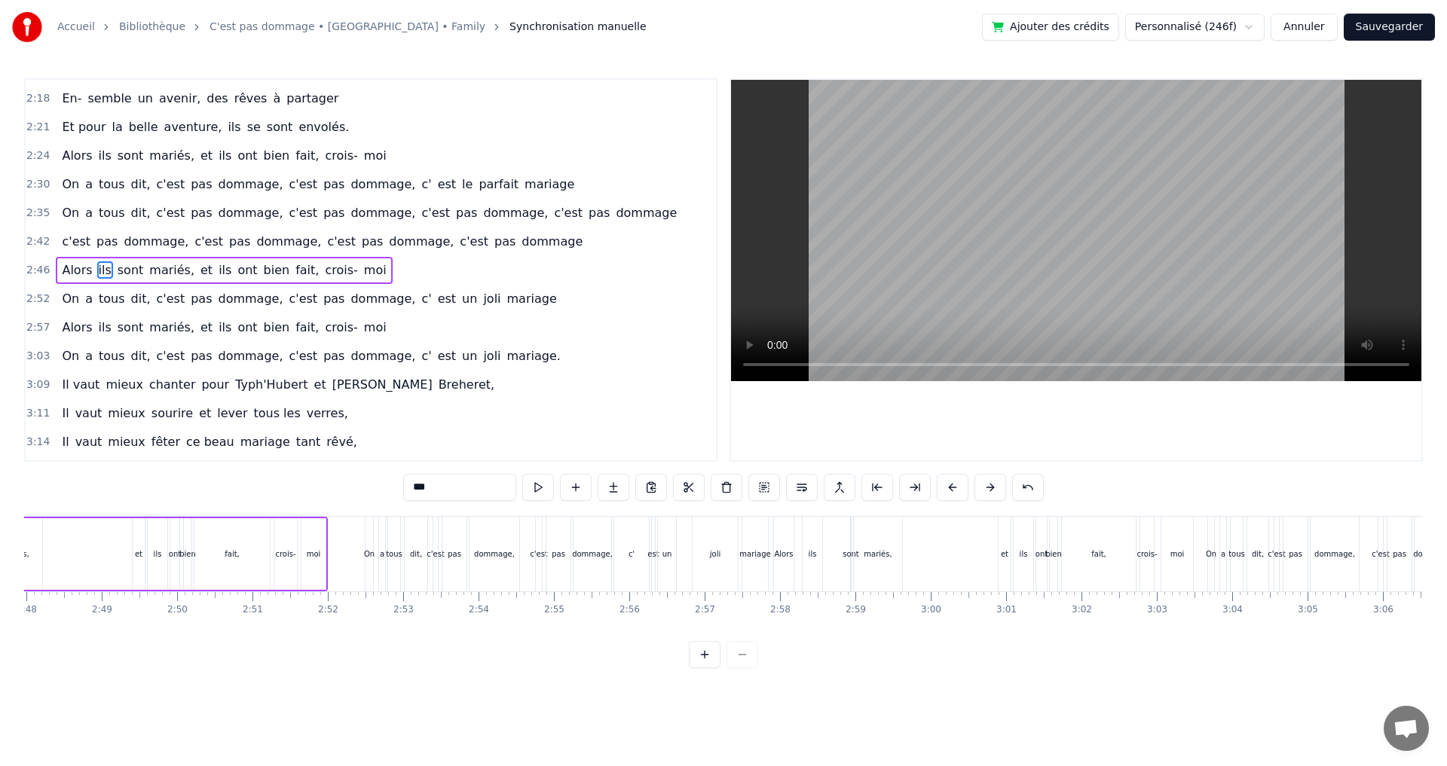
click at [368, 530] on div "On" at bounding box center [369, 554] width 8 height 75
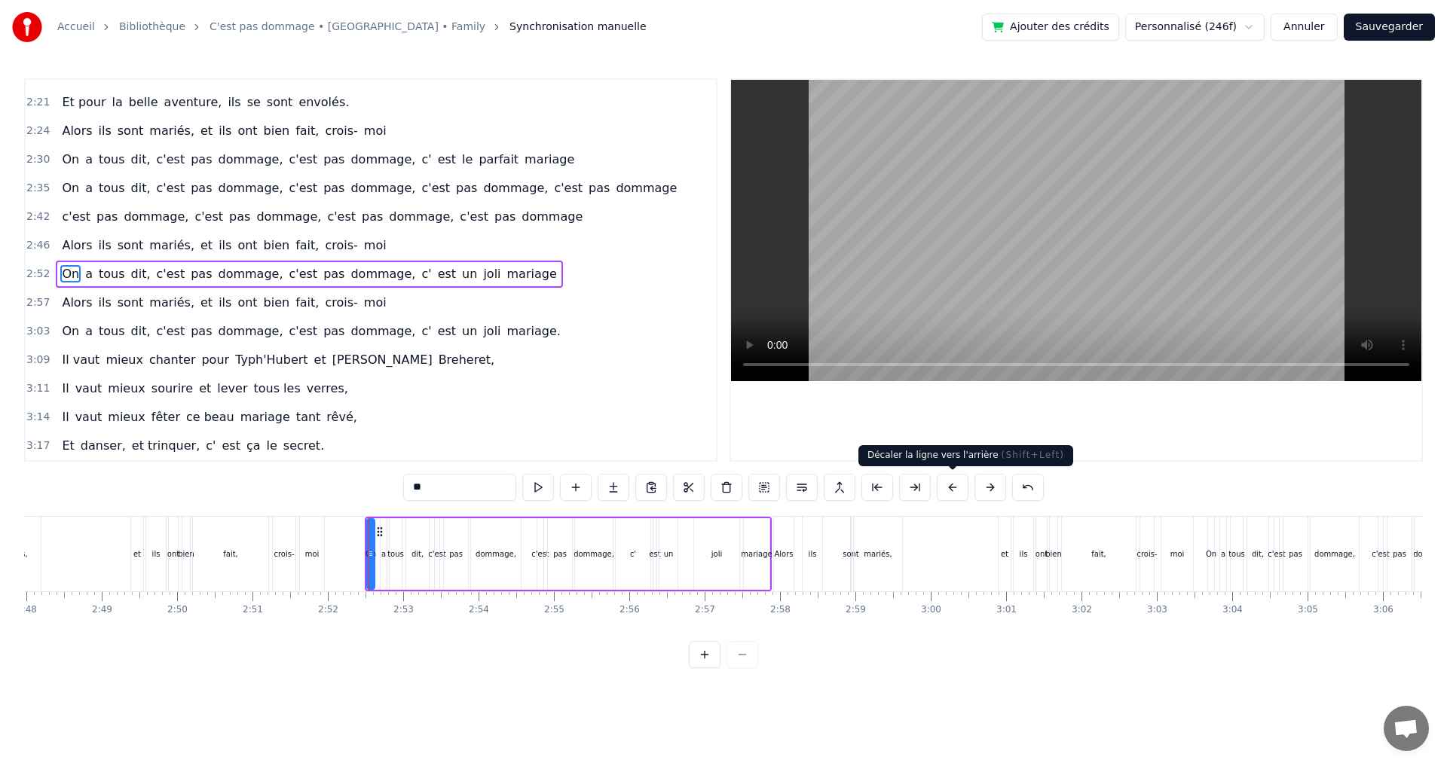
click at [947, 492] on button at bounding box center [952, 487] width 32 height 27
click at [780, 526] on div "Alors" at bounding box center [784, 554] width 20 height 75
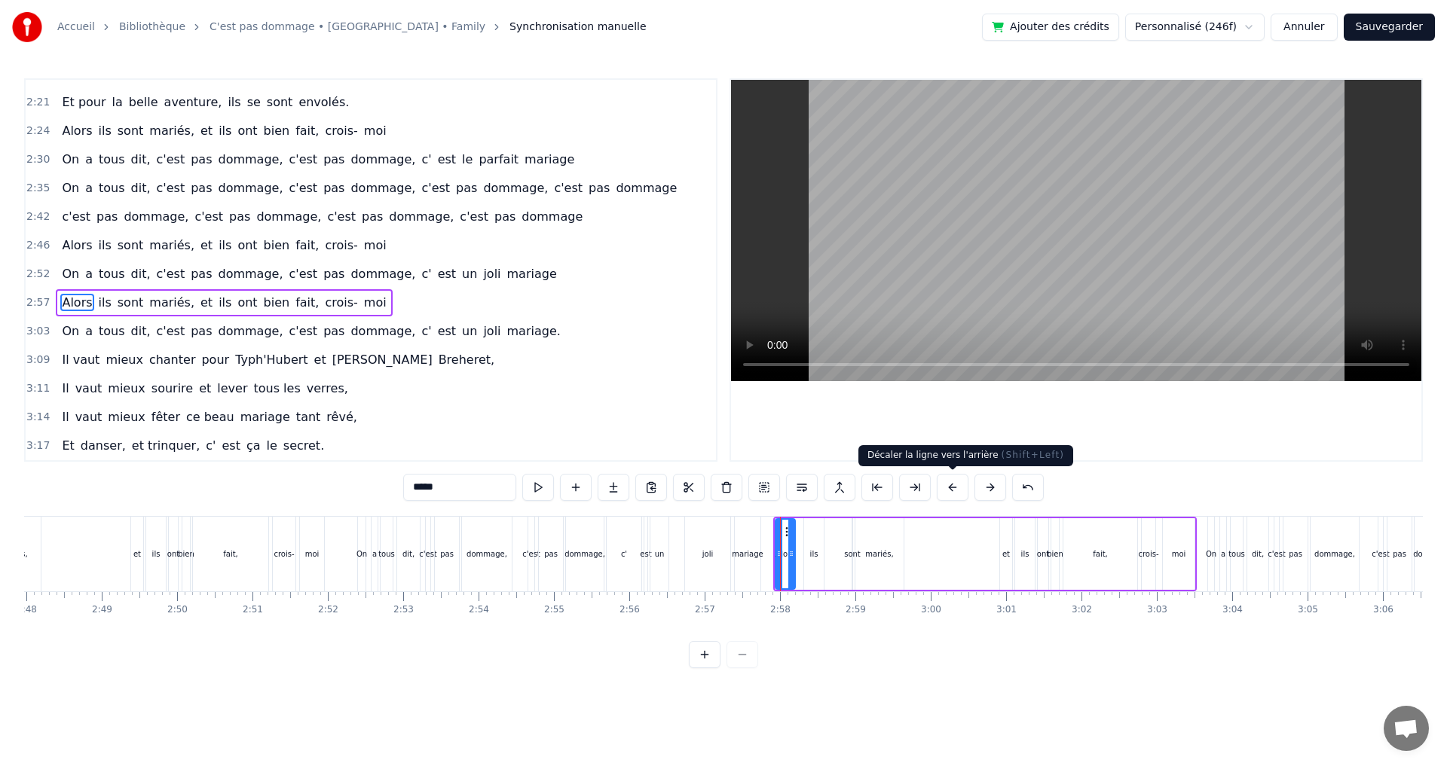
click at [953, 487] on button at bounding box center [952, 487] width 32 height 27
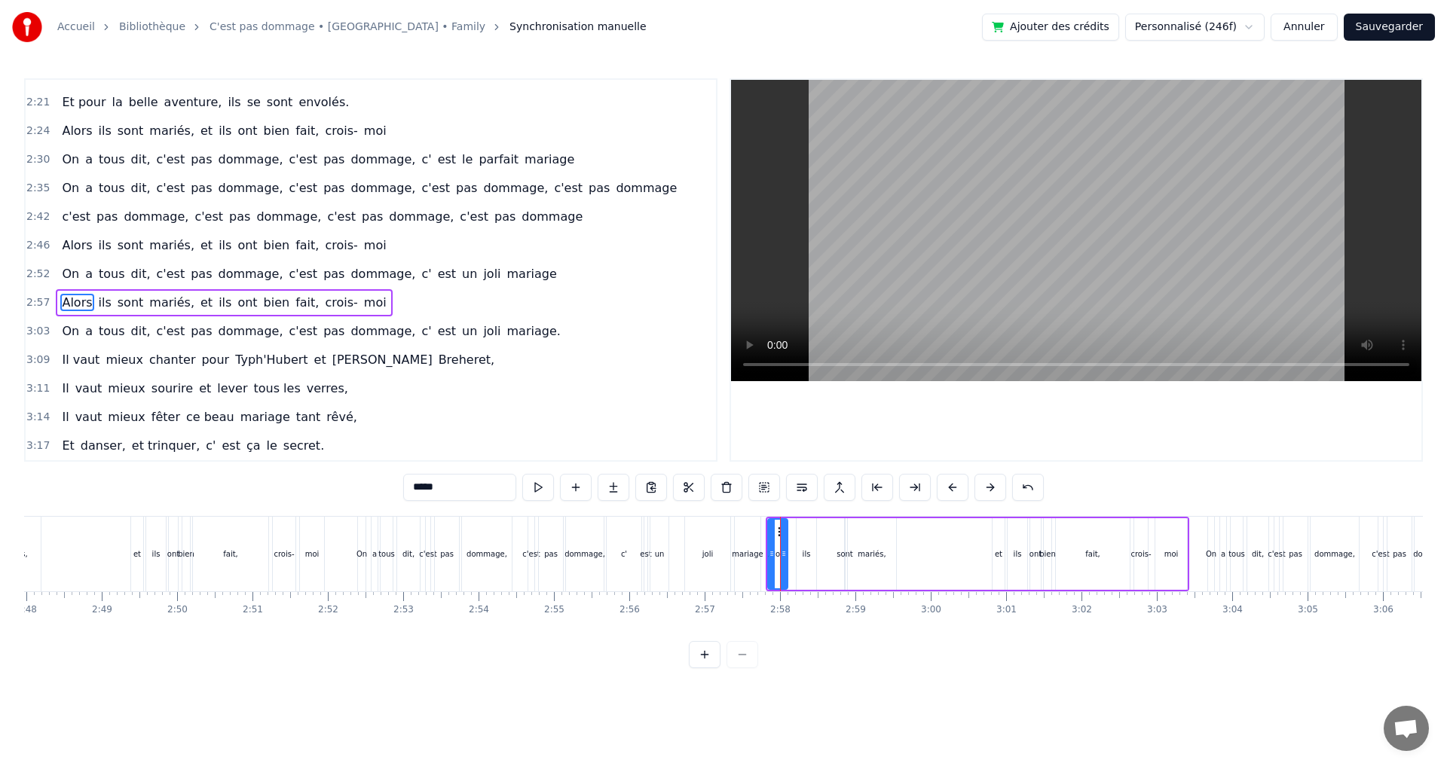
click at [1208, 528] on div "On" at bounding box center [1211, 554] width 6 height 75
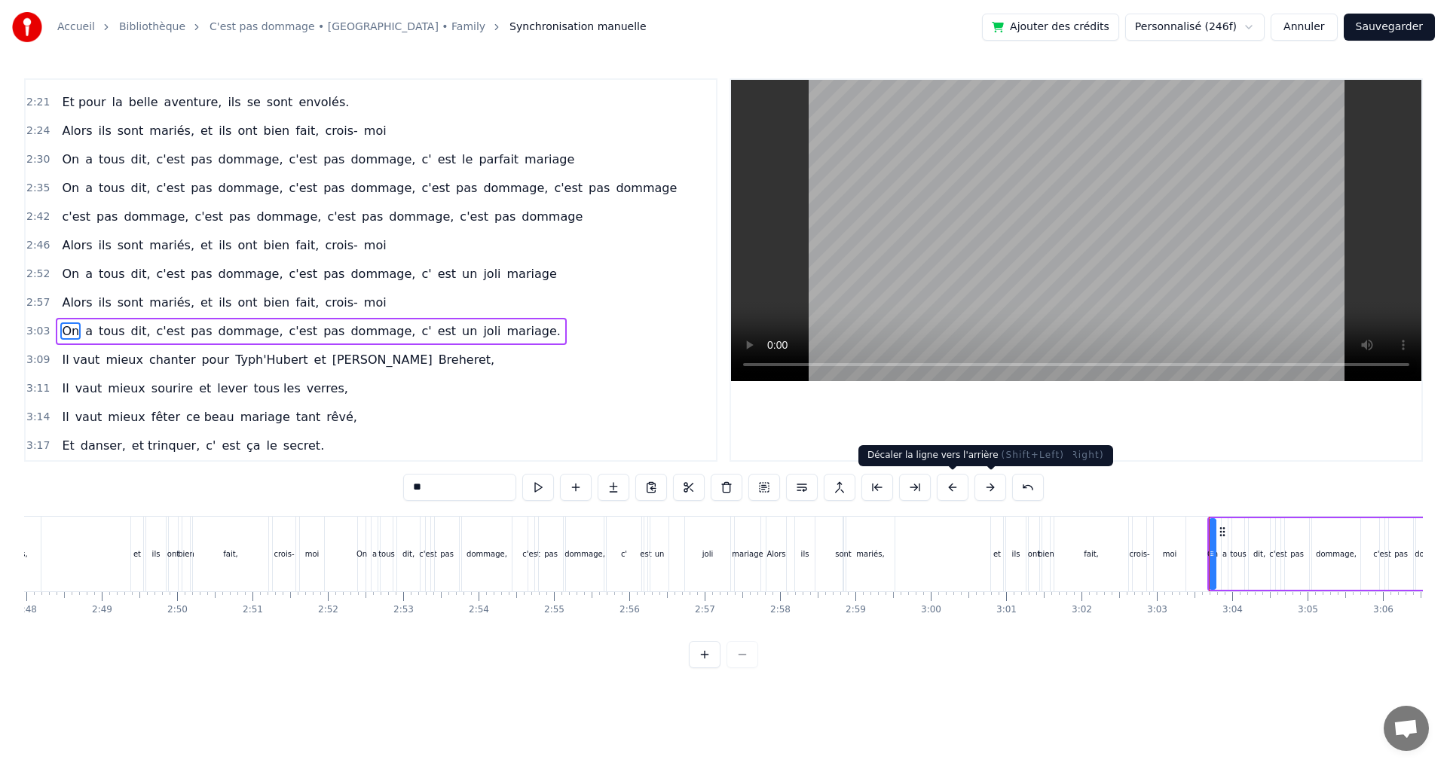
click at [956, 493] on button at bounding box center [952, 487] width 32 height 27
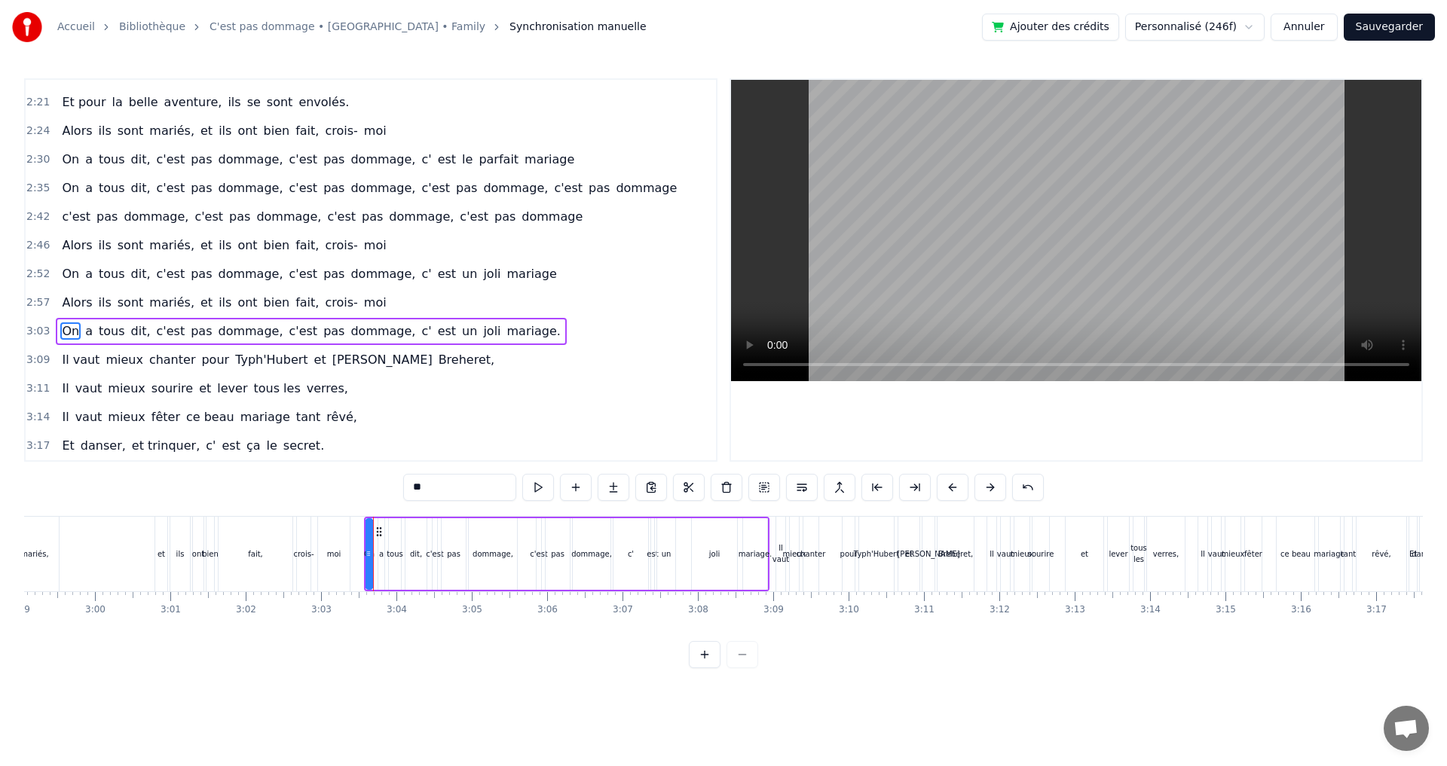
scroll to position [0, 13566]
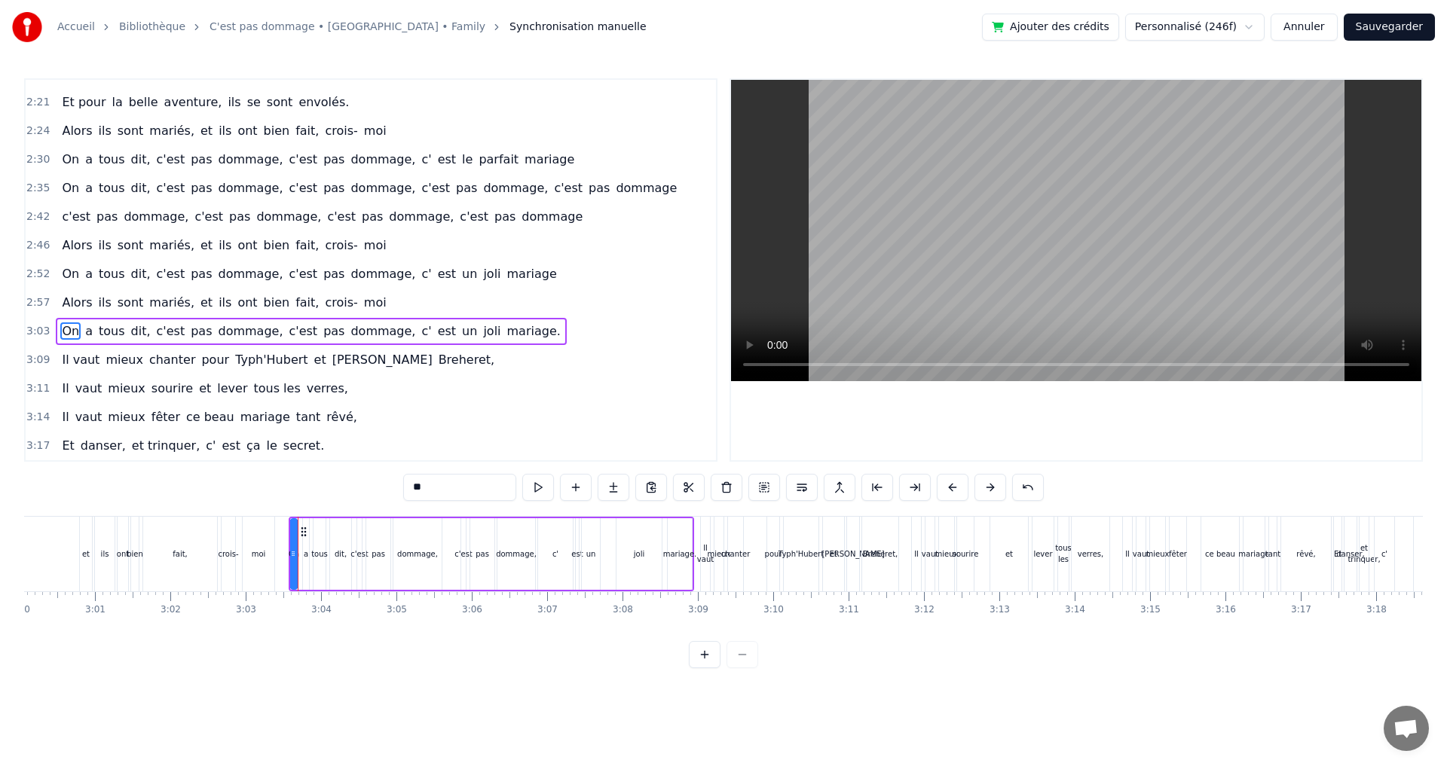
click at [702, 529] on div "Il vaut" at bounding box center [705, 554] width 9 height 75
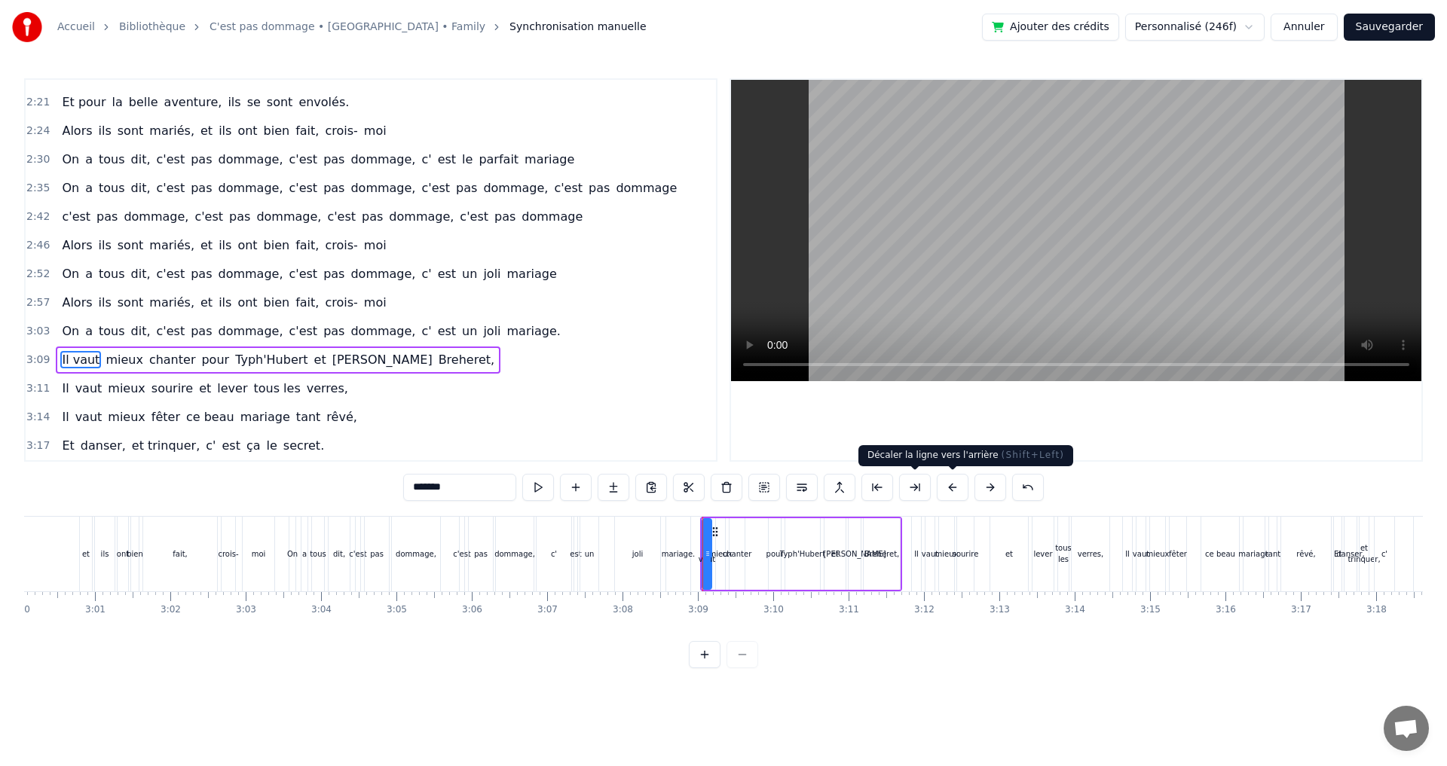
click at [948, 483] on button at bounding box center [952, 487] width 32 height 27
click at [915, 530] on div "Il" at bounding box center [916, 554] width 9 height 75
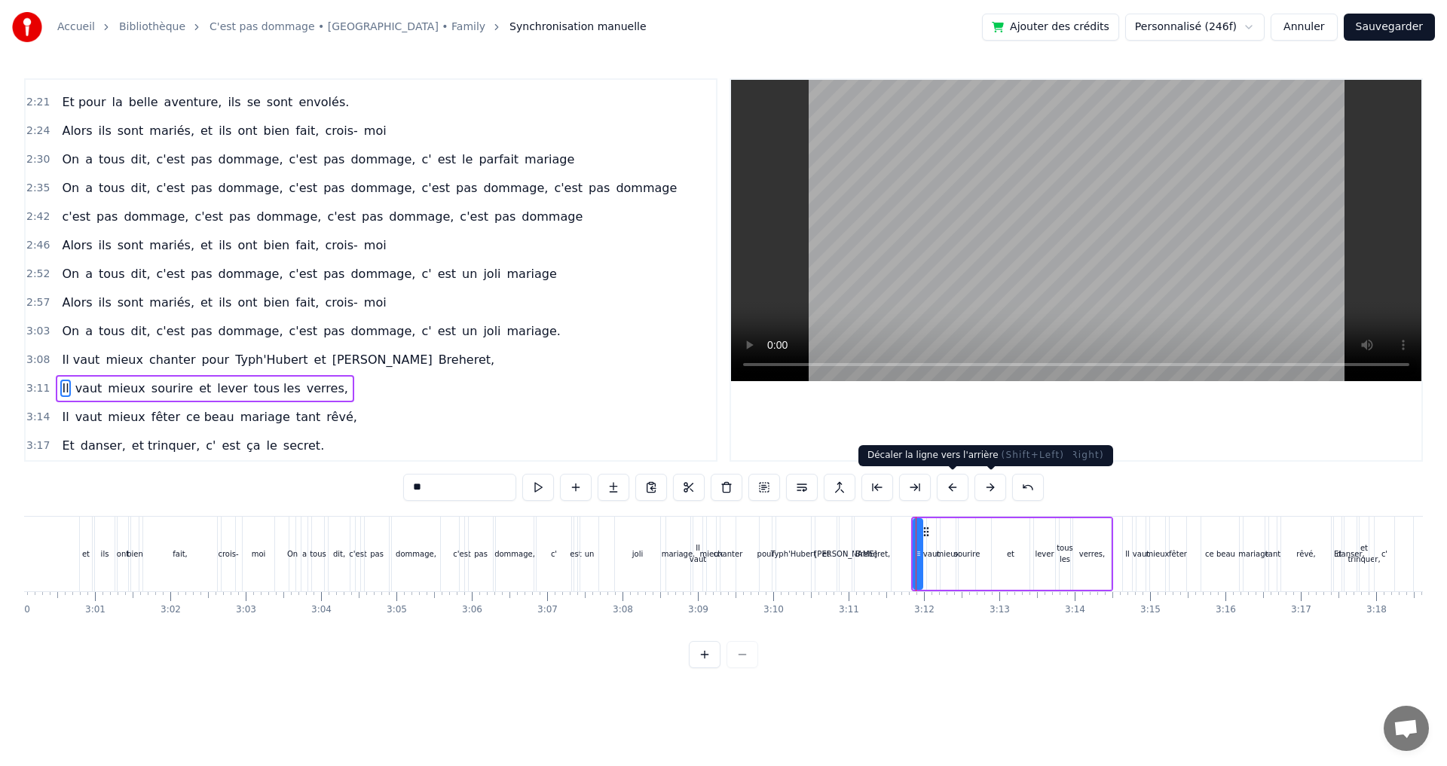
click at [956, 484] on button at bounding box center [952, 487] width 32 height 27
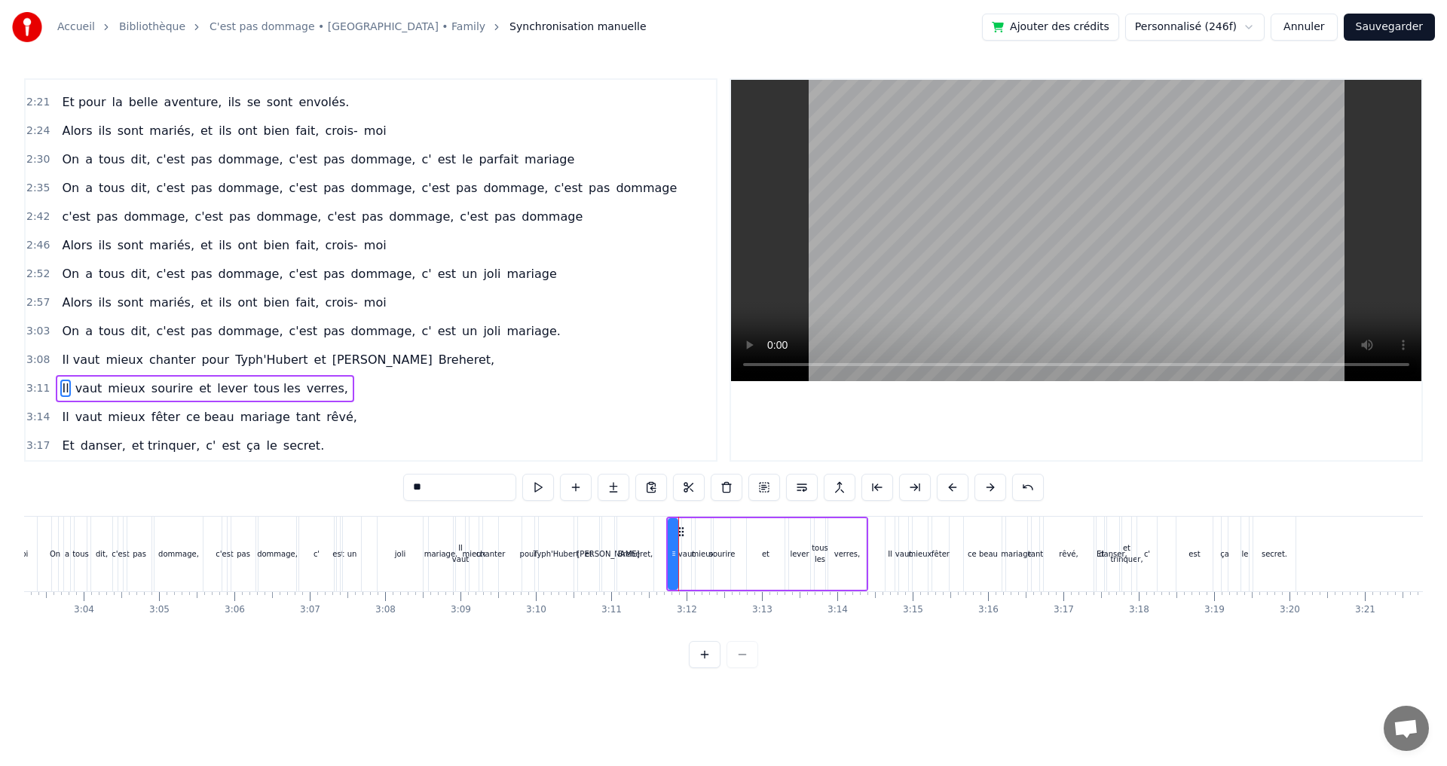
scroll to position [0, 13820]
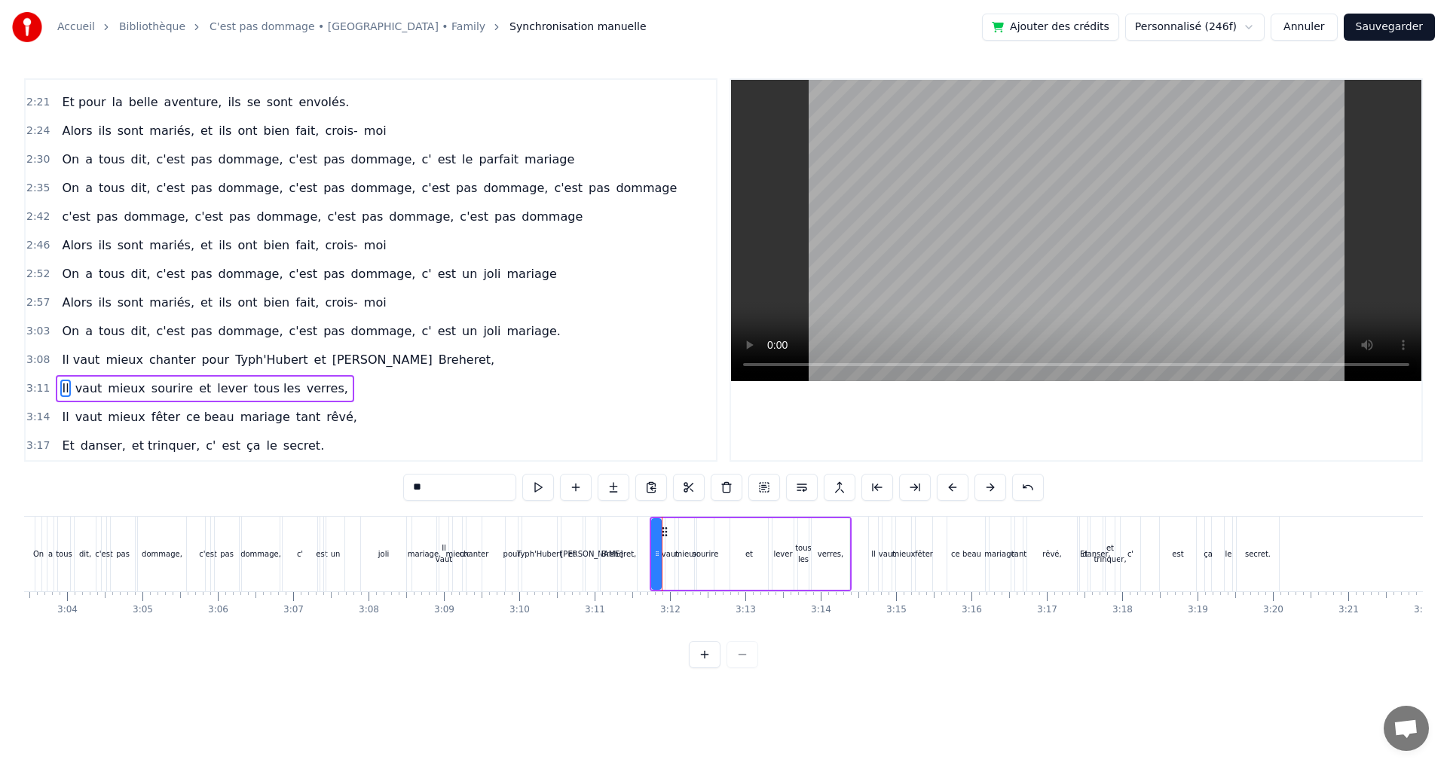
click at [872, 531] on div "Il" at bounding box center [873, 554] width 9 height 75
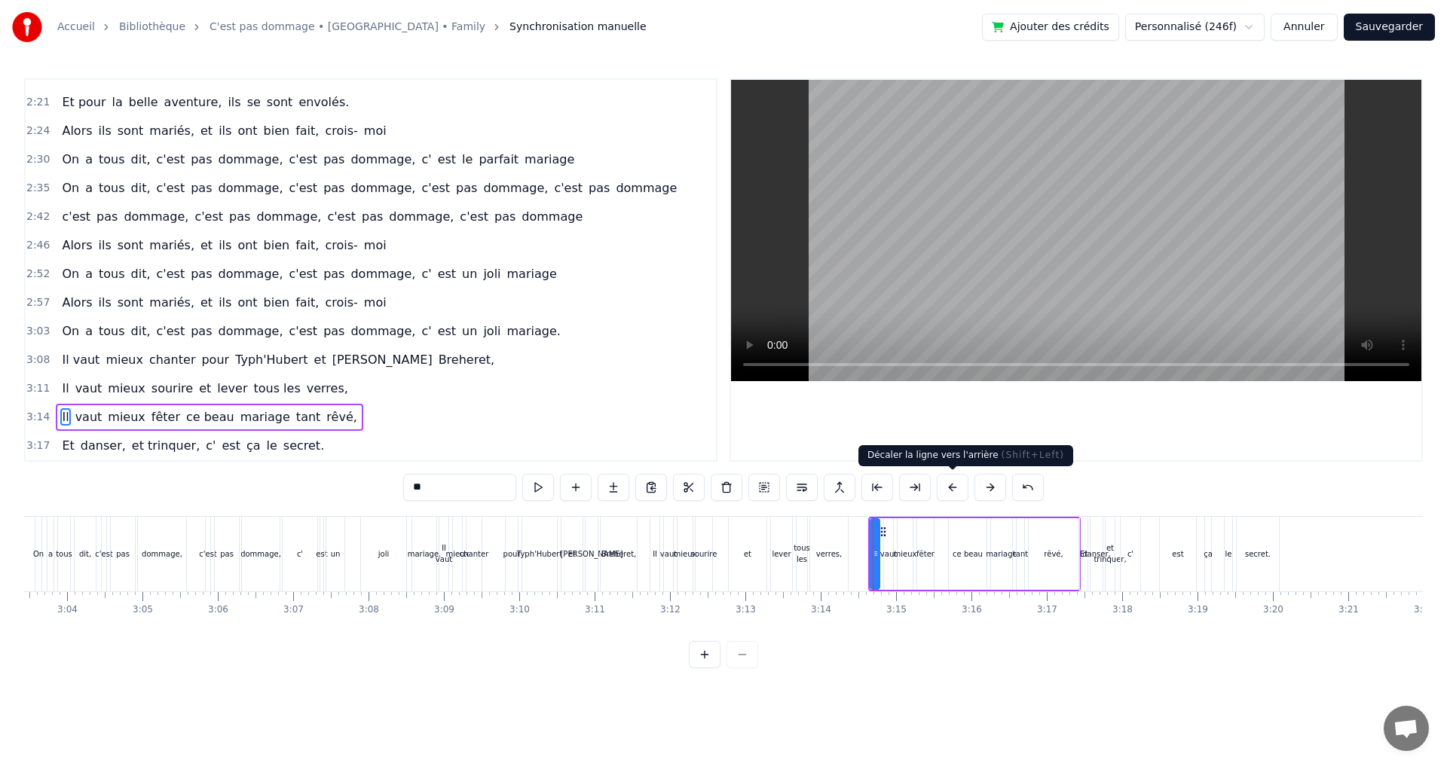
click at [952, 486] on button at bounding box center [952, 487] width 32 height 27
click at [1084, 533] on div "Et" at bounding box center [1084, 554] width 8 height 75
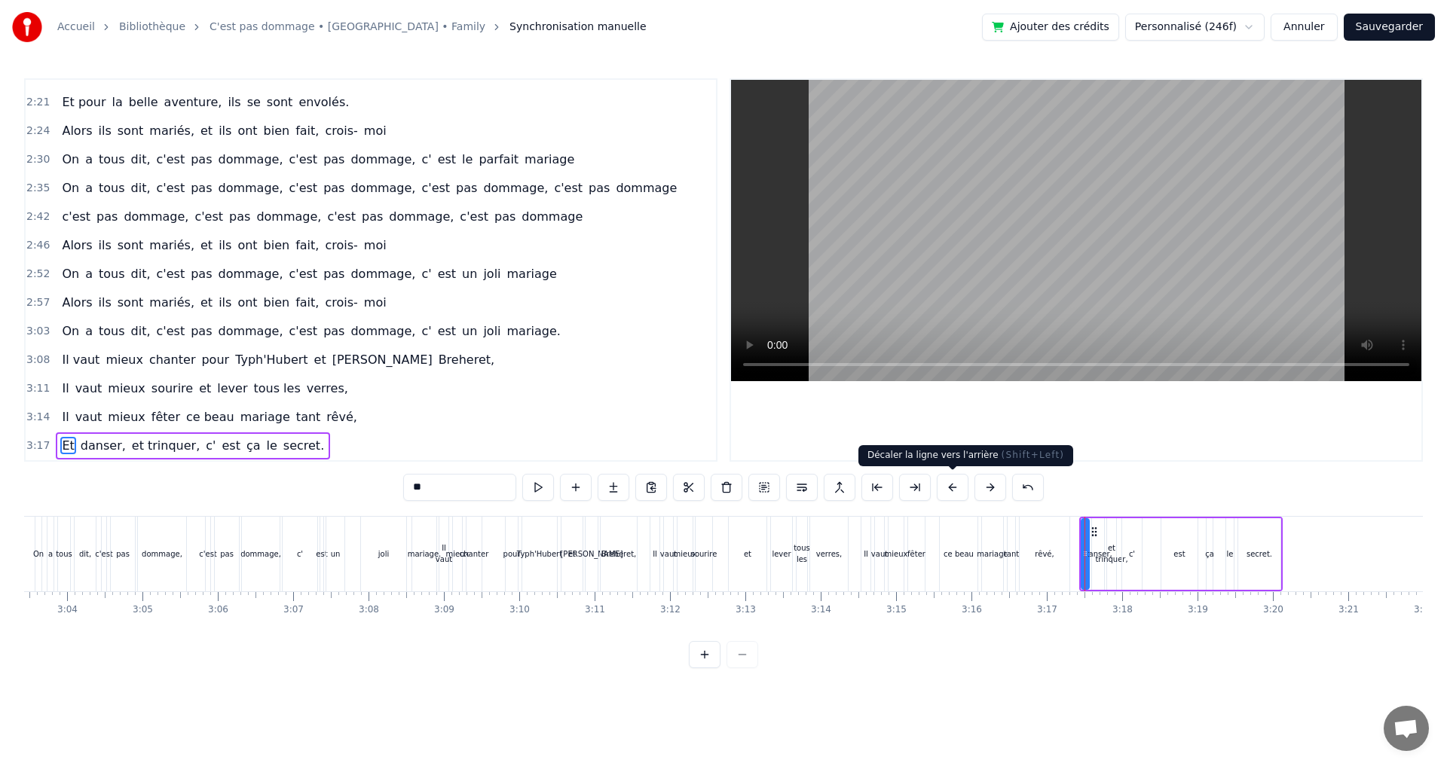
click at [962, 488] on button at bounding box center [952, 487] width 32 height 27
click at [244, 548] on div "dommage," at bounding box center [260, 553] width 41 height 11
type input "********"
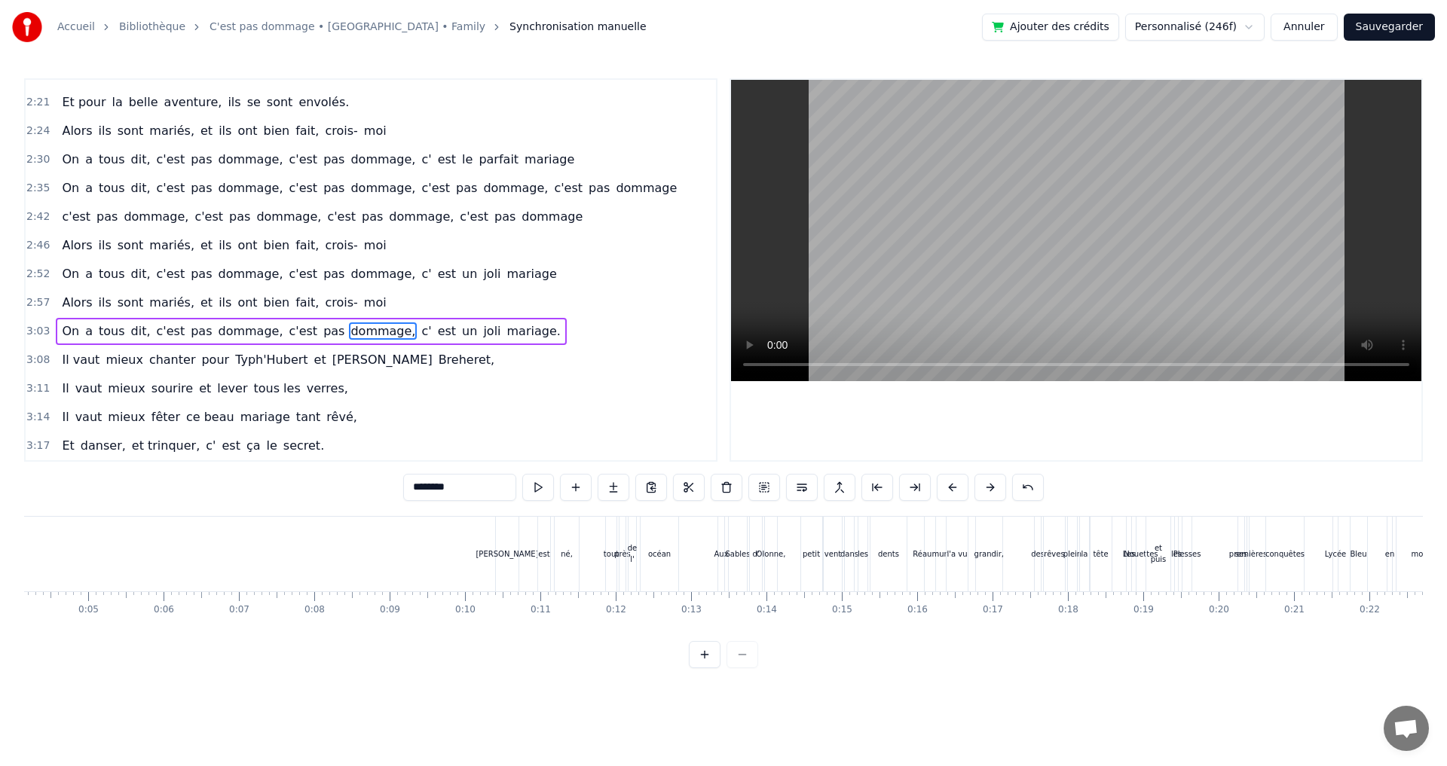
scroll to position [0, 0]
click at [1401, 29] on button "Sauvegarder" at bounding box center [1388, 27] width 91 height 27
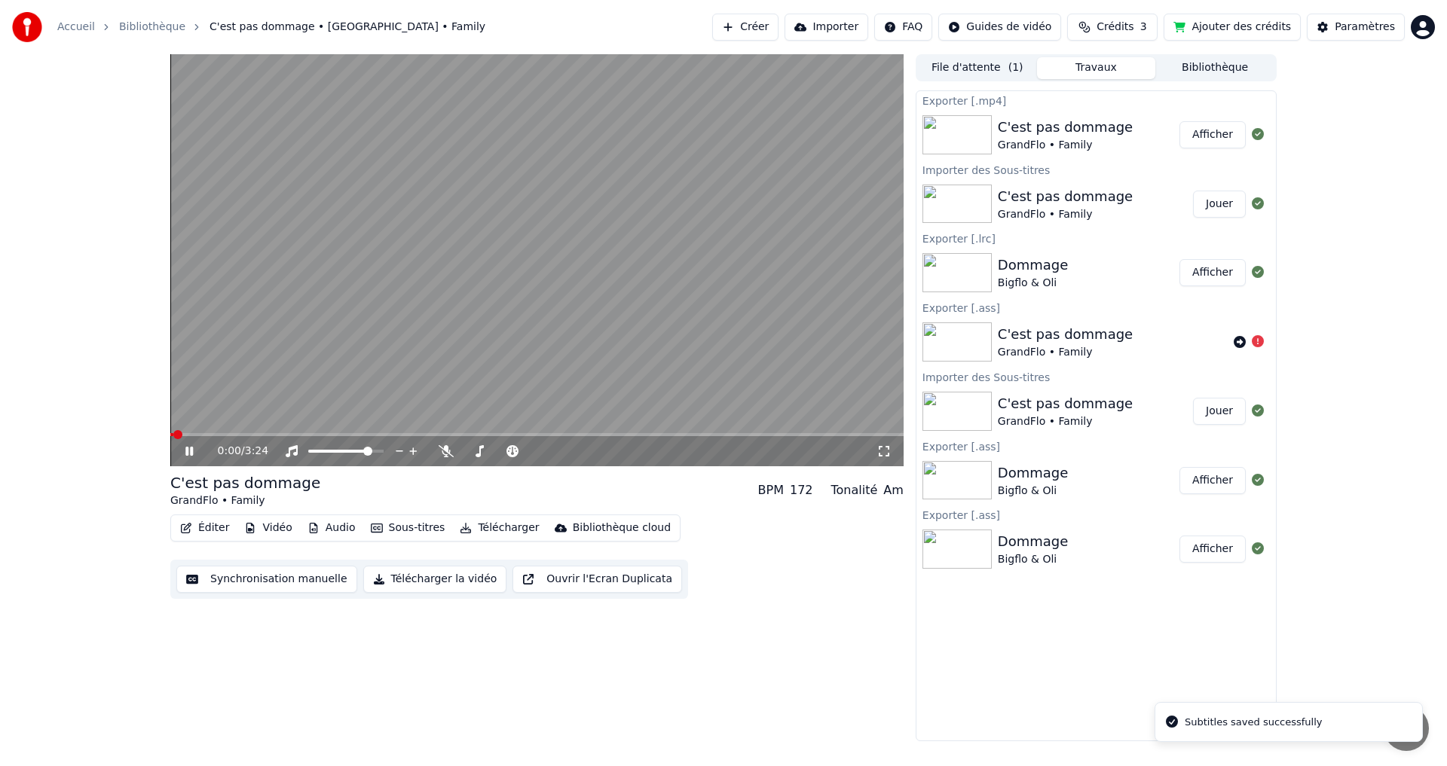
click at [460, 526] on button "Télécharger" at bounding box center [499, 528] width 91 height 21
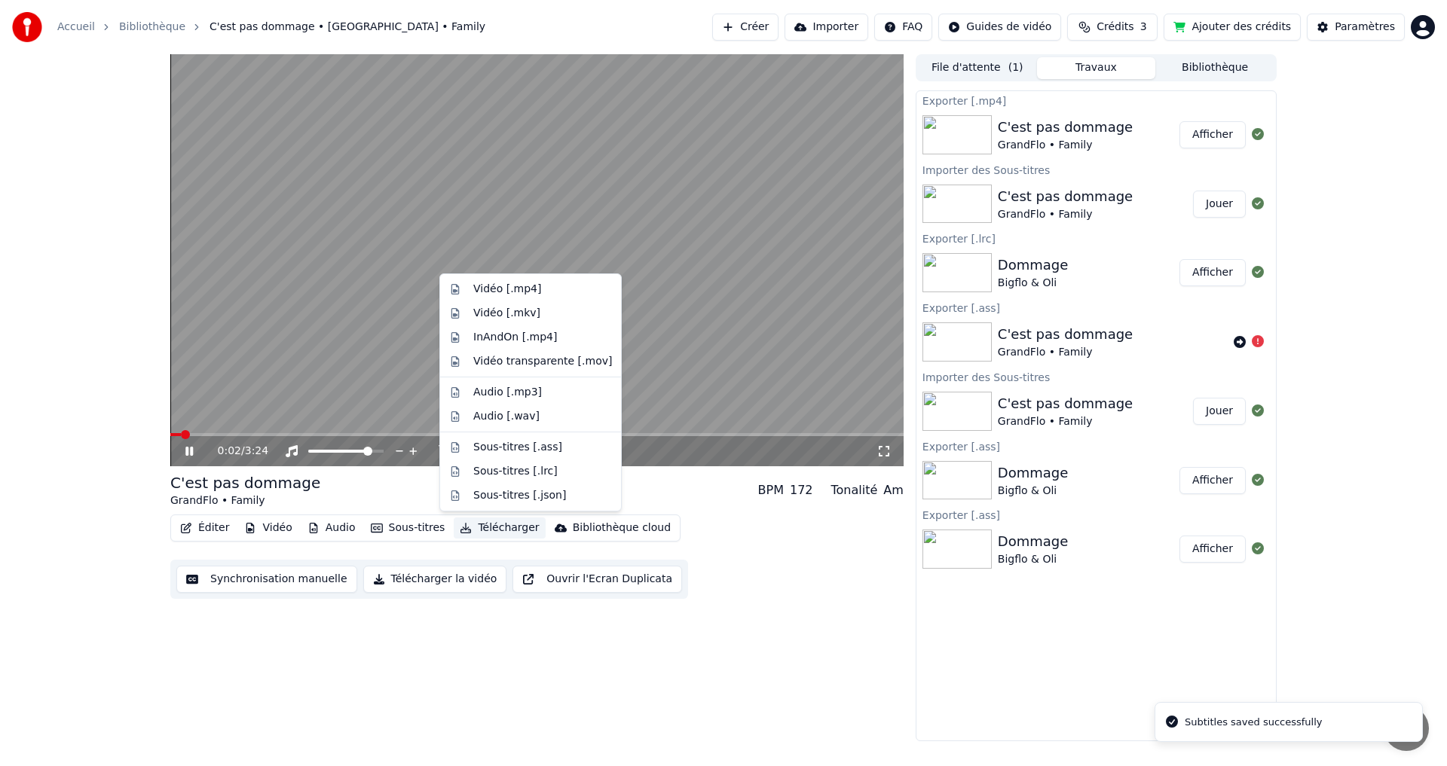
click at [193, 454] on icon at bounding box center [189, 451] width 8 height 9
click at [493, 528] on button "Télécharger" at bounding box center [499, 528] width 91 height 21
click at [523, 283] on div "Vidéo [.mp4]" at bounding box center [507, 289] width 68 height 15
